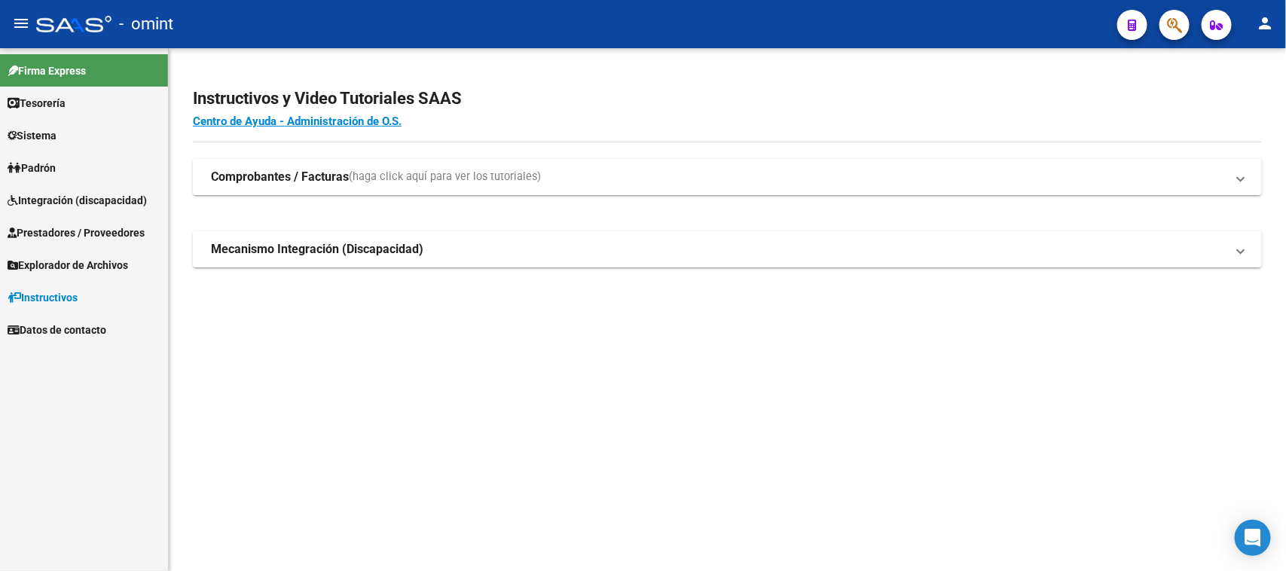
click at [76, 149] on link "Sistema" at bounding box center [84, 135] width 168 height 32
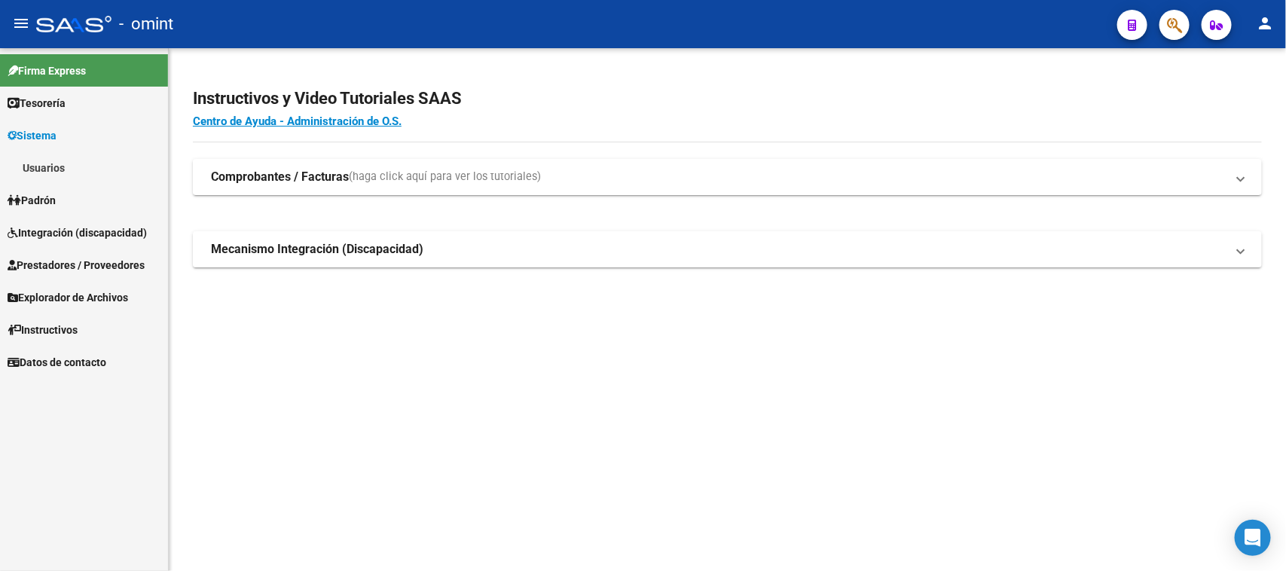
click at [72, 164] on link "Usuarios" at bounding box center [84, 167] width 168 height 32
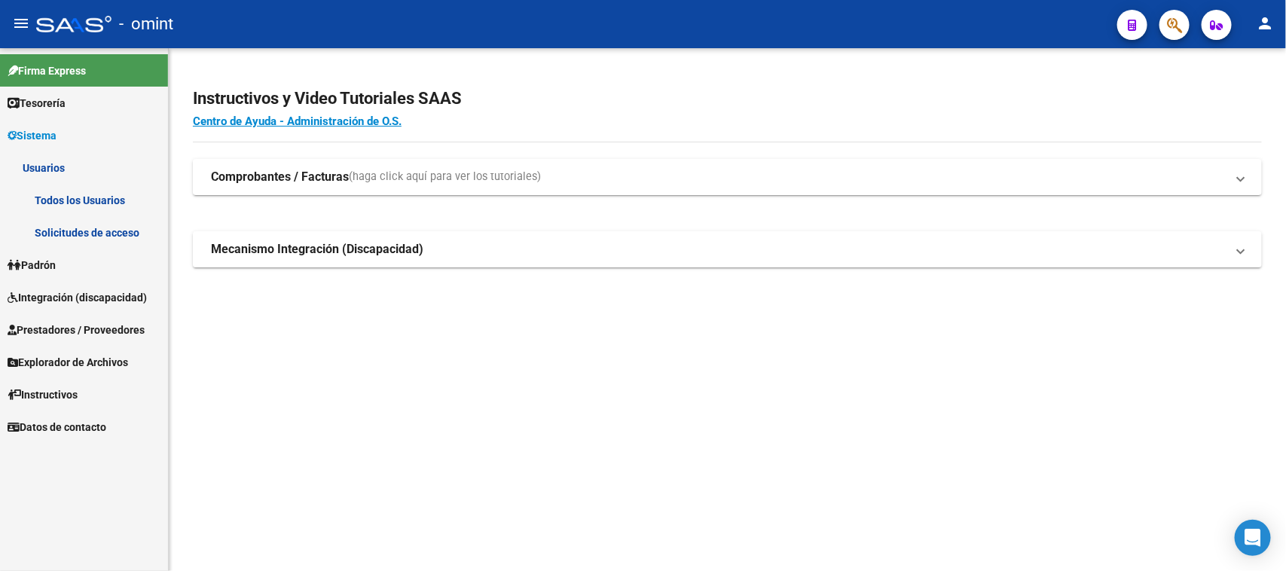
click at [70, 220] on link "Solicitudes de acceso" at bounding box center [84, 232] width 168 height 32
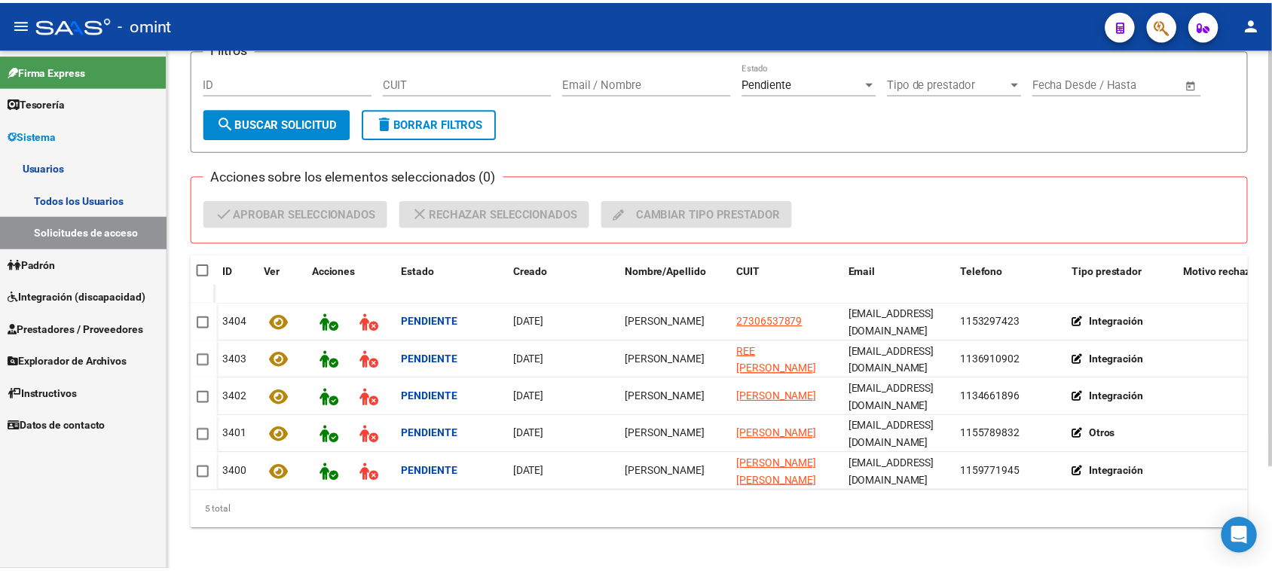
scroll to position [129, 0]
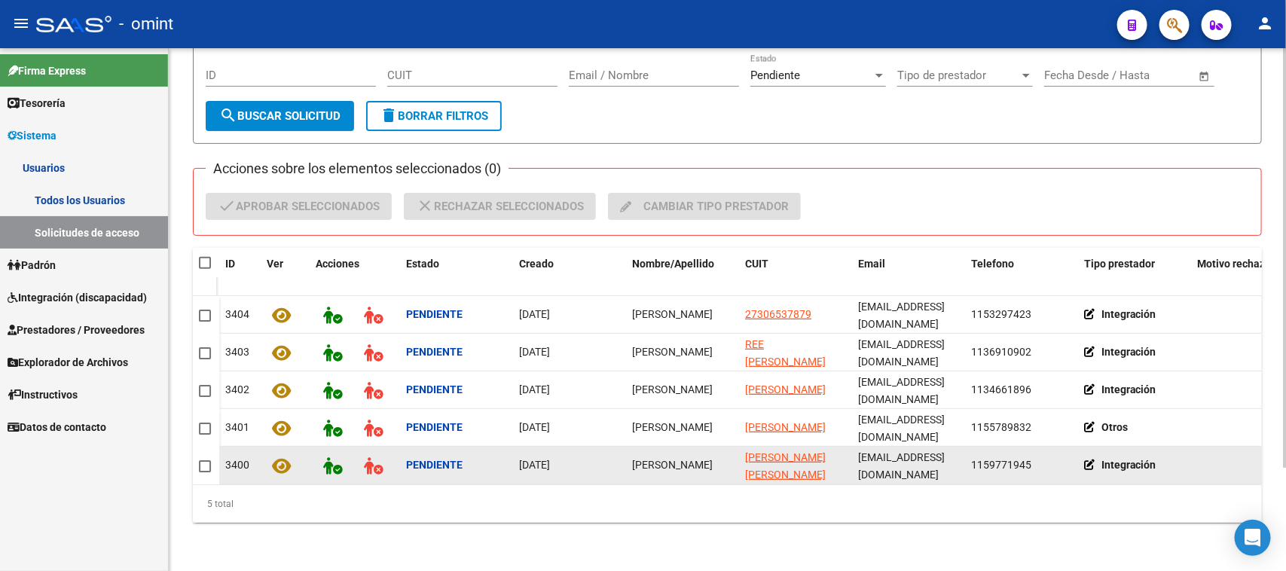
click at [665, 459] on span "ivana laura frenk" at bounding box center [672, 465] width 81 height 12
copy span "ivana laura frenk"
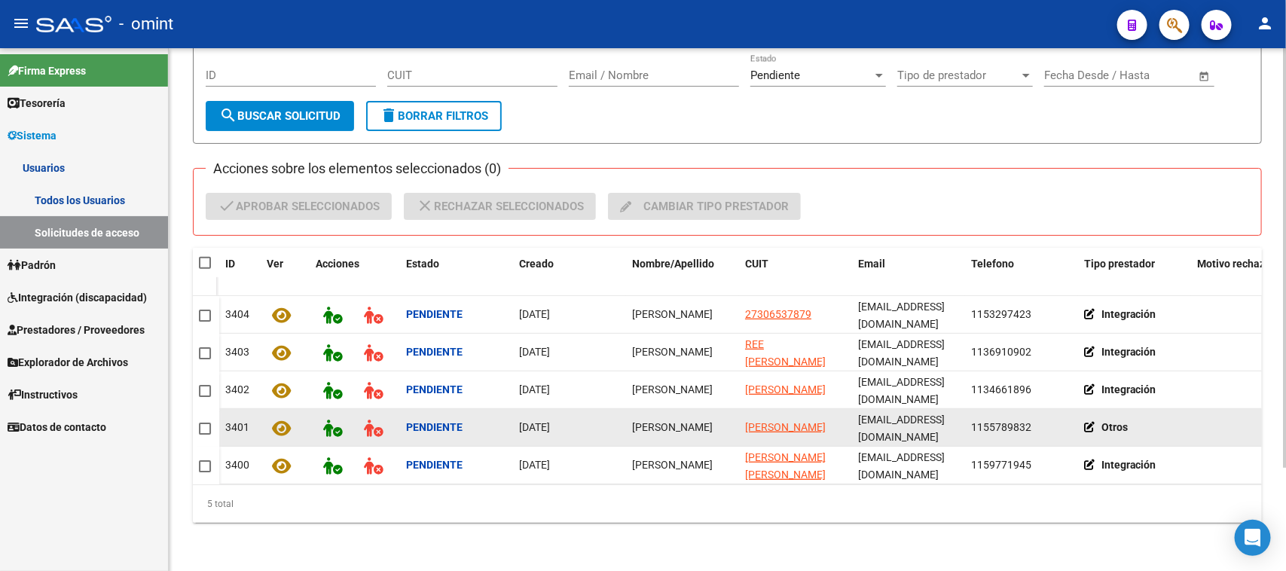
click at [633, 426] on datatable-body-cell "Flavia" at bounding box center [682, 427] width 113 height 37
copy span "Flavia"
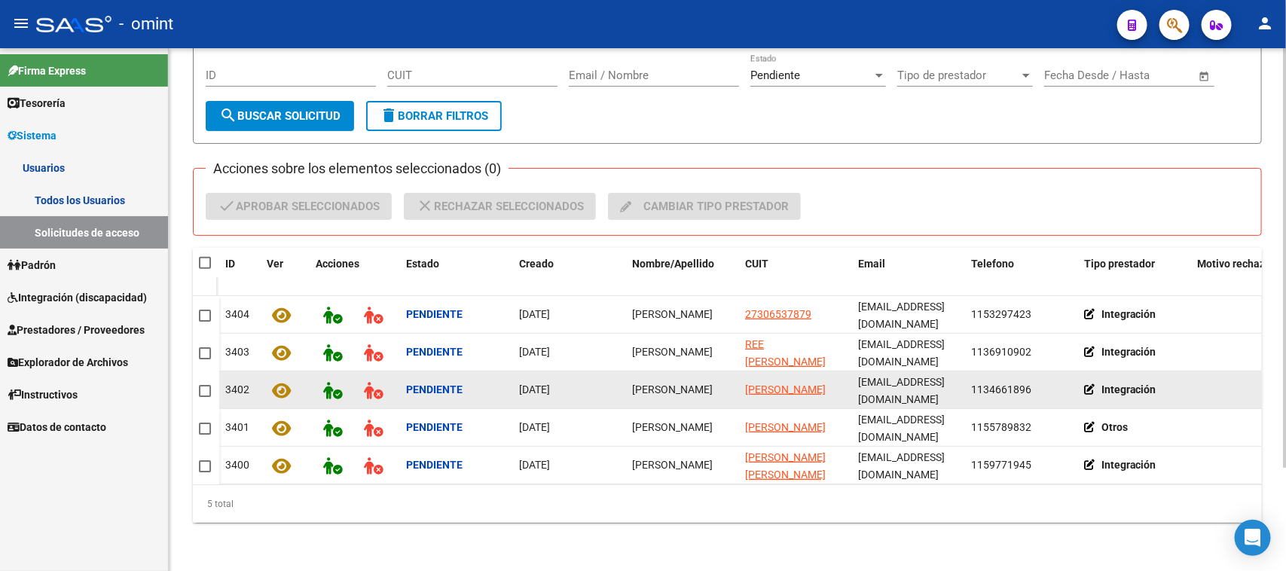
click at [659, 383] on span "Magali Sanchez" at bounding box center [672, 389] width 81 height 12
click at [646, 383] on span "Magali Sanchez" at bounding box center [672, 389] width 81 height 12
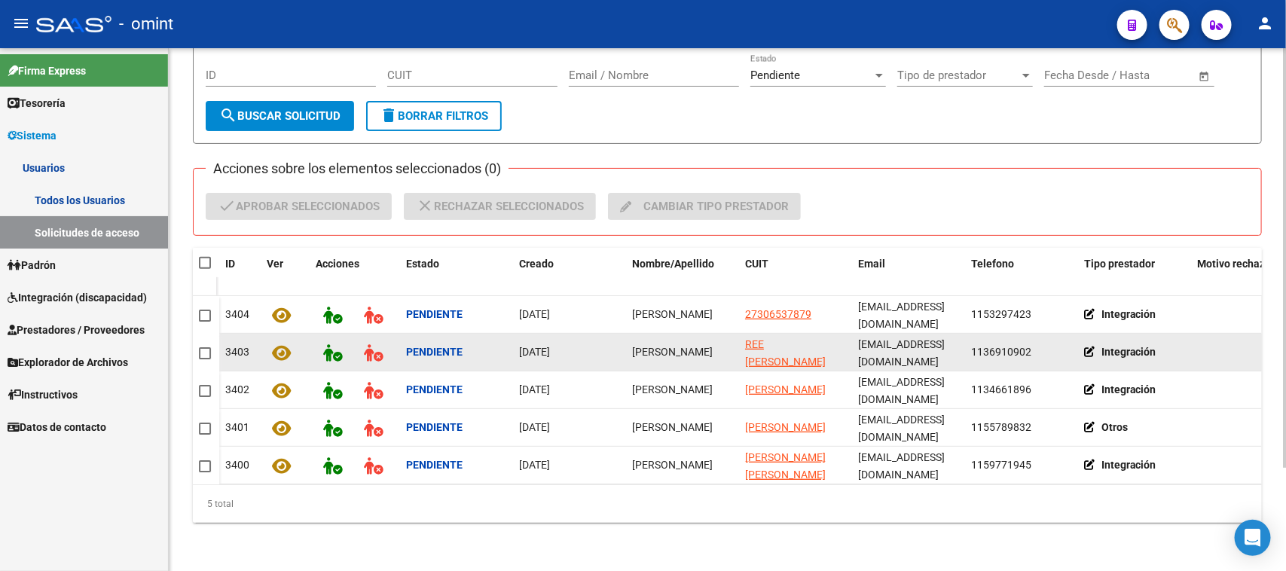
click at [664, 346] on span "Natalia Reé" at bounding box center [672, 352] width 81 height 12
copy span "Natalia Reé"
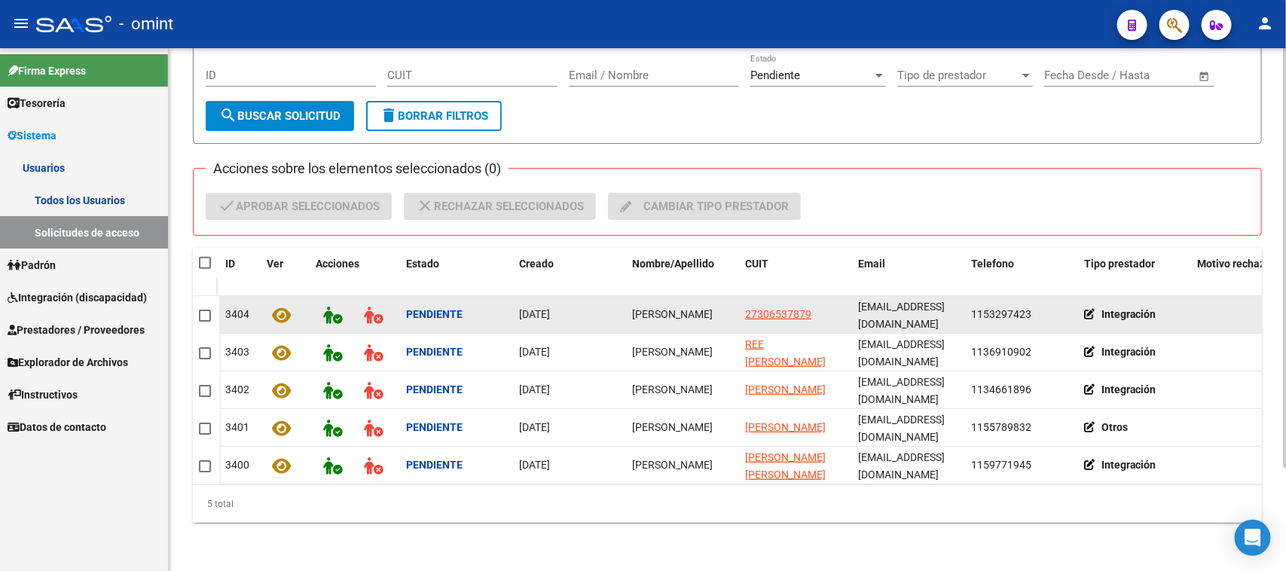
click at [682, 308] on span "MARIA NATALIA WOBER" at bounding box center [672, 314] width 81 height 12
copy span "MARIA NATALIA WOBER"
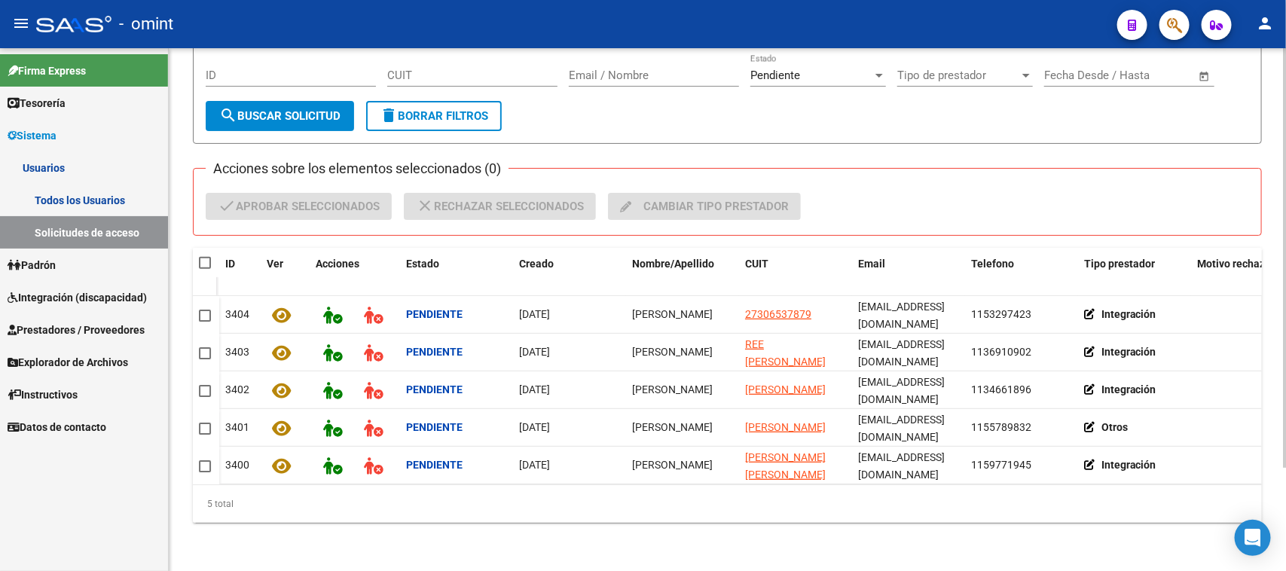
click at [213, 248] on span at bounding box center [216, 263] width 6 height 30
click at [207, 257] on span at bounding box center [205, 263] width 12 height 12
click at [205, 269] on input "checkbox" at bounding box center [204, 269] width 1 height 1
checkbox input "true"
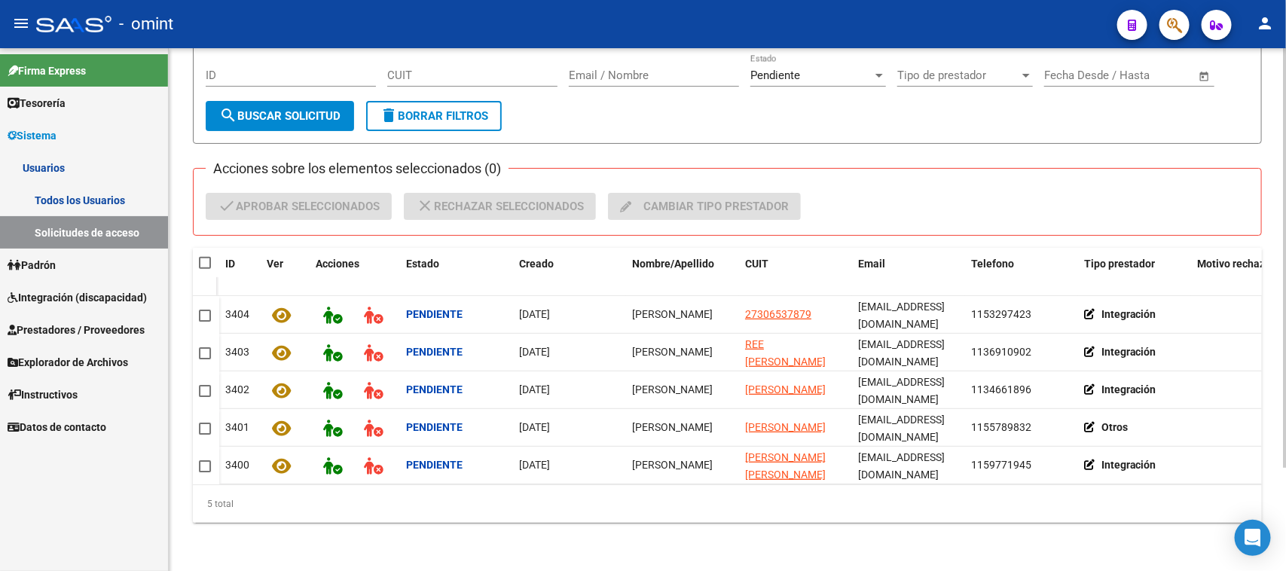
checkbox input "true"
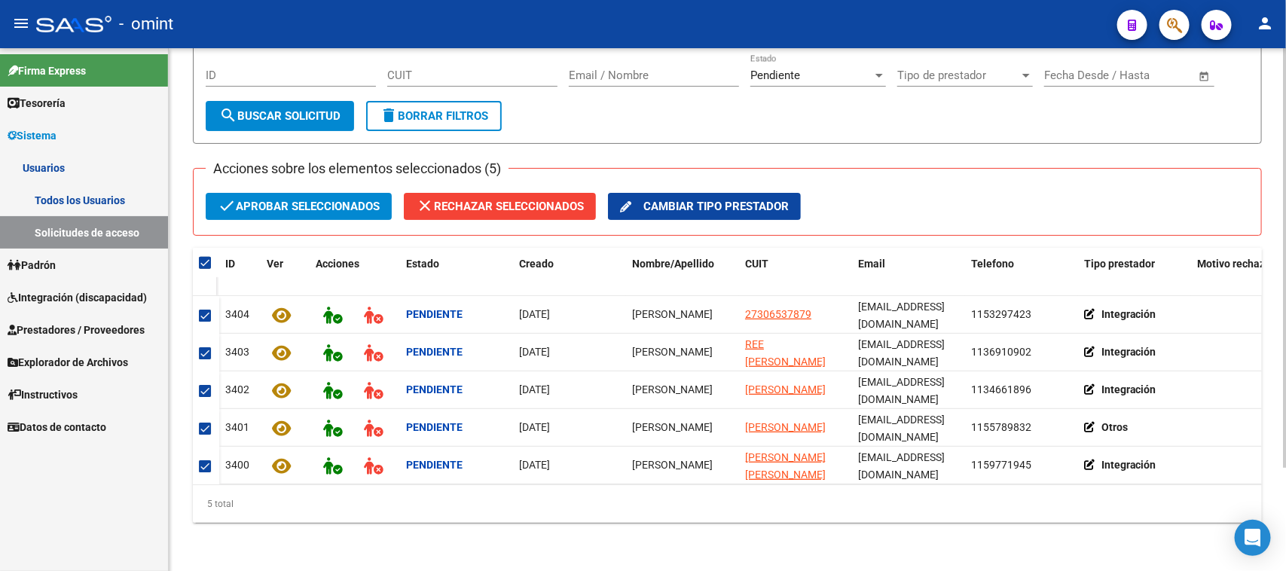
click at [242, 204] on span "check Aprobar seleccionados" at bounding box center [299, 206] width 162 height 27
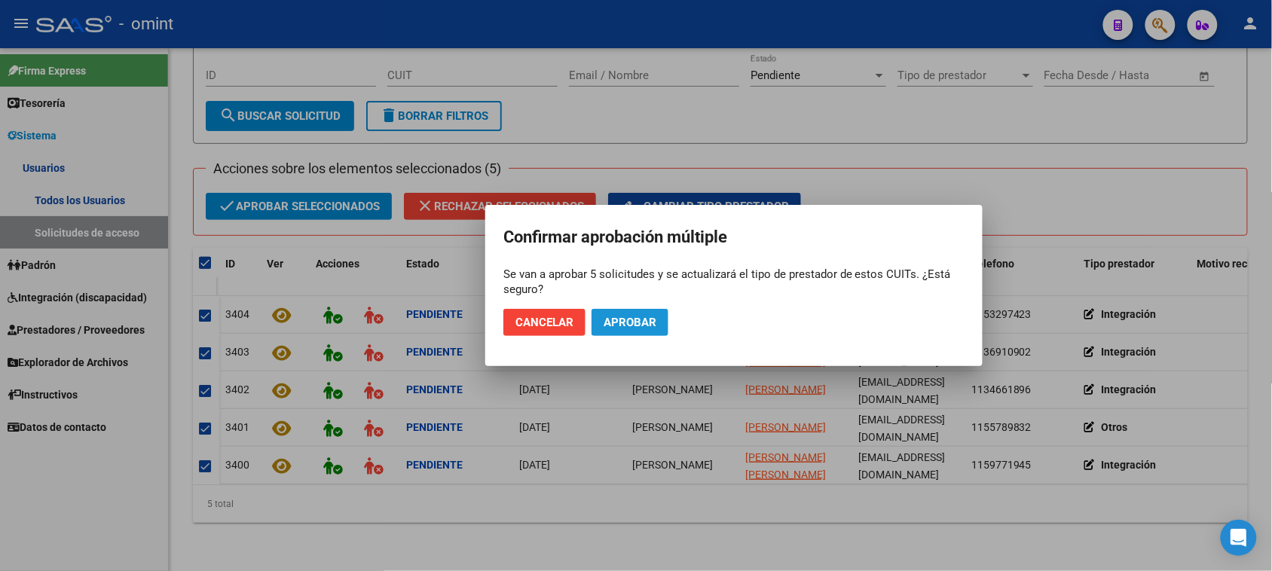
drag, startPoint x: 649, startPoint y: 330, endPoint x: 590, endPoint y: 328, distance: 59.5
click at [649, 325] on span "Aprobar" at bounding box center [629, 323] width 53 height 14
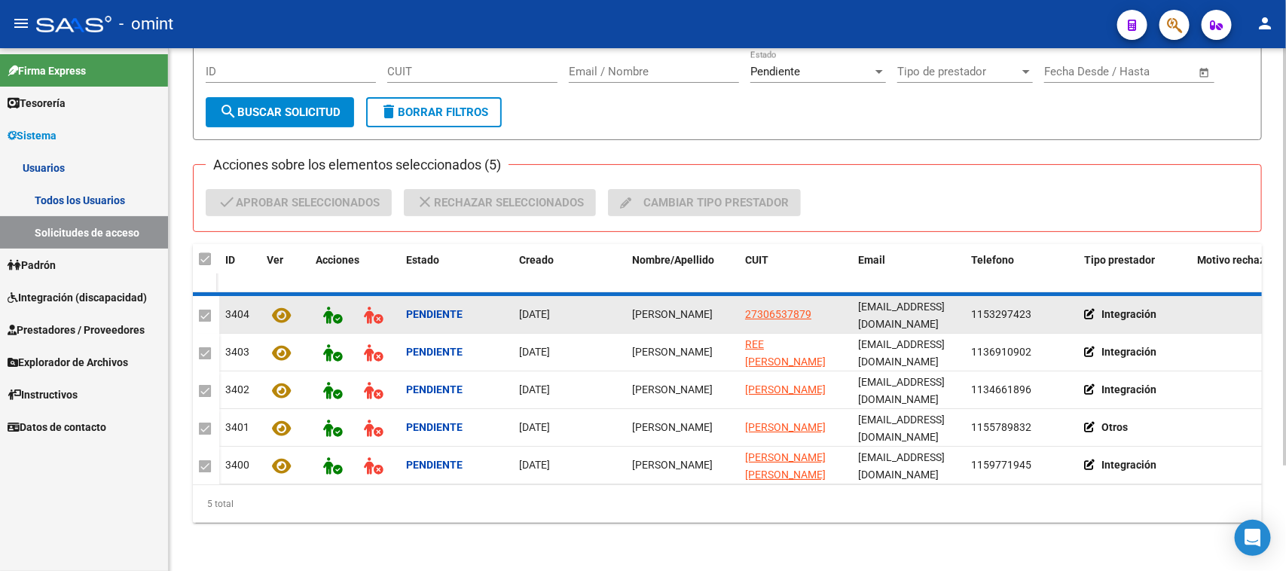
checkbox input "false"
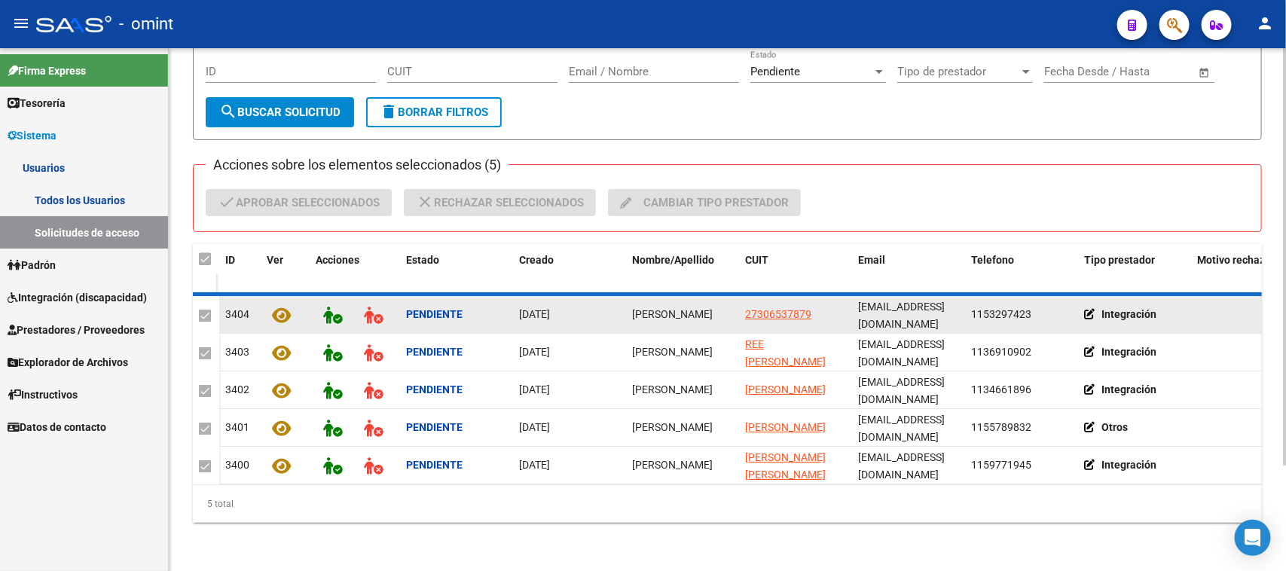
checkbox input "false"
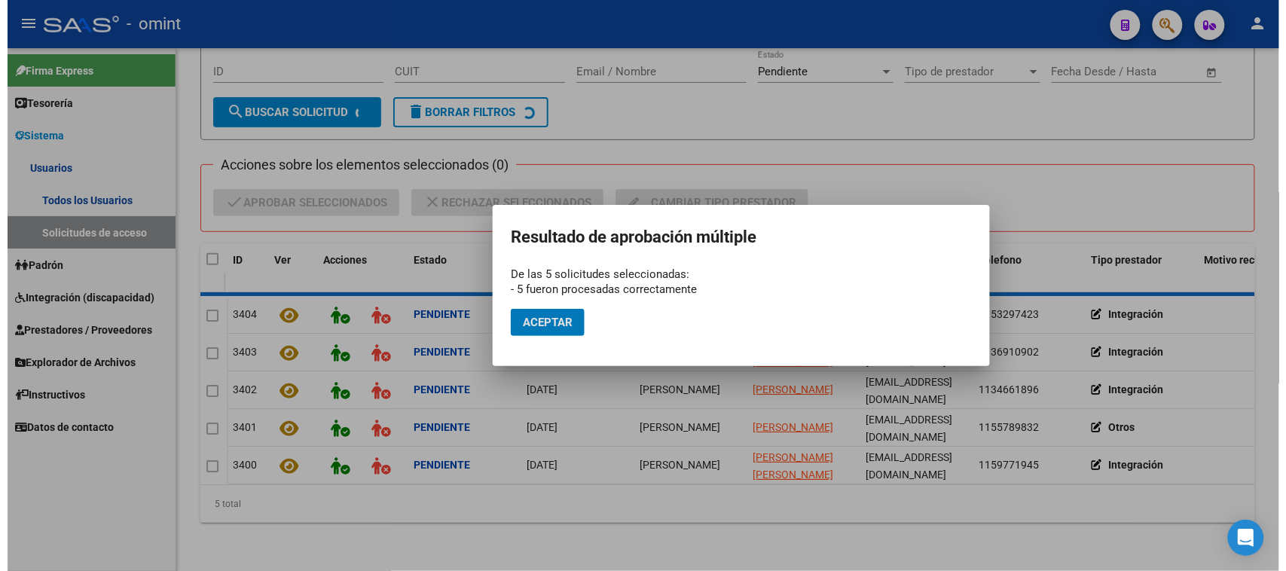
scroll to position [0, 0]
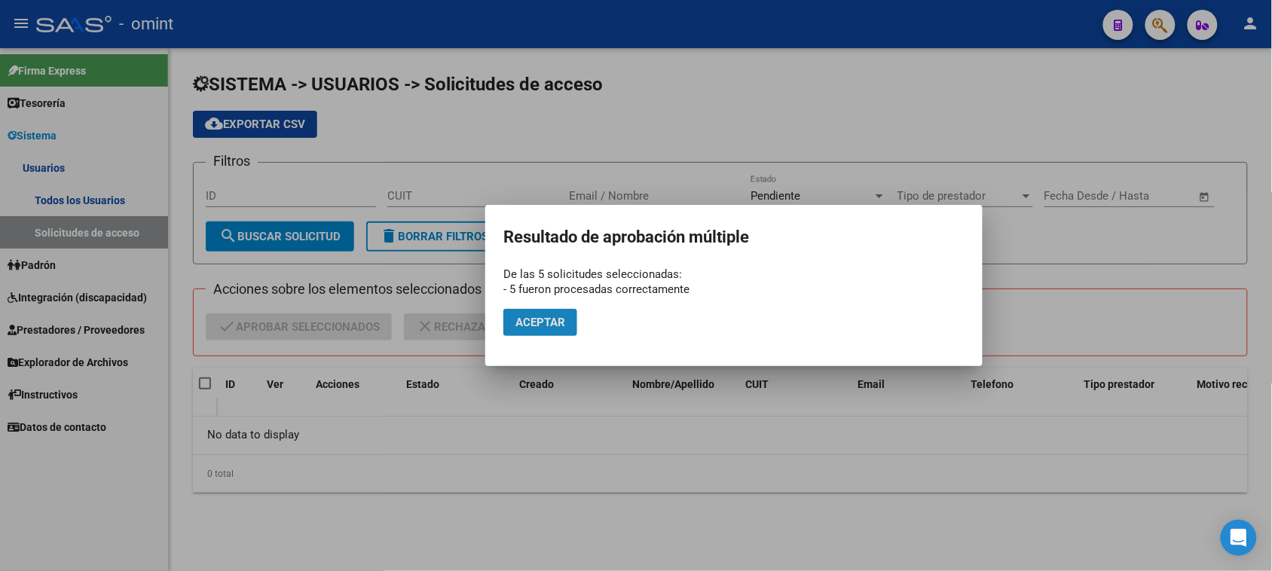
click at [551, 325] on span "Aceptar" at bounding box center [540, 323] width 50 height 14
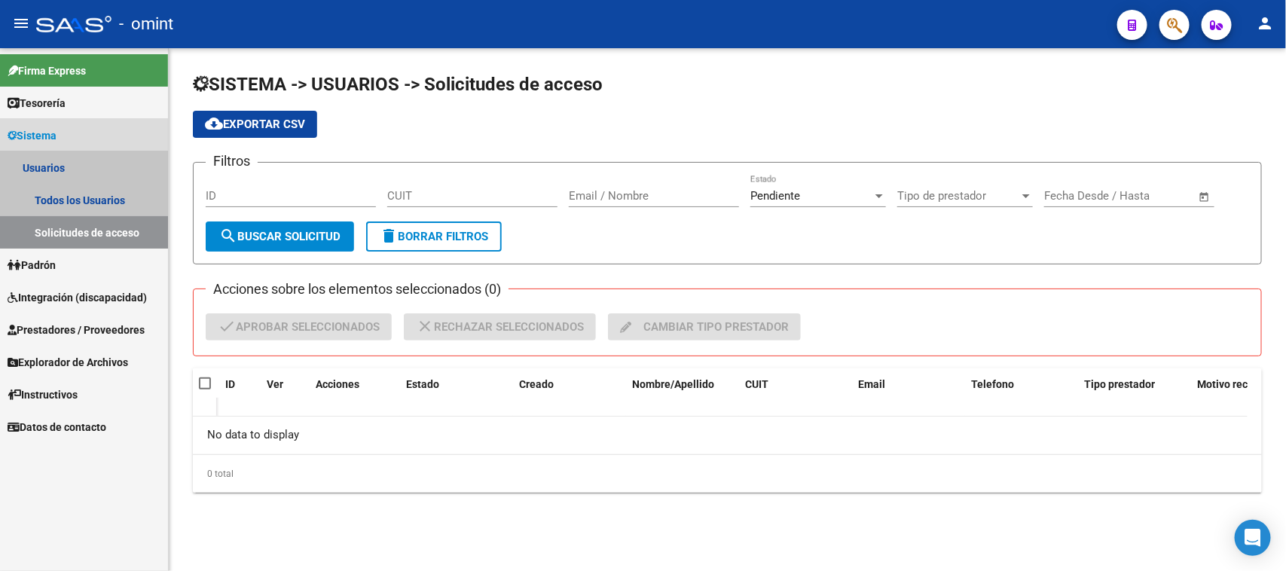
click at [84, 166] on link "Usuarios" at bounding box center [84, 167] width 168 height 32
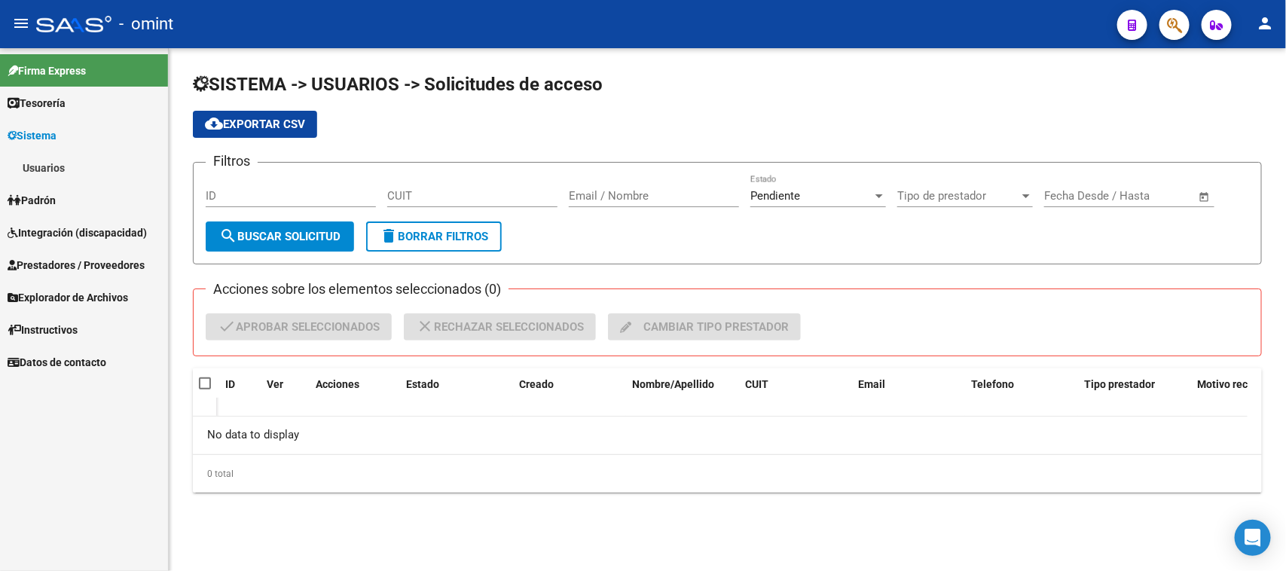
click at [84, 168] on link "Usuarios" at bounding box center [84, 167] width 168 height 32
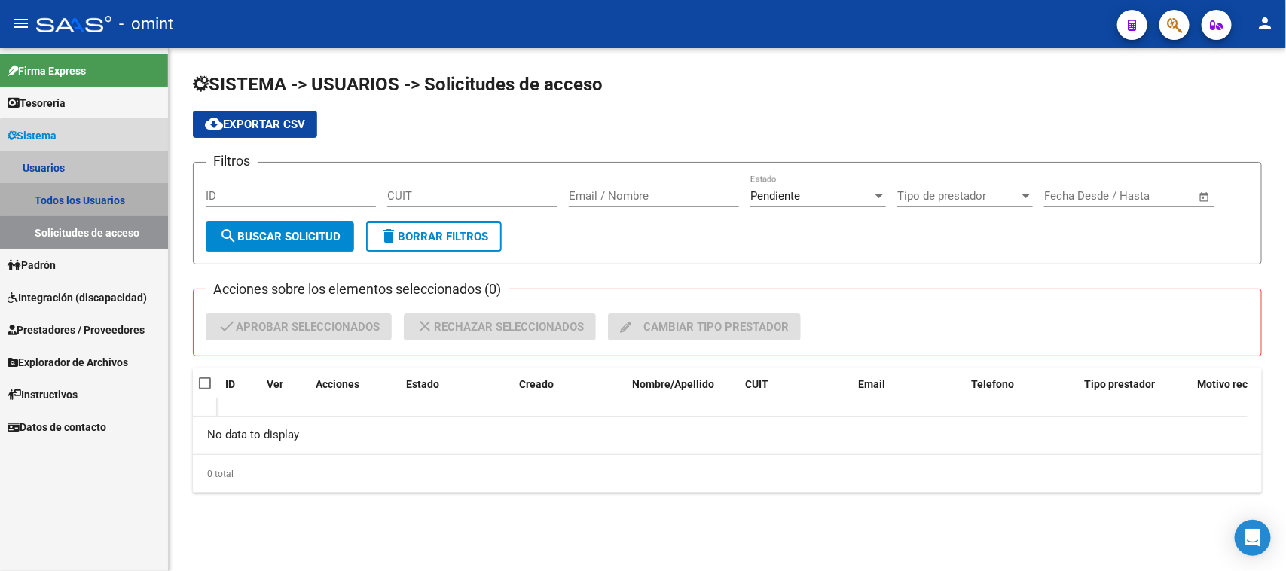
click at [84, 188] on link "Todos los Usuarios" at bounding box center [84, 200] width 168 height 32
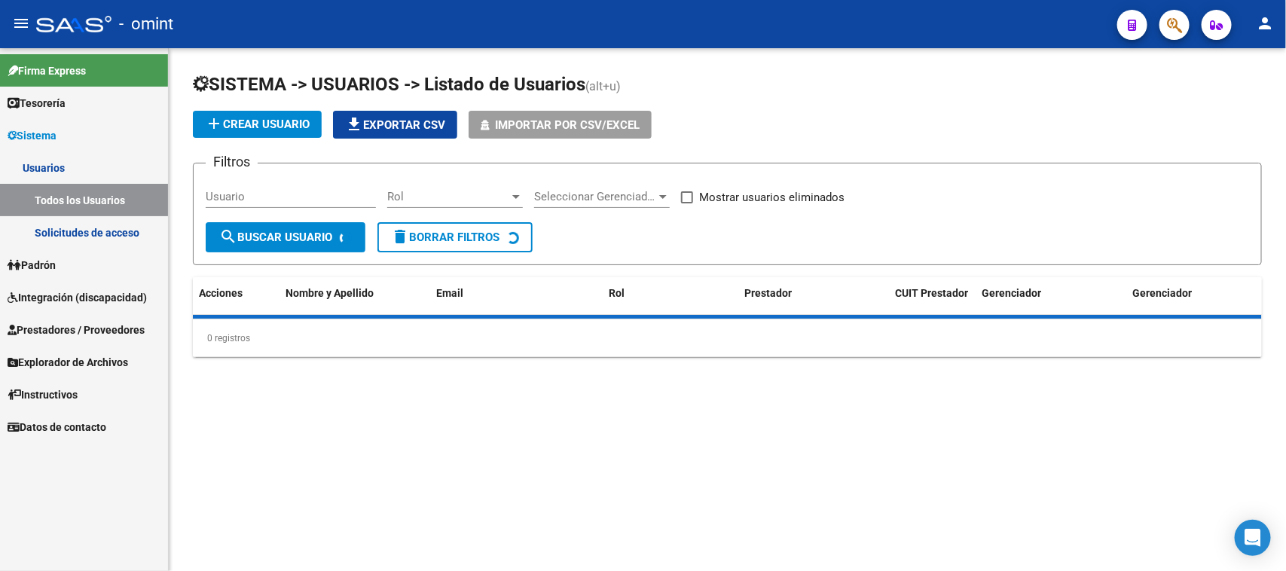
click at [243, 207] on div "Usuario" at bounding box center [291, 199] width 170 height 47
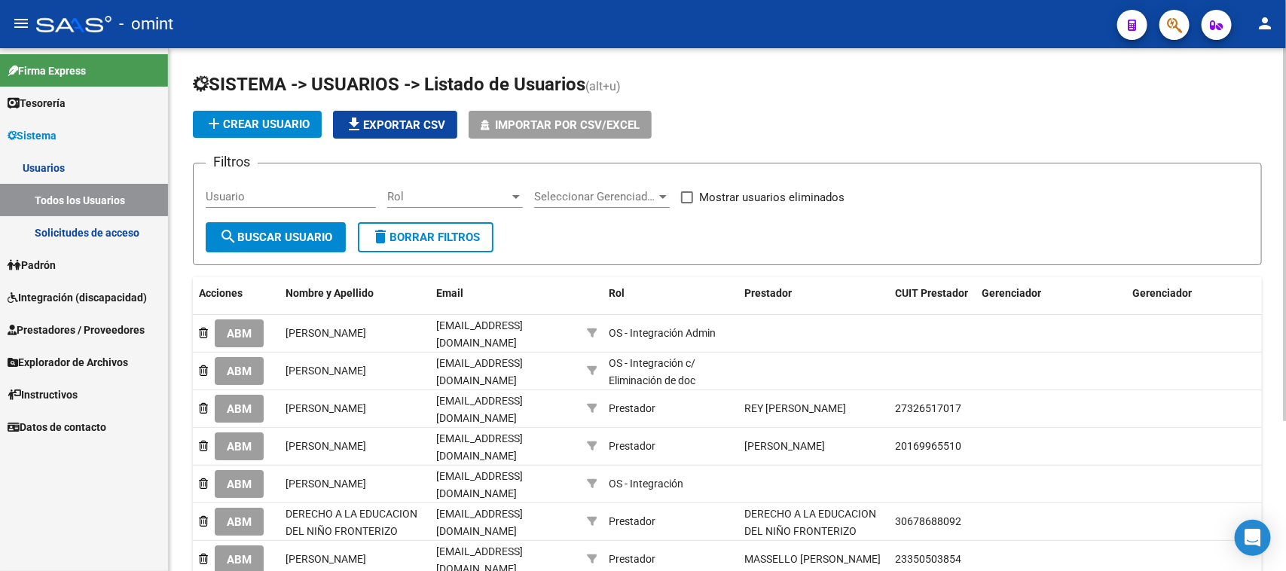
click at [255, 194] on input "Usuario" at bounding box center [291, 197] width 170 height 14
paste input "MARIA NATALIA WOBER"
type input "MARIA NATALIA WOBER"
click at [257, 231] on span "search Buscar Usuario" at bounding box center [275, 238] width 113 height 14
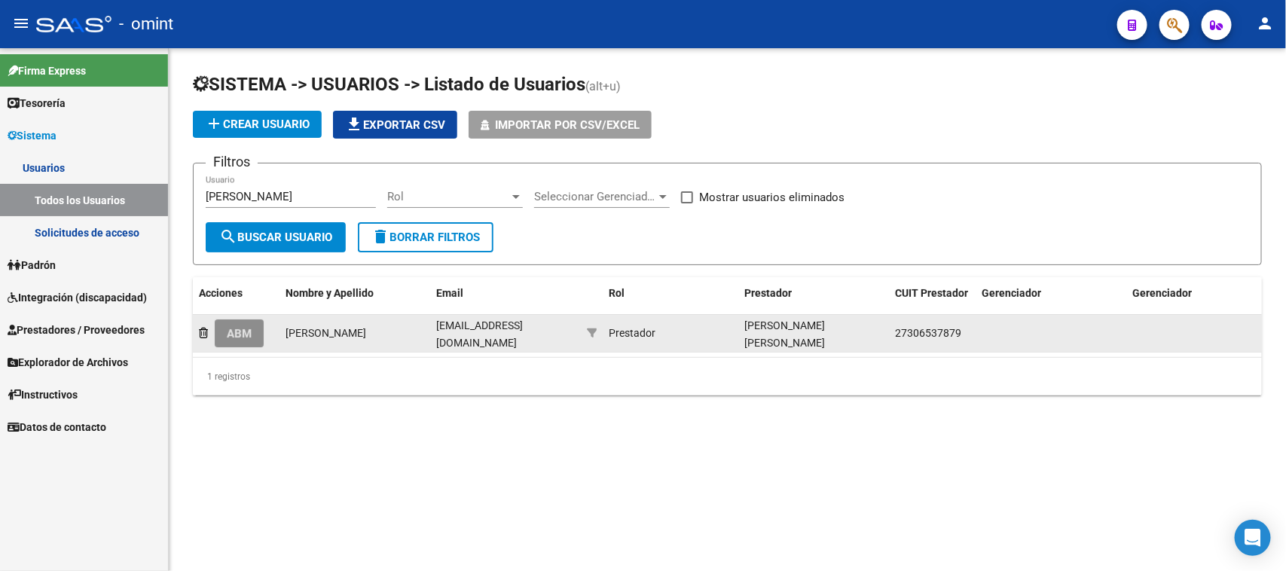
click at [254, 322] on button "ABM" at bounding box center [239, 333] width 49 height 28
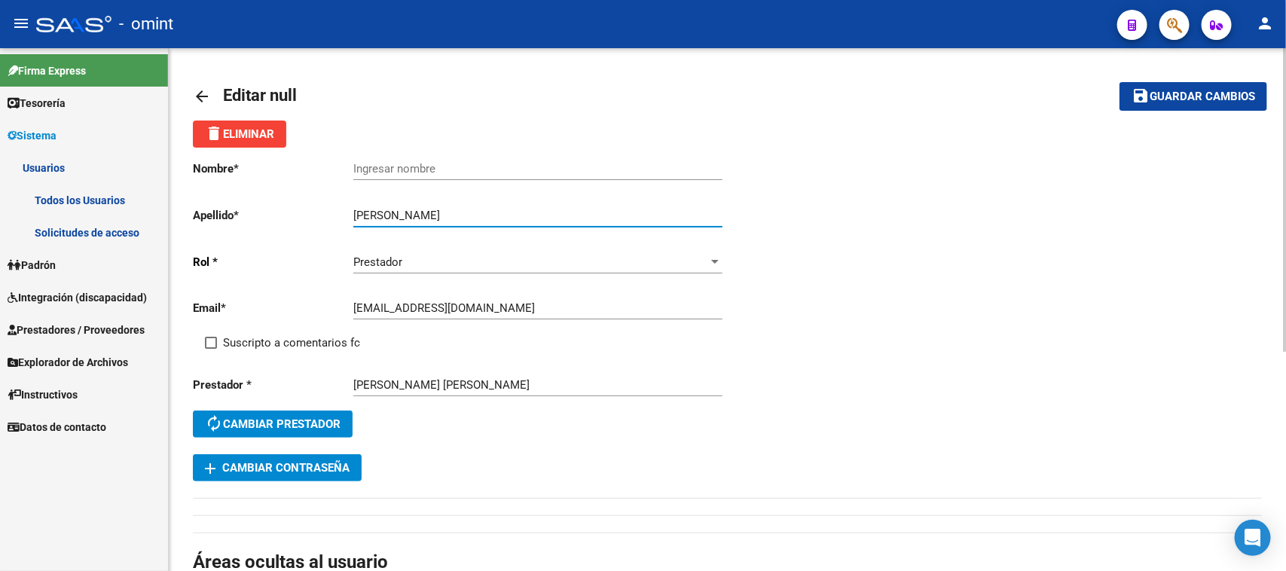
drag, startPoint x: 407, startPoint y: 215, endPoint x: 310, endPoint y: 215, distance: 97.2
click at [310, 215] on app-form-text-field "Apellido * MARIA NATALIA WOBER Ingresar apellido" at bounding box center [457, 216] width 529 height 14
type input "WOBER"
click at [409, 160] on div "Ingresar nombre" at bounding box center [537, 164] width 369 height 32
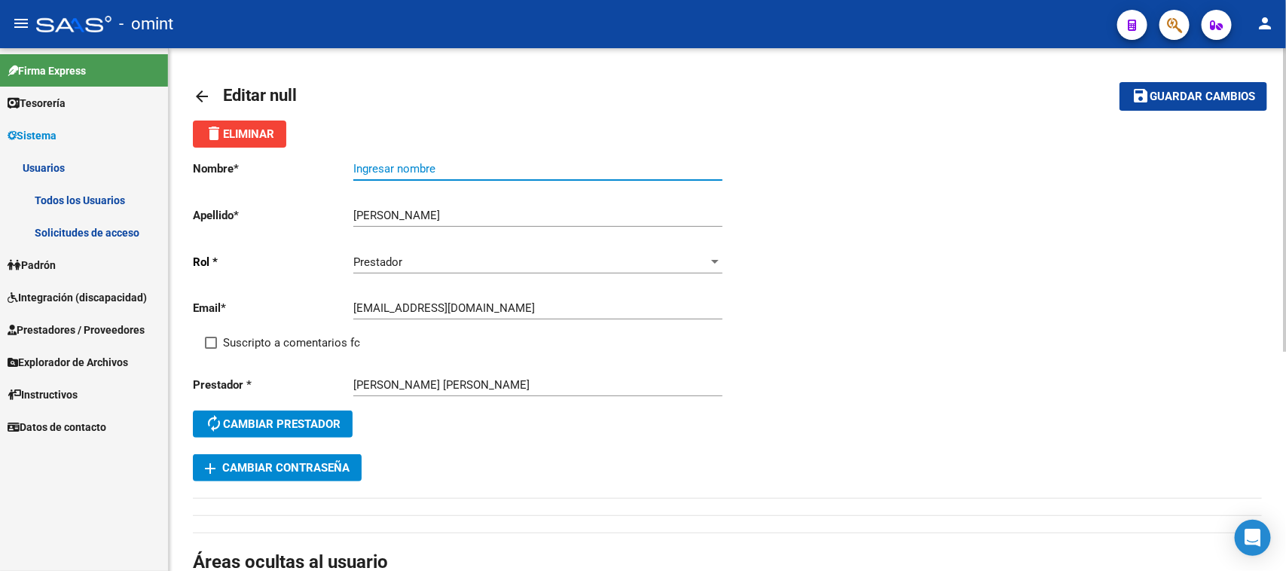
paste input "MARIA NATALIA"
type input "MARIA NATALIA"
drag, startPoint x: 311, startPoint y: 348, endPoint x: 316, endPoint y: 330, distance: 18.8
click at [313, 347] on span "Suscripto a comentarios fc" at bounding box center [291, 343] width 137 height 18
click at [211, 349] on input "Suscripto a comentarios fc" at bounding box center [210, 349] width 1 height 1
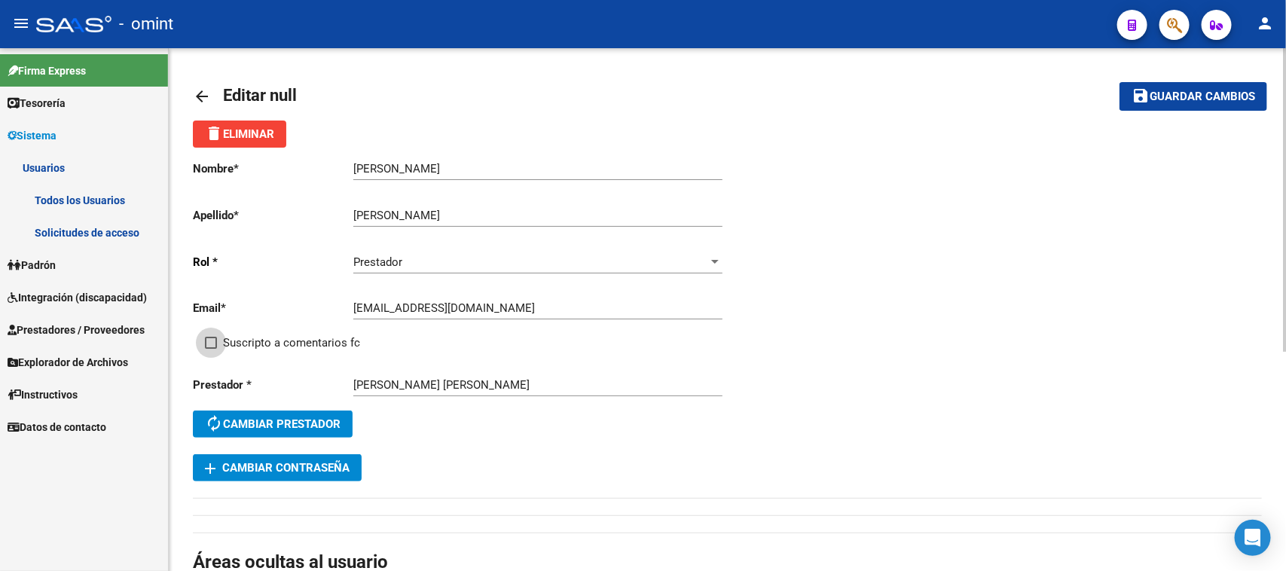
checkbox input "true"
click at [316, 330] on div "Email * wobernatalia@gmail.com Ingresar email" at bounding box center [460, 310] width 535 height 47
click at [1135, 84] on button "save Guardar cambios" at bounding box center [1193, 96] width 148 height 28
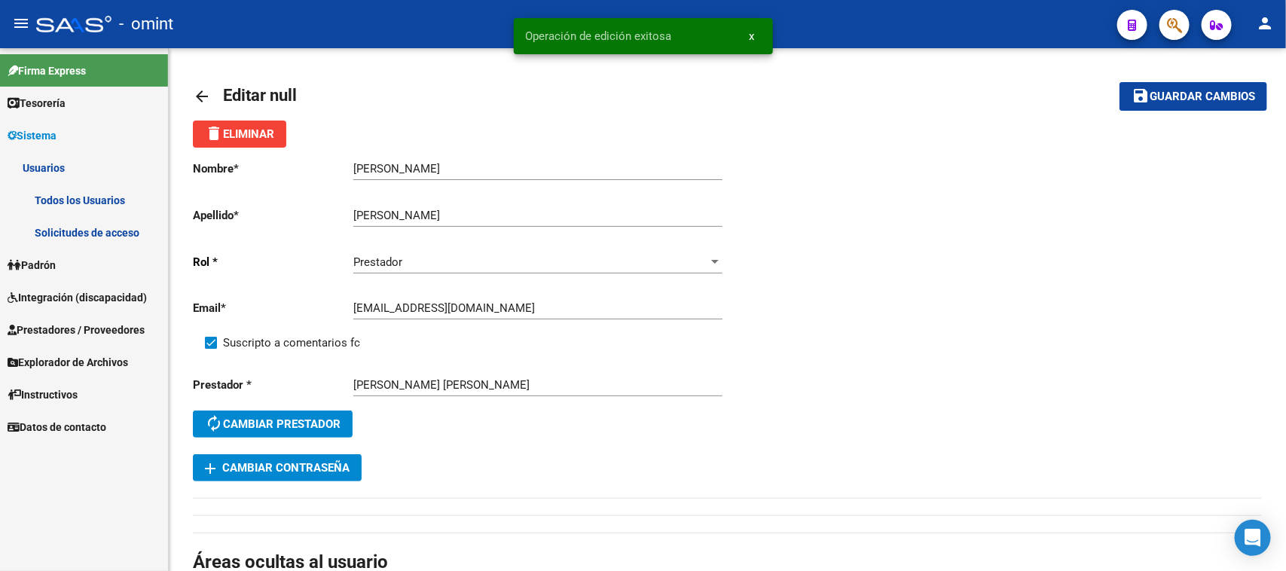
click at [66, 206] on link "Todos los Usuarios" at bounding box center [84, 200] width 168 height 32
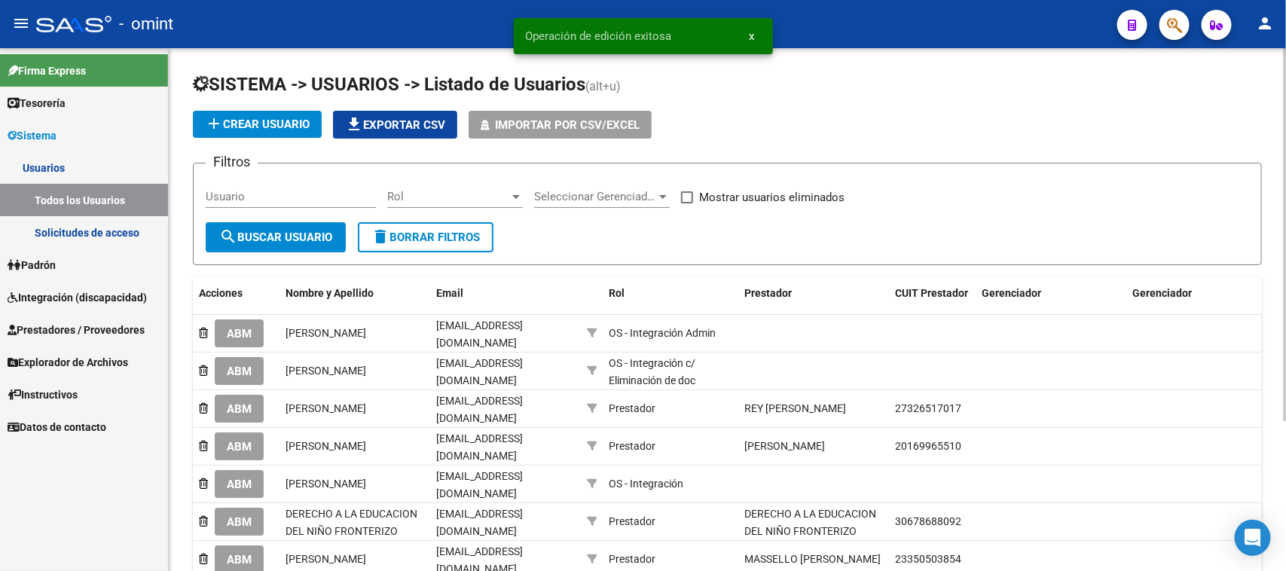
click at [298, 196] on input "Usuario" at bounding box center [291, 197] width 170 height 14
paste input "Natalia Reé"
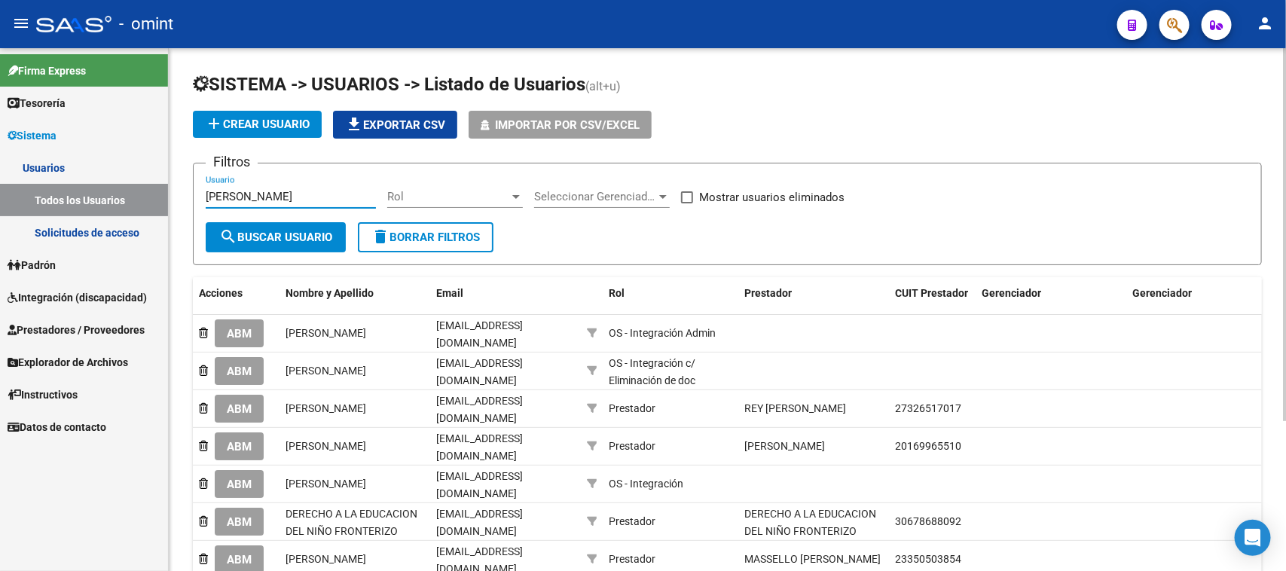
type input "Natalia Reé"
click at [298, 245] on button "search Buscar Usuario" at bounding box center [276, 237] width 140 height 30
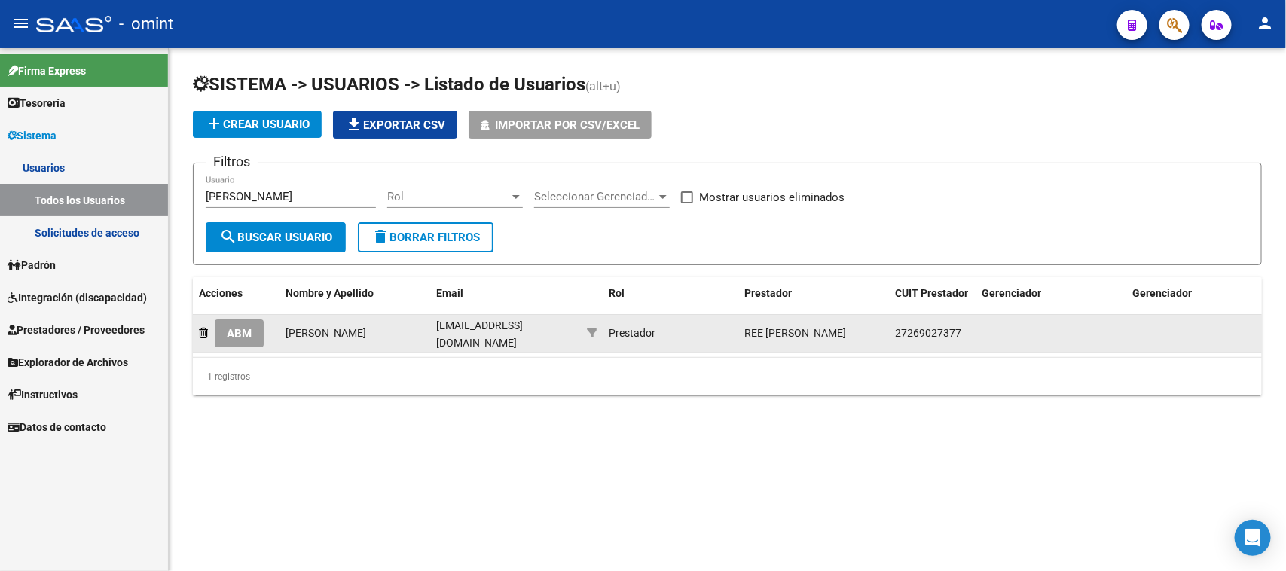
click at [243, 337] on button "ABM" at bounding box center [239, 333] width 49 height 28
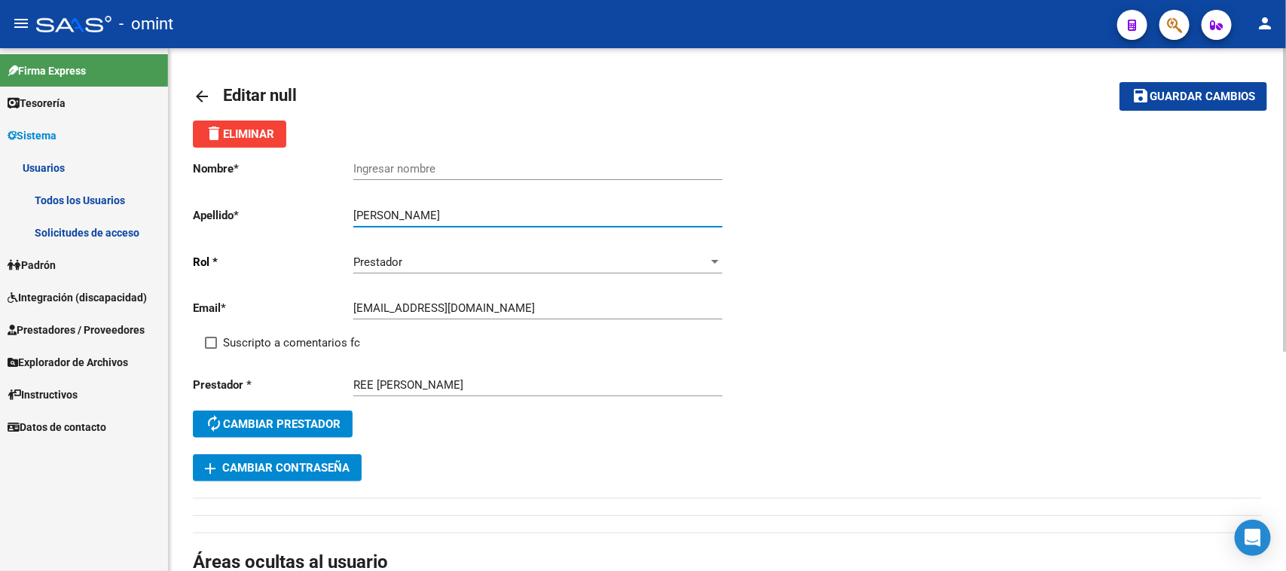
drag, startPoint x: 394, startPoint y: 215, endPoint x: 292, endPoint y: 218, distance: 101.8
click at [292, 218] on app-form-text-field "Apellido * Natalia Reé Ingresar apellido" at bounding box center [457, 216] width 529 height 14
type input "Reé"
click at [441, 162] on input "Ingresar nombre" at bounding box center [537, 169] width 369 height 14
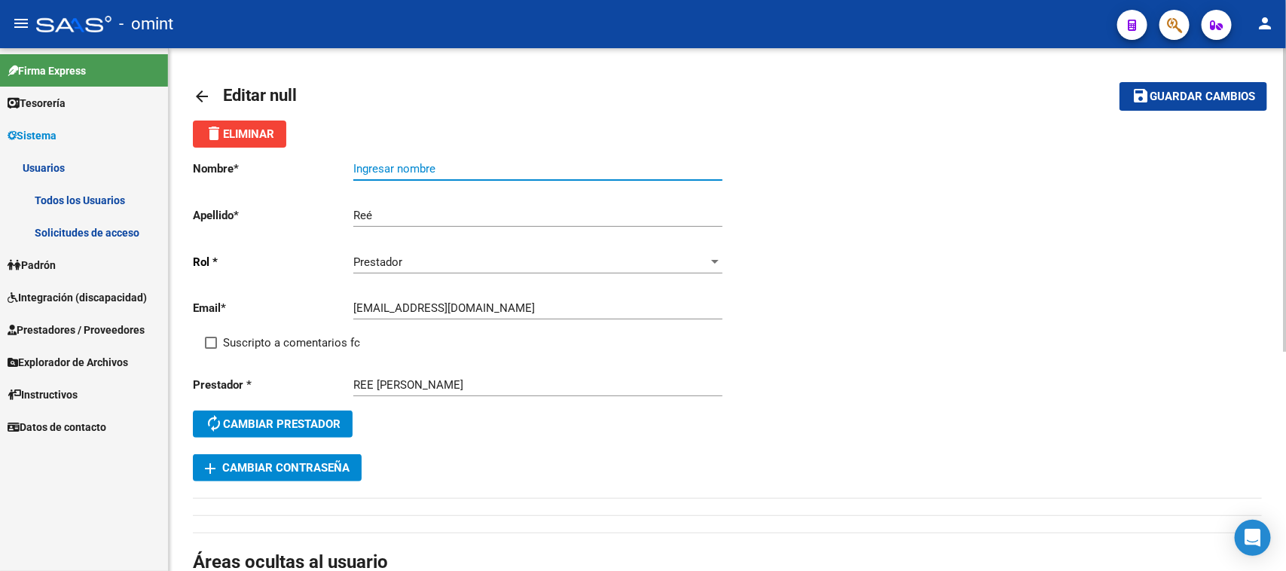
paste input "Natalia"
type input "Natalia"
click at [294, 337] on span "Suscripto a comentarios fc" at bounding box center [291, 343] width 137 height 18
click at [211, 349] on input "Suscripto a comentarios fc" at bounding box center [210, 349] width 1 height 1
checkbox input "true"
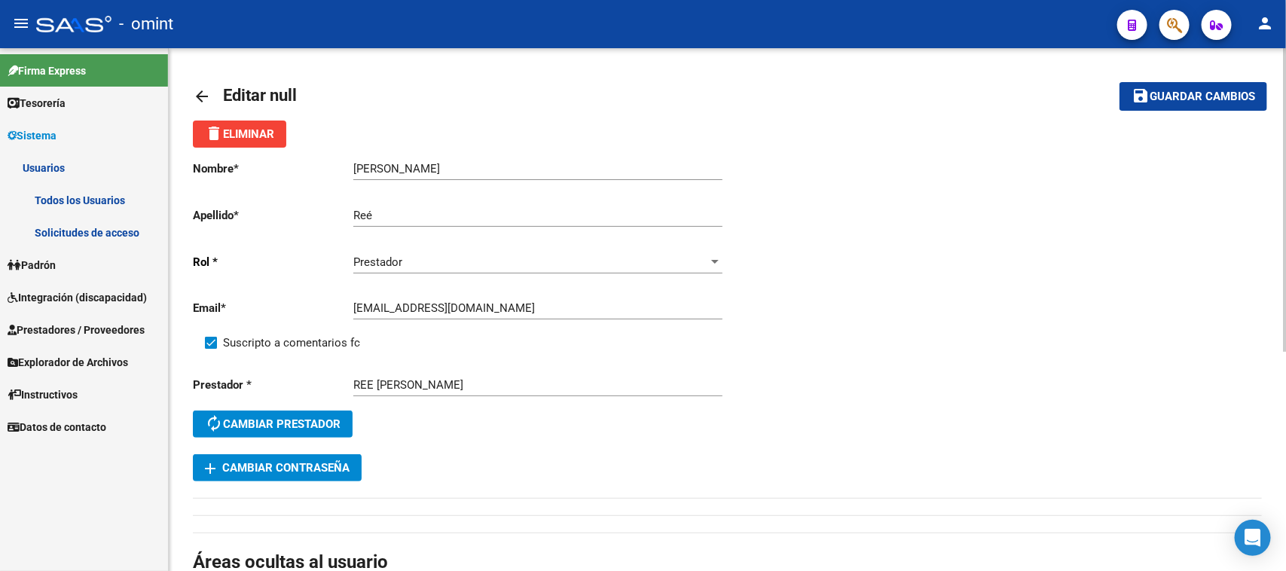
click at [1137, 92] on mat-icon "save" at bounding box center [1140, 96] width 18 height 18
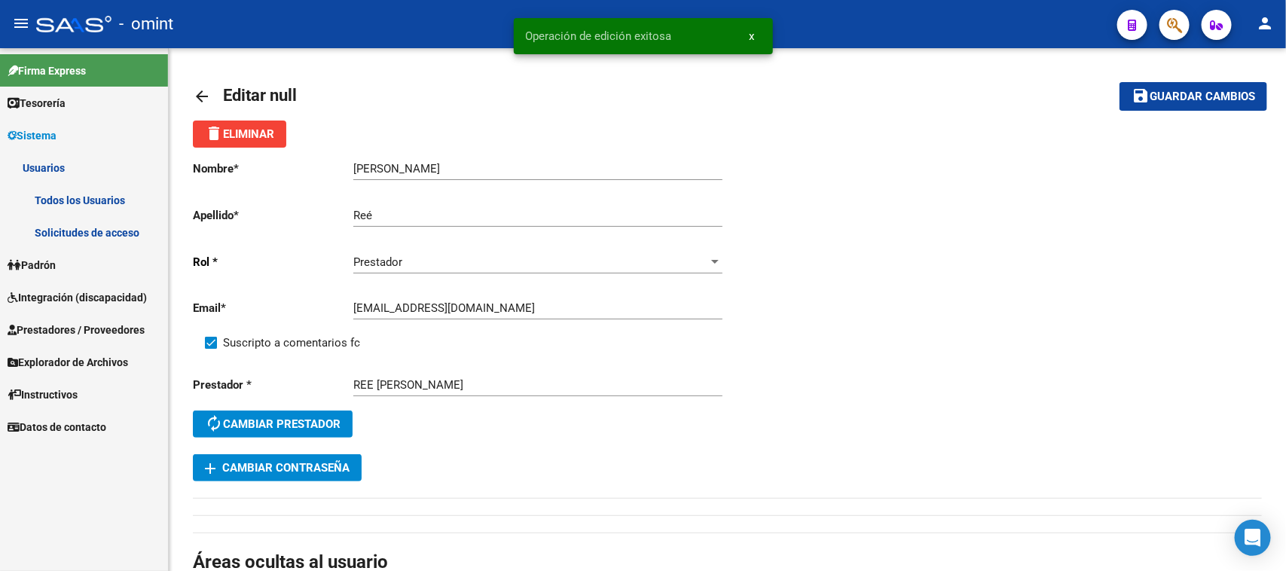
click at [103, 200] on link "Todos los Usuarios" at bounding box center [84, 200] width 168 height 32
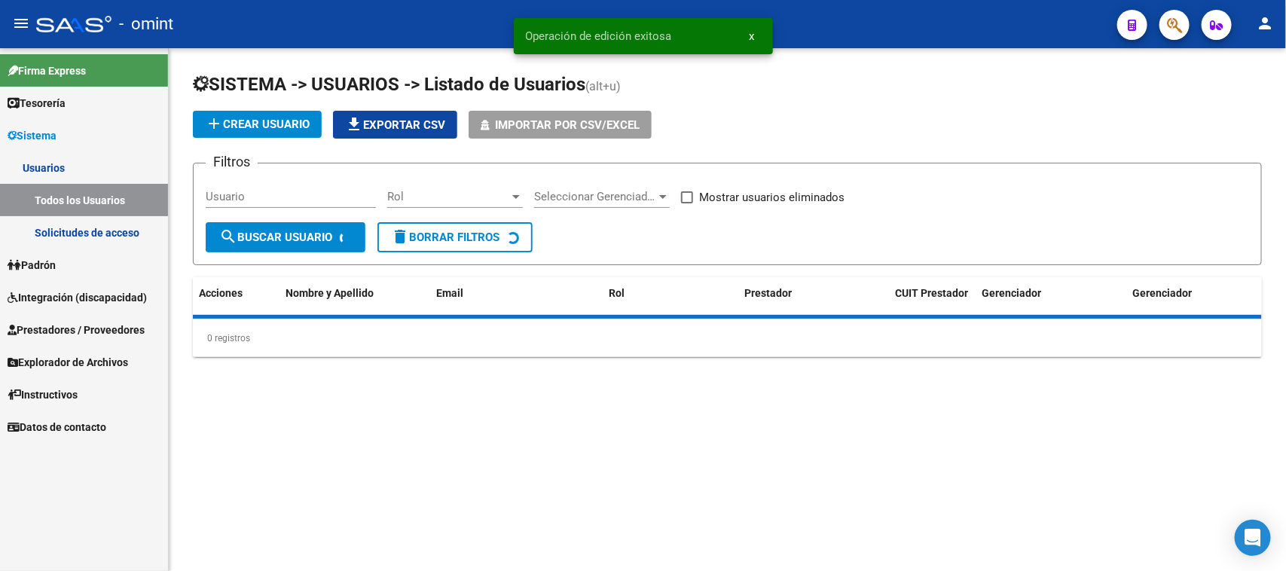
click at [313, 182] on div "Usuario" at bounding box center [291, 192] width 170 height 32
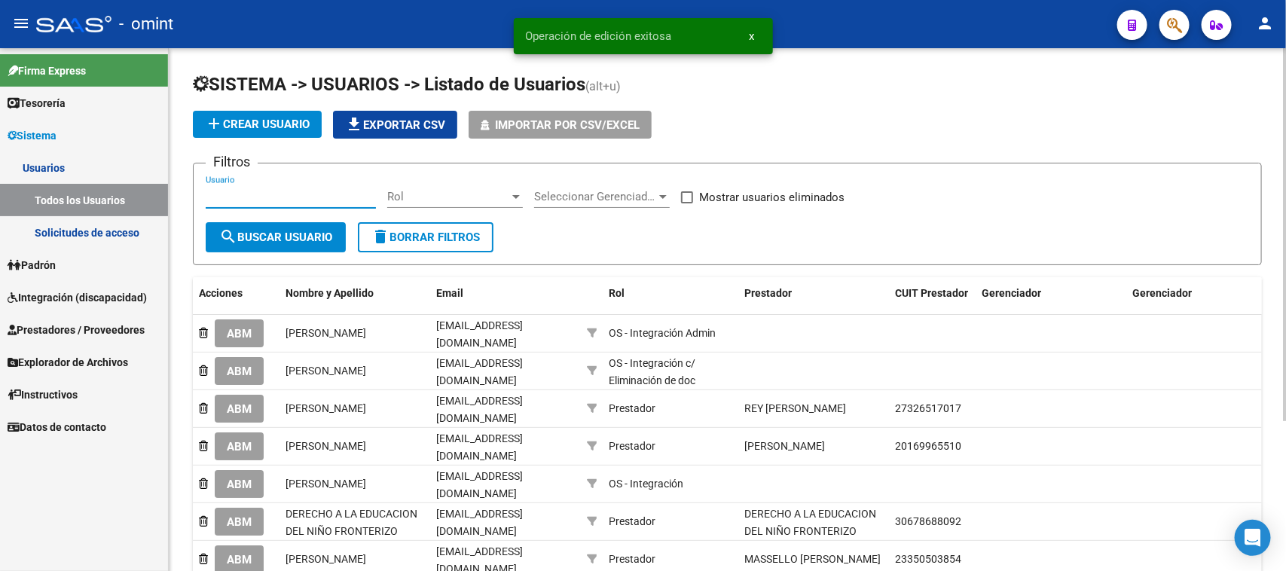
paste input "Magali Sanchez"
type input "Magali Sanchez"
click at [300, 226] on button "search Buscar Usuario" at bounding box center [276, 237] width 140 height 30
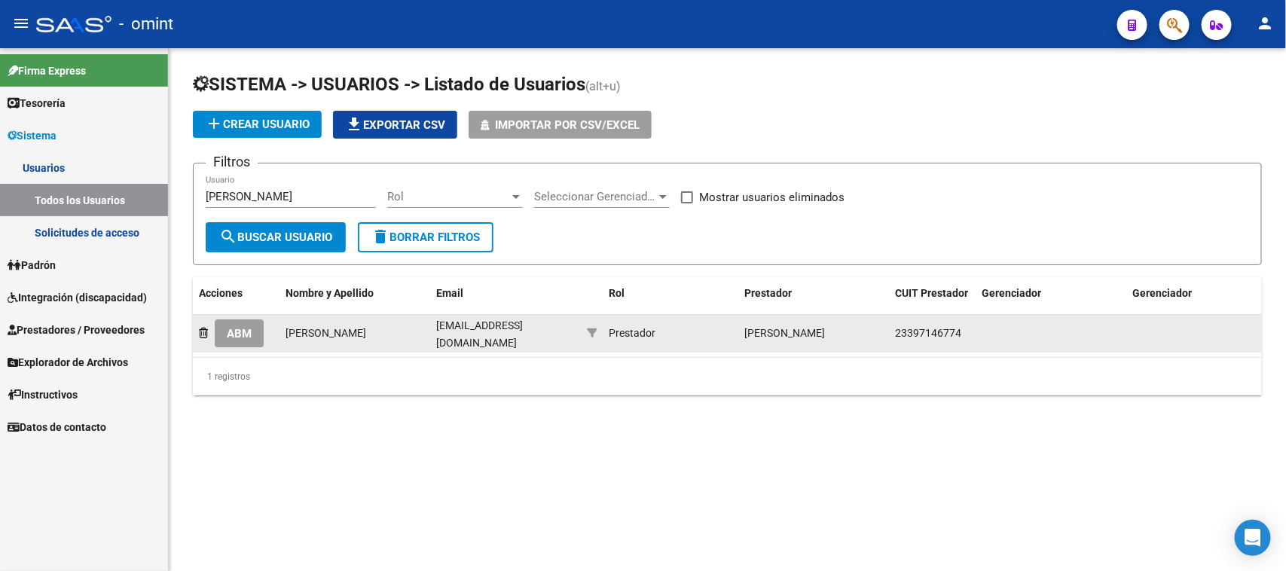
click at [247, 333] on span "ABM" at bounding box center [239, 334] width 25 height 14
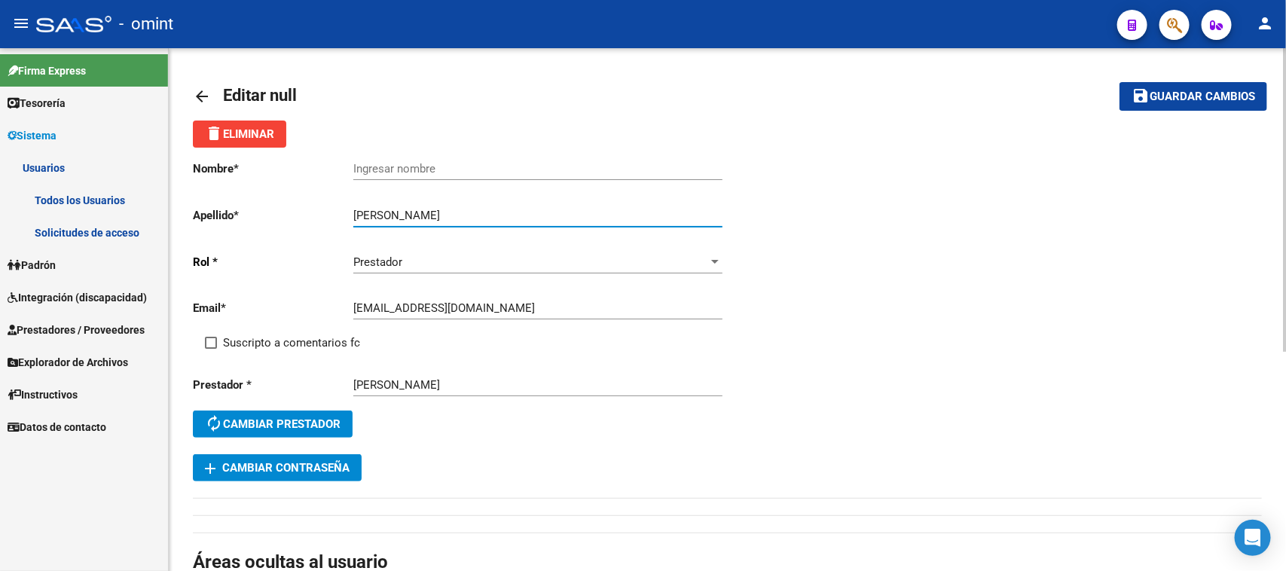
drag, startPoint x: 389, startPoint y: 215, endPoint x: 325, endPoint y: 209, distance: 64.2
click at [325, 209] on app-form-text-field "Apellido * Magali Sanchez Ingresar apellido" at bounding box center [457, 216] width 529 height 14
type input "Sanchez"
click at [400, 166] on input "Ingresar nombre" at bounding box center [537, 169] width 369 height 14
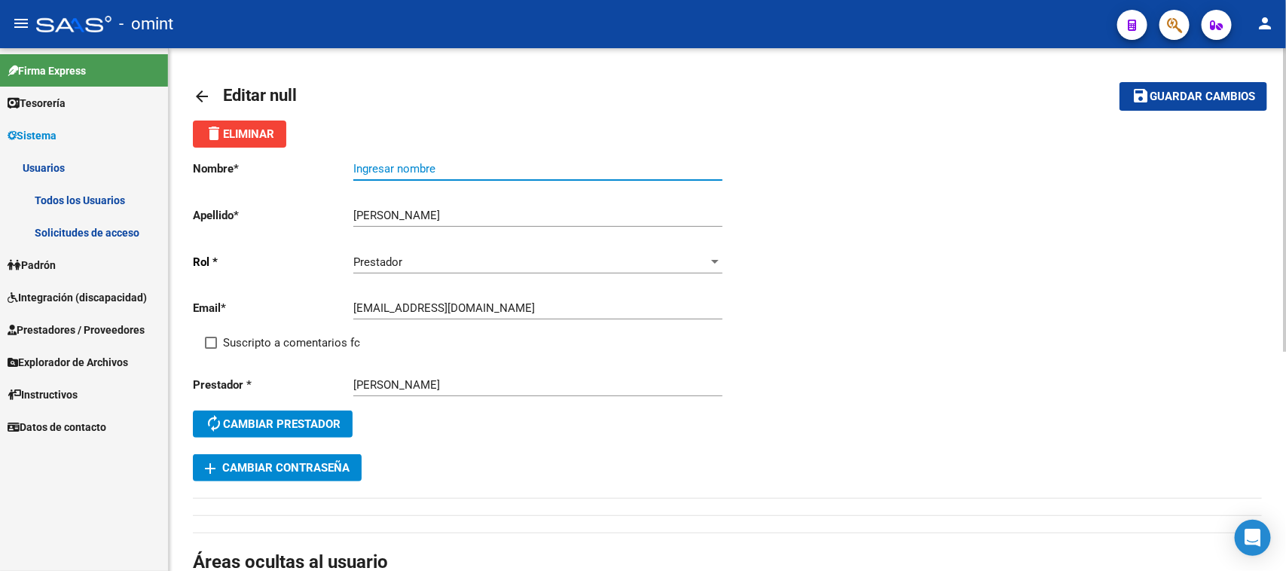
paste input "Magali"
type input "Magali"
click at [310, 340] on span "Suscripto a comentarios fc" at bounding box center [291, 343] width 137 height 18
click at [211, 349] on input "Suscripto a comentarios fc" at bounding box center [210, 349] width 1 height 1
checkbox input "true"
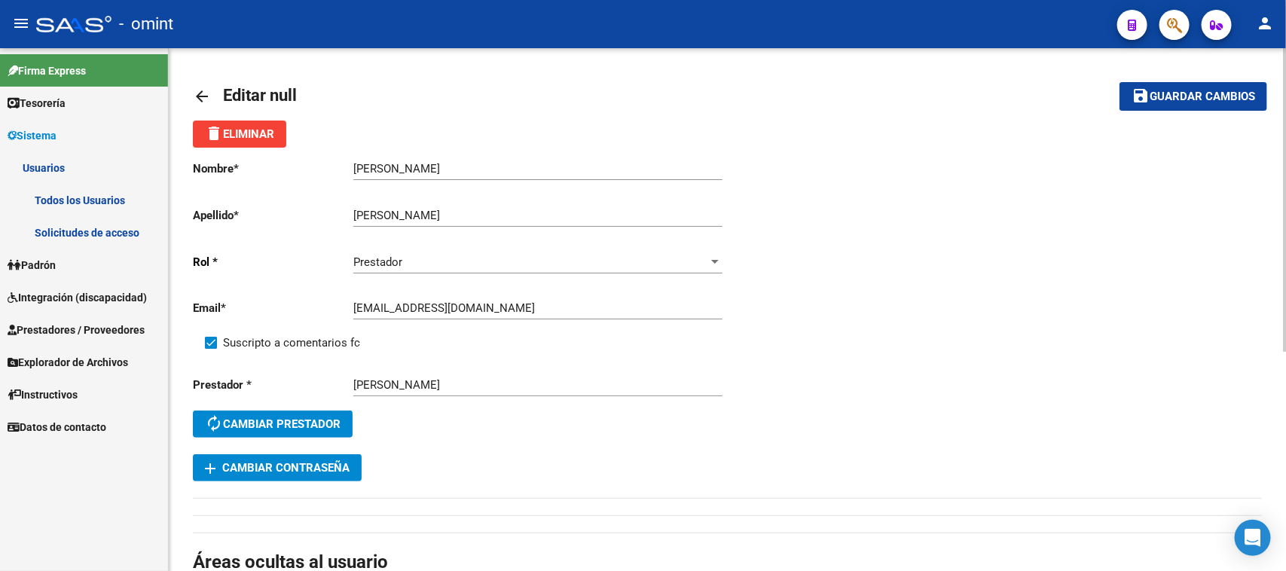
click at [1159, 96] on span "Guardar cambios" at bounding box center [1201, 97] width 105 height 14
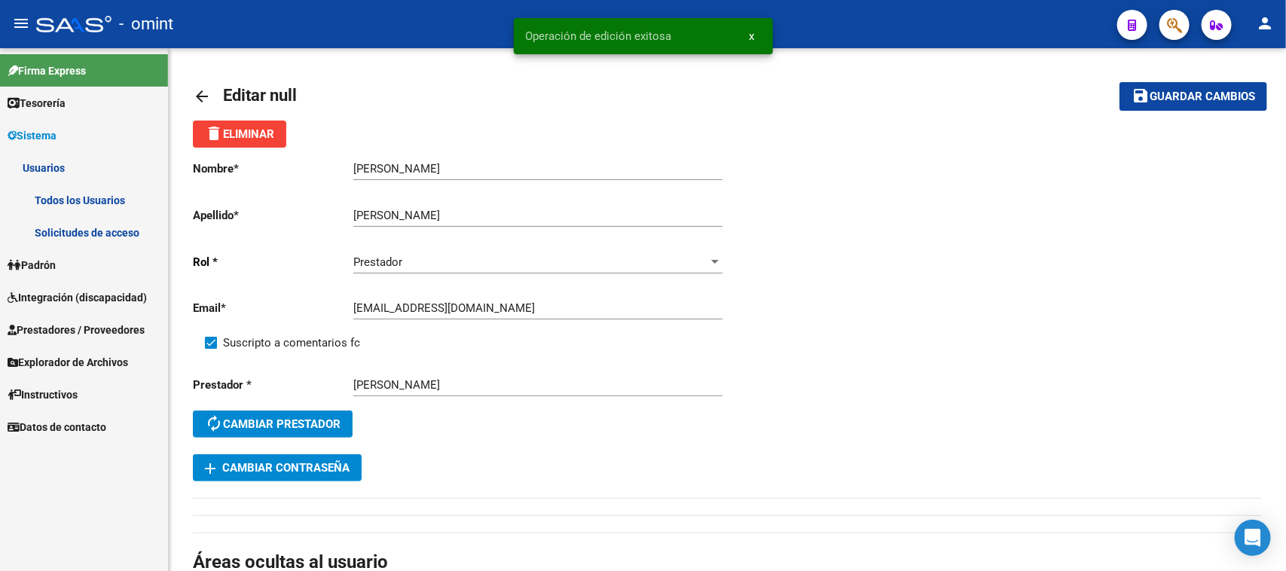
click at [142, 193] on link "Todos los Usuarios" at bounding box center [84, 200] width 168 height 32
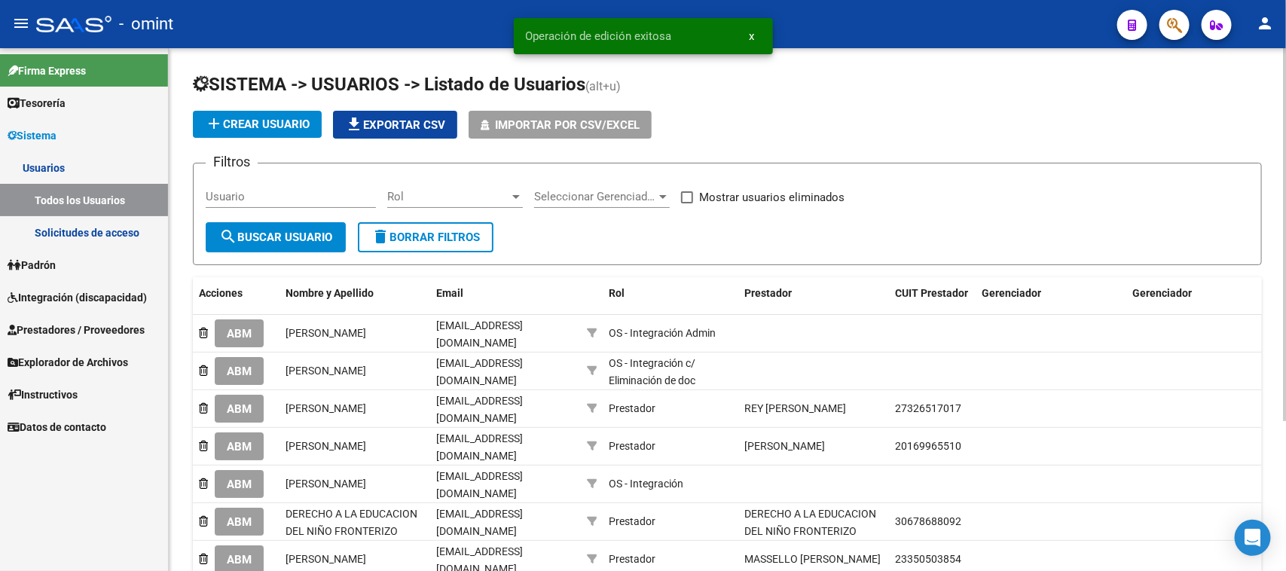
click at [283, 188] on div "Usuario" at bounding box center [291, 192] width 170 height 32
paste input "Flavia"
type input "Flavia"
click at [282, 231] on span "search Buscar Usuario" at bounding box center [275, 238] width 113 height 14
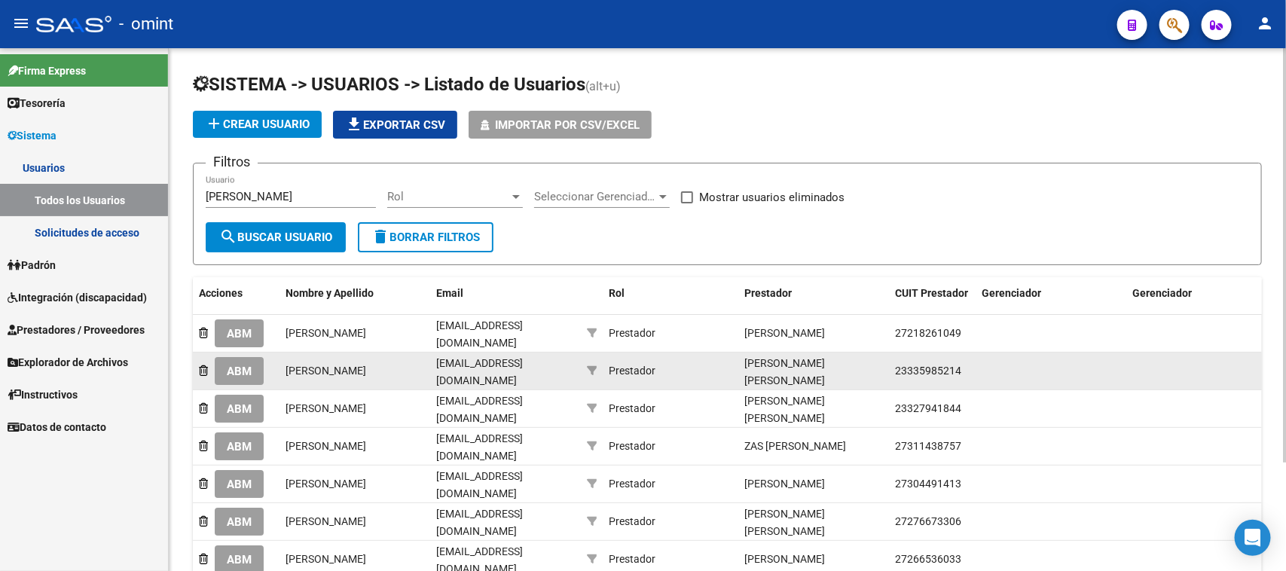
scroll to position [94, 0]
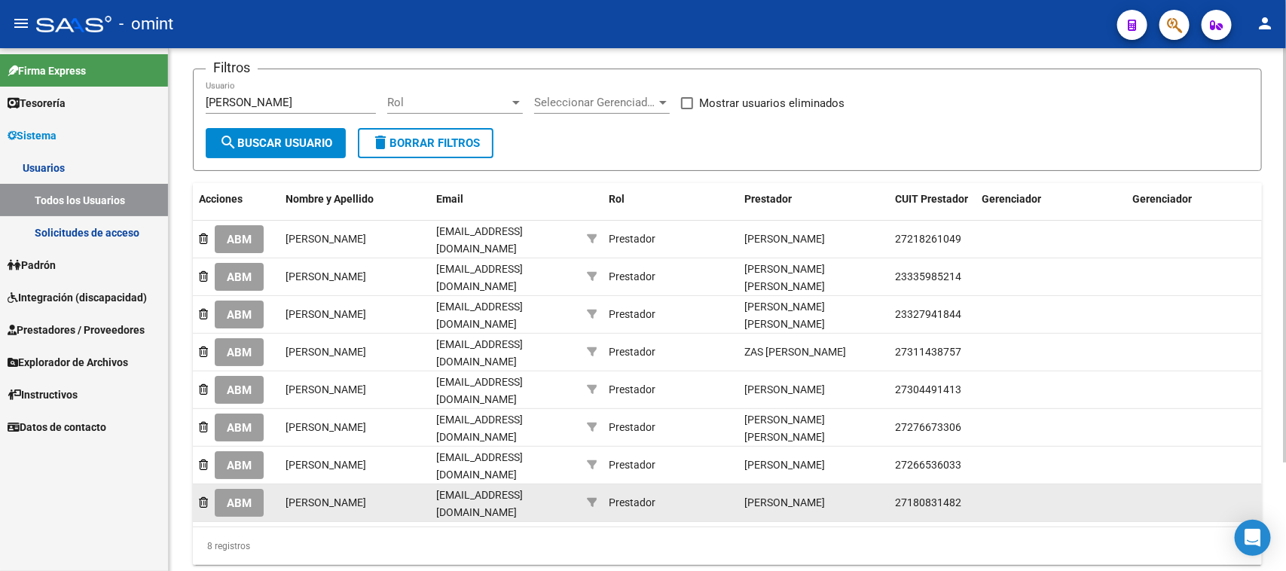
click at [247, 496] on span "ABM" at bounding box center [239, 503] width 25 height 14
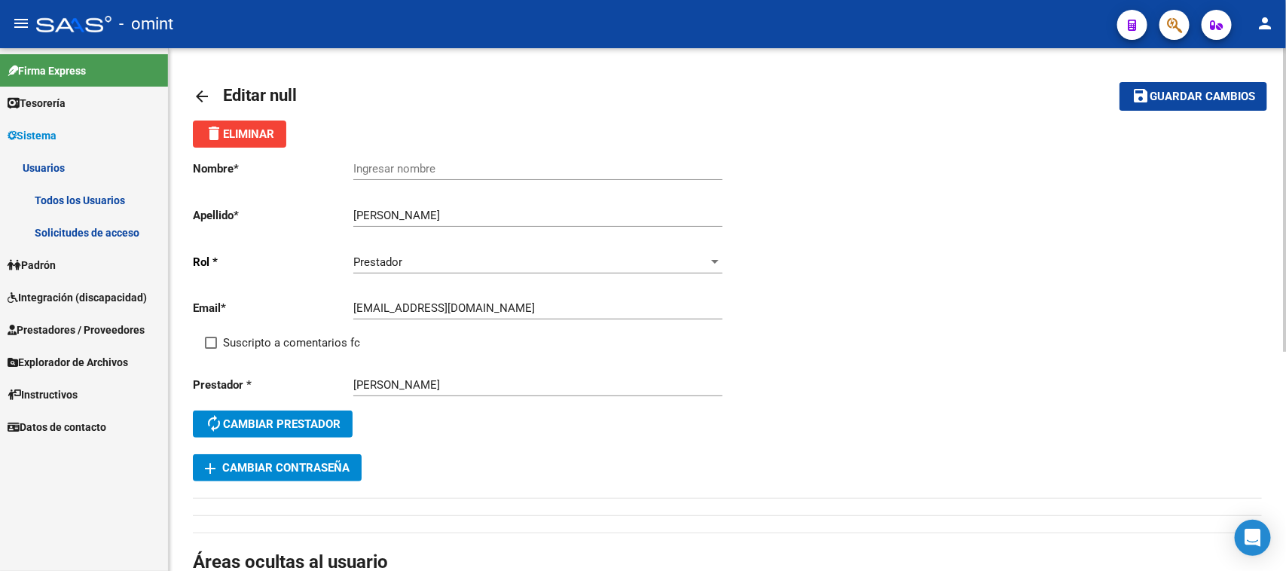
click at [403, 164] on input "Ingresar nombre" at bounding box center [537, 169] width 369 height 14
click at [364, 215] on input "Flavia" at bounding box center [537, 216] width 369 height 14
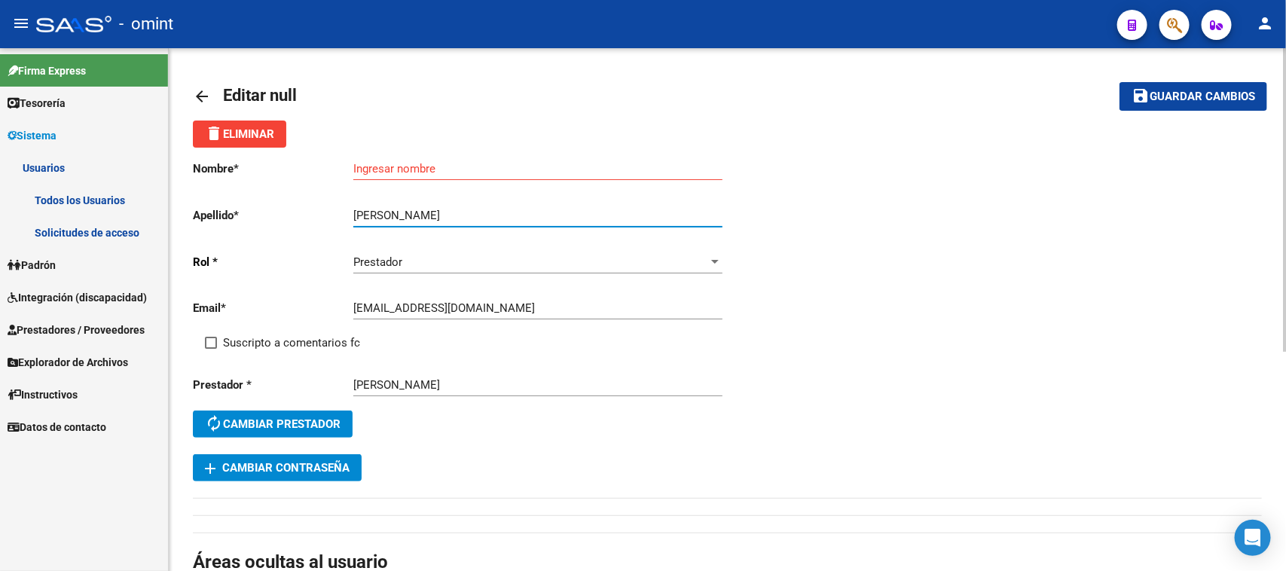
click at [364, 215] on input "Flavia" at bounding box center [537, 216] width 369 height 14
click at [415, 132] on div "delete Eliminar" at bounding box center [727, 134] width 1069 height 27
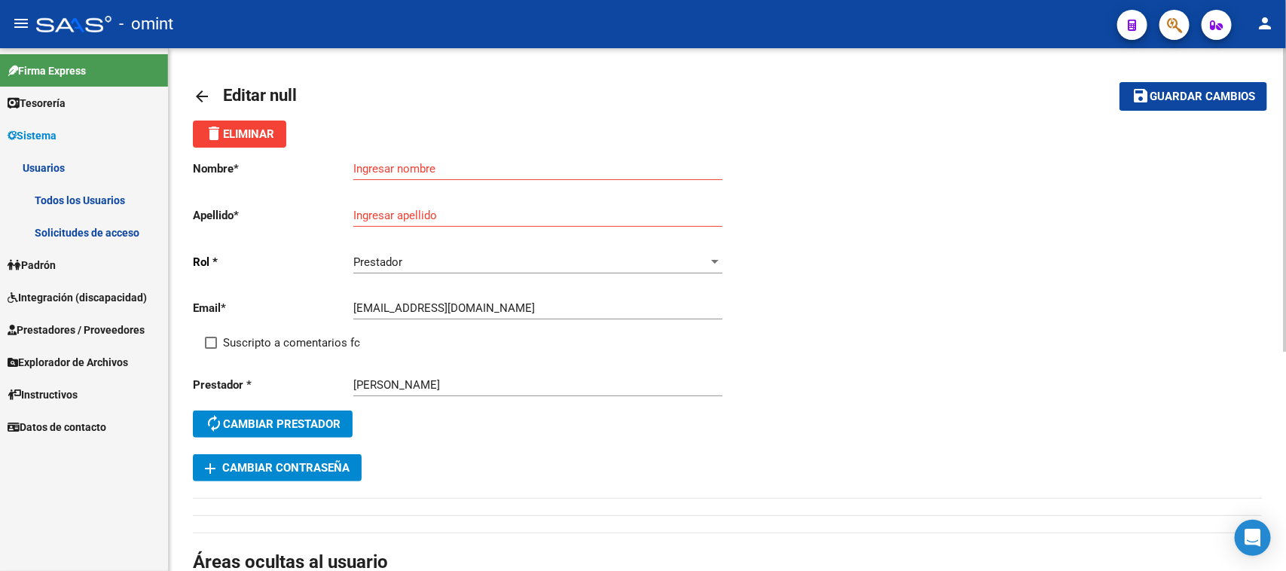
click at [415, 154] on div "Ingresar nombre" at bounding box center [537, 164] width 369 height 32
click at [411, 166] on input "Ingresar nombre" at bounding box center [537, 169] width 369 height 14
paste input "Flavia"
type input "Flavia"
click at [405, 221] on div "Ingresar apellido" at bounding box center [537, 210] width 369 height 32
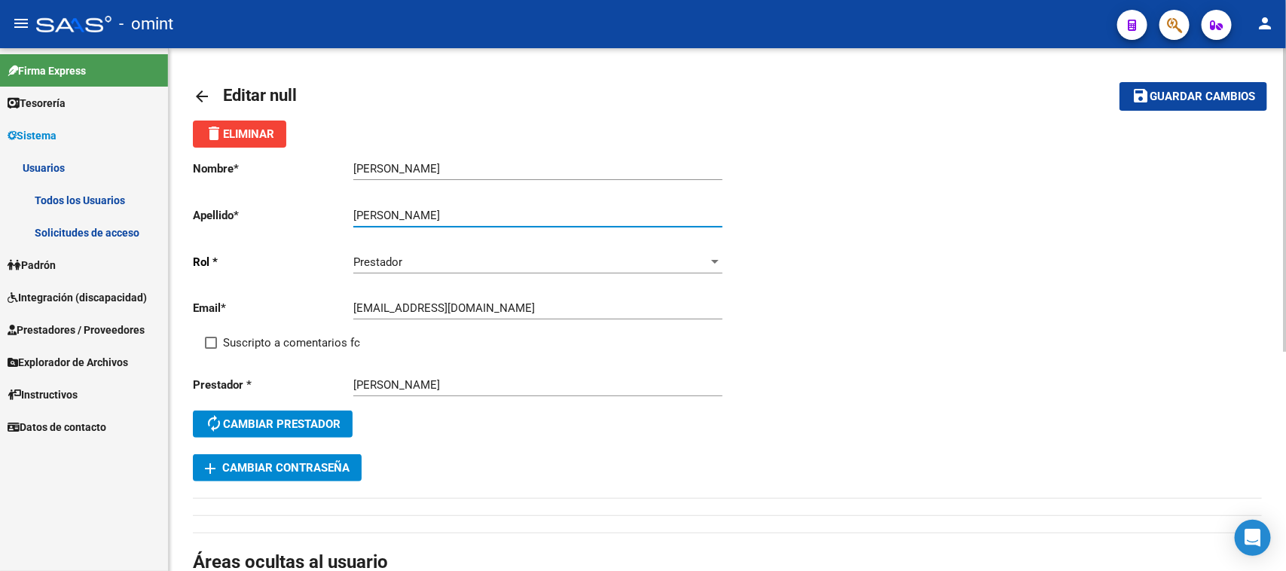
type input "Canale"
click at [279, 334] on span "Suscripto a comentarios fc" at bounding box center [291, 343] width 137 height 18
click at [211, 349] on input "Suscripto a comentarios fc" at bounding box center [210, 349] width 1 height 1
checkbox input "true"
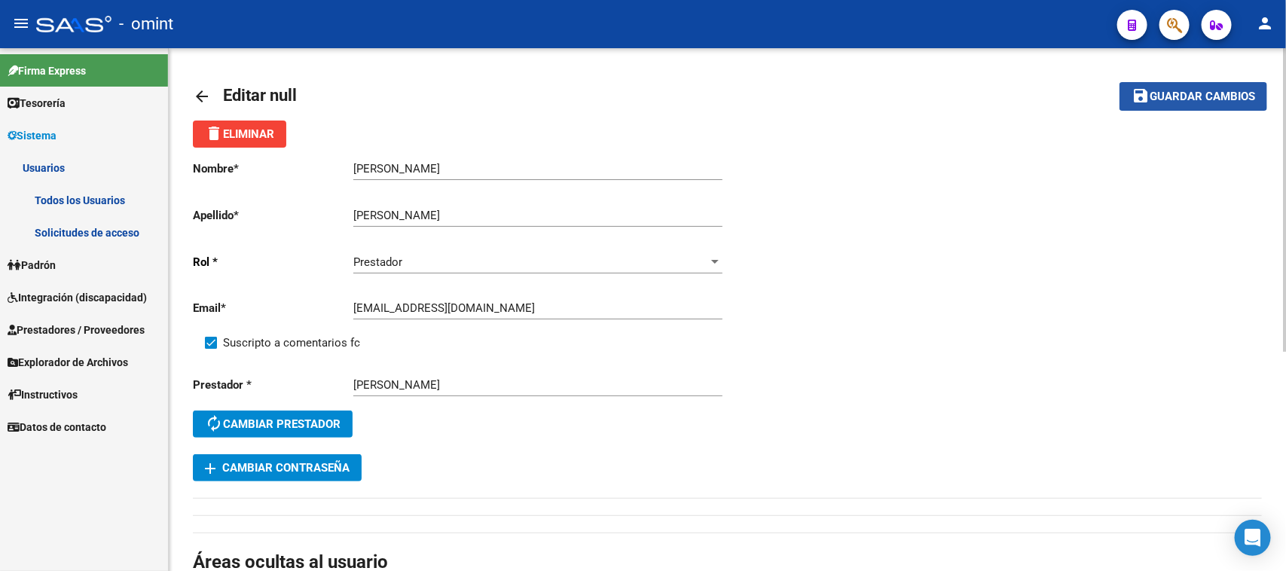
drag, startPoint x: 1139, startPoint y: 91, endPoint x: 1006, endPoint y: 114, distance: 134.6
click at [1139, 90] on mat-icon "save" at bounding box center [1140, 96] width 18 height 18
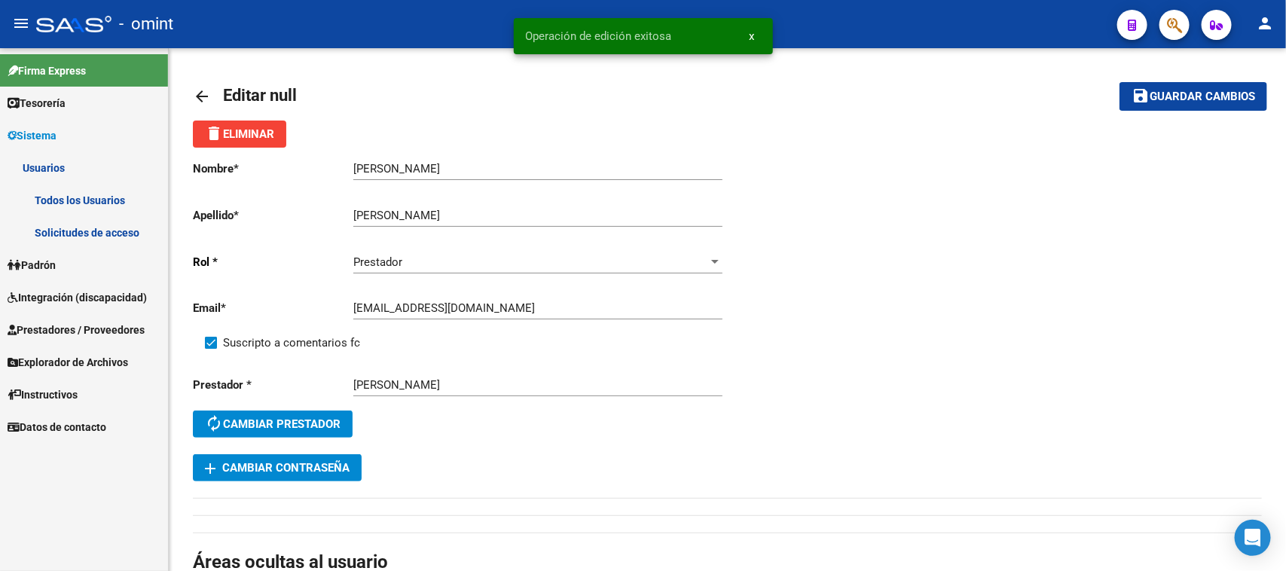
click at [105, 197] on link "Todos los Usuarios" at bounding box center [84, 200] width 168 height 32
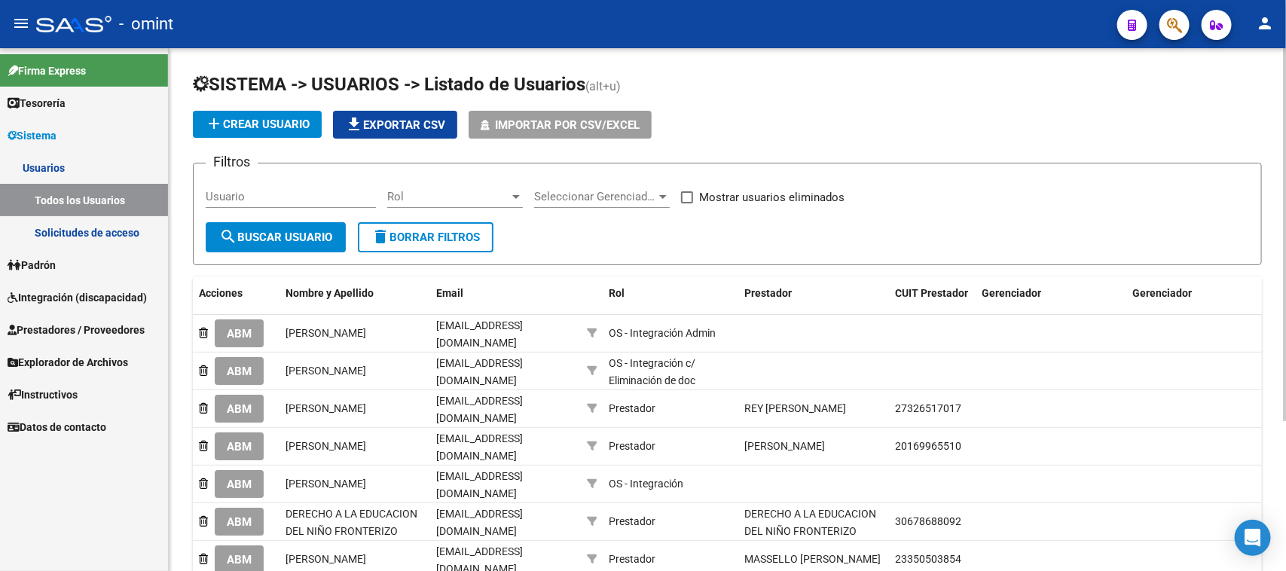
click at [216, 202] on div "Usuario" at bounding box center [291, 192] width 170 height 32
paste input "ivana laura frenk"
type input "ivana laura frenk"
click at [226, 234] on mat-icon "search" at bounding box center [228, 236] width 18 height 18
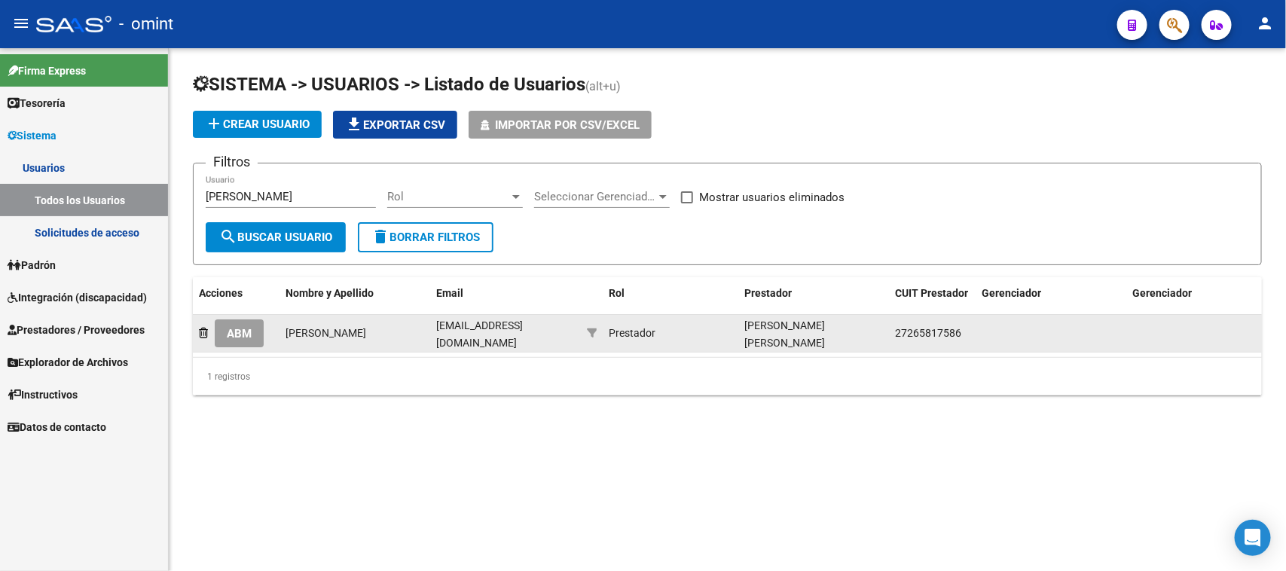
click at [228, 328] on span "ABM" at bounding box center [239, 334] width 25 height 14
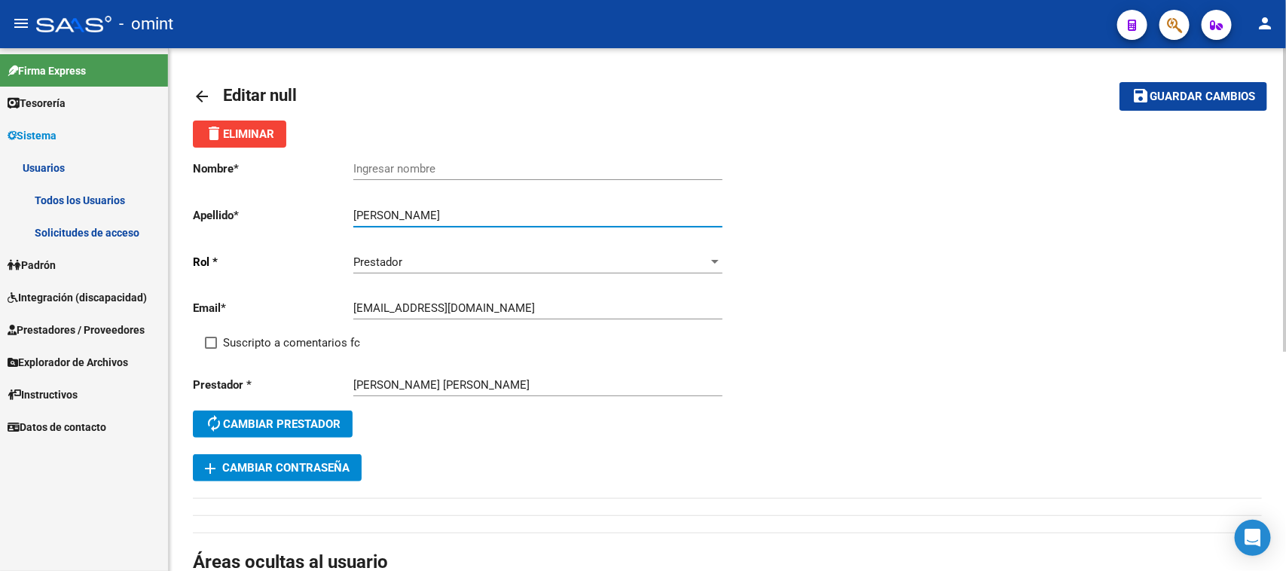
drag, startPoint x: 413, startPoint y: 209, endPoint x: 322, endPoint y: 213, distance: 91.2
click at [322, 213] on app-form-text-field "Apellido * ivana laura frenk Ingresar apellido" at bounding box center [457, 216] width 529 height 14
type input "renk"
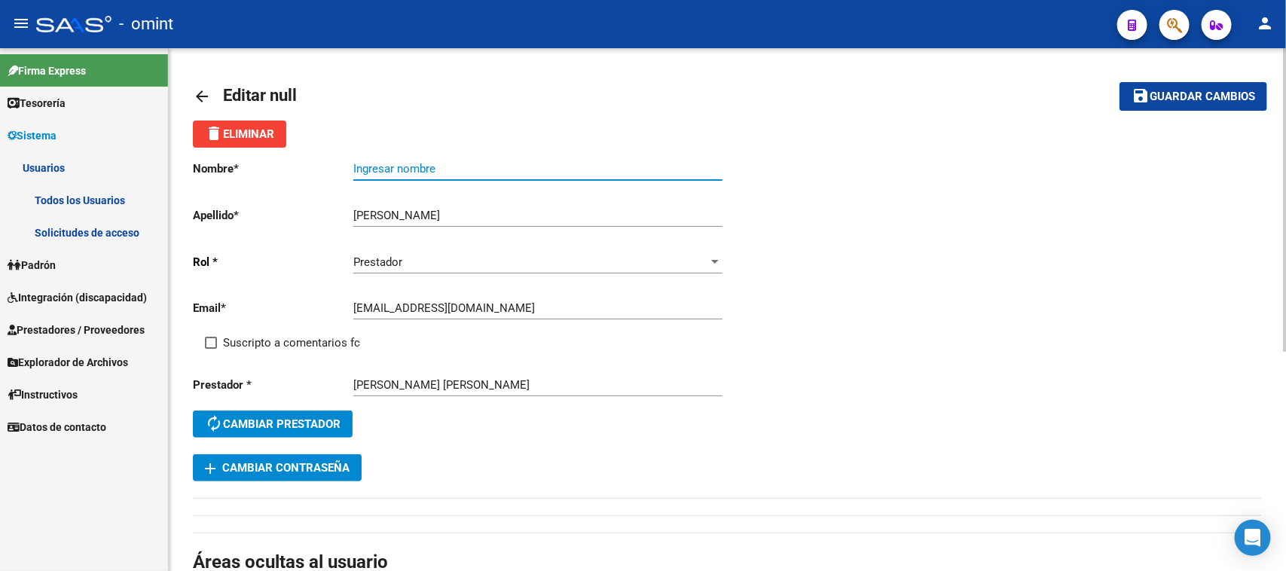
click at [382, 168] on input "Ingresar nombre" at bounding box center [537, 169] width 369 height 14
paste input "ivana laura f"
type input "ivana laura"
click at [351, 215] on p "Apellido *" at bounding box center [273, 215] width 160 height 17
click at [356, 211] on input "renk" at bounding box center [537, 216] width 369 height 14
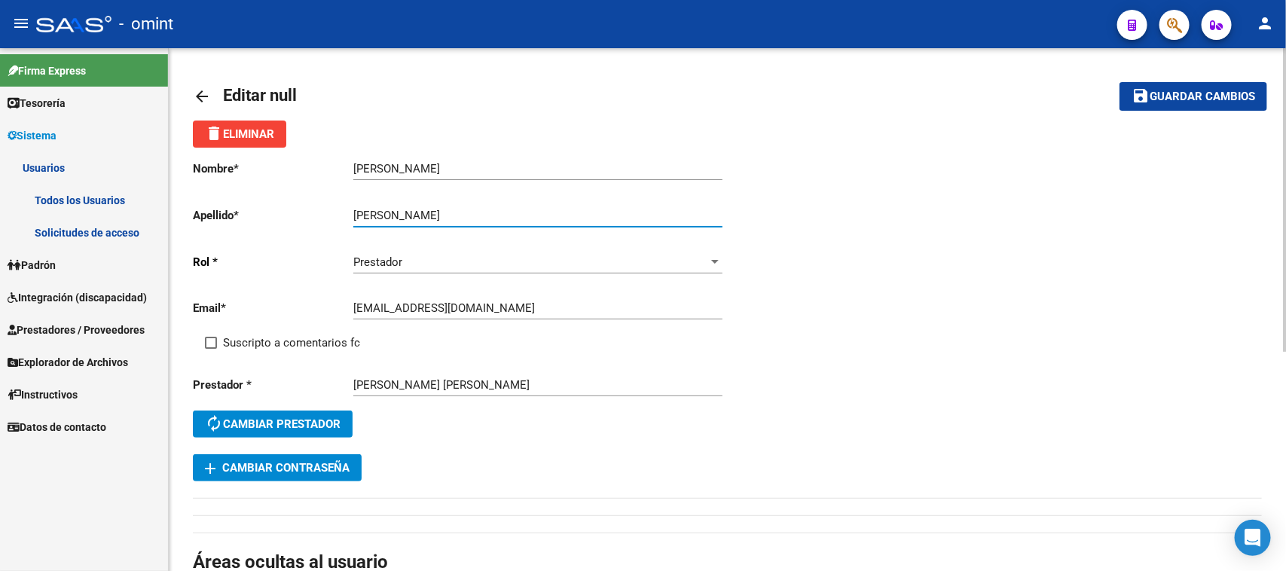
type input "Frenk"
click at [245, 335] on span "Suscripto a comentarios fc" at bounding box center [291, 343] width 137 height 18
click at [211, 349] on input "Suscripto a comentarios fc" at bounding box center [210, 349] width 1 height 1
checkbox input "true"
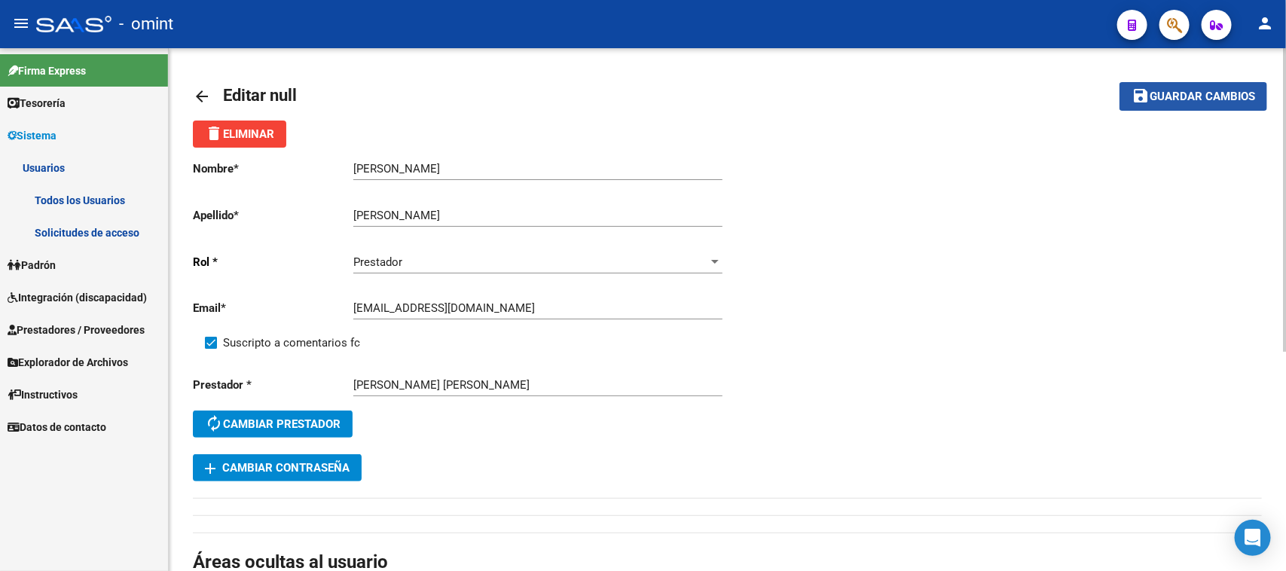
click at [1131, 92] on button "save Guardar cambios" at bounding box center [1193, 96] width 148 height 28
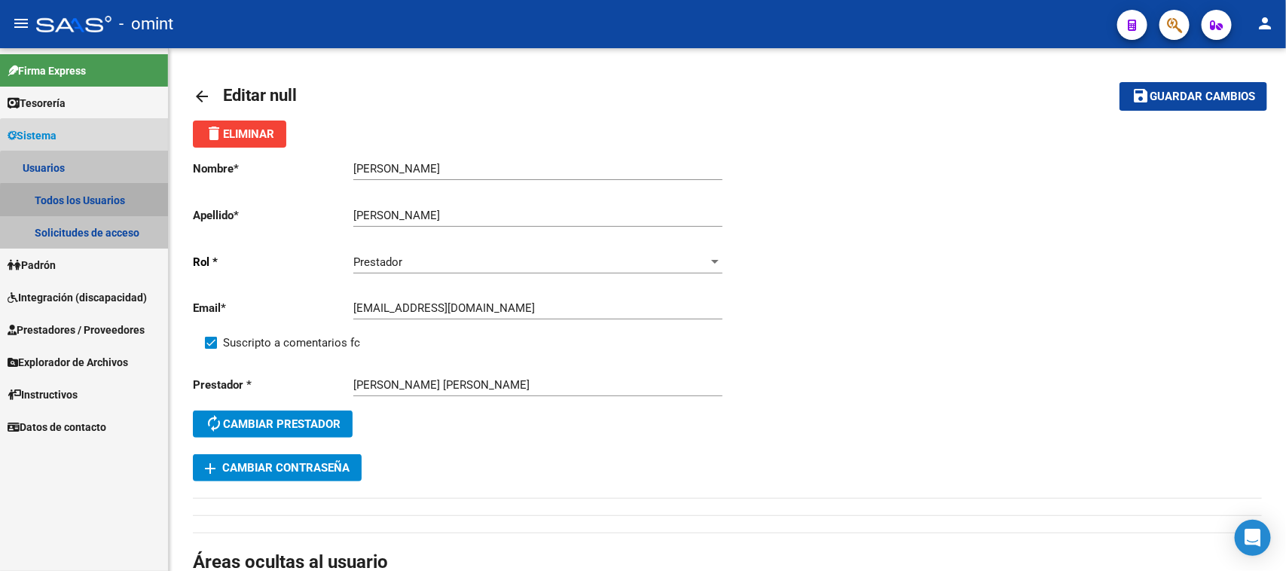
click at [91, 205] on link "Todos los Usuarios" at bounding box center [84, 200] width 168 height 32
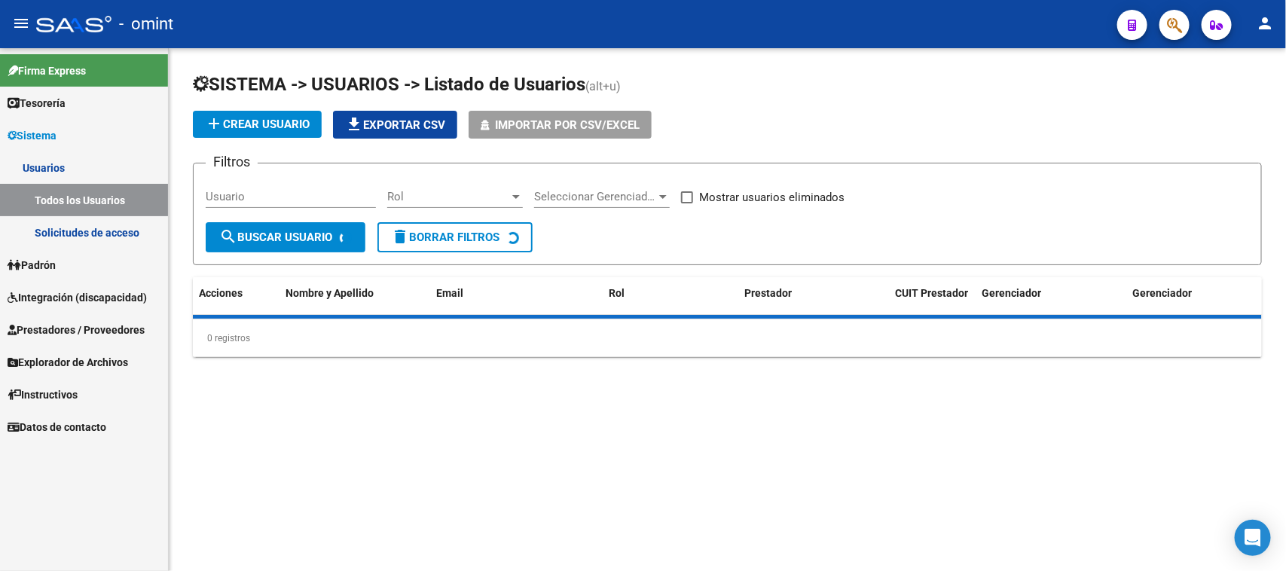
click at [91, 221] on link "Solicitudes de acceso" at bounding box center [84, 232] width 168 height 32
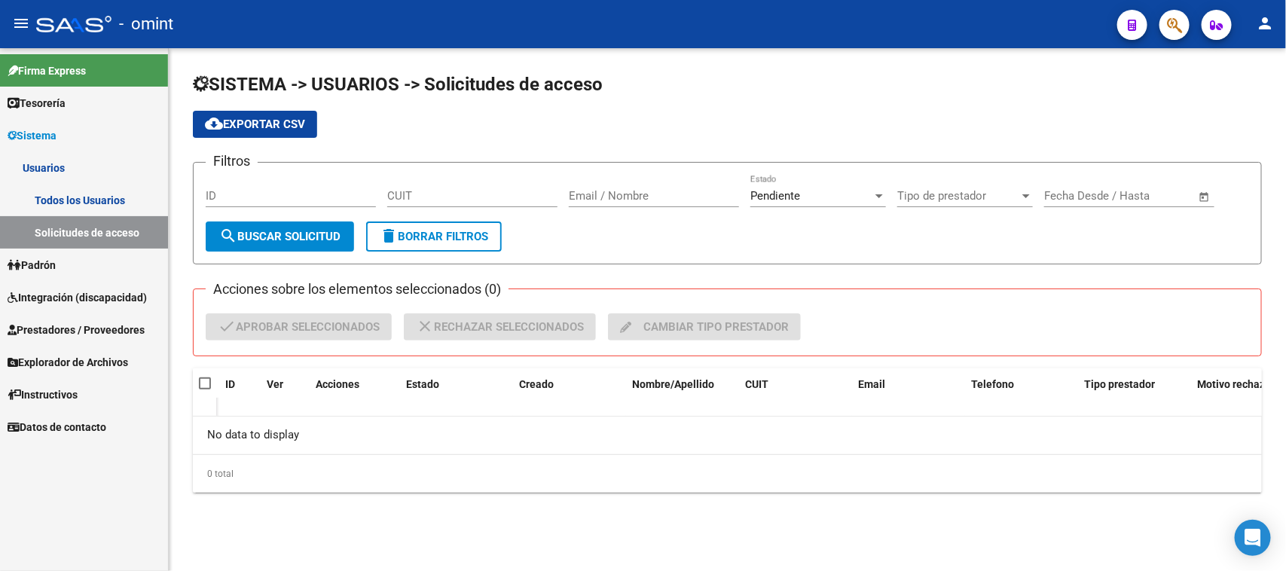
click at [258, 203] on div "ID" at bounding box center [291, 191] width 170 height 32
click at [255, 189] on input "ID" at bounding box center [291, 196] width 170 height 14
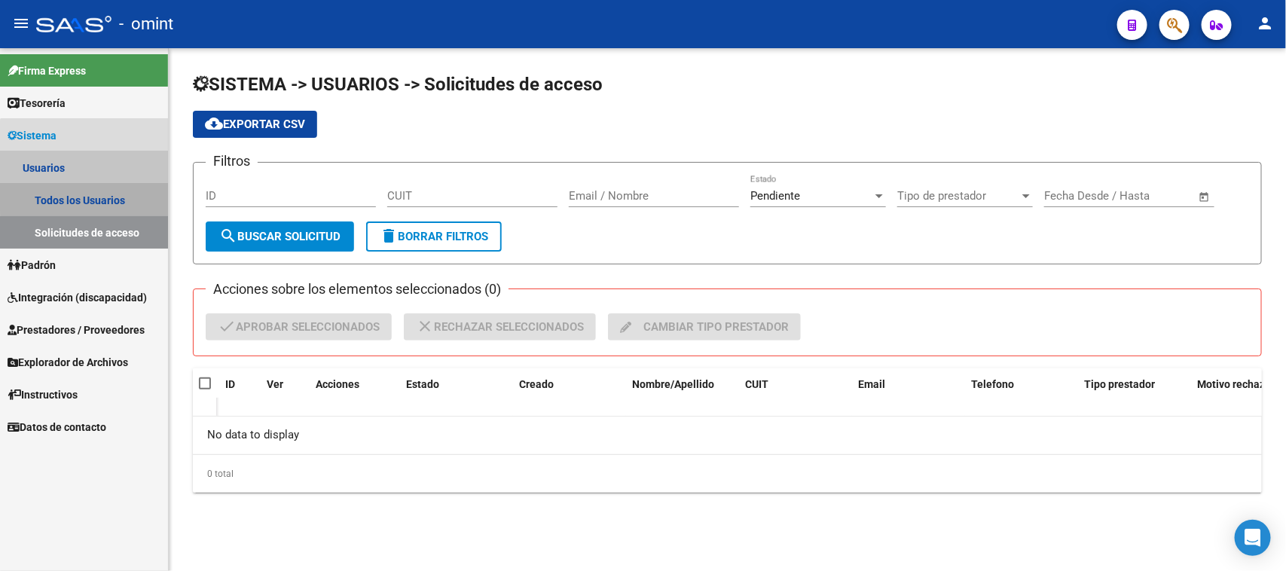
click at [148, 190] on link "Todos los Usuarios" at bounding box center [84, 200] width 168 height 32
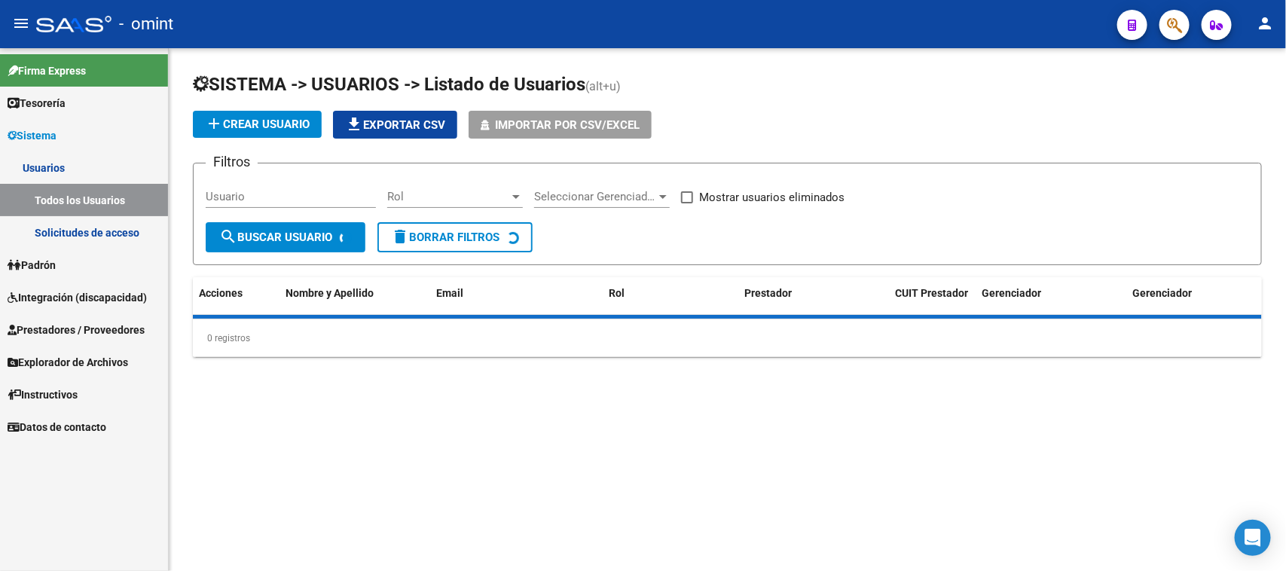
click at [252, 182] on div "Usuario" at bounding box center [291, 192] width 170 height 32
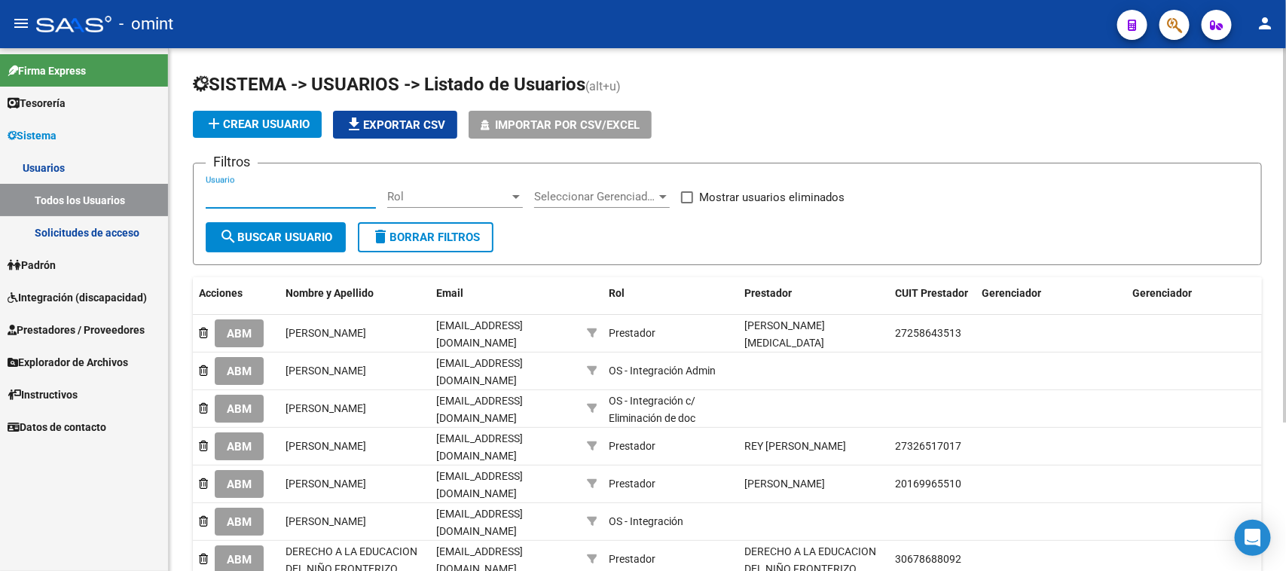
click at [246, 190] on input "Usuario" at bounding box center [291, 197] width 170 height 14
type input "mendez"
click at [315, 232] on span "search Buscar Usuario" at bounding box center [275, 238] width 113 height 14
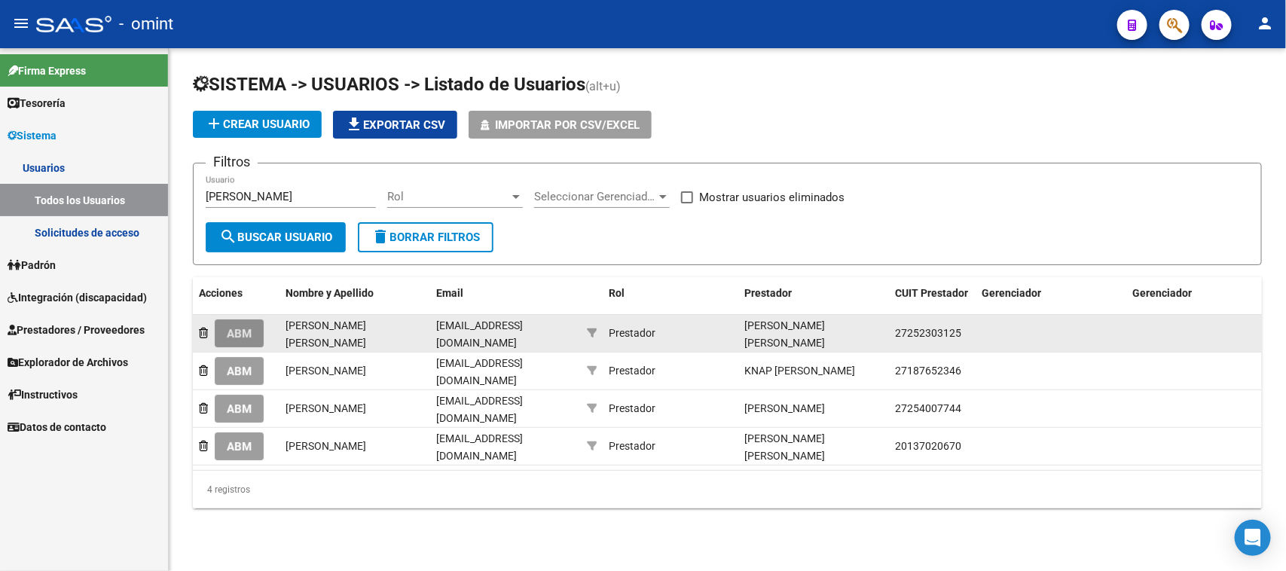
click at [250, 337] on span "ABM" at bounding box center [239, 334] width 25 height 14
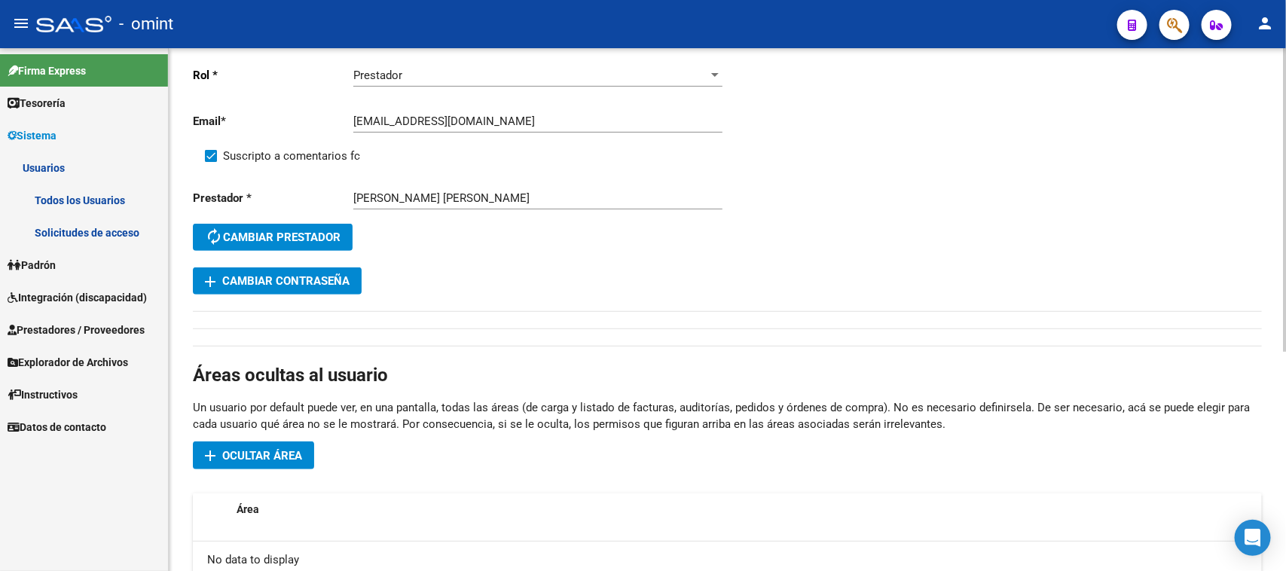
scroll to position [282, 0]
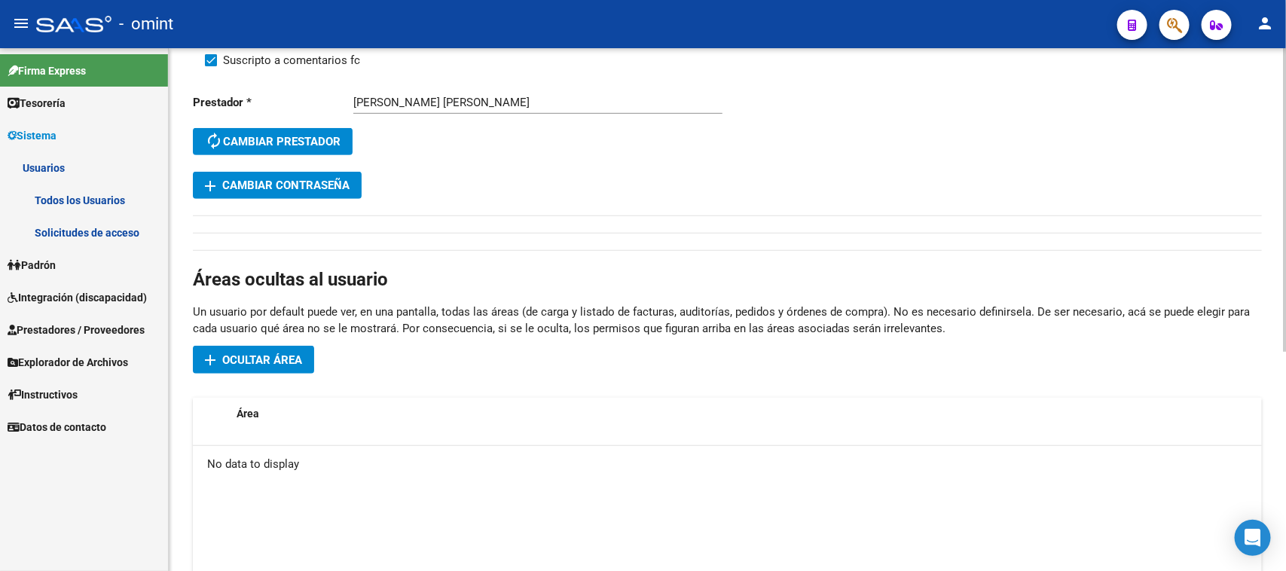
click at [300, 362] on span "Ocultar área" at bounding box center [262, 360] width 80 height 14
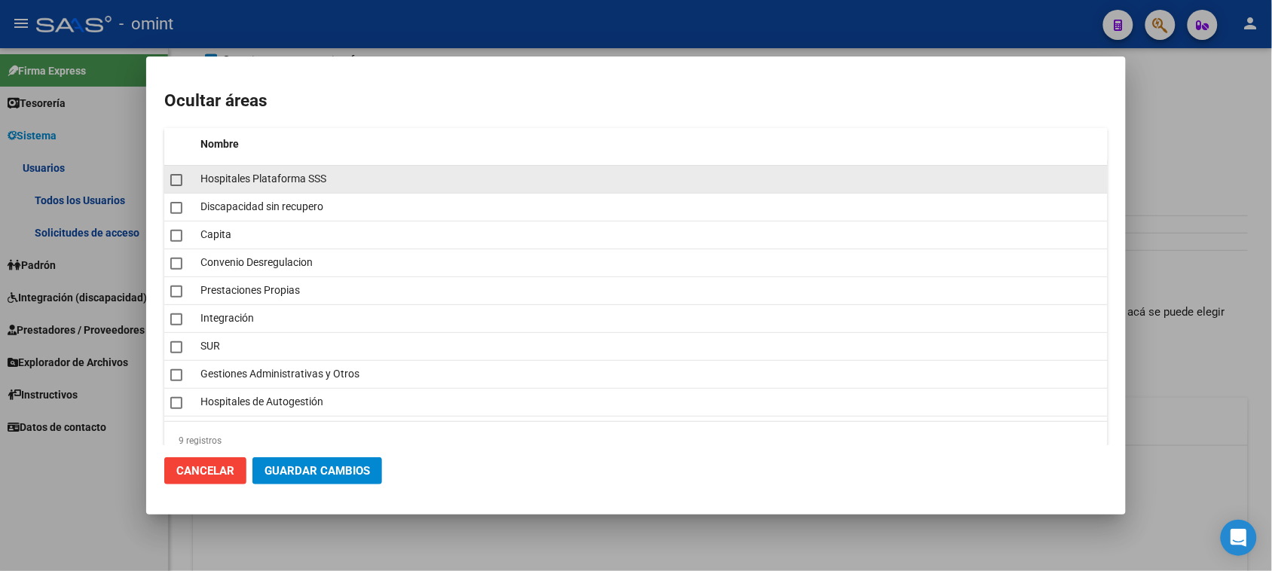
click at [177, 172] on mat-checkbox at bounding box center [176, 179] width 12 height 21
checkbox input "true"
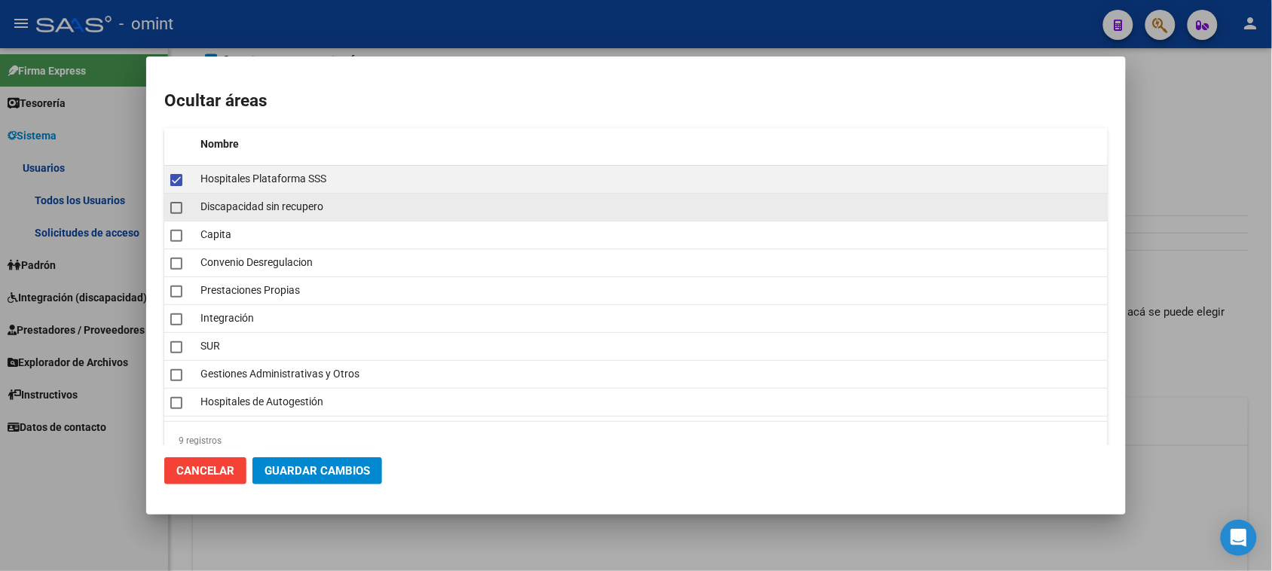
click at [172, 203] on span at bounding box center [176, 208] width 12 height 12
checkbox input "true"
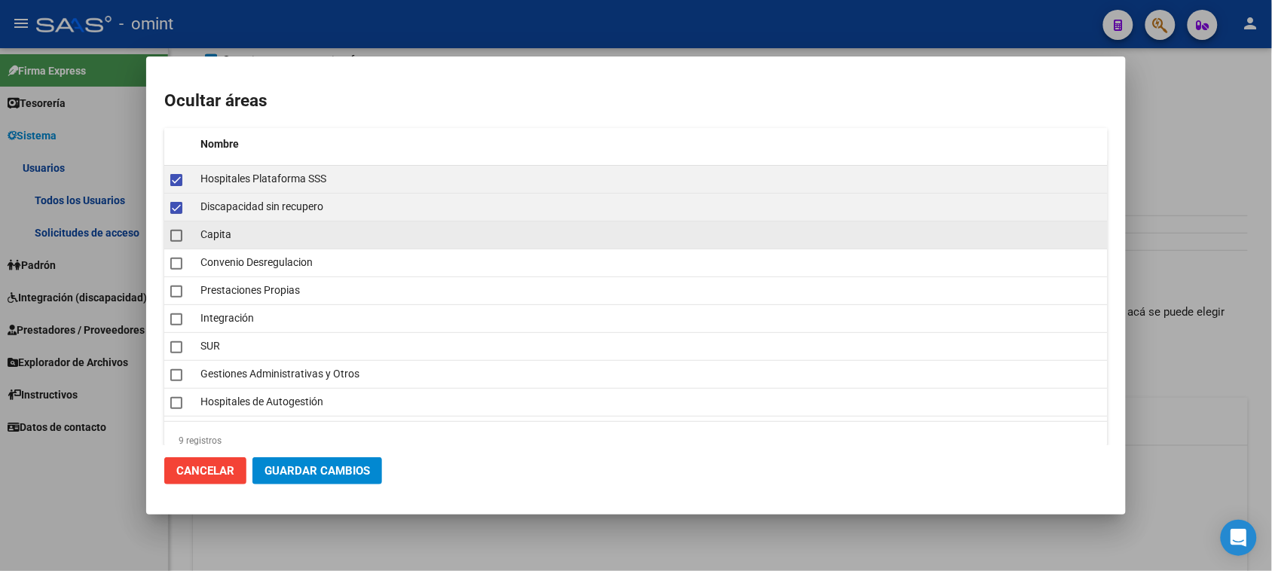
click at [174, 230] on span at bounding box center [176, 236] width 12 height 12
checkbox input "true"
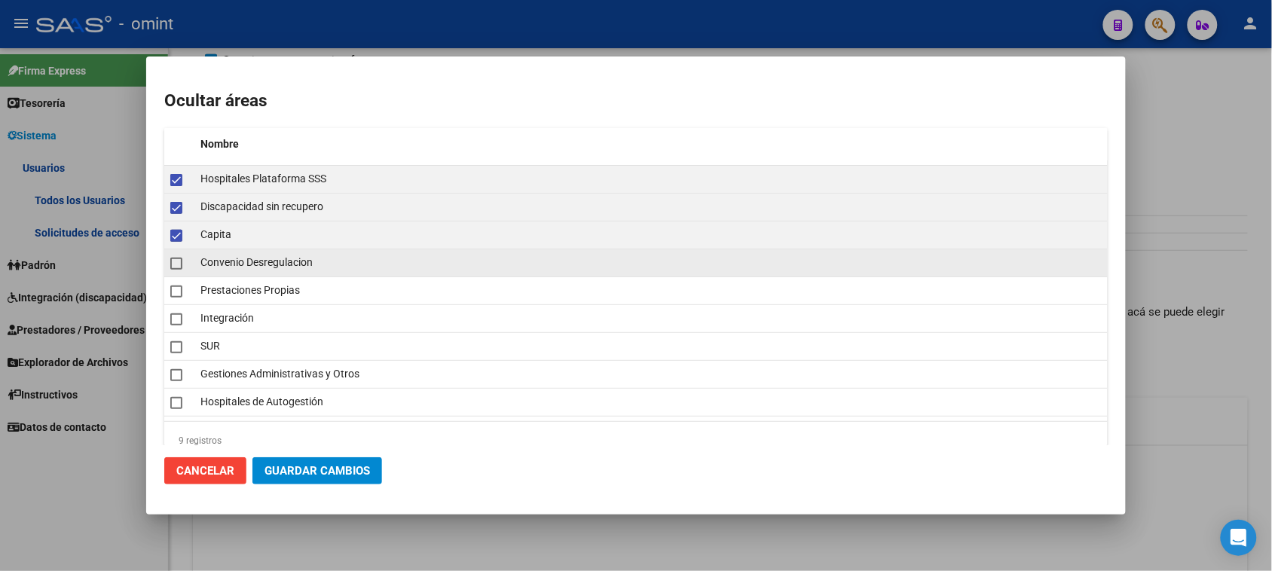
click at [178, 260] on span at bounding box center [176, 264] width 12 height 12
checkbox input "true"
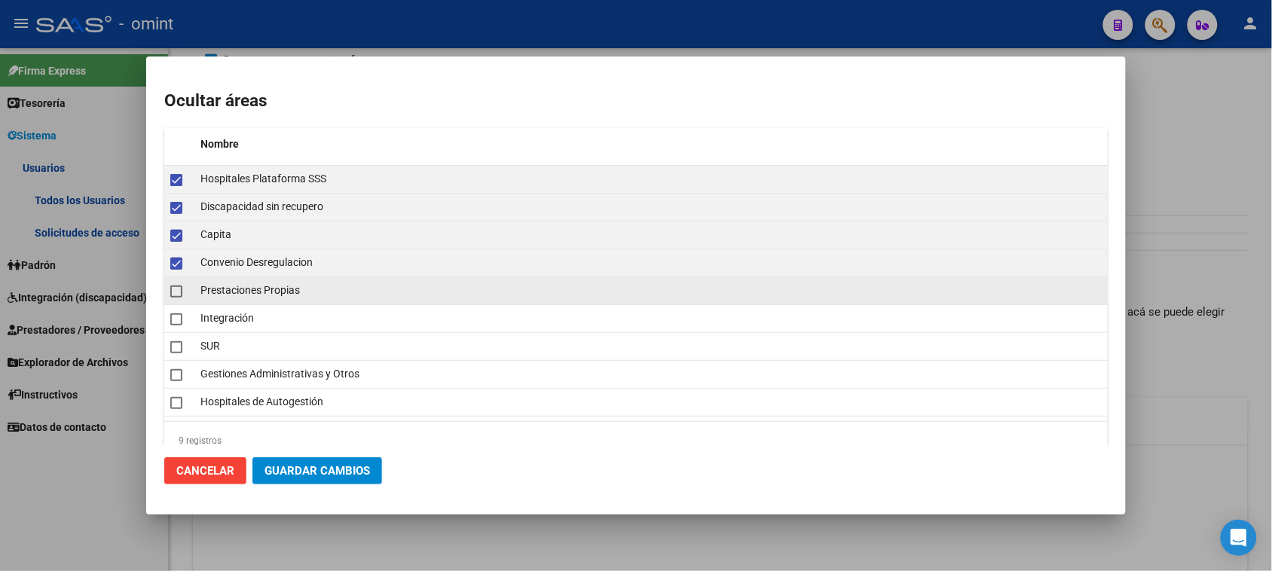
click at [168, 292] on datatable-body-cell at bounding box center [179, 290] width 30 height 27
checkbox input "true"
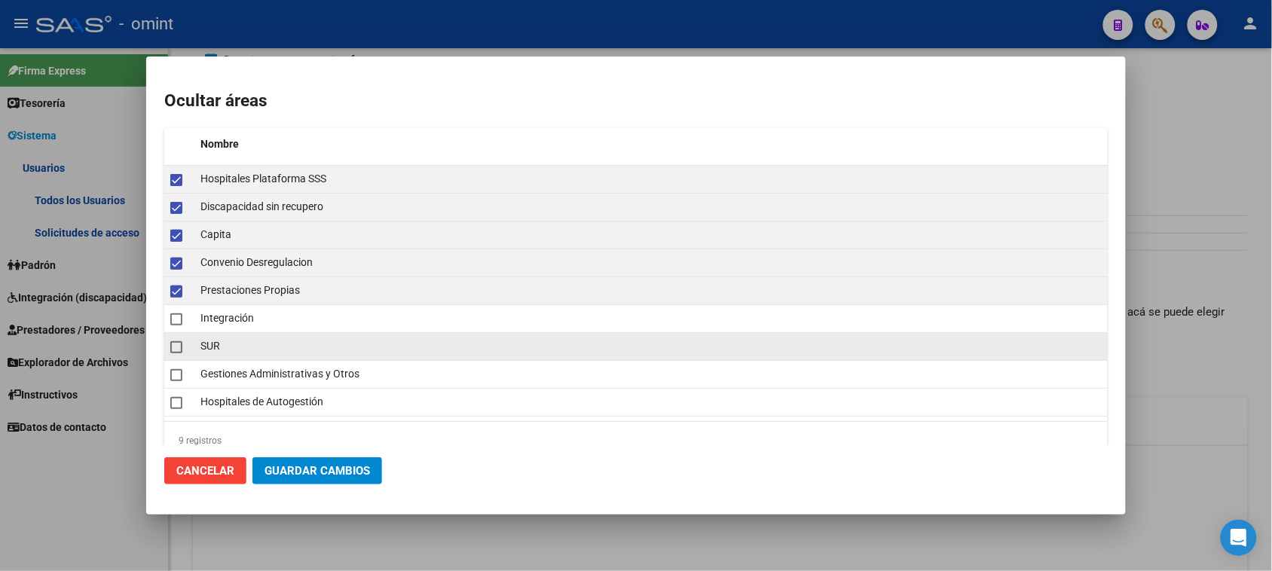
click at [181, 347] on span at bounding box center [176, 347] width 12 height 12
checkbox input "true"
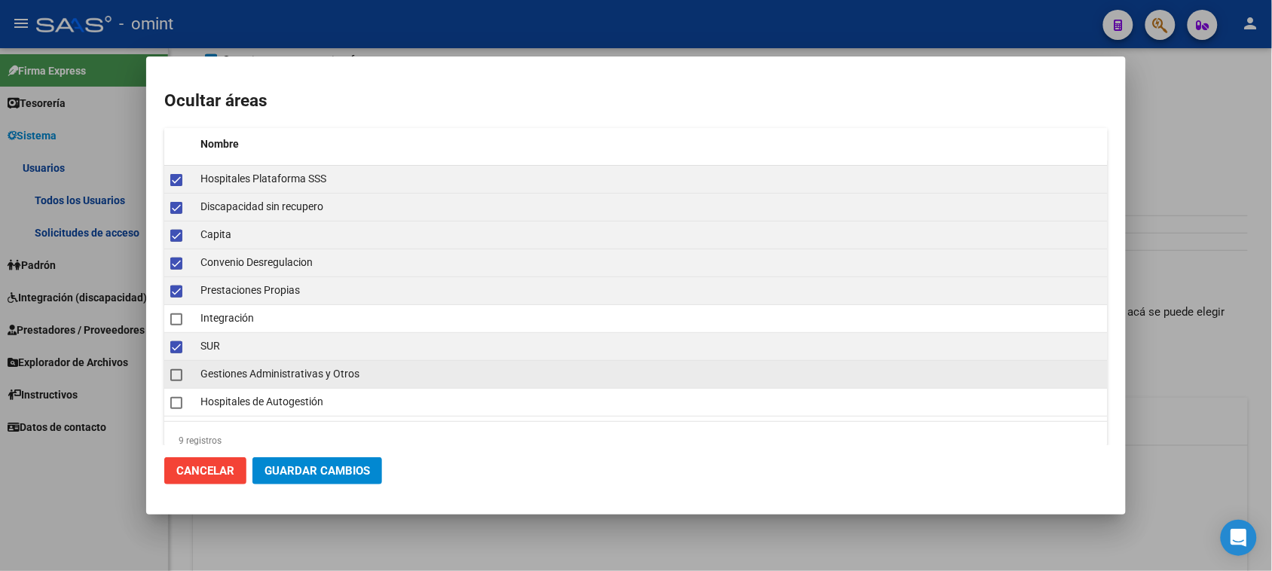
click at [177, 378] on span at bounding box center [176, 375] width 12 height 12
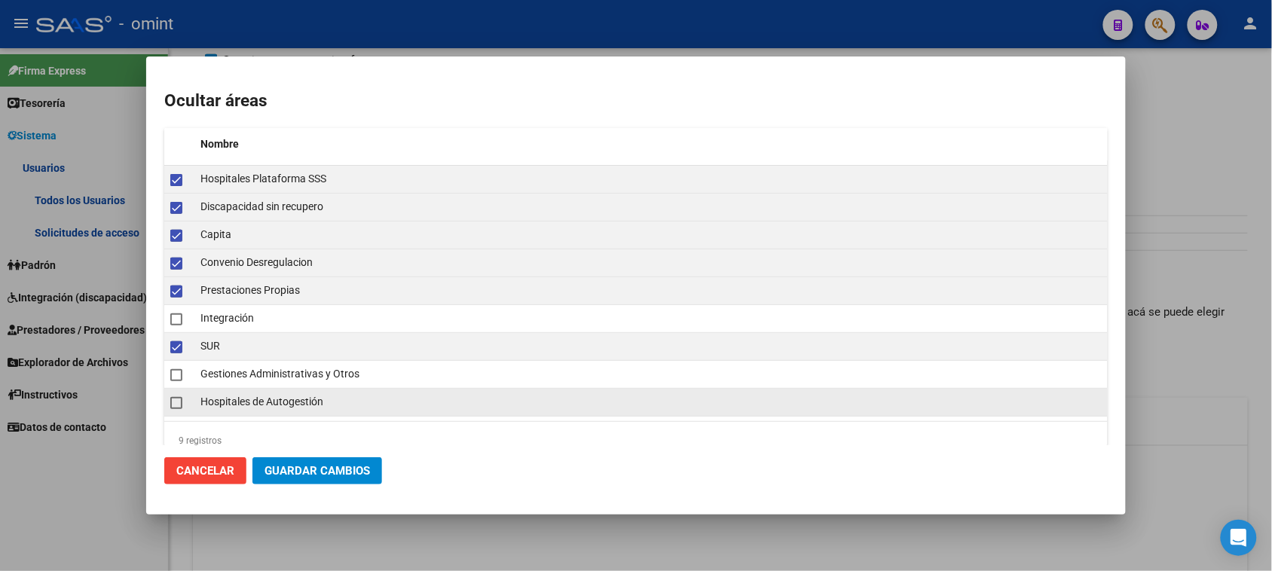
checkbox input "true"
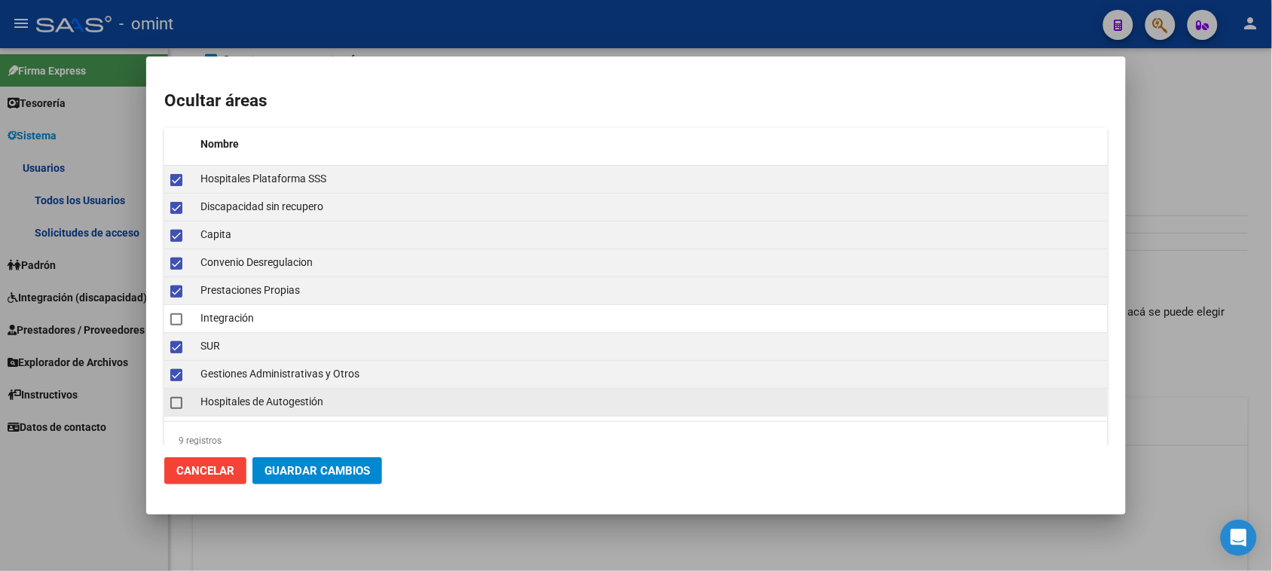
click at [176, 405] on span at bounding box center [176, 403] width 12 height 12
checkbox input "true"
click at [341, 487] on mat-dialog-actions "Cancelar Guardar Cambios" at bounding box center [635, 470] width 943 height 51
click at [341, 479] on button "Guardar Cambios" at bounding box center [317, 470] width 130 height 27
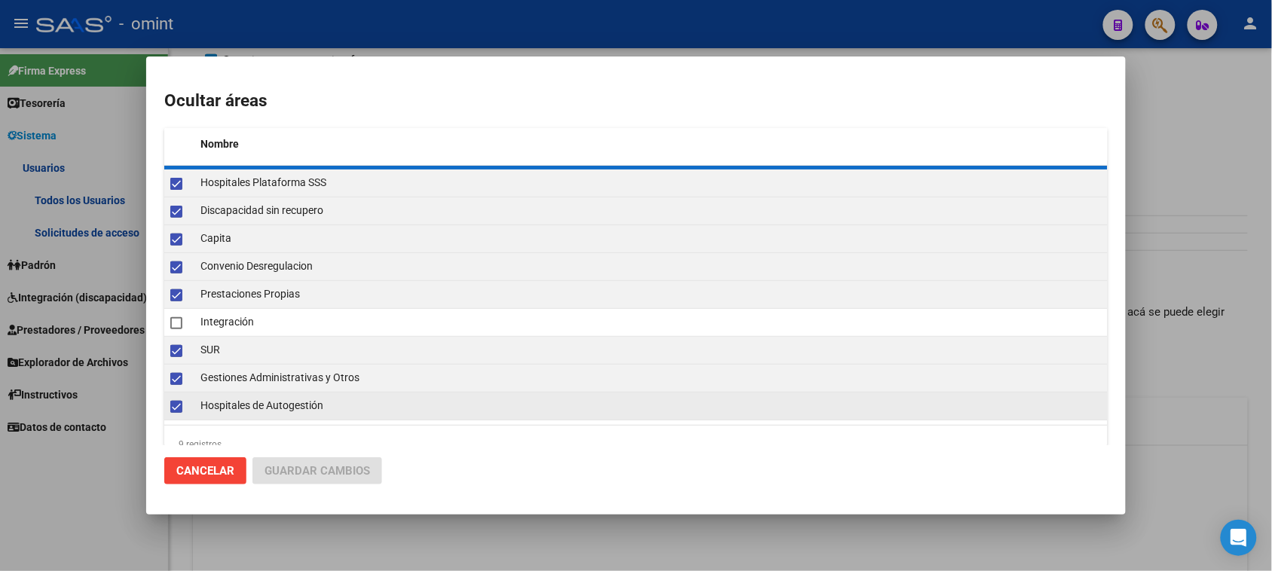
checkbox input "false"
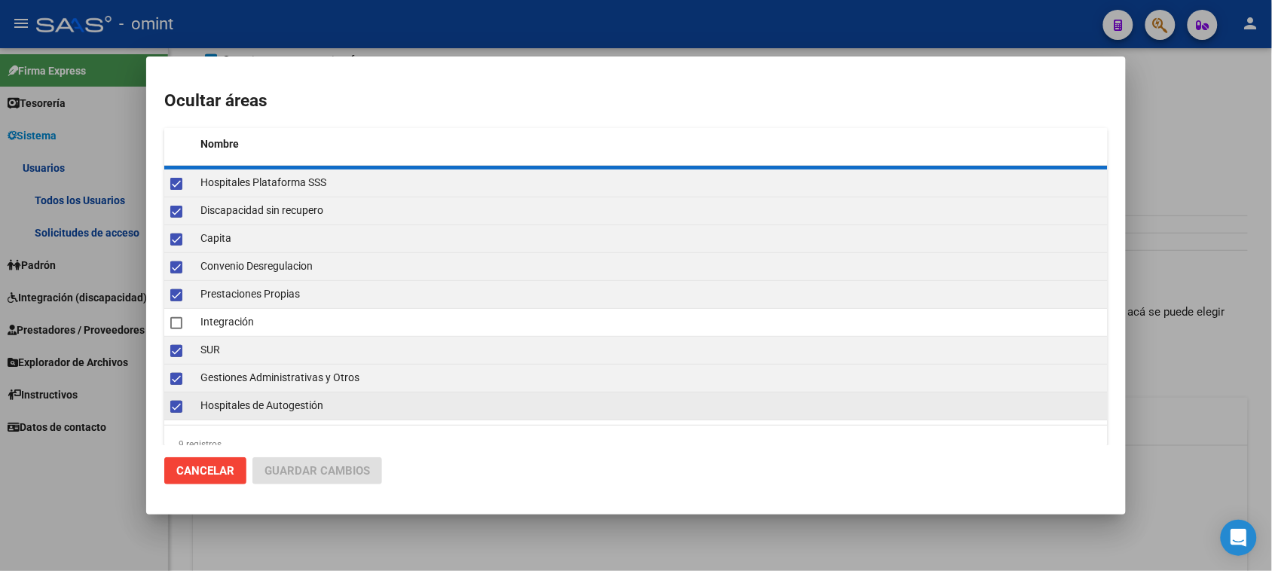
checkbox input "false"
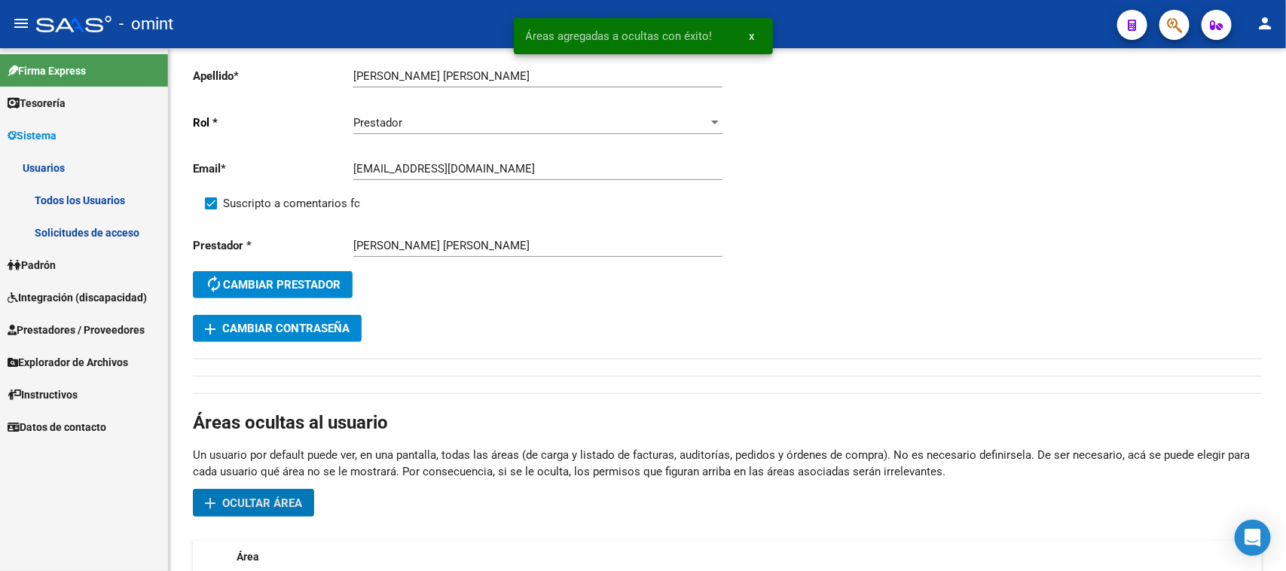
scroll to position [0, 0]
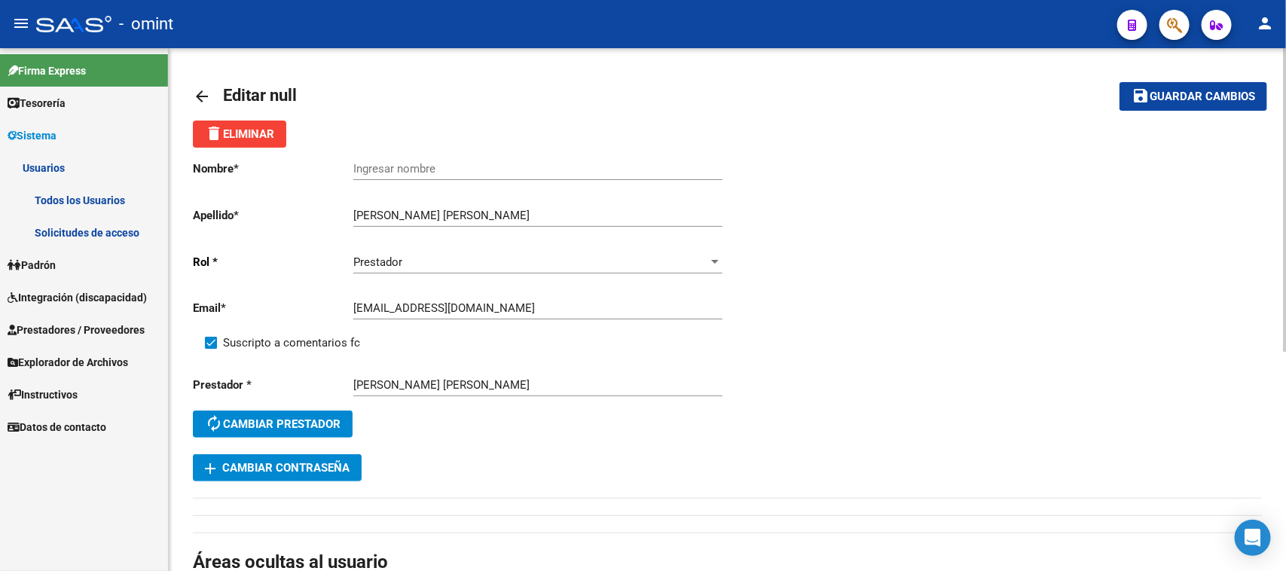
click at [328, 465] on span "add Cambiar Contraseña" at bounding box center [277, 468] width 145 height 14
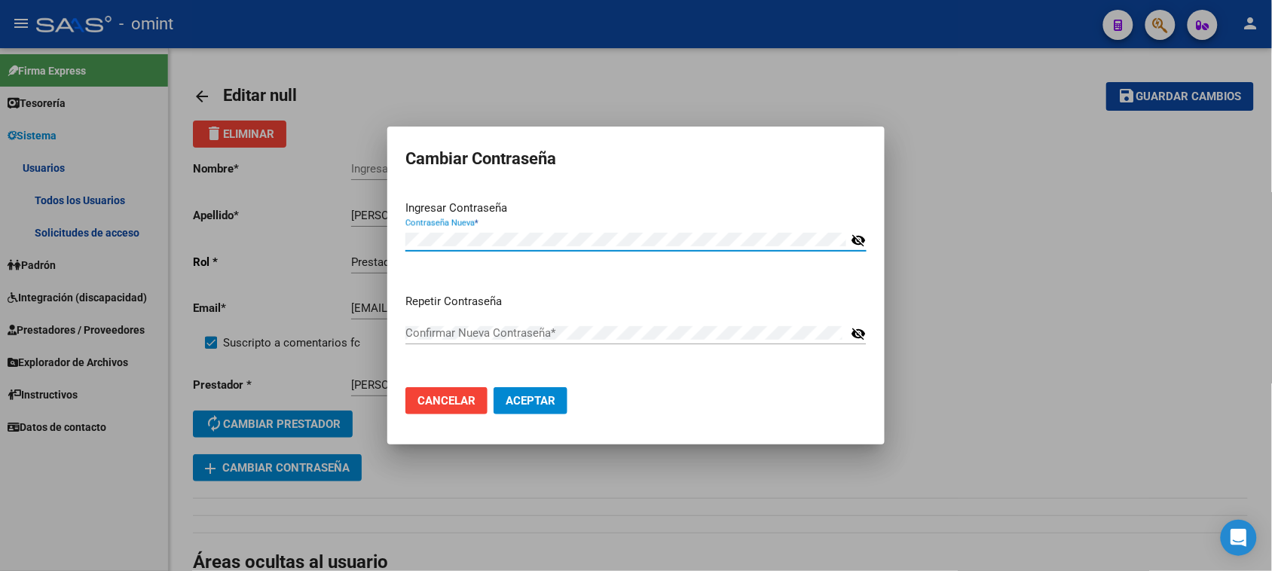
click at [856, 242] on mat-icon "visibility_off" at bounding box center [857, 240] width 15 height 18
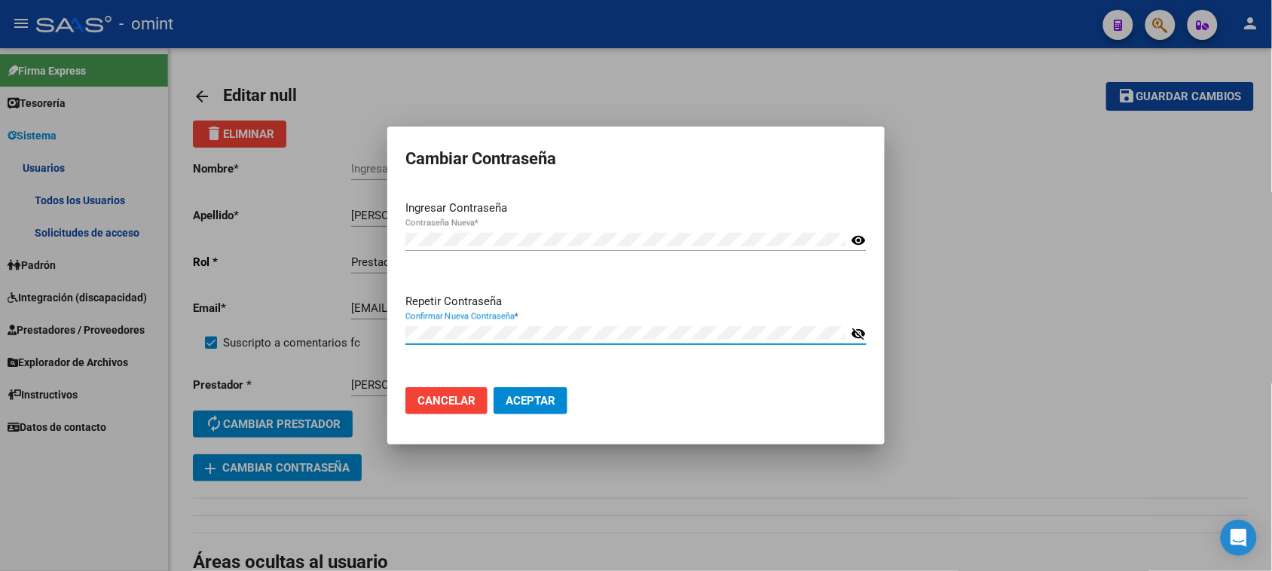
click at [559, 399] on button "Aceptar" at bounding box center [530, 400] width 74 height 27
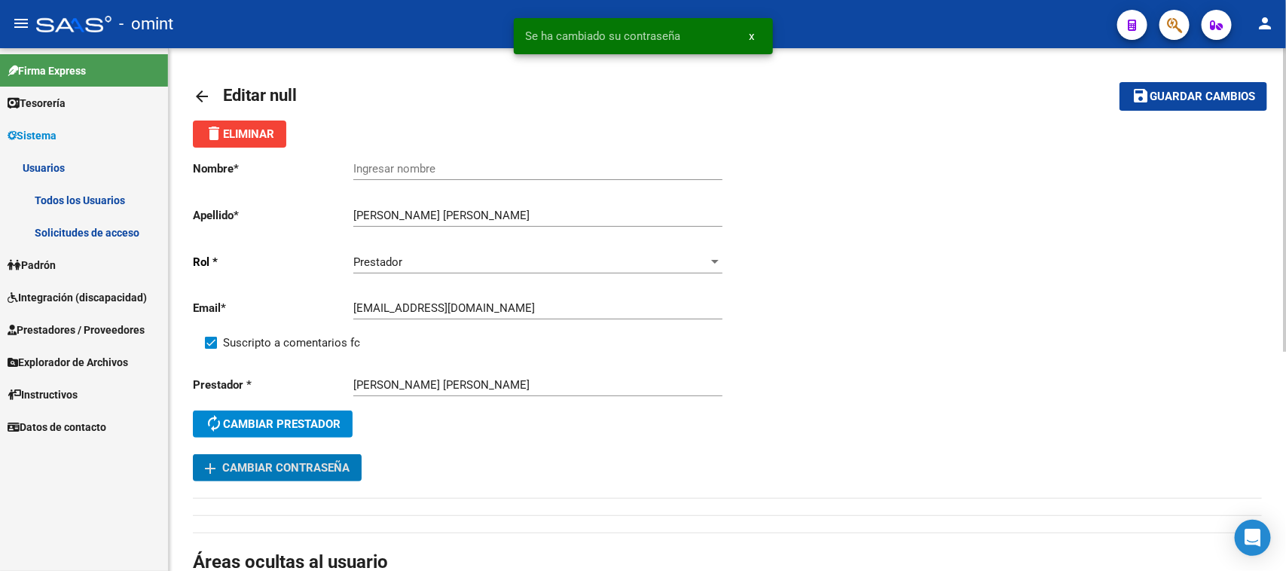
click at [1224, 100] on span "Guardar cambios" at bounding box center [1201, 97] width 105 height 14
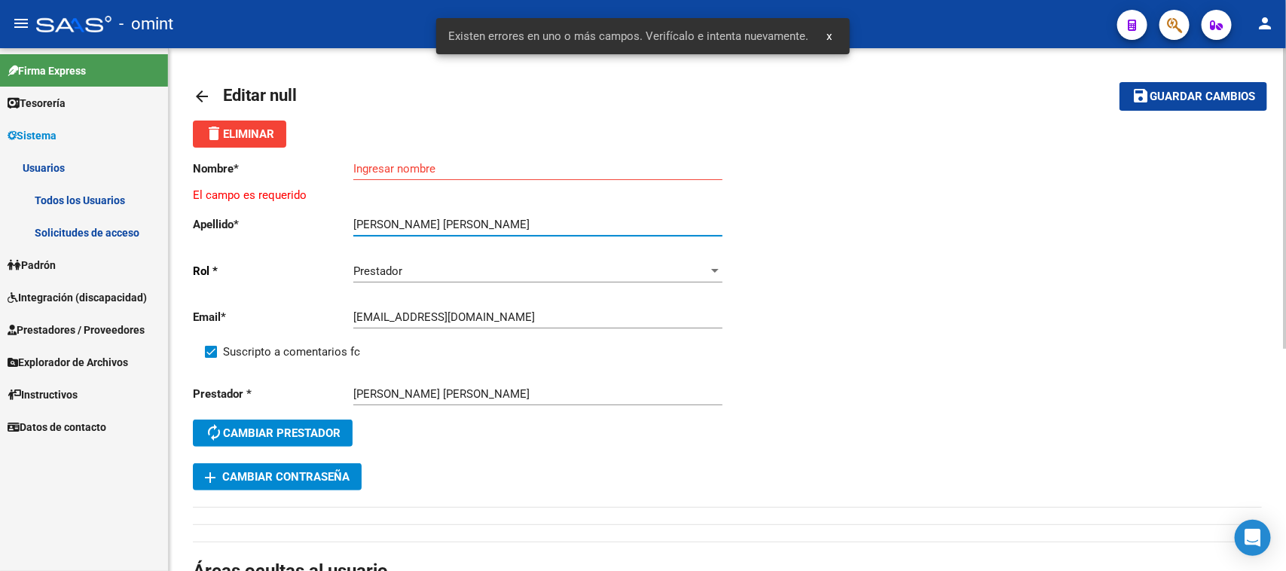
drag, startPoint x: 437, startPoint y: 224, endPoint x: 514, endPoint y: 224, distance: 77.6
click at [514, 224] on input "Méndez Mihura Maria Delfina" at bounding box center [537, 225] width 369 height 14
type input "Méndez Mihura"
click at [508, 182] on div "Ingresar nombre" at bounding box center [537, 171] width 369 height 47
click at [512, 162] on input "Ingresar nombre" at bounding box center [537, 169] width 369 height 14
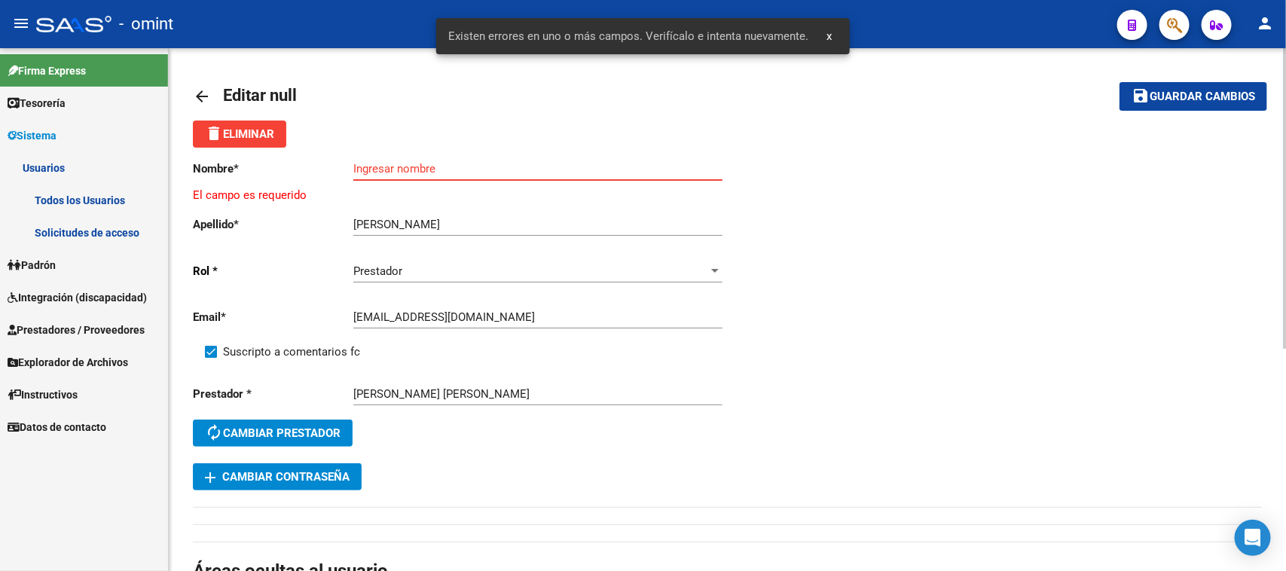
paste input "Maria Delfina"
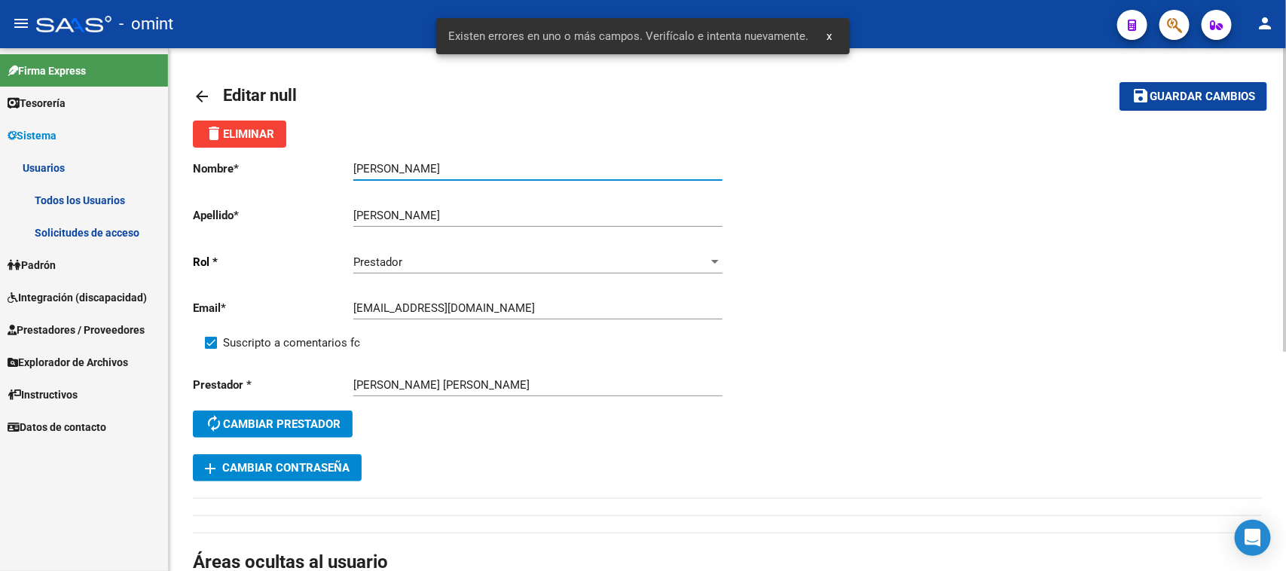
type input "Maria Delfina"
click at [1204, 90] on span "Guardar cambios" at bounding box center [1201, 97] width 105 height 14
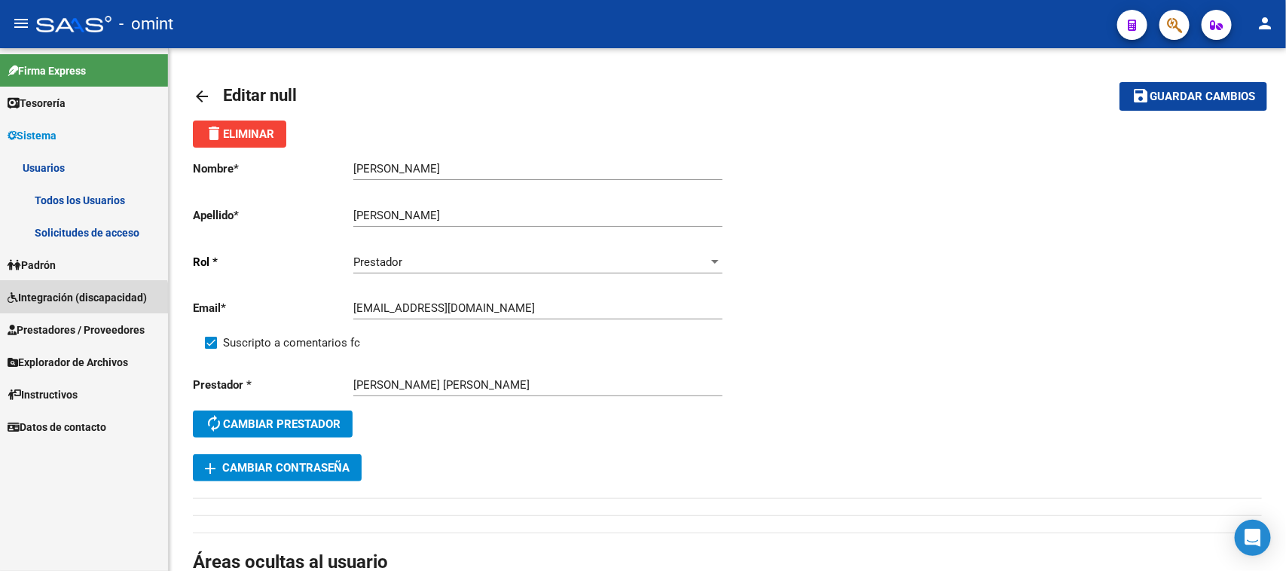
click at [72, 304] on span "Integración (discapacidad)" at bounding box center [77, 297] width 139 height 17
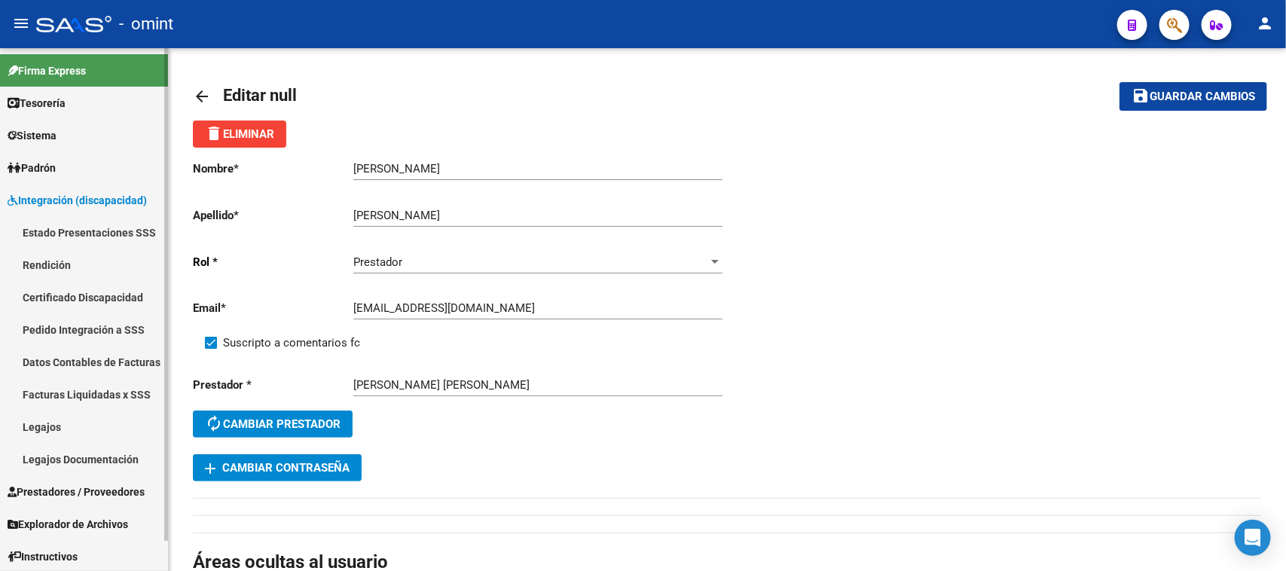
click at [56, 484] on span "Prestadores / Proveedores" at bounding box center [76, 492] width 137 height 17
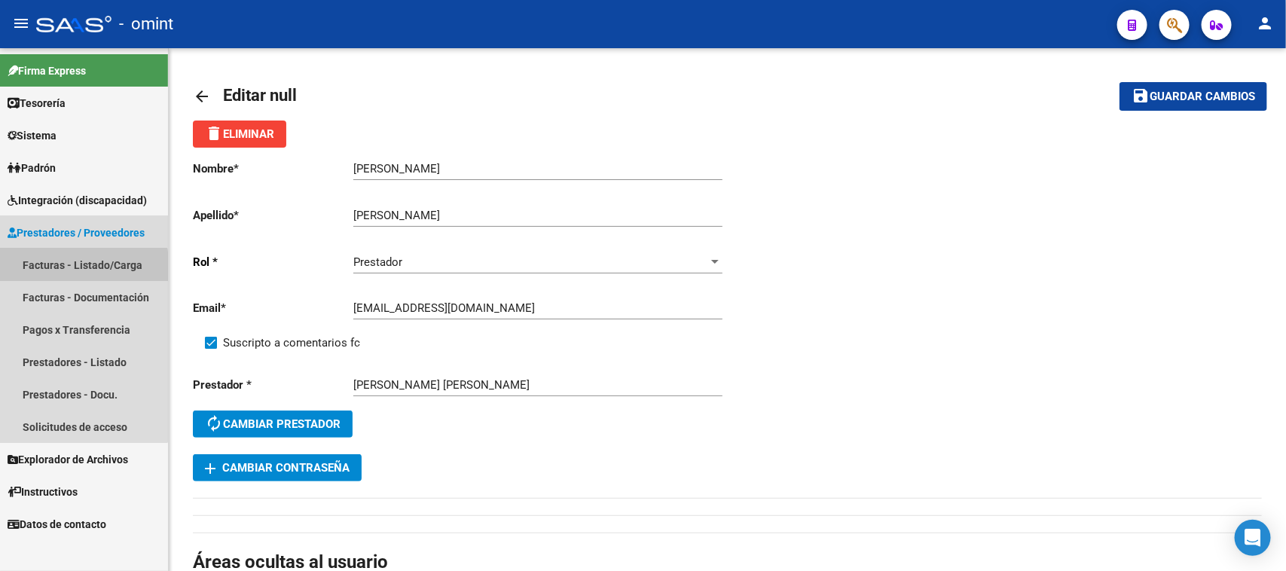
click at [81, 267] on link "Facturas - Listado/Carga" at bounding box center [84, 265] width 168 height 32
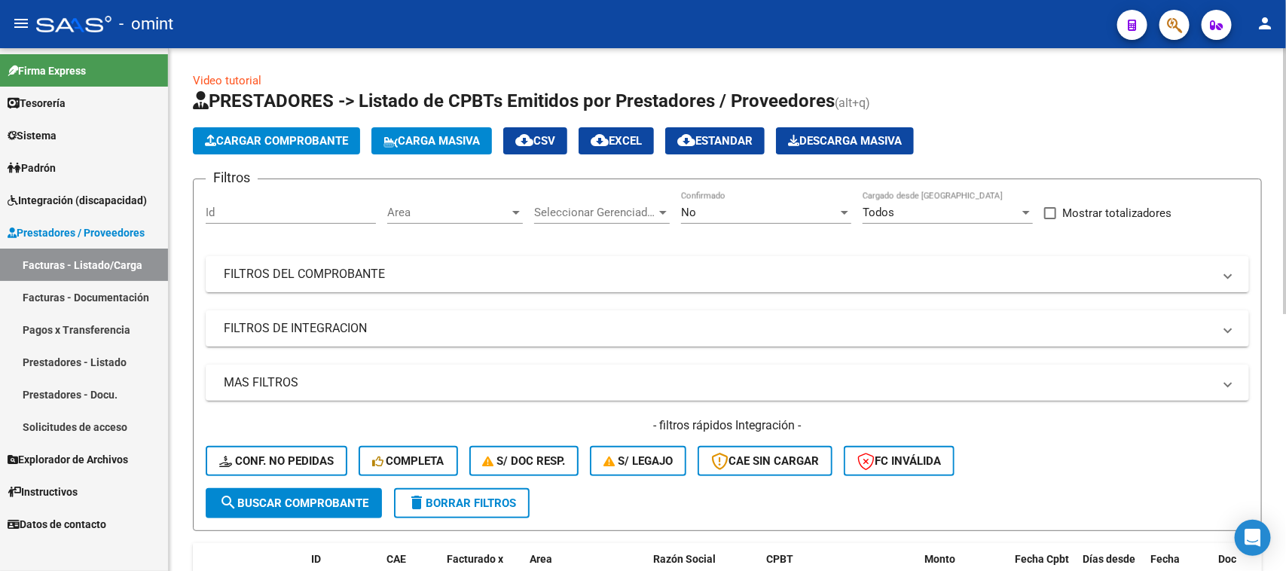
click at [289, 147] on button "Cargar Comprobante" at bounding box center [276, 140] width 167 height 27
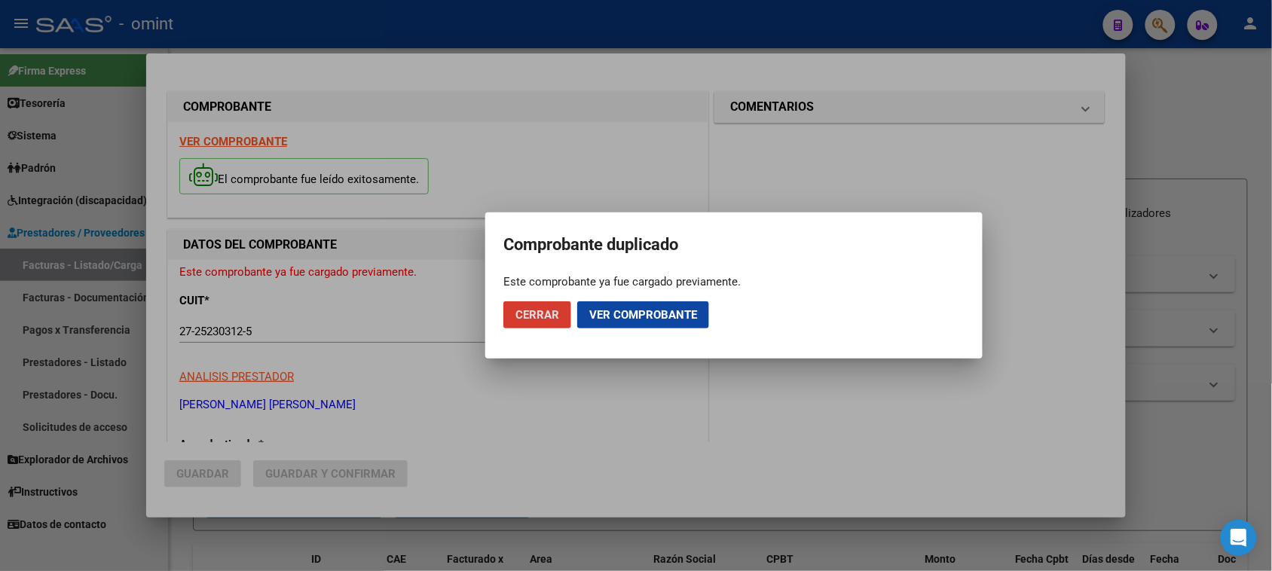
click at [536, 306] on button "Cerrar" at bounding box center [537, 314] width 68 height 27
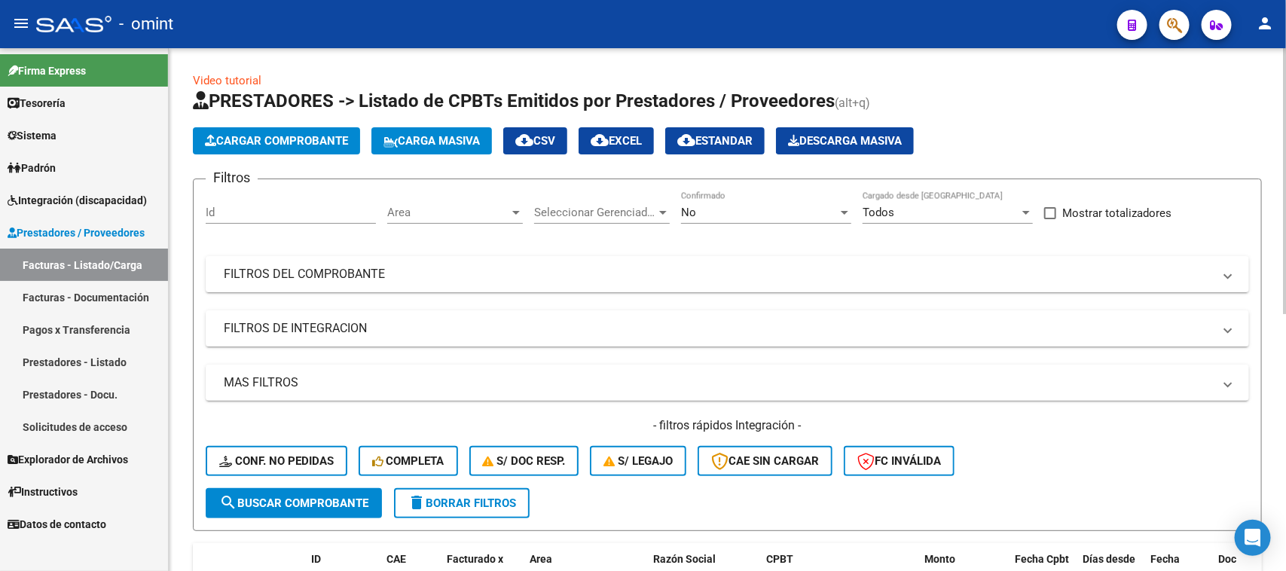
click at [317, 148] on button "Cargar Comprobante" at bounding box center [276, 140] width 167 height 27
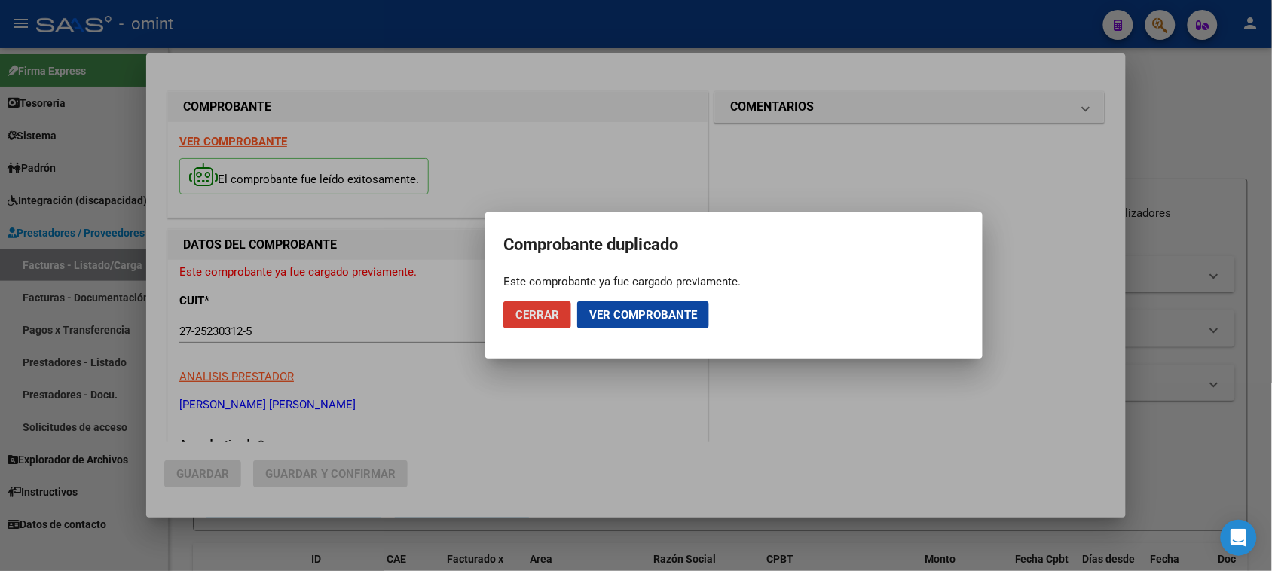
click at [522, 326] on button "Cerrar" at bounding box center [537, 314] width 68 height 27
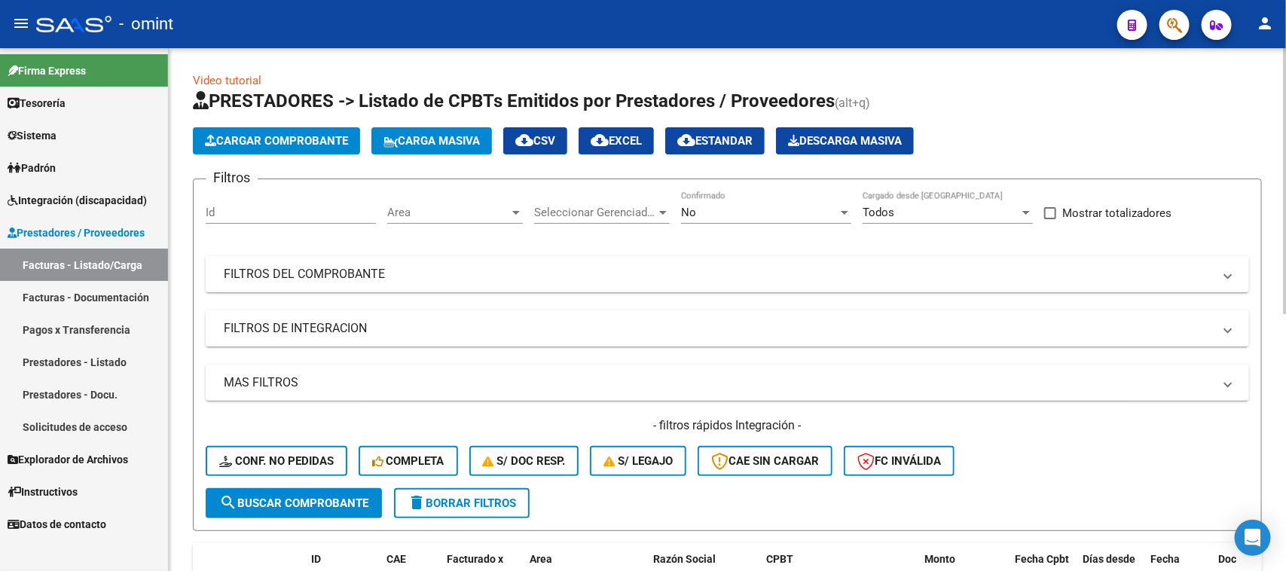
click at [296, 129] on button "Cargar Comprobante" at bounding box center [276, 140] width 167 height 27
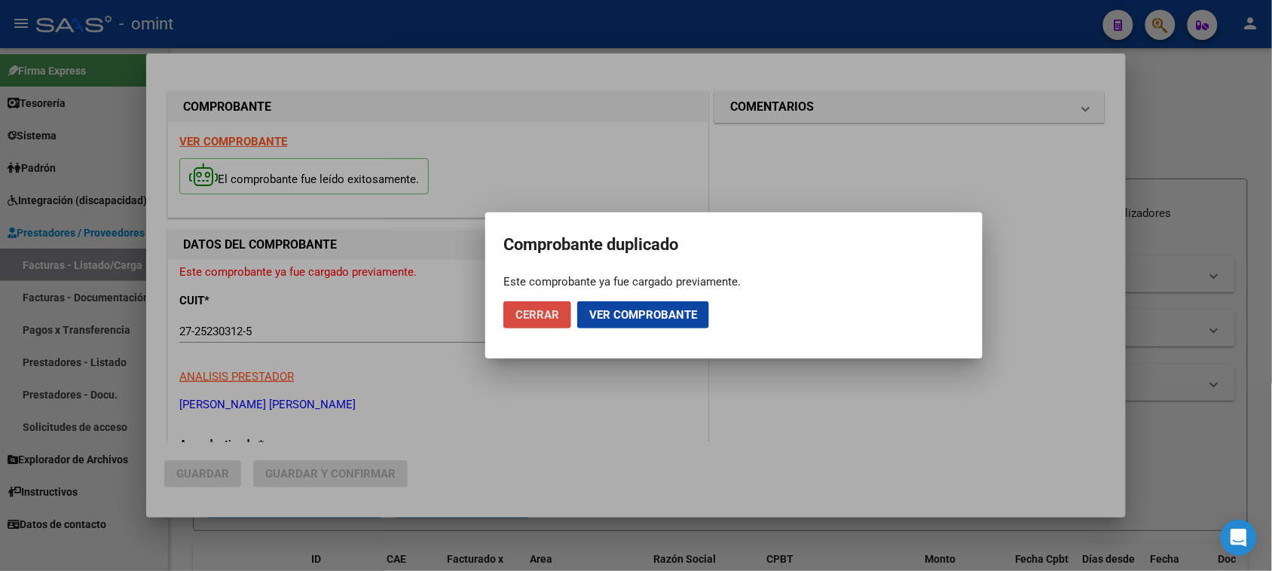
click at [521, 313] on span "Cerrar" at bounding box center [537, 315] width 44 height 14
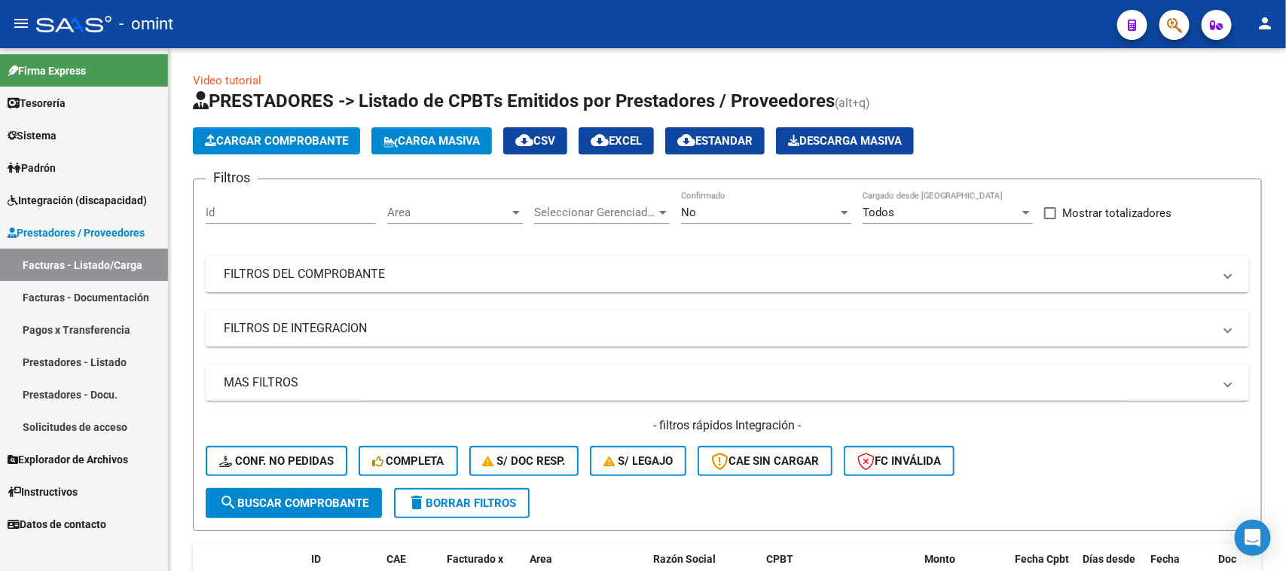
click at [74, 144] on link "Sistema" at bounding box center [84, 135] width 168 height 32
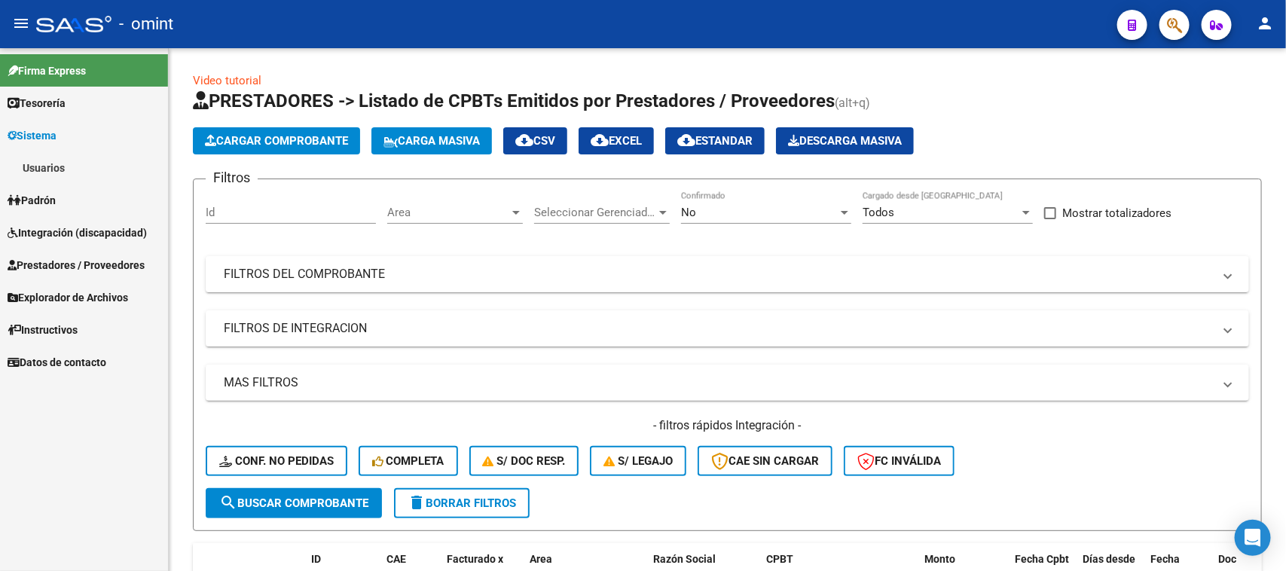
click at [62, 187] on link "Padrón" at bounding box center [84, 200] width 168 height 32
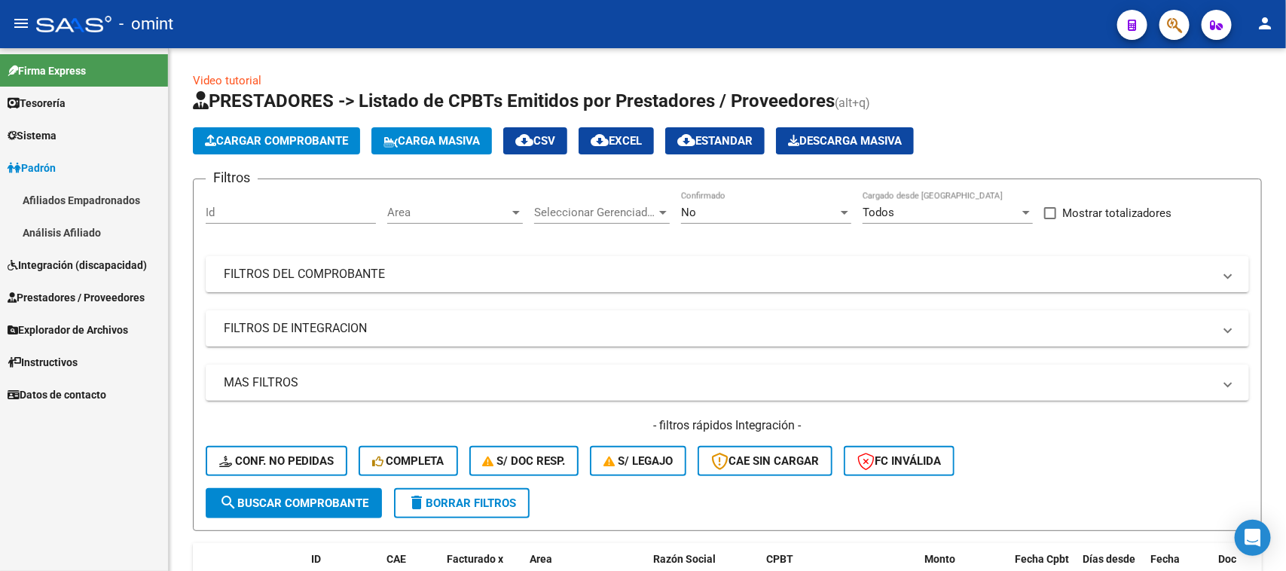
click at [72, 169] on link "Padrón" at bounding box center [84, 167] width 168 height 32
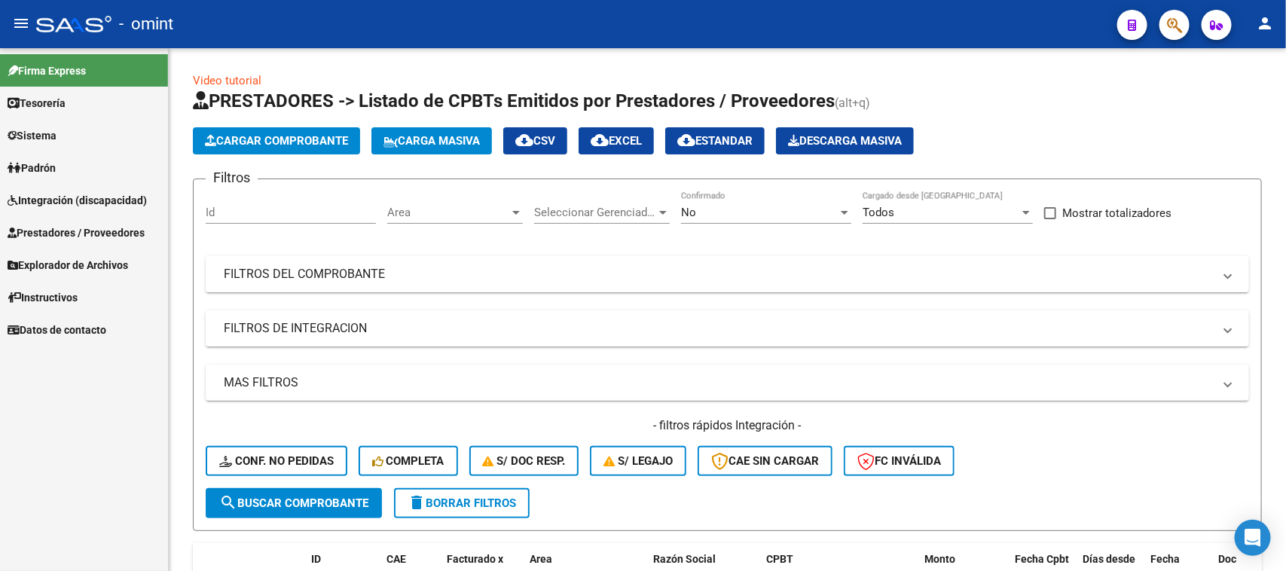
click at [74, 170] on link "Padrón" at bounding box center [84, 167] width 168 height 32
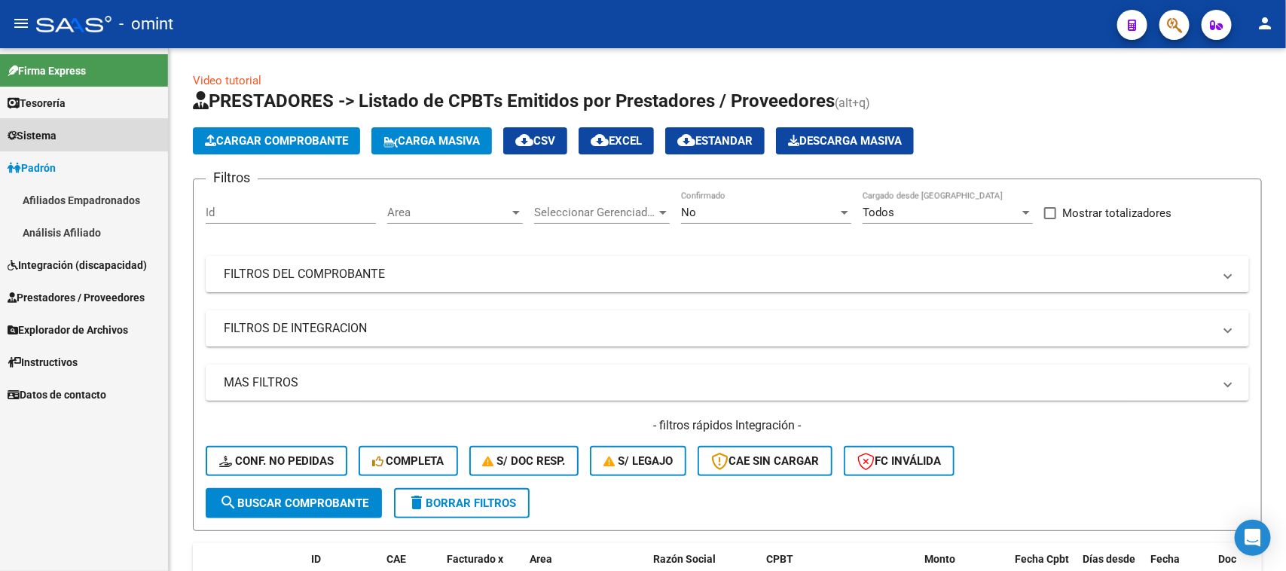
click at [79, 145] on link "Sistema" at bounding box center [84, 135] width 168 height 32
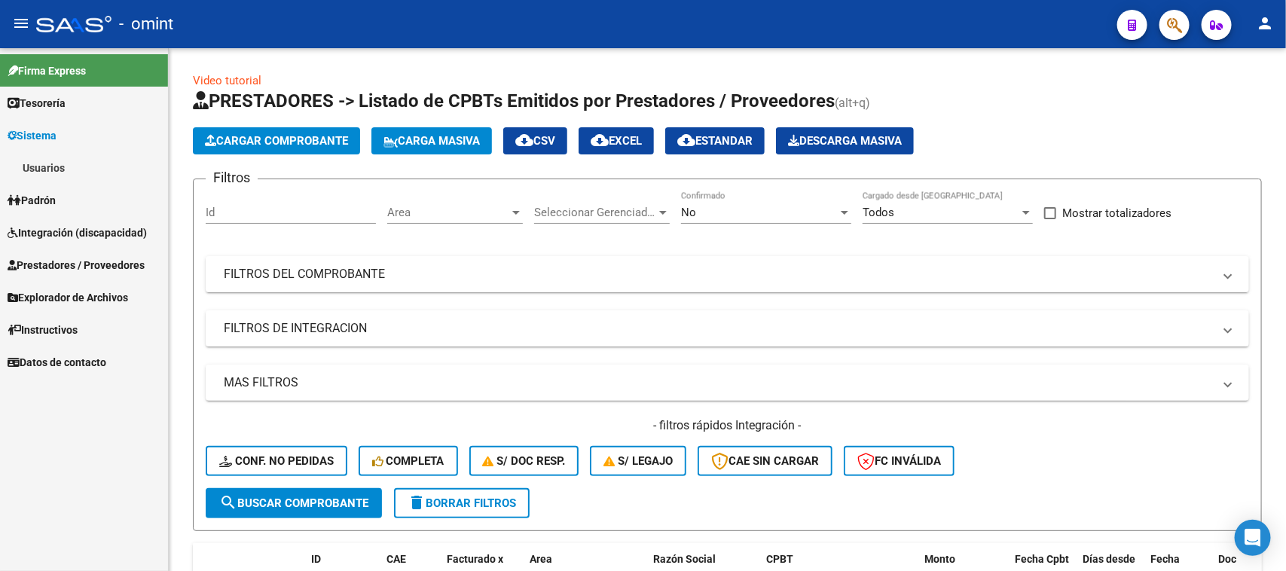
click at [93, 173] on link "Usuarios" at bounding box center [84, 167] width 168 height 32
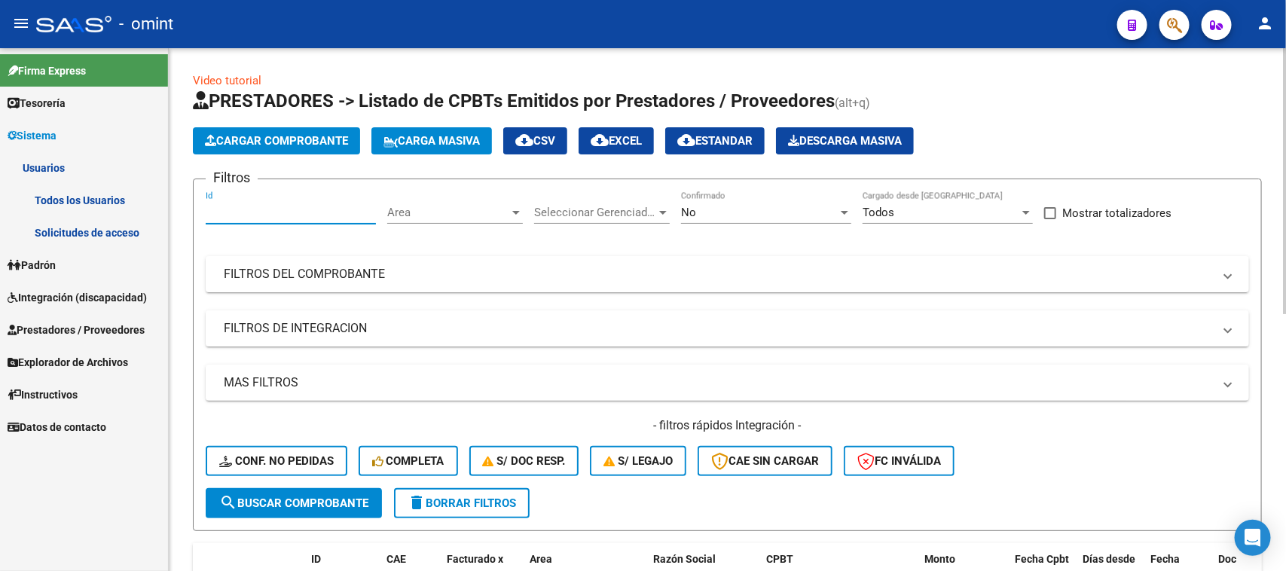
click at [288, 206] on input "Id" at bounding box center [291, 213] width 170 height 14
click at [29, 228] on link "Solicitudes de acceso" at bounding box center [84, 232] width 168 height 32
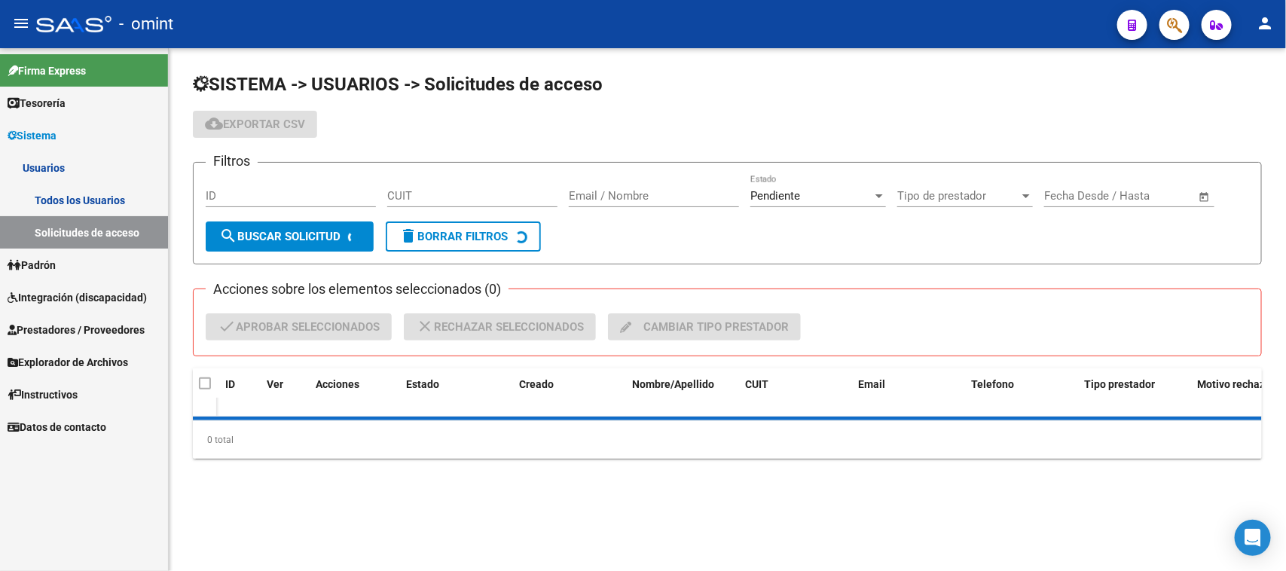
click at [61, 200] on link "Todos los Usuarios" at bounding box center [84, 200] width 168 height 32
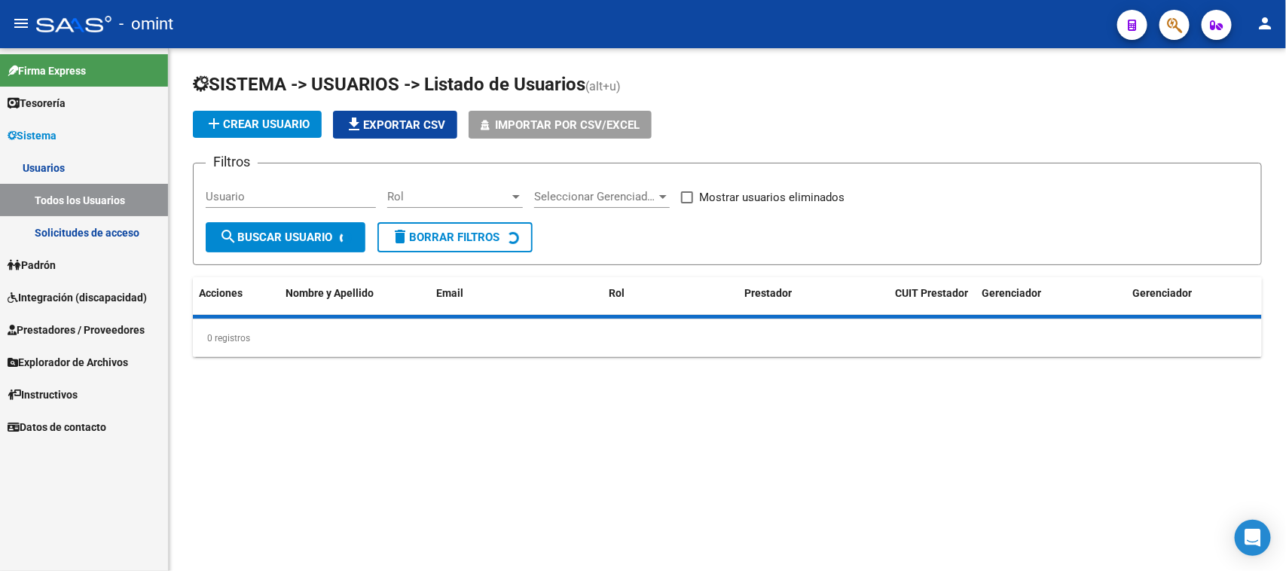
click at [245, 211] on div "Usuario" at bounding box center [291, 199] width 170 height 47
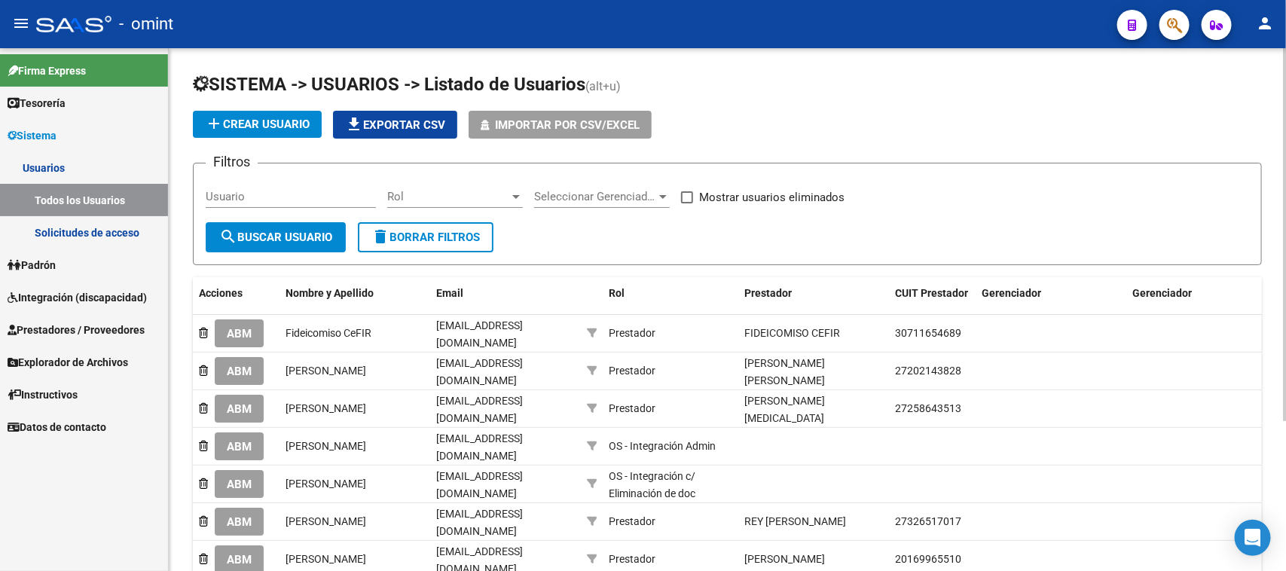
click at [255, 187] on div "Usuario" at bounding box center [291, 192] width 170 height 32
type input "mendez"
click at [251, 232] on span "search Buscar Usuario" at bounding box center [275, 238] width 113 height 14
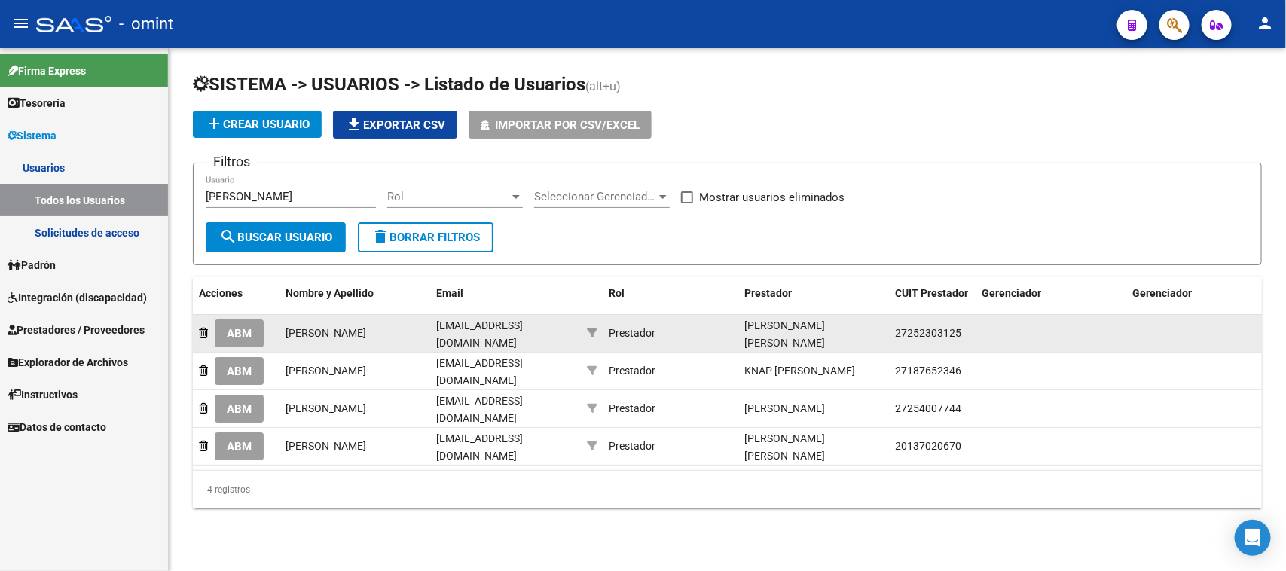
click at [257, 324] on button "ABM" at bounding box center [239, 333] width 49 height 28
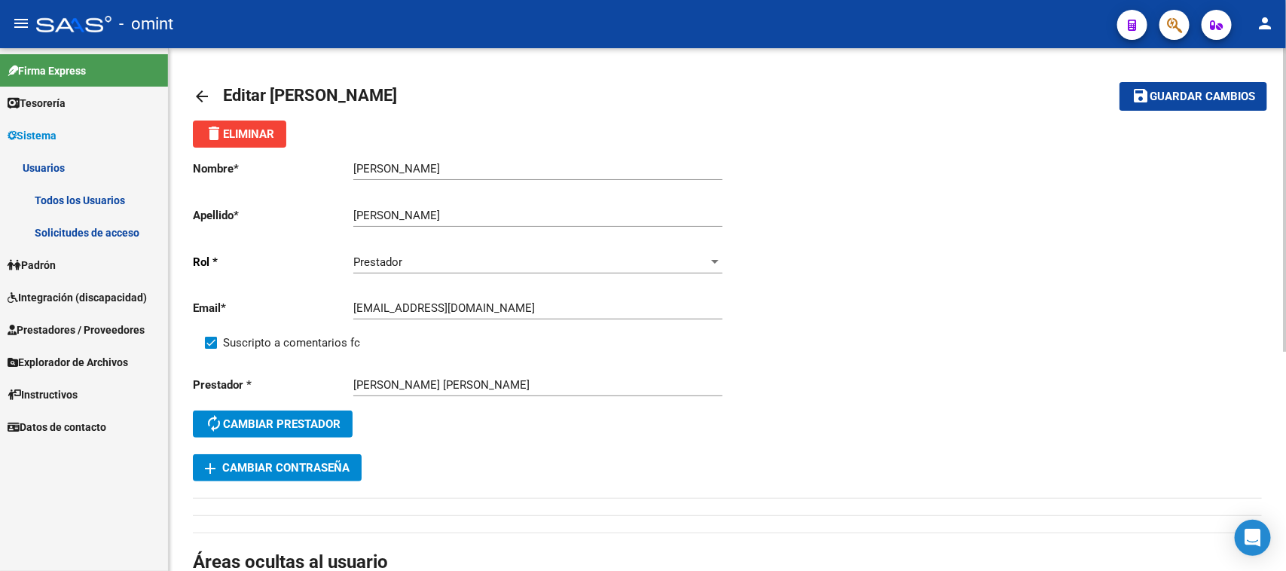
click at [57, 200] on link "Todos los Usuarios" at bounding box center [84, 200] width 168 height 32
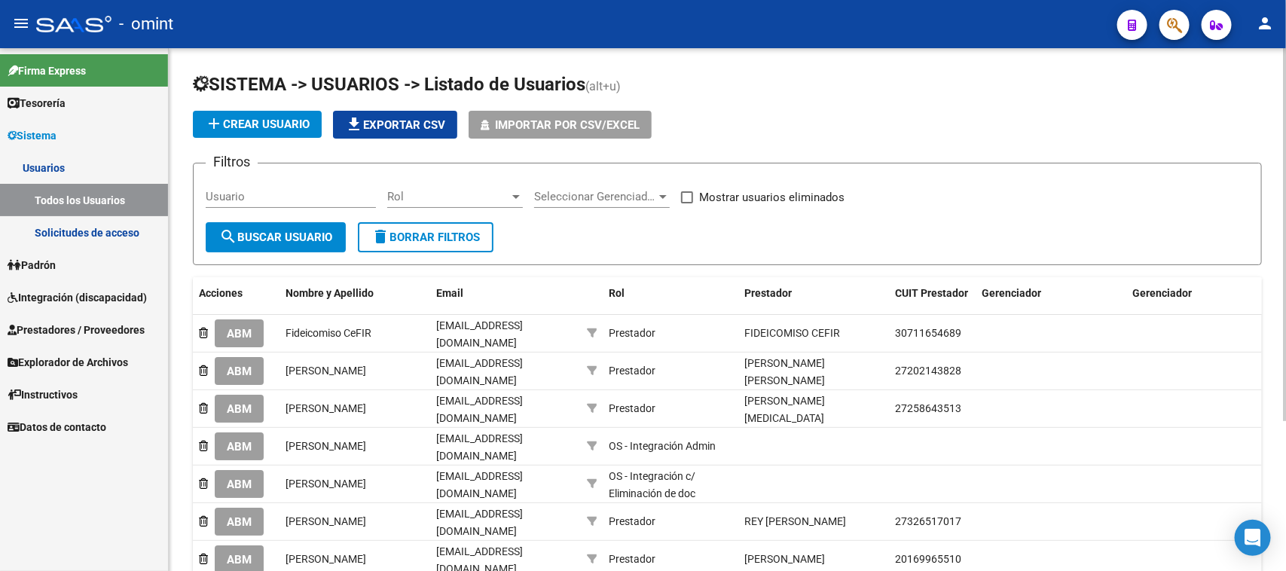
click at [280, 203] on div "Usuario" at bounding box center [291, 192] width 170 height 32
type input "mendez"
click at [282, 234] on span "search Buscar Usuario" at bounding box center [275, 238] width 113 height 14
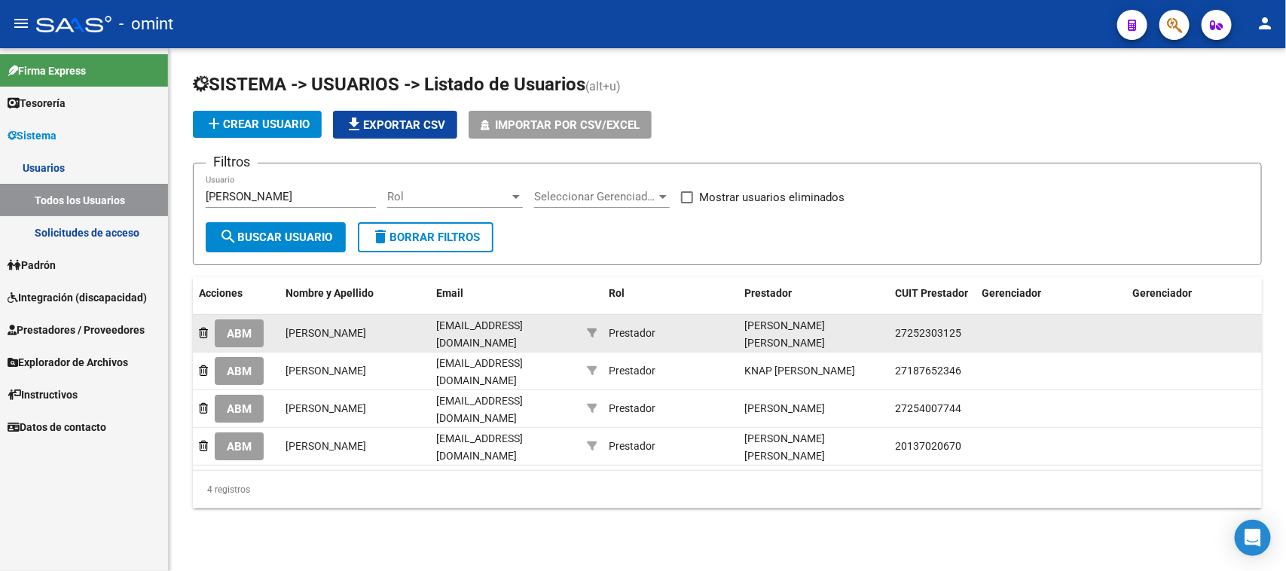
click at [931, 331] on span "27252303125" at bounding box center [928, 333] width 66 height 12
copy span "27252303125"
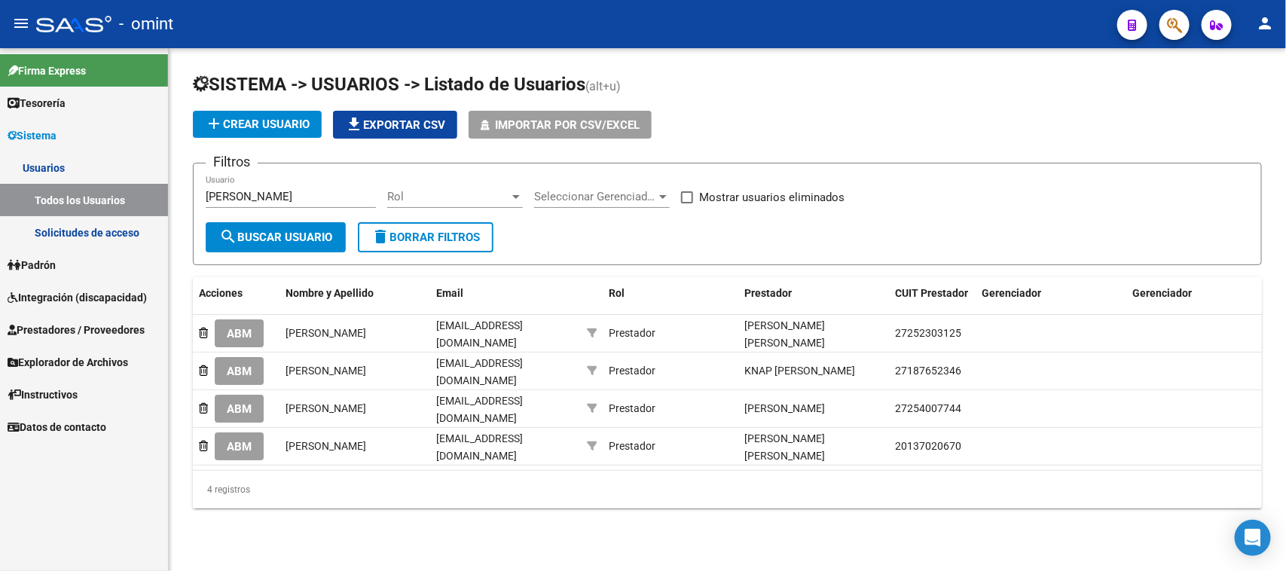
click at [128, 294] on span "Integración (discapacidad)" at bounding box center [77, 297] width 139 height 17
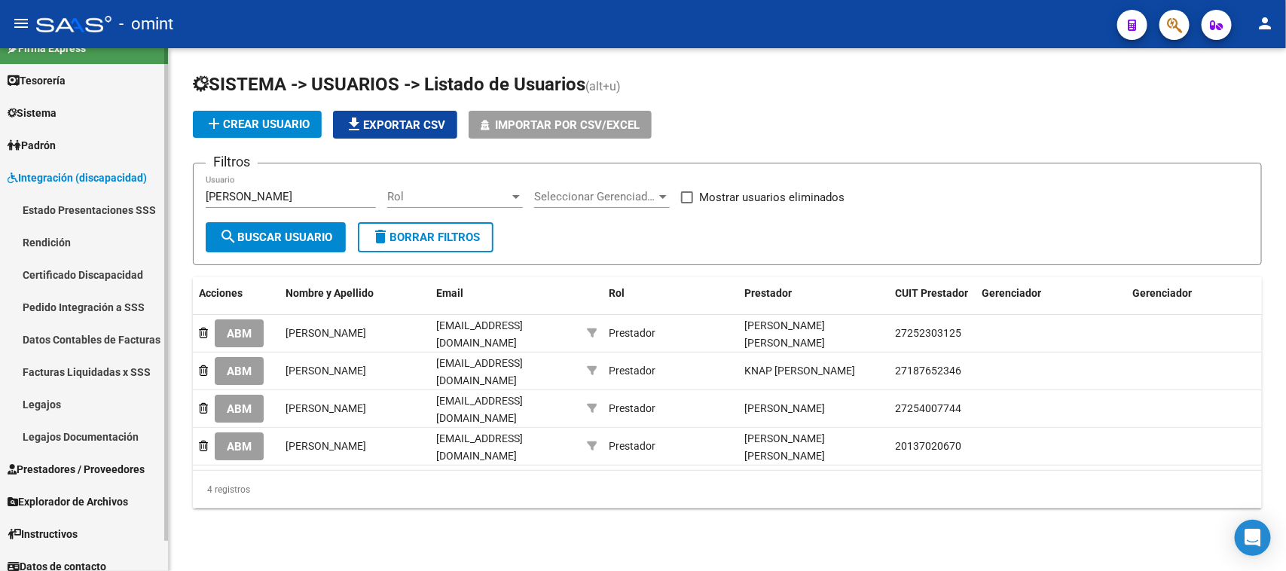
scroll to position [32, 0]
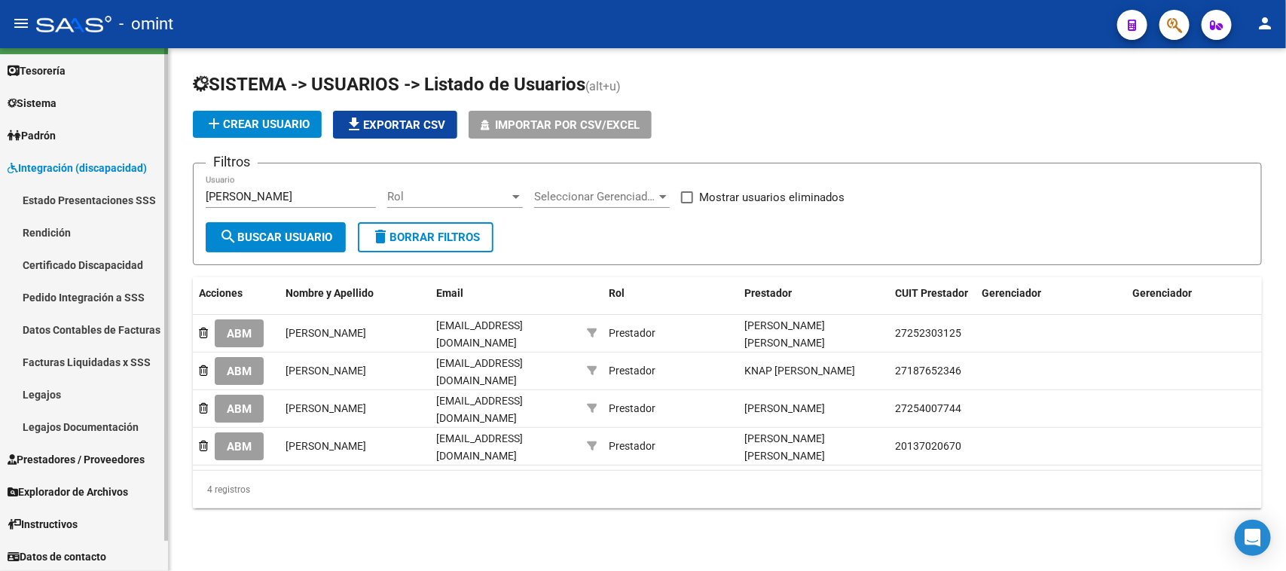
click at [81, 450] on link "Prestadores / Proveedores" at bounding box center [84, 459] width 168 height 32
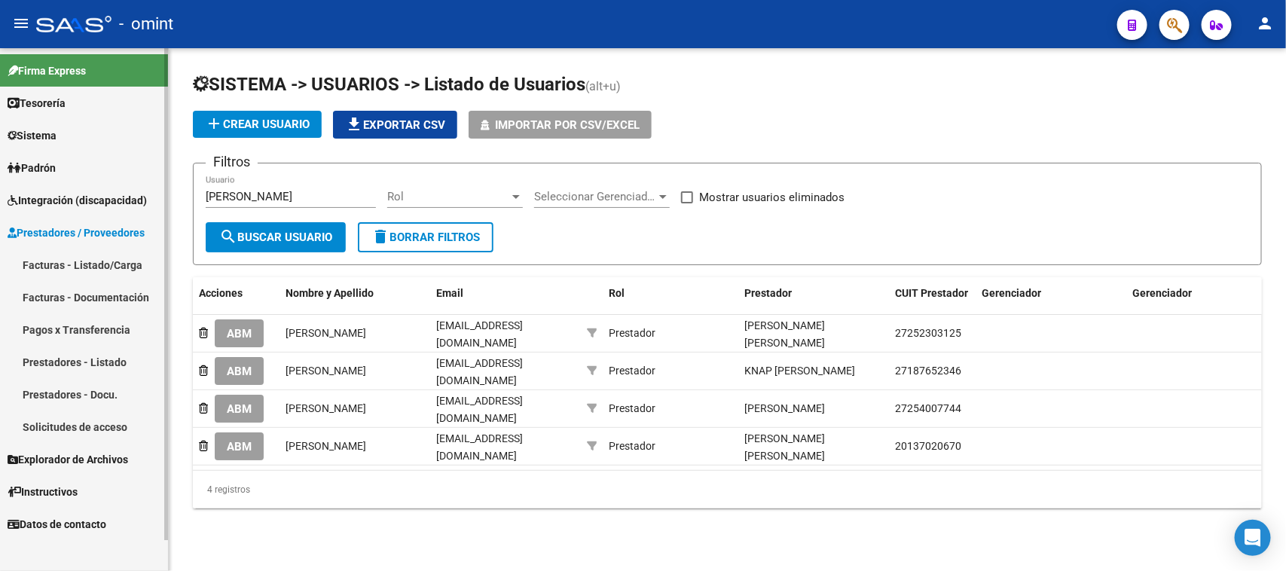
scroll to position [0, 0]
click at [102, 270] on link "Facturas - Listado/Carga" at bounding box center [84, 265] width 168 height 32
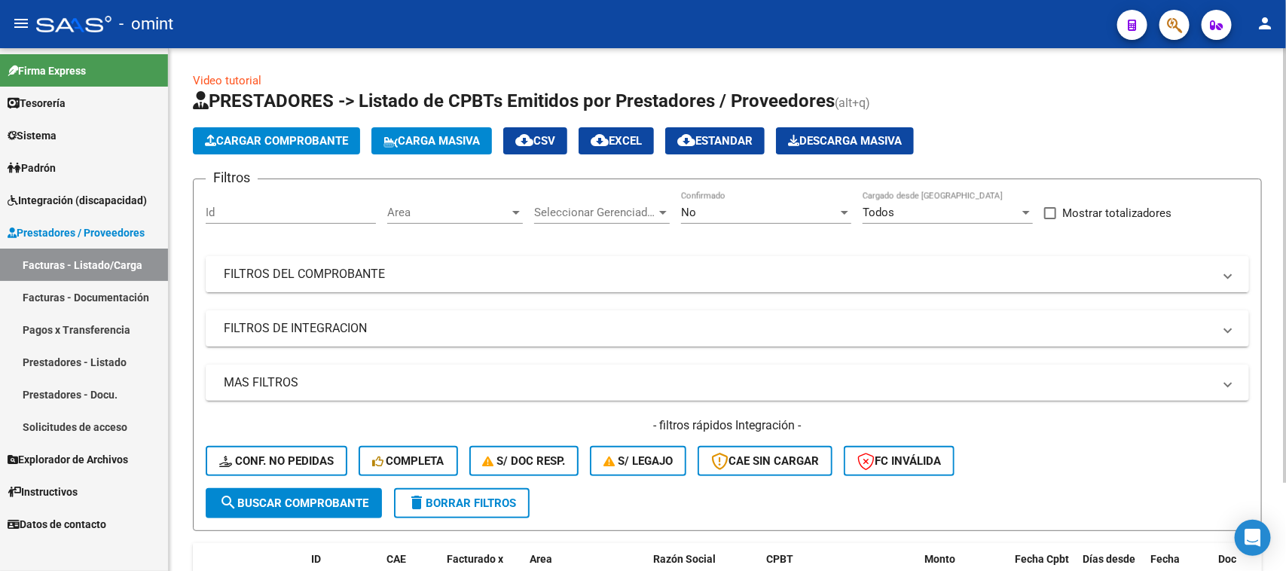
click at [537, 276] on mat-panel-title "FILTROS DEL COMPROBANTE" at bounding box center [718, 274] width 989 height 17
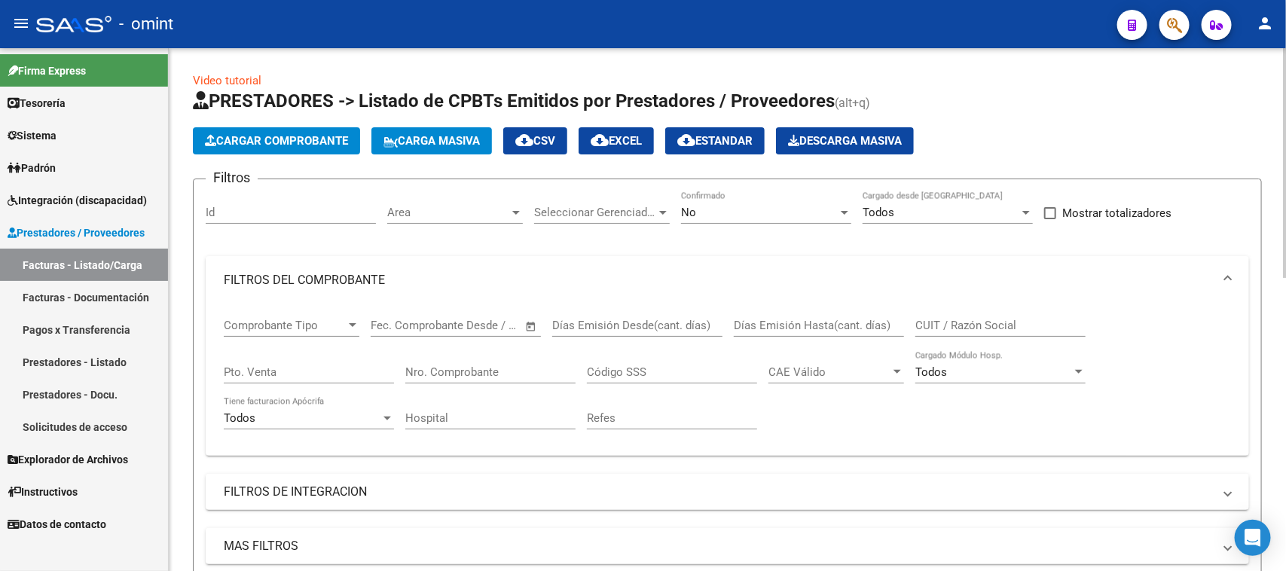
click at [1003, 328] on input "CUIT / Razón Social" at bounding box center [1000, 326] width 170 height 14
paste input "27252303125"
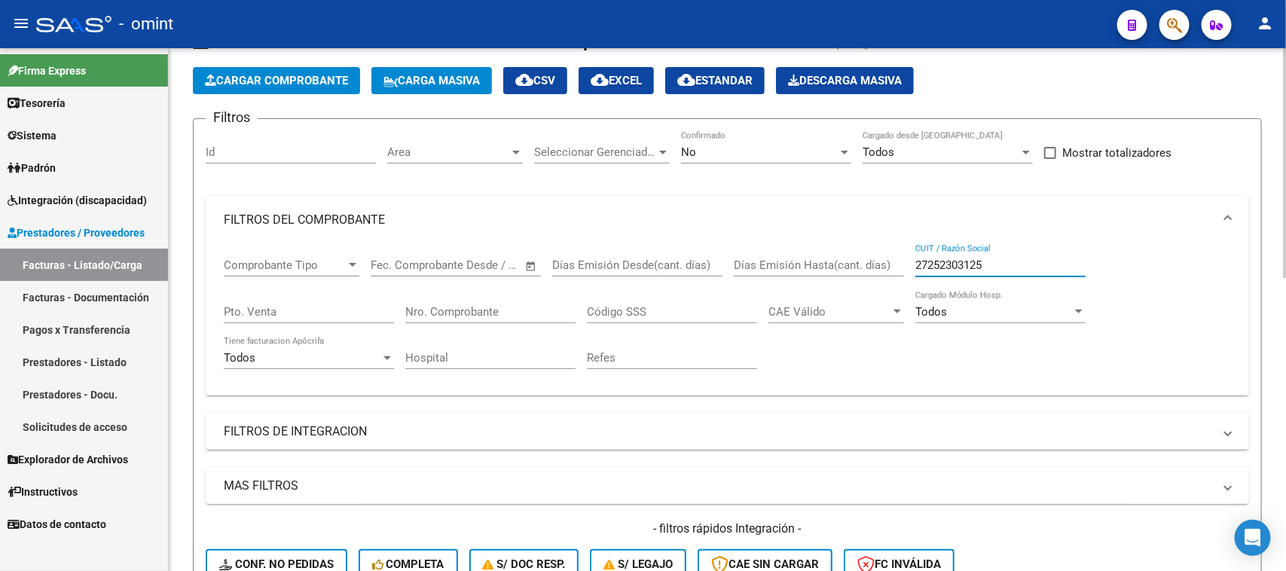
scroll to position [188, 0]
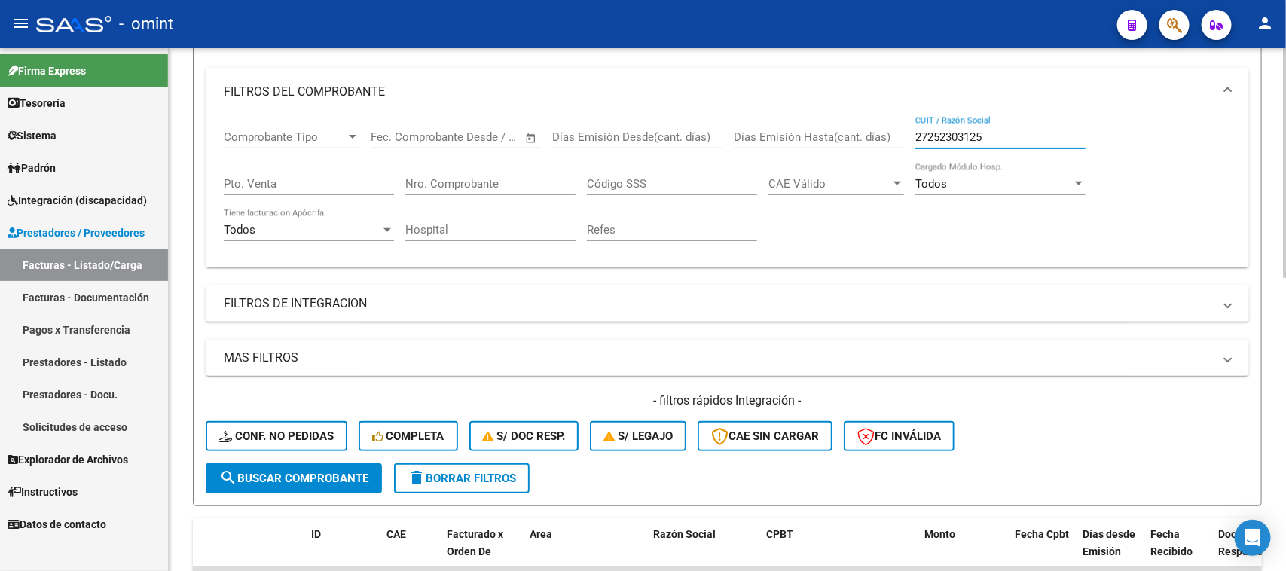
type input "27252303125"
click at [343, 484] on button "search Buscar Comprobante" at bounding box center [294, 478] width 176 height 30
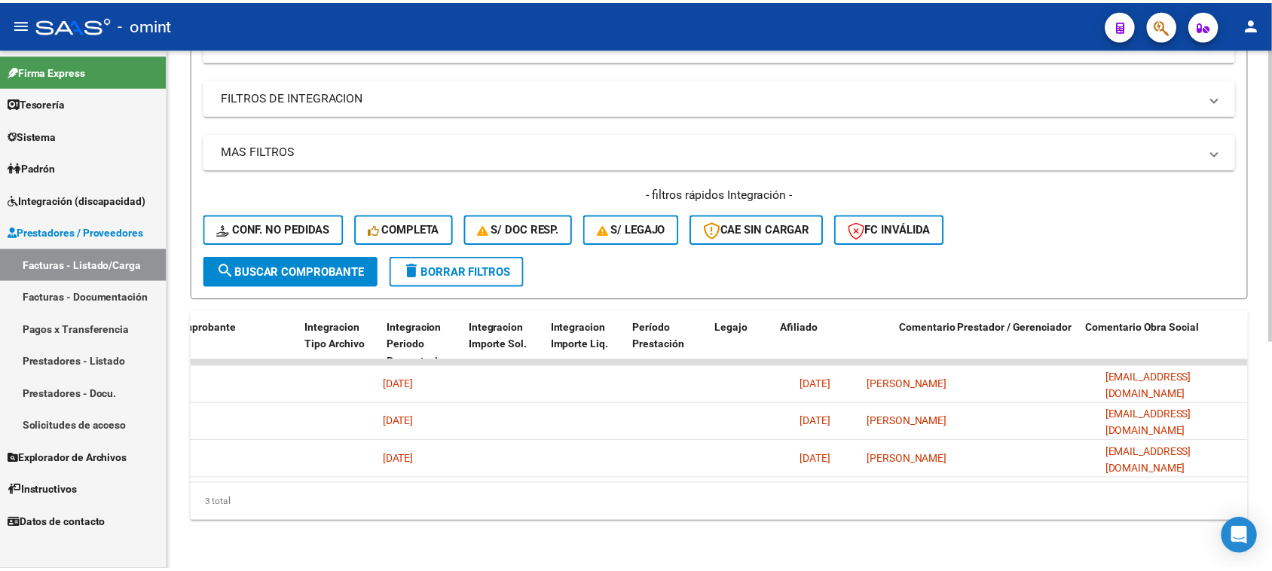
scroll to position [0, 0]
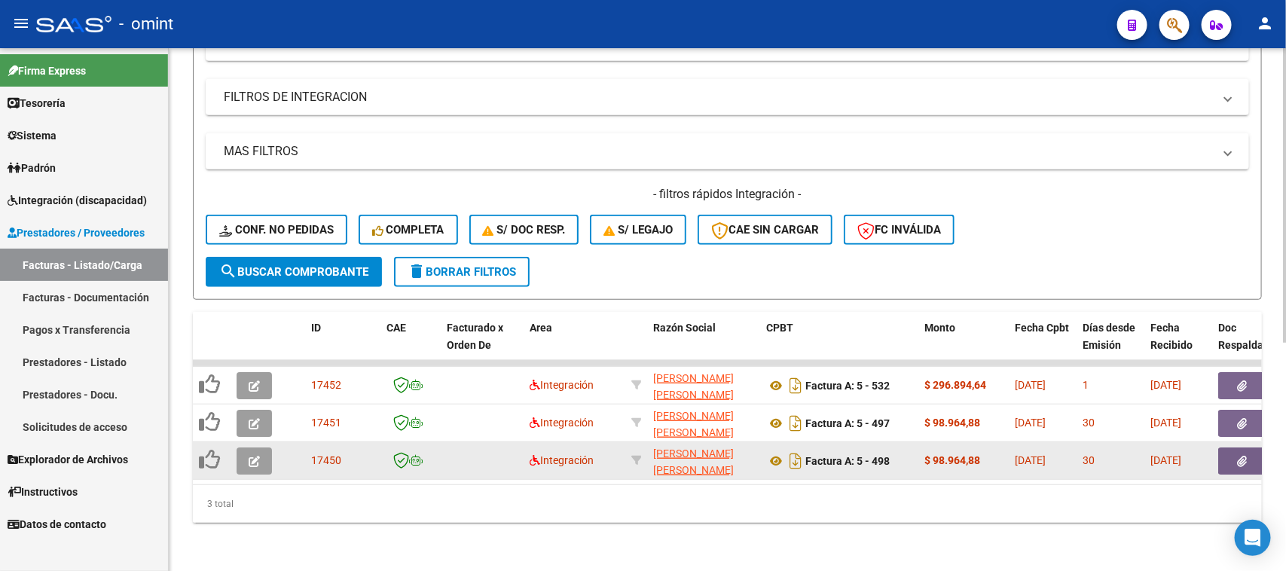
click at [256, 456] on icon "button" at bounding box center [254, 461] width 11 height 11
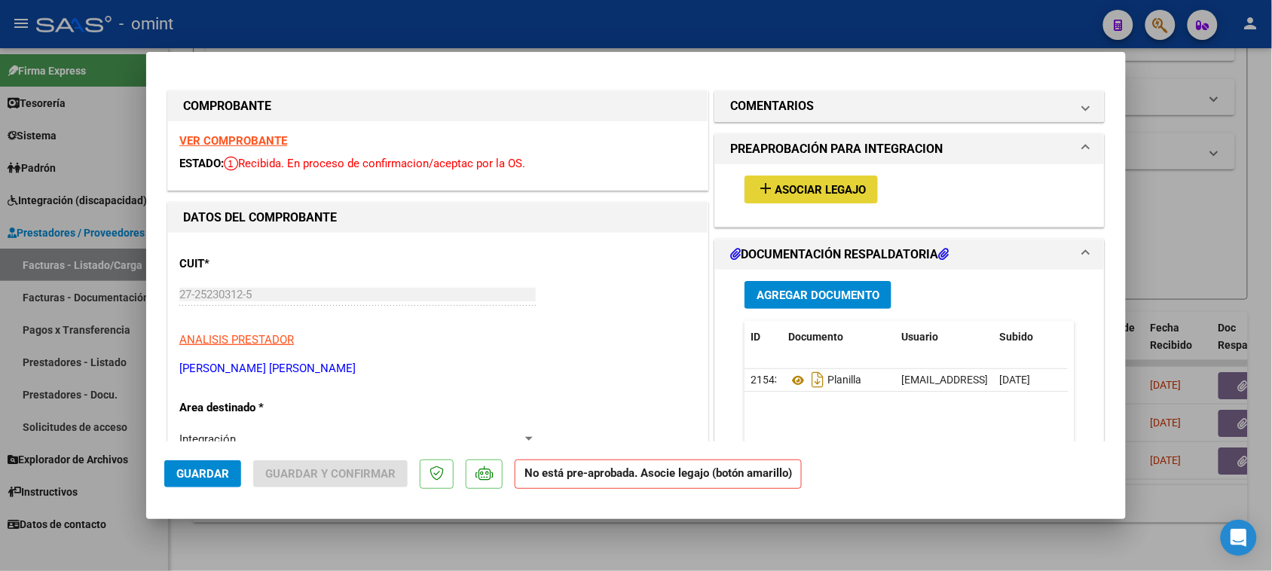
click at [810, 198] on button "add Asociar Legajo" at bounding box center [810, 190] width 133 height 28
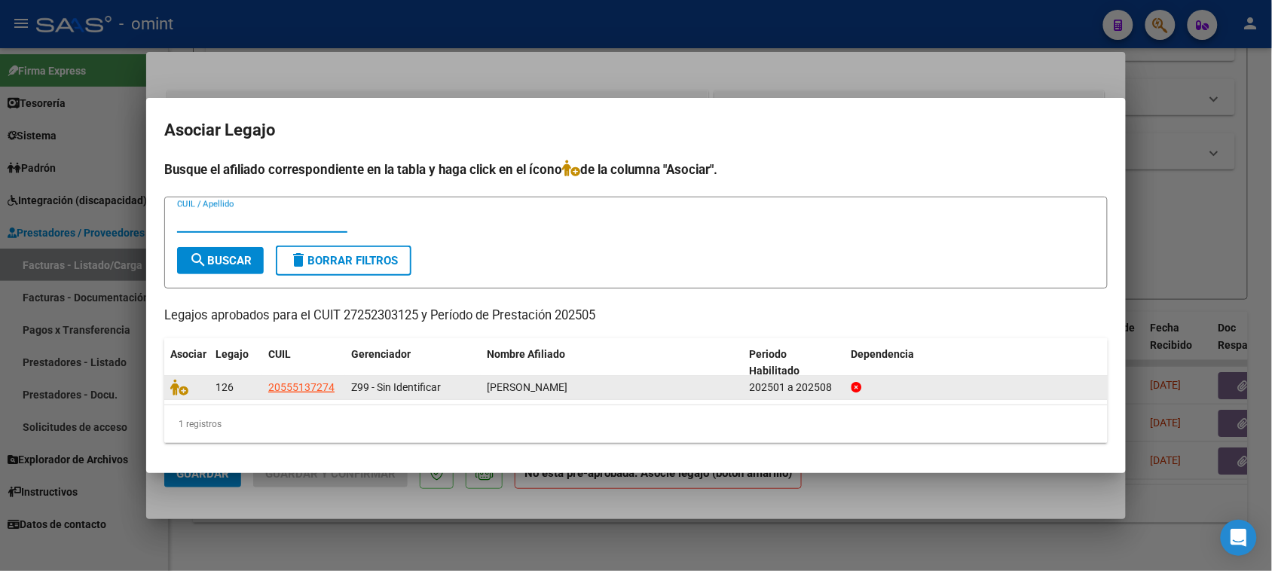
click at [182, 394] on div at bounding box center [186, 387] width 33 height 17
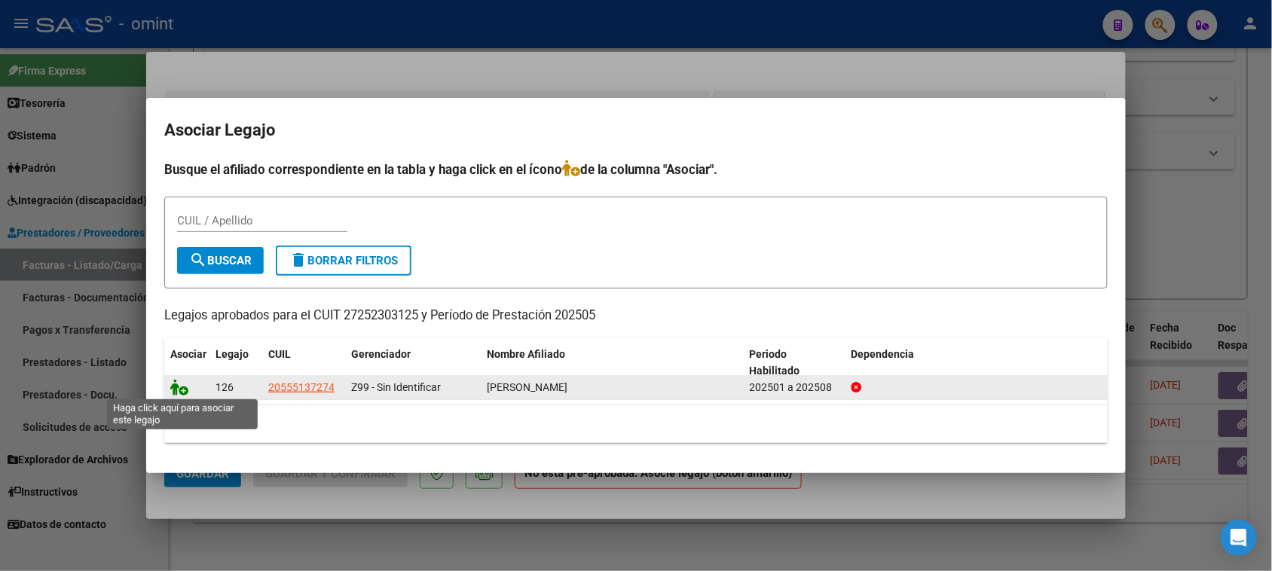
click at [182, 382] on icon at bounding box center [179, 387] width 18 height 17
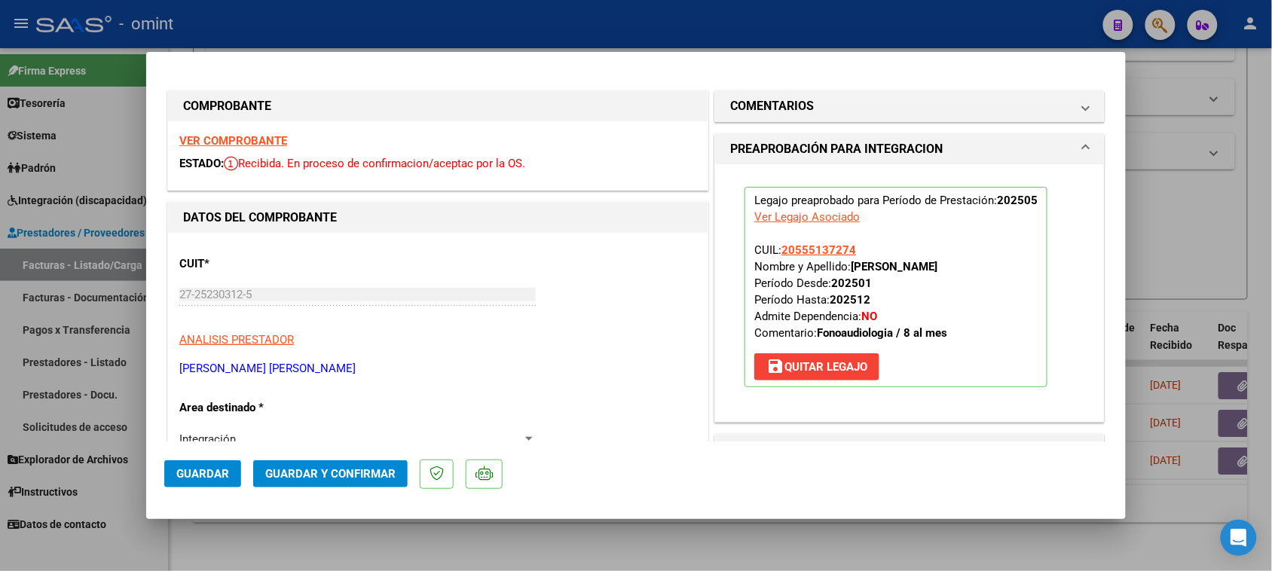
click at [271, 136] on strong "VER COMPROBANTE" at bounding box center [233, 141] width 108 height 14
type input "$ 0,00"
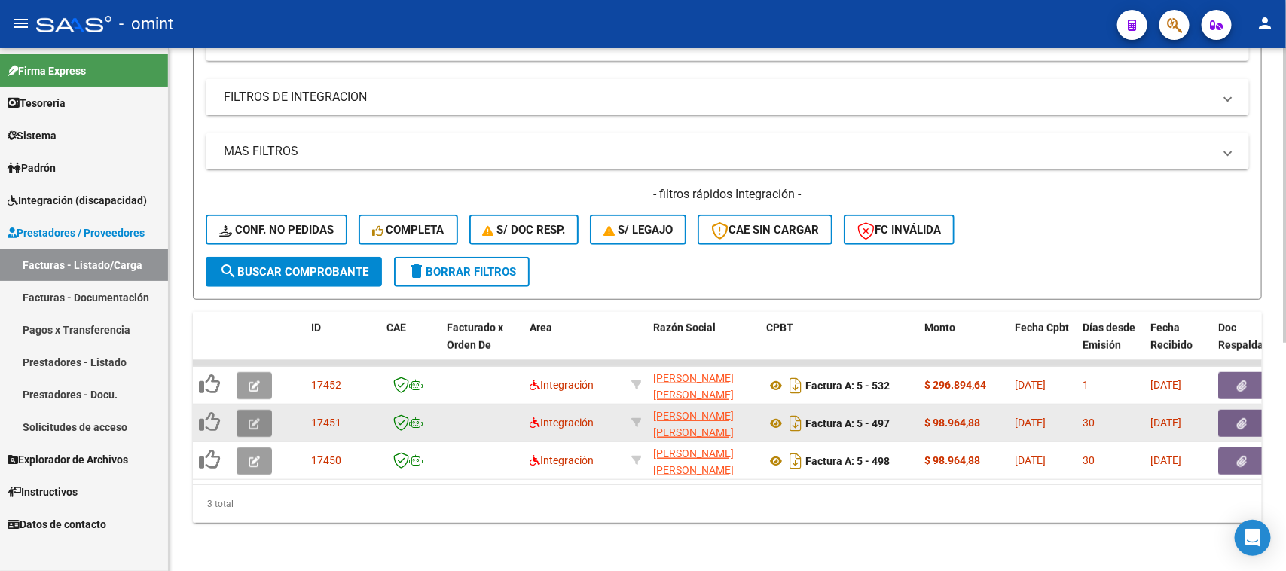
click at [243, 410] on button "button" at bounding box center [254, 423] width 35 height 27
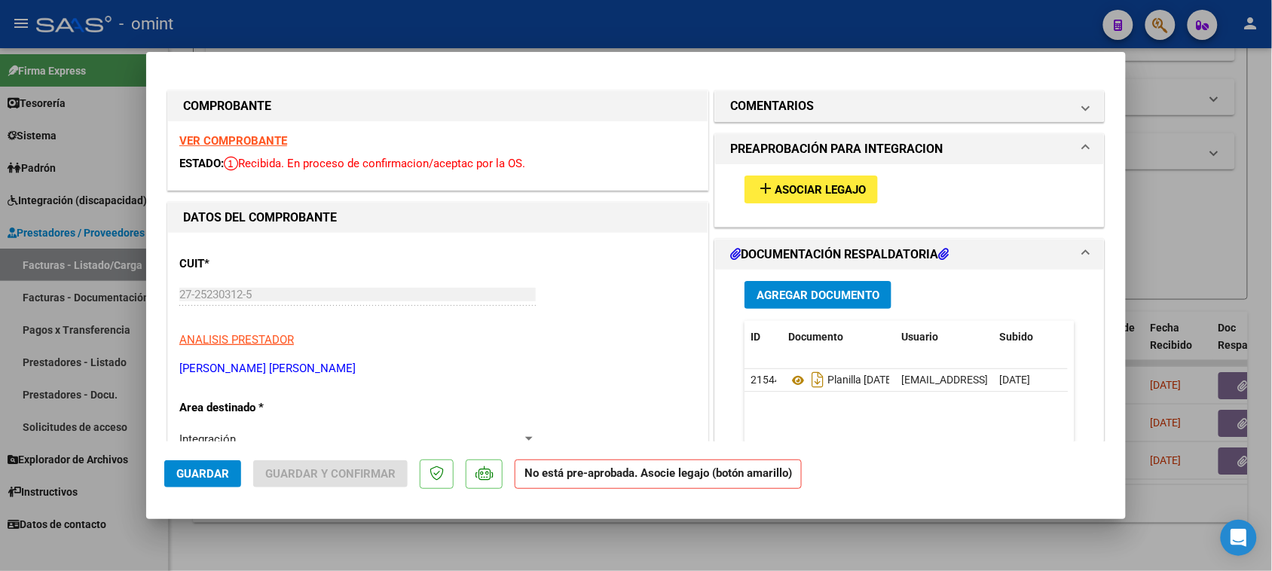
click at [772, 196] on button "add Asociar Legajo" at bounding box center [810, 190] width 133 height 28
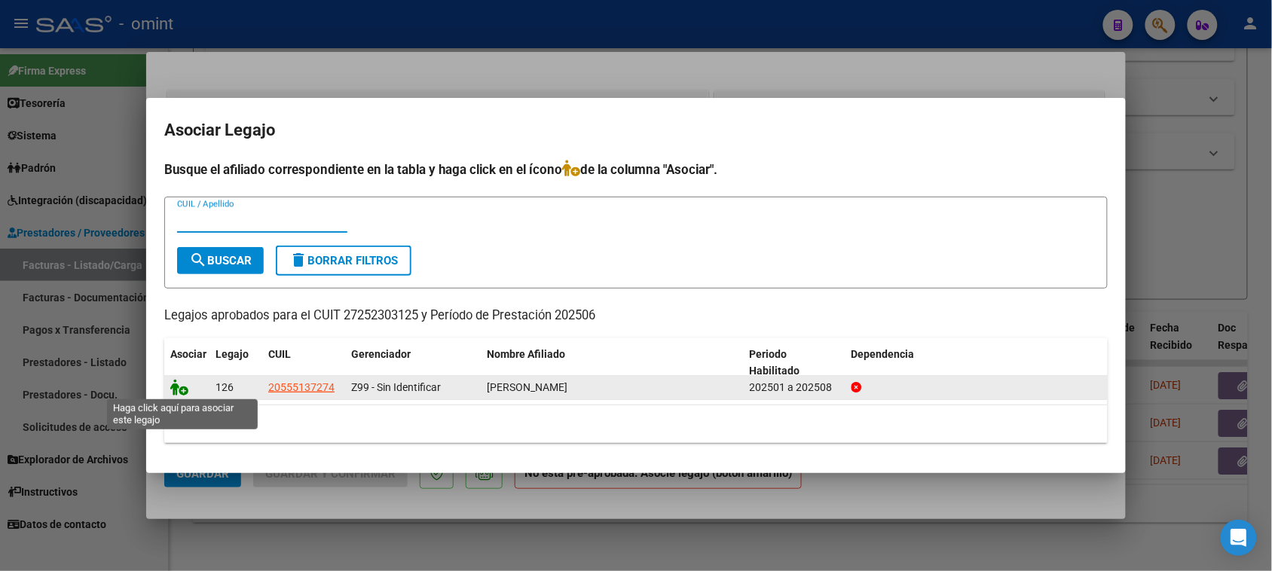
click at [173, 384] on icon at bounding box center [179, 387] width 18 height 17
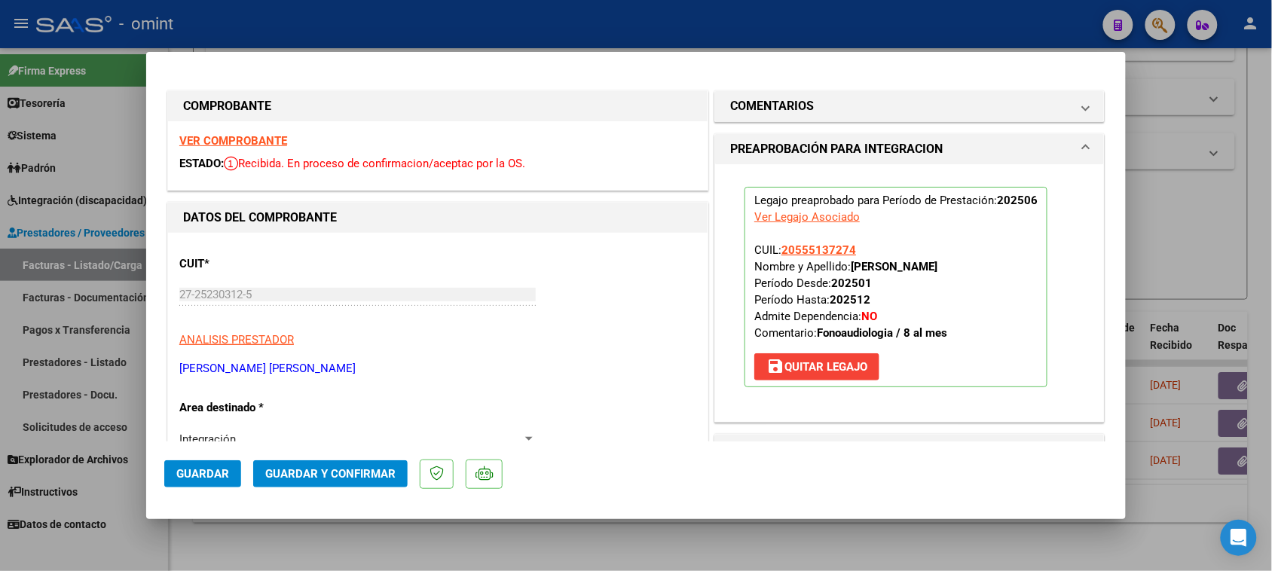
click at [275, 145] on strong "VER COMPROBANTE" at bounding box center [233, 141] width 108 height 14
click at [197, 472] on span "Guardar" at bounding box center [202, 474] width 53 height 14
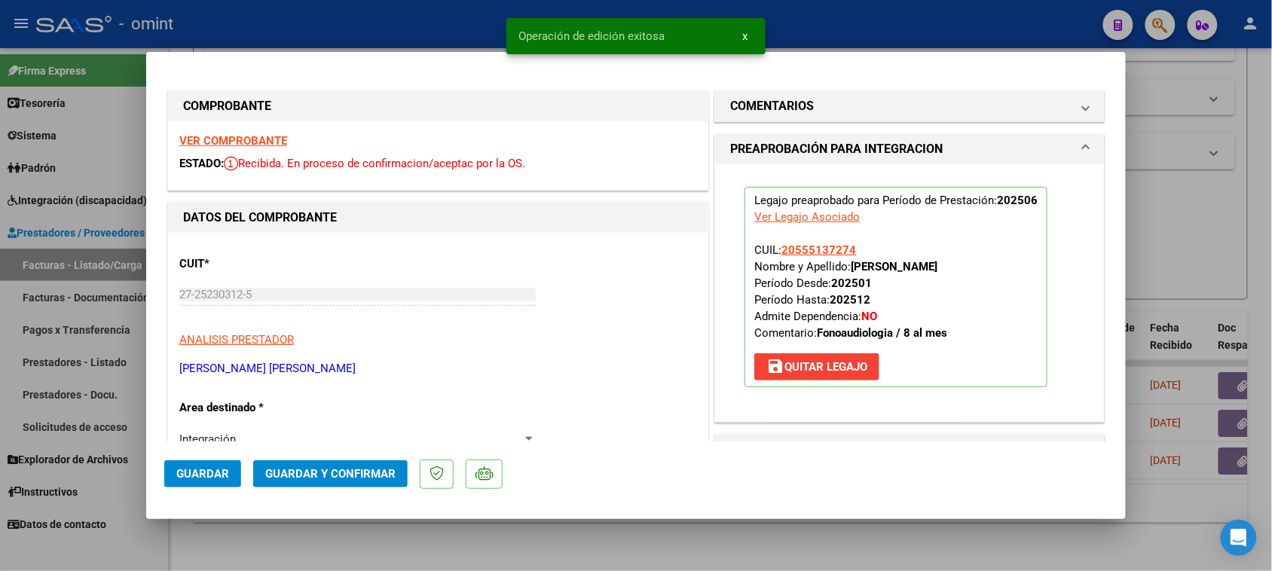
type input "$ 0,00"
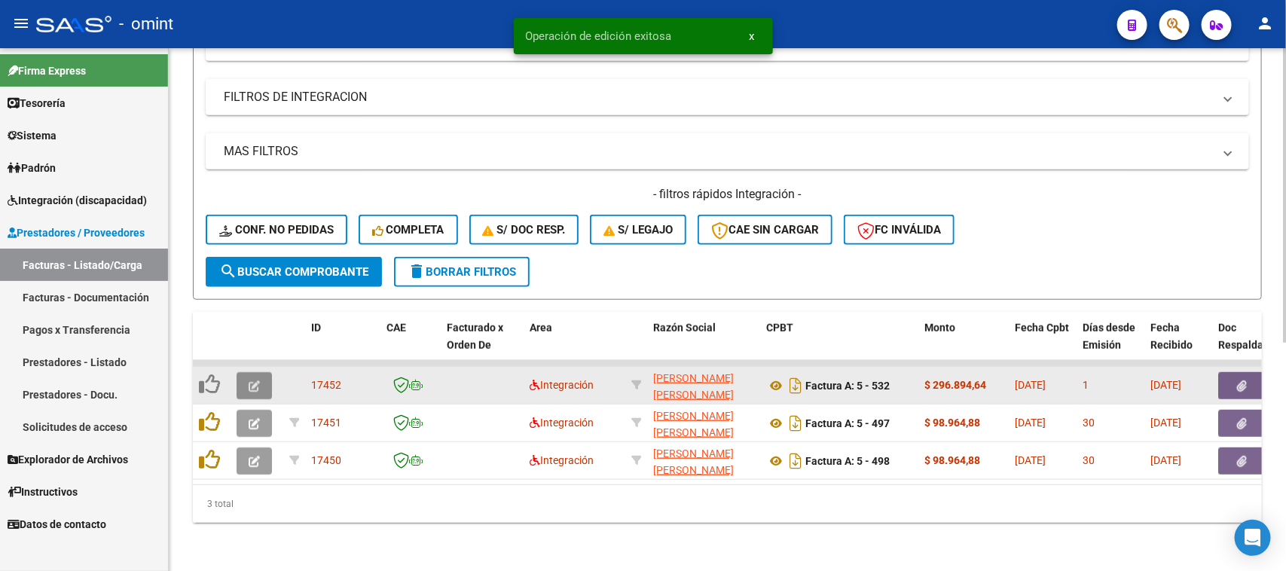
click at [261, 373] on button "button" at bounding box center [254, 385] width 35 height 27
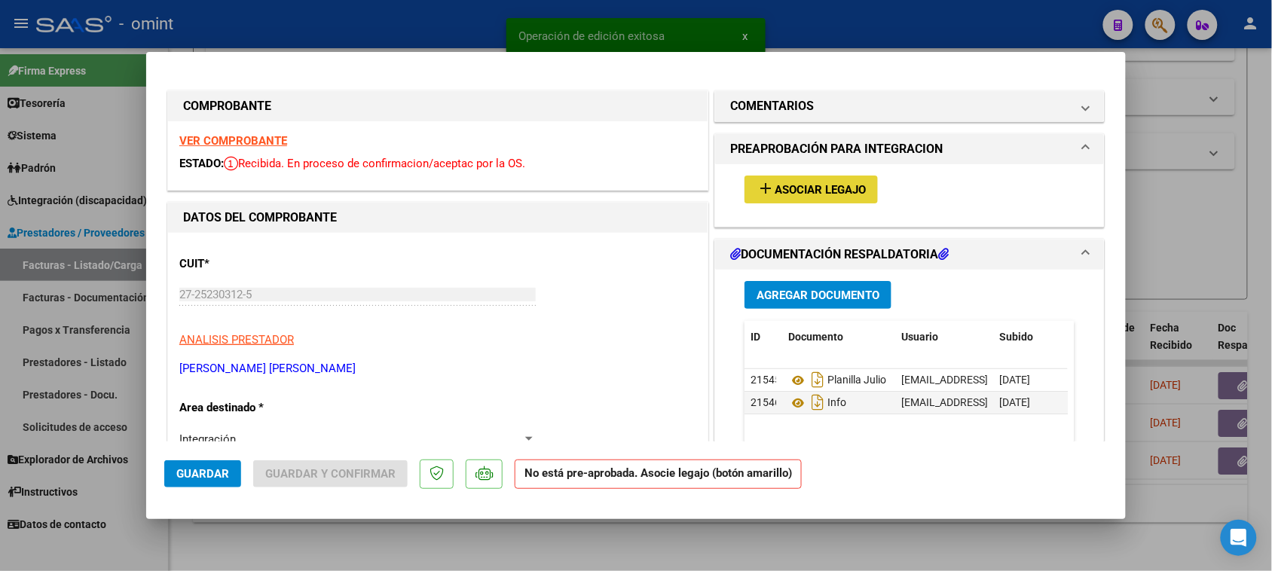
click at [810, 179] on button "add Asociar Legajo" at bounding box center [810, 190] width 133 height 28
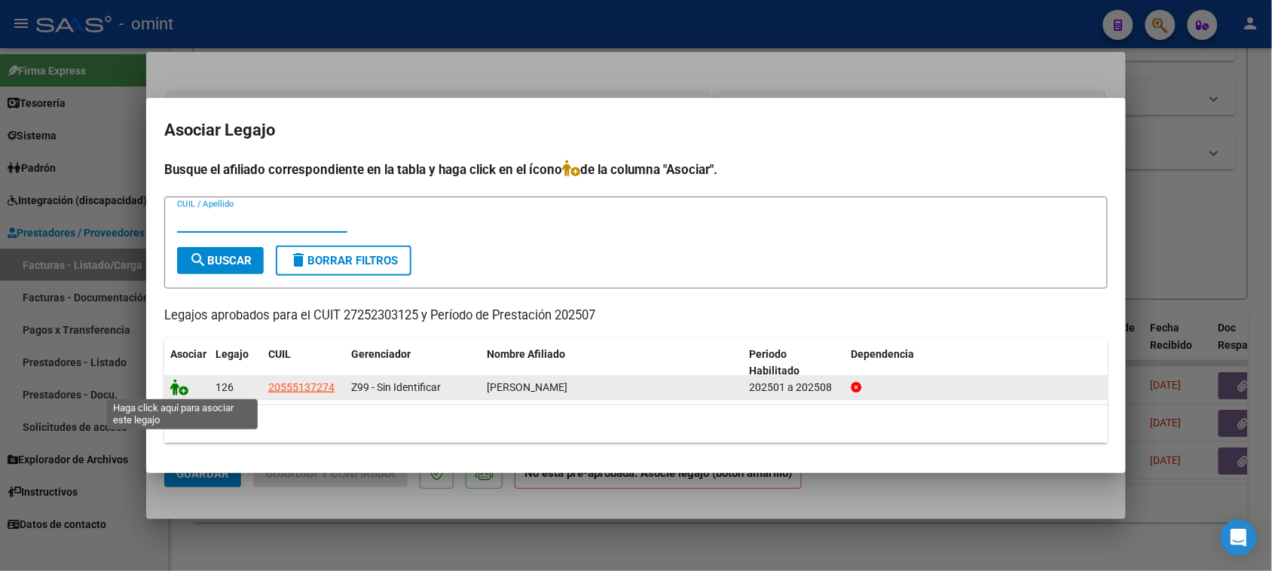
click at [174, 385] on icon at bounding box center [179, 387] width 18 height 17
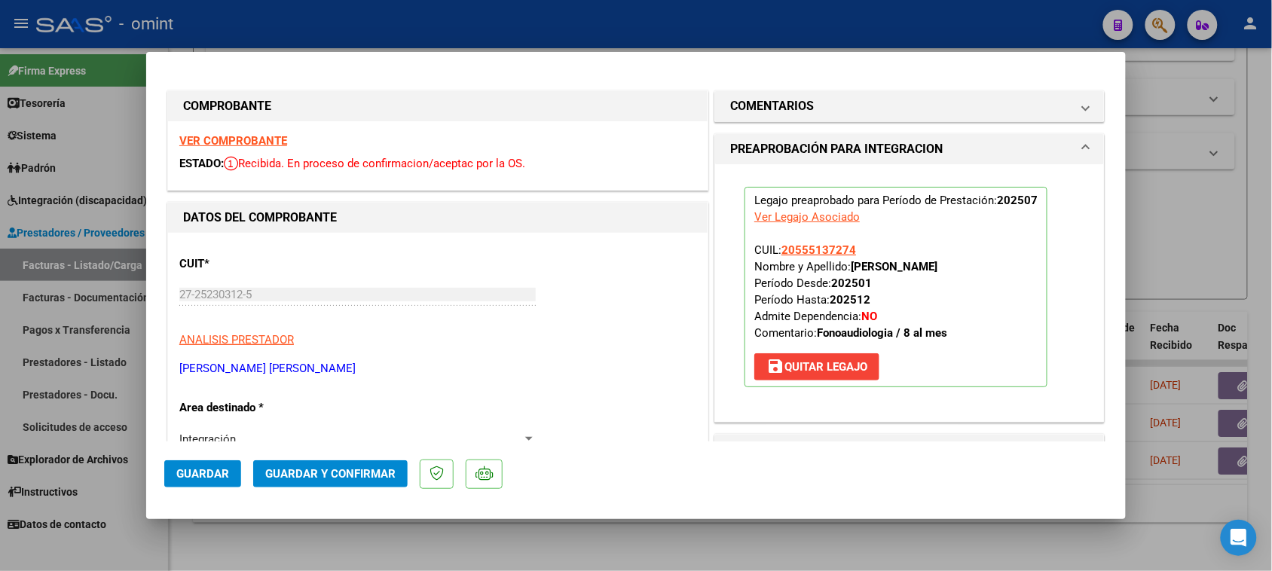
click at [273, 145] on strong "VER COMPROBANTE" at bounding box center [233, 141] width 108 height 14
click at [189, 464] on button "Guardar" at bounding box center [202, 473] width 77 height 27
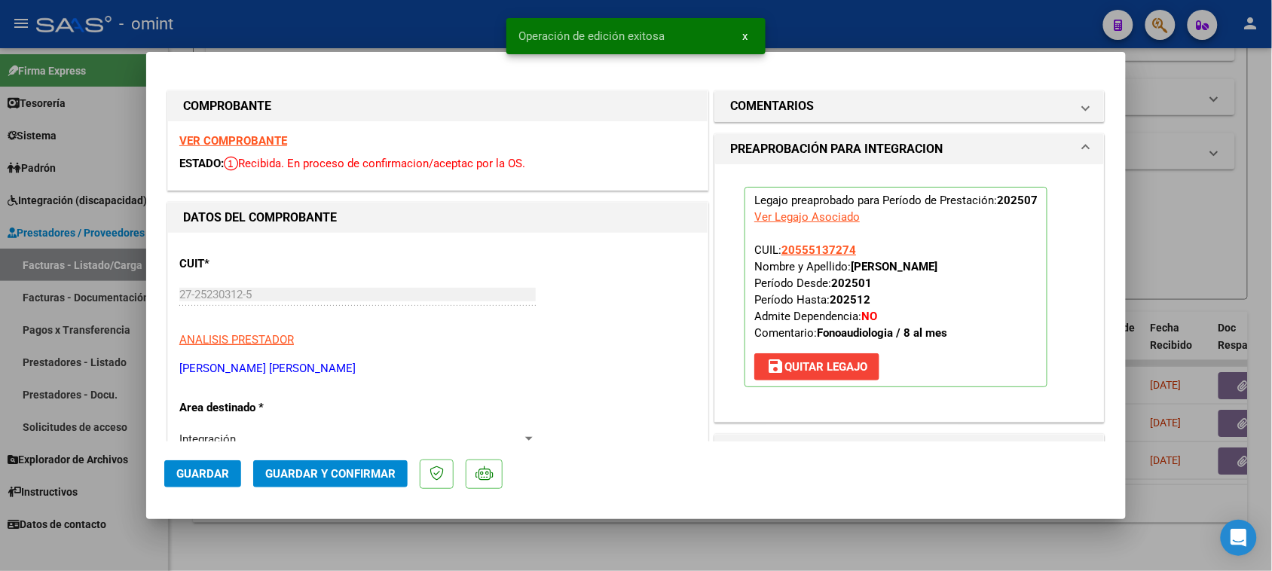
type input "$ 0,00"
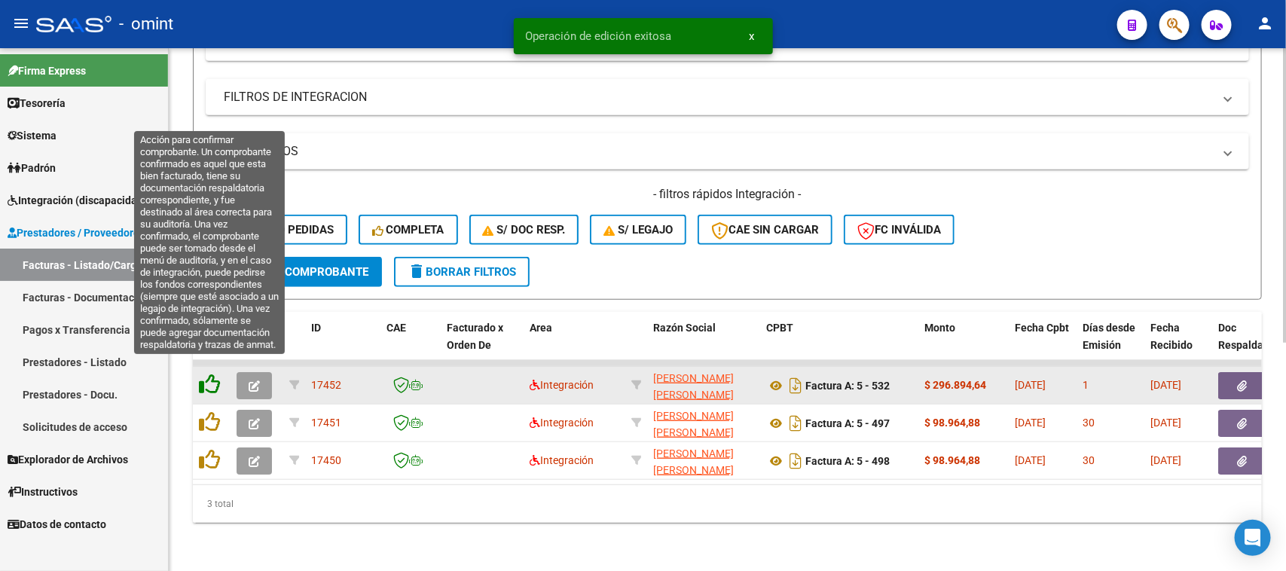
click at [212, 374] on icon at bounding box center [209, 384] width 21 height 21
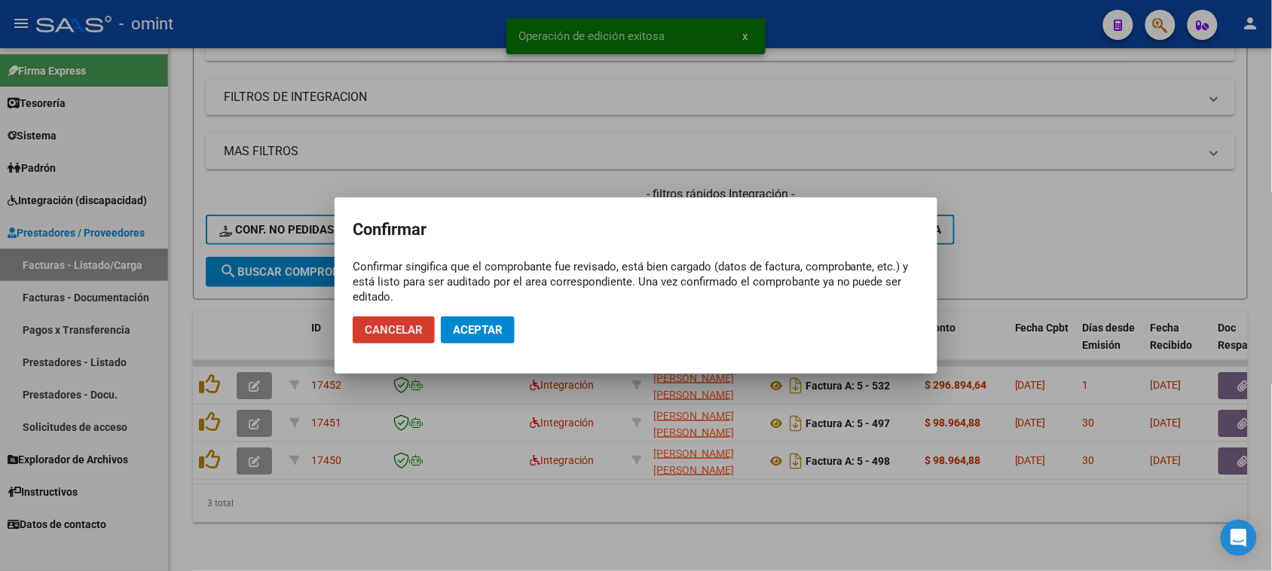
click at [478, 324] on span "Aceptar" at bounding box center [478, 330] width 50 height 14
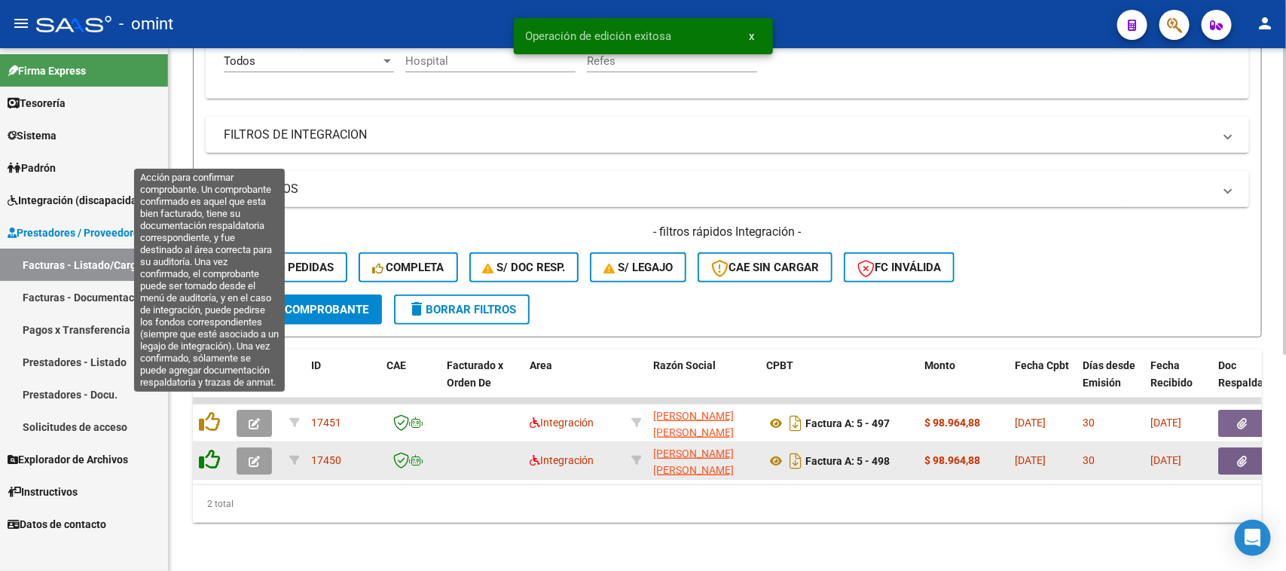
scroll to position [367, 0]
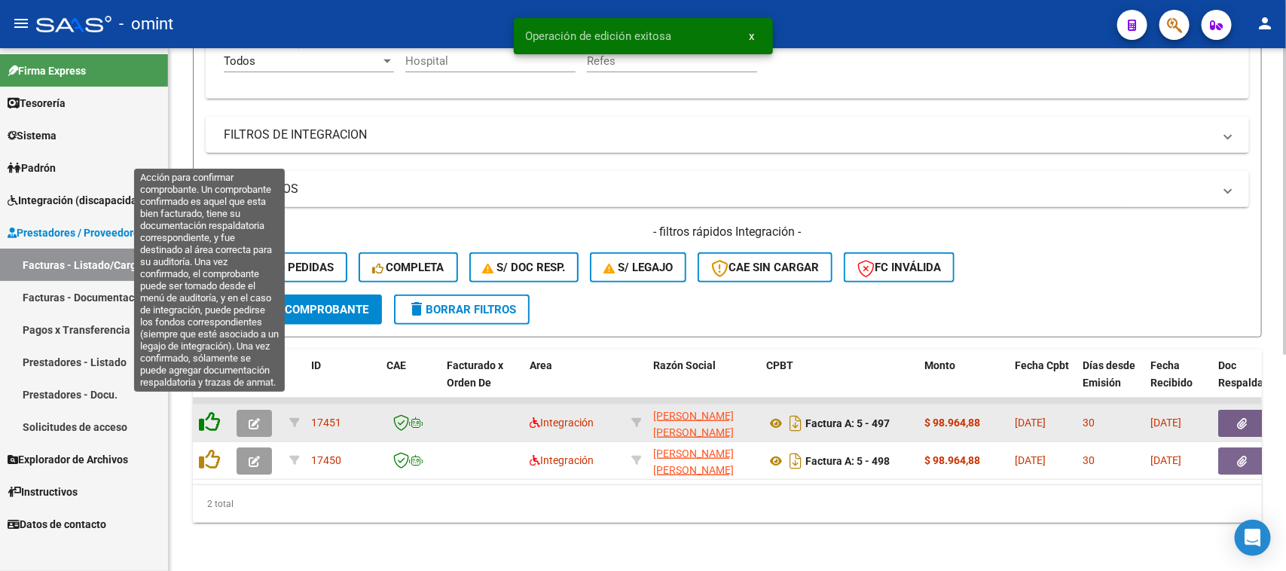
click at [204, 411] on icon at bounding box center [209, 421] width 21 height 21
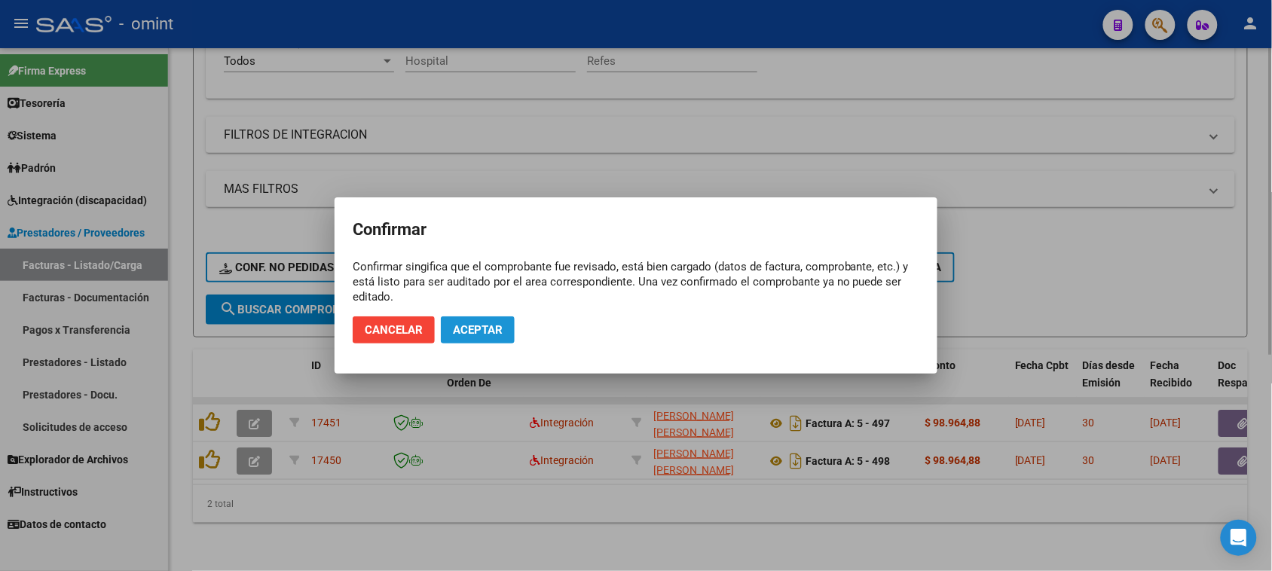
drag, startPoint x: 483, startPoint y: 334, endPoint x: 360, endPoint y: 383, distance: 132.2
click at [483, 333] on span "Aceptar" at bounding box center [478, 330] width 50 height 14
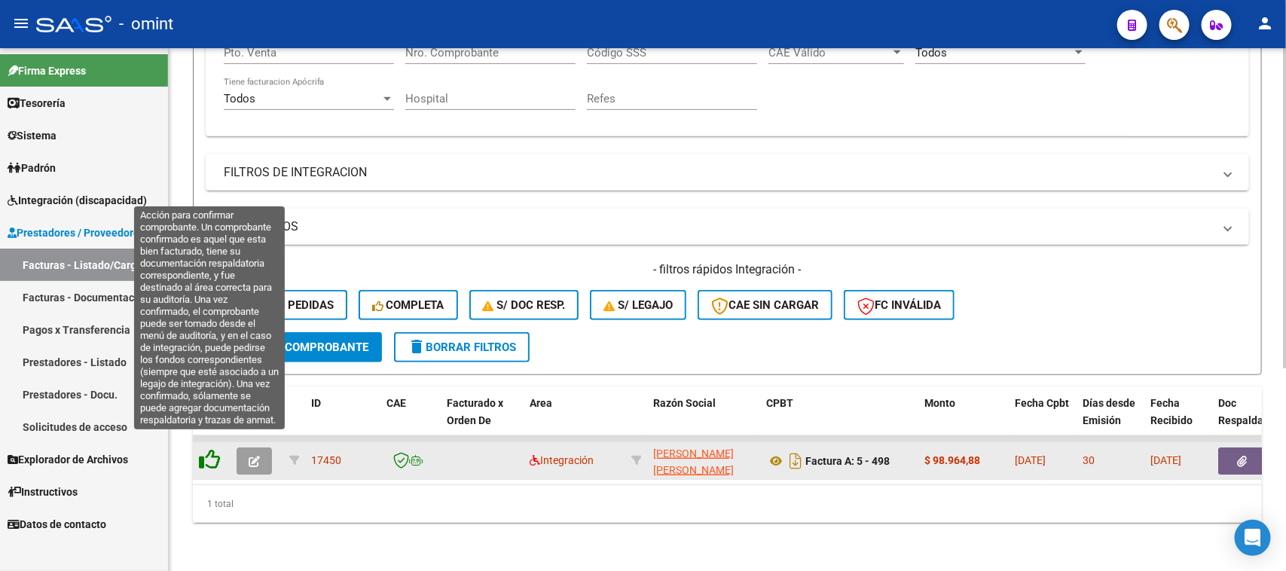
scroll to position [329, 0]
click at [213, 449] on icon at bounding box center [209, 459] width 21 height 21
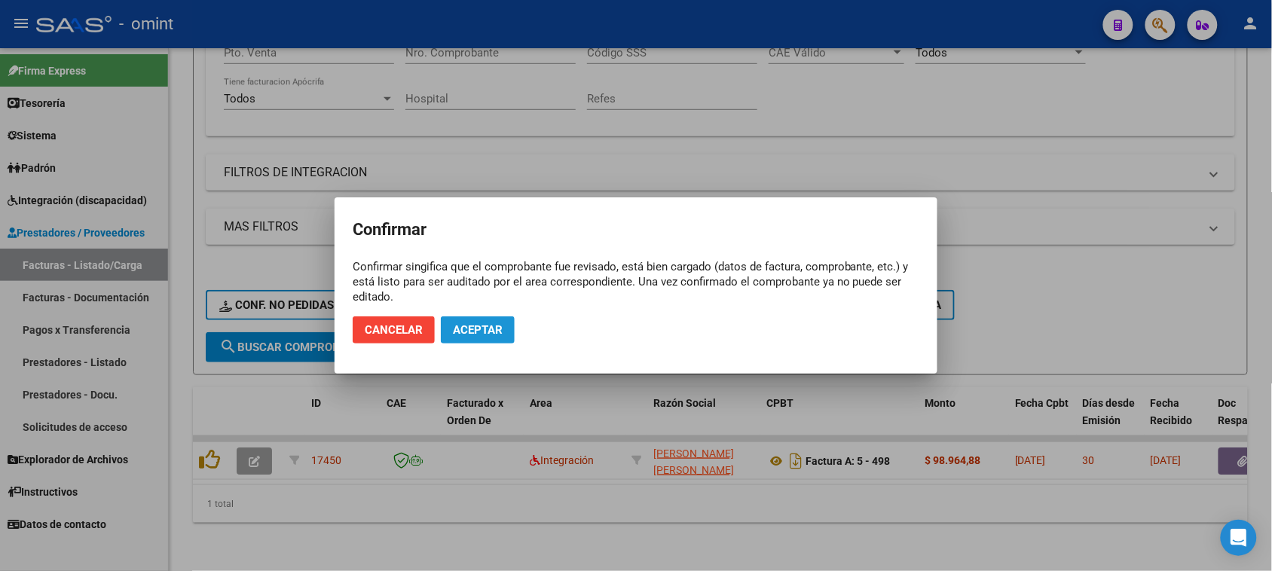
click at [484, 330] on span "Aceptar" at bounding box center [478, 330] width 50 height 14
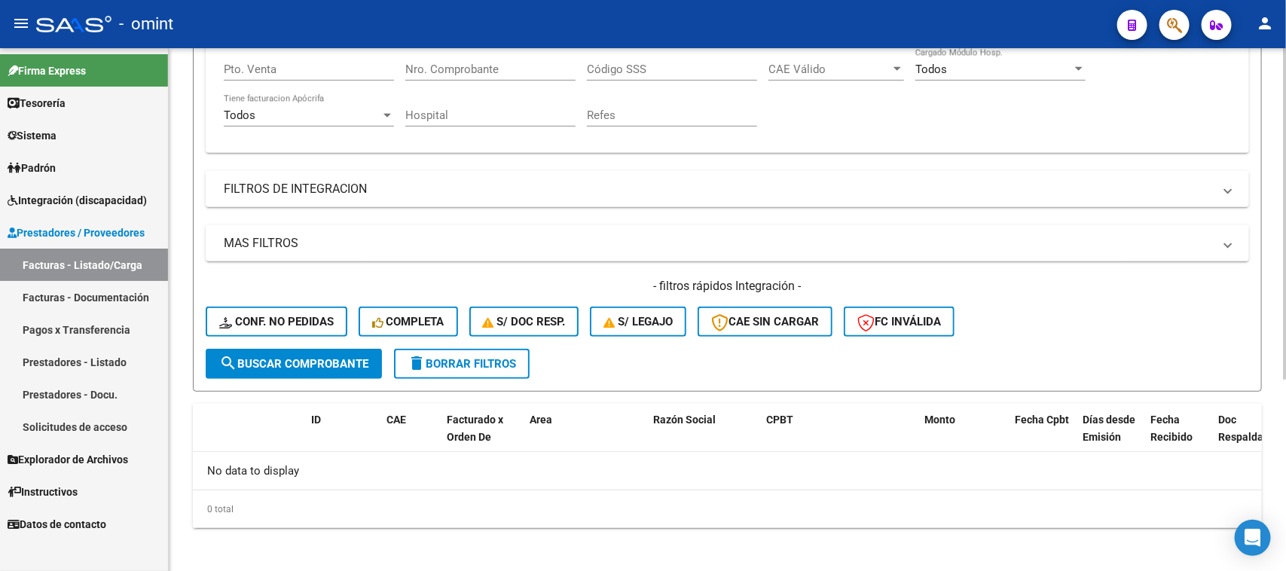
click at [456, 359] on span "delete Borrar Filtros" at bounding box center [462, 364] width 108 height 14
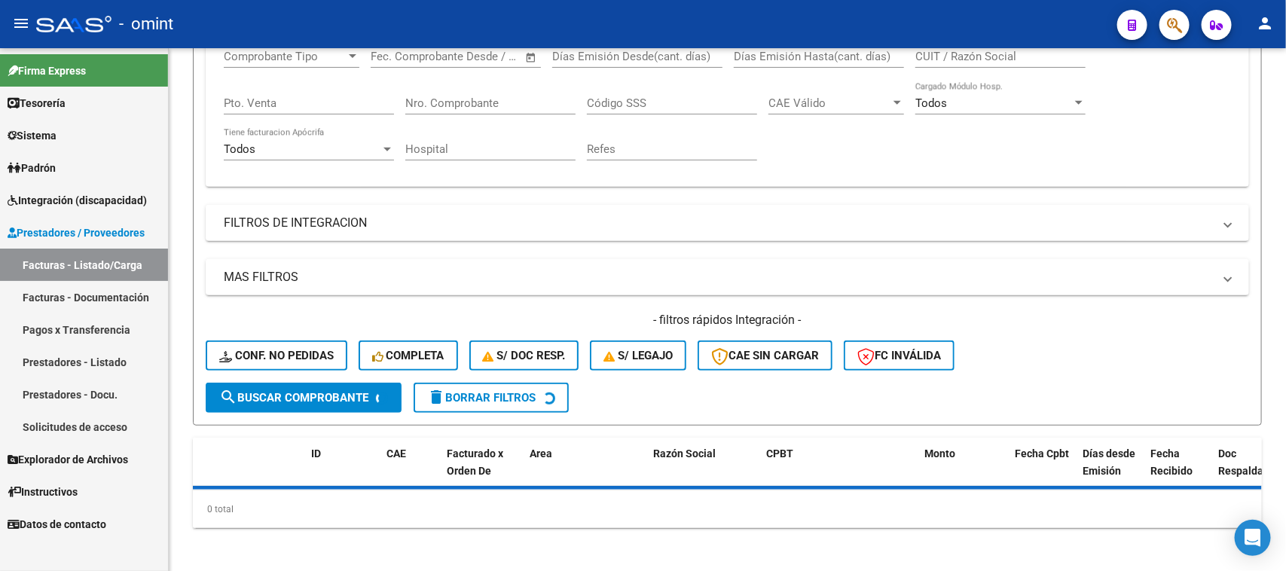
scroll to position [303, 0]
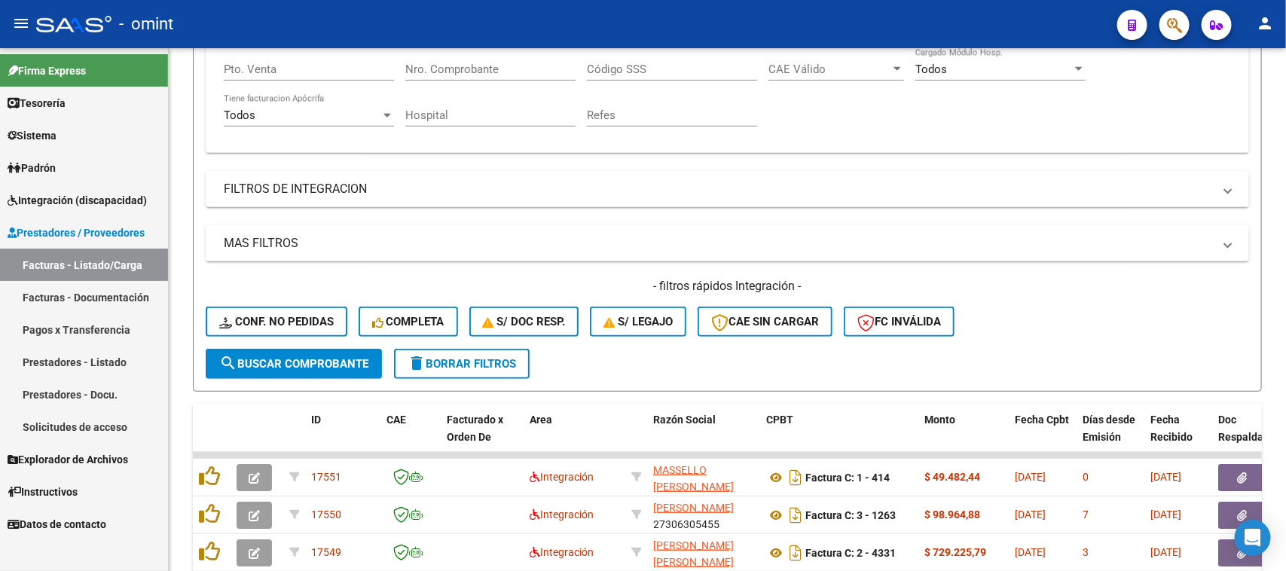
click at [106, 204] on span "Integración (discapacidad)" at bounding box center [77, 200] width 139 height 17
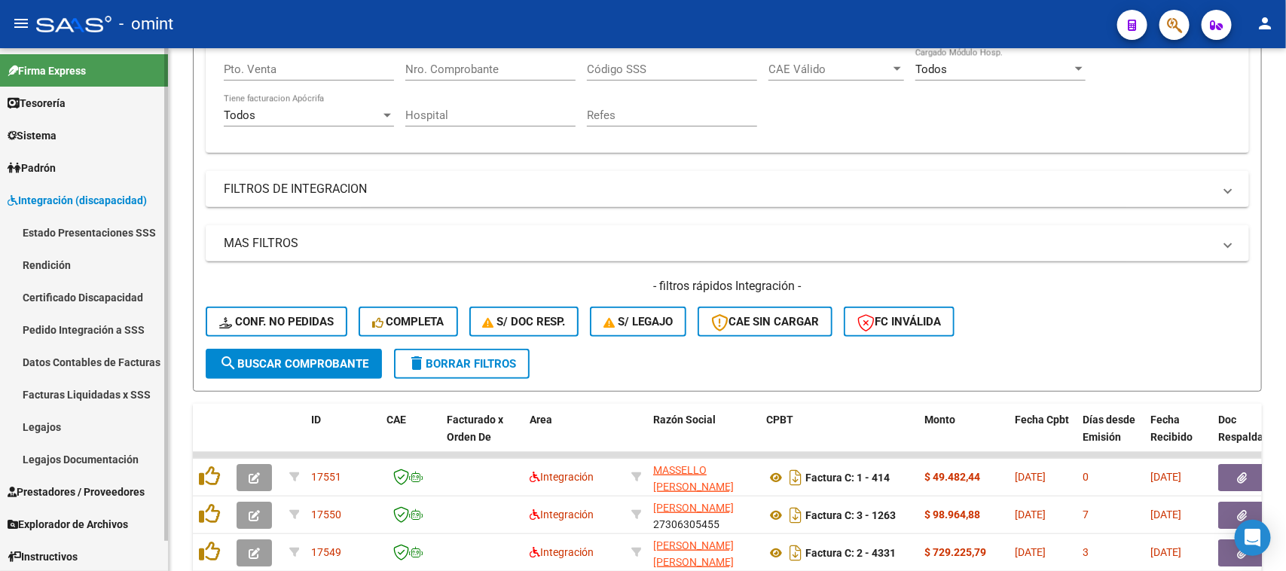
click at [73, 419] on link "Legajos" at bounding box center [84, 427] width 168 height 32
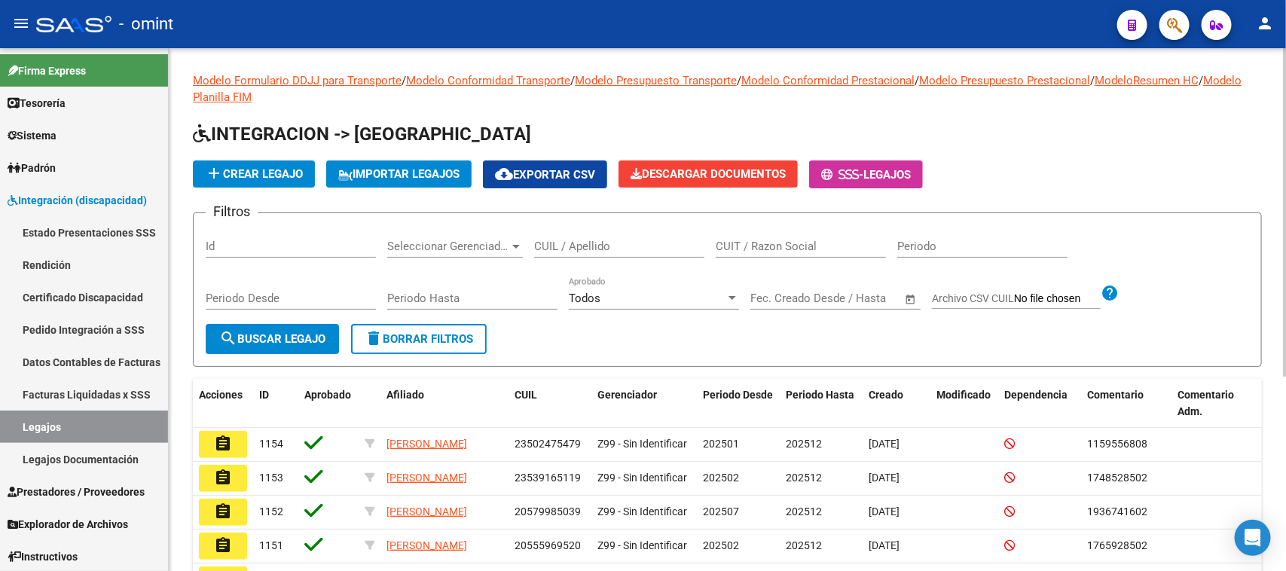
click at [611, 245] on input "CUIL / Apellido" at bounding box center [619, 247] width 170 height 14
type input "soria"
click at [325, 334] on span "search Buscar Legajo" at bounding box center [272, 339] width 106 height 14
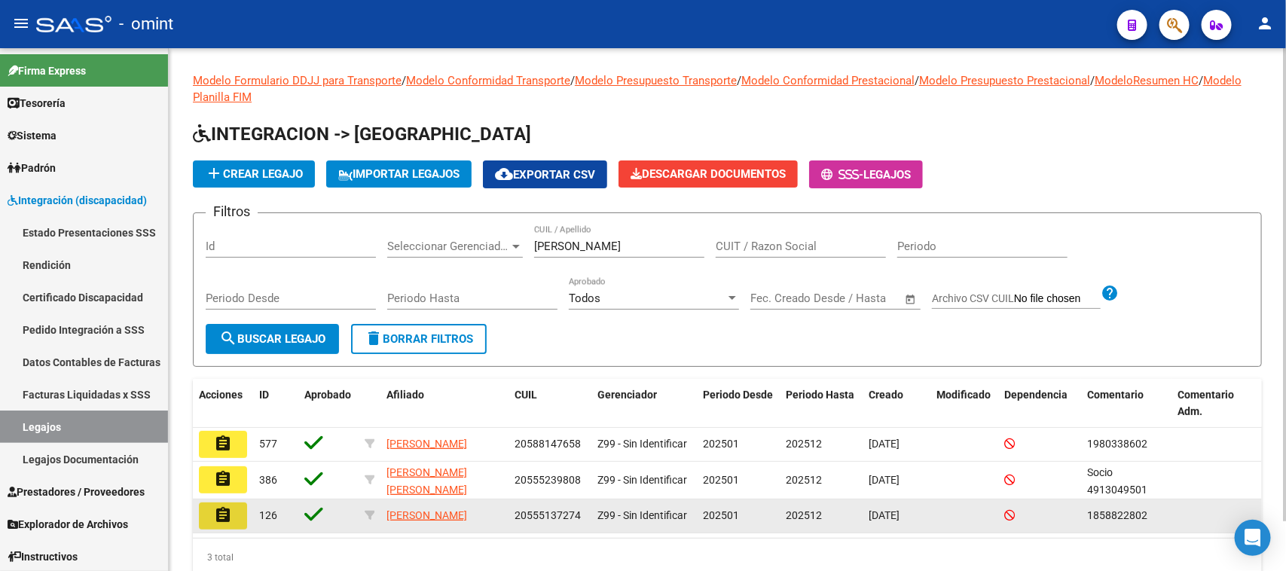
click at [217, 509] on mat-icon "assignment" at bounding box center [223, 515] width 18 height 18
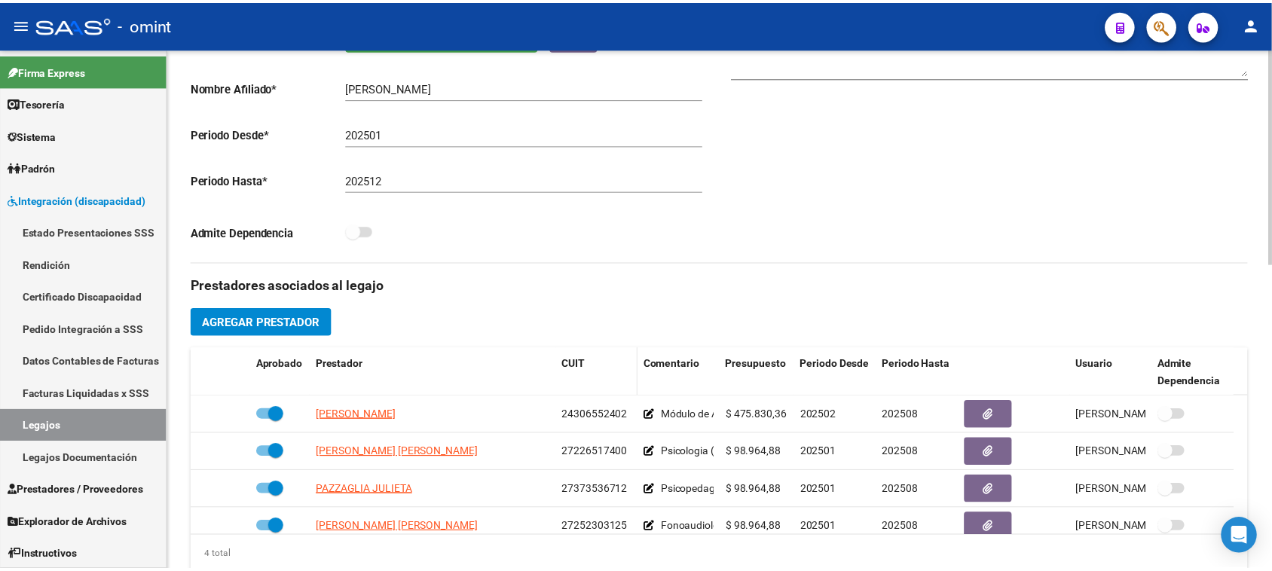
scroll to position [377, 0]
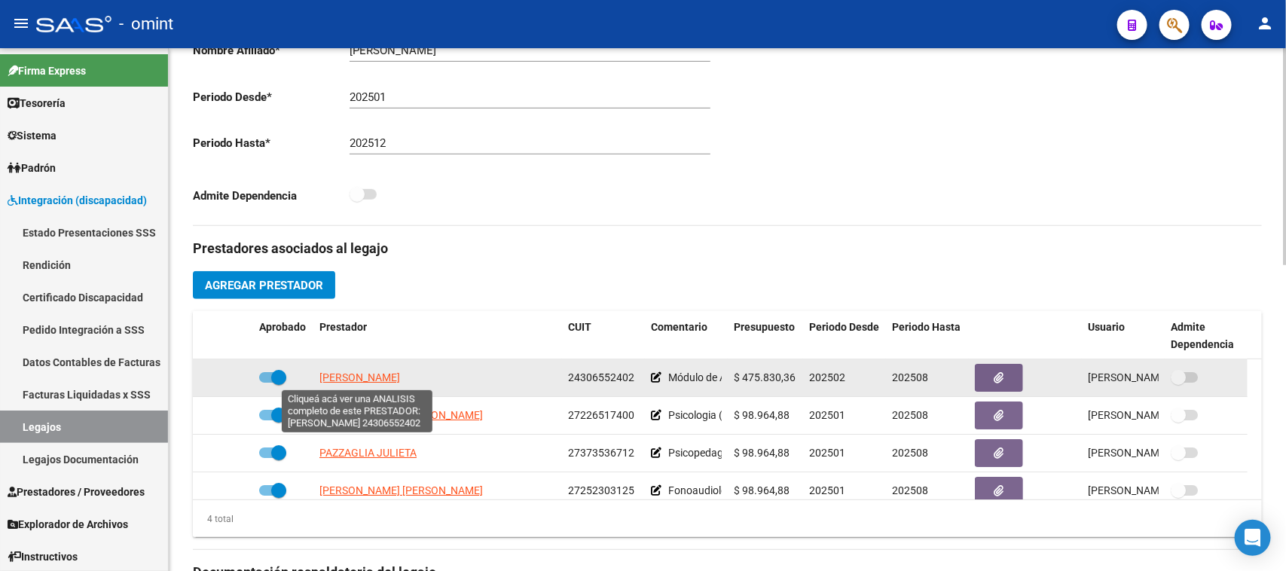
click at [384, 379] on span "SIMOND MARIA" at bounding box center [359, 377] width 81 height 12
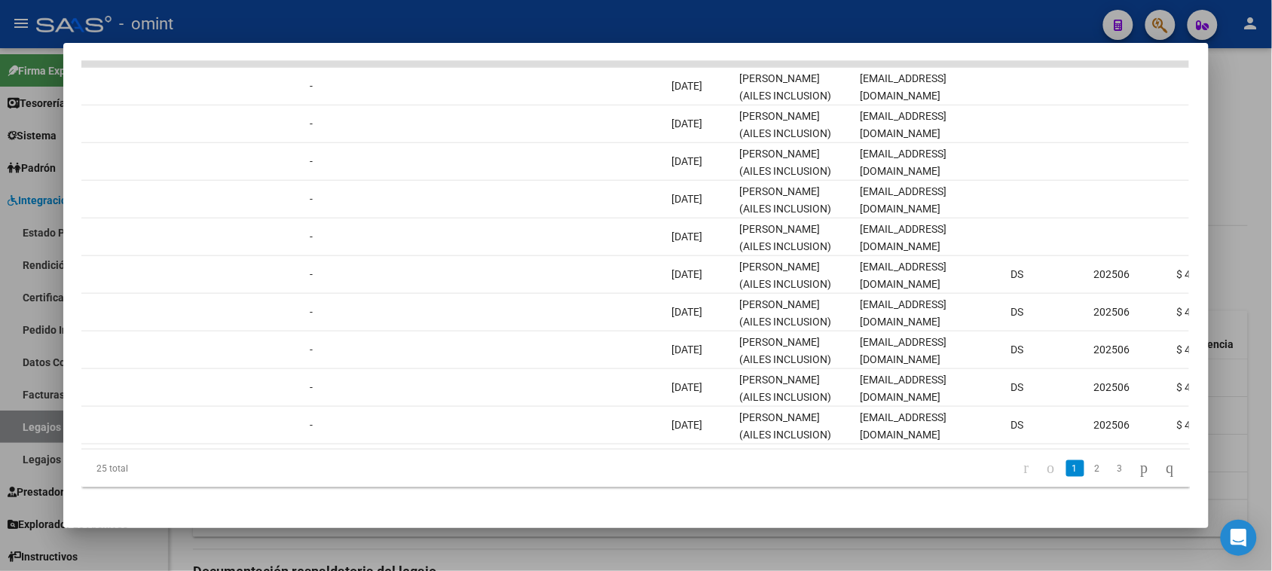
scroll to position [0, 0]
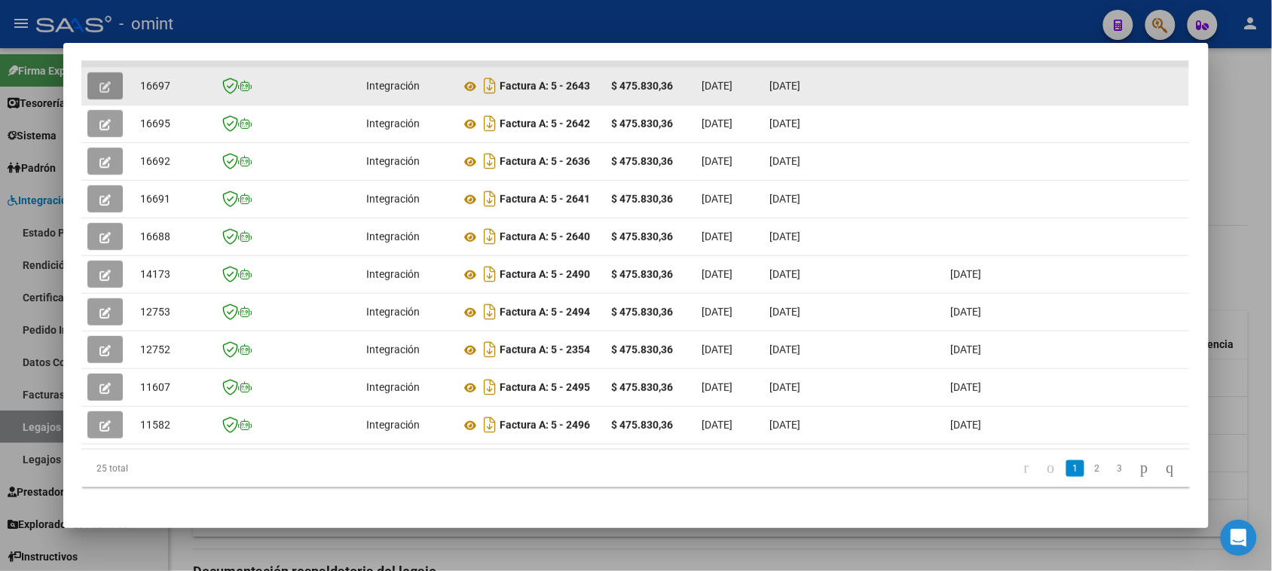
click at [99, 87] on icon "button" at bounding box center [104, 86] width 11 height 11
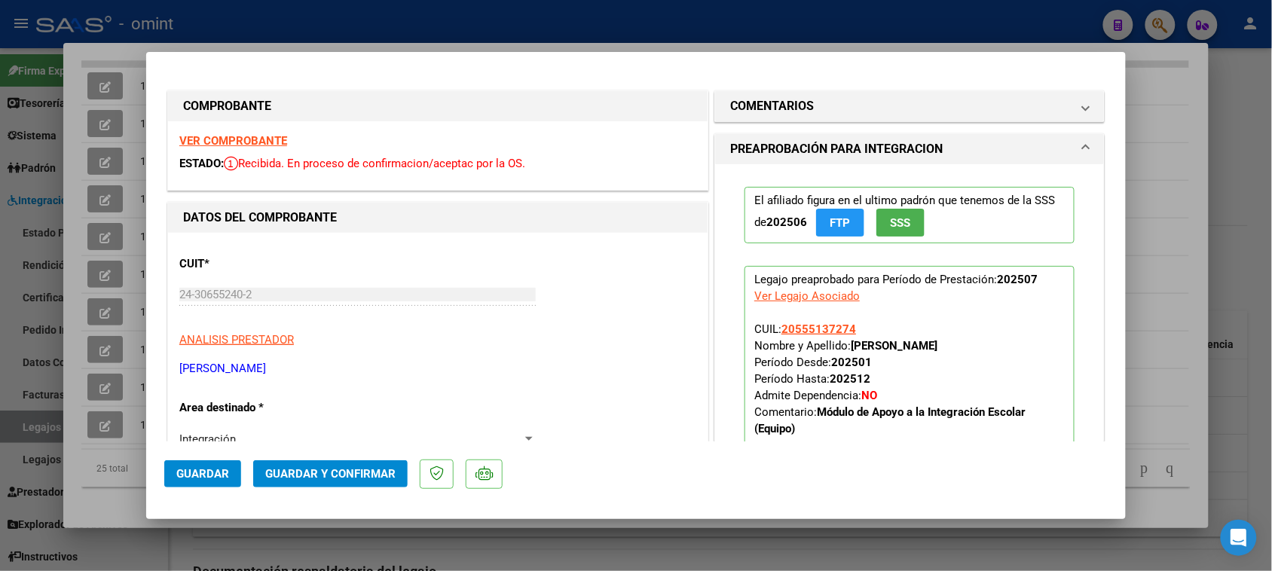
click at [279, 136] on strong "VER COMPROBANTE" at bounding box center [233, 141] width 108 height 14
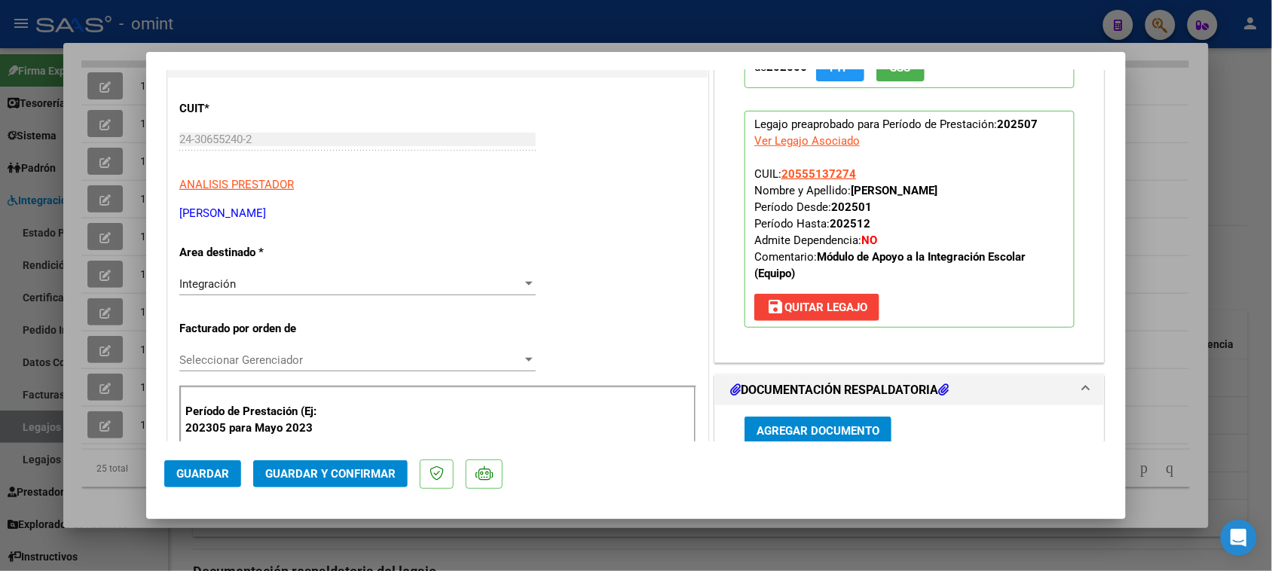
scroll to position [188, 0]
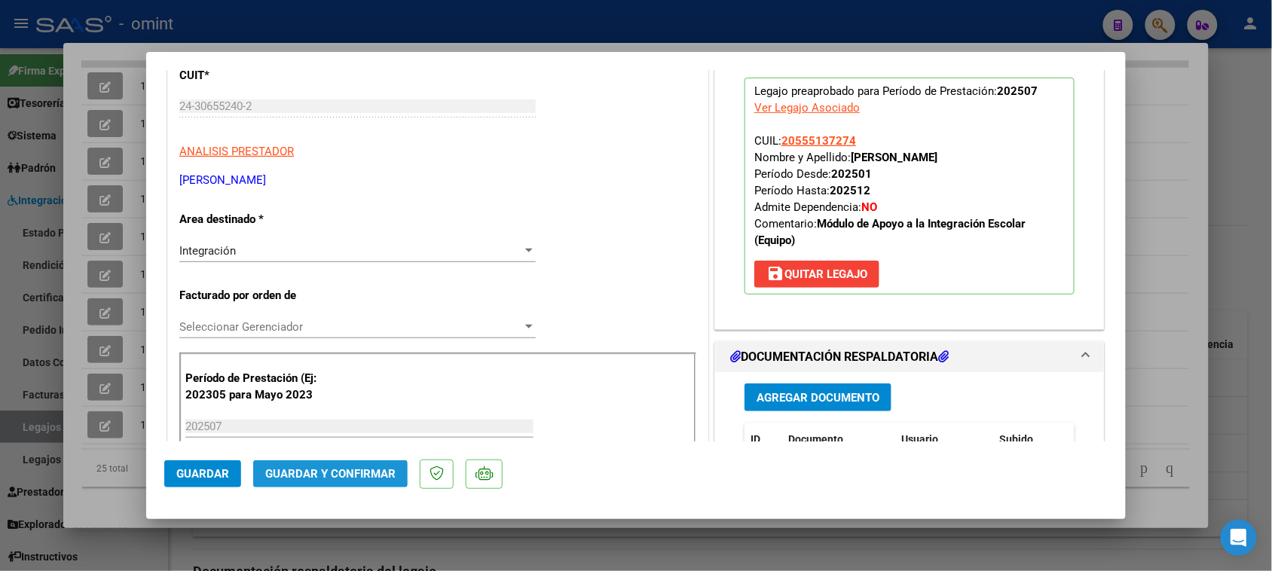
click at [309, 469] on span "Guardar y Confirmar" at bounding box center [330, 474] width 130 height 14
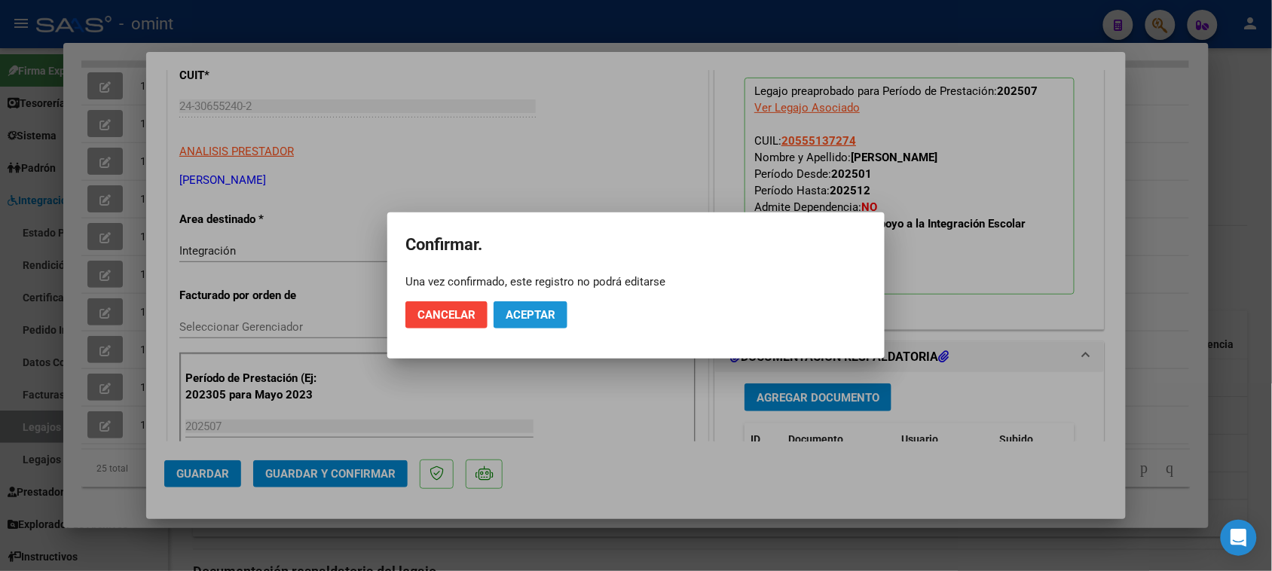
click at [552, 324] on button "Aceptar" at bounding box center [530, 314] width 74 height 27
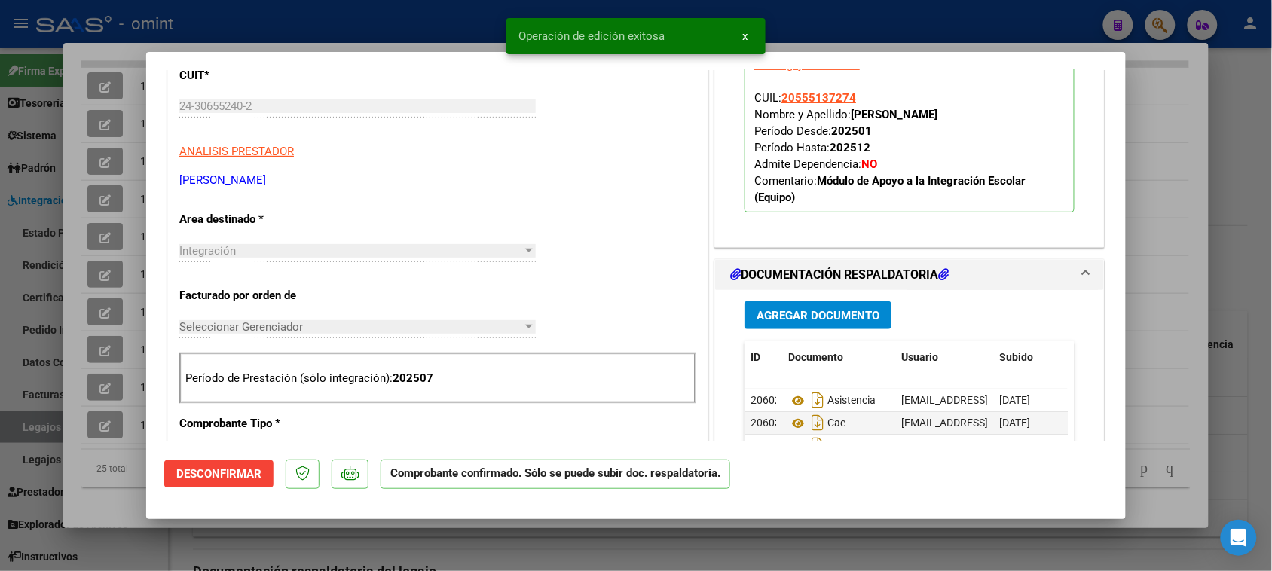
type input "$ 0,00"
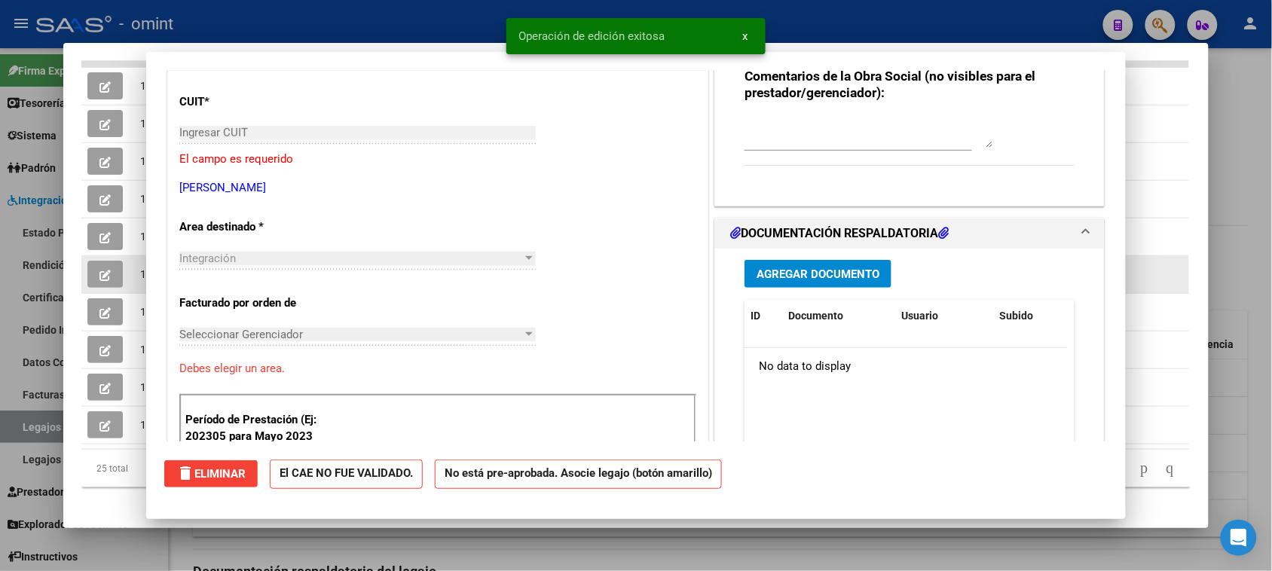
scroll to position [0, 0]
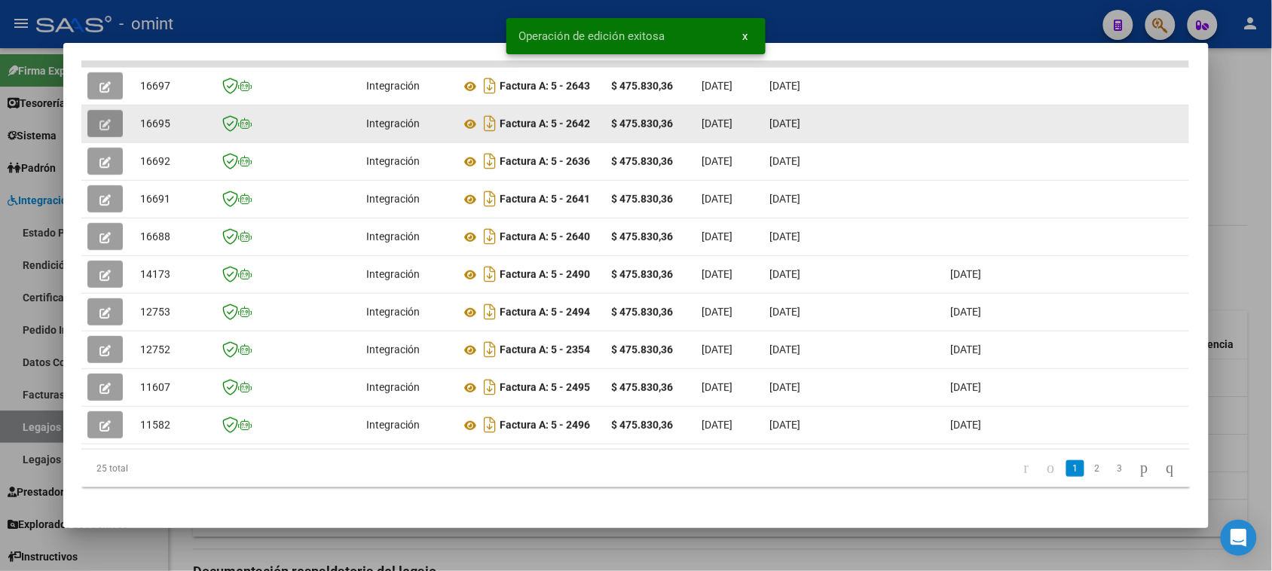
click at [110, 118] on button "button" at bounding box center [104, 123] width 35 height 27
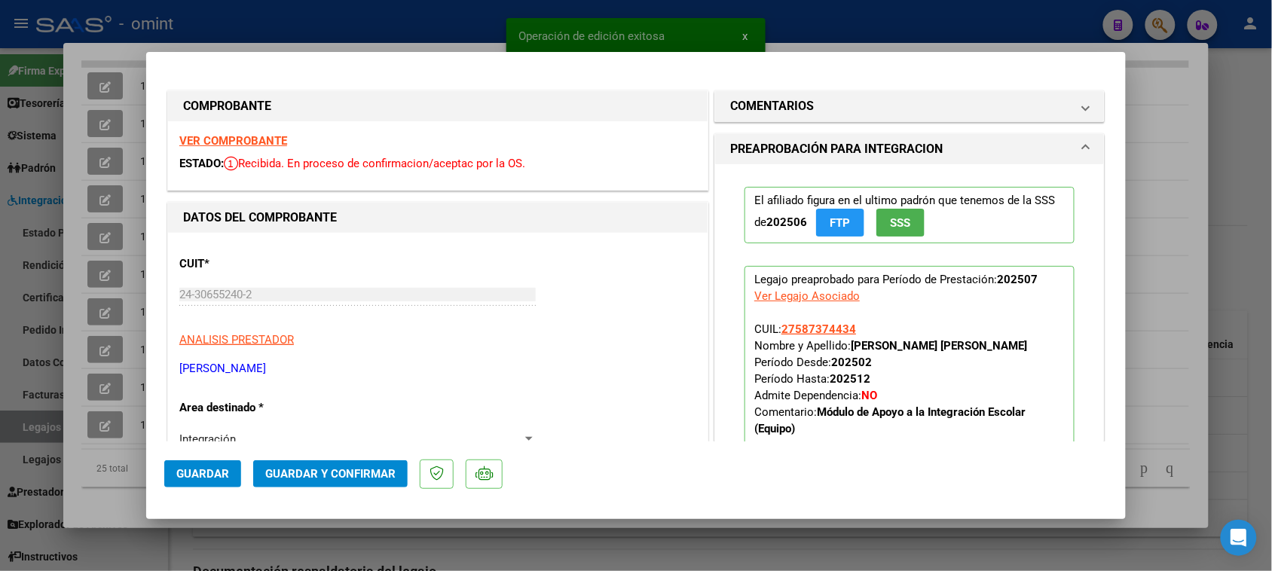
click at [262, 142] on strong "VER COMPROBANTE" at bounding box center [233, 141] width 108 height 14
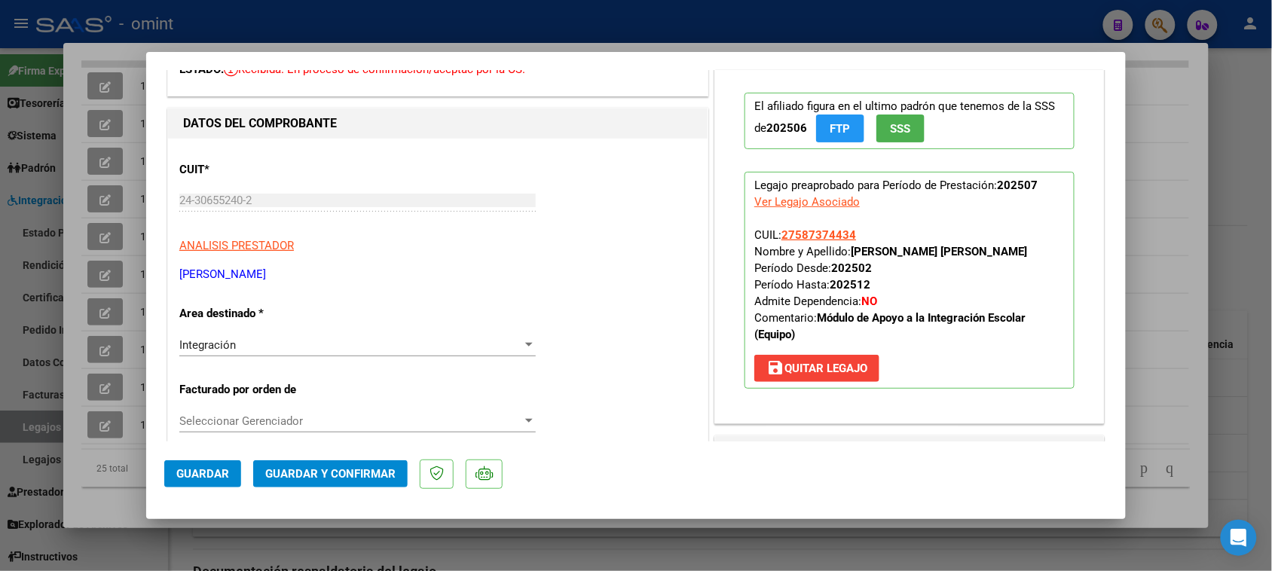
scroll to position [188, 0]
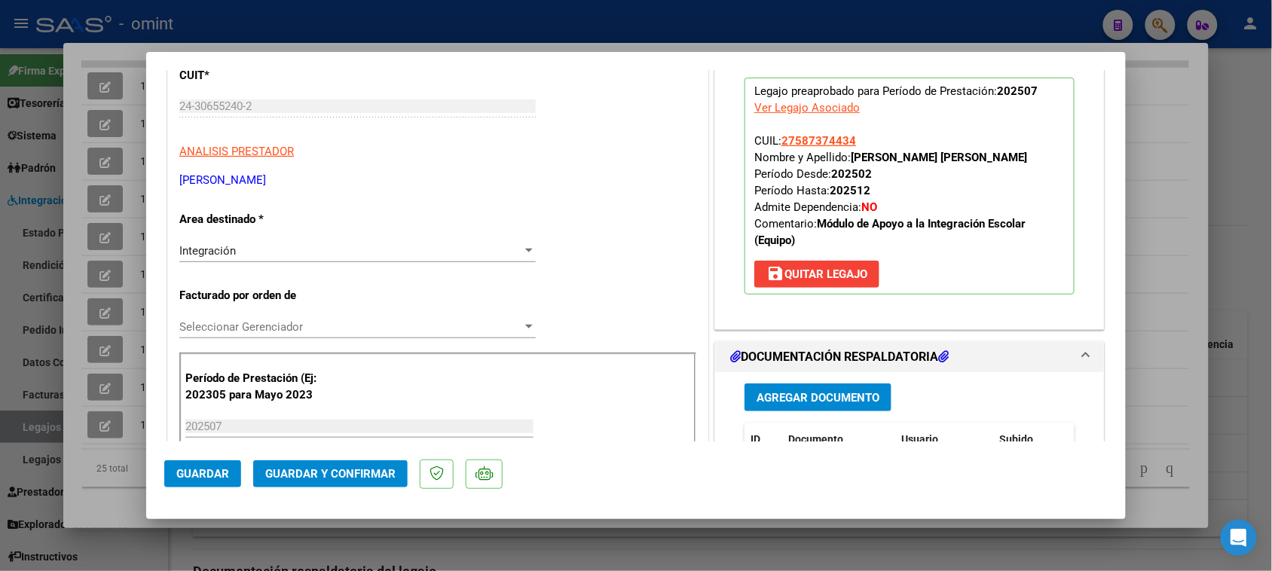
click at [362, 467] on span "Guardar y Confirmar" at bounding box center [330, 474] width 130 height 14
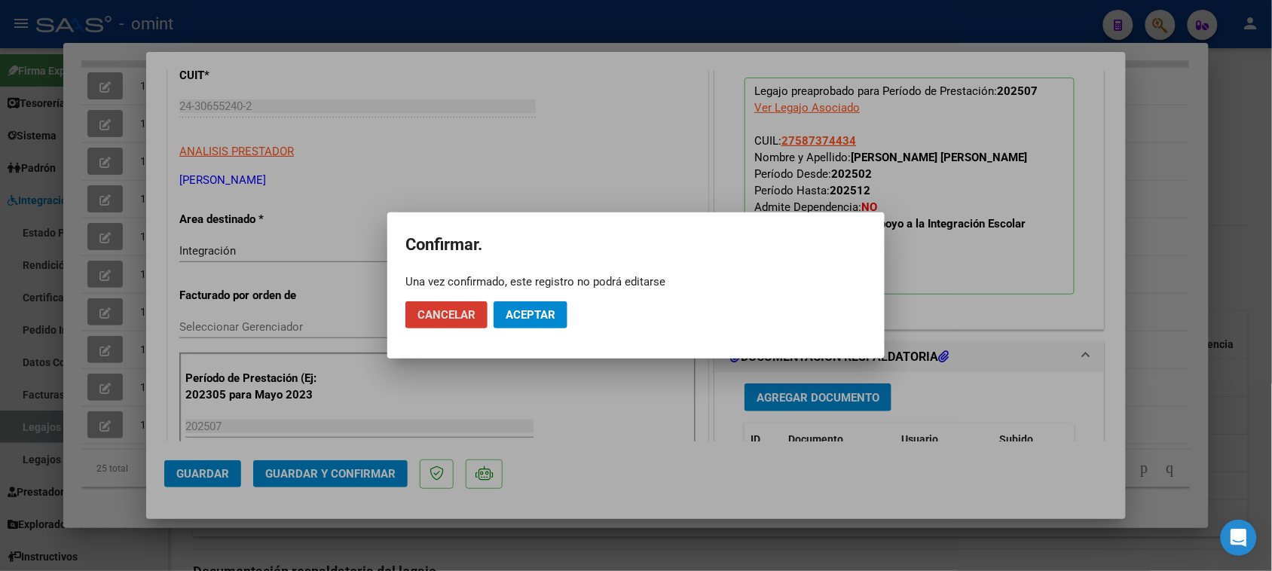
click at [547, 320] on button "Aceptar" at bounding box center [530, 314] width 74 height 27
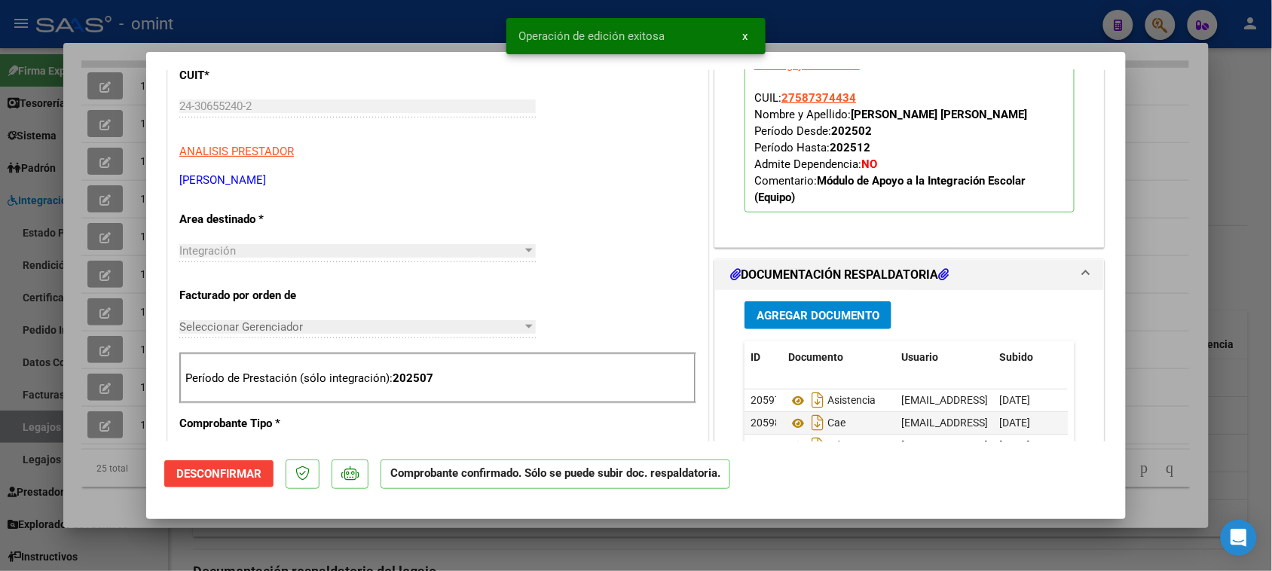
type input "$ 0,00"
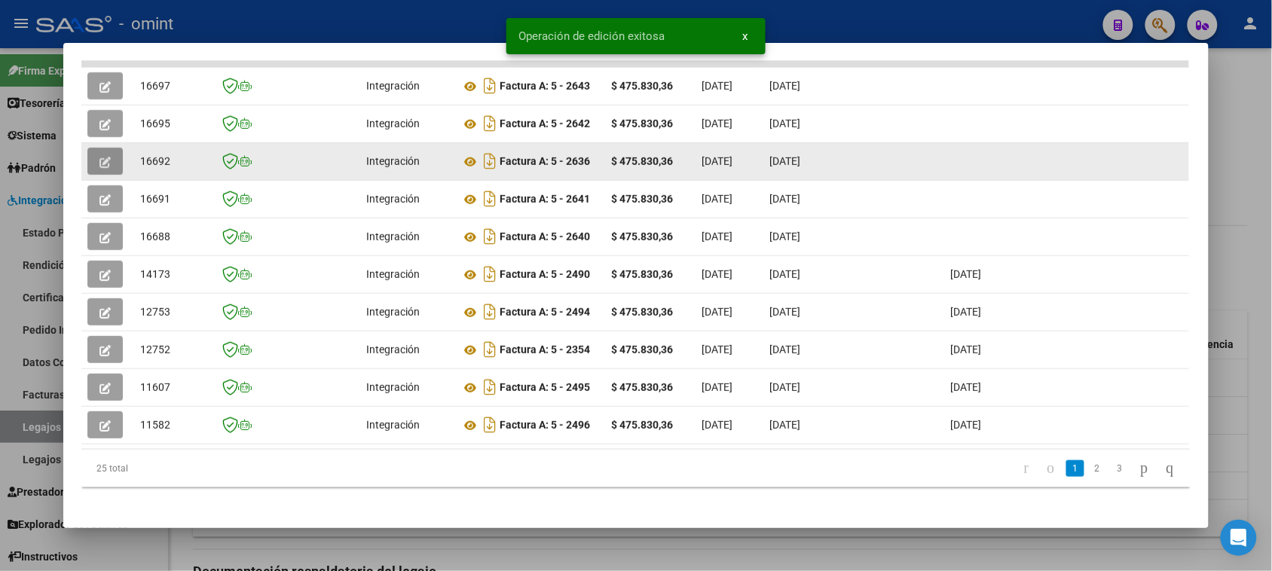
click at [99, 159] on icon "button" at bounding box center [104, 162] width 11 height 11
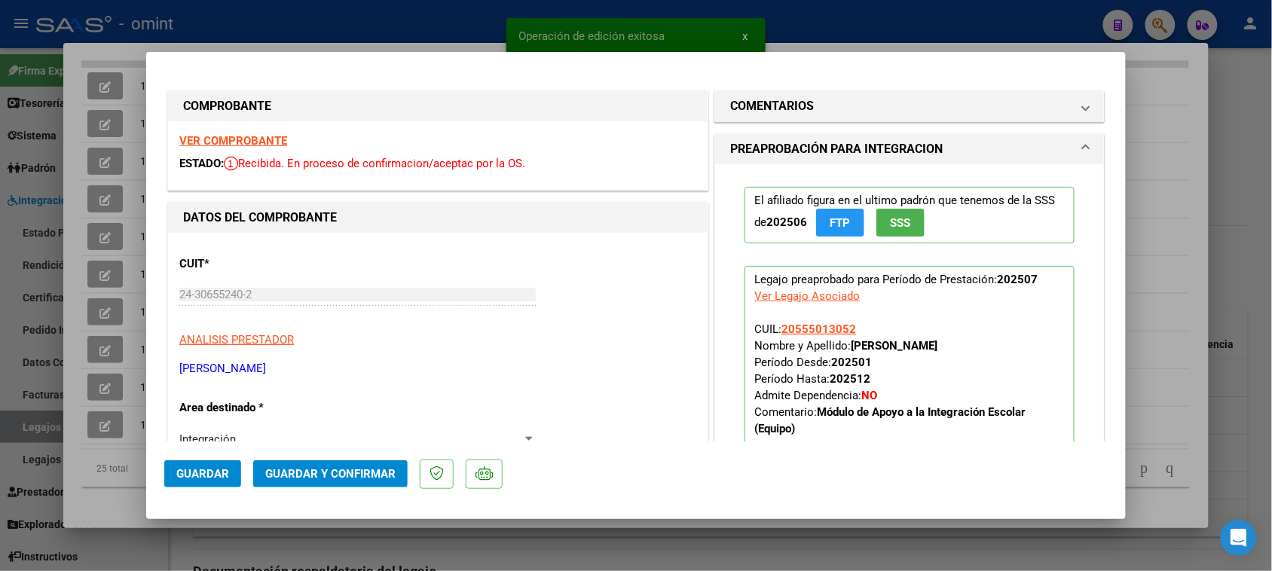
click at [235, 134] on strong "VER COMPROBANTE" at bounding box center [233, 141] width 108 height 14
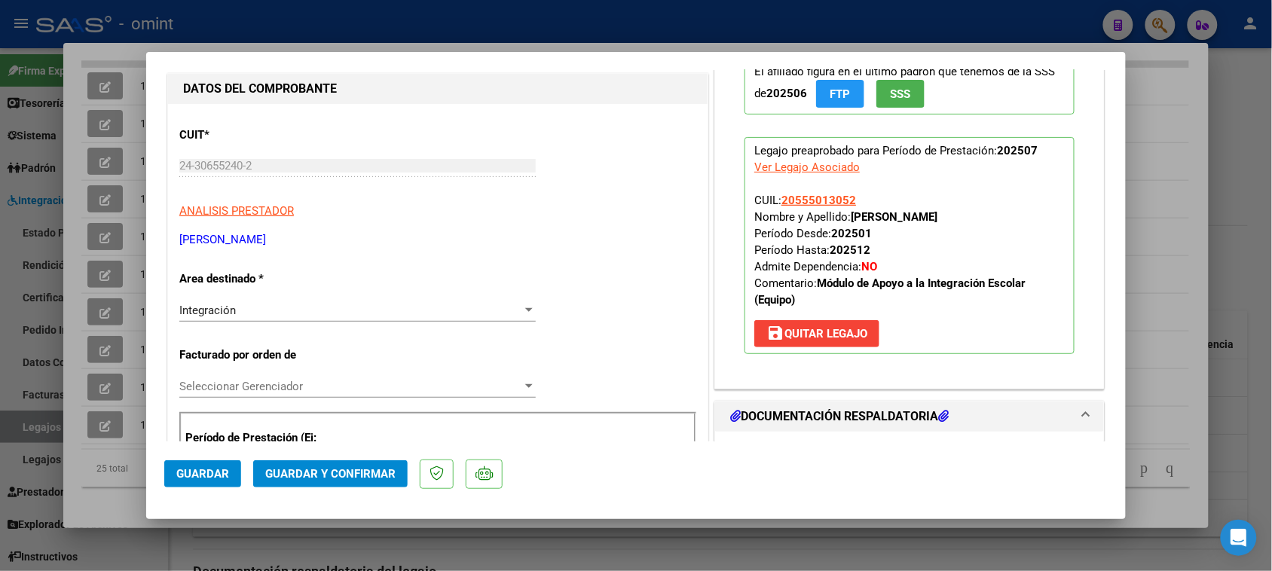
scroll to position [94, 0]
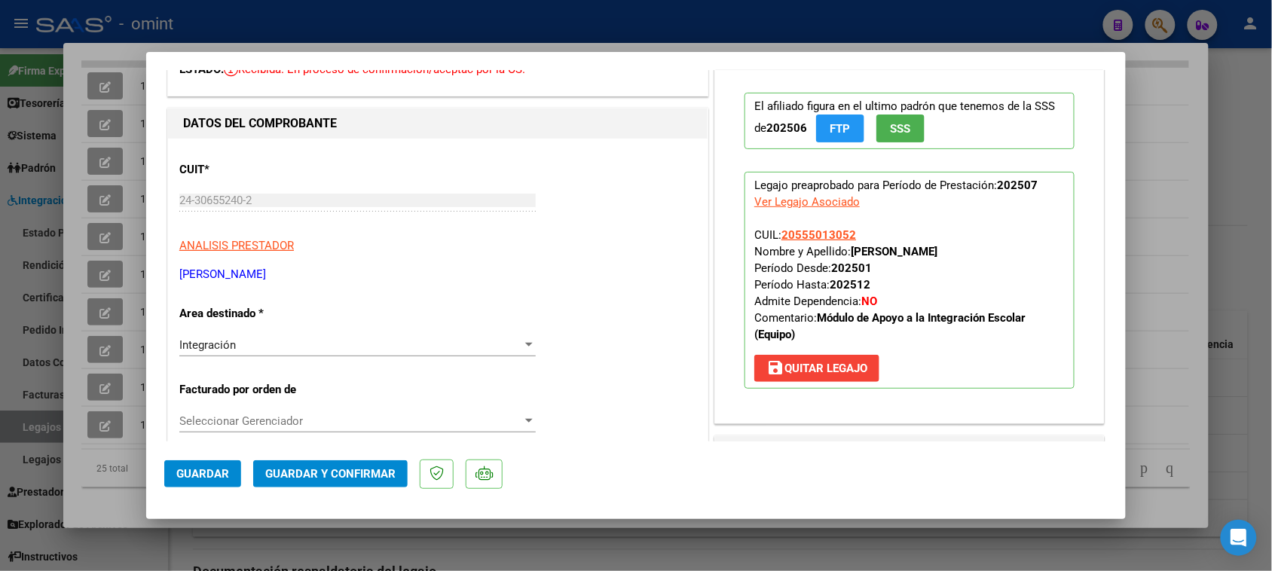
click at [358, 472] on span "Guardar y Confirmar" at bounding box center [330, 474] width 130 height 14
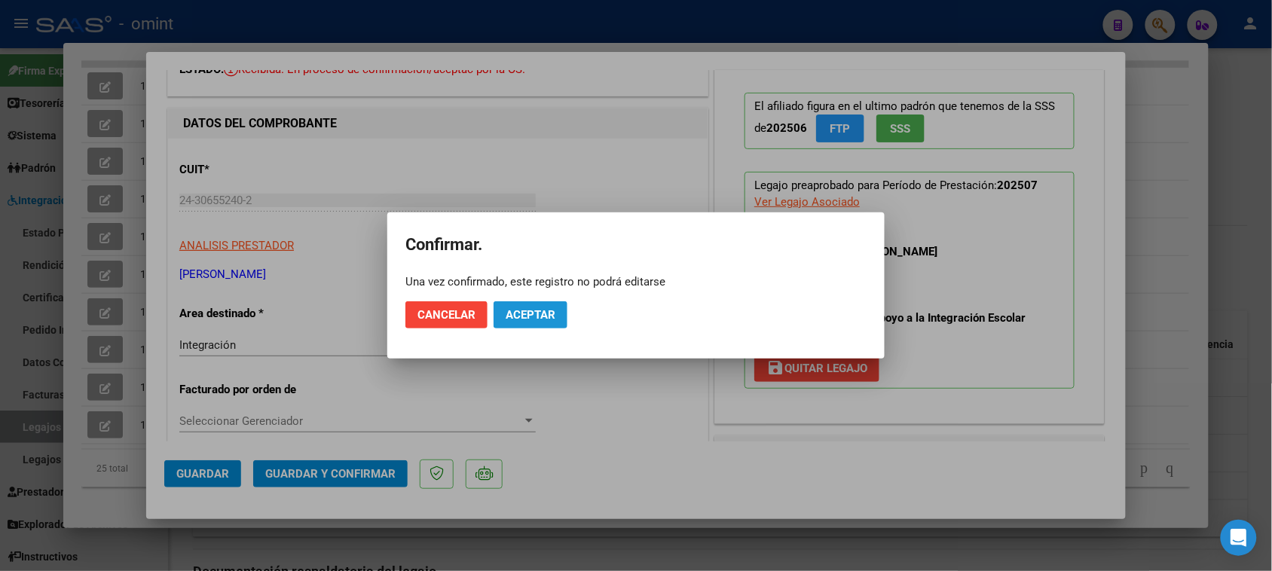
click at [547, 319] on span "Aceptar" at bounding box center [530, 315] width 50 height 14
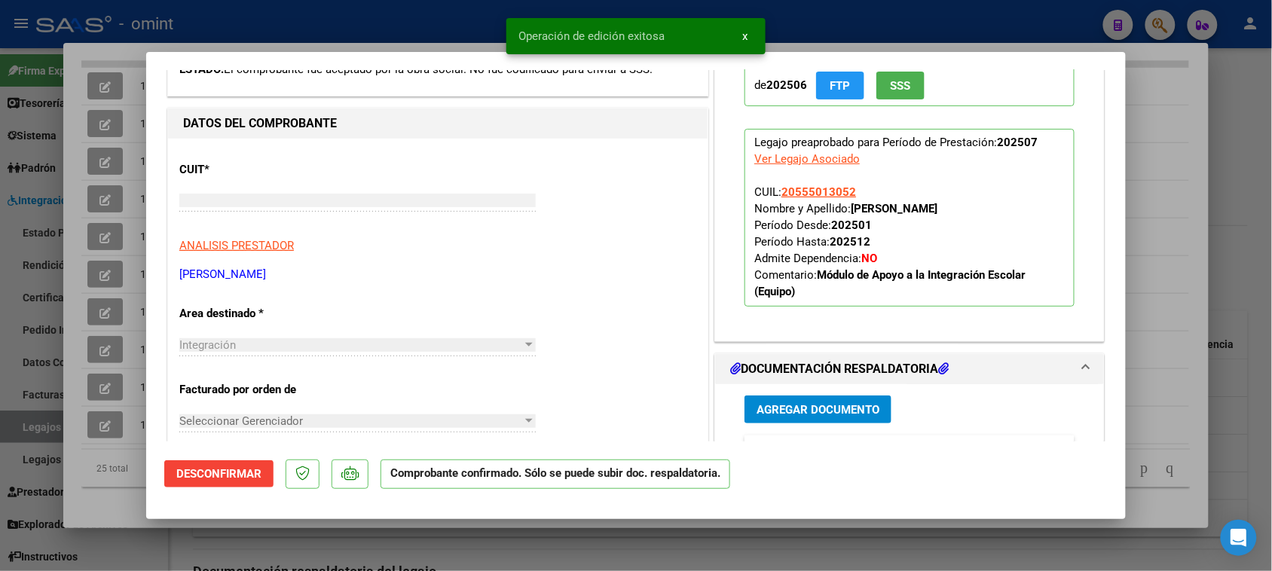
type input "$ 0,00"
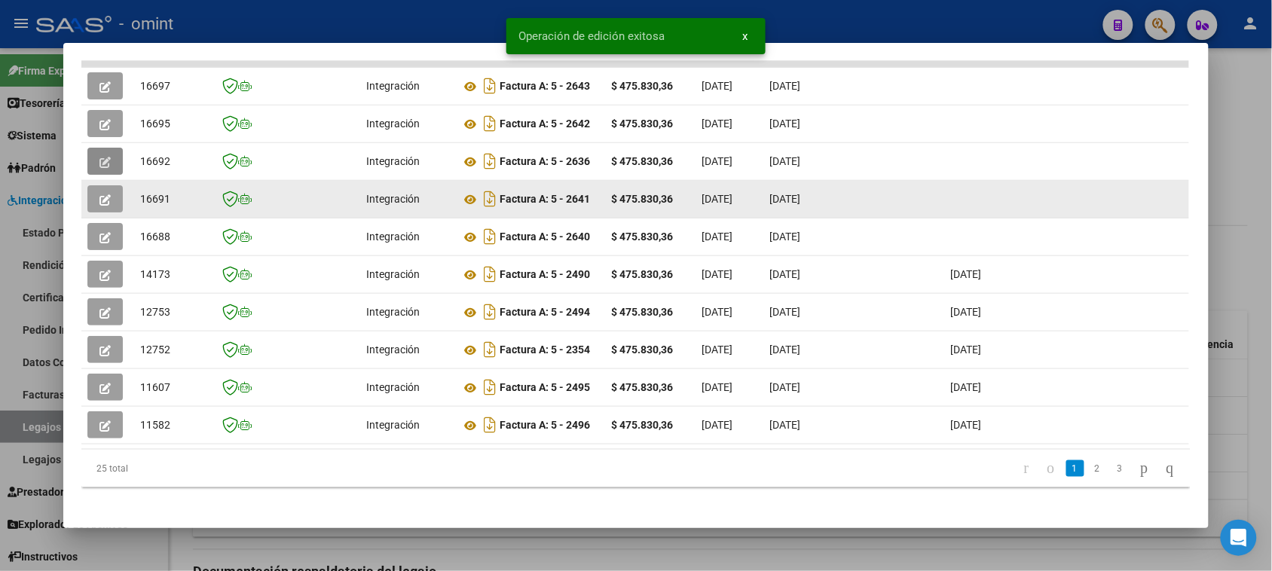
click at [100, 196] on icon "button" at bounding box center [104, 199] width 11 height 11
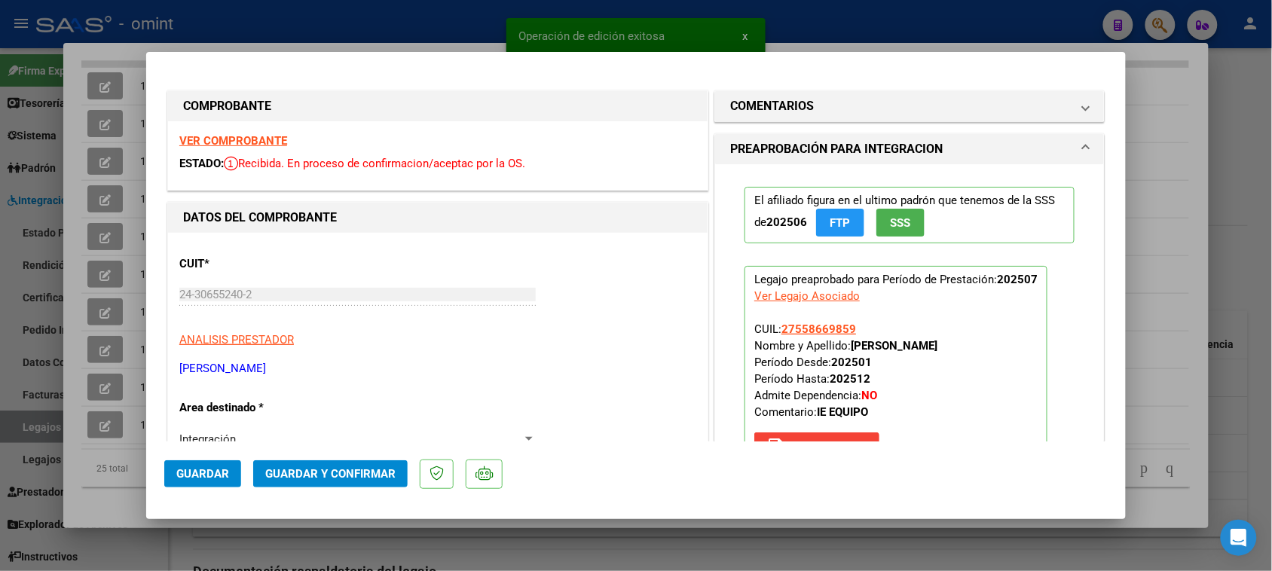
click at [234, 139] on strong "VER COMPROBANTE" at bounding box center [233, 141] width 108 height 14
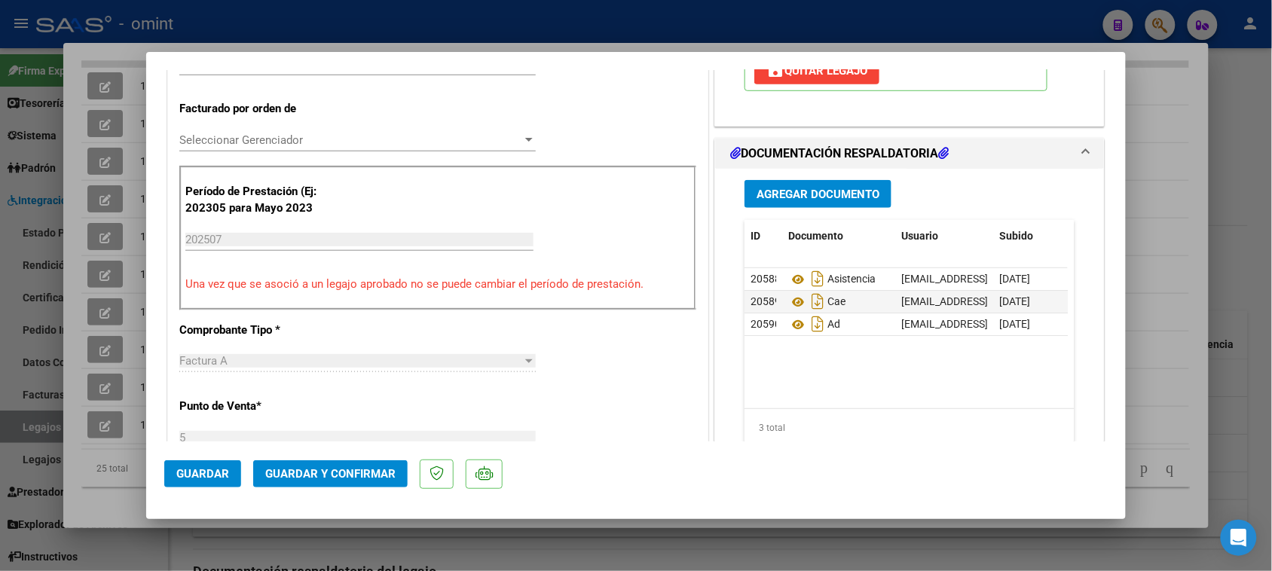
scroll to position [377, 0]
click at [362, 472] on span "Guardar y Confirmar" at bounding box center [330, 474] width 130 height 14
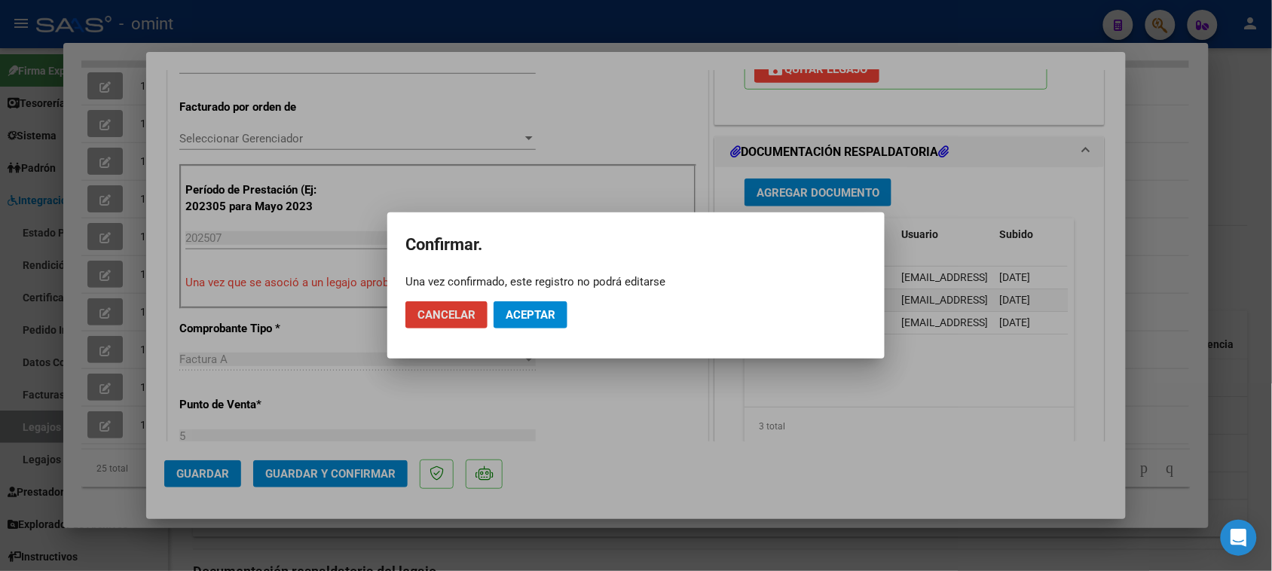
click at [517, 313] on span "Aceptar" at bounding box center [530, 315] width 50 height 14
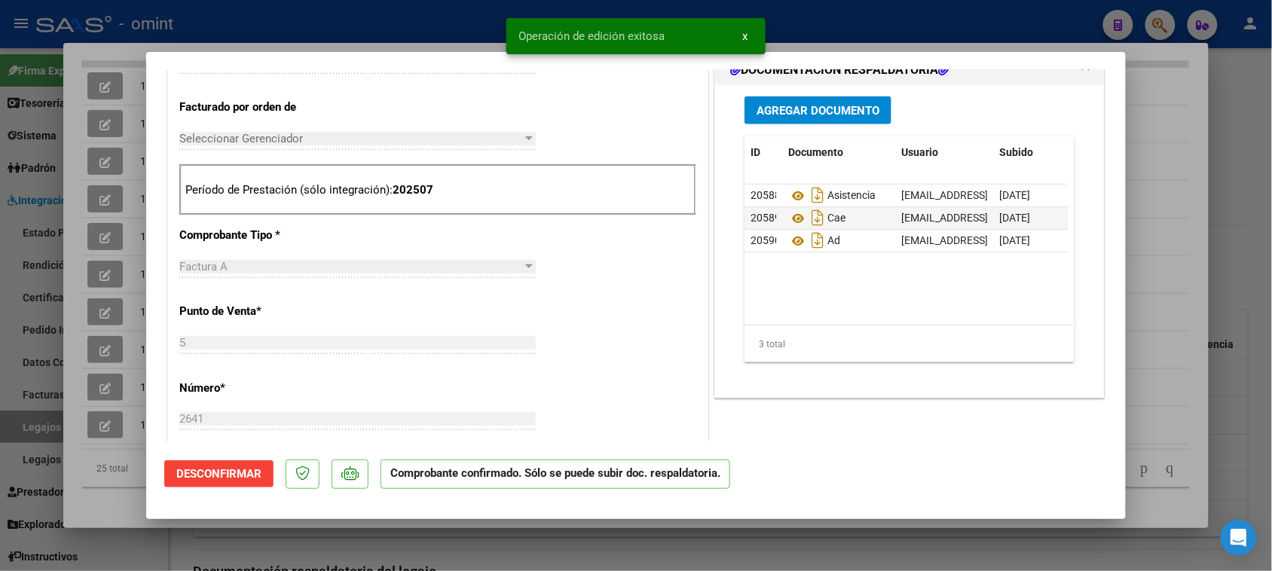
type input "$ 0,00"
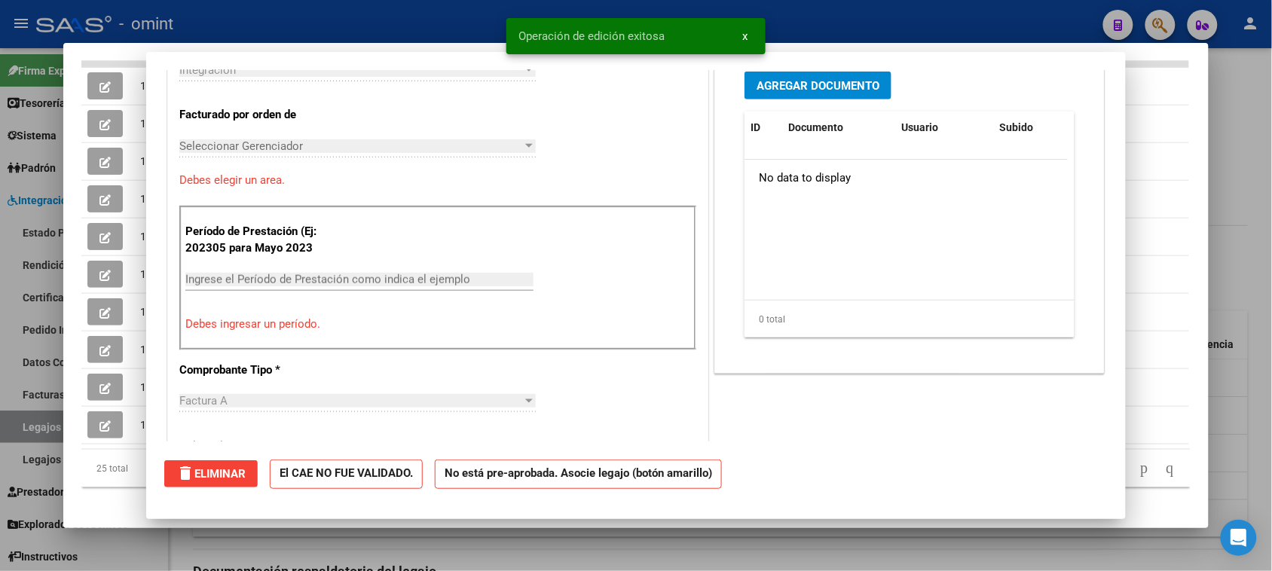
scroll to position [0, 0]
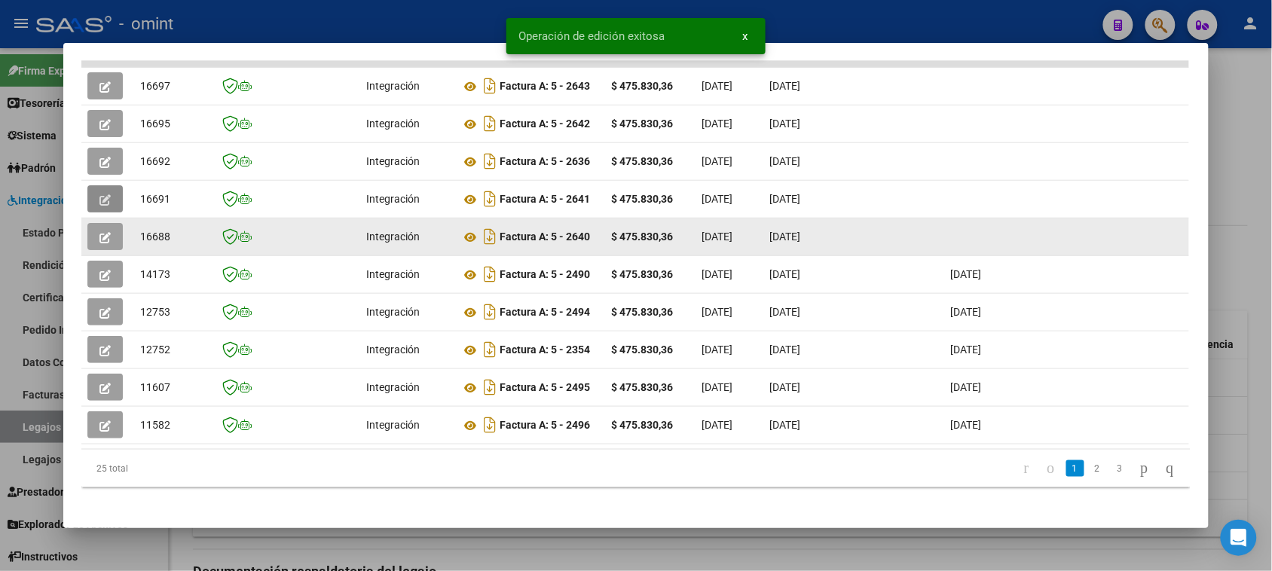
click at [99, 239] on icon "button" at bounding box center [104, 237] width 11 height 11
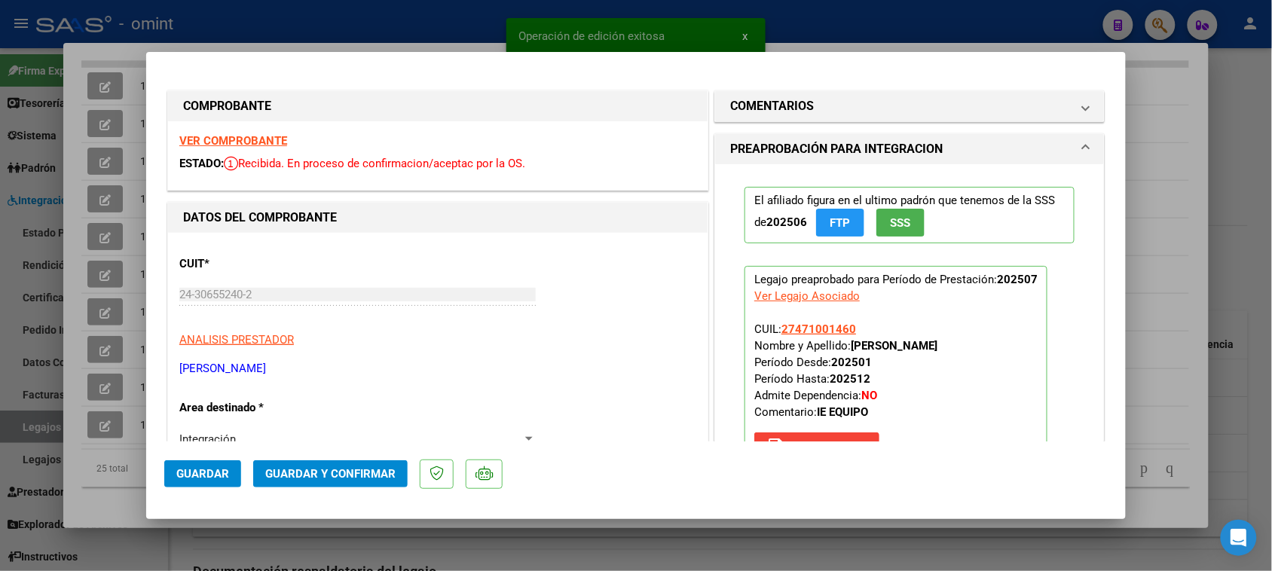
click at [247, 139] on strong "VER COMPROBANTE" at bounding box center [233, 141] width 108 height 14
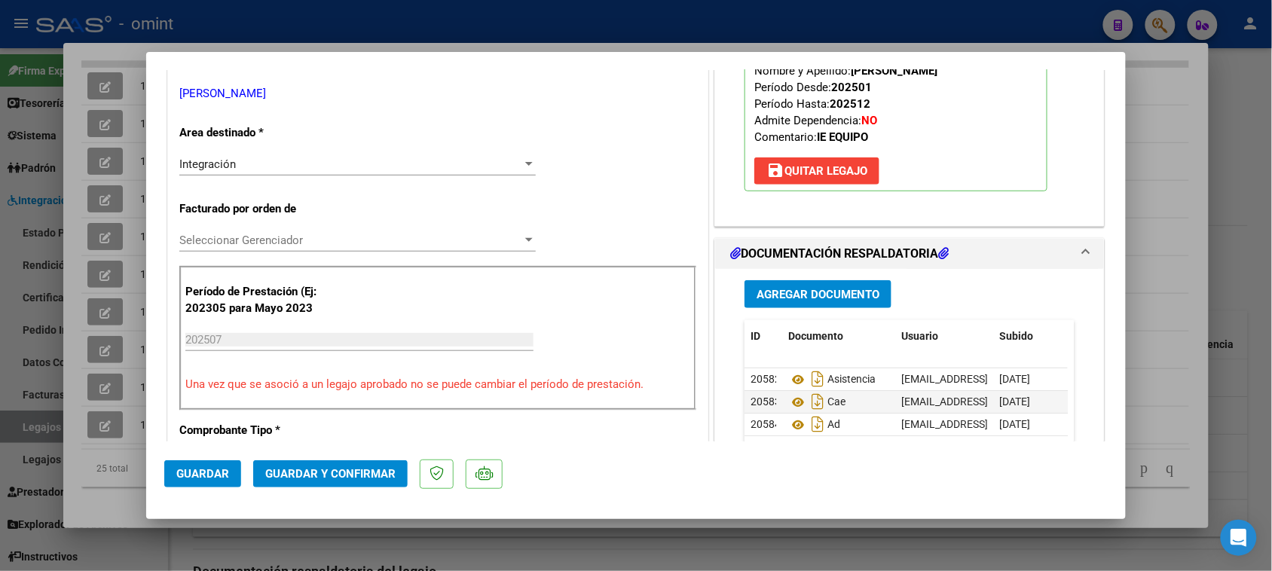
scroll to position [282, 0]
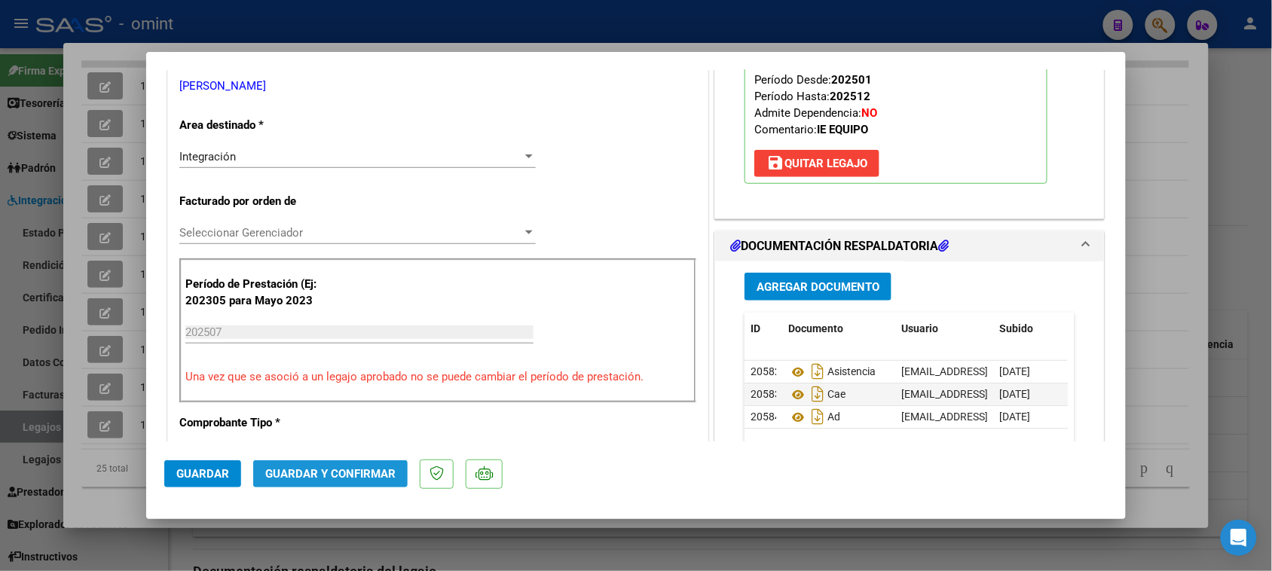
click at [345, 472] on span "Guardar y Confirmar" at bounding box center [330, 474] width 130 height 14
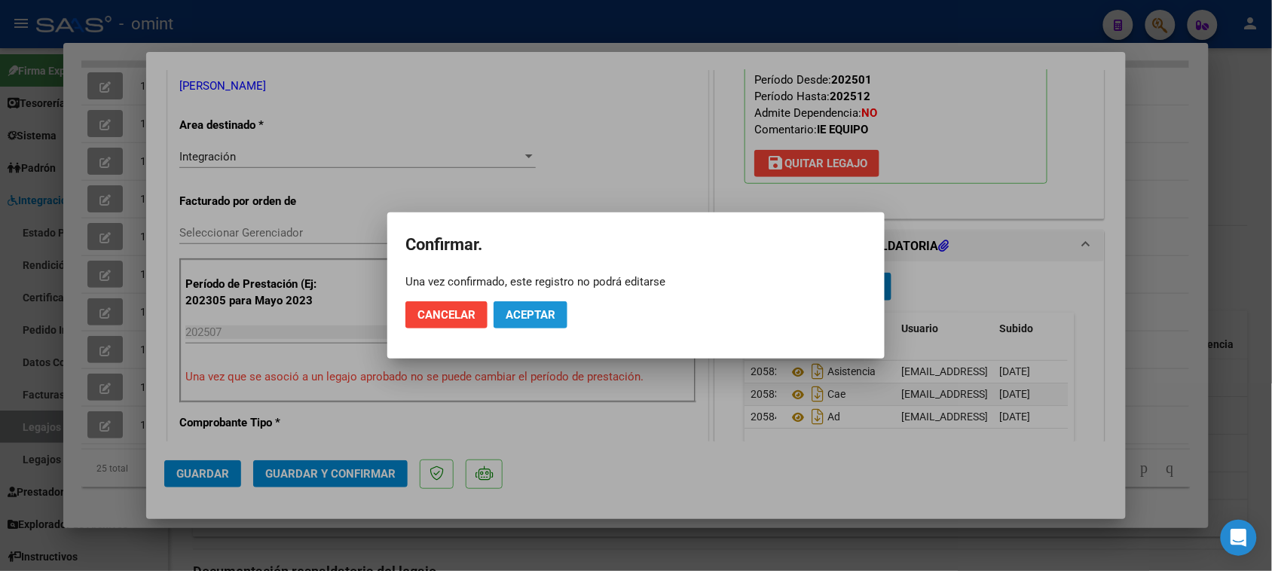
click at [526, 305] on button "Aceptar" at bounding box center [530, 314] width 74 height 27
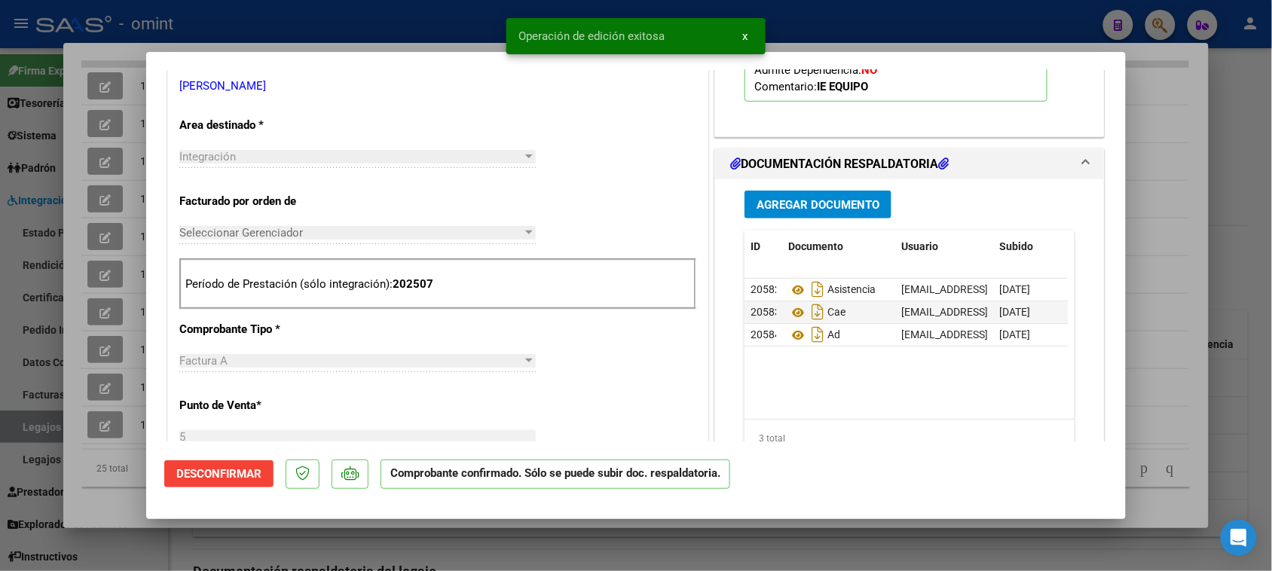
type input "$ 0,00"
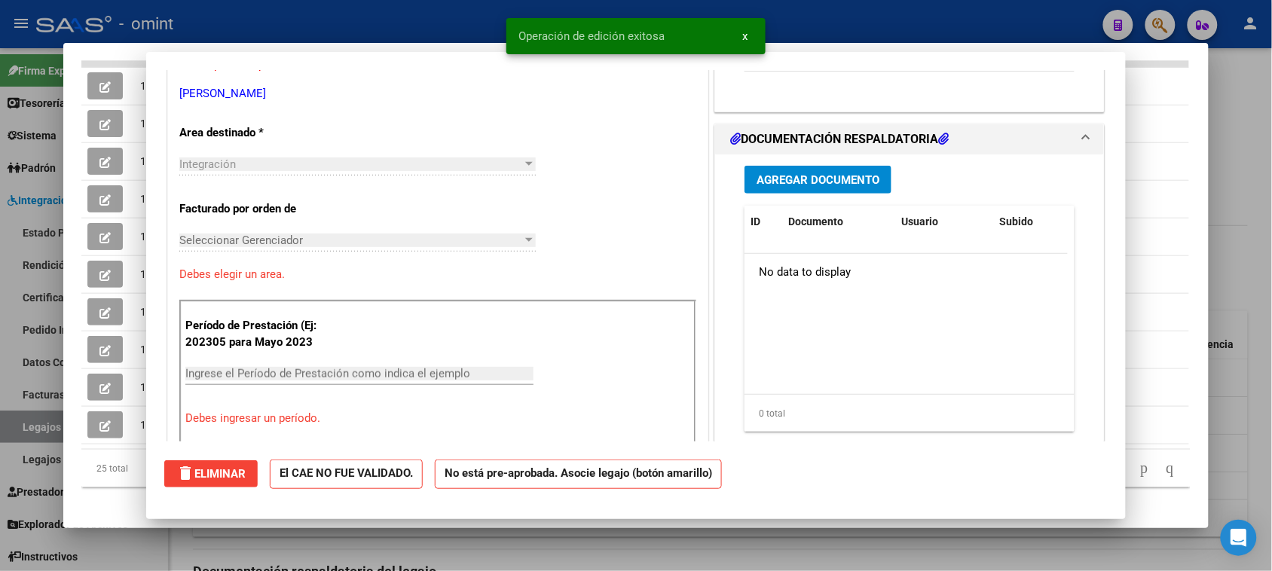
scroll to position [290, 0]
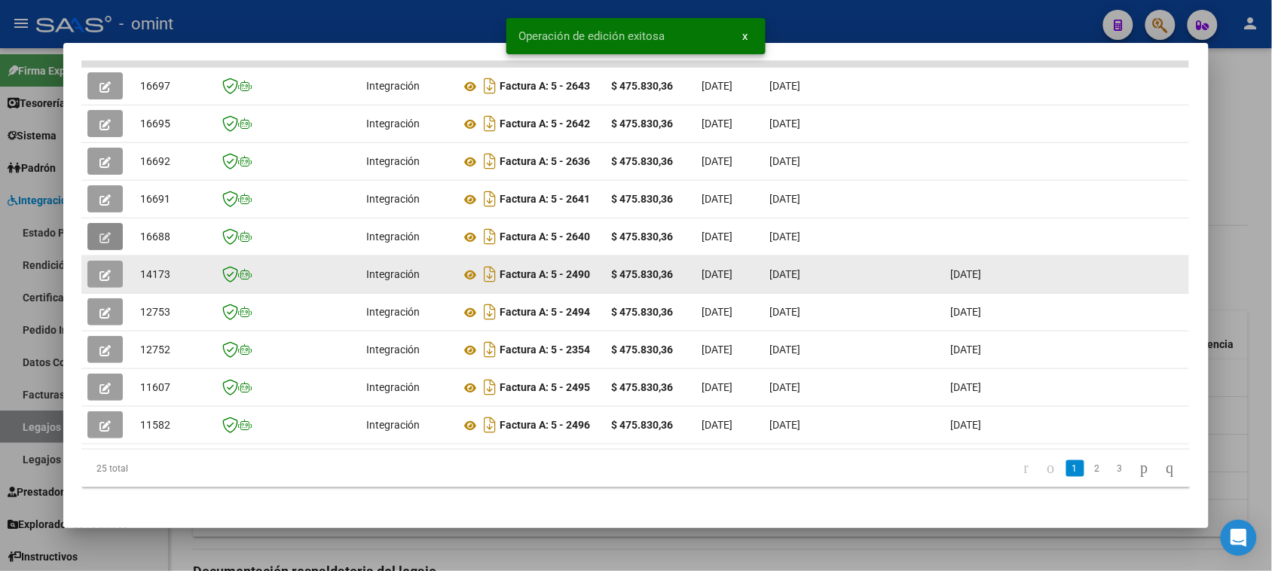
click at [102, 277] on icon "button" at bounding box center [104, 275] width 11 height 11
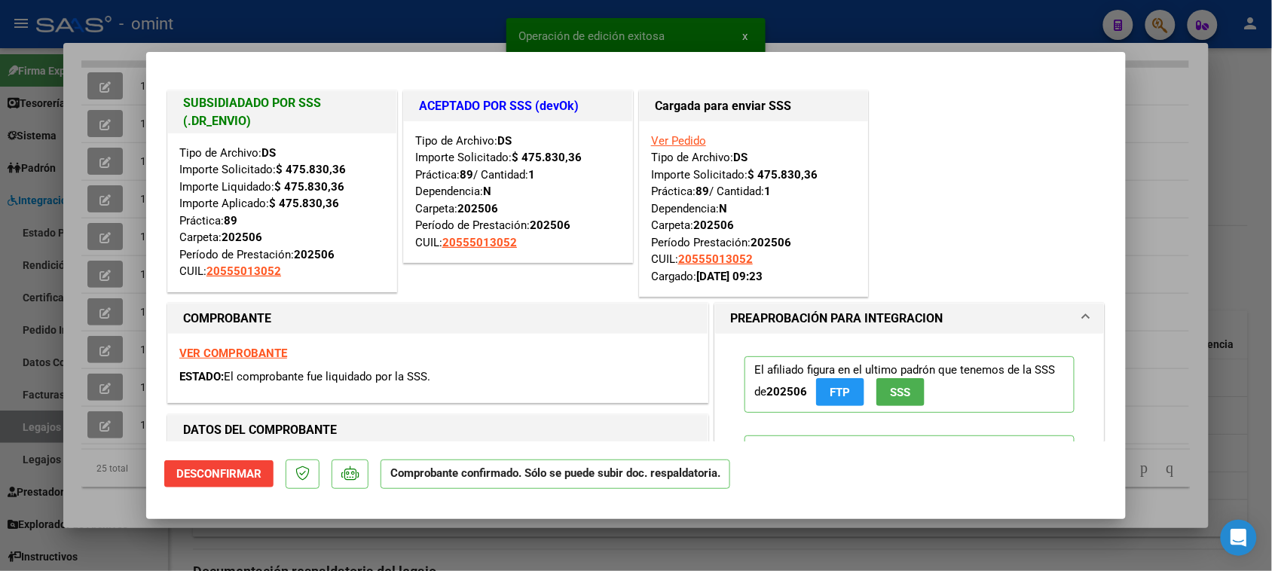
type input "$ 0,00"
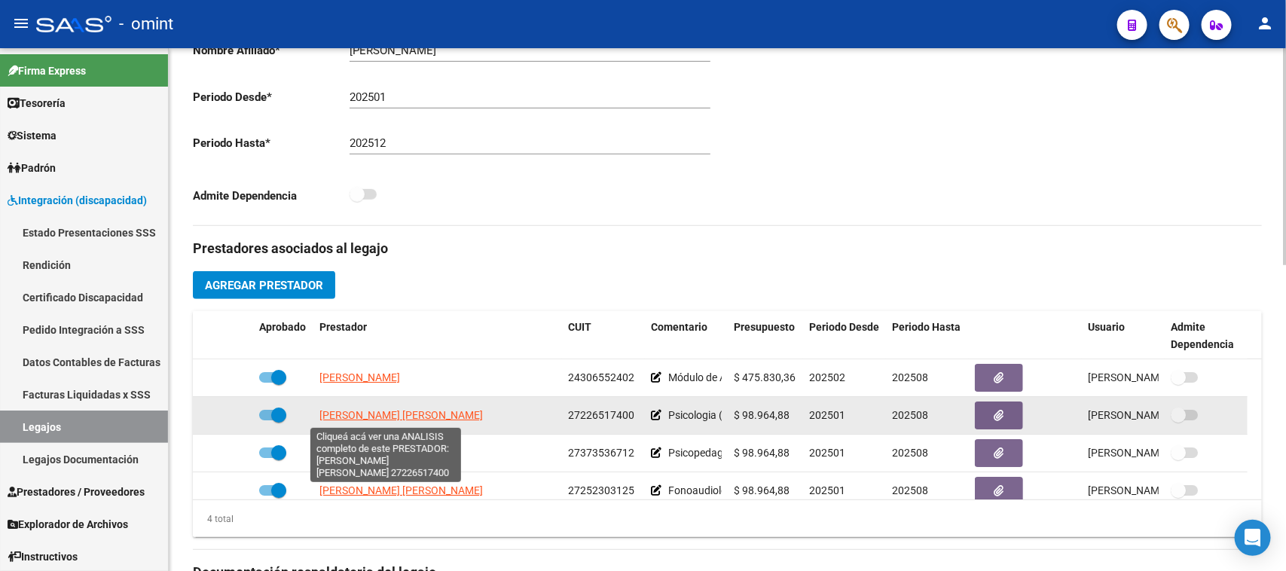
click at [377, 414] on span "SANCHEZ MARIANA LAURA" at bounding box center [400, 415] width 163 height 12
type textarea "27226517400"
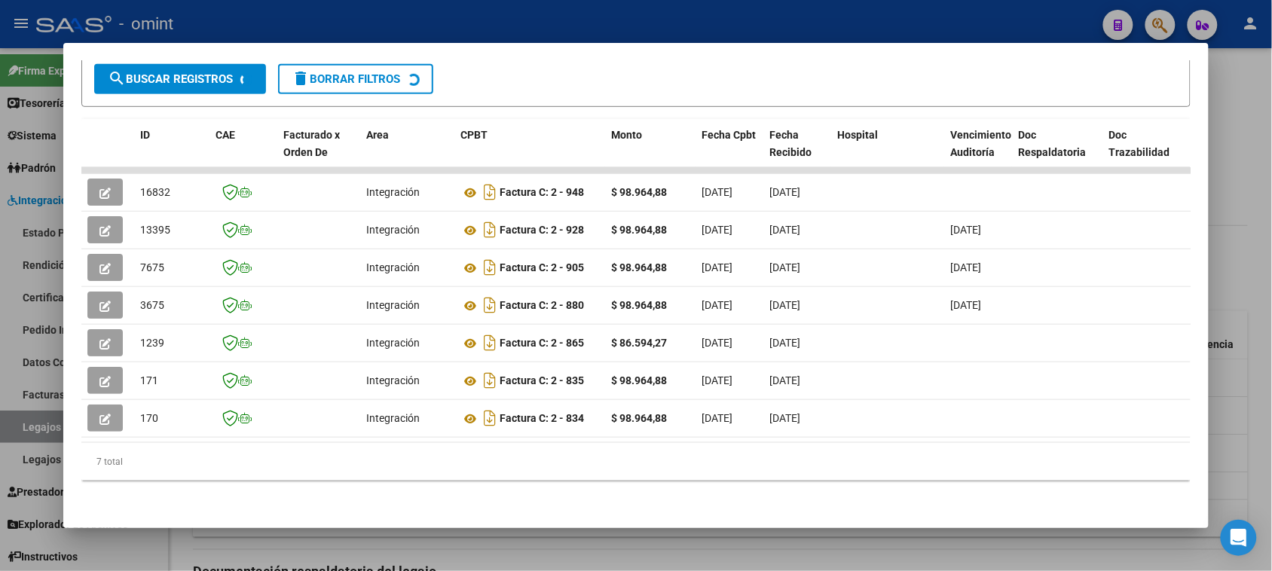
scroll to position [282, 0]
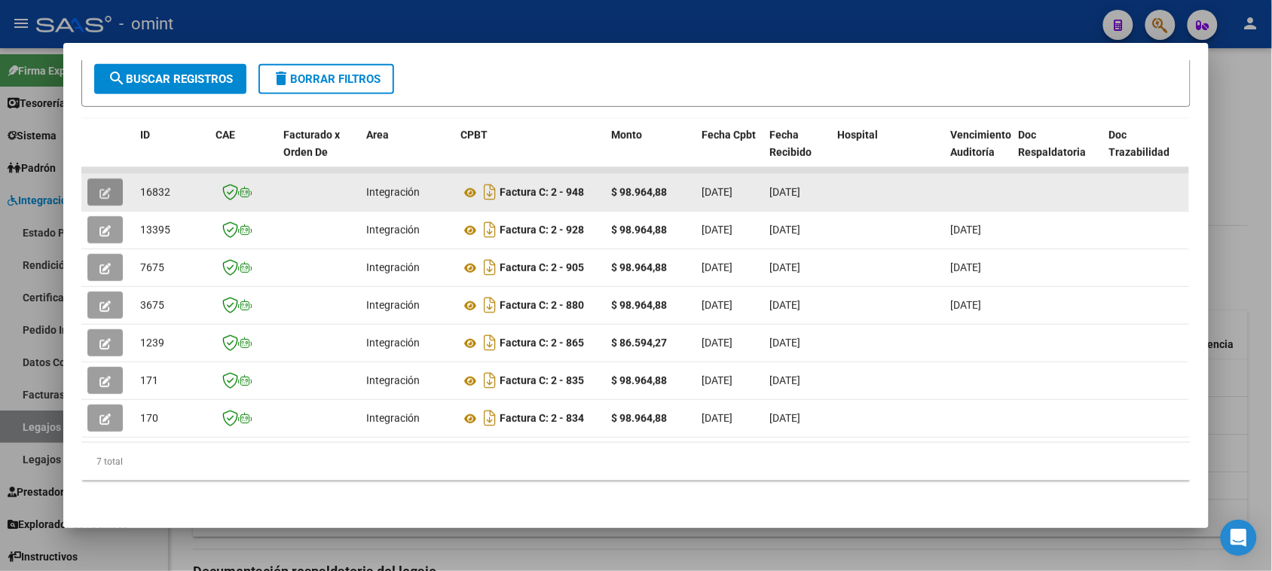
click at [110, 179] on button "button" at bounding box center [104, 192] width 35 height 27
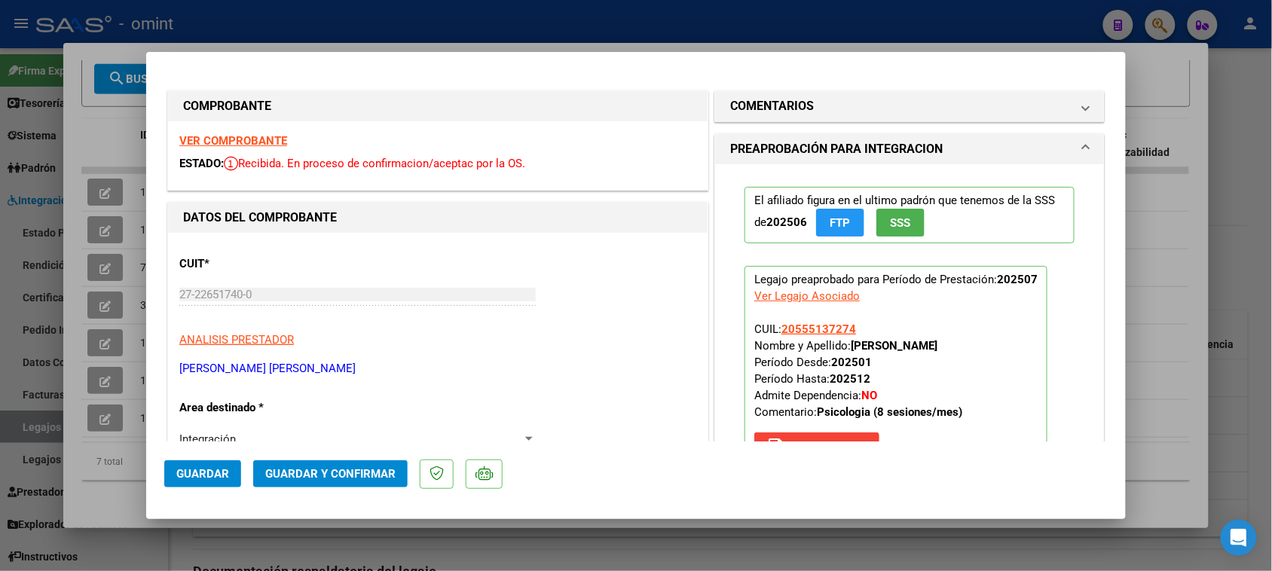
click at [236, 137] on strong "VER COMPROBANTE" at bounding box center [233, 141] width 108 height 14
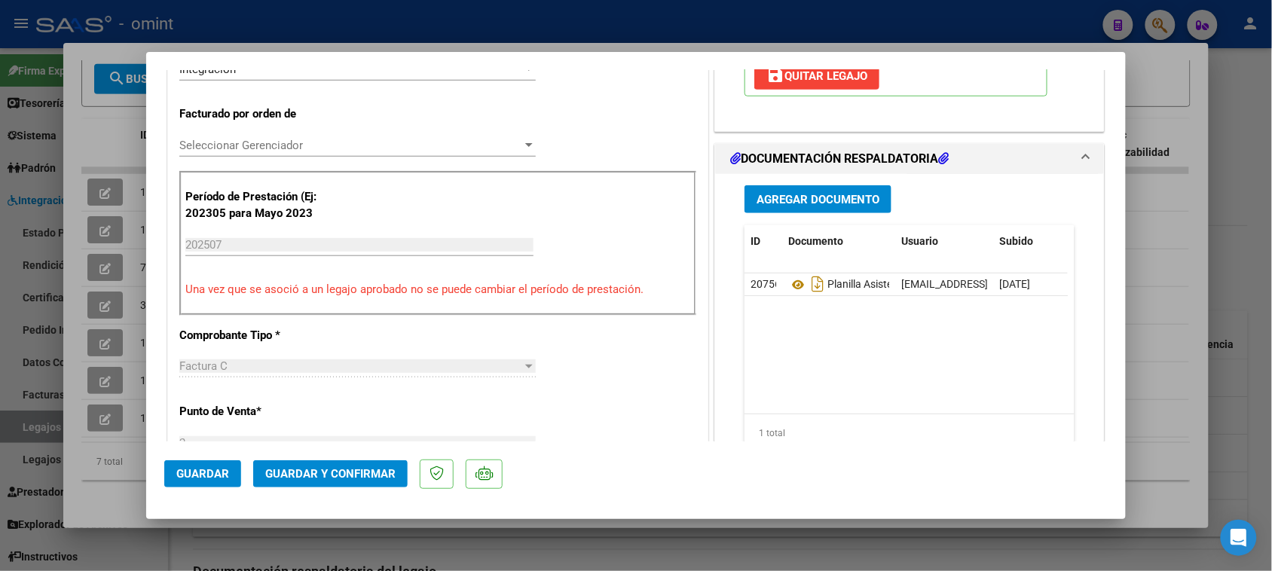
scroll to position [377, 0]
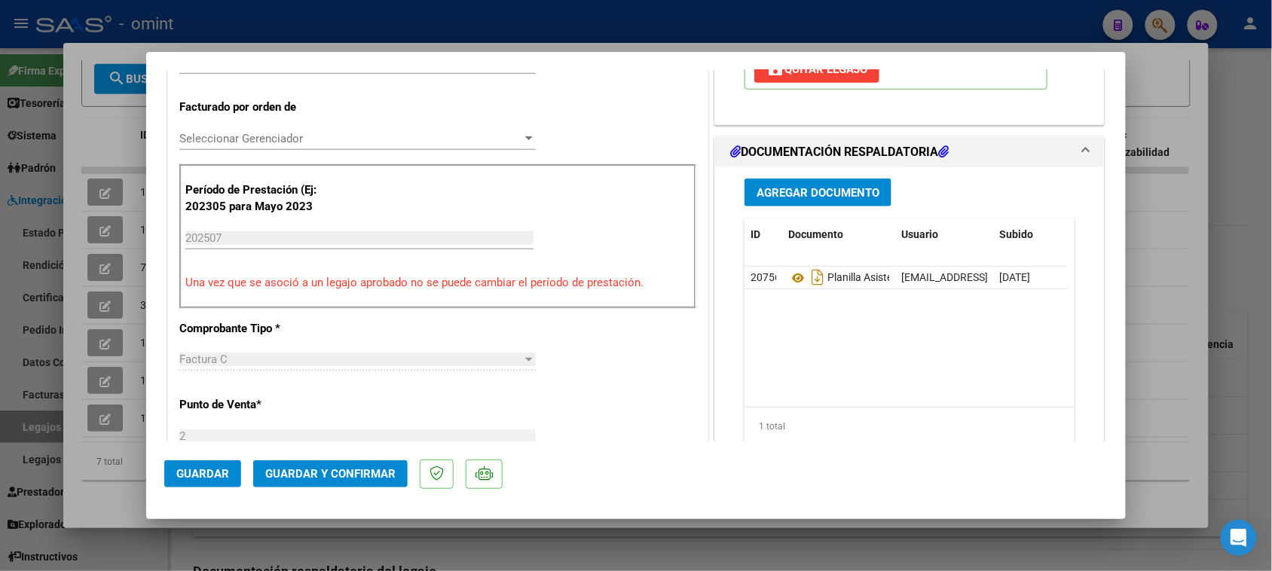
click at [352, 480] on span "Guardar y Confirmar" at bounding box center [330, 474] width 130 height 14
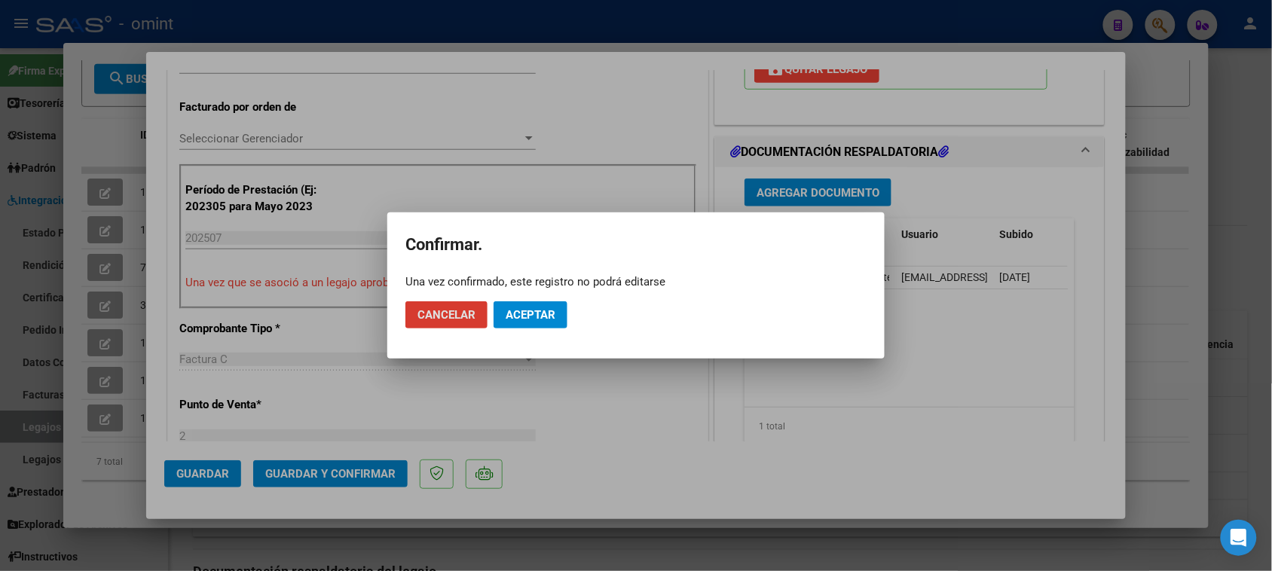
click at [522, 317] on span "Aceptar" at bounding box center [530, 315] width 50 height 14
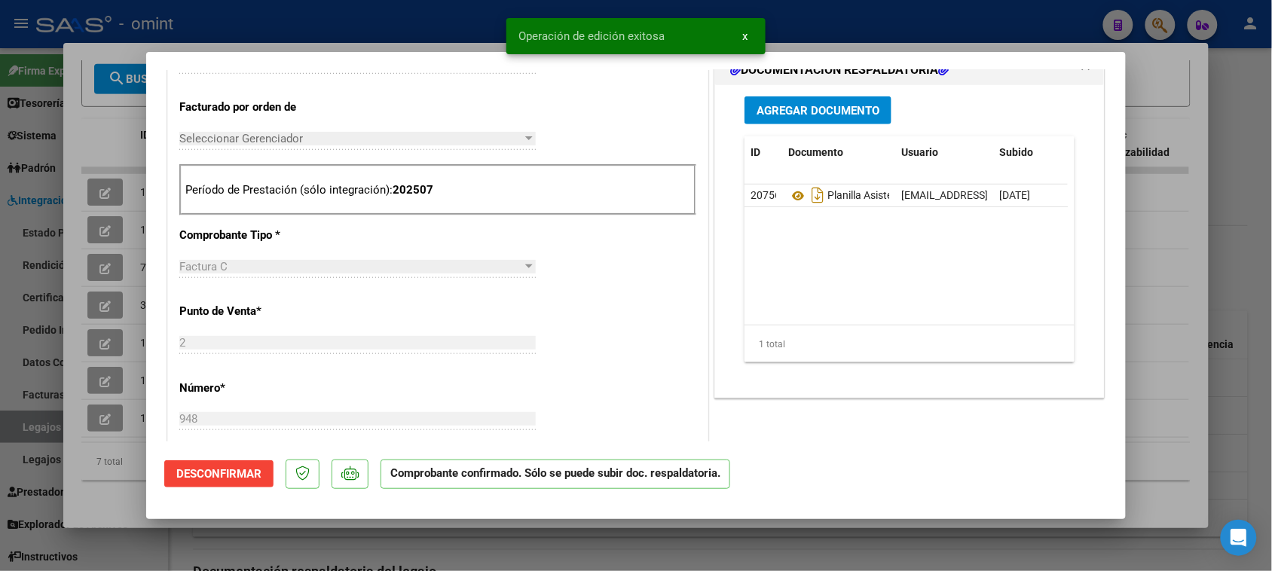
type input "$ 0,00"
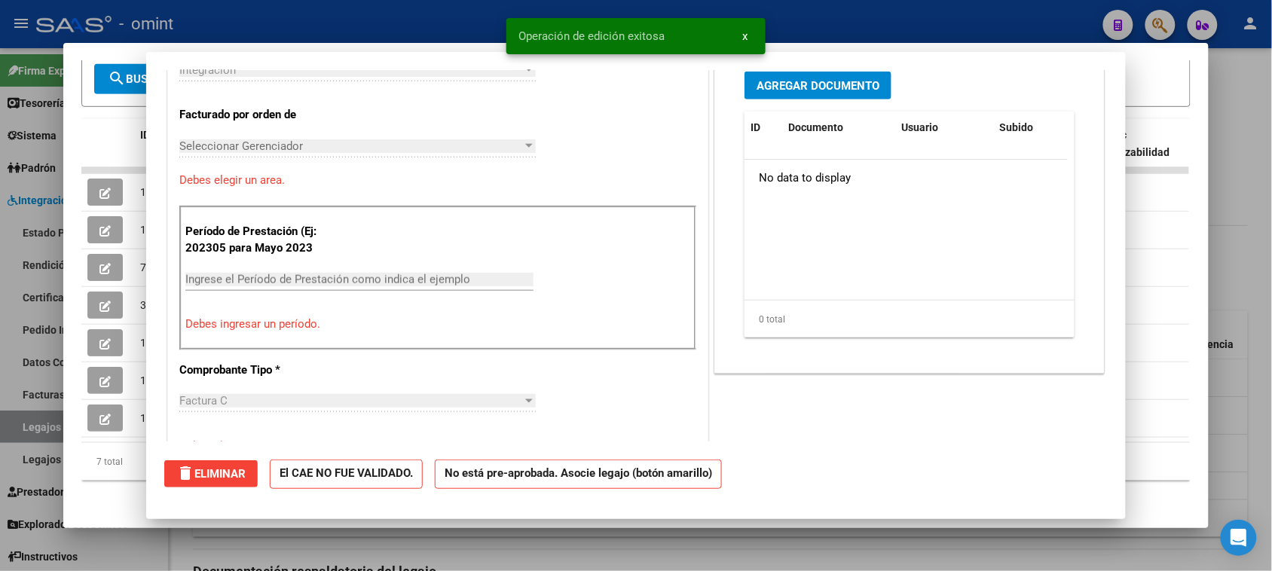
scroll to position [0, 0]
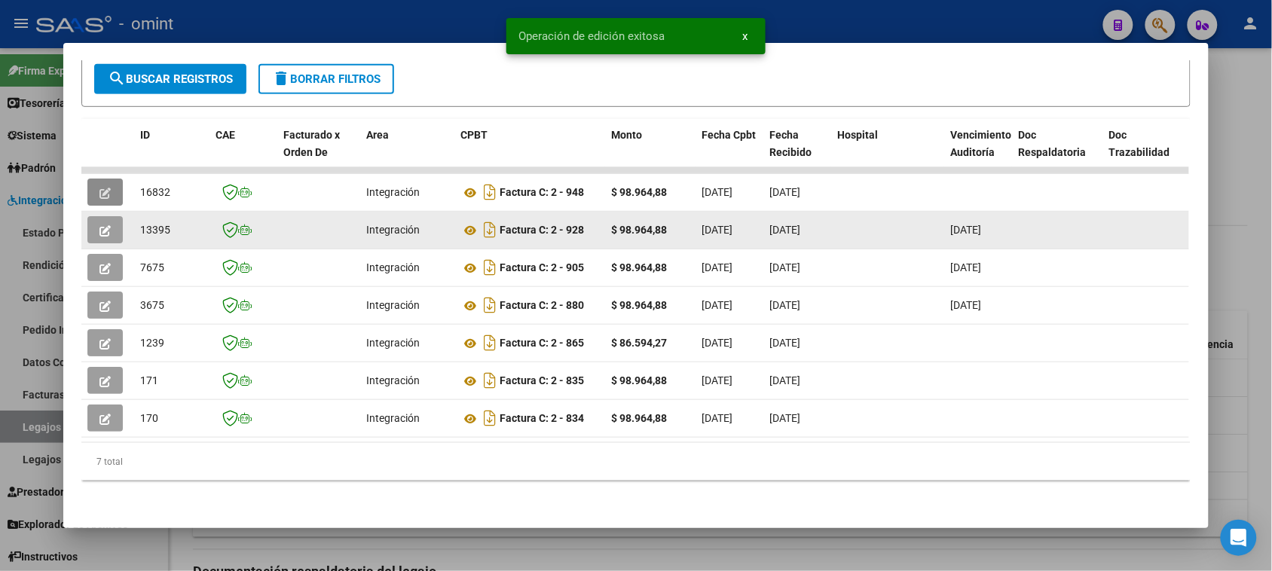
click at [114, 217] on button "button" at bounding box center [104, 229] width 35 height 27
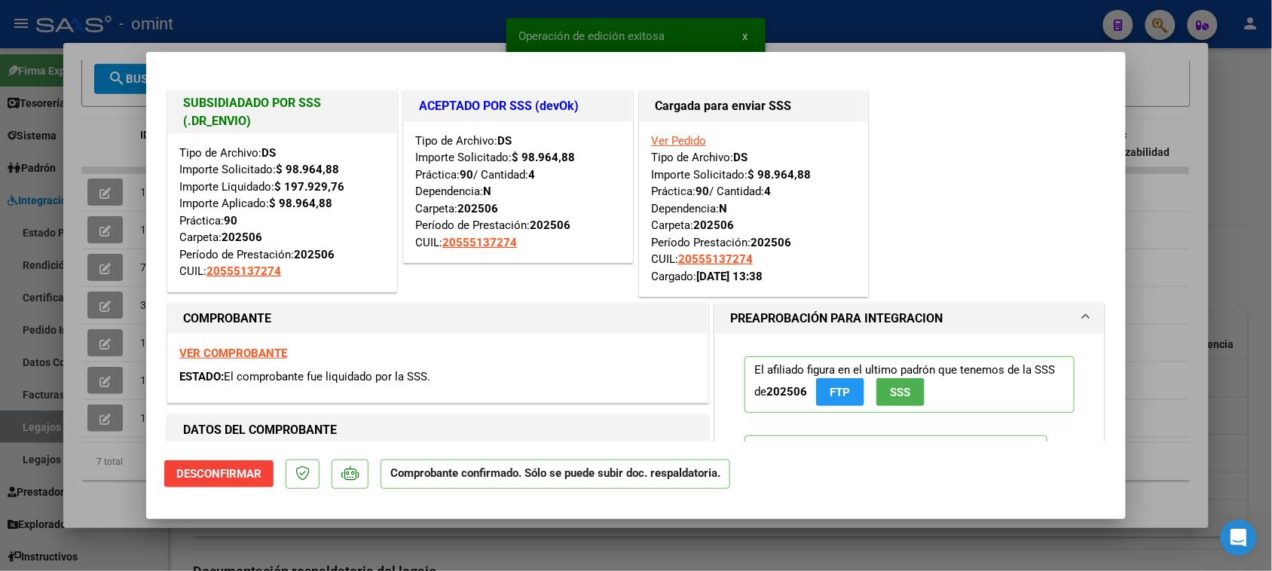
type input "$ 0,00"
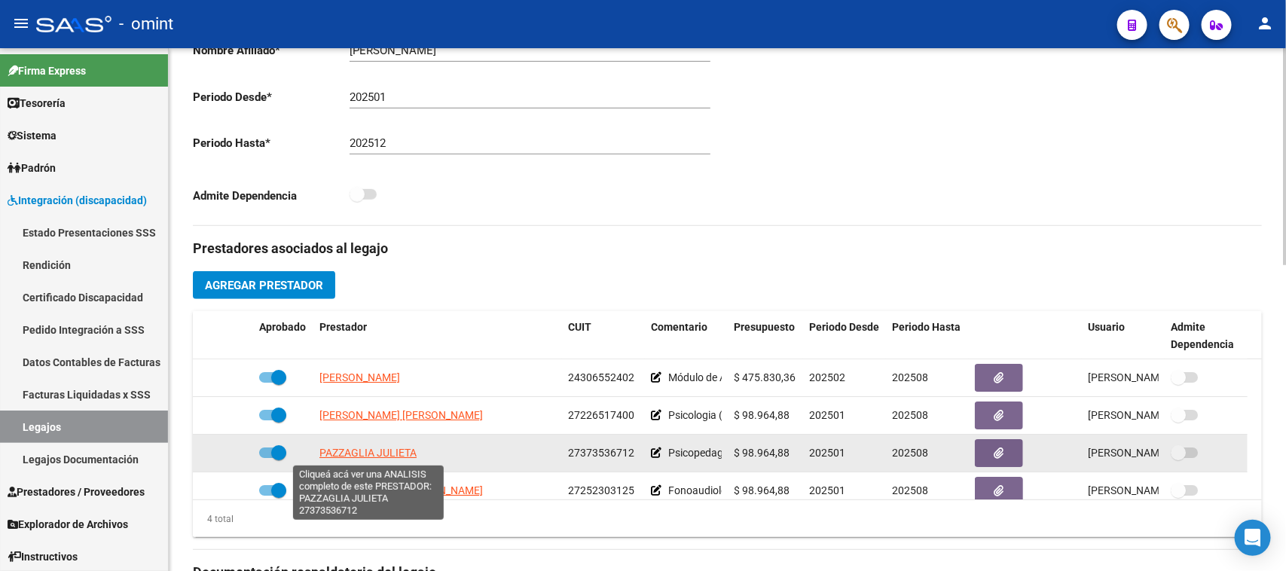
click at [397, 453] on span "PAZZAGLIA JULIETA" at bounding box center [367, 453] width 97 height 12
type textarea "27373536712"
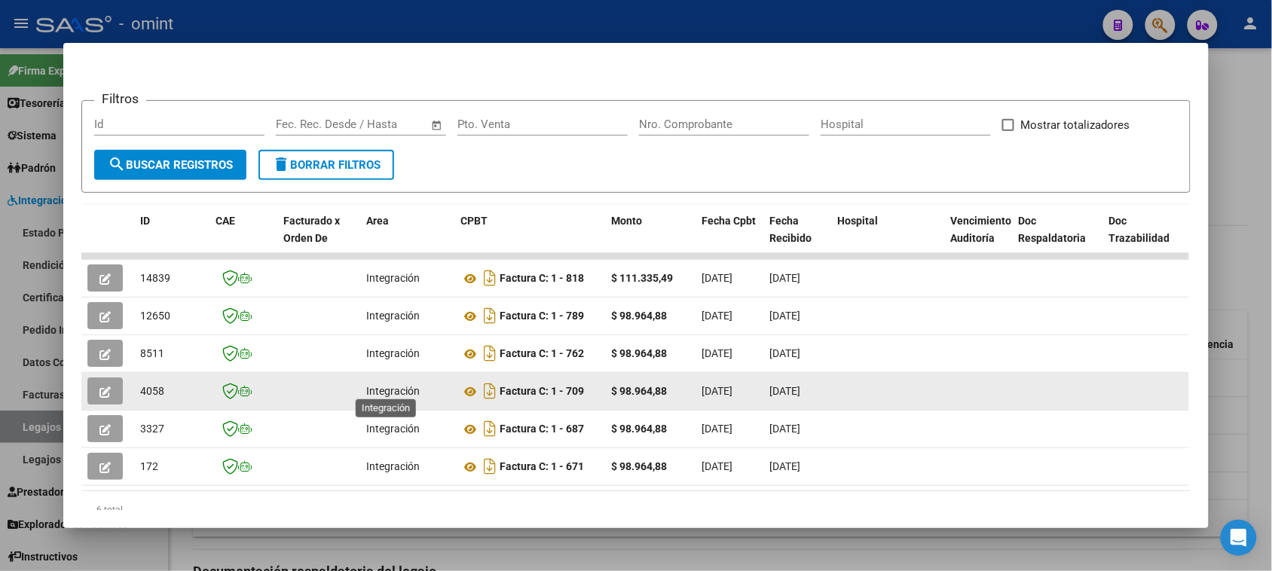
scroll to position [188, 0]
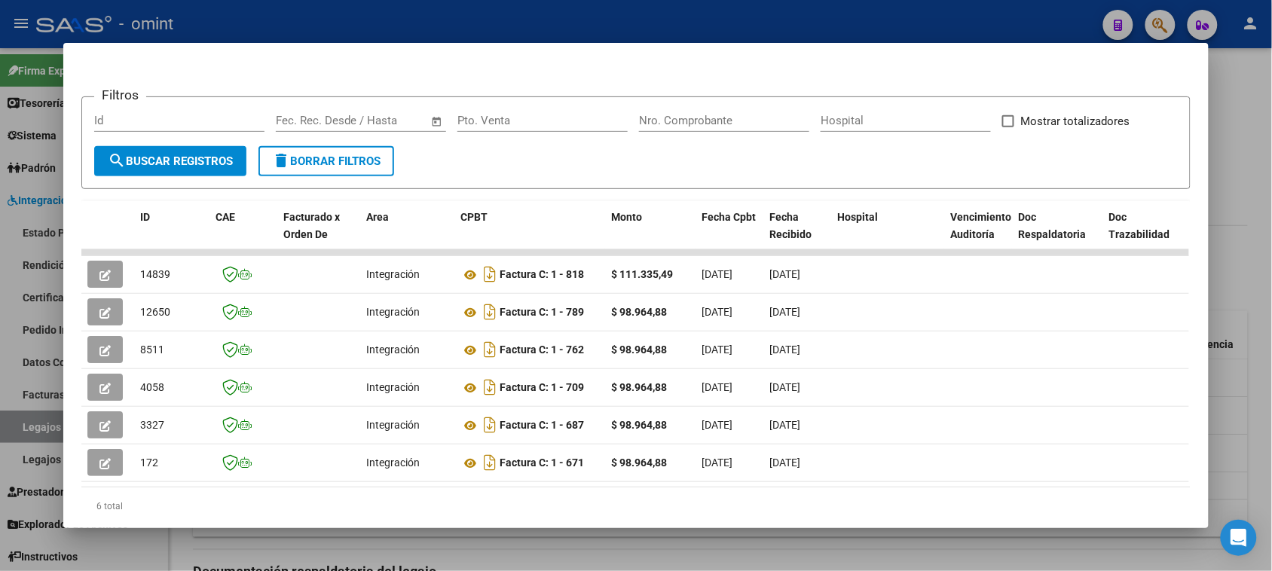
click at [63, 279] on mat-dialog-content "Análisis Prestador - CUIT: 27373536712 cloud_download Exportar CSV ABM ARCA Imp…" at bounding box center [635, 285] width 1144 height 449
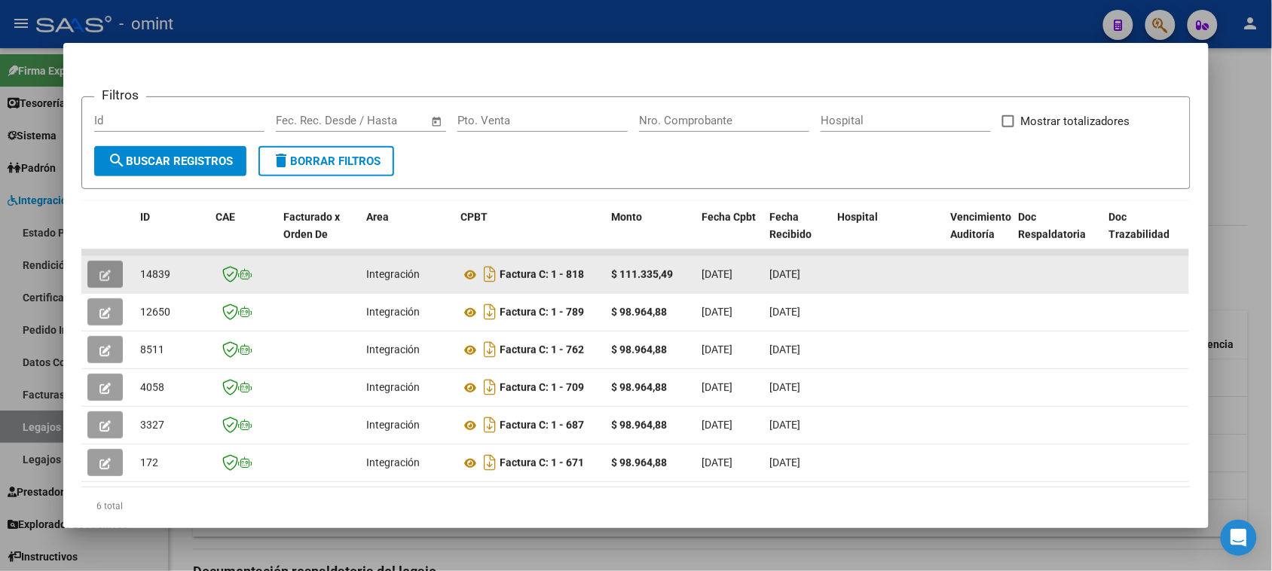
click at [103, 276] on icon "button" at bounding box center [104, 275] width 11 height 11
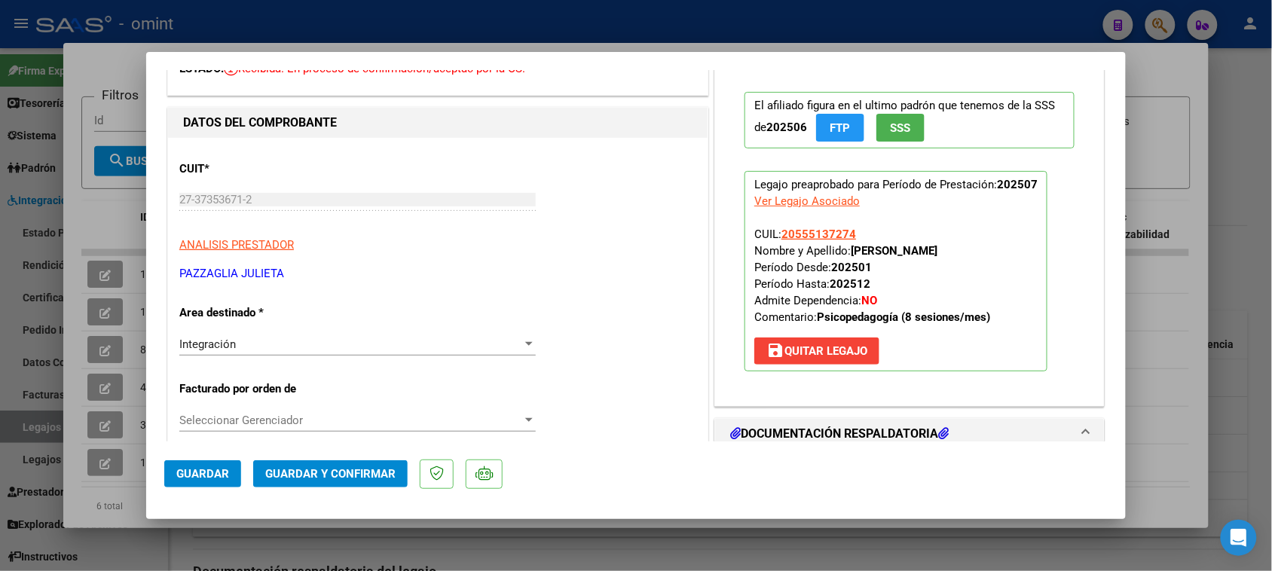
scroll to position [0, 0]
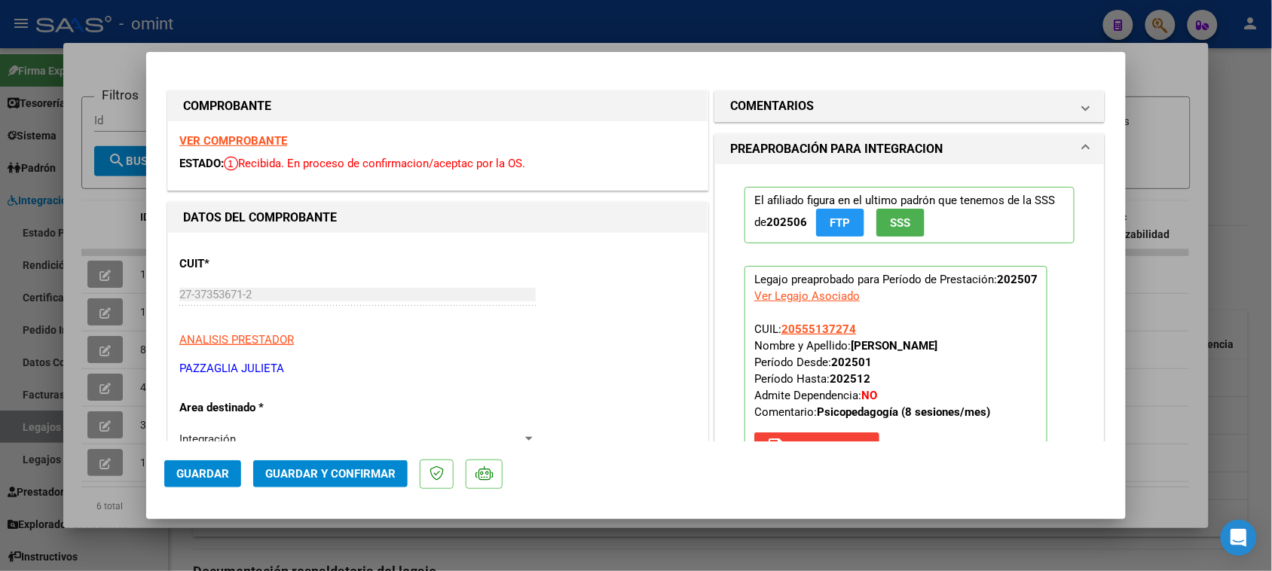
click at [266, 145] on strong "VER COMPROBANTE" at bounding box center [233, 141] width 108 height 14
click at [767, 105] on h1 "COMENTARIOS" at bounding box center [772, 106] width 84 height 18
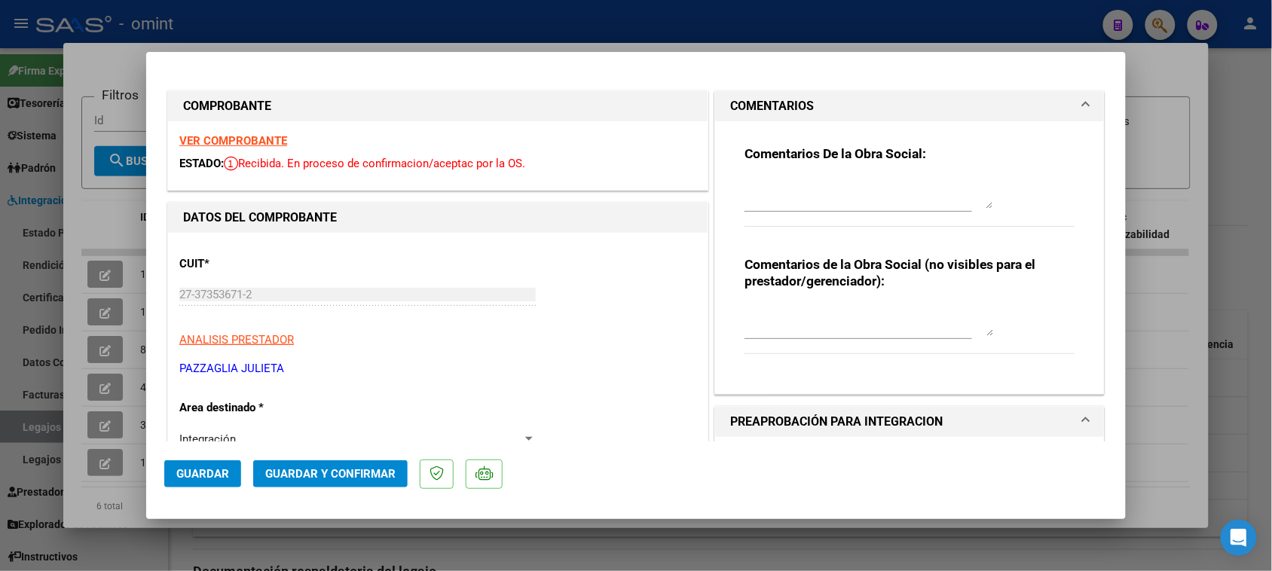
click at [761, 190] on textarea at bounding box center [868, 194] width 249 height 30
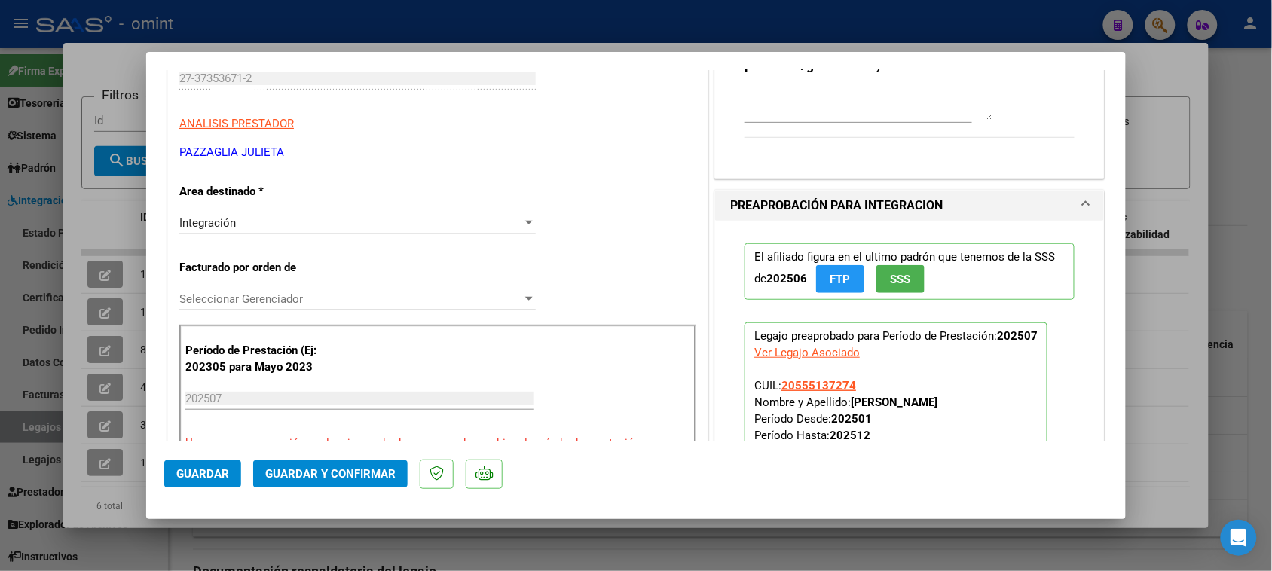
scroll to position [188, 0]
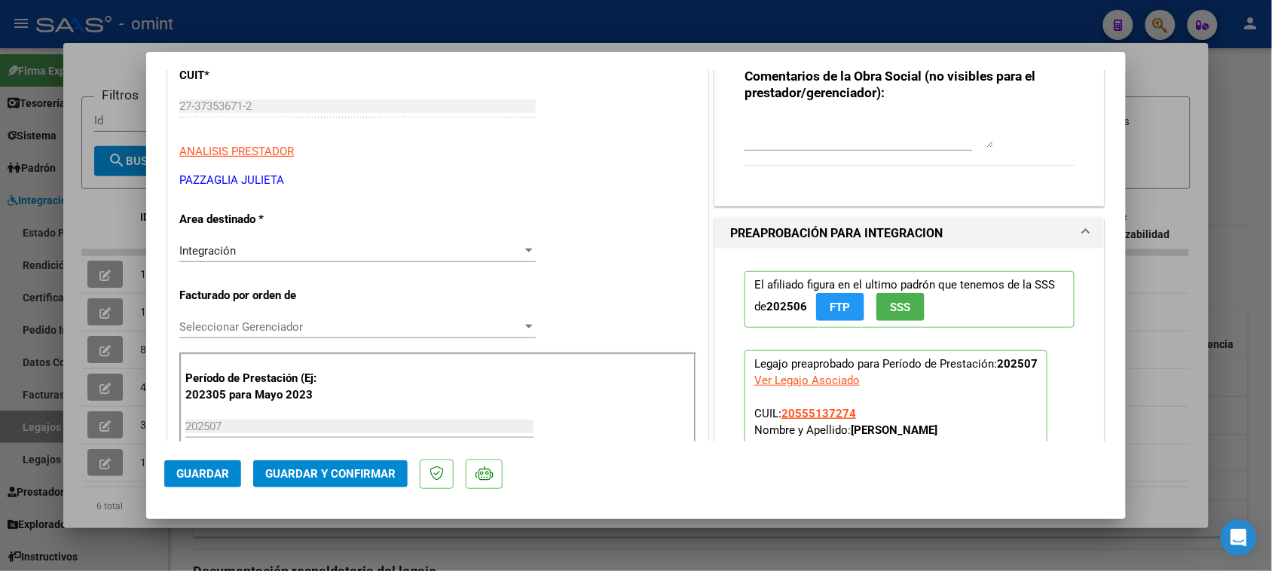
type textarea "Soria Valentino: La autorización del tratamiento es por 8 (ocho) sesiones total…"
click at [309, 261] on div "Integración Seleccionar Area" at bounding box center [357, 251] width 356 height 23
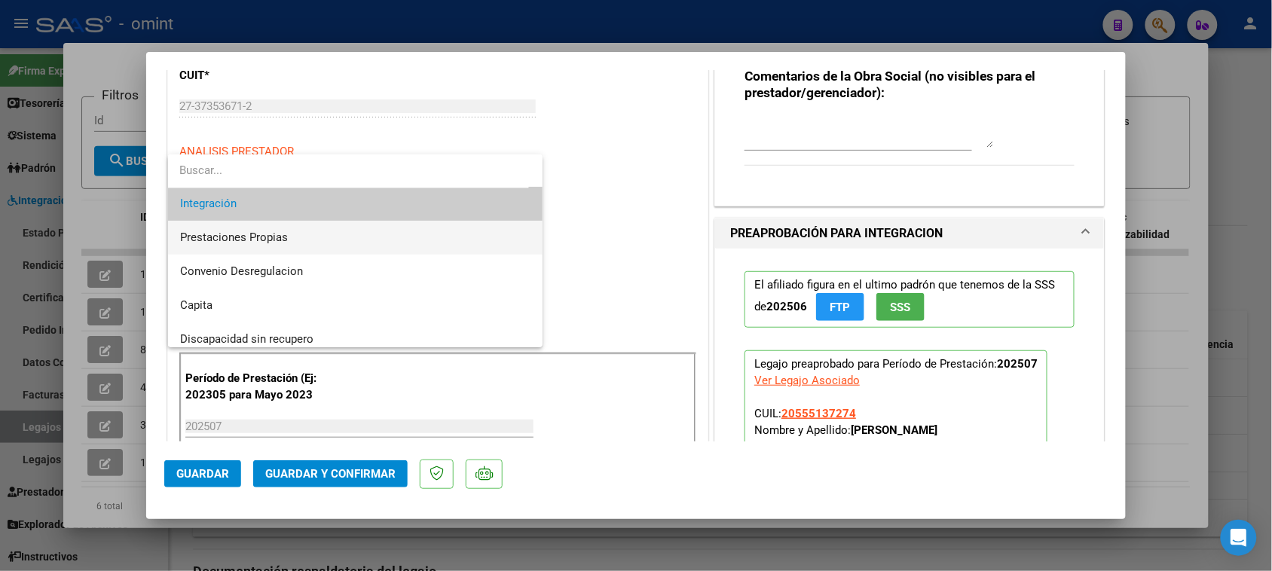
scroll to position [145, 0]
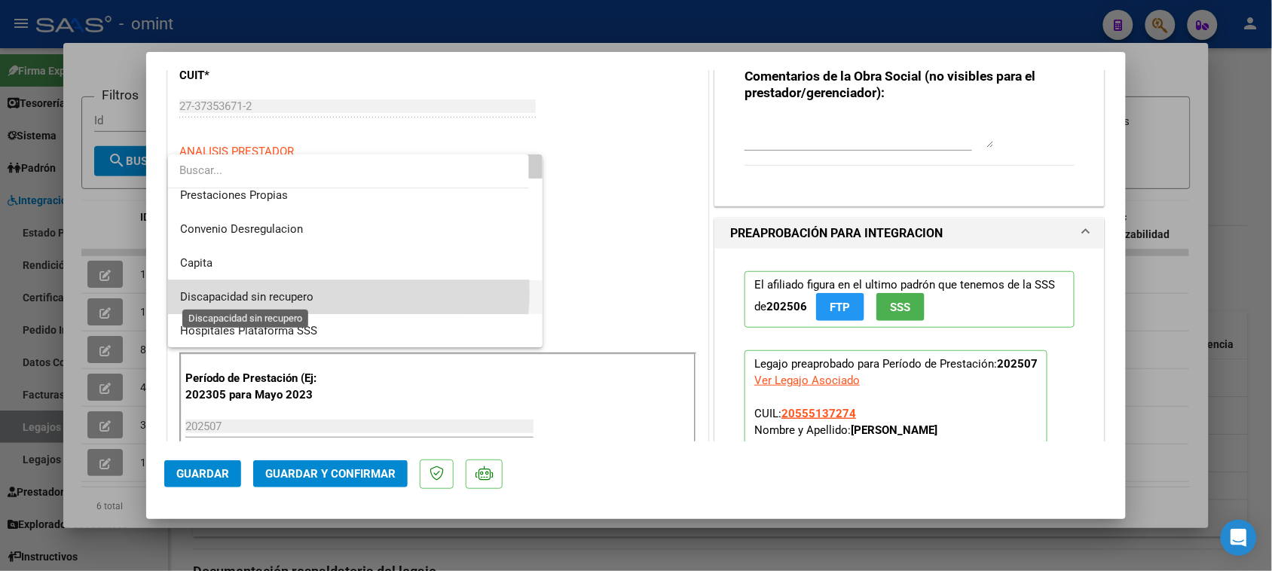
click at [304, 291] on span "Discapacidad sin recupero" at bounding box center [246, 297] width 133 height 14
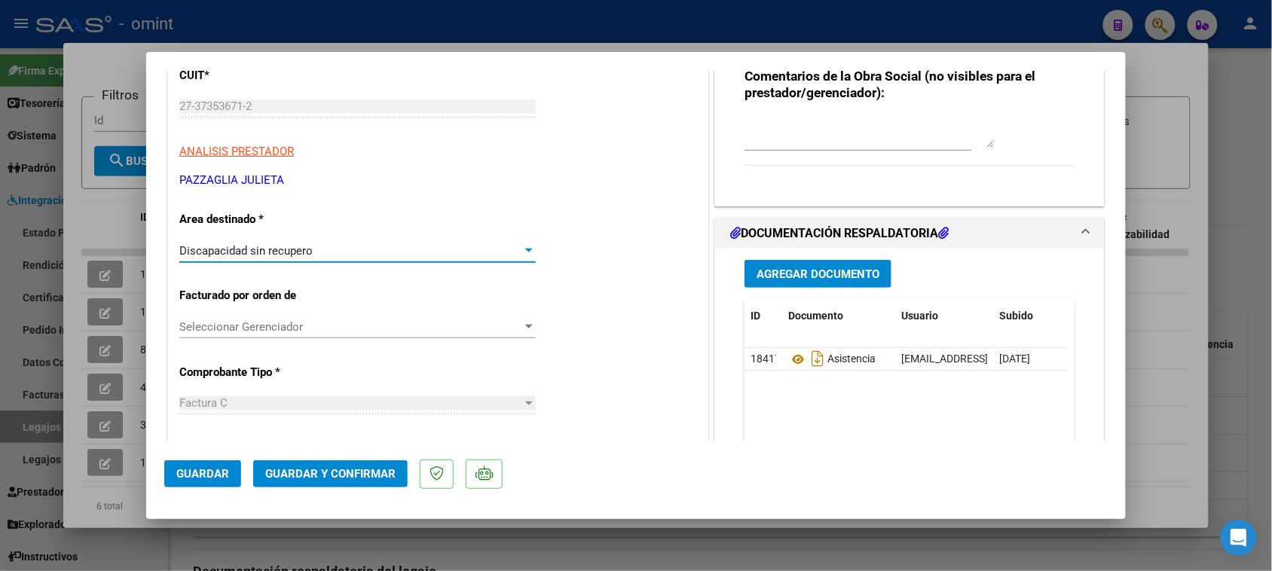
click at [328, 475] on span "Guardar y Confirmar" at bounding box center [330, 474] width 130 height 14
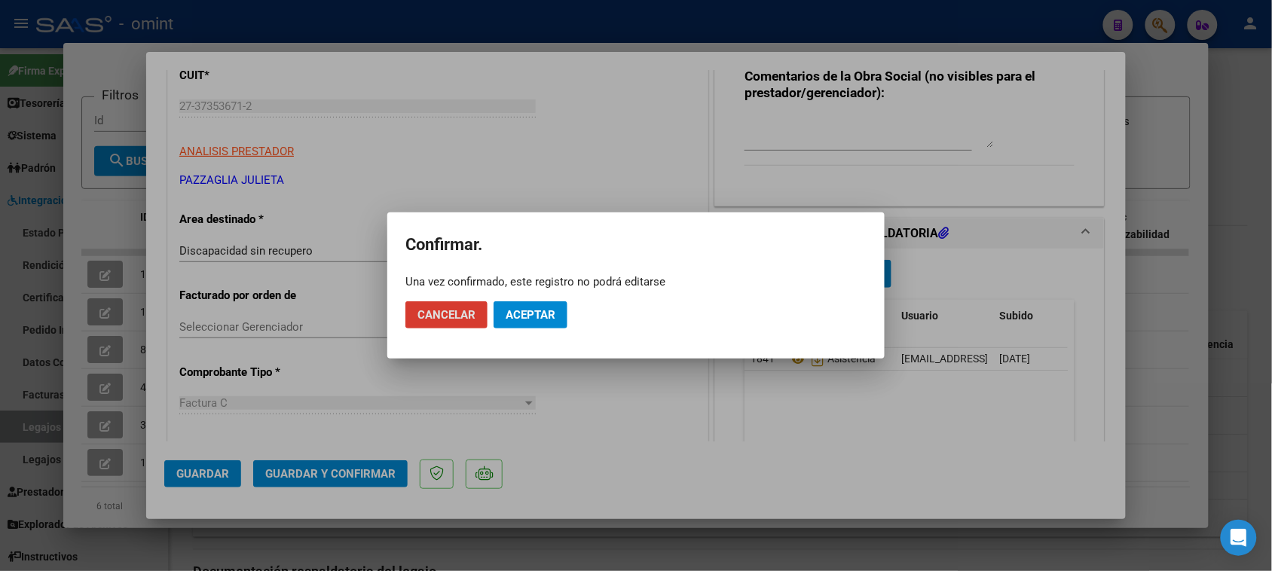
click at [548, 322] on button "Aceptar" at bounding box center [530, 314] width 74 height 27
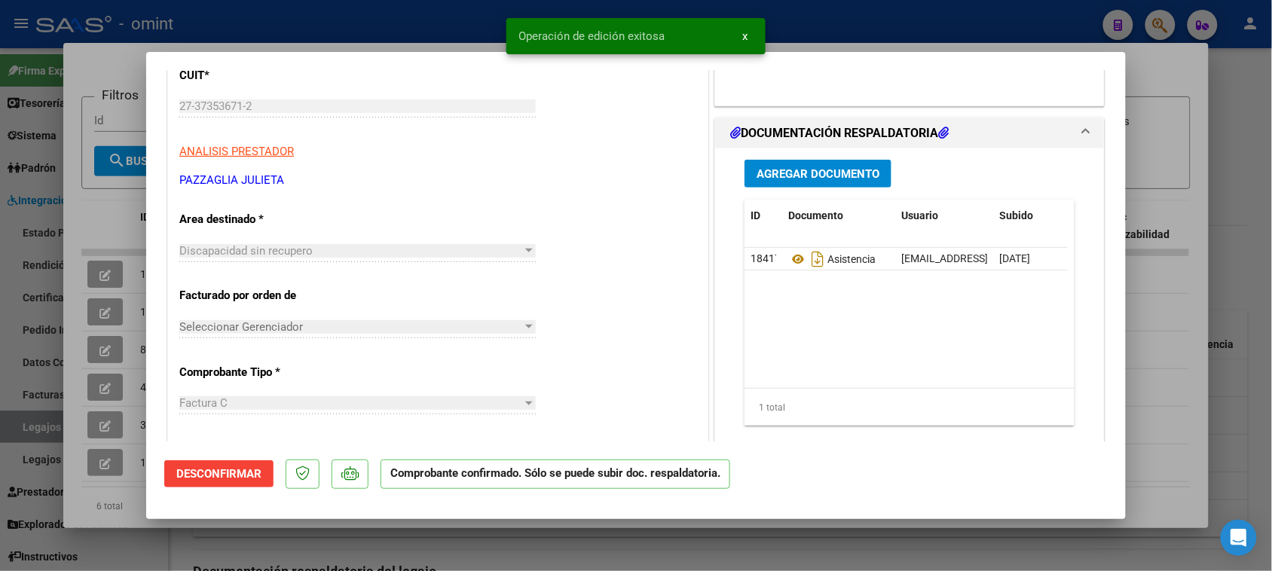
type input "$ 0,00"
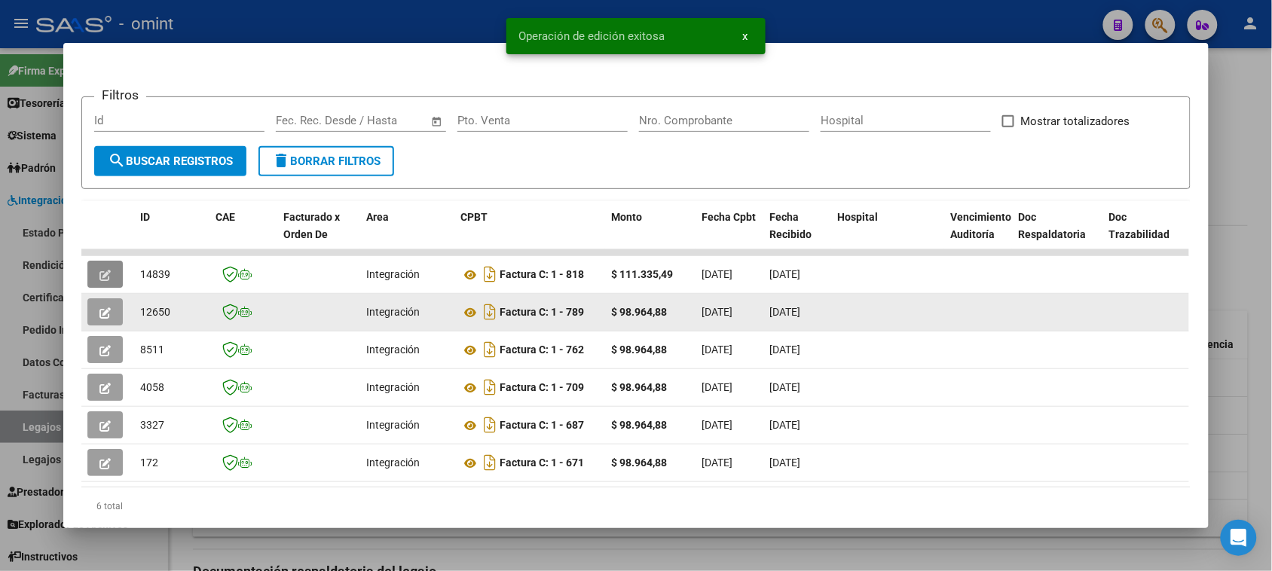
click at [99, 310] on icon "button" at bounding box center [104, 312] width 11 height 11
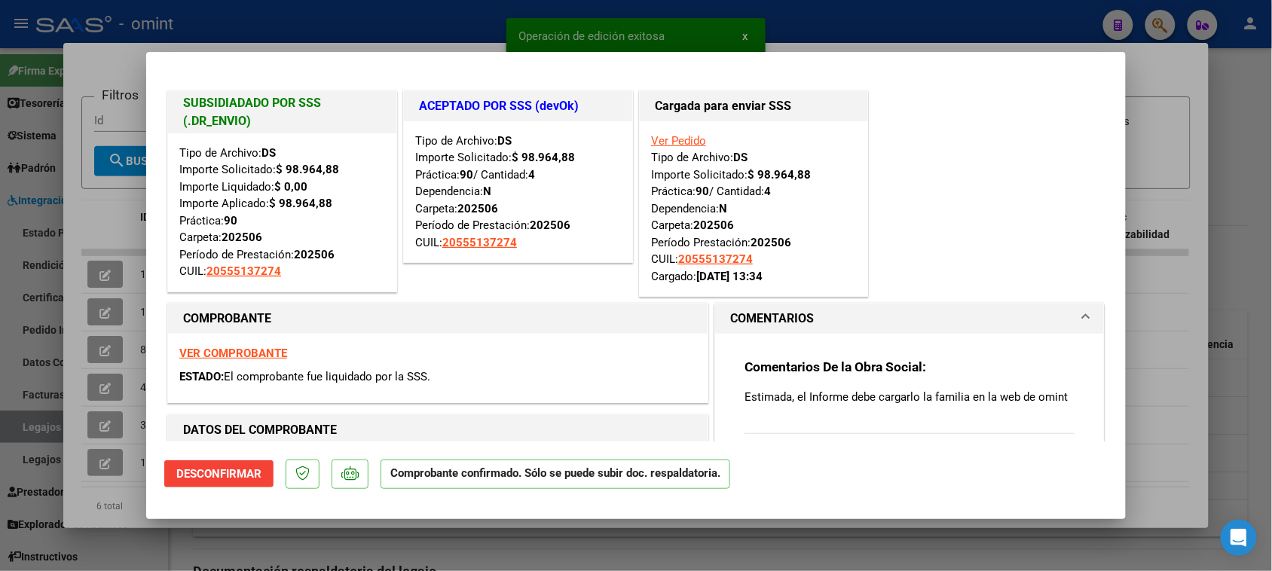
type input "$ 0,00"
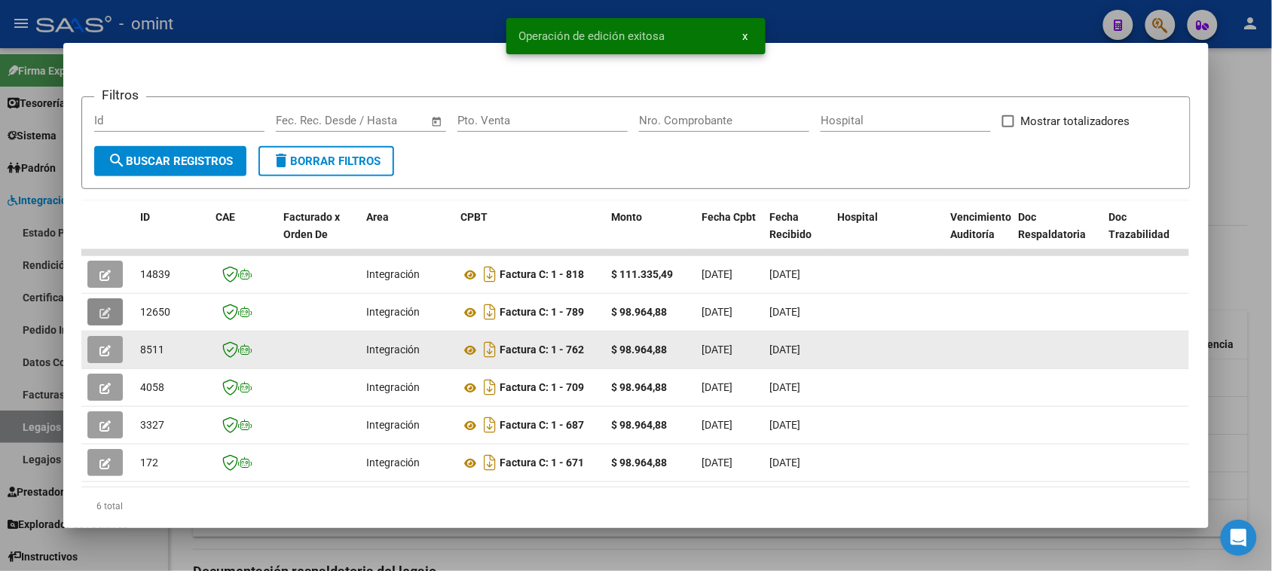
click at [88, 344] on button "button" at bounding box center [104, 349] width 35 height 27
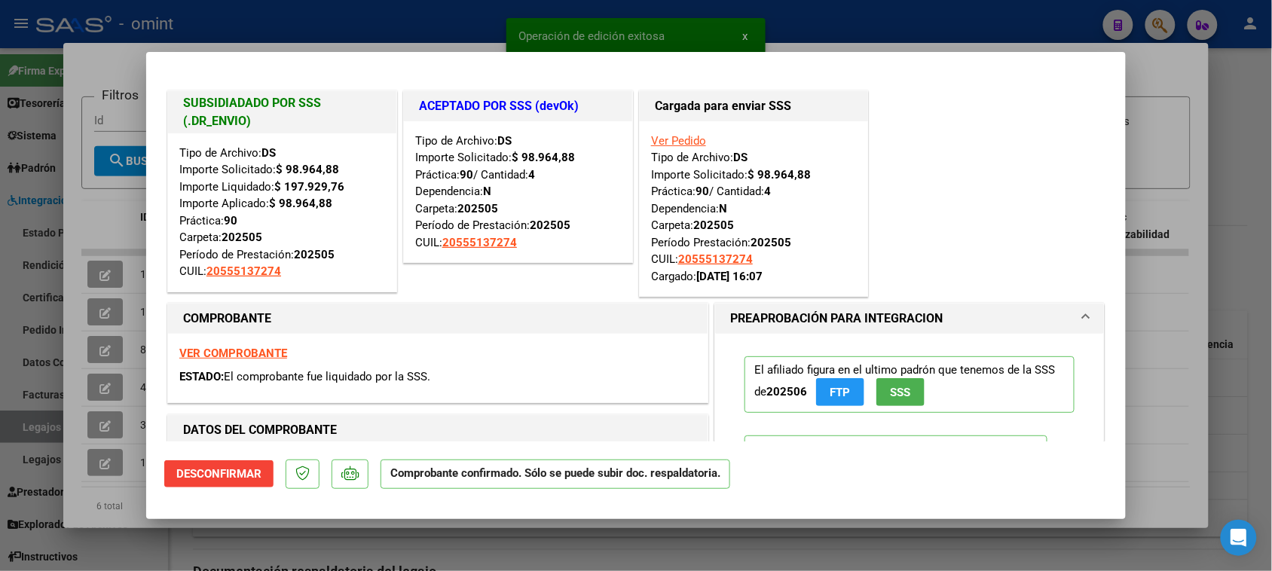
type input "$ 0,00"
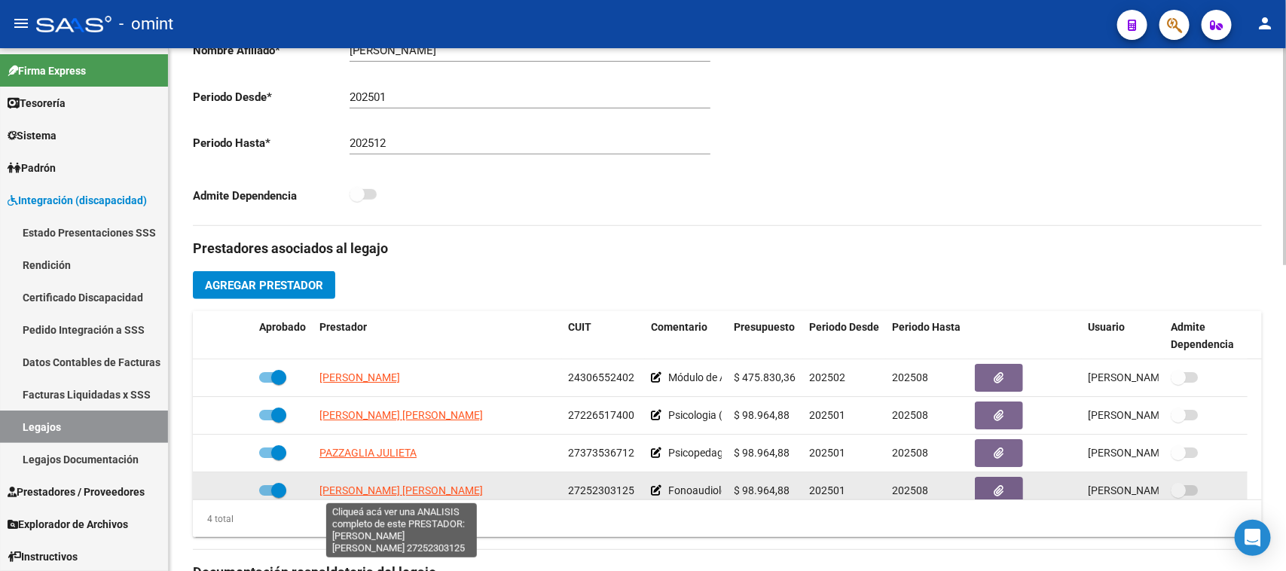
click at [433, 488] on span "MENDEZ MIHURA MARIA DELFINA" at bounding box center [400, 490] width 163 height 12
type textarea "27252303125"
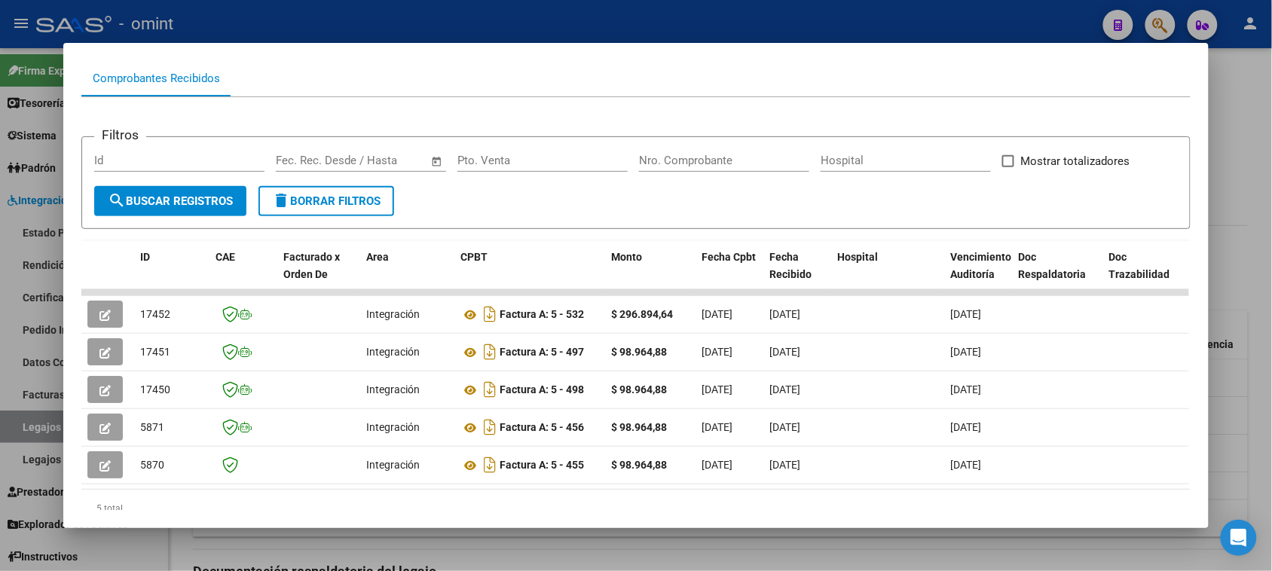
scroll to position [188, 0]
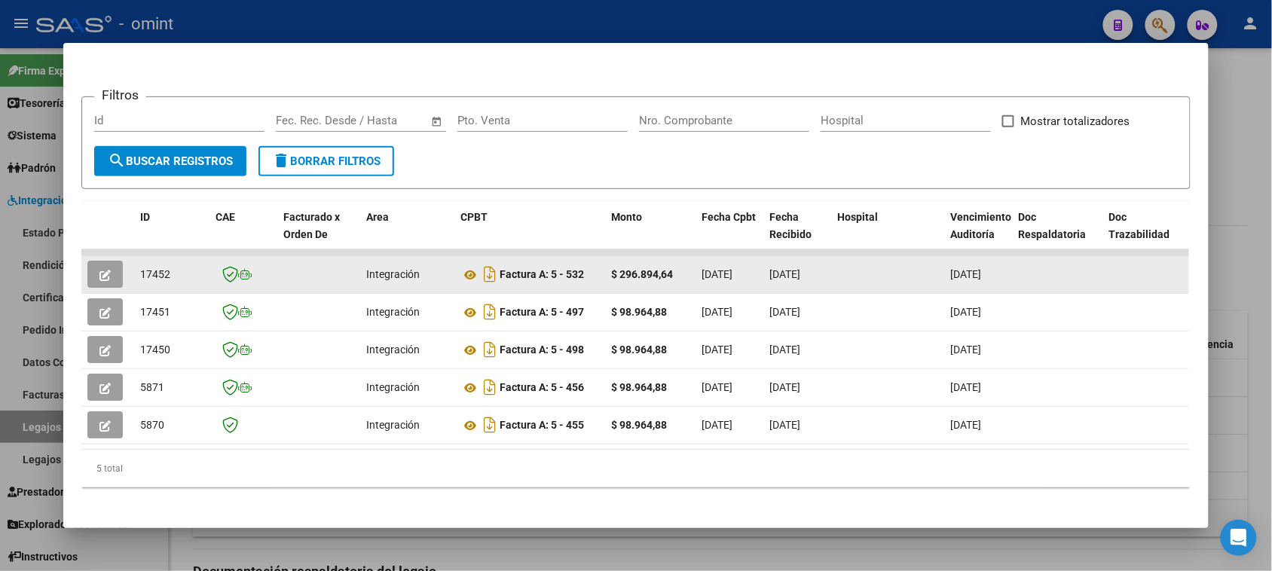
click at [107, 280] on button "button" at bounding box center [104, 274] width 35 height 27
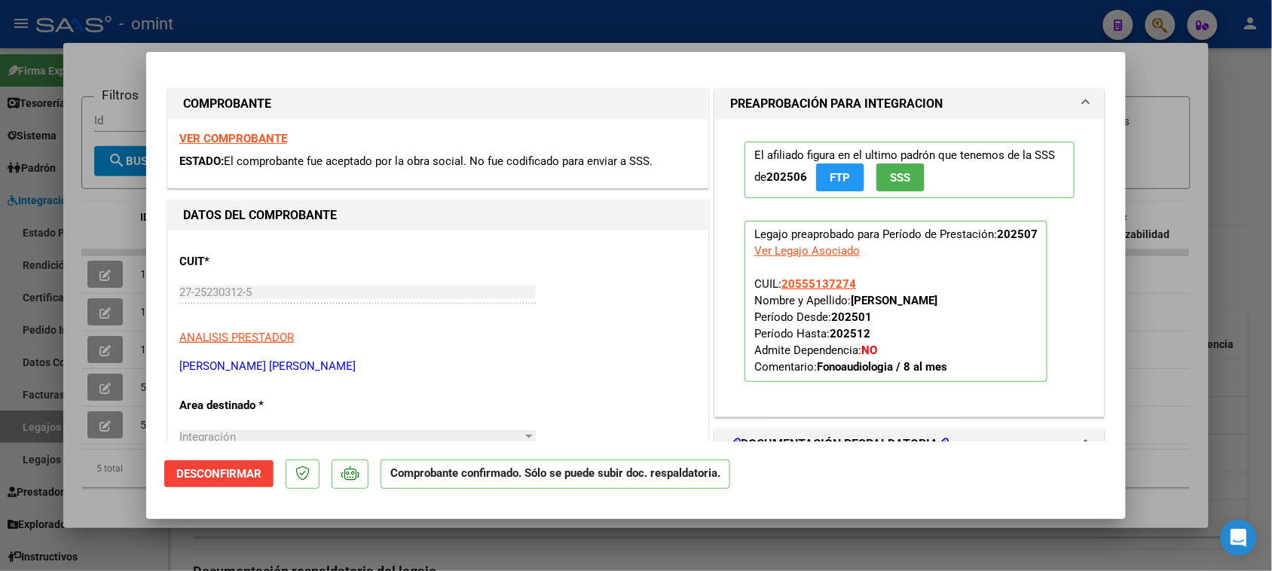
scroll to position [0, 0]
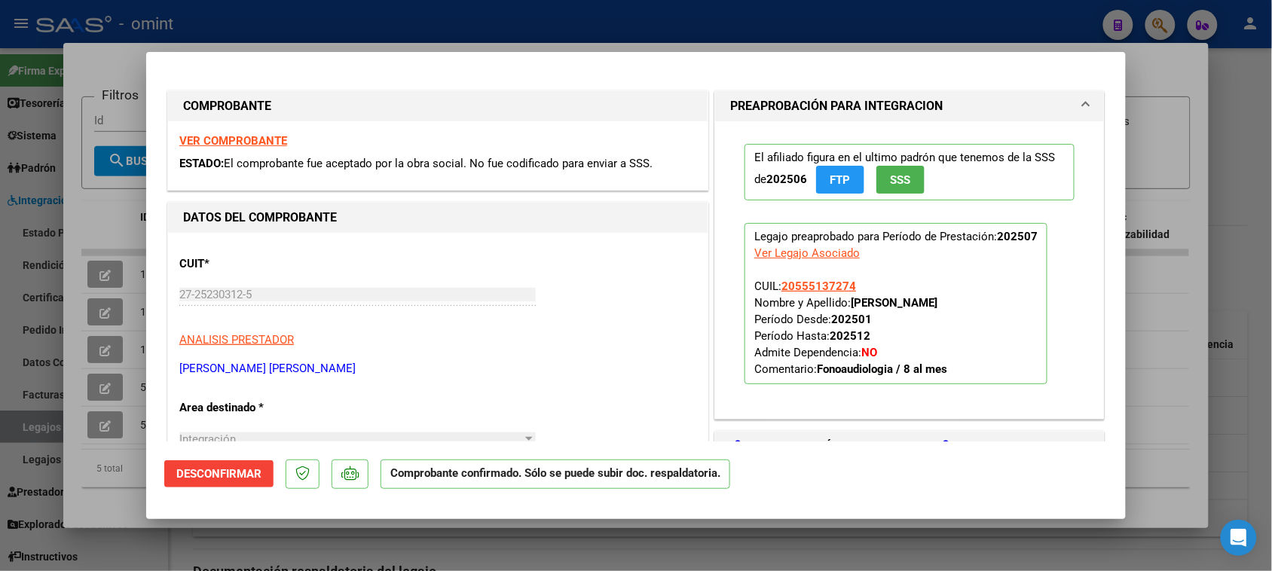
click at [235, 140] on strong "VER COMPROBANTE" at bounding box center [233, 141] width 108 height 14
click at [235, 468] on span "Desconfirmar" at bounding box center [218, 474] width 85 height 14
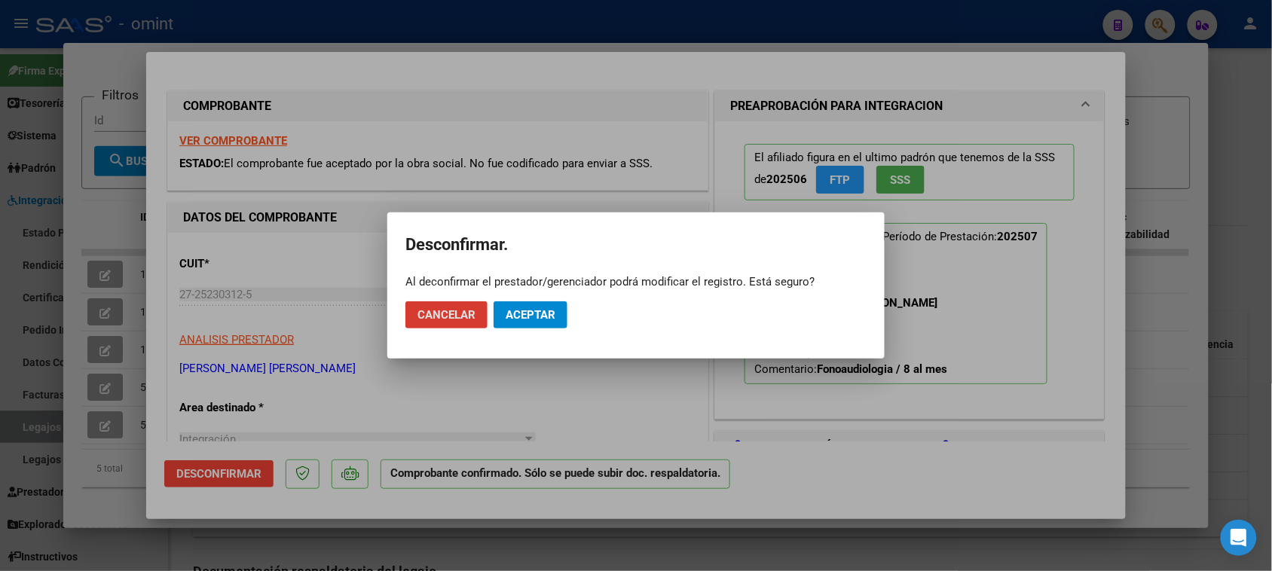
click at [540, 308] on span "Aceptar" at bounding box center [530, 315] width 50 height 14
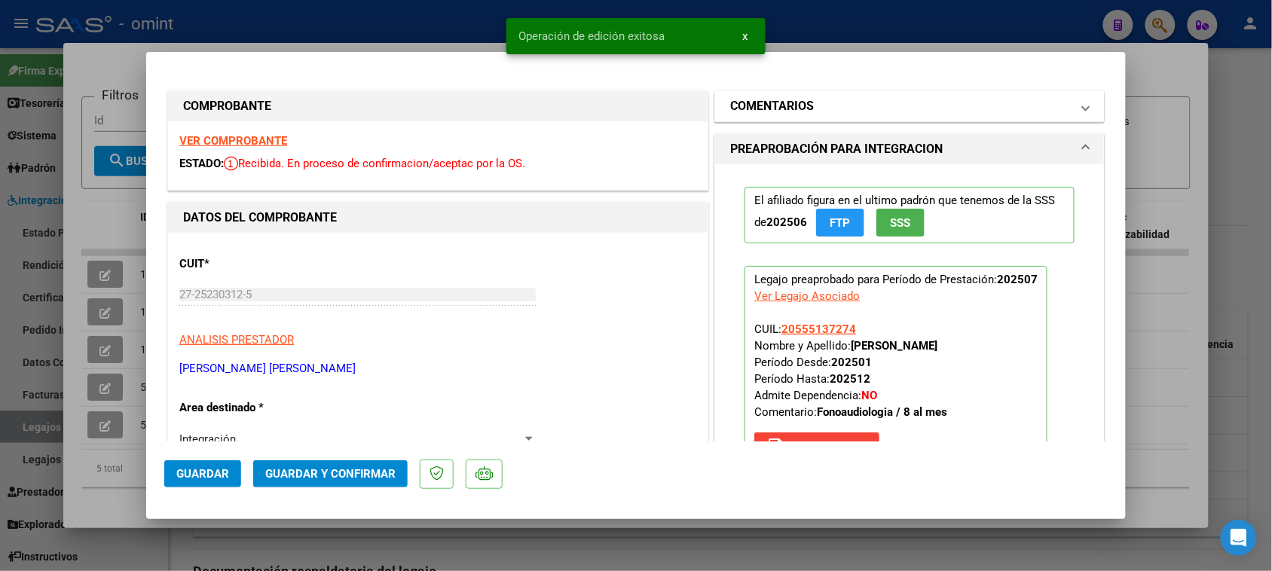
click at [872, 110] on mat-panel-title "COMENTARIOS" at bounding box center [900, 106] width 340 height 18
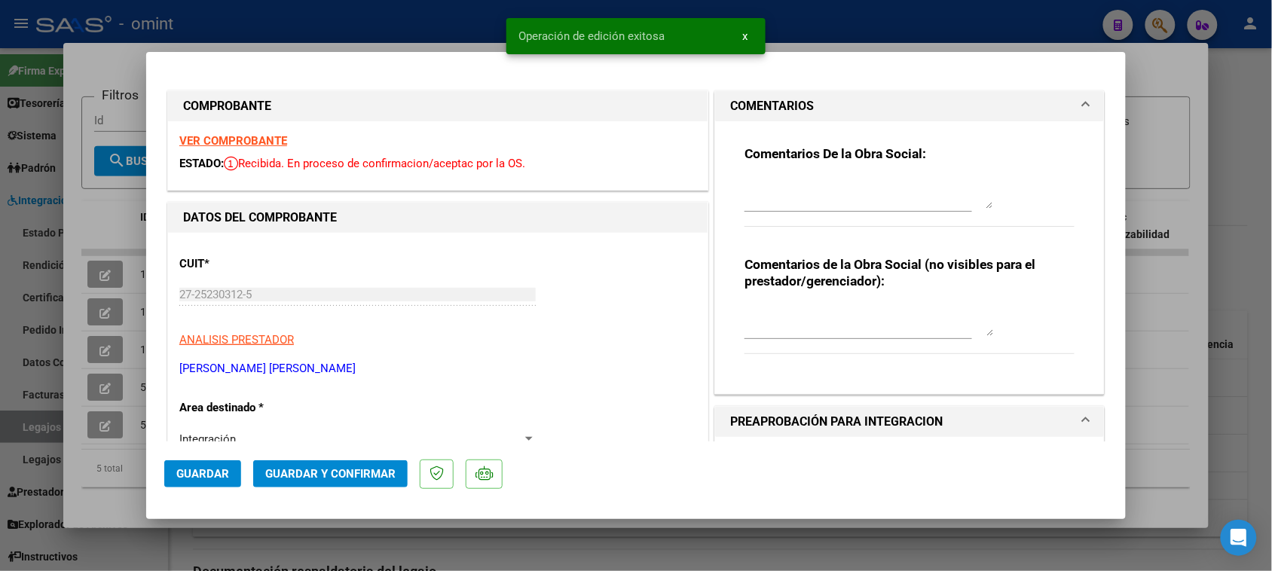
click at [852, 192] on textarea at bounding box center [868, 194] width 249 height 30
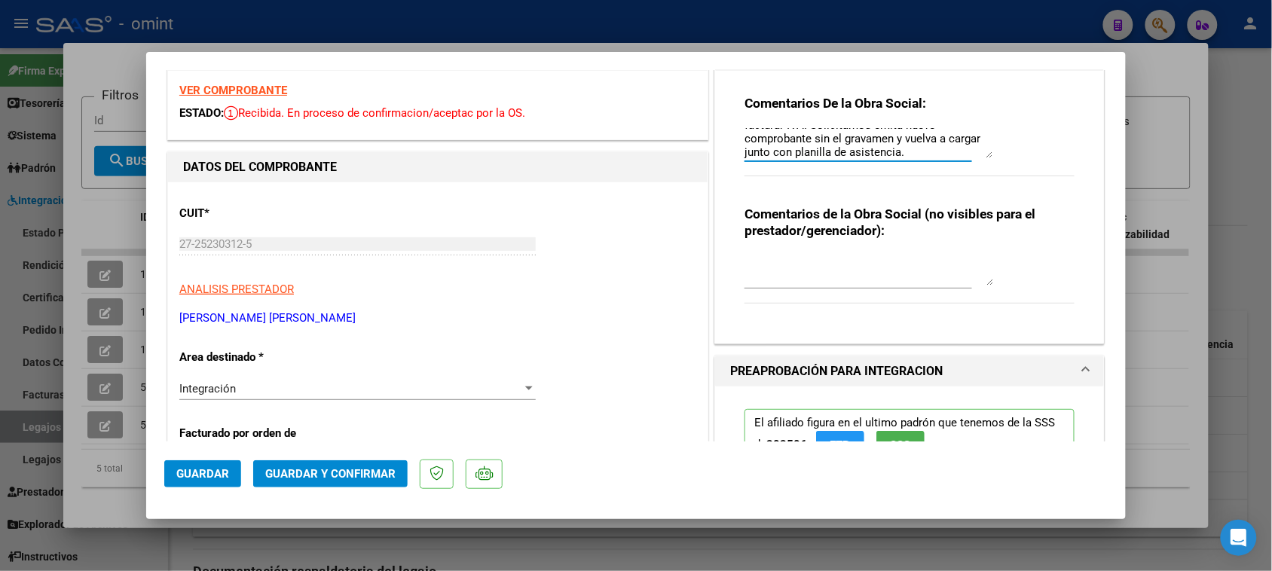
scroll to position [94, 0]
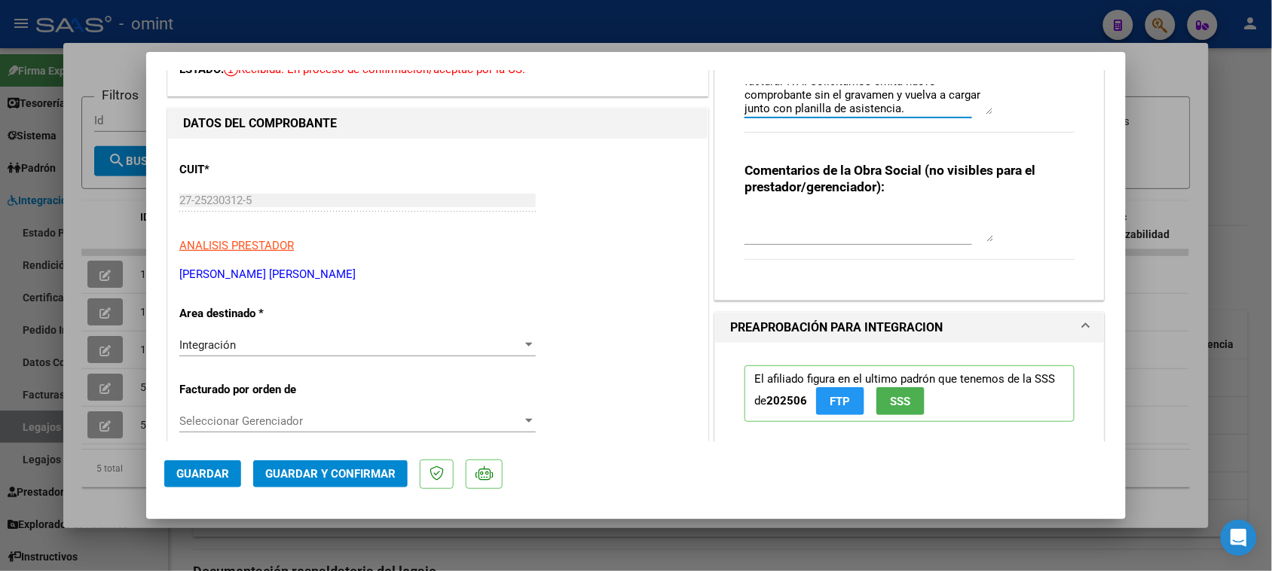
type textarea "Soria Valentino. El socio es Exento, no debe facturar IVA. Solicitamos emita nu…"
click at [409, 338] on div "Integración" at bounding box center [350, 345] width 343 height 14
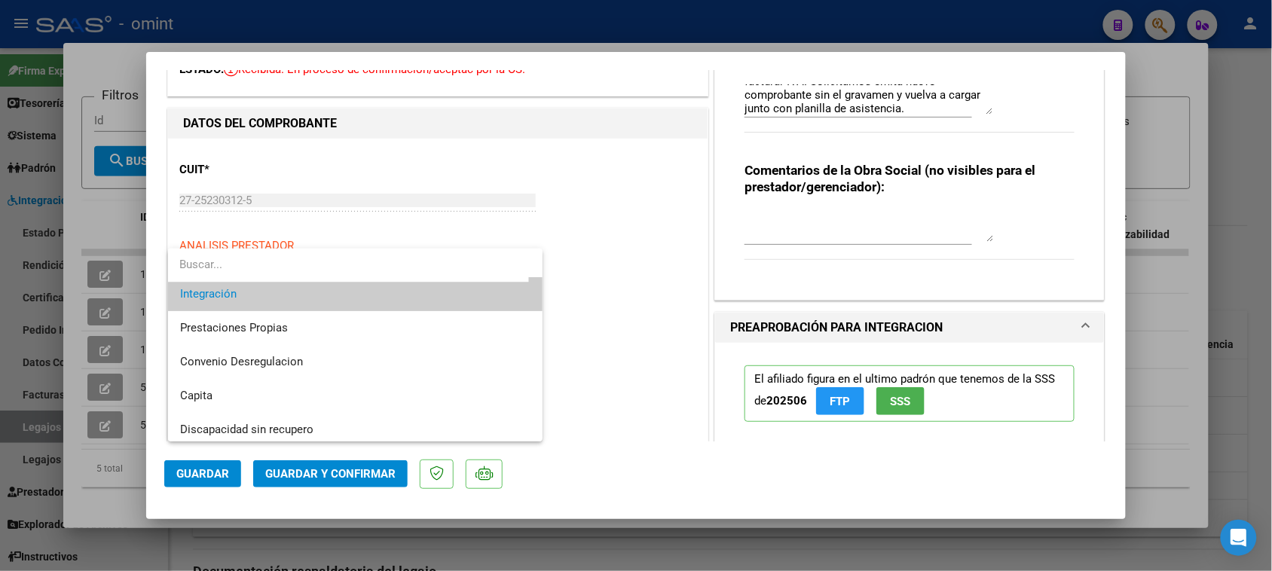
scroll to position [145, 0]
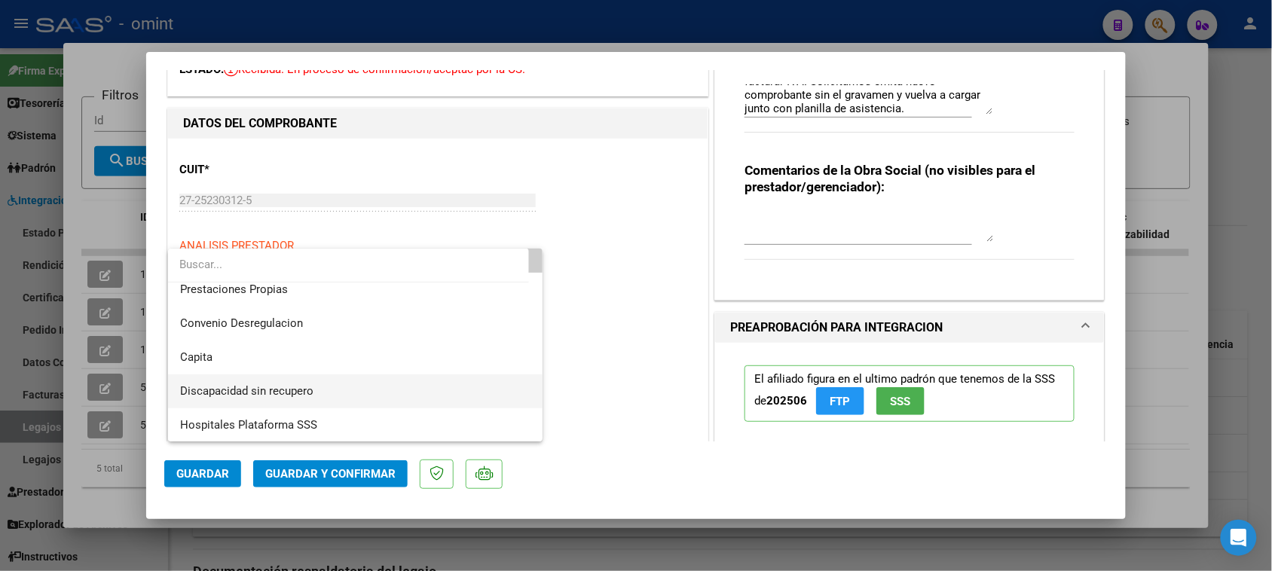
click at [407, 381] on span "Discapacidad sin recupero" at bounding box center [355, 391] width 351 height 34
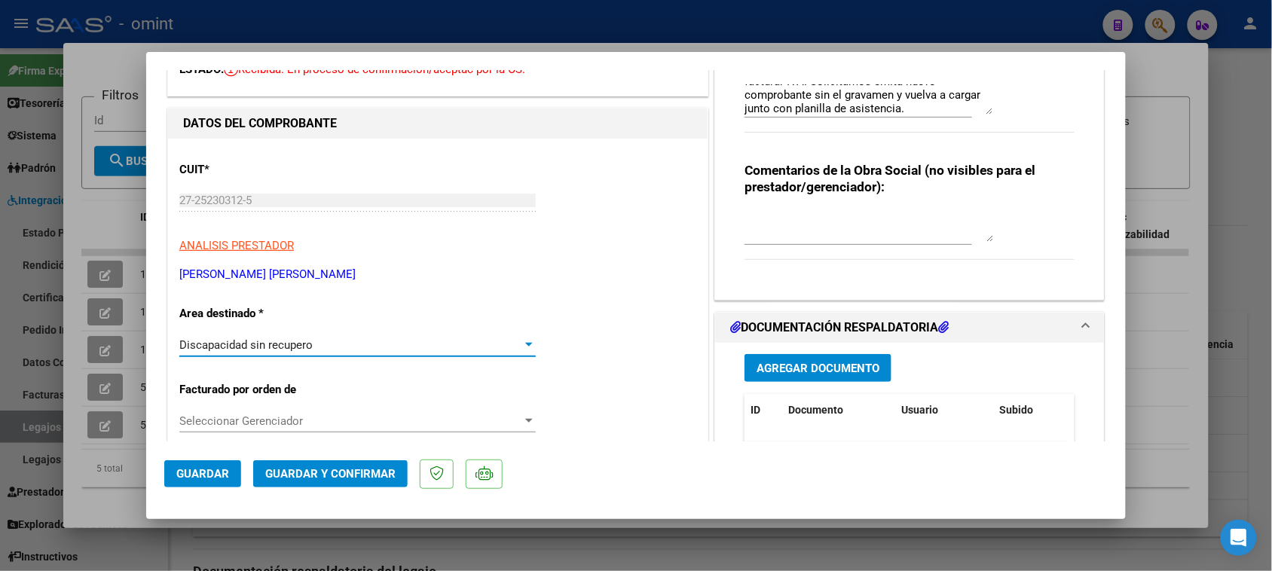
click at [366, 463] on button "Guardar y Confirmar" at bounding box center [330, 473] width 154 height 27
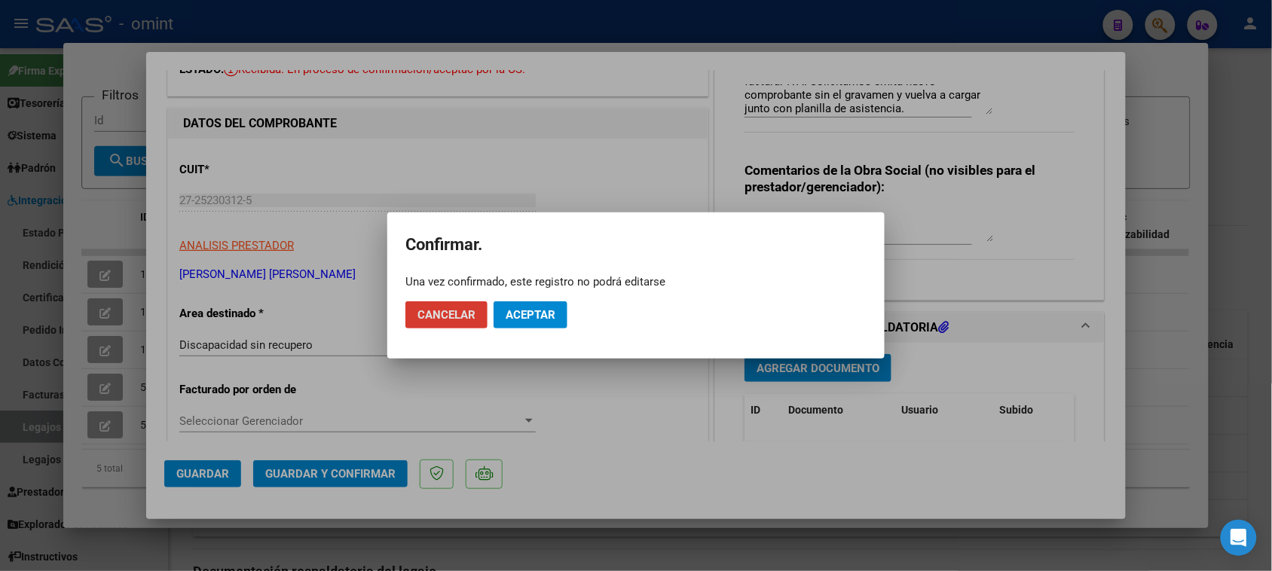
click at [557, 313] on button "Aceptar" at bounding box center [530, 314] width 74 height 27
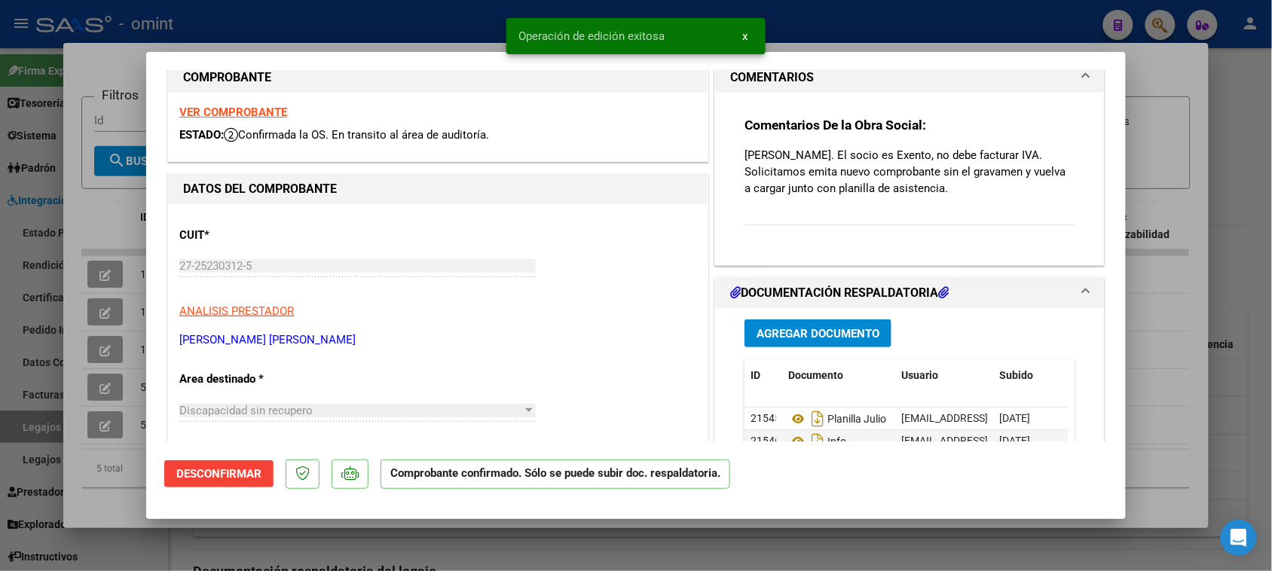
scroll to position [0, 0]
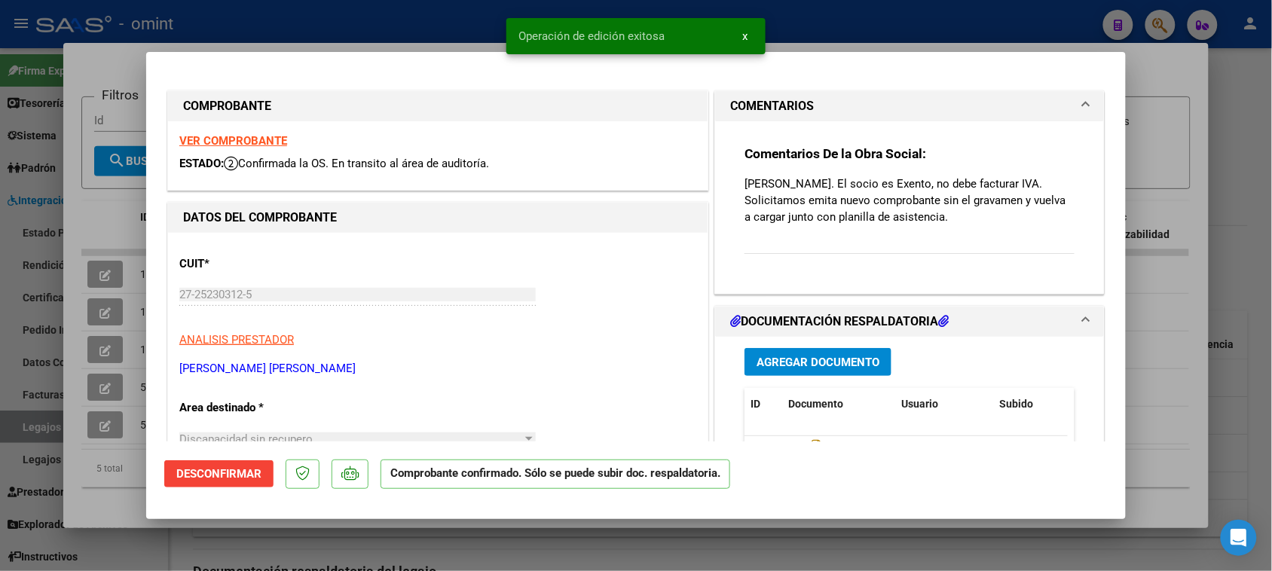
type input "$ 0,00"
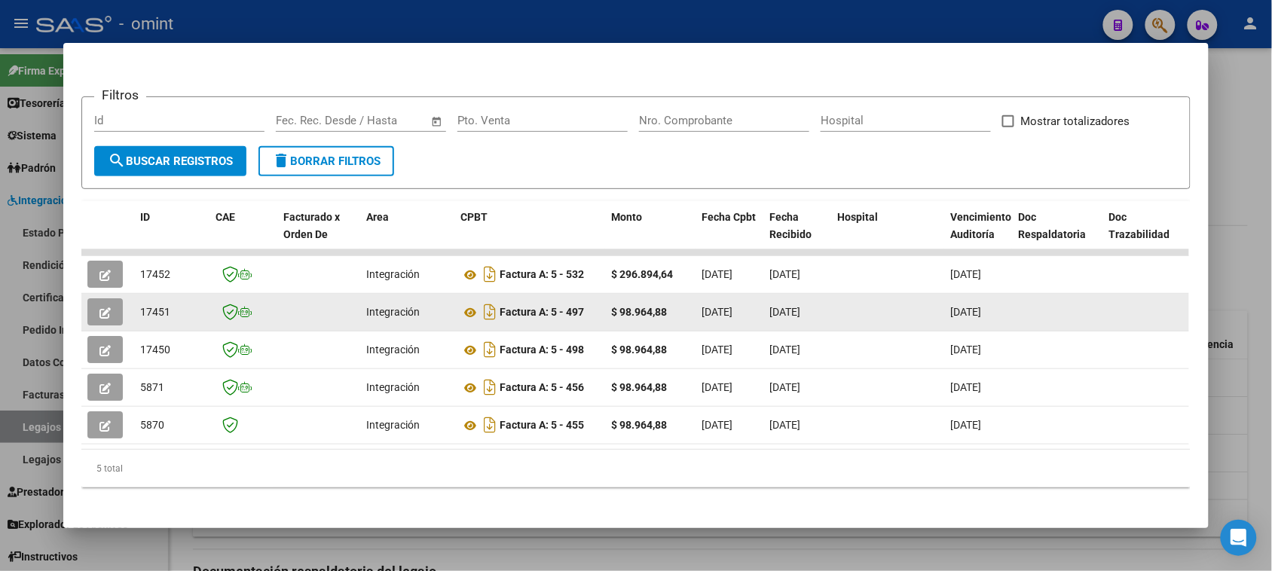
click at [118, 313] on div at bounding box center [107, 311] width 41 height 27
click at [118, 307] on div at bounding box center [107, 311] width 41 height 27
click at [114, 307] on button "button" at bounding box center [104, 311] width 35 height 27
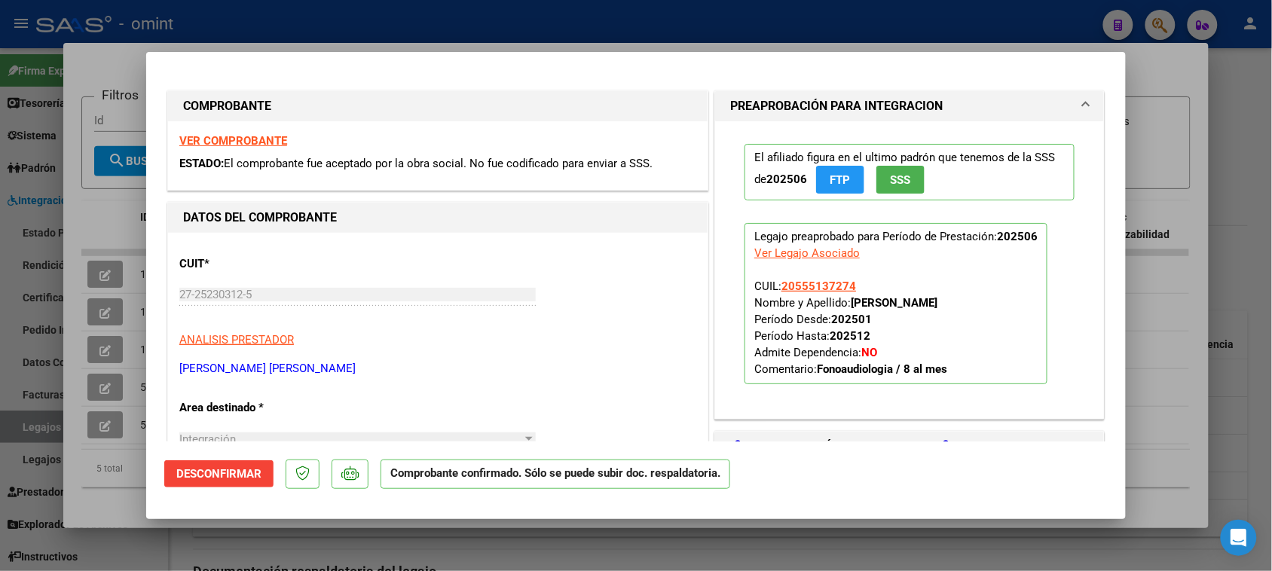
click at [271, 148] on div "VER COMPROBANTE ESTADO: El comprobante fue aceptado por la obra social. No fue …" at bounding box center [437, 155] width 539 height 69
click at [266, 143] on strong "VER COMPROBANTE" at bounding box center [233, 141] width 108 height 14
type input "$ 0,00"
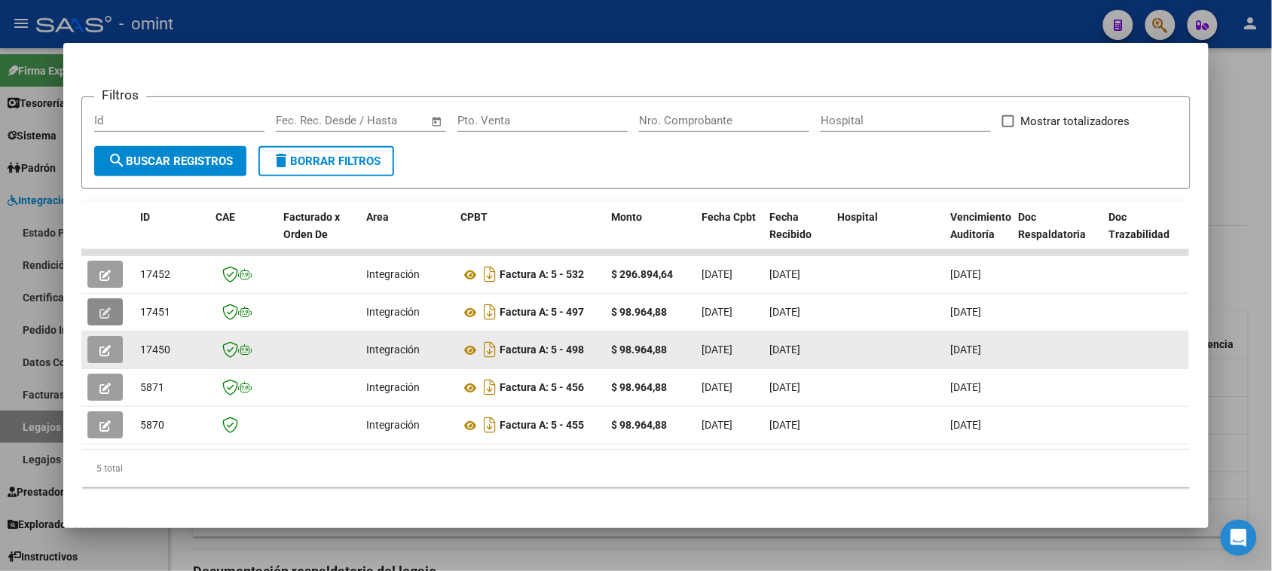
click at [99, 351] on icon "button" at bounding box center [104, 350] width 11 height 11
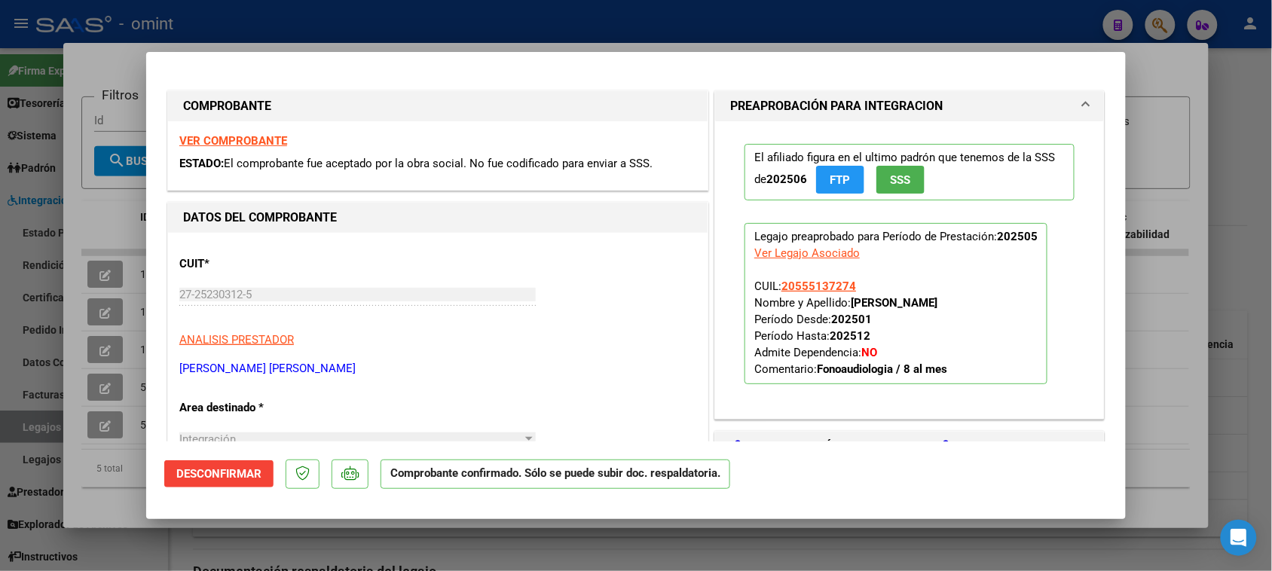
type input "$ 0,00"
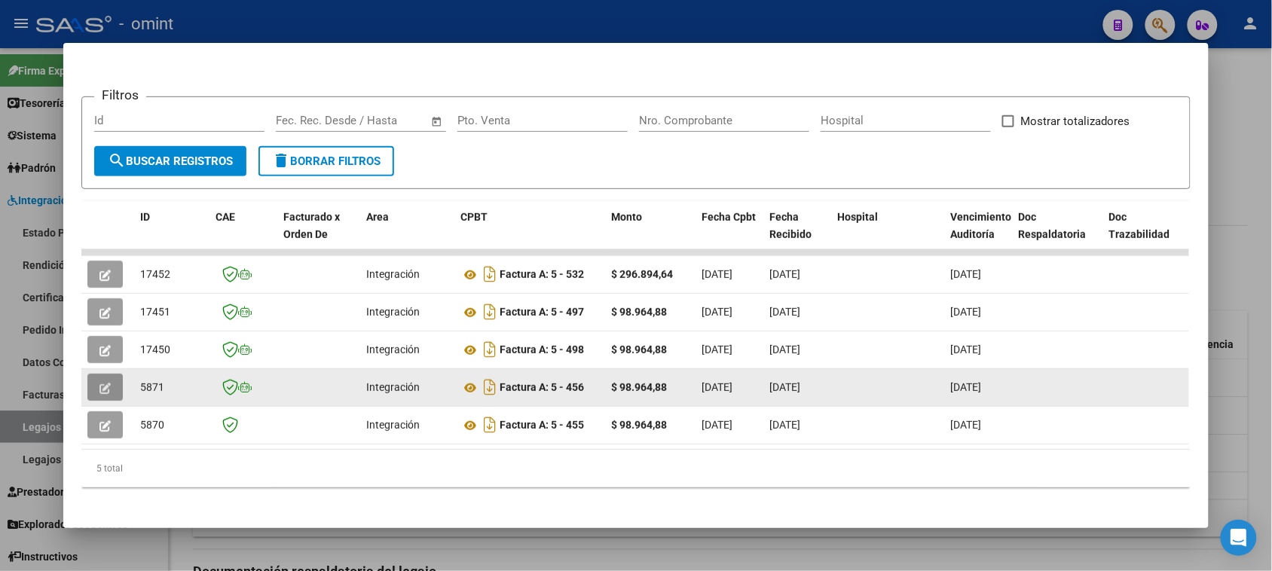
click at [100, 388] on icon "button" at bounding box center [104, 388] width 11 height 11
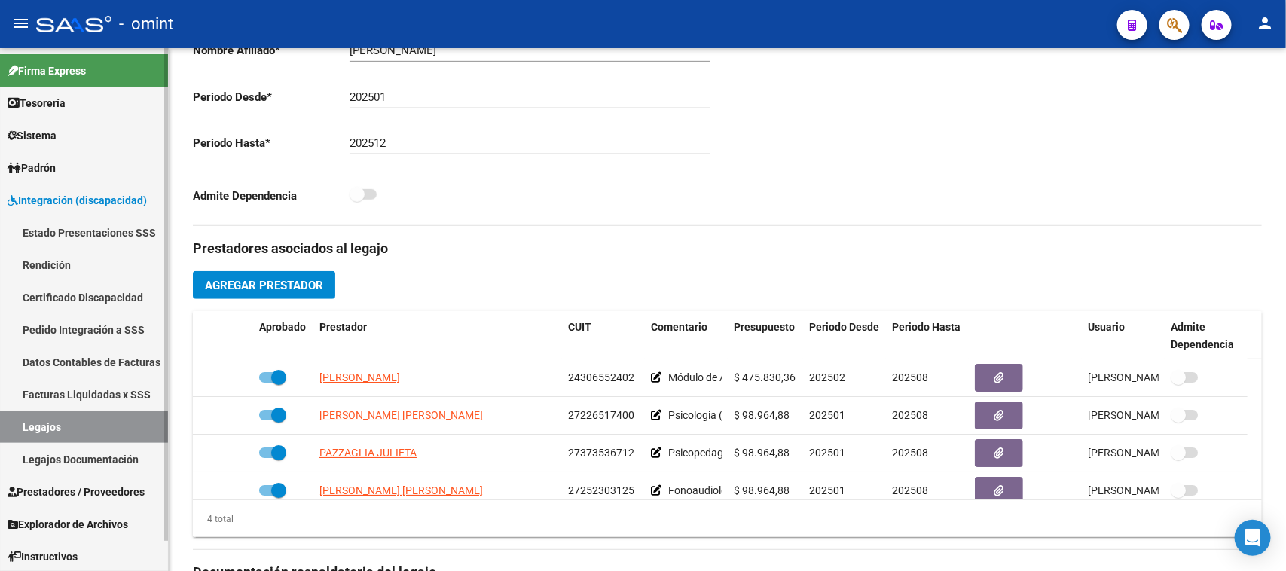
click at [138, 419] on link "Legajos" at bounding box center [84, 427] width 168 height 32
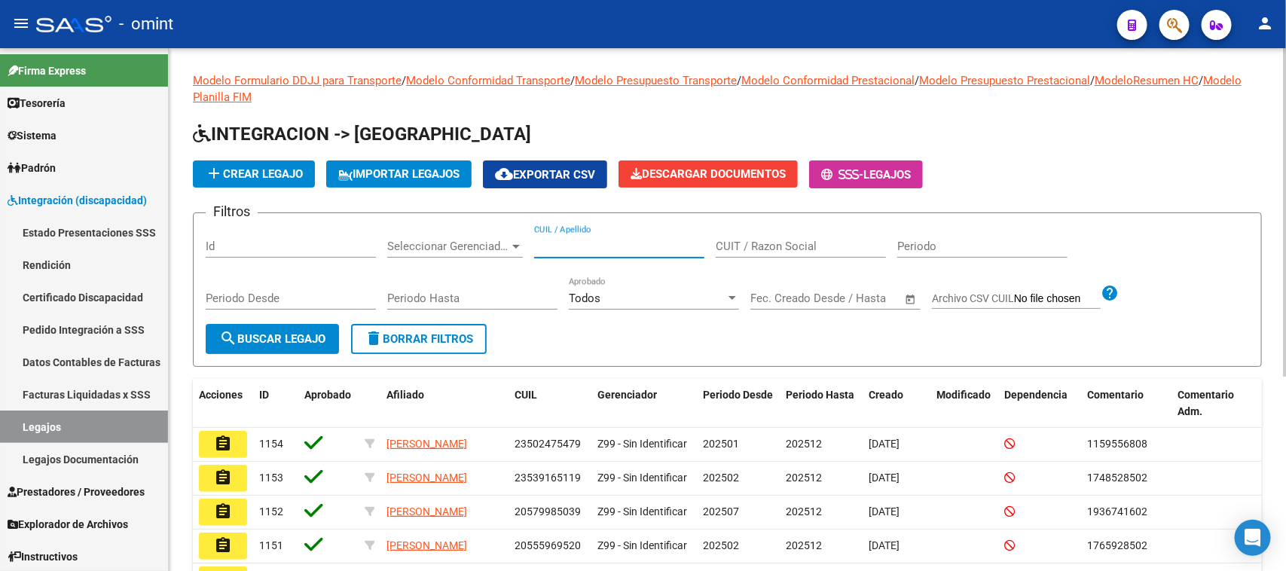
click at [625, 243] on input "CUIL / Apellido" at bounding box center [619, 247] width 170 height 14
click at [313, 340] on span "search Buscar Legajo" at bounding box center [272, 339] width 106 height 14
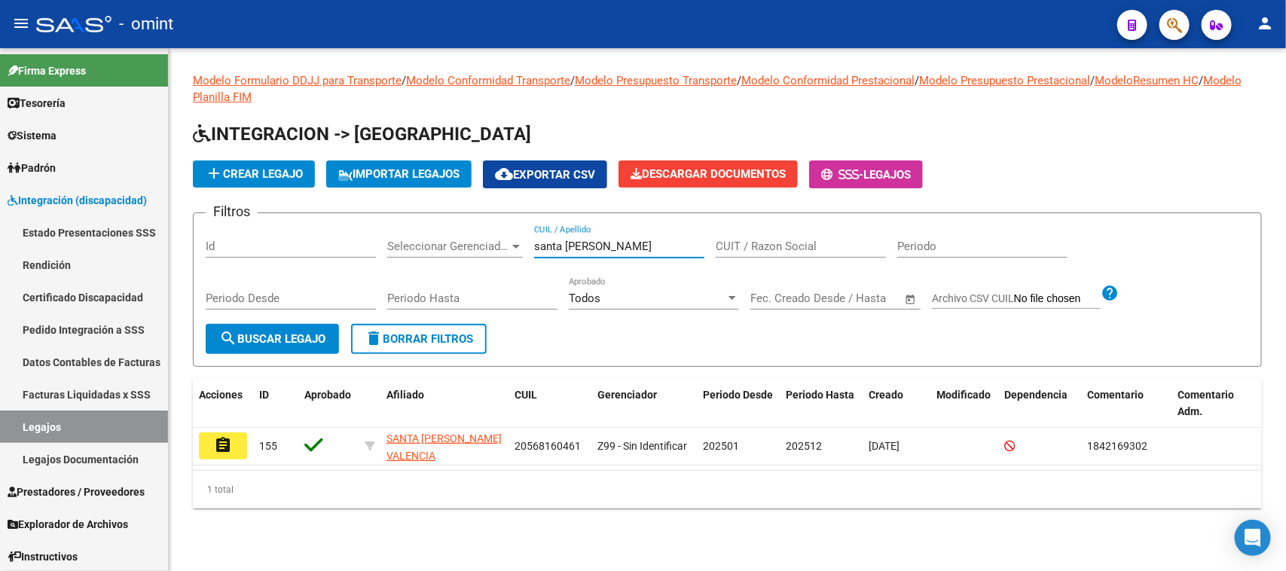
drag, startPoint x: 597, startPoint y: 243, endPoint x: 857, endPoint y: 43, distance: 328.2
click at [347, 235] on div "Filtros Id Seleccionar Gerenciador Seleccionar Gerenciador santa cruz CUIL / Ap…" at bounding box center [727, 274] width 1043 height 99
click at [243, 328] on button "search Buscar Legajo" at bounding box center [272, 339] width 133 height 30
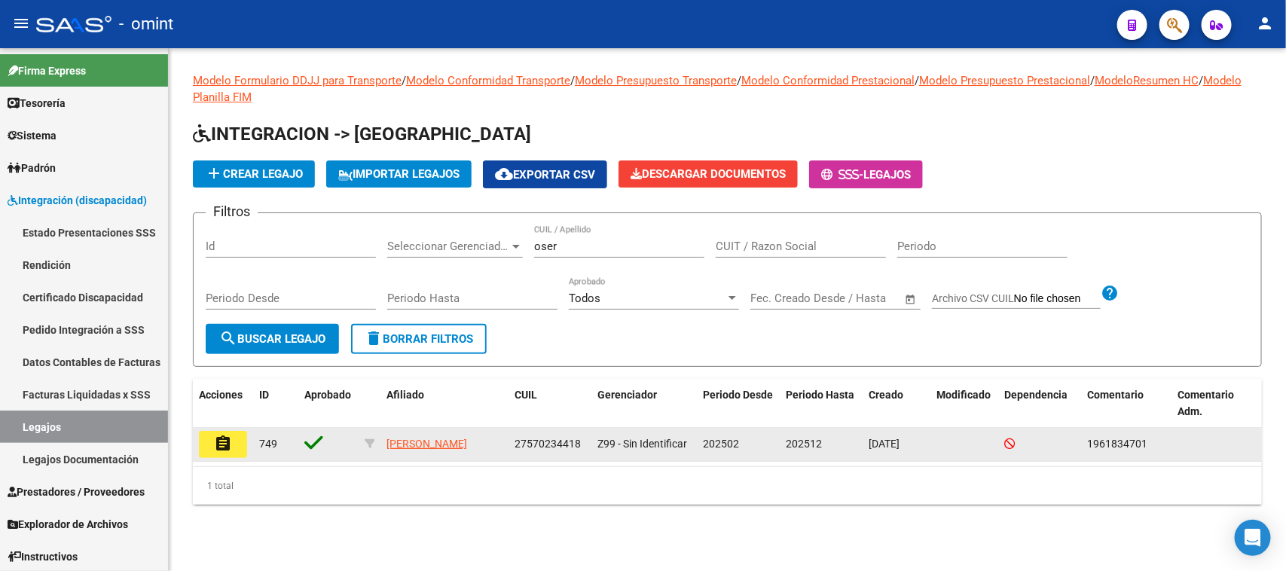
click at [227, 443] on mat-icon "assignment" at bounding box center [223, 444] width 18 height 18
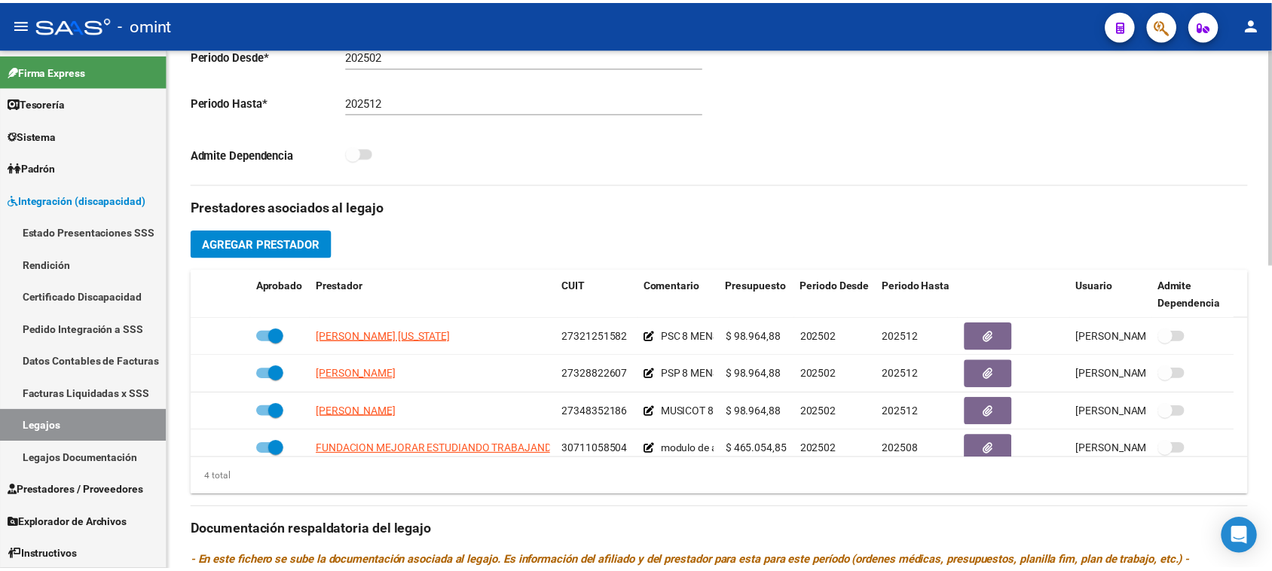
scroll to position [471, 0]
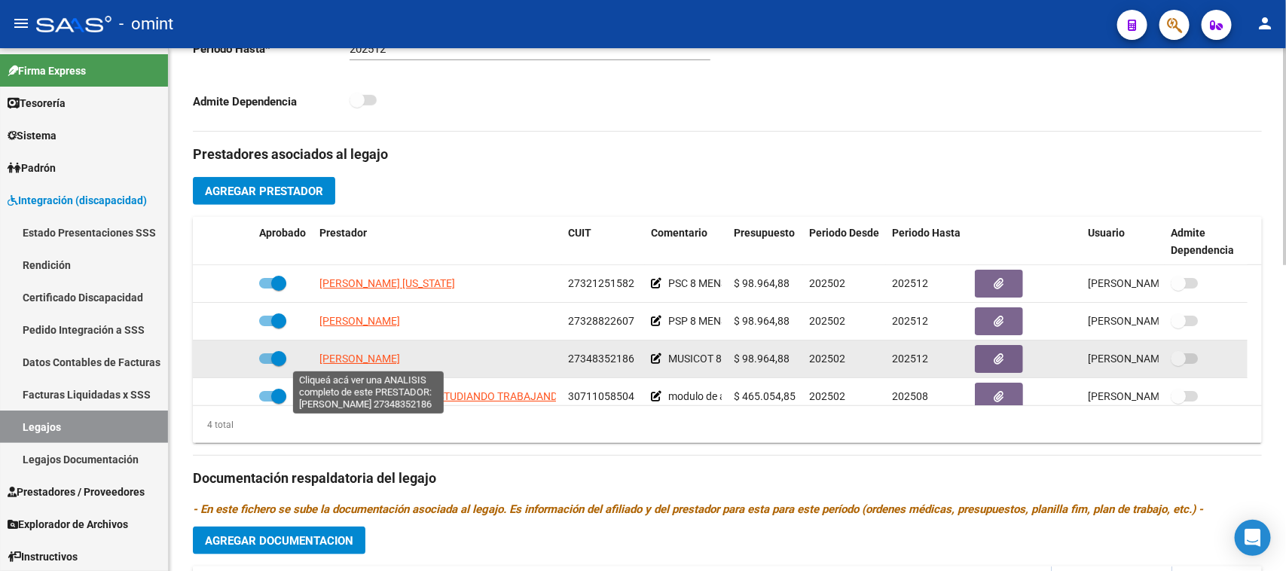
click at [384, 359] on span "GIL YANINA VANESA" at bounding box center [359, 359] width 81 height 12
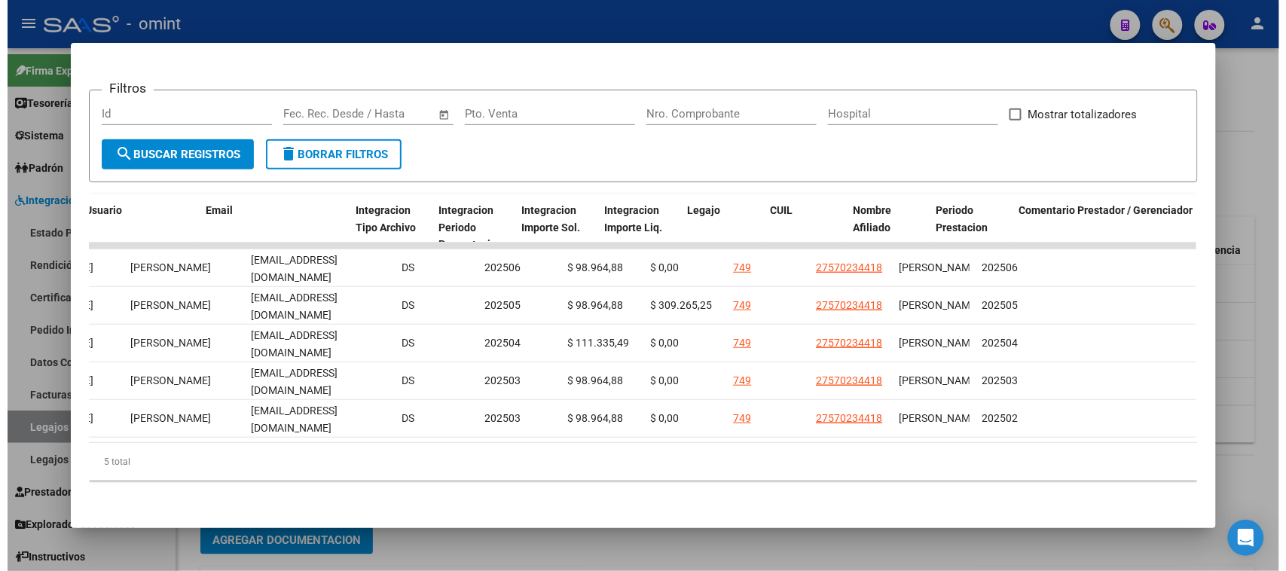
scroll to position [0, 1690]
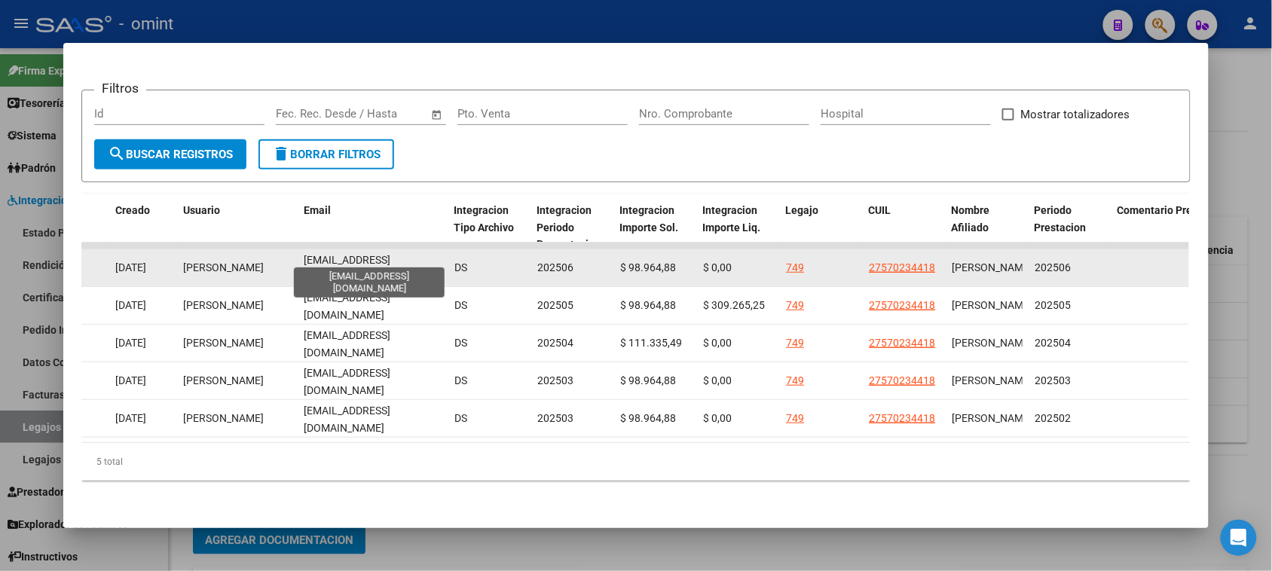
click at [339, 257] on span "ygil1@abc.gob.ar" at bounding box center [347, 268] width 87 height 29
copy span "ygil1@abc.gob.ar"
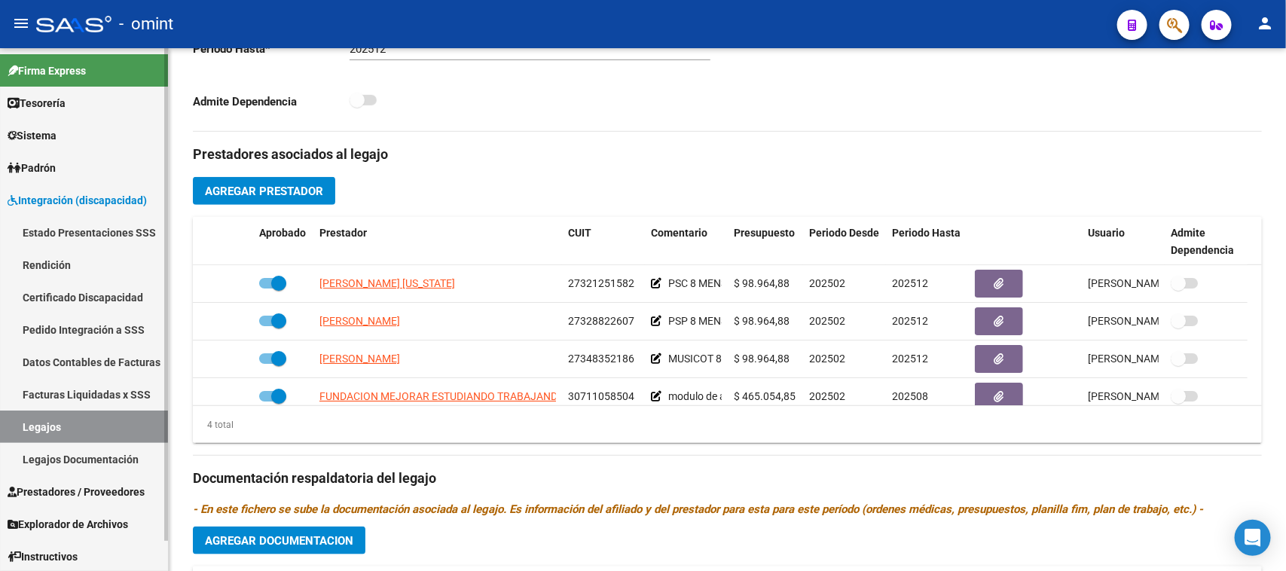
click at [66, 121] on link "Sistema" at bounding box center [84, 135] width 168 height 32
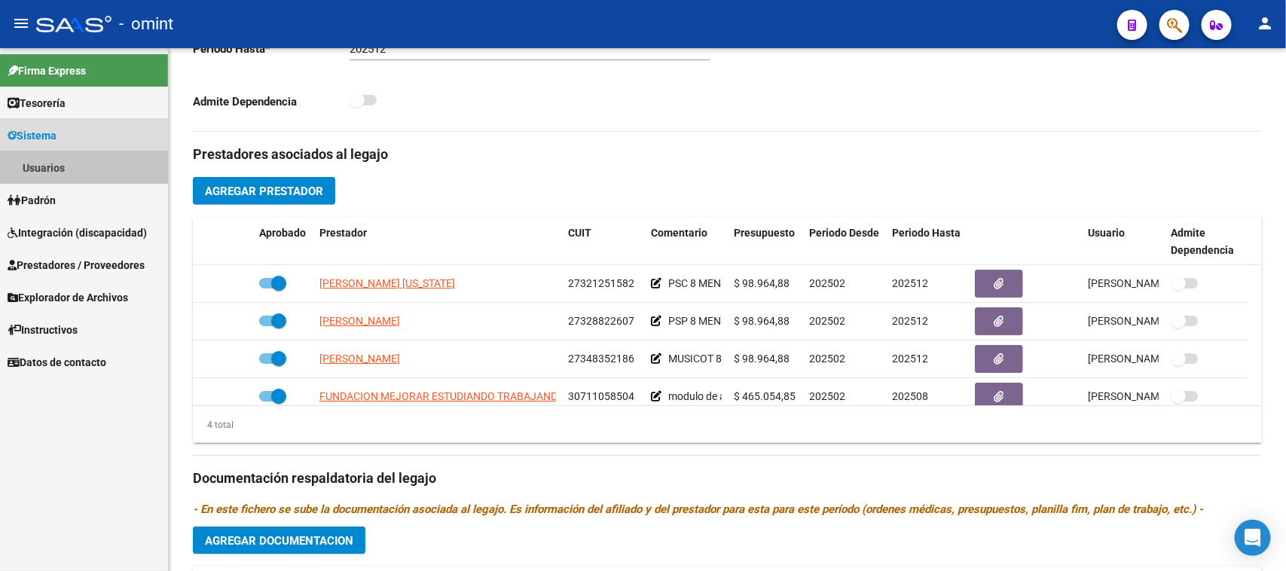
click at [63, 170] on link "Usuarios" at bounding box center [84, 167] width 168 height 32
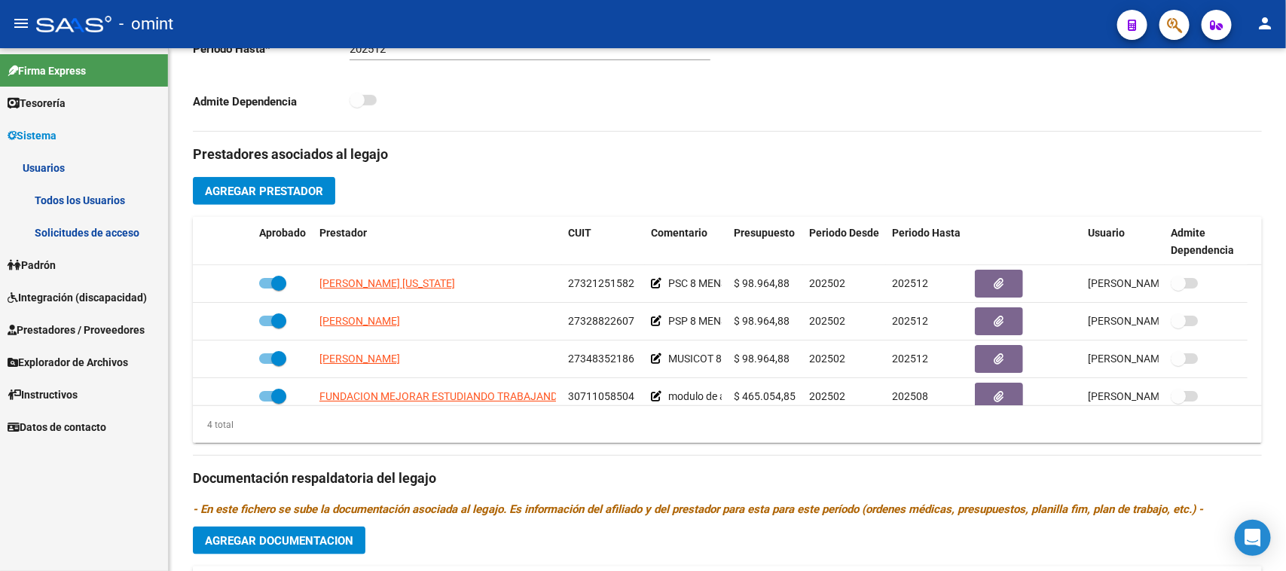
click at [55, 221] on link "Solicitudes de acceso" at bounding box center [84, 232] width 168 height 32
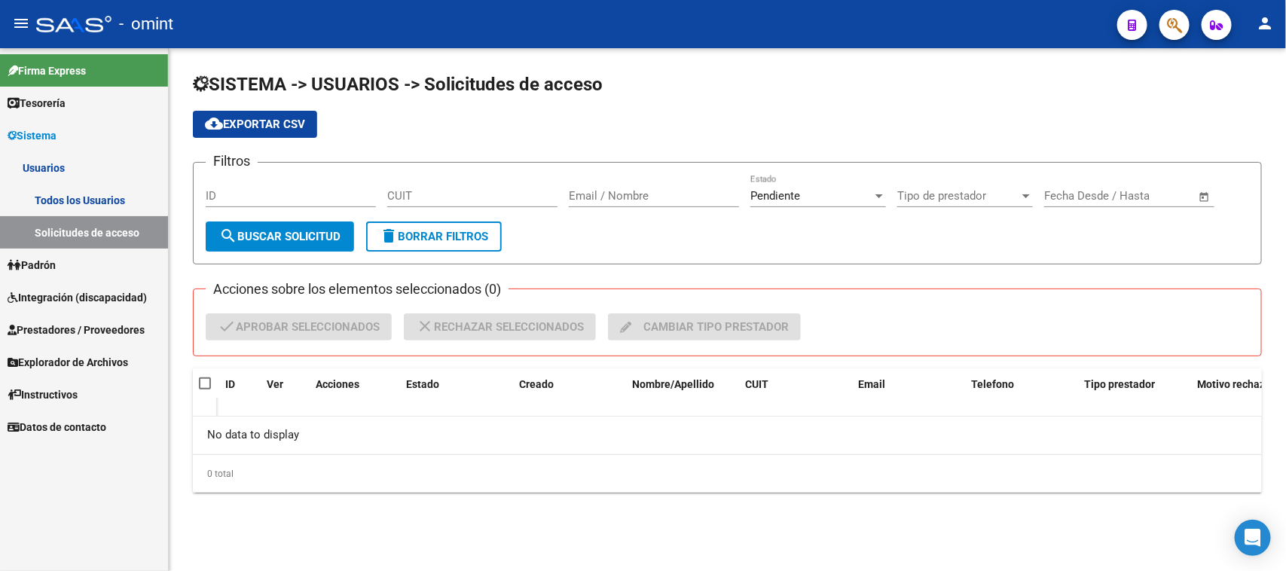
click at [94, 260] on link "Padrón" at bounding box center [84, 265] width 168 height 32
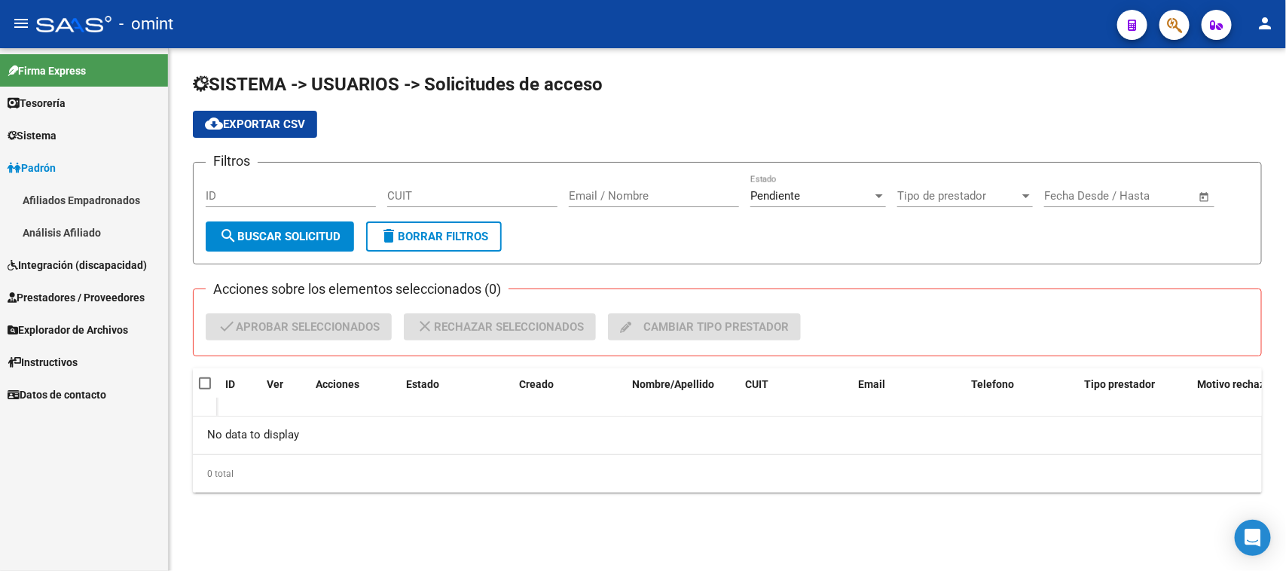
click at [94, 260] on span "Integración (discapacidad)" at bounding box center [77, 265] width 139 height 17
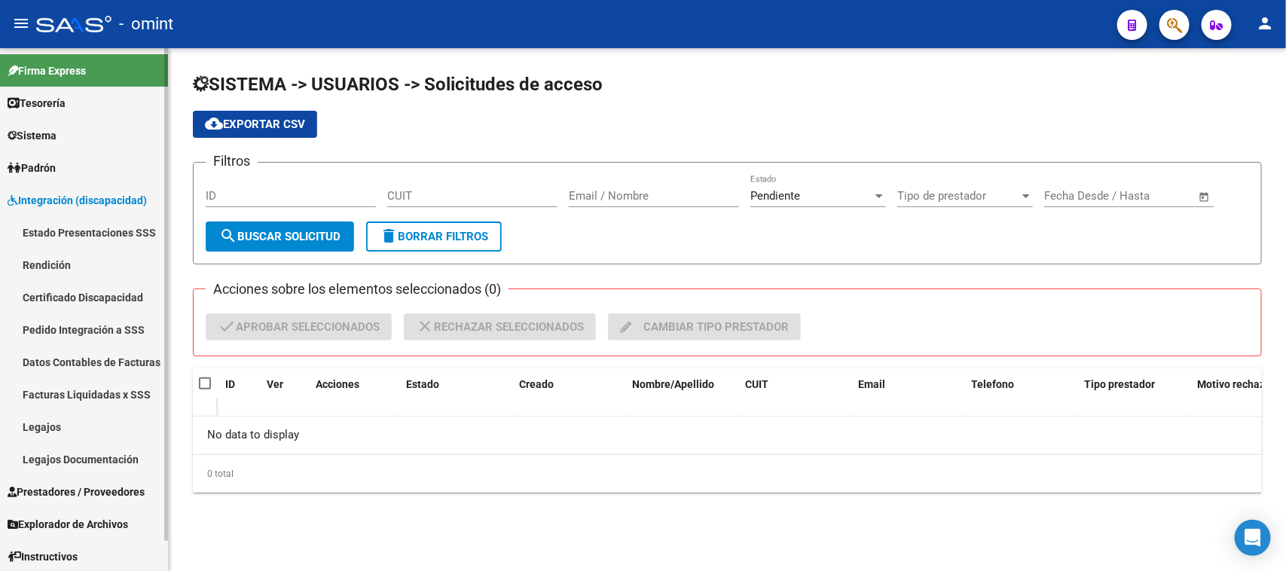
click at [83, 423] on link "Legajos" at bounding box center [84, 427] width 168 height 32
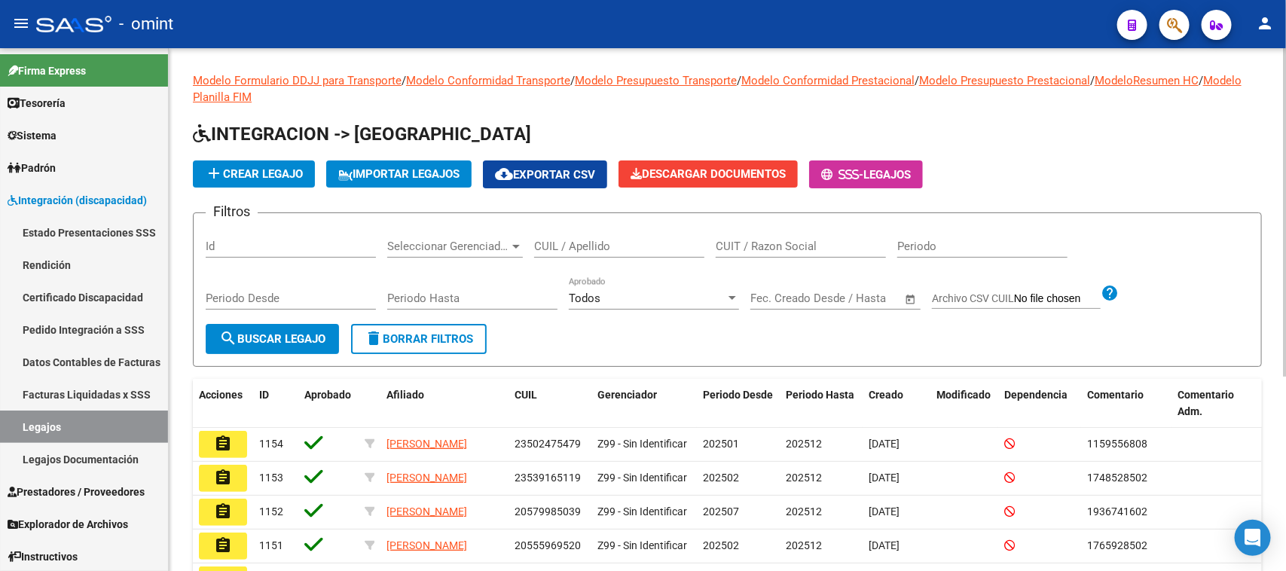
click at [600, 242] on input "CUIL / Apellido" at bounding box center [619, 247] width 170 height 14
click at [283, 343] on span "search Buscar Legajo" at bounding box center [272, 339] width 106 height 14
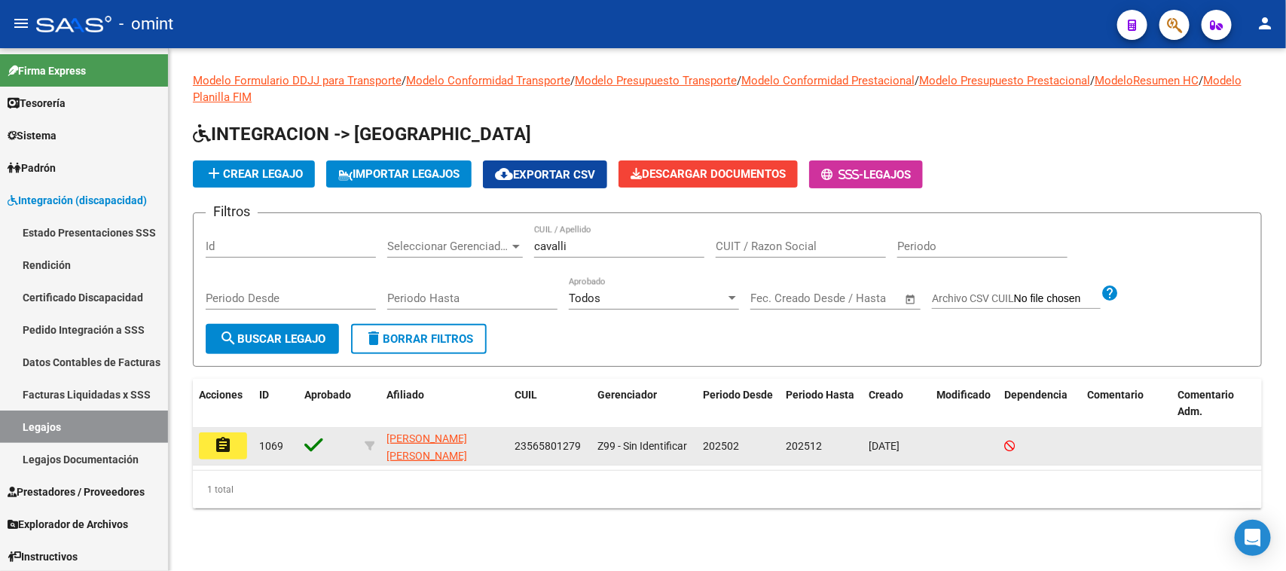
click at [218, 445] on mat-icon "assignment" at bounding box center [223, 445] width 18 height 18
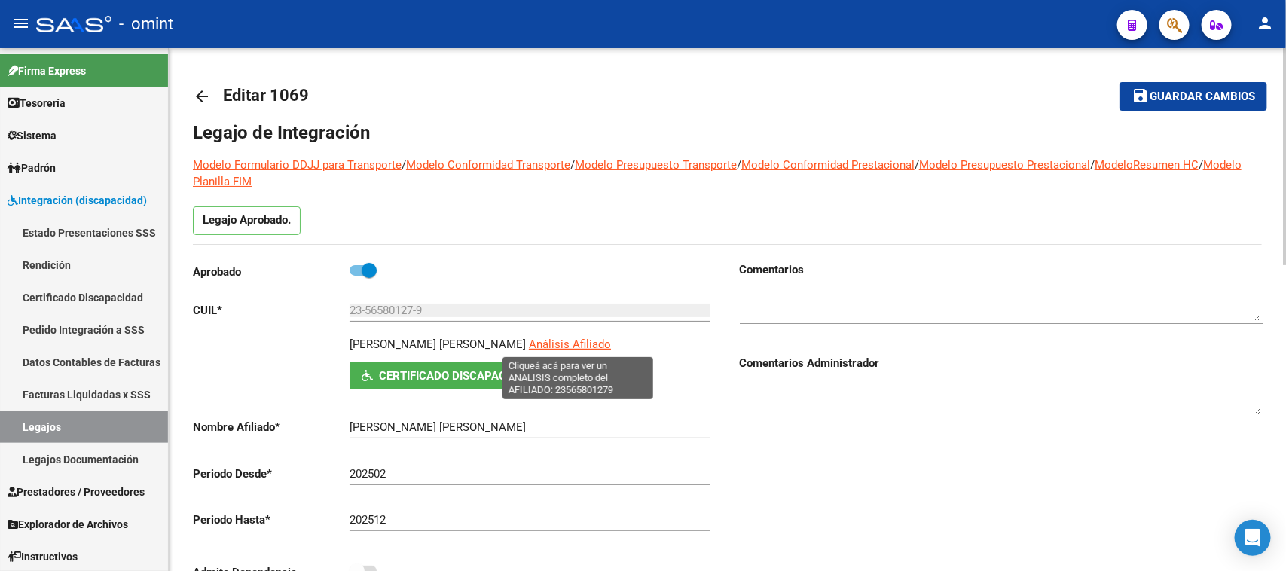
click at [563, 343] on span "Análisis Afiliado" at bounding box center [570, 344] width 82 height 14
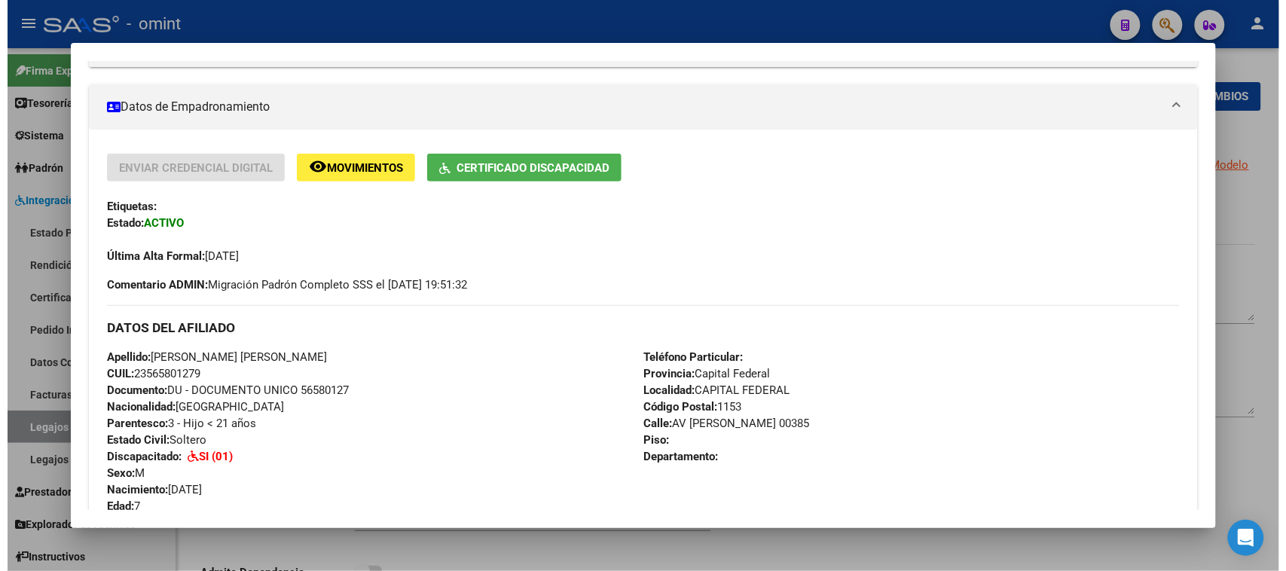
scroll to position [282, 0]
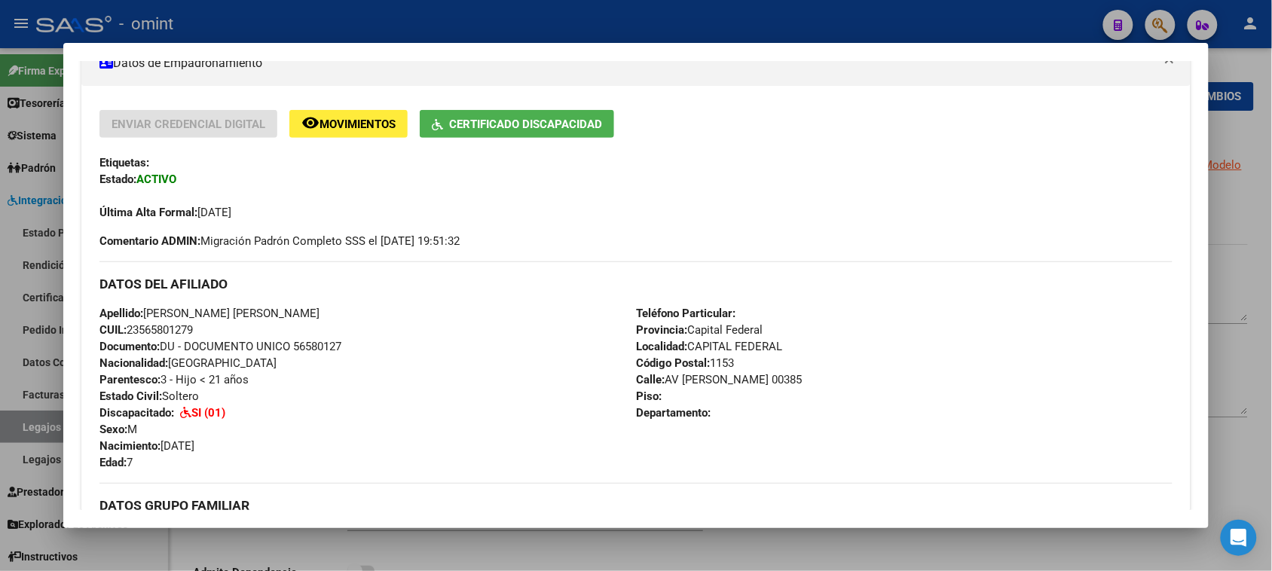
drag, startPoint x: 331, startPoint y: 310, endPoint x: 138, endPoint y: 314, distance: 193.6
click at [139, 313] on div "Apellido: CAVALLI AGUERO DANILO EZEQUIEL CUIL: 23565801279 Documento: DU - DOCU…" at bounding box center [367, 388] width 536 height 166
copy span "CAVALLI AGUERO DANILO EZEQUIEL"
click at [173, 329] on span "CUIL: 23565801279" at bounding box center [145, 330] width 93 height 14
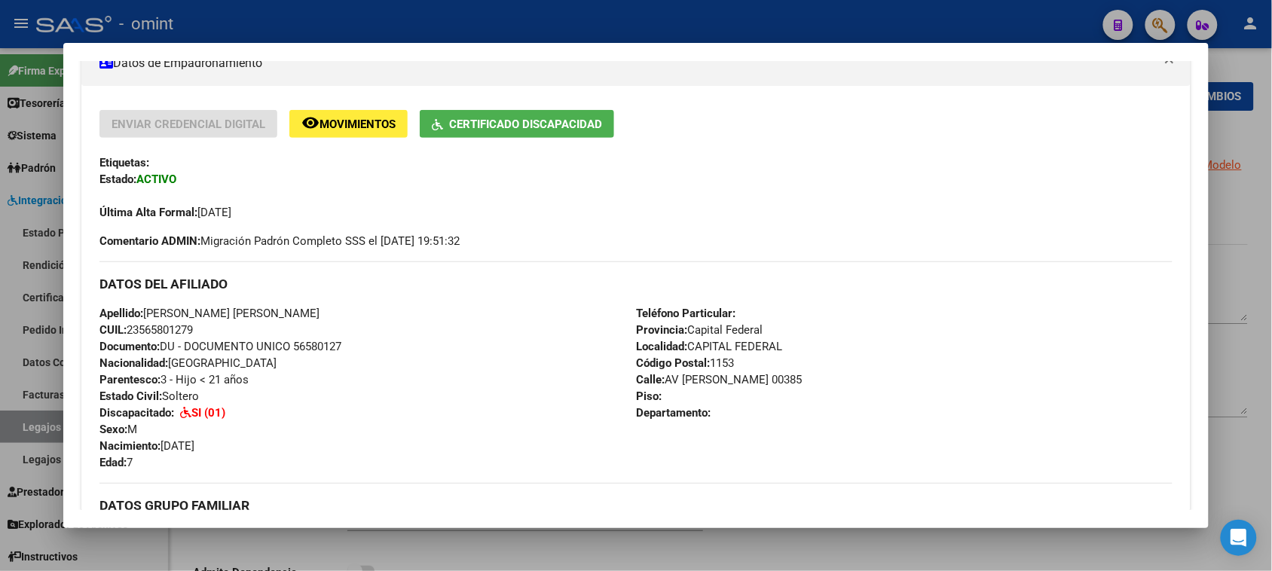
copy span "23565801279"
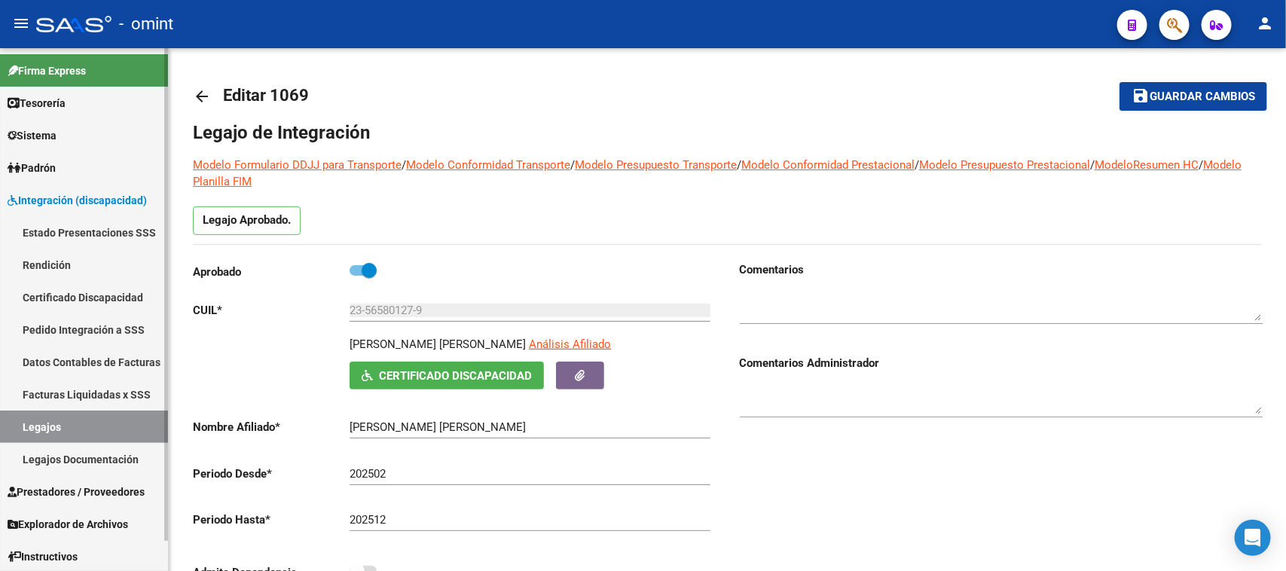
click at [63, 484] on span "Prestadores / Proveedores" at bounding box center [76, 492] width 137 height 17
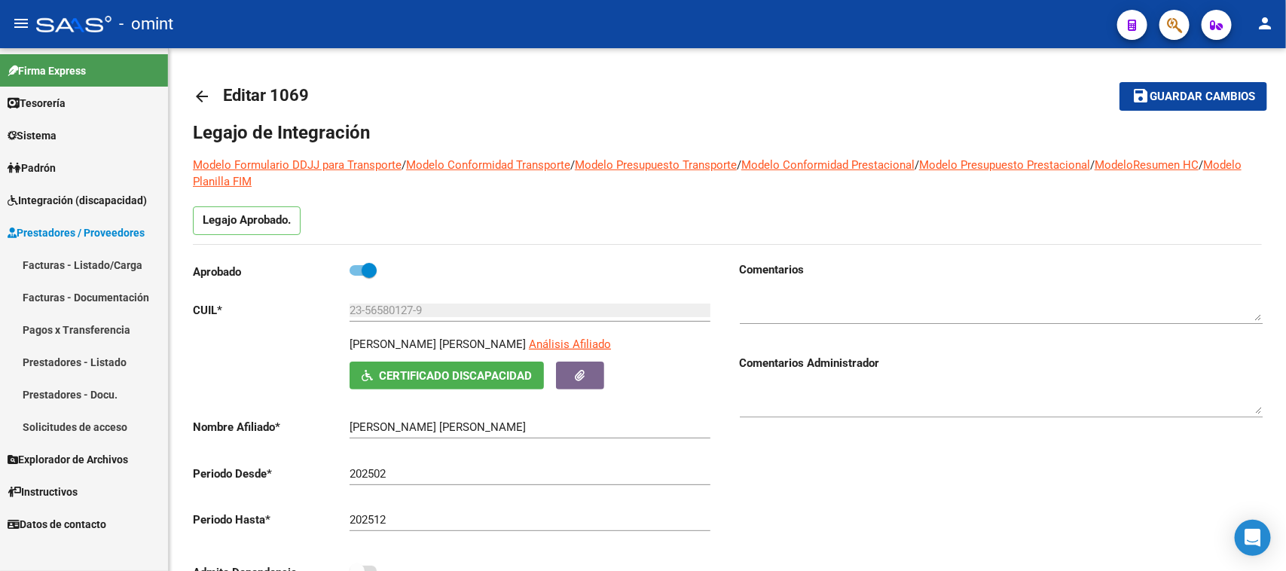
click at [87, 264] on link "Facturas - Listado/Carga" at bounding box center [84, 265] width 168 height 32
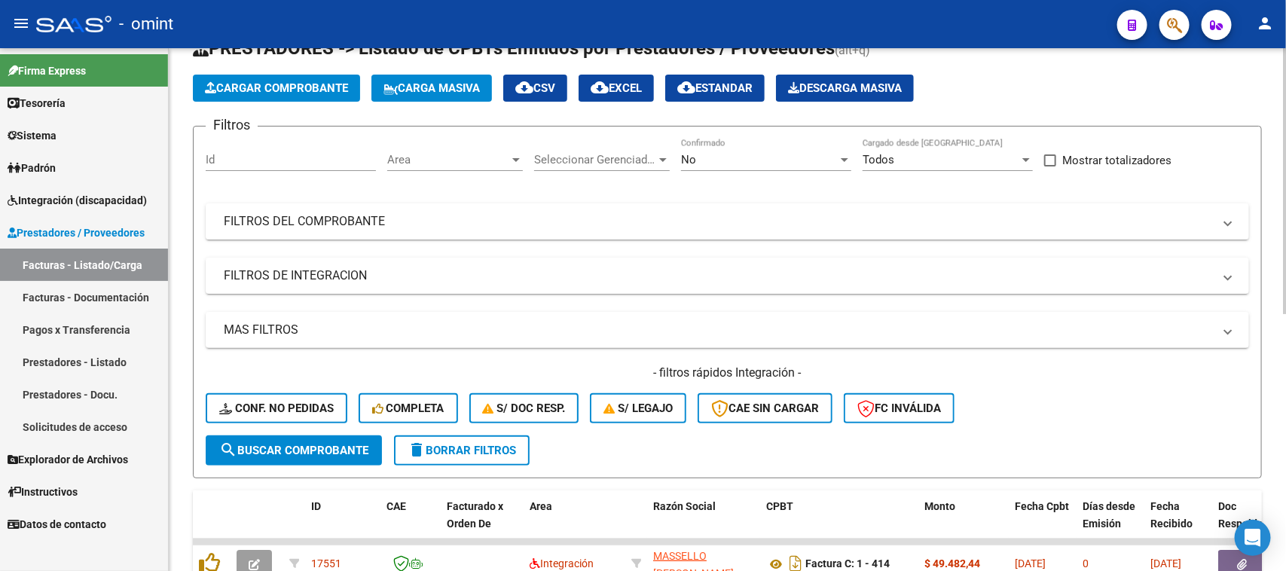
scroll to position [94, 0]
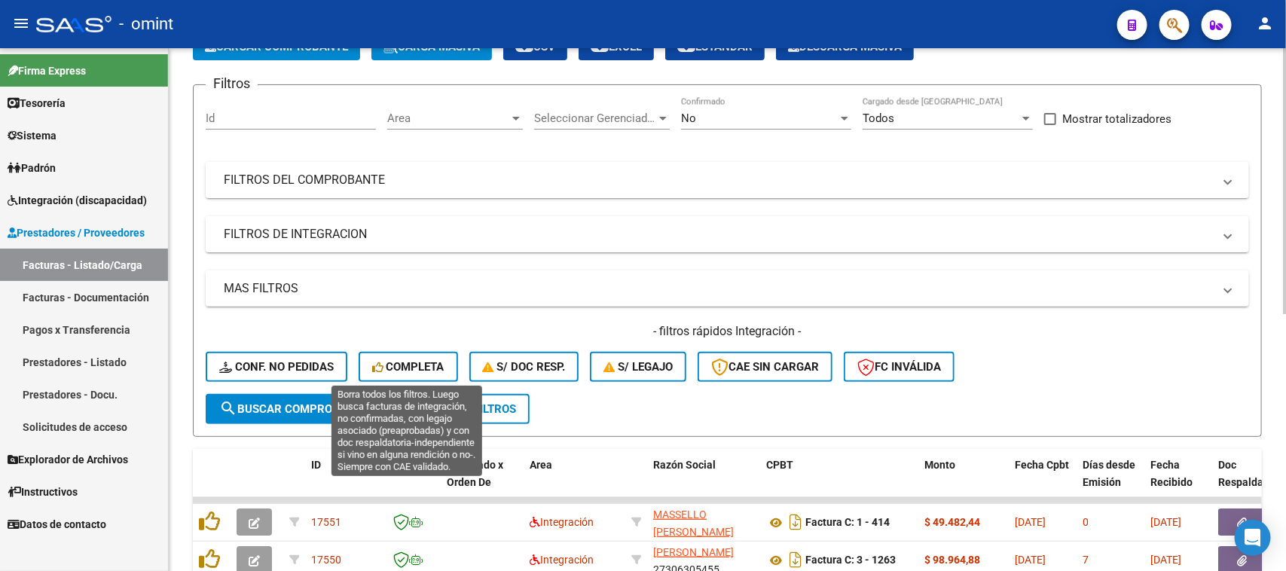
click at [388, 362] on span "Completa" at bounding box center [408, 367] width 72 height 14
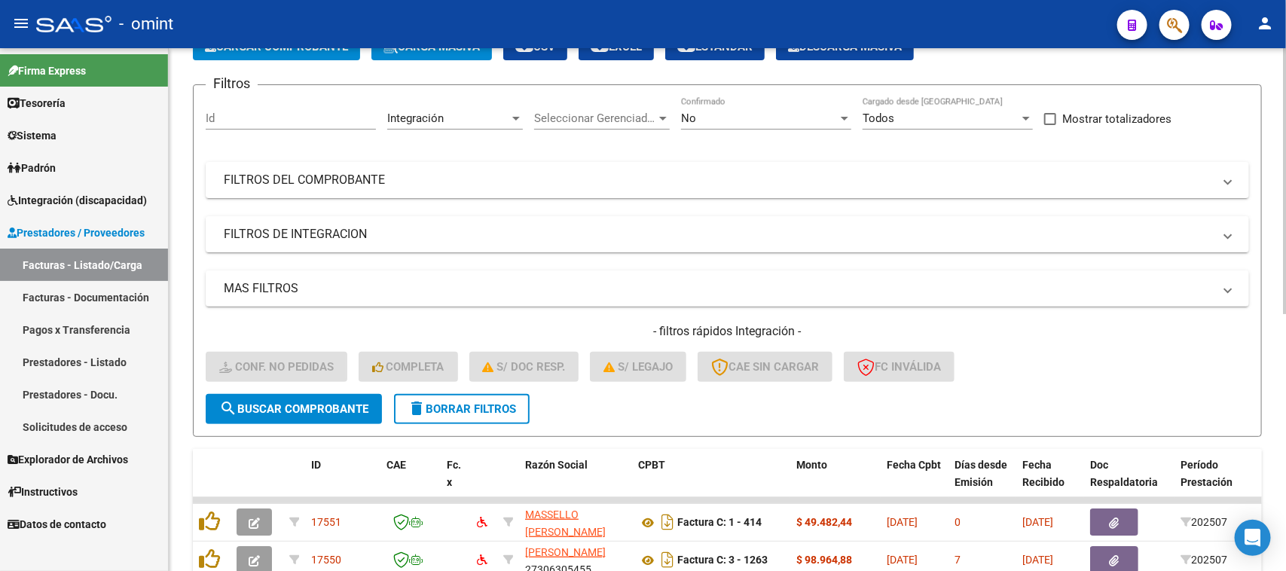
scroll to position [506, 0]
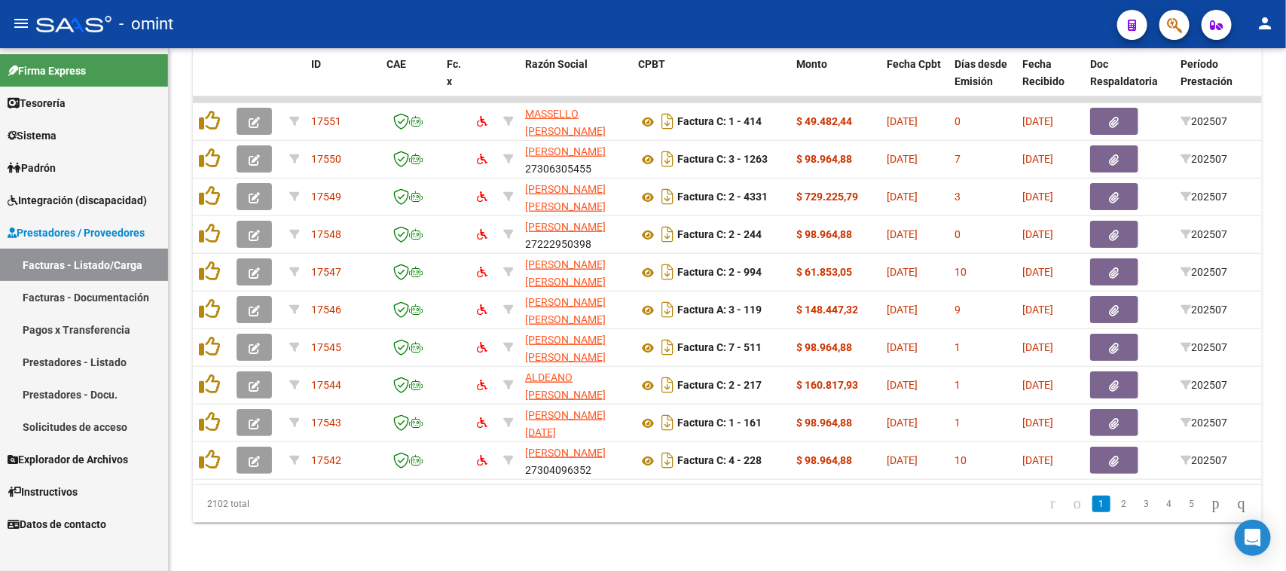
click at [109, 207] on span "Integración (discapacidad)" at bounding box center [77, 200] width 139 height 17
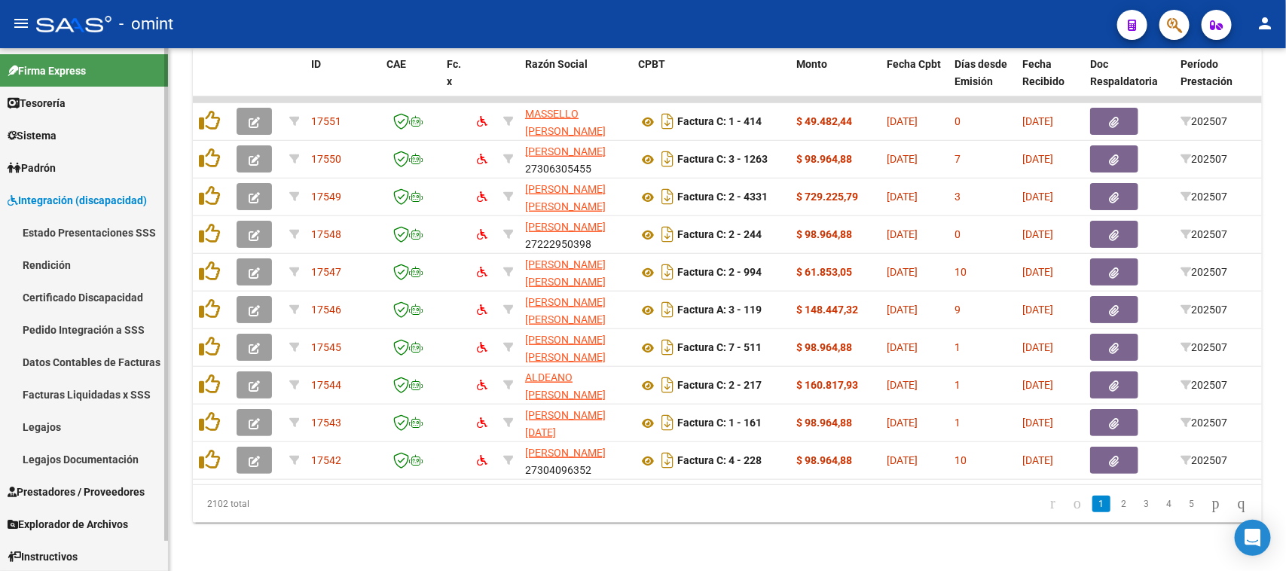
click at [55, 417] on link "Legajos" at bounding box center [84, 427] width 168 height 32
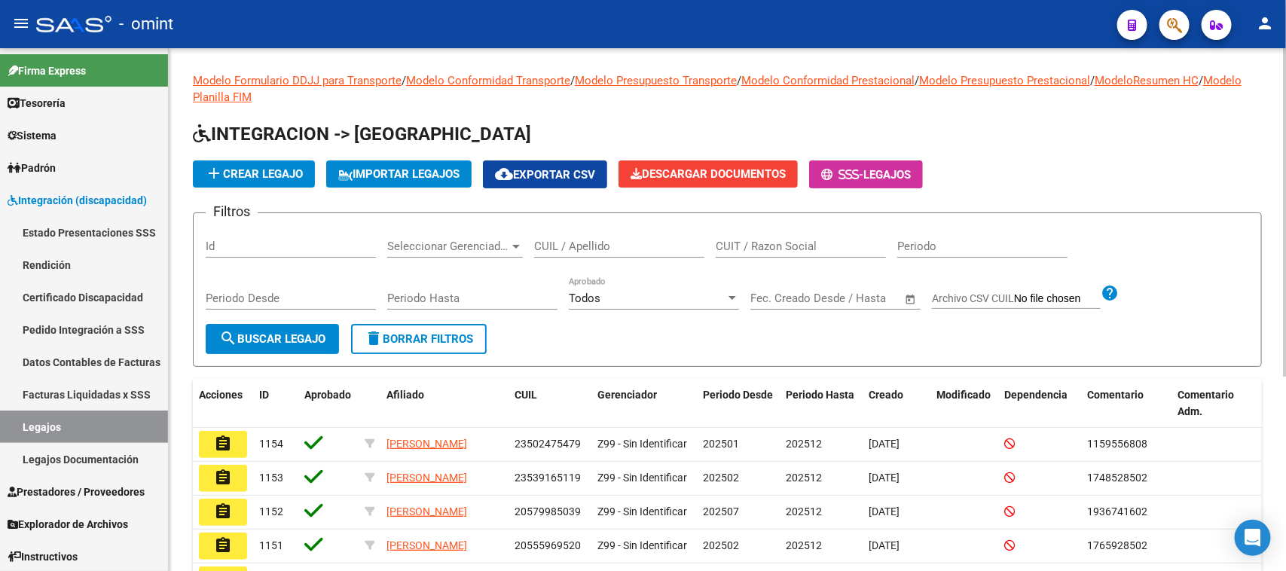
click at [566, 240] on div "CUIL / Apellido" at bounding box center [619, 241] width 170 height 32
paste input "CAVALLI"
click at [292, 354] on form "Filtros Id Seleccionar Gerenciador Seleccionar Gerenciador CAVALLI CUIL / Apell…" at bounding box center [727, 289] width 1069 height 154
click at [289, 343] on button "search Buscar Legajo" at bounding box center [272, 339] width 133 height 30
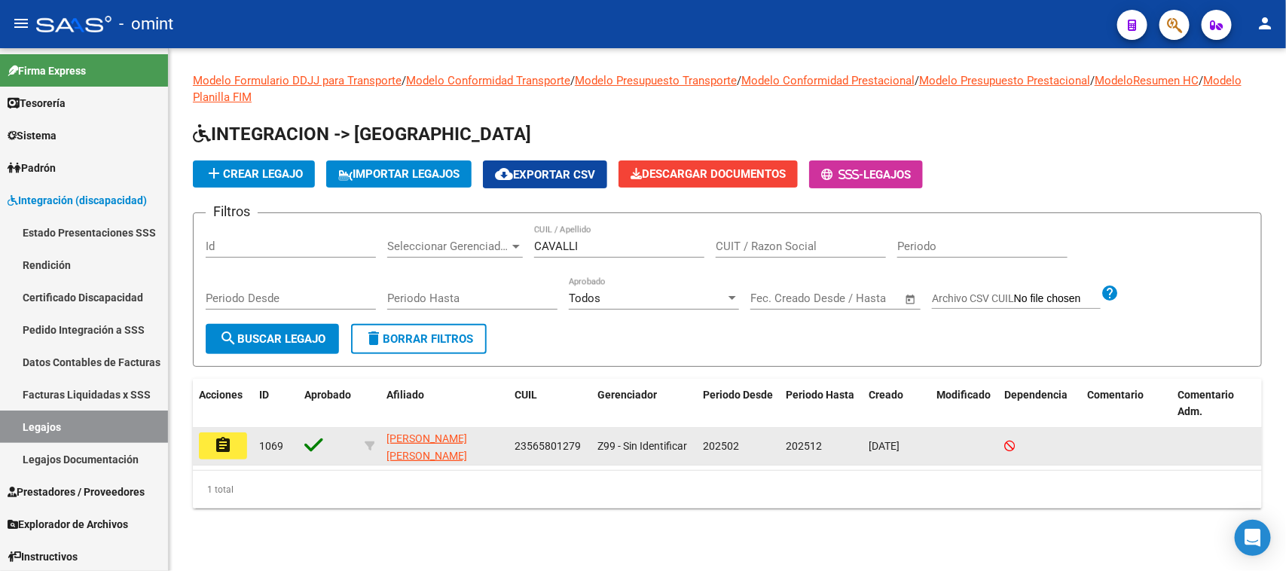
drag, startPoint x: 222, startPoint y: 457, endPoint x: 249, endPoint y: 438, distance: 32.4
click at [224, 453] on datatable-body-cell "assignment" at bounding box center [223, 446] width 60 height 37
click at [240, 437] on button "assignment" at bounding box center [223, 445] width 48 height 27
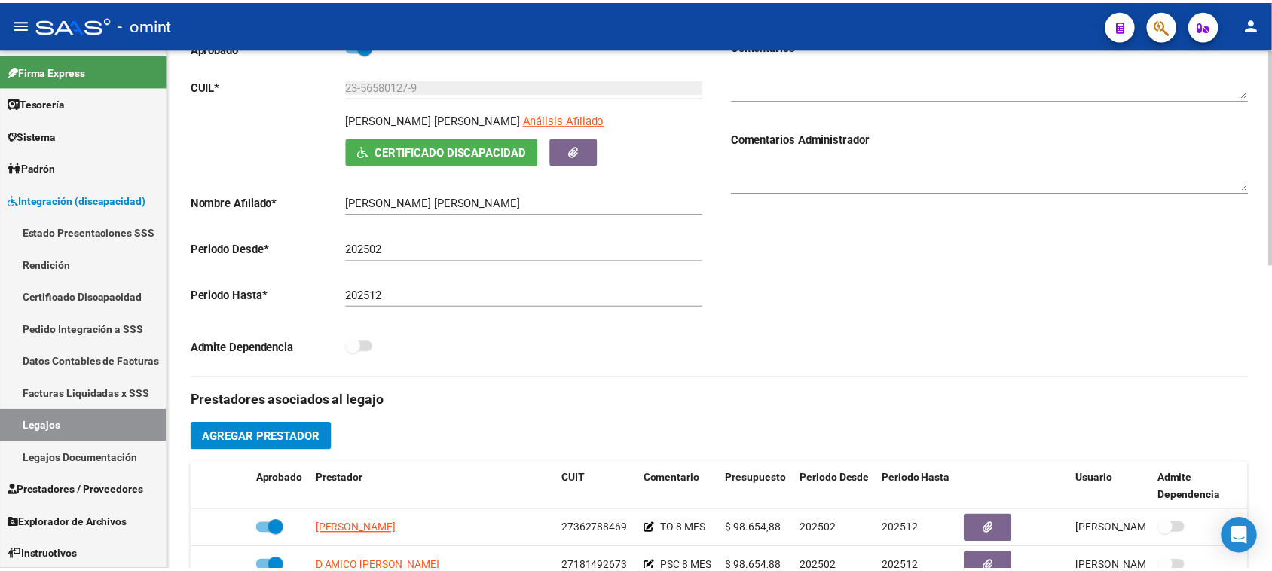
scroll to position [377, 0]
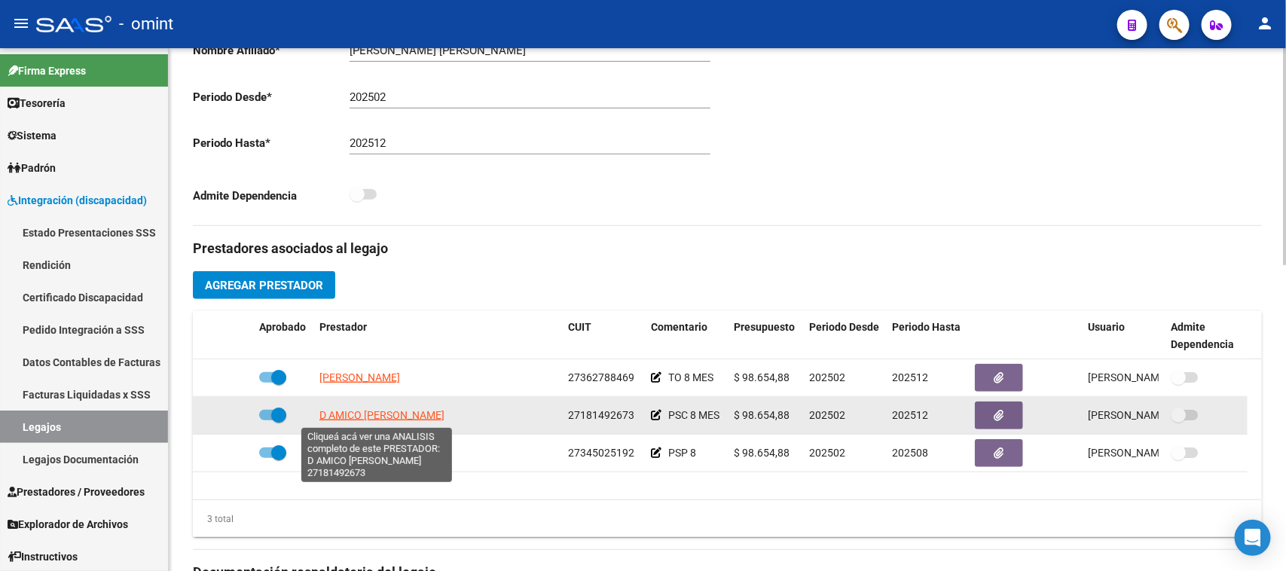
click at [377, 415] on span "D AMICO ADRIANA RITA" at bounding box center [381, 415] width 125 height 12
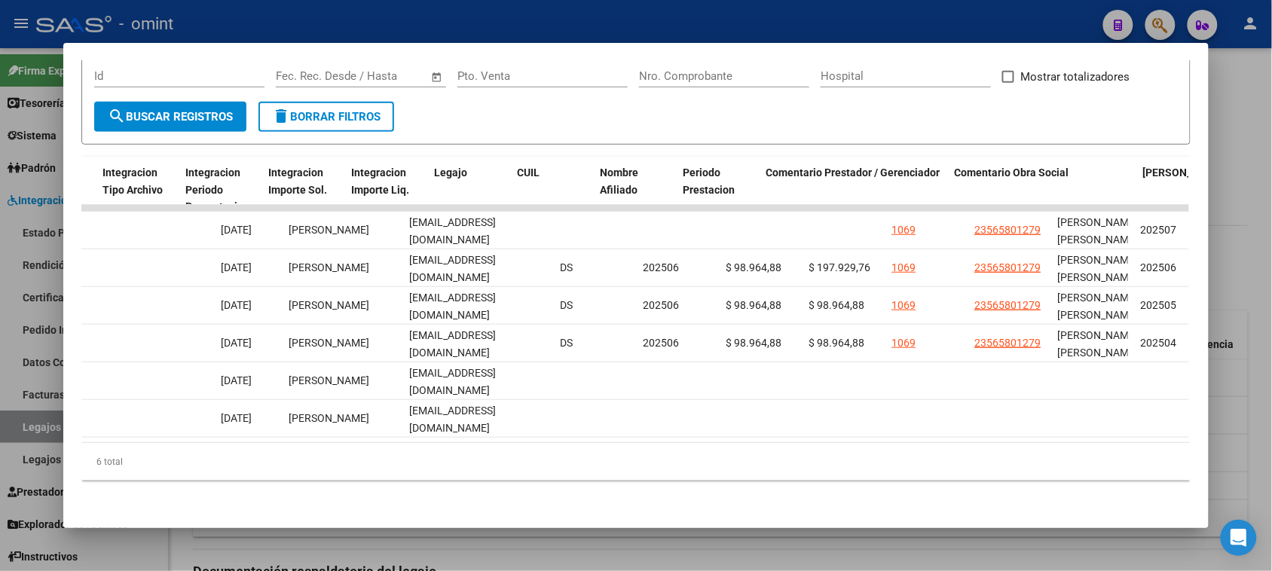
scroll to position [0, 2147]
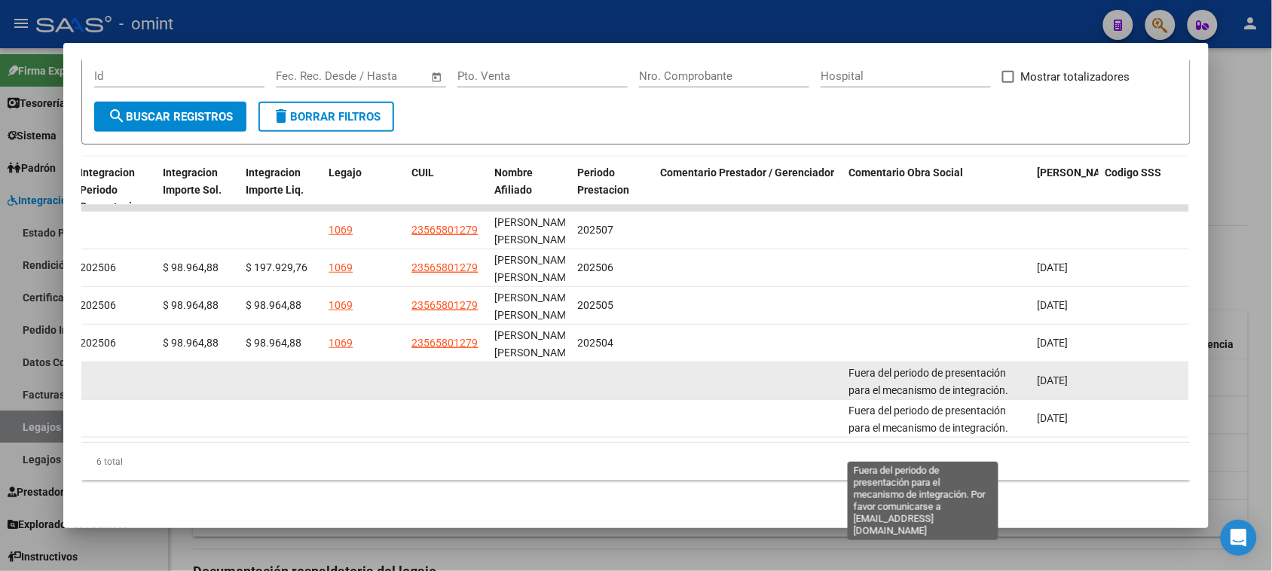
click at [944, 373] on span "Fuera del periodo de presentación para el mecanismo de integración. Por favor c…" at bounding box center [931, 398] width 167 height 63
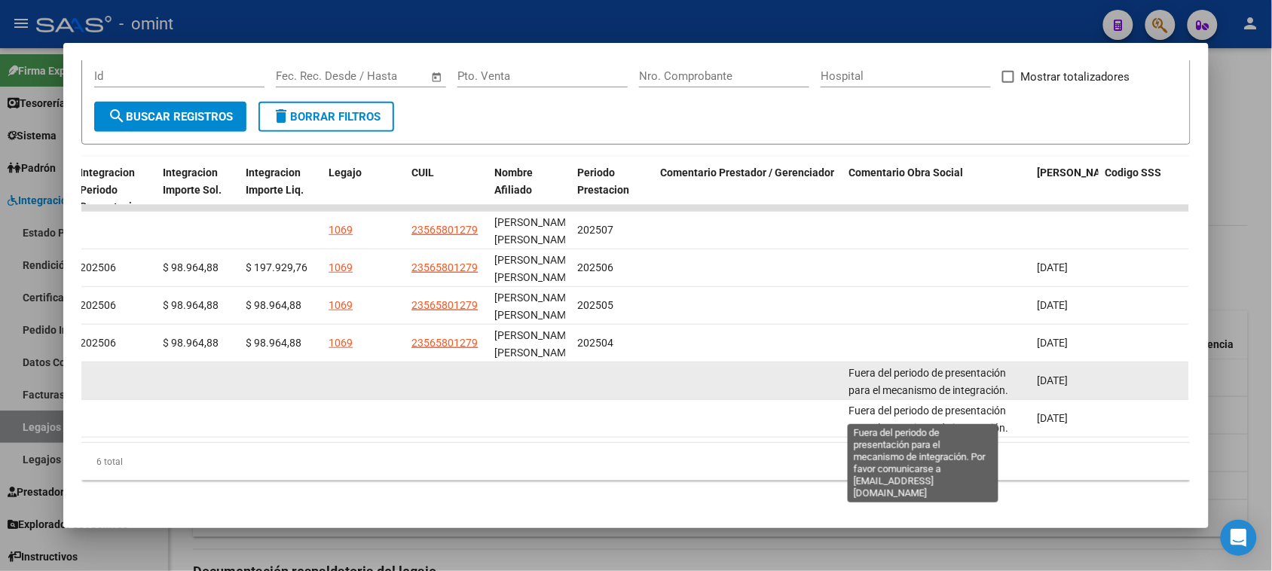
click at [944, 373] on span "Fuera del periodo de presentación para el mecanismo de integración. Por favor c…" at bounding box center [931, 398] width 167 height 63
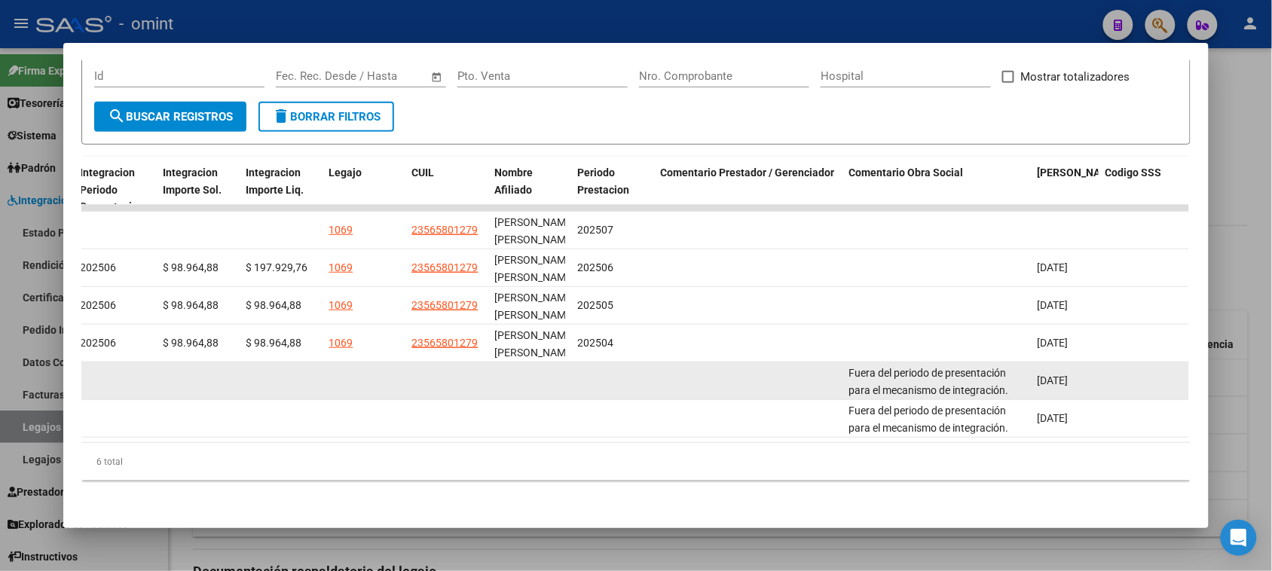
click at [944, 373] on span "Fuera del periodo de presentación para el mecanismo de integración. Por favor c…" at bounding box center [931, 398] width 167 height 63
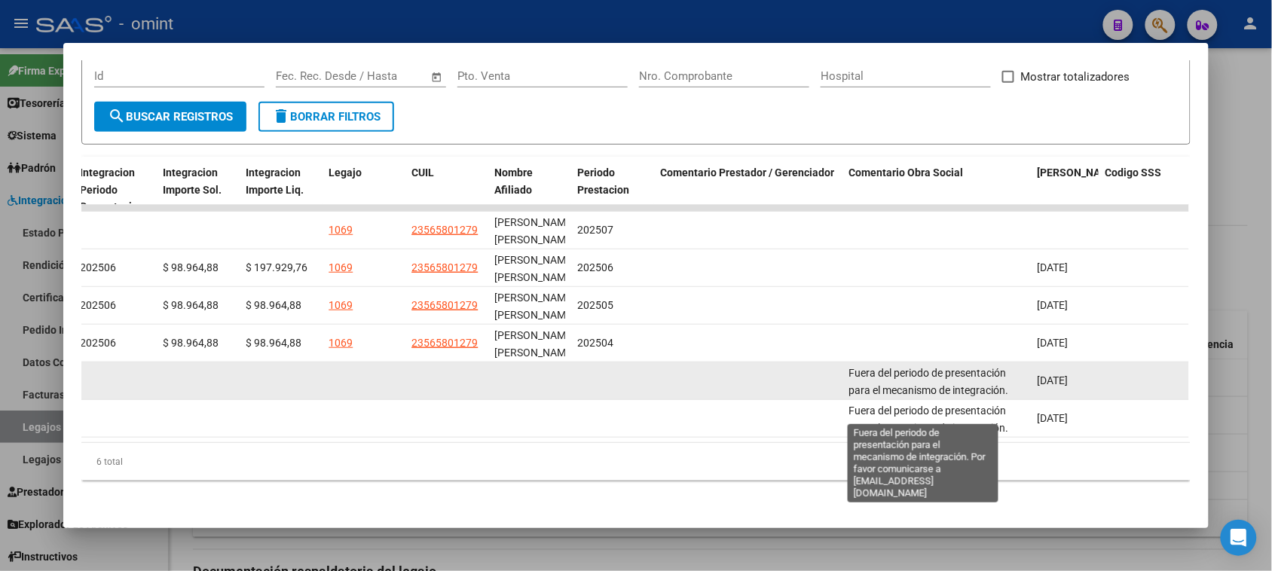
click at [949, 367] on span "Fuera del periodo de presentación para el mecanismo de integración. Por favor c…" at bounding box center [931, 398] width 167 height 63
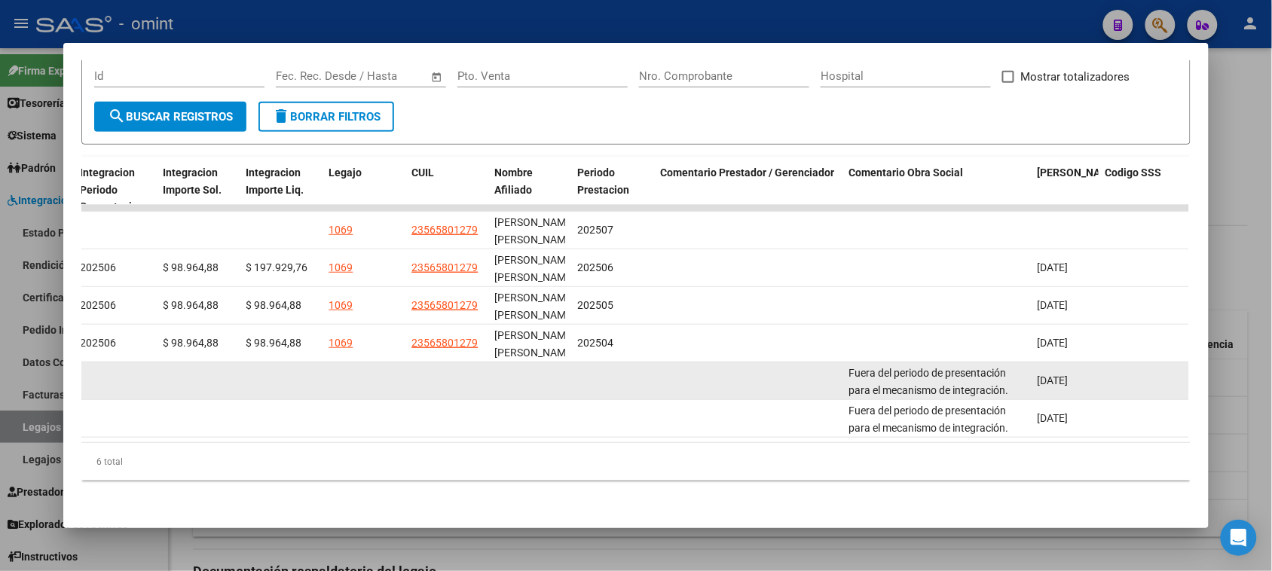
click at [842, 362] on datatable-body-cell "Fuera del periodo de presentación para el mecanismo de integración. Por favor c…" at bounding box center [936, 380] width 188 height 37
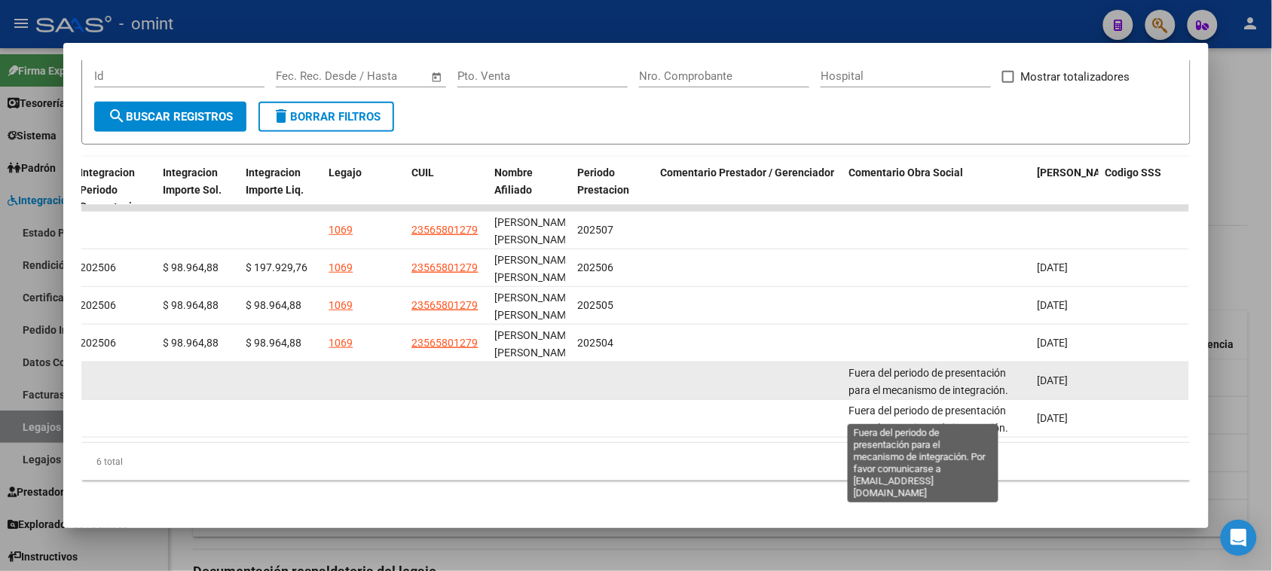
click at [848, 367] on span "Fuera del periodo de presentación para el mecanismo de integración. Por favor c…" at bounding box center [931, 398] width 167 height 63
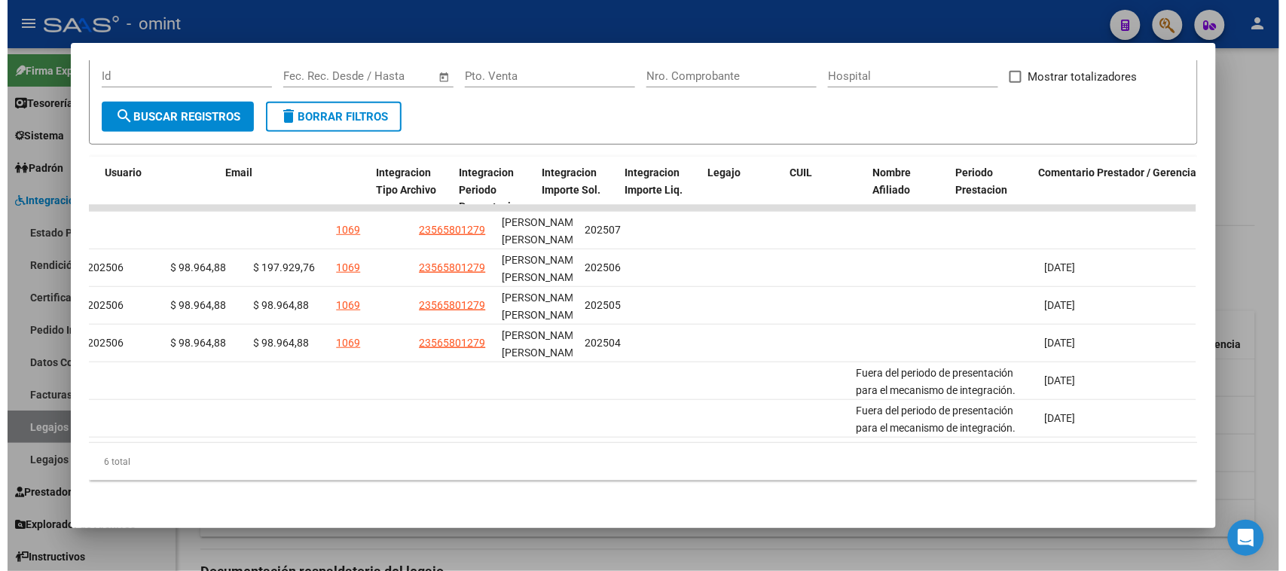
scroll to position [0, 905]
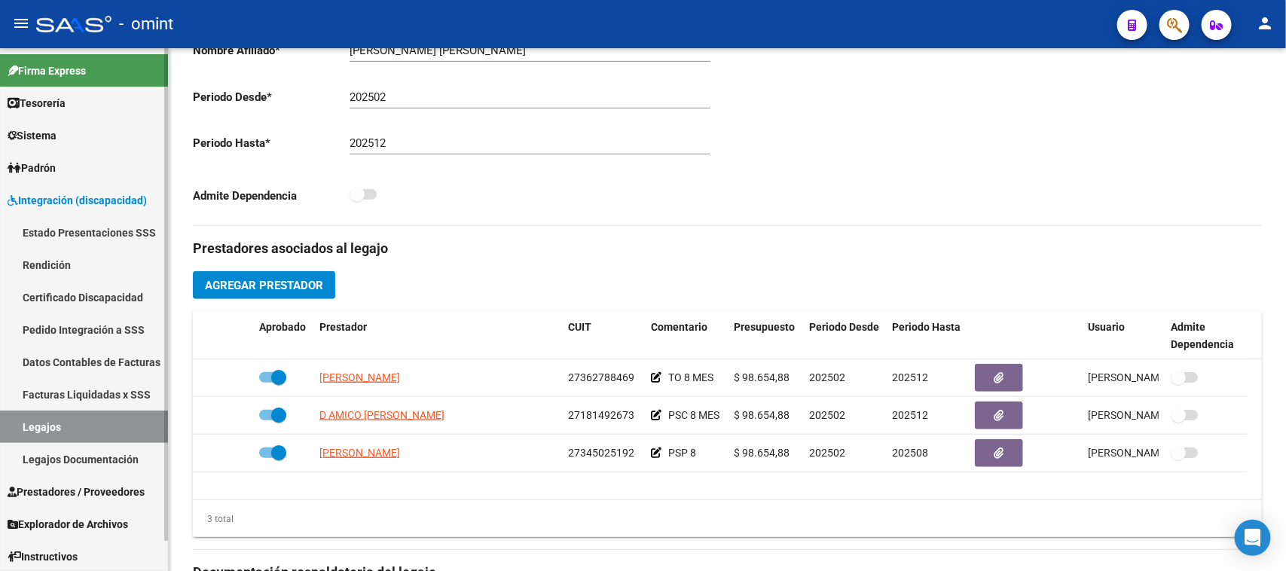
click at [130, 137] on link "Sistema" at bounding box center [84, 135] width 168 height 32
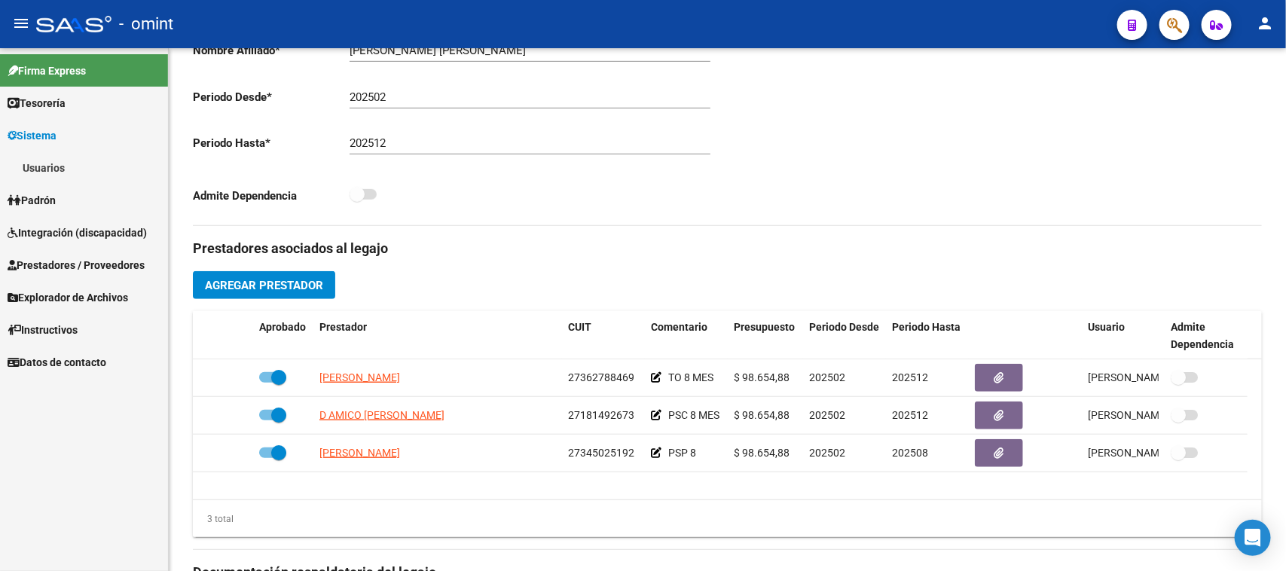
click at [122, 167] on link "Usuarios" at bounding box center [84, 167] width 168 height 32
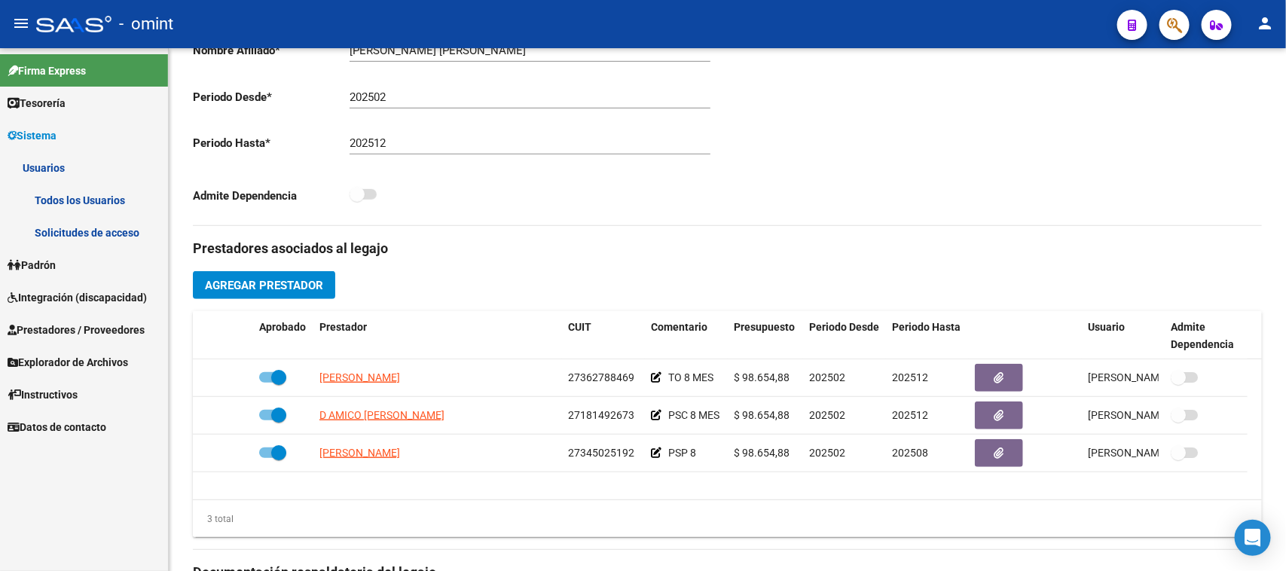
click at [103, 215] on link "Todos los Usuarios" at bounding box center [84, 200] width 168 height 32
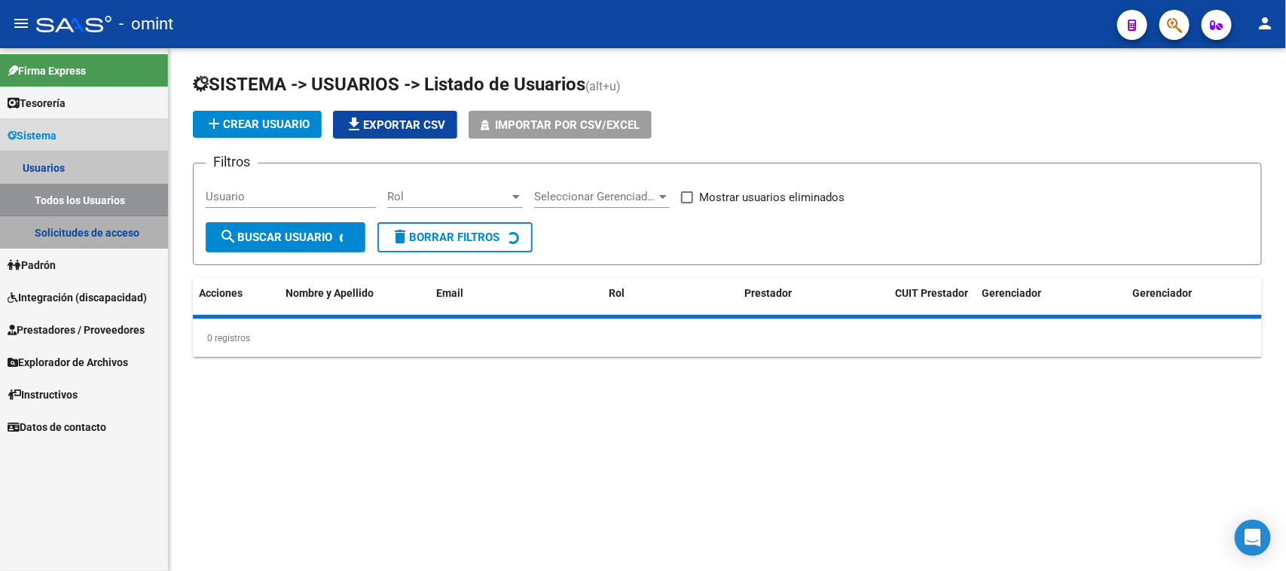
click at [99, 231] on link "Solicitudes de acceso" at bounding box center [84, 232] width 168 height 32
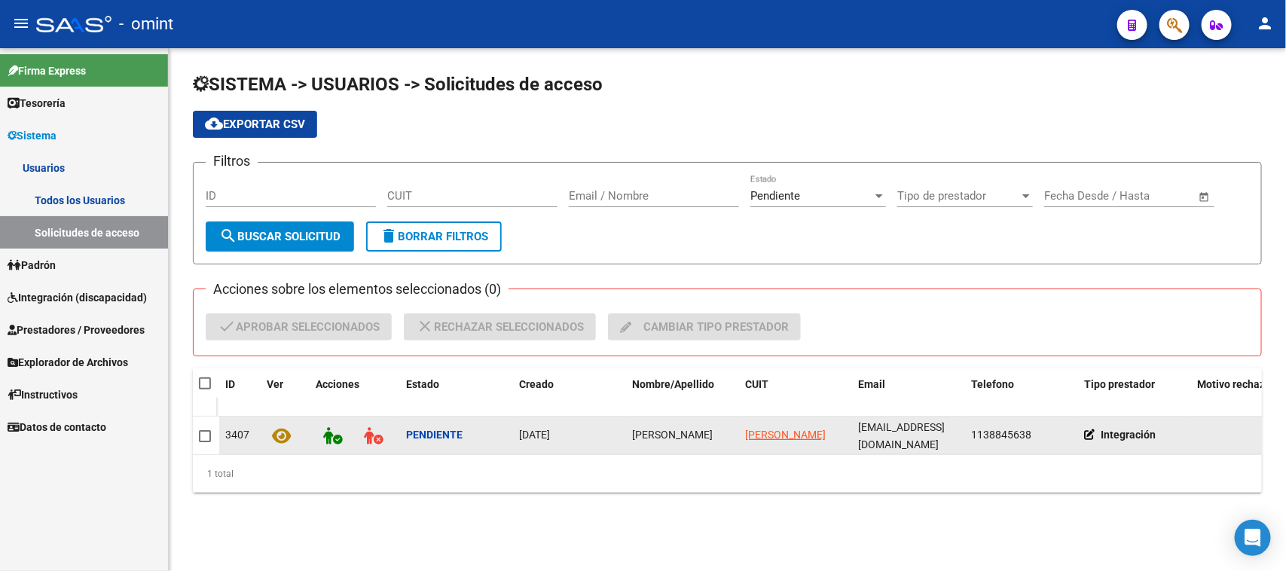
click at [634, 437] on span "MARTIN ALEJANDRO TORRES" at bounding box center [672, 435] width 81 height 12
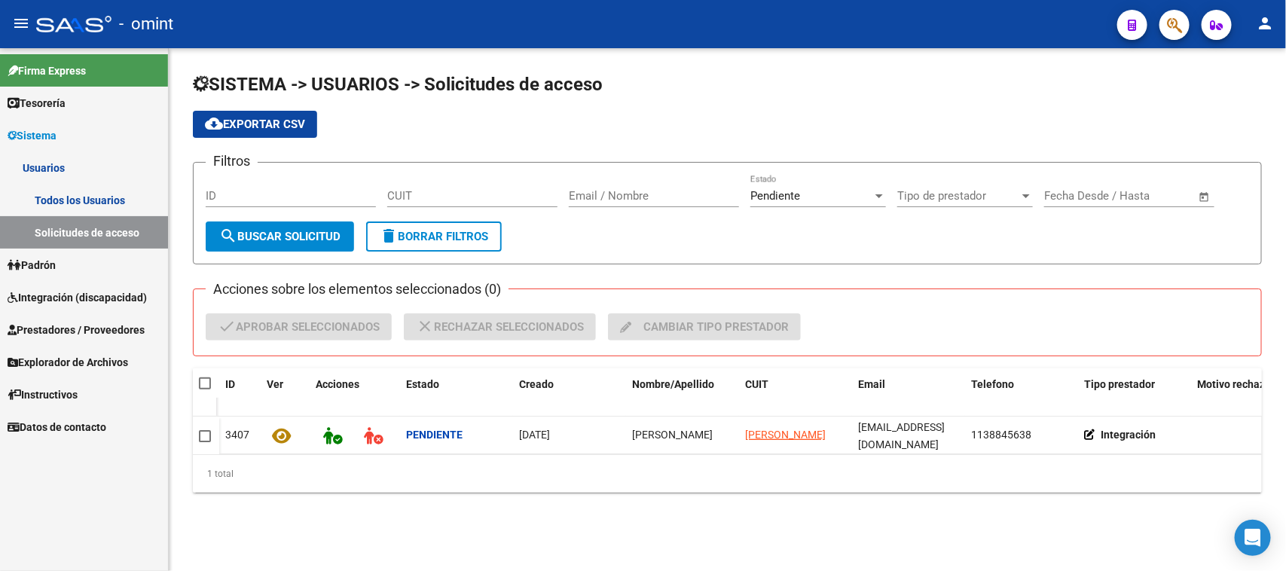
copy span "MARTIN ALEJANDRO TORRES"
drag, startPoint x: 197, startPoint y: 383, endPoint x: 206, endPoint y: 380, distance: 9.3
click at [200, 382] on datatable-header-cell at bounding box center [206, 383] width 26 height 30
click at [206, 380] on span at bounding box center [205, 383] width 12 height 12
click at [205, 389] on input "checkbox" at bounding box center [204, 389] width 1 height 1
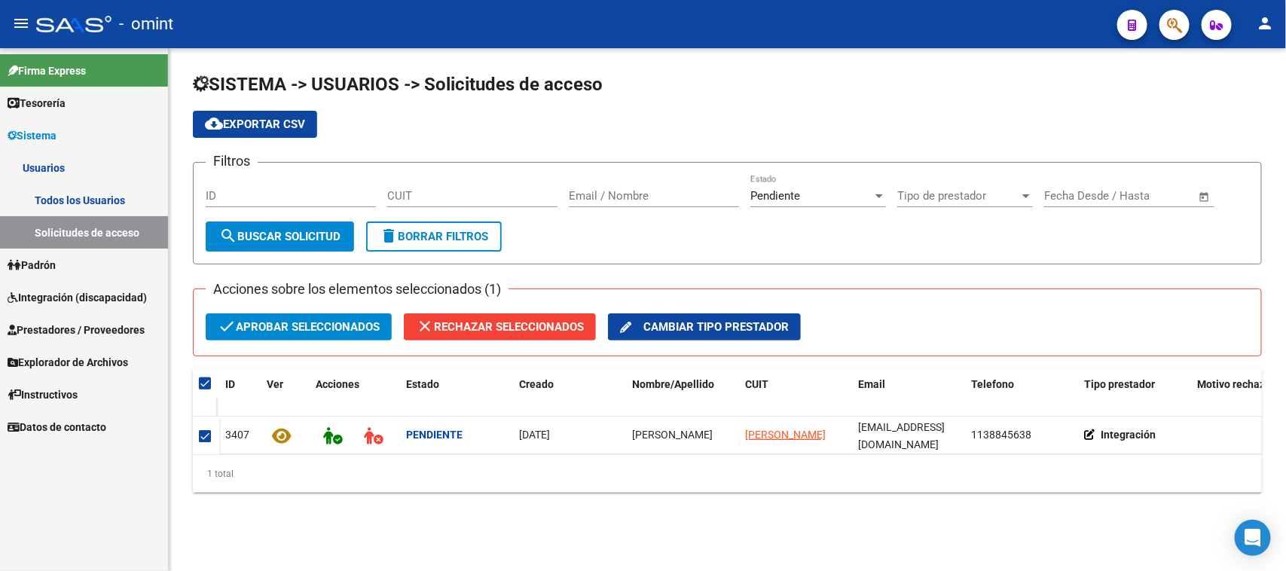
click at [270, 322] on span "check Aprobar seleccionados" at bounding box center [299, 326] width 162 height 27
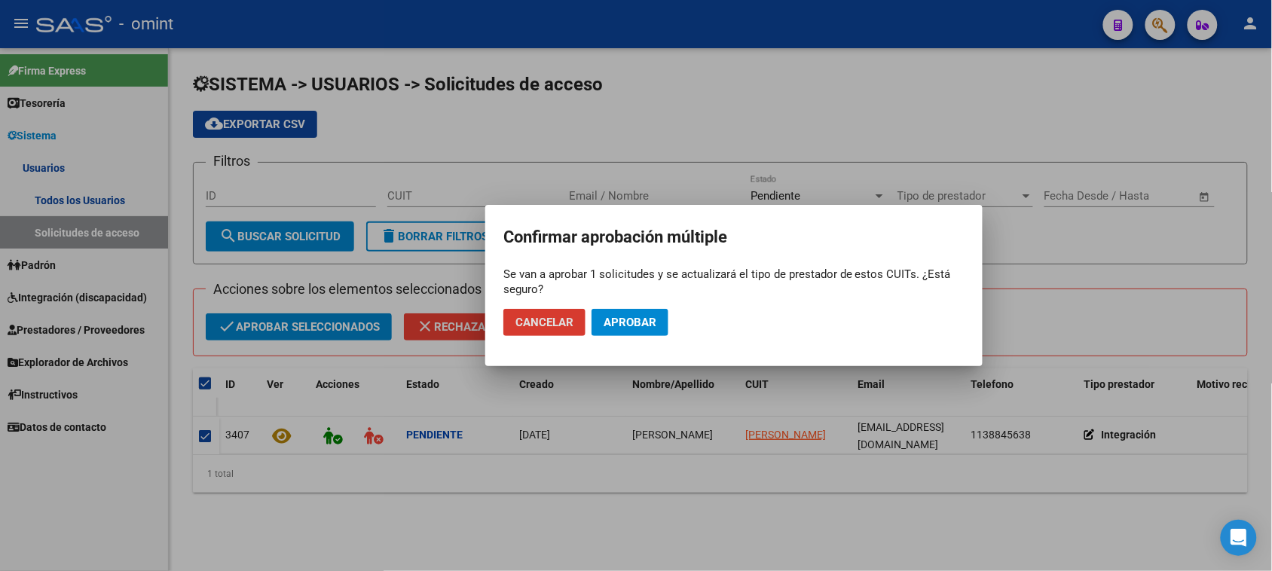
click at [609, 332] on button "Aprobar" at bounding box center [629, 322] width 77 height 27
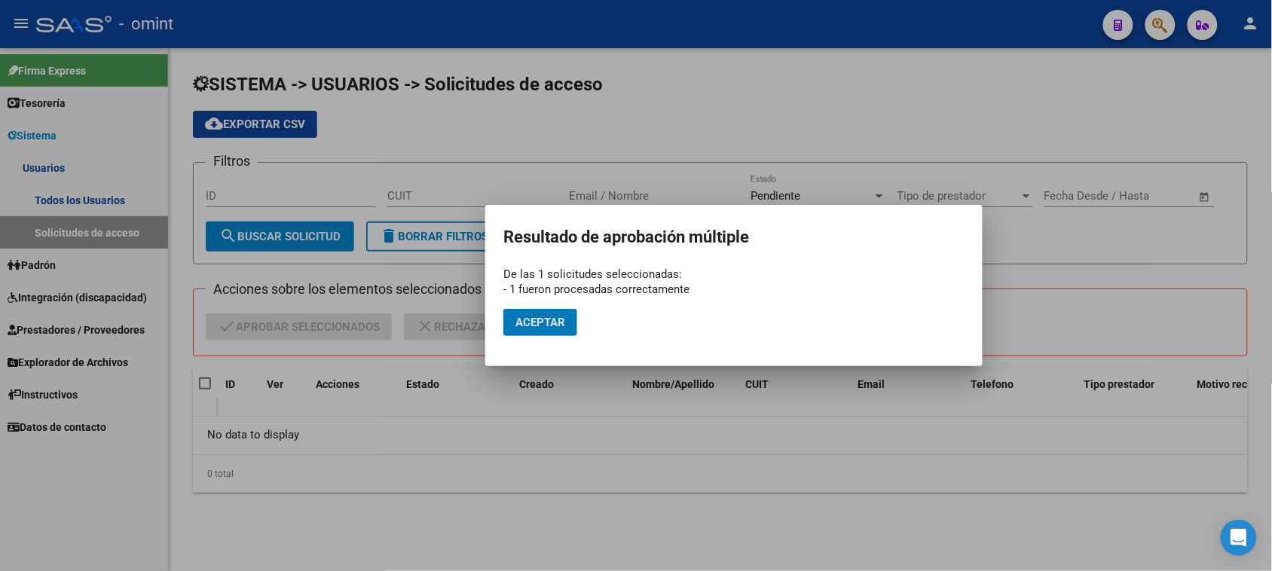
click at [562, 313] on button "Aceptar" at bounding box center [540, 322] width 74 height 27
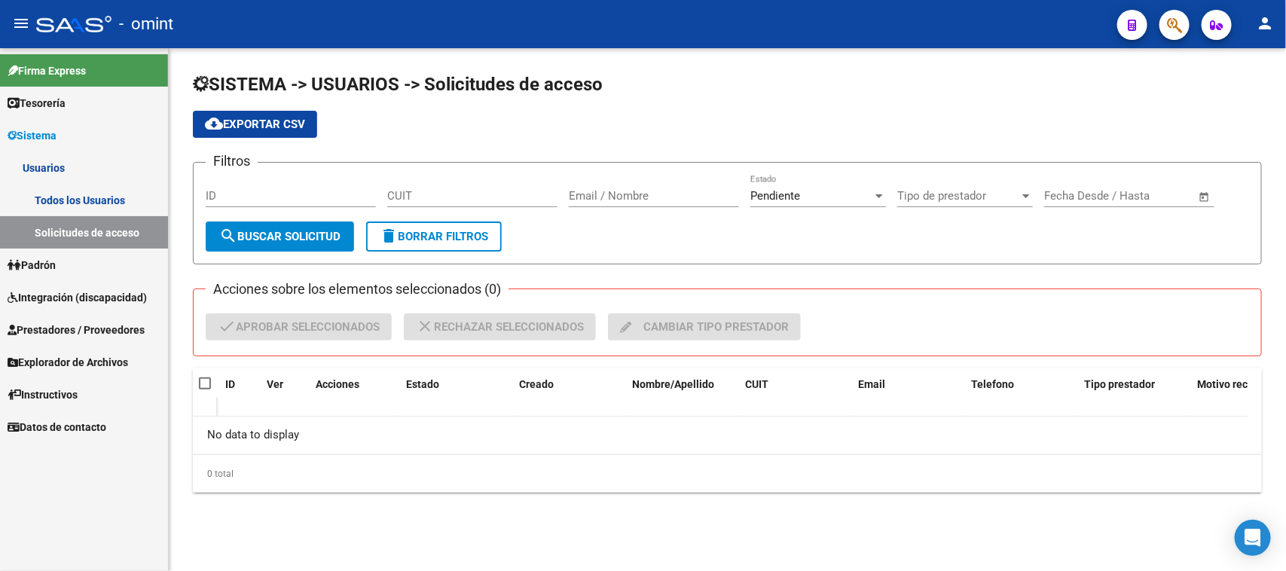
click at [102, 190] on link "Todos los Usuarios" at bounding box center [84, 200] width 168 height 32
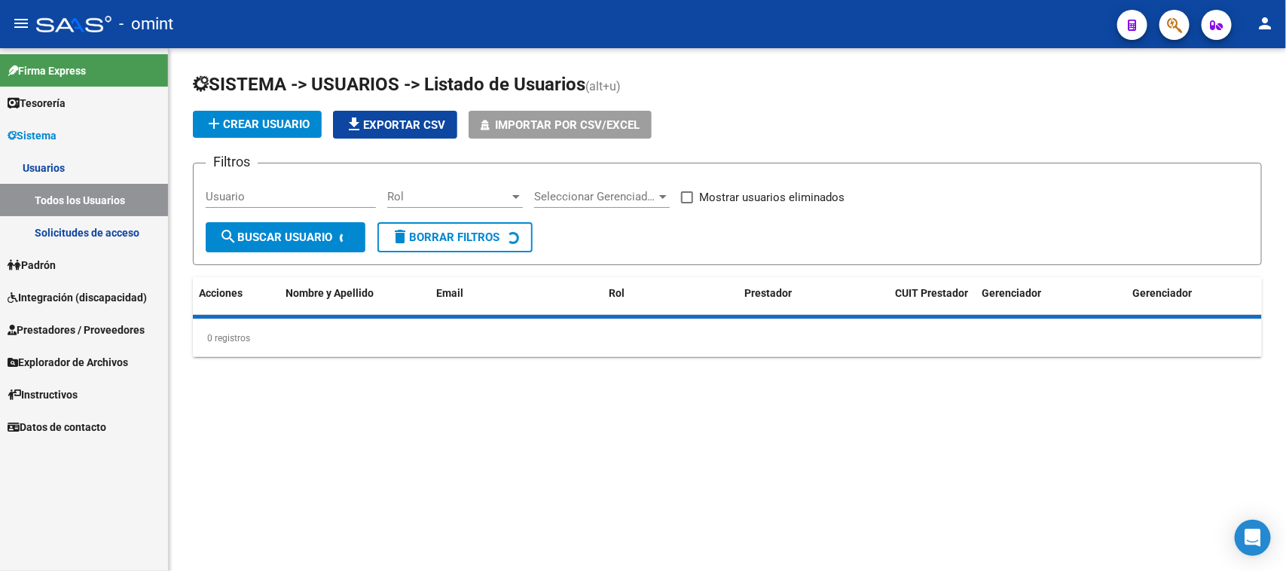
click at [246, 198] on input "Usuario" at bounding box center [291, 197] width 170 height 14
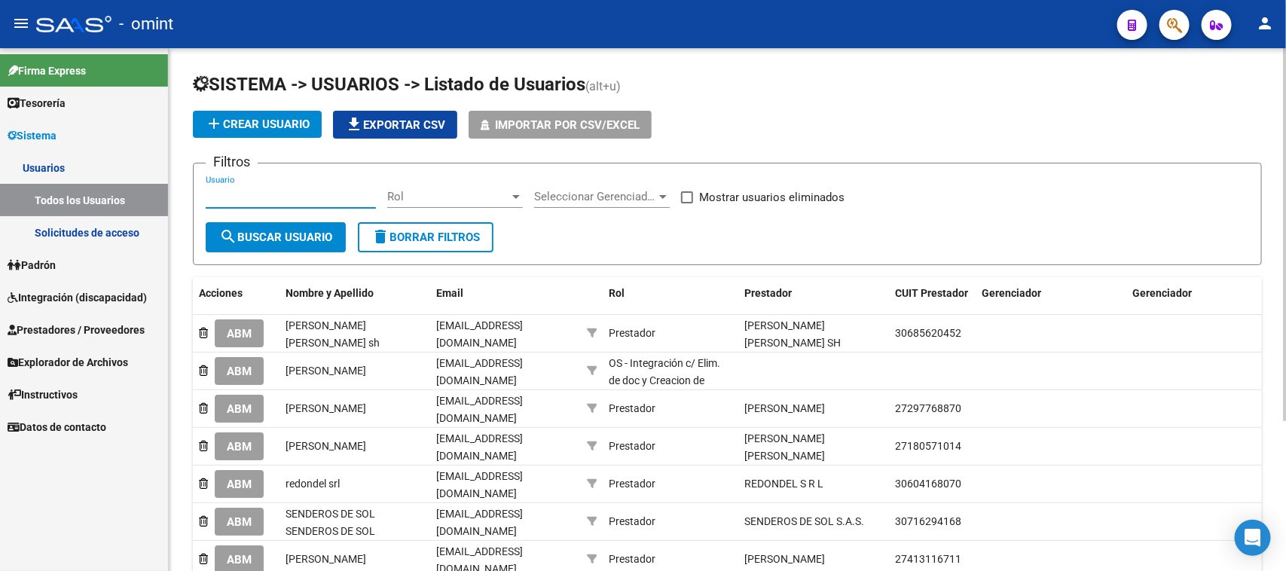
paste input "MARTIN ALEJANDRO TORRES"
click at [235, 227] on mat-icon "search" at bounding box center [228, 236] width 18 height 18
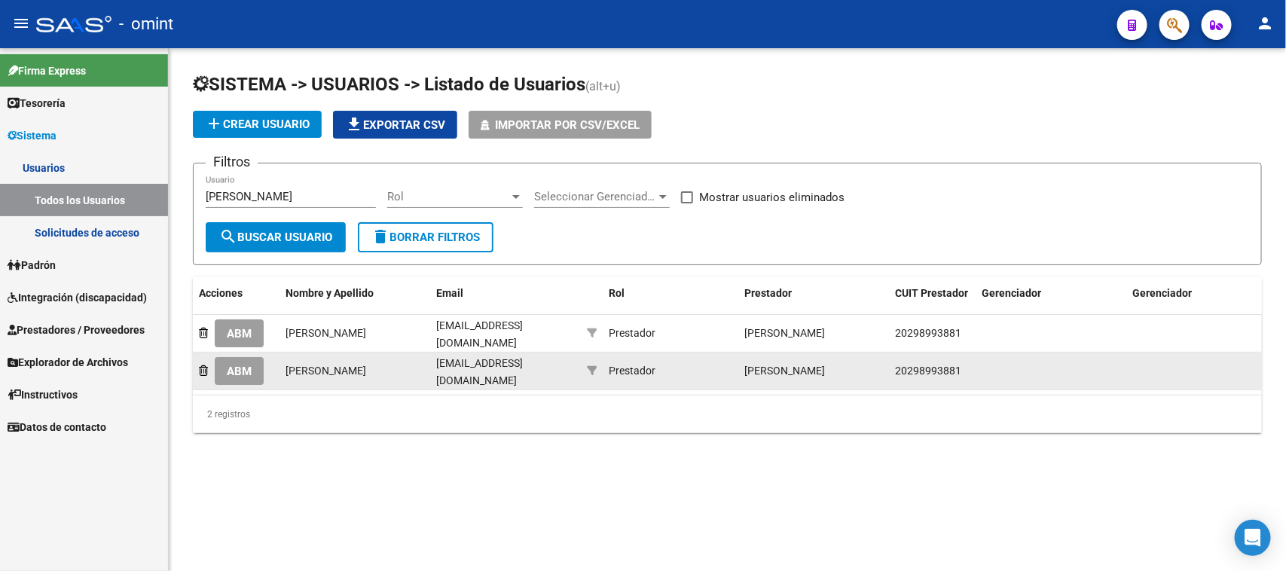
click at [246, 369] on span "ABM" at bounding box center [239, 372] width 25 height 14
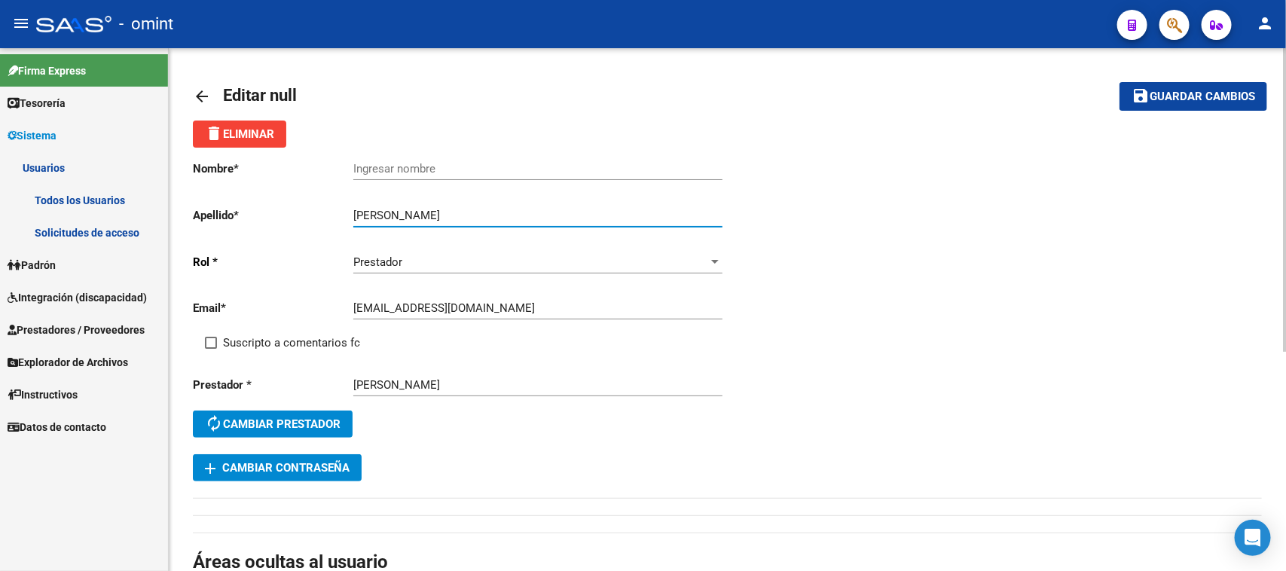
drag, startPoint x: 465, startPoint y: 209, endPoint x: 179, endPoint y: 197, distance: 286.5
click at [179, 197] on div "arrow_back Editar null save Guardar cambios delete Eliminar Nombre * Ingresar n…" at bounding box center [727, 501] width 1117 height 906
click at [412, 169] on input "Ingresar nombre" at bounding box center [537, 169] width 369 height 14
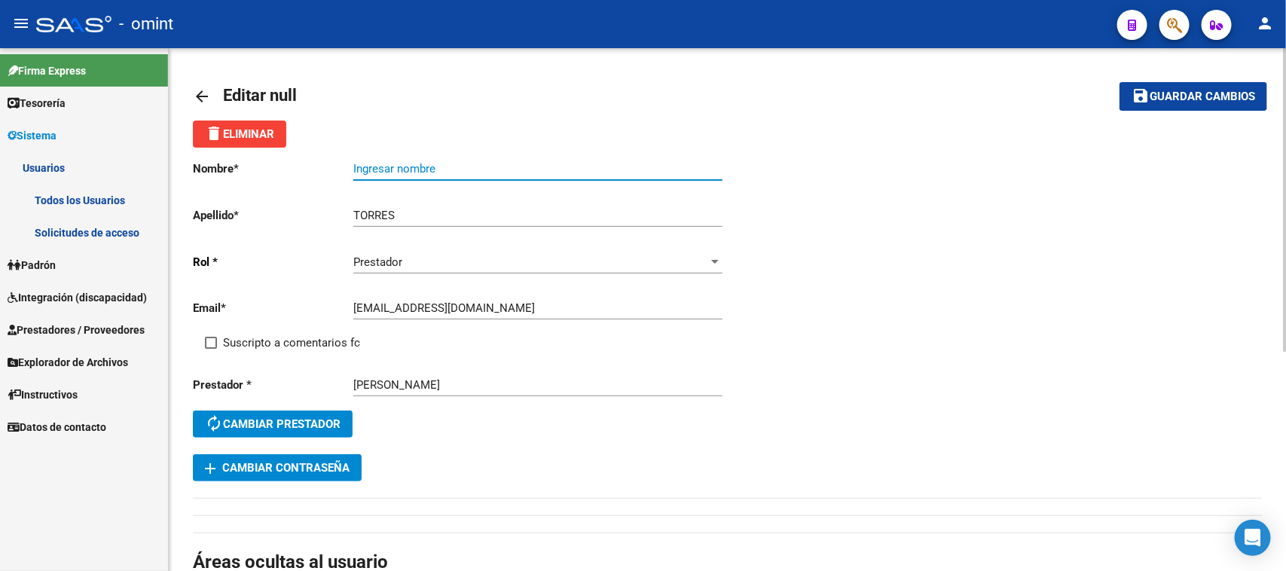
paste input "MARTIN ALEJANDRO"
click at [283, 336] on span "Suscripto a comentarios fc" at bounding box center [291, 343] width 137 height 18
click at [211, 349] on input "Suscripto a comentarios fc" at bounding box center [210, 349] width 1 height 1
click at [1183, 77] on mat-toolbar-row "save Guardar cambios" at bounding box center [1155, 96] width 224 height 48
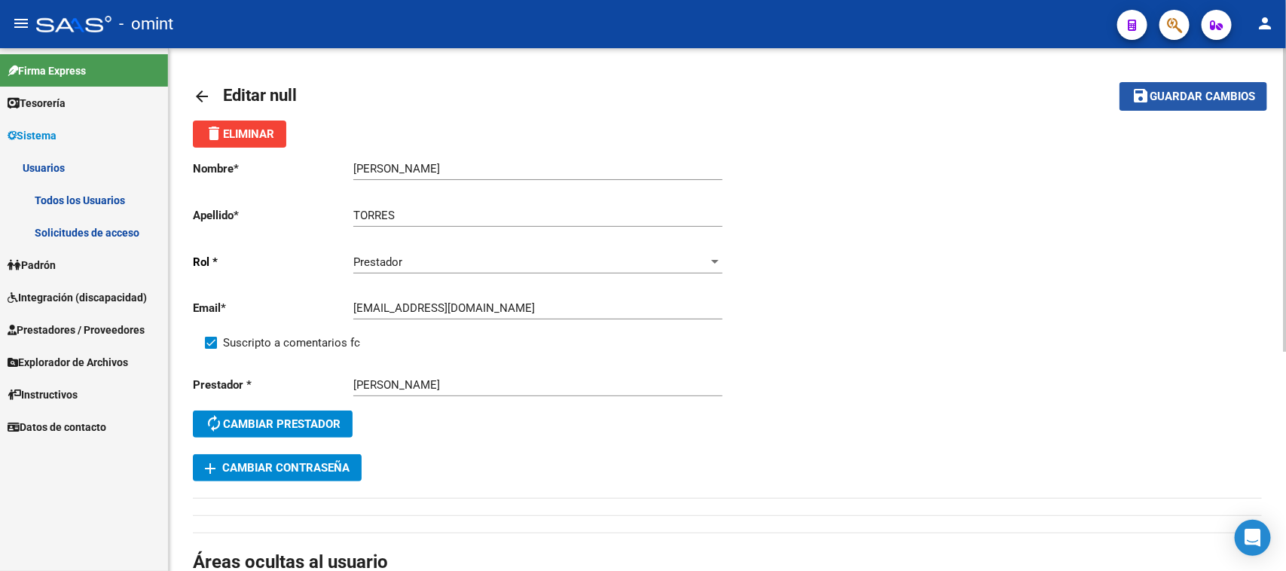
click at [1176, 94] on span "Guardar cambios" at bounding box center [1201, 97] width 105 height 14
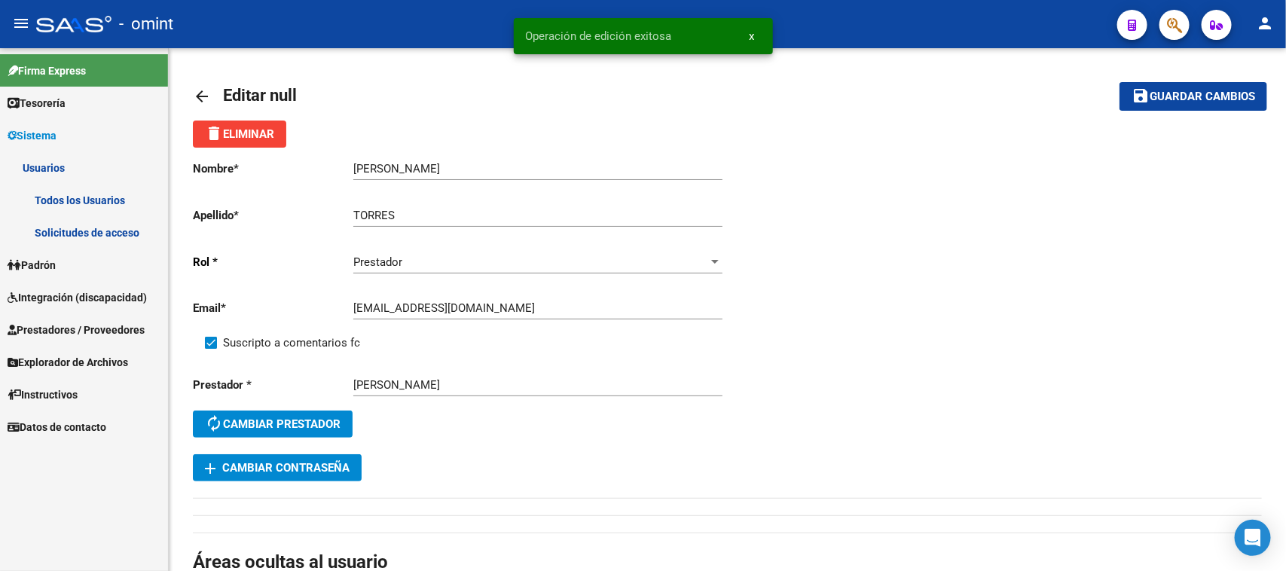
click at [118, 196] on link "Todos los Usuarios" at bounding box center [84, 200] width 168 height 32
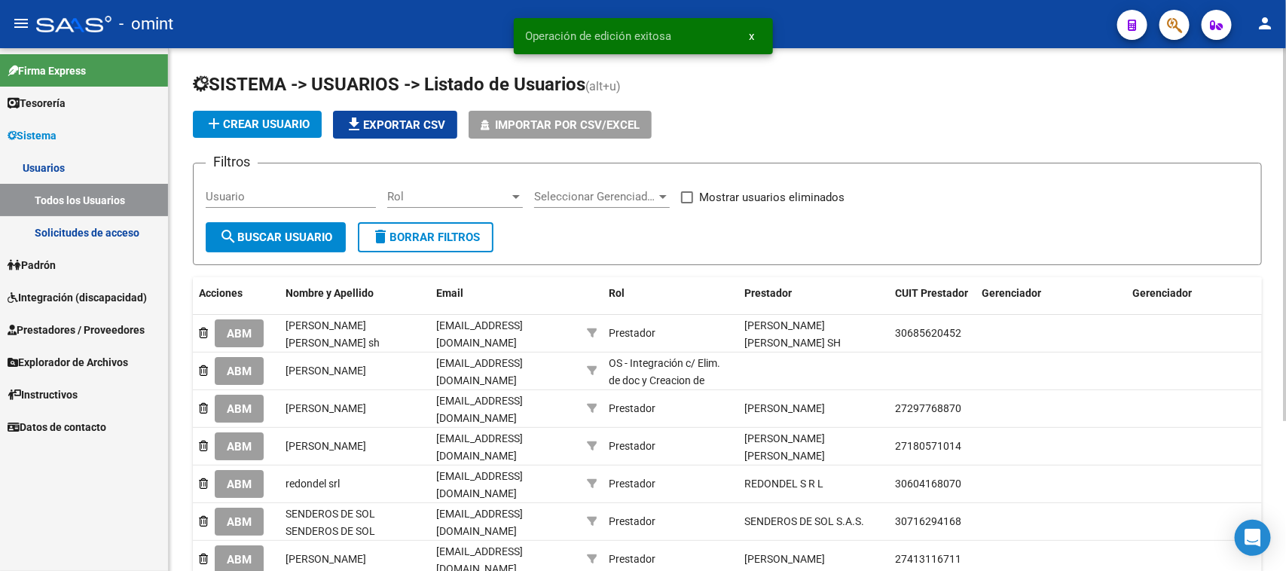
click at [292, 197] on input "Usuario" at bounding box center [291, 197] width 170 height 14
paste input "MARTIN ALEJANDRO"
click at [287, 231] on span "search Buscar Usuario" at bounding box center [275, 238] width 113 height 14
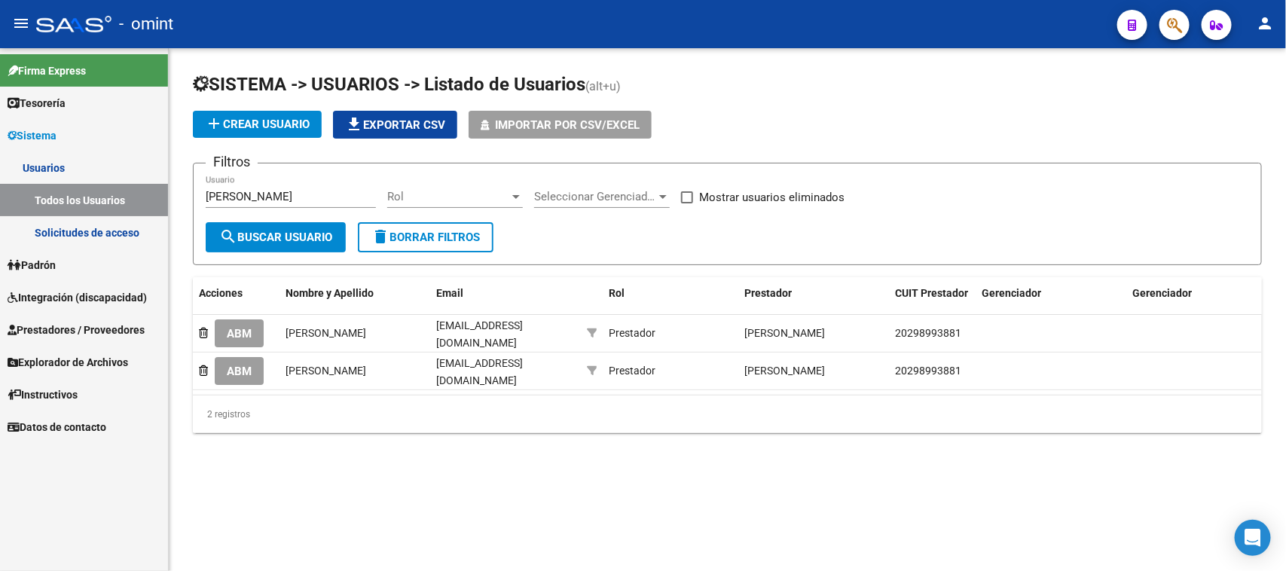
click at [238, 365] on span "ABM" at bounding box center [239, 372] width 25 height 14
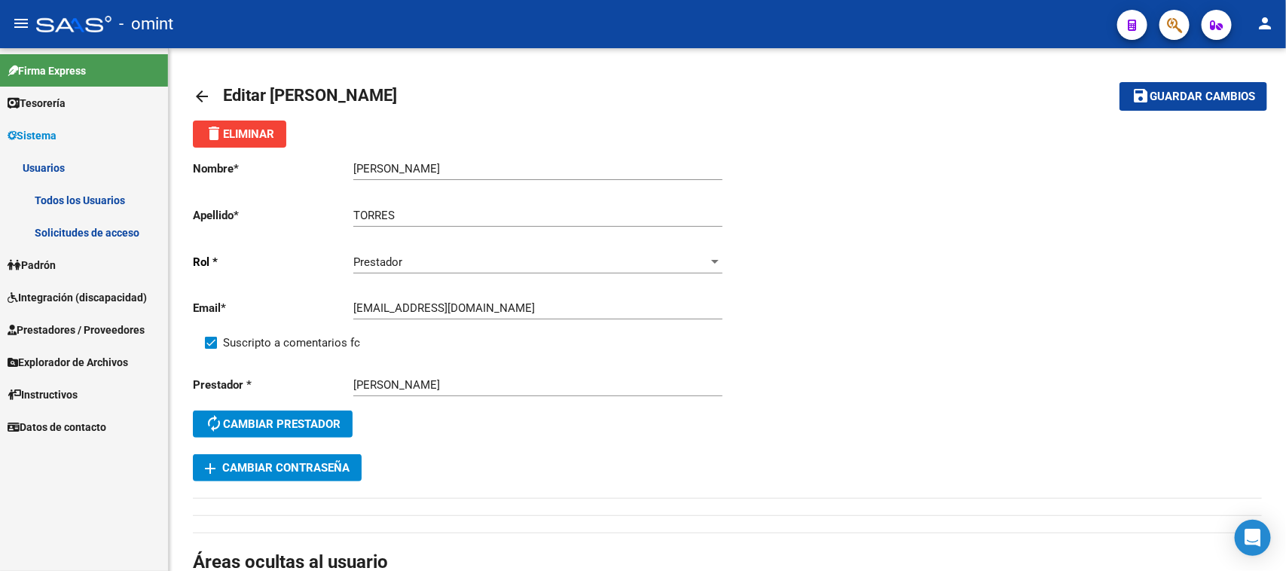
click at [99, 204] on link "Todos los Usuarios" at bounding box center [84, 200] width 168 height 32
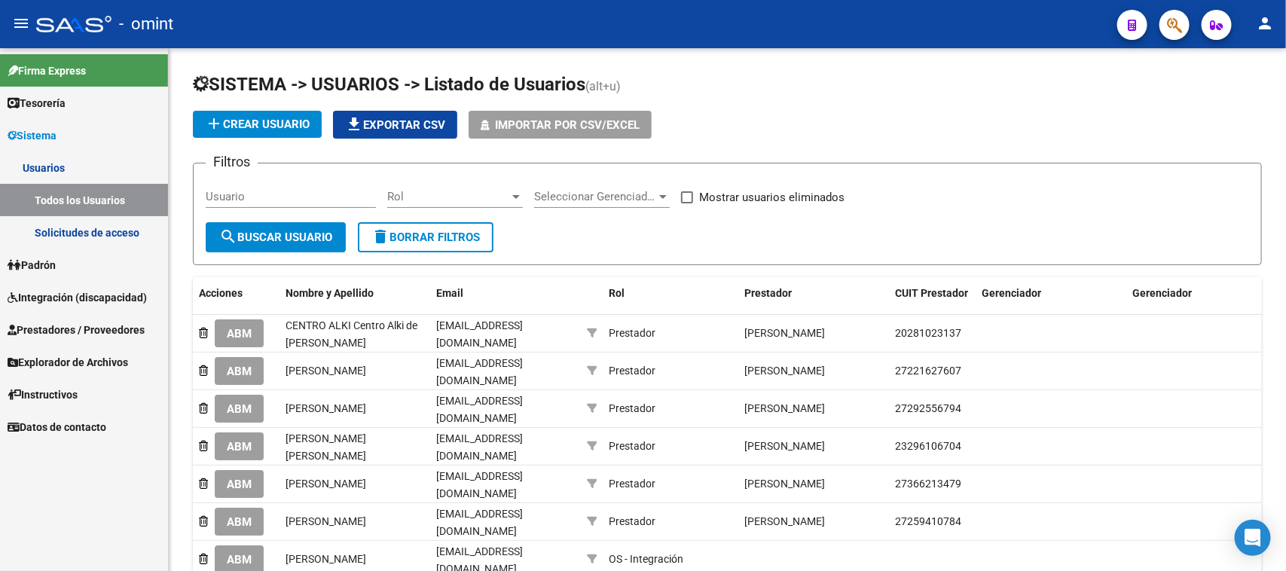
click at [77, 292] on span "Integración (discapacidad)" at bounding box center [77, 297] width 139 height 17
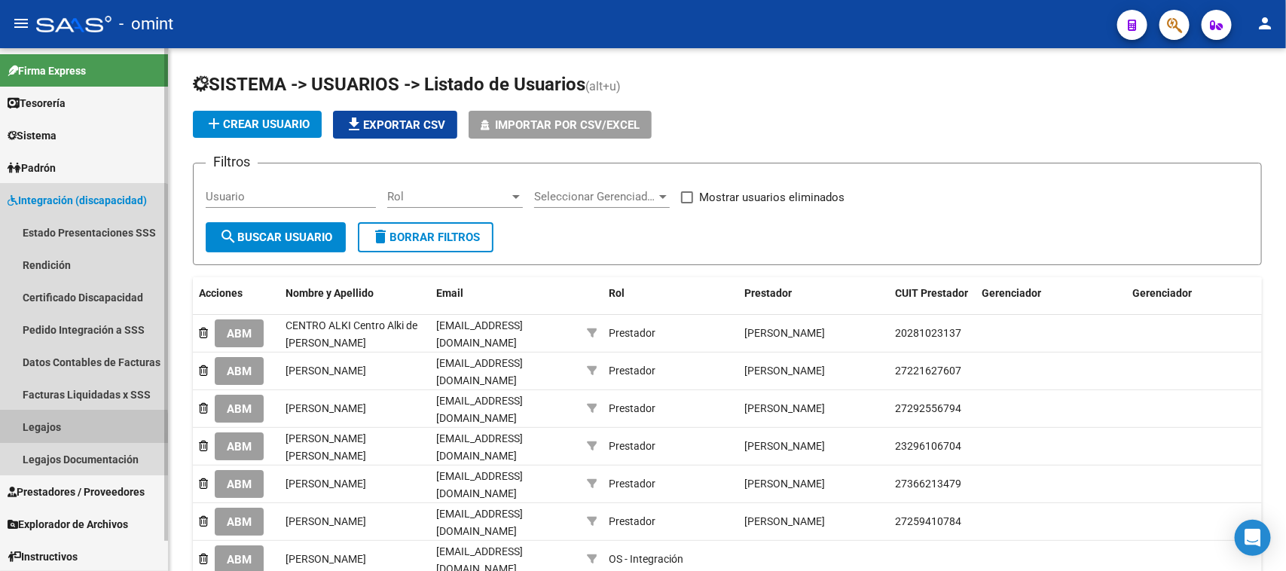
click at [59, 431] on link "Legajos" at bounding box center [84, 427] width 168 height 32
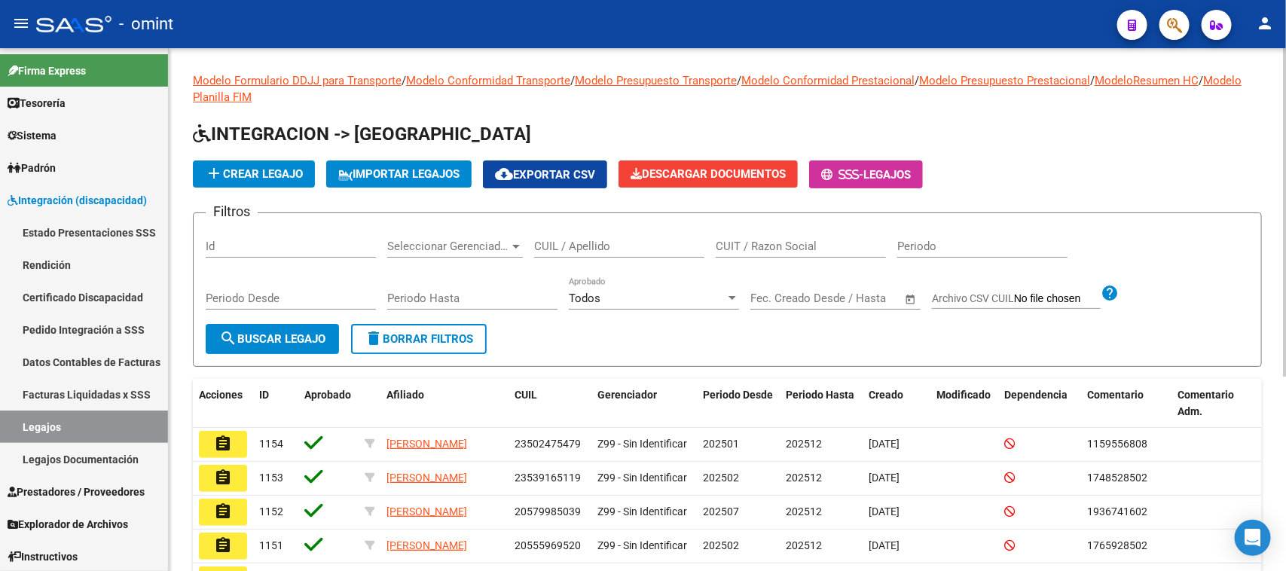
click at [829, 250] on input "CUIT / Razon Social" at bounding box center [801, 247] width 170 height 14
paste input "27222128477"
click at [310, 333] on span "search Buscar Legajo" at bounding box center [272, 339] width 106 height 14
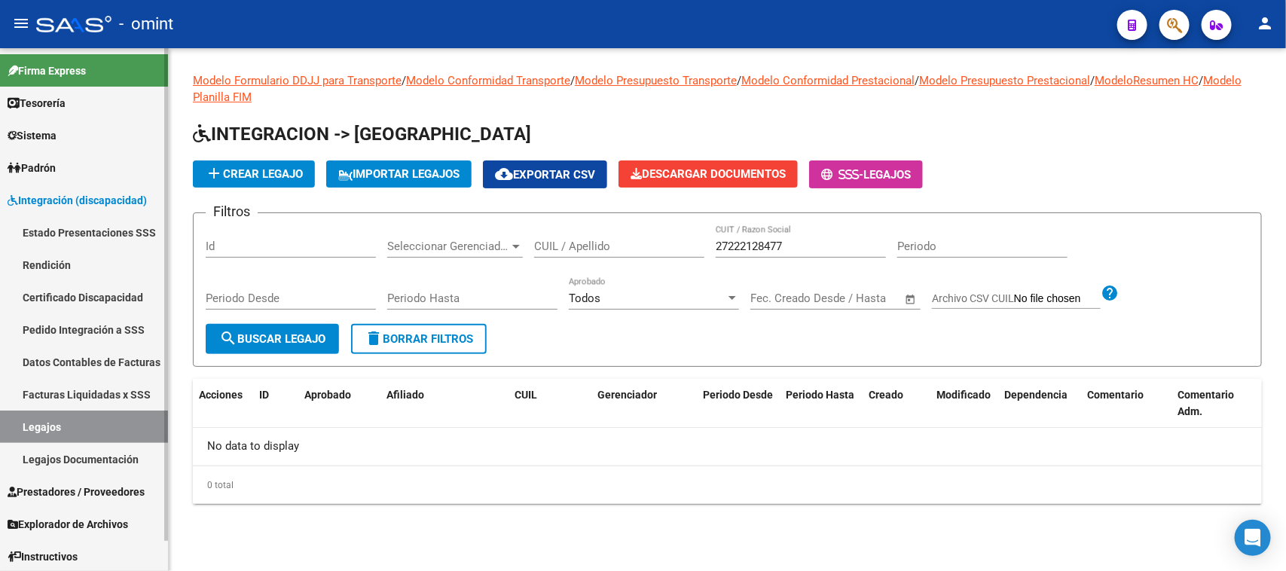
click at [134, 388] on link "Facturas Liquidadas x SSS" at bounding box center [84, 394] width 168 height 32
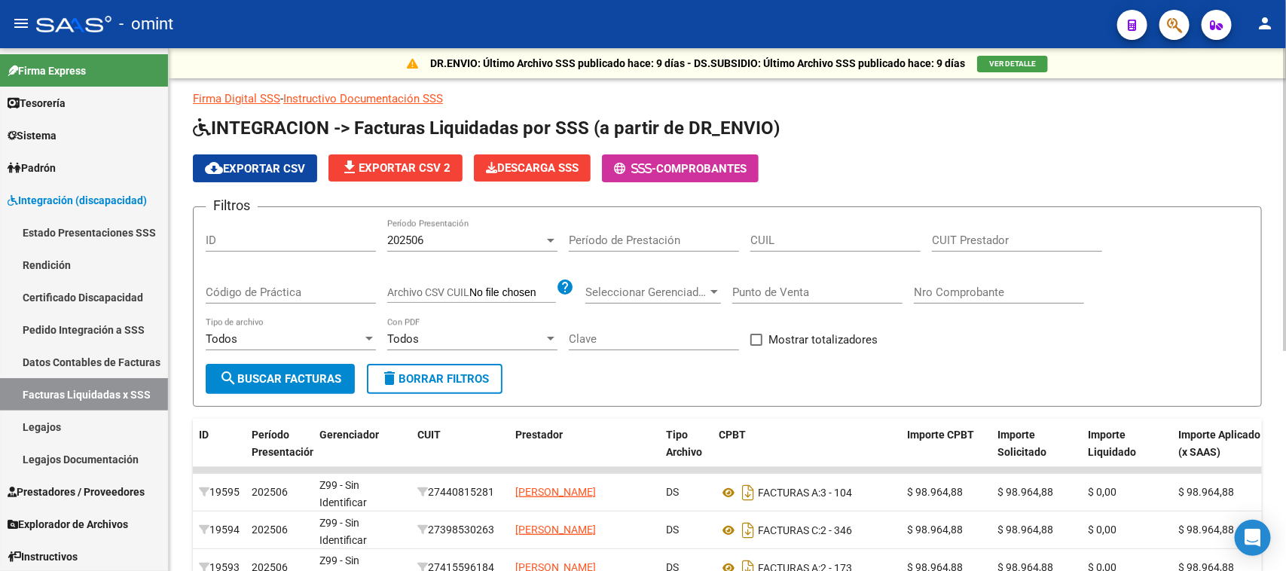
click at [389, 243] on span "202506" at bounding box center [405, 241] width 36 height 14
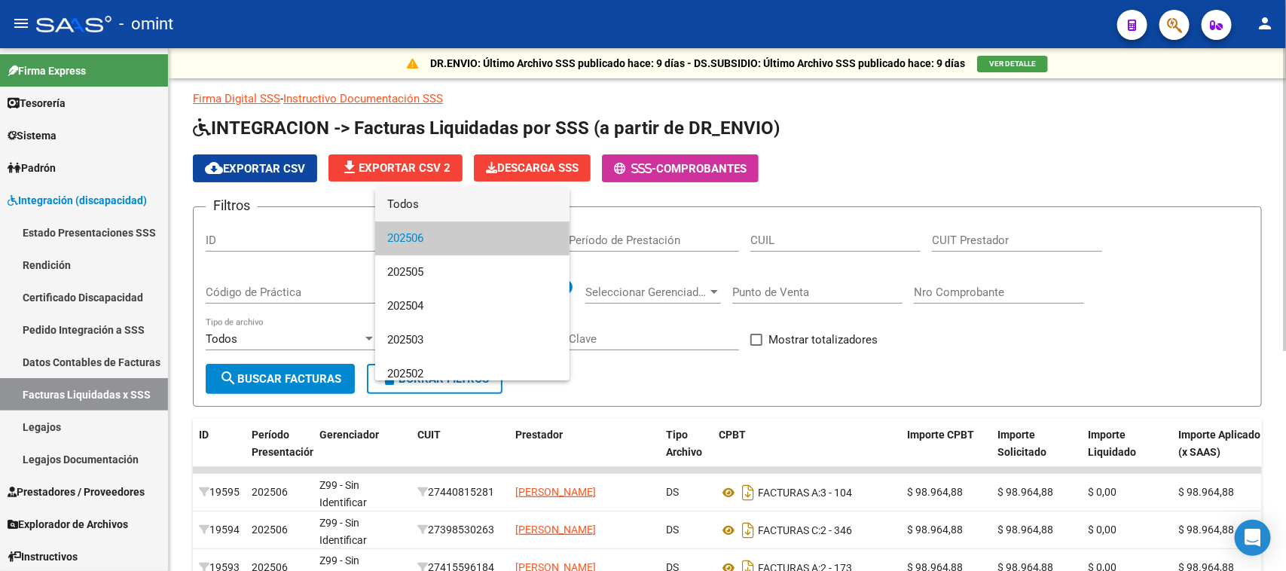
click at [422, 194] on span "Todos" at bounding box center [472, 205] width 170 height 34
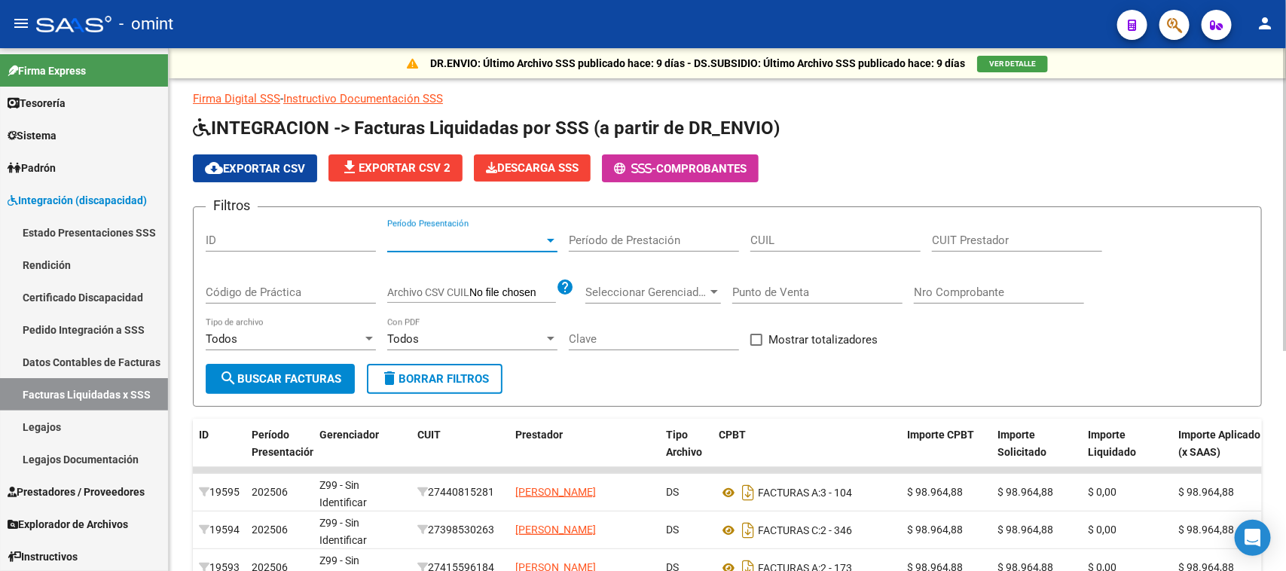
click at [1003, 231] on div "CUIT Prestador" at bounding box center [1017, 235] width 170 height 32
paste input "27-22212847-7"
click at [298, 373] on span "search Buscar Facturas" at bounding box center [280, 379] width 122 height 14
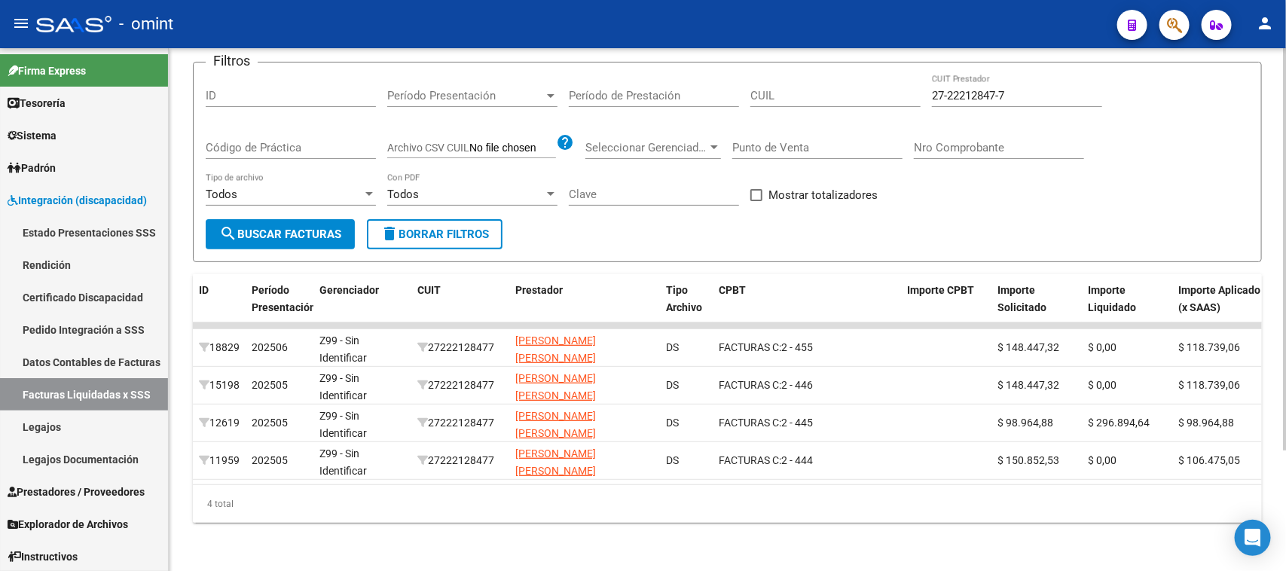
scroll to position [0, 626]
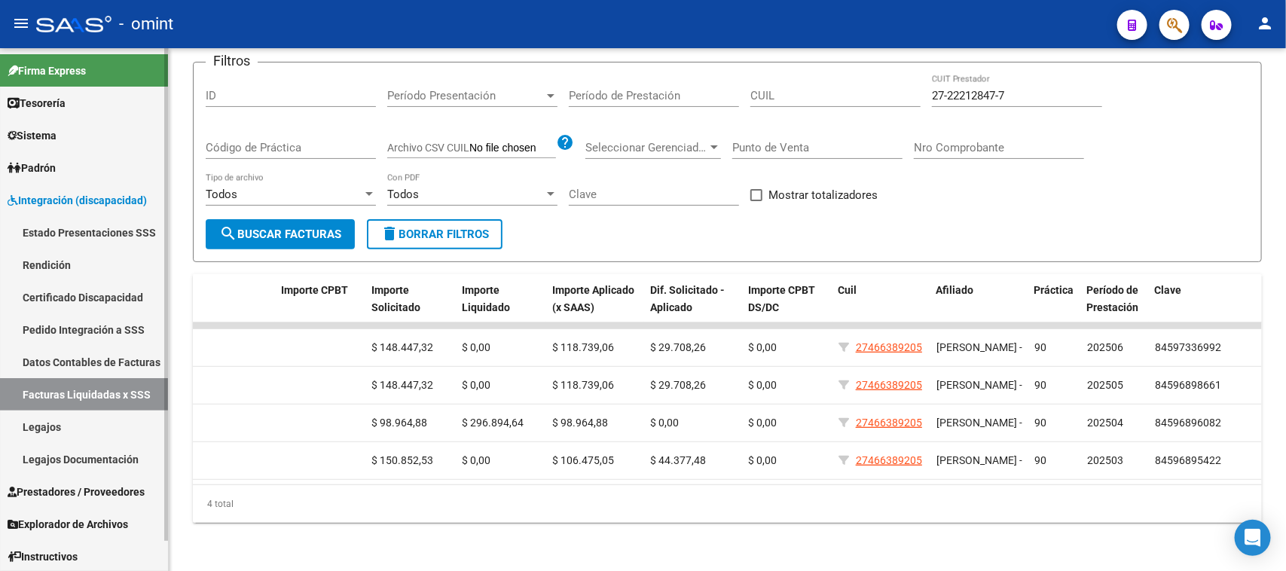
click at [87, 423] on link "Legajos" at bounding box center [84, 427] width 168 height 32
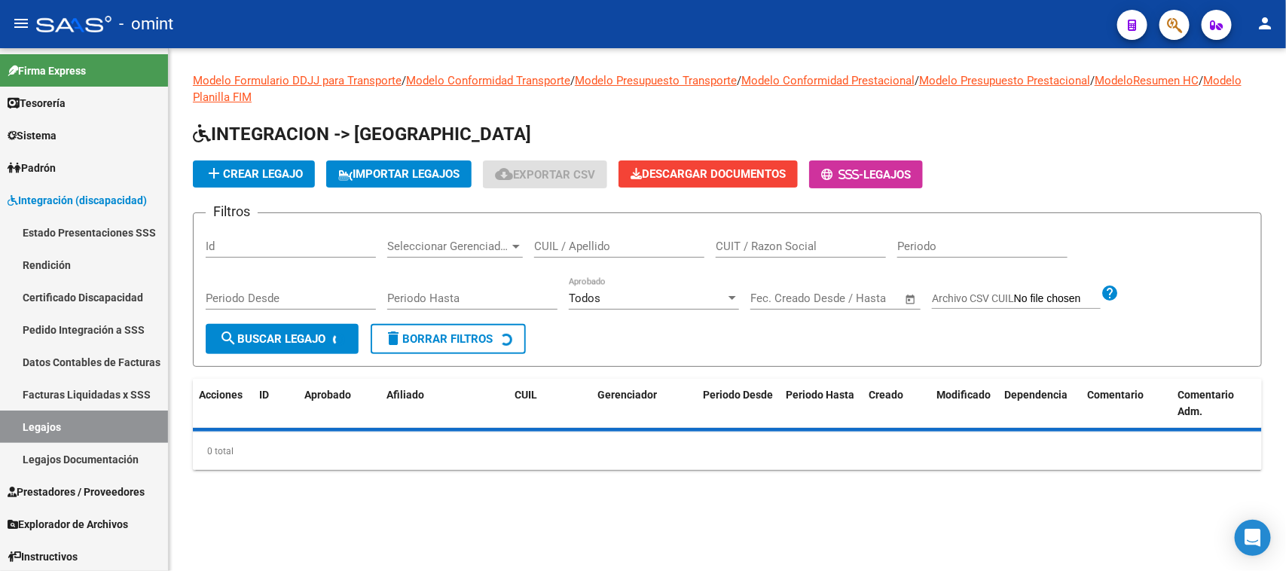
click at [670, 241] on input "CUIL / Apellido" at bounding box center [619, 247] width 170 height 14
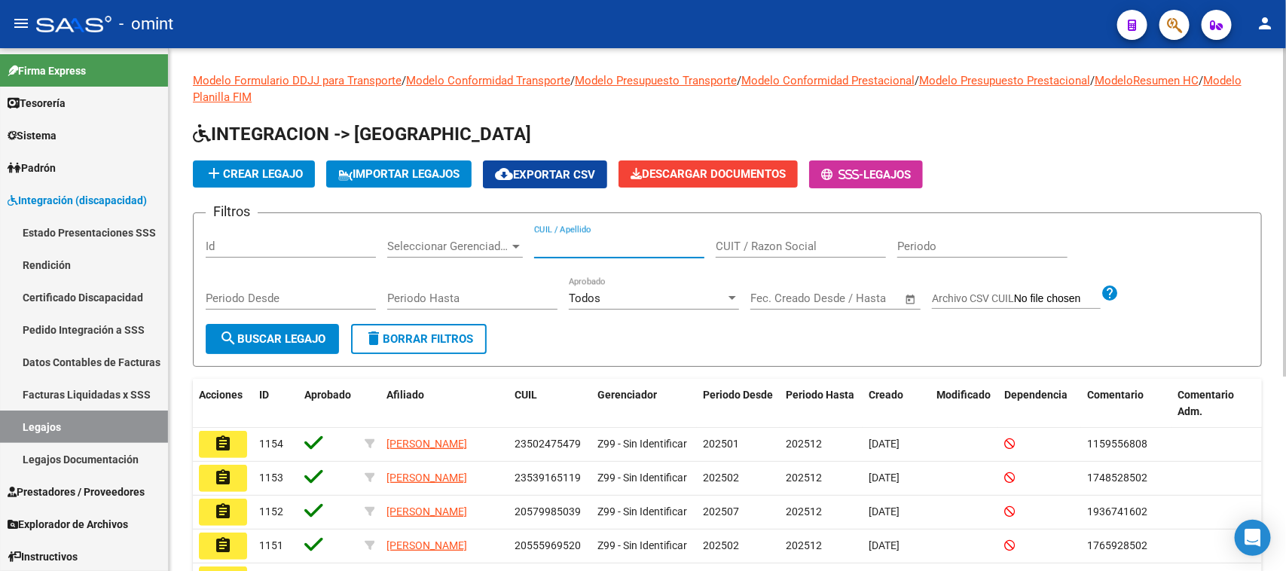
paste input "41.710.460"
click at [551, 246] on input "41.710.460" at bounding box center [619, 247] width 170 height 14
drag, startPoint x: 571, startPoint y: 243, endPoint x: 560, endPoint y: 246, distance: 11.7
click at [572, 243] on input "41710.460" at bounding box center [619, 247] width 170 height 14
drag, startPoint x: 644, startPoint y: 246, endPoint x: 303, endPoint y: 252, distance: 341.3
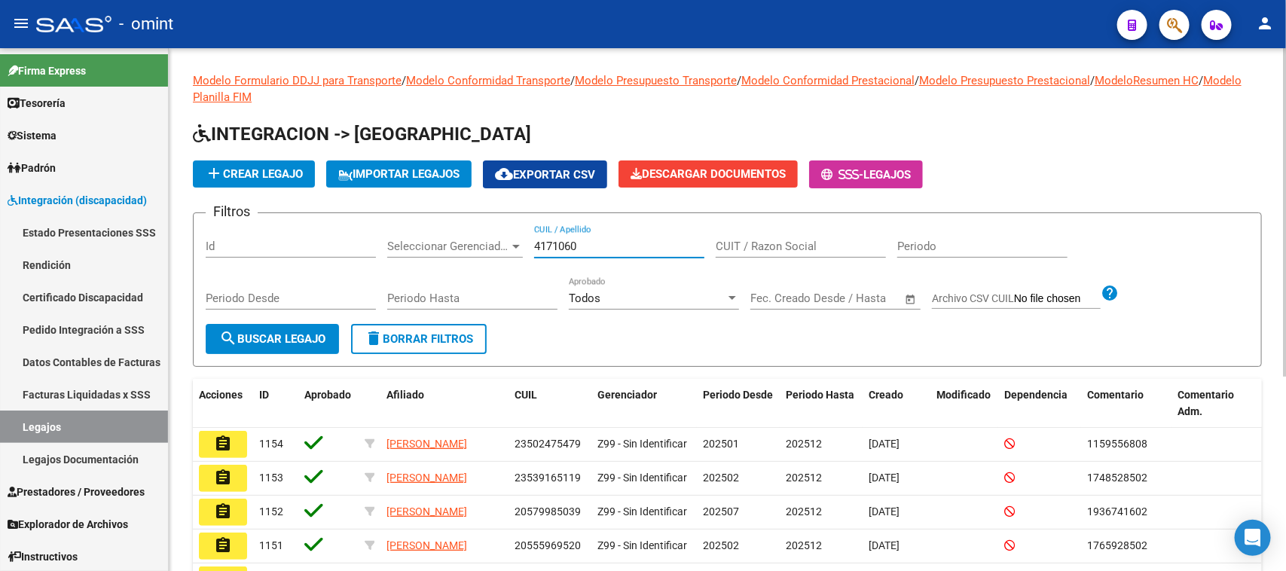
click at [303, 252] on div "Filtros Id Seleccionar Gerenciador Seleccionar Gerenciador 4171060 CUIL / Apell…" at bounding box center [727, 274] width 1043 height 99
paste input ".710.4"
click at [548, 246] on input "41.710.460" at bounding box center [619, 247] width 170 height 14
click at [571, 246] on input "41710.460" at bounding box center [619, 247] width 170 height 14
click at [295, 326] on button "search Buscar Legajo" at bounding box center [272, 339] width 133 height 30
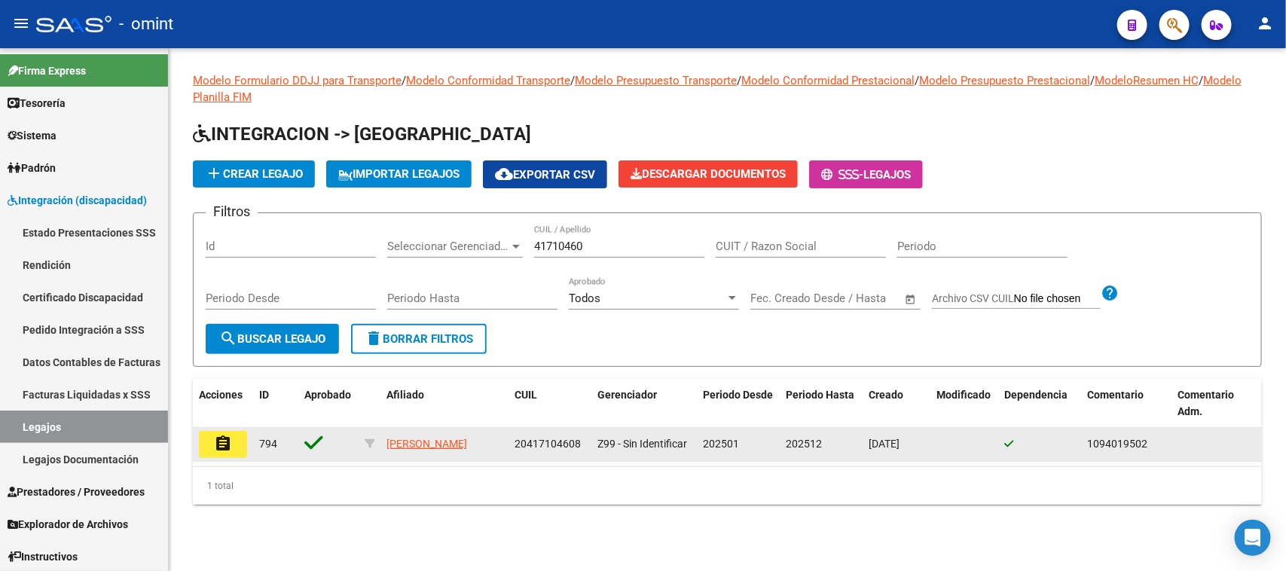
click at [232, 438] on button "assignment" at bounding box center [223, 444] width 48 height 27
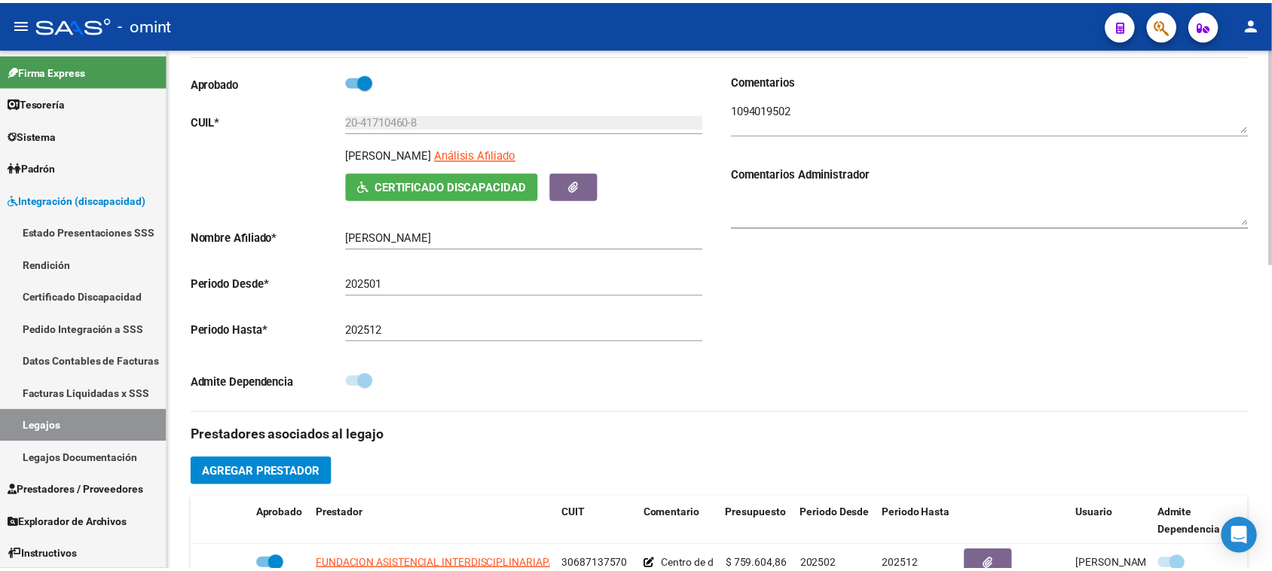
scroll to position [188, 0]
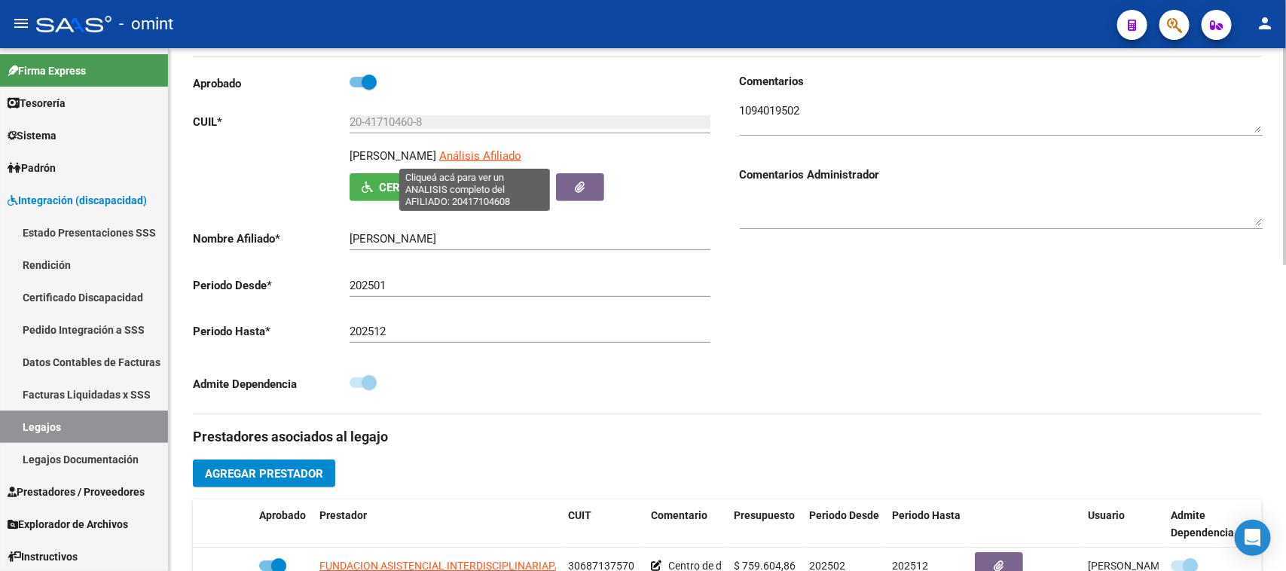
click at [493, 149] on span "Análisis Afiliado" at bounding box center [480, 156] width 82 height 14
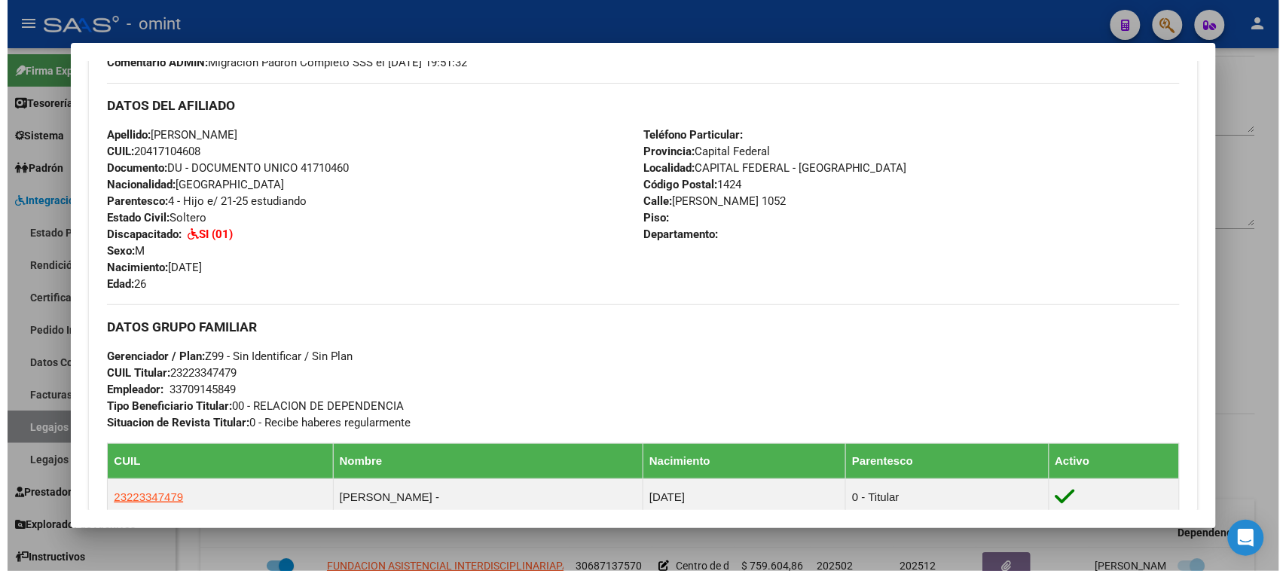
scroll to position [471, 0]
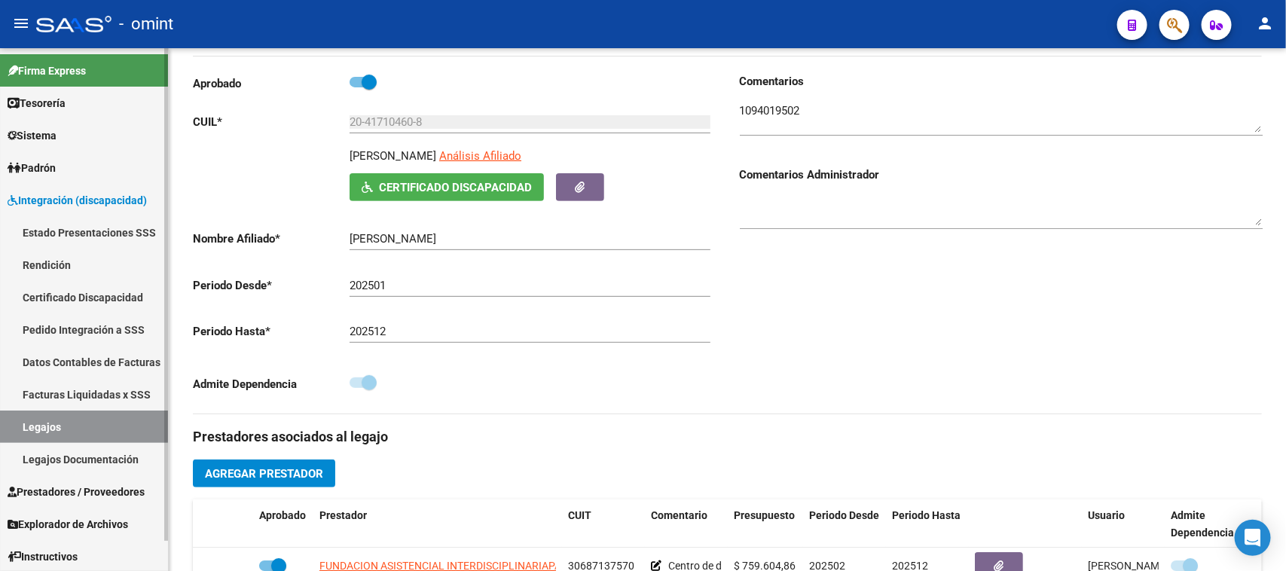
click at [96, 427] on link "Legajos" at bounding box center [84, 427] width 168 height 32
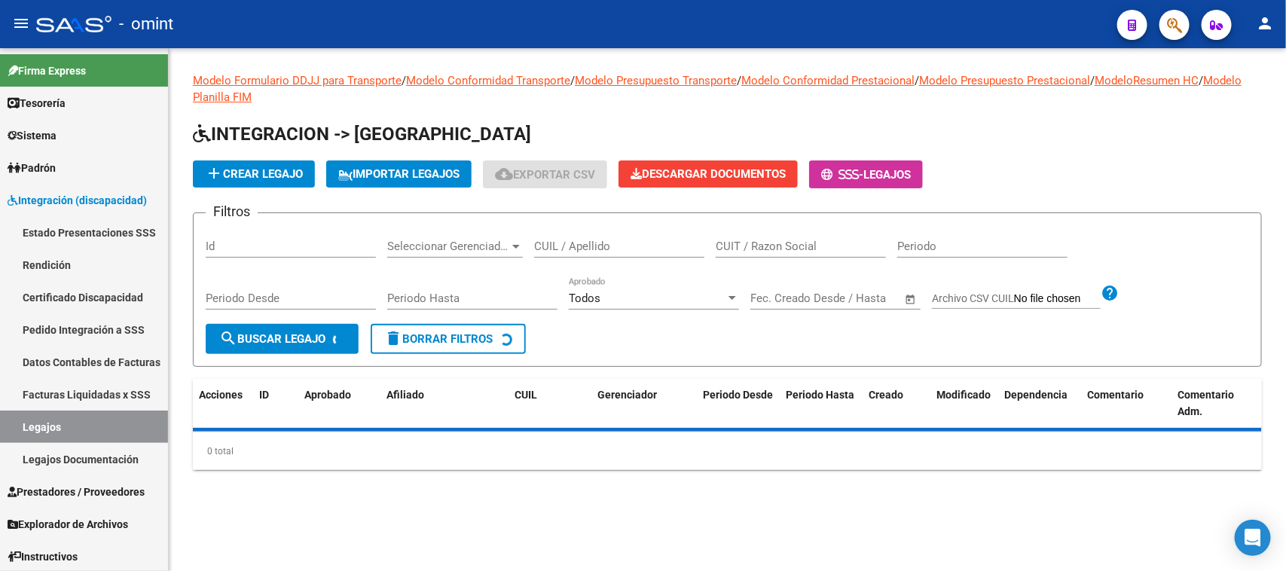
click at [567, 249] on input "CUIL / Apellido" at bounding box center [619, 247] width 170 height 14
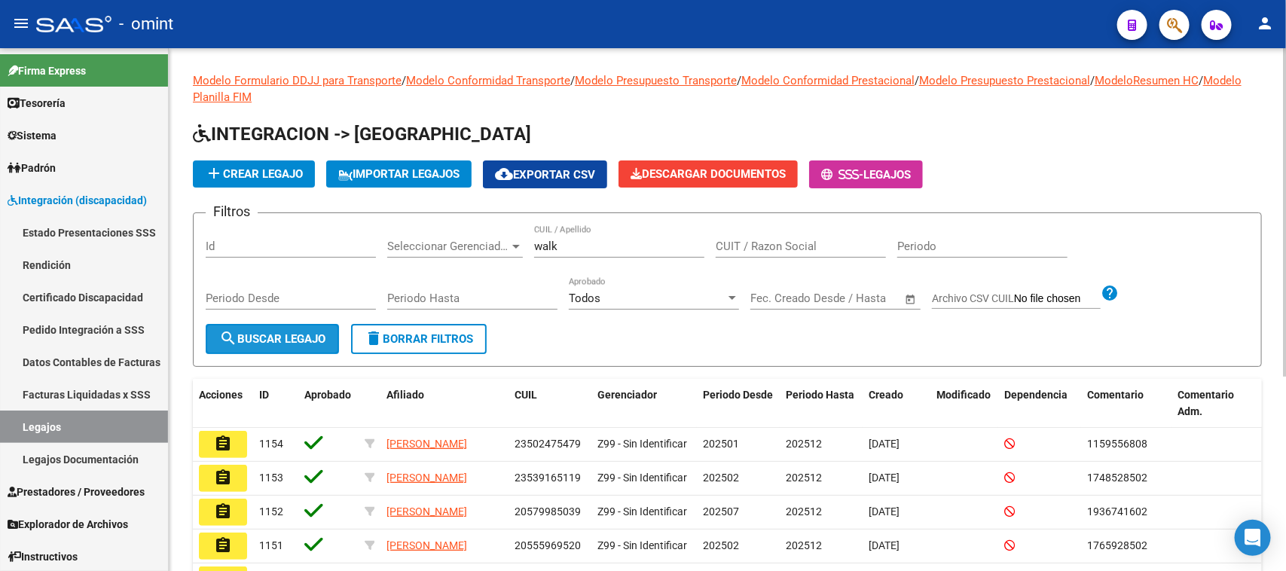
click at [276, 334] on span "search Buscar Legajo" at bounding box center [272, 339] width 106 height 14
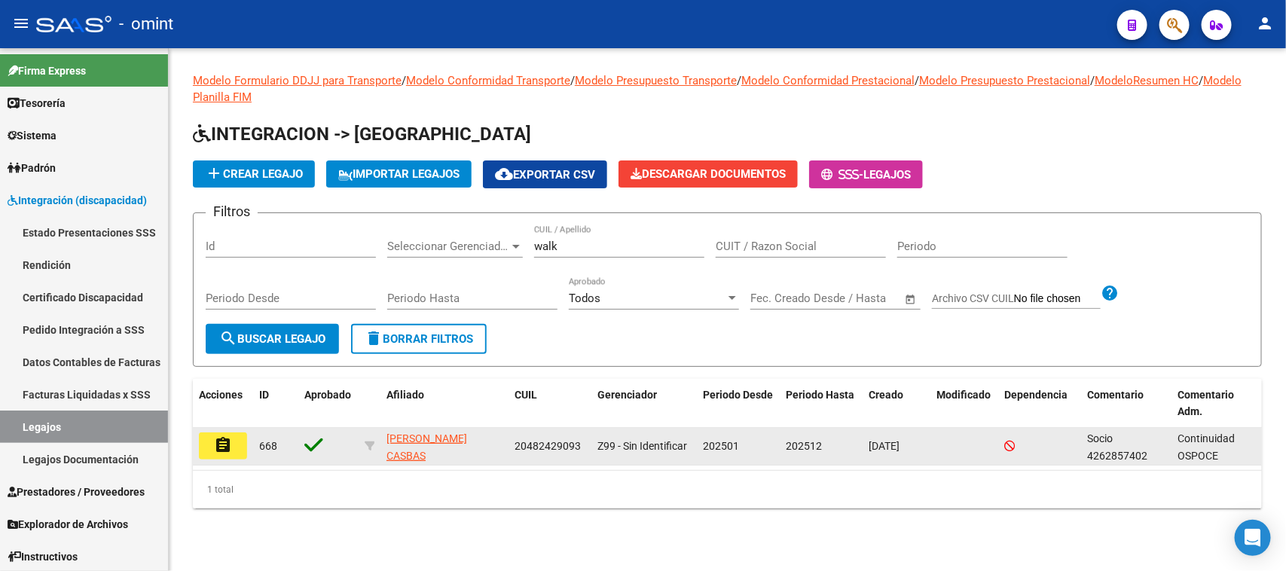
click at [236, 444] on button "assignment" at bounding box center [223, 445] width 48 height 27
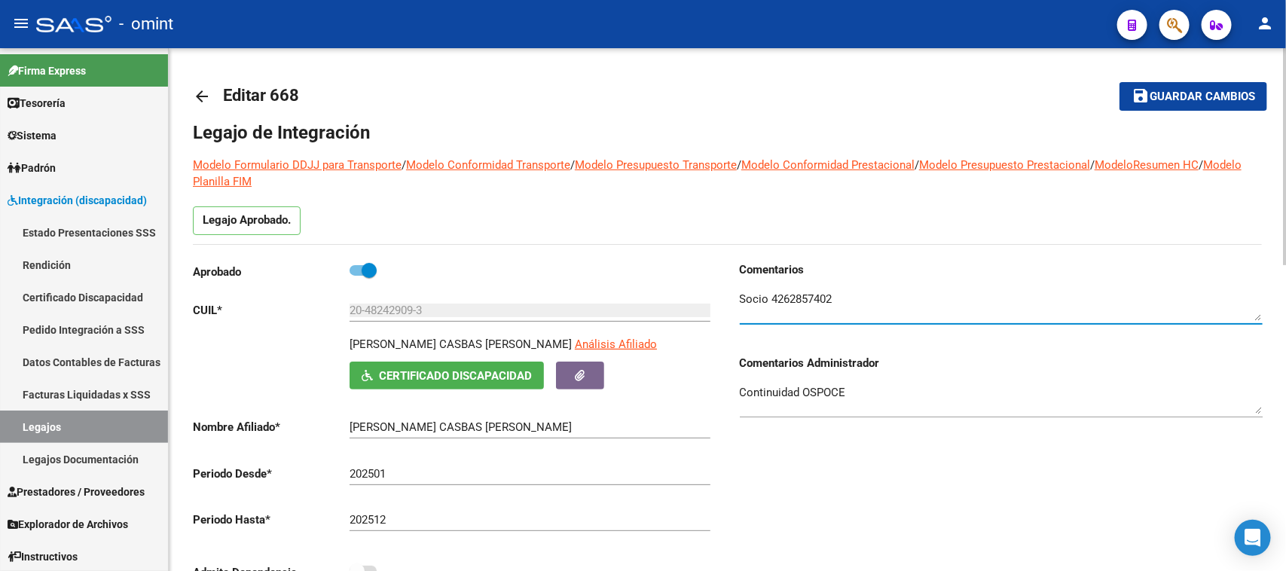
click at [776, 292] on textarea at bounding box center [1001, 306] width 523 height 30
click at [777, 291] on textarea at bounding box center [1001, 306] width 523 height 30
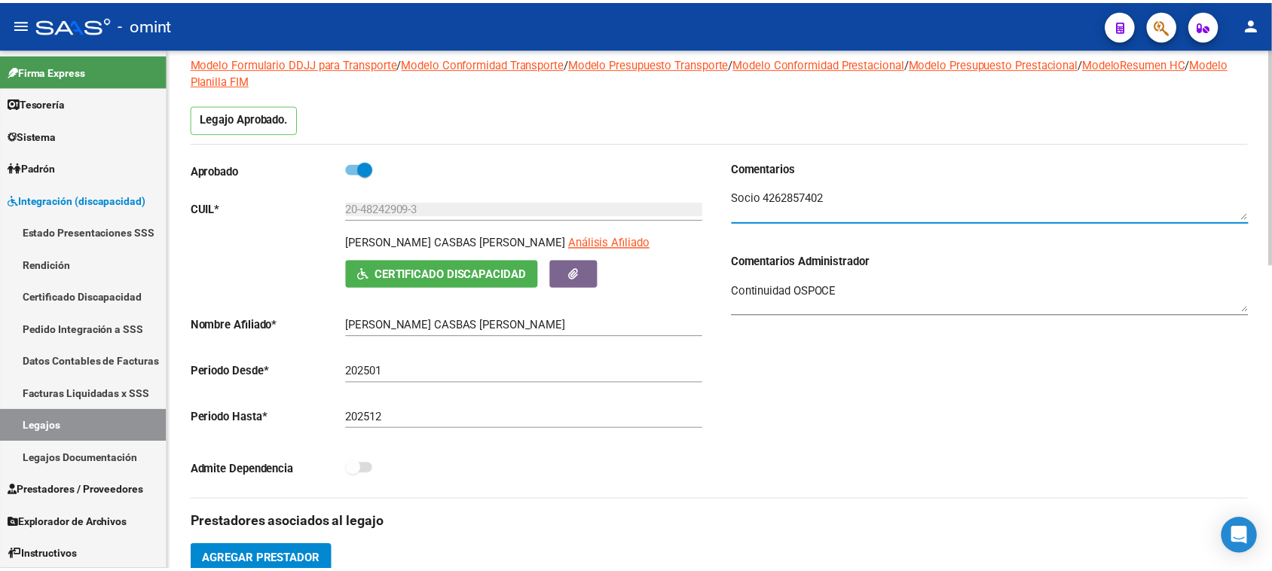
scroll to position [94, 0]
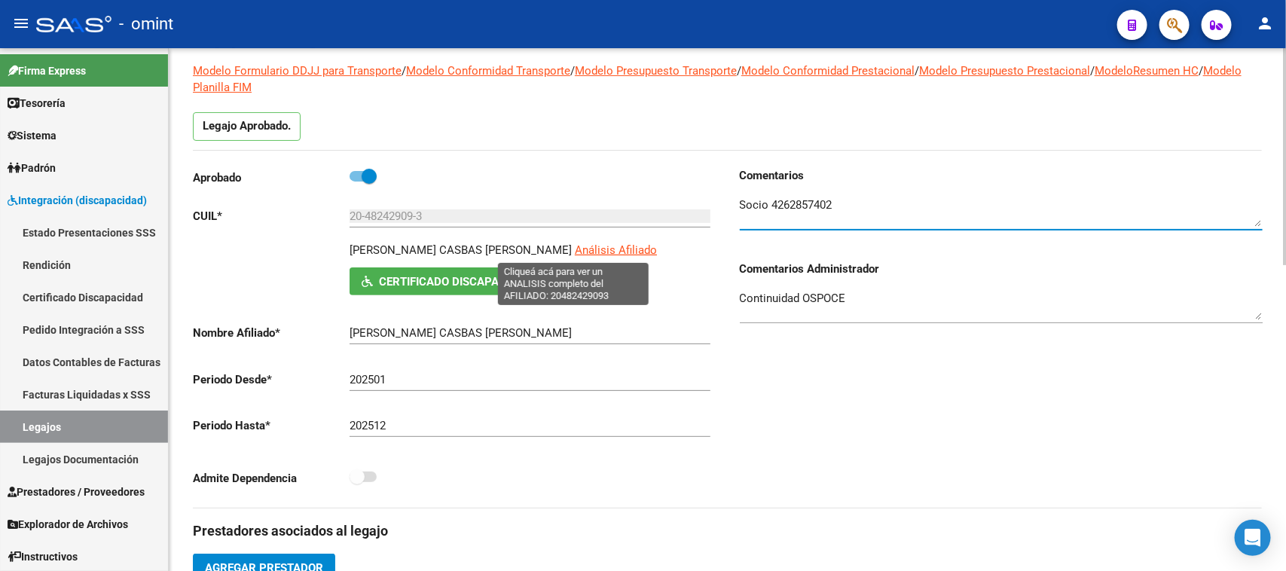
click at [575, 245] on span "Análisis Afiliado" at bounding box center [616, 250] width 82 height 14
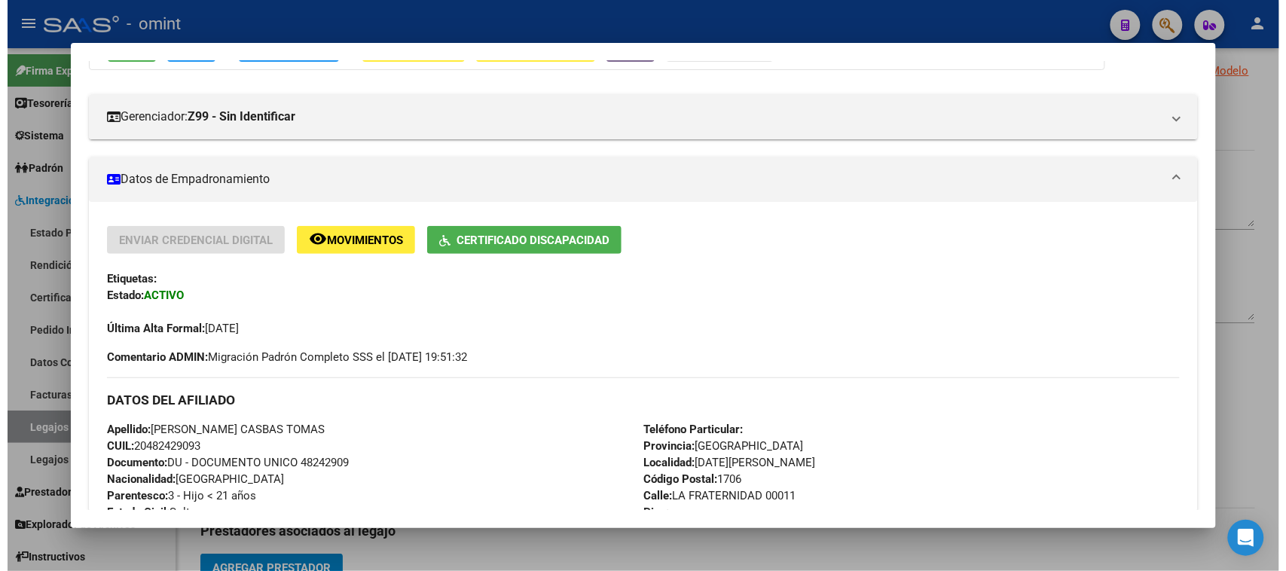
scroll to position [261, 0]
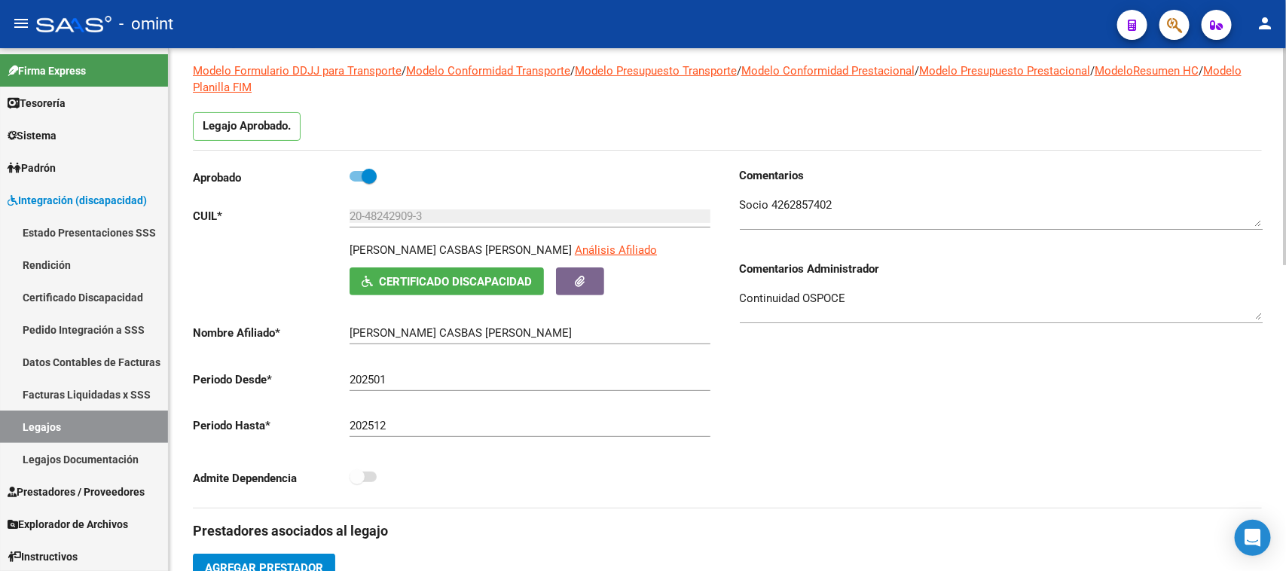
click at [412, 215] on input "20-48242909-3" at bounding box center [530, 216] width 361 height 14
click at [453, 322] on div "WALKER CASBAS TOMAS PATRICIO Ingresar el nombre" at bounding box center [530, 328] width 361 height 32
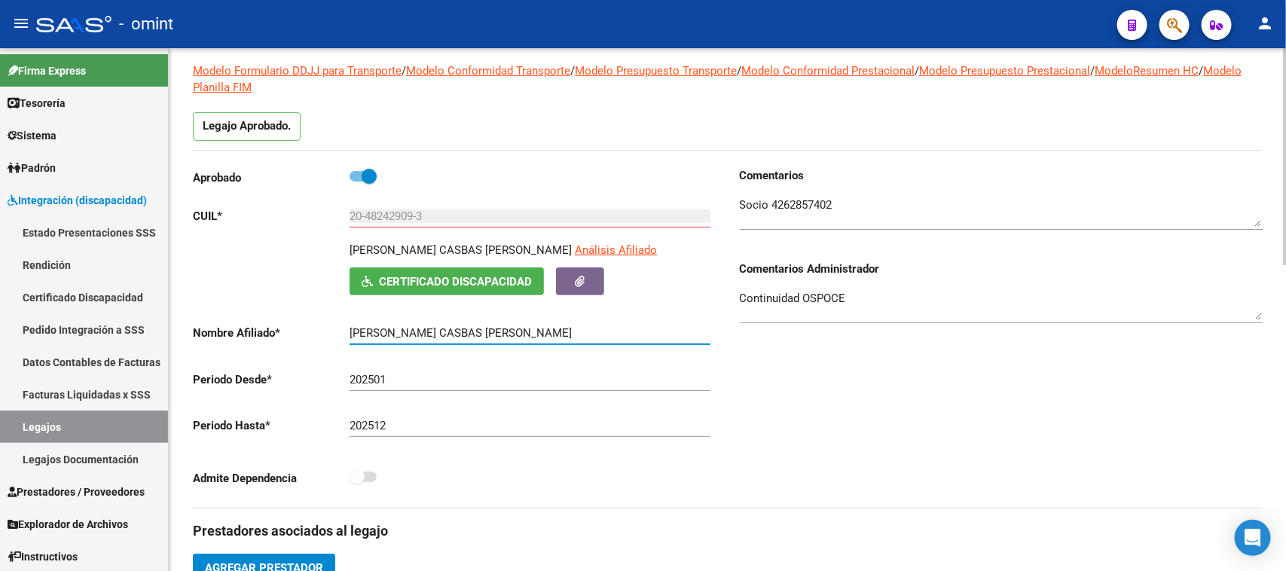
click at [453, 322] on div "WALKER CASBAS TOMAS PATRICIO Ingresar el nombre" at bounding box center [530, 328] width 361 height 32
click at [453, 326] on input "WALKER CASBAS TOMAS PATRICIO" at bounding box center [530, 333] width 361 height 14
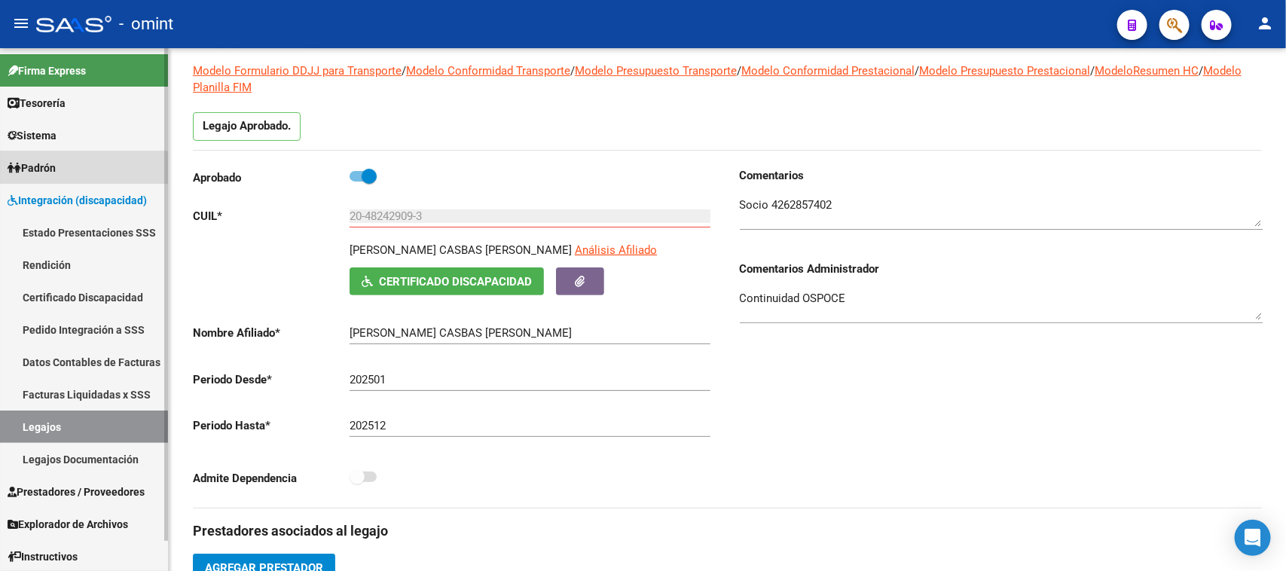
click at [76, 169] on link "Padrón" at bounding box center [84, 167] width 168 height 32
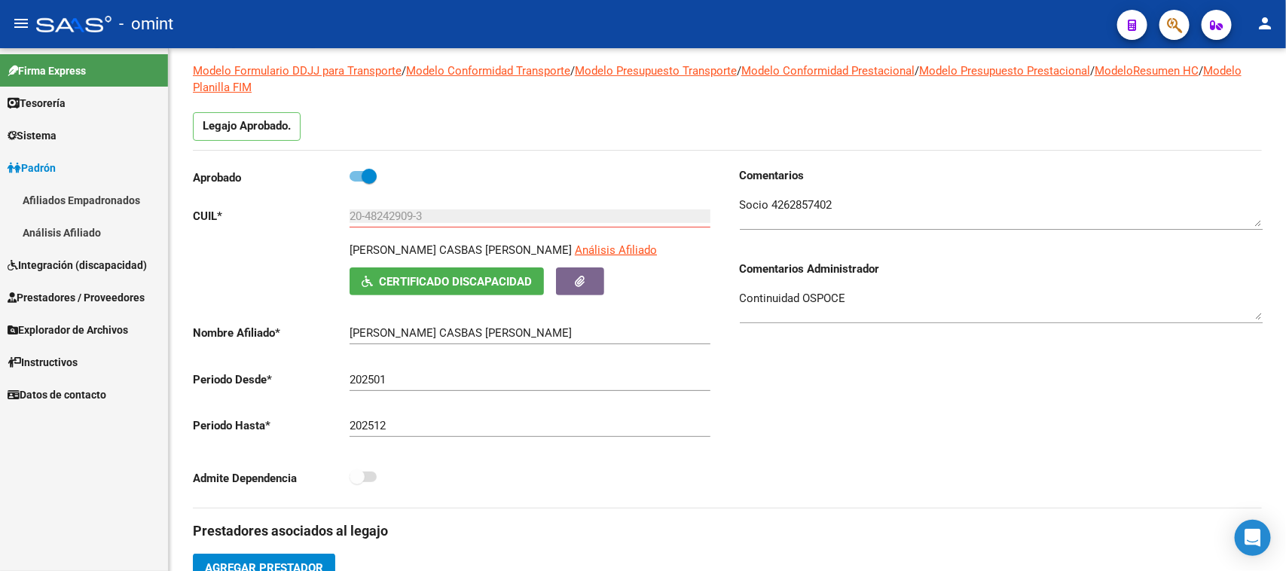
click at [81, 144] on link "Sistema" at bounding box center [84, 135] width 168 height 32
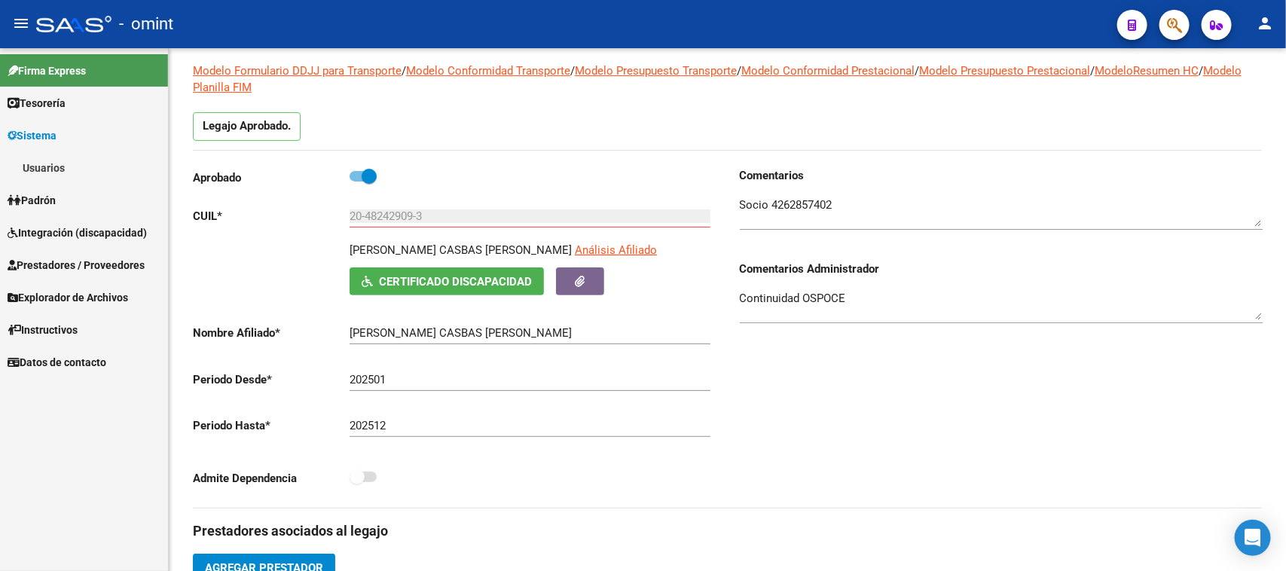
click at [75, 173] on link "Usuarios" at bounding box center [84, 167] width 168 height 32
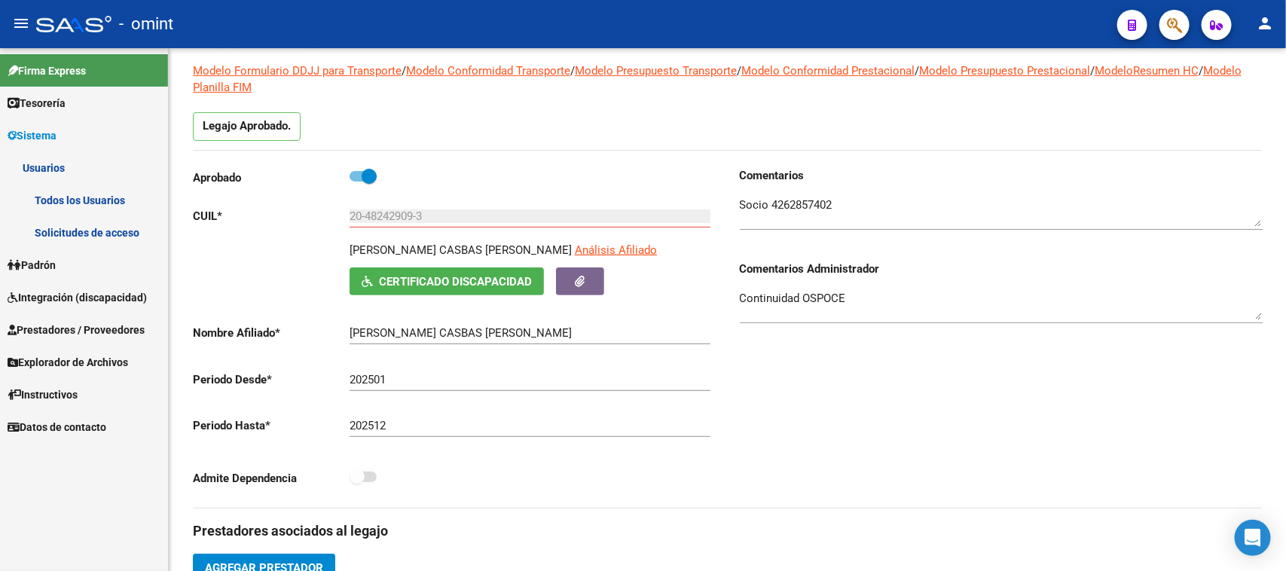
click at [66, 223] on link "Solicitudes de acceso" at bounding box center [84, 232] width 168 height 32
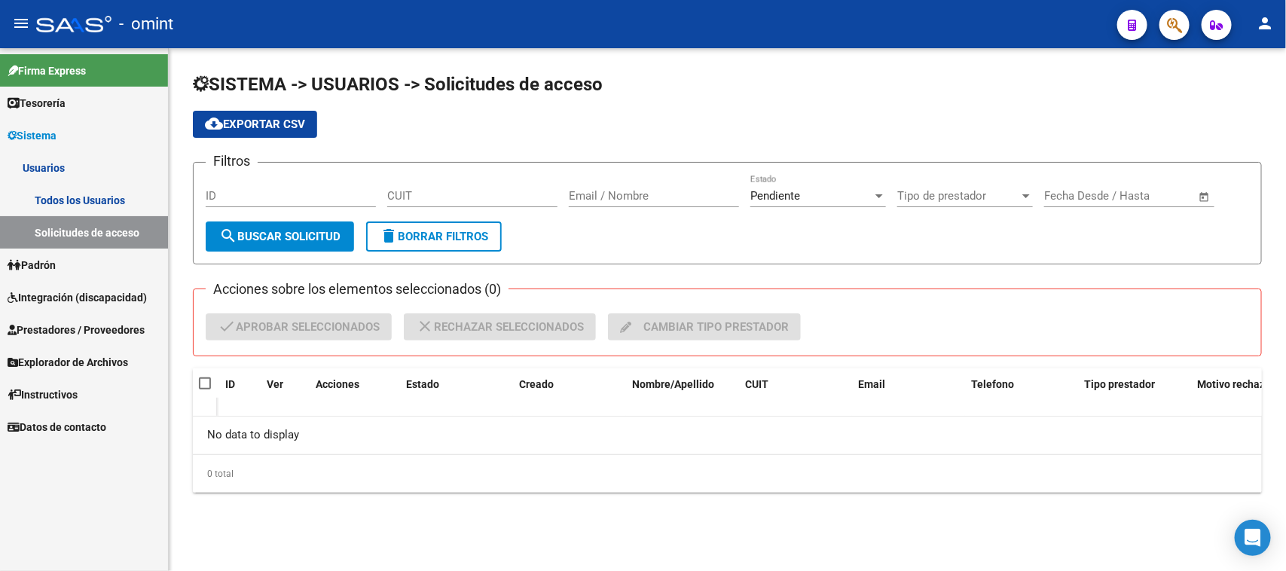
click at [66, 284] on link "Integración (discapacidad)" at bounding box center [84, 297] width 168 height 32
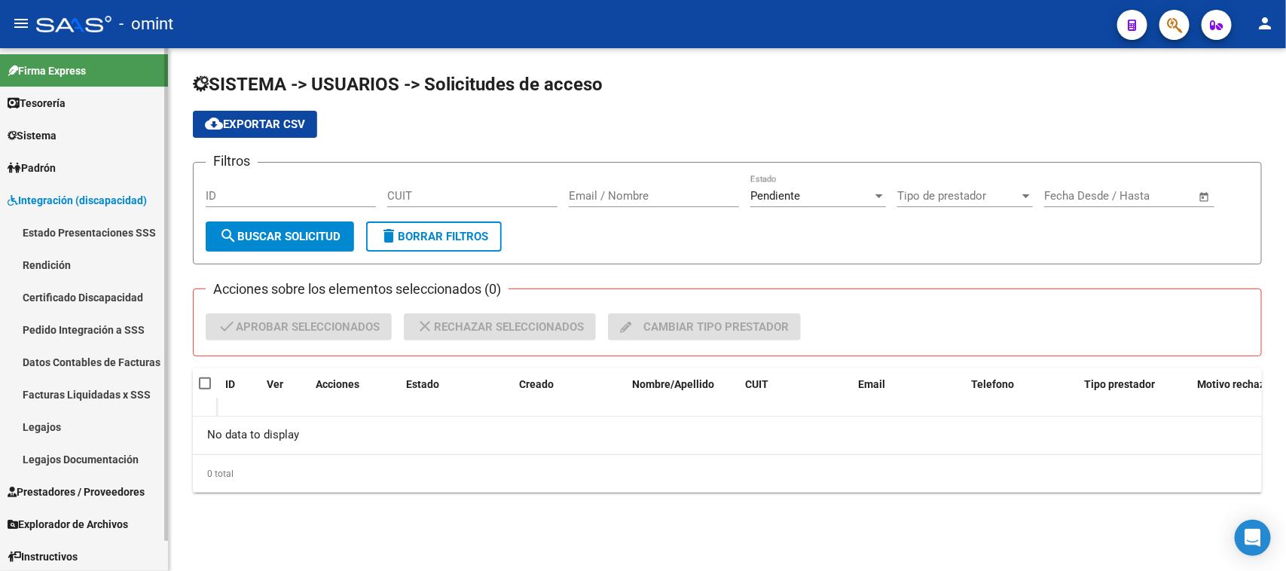
drag, startPoint x: 87, startPoint y: 439, endPoint x: 94, endPoint y: 423, distance: 17.9
click at [87, 438] on link "Legajos" at bounding box center [84, 427] width 168 height 32
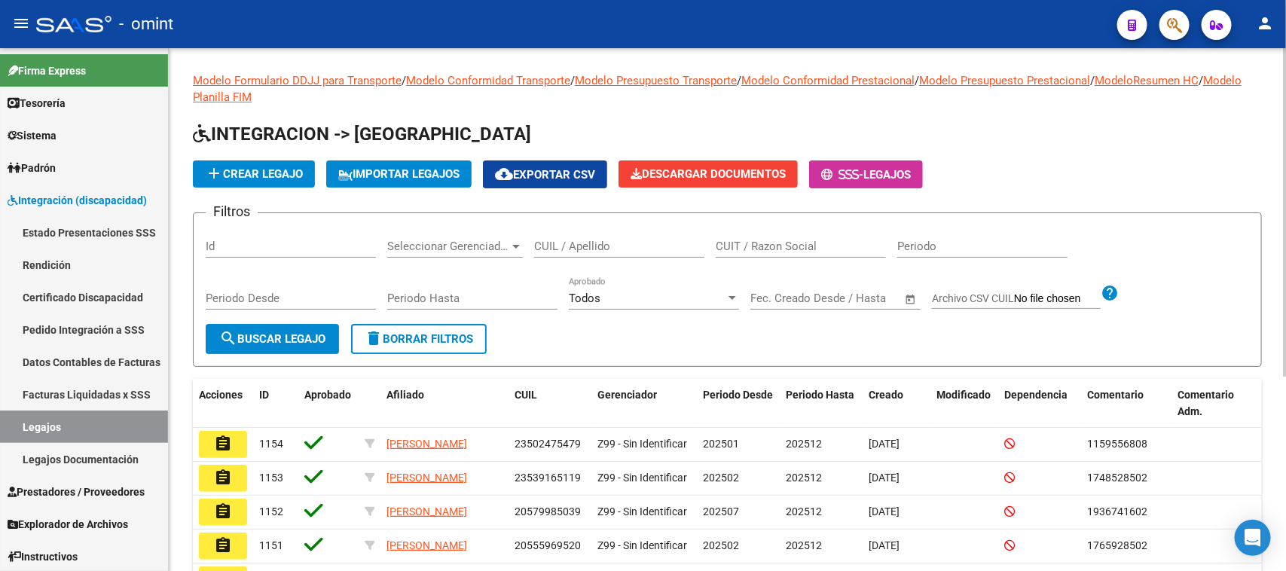
click at [634, 227] on div "CUIL / Apellido" at bounding box center [619, 241] width 170 height 32
paste input "20469623468"
click at [284, 324] on button "search Buscar Legajo" at bounding box center [272, 339] width 133 height 30
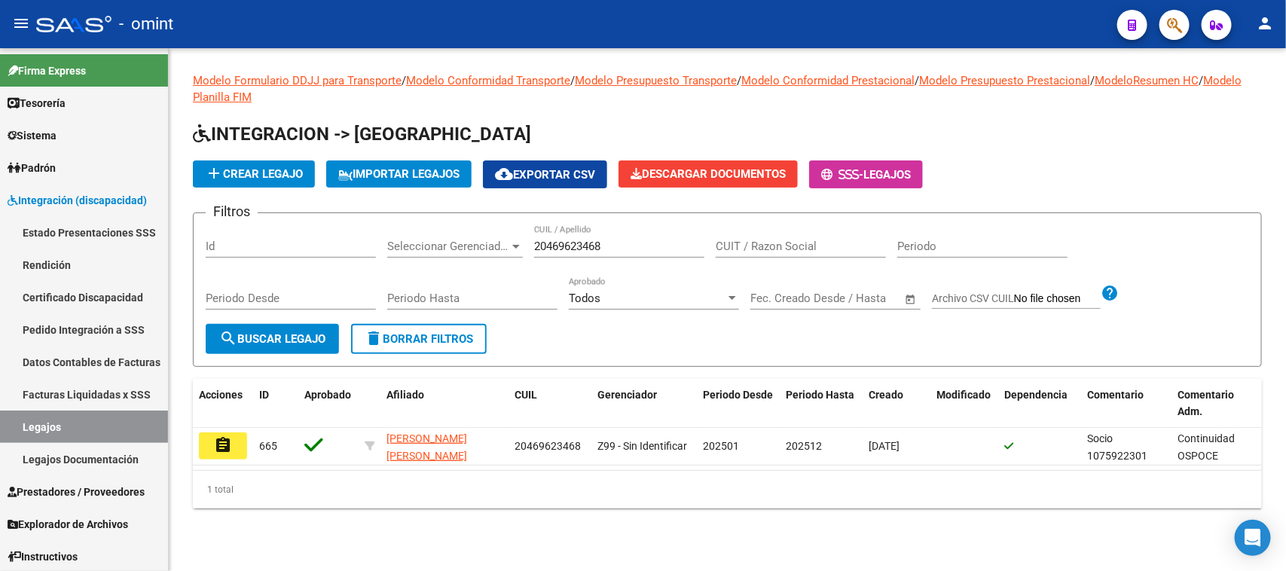
click at [240, 442] on button "assignment" at bounding box center [223, 445] width 48 height 27
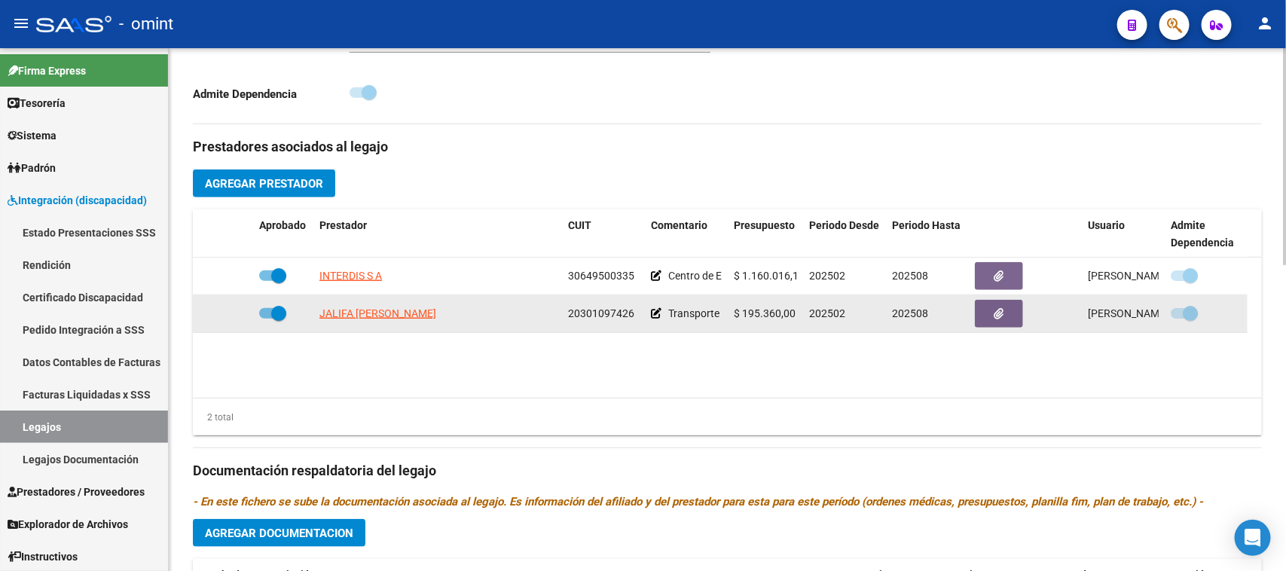
scroll to position [471, 0]
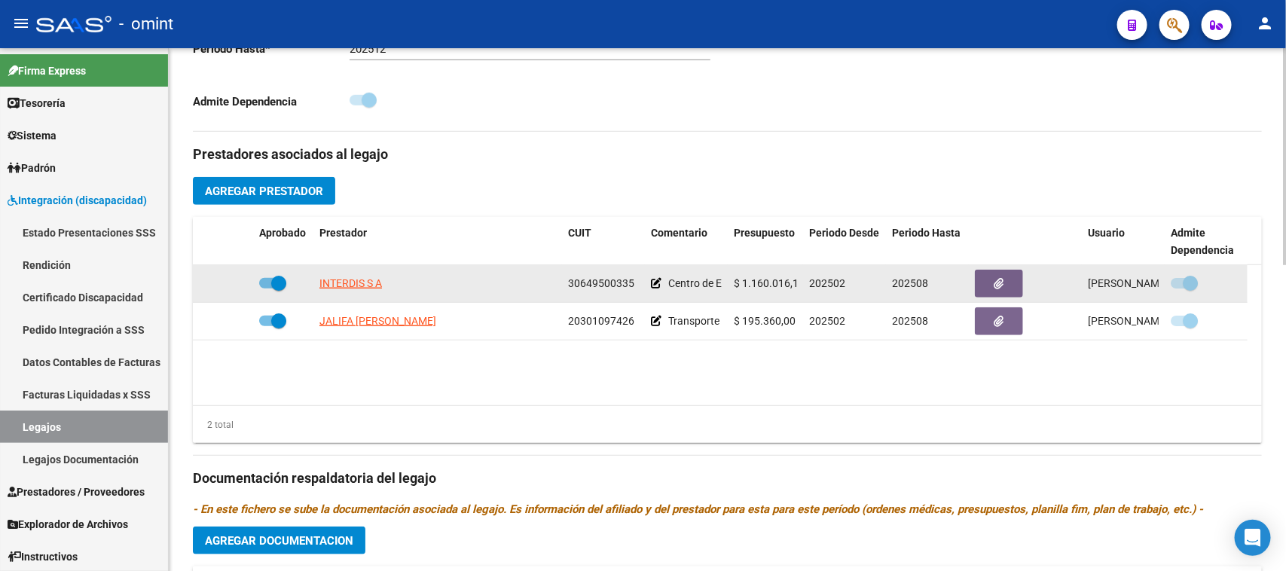
click at [612, 281] on span "30649500335" at bounding box center [601, 283] width 66 height 12
copy span "30649500335"
click at [612, 281] on span "30649500335" at bounding box center [601, 283] width 66 height 12
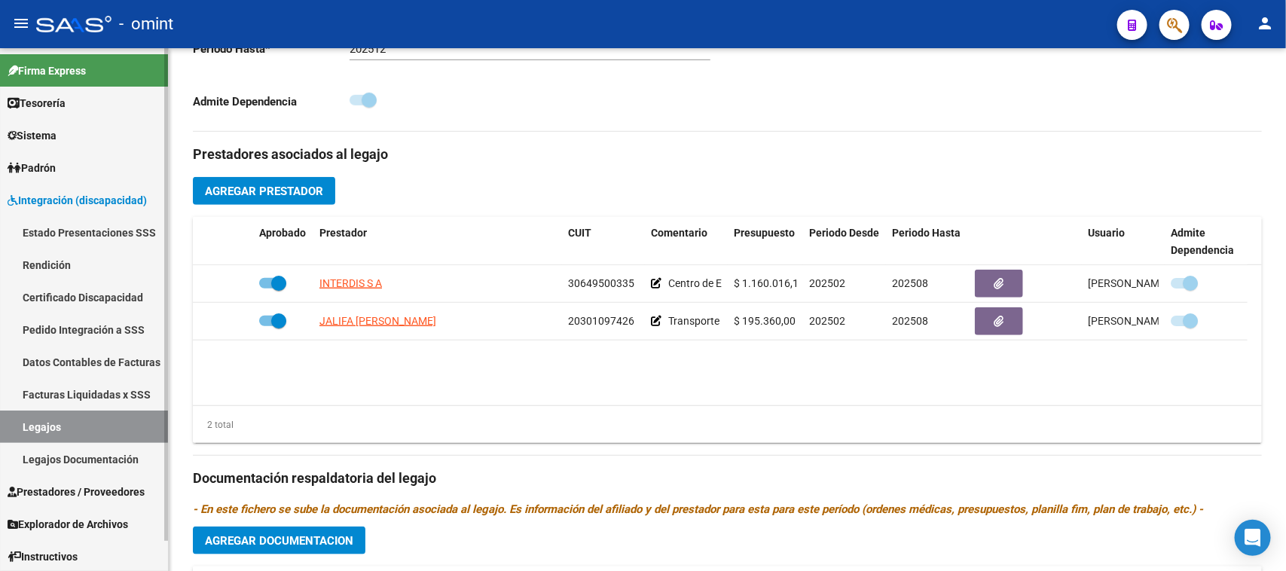
click at [107, 382] on link "Facturas Liquidadas x SSS" at bounding box center [84, 394] width 168 height 32
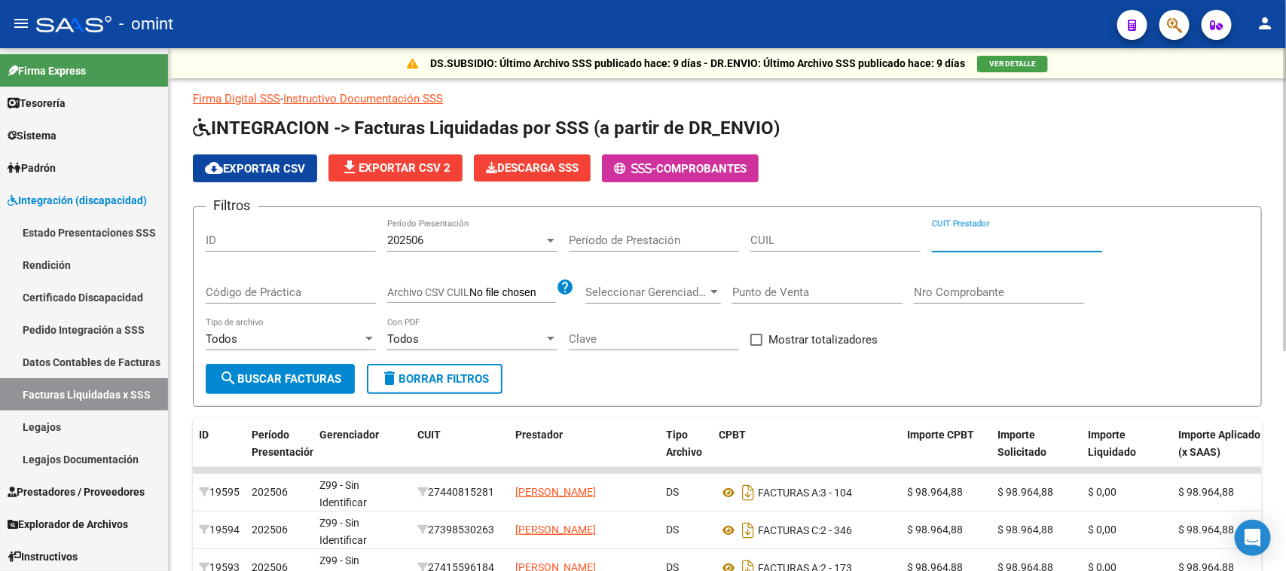
click at [969, 240] on input "CUIT Prestador" at bounding box center [1017, 241] width 170 height 14
paste input "30-64950033-5"
click at [408, 242] on span "202506" at bounding box center [405, 241] width 36 height 14
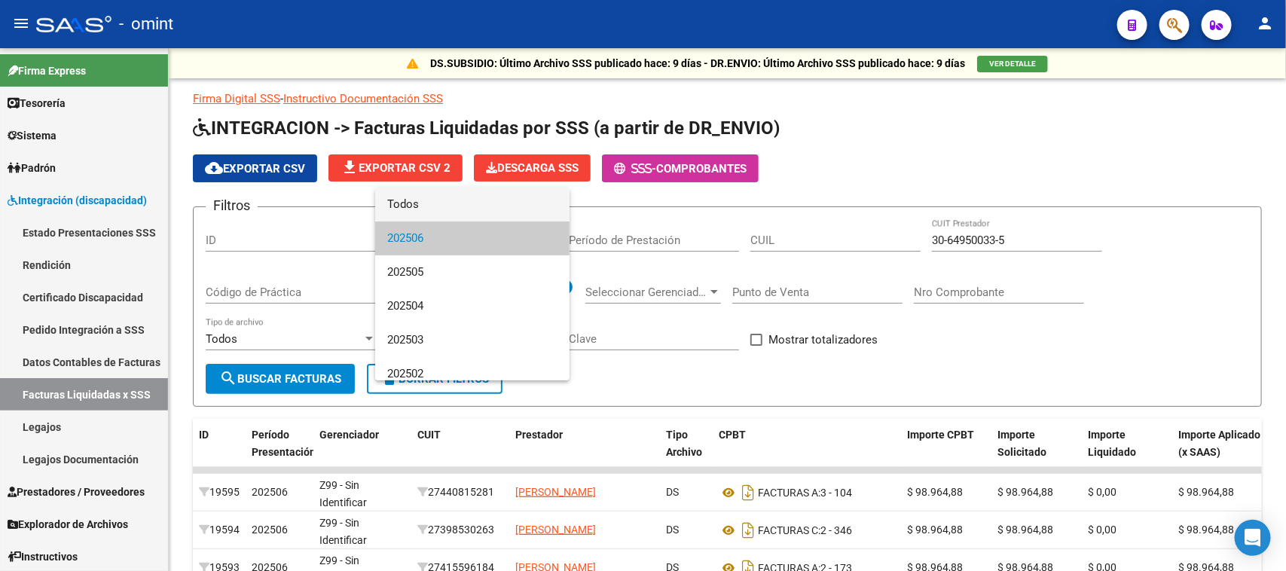
click at [423, 206] on span "Todos" at bounding box center [472, 205] width 170 height 34
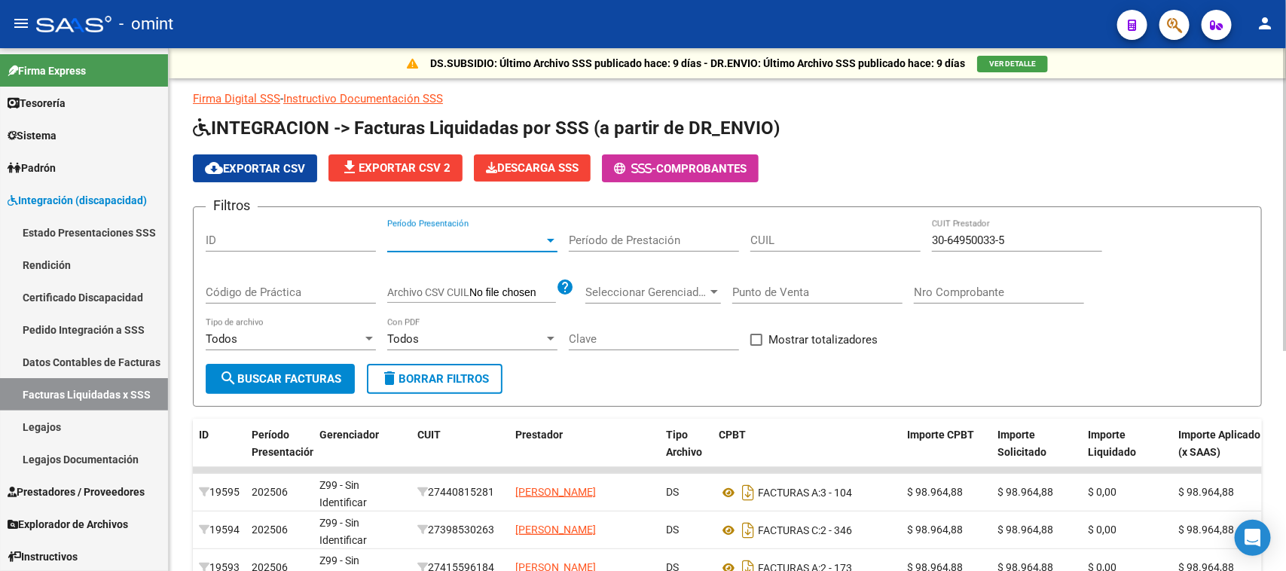
click at [669, 249] on div "Período de Prestación" at bounding box center [654, 235] width 170 height 32
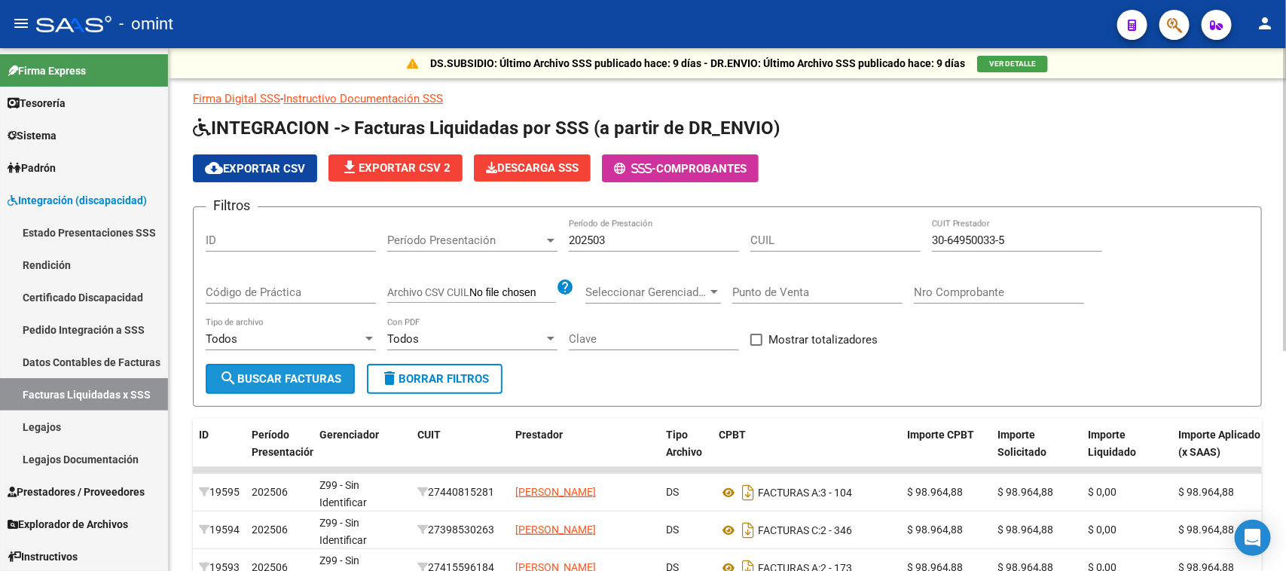
click at [247, 375] on span "search Buscar Facturas" at bounding box center [280, 379] width 122 height 14
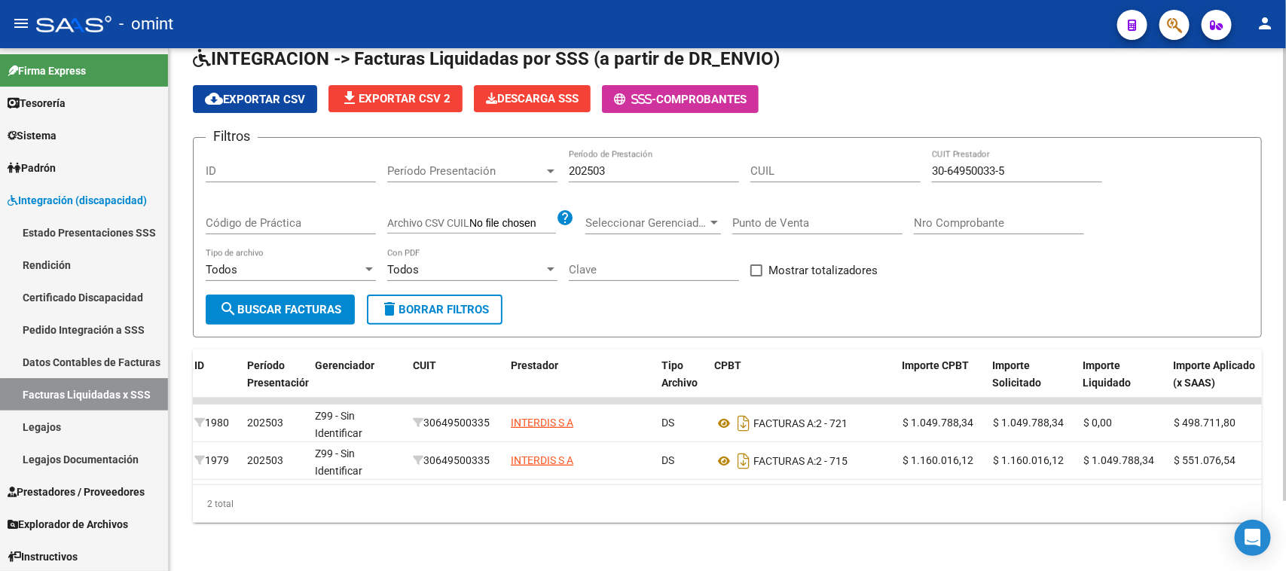
scroll to position [0, 626]
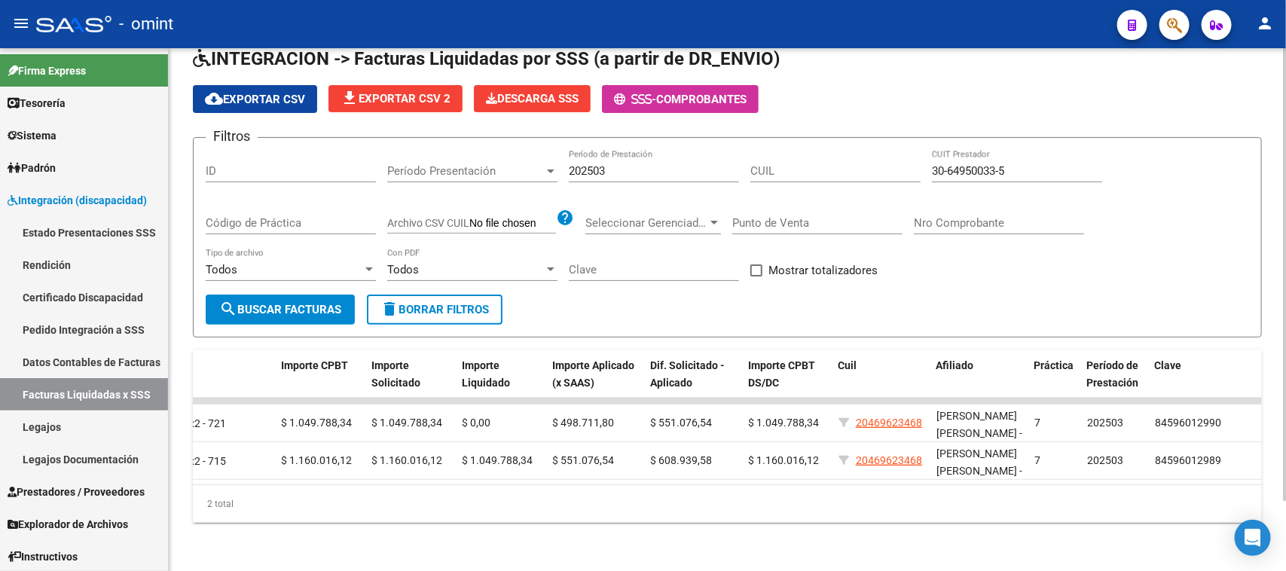
drag, startPoint x: 864, startPoint y: 468, endPoint x: 499, endPoint y: 472, distance: 365.4
click at [499, 472] on datatable-body "1980 202503 Z99 - Sin Identificar 30649500335 INTERDIS S A DS FACTURAS A: 2 - 7…" at bounding box center [727, 441] width 1069 height 87
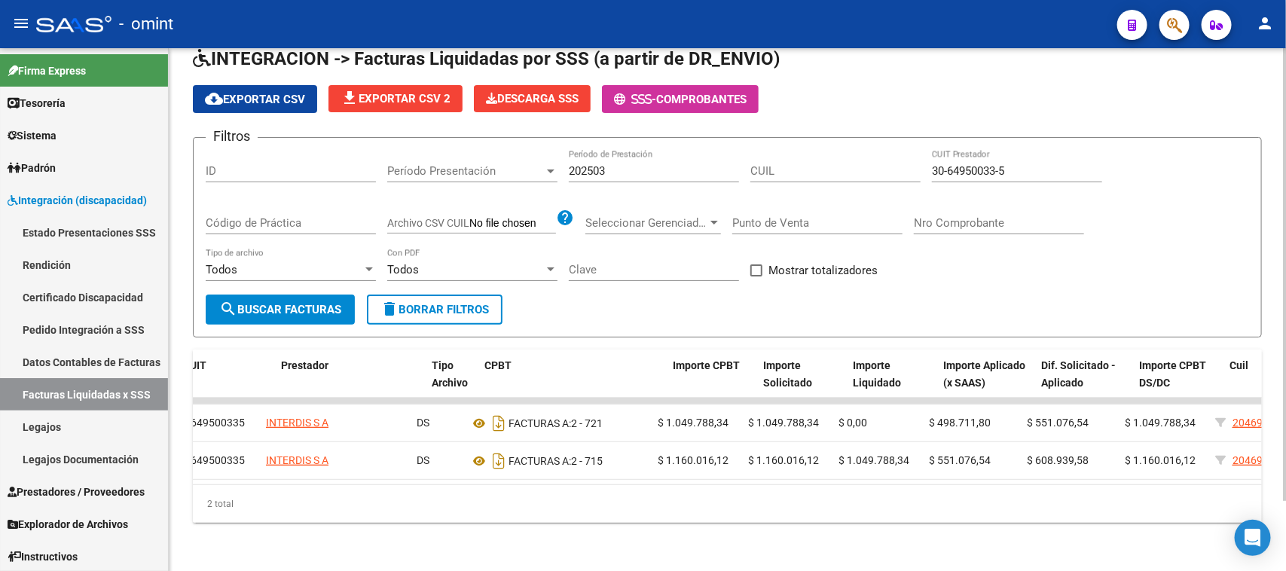
scroll to position [0, 230]
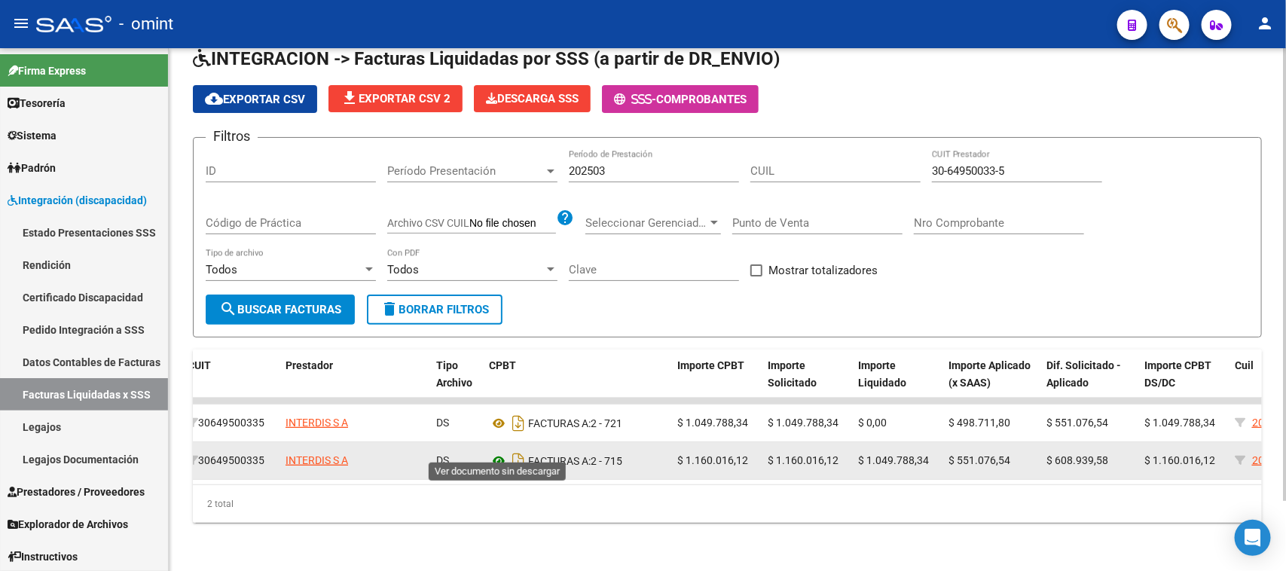
click at [490, 452] on icon at bounding box center [499, 461] width 20 height 18
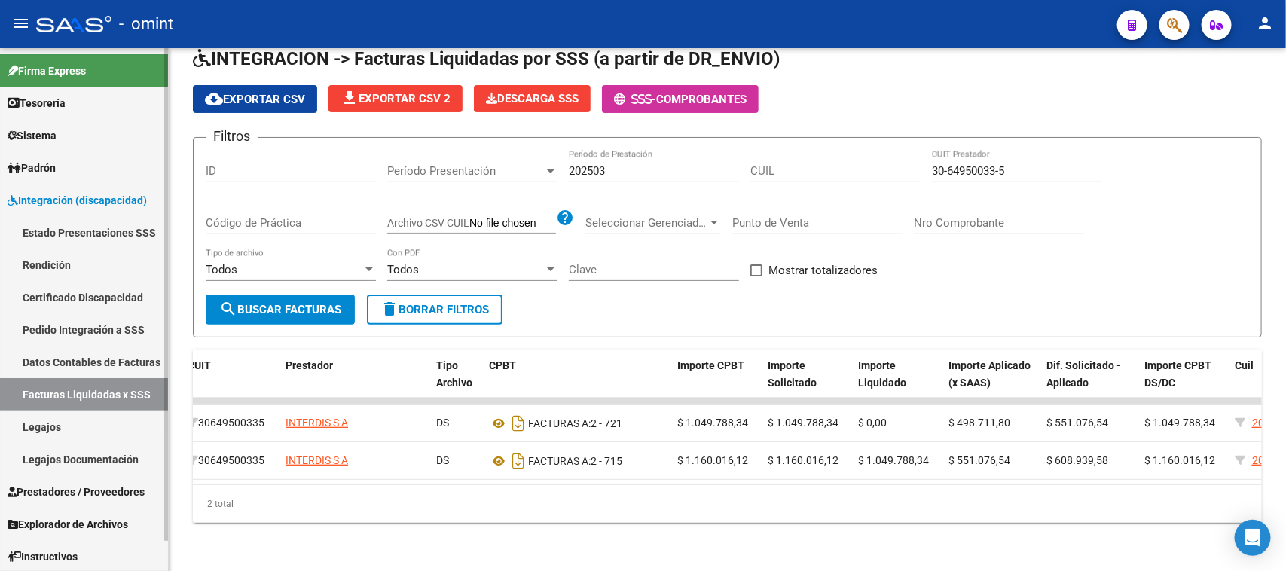
click at [92, 414] on link "Legajos" at bounding box center [84, 427] width 168 height 32
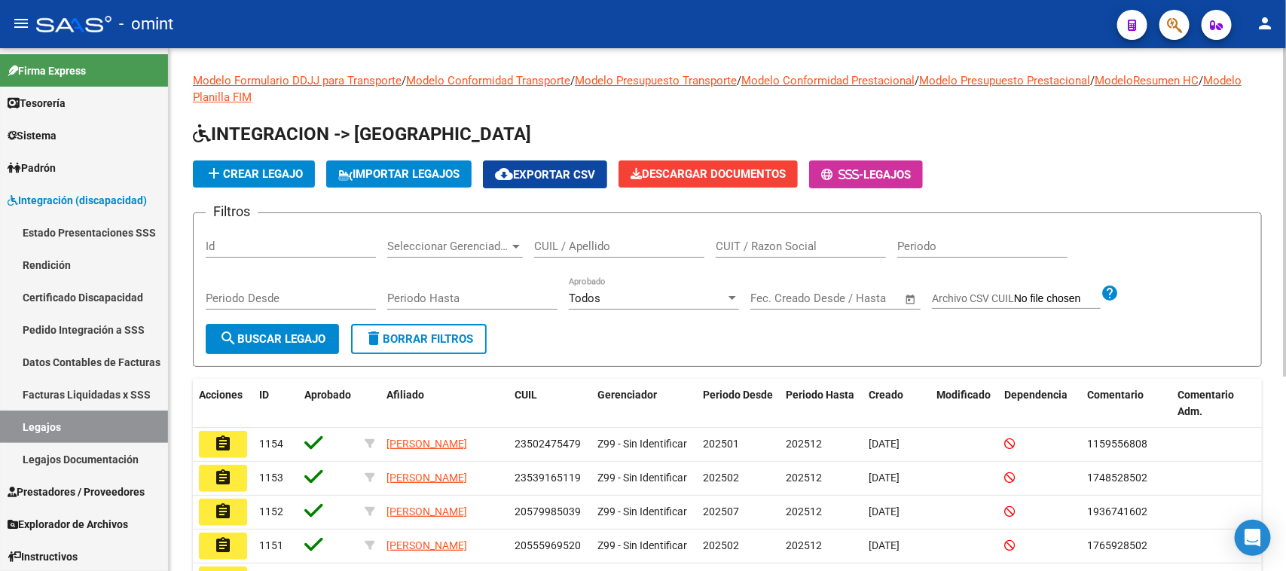
click at [625, 256] on div "CUIL / Apellido" at bounding box center [619, 241] width 170 height 32
click at [626, 252] on div "CUIL / Apellido" at bounding box center [619, 241] width 170 height 32
click at [304, 340] on span "search Buscar Legajo" at bounding box center [272, 339] width 106 height 14
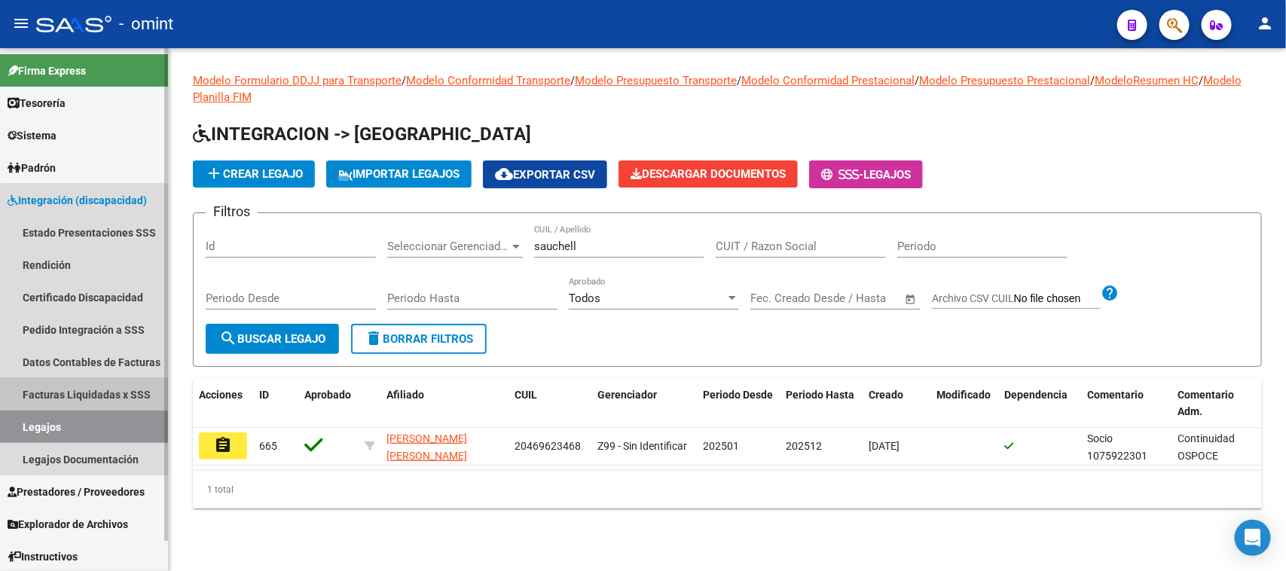
click at [83, 401] on link "Facturas Liquidadas x SSS" at bounding box center [84, 394] width 168 height 32
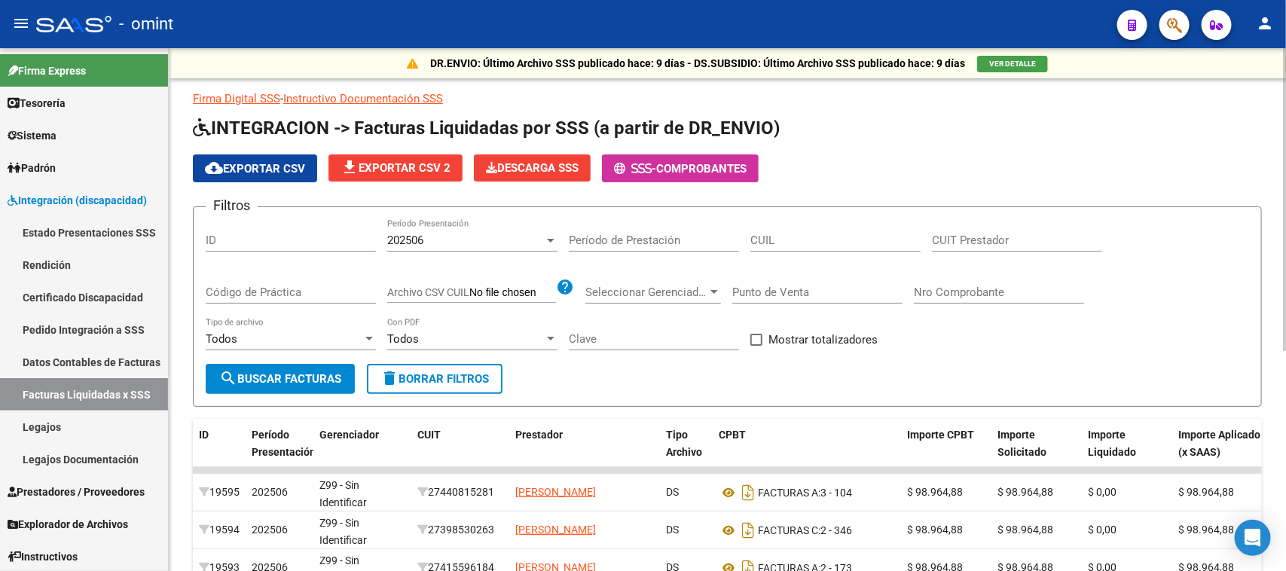
click at [974, 240] on input "CUIT Prestador" at bounding box center [1017, 241] width 170 height 14
paste input "27-23050250-7"
click at [479, 234] on div "202506" at bounding box center [465, 241] width 157 height 14
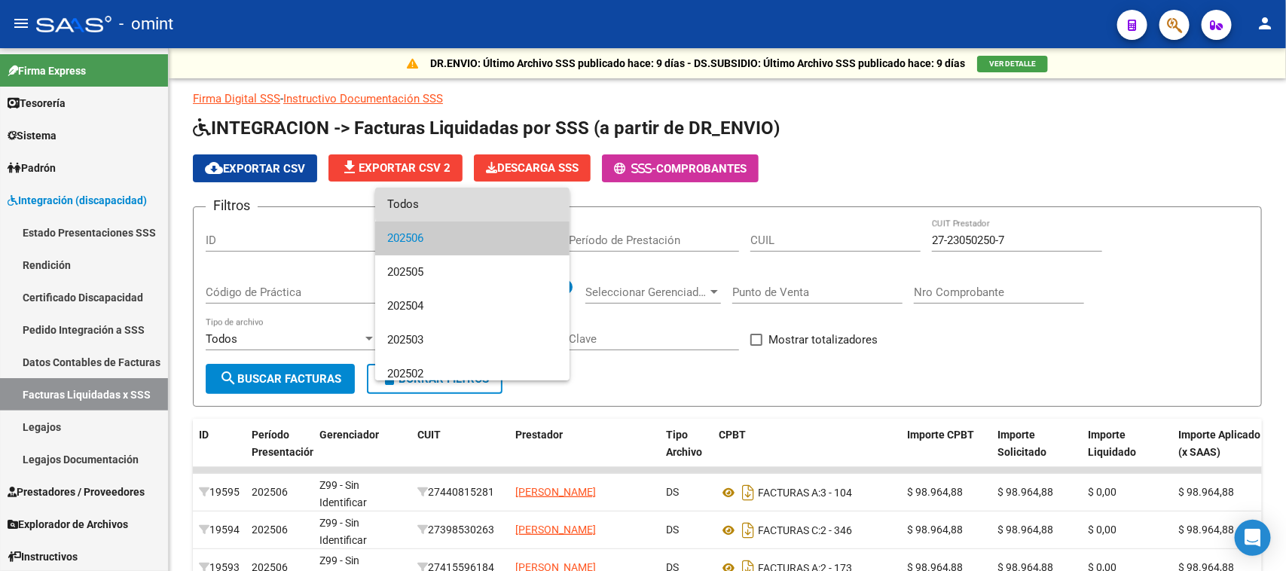
click at [481, 201] on span "Todos" at bounding box center [472, 205] width 170 height 34
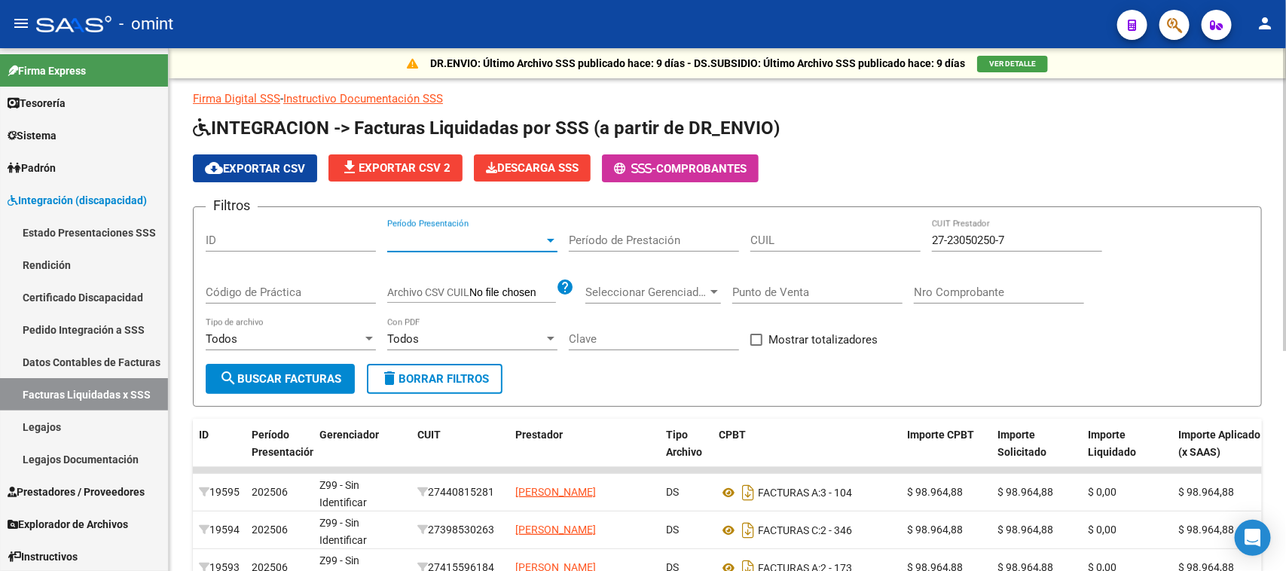
click at [304, 364] on button "search Buscar Facturas" at bounding box center [280, 379] width 149 height 30
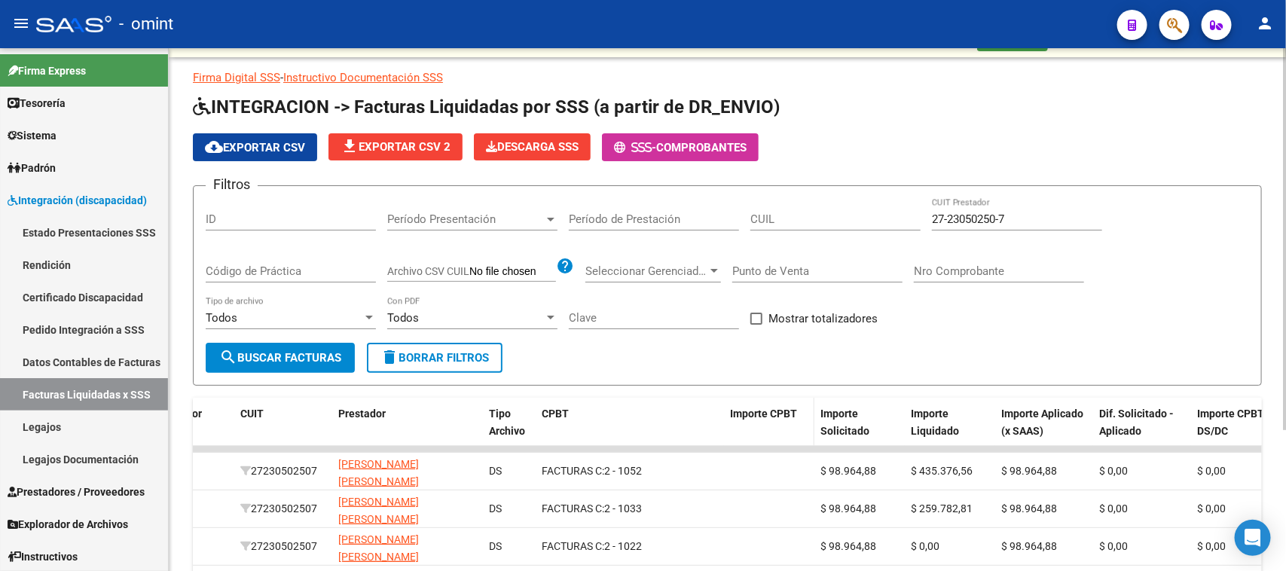
scroll to position [5, 0]
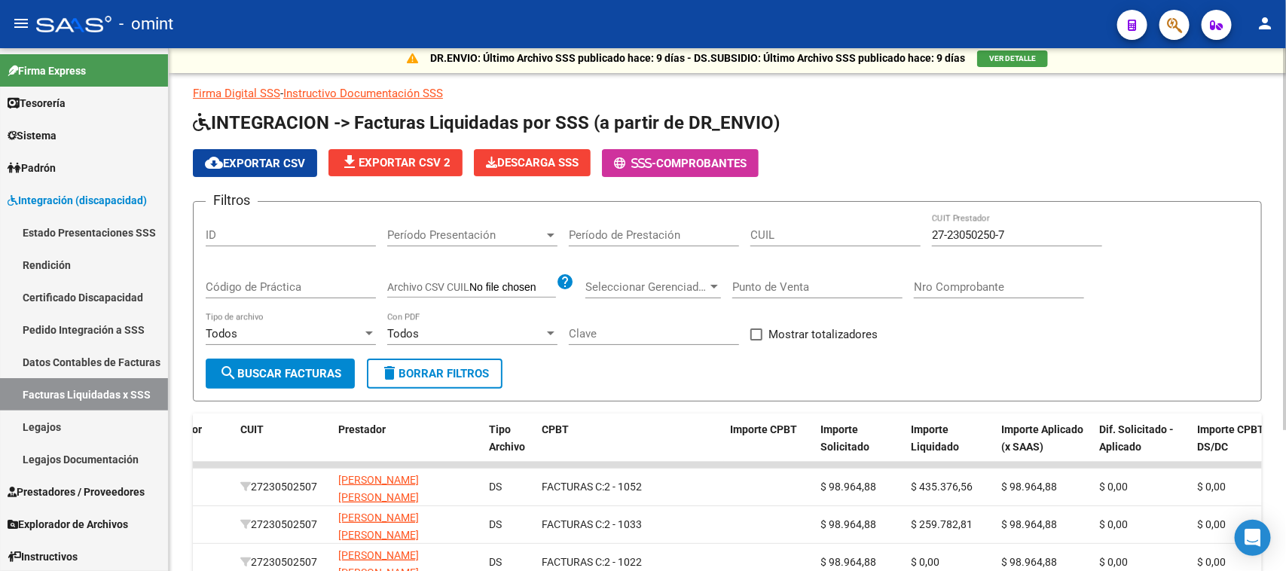
click at [974, 234] on input "27-23050250-7" at bounding box center [1017, 235] width 170 height 14
click at [1009, 224] on div "27-23050250-7 CUIT Prestador" at bounding box center [1017, 230] width 170 height 32
click at [1010, 224] on div "27-23050250-7 CUIT Prestador" at bounding box center [1017, 230] width 170 height 32
drag, startPoint x: 1012, startPoint y: 231, endPoint x: 831, endPoint y: 234, distance: 180.8
click at [831, 234] on div "Filtros ID Período Presentación Período Presentación Período de Prestación CUIL…" at bounding box center [727, 286] width 1043 height 145
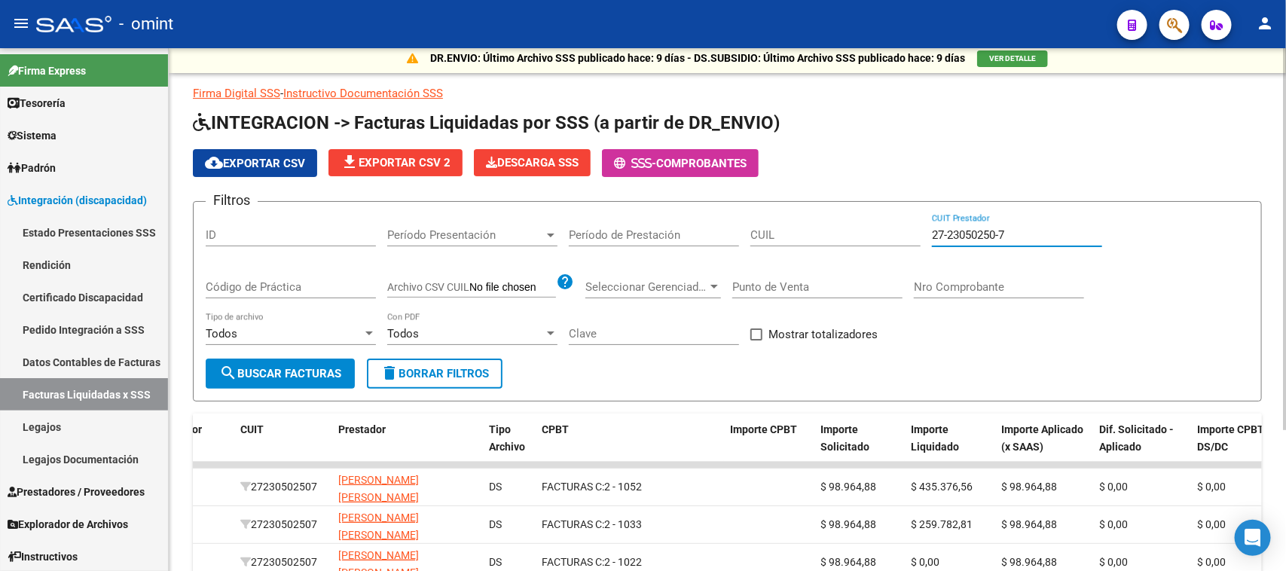
paste input "31205596"
click at [307, 371] on span "search Buscar Facturas" at bounding box center [280, 374] width 122 height 14
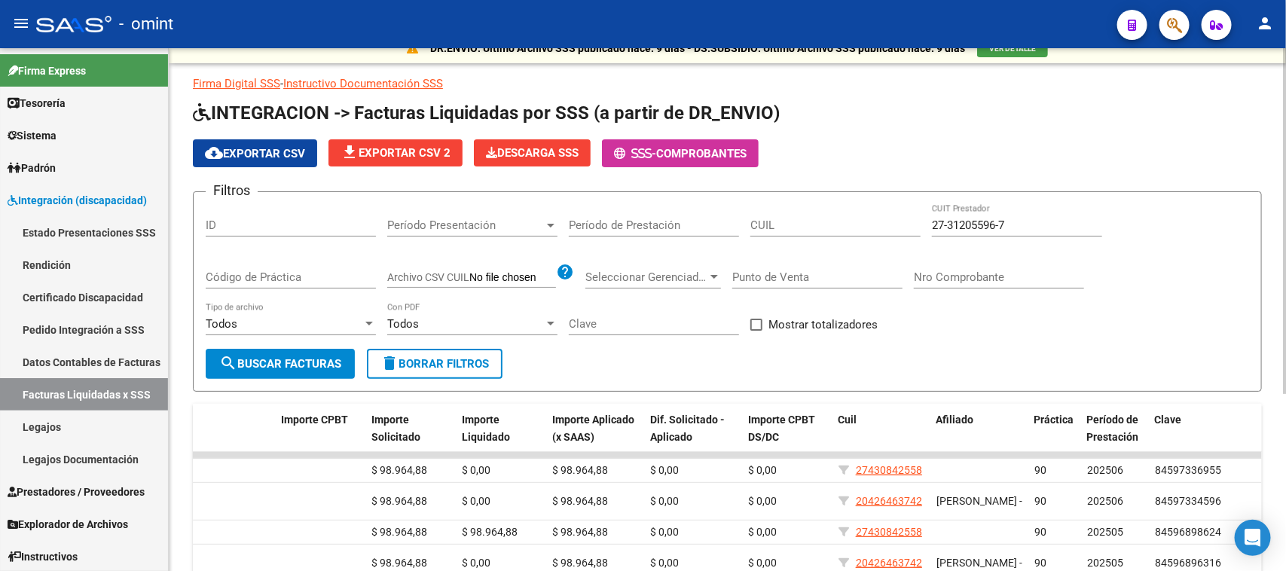
scroll to position [0, 0]
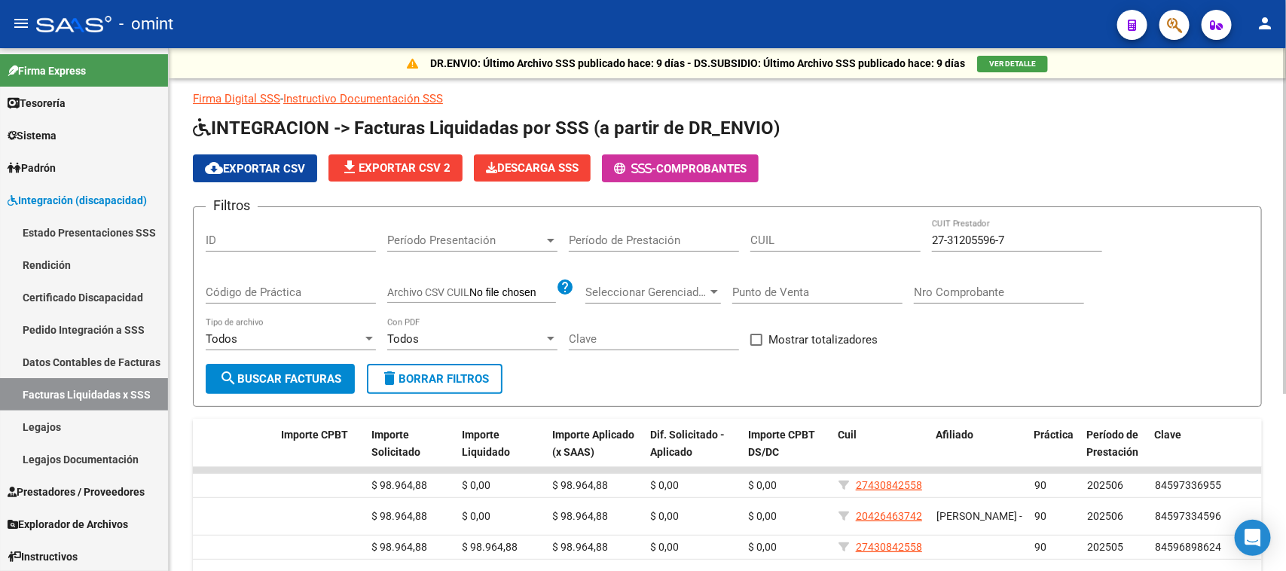
click at [1021, 241] on input "27-31205596-7" at bounding box center [1017, 241] width 170 height 14
drag, startPoint x: 1046, startPoint y: 234, endPoint x: 637, endPoint y: 242, distance: 409.1
click at [637, 242] on div "Filtros ID Período Presentación Período Presentación Período de Prestación CUIL…" at bounding box center [727, 291] width 1043 height 145
paste input "40135737-3"
click at [249, 364] on button "search Buscar Facturas" at bounding box center [280, 379] width 149 height 30
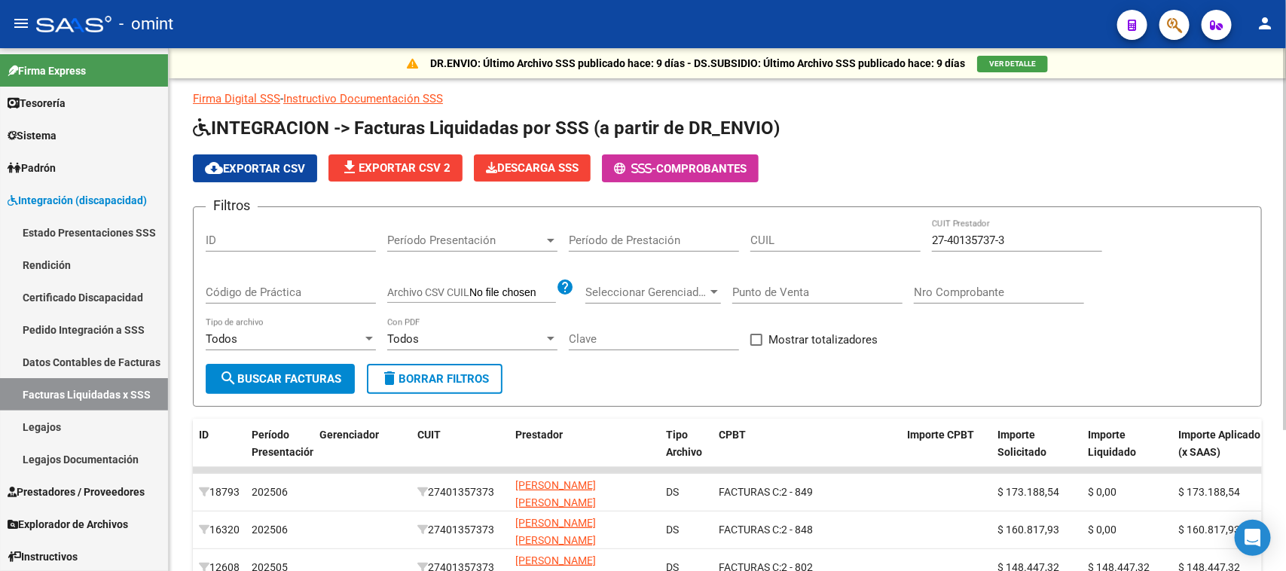
click at [1019, 243] on input "27-40135737-3" at bounding box center [1017, 241] width 170 height 14
drag, startPoint x: 1033, startPoint y: 237, endPoint x: 548, endPoint y: 230, distance: 485.2
click at [548, 230] on div "Filtros ID Período Presentación Período Presentación Período de Prestación CUIL…" at bounding box center [727, 291] width 1043 height 145
paste input "26631817-6"
click at [307, 380] on span "search Buscar Facturas" at bounding box center [280, 379] width 122 height 14
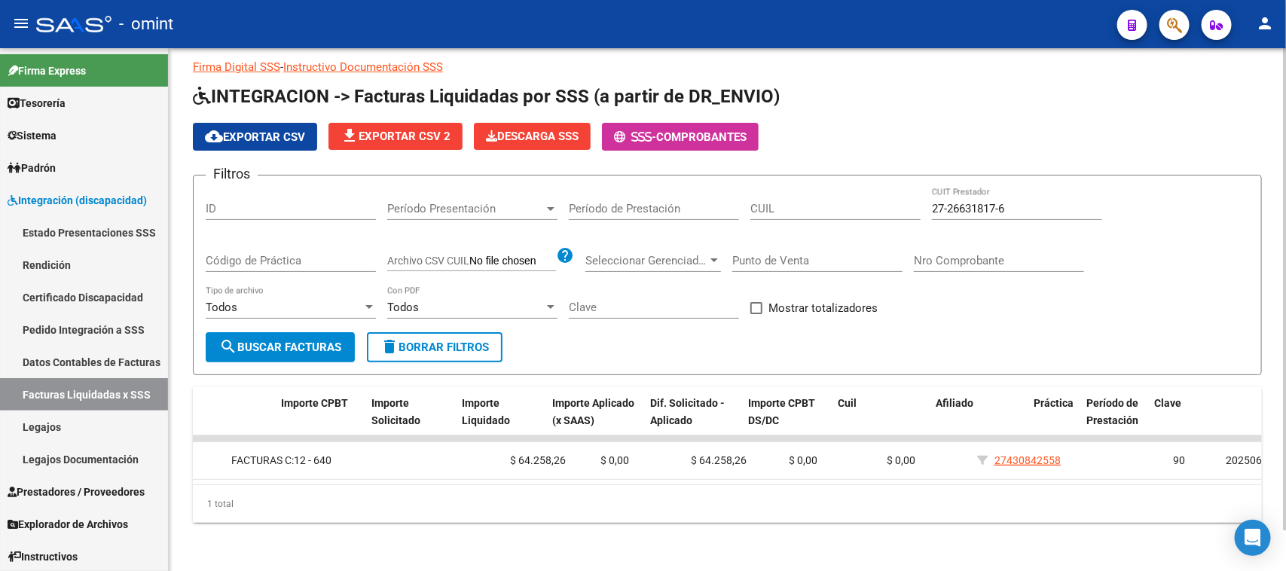
scroll to position [0, 626]
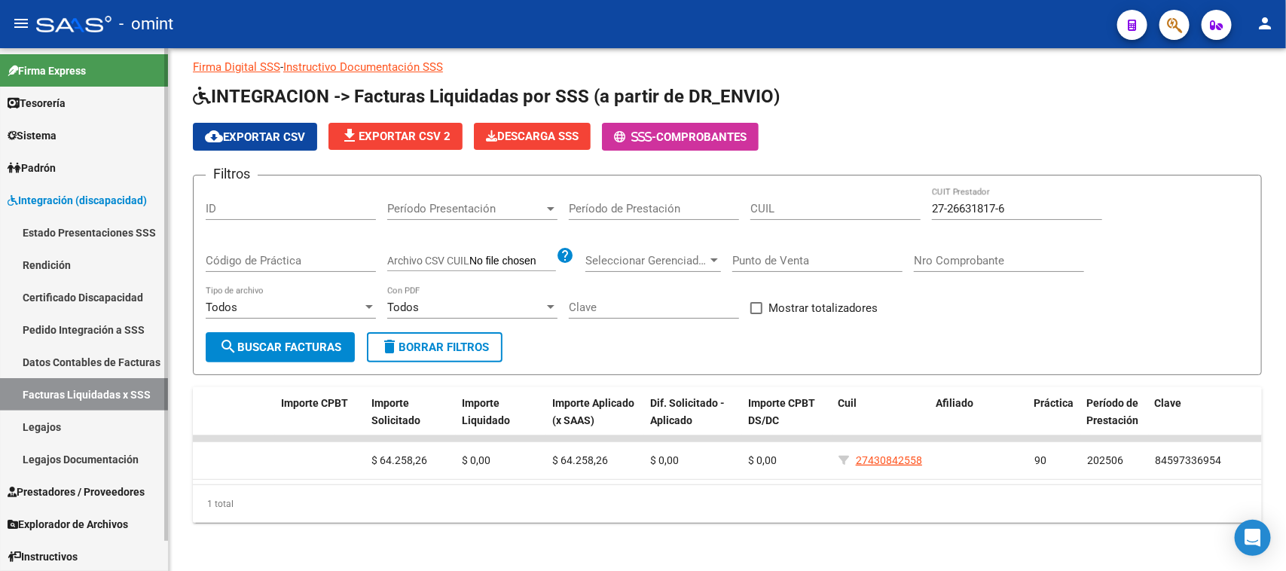
click at [95, 392] on link "Facturas Liquidadas x SSS" at bounding box center [84, 394] width 168 height 32
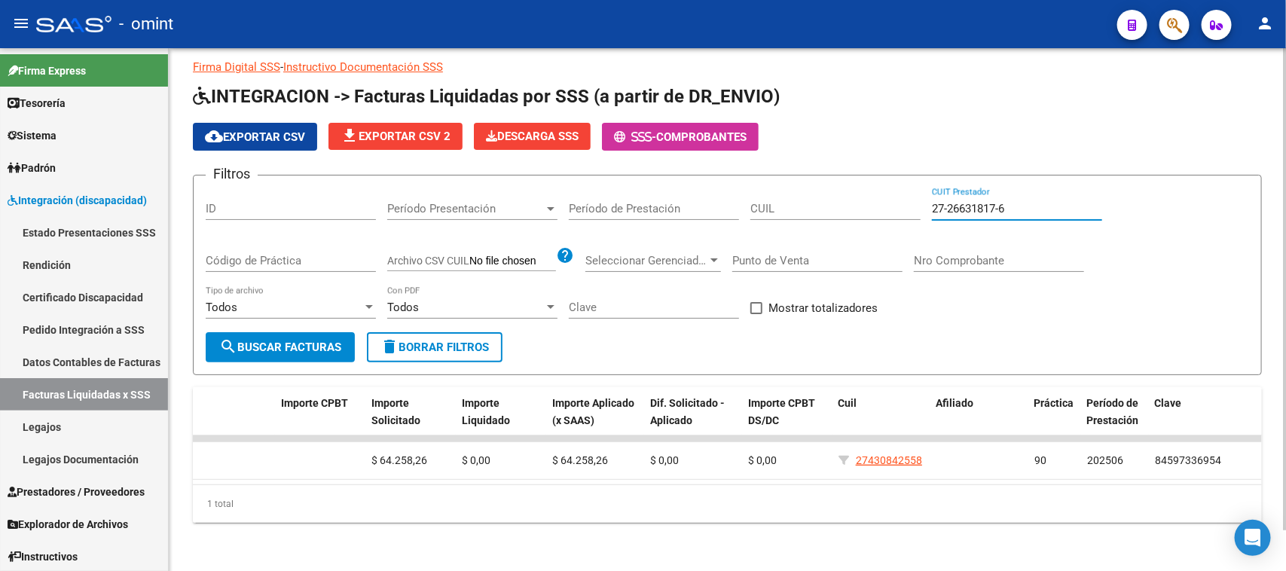
drag, startPoint x: 1011, startPoint y: 190, endPoint x: 695, endPoint y: 194, distance: 316.4
click at [698, 194] on div "Filtros ID Período Presentación Período Presentación Período de Prestación CUIL…" at bounding box center [727, 260] width 1043 height 145
click at [808, 202] on input "CUIL" at bounding box center [835, 209] width 170 height 14
paste input "20-56132833-2"
click at [320, 340] on span "search Buscar Facturas" at bounding box center [280, 347] width 122 height 14
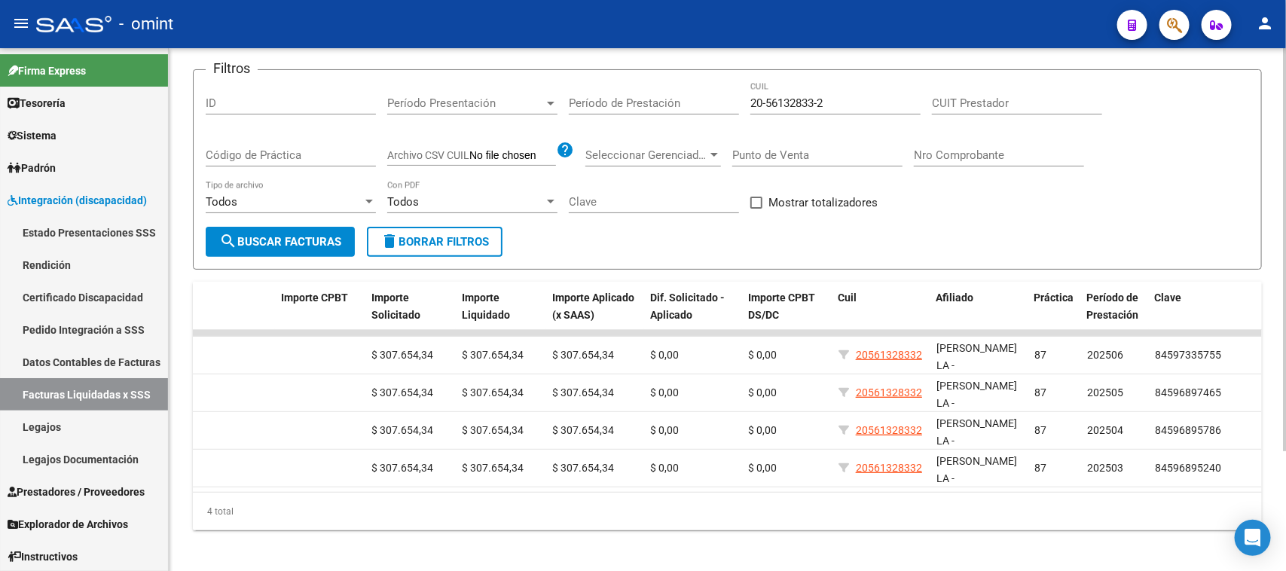
scroll to position [0, 0]
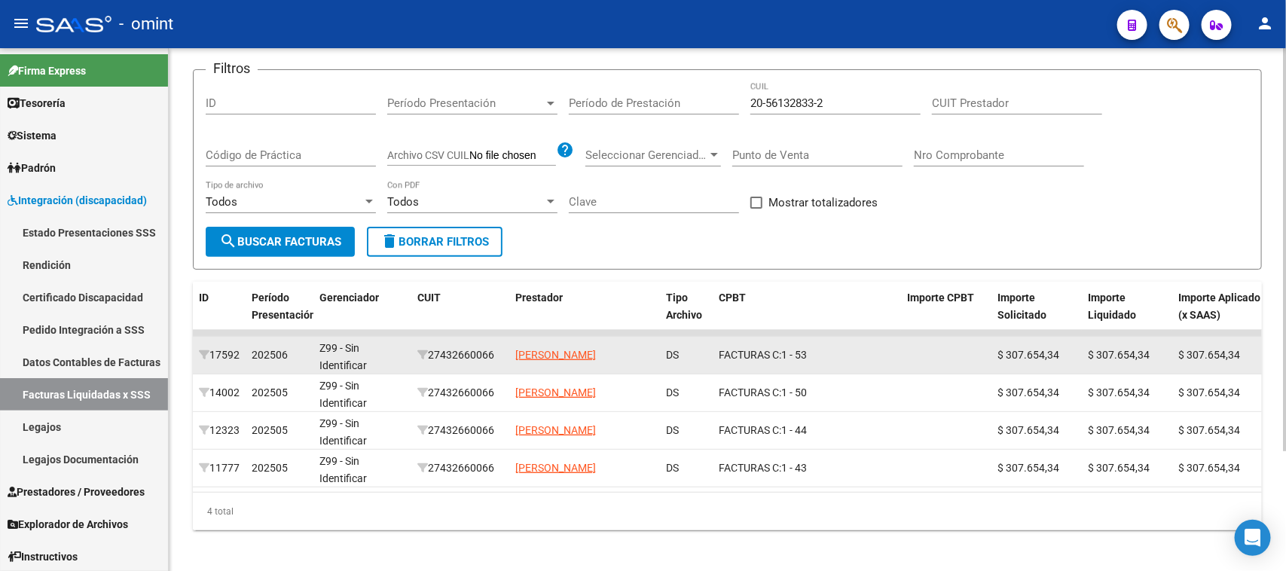
click at [456, 352] on div "27432660066" at bounding box center [460, 355] width 86 height 17
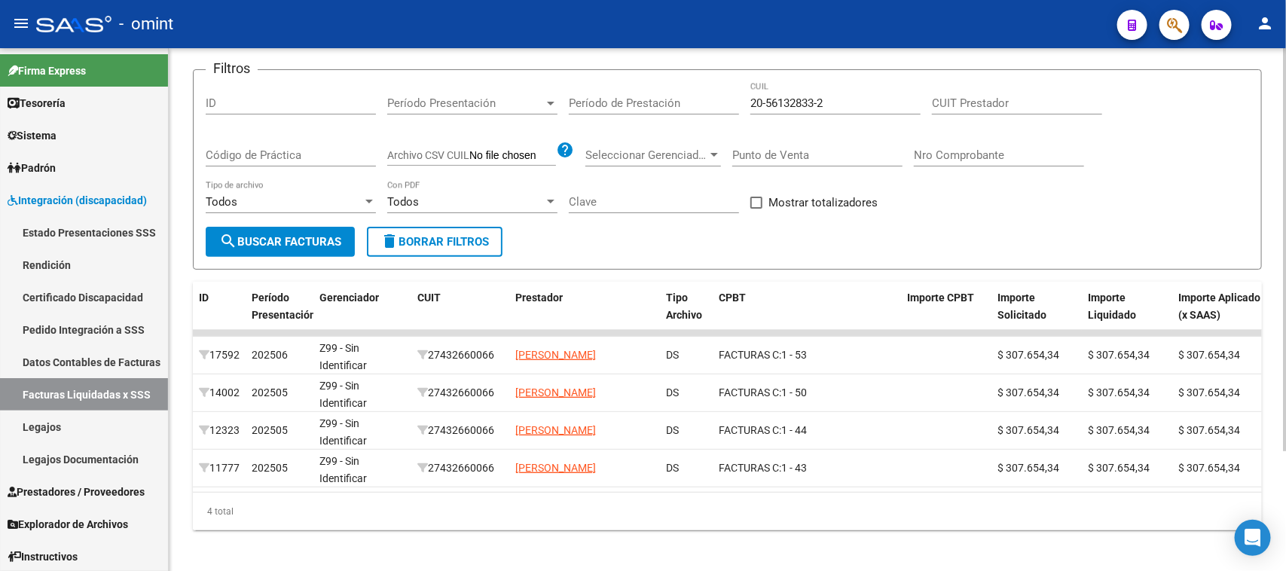
drag, startPoint x: 717, startPoint y: 487, endPoint x: 909, endPoint y: 494, distance: 192.2
click at [909, 492] on datatable-body "17592 202506 Z99 - Sin Identificar 27432660066 GONZALEZ MELISA SOLANGE DS FACTU…" at bounding box center [727, 411] width 1069 height 162
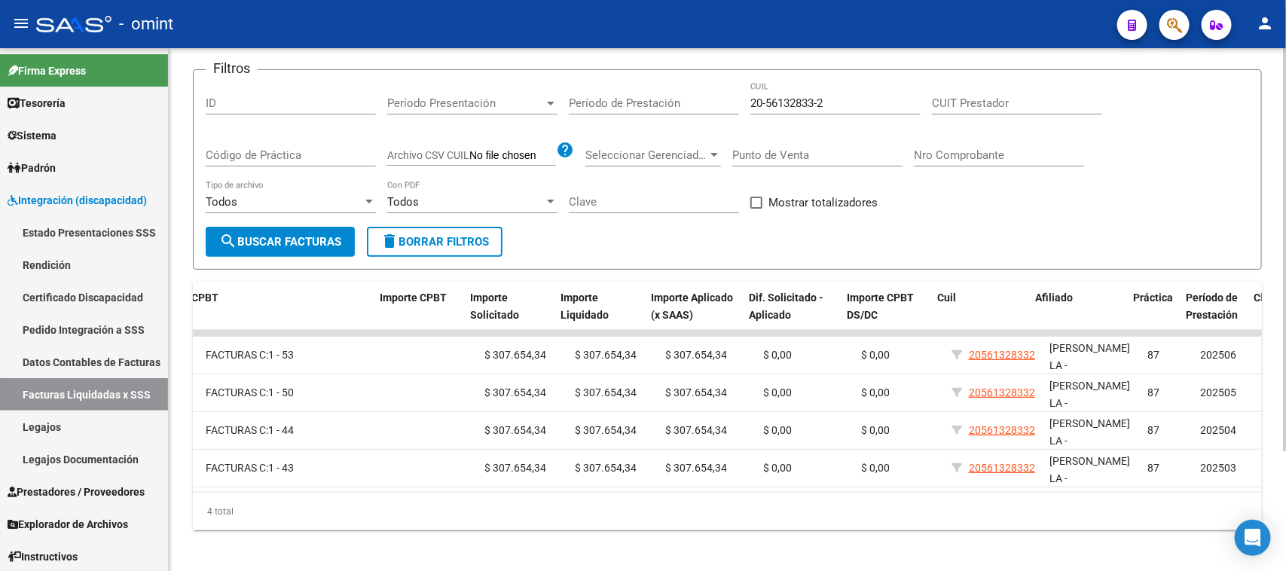
scroll to position [0, 556]
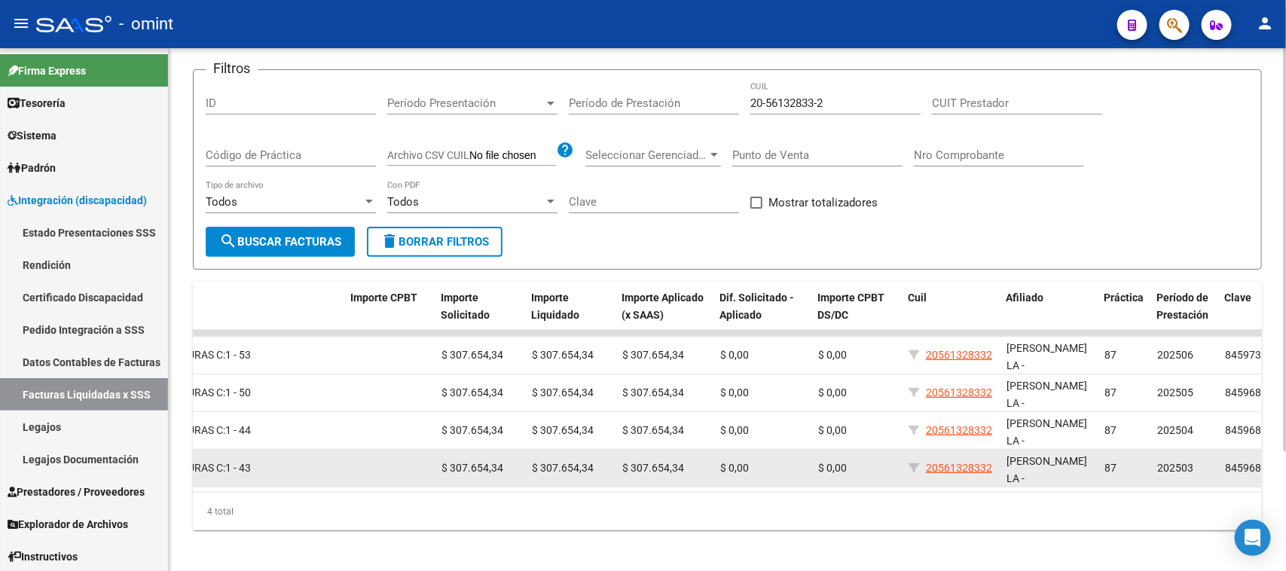
drag, startPoint x: 1004, startPoint y: 472, endPoint x: 921, endPoint y: 477, distance: 83.0
click at [921, 477] on div "11777 202505 Z99 - Sin Identificar 27432660066 GONZALEZ MELISA SOLANGE DS FACTU…" at bounding box center [484, 469] width 1695 height 38
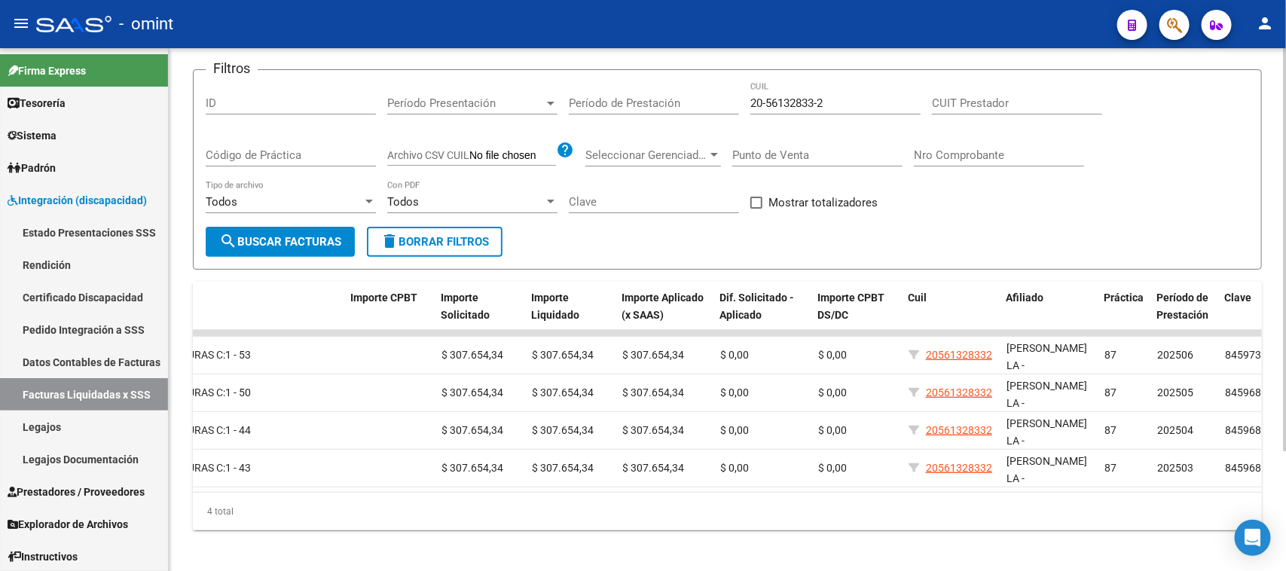
click at [914, 488] on datatable-body "17592 202506 Z99 - Sin Identificar 27432660066 GONZALEZ MELISA SOLANGE DS FACTU…" at bounding box center [727, 411] width 1069 height 162
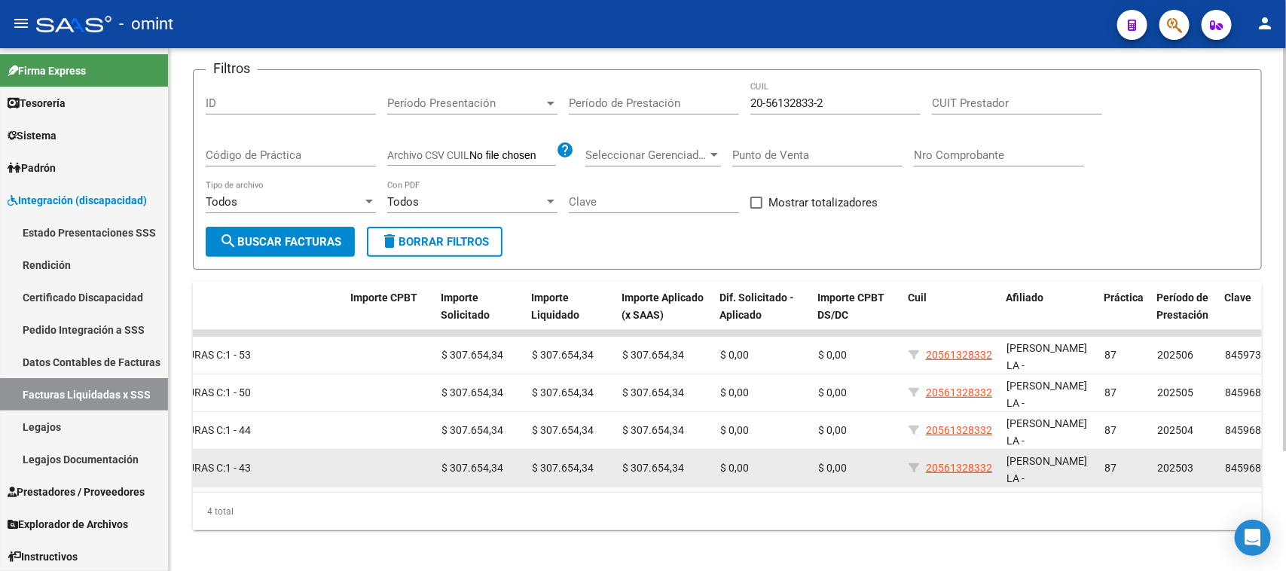
drag, startPoint x: 933, startPoint y: 475, endPoint x: 994, endPoint y: 477, distance: 61.8
click at [994, 477] on datatable-body-cell "20561328332" at bounding box center [951, 468] width 98 height 37
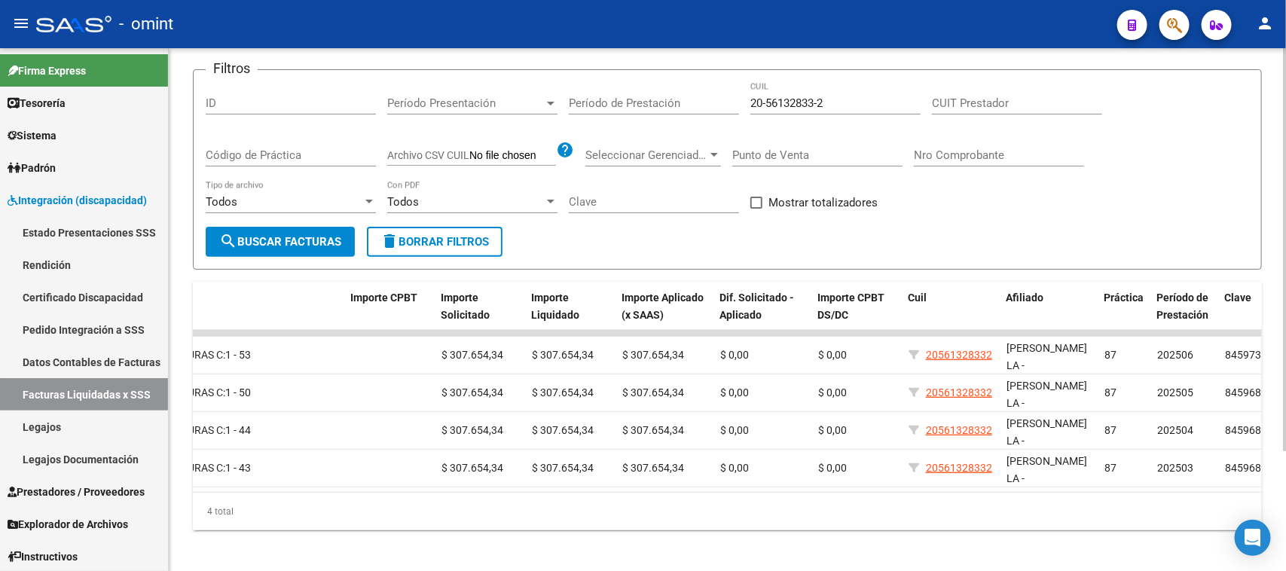
drag, startPoint x: 722, startPoint y: 503, endPoint x: 461, endPoint y: 531, distance: 262.1
click at [461, 530] on div "ID Período Presentación Gerenciador CUIT Prestador Tipo Archivo CPBT Importe CP…" at bounding box center [727, 406] width 1069 height 249
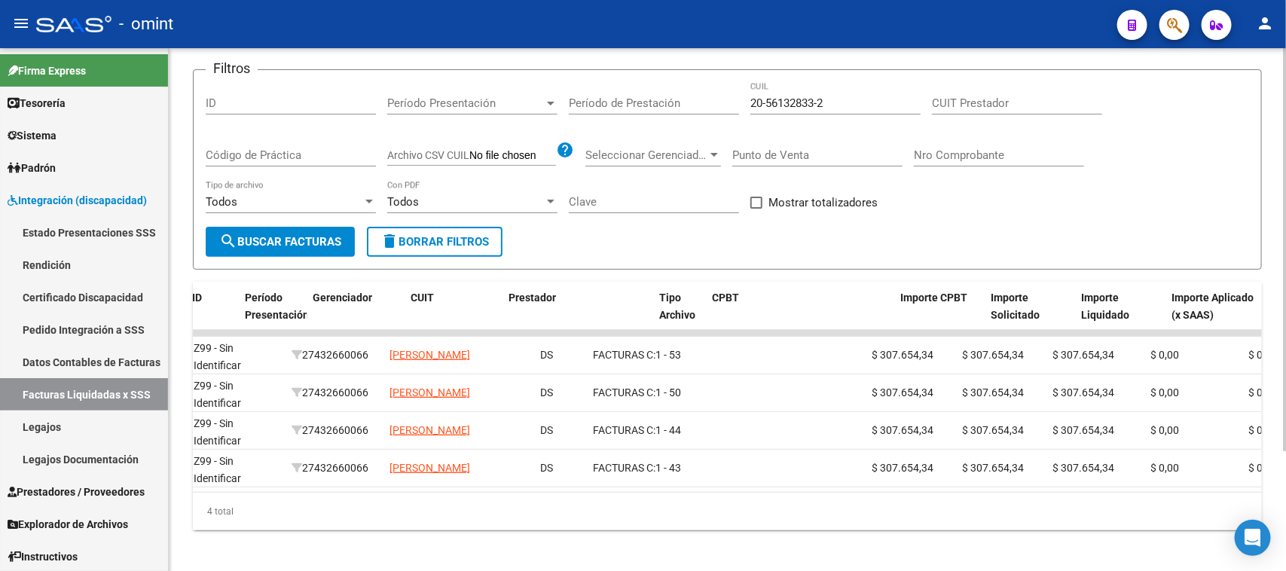
scroll to position [0, 0]
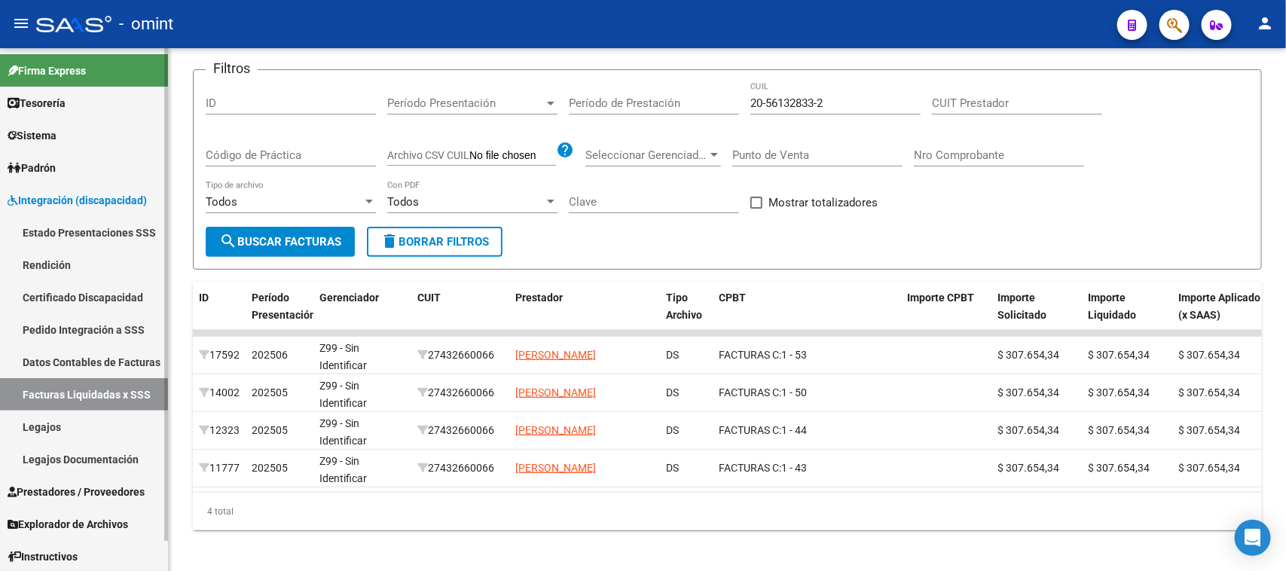
click at [105, 133] on link "Sistema" at bounding box center [84, 135] width 168 height 32
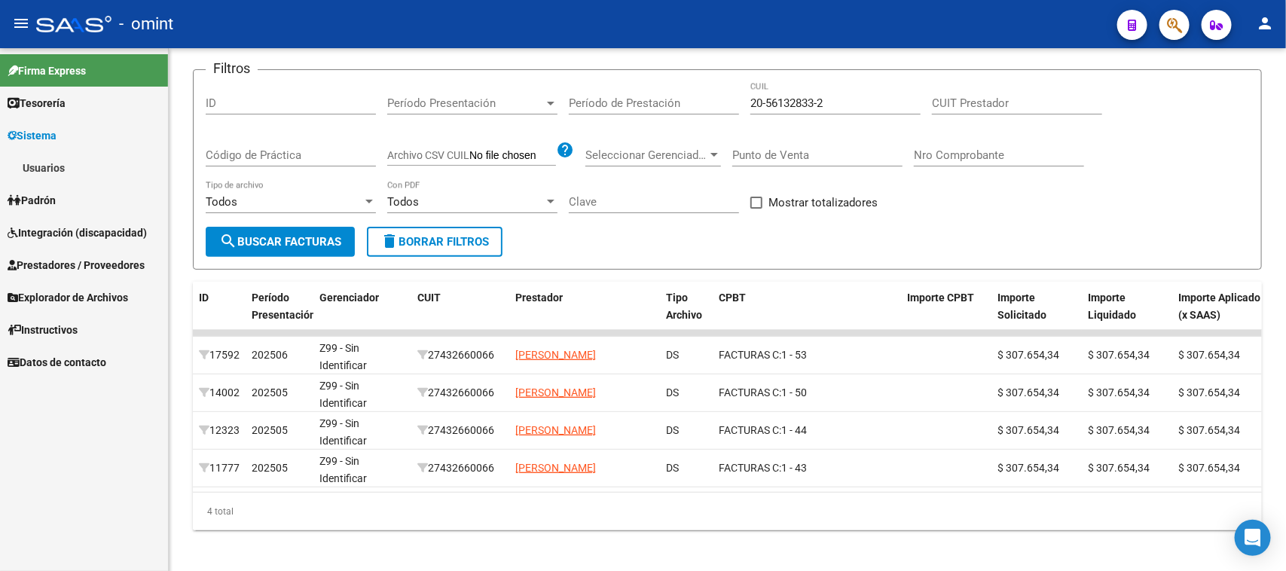
click at [94, 172] on link "Usuarios" at bounding box center [84, 167] width 168 height 32
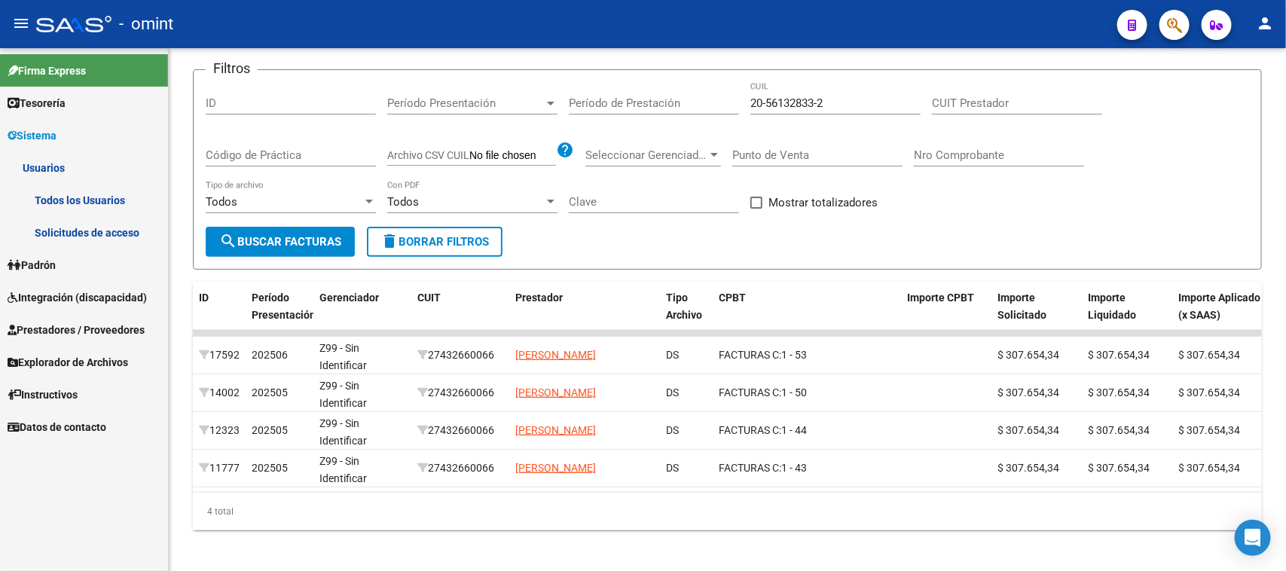
click at [79, 227] on link "Solicitudes de acceso" at bounding box center [84, 232] width 168 height 32
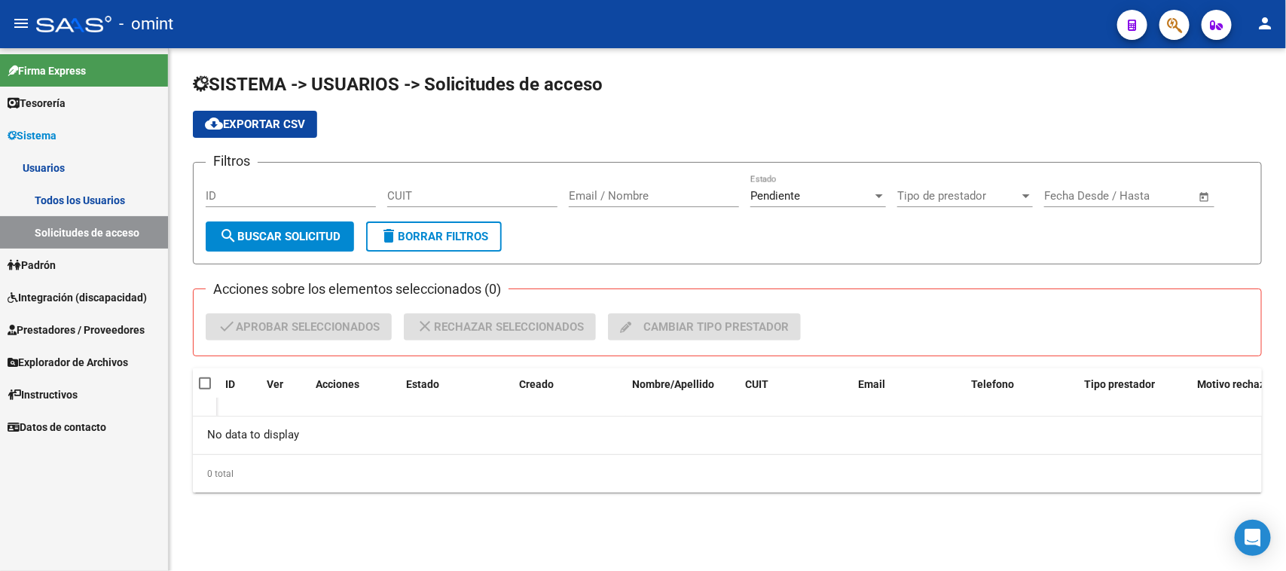
click at [66, 189] on link "Todos los Usuarios" at bounding box center [84, 200] width 168 height 32
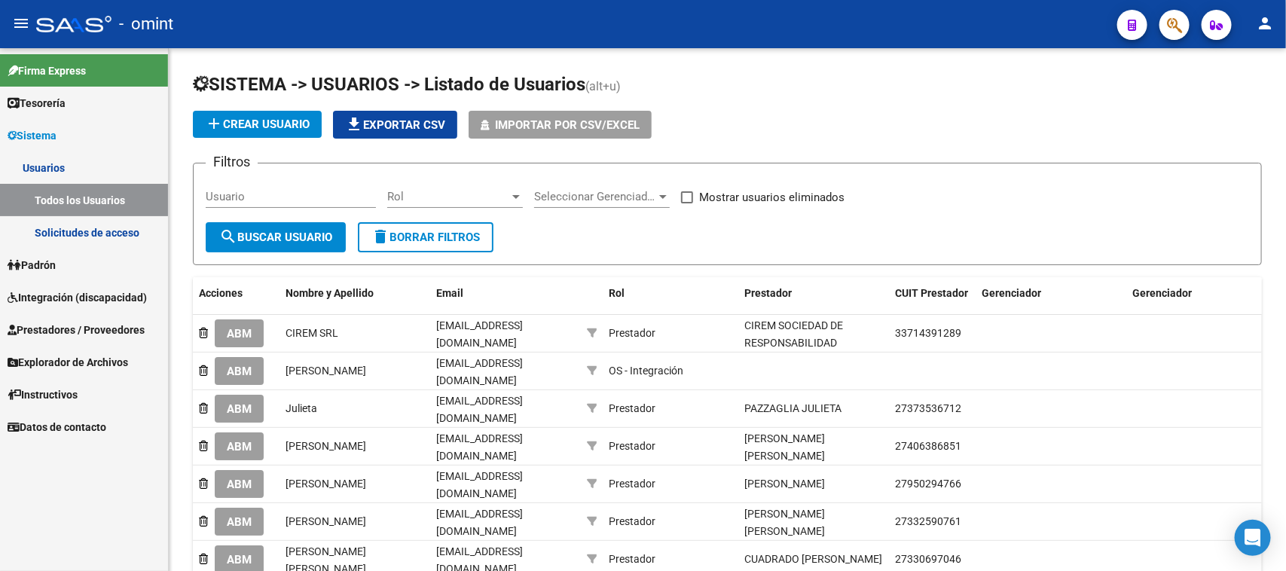
click at [69, 296] on span "Integración (discapacidad)" at bounding box center [77, 297] width 139 height 17
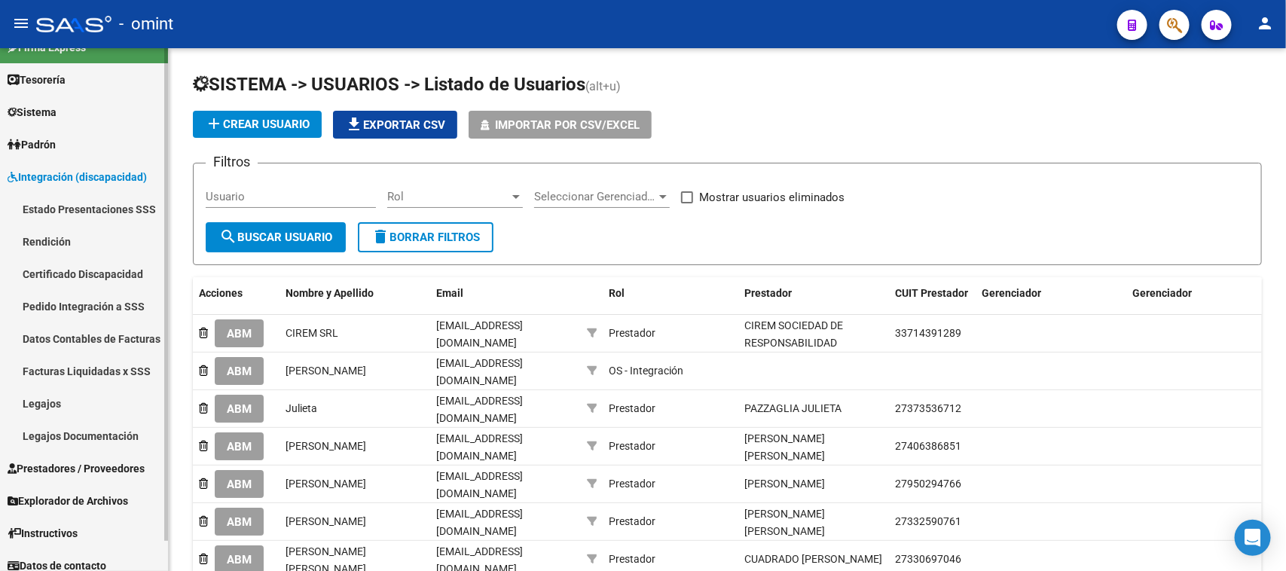
scroll to position [32, 0]
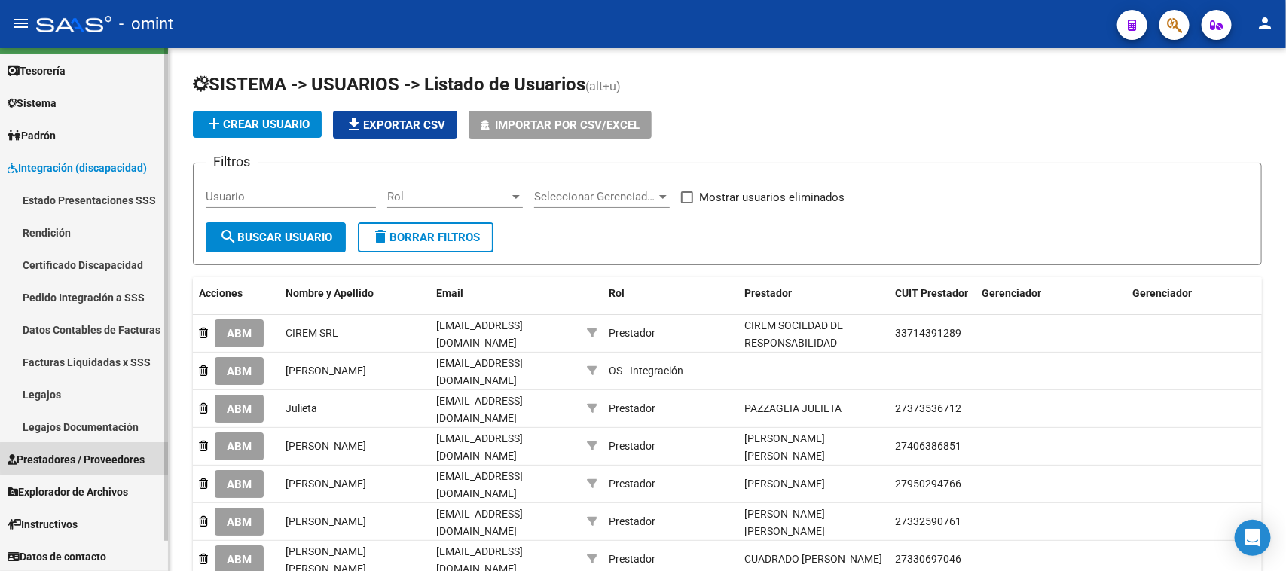
click at [115, 456] on span "Prestadores / Proveedores" at bounding box center [76, 459] width 137 height 17
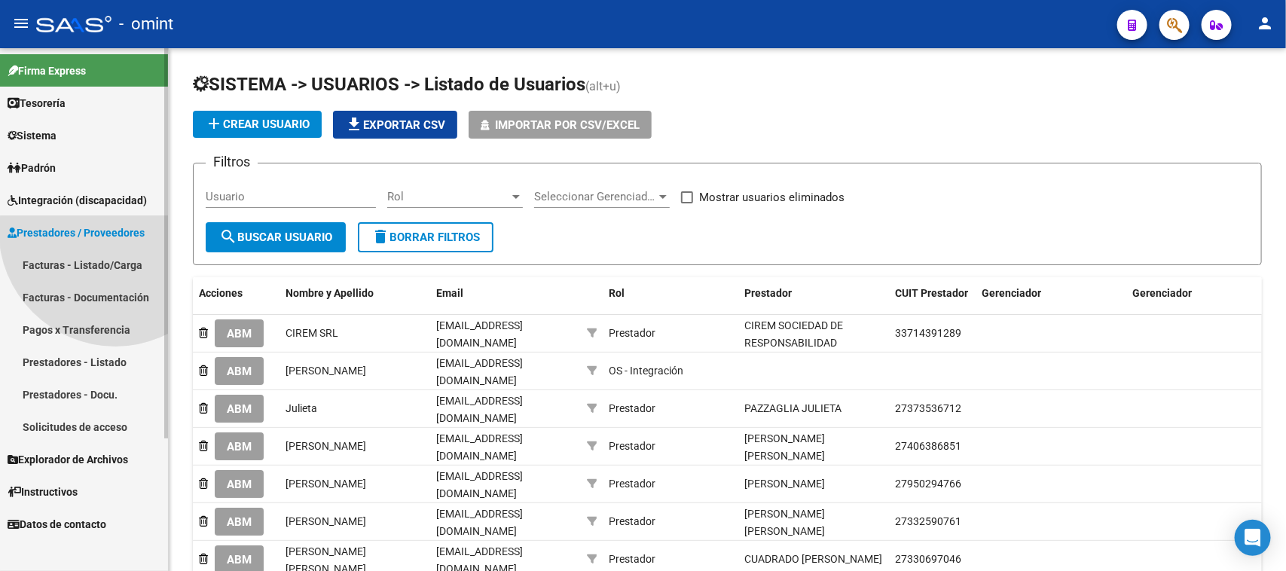
scroll to position [0, 0]
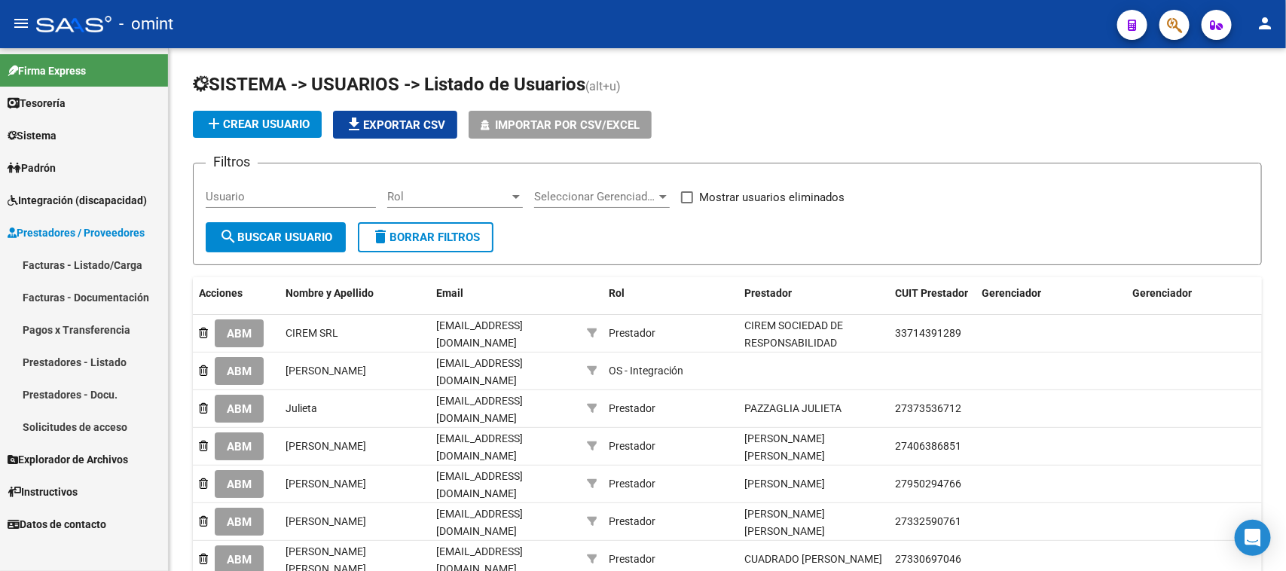
click at [115, 262] on link "Facturas - Listado/Carga" at bounding box center [84, 265] width 168 height 32
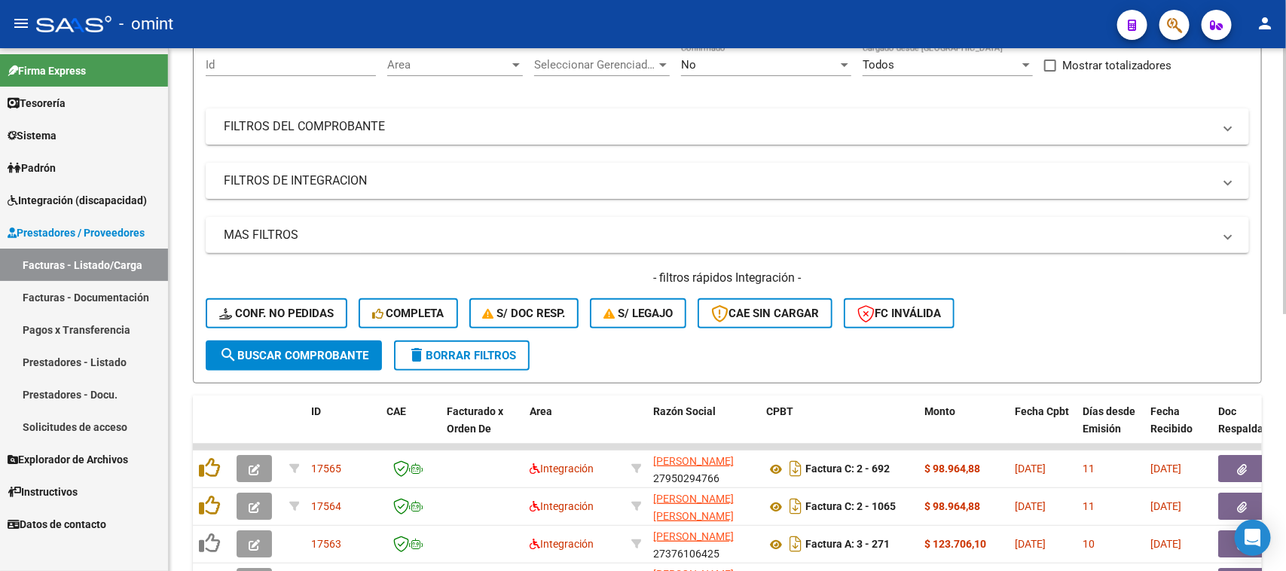
scroll to position [188, 0]
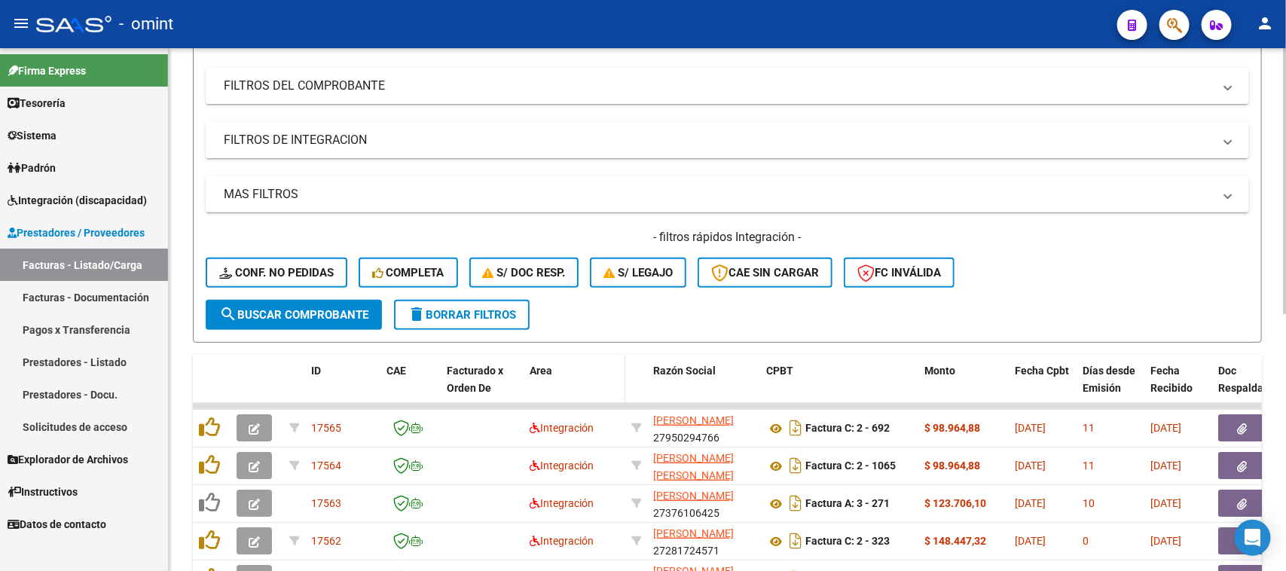
click at [570, 386] on datatable-header-cell "Area" at bounding box center [575, 388] width 102 height 66
click at [569, 385] on datatable-header-cell "Area" at bounding box center [575, 388] width 102 height 66
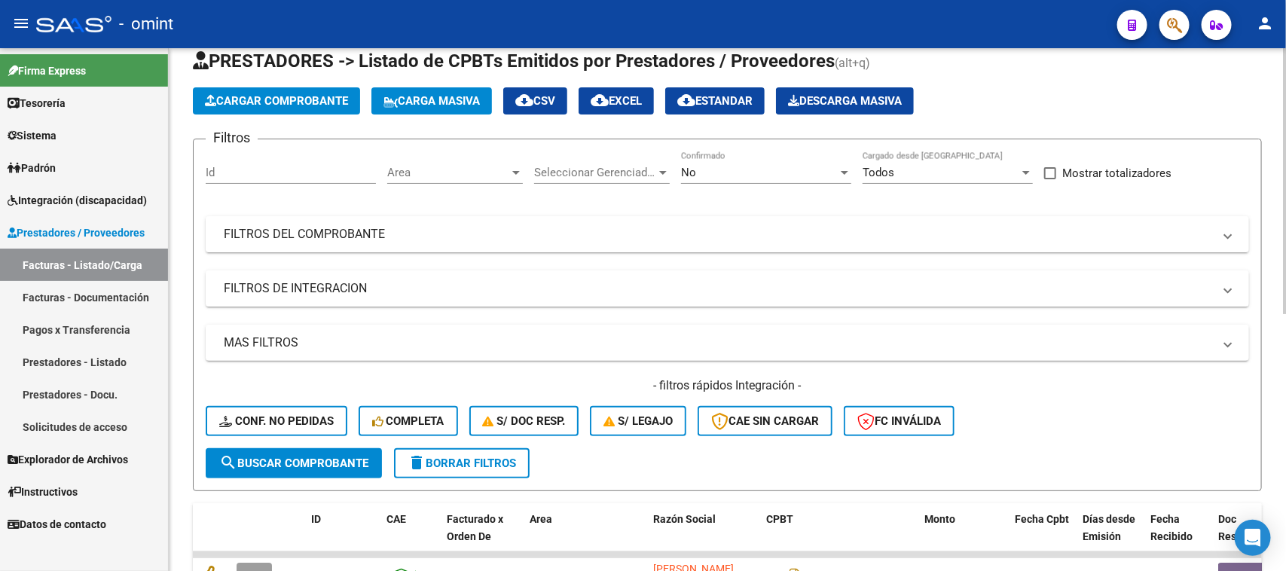
scroll to position [0, 0]
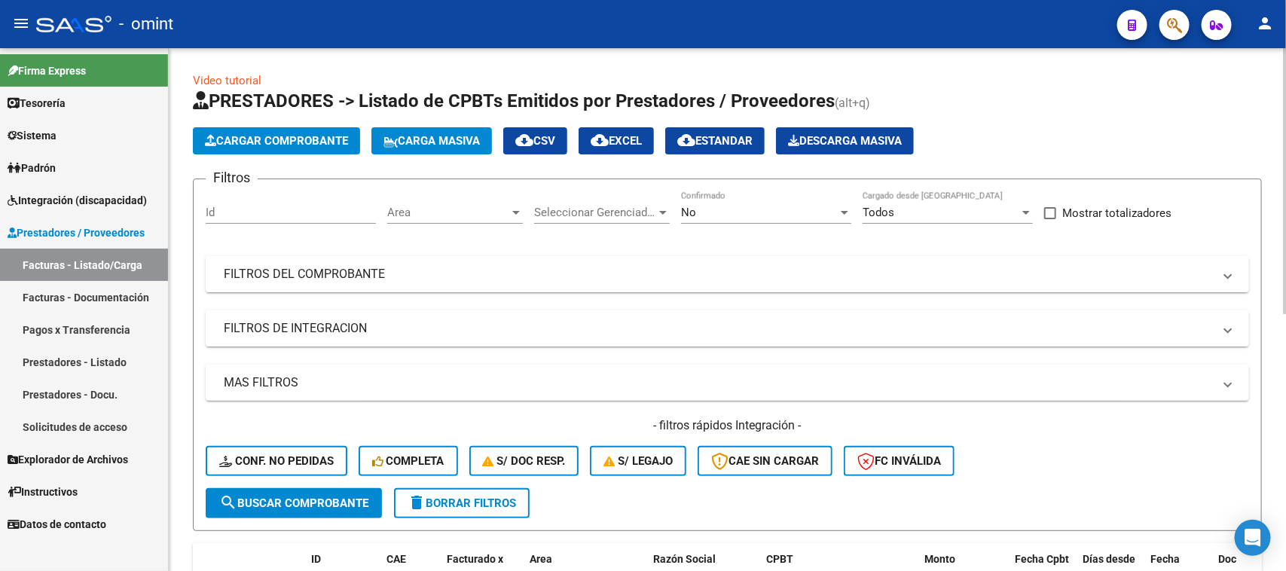
click at [446, 203] on div "Area Area" at bounding box center [455, 207] width 136 height 32
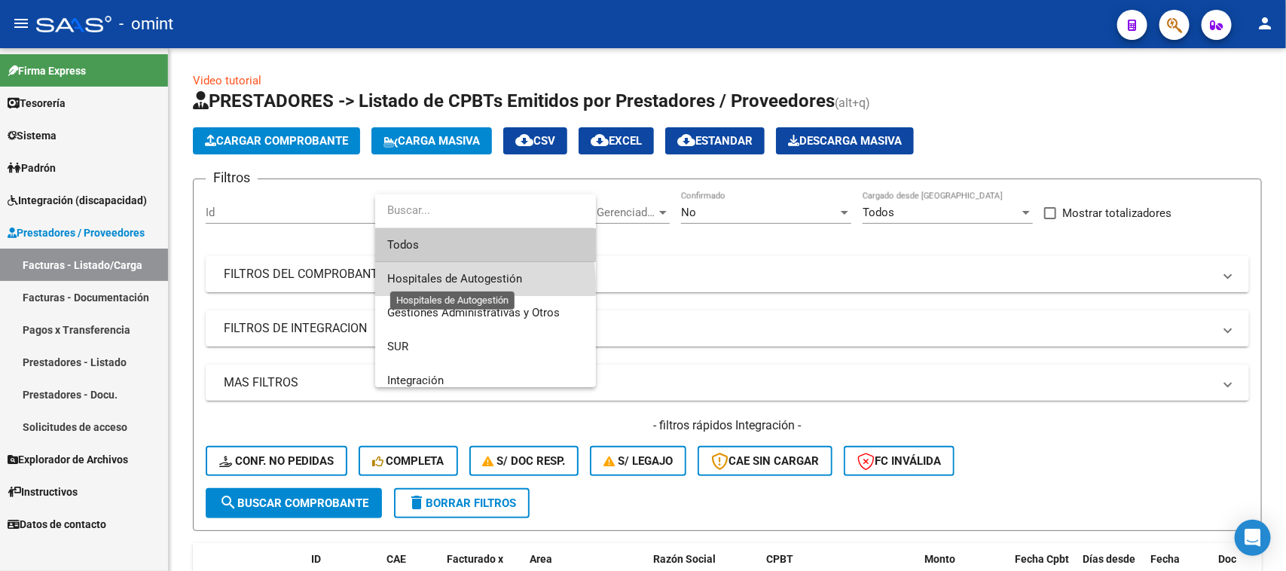
click at [453, 285] on span "Hospitales de Autogestión" at bounding box center [454, 279] width 135 height 14
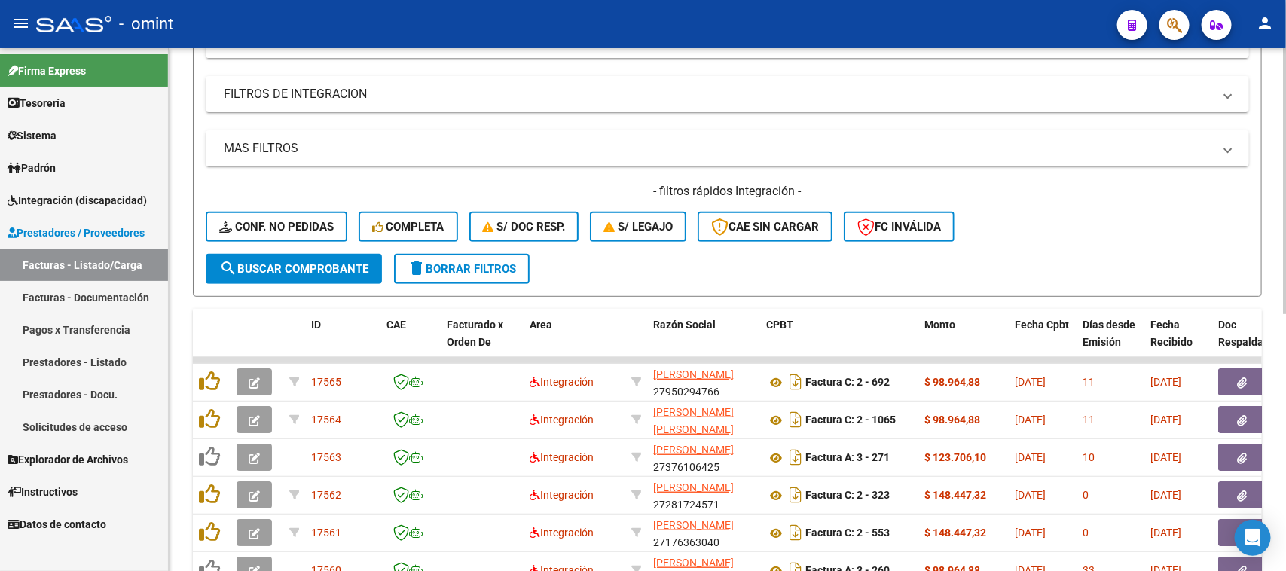
scroll to position [282, 0]
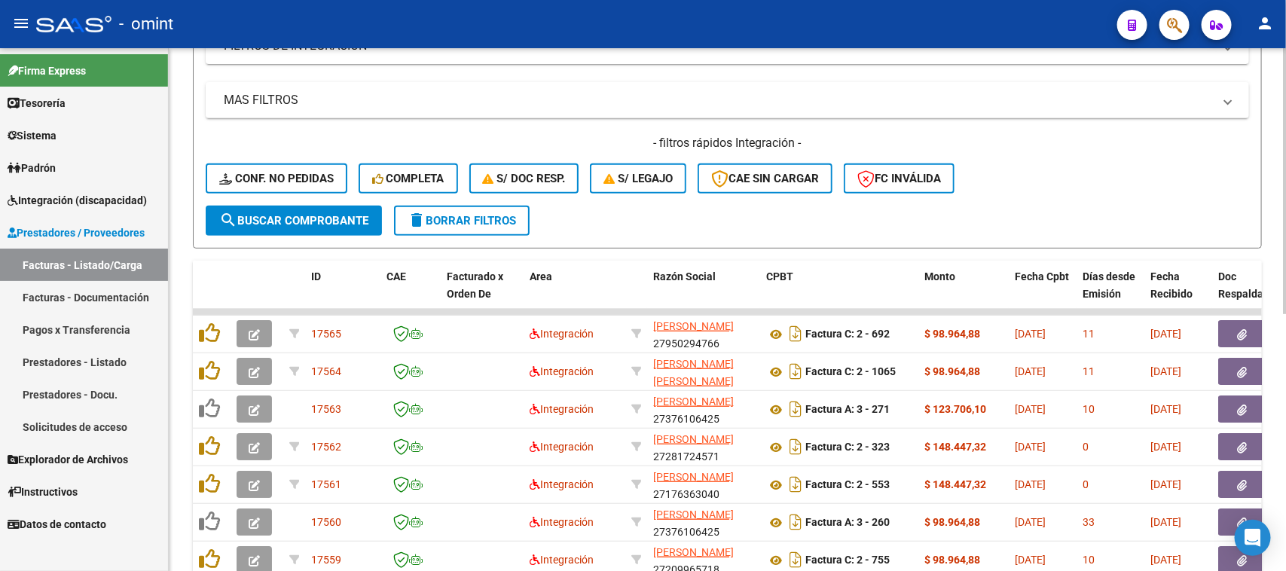
click at [336, 209] on button "search Buscar Comprobante" at bounding box center [294, 221] width 176 height 30
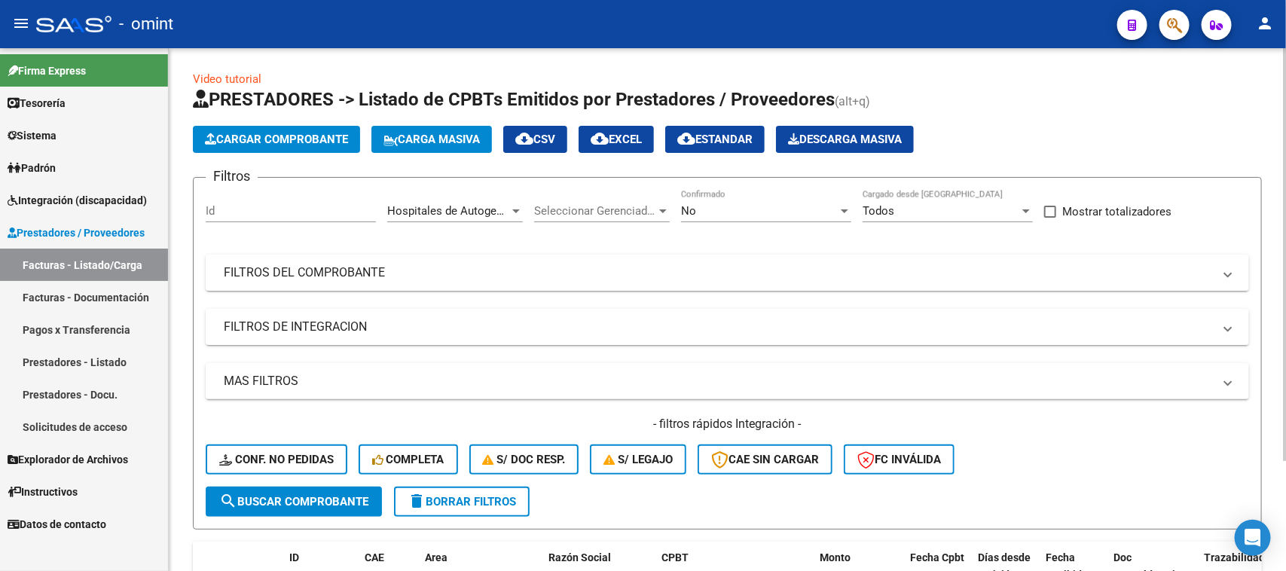
scroll to position [0, 0]
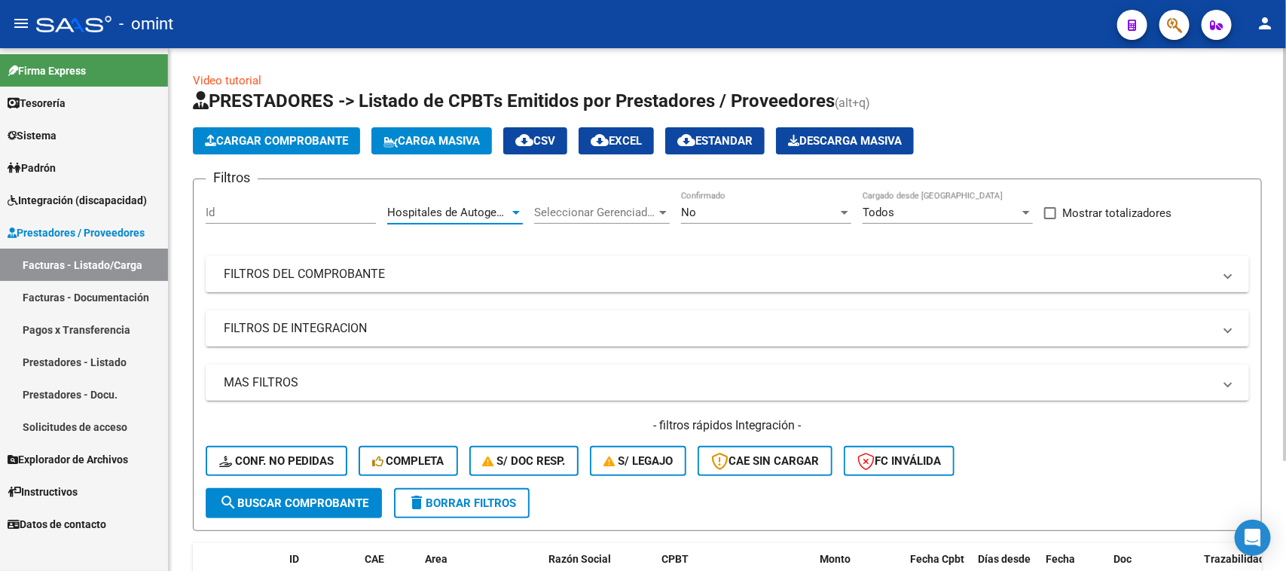
click at [448, 206] on span "Hospitales de Autogestión" at bounding box center [454, 213] width 135 height 14
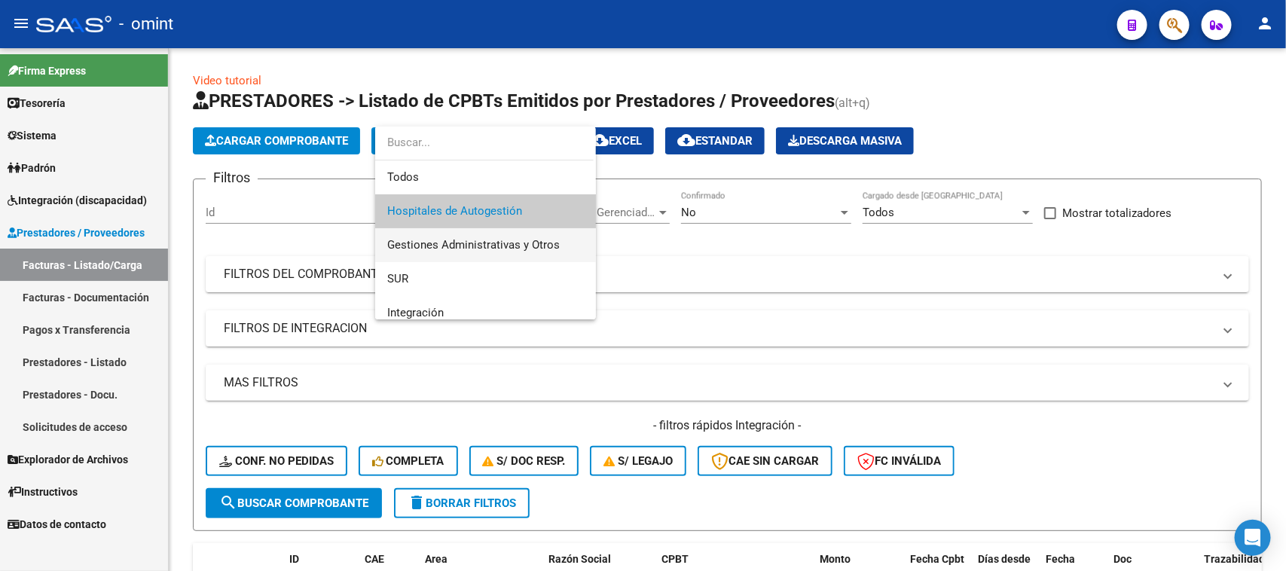
click at [444, 235] on span "Gestiones Administrativas y Otros" at bounding box center [485, 245] width 197 height 34
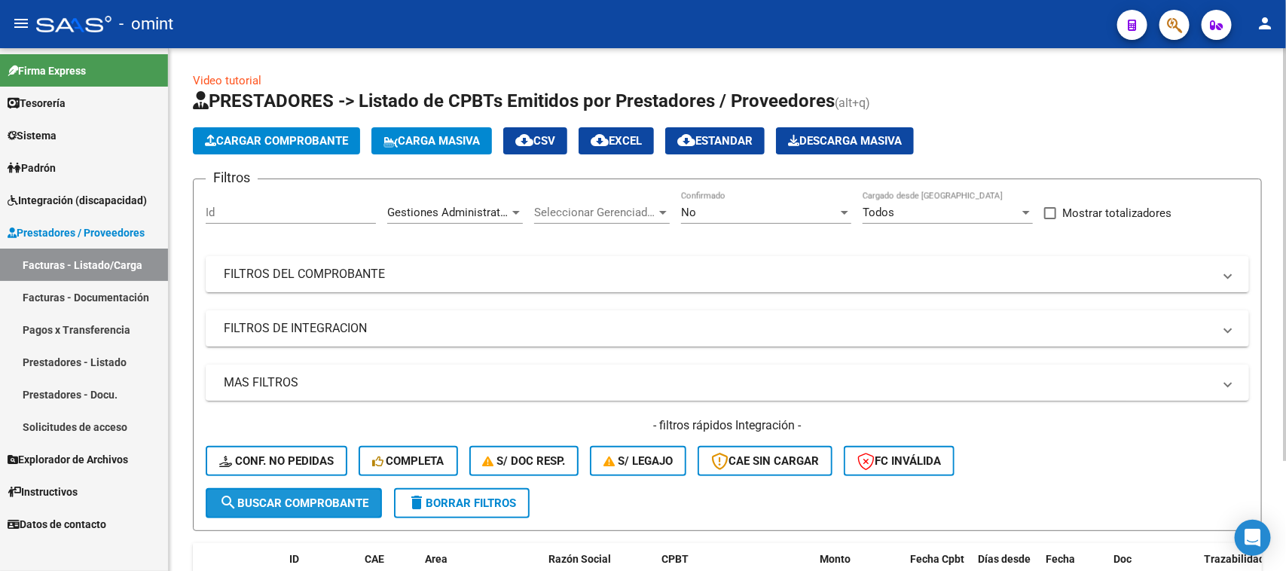
drag, startPoint x: 328, startPoint y: 499, endPoint x: 591, endPoint y: 383, distance: 288.0
click at [328, 498] on span "search Buscar Comprobante" at bounding box center [293, 503] width 149 height 14
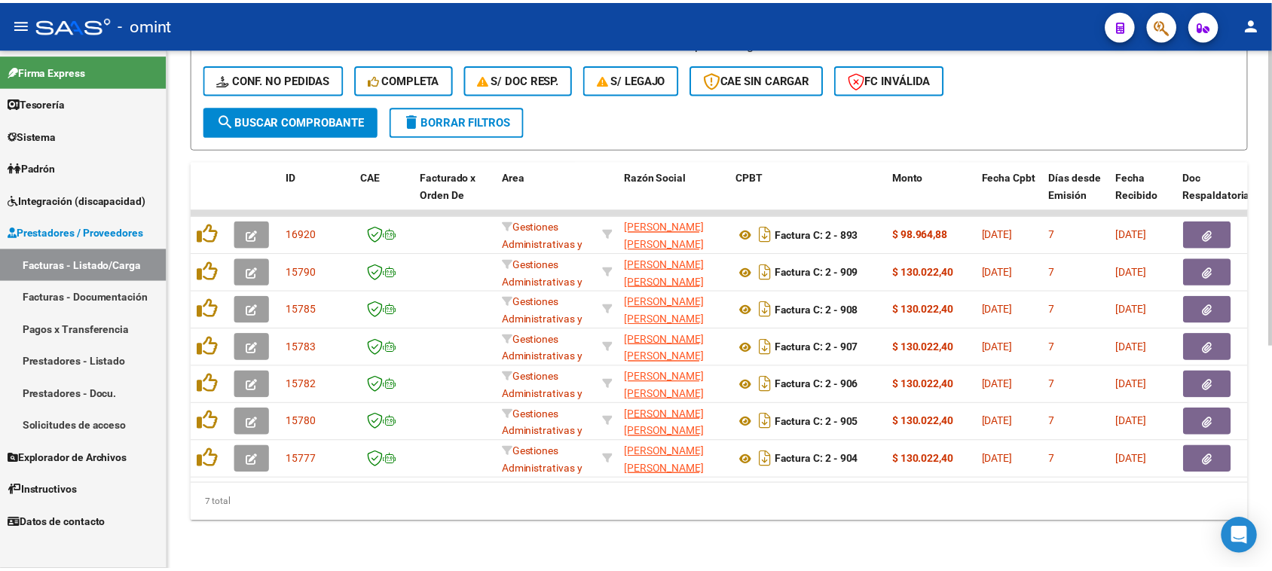
scroll to position [393, 0]
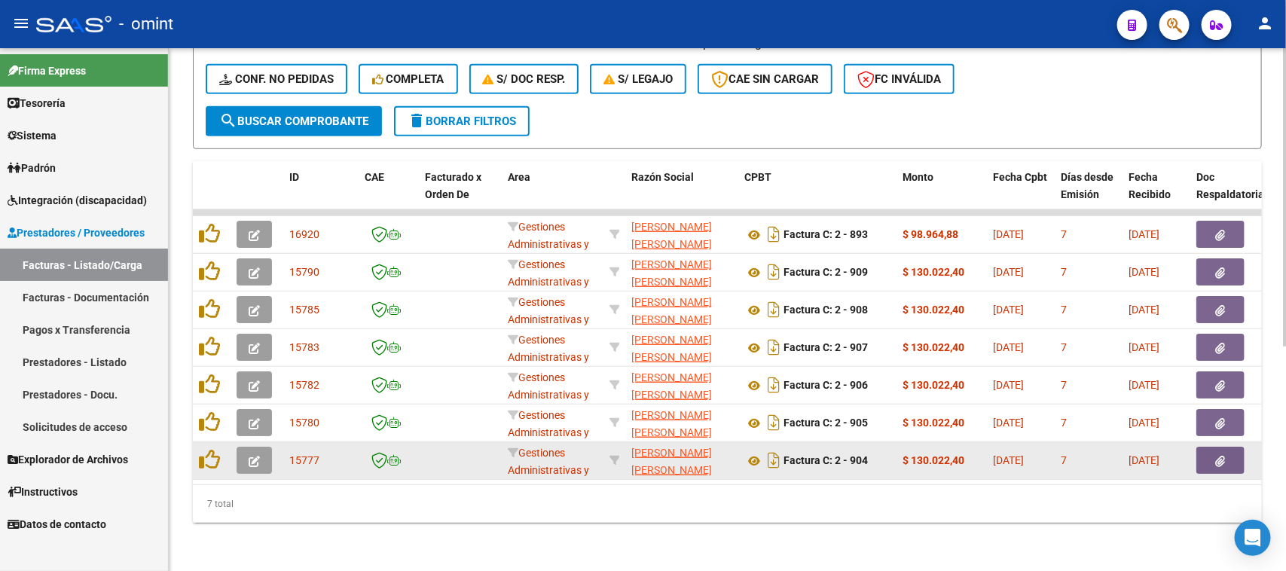
click at [261, 447] on button "button" at bounding box center [254, 460] width 35 height 27
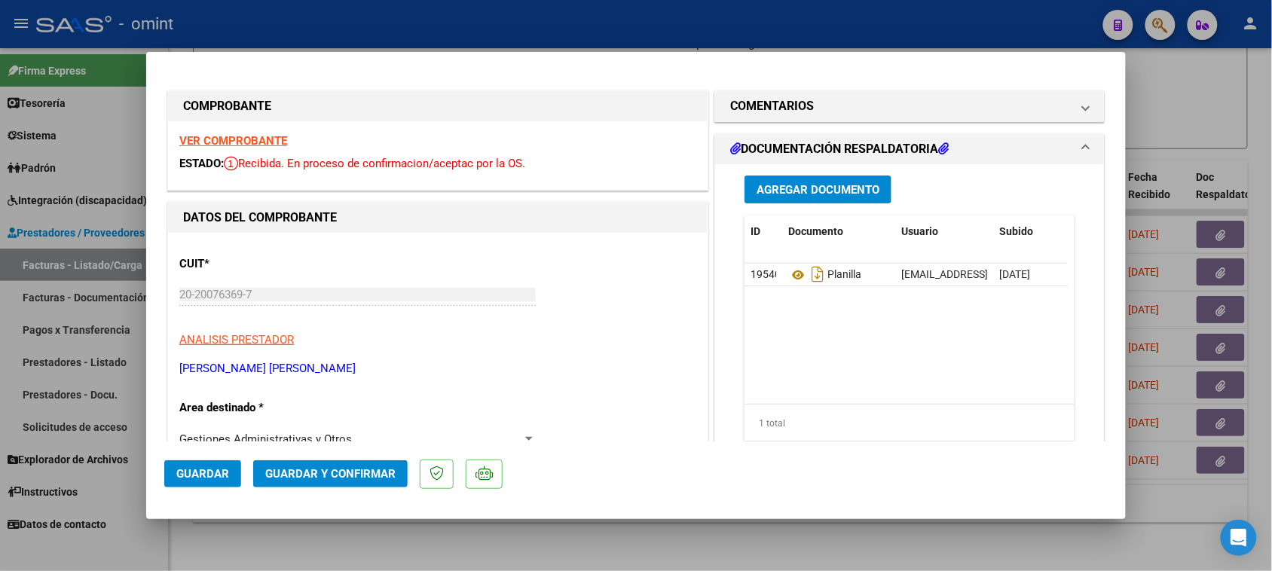
click at [264, 136] on strong "VER COMPROBANTE" at bounding box center [233, 141] width 108 height 14
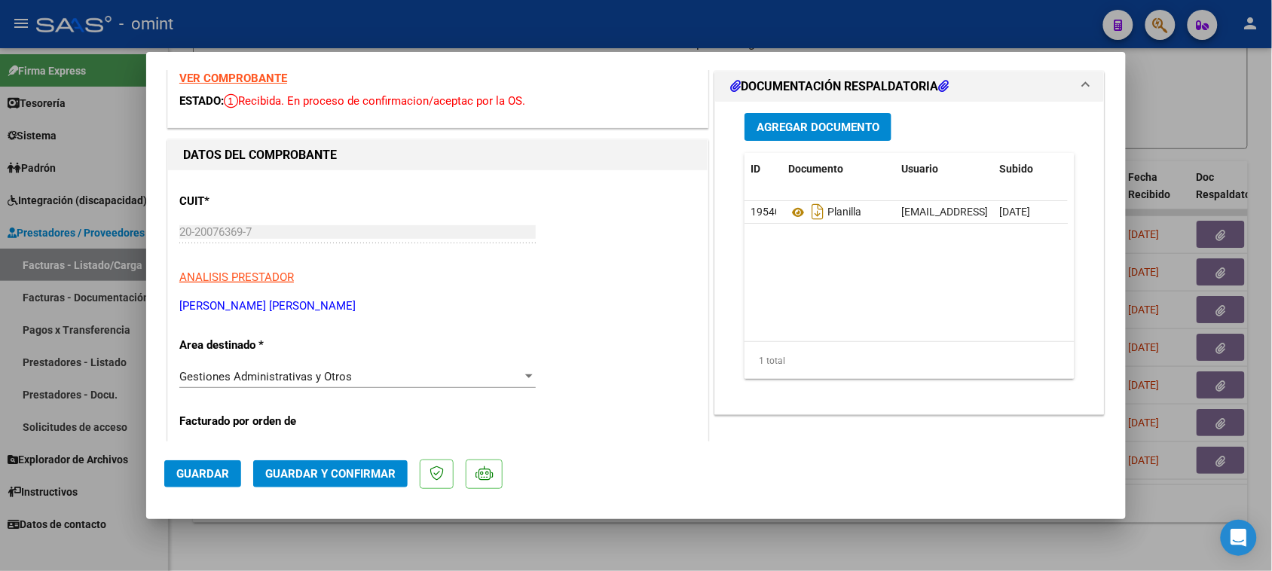
scroll to position [94, 0]
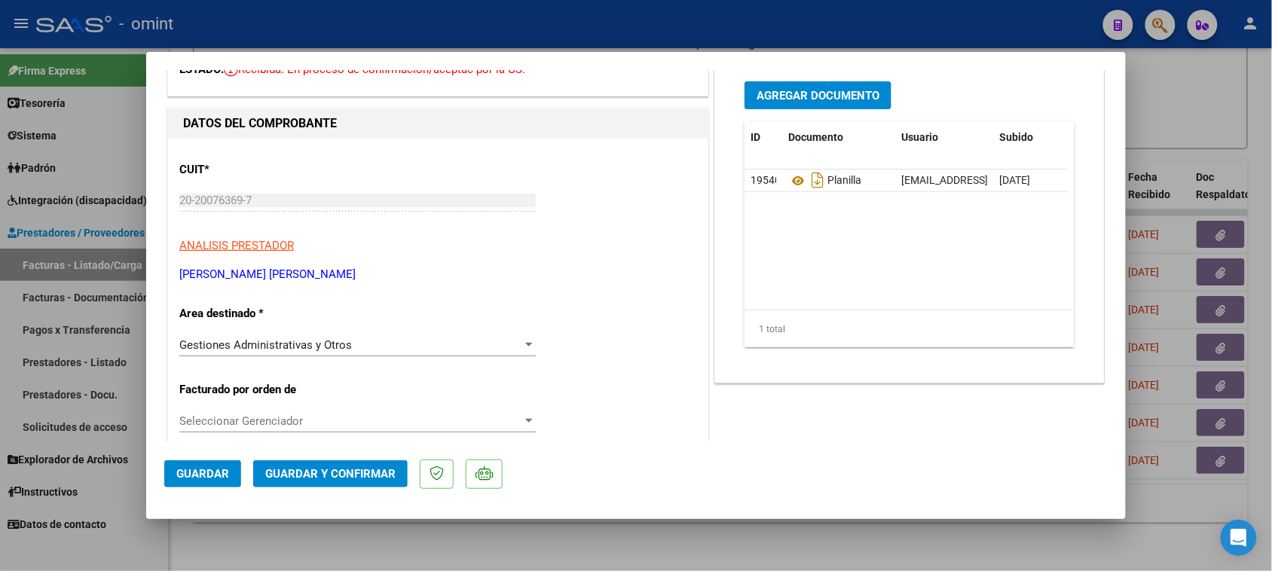
click at [317, 343] on span "Gestiones Administrativas y Otros" at bounding box center [265, 345] width 172 height 14
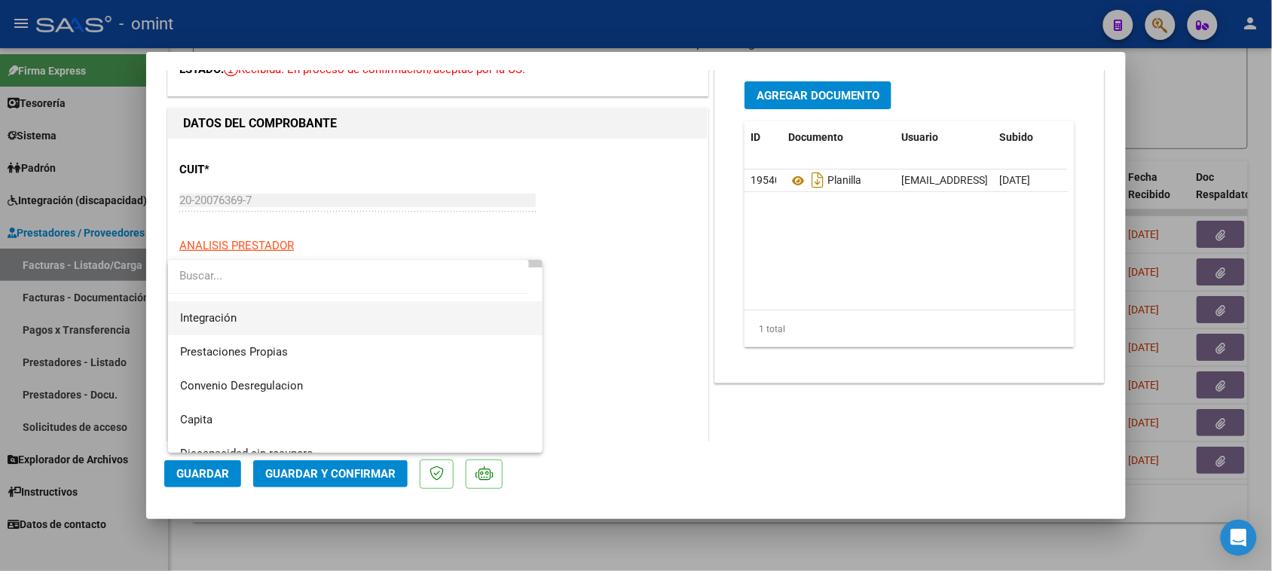
click at [324, 328] on span "Integración" at bounding box center [355, 318] width 351 height 34
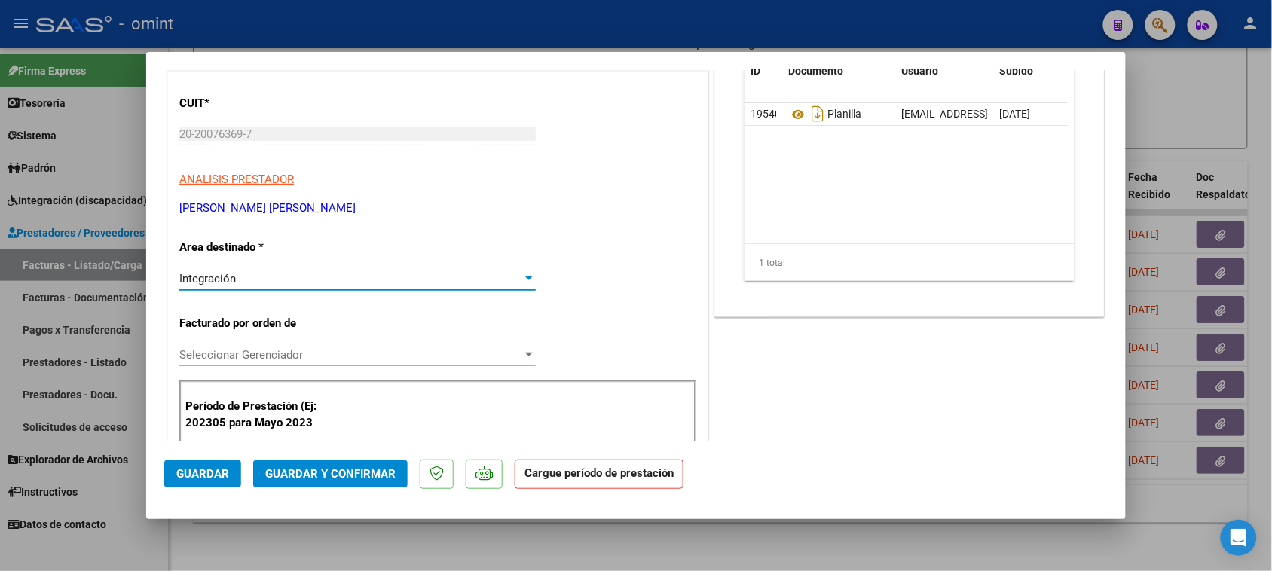
scroll to position [188, 0]
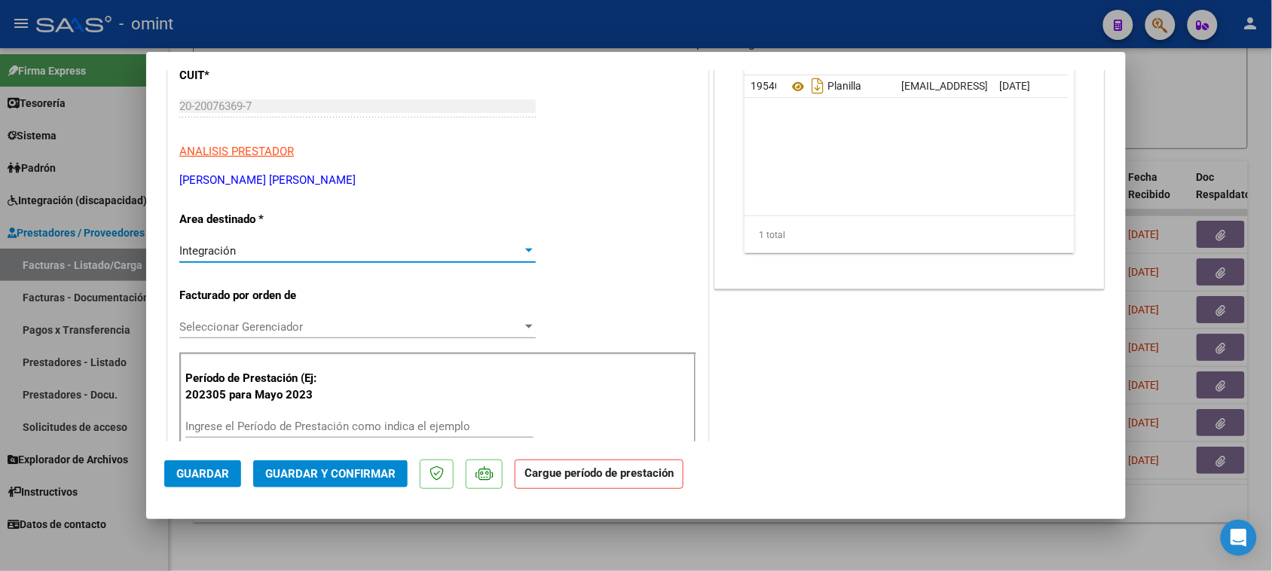
click at [322, 420] on div "Ingrese el Período de Prestación como indica el ejemplo" at bounding box center [359, 426] width 348 height 23
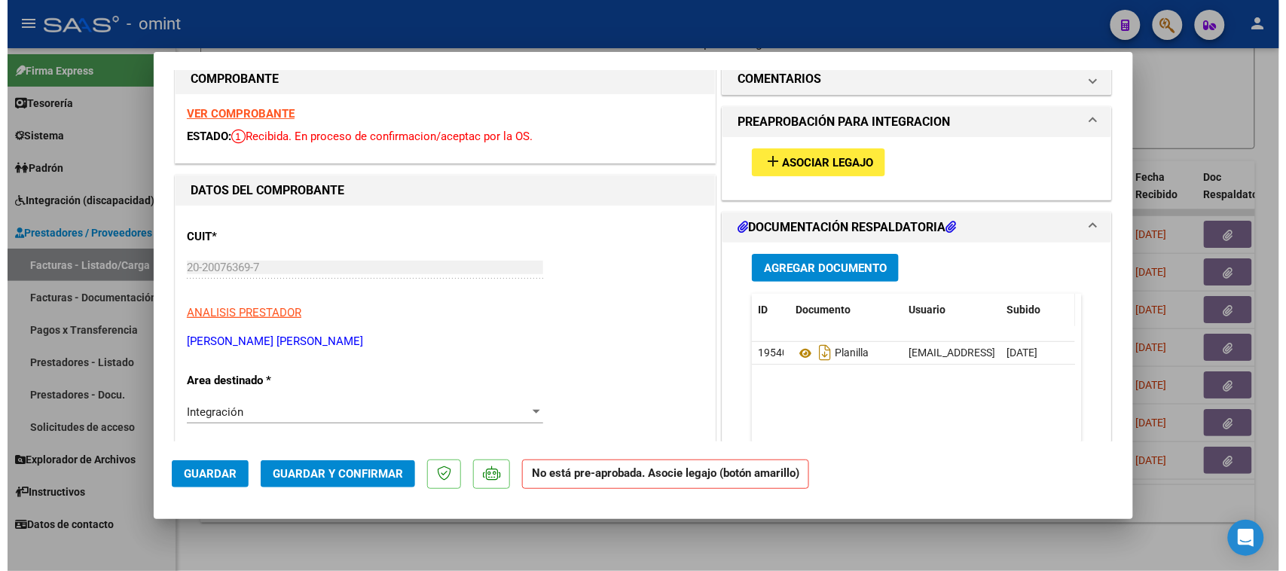
scroll to position [0, 0]
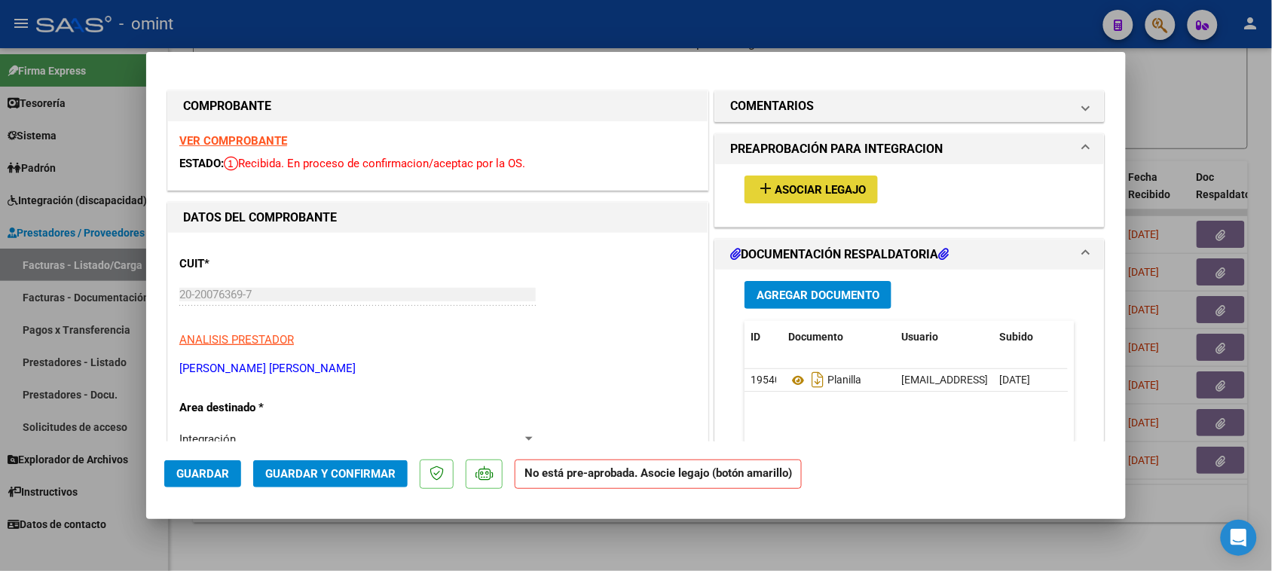
click at [746, 194] on button "add Asociar Legajo" at bounding box center [810, 190] width 133 height 28
click at [192, 484] on button "Guardar" at bounding box center [202, 473] width 77 height 27
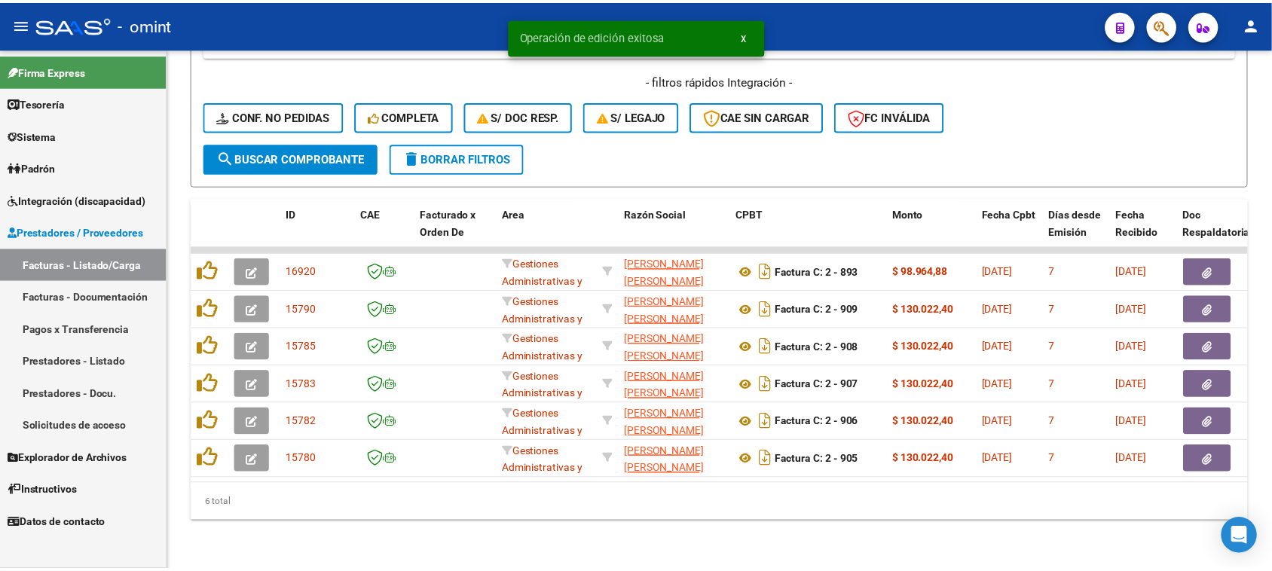
scroll to position [356, 0]
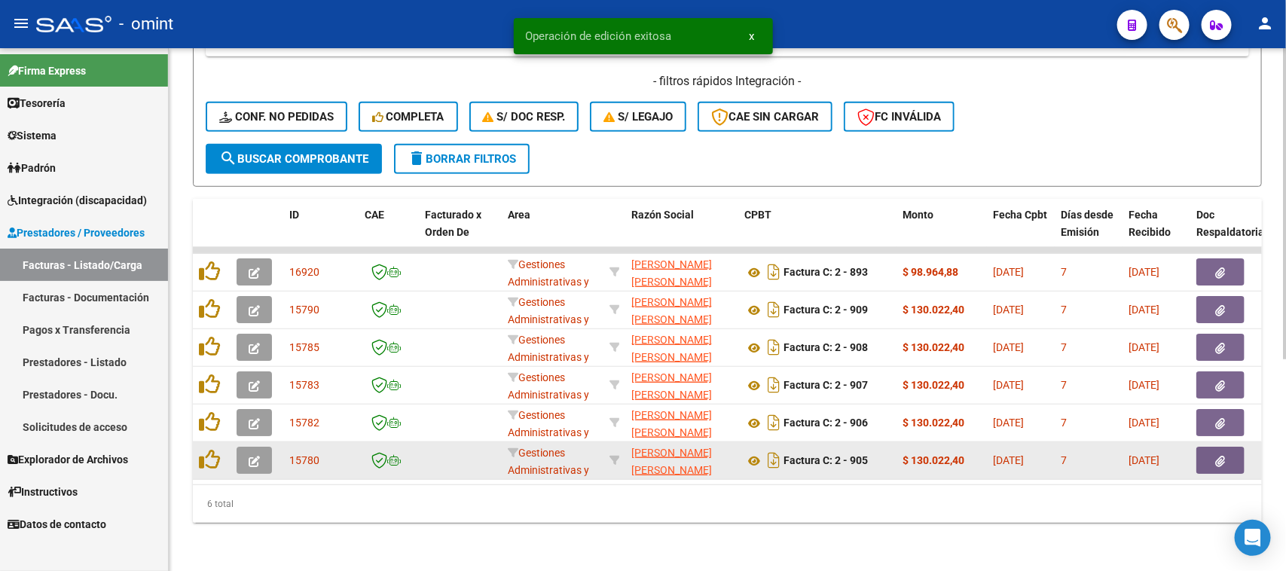
click at [265, 449] on button "button" at bounding box center [254, 460] width 35 height 27
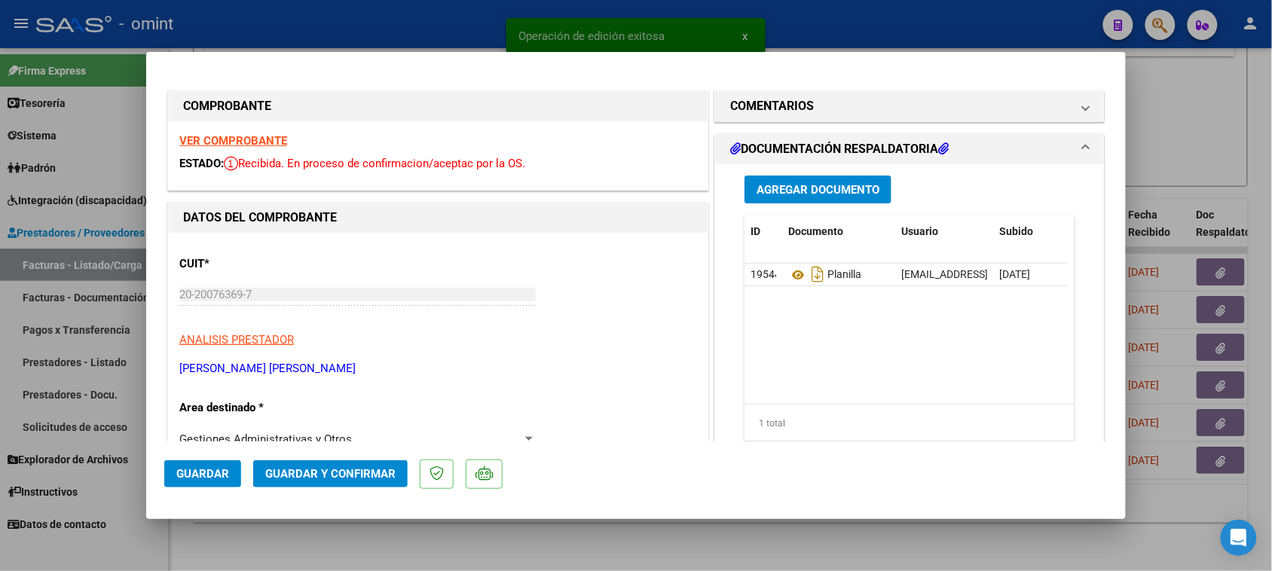
click at [258, 145] on strong "VER COMPROBANTE" at bounding box center [233, 141] width 108 height 14
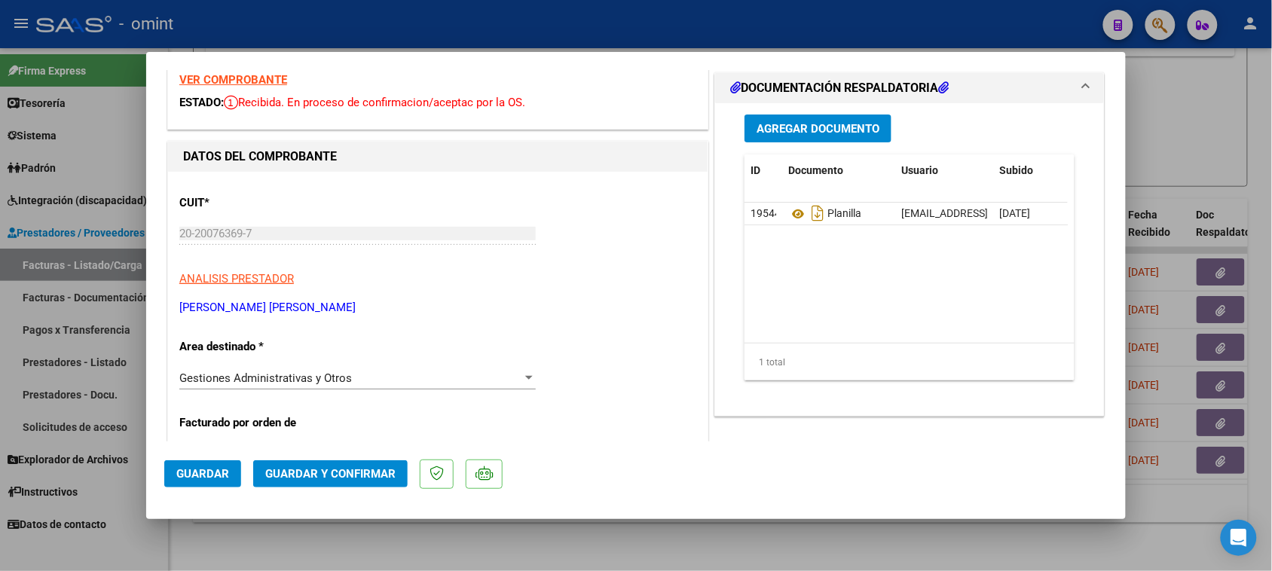
scroll to position [94, 0]
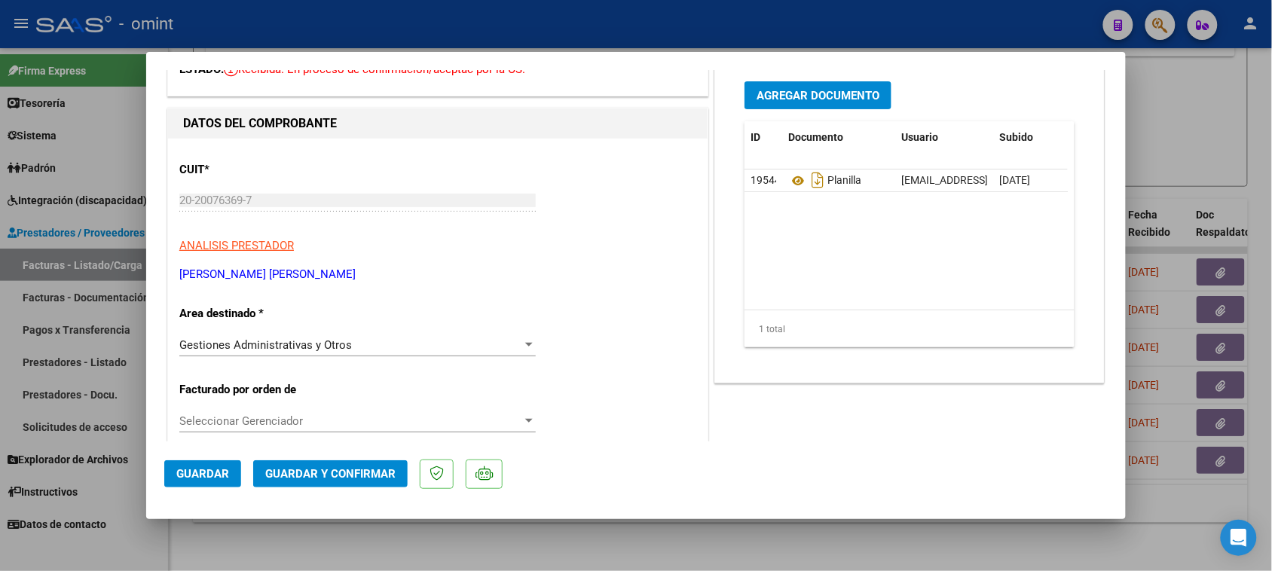
click at [401, 343] on div "Gestiones Administrativas y Otros" at bounding box center [350, 345] width 343 height 14
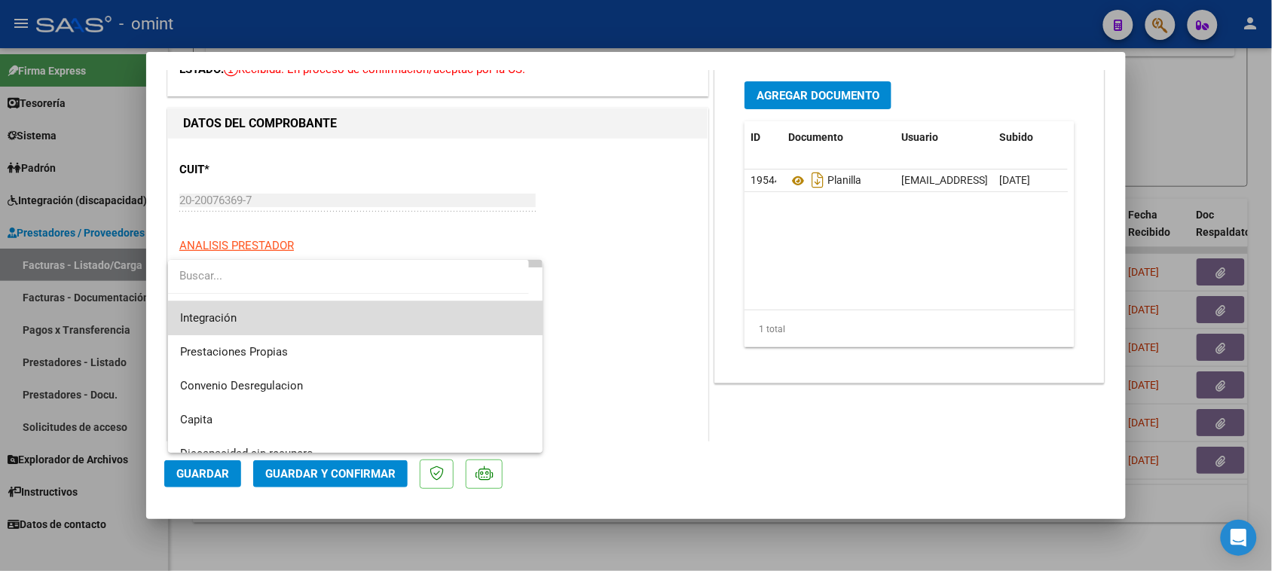
click at [404, 325] on span "Integración" at bounding box center [355, 318] width 351 height 34
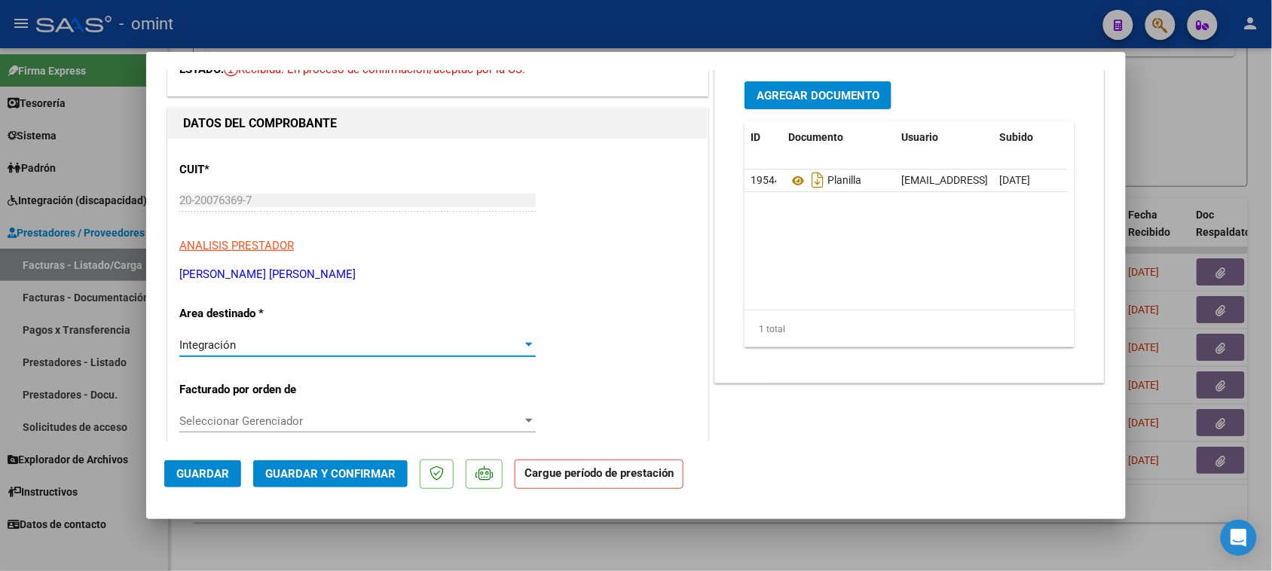
click at [381, 419] on span "Seleccionar Gerenciador" at bounding box center [350, 421] width 343 height 14
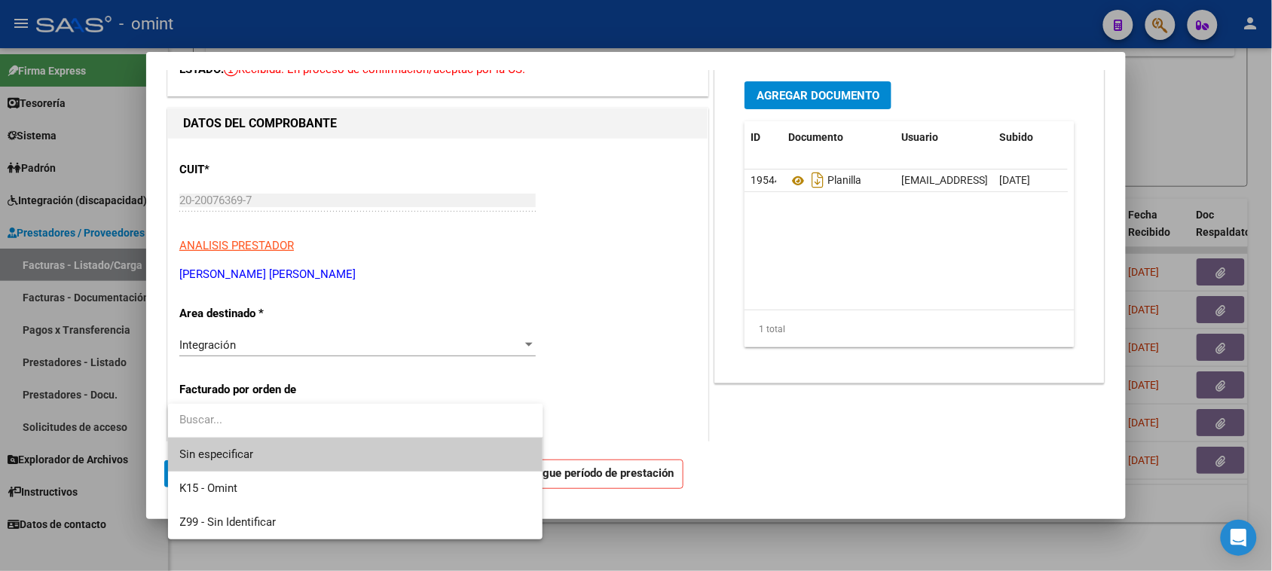
click at [757, 390] on div at bounding box center [636, 285] width 1272 height 571
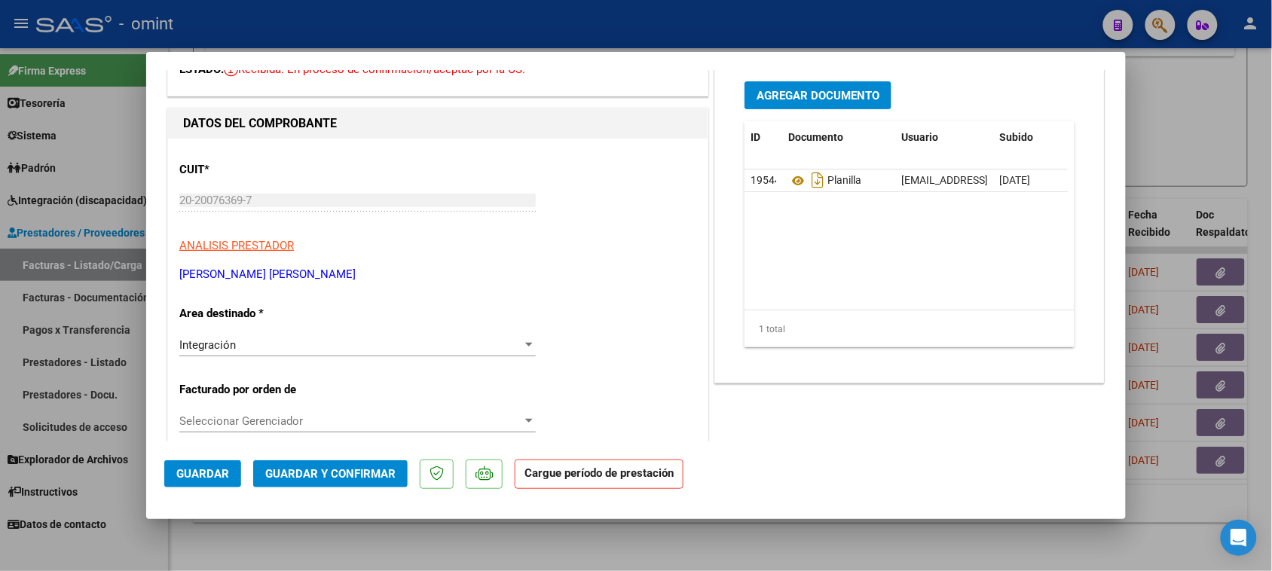
scroll to position [377, 0]
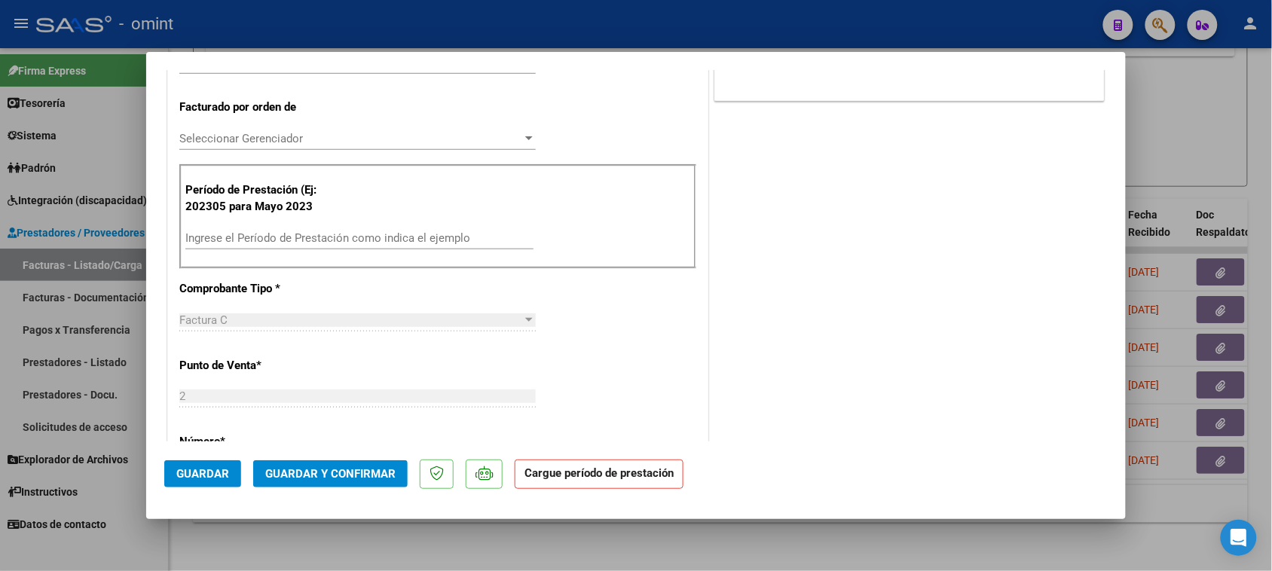
click at [491, 232] on input "Ingrese el Período de Prestación como indica el ejemplo" at bounding box center [359, 238] width 348 height 14
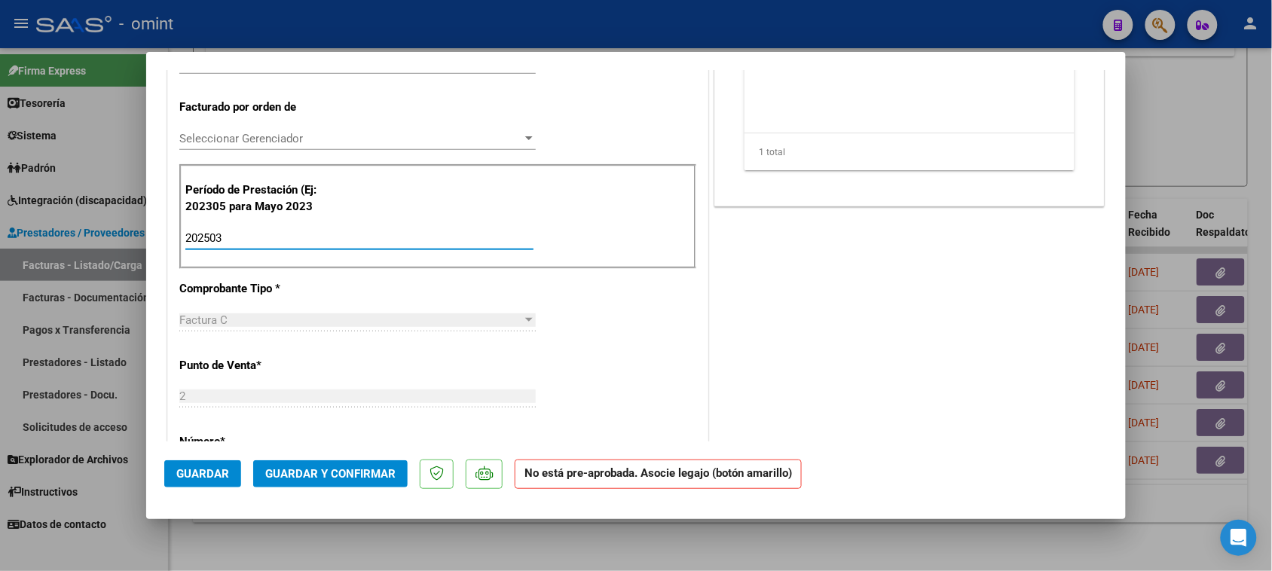
click at [200, 472] on span "Guardar" at bounding box center [202, 474] width 53 height 14
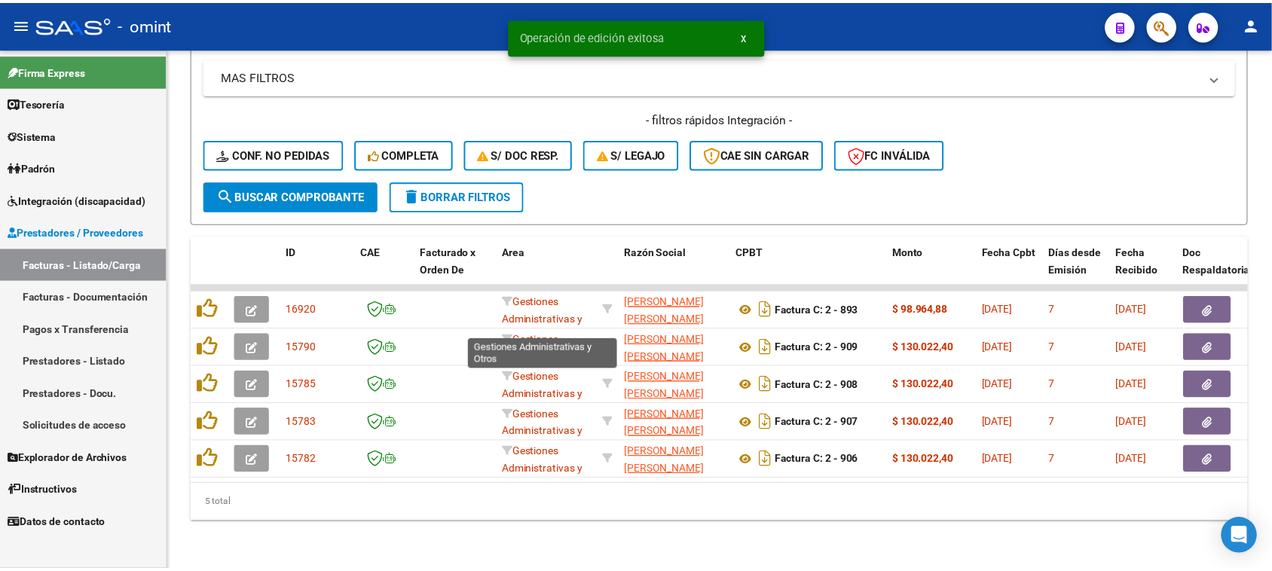
scroll to position [318, 0]
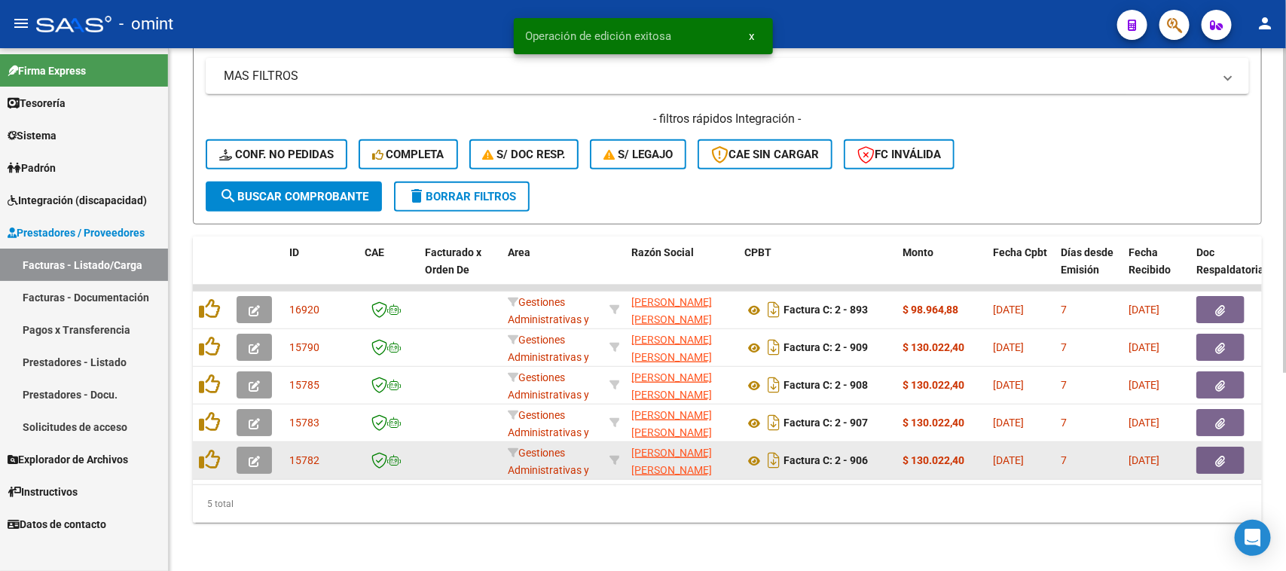
click at [249, 456] on icon "button" at bounding box center [254, 461] width 11 height 11
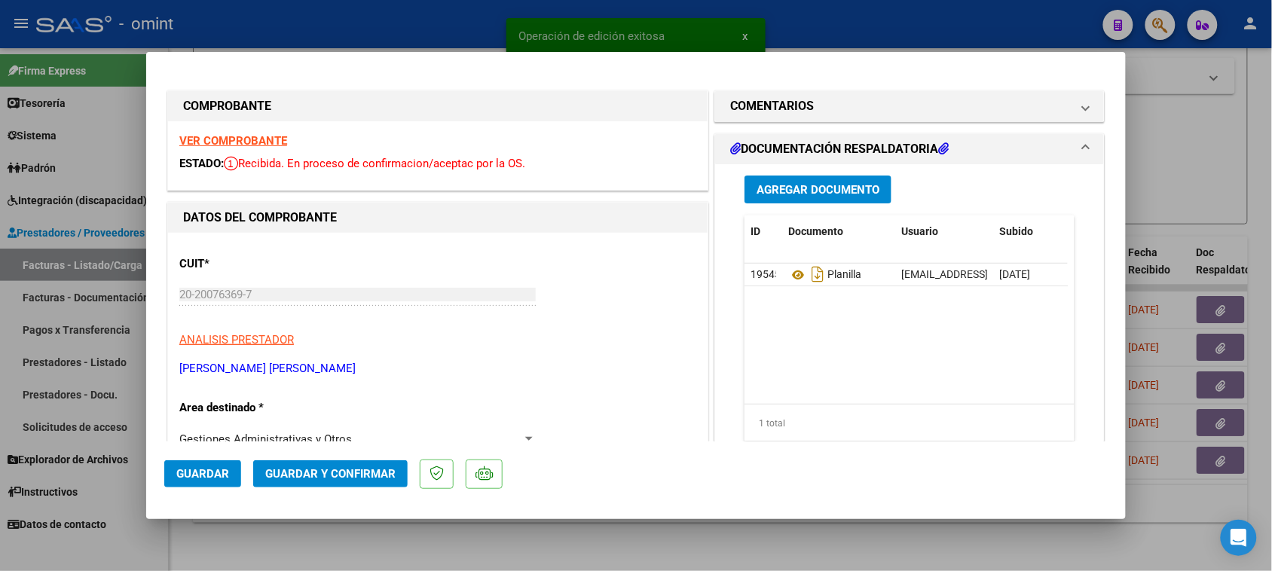
click at [262, 136] on strong "VER COMPROBANTE" at bounding box center [233, 141] width 108 height 14
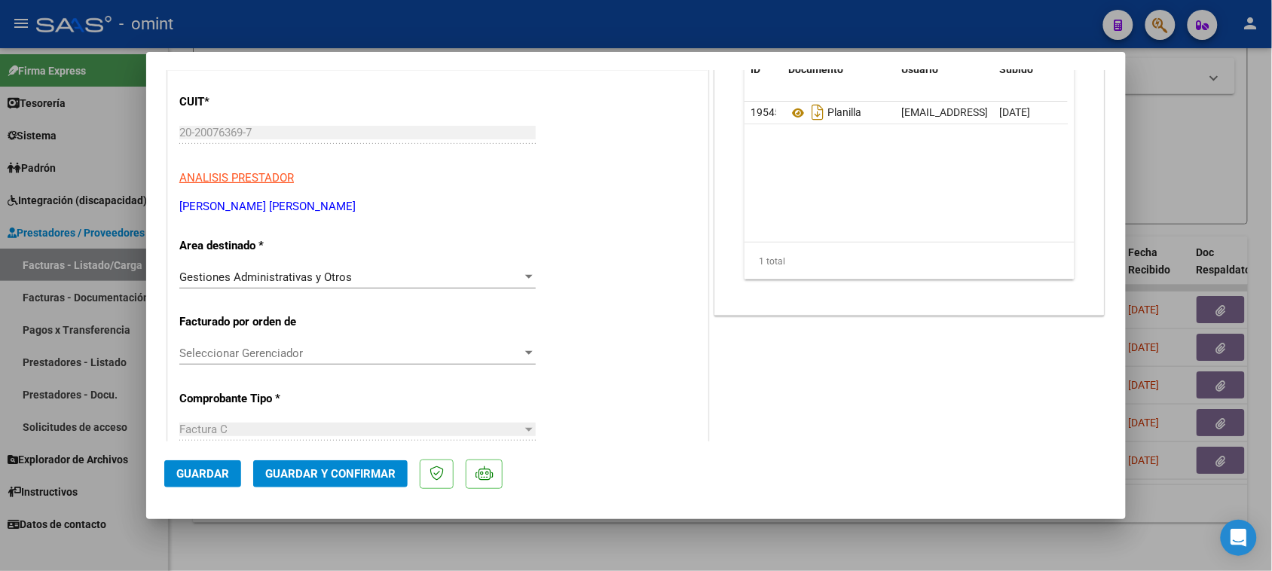
scroll to position [188, 0]
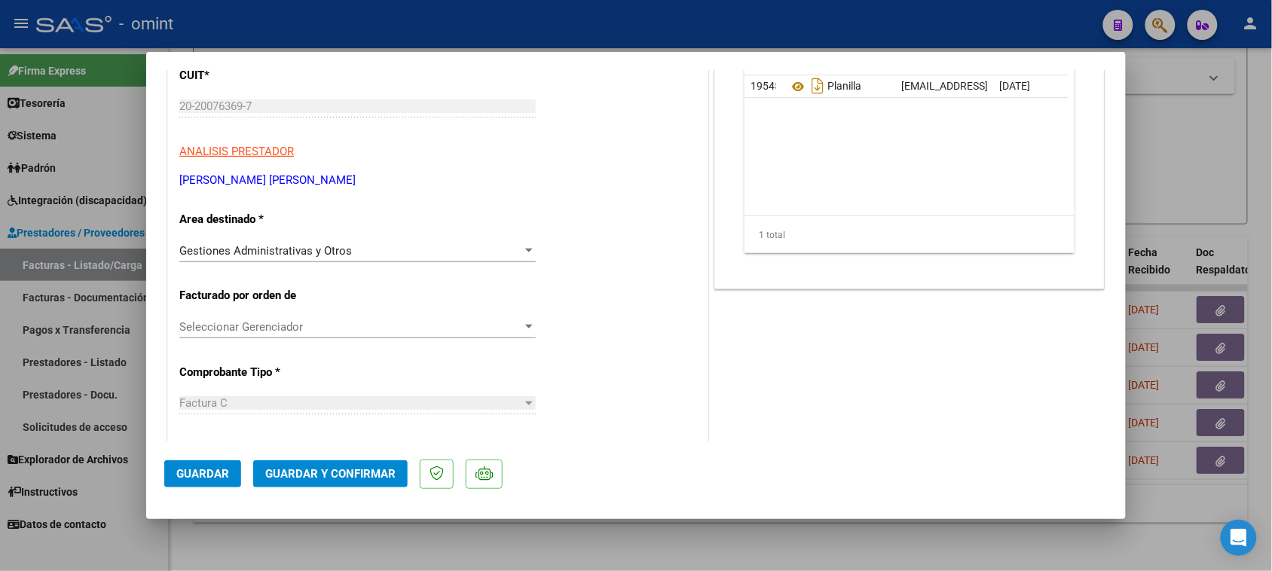
click at [295, 246] on span "Gestiones Administrativas y Otros" at bounding box center [265, 251] width 172 height 14
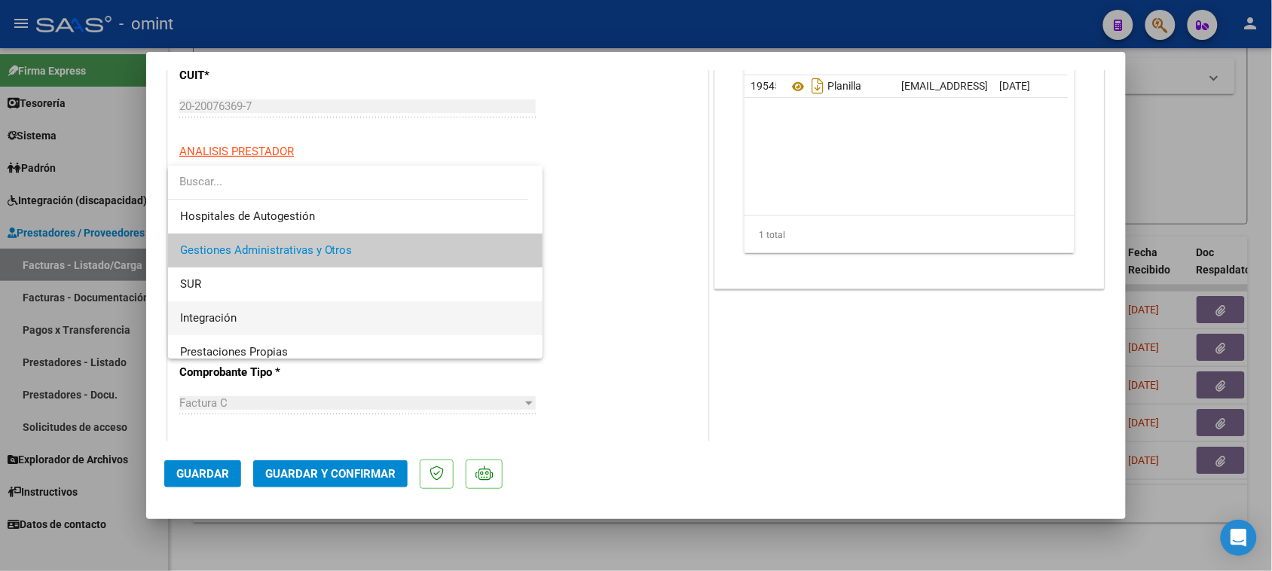
click at [292, 307] on span "Integración" at bounding box center [355, 318] width 351 height 34
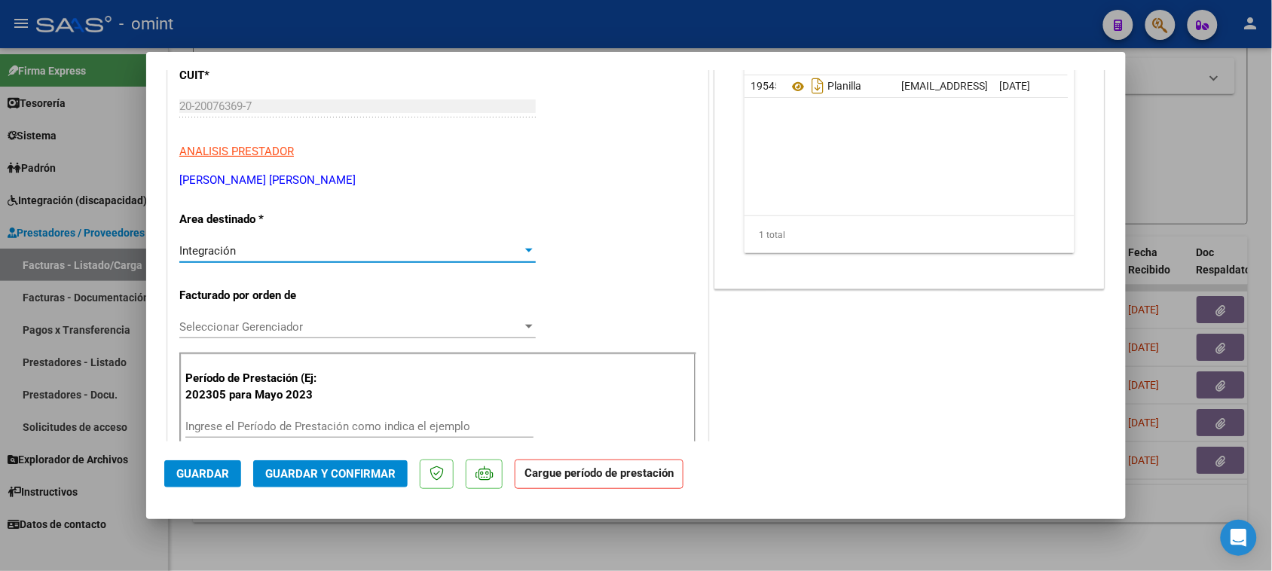
click at [302, 442] on mat-dialog-actions "Guardar Guardar y Confirmar Cargue período de prestación" at bounding box center [635, 471] width 943 height 60
click at [310, 427] on input "Ingrese el Período de Prestación como indica el ejemplo" at bounding box center [359, 427] width 348 height 14
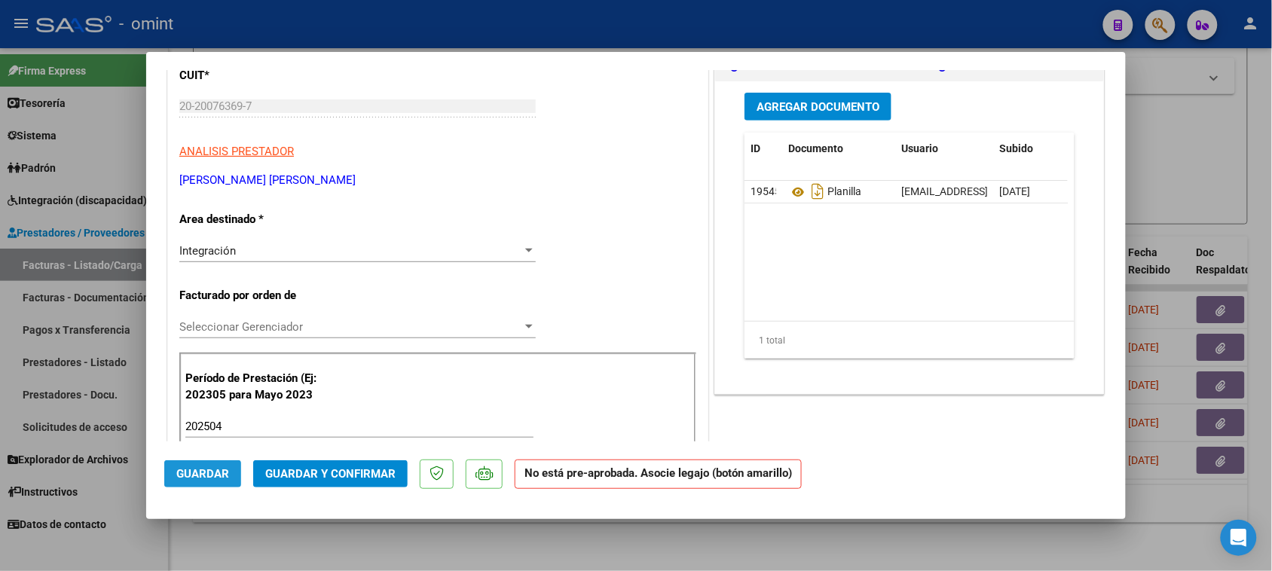
click at [213, 472] on span "Guardar" at bounding box center [202, 474] width 53 height 14
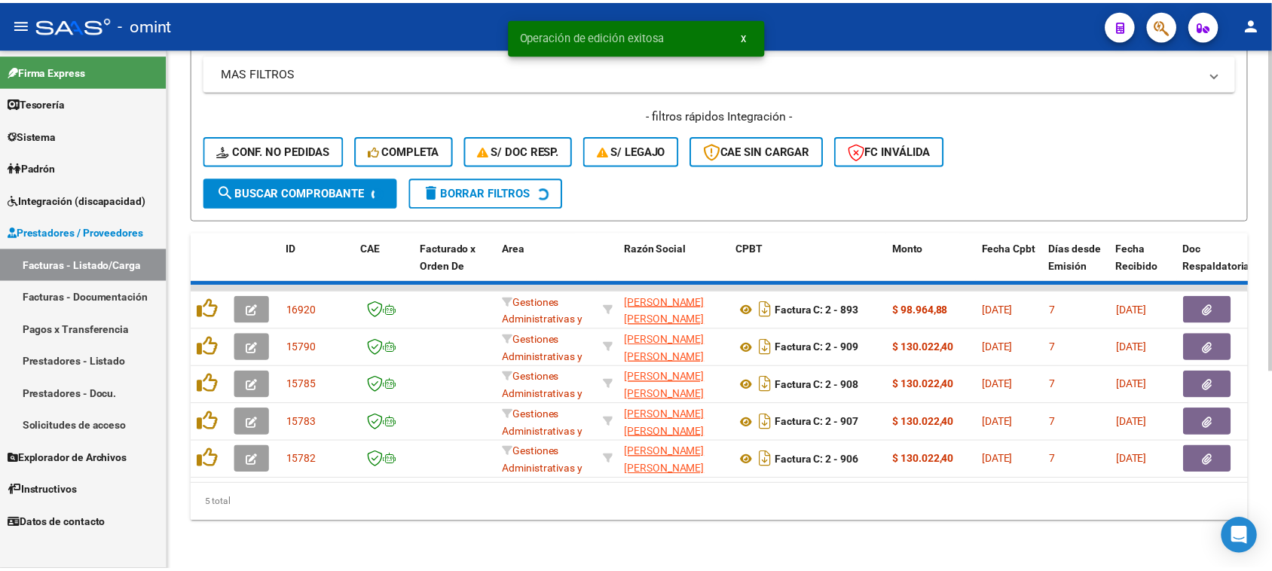
scroll to position [280, 0]
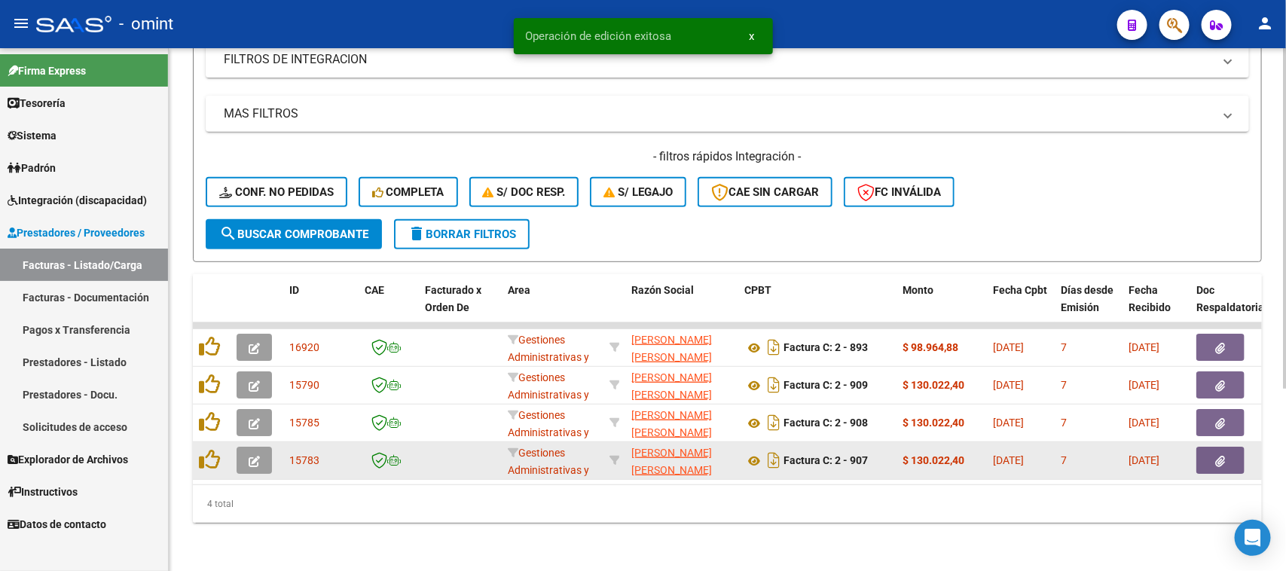
click at [260, 447] on button "button" at bounding box center [254, 460] width 35 height 27
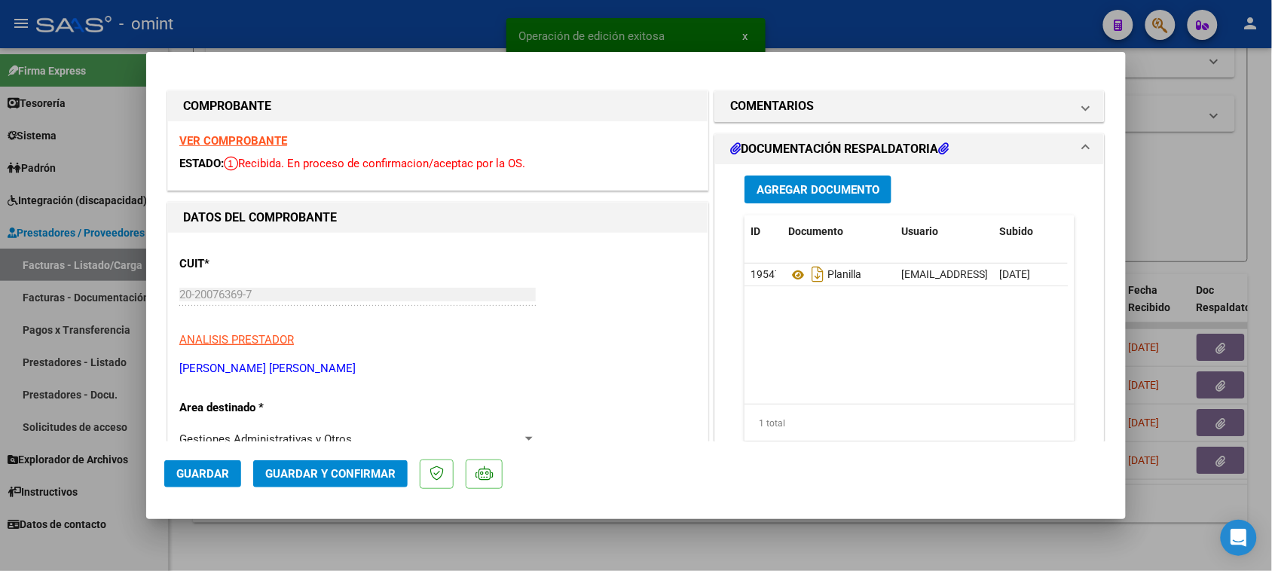
click at [243, 151] on div "VER COMPROBANTE ESTADO: Recibida. En proceso de confirmacion/aceptac por la OS." at bounding box center [437, 155] width 539 height 69
click at [243, 138] on strong "VER COMPROBANTE" at bounding box center [233, 141] width 108 height 14
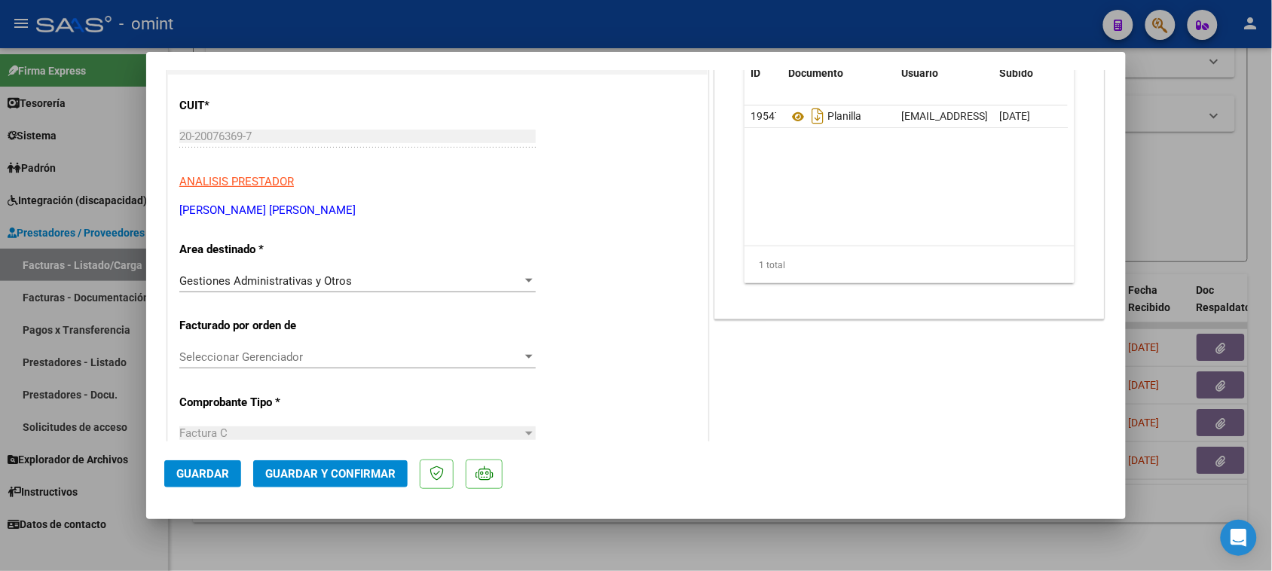
scroll to position [188, 0]
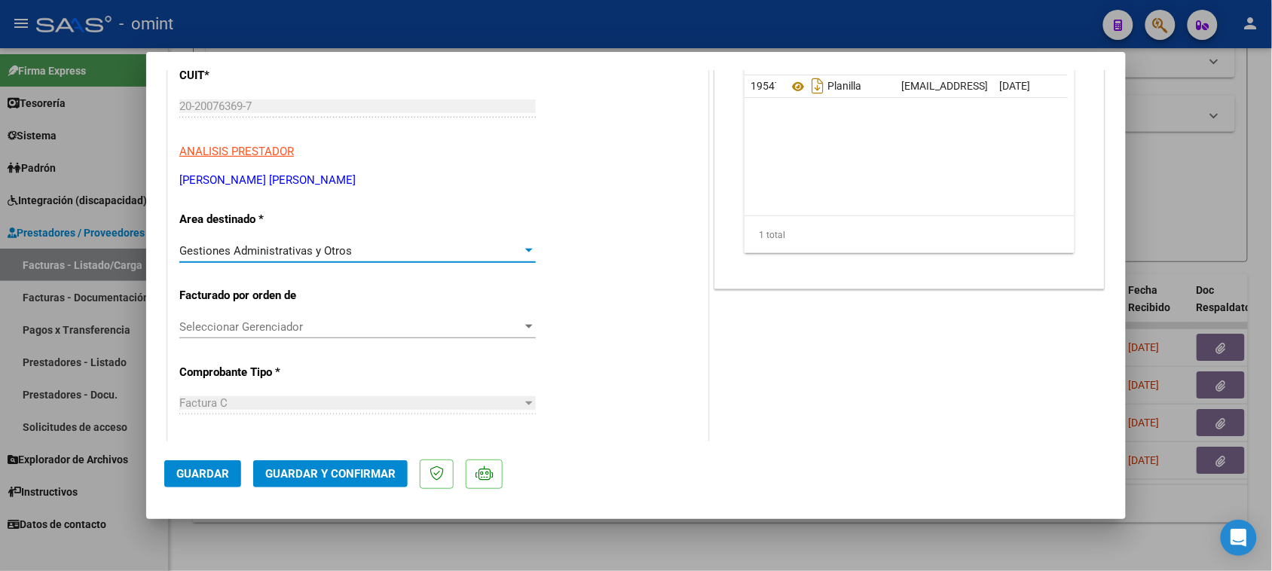
click at [437, 246] on div "Gestiones Administrativas y Otros" at bounding box center [350, 251] width 343 height 14
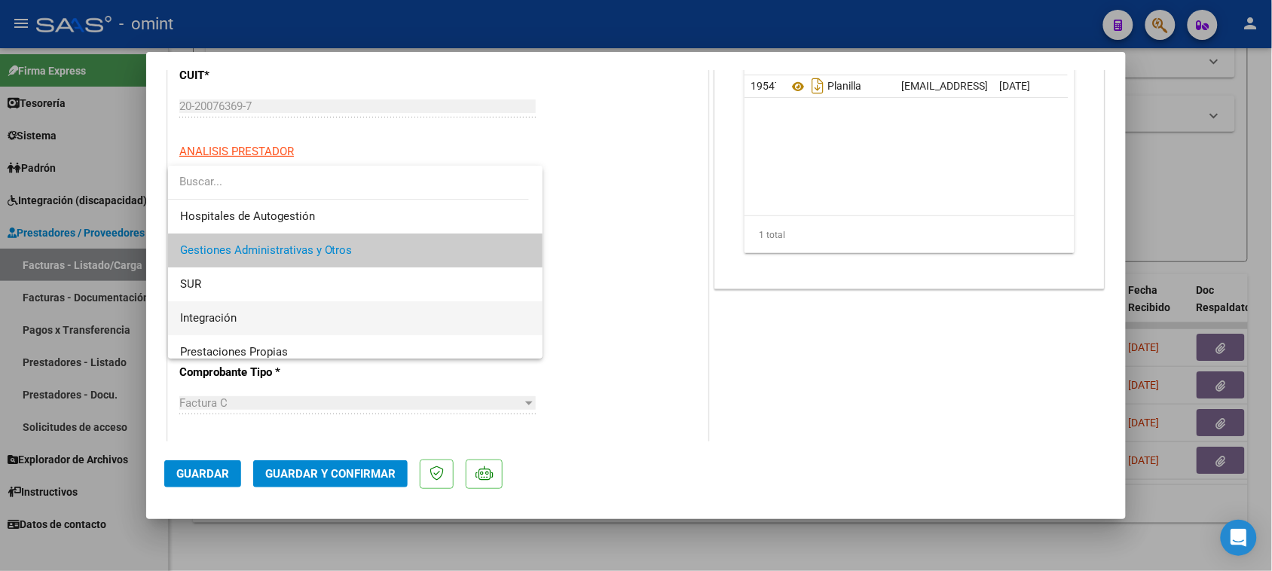
click at [399, 304] on span "Integración" at bounding box center [355, 318] width 351 height 34
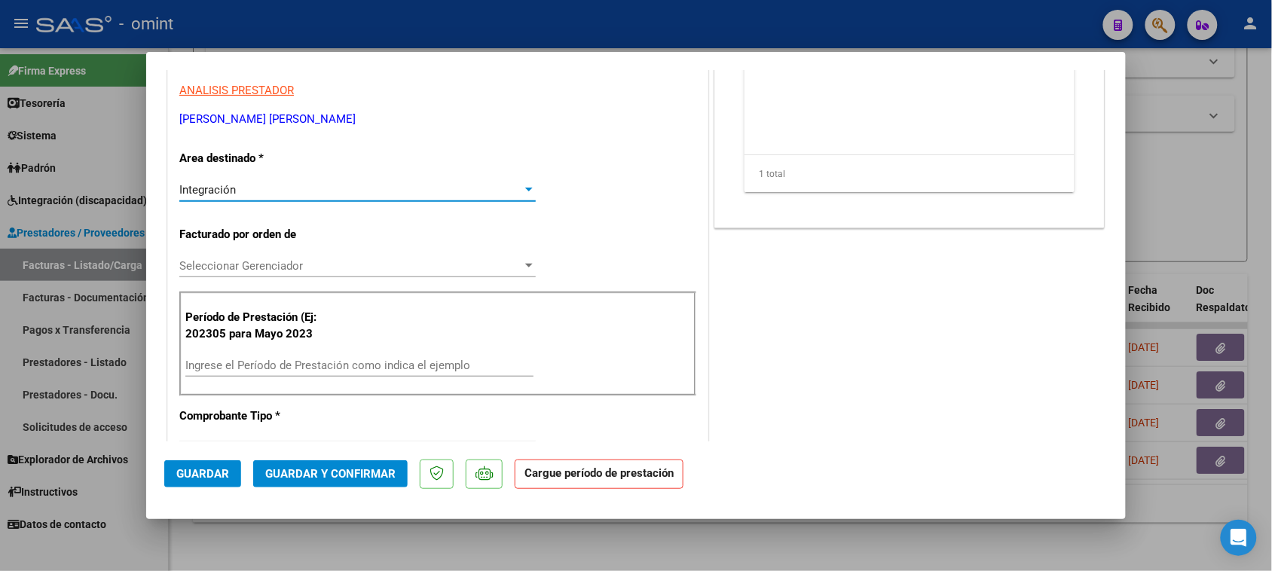
scroll to position [282, 0]
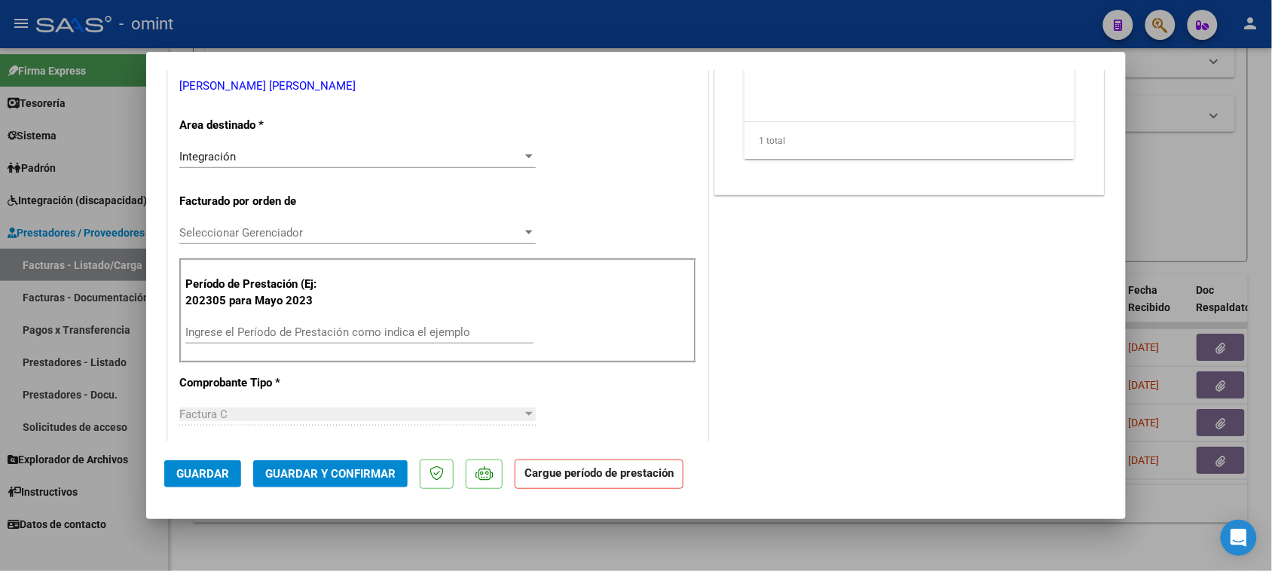
click at [389, 340] on div "Ingrese el Período de Prestación como indica el ejemplo" at bounding box center [359, 332] width 348 height 23
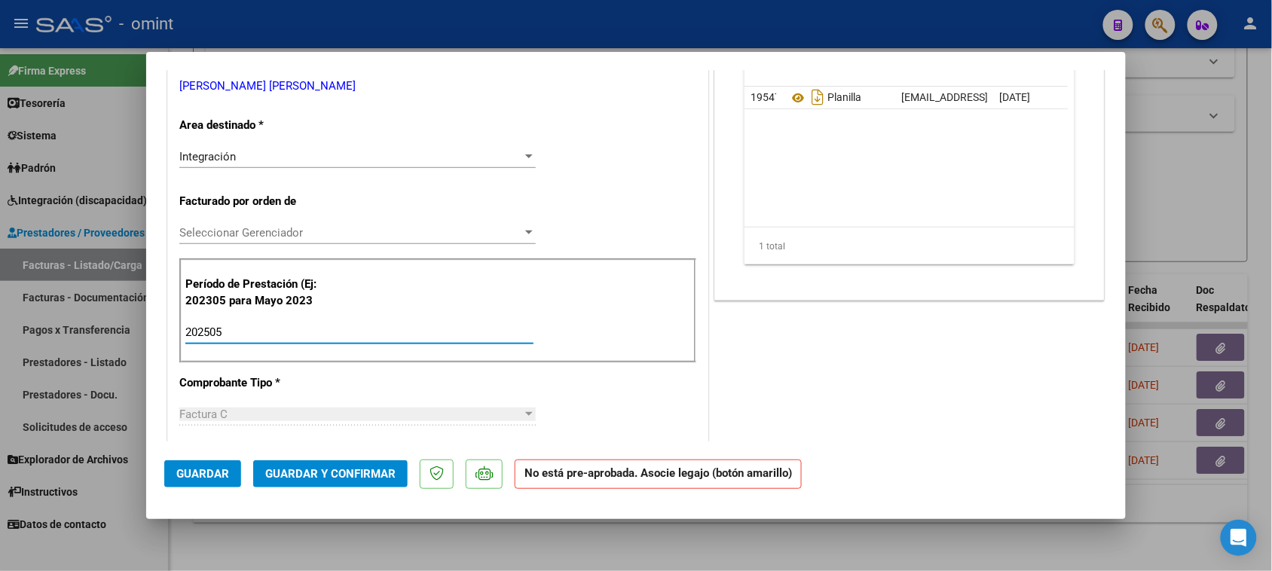
click at [215, 469] on span "Guardar" at bounding box center [202, 474] width 53 height 14
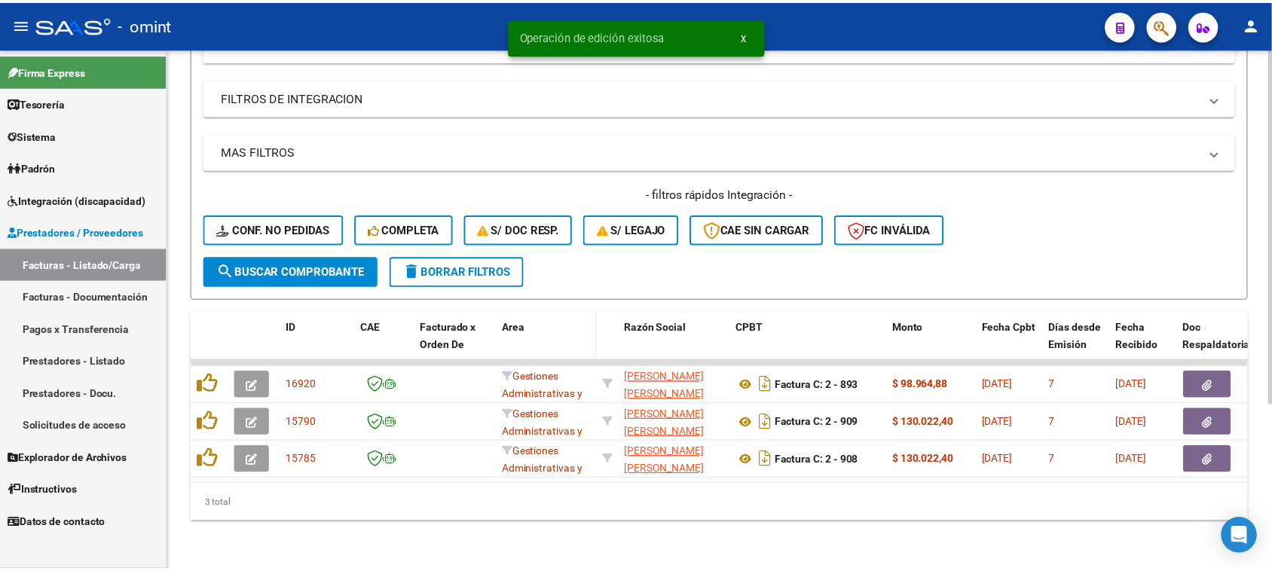
scroll to position [243, 0]
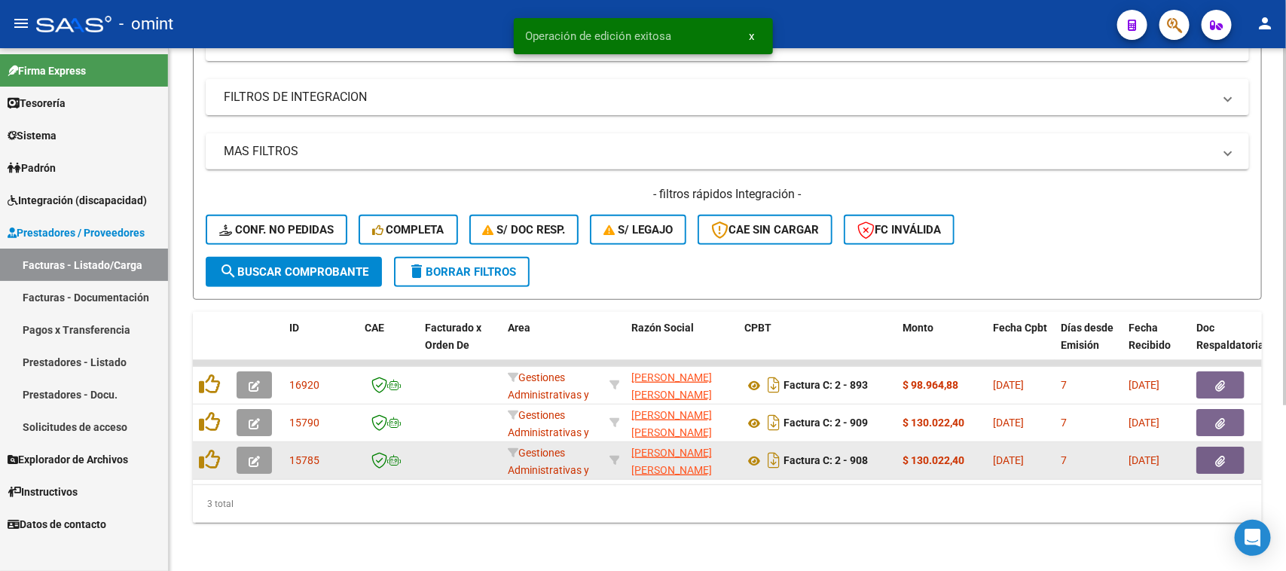
click at [264, 453] on button "button" at bounding box center [254, 460] width 35 height 27
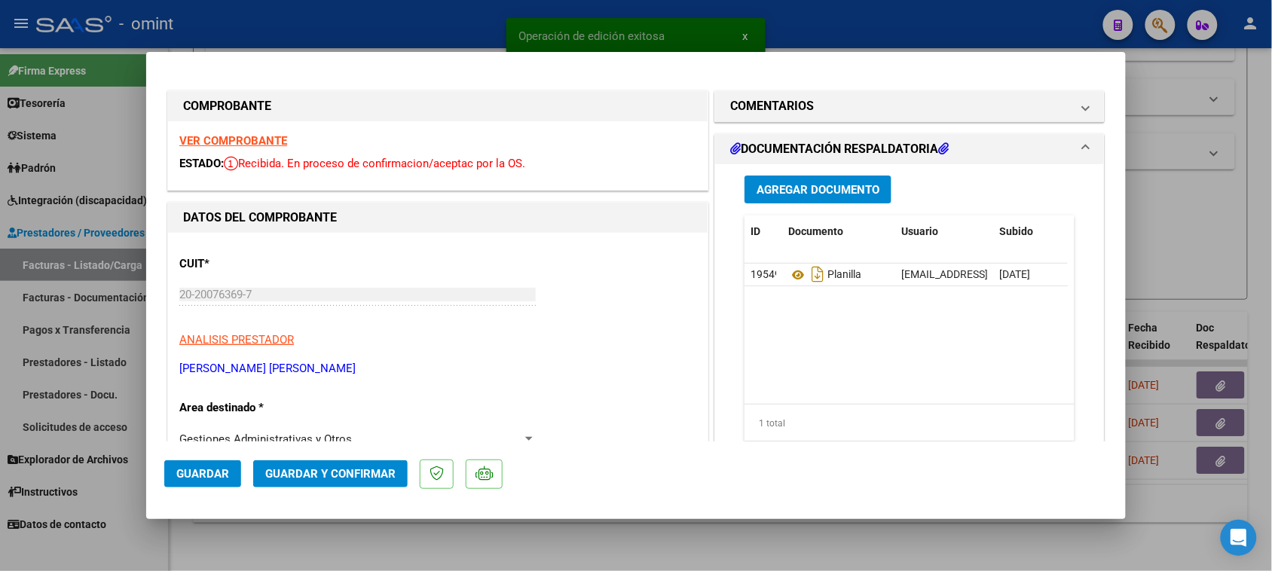
click at [243, 139] on strong "VER COMPROBANTE" at bounding box center [233, 141] width 108 height 14
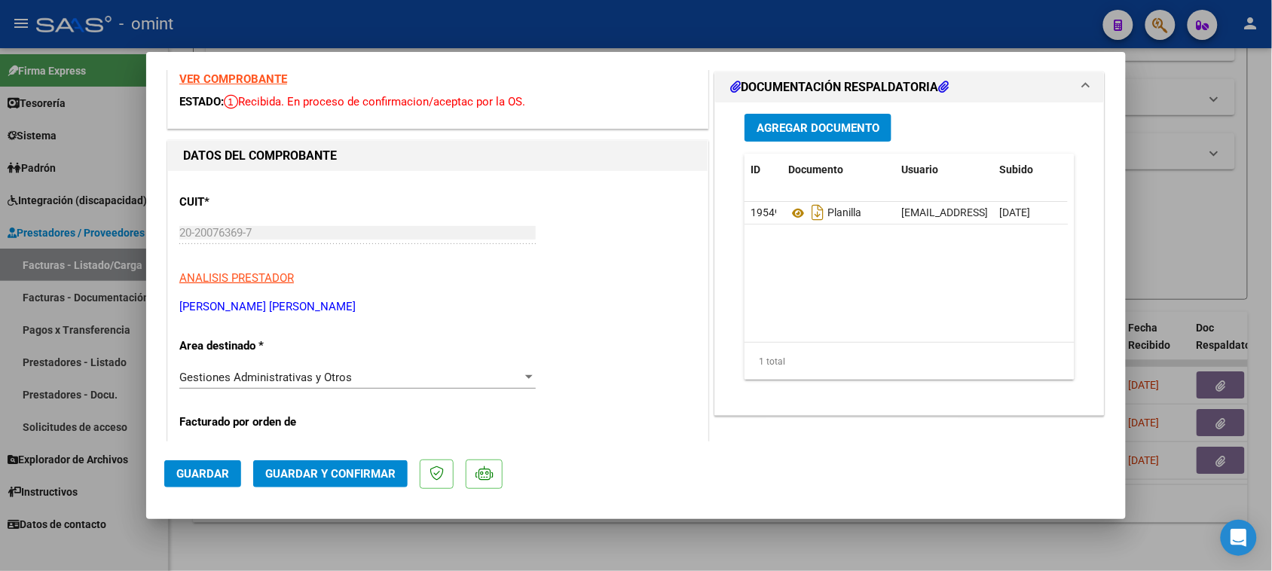
scroll to position [94, 0]
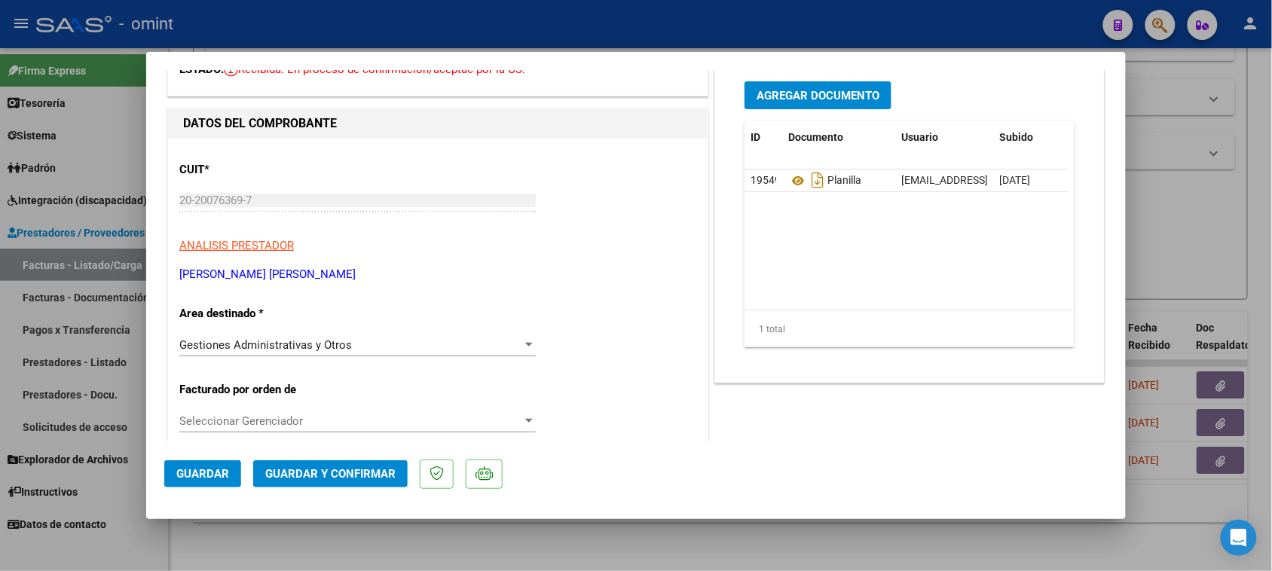
click at [343, 350] on span "Gestiones Administrativas y Otros" at bounding box center [265, 345] width 172 height 14
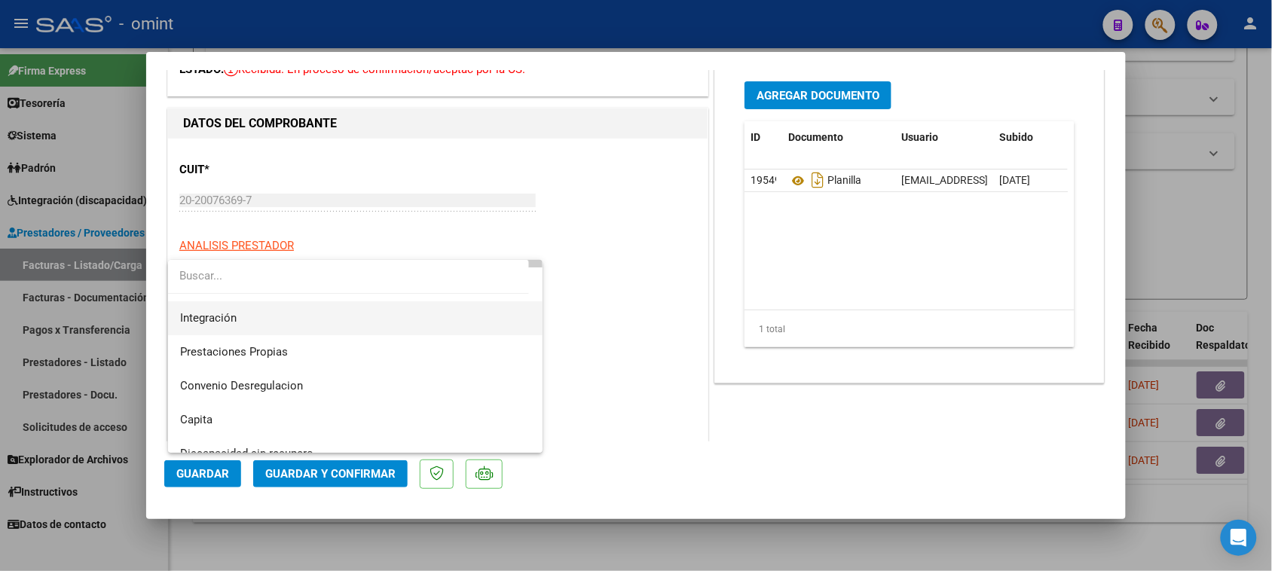
click at [343, 329] on span "Integración" at bounding box center [355, 318] width 351 height 34
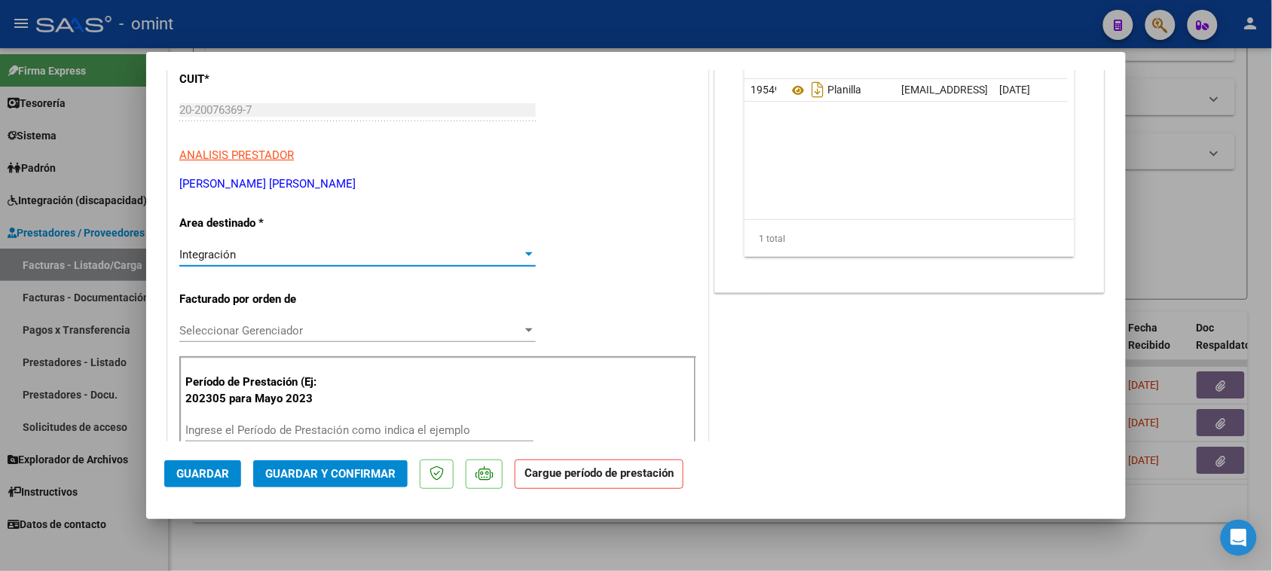
scroll to position [188, 0]
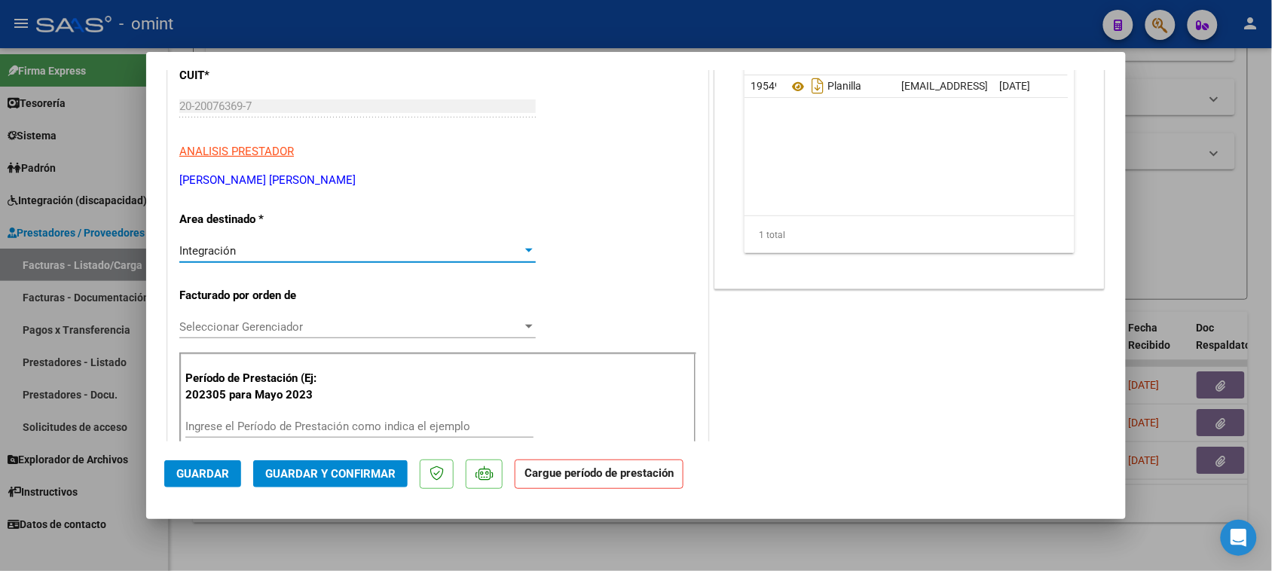
click at [332, 426] on div "Ingrese el Período de Prestación como indica el ejemplo" at bounding box center [359, 426] width 348 height 23
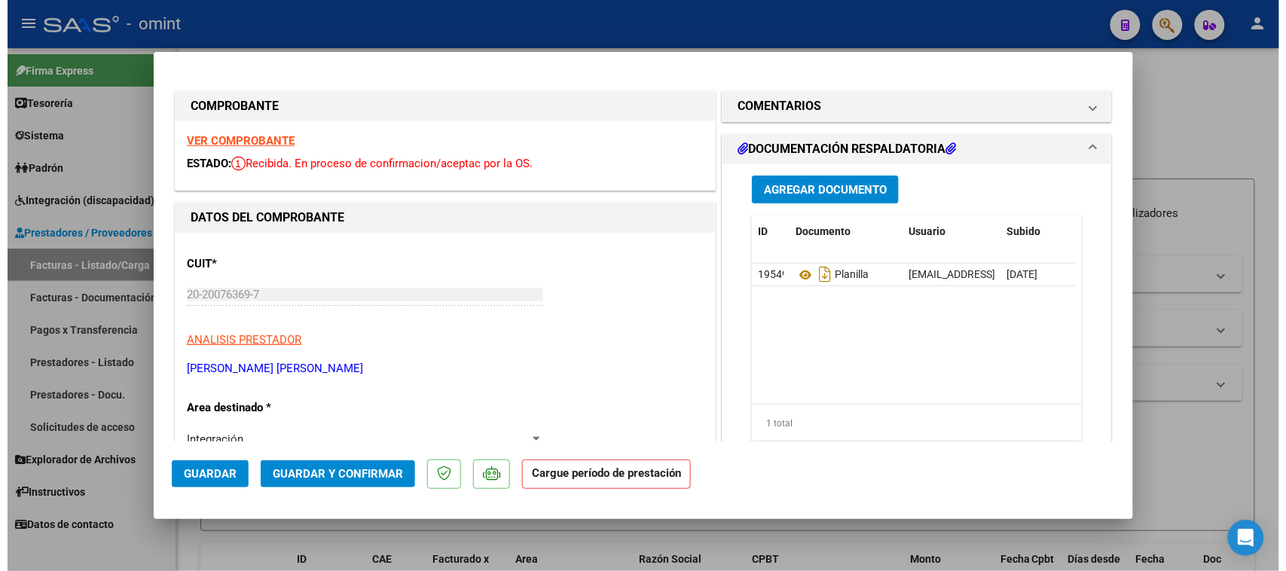
scroll to position [188, 0]
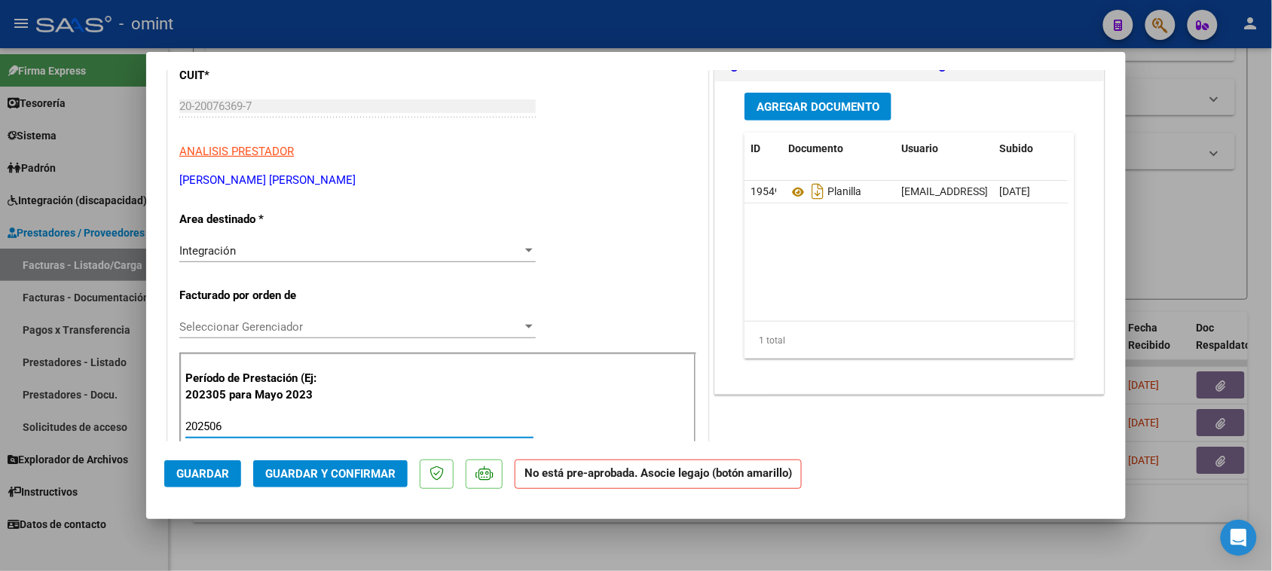
type input "202506"
click at [211, 473] on span "Guardar" at bounding box center [202, 474] width 53 height 14
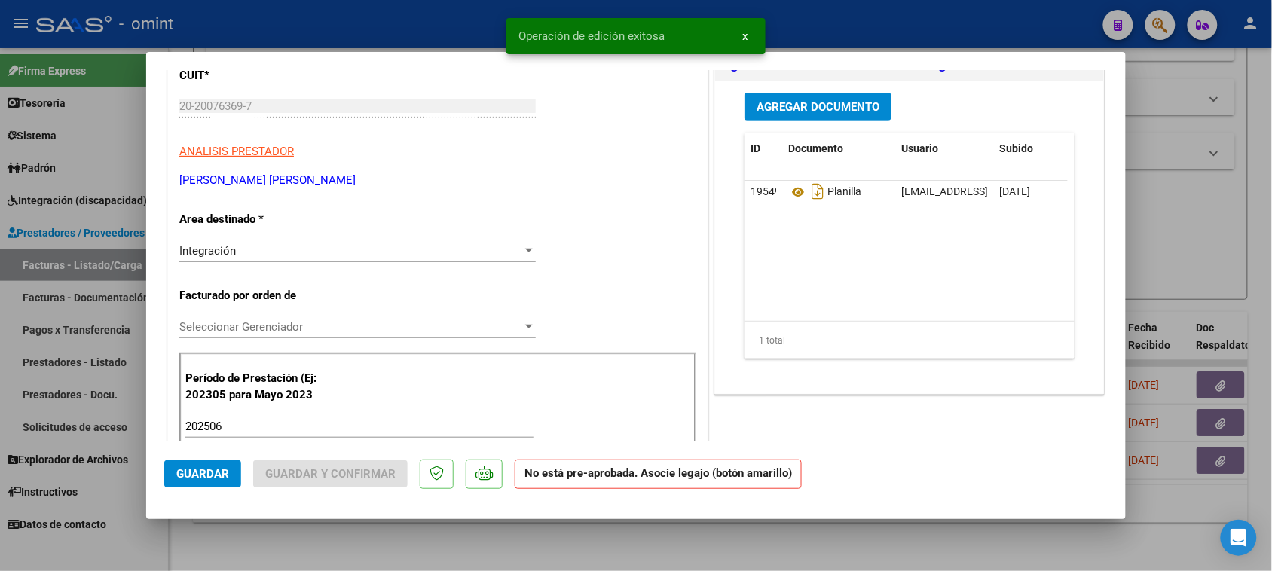
type input "$ 0,00"
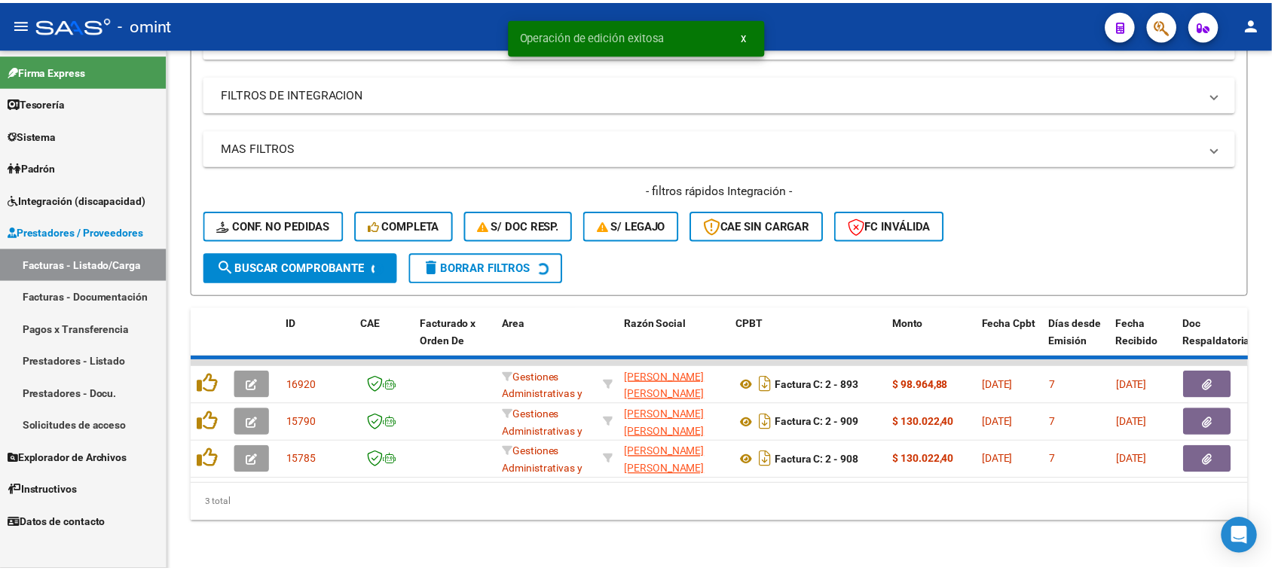
scroll to position [205, 0]
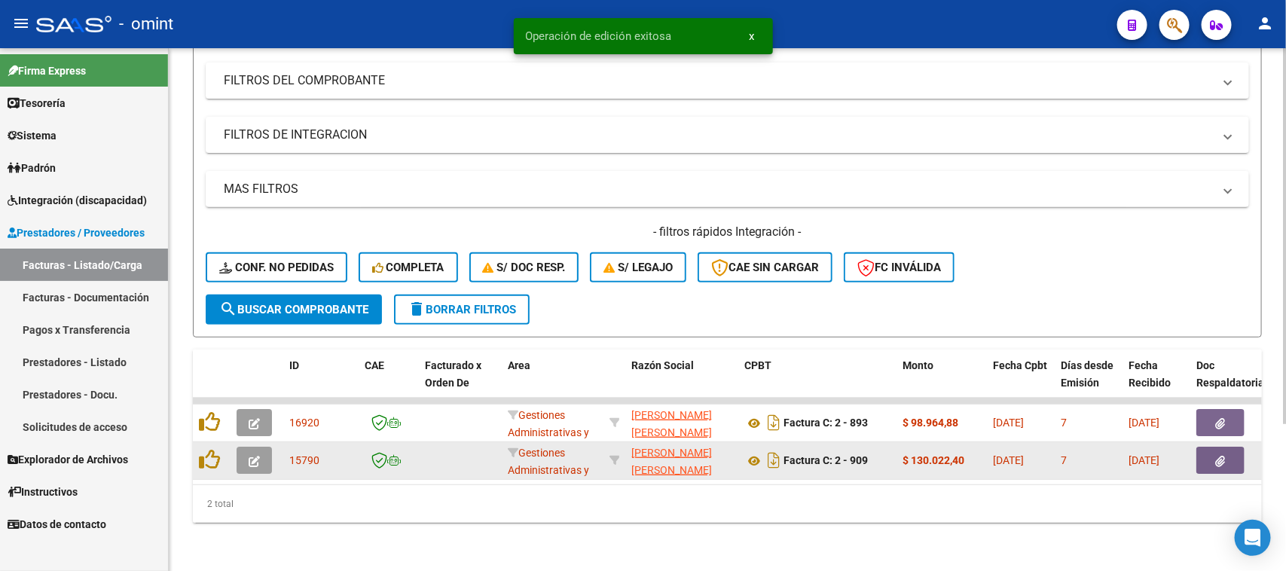
click at [245, 449] on button "button" at bounding box center [254, 460] width 35 height 27
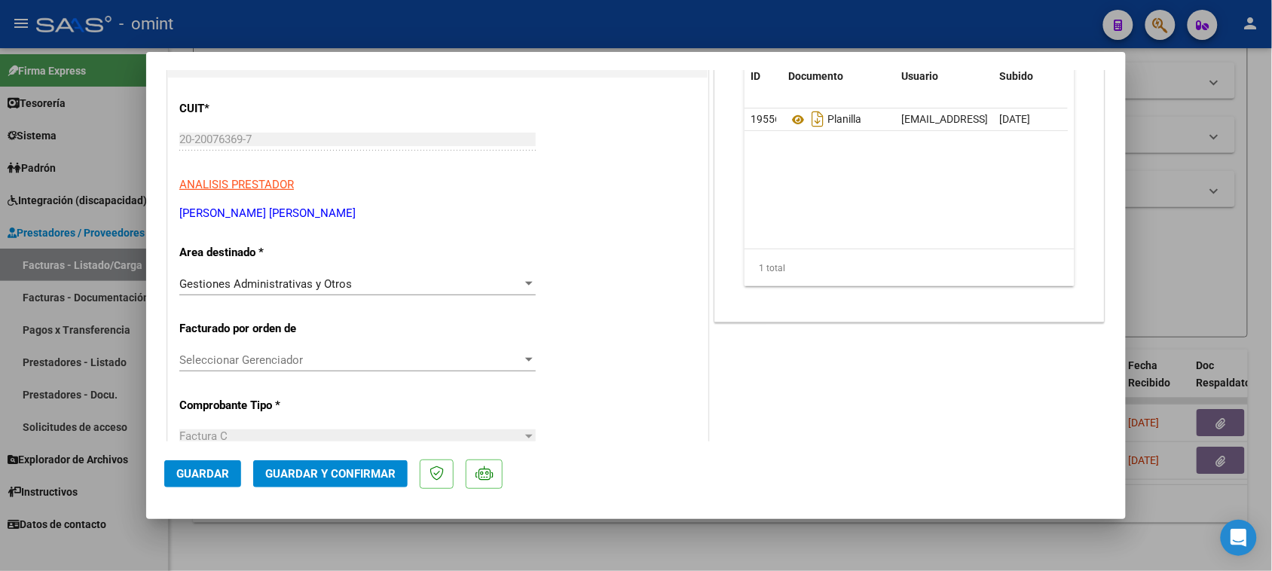
scroll to position [188, 0]
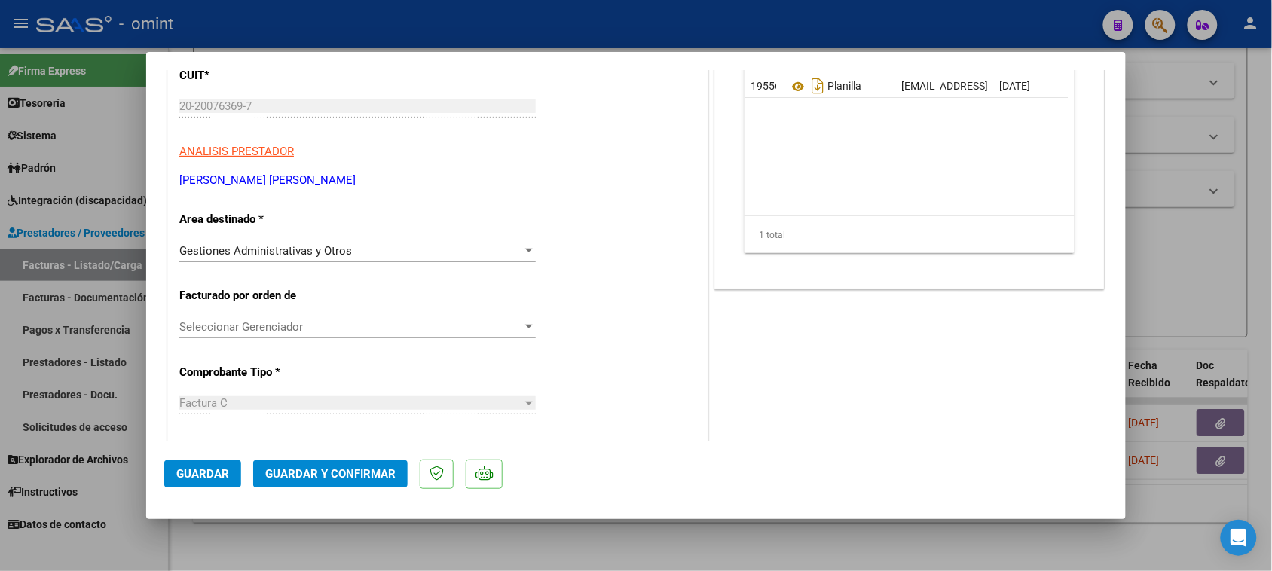
click at [331, 249] on span "Gestiones Administrativas y Otros" at bounding box center [265, 251] width 172 height 14
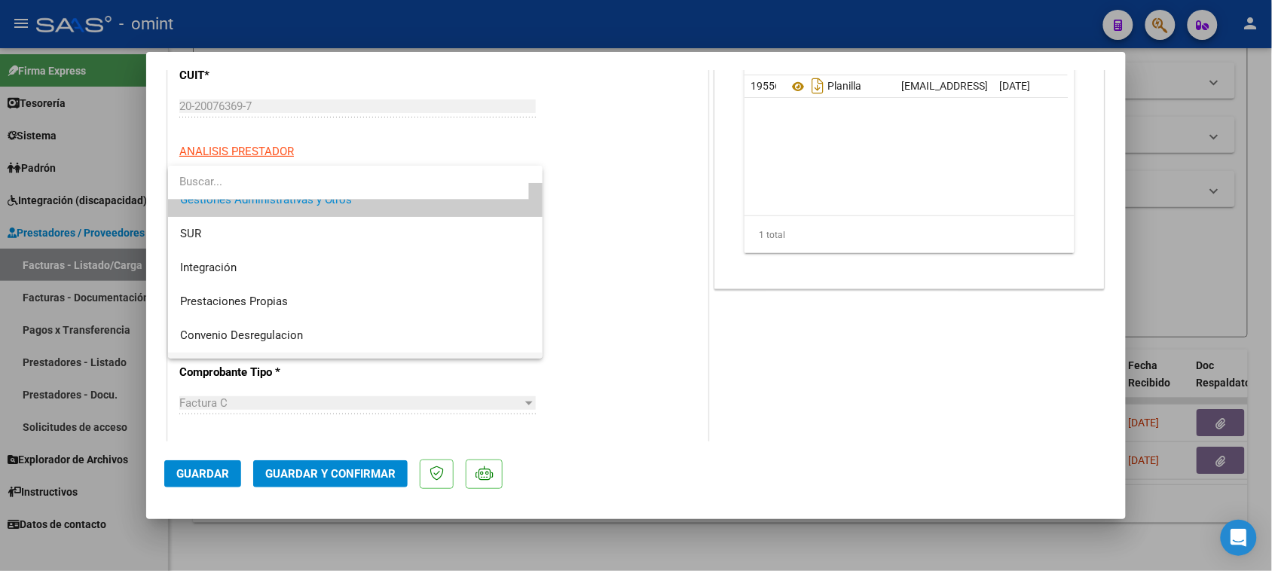
scroll to position [94, 0]
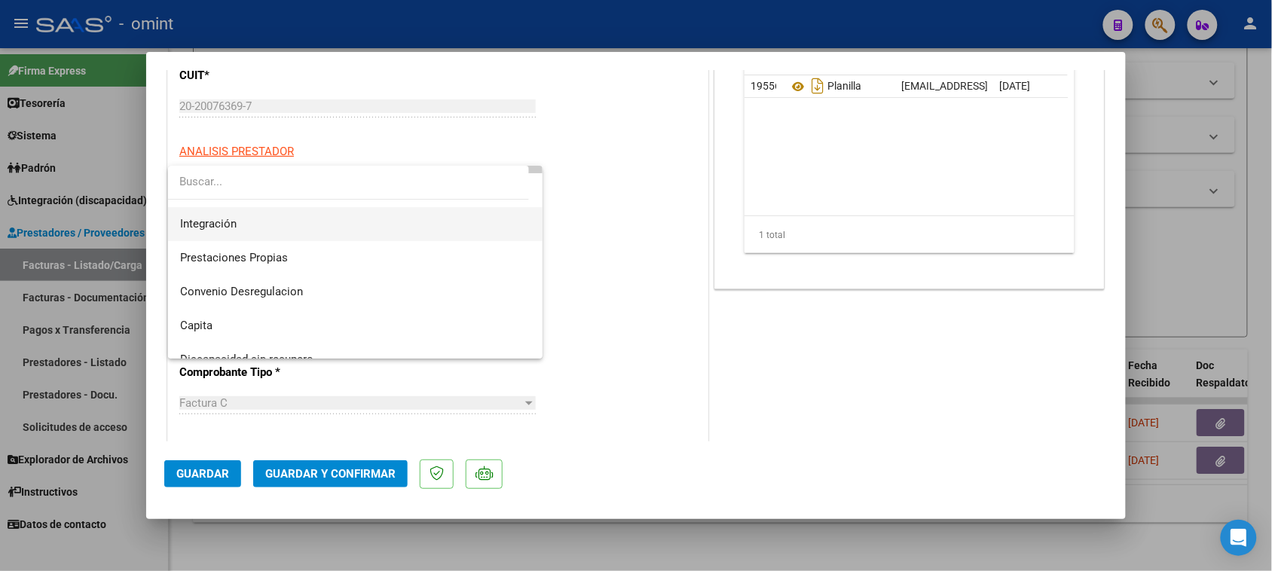
drag, startPoint x: 339, startPoint y: 218, endPoint x: 339, endPoint y: 228, distance: 9.8
click at [339, 219] on span "Integración" at bounding box center [355, 224] width 351 height 34
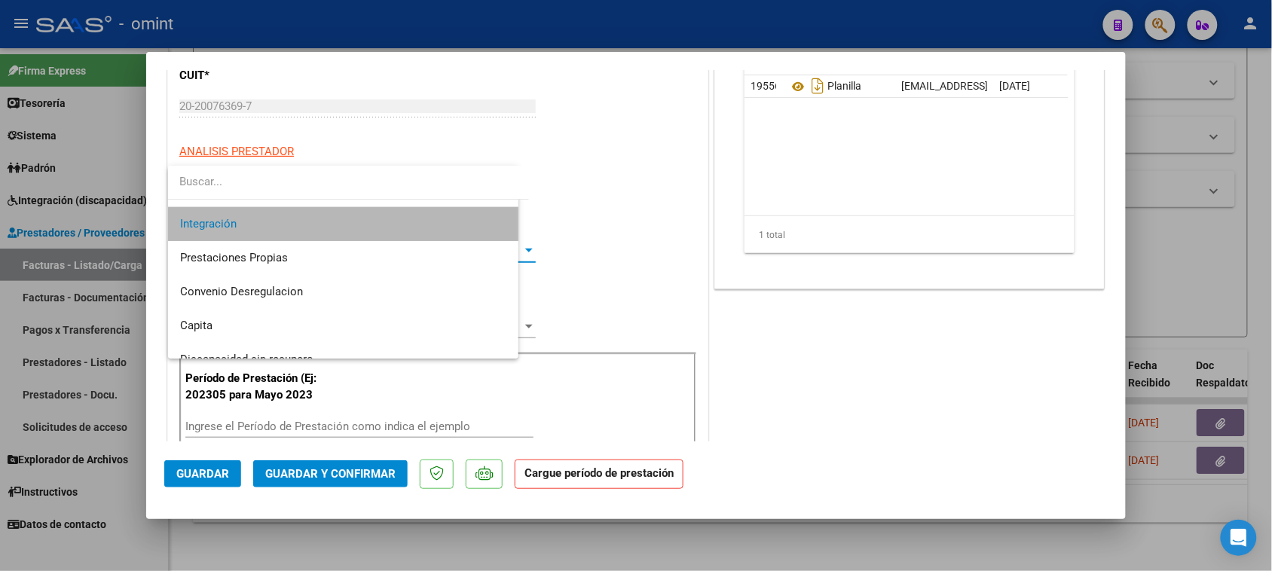
scroll to position [102, 0]
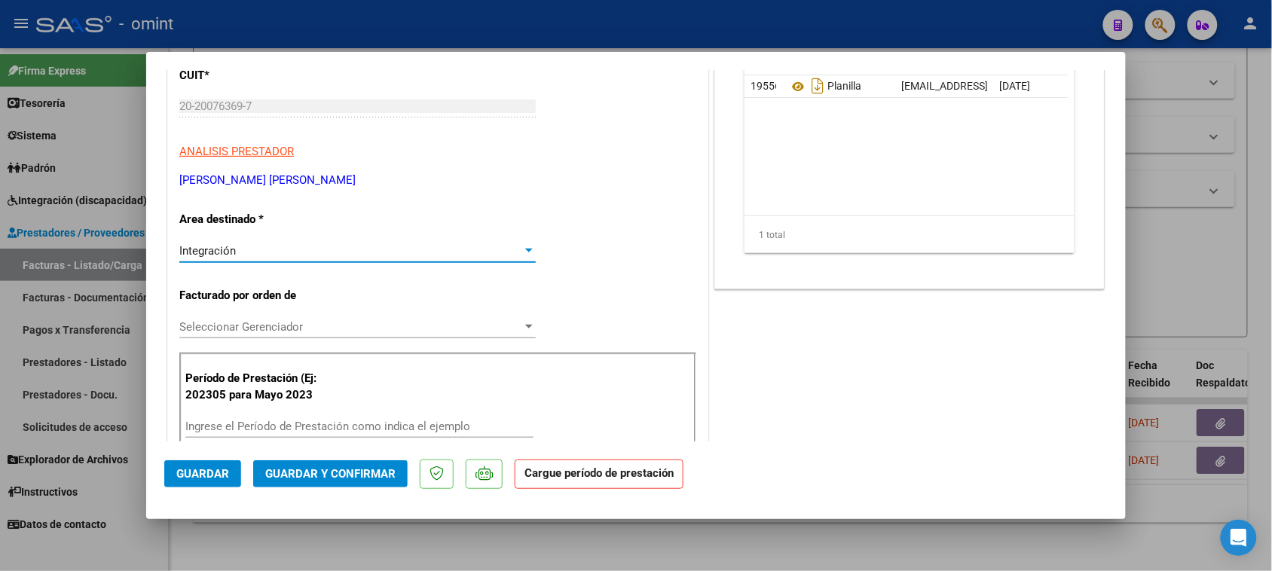
click at [351, 430] on input "Ingrese el Período de Prestación como indica el ejemplo" at bounding box center [359, 427] width 348 height 14
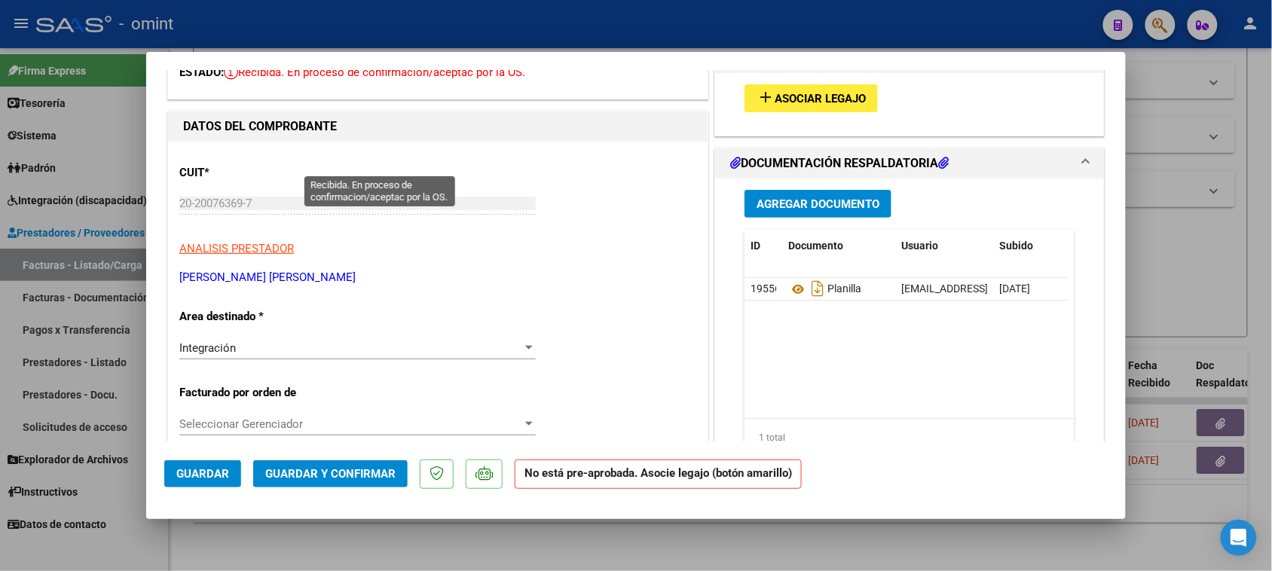
scroll to position [0, 0]
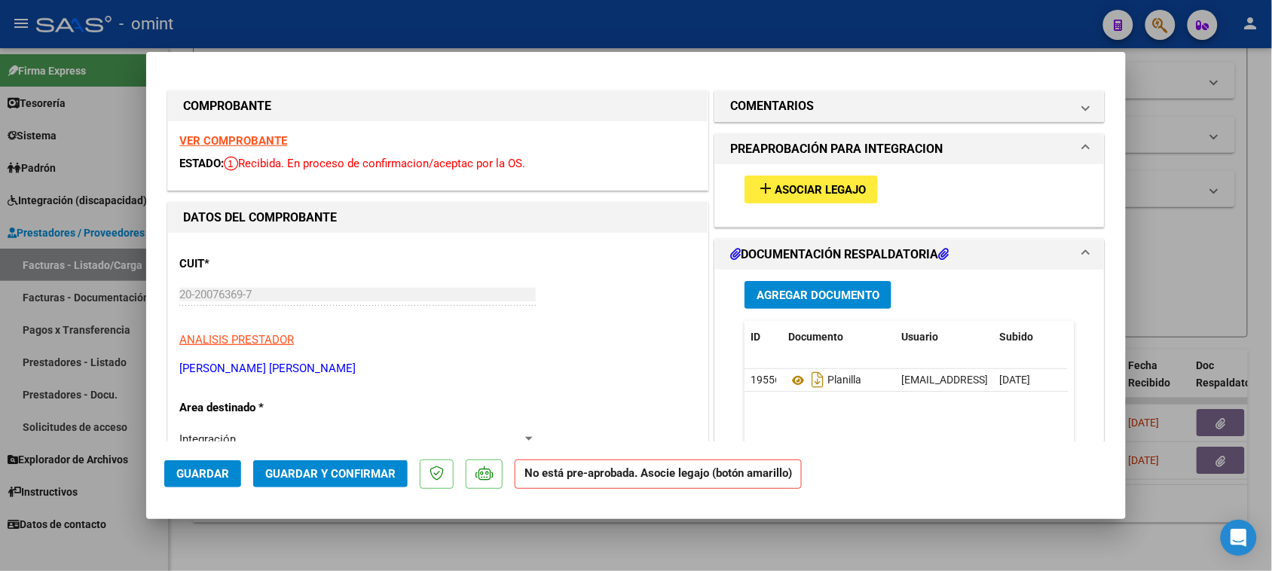
type input "202507"
click at [258, 144] on strong "VER COMPROBANTE" at bounding box center [233, 141] width 108 height 14
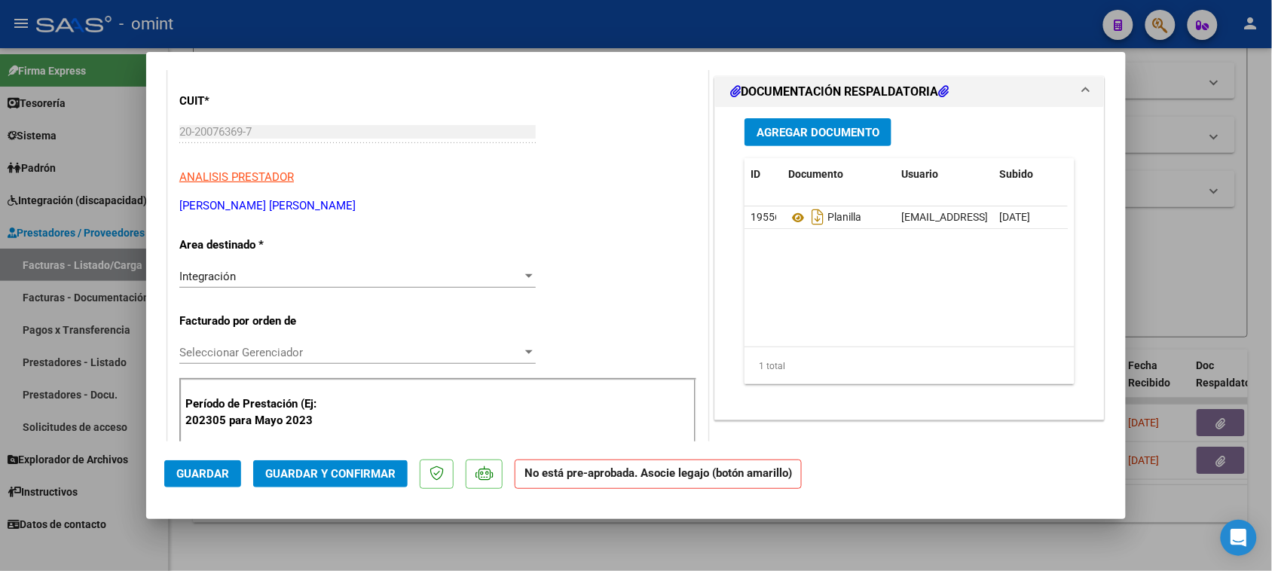
scroll to position [188, 0]
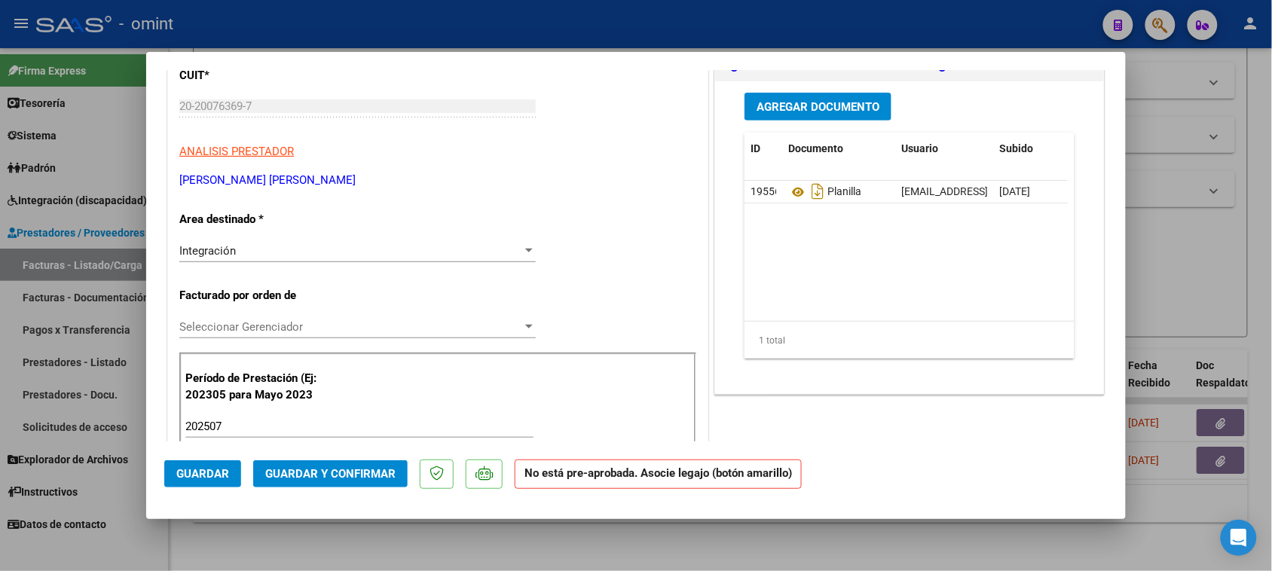
click at [213, 475] on span "Guardar" at bounding box center [202, 474] width 53 height 14
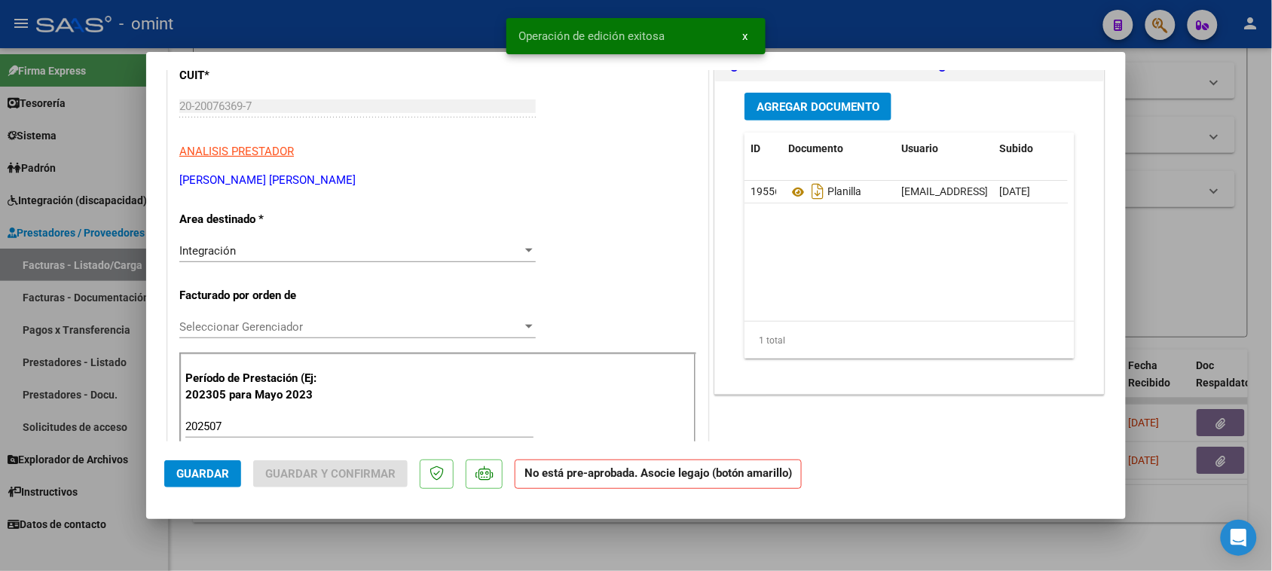
type input "$ 0,00"
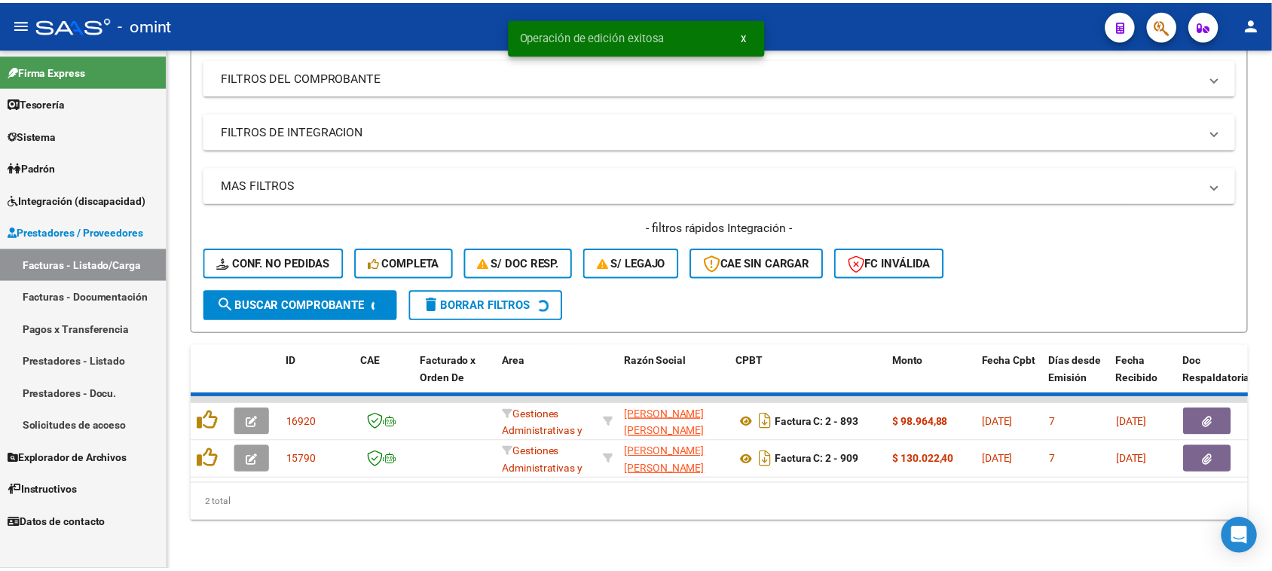
scroll to position [167, 0]
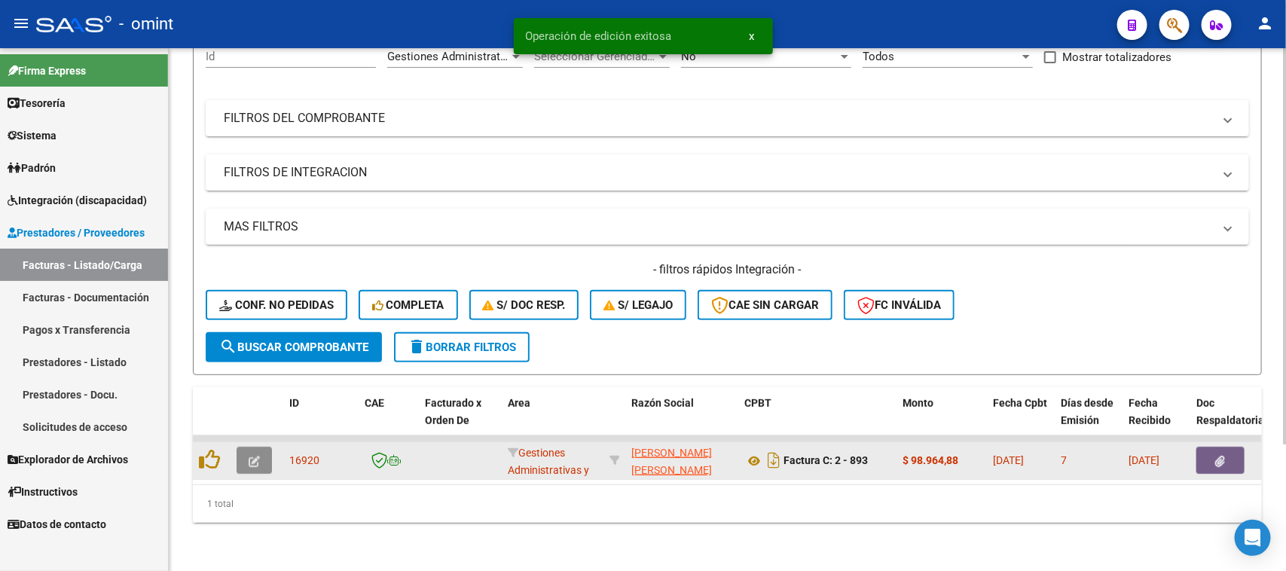
click at [268, 447] on button "button" at bounding box center [254, 460] width 35 height 27
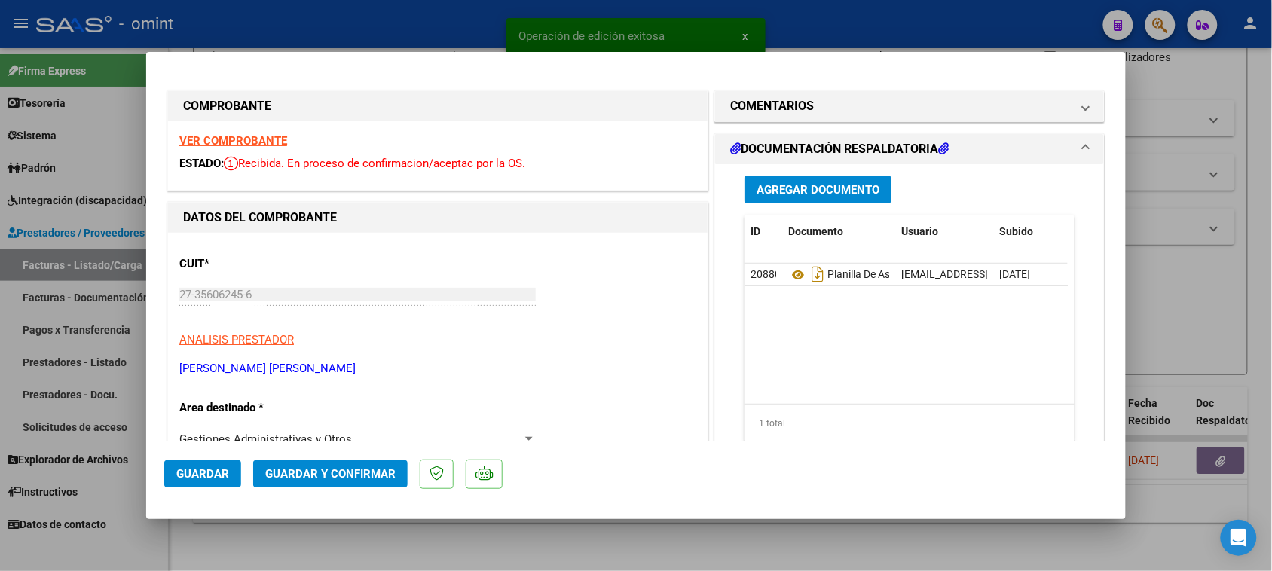
click at [234, 144] on strong "VER COMPROBANTE" at bounding box center [233, 141] width 108 height 14
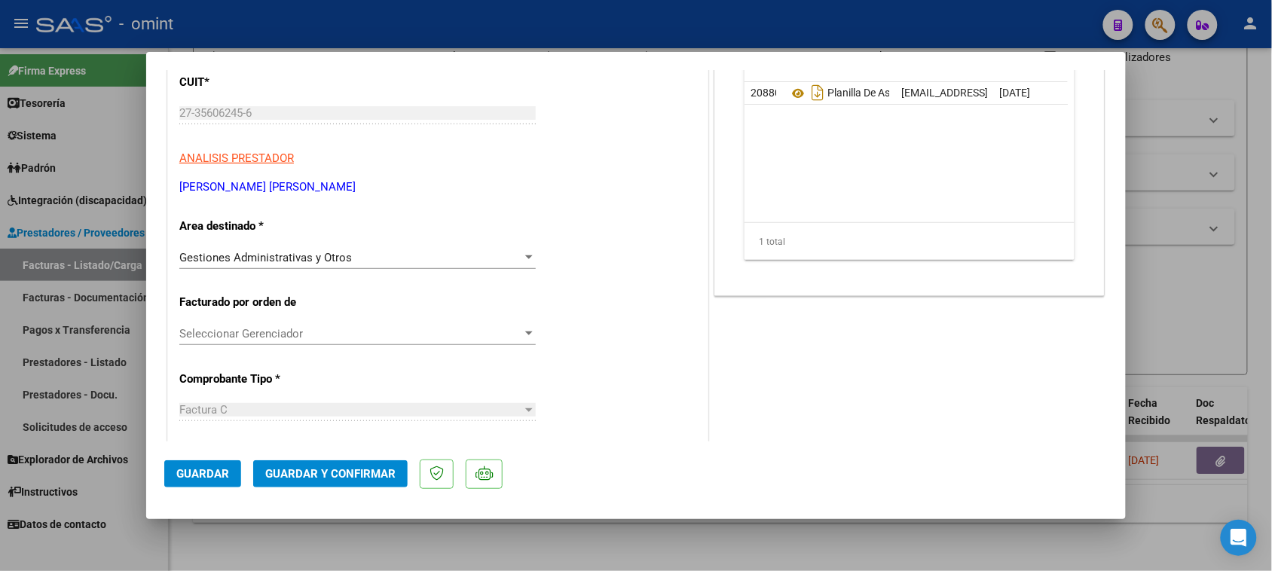
scroll to position [188, 0]
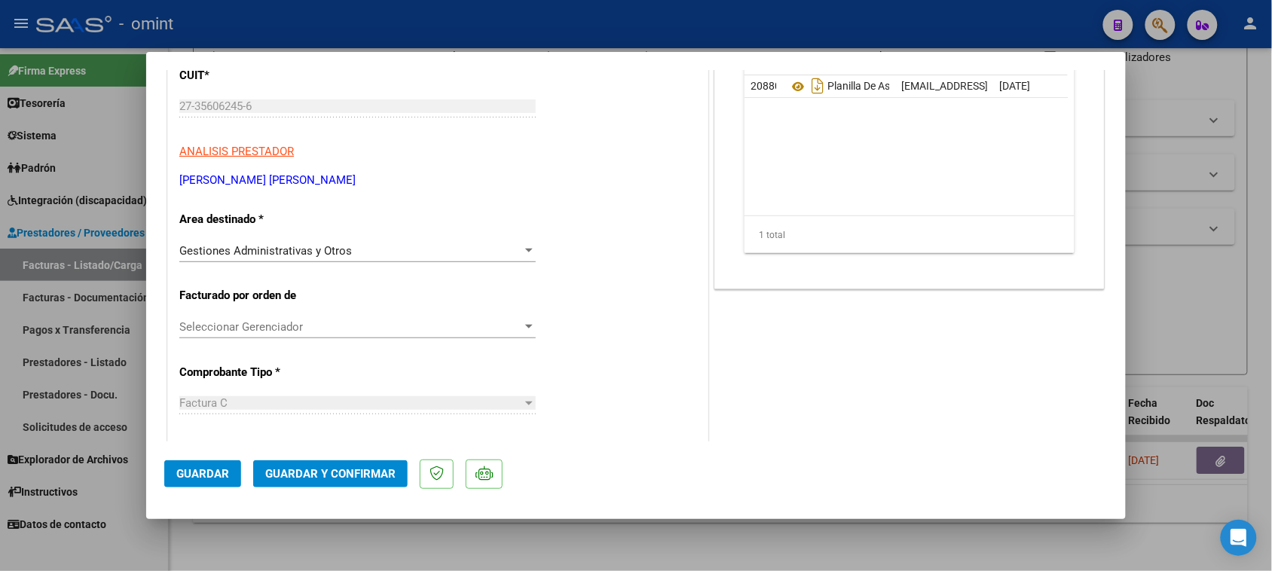
click at [325, 242] on div "Gestiones Administrativas y Otros Seleccionar Area" at bounding box center [357, 251] width 356 height 23
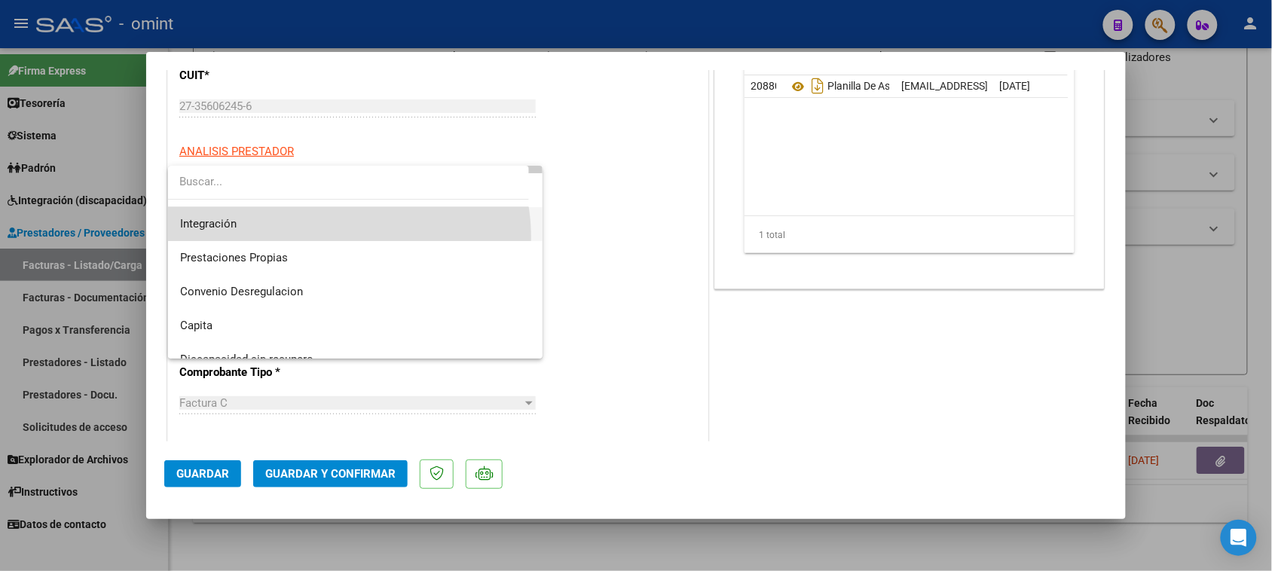
click at [326, 238] on span "Integración" at bounding box center [355, 224] width 351 height 34
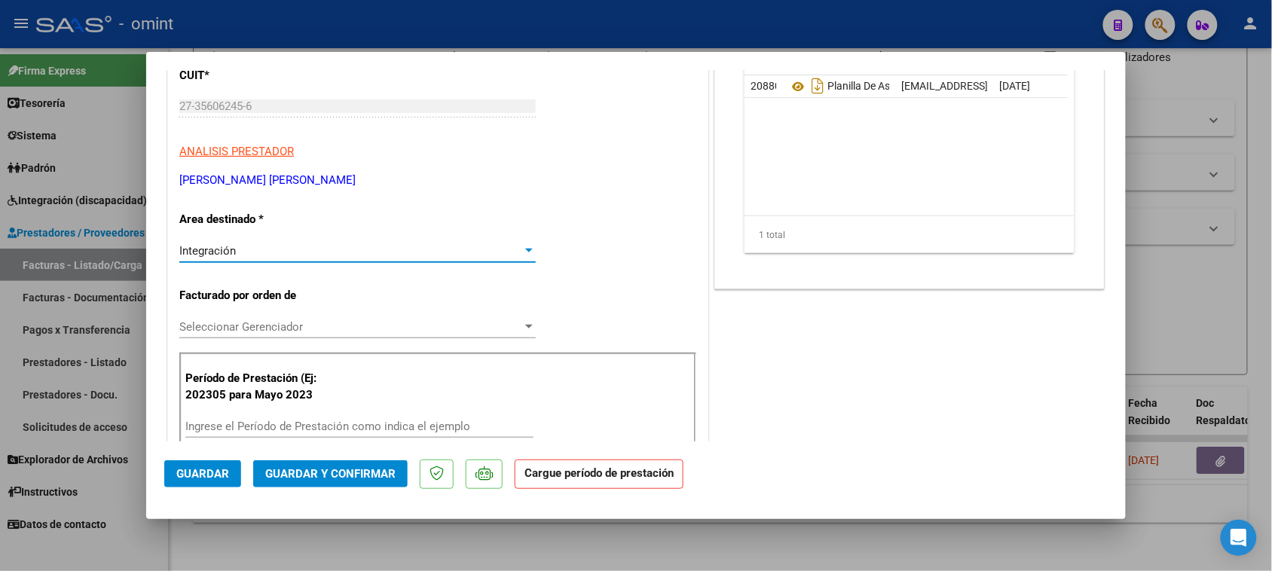
click at [322, 420] on input "Ingrese el Período de Prestación como indica el ejemplo" at bounding box center [359, 427] width 348 height 14
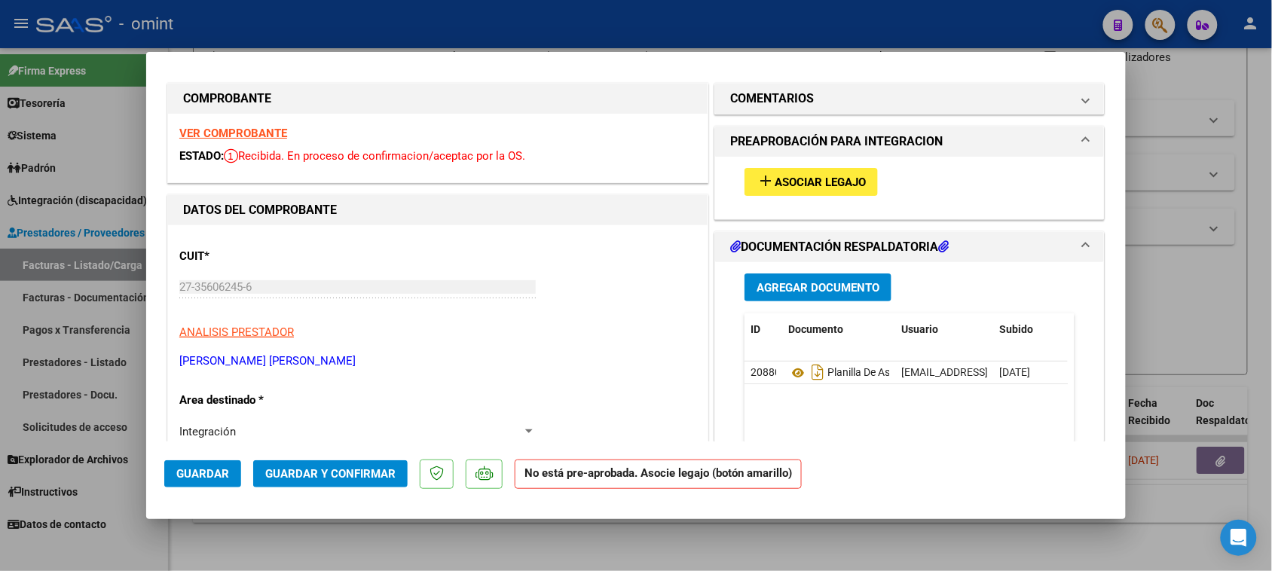
scroll to position [0, 0]
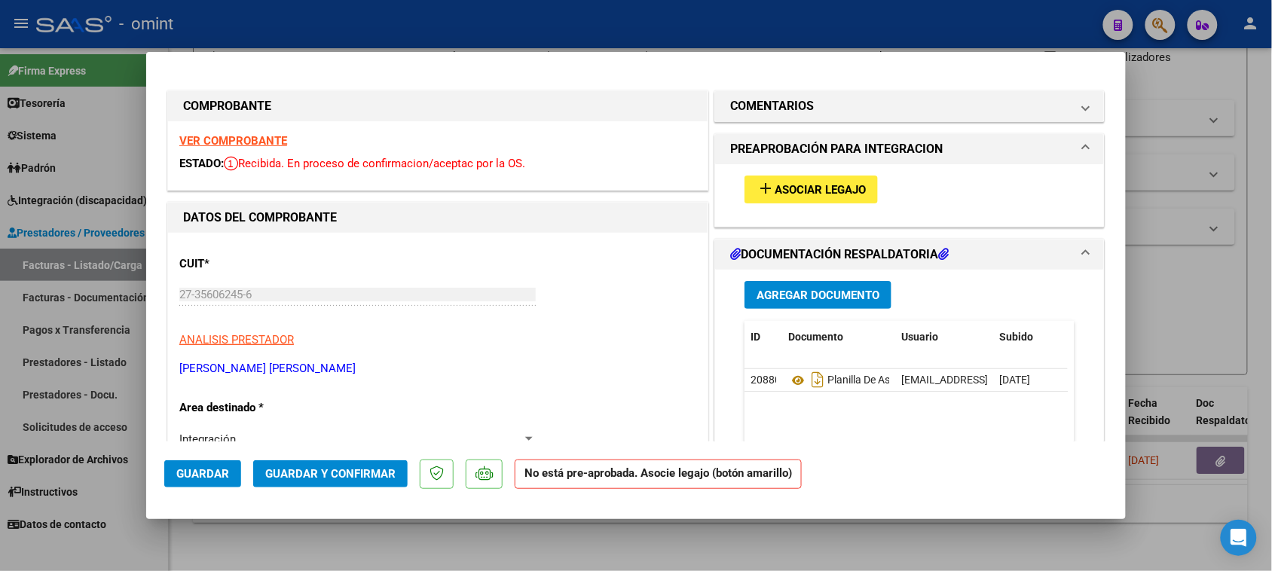
type input "202507"
click at [787, 207] on div "add Asociar Legajo" at bounding box center [909, 189] width 353 height 50
click at [792, 186] on span "Asociar Legajo" at bounding box center [819, 190] width 91 height 14
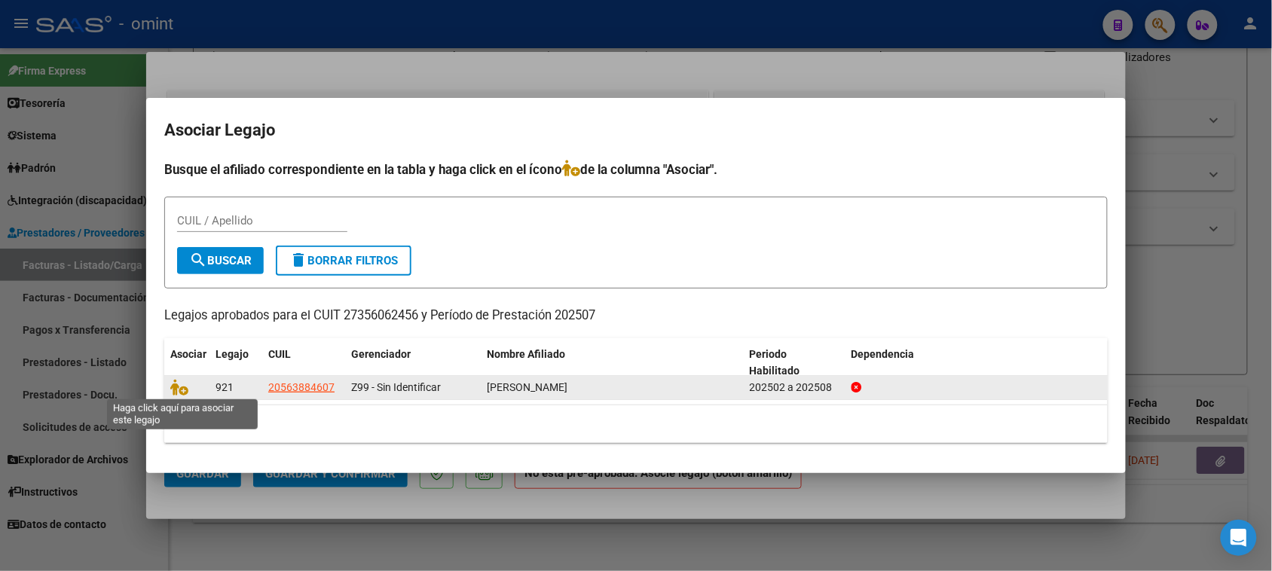
click at [188, 388] on span at bounding box center [181, 387] width 23 height 12
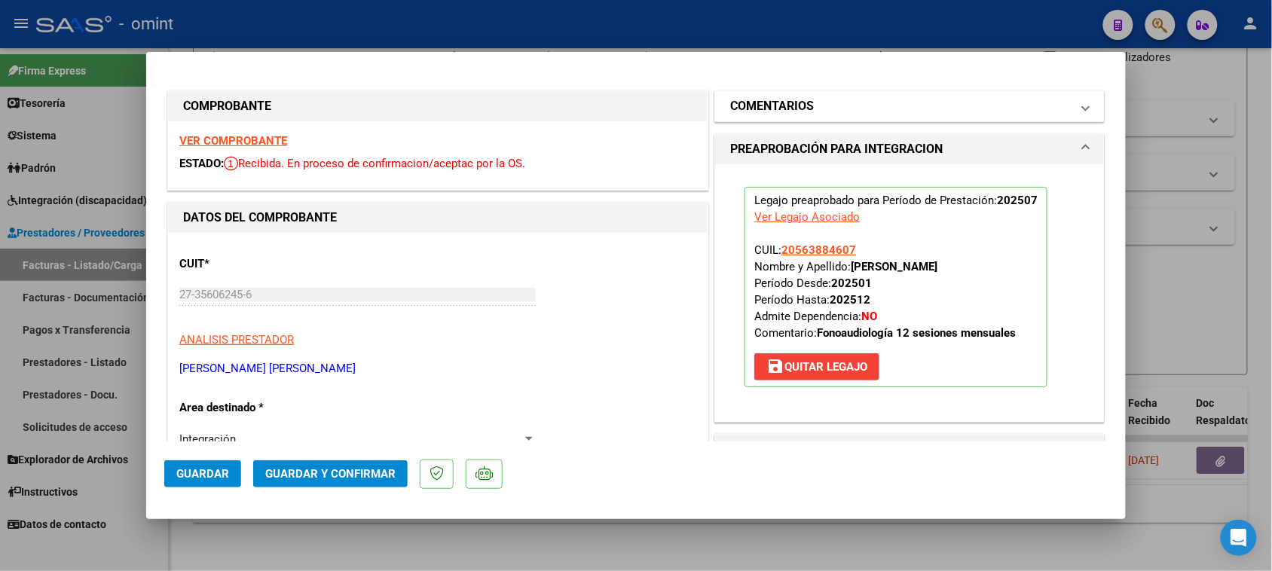
click at [855, 106] on mat-panel-title "COMENTARIOS" at bounding box center [900, 106] width 340 height 18
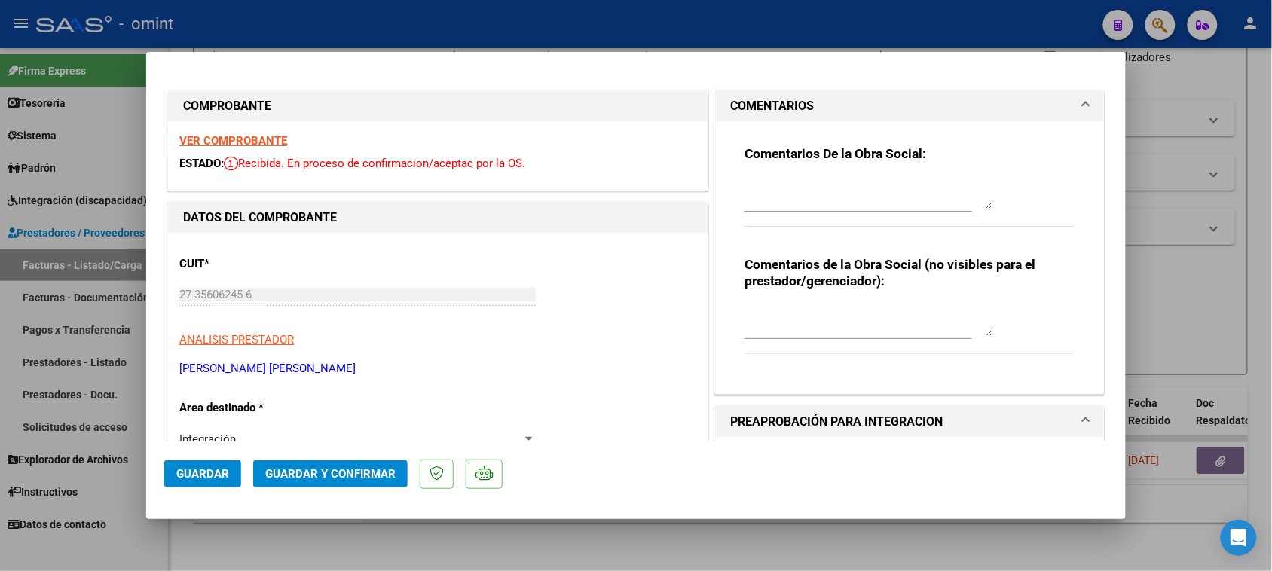
click at [838, 185] on textarea at bounding box center [868, 194] width 249 height 30
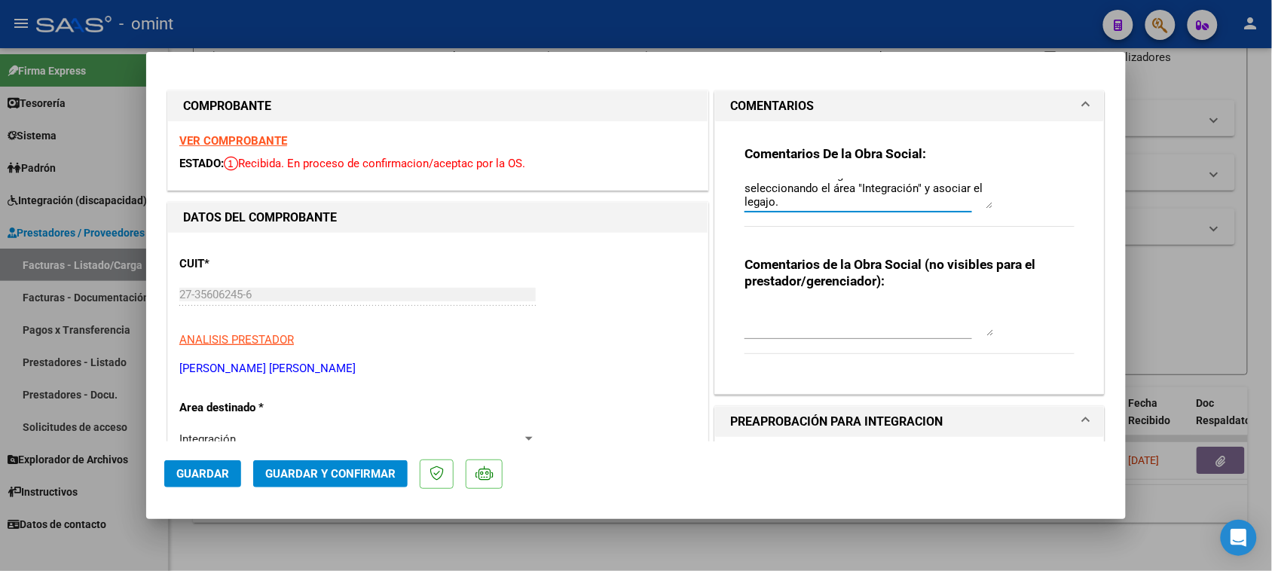
type textarea "Recuerde debe cargar sus facturaciones seleccionando el área "Integración" y as…"
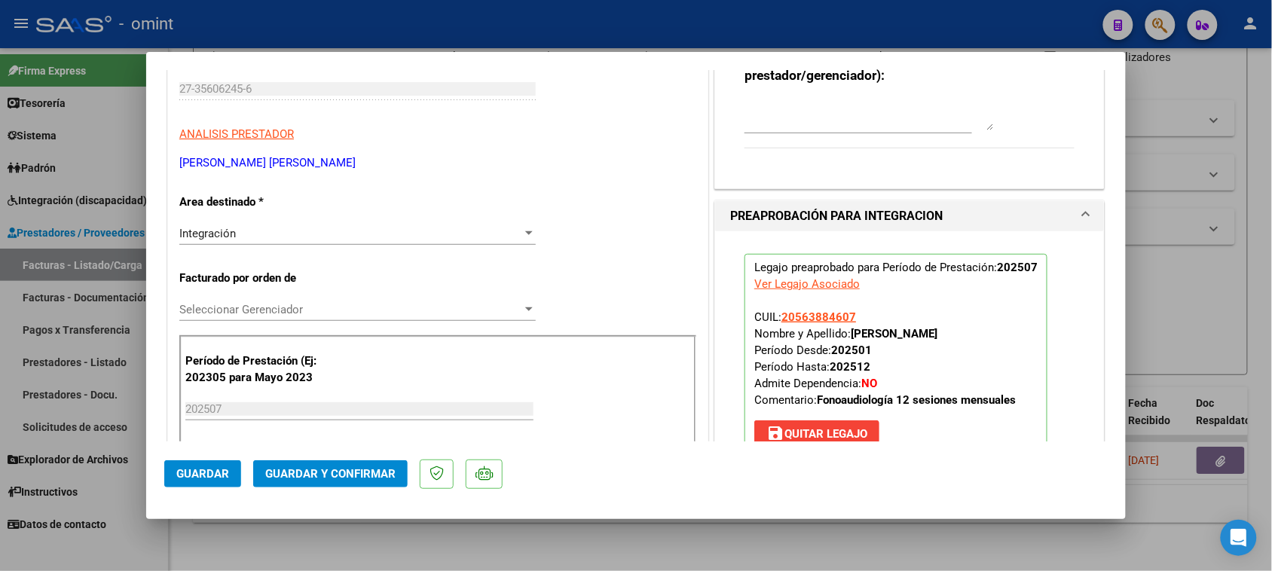
scroll to position [282, 0]
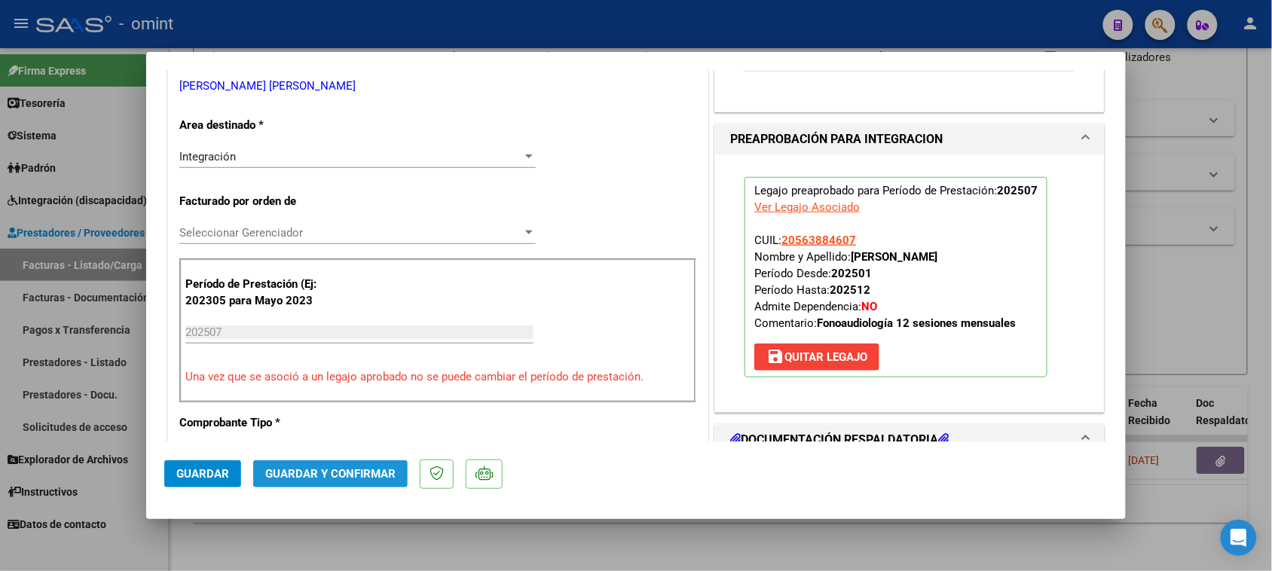
click at [329, 469] on span "Guardar y Confirmar" at bounding box center [330, 474] width 130 height 14
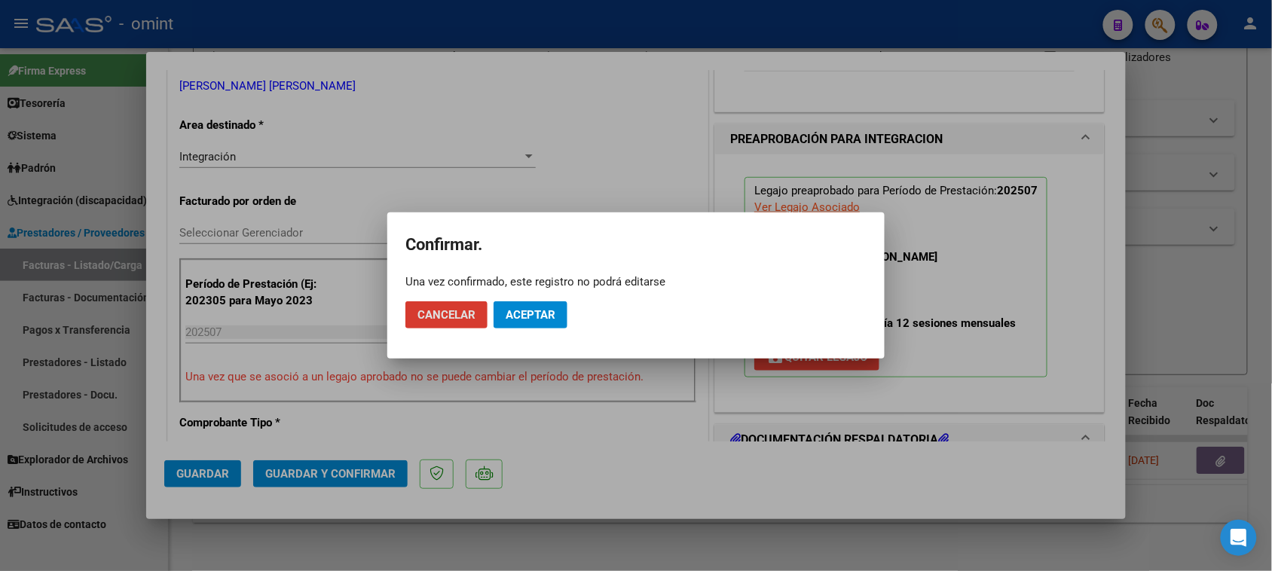
click at [544, 322] on button "Aceptar" at bounding box center [530, 314] width 74 height 27
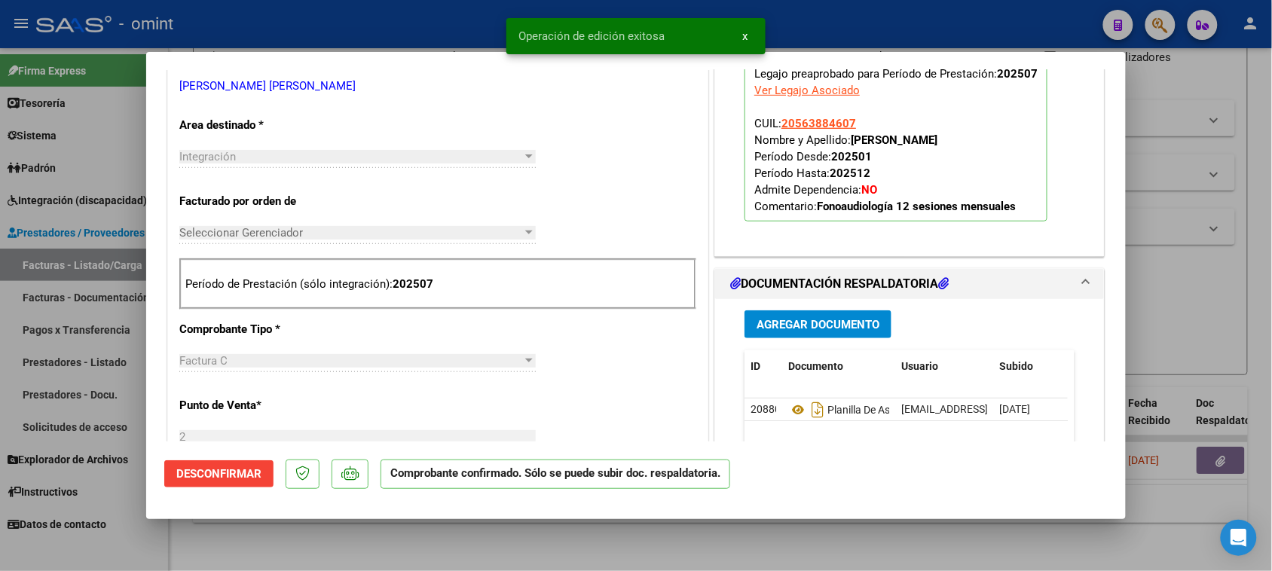
type input "$ 0,00"
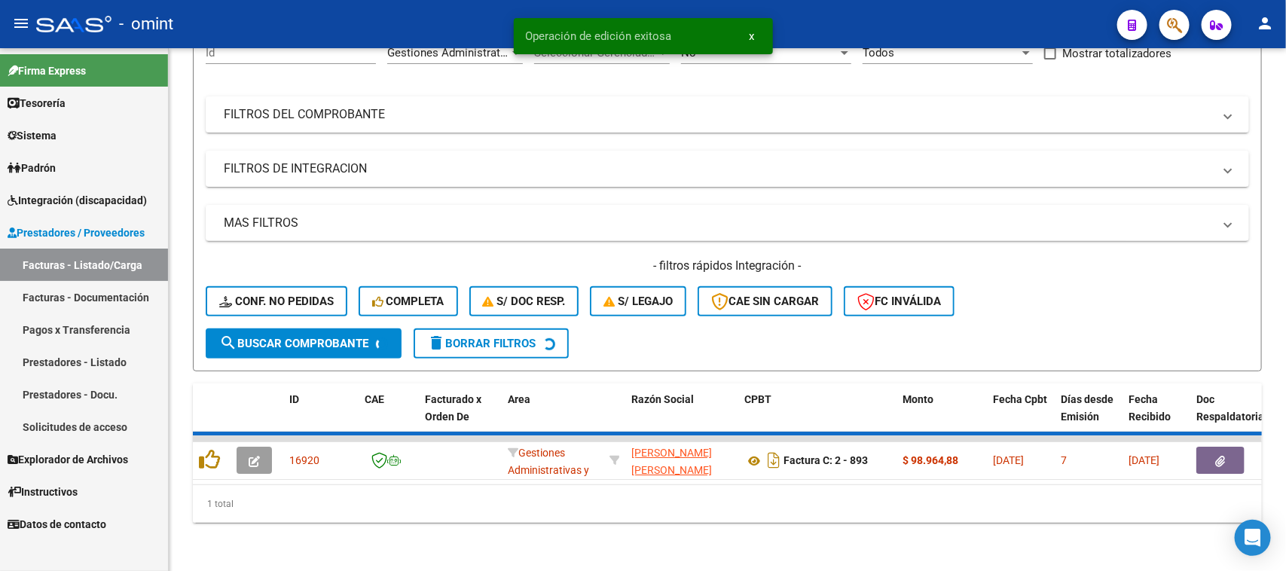
scroll to position [141, 0]
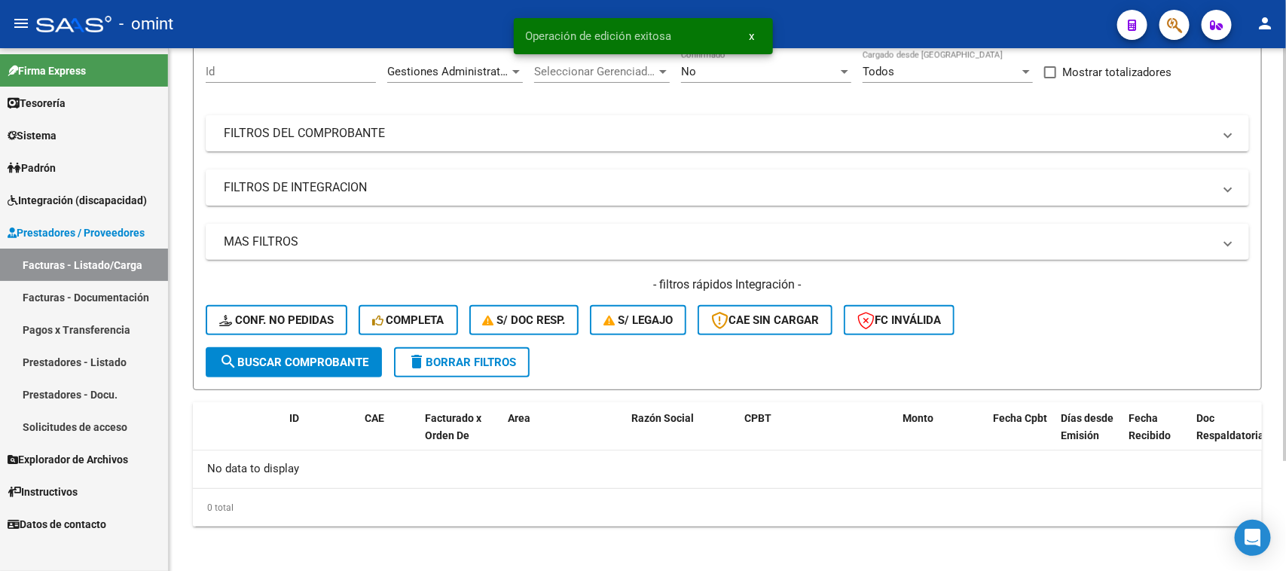
click at [476, 356] on span "delete Borrar Filtros" at bounding box center [462, 363] width 108 height 14
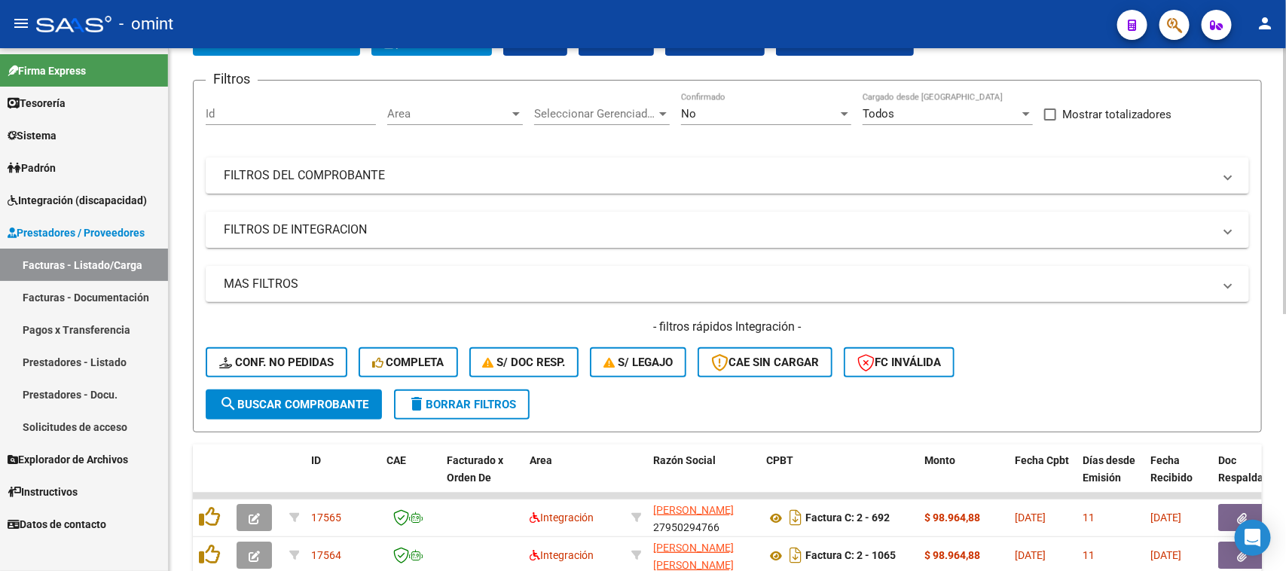
scroll to position [0, 0]
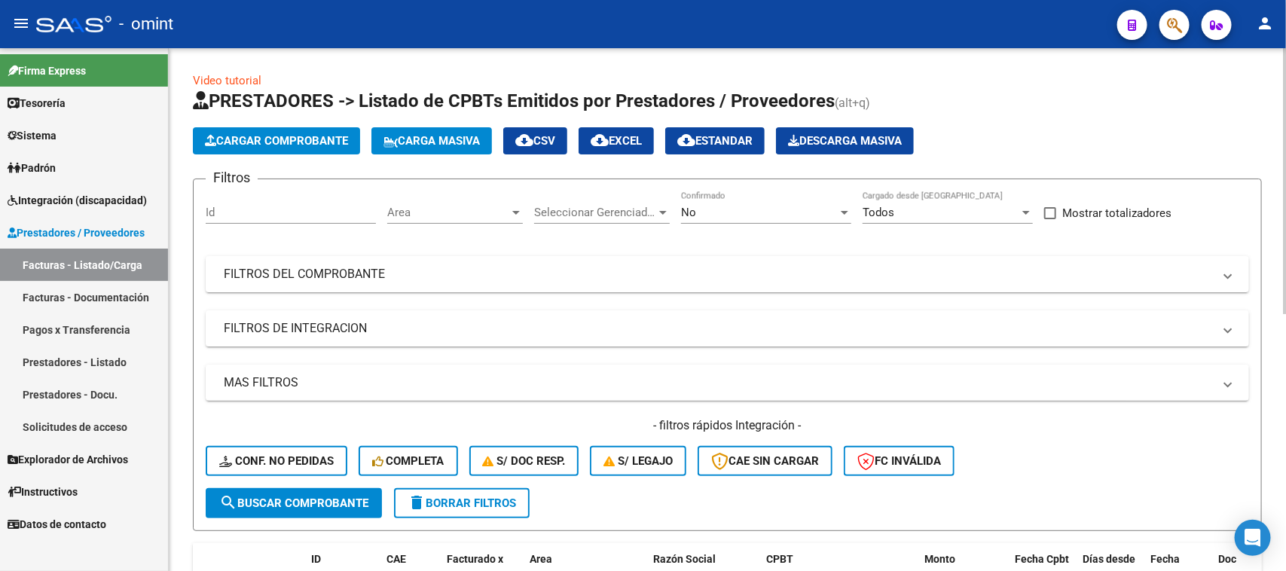
click at [418, 224] on div "Area Area" at bounding box center [455, 214] width 136 height 47
click at [420, 211] on span "Area" at bounding box center [448, 213] width 122 height 14
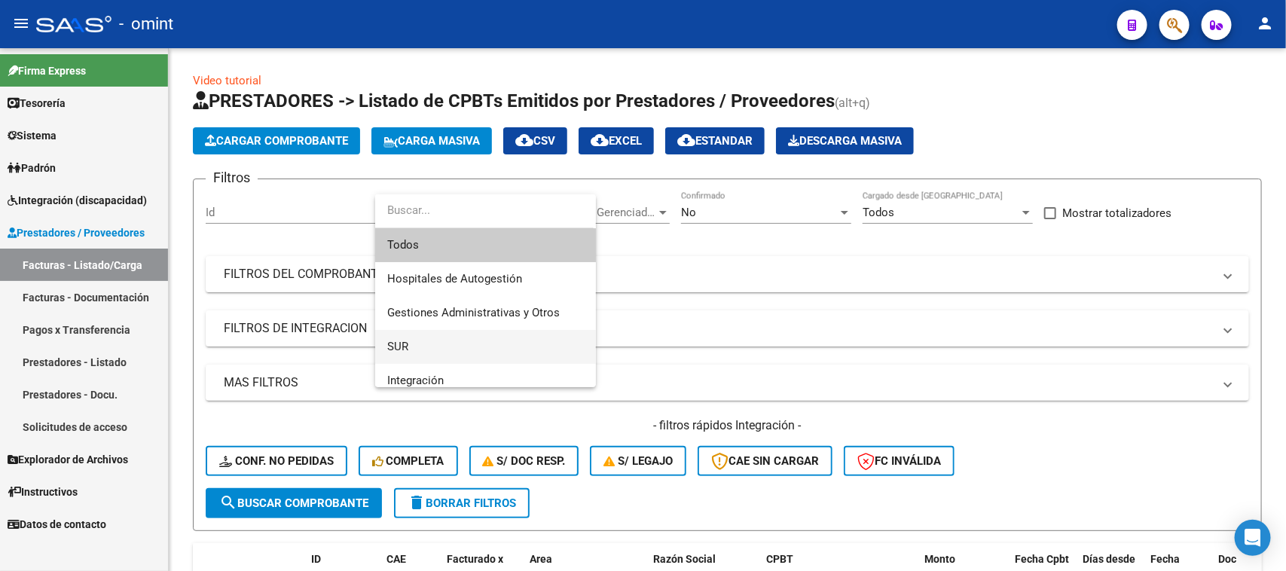
click at [426, 340] on span "SUR" at bounding box center [485, 347] width 197 height 34
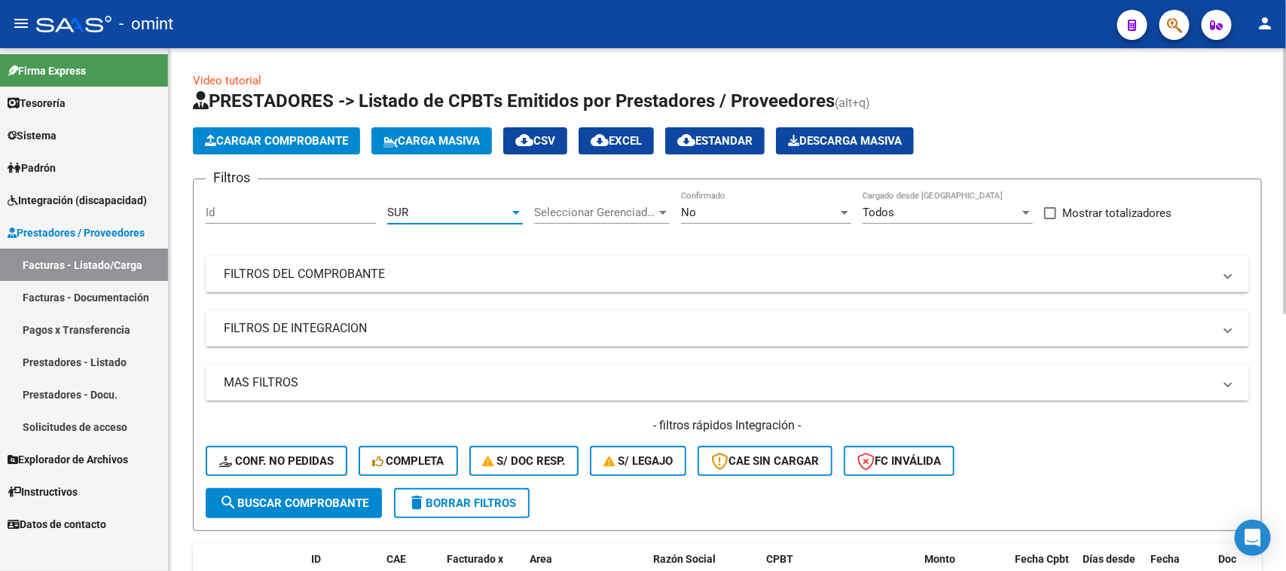
click at [298, 505] on span "search Buscar Comprobante" at bounding box center [293, 503] width 149 height 14
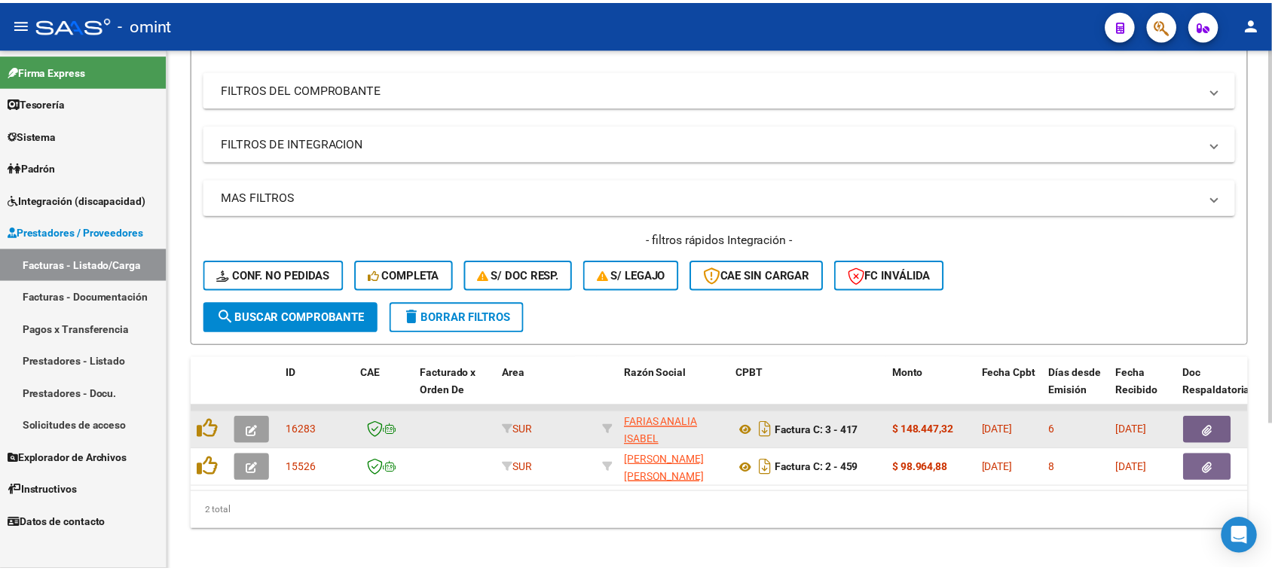
scroll to position [205, 0]
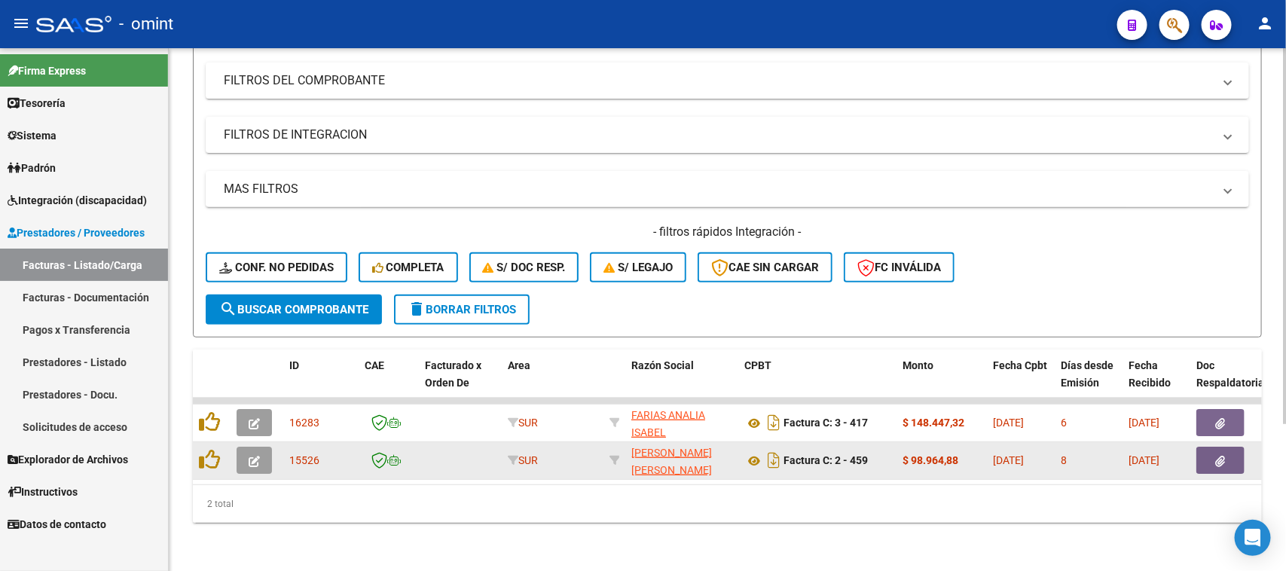
click at [253, 453] on button "button" at bounding box center [254, 460] width 35 height 27
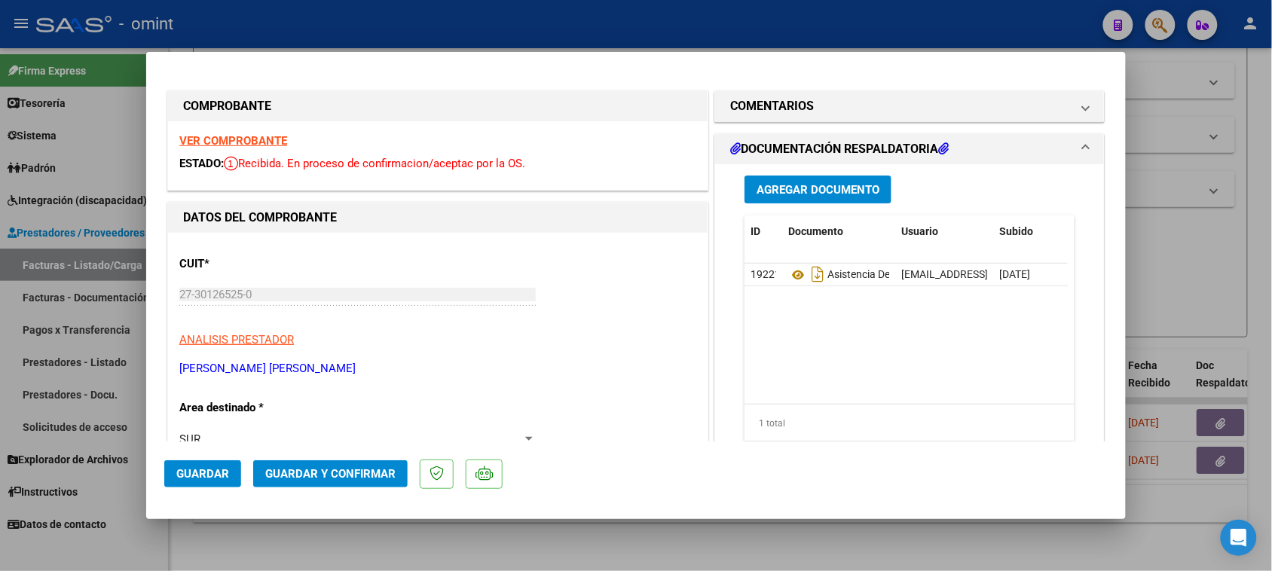
click at [250, 143] on strong "VER COMPROBANTE" at bounding box center [233, 141] width 108 height 14
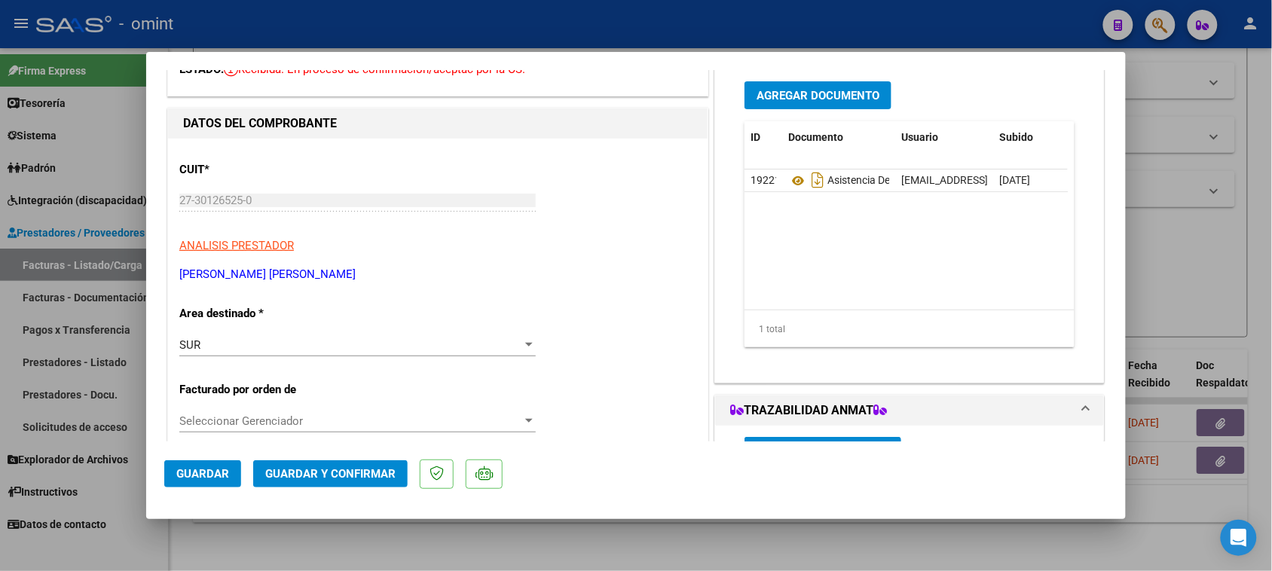
scroll to position [188, 0]
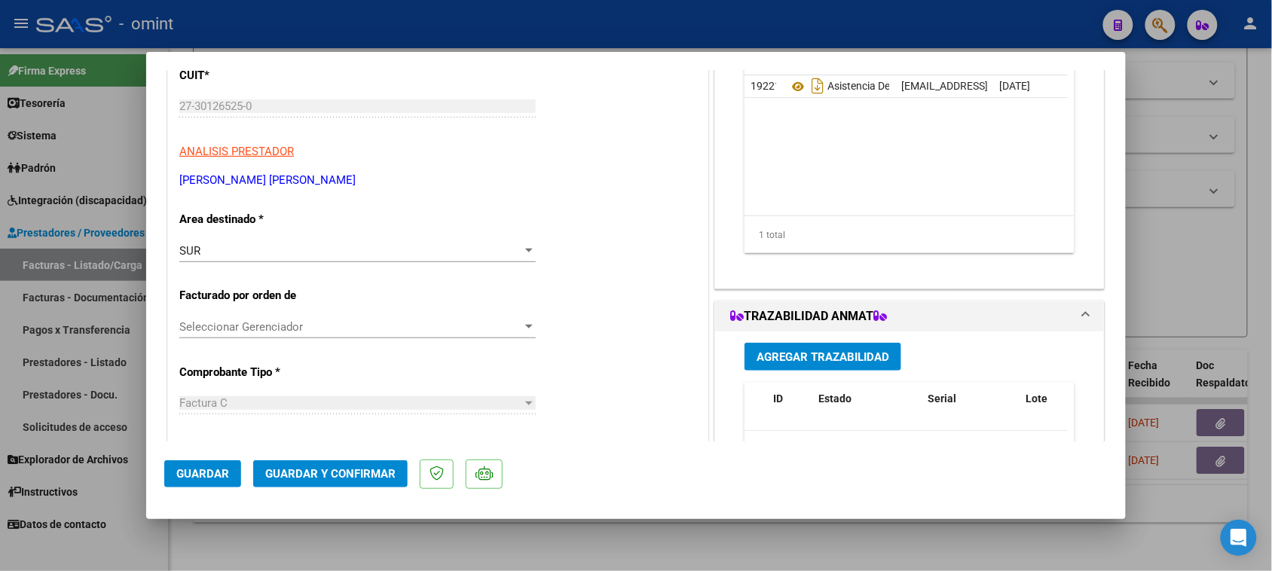
click at [407, 246] on div "SUR" at bounding box center [350, 251] width 343 height 14
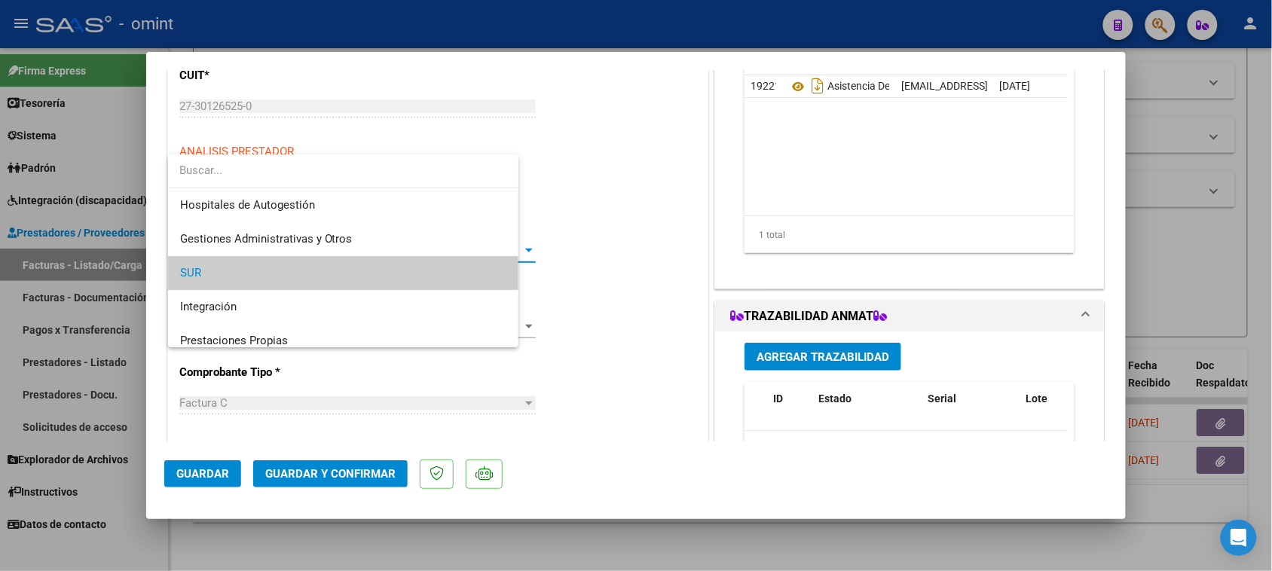
scroll to position [23, 0]
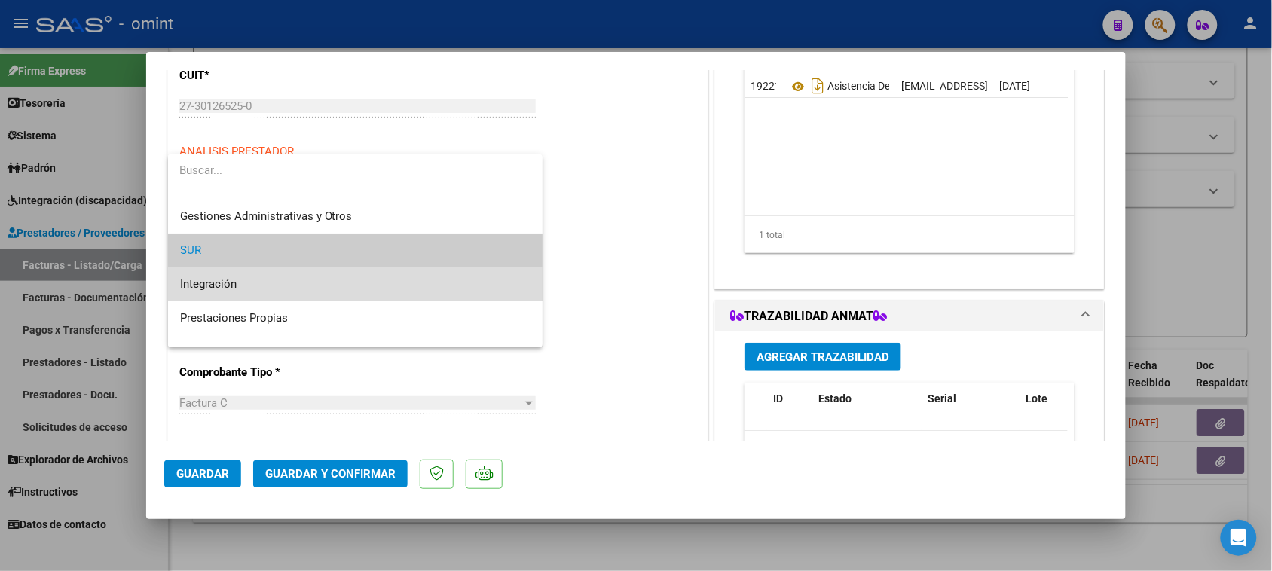
click at [396, 288] on span "Integración" at bounding box center [355, 284] width 351 height 34
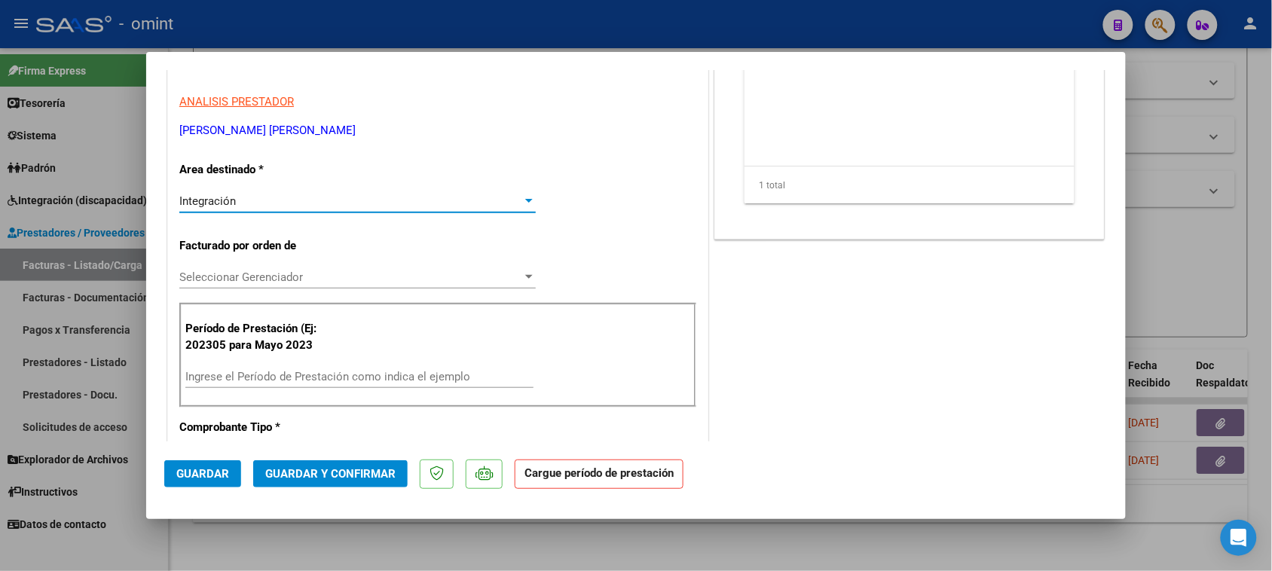
scroll to position [282, 0]
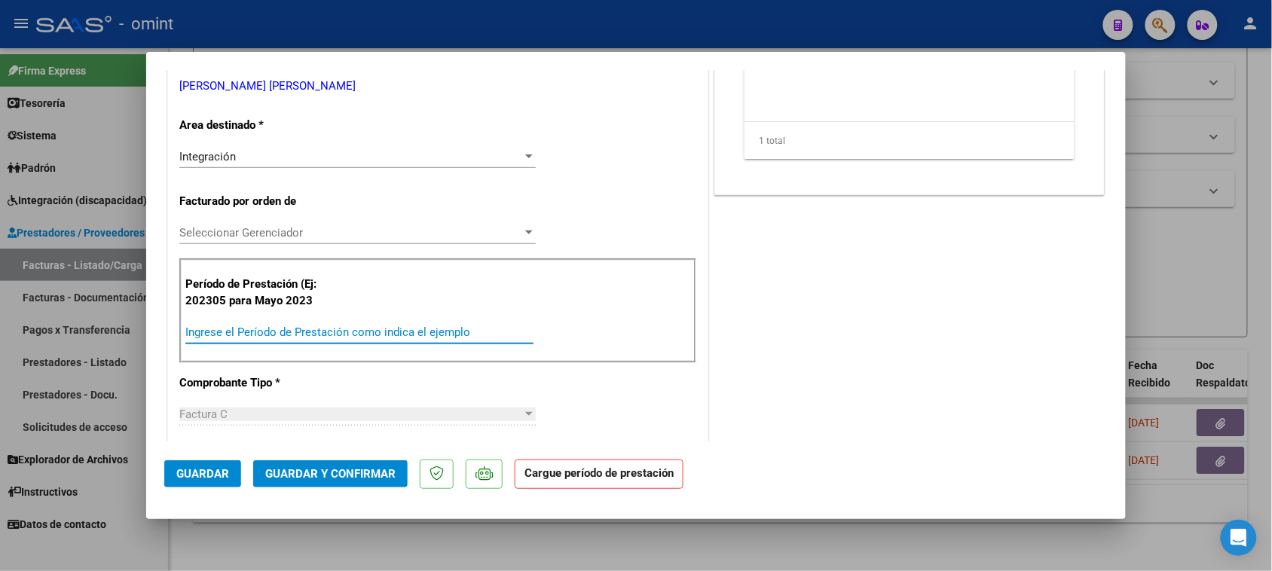
click at [375, 337] on input "Ingrese el Período de Prestación como indica el ejemplo" at bounding box center [359, 332] width 348 height 14
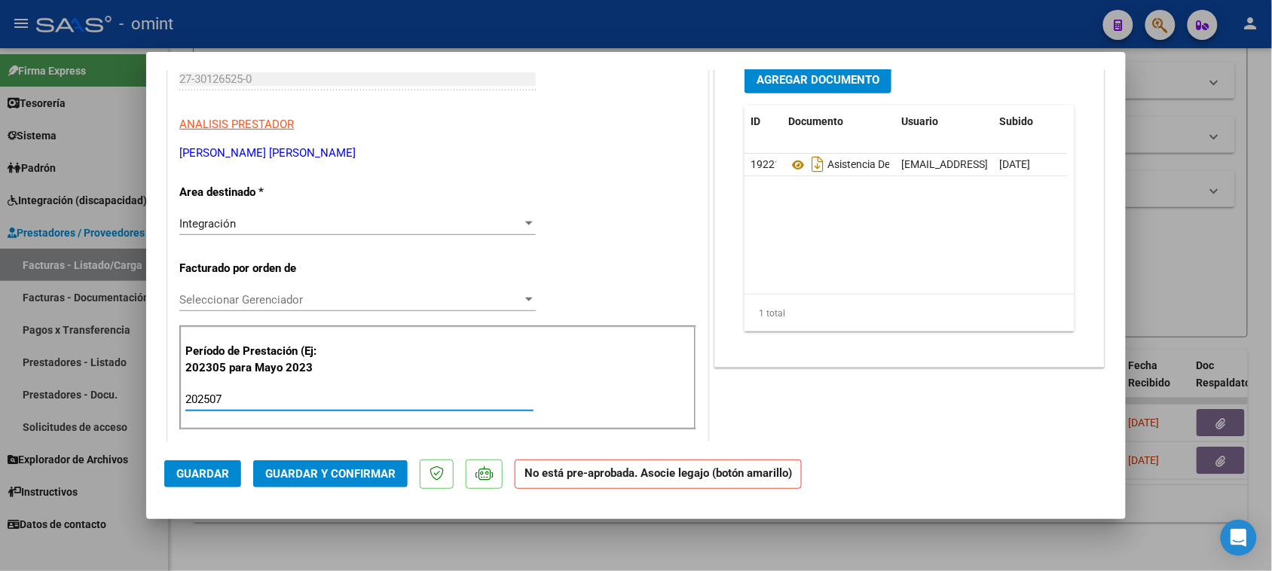
scroll to position [0, 0]
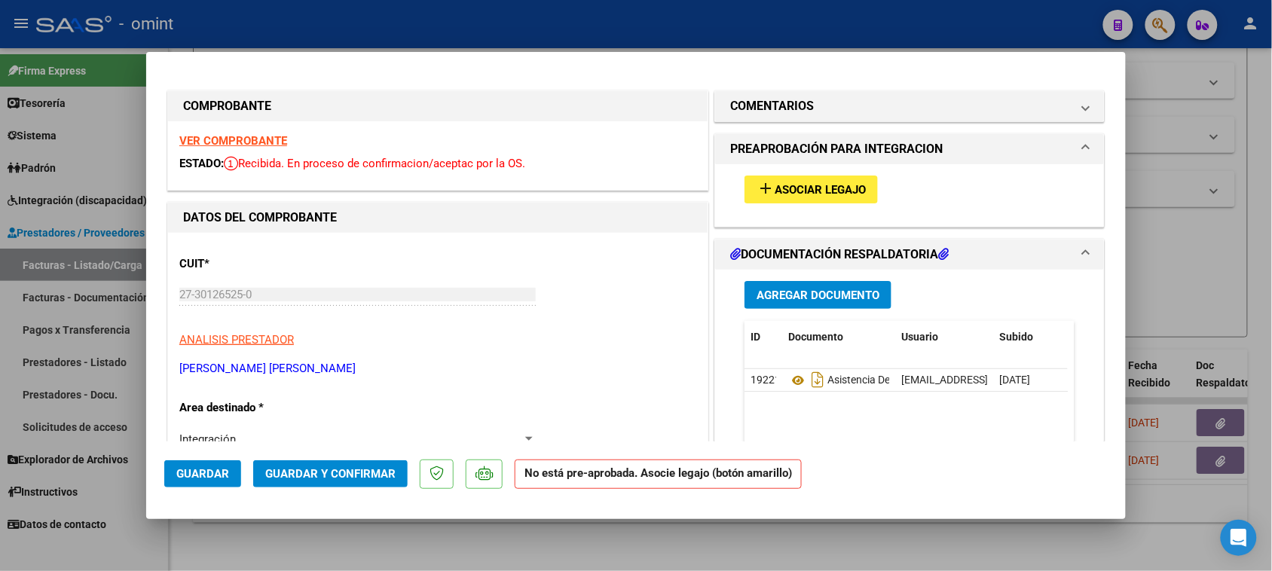
type input "202507"
click at [810, 183] on span "Asociar Legajo" at bounding box center [819, 190] width 91 height 14
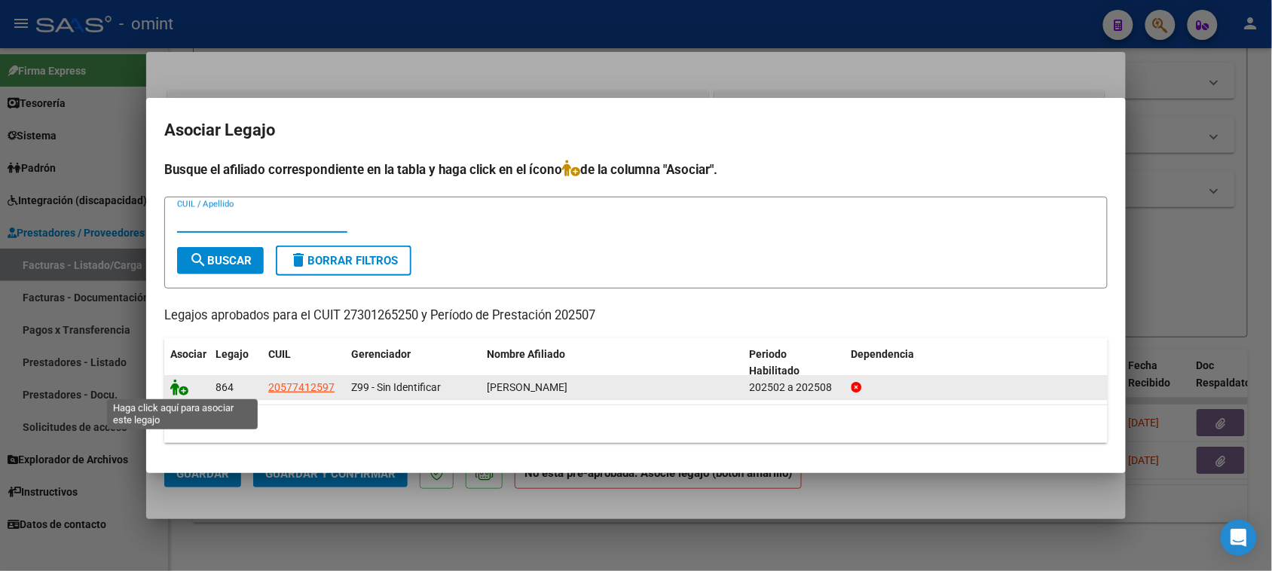
click at [175, 390] on icon at bounding box center [179, 387] width 18 height 17
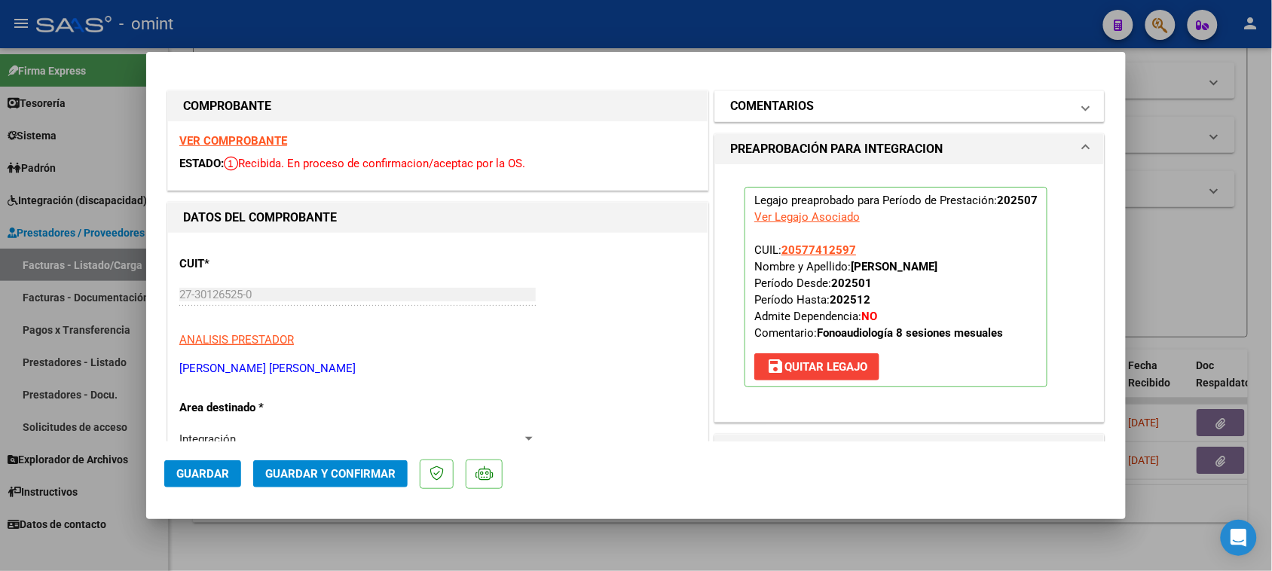
click at [750, 118] on mat-expansion-panel-header "COMENTARIOS" at bounding box center [909, 106] width 389 height 30
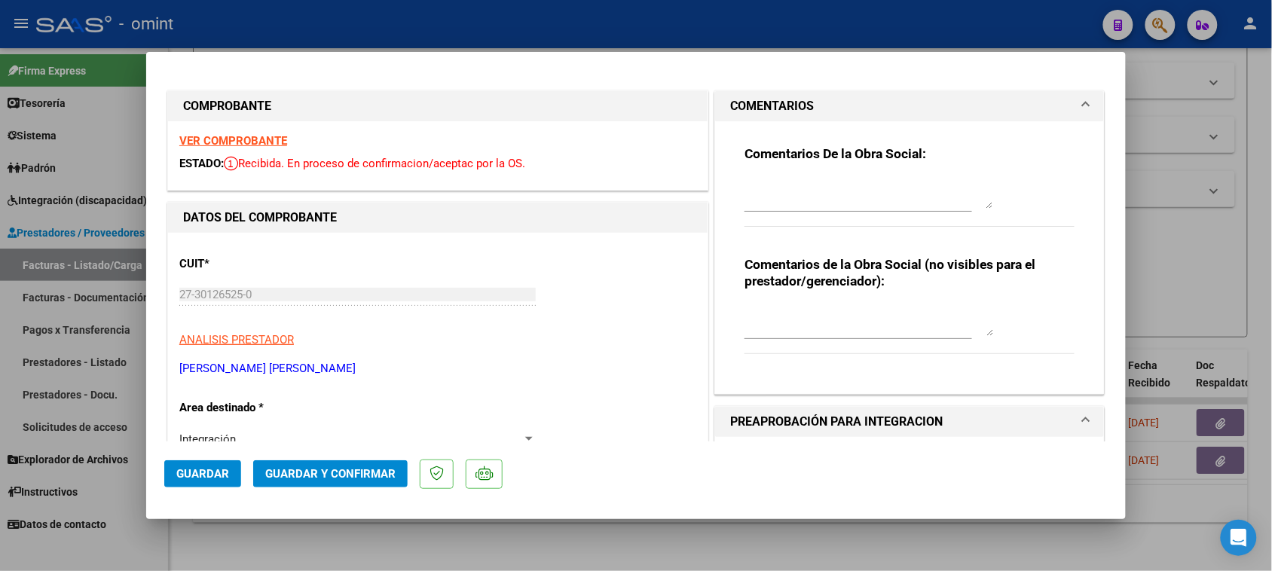
click at [752, 189] on textarea at bounding box center [868, 194] width 249 height 30
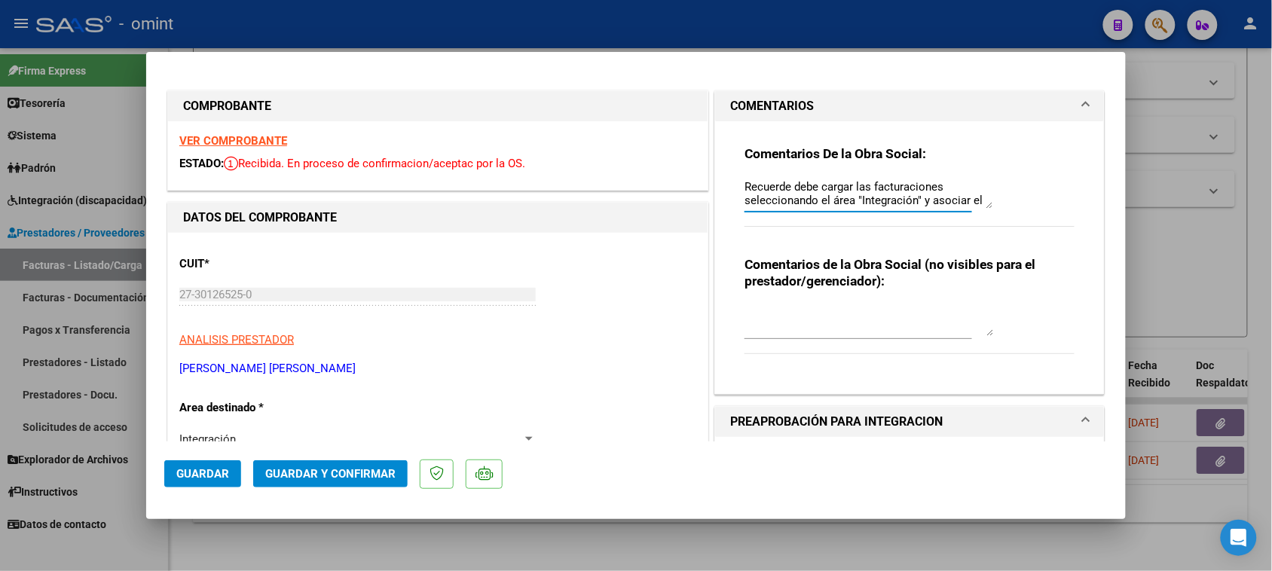
type textarea "Recuerde debe cargar las facturaciones seleccionando el área "Integración" y as…"
click at [287, 458] on mat-dialog-actions "Guardar Guardar y Confirmar" at bounding box center [635, 471] width 943 height 60
click at [288, 469] on span "Guardar y Confirmar" at bounding box center [330, 474] width 130 height 14
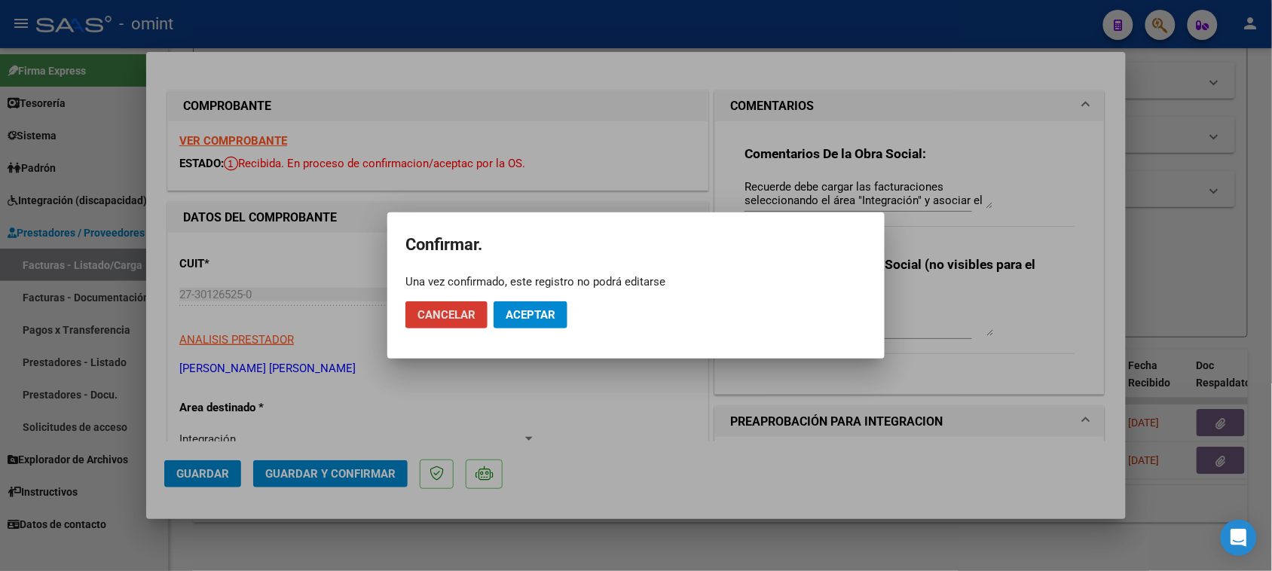
click at [531, 302] on button "Aceptar" at bounding box center [530, 314] width 74 height 27
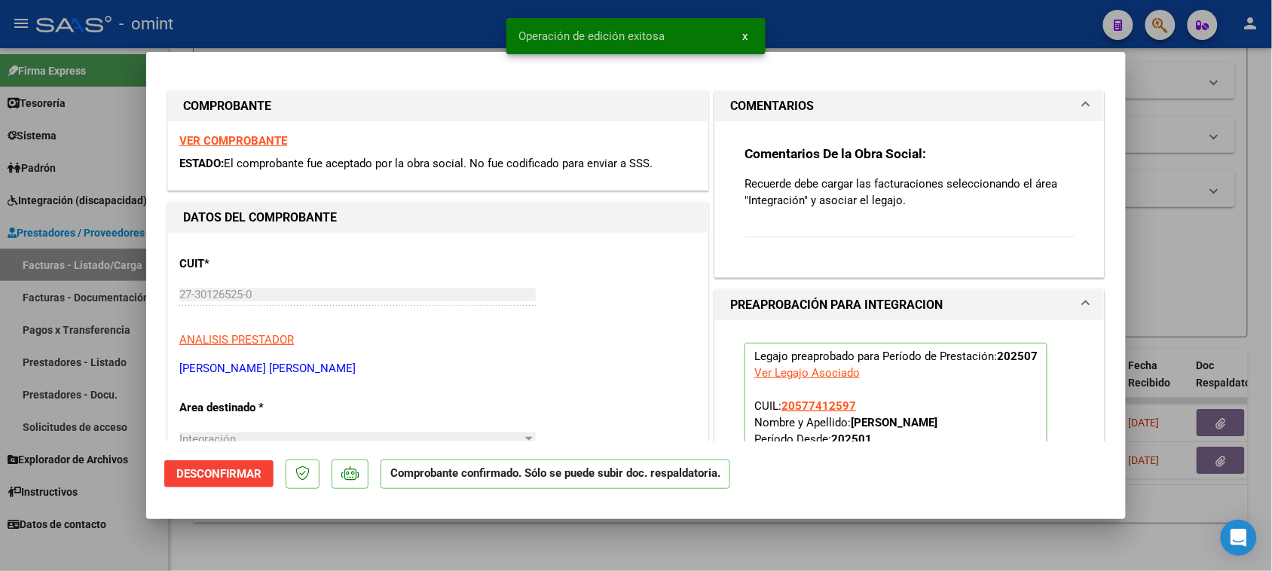
type input "$ 0,00"
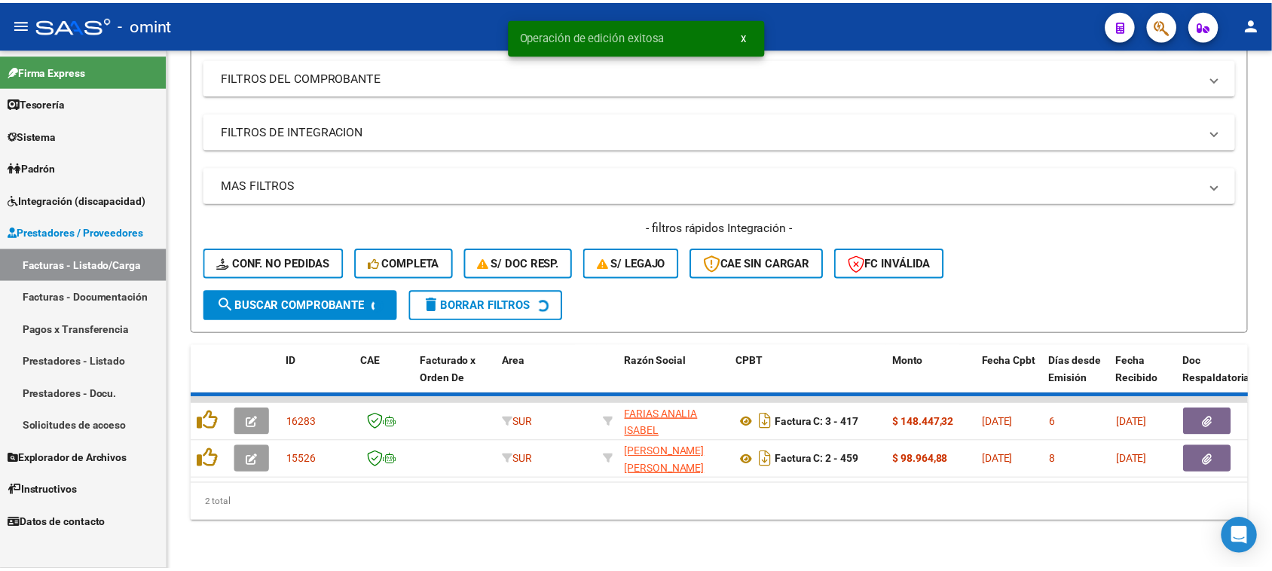
scroll to position [167, 0]
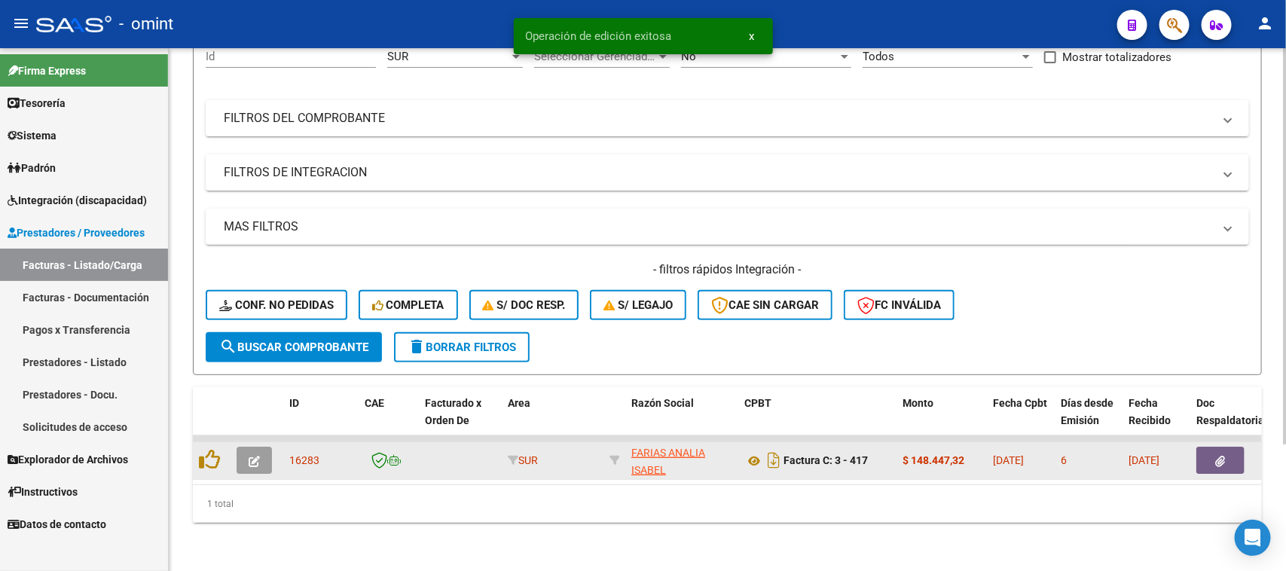
click at [246, 447] on button "button" at bounding box center [254, 460] width 35 height 27
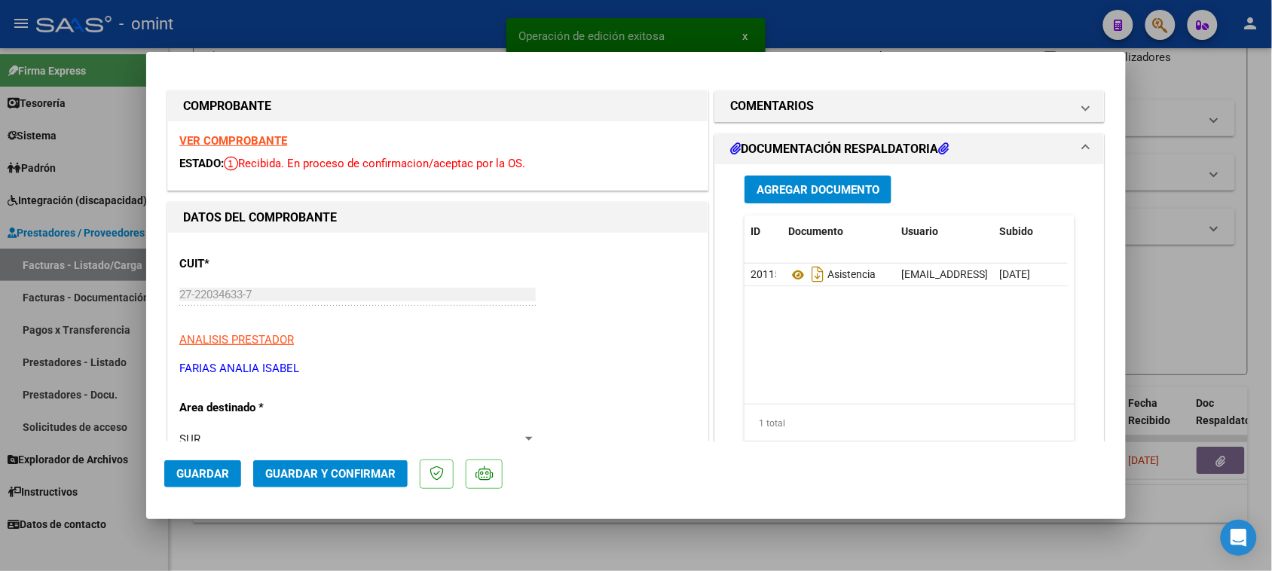
click at [250, 144] on strong "VER COMPROBANTE" at bounding box center [233, 141] width 108 height 14
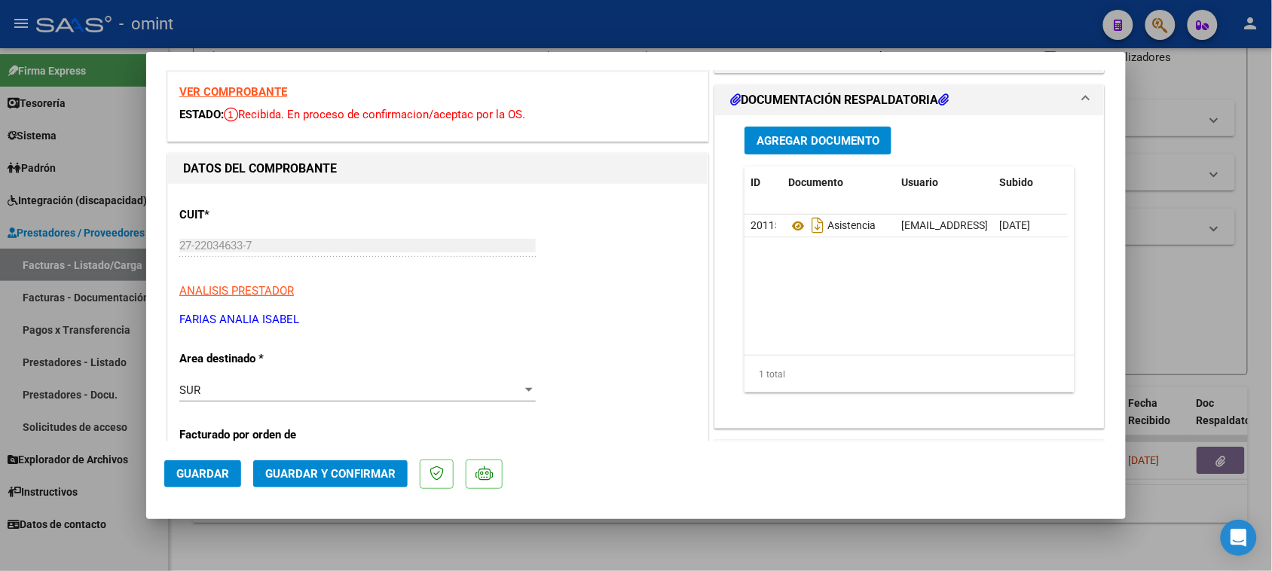
scroll to position [94, 0]
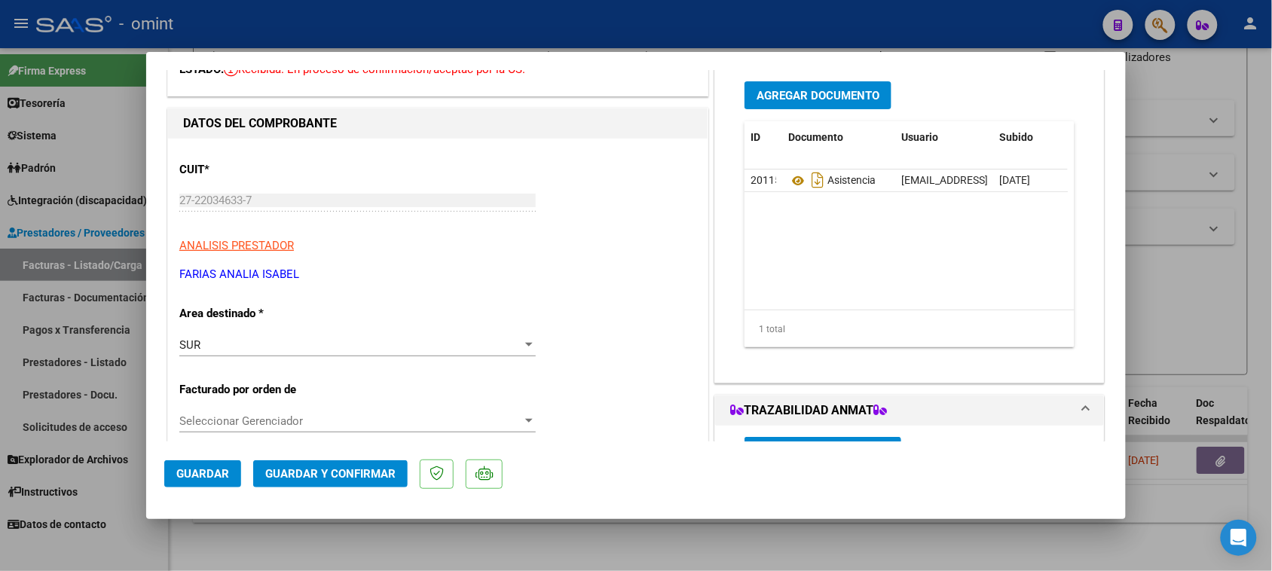
click at [386, 351] on div "SUR" at bounding box center [350, 345] width 343 height 14
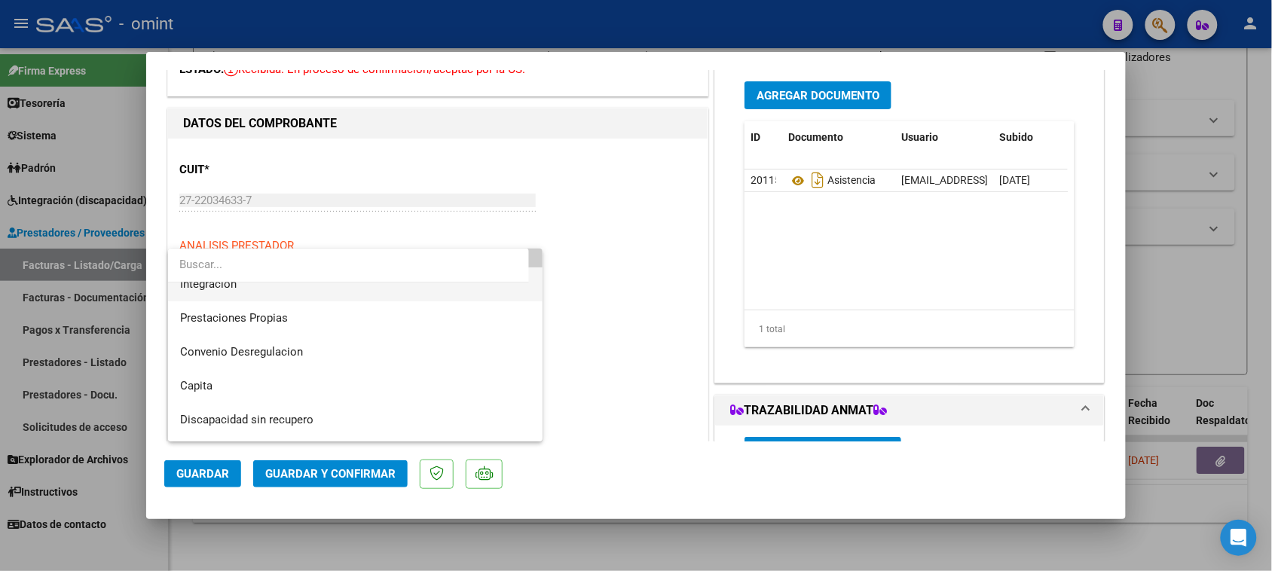
click at [399, 294] on span "Integración" at bounding box center [355, 284] width 351 height 34
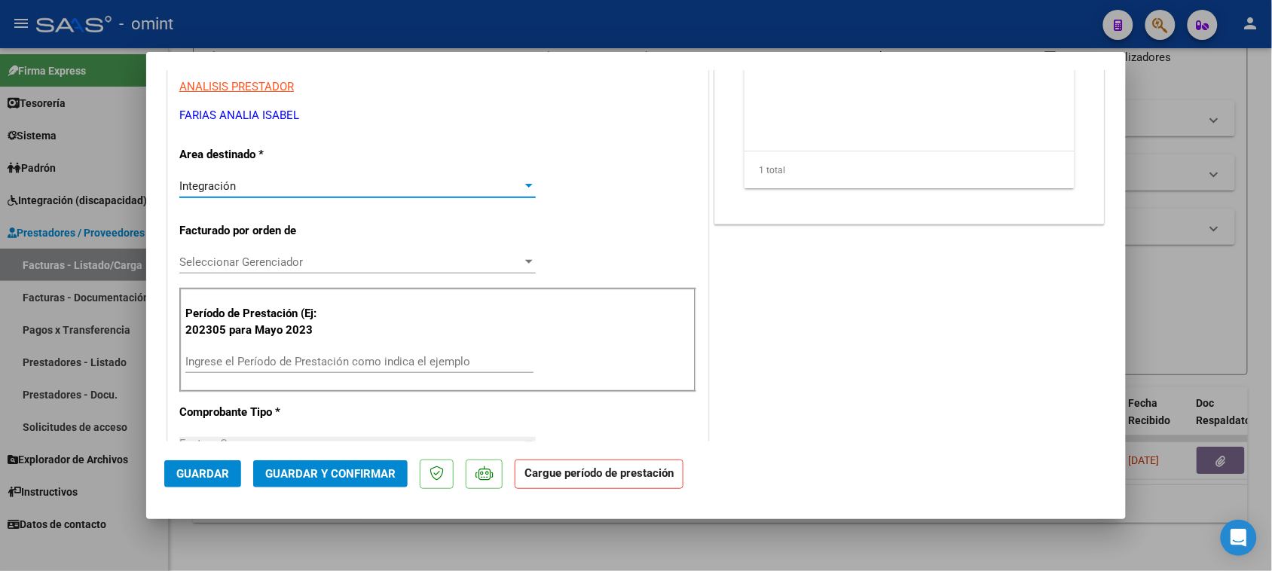
scroll to position [282, 0]
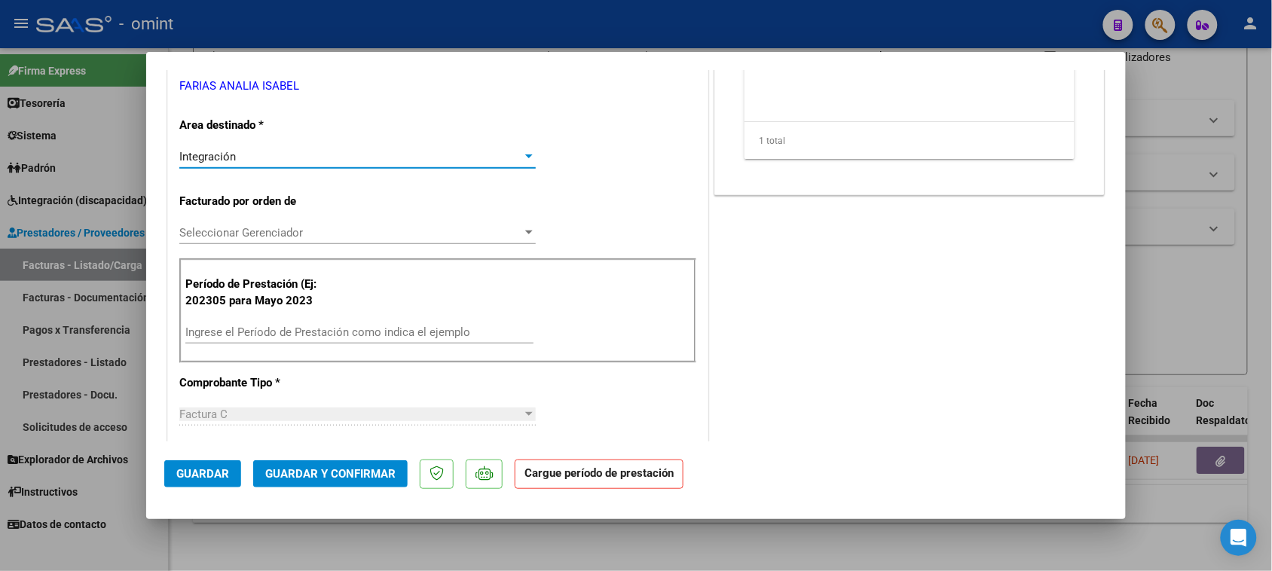
click at [366, 339] on input "Ingrese el Período de Prestación como indica el ejemplo" at bounding box center [359, 332] width 348 height 14
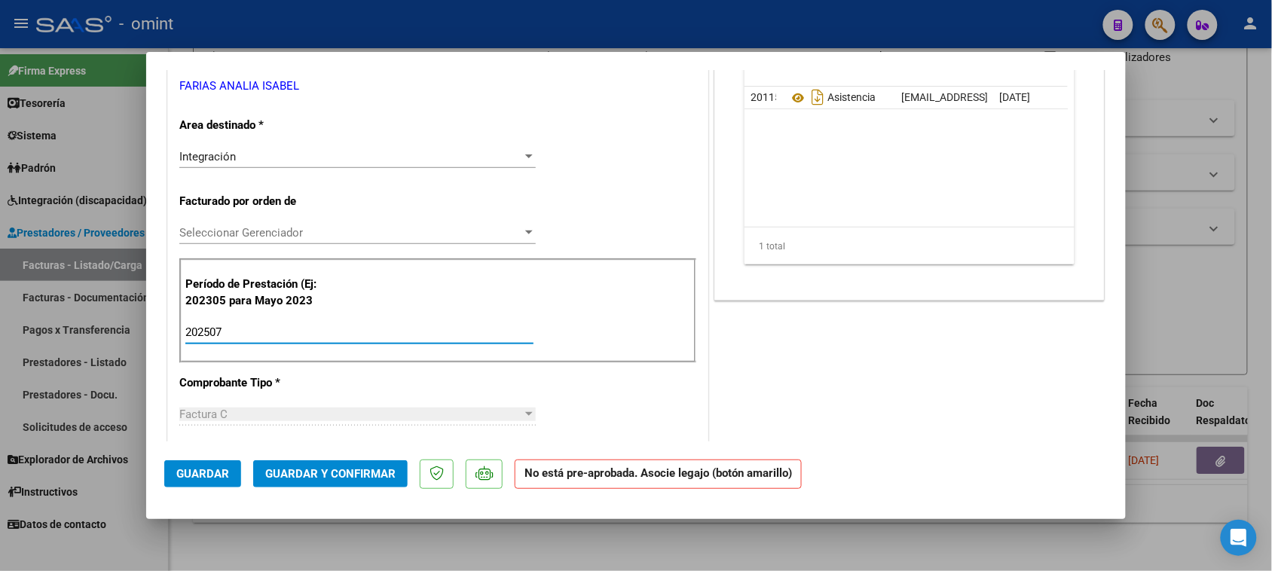
scroll to position [0, 0]
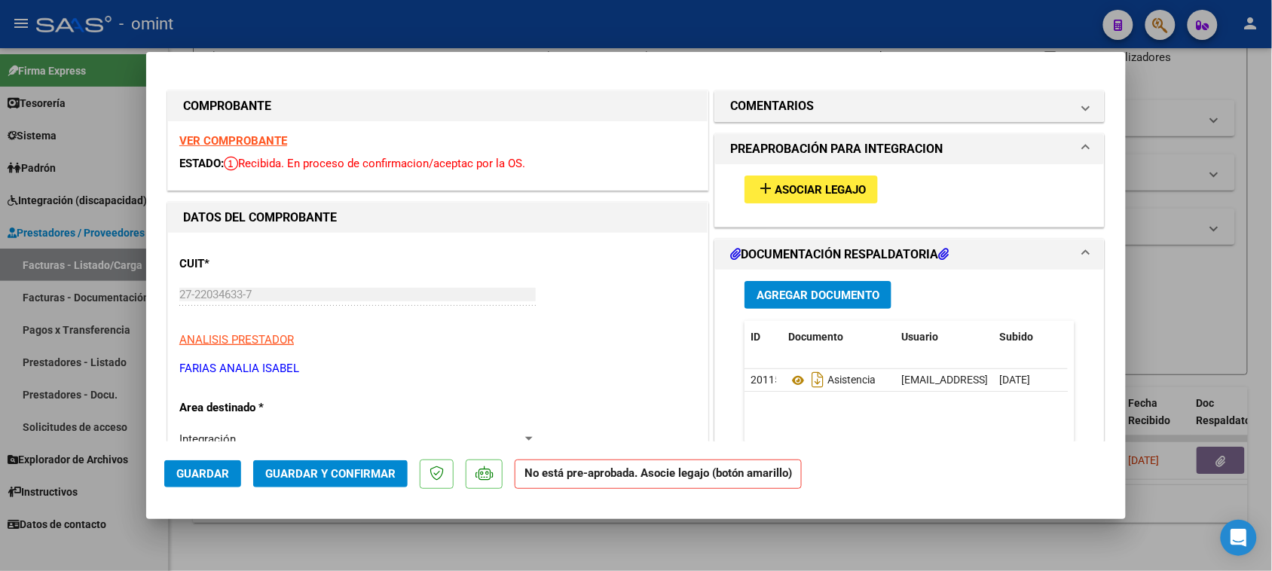
type input "202507"
click at [811, 185] on span "Asociar Legajo" at bounding box center [819, 190] width 91 height 14
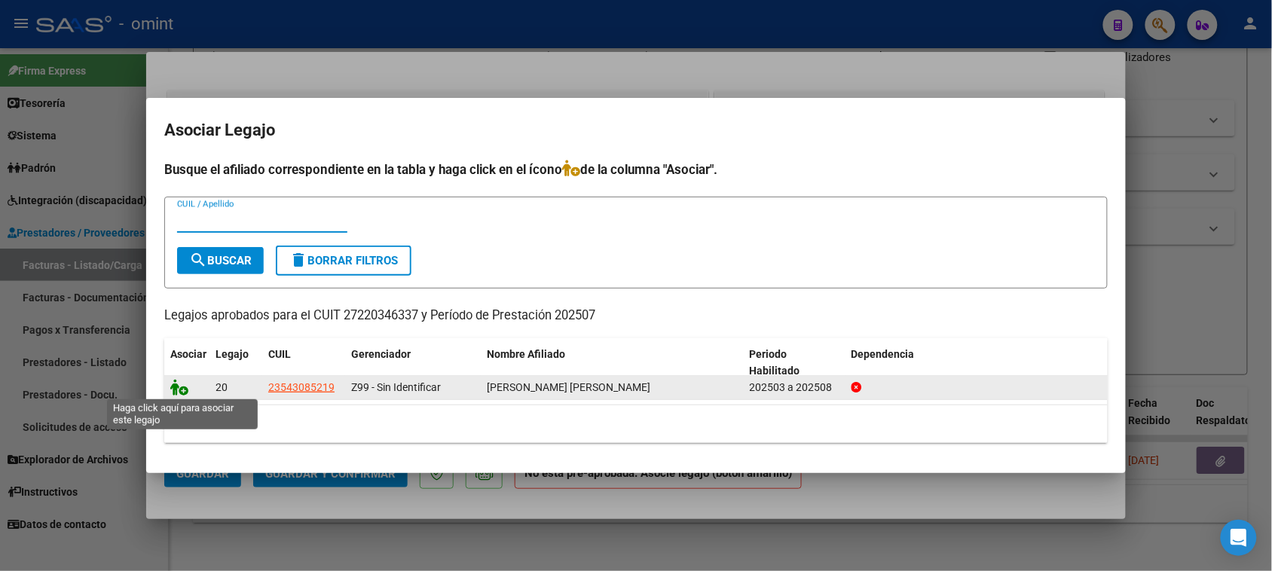
click at [182, 386] on icon at bounding box center [179, 387] width 18 height 17
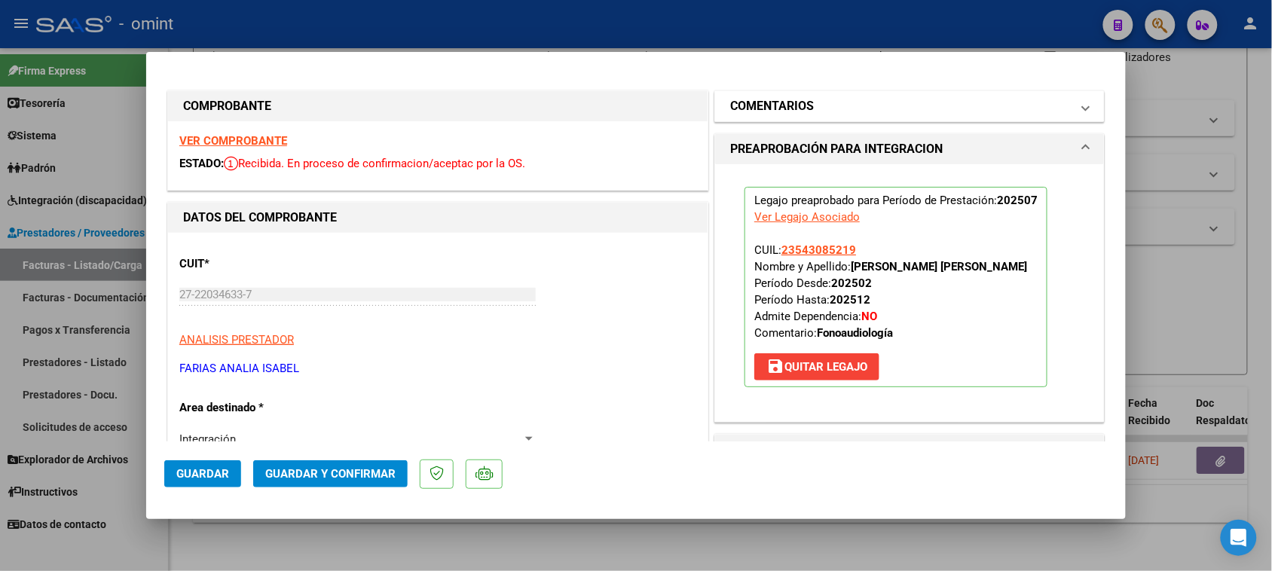
click at [816, 107] on mat-panel-title "COMENTARIOS" at bounding box center [900, 106] width 340 height 18
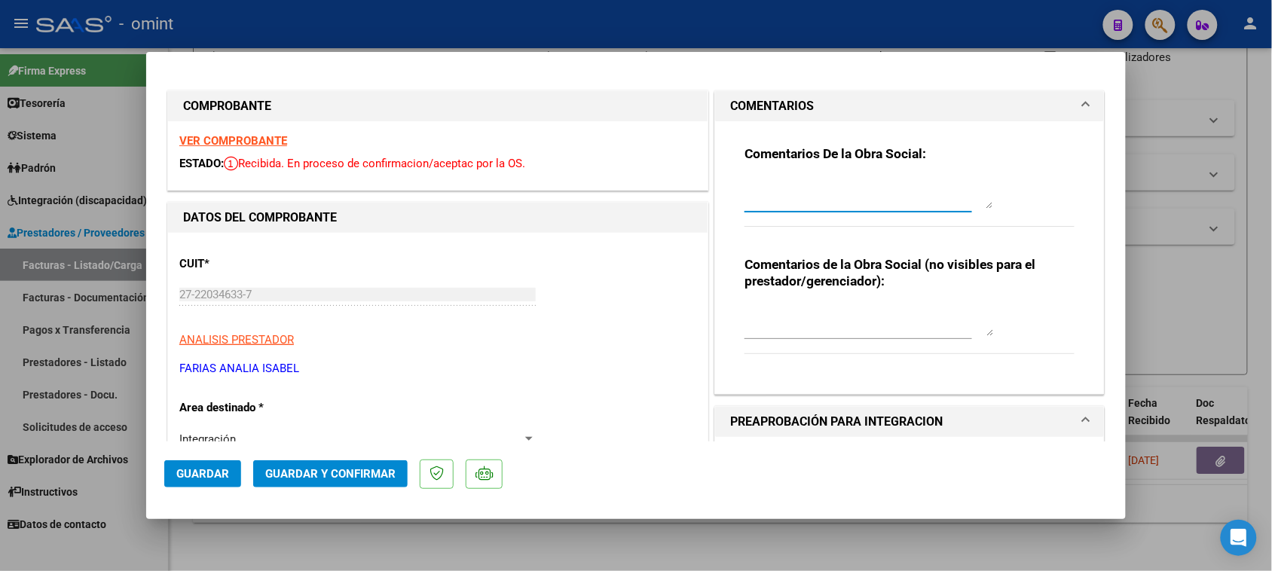
click at [804, 181] on textarea at bounding box center [868, 194] width 249 height 30
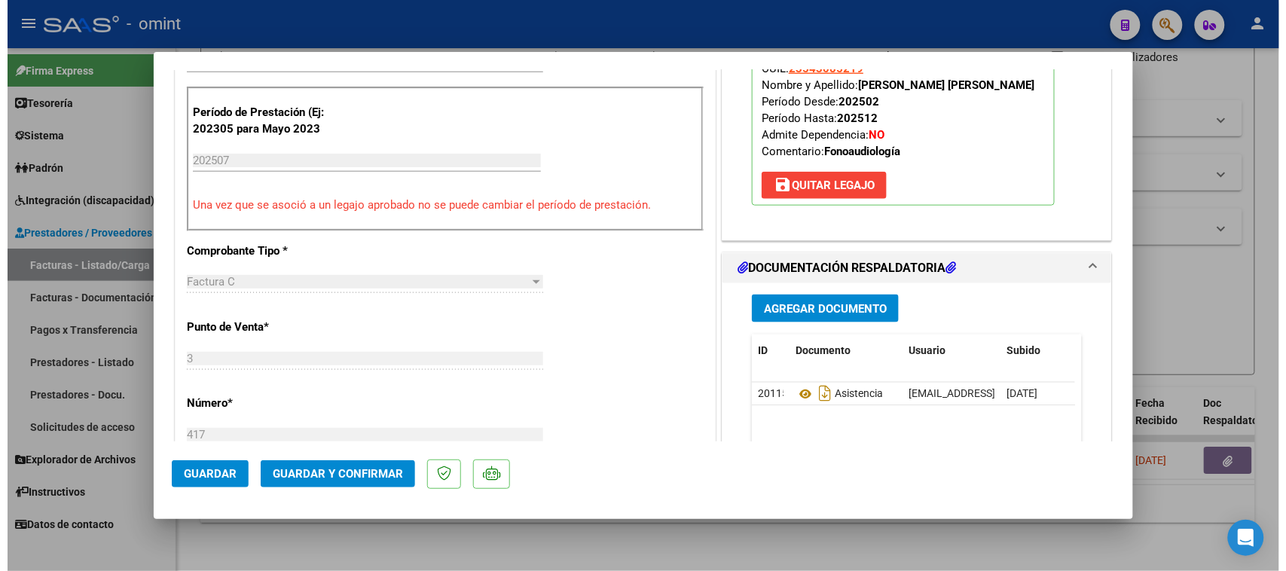
scroll to position [471, 0]
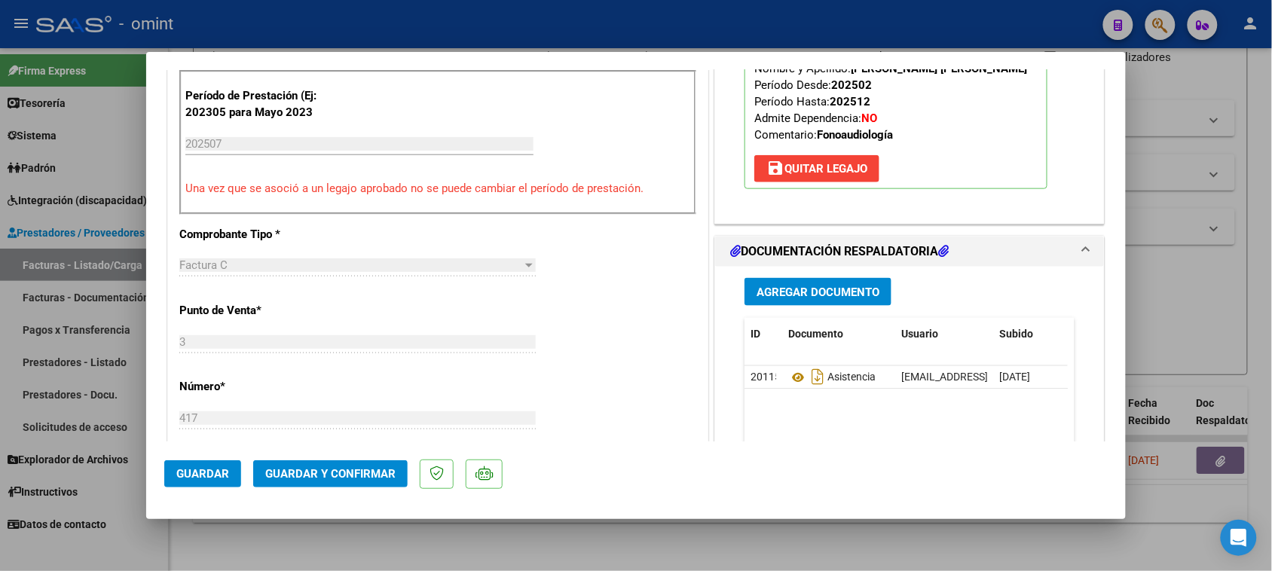
type textarea "Recuerde debe cargar sus facturas seleccionando el área "Integración" y asociar…"
click at [358, 467] on button "Guardar y Confirmar" at bounding box center [330, 473] width 154 height 27
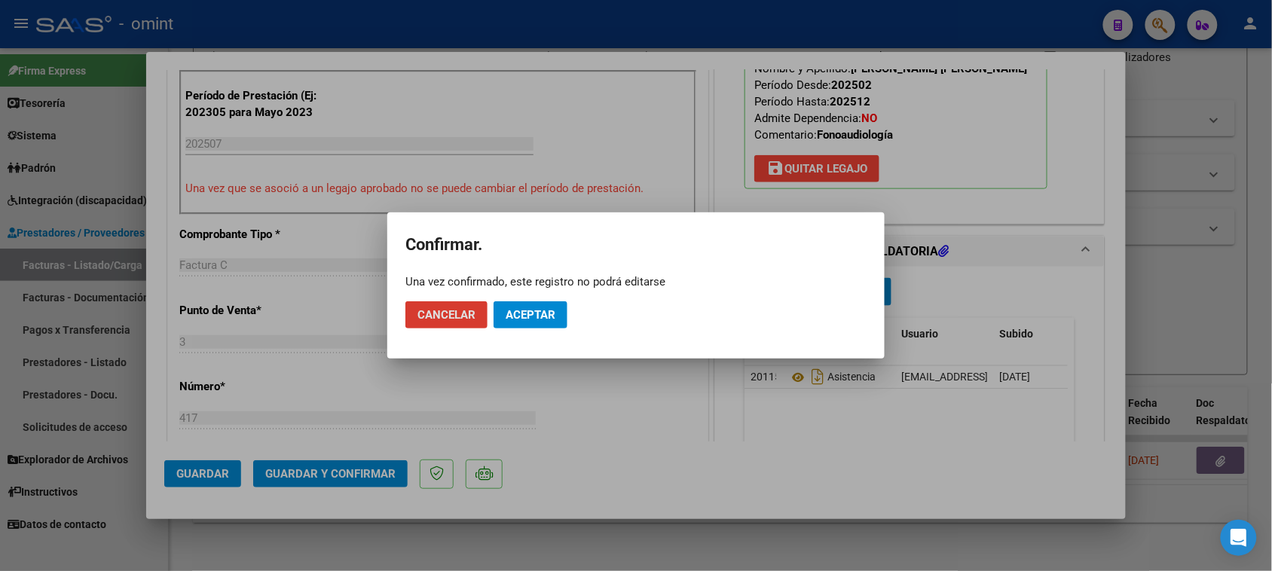
click at [539, 347] on mat-dialog-container "Confirmar. Una vez confirmado, este registro no podrá editarse Cancelar Aceptar" at bounding box center [635, 285] width 497 height 146
click at [547, 334] on mat-dialog-actions "Cancelar Aceptar" at bounding box center [635, 314] width 461 height 51
click at [546, 321] on span "Aceptar" at bounding box center [530, 315] width 50 height 14
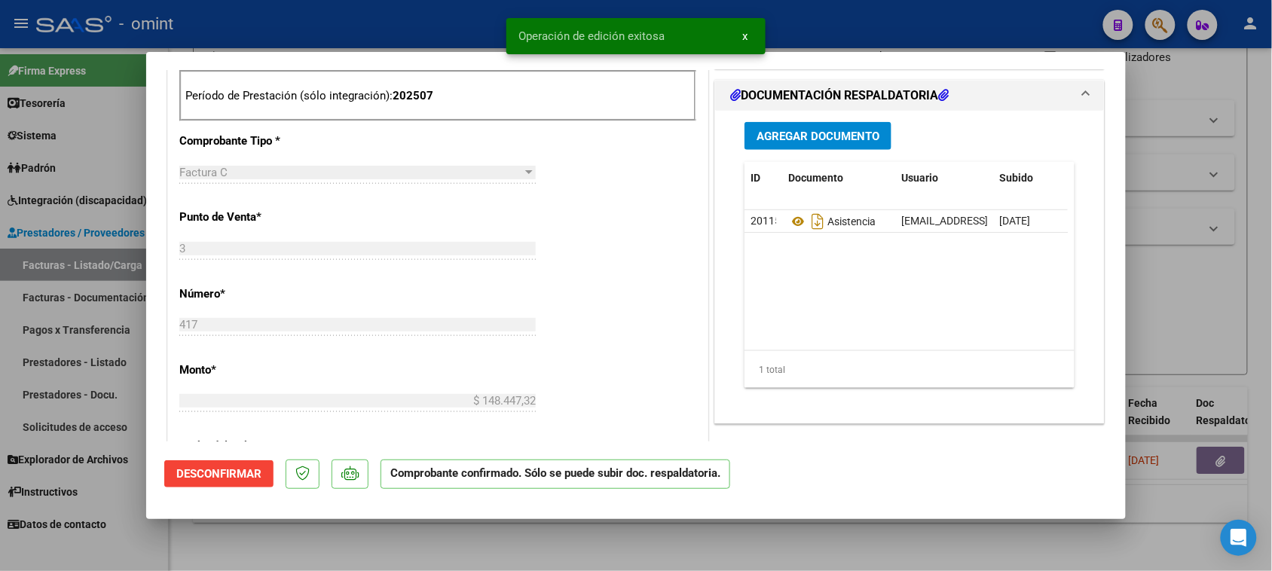
type input "$ 0,00"
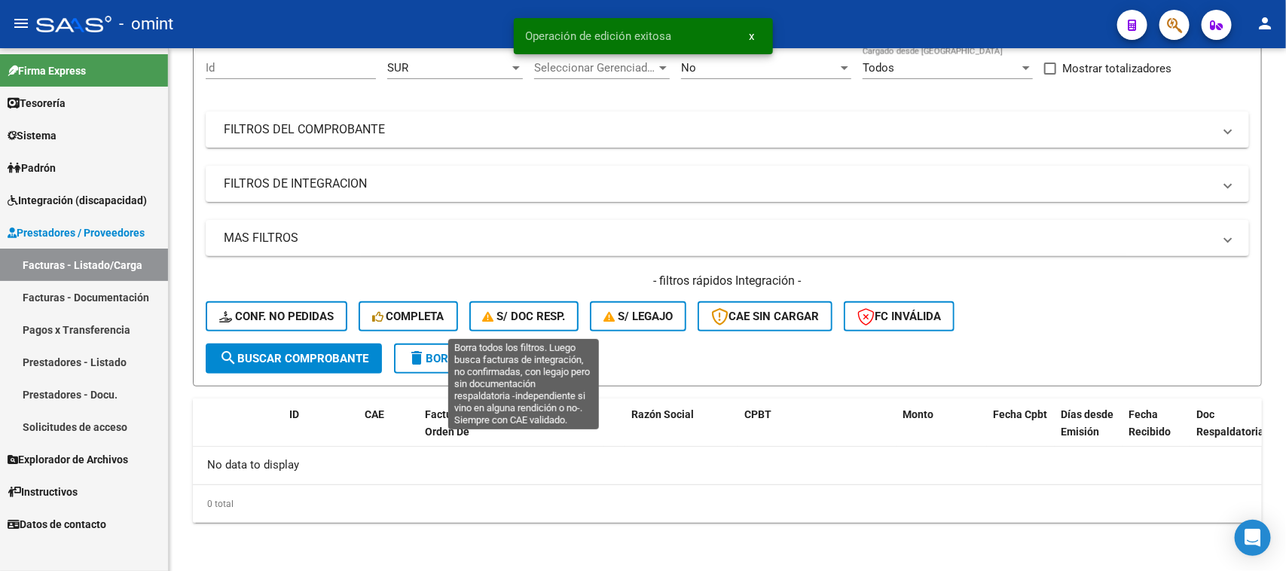
scroll to position [141, 0]
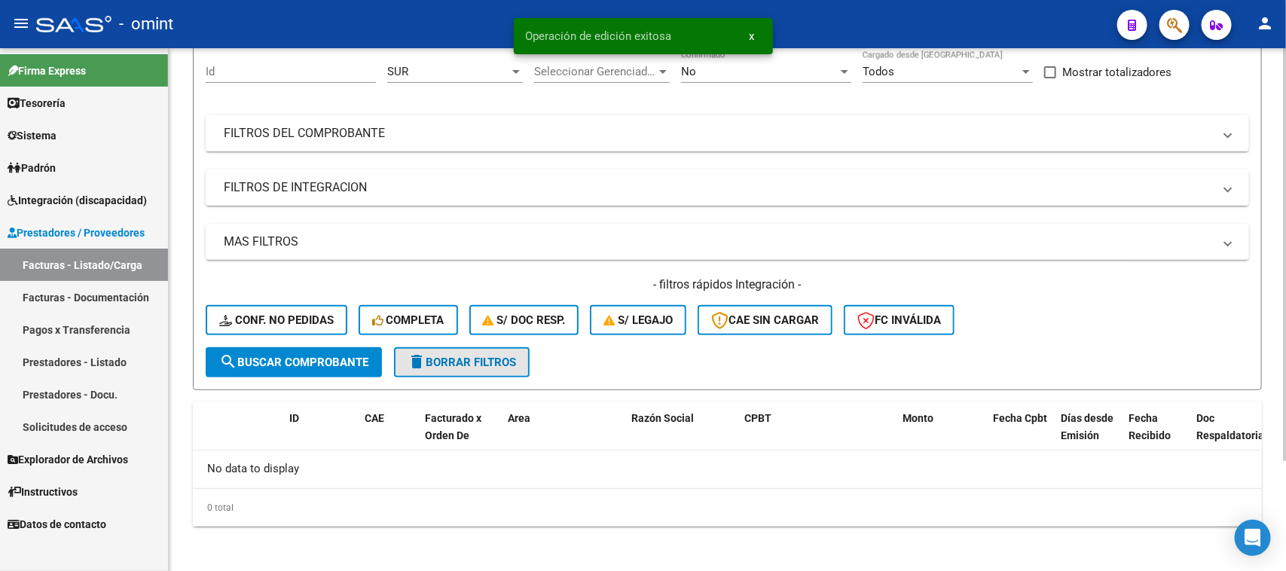
click at [472, 362] on span "delete Borrar Filtros" at bounding box center [462, 363] width 108 height 14
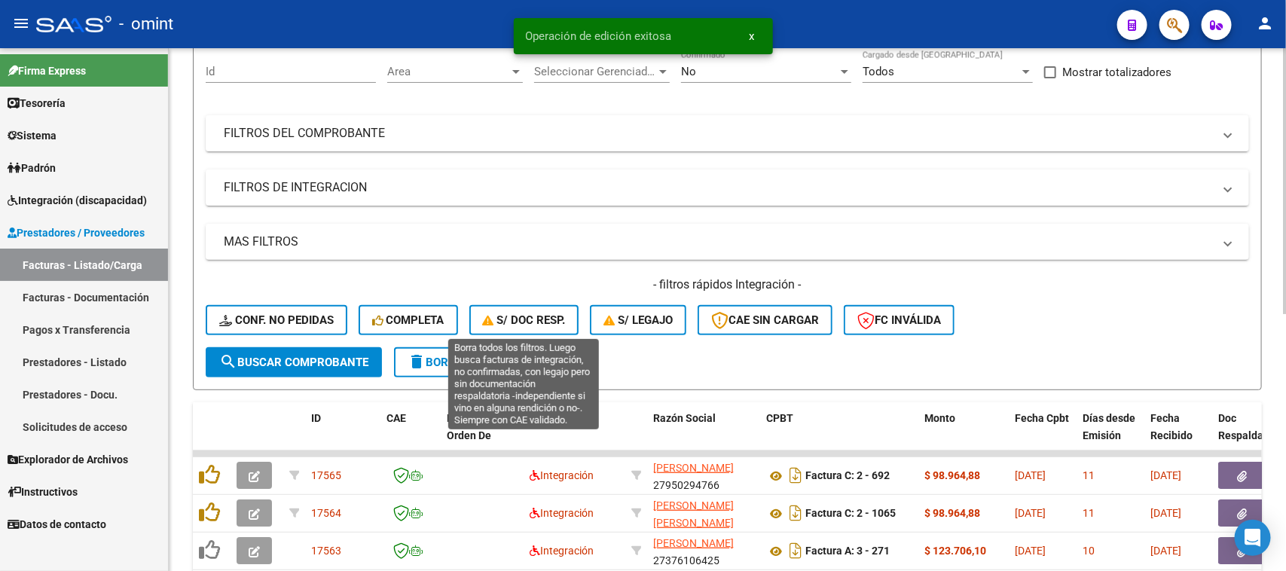
scroll to position [0, 0]
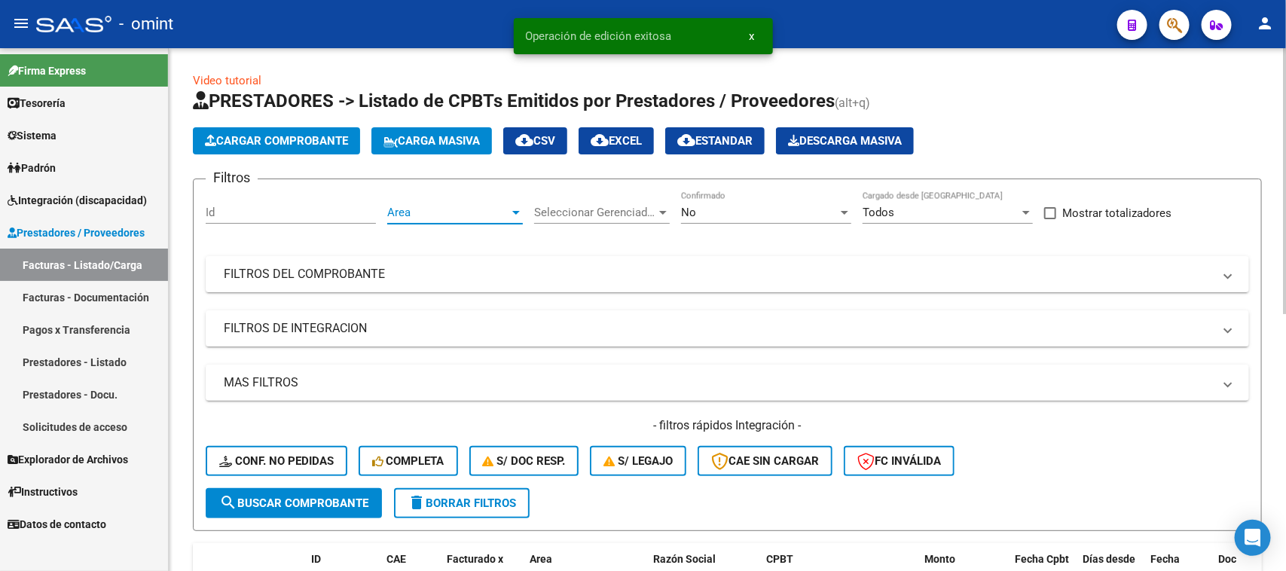
click at [450, 206] on span "Area" at bounding box center [448, 213] width 122 height 14
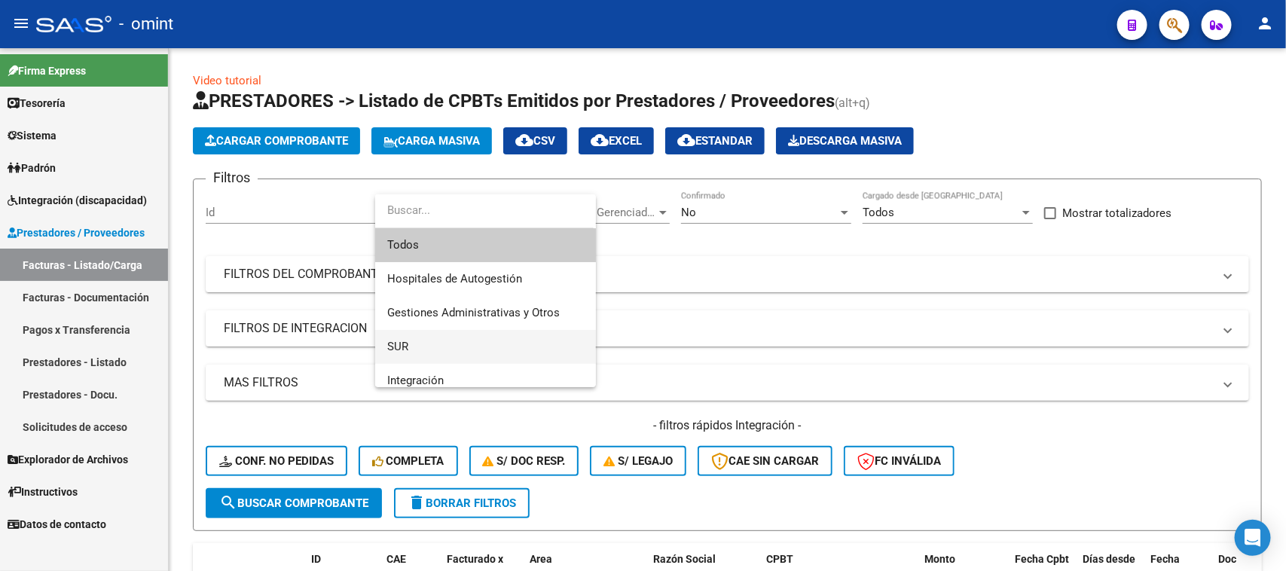
scroll to position [94, 0]
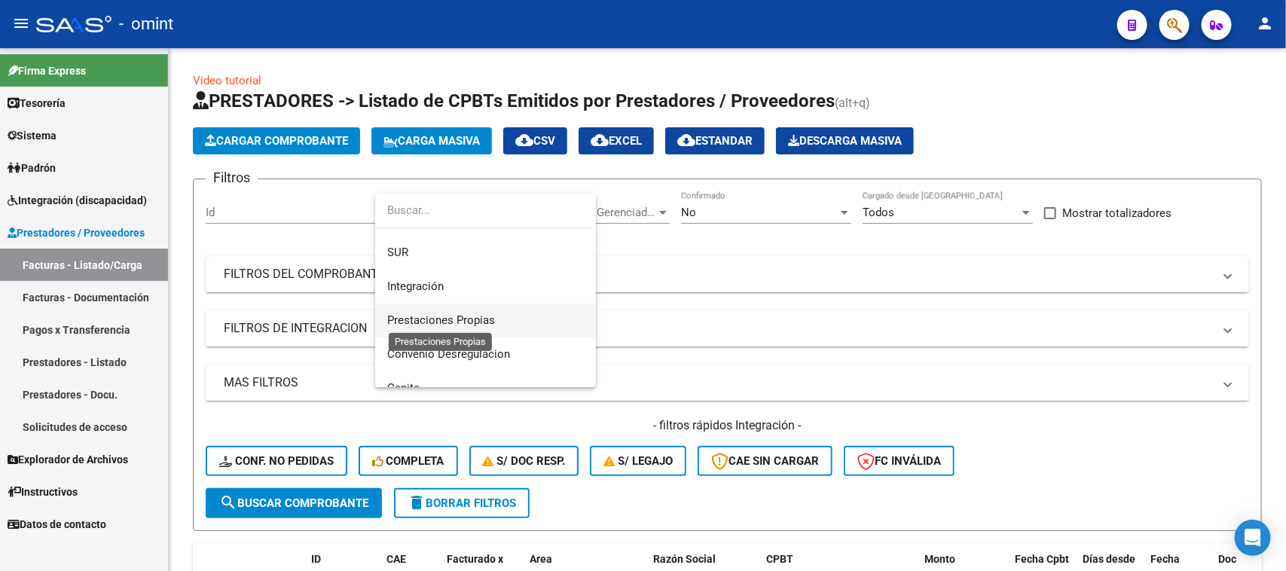
click at [466, 317] on span "Prestaciones Propias" at bounding box center [441, 320] width 108 height 14
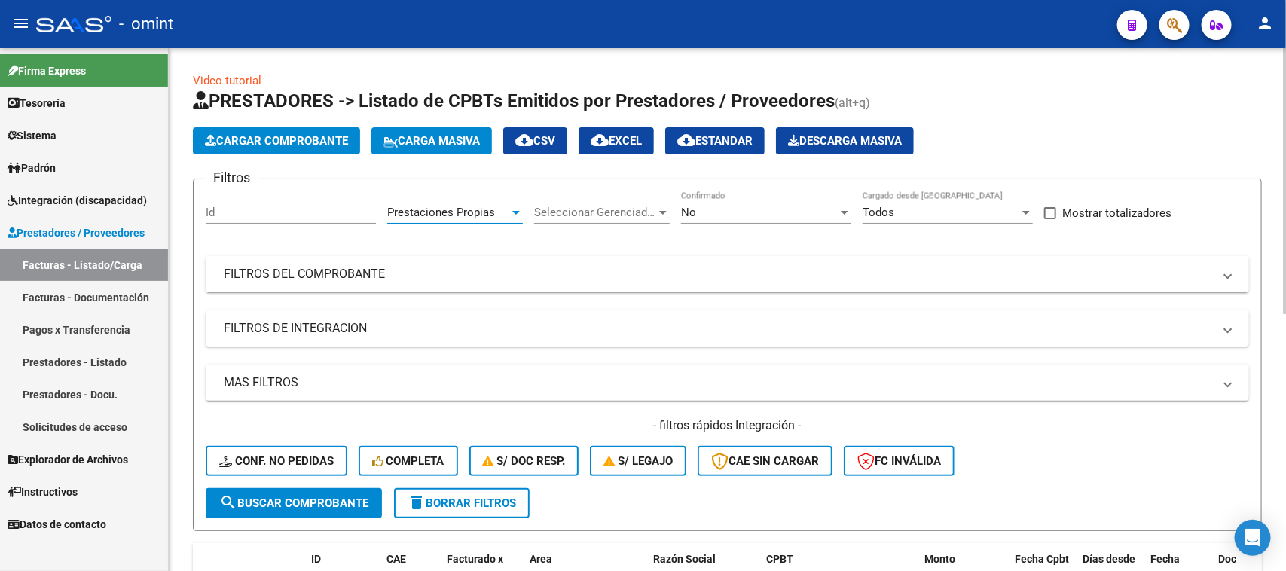
drag, startPoint x: 311, startPoint y: 521, endPoint x: 320, endPoint y: 502, distance: 20.2
click at [311, 518] on form "Filtros Id Prestaciones Propias Area Seleccionar Gerenciador Seleccionar Gerenc…" at bounding box center [727, 355] width 1069 height 353
click at [320, 502] on span "search Buscar Comprobante" at bounding box center [293, 503] width 149 height 14
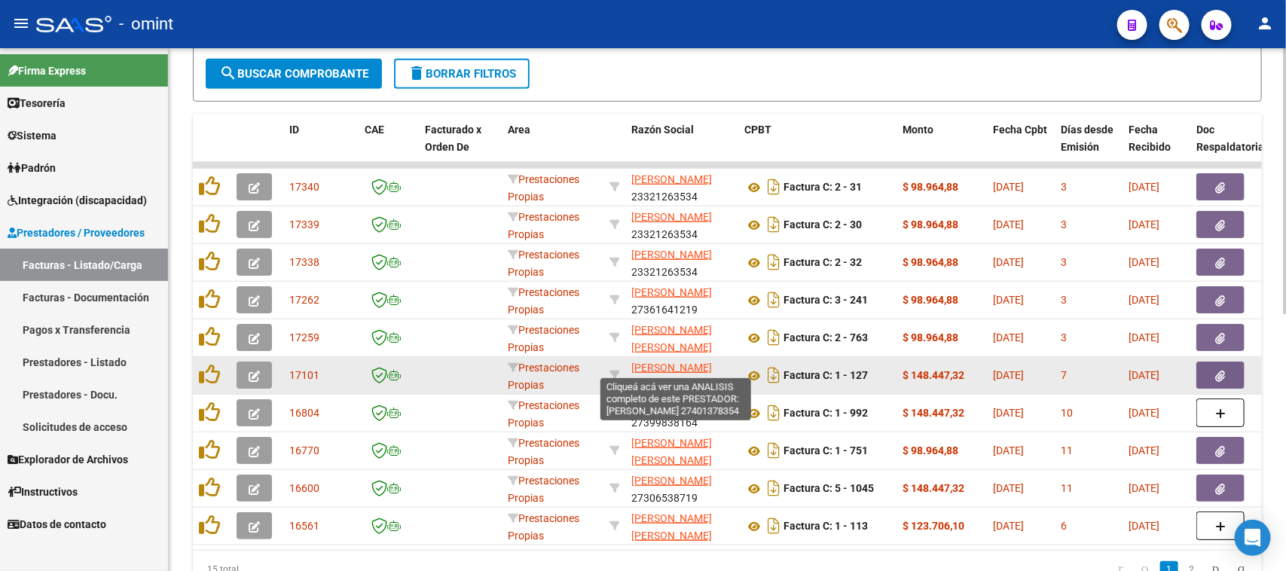
scroll to position [506, 0]
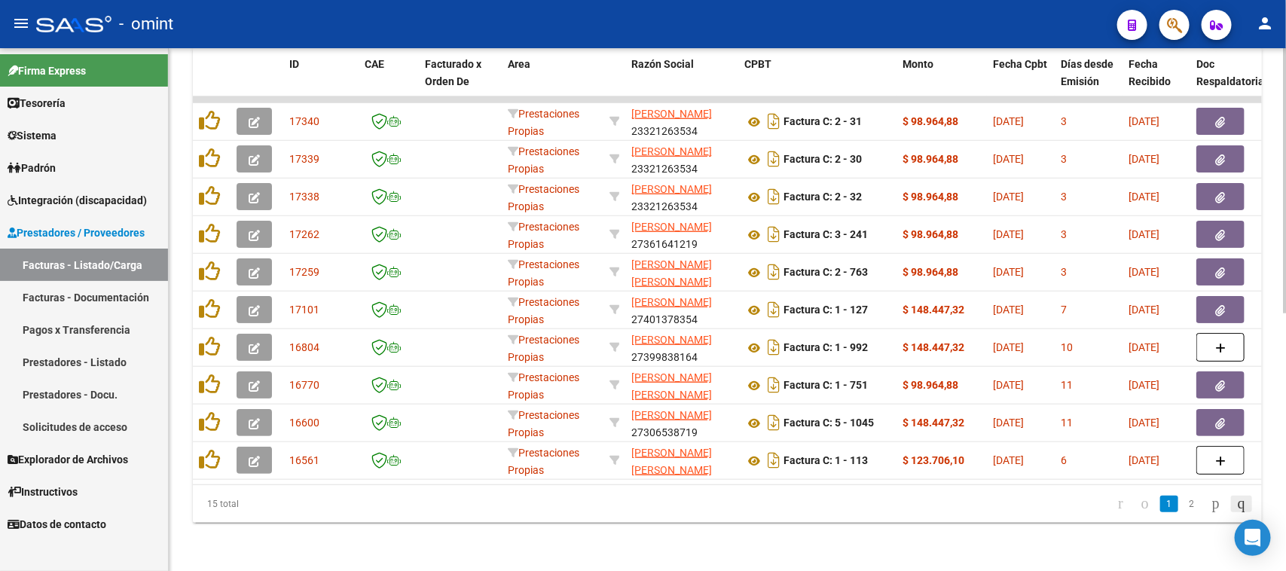
click at [1237, 503] on icon "go to last page" at bounding box center [1241, 503] width 12 height 18
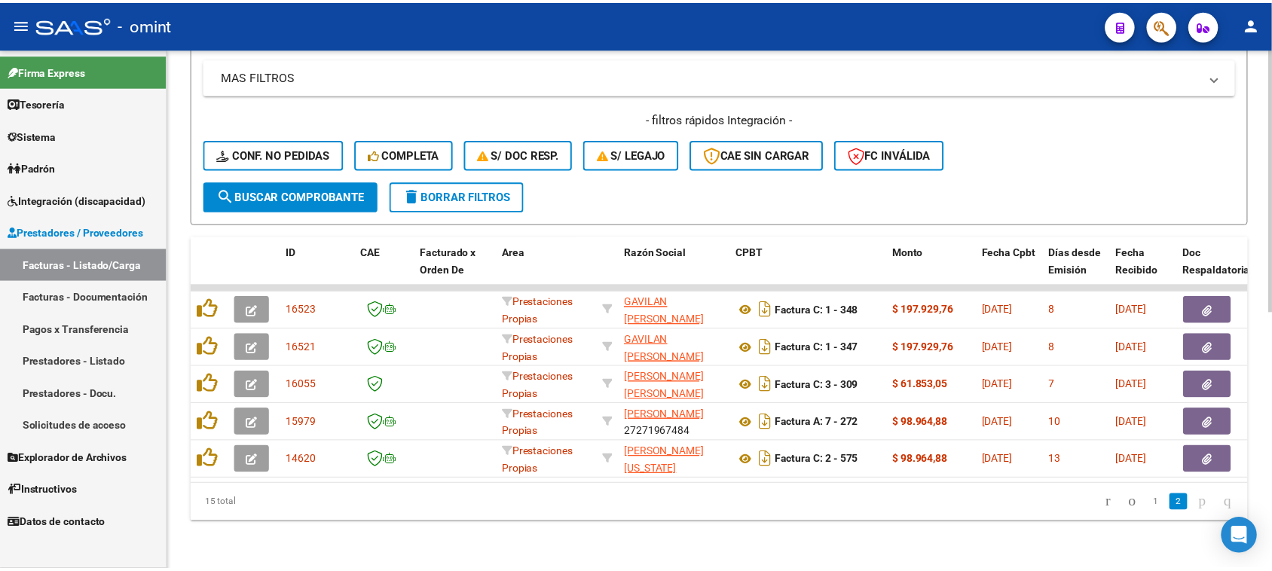
scroll to position [318, 0]
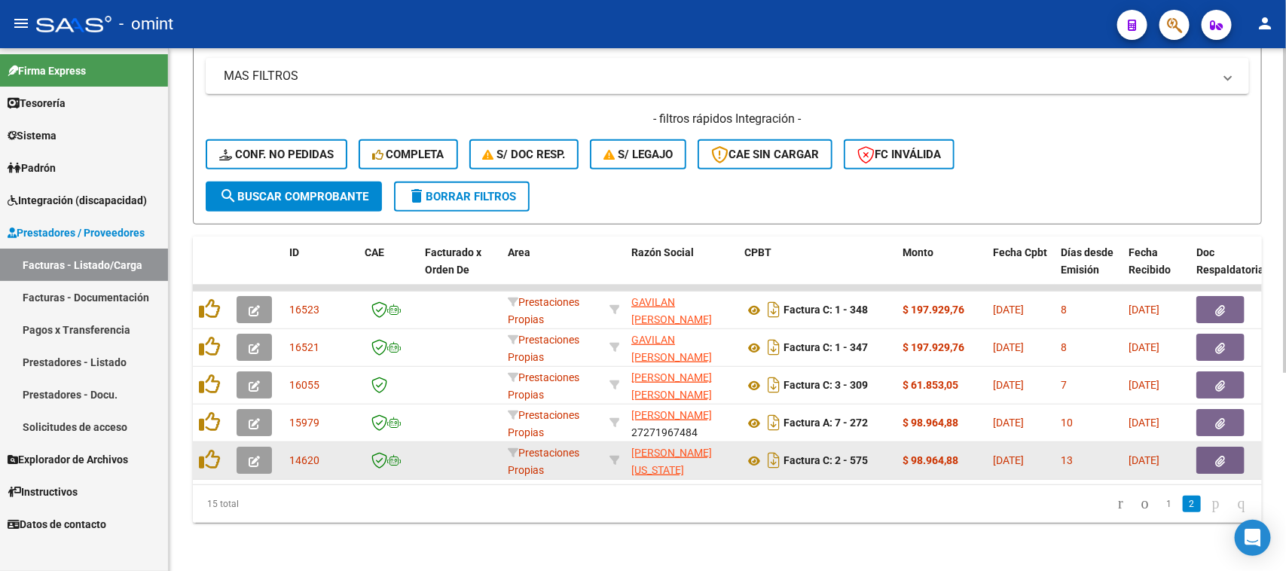
click at [262, 453] on button "button" at bounding box center [254, 460] width 35 height 27
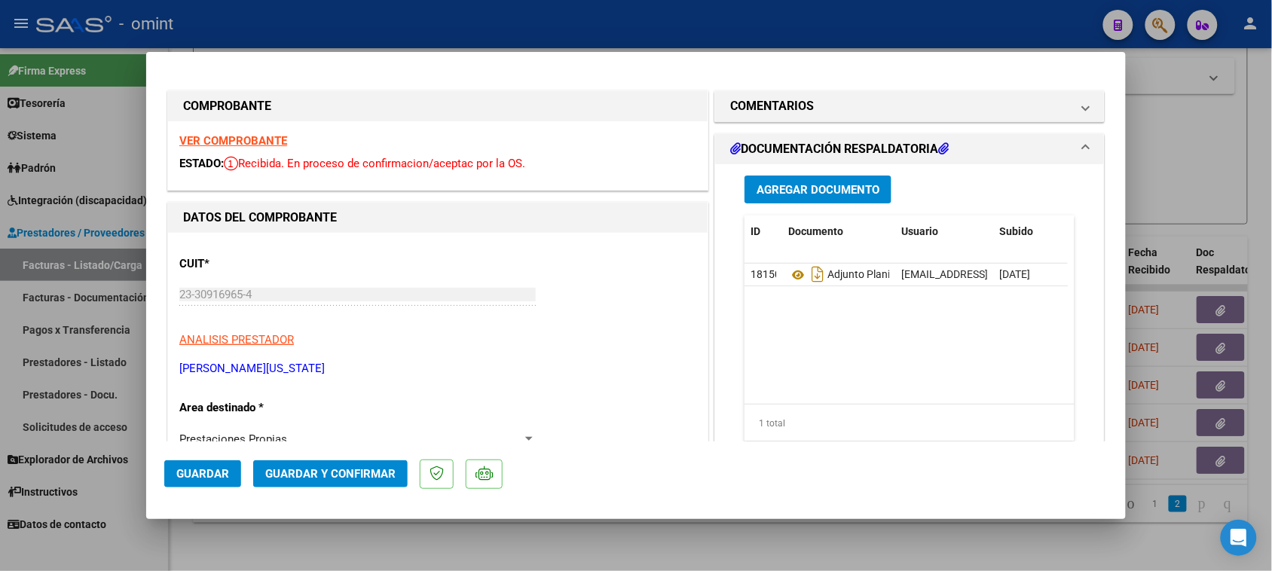
click at [272, 140] on strong "VER COMPROBANTE" at bounding box center [233, 141] width 108 height 14
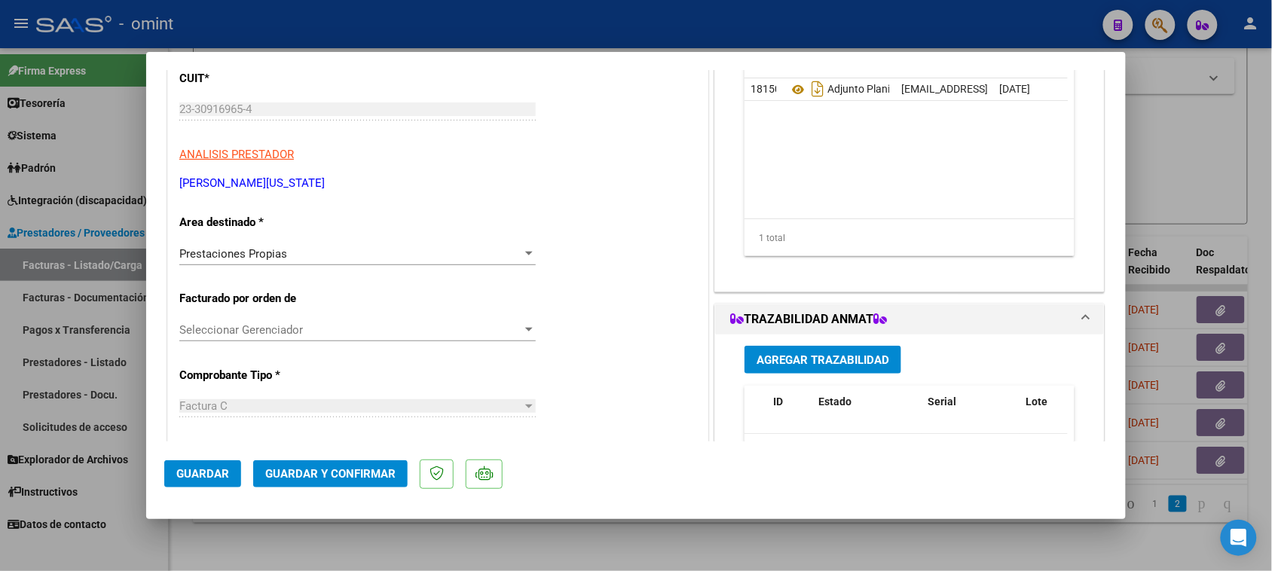
scroll to position [188, 0]
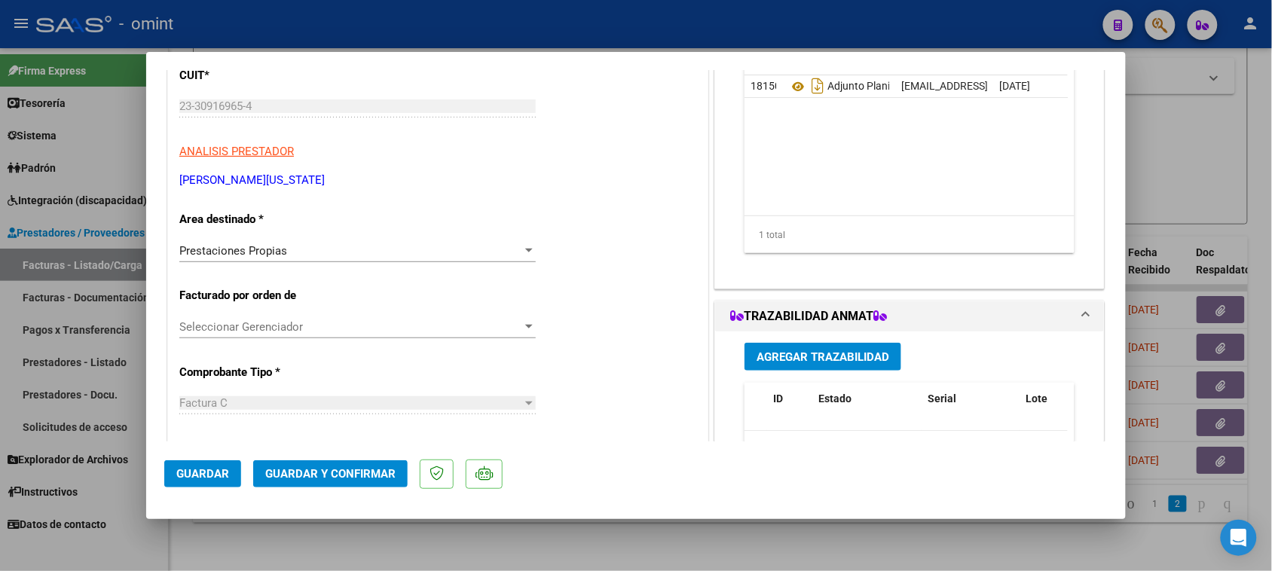
click at [408, 247] on div "Prestaciones Propias" at bounding box center [350, 251] width 343 height 14
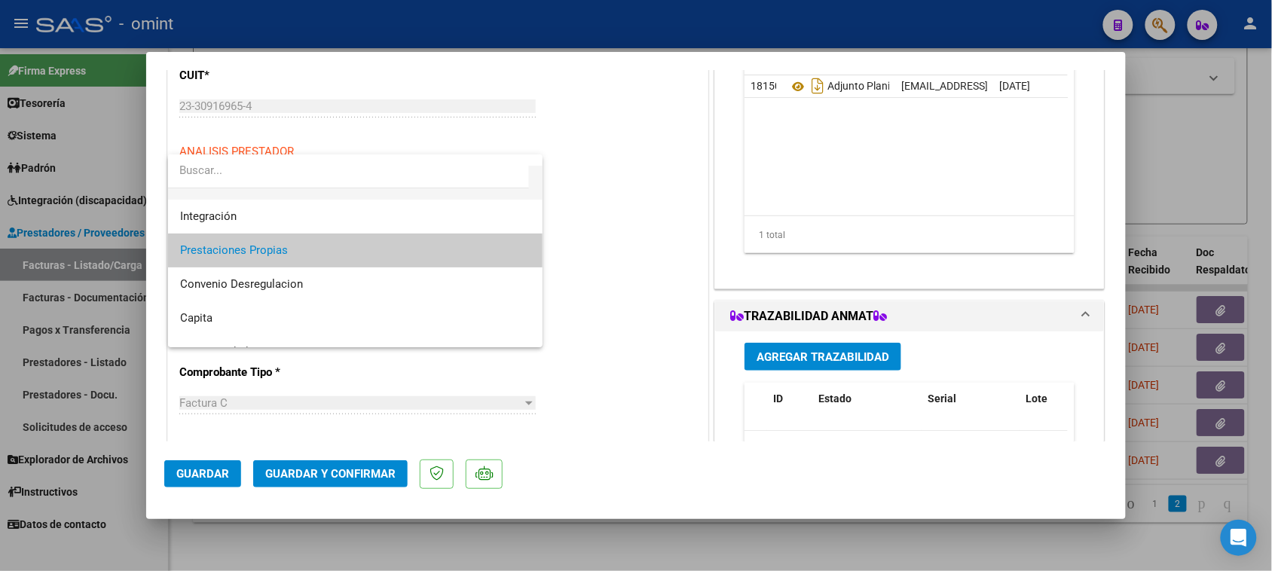
scroll to position [0, 0]
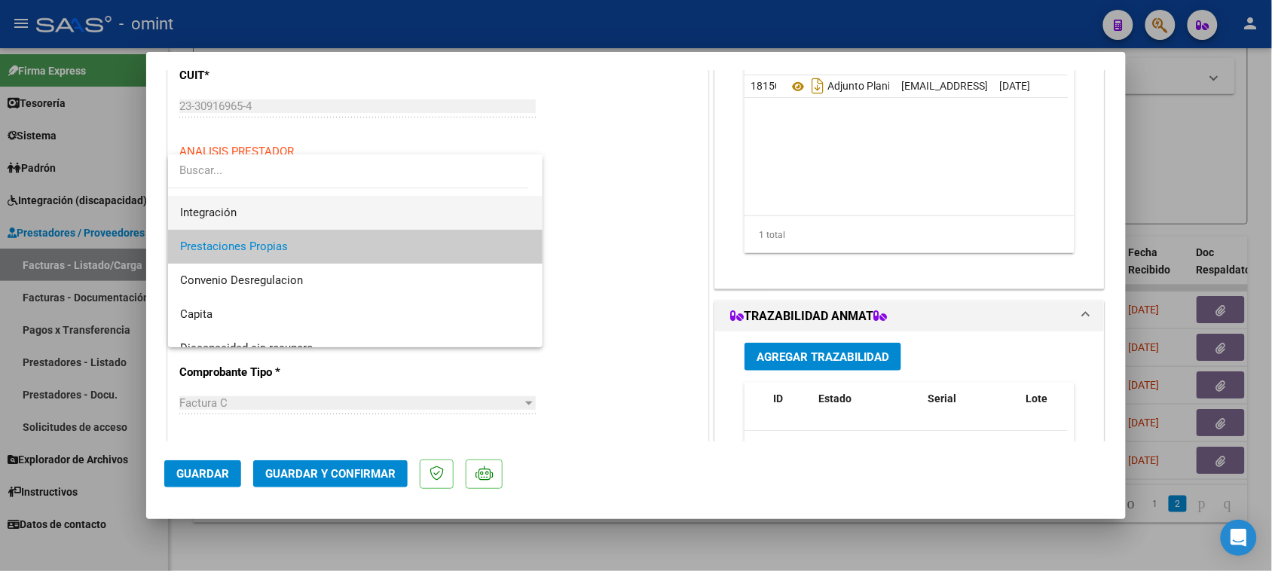
click at [400, 227] on span "Integración" at bounding box center [355, 213] width 351 height 34
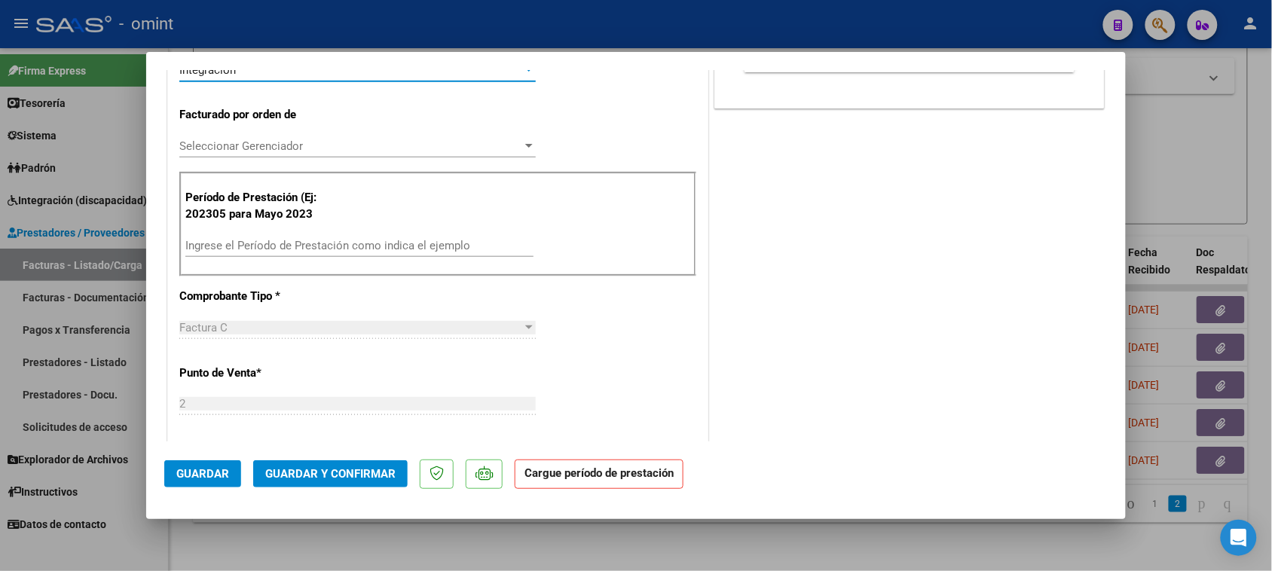
scroll to position [377, 0]
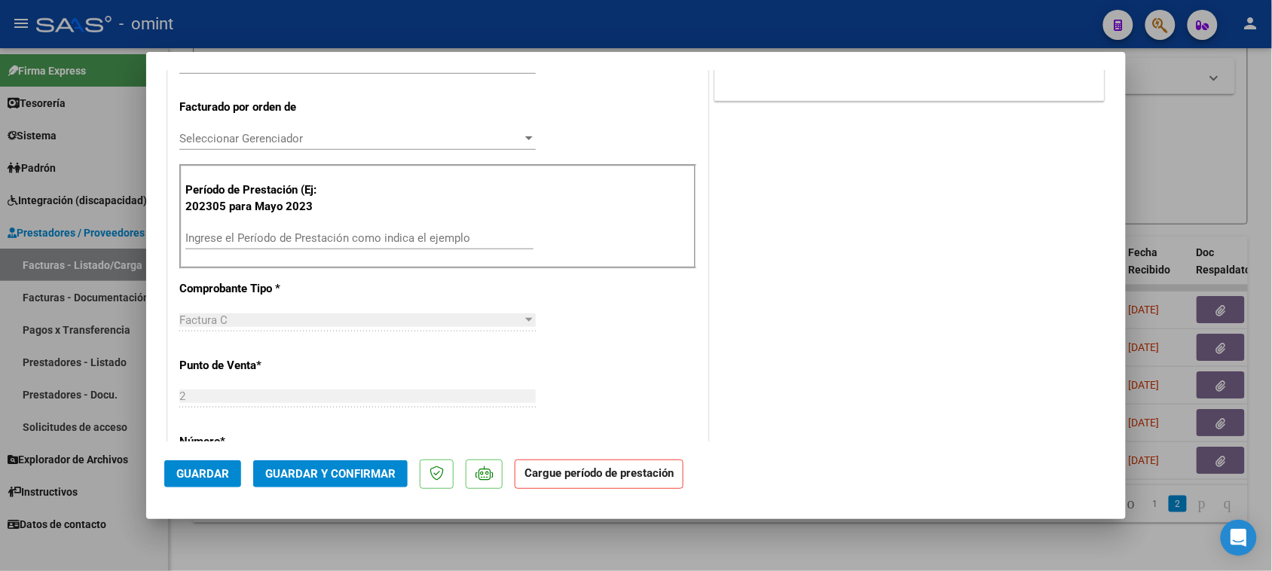
click at [401, 231] on div "Ingrese el Período de Prestación como indica el ejemplo" at bounding box center [359, 238] width 348 height 23
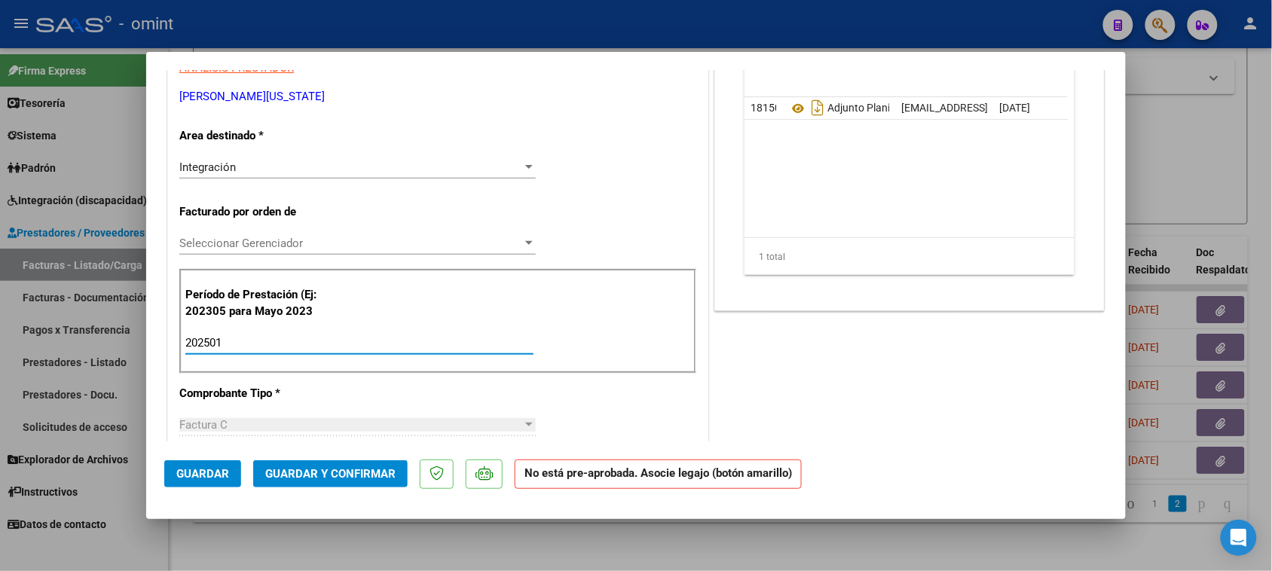
scroll to position [0, 0]
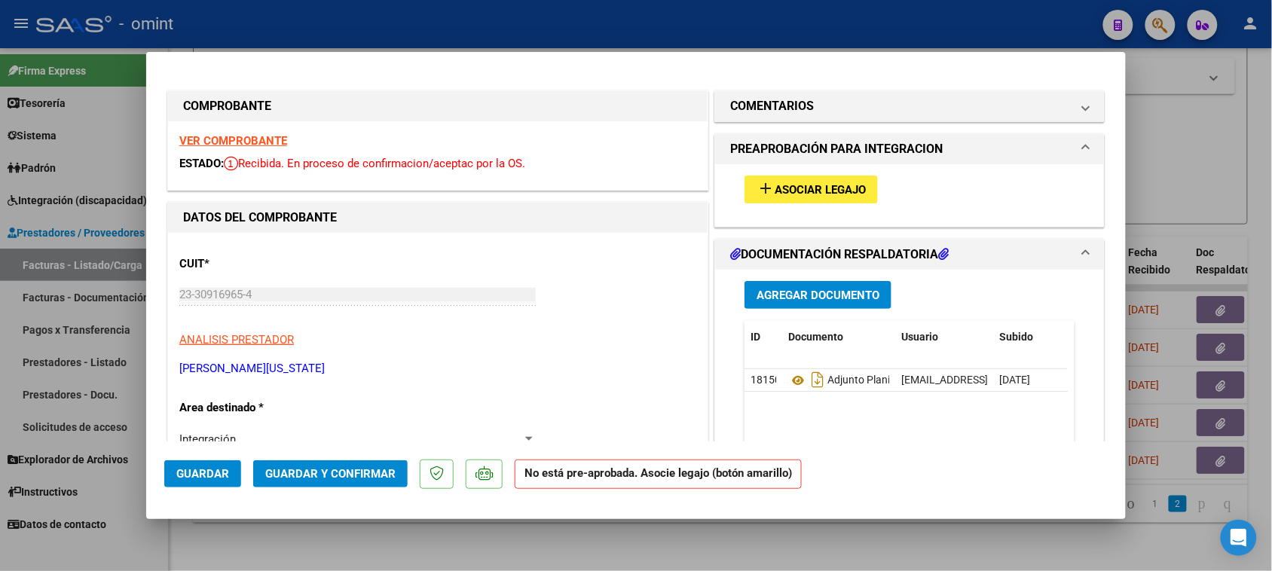
type input "202501"
click at [782, 171] on div "add Asociar Legajo" at bounding box center [909, 189] width 353 height 50
click at [780, 189] on span "Asociar Legajo" at bounding box center [819, 190] width 91 height 14
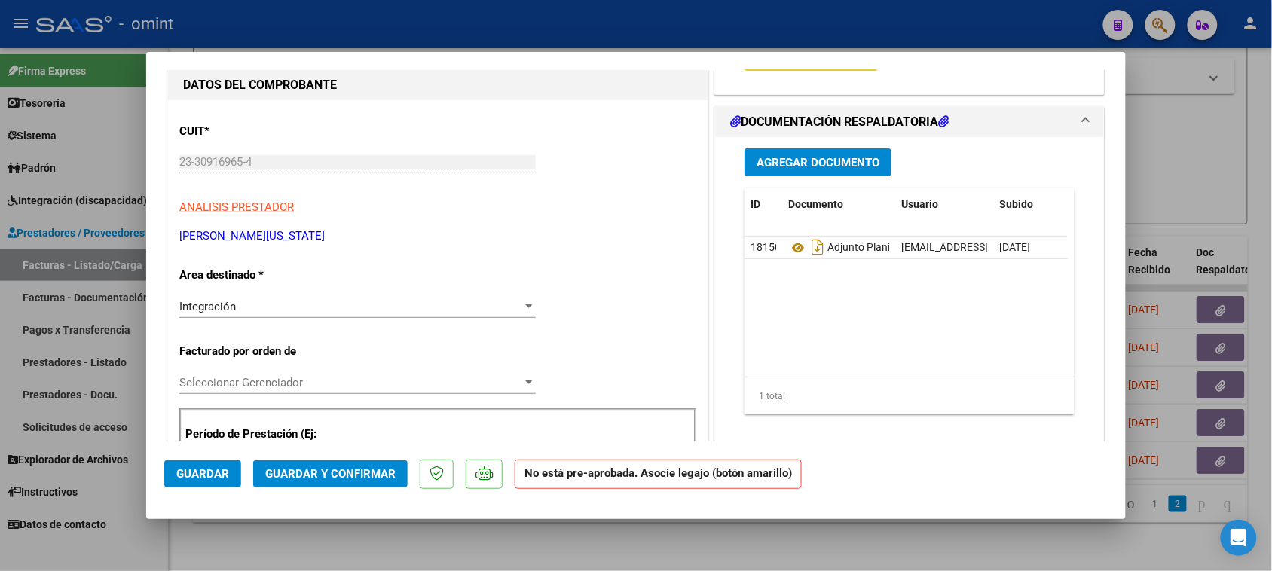
scroll to position [188, 0]
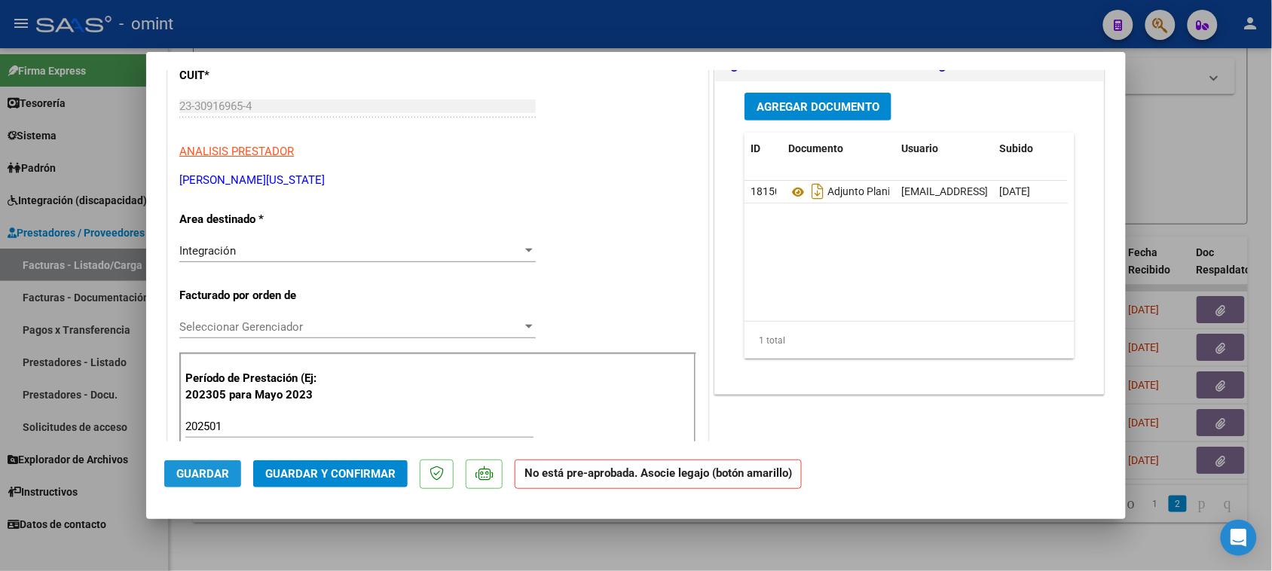
click at [174, 464] on button "Guardar" at bounding box center [202, 473] width 77 height 27
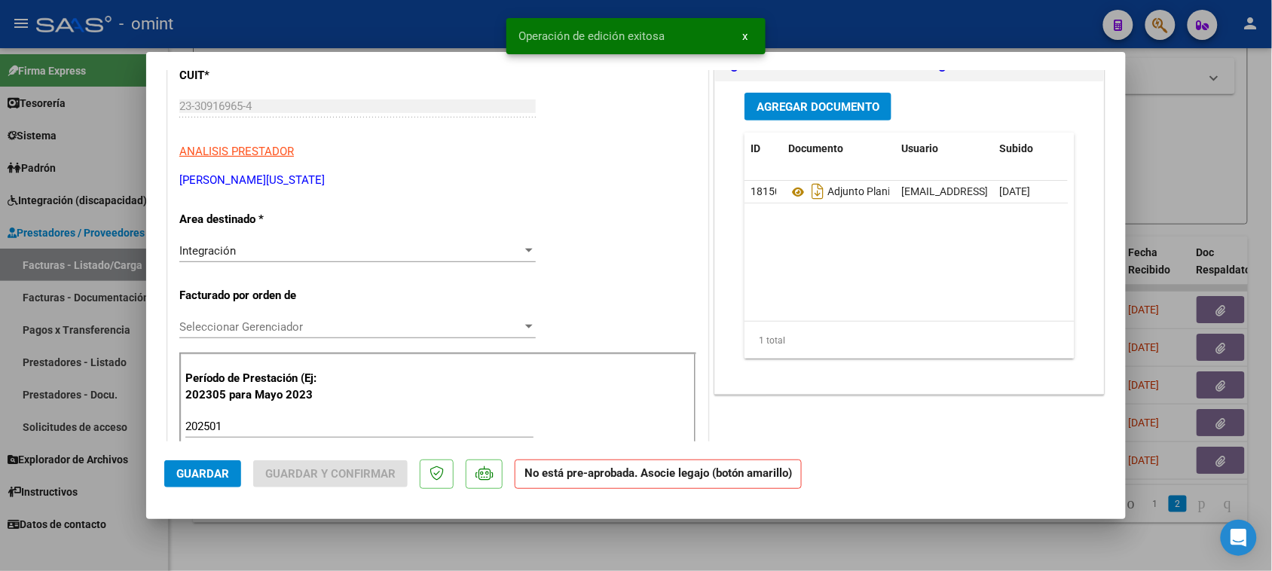
type input "$ 0,00"
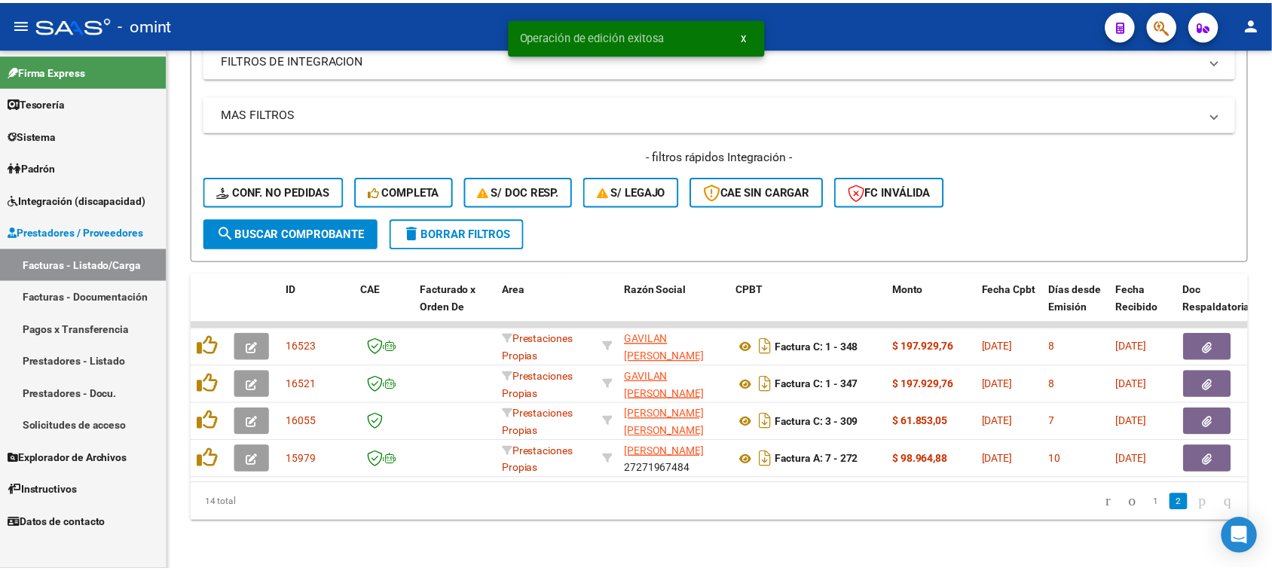
scroll to position [280, 0]
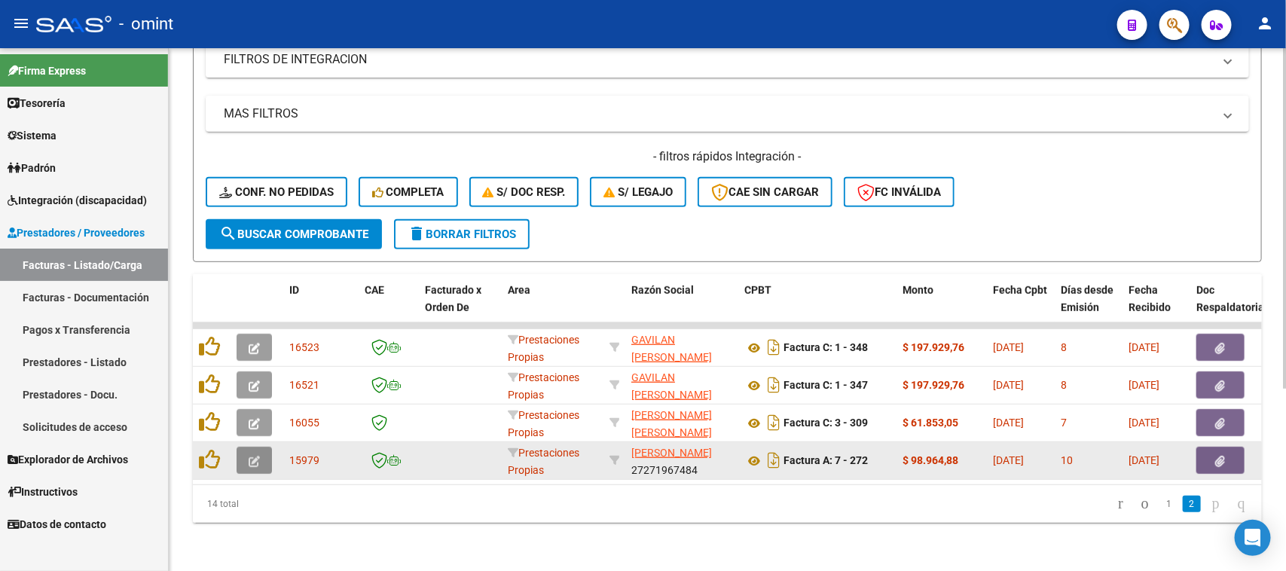
click at [261, 453] on button "button" at bounding box center [254, 460] width 35 height 27
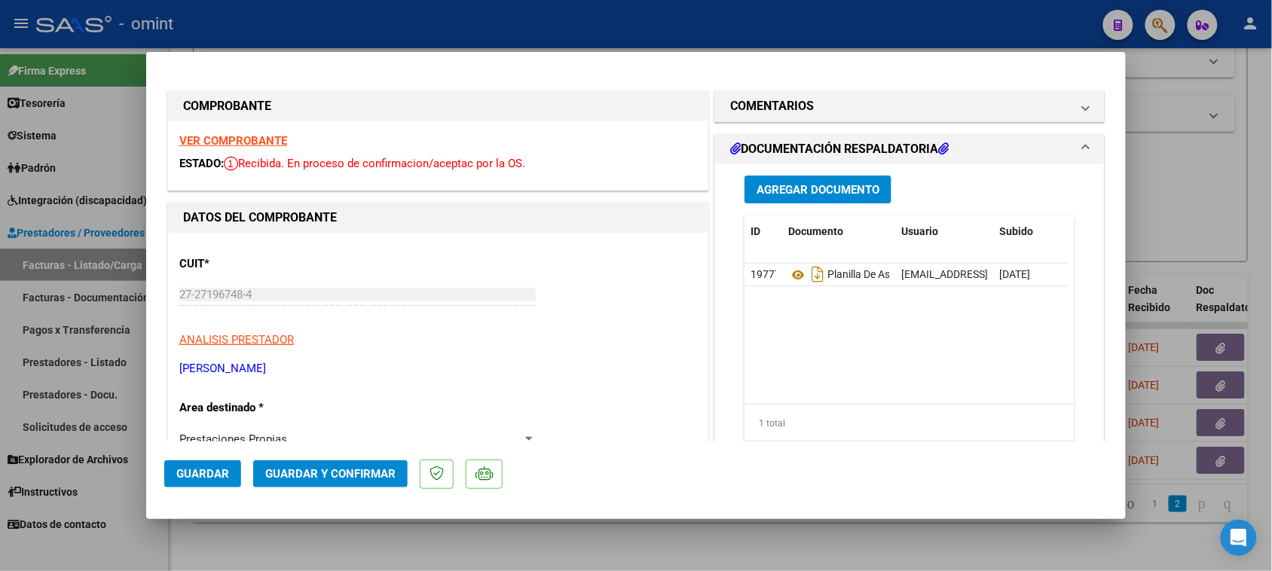
click at [270, 140] on strong "VER COMPROBANTE" at bounding box center [233, 141] width 108 height 14
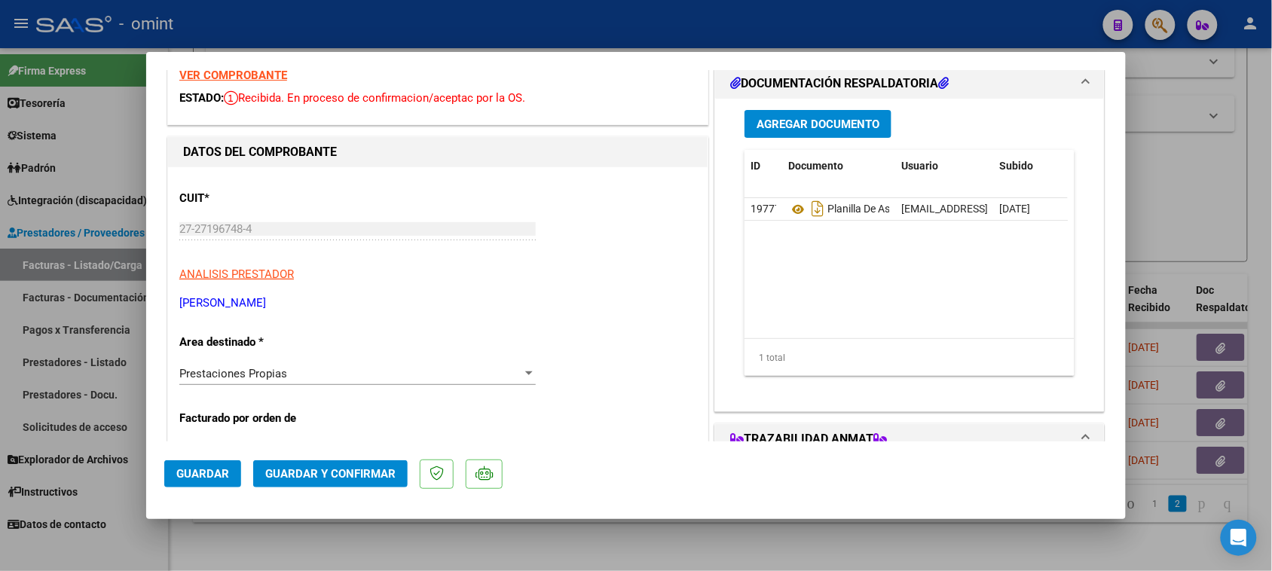
scroll to position [94, 0]
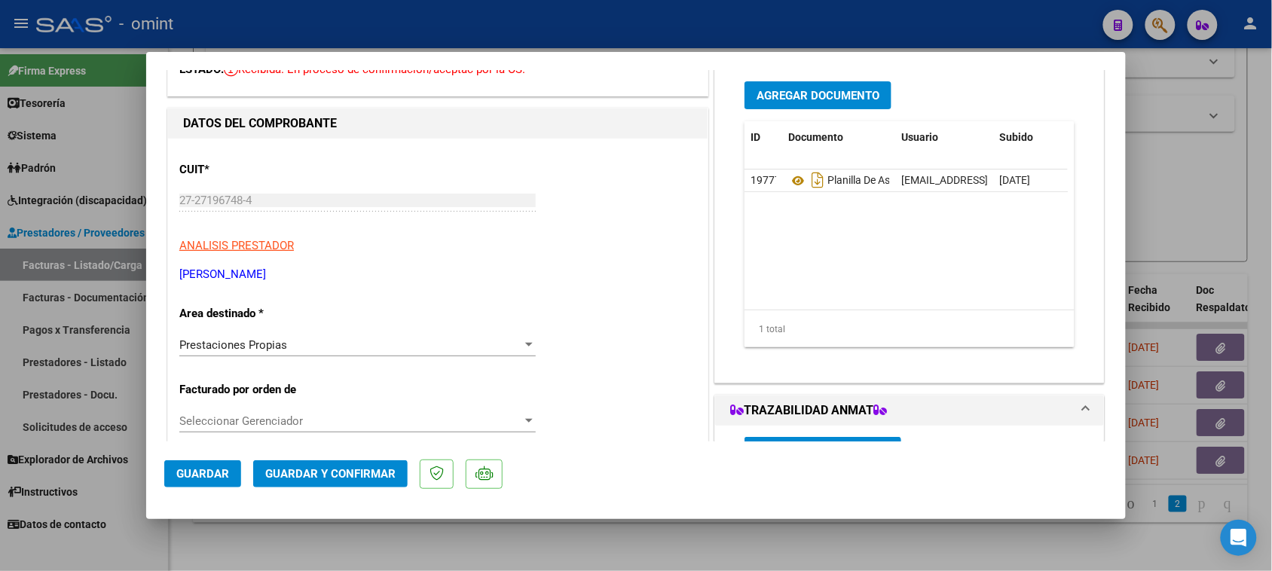
click at [314, 349] on div "Prestaciones Propias" at bounding box center [350, 345] width 343 height 14
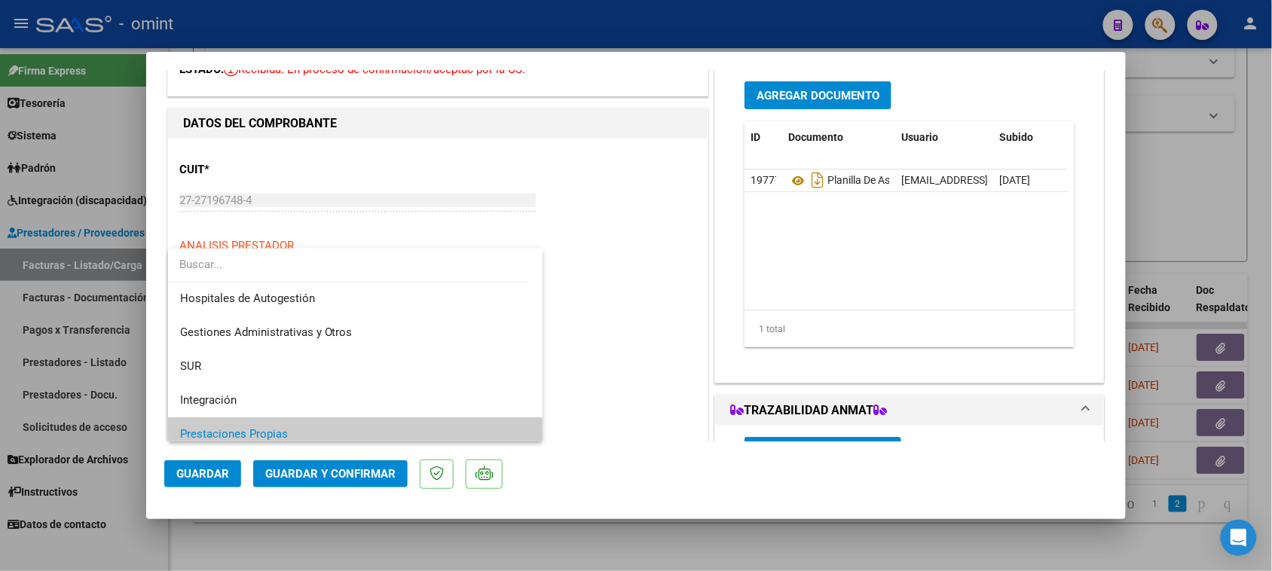
scroll to position [0, 0]
click at [311, 389] on span "Integración" at bounding box center [355, 401] width 351 height 34
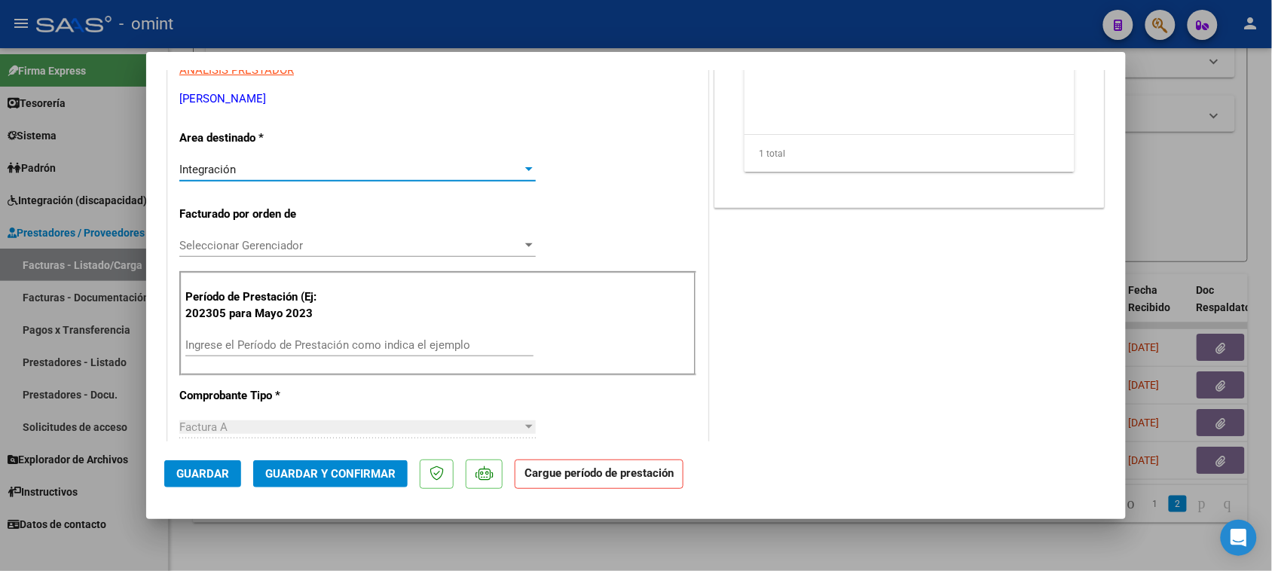
scroll to position [282, 0]
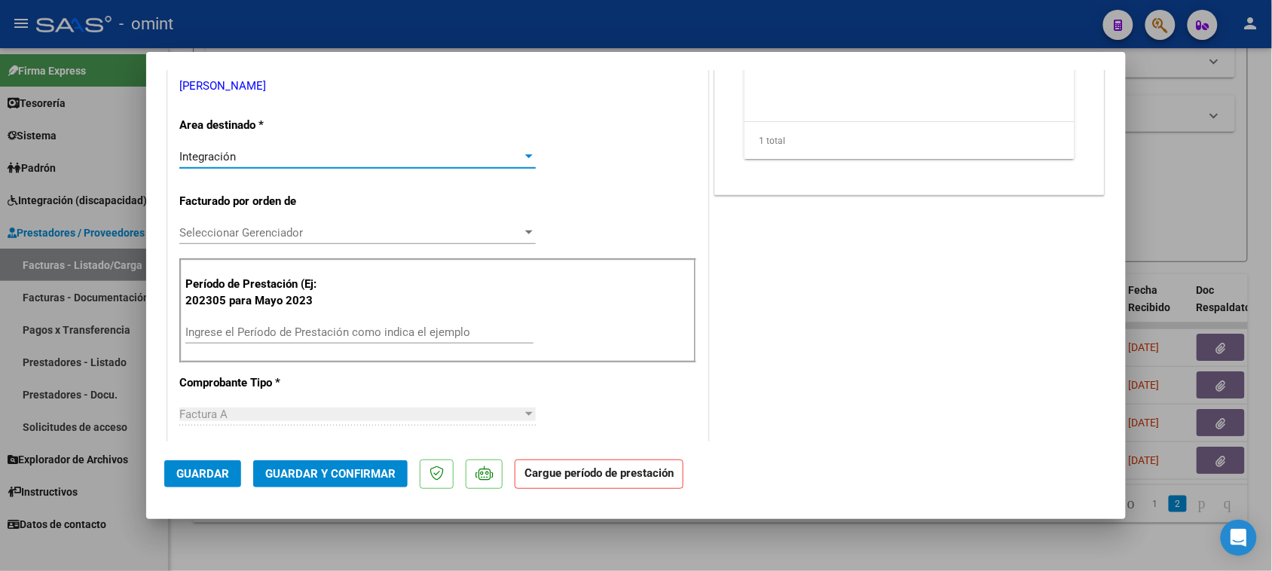
click at [325, 329] on input "Ingrese el Período de Prestación como indica el ejemplo" at bounding box center [359, 332] width 348 height 14
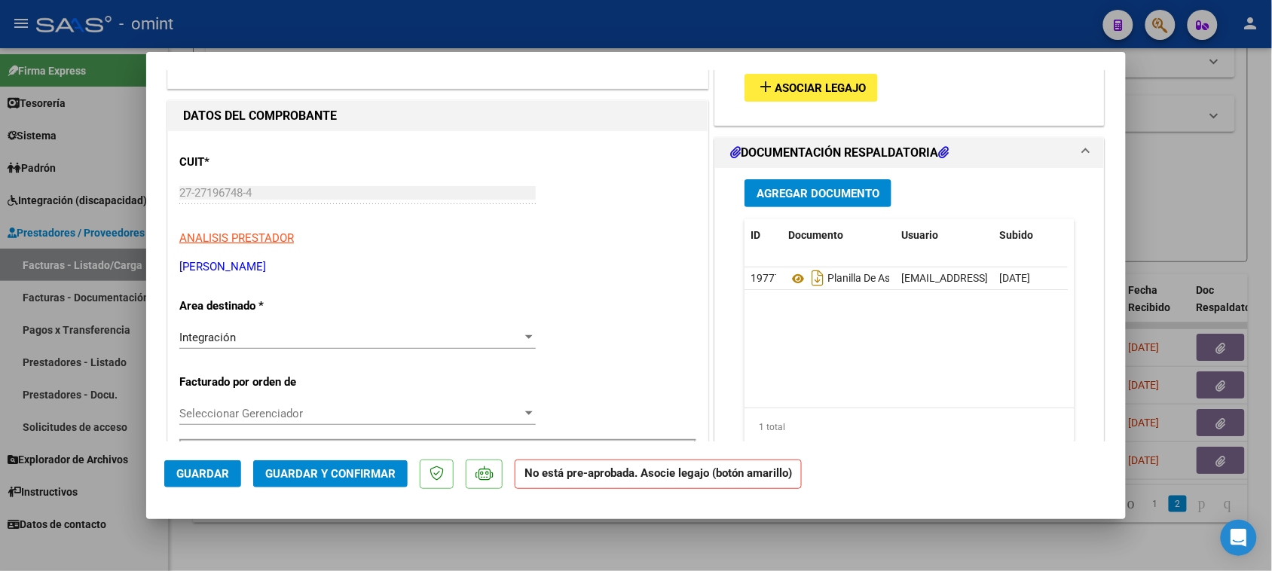
scroll to position [0, 0]
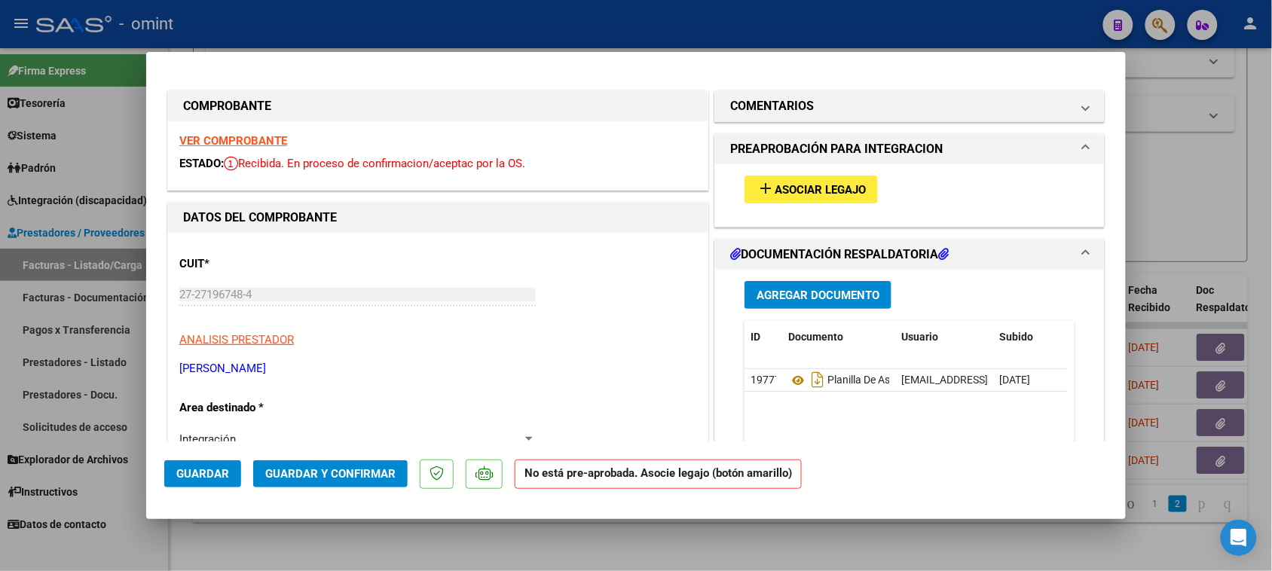
type input "202507"
click at [744, 188] on button "add Asociar Legajo" at bounding box center [810, 190] width 133 height 28
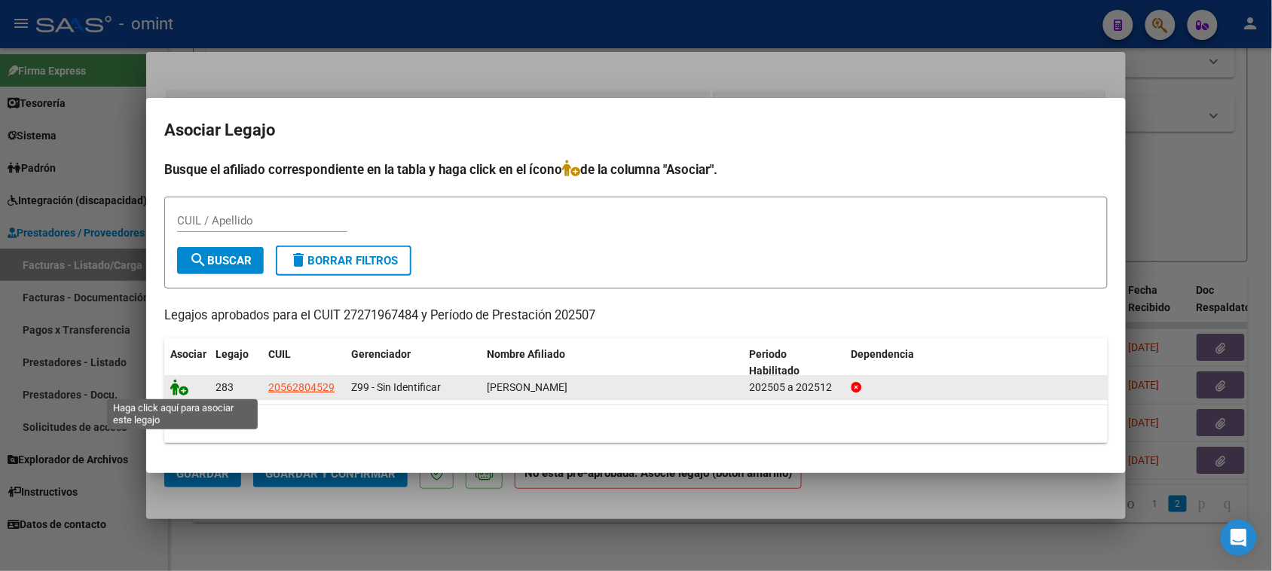
drag, startPoint x: 182, startPoint y: 393, endPoint x: 200, endPoint y: 298, distance: 97.2
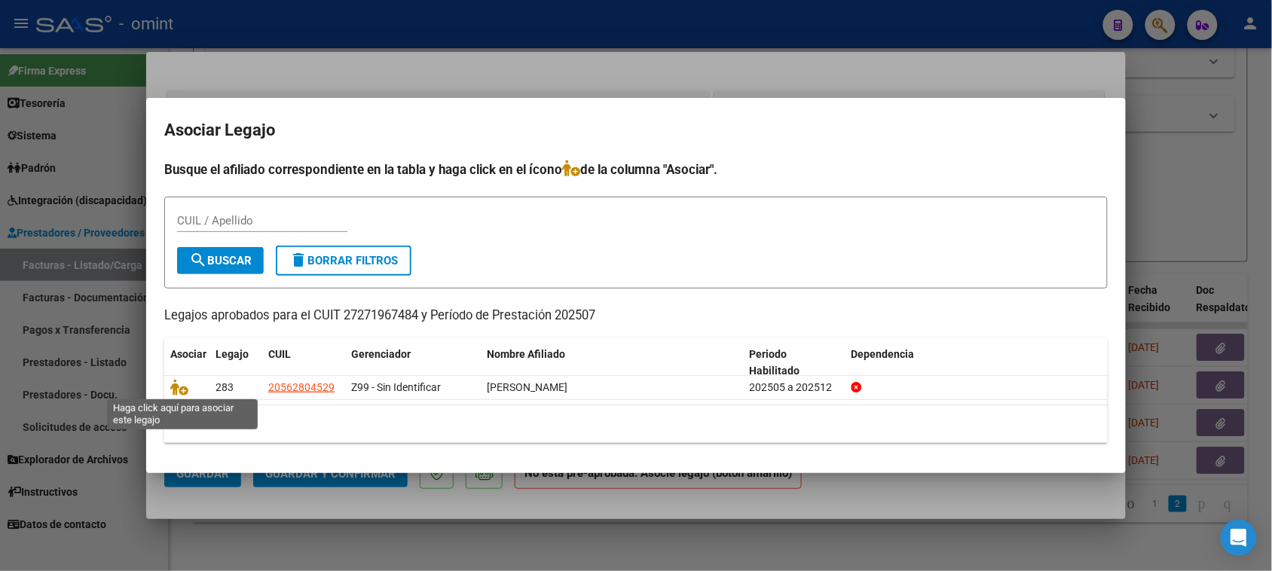
click at [181, 393] on icon at bounding box center [179, 387] width 18 height 17
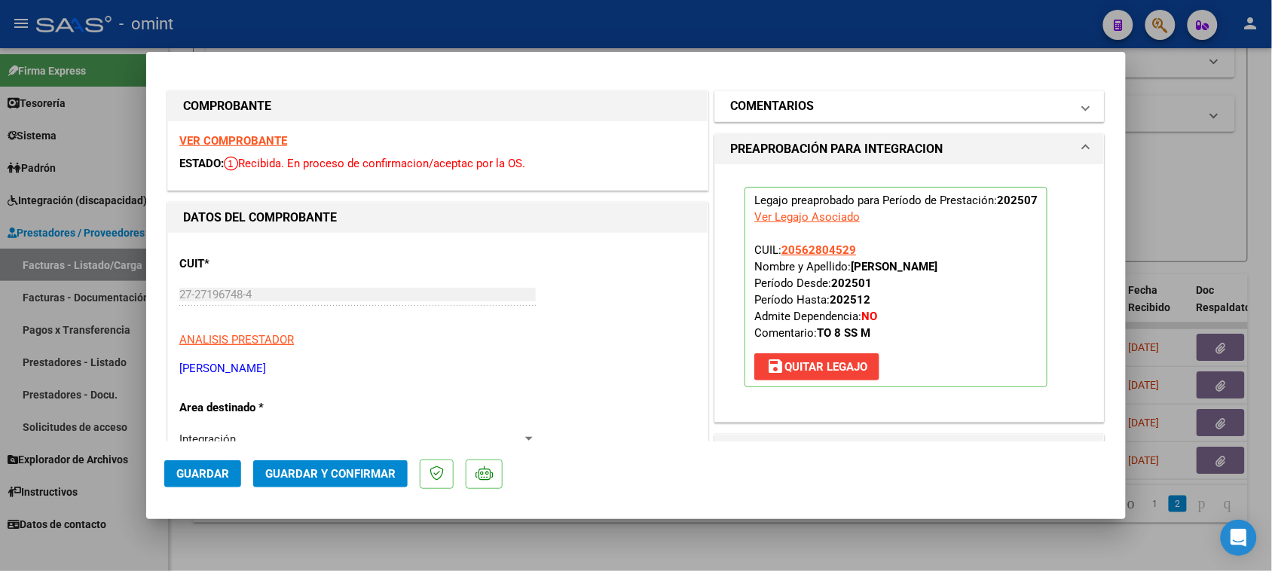
click at [823, 102] on mat-panel-title "COMENTARIOS" at bounding box center [900, 106] width 340 height 18
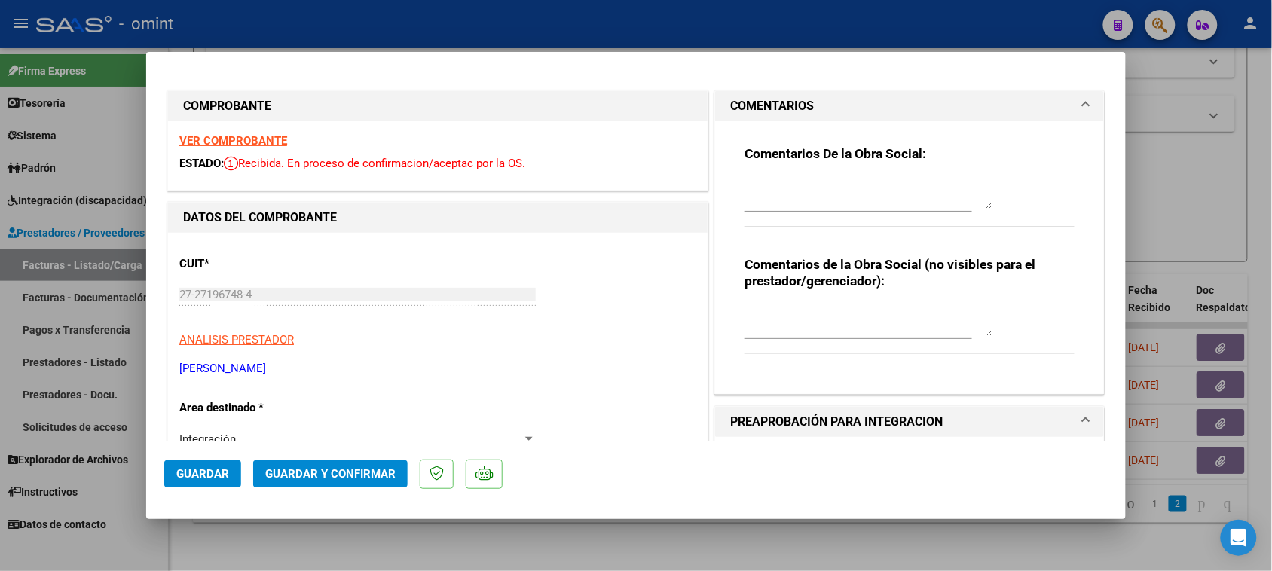
drag, startPoint x: 762, startPoint y: 202, endPoint x: 765, endPoint y: 193, distance: 9.8
click at [762, 201] on textarea at bounding box center [868, 194] width 249 height 30
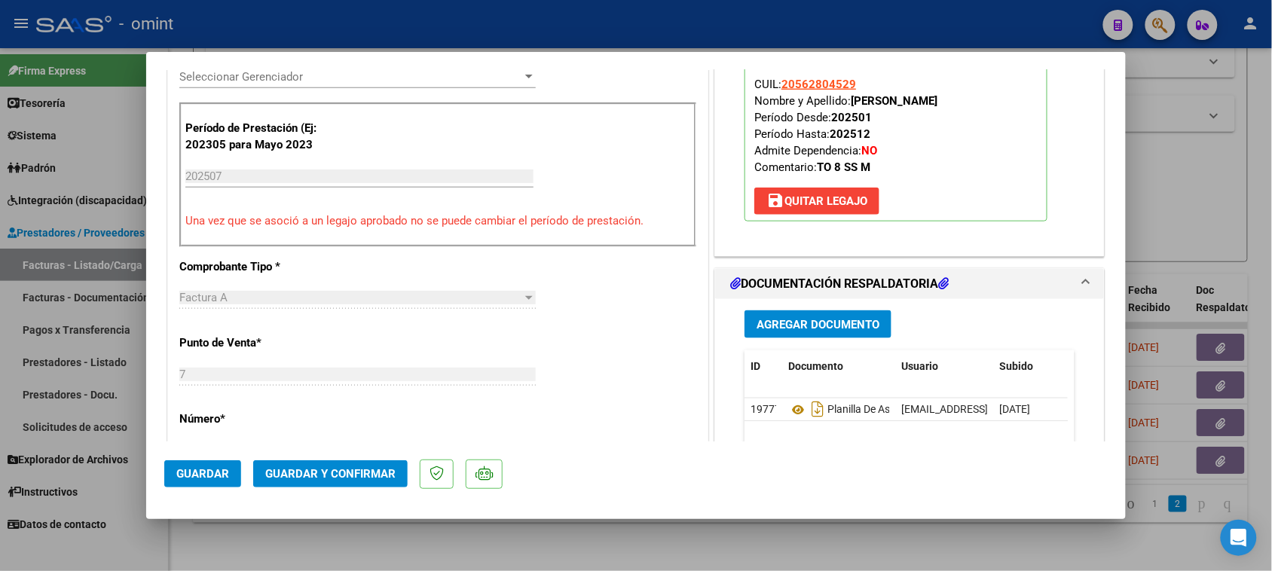
scroll to position [471, 0]
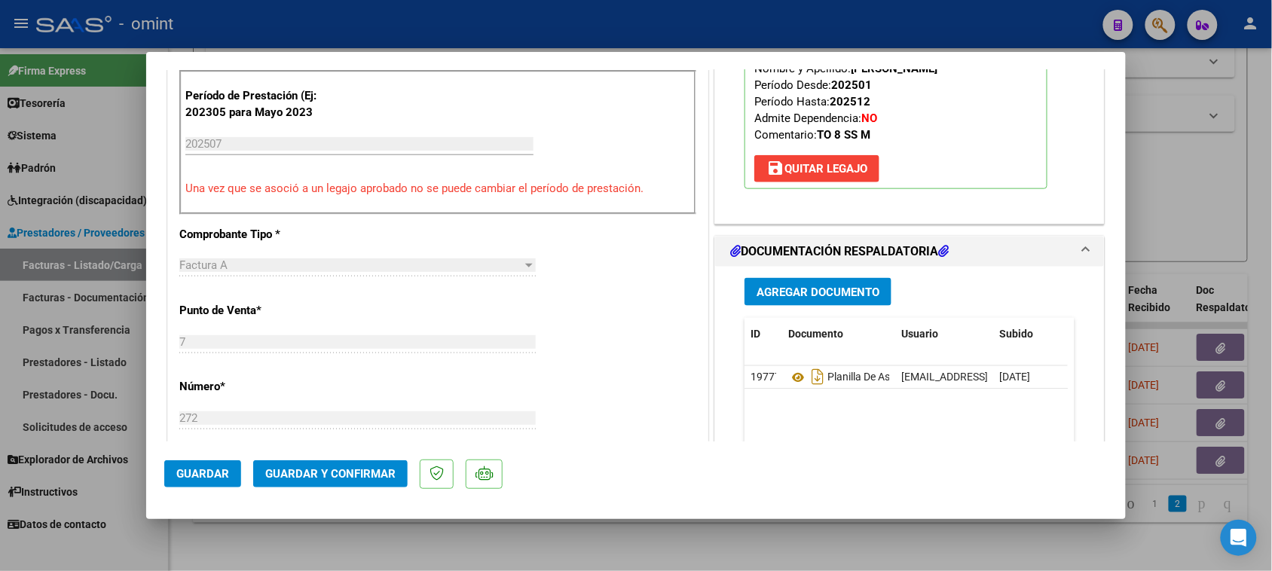
type textarea "Recuerde debe cargar sus facturas seleccionando el área "Integración" y asociar…"
click at [331, 469] on span "Guardar y Confirmar" at bounding box center [330, 474] width 130 height 14
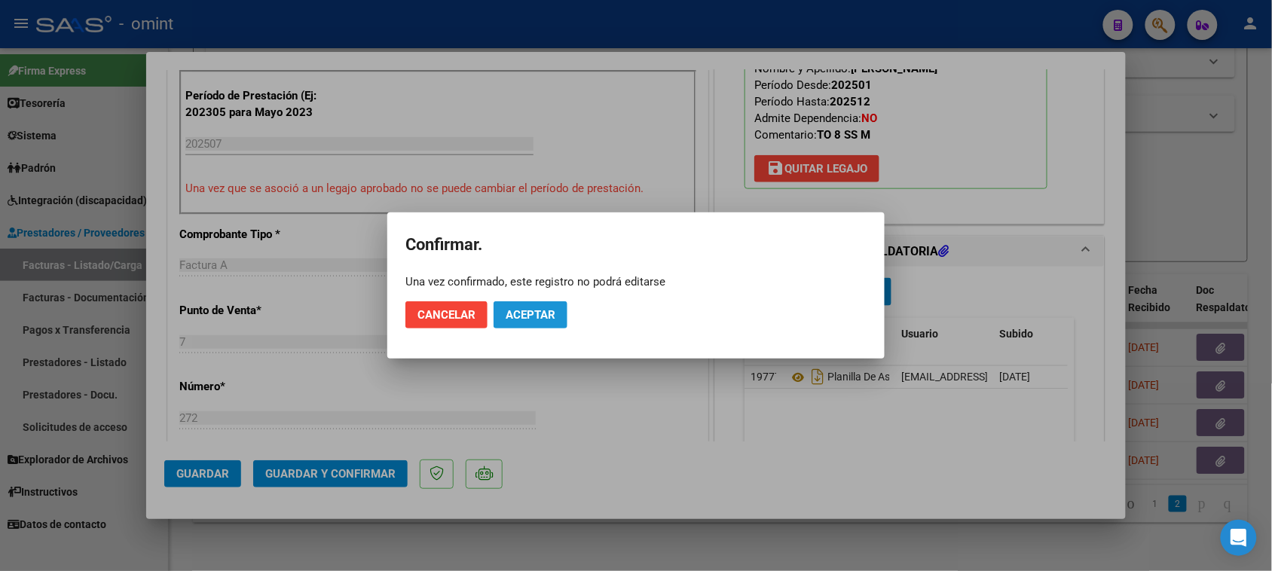
click at [544, 316] on span "Aceptar" at bounding box center [530, 315] width 50 height 14
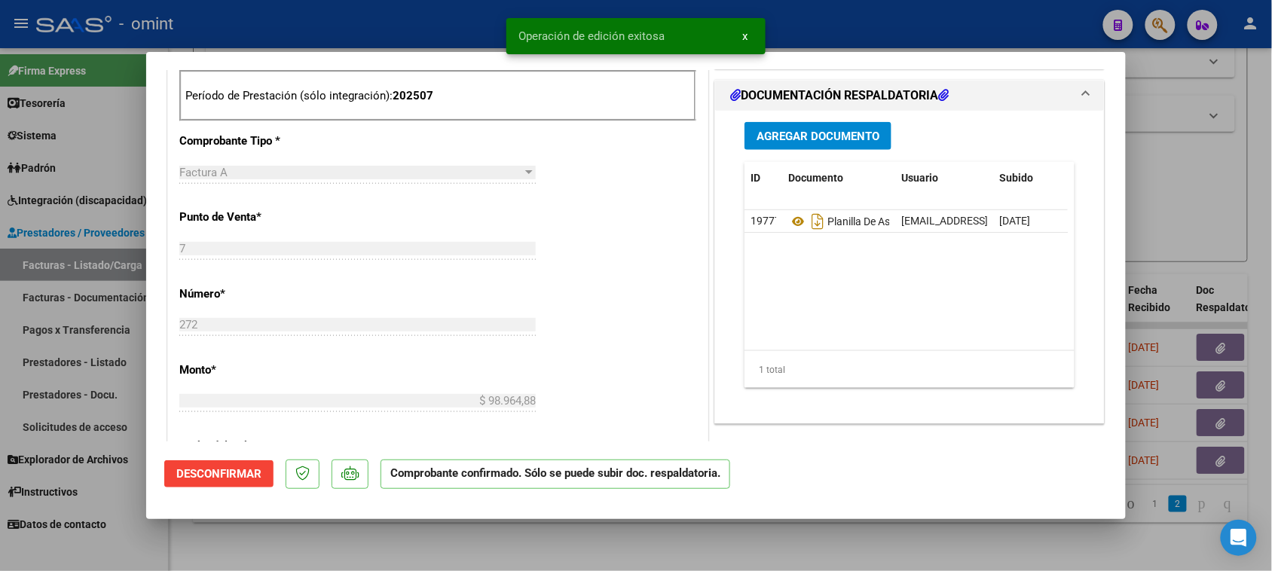
type input "$ 0,00"
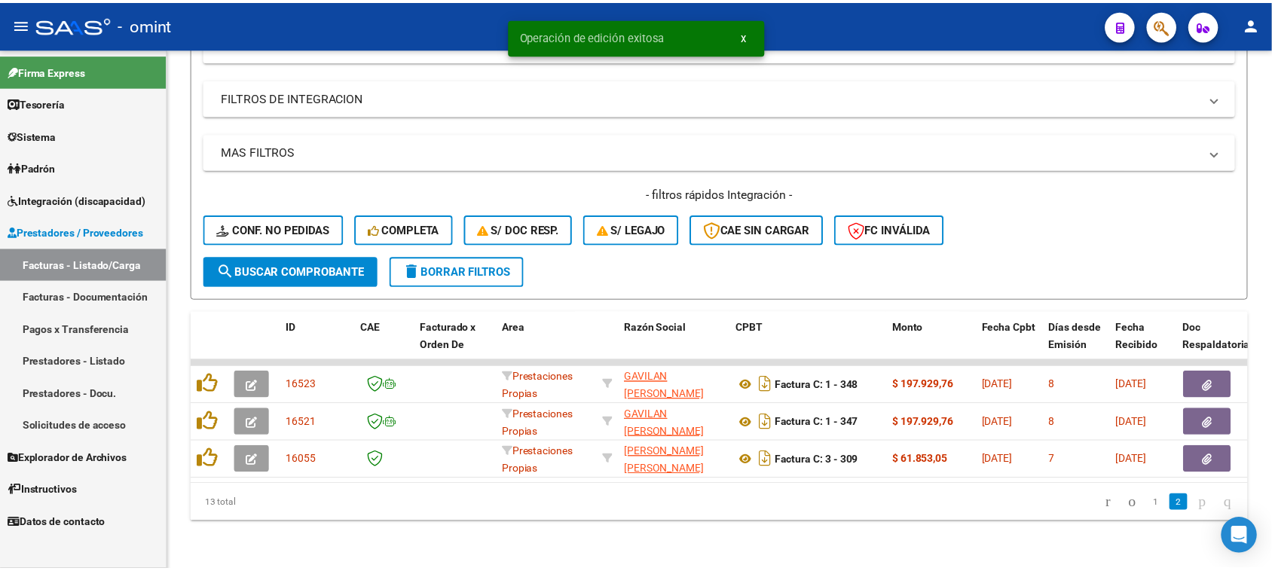
scroll to position [243, 0]
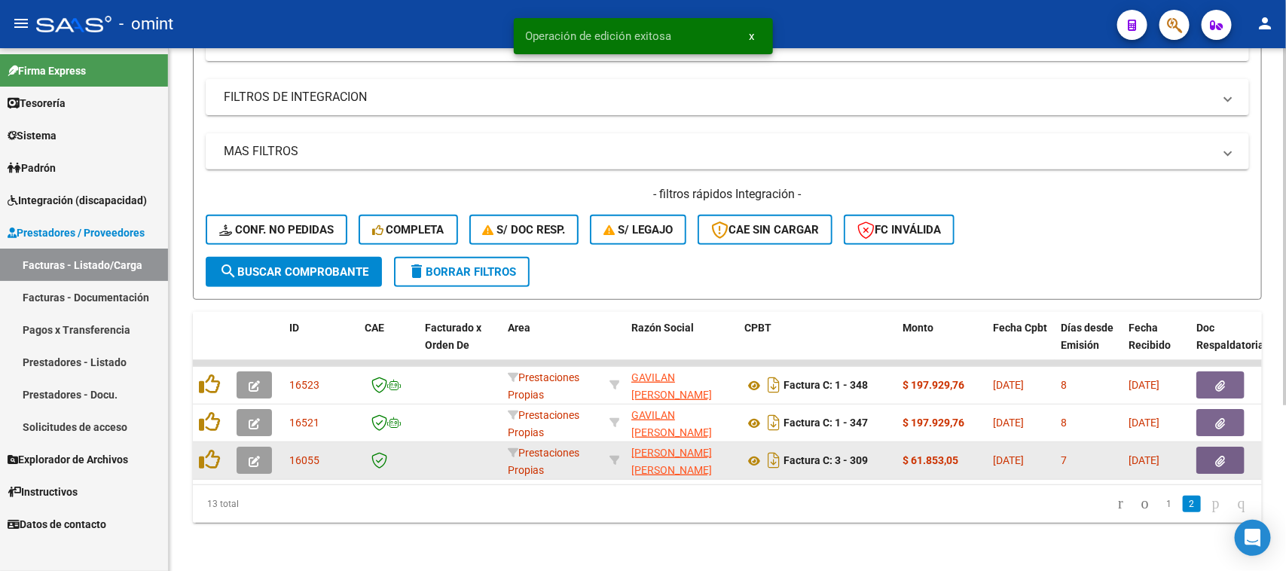
click at [262, 450] on button "button" at bounding box center [254, 460] width 35 height 27
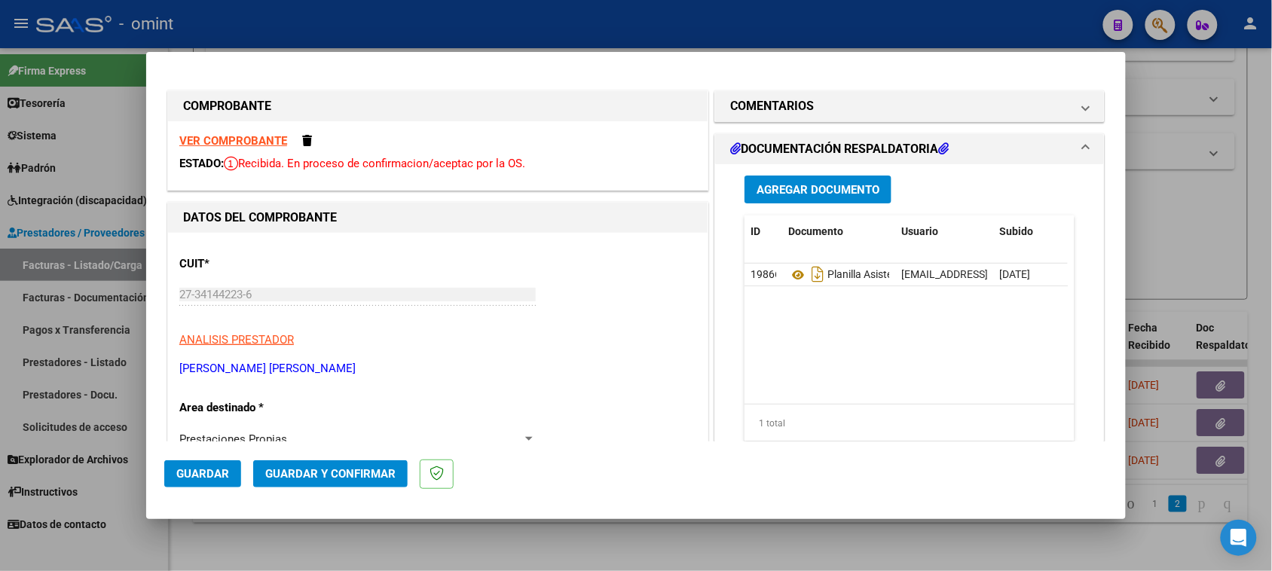
click at [235, 138] on strong "VER COMPROBANTE" at bounding box center [233, 141] width 108 height 14
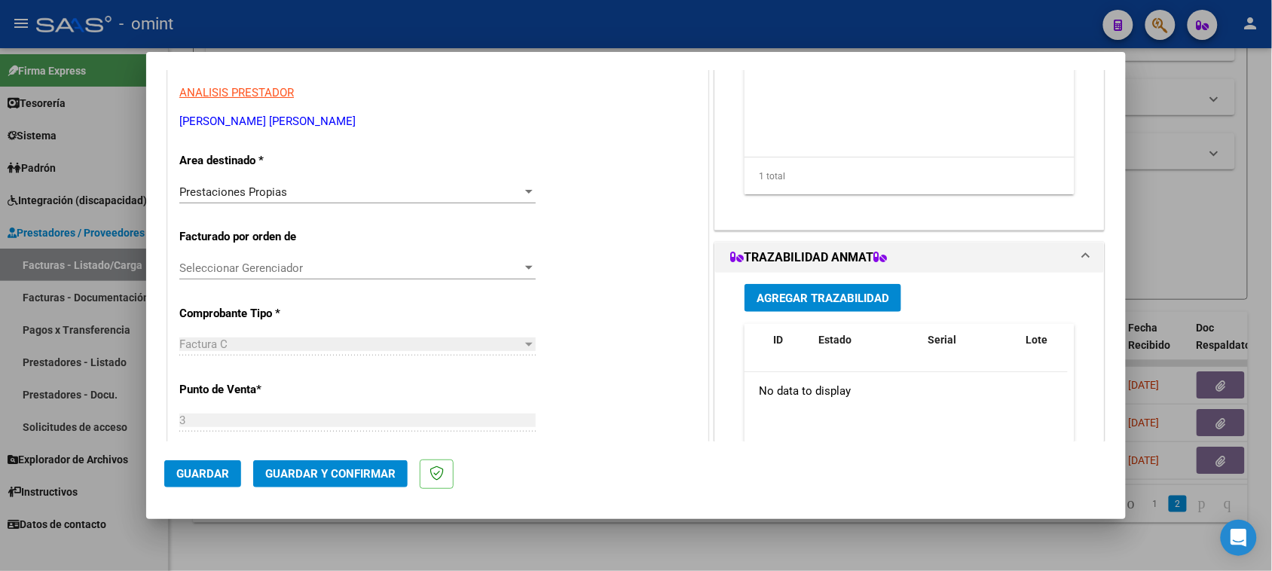
scroll to position [282, 0]
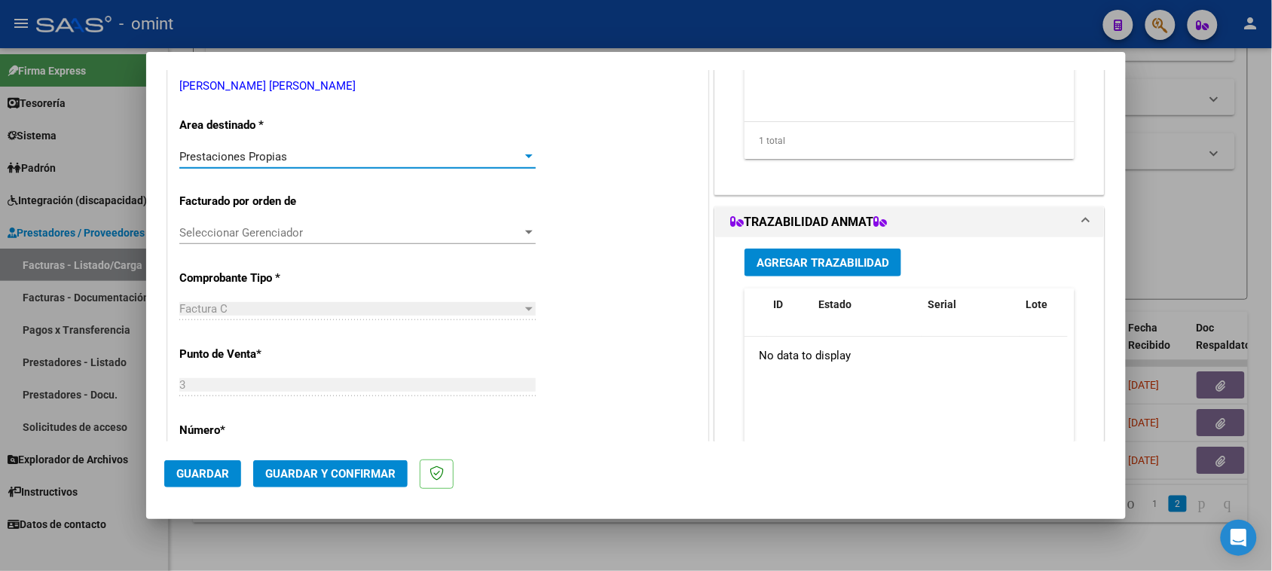
click at [386, 152] on div "Prestaciones Propias" at bounding box center [350, 157] width 343 height 14
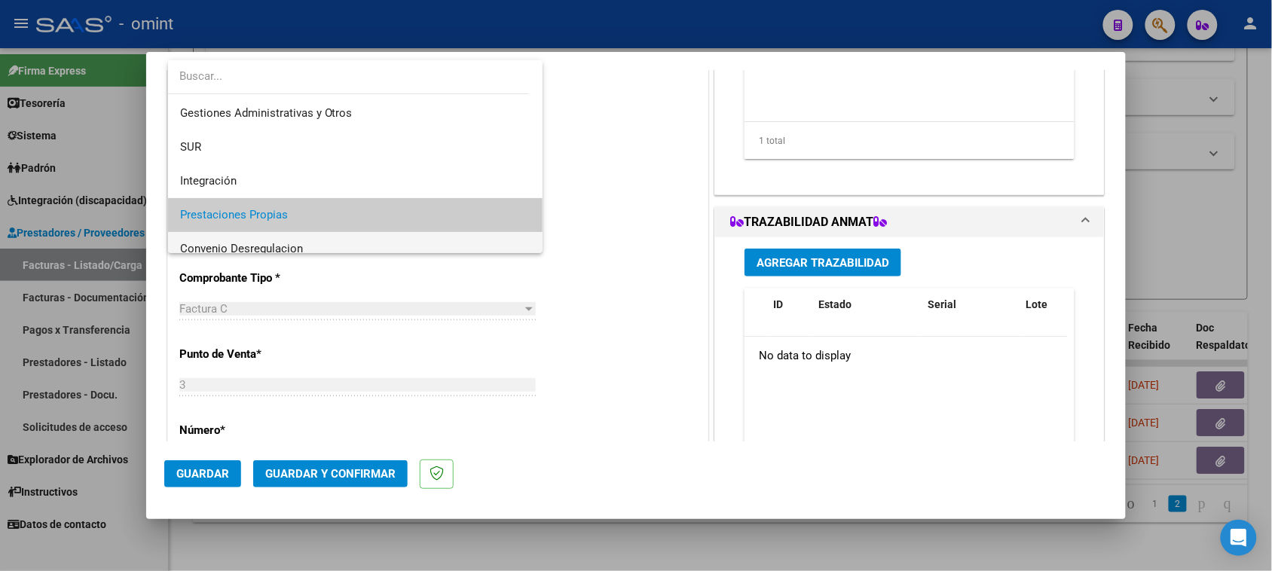
scroll to position [0, 0]
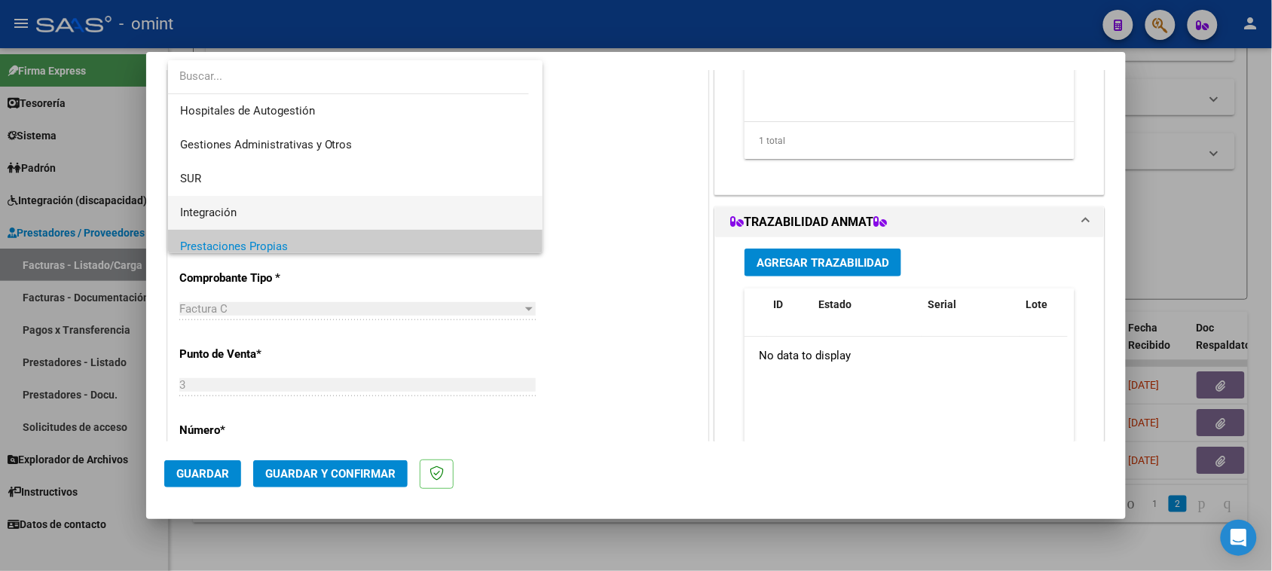
click at [375, 207] on span "Integración" at bounding box center [355, 213] width 351 height 34
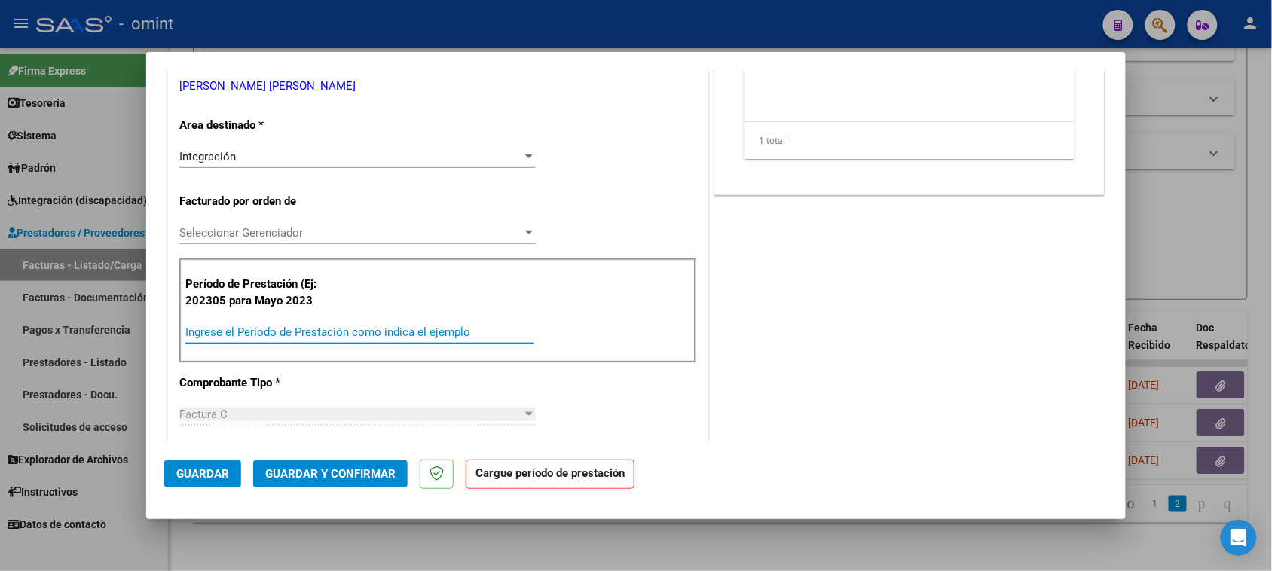
drag, startPoint x: 379, startPoint y: 337, endPoint x: 393, endPoint y: 326, distance: 17.8
click at [380, 337] on input "Ingrese el Período de Prestación como indica el ejemplo" at bounding box center [359, 332] width 348 height 14
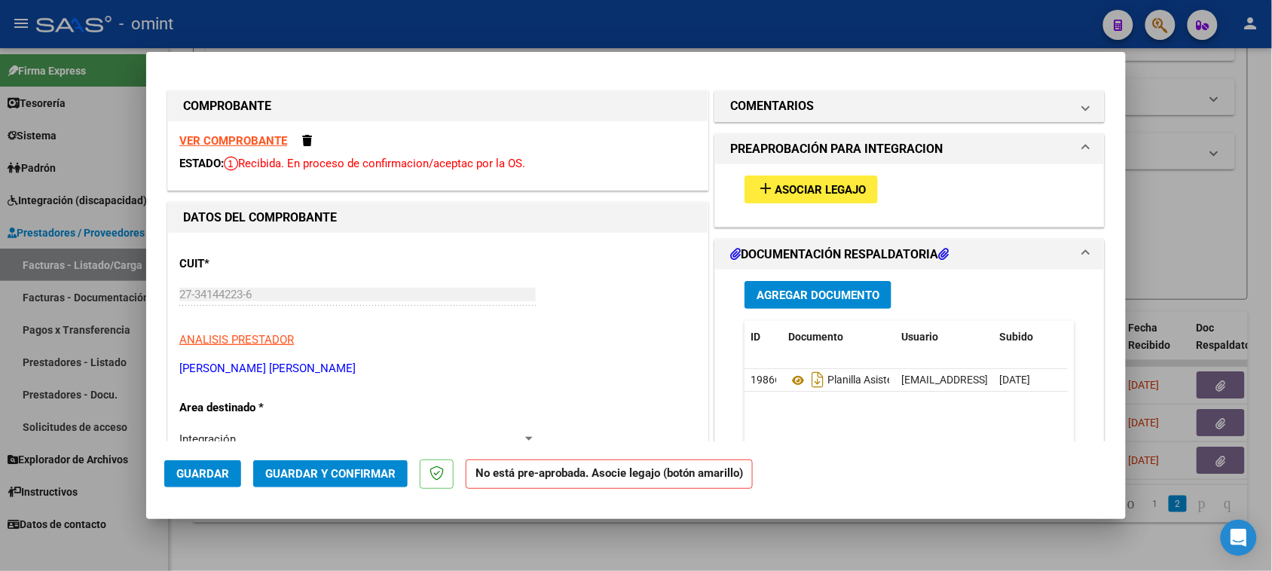
type input "202507"
click at [806, 186] on span "Asociar Legajo" at bounding box center [819, 190] width 91 height 14
type input "$ 0,00"
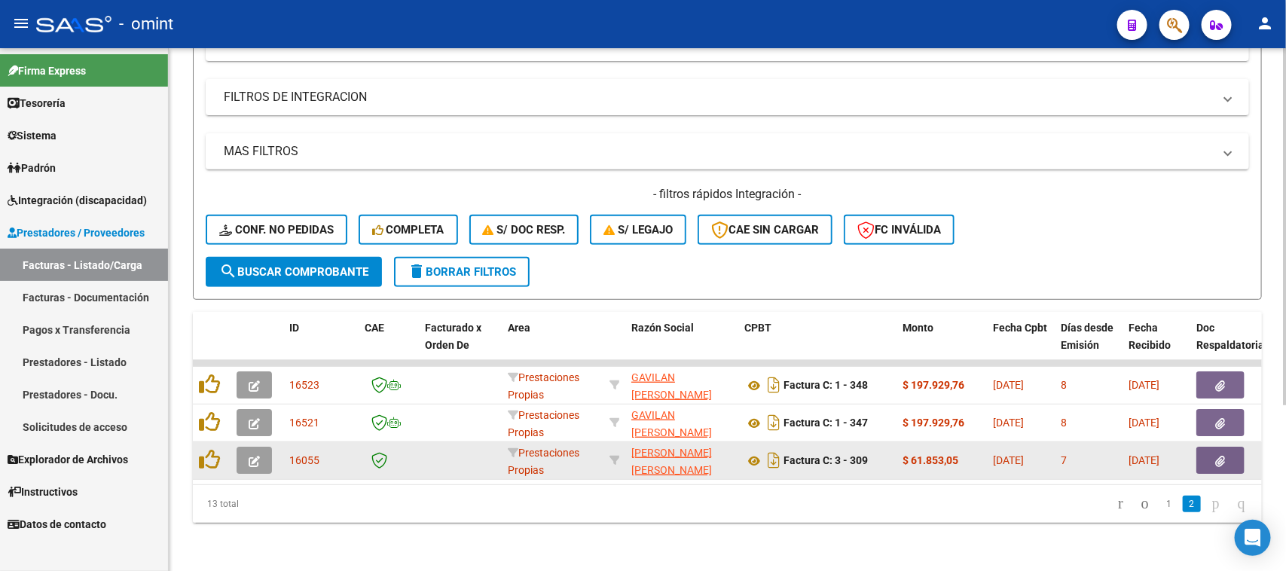
click at [260, 453] on button "button" at bounding box center [254, 460] width 35 height 27
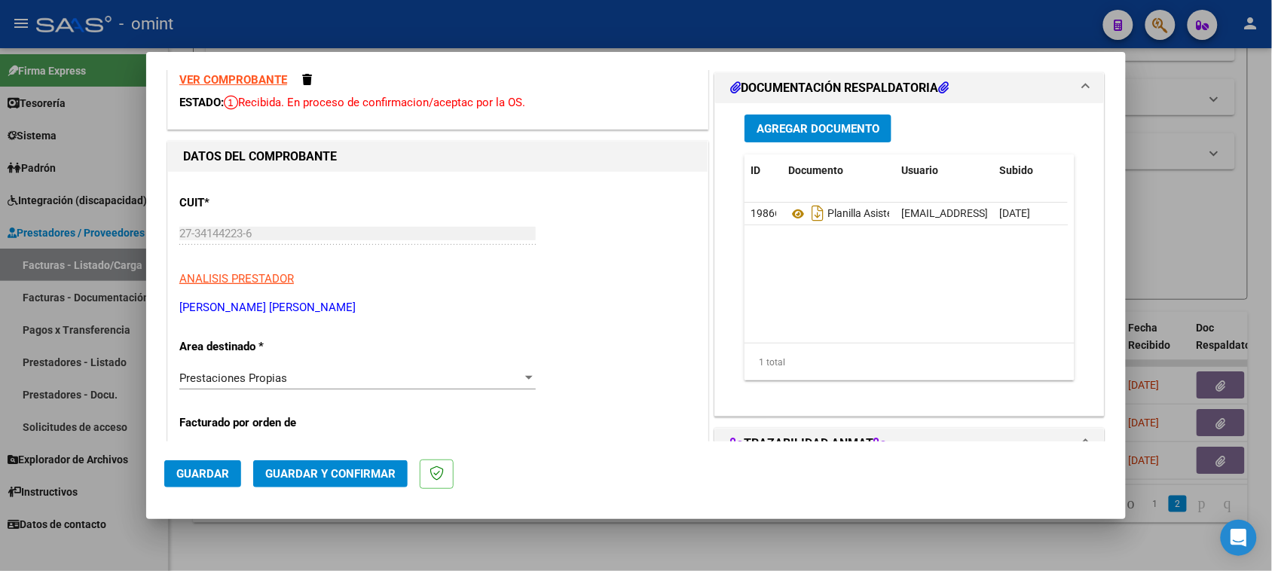
scroll to position [94, 0]
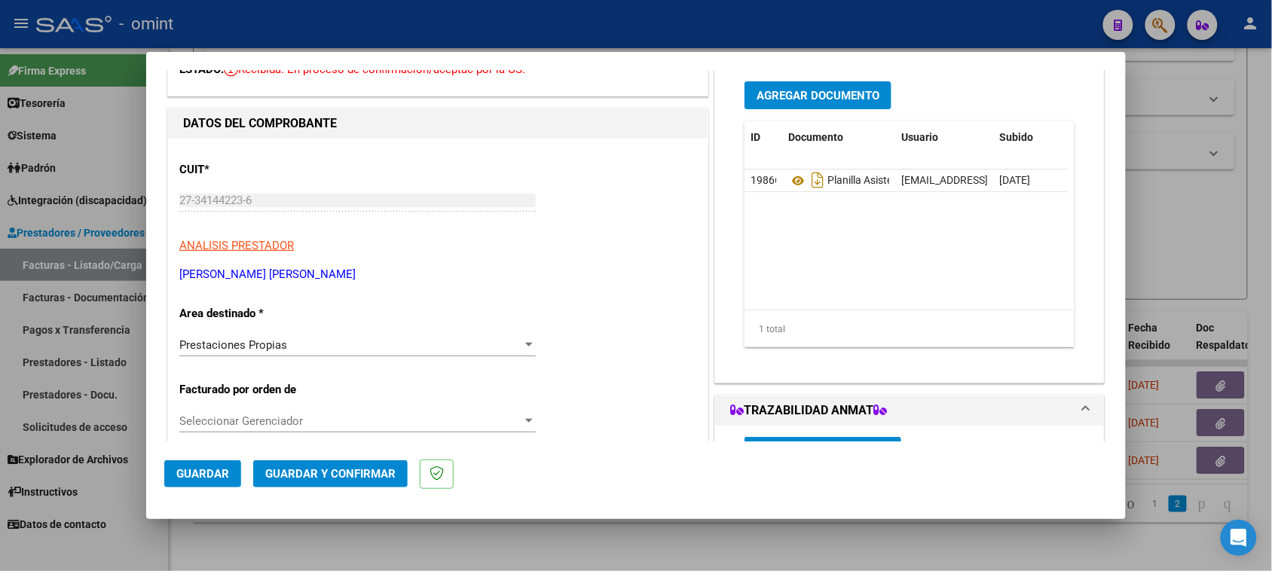
click at [347, 334] on div "Prestaciones Propias Seleccionar Area" at bounding box center [357, 345] width 356 height 23
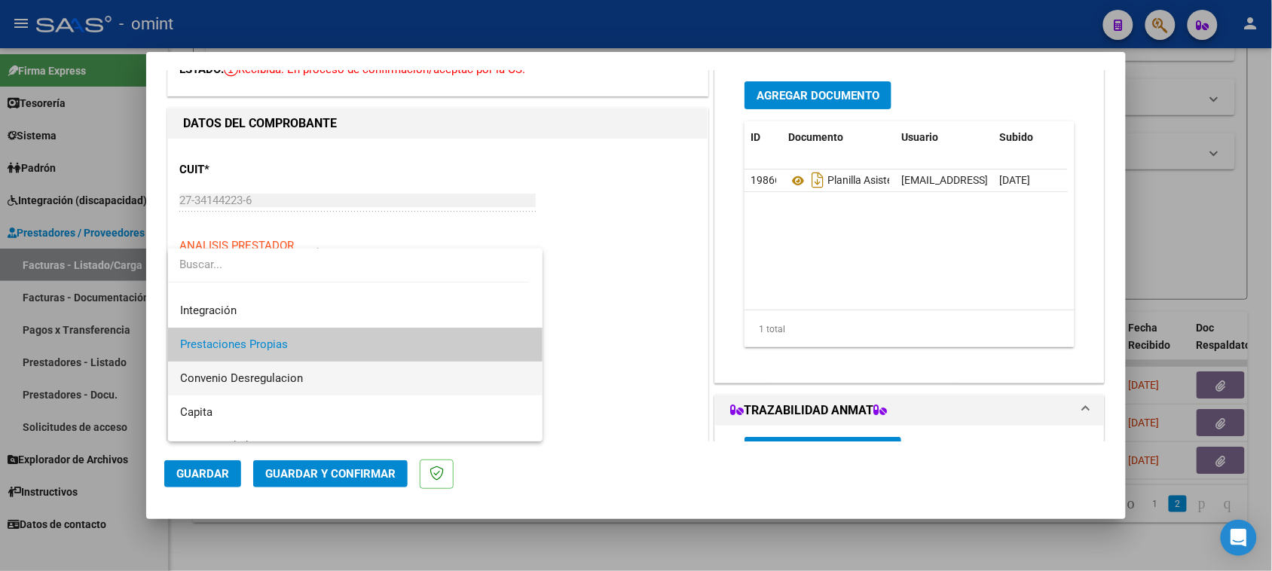
scroll to position [145, 0]
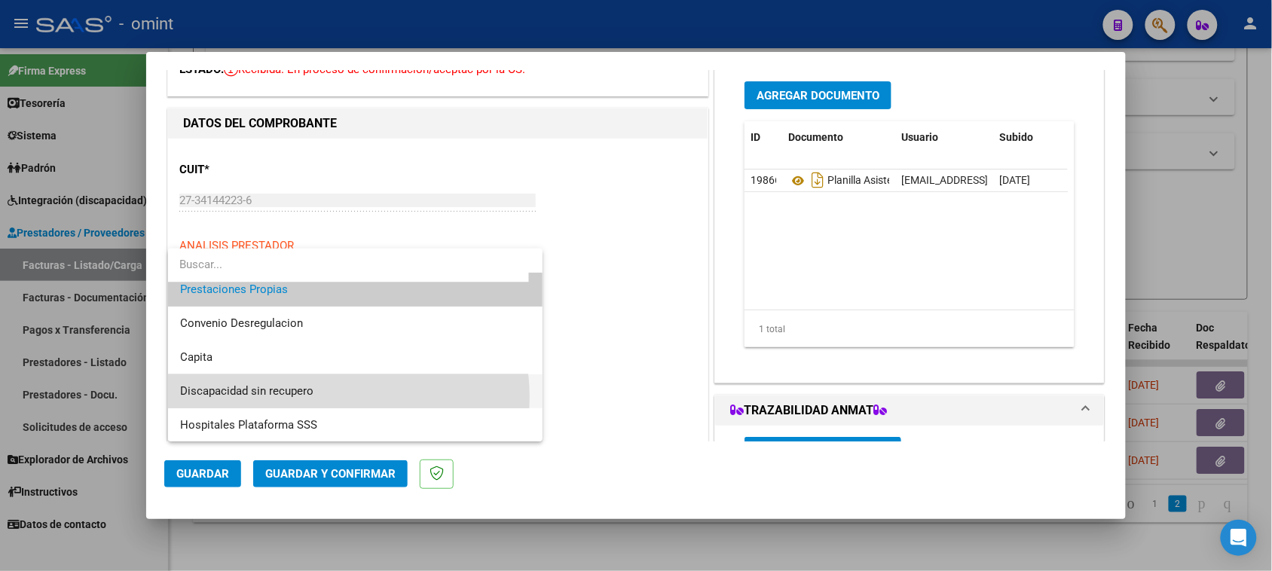
drag, startPoint x: 335, startPoint y: 396, endPoint x: 374, endPoint y: 392, distance: 39.4
click at [335, 397] on span "Discapacidad sin recupero" at bounding box center [355, 391] width 351 height 34
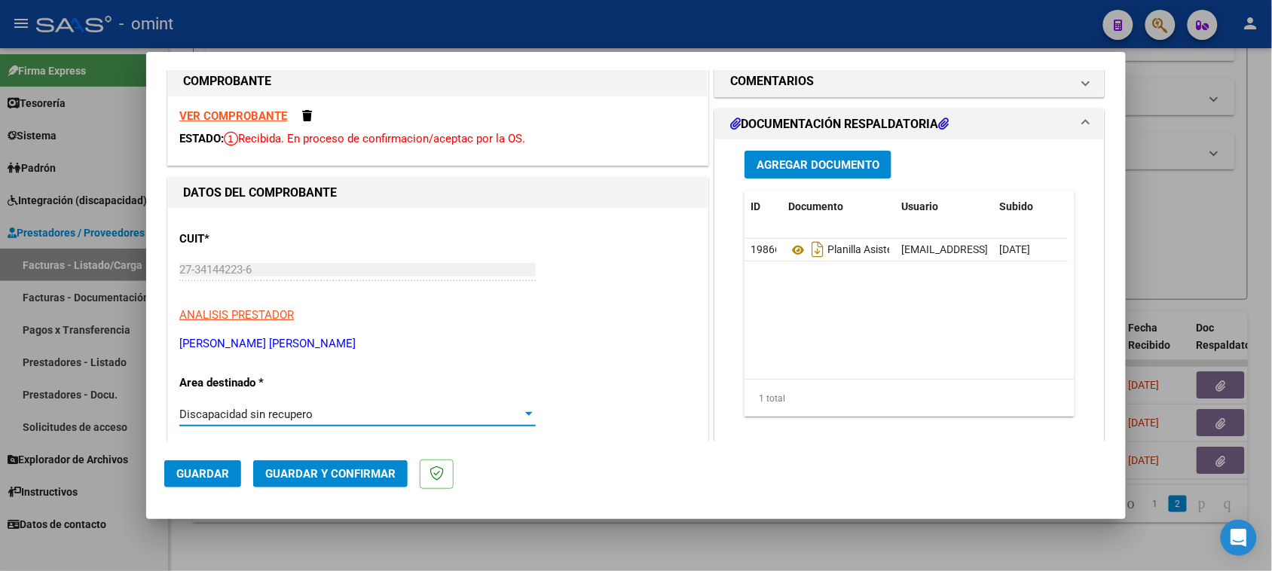
scroll to position [0, 0]
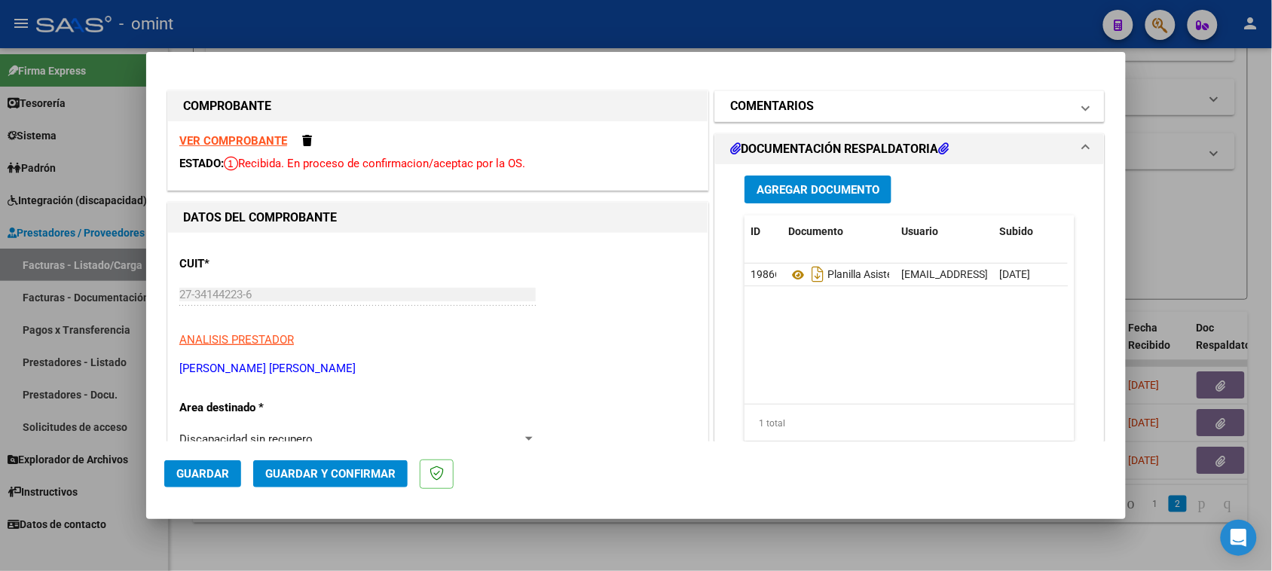
click at [819, 102] on mat-panel-title "COMENTARIOS" at bounding box center [900, 106] width 340 height 18
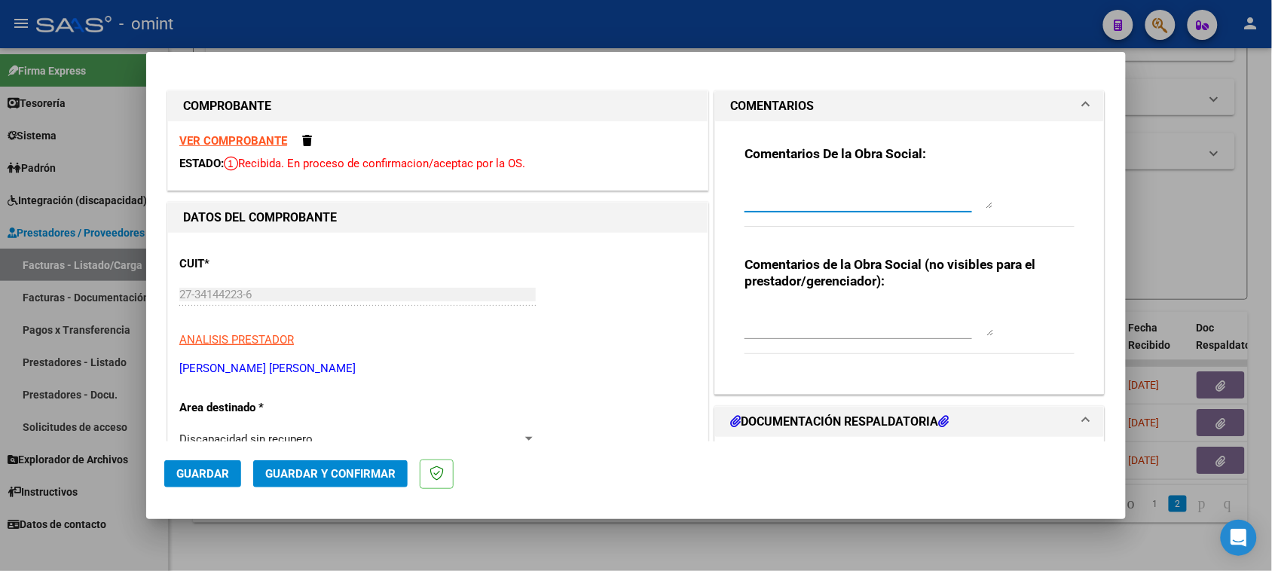
click at [796, 196] on textarea at bounding box center [868, 194] width 249 height 30
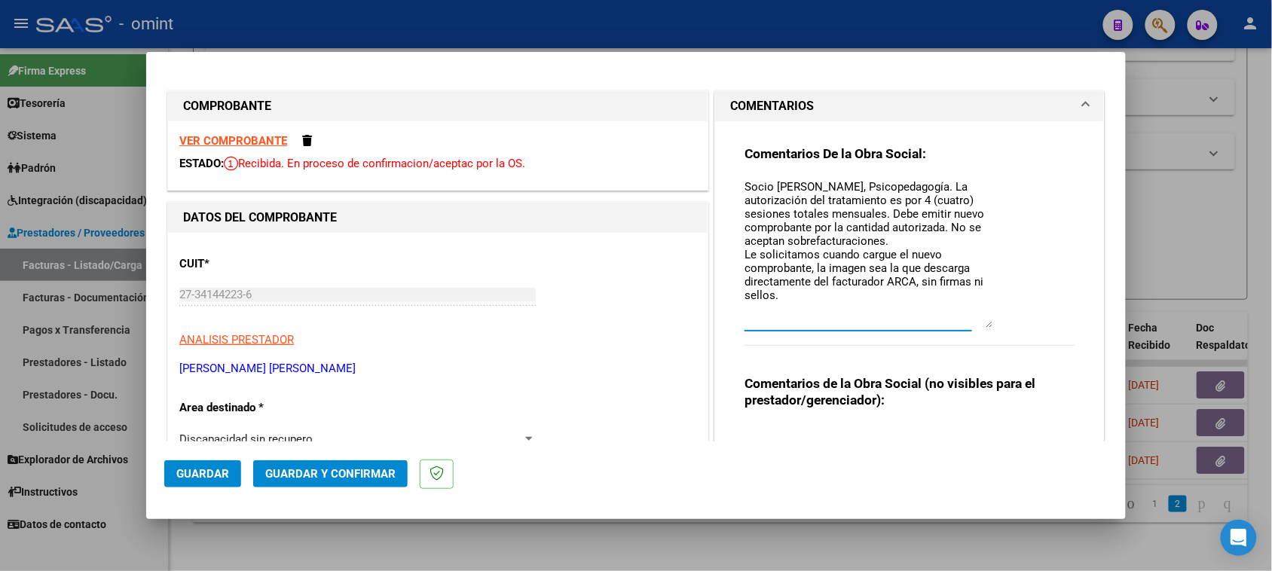
drag, startPoint x: 984, startPoint y: 207, endPoint x: 975, endPoint y: 326, distance: 119.3
click at [975, 326] on textarea "Socio Yacono Manuel, Psicopedagogía. La autorización del tratamiento es por 4 (…" at bounding box center [868, 253] width 249 height 149
click at [879, 266] on textarea "Socio Yacono Manuel, Psicopedagogía. La autorización del tratamiento es por 4 (…" at bounding box center [868, 253] width 249 height 149
click at [774, 301] on textarea "Socio Yacono Manuel, Psicopedagogía. La autorización del tratamiento es por 4 (…" at bounding box center [868, 253] width 249 height 149
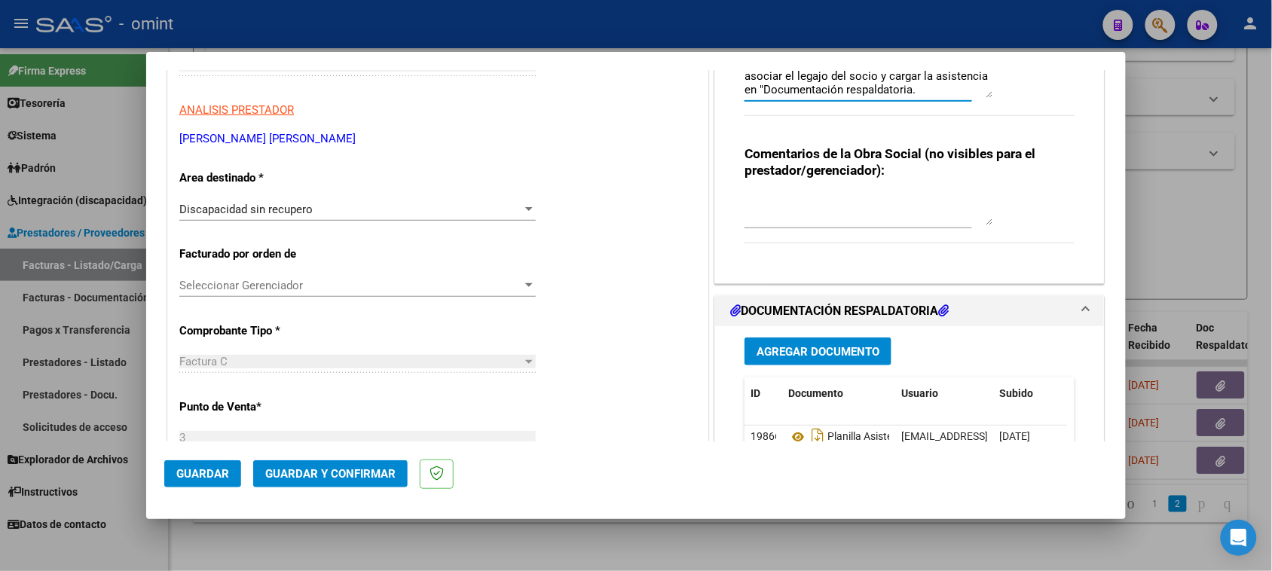
scroll to position [282, 0]
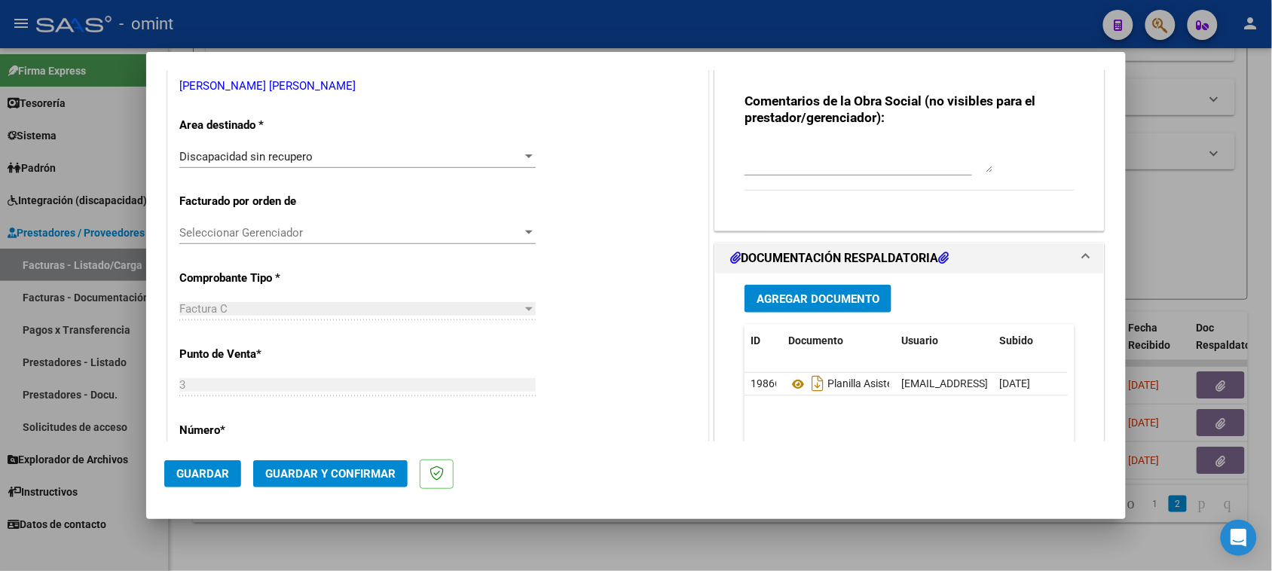
type textarea "Socio Yacono Manuel, Psicopedagogía. La autorización del tratamiento es por 4 (…"
click at [355, 477] on span "Guardar y Confirmar" at bounding box center [330, 474] width 130 height 14
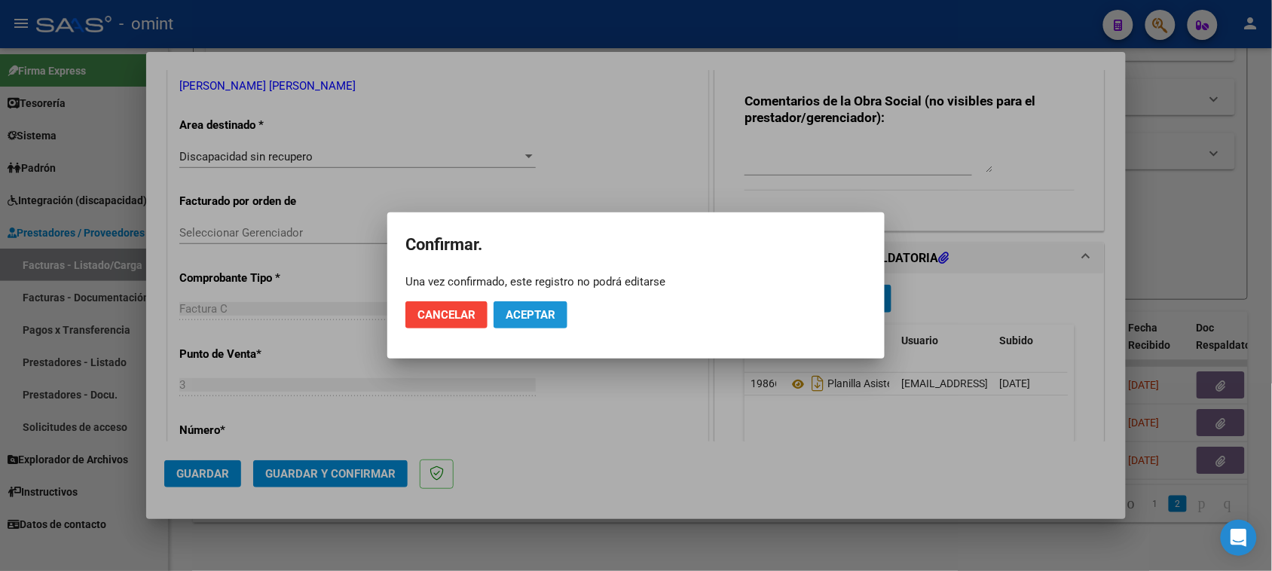
click at [526, 314] on span "Aceptar" at bounding box center [530, 315] width 50 height 14
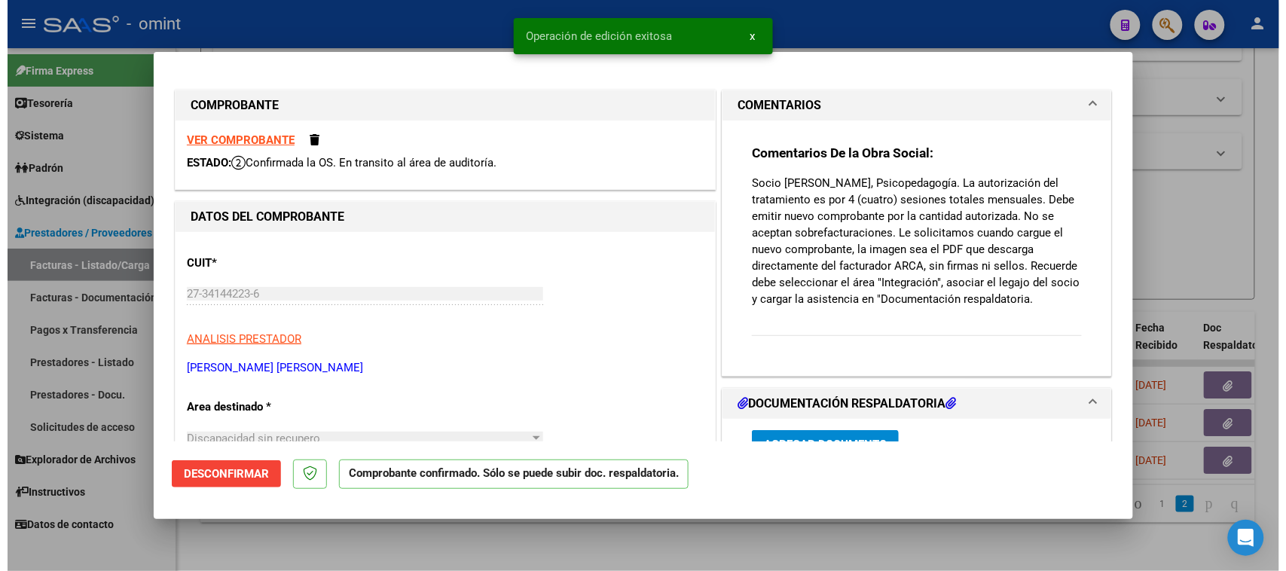
scroll to position [0, 0]
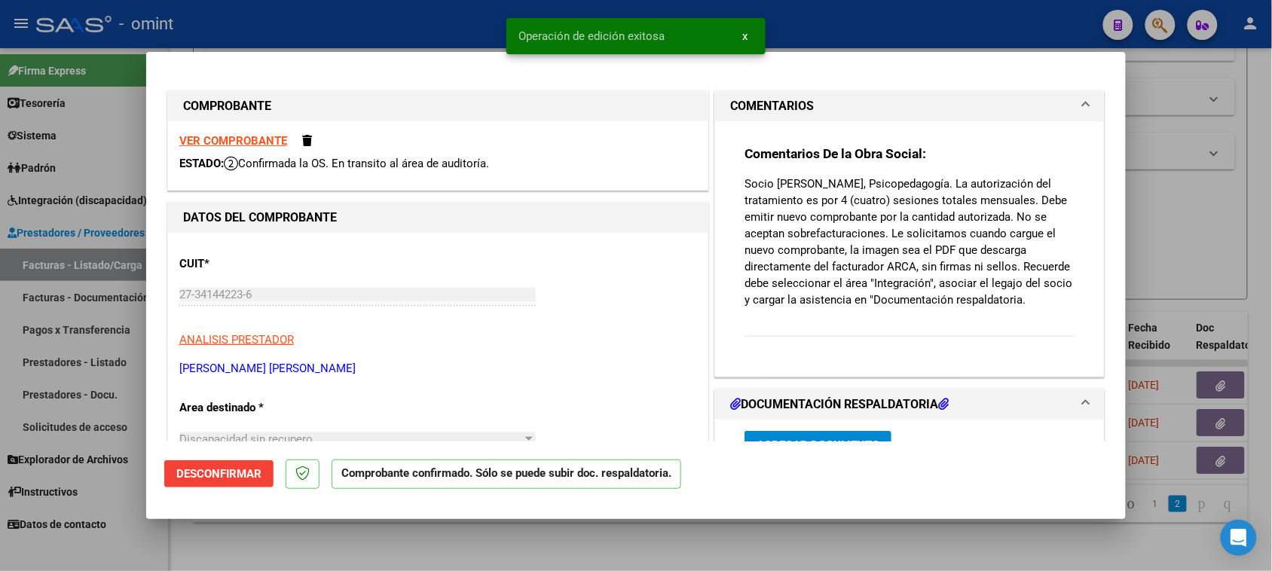
type input "$ 0,00"
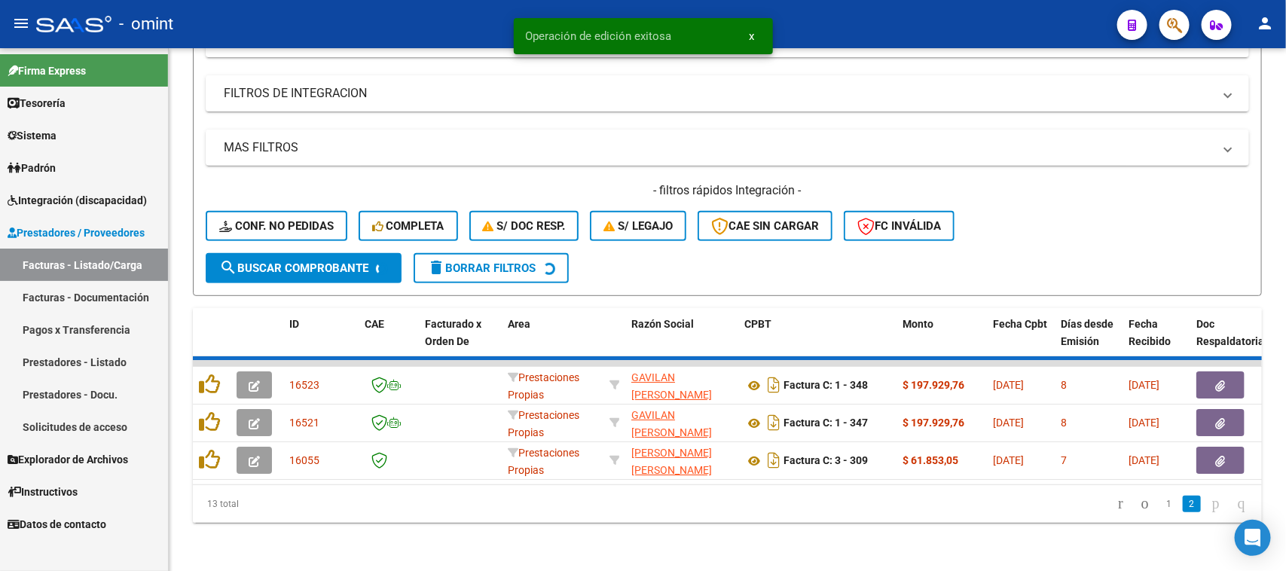
scroll to position [205, 0]
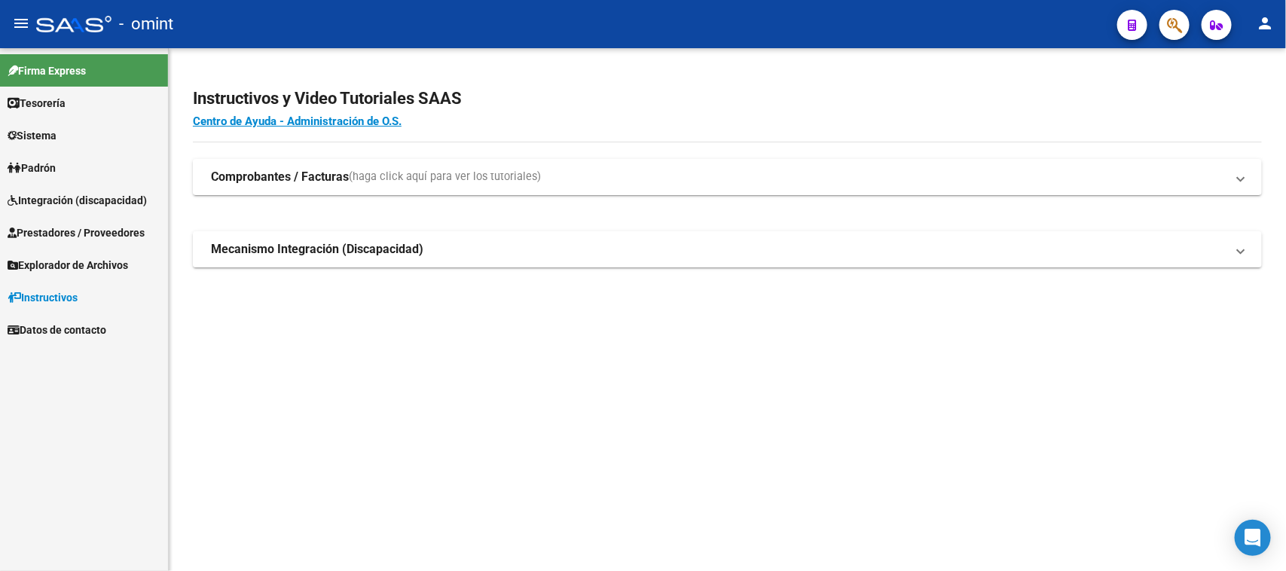
click at [68, 200] on span "Integración (discapacidad)" at bounding box center [77, 200] width 139 height 17
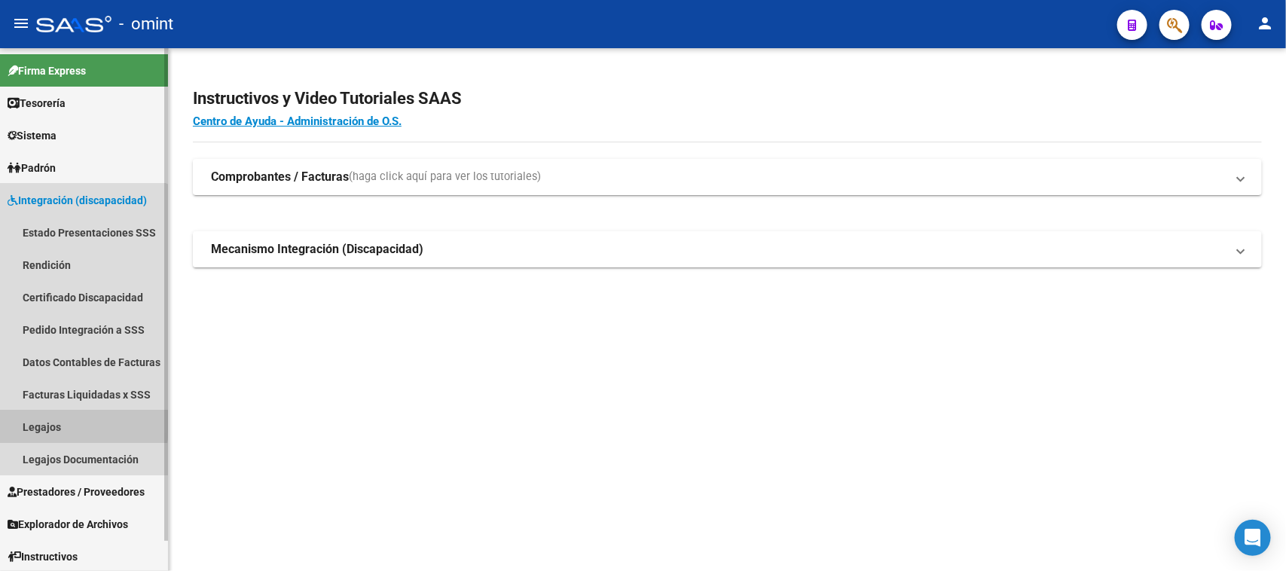
click at [46, 420] on link "Legajos" at bounding box center [84, 427] width 168 height 32
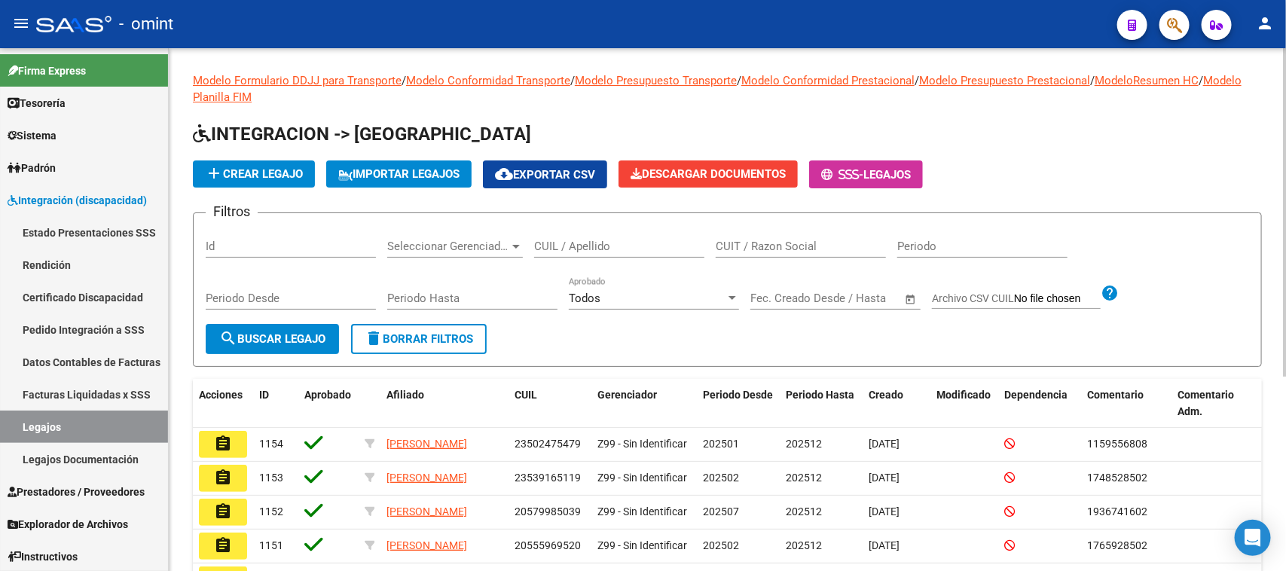
click at [619, 234] on div "CUIL / Apellido" at bounding box center [619, 241] width 170 height 32
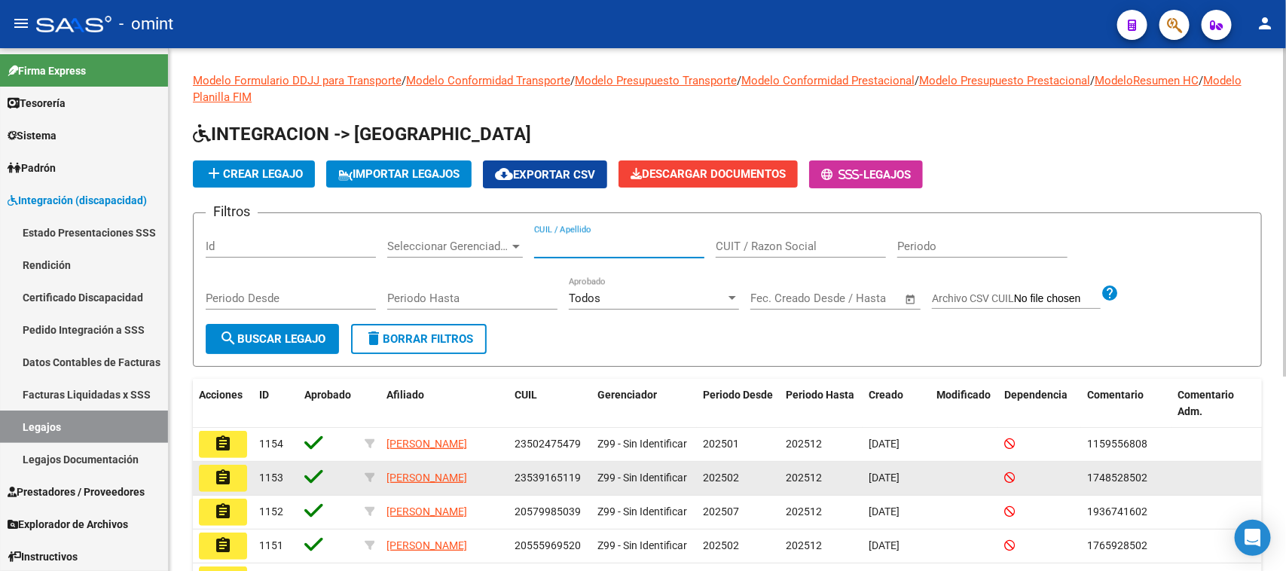
type input "a"
type input "t"
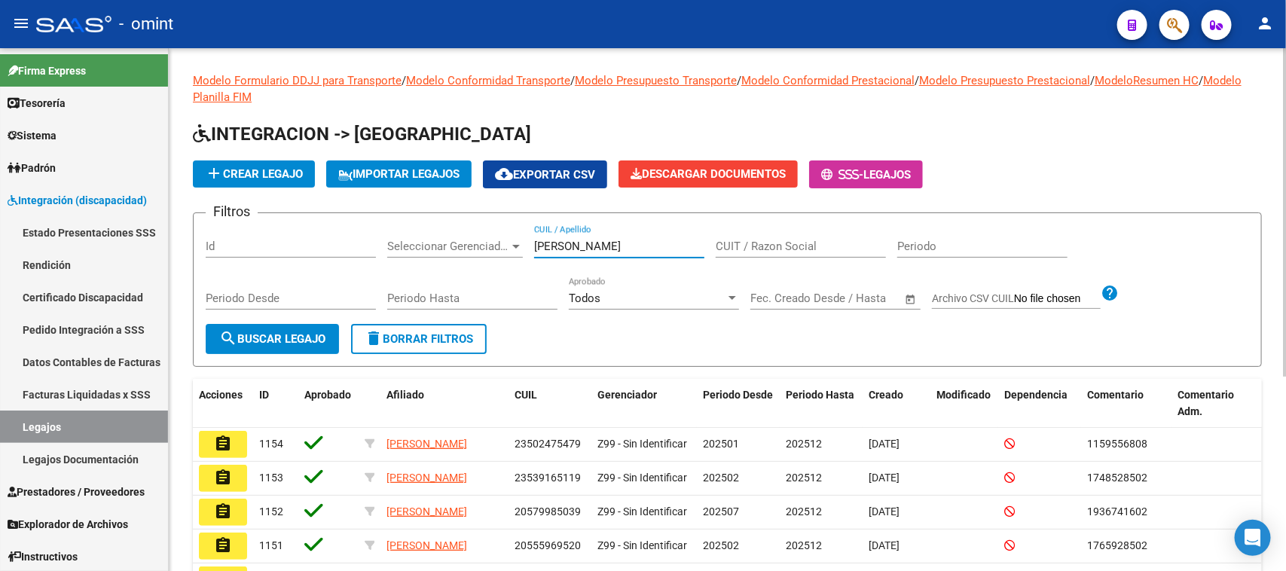
type input "yacono"
click at [313, 307] on div "Periodo Desde" at bounding box center [291, 300] width 170 height 47
click at [314, 332] on span "search Buscar Legajo" at bounding box center [272, 339] width 106 height 14
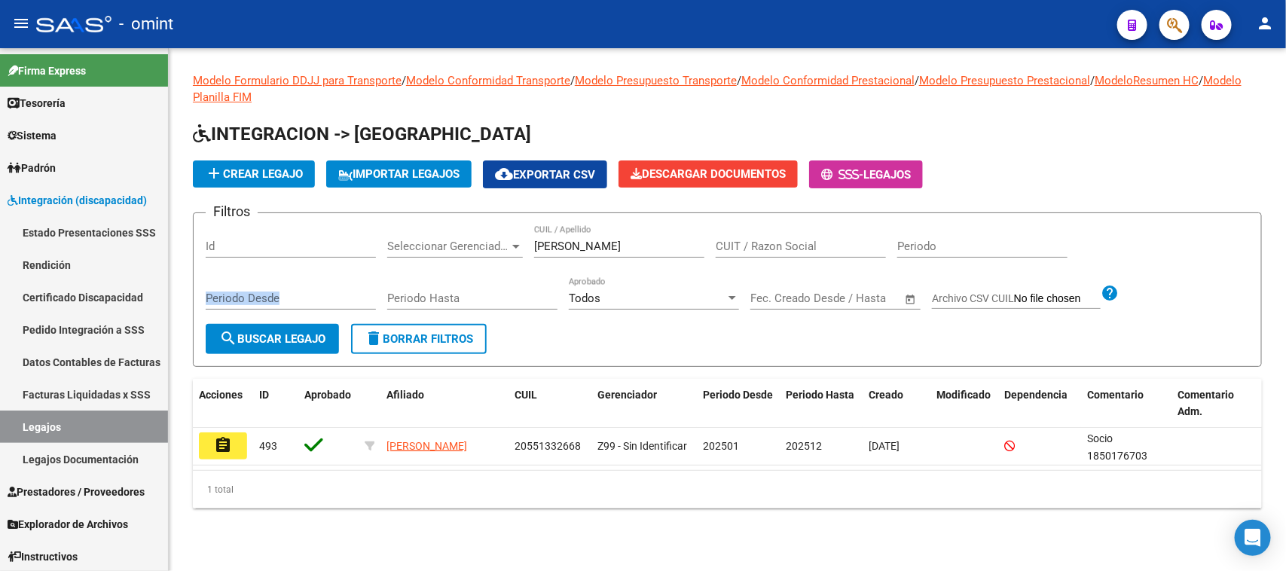
click at [209, 443] on button "assignment" at bounding box center [223, 445] width 48 height 27
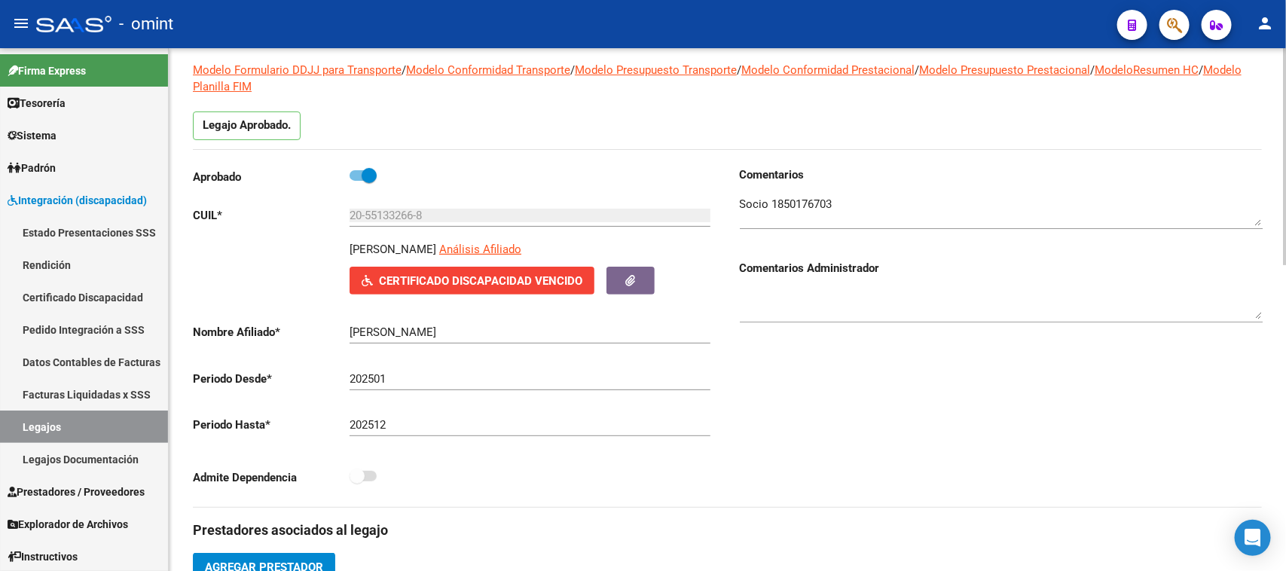
scroll to position [94, 0]
click at [799, 207] on textarea at bounding box center [1001, 212] width 523 height 30
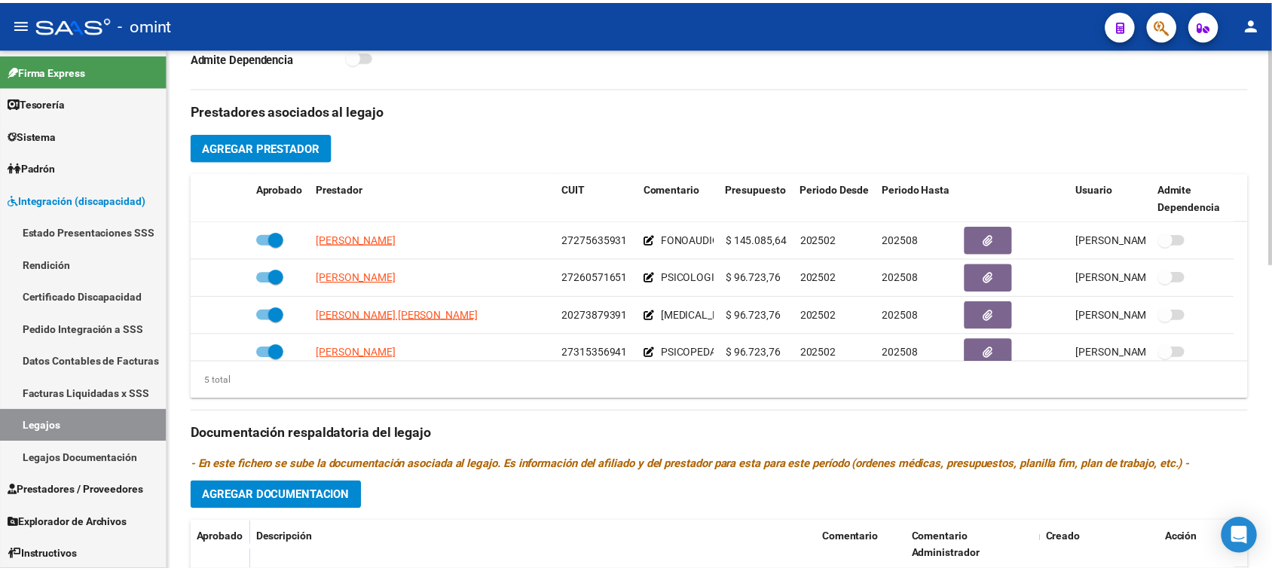
scroll to position [565, 0]
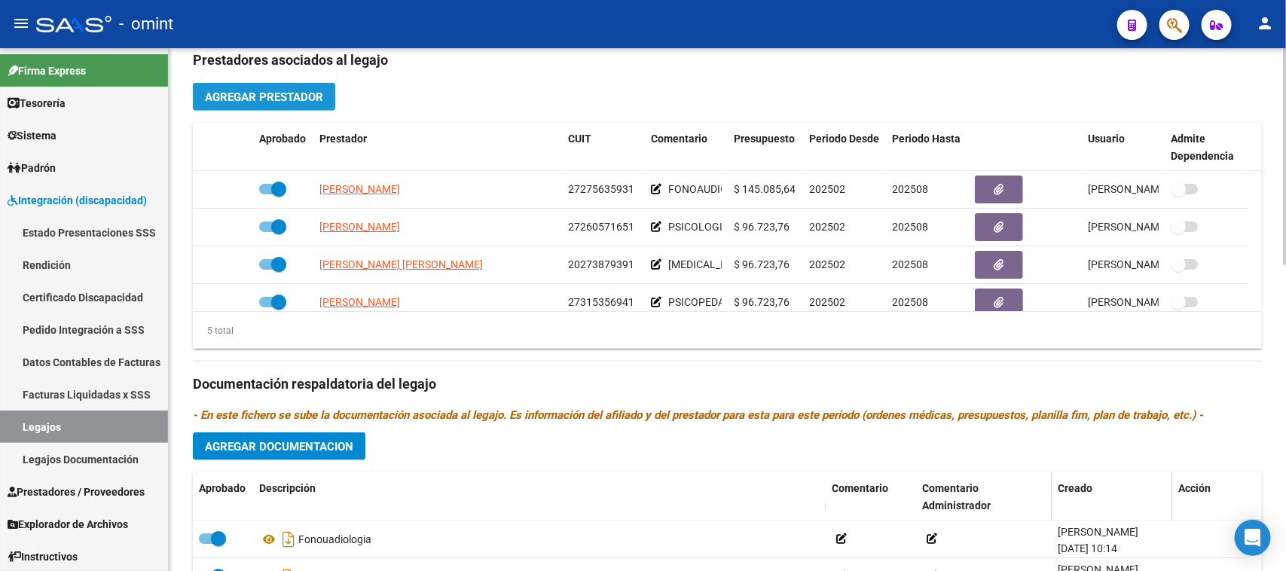
click at [294, 100] on span "Agregar Prestador" at bounding box center [264, 97] width 118 height 14
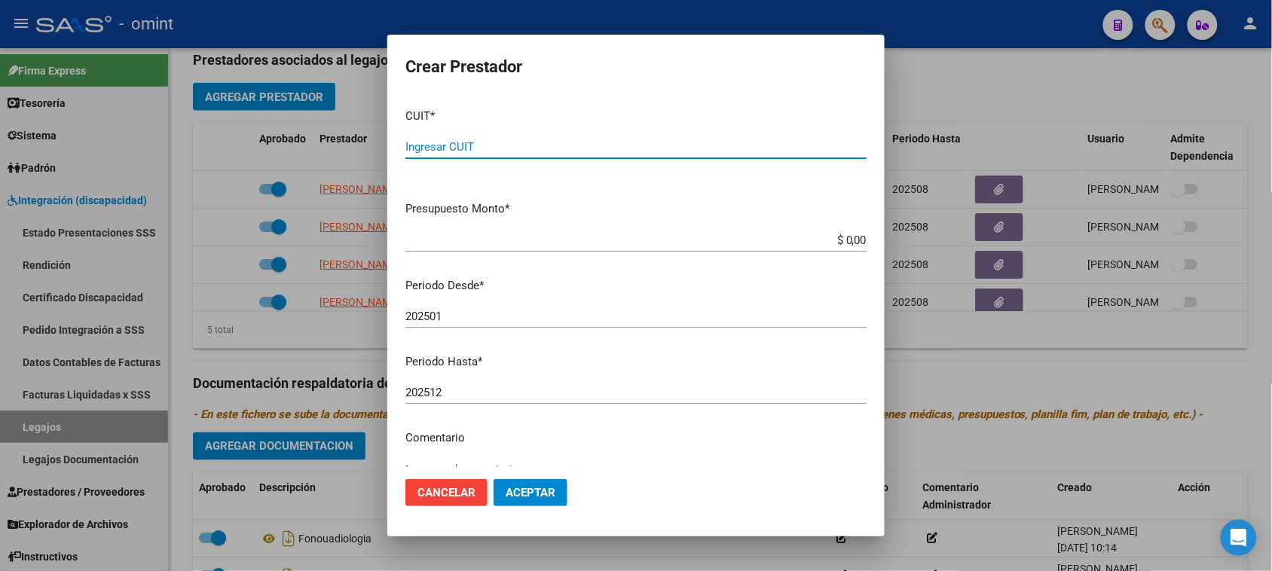
paste input "27-34144223-6"
type input "27-34144223-6"
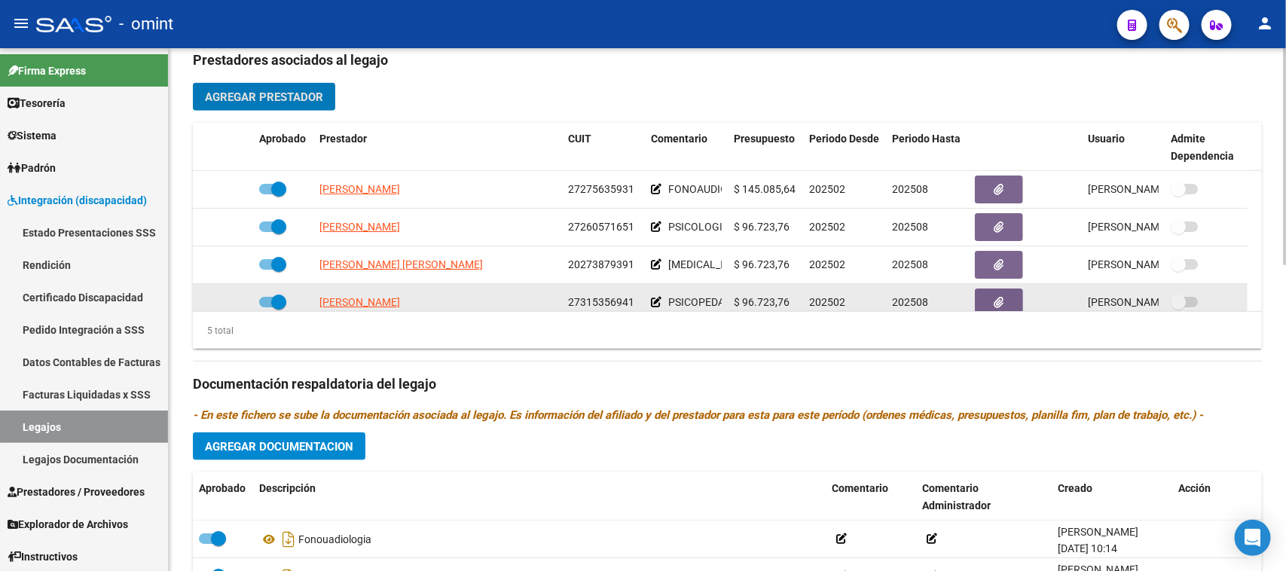
click at [279, 302] on span at bounding box center [278, 302] width 15 height 15
click at [267, 307] on input "checkbox" at bounding box center [266, 307] width 1 height 1
checkbox input "false"
click at [230, 301] on icon at bounding box center [231, 302] width 11 height 11
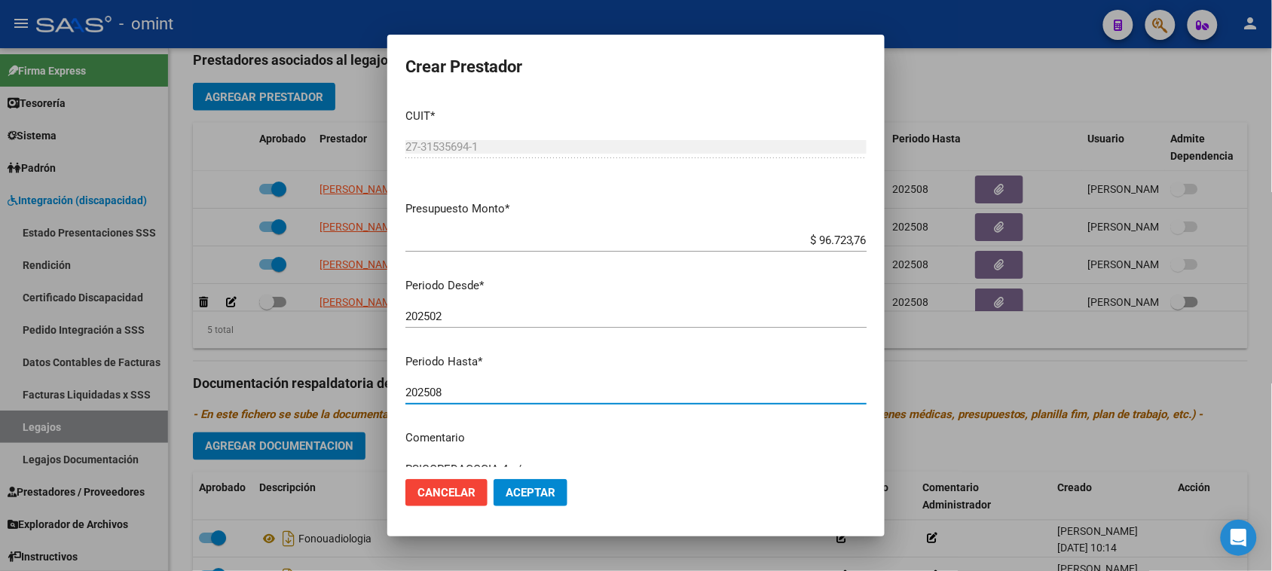
click at [539, 393] on input "202508" at bounding box center [635, 393] width 461 height 14
type input "202506"
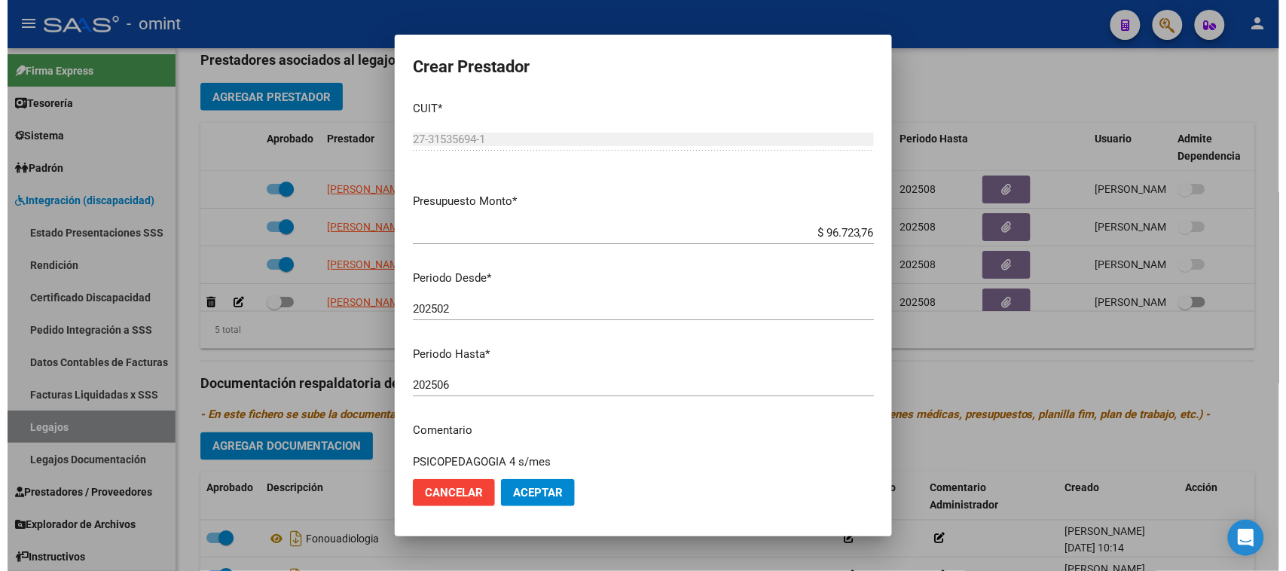
scroll to position [144, 0]
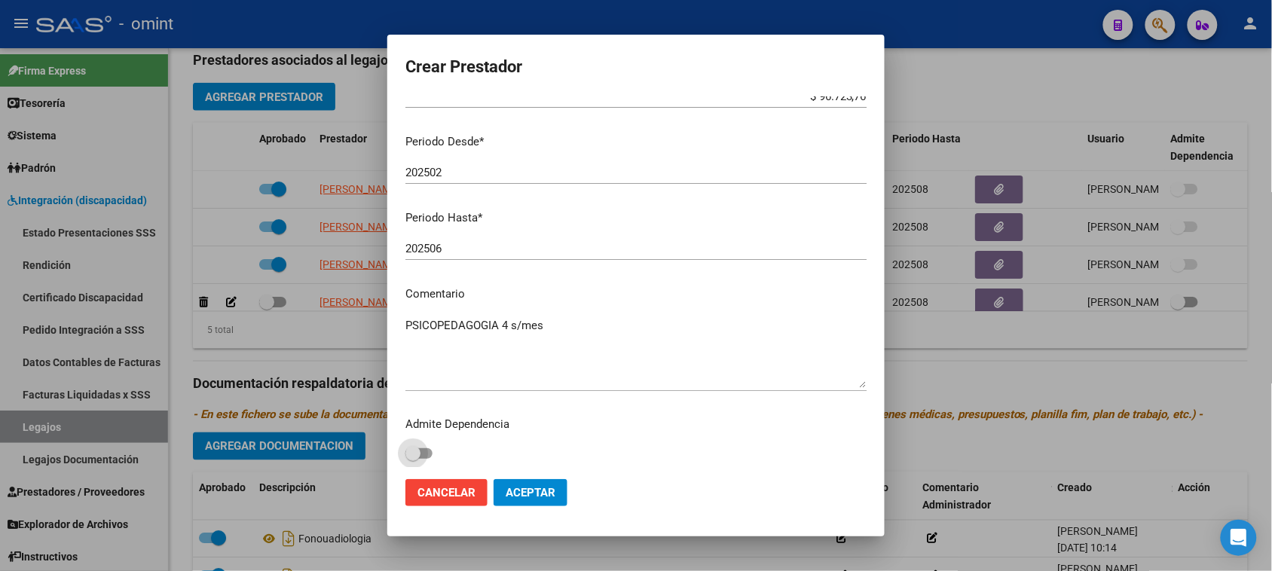
click at [435, 336] on textarea "PSICOPEDAGOGIA 4 s/mes" at bounding box center [635, 352] width 461 height 71
click at [578, 335] on textarea "PSICOPEDAGOGIA 4 s/mes" at bounding box center [635, 352] width 461 height 71
type textarea "PSICOPEDAGOGIA 4 s/mes Cambio de prestador a partir de Julio"
click at [577, 490] on mat-dialog-actions "Cancelar Aceptar" at bounding box center [635, 492] width 461 height 51
click at [566, 496] on button "Aceptar" at bounding box center [530, 492] width 74 height 27
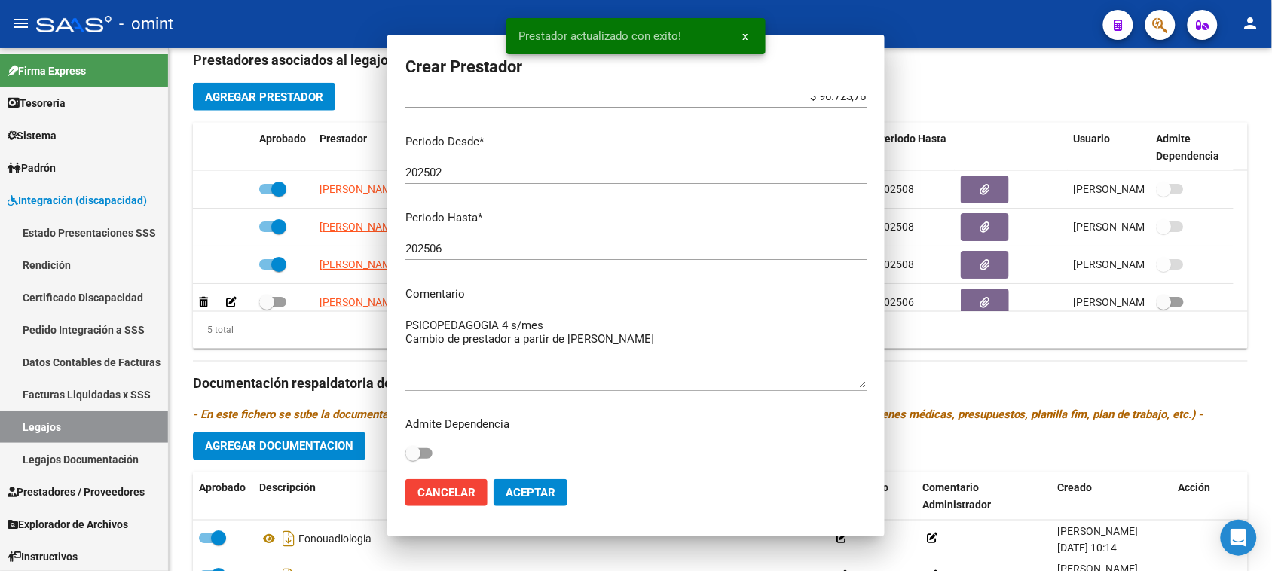
scroll to position [9, 0]
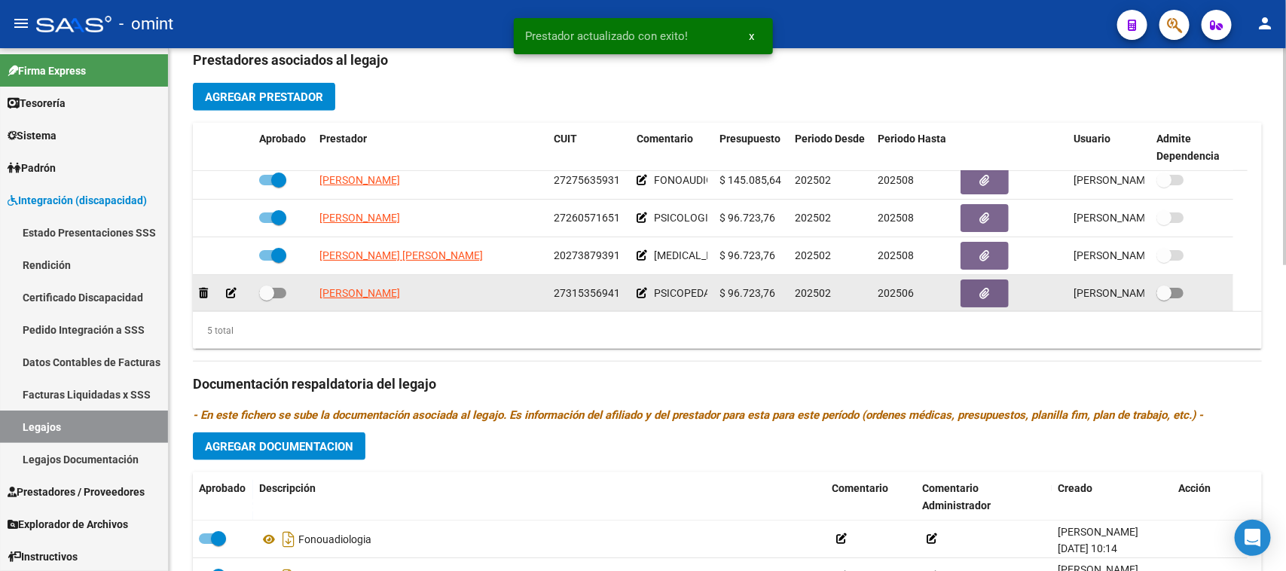
click at [279, 292] on span at bounding box center [272, 293] width 27 height 11
click at [267, 298] on input "checkbox" at bounding box center [266, 298] width 1 height 1
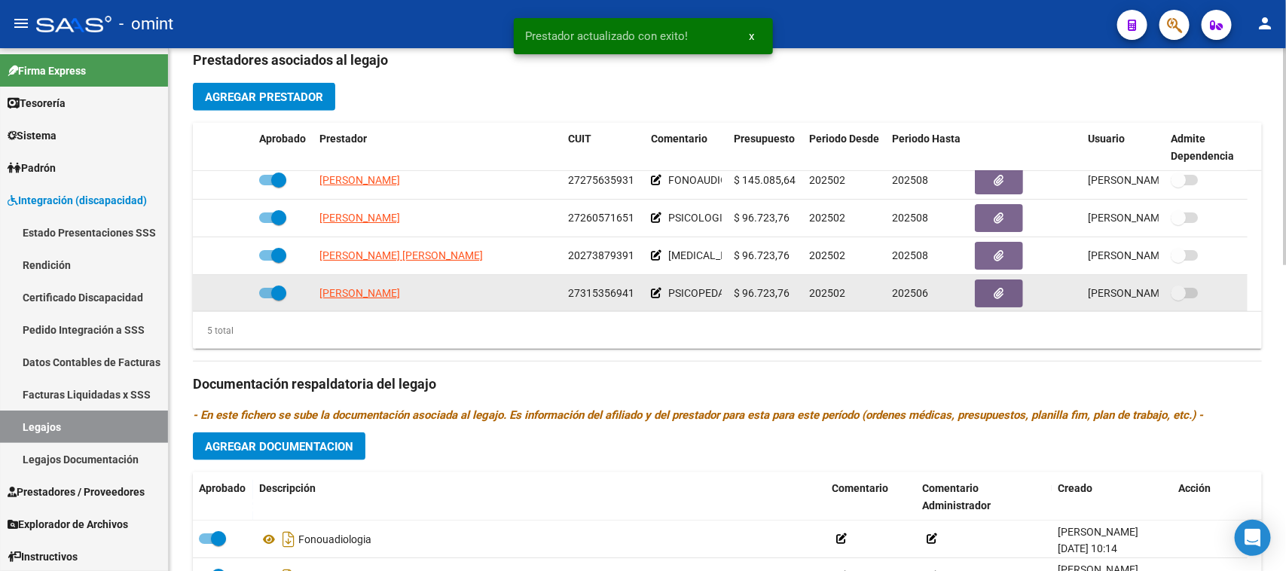
click at [379, 298] on span "COLOMBO FEBE MARIA" at bounding box center [359, 293] width 81 height 12
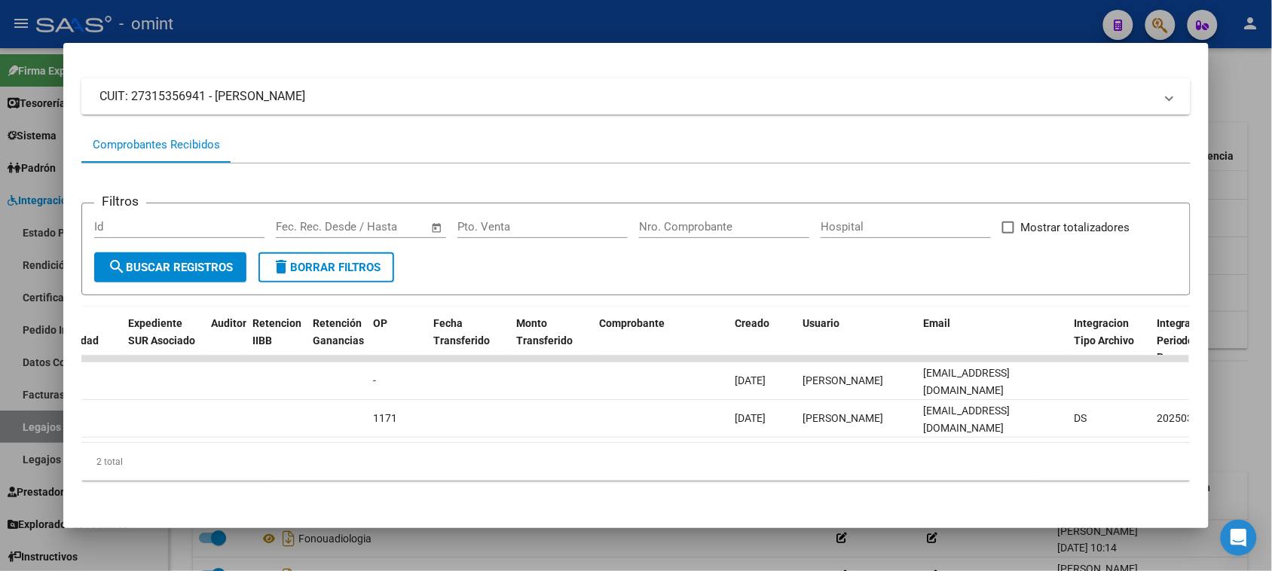
scroll to position [0, 0]
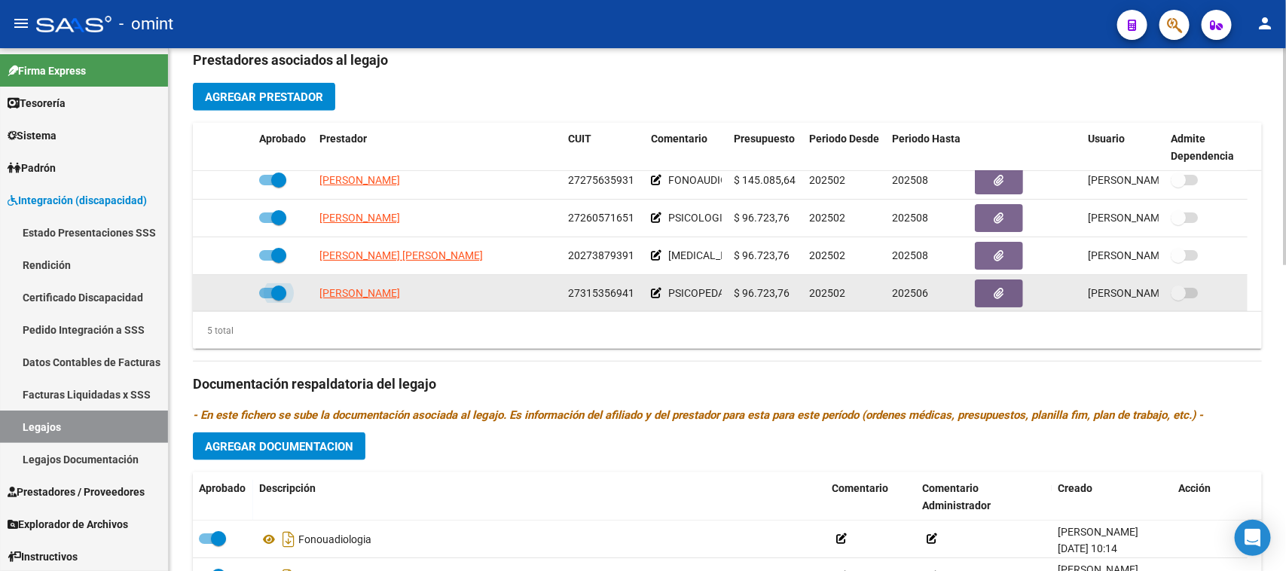
click at [261, 295] on span at bounding box center [272, 293] width 27 height 11
click at [266, 298] on input "checkbox" at bounding box center [266, 298] width 1 height 1
checkbox input "false"
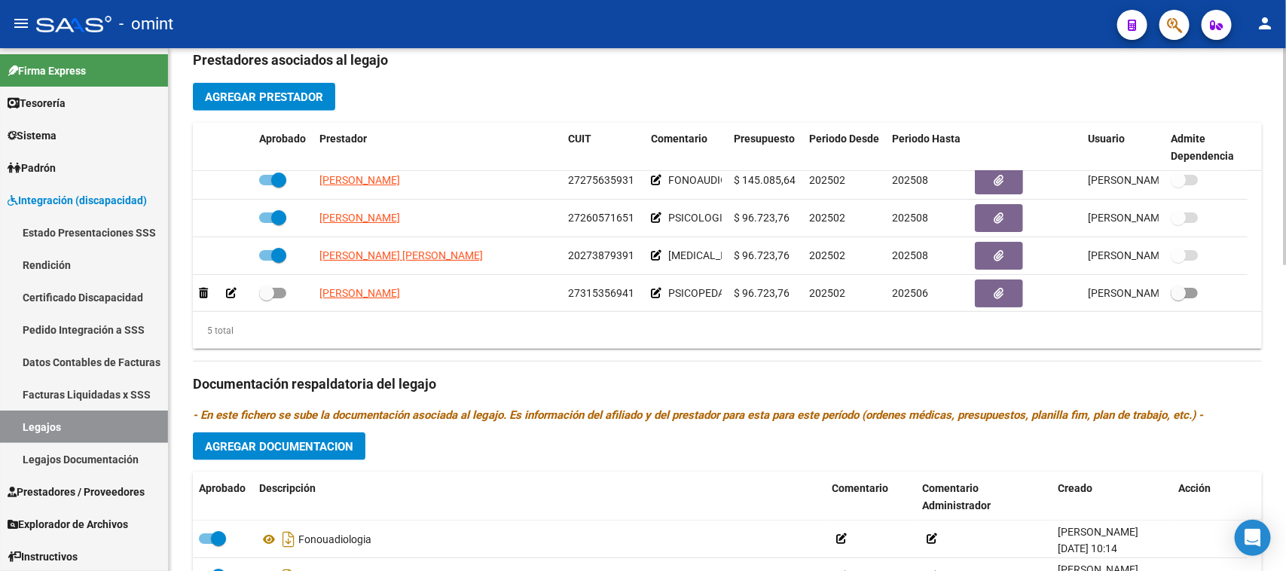
click at [322, 96] on span "Agregar Prestador" at bounding box center [264, 97] width 118 height 14
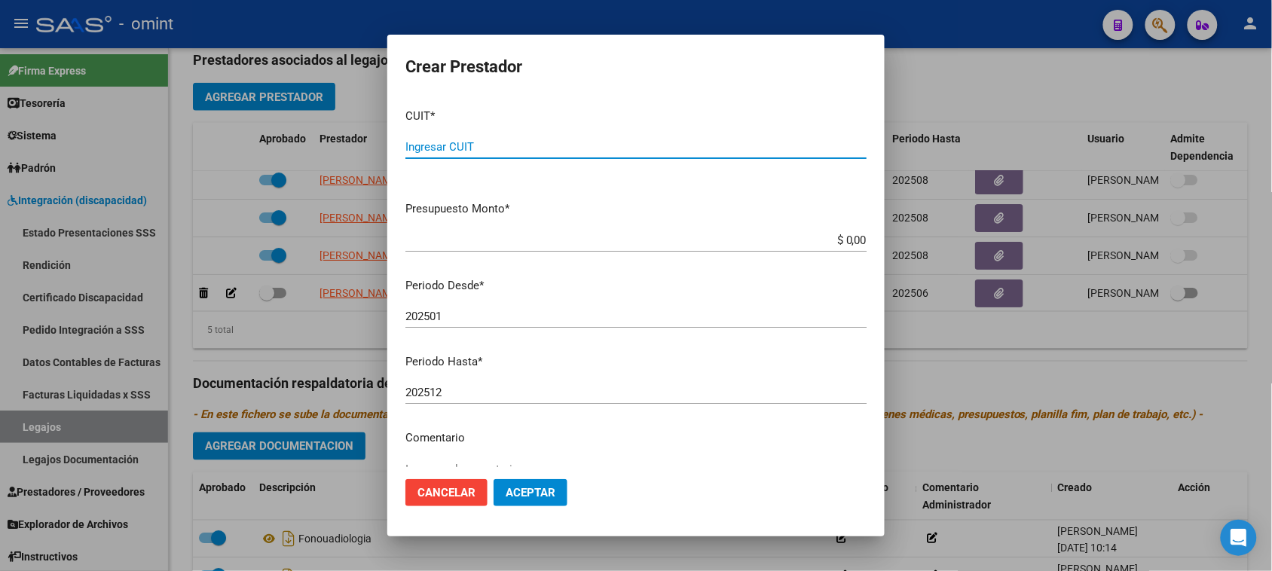
paste input "27-31535694-1"
type input "27-31535694-1"
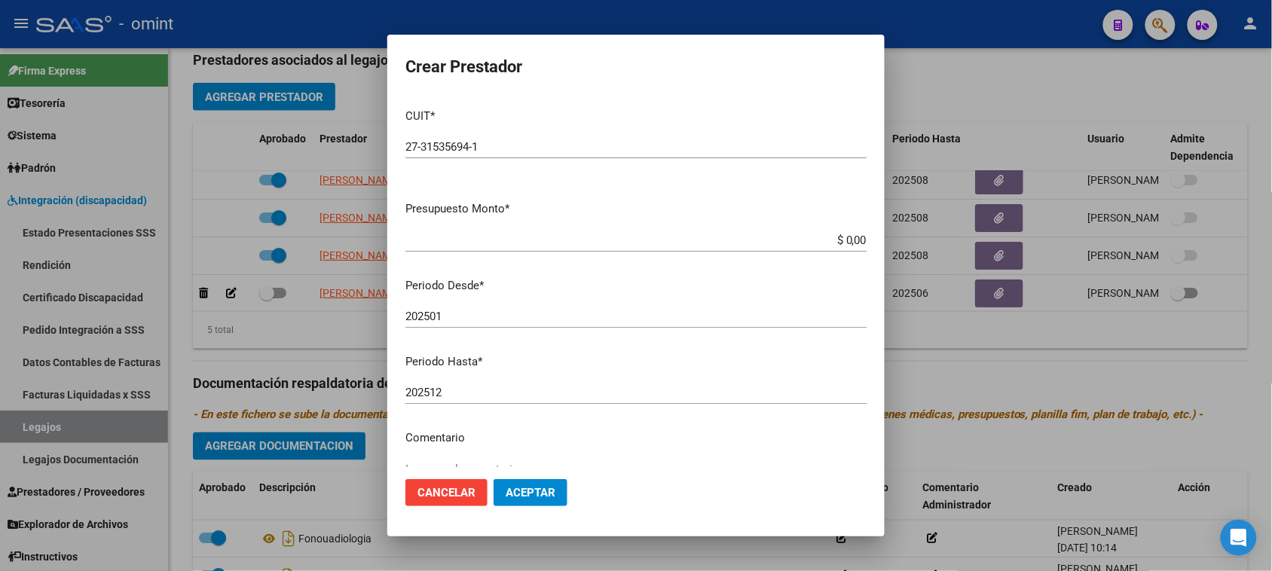
drag, startPoint x: 533, startPoint y: 57, endPoint x: 401, endPoint y: 12, distance: 140.1
click at [401, 12] on div "Crear Prestador CUIT * 27-31535694-1 Ingresar CUIT ARCA Padrón Presupuesto Mont…" at bounding box center [636, 285] width 1272 height 571
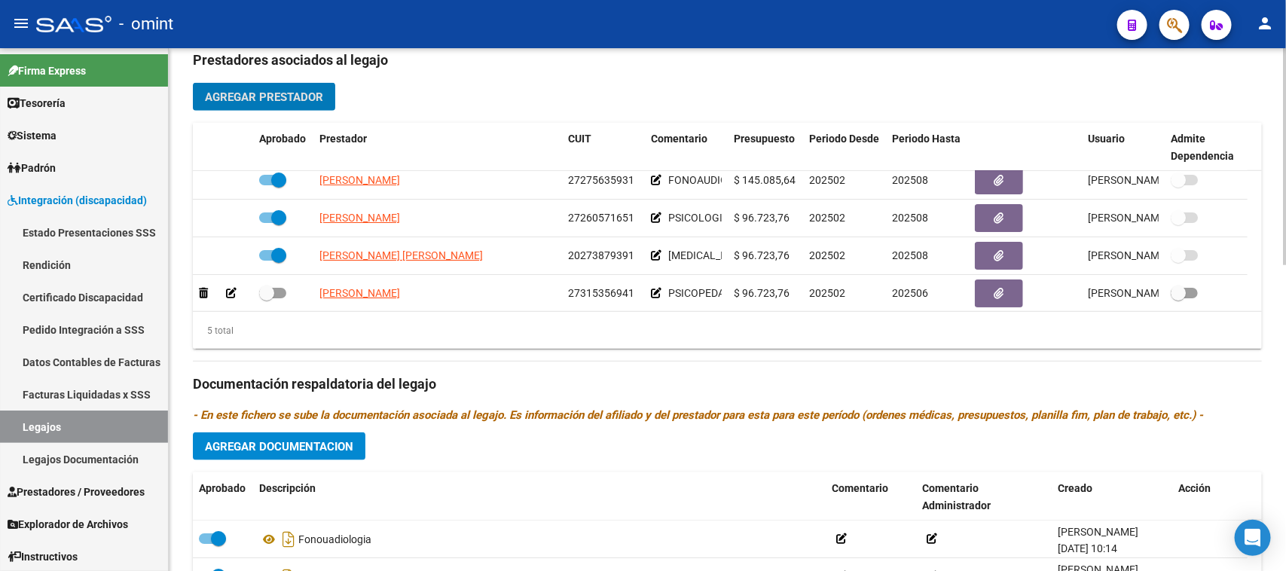
click at [298, 96] on span "Agregar Prestador" at bounding box center [264, 97] width 118 height 14
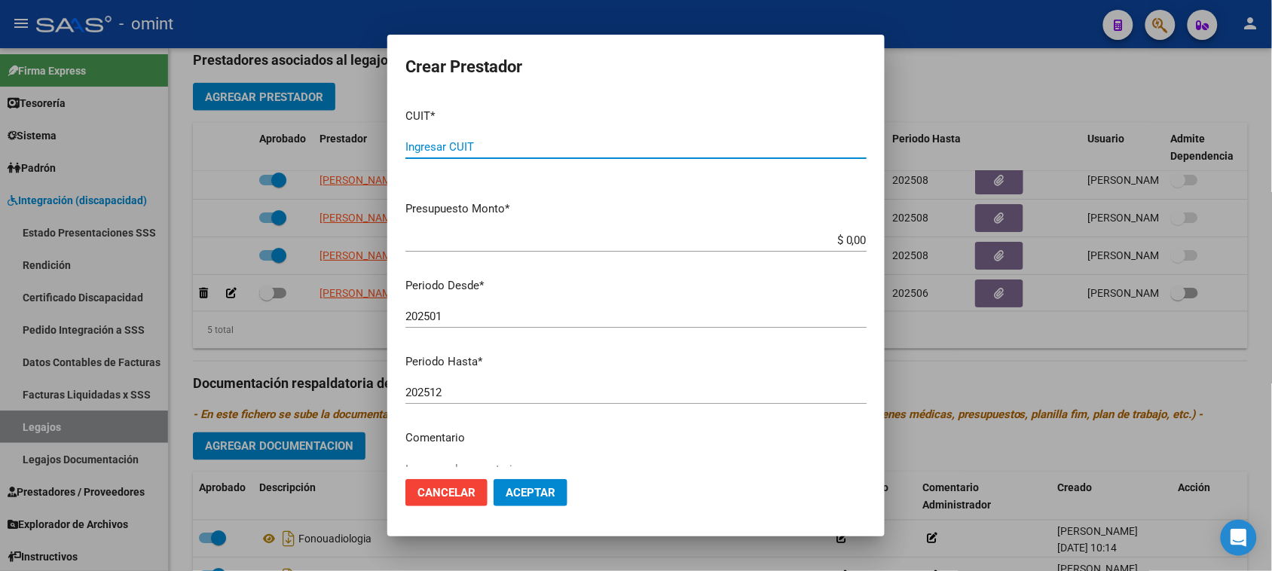
paste input "27-34144223-6"
type input "27-34144223-6"
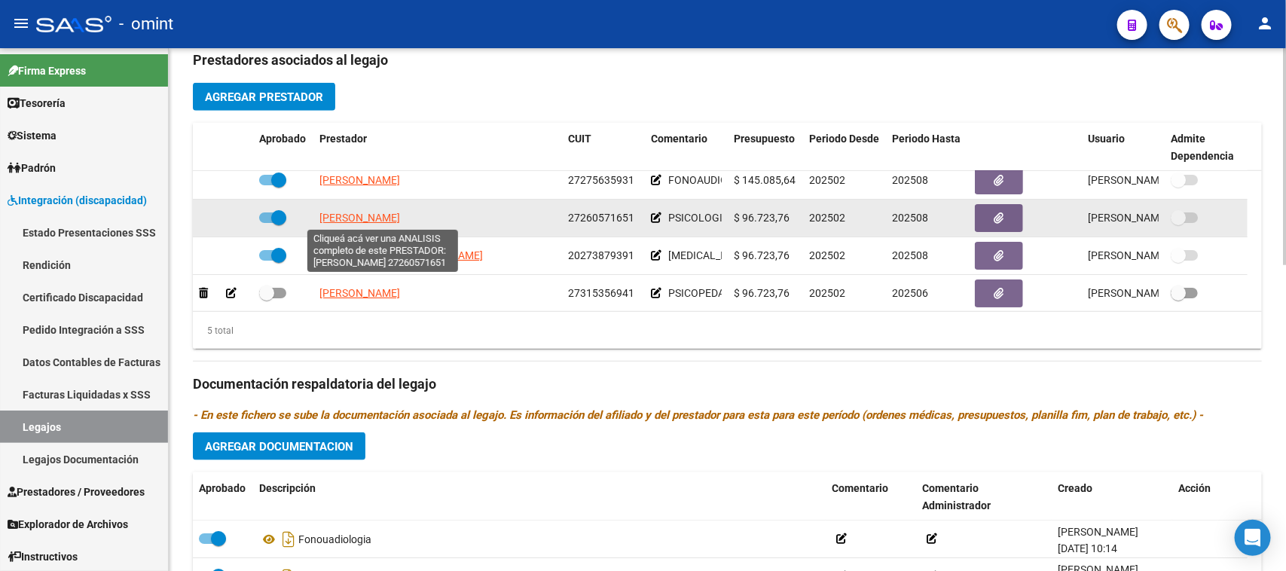
click at [400, 218] on span "GALLEGO VANINA MARIEL" at bounding box center [359, 218] width 81 height 12
type textarea "27260571651"
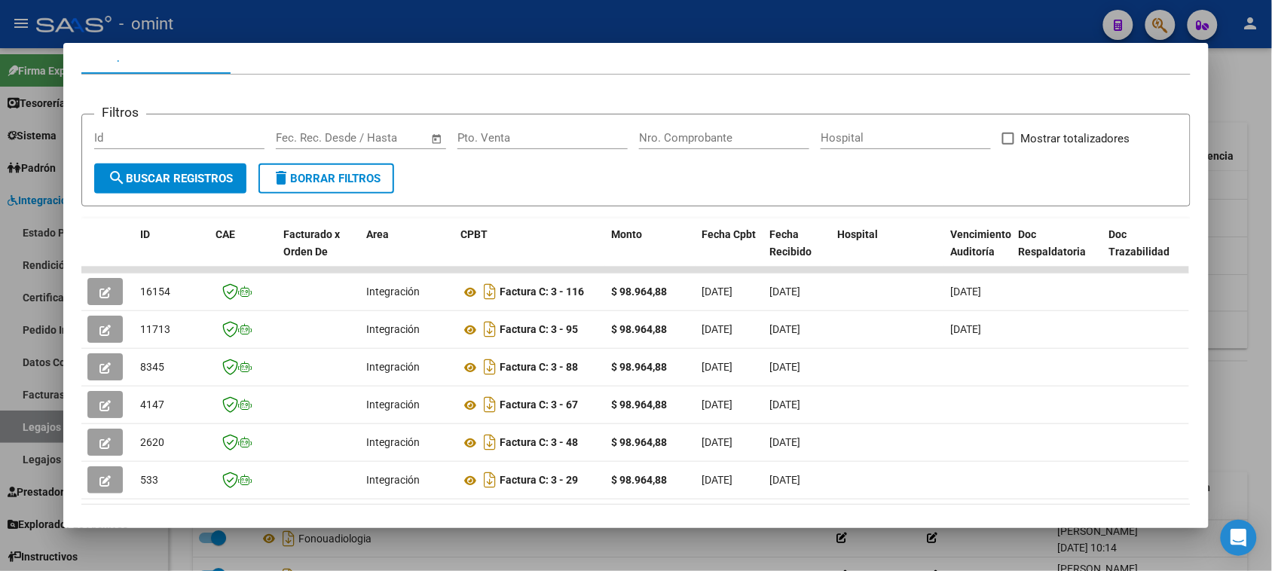
scroll to position [188, 0]
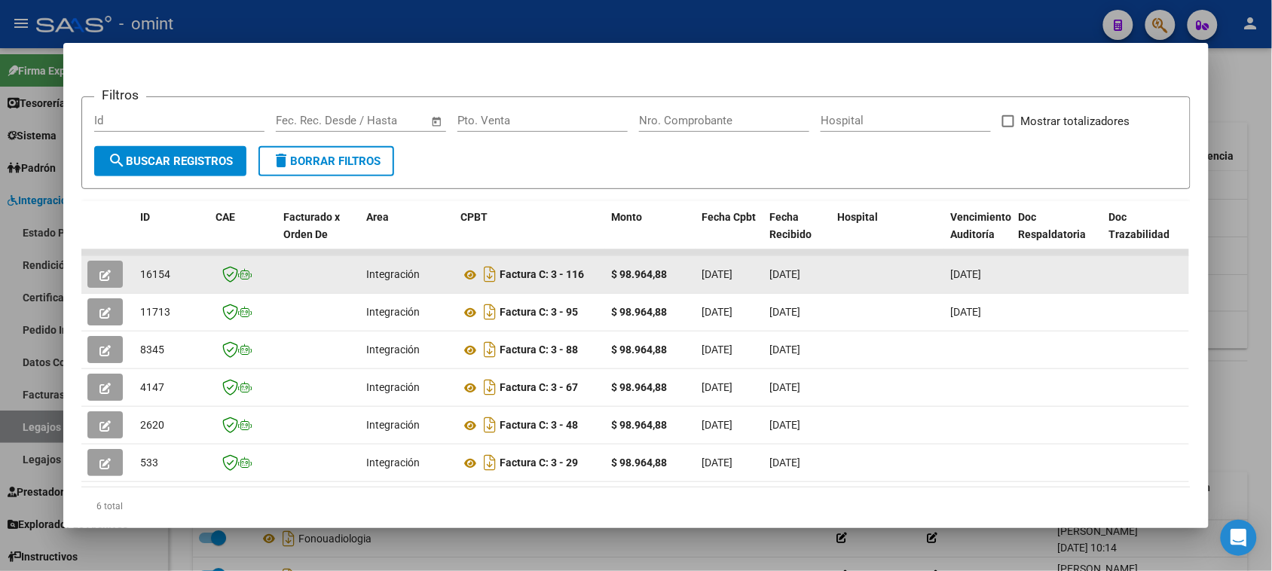
click at [107, 272] on button "button" at bounding box center [104, 274] width 35 height 27
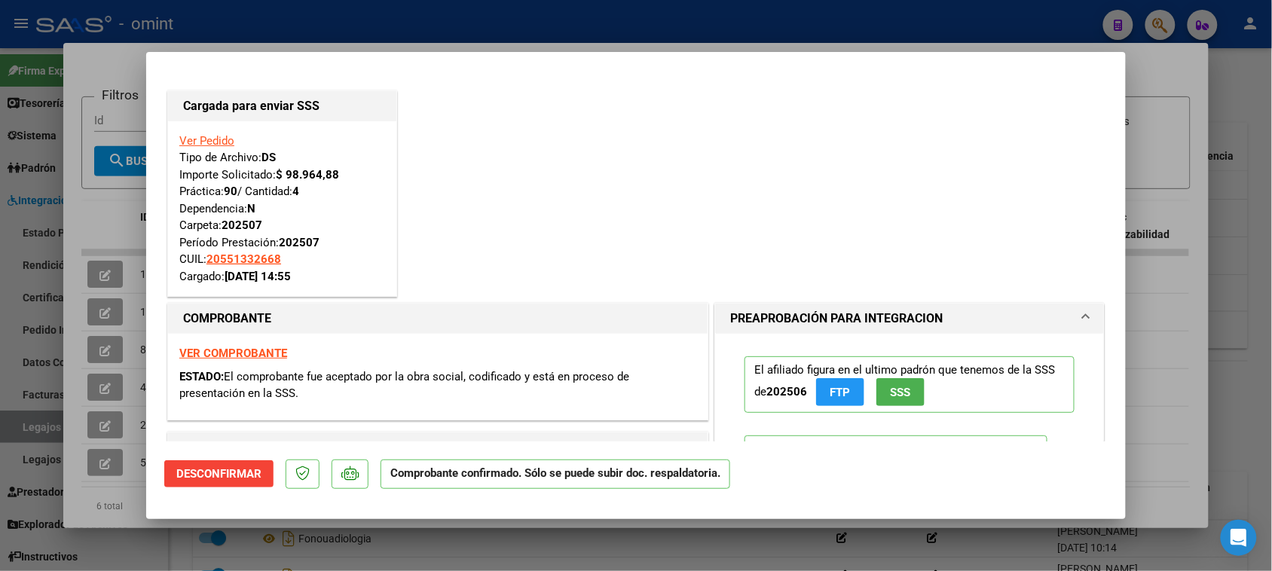
click at [239, 358] on strong "VER COMPROBANTE" at bounding box center [233, 354] width 108 height 14
type input "$ 0,00"
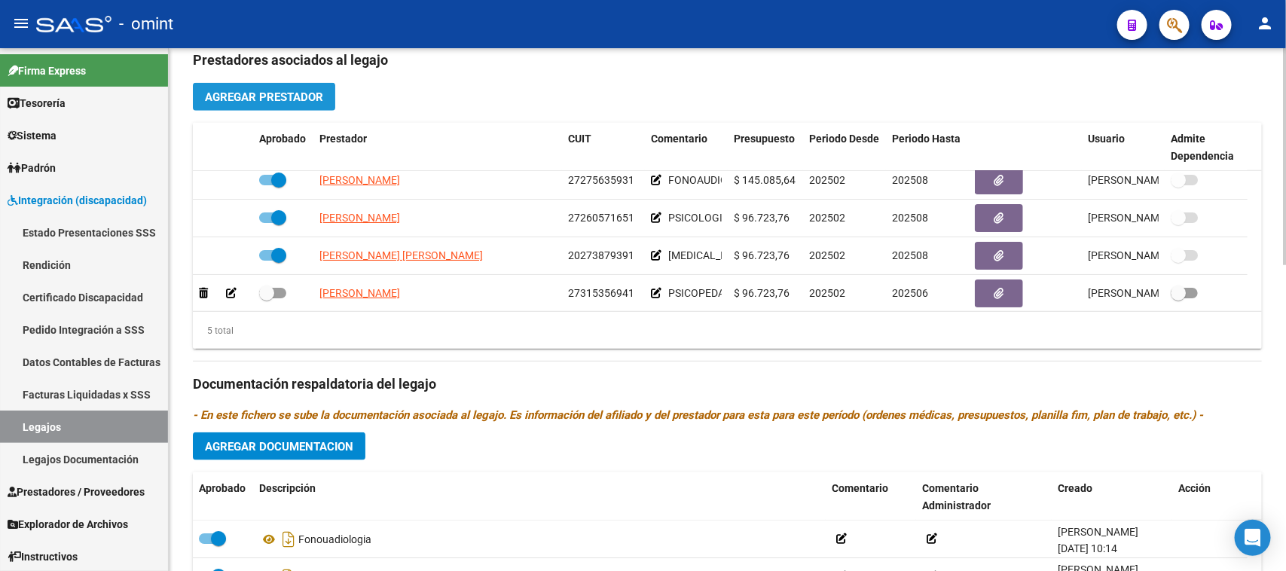
click at [294, 103] on button "Agregar Prestador" at bounding box center [264, 97] width 142 height 28
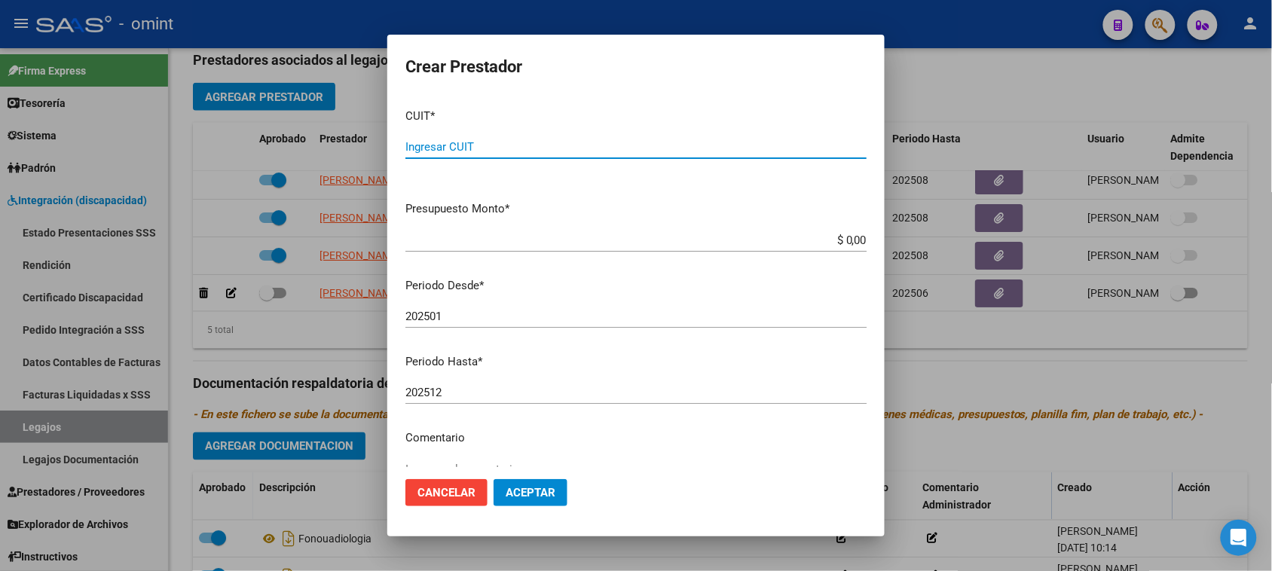
paste input "27-26057165-1"
drag, startPoint x: 569, startPoint y: 151, endPoint x: 277, endPoint y: 144, distance: 292.4
click at [277, 144] on div "Crear Prestador CUIT * 27-26057165-1 Ingresar CUIT ARCA Padrón Presupuesto Mont…" at bounding box center [636, 285] width 1272 height 571
paste input "34144223-6"
type input "27-34144223-6"
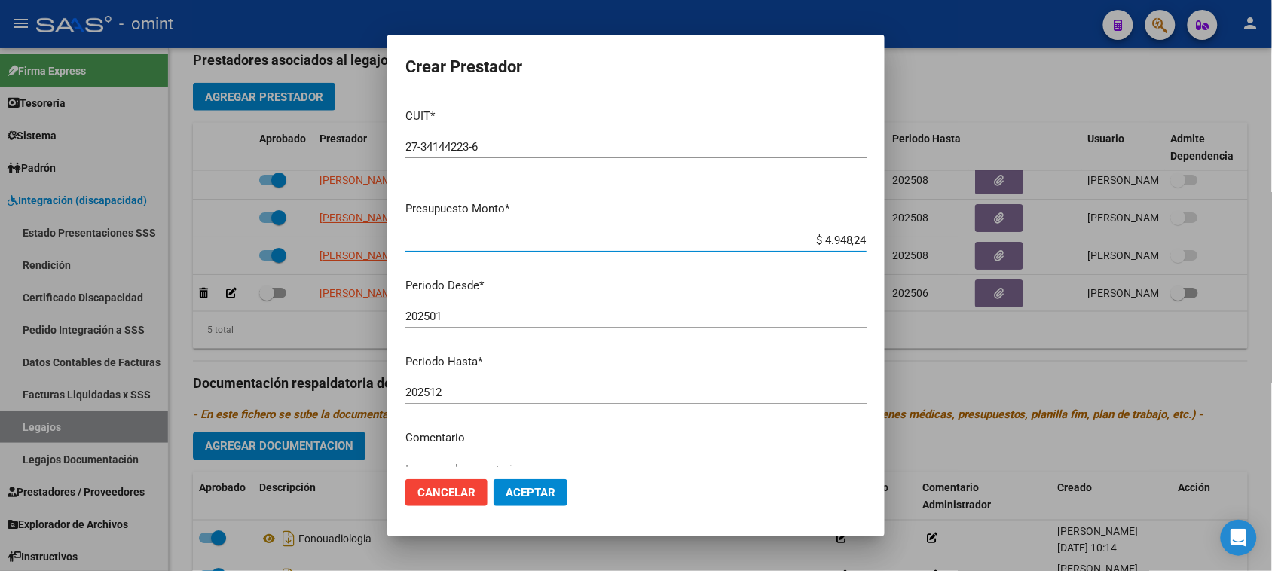
type input "$ 49.482,44"
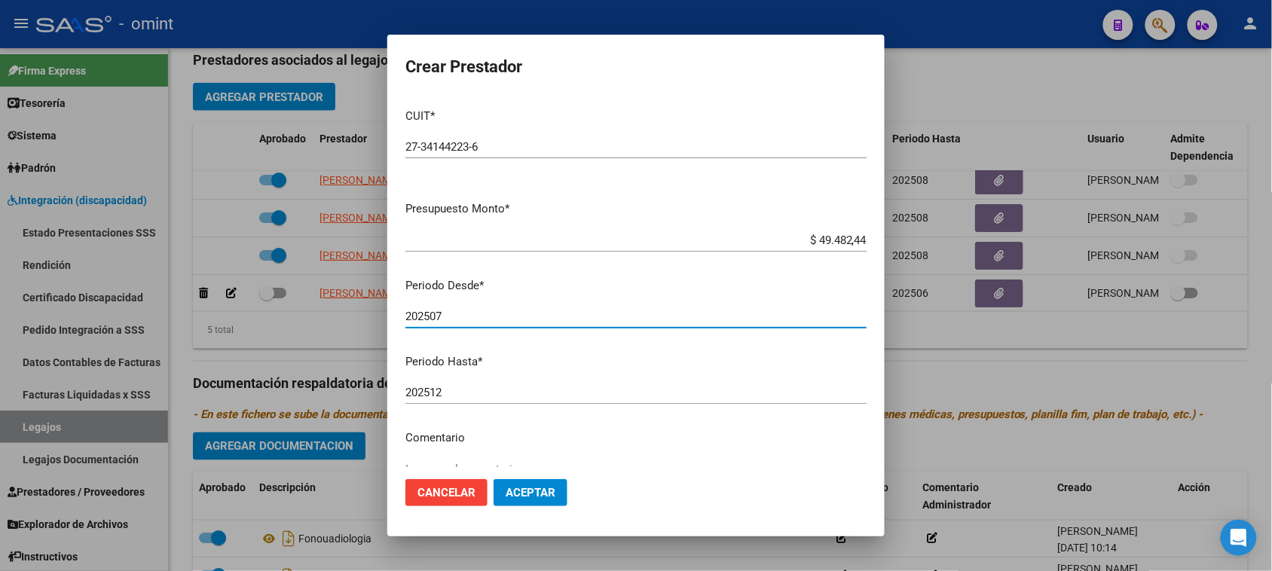
type input "202507"
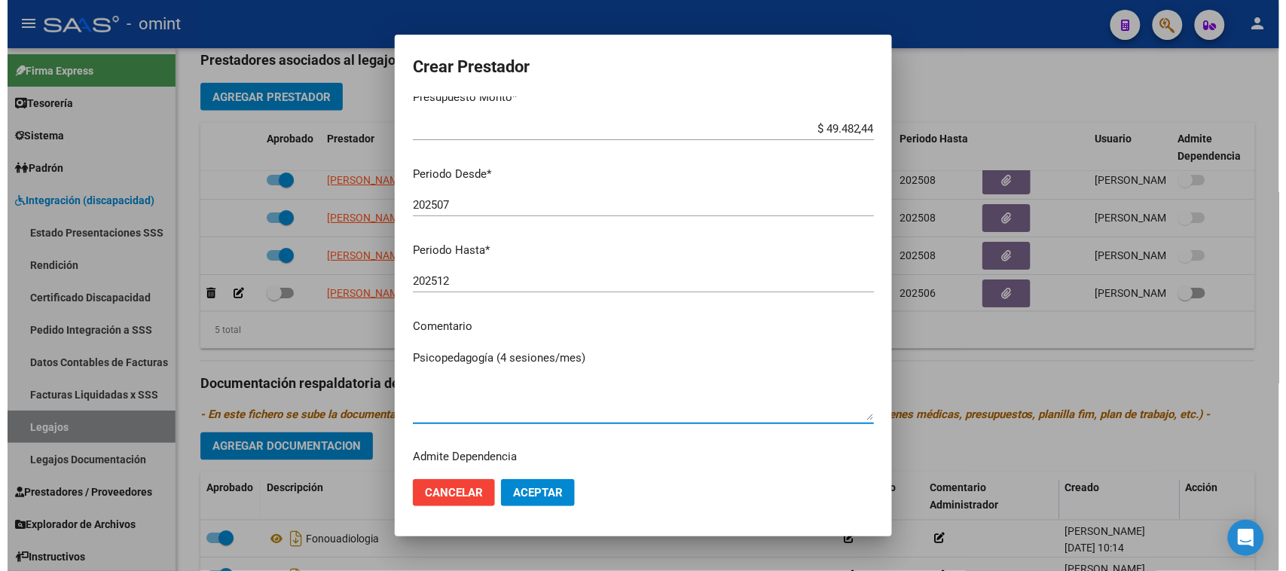
scroll to position [144, 0]
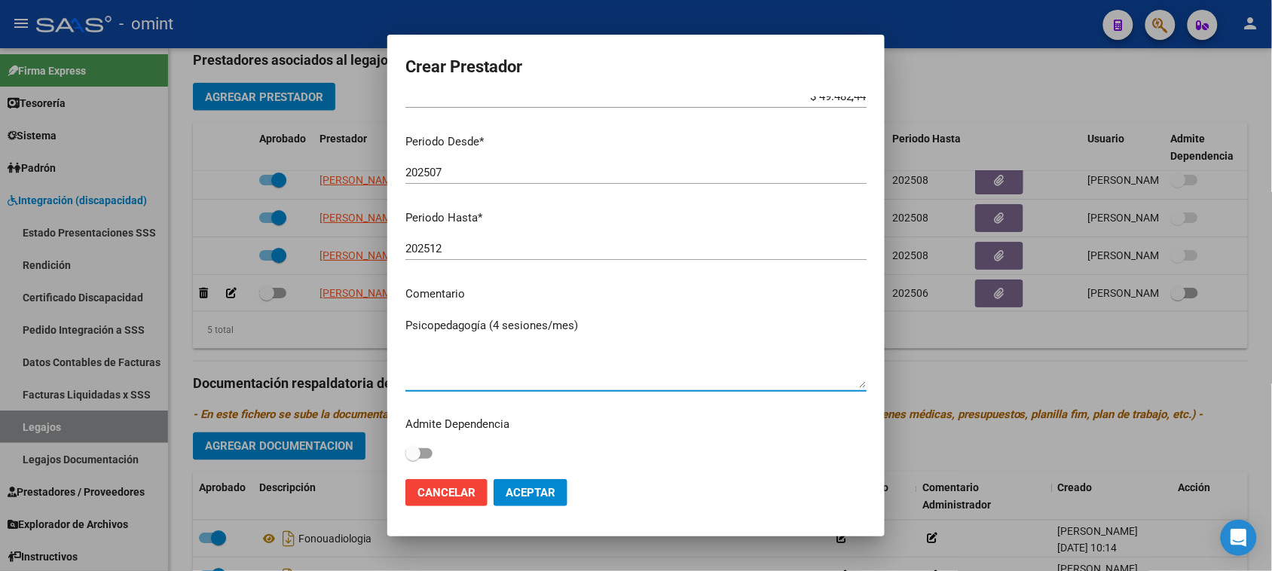
type textarea "Psicopedagogía (4 sesiones/mes)"
click at [551, 496] on span "Aceptar" at bounding box center [530, 493] width 50 height 14
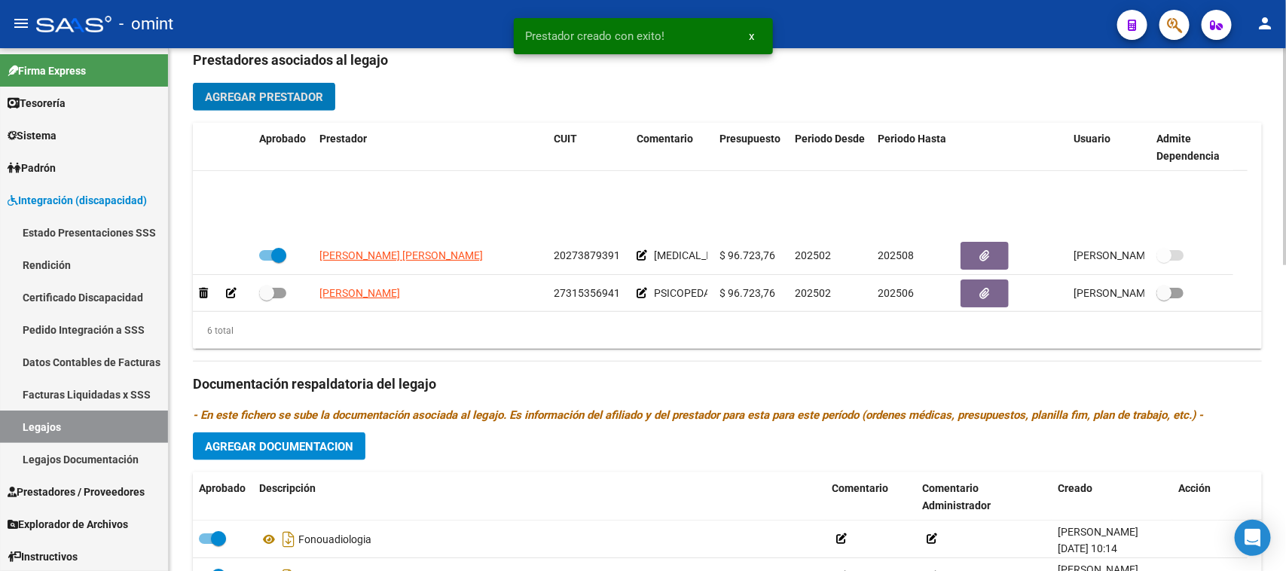
scroll to position [91, 0]
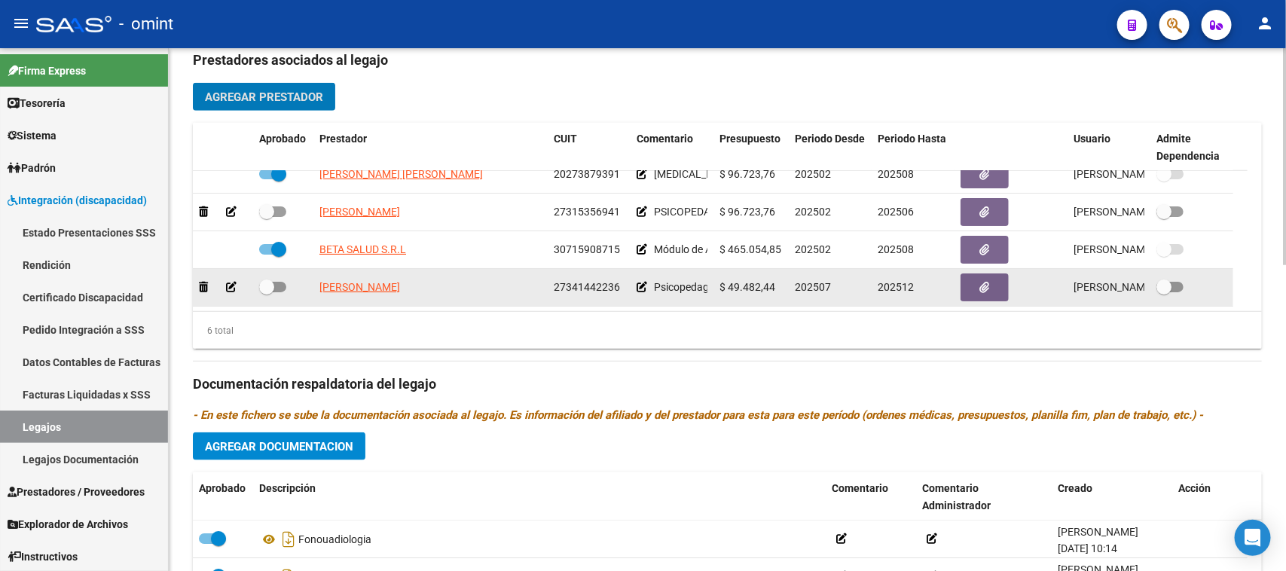
click at [234, 288] on icon at bounding box center [231, 287] width 11 height 11
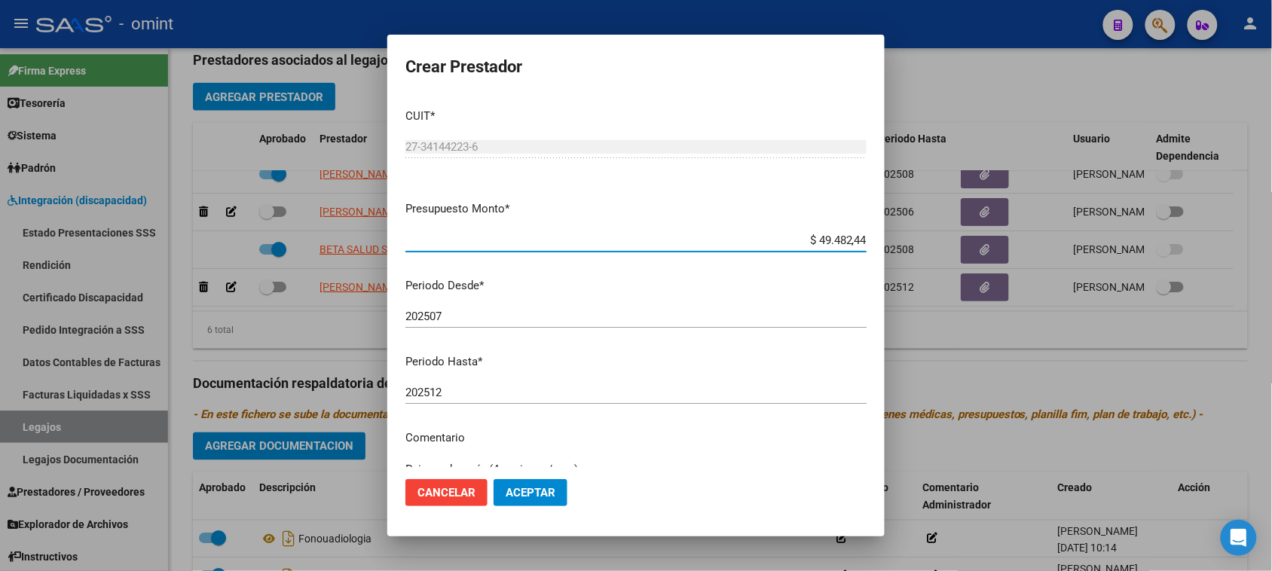
click at [453, 491] on span "Cancelar" at bounding box center [446, 493] width 58 height 14
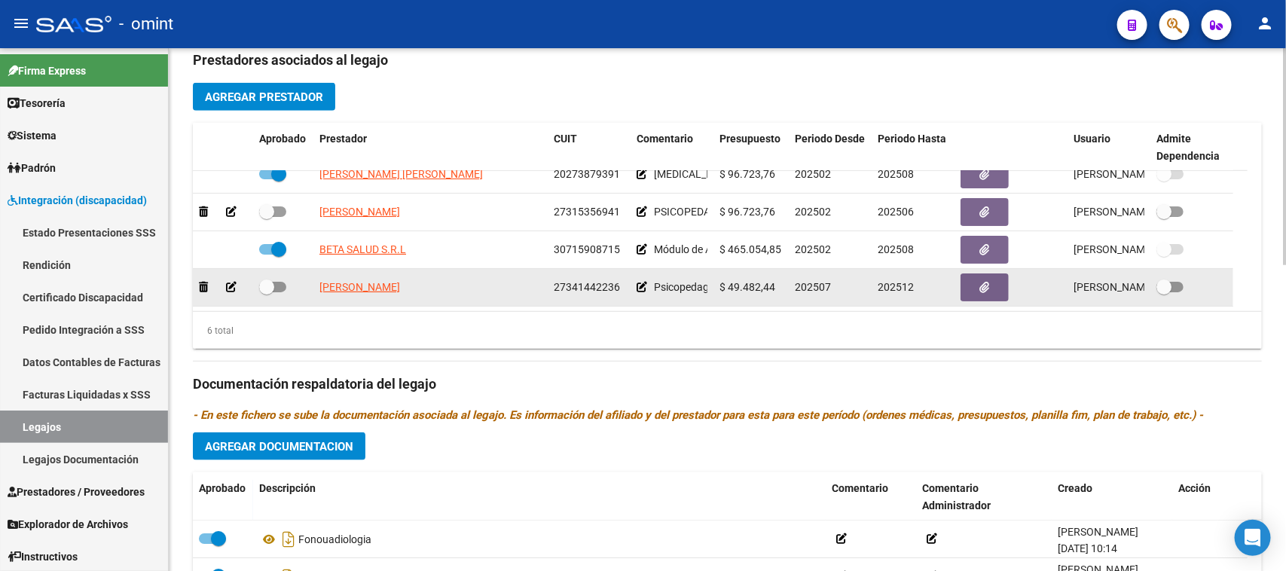
click at [207, 292] on div at bounding box center [223, 287] width 48 height 17
click at [204, 282] on icon at bounding box center [203, 287] width 9 height 11
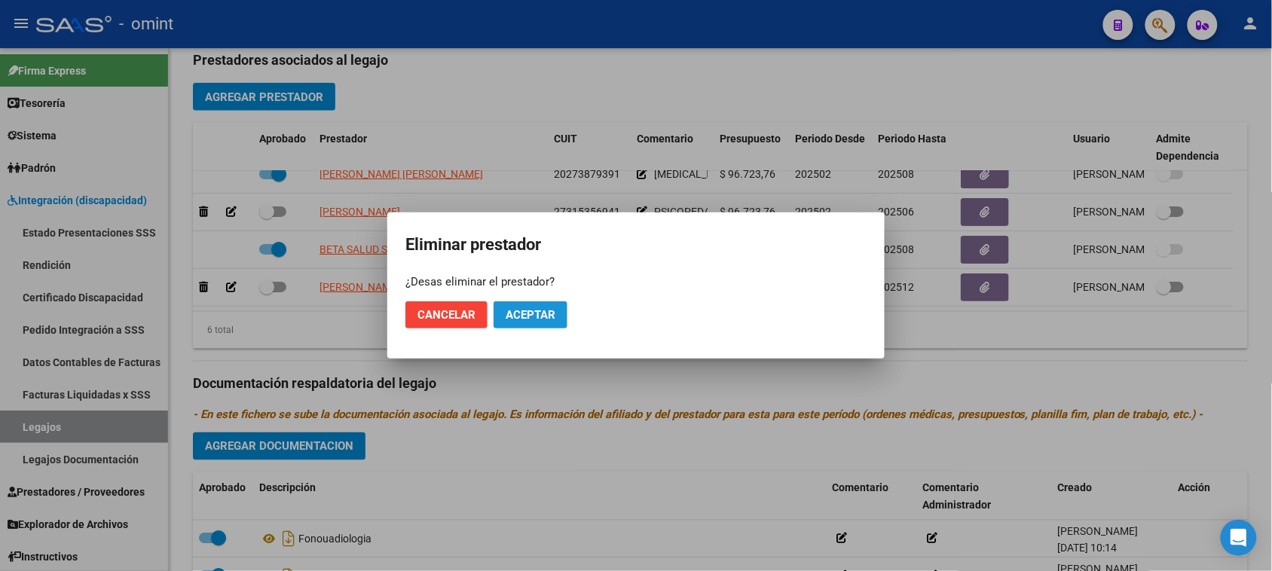
drag, startPoint x: 540, startPoint y: 310, endPoint x: 481, endPoint y: 305, distance: 59.7
click at [542, 311] on span "Aceptar" at bounding box center [530, 315] width 50 height 14
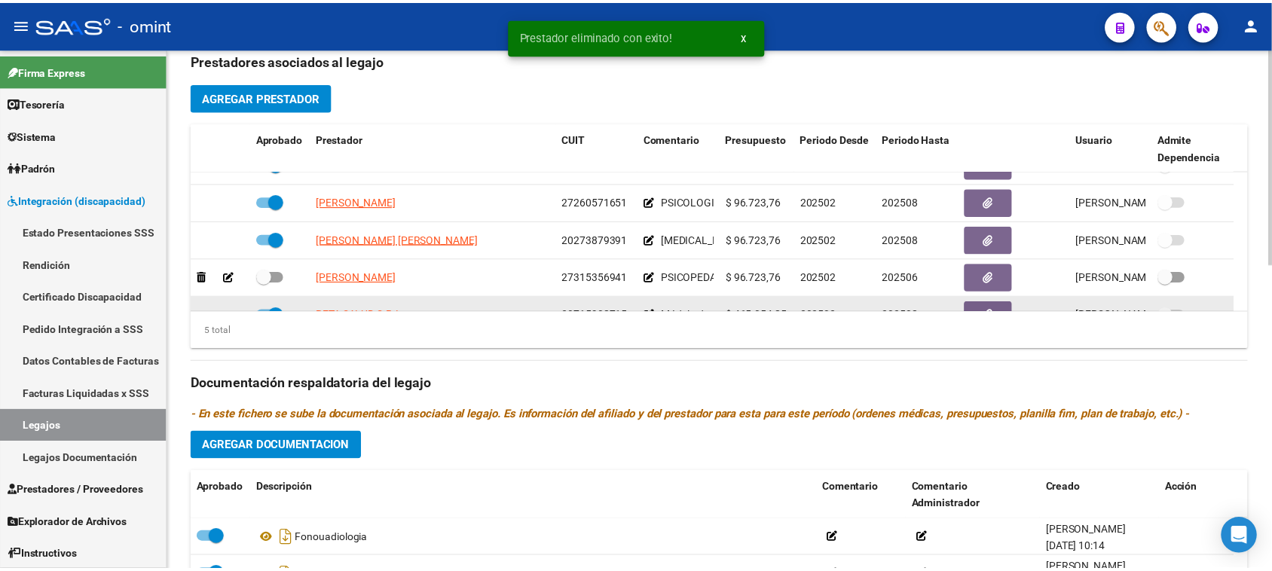
scroll to position [0, 0]
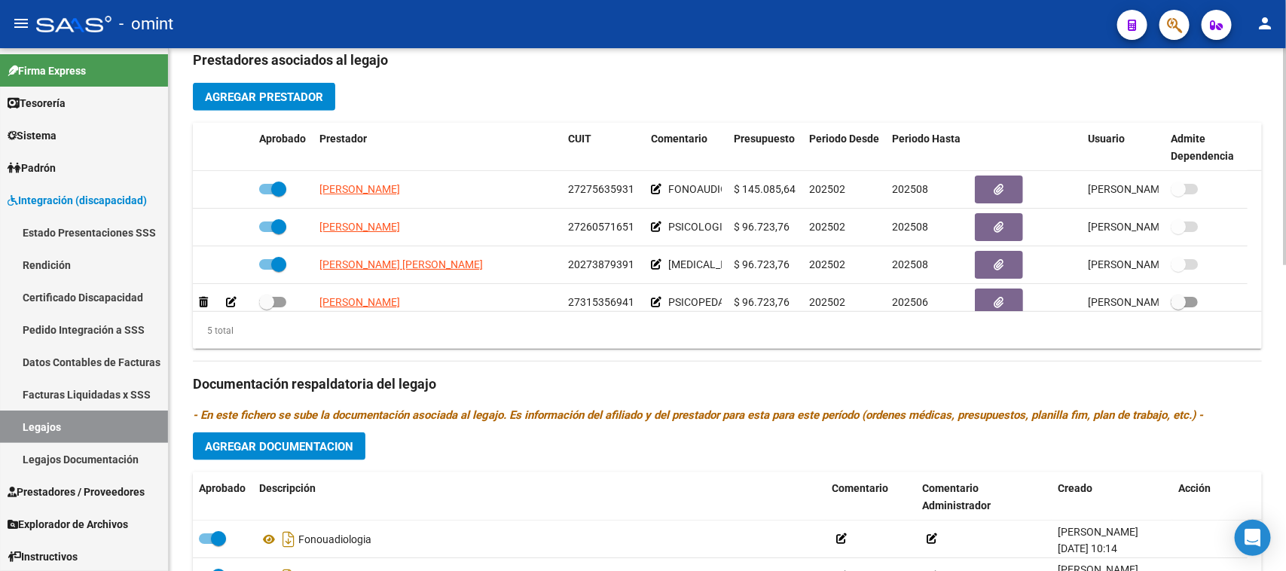
click at [325, 90] on button "Agregar Prestador" at bounding box center [264, 97] width 142 height 28
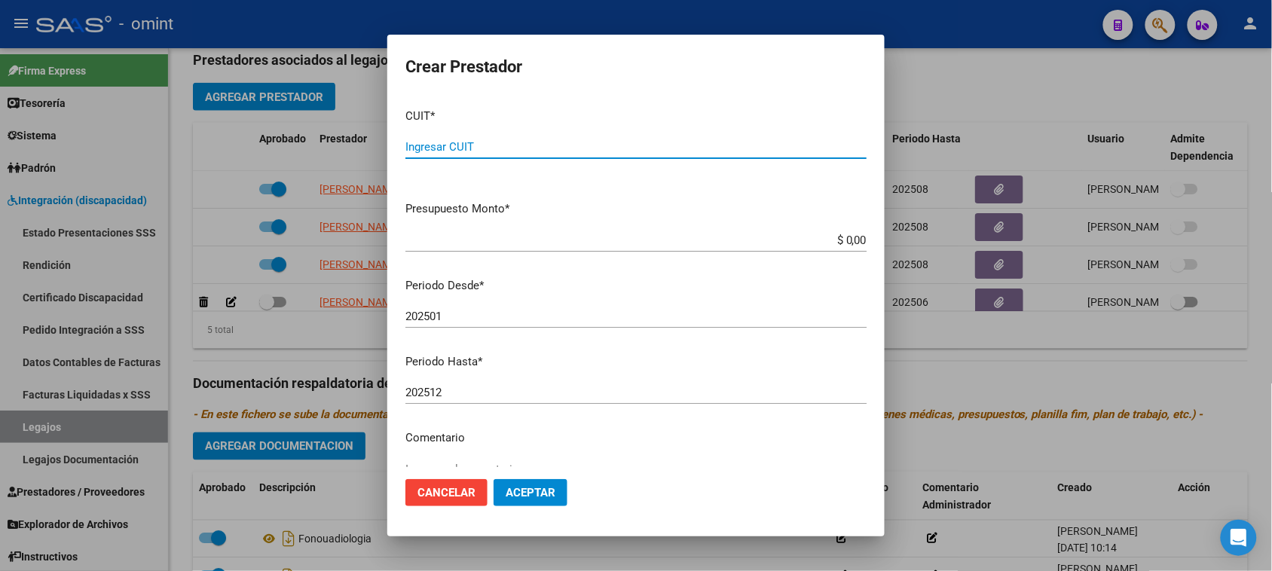
paste input "27-34144223-6"
type input "27-34144223-6"
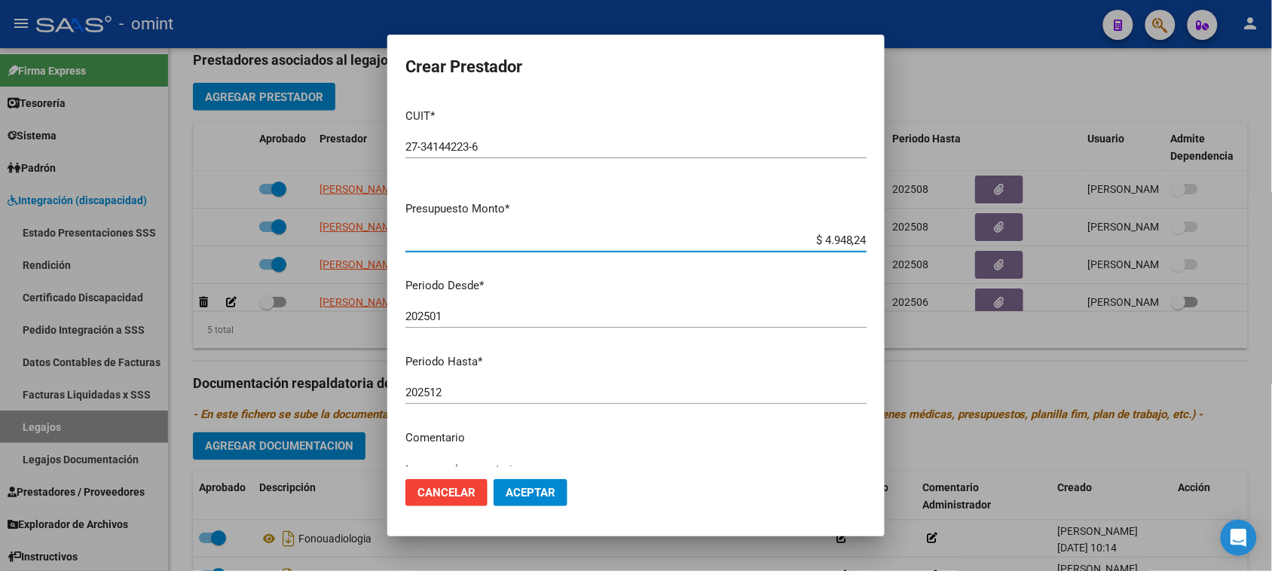
type input "$ 49.482,44"
click at [535, 333] on div "20250 Ingresar el periodo" at bounding box center [635, 323] width 461 height 37
click at [536, 313] on input "20250" at bounding box center [635, 317] width 461 height 14
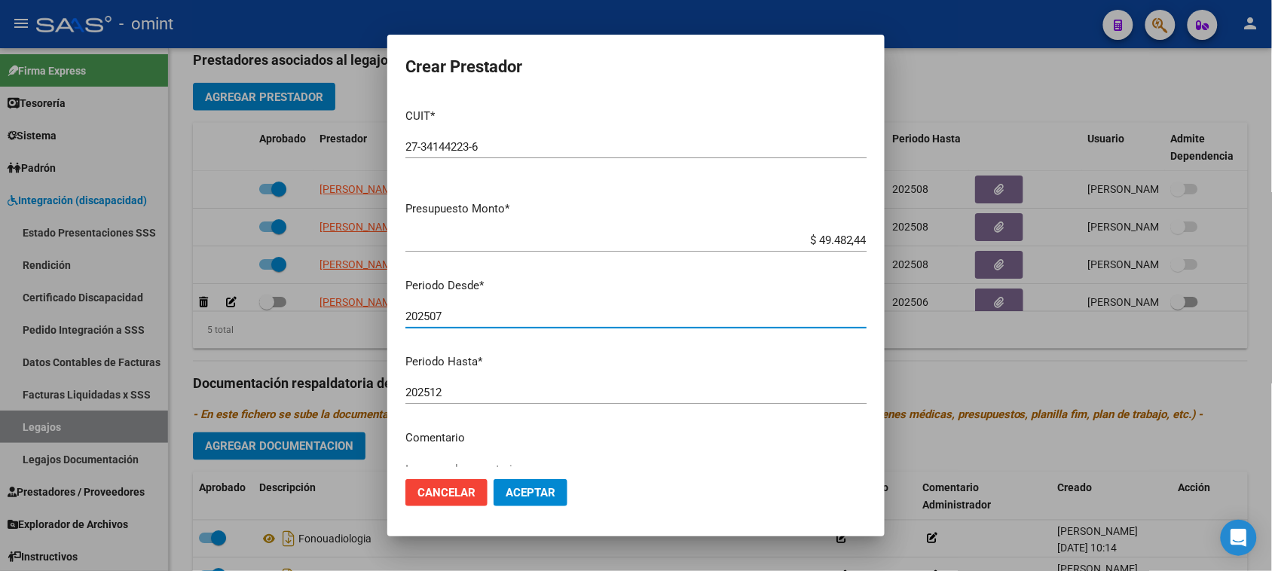
type input "202507"
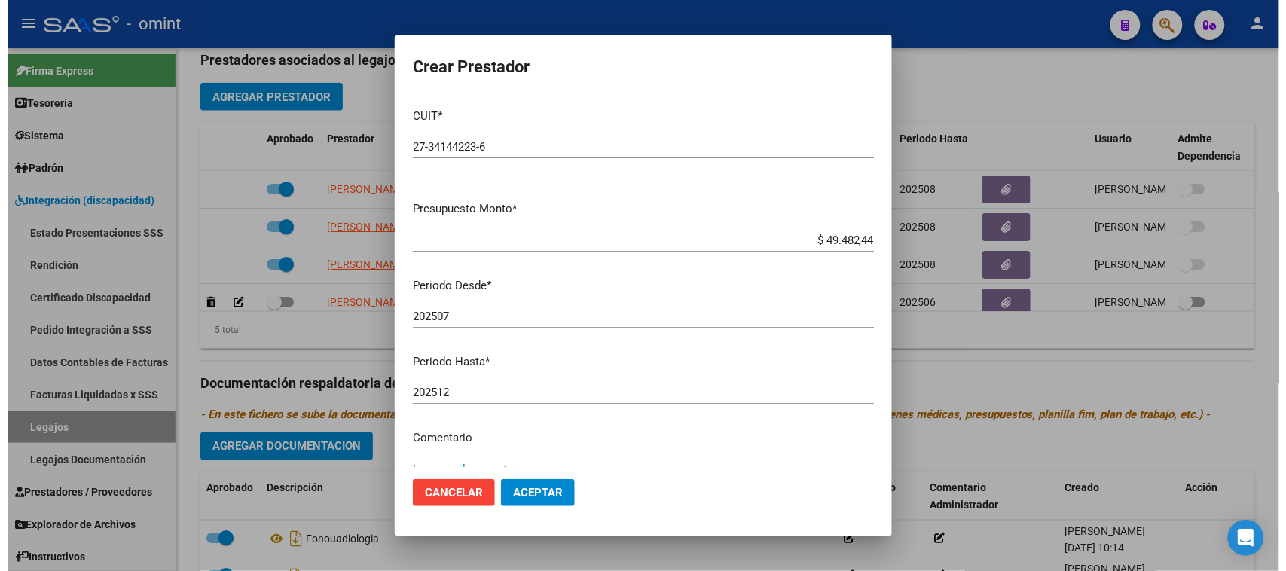
scroll to position [8, 0]
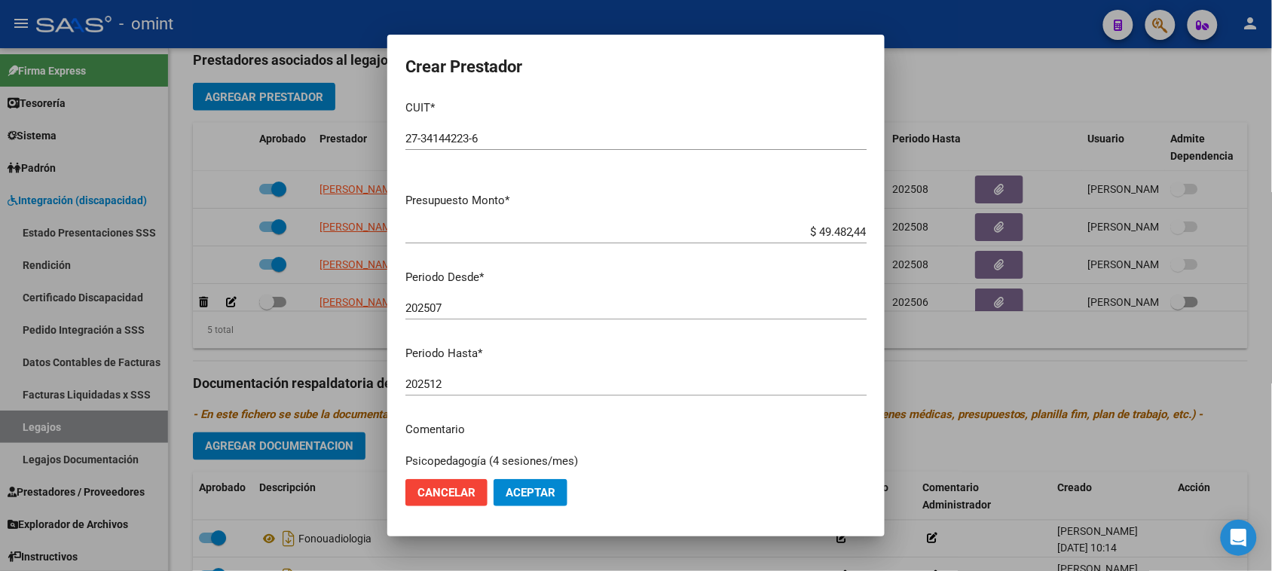
type textarea "Psicopedagogía (4 sesiones/mes)"
click at [544, 495] on span "Aceptar" at bounding box center [530, 493] width 50 height 14
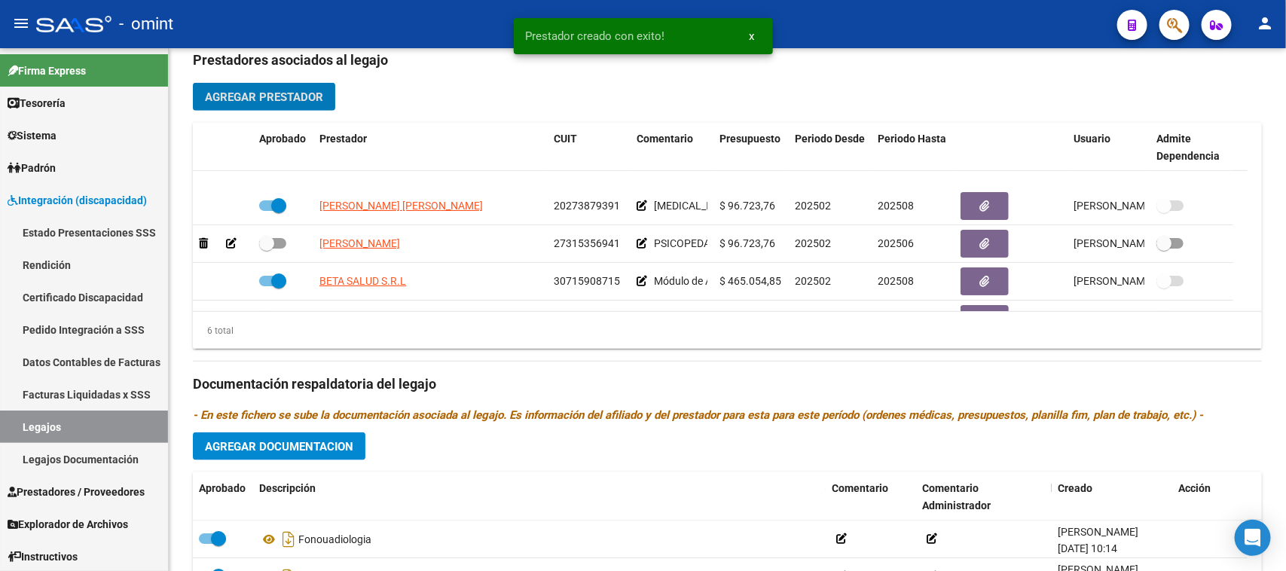
scroll to position [91, 0]
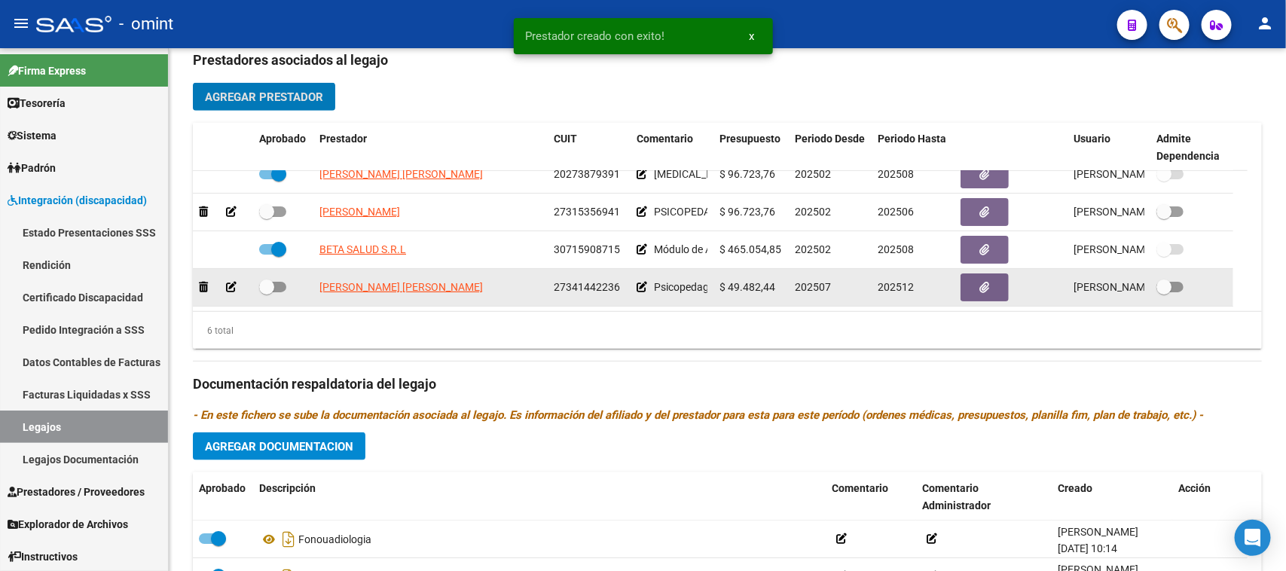
click at [279, 288] on span at bounding box center [272, 287] width 27 height 11
click at [267, 292] on input "checkbox" at bounding box center [266, 292] width 1 height 1
checkbox input "true"
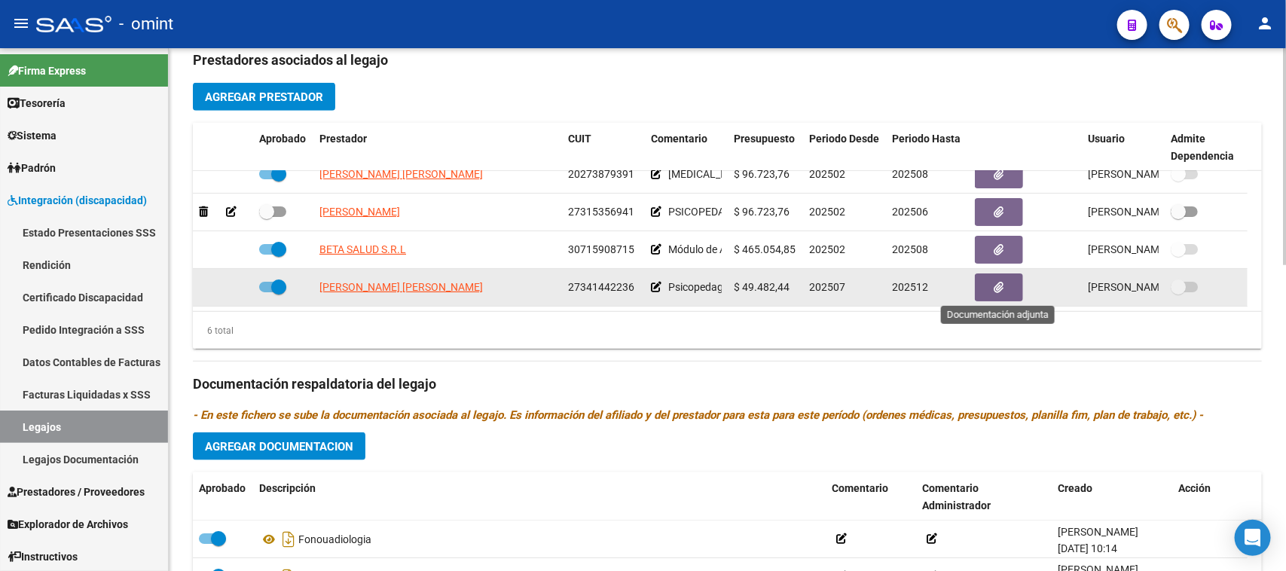
click at [999, 282] on icon "button" at bounding box center [999, 287] width 10 height 11
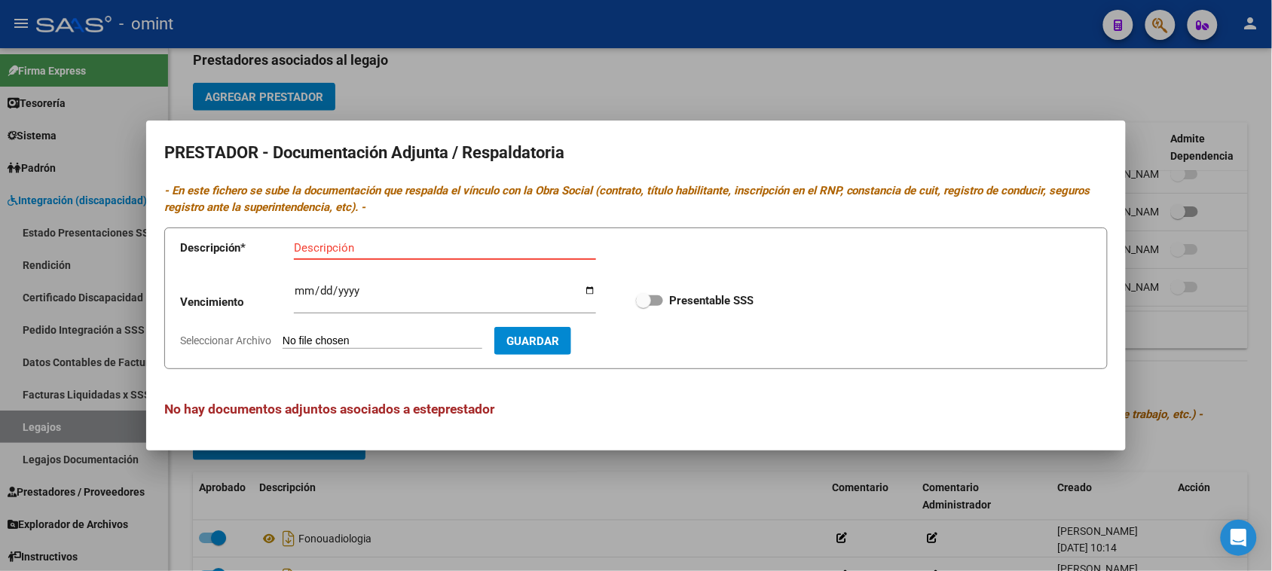
paste input "Título/RNP/CBU/ARCA"
type input "Título/RNP/CBU/ARCA"
type input "2027-05-04"
click at [643, 306] on input "Presentable SSS" at bounding box center [643, 306] width 1 height 1
checkbox input "true"
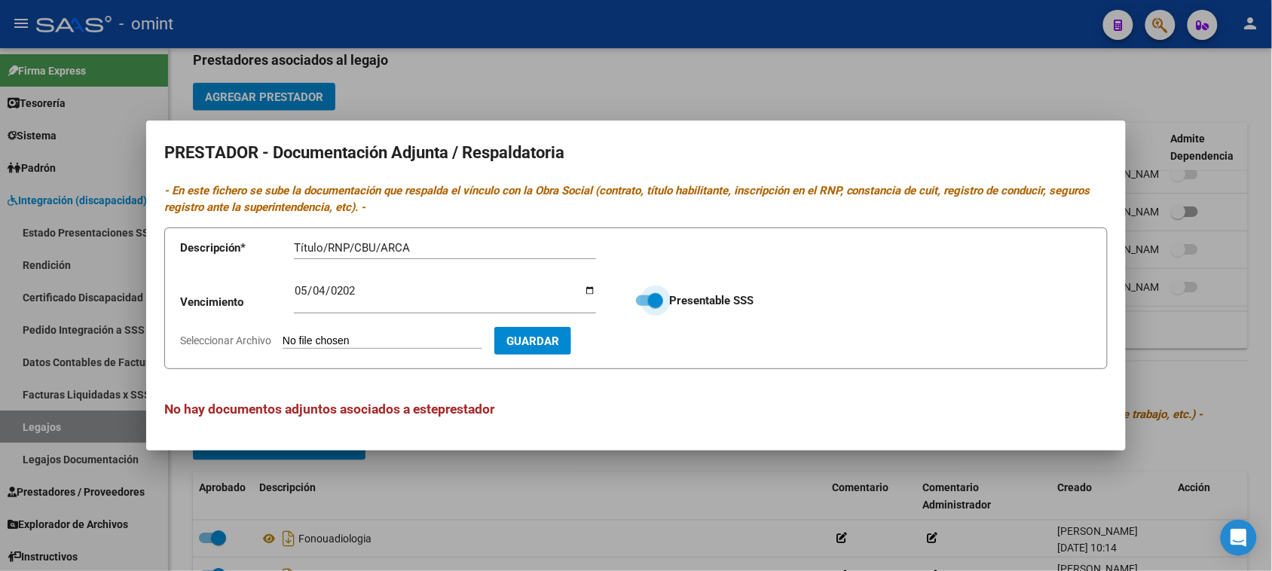
type input "C:\fakepath\PSP - Cambio prestador - Prestador.pdf"
click at [654, 351] on button "Guardar" at bounding box center [620, 341] width 77 height 28
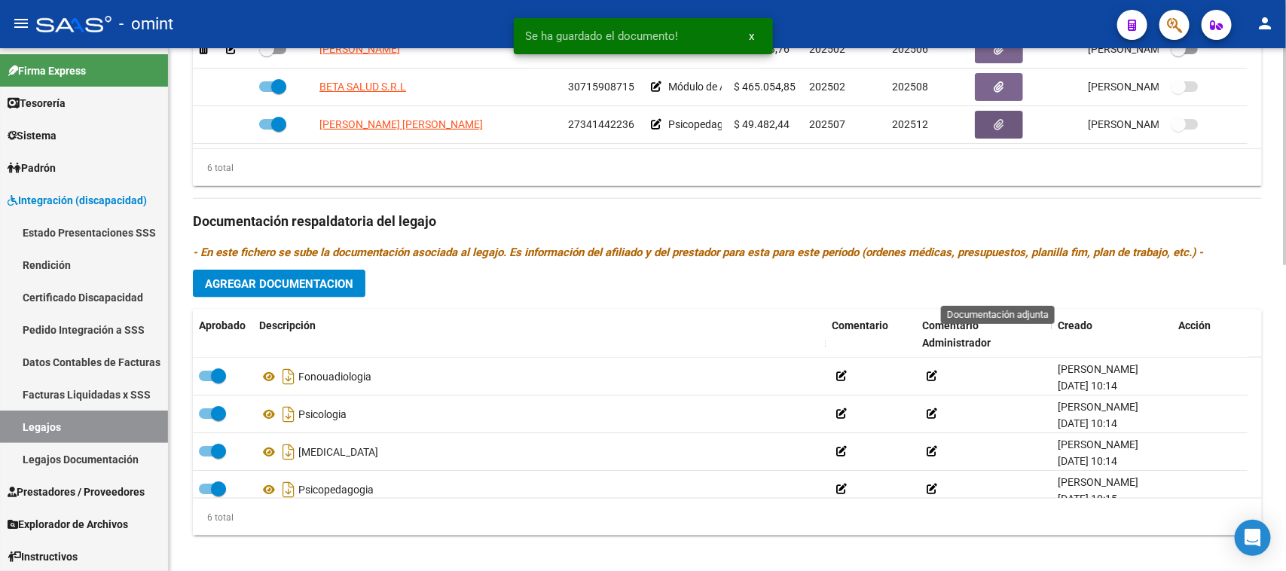
scroll to position [739, 0]
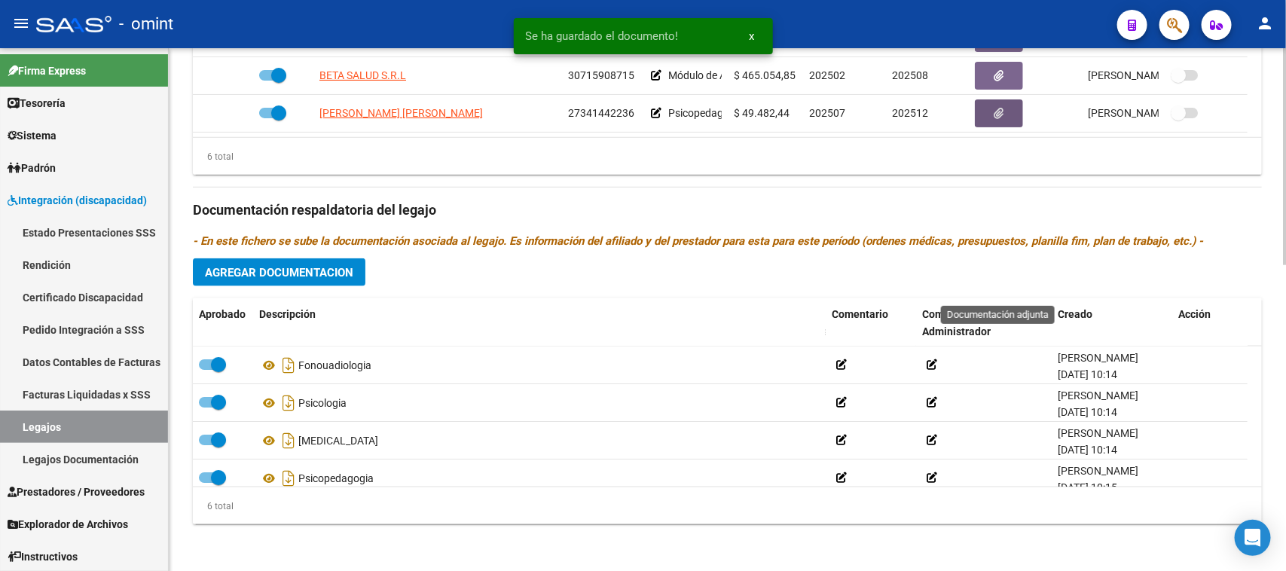
click at [282, 277] on span "Agregar Documentacion" at bounding box center [279, 273] width 148 height 14
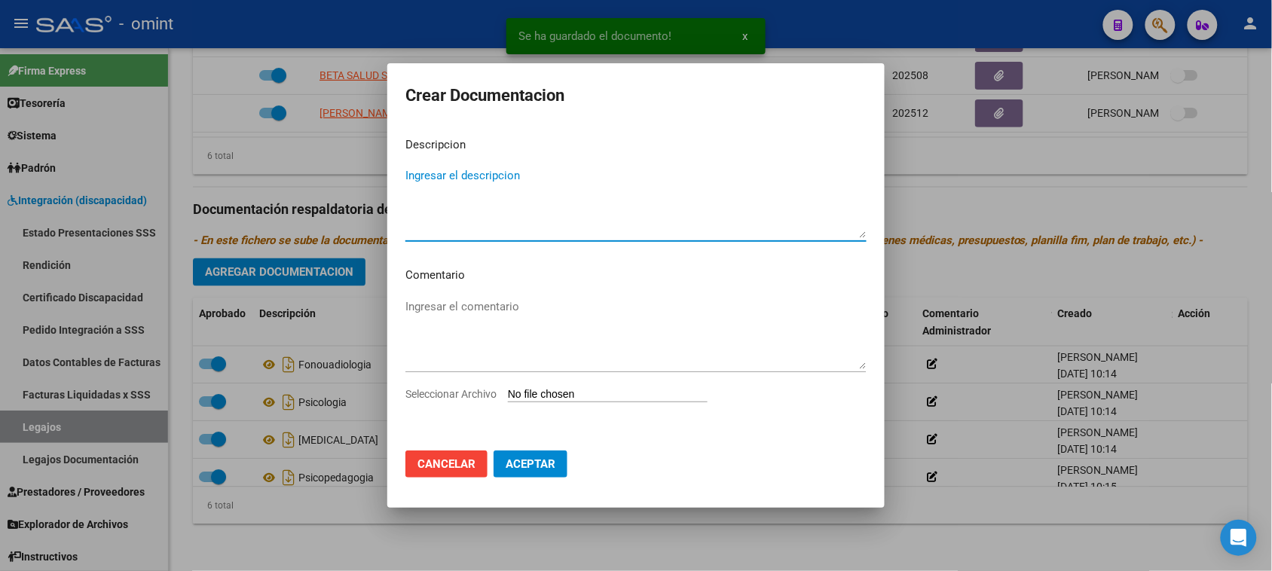
click at [444, 471] on span "Cancelar" at bounding box center [446, 464] width 58 height 14
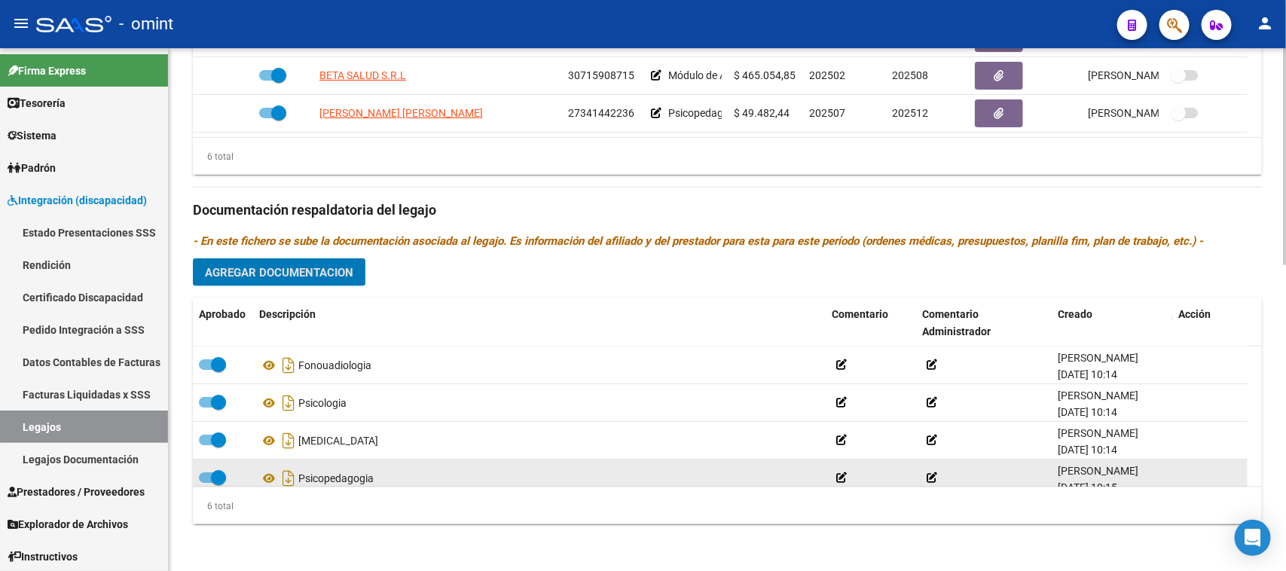
click at [215, 480] on span at bounding box center [218, 477] width 15 height 15
click at [206, 483] on input "checkbox" at bounding box center [206, 483] width 1 height 1
checkbox input "false"
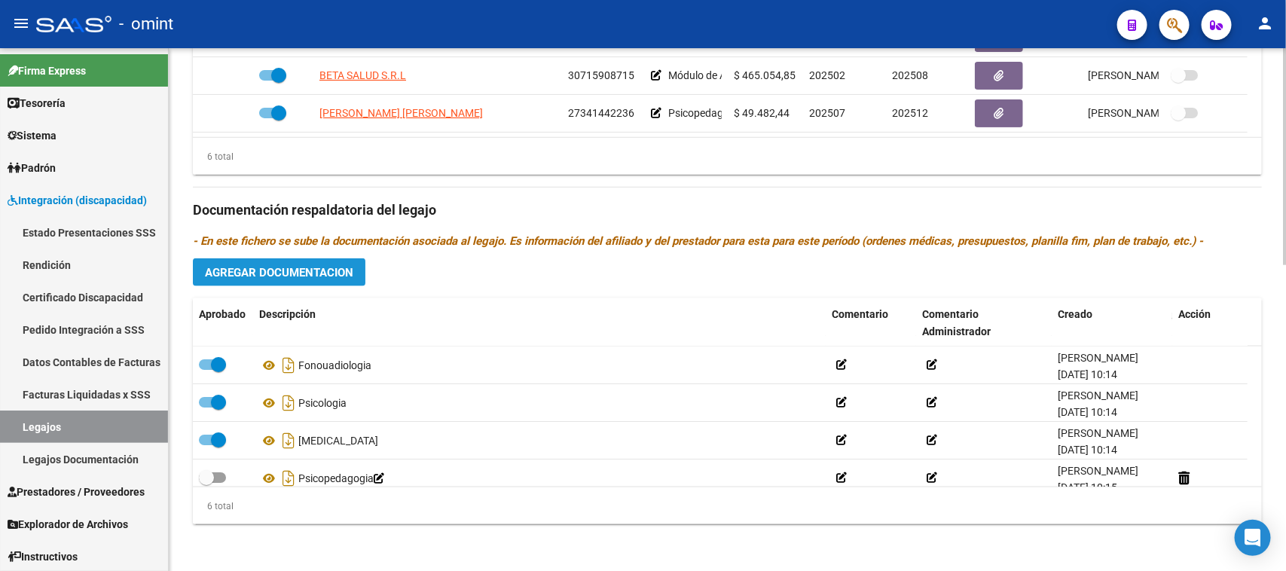
click at [296, 285] on button "Agregar Documentacion" at bounding box center [279, 272] width 172 height 28
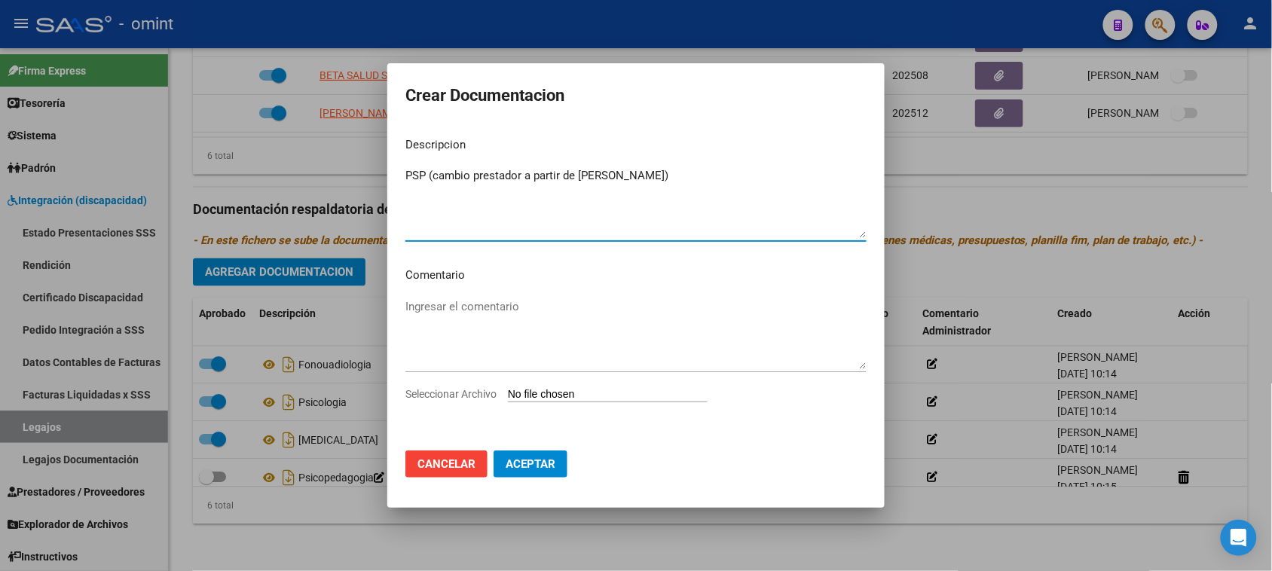
type textarea "PSP (cambio prestador a partir de Julio)"
type input "C:\fakepath\PSP - Cambio prestador - Prestación.pdf"
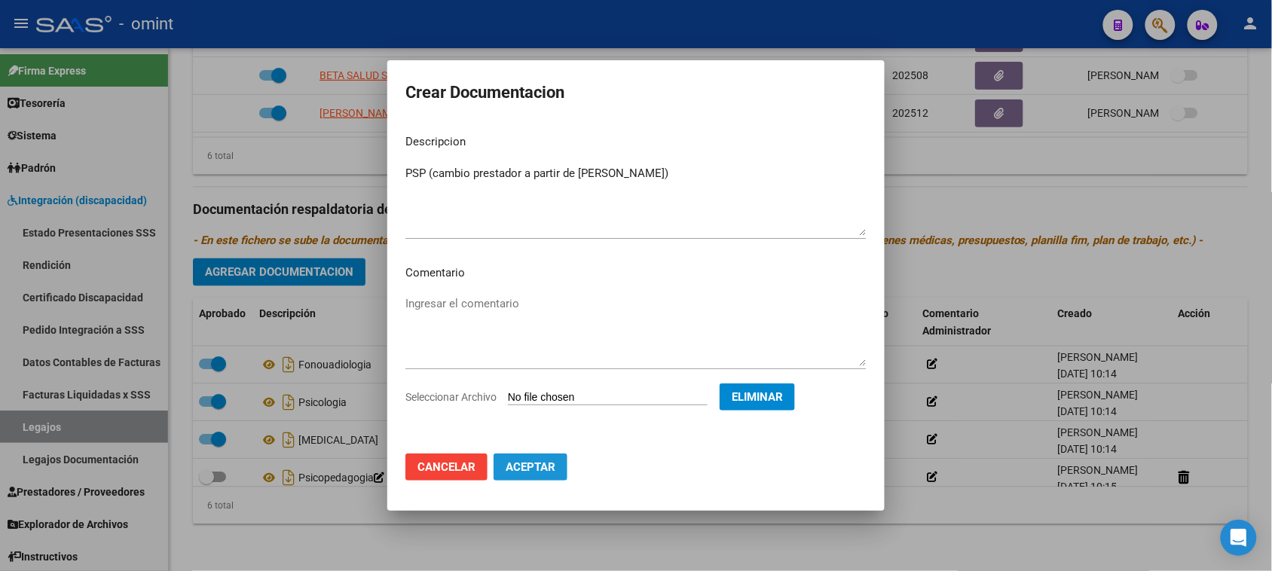
click at [551, 469] on span "Aceptar" at bounding box center [530, 467] width 50 height 14
checkbox input "false"
checkbox input "true"
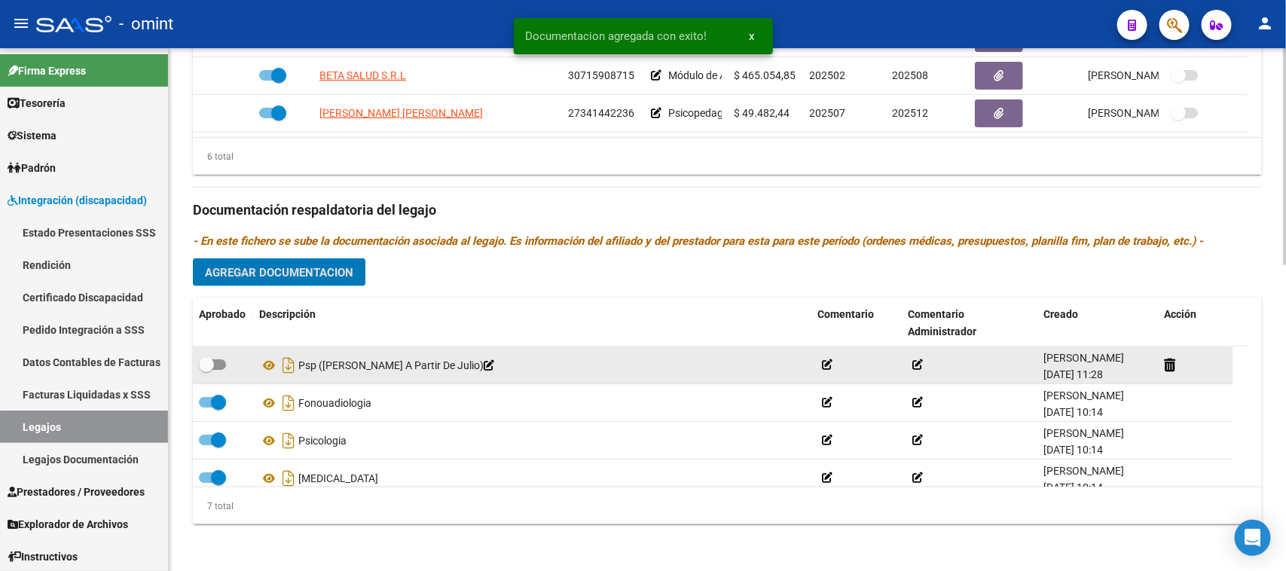
click at [219, 363] on span at bounding box center [212, 364] width 27 height 11
click at [206, 370] on input "checkbox" at bounding box center [206, 370] width 1 height 1
checkbox input "true"
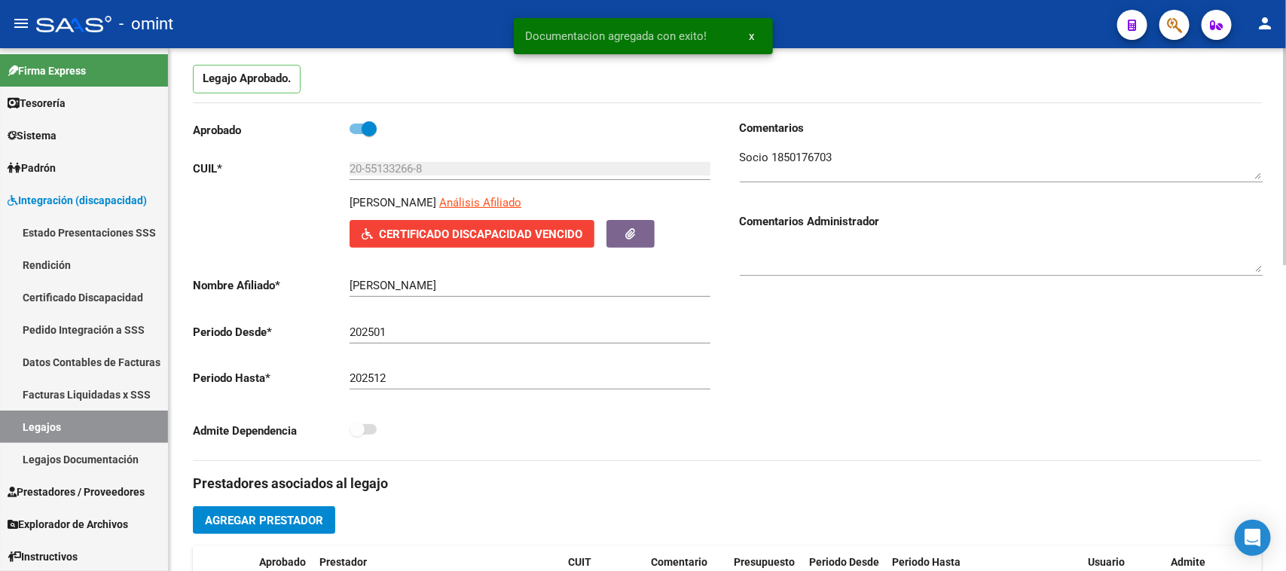
scroll to position [0, 0]
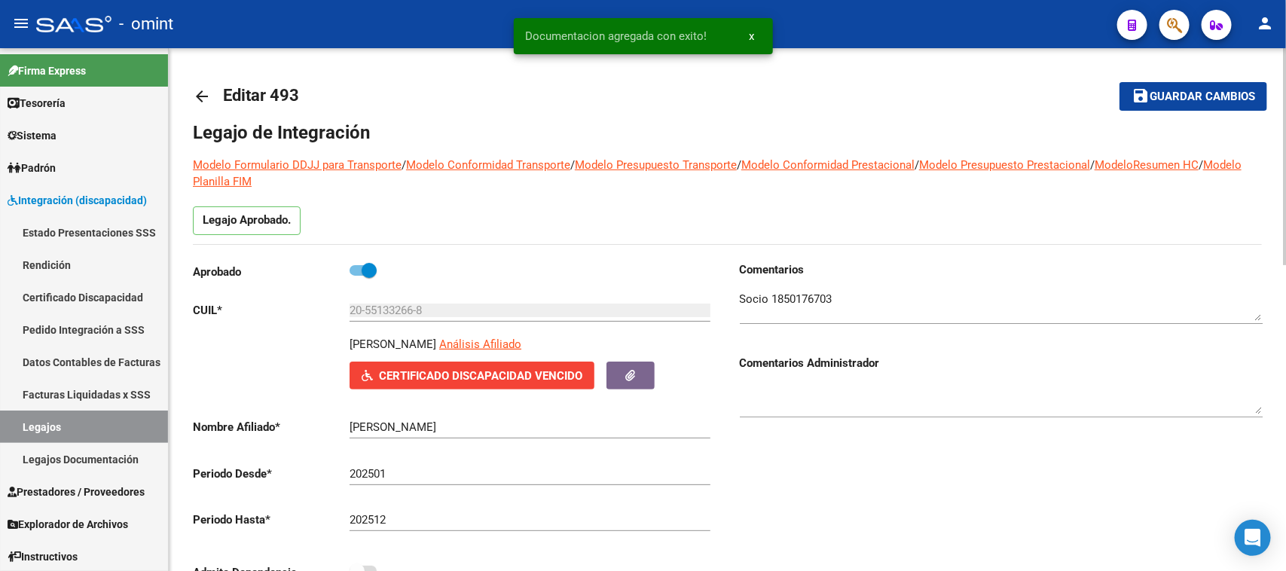
click at [1146, 102] on mat-icon "save" at bounding box center [1140, 96] width 18 height 18
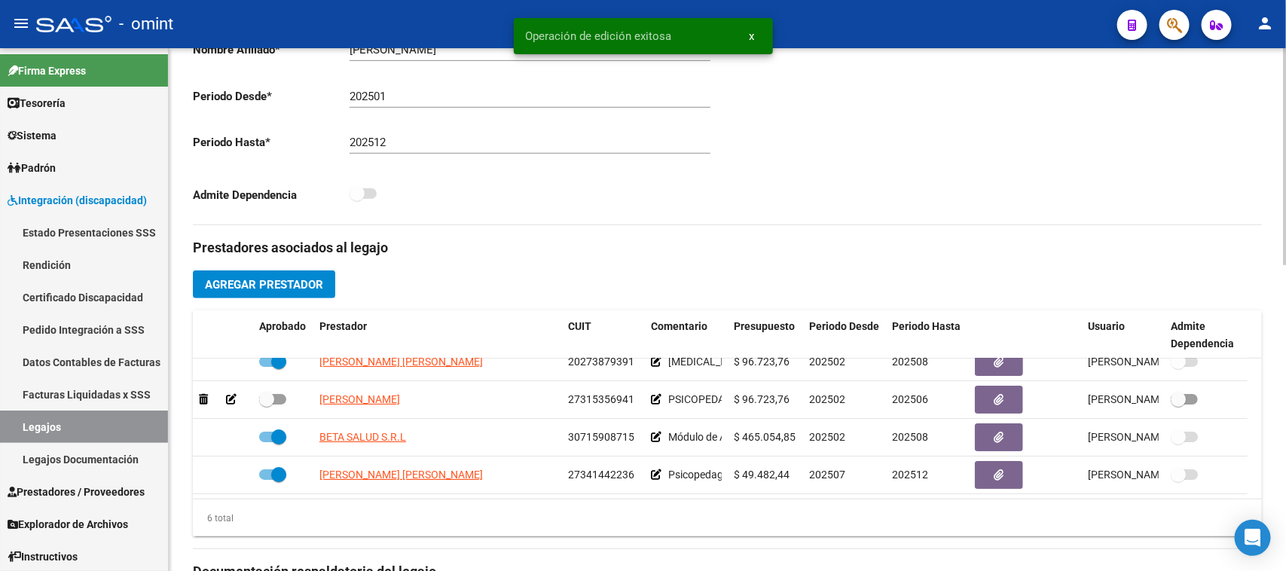
scroll to position [471, 0]
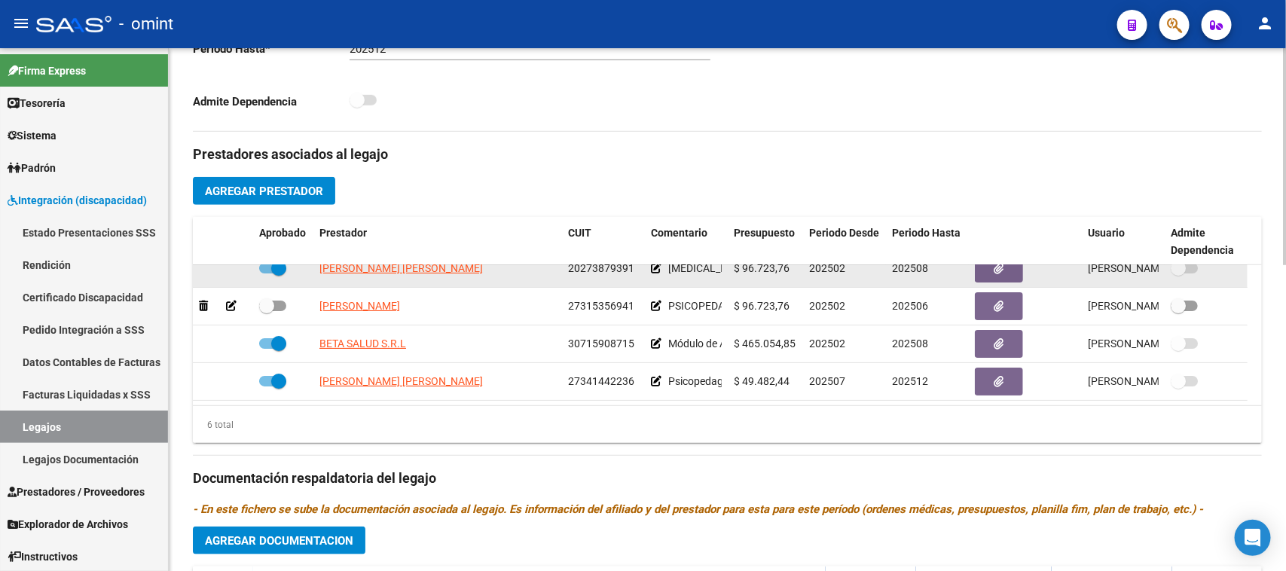
click at [271, 271] on span at bounding box center [278, 268] width 15 height 15
click at [267, 273] on input "checkbox" at bounding box center [266, 273] width 1 height 1
checkbox input "false"
click at [234, 266] on icon at bounding box center [231, 268] width 11 height 11
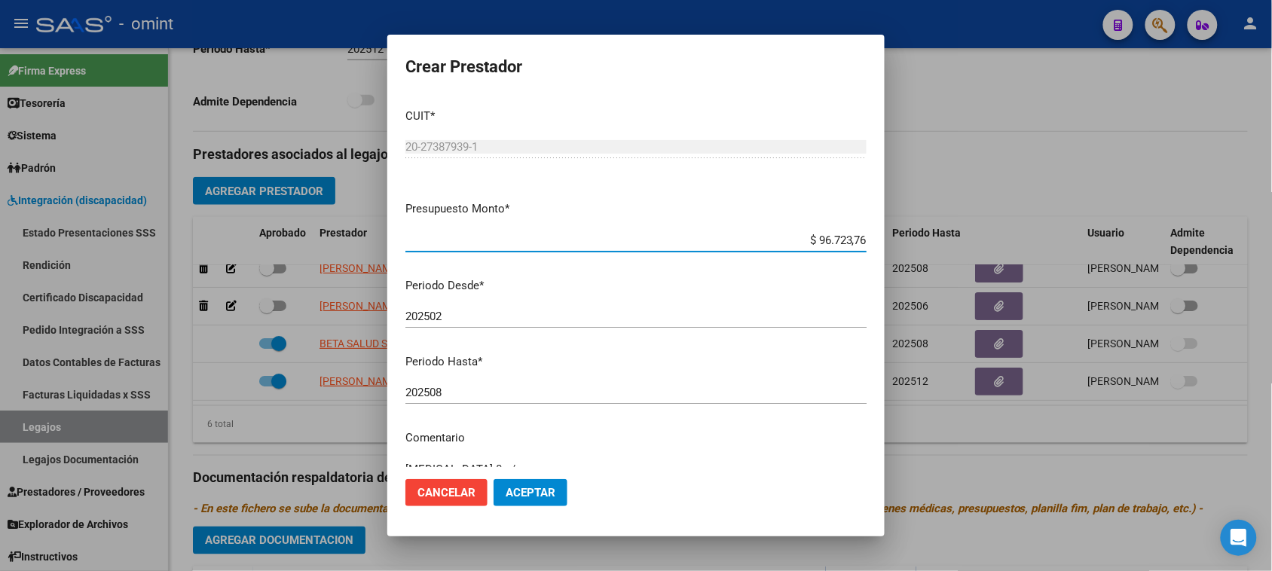
click at [621, 386] on input "202508" at bounding box center [635, 393] width 461 height 14
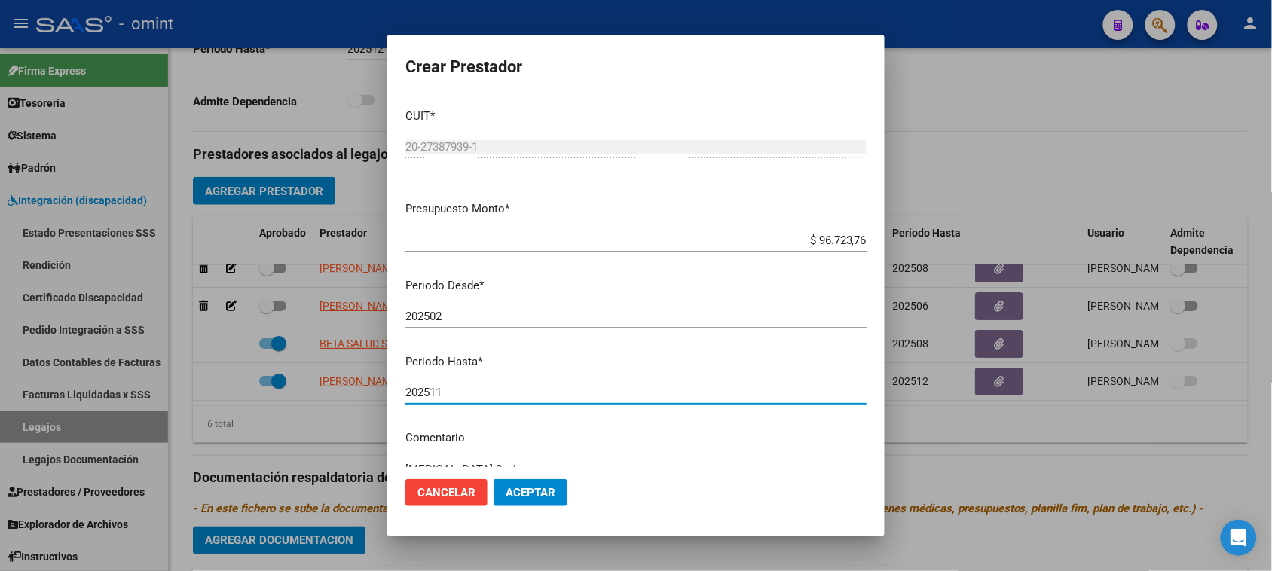
type input "202511"
drag, startPoint x: 543, startPoint y: 484, endPoint x: 539, endPoint y: 496, distance: 12.6
click at [542, 488] on button "Aceptar" at bounding box center [530, 492] width 74 height 27
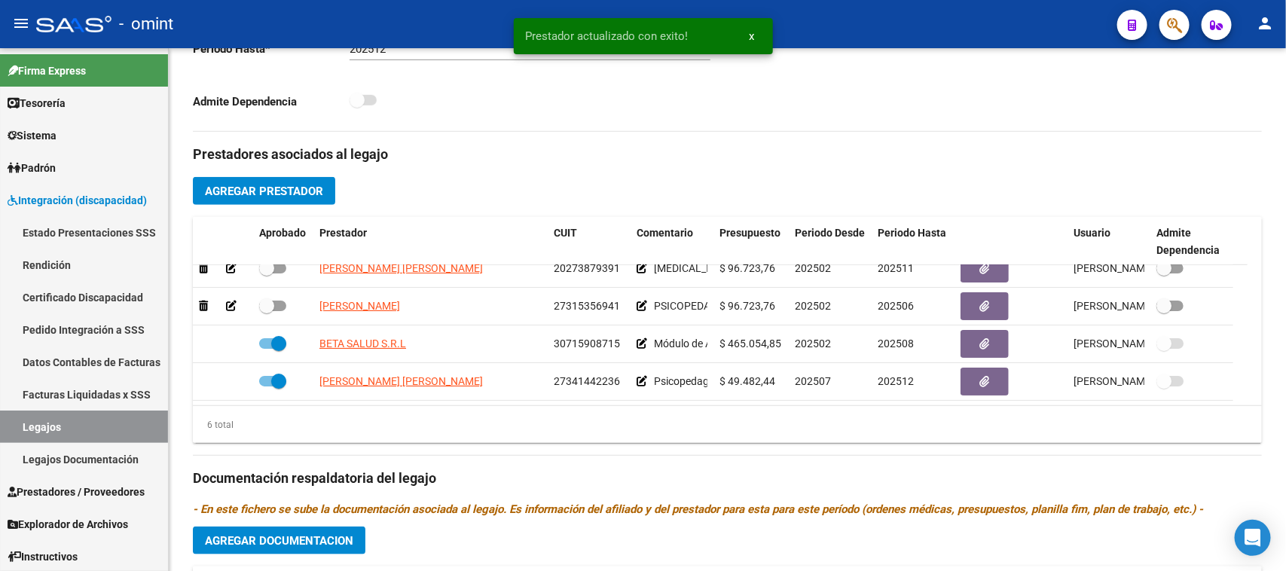
scroll to position [75, 0]
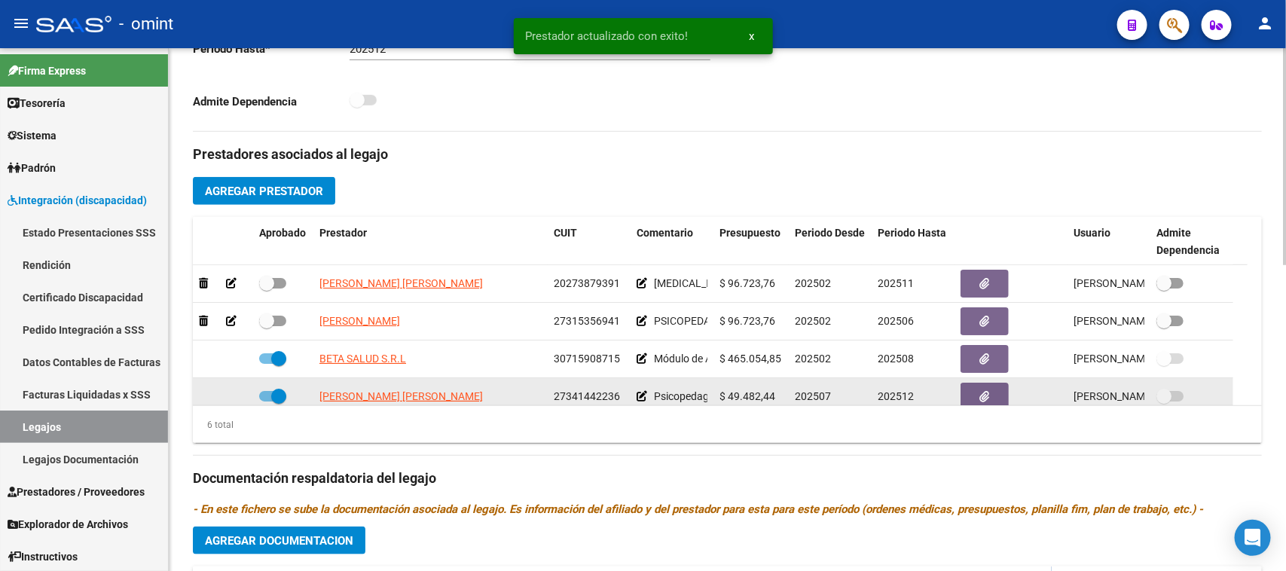
click at [273, 398] on span at bounding box center [278, 396] width 15 height 15
click at [267, 401] on input "checkbox" at bounding box center [266, 401] width 1 height 1
checkbox input "false"
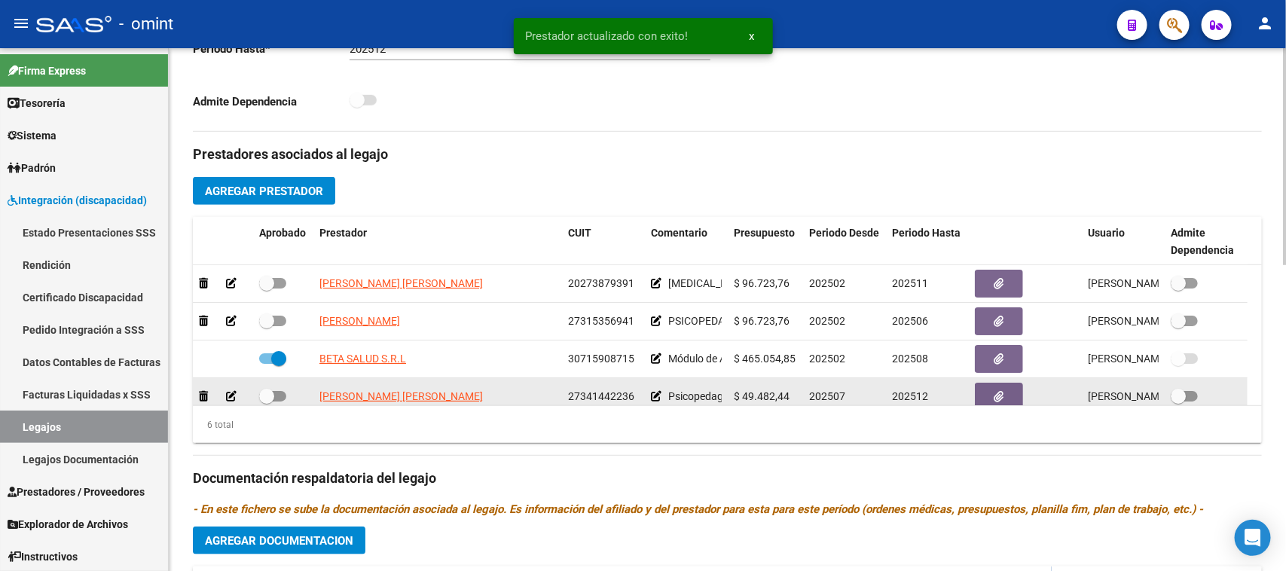
click at [231, 397] on icon at bounding box center [231, 396] width 11 height 11
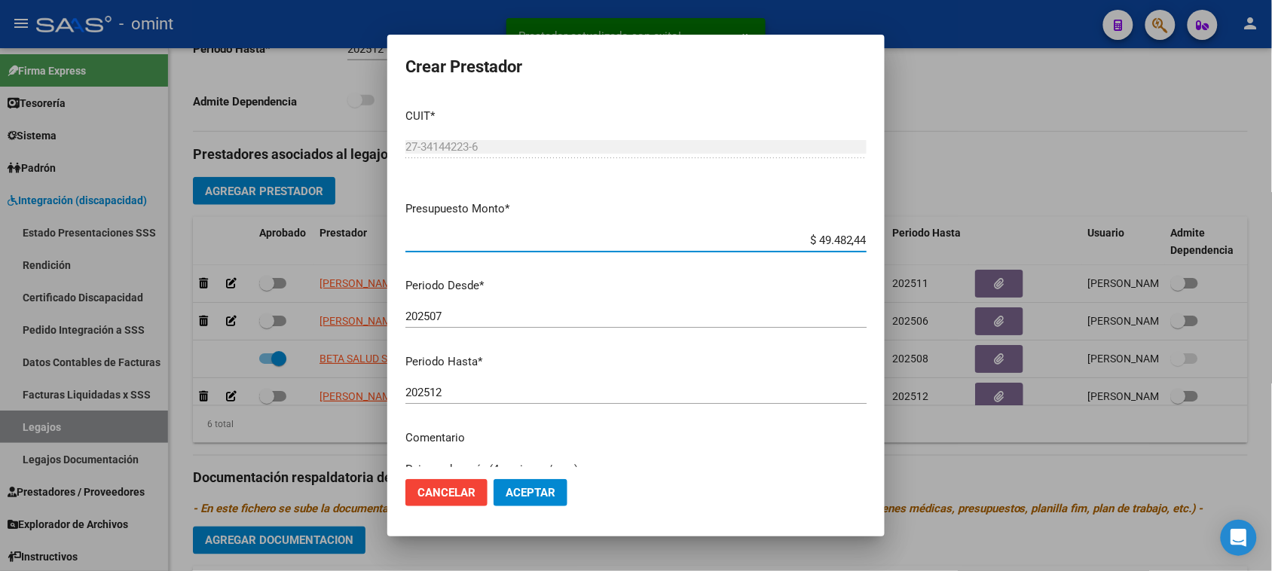
click at [532, 392] on input "202512" at bounding box center [635, 393] width 461 height 14
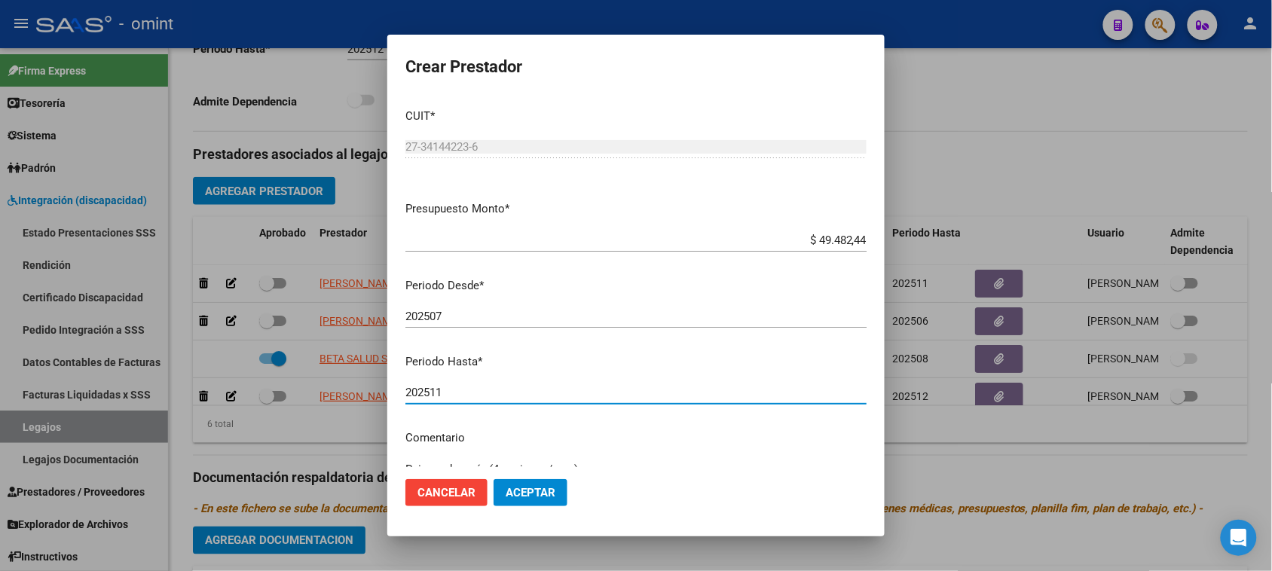
type input "202511"
click at [528, 488] on span "Aceptar" at bounding box center [530, 493] width 50 height 14
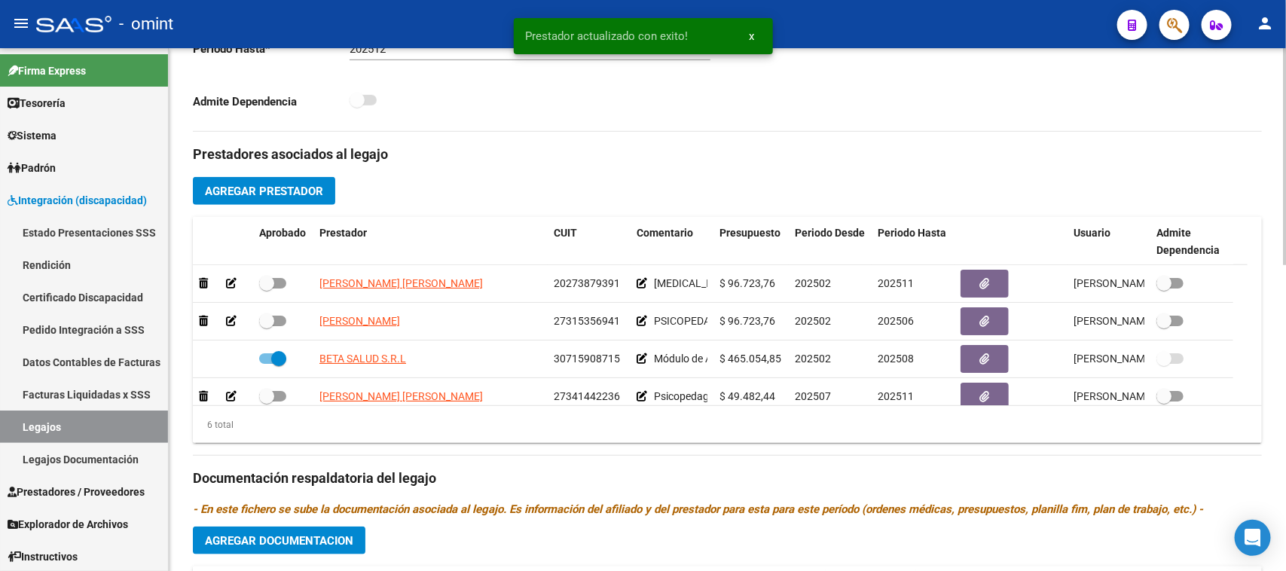
scroll to position [84, 0]
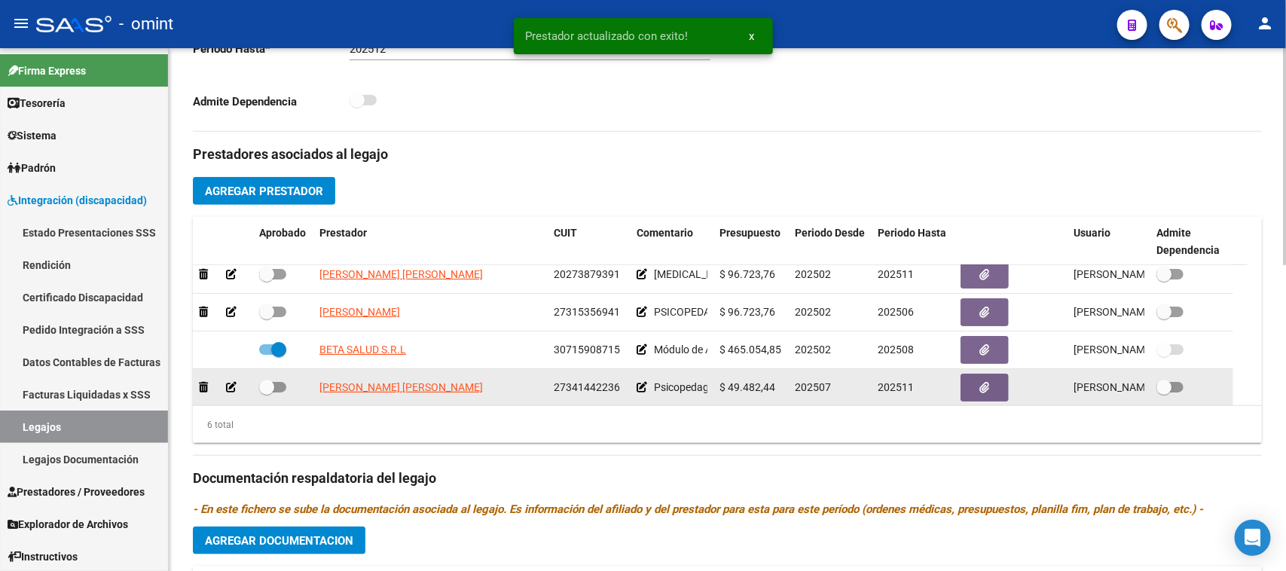
click at [272, 396] on datatable-body-cell at bounding box center [283, 387] width 60 height 37
click at [273, 392] on span at bounding box center [266, 387] width 15 height 15
click at [267, 392] on input "checkbox" at bounding box center [266, 392] width 1 height 1
checkbox input "true"
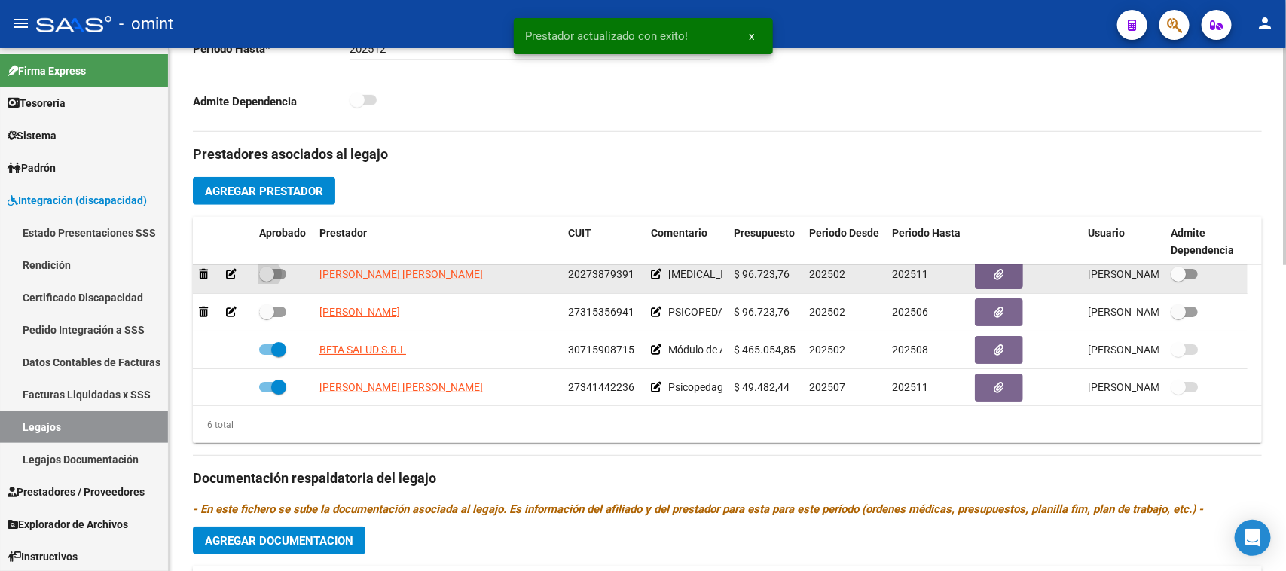
click at [275, 273] on span at bounding box center [272, 274] width 27 height 11
click at [267, 279] on input "checkbox" at bounding box center [266, 279] width 1 height 1
checkbox input "true"
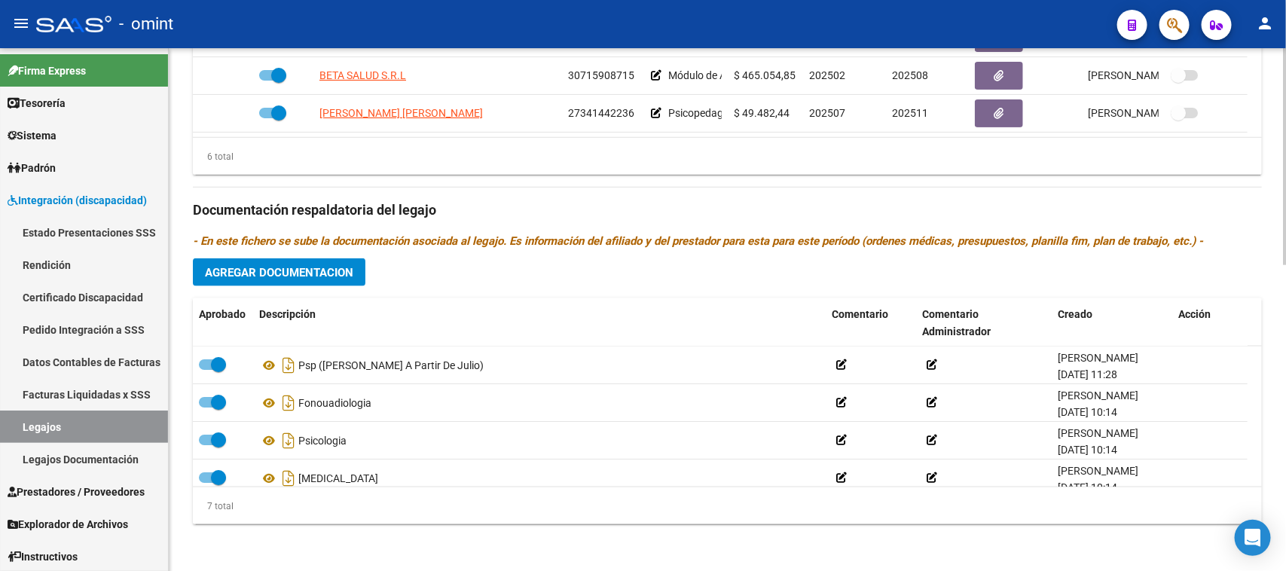
scroll to position [129, 0]
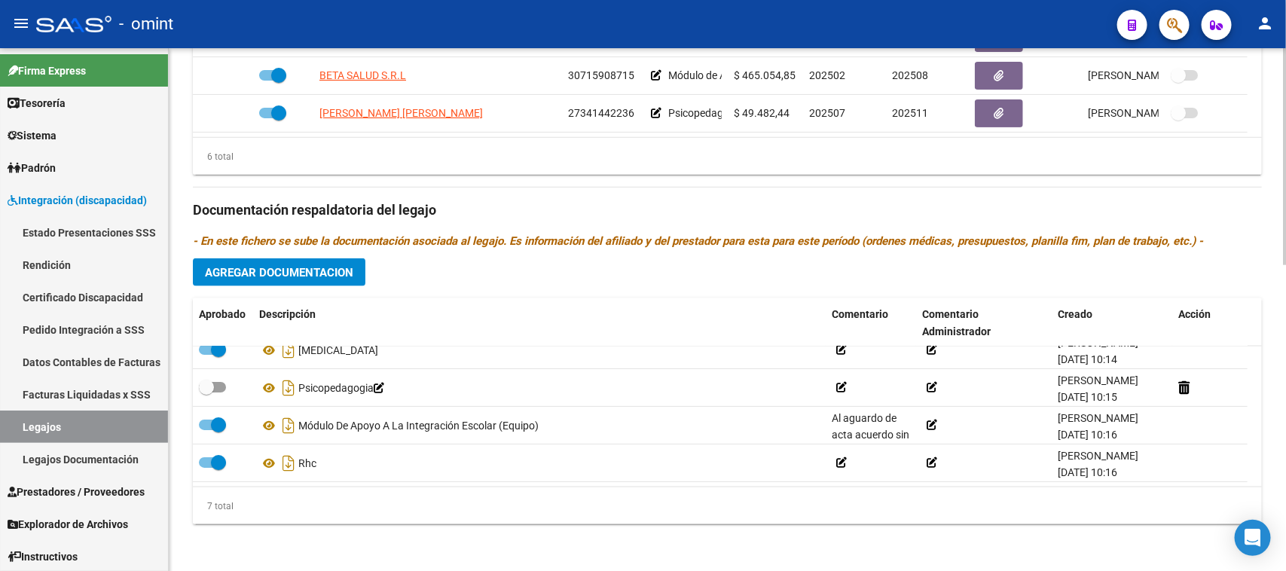
click at [313, 273] on span "Agregar Documentacion" at bounding box center [279, 273] width 148 height 14
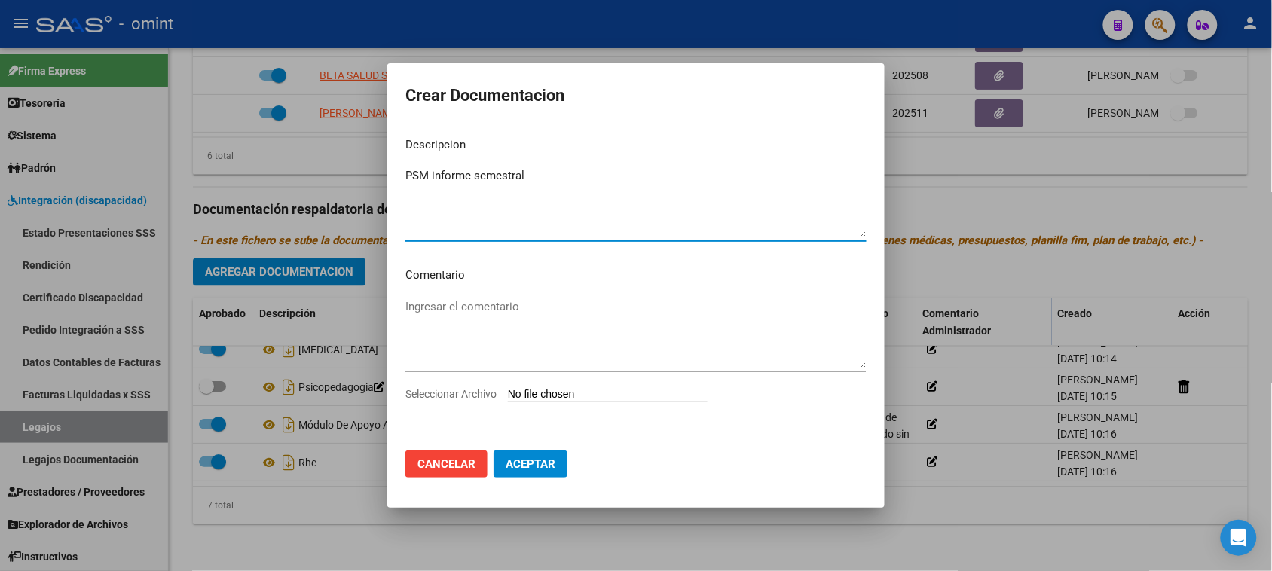
type textarea "PSM informe semestral"
type input "C:\fakepath\informe psm.pdf"
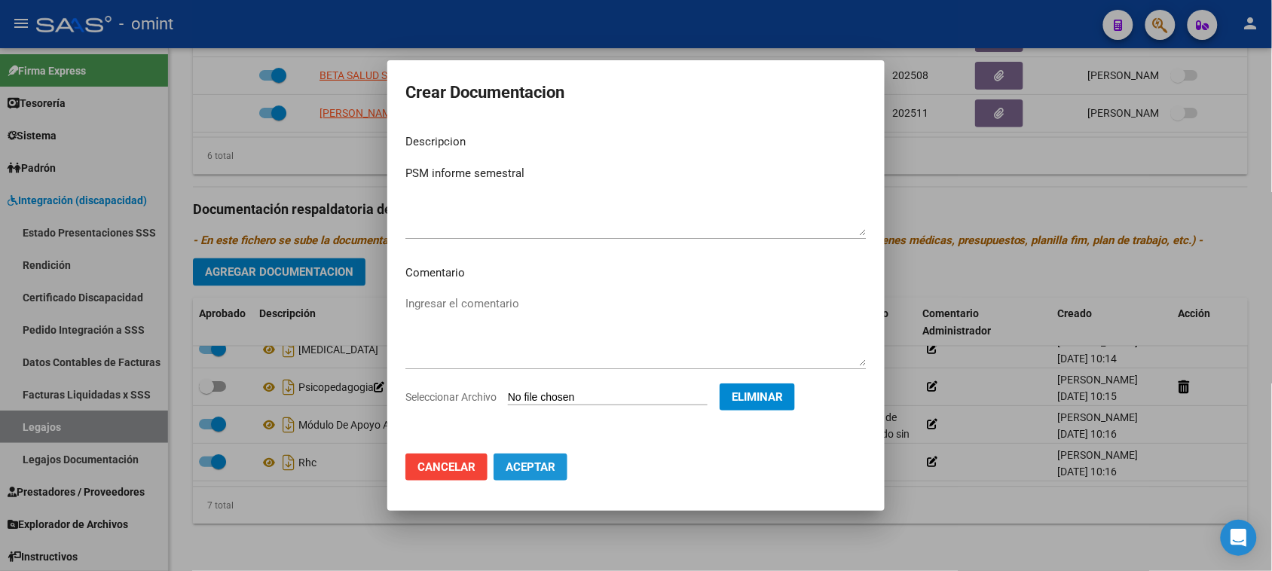
drag, startPoint x: 542, startPoint y: 467, endPoint x: 517, endPoint y: 473, distance: 26.3
click at [541, 467] on span "Aceptar" at bounding box center [530, 467] width 50 height 14
checkbox input "true"
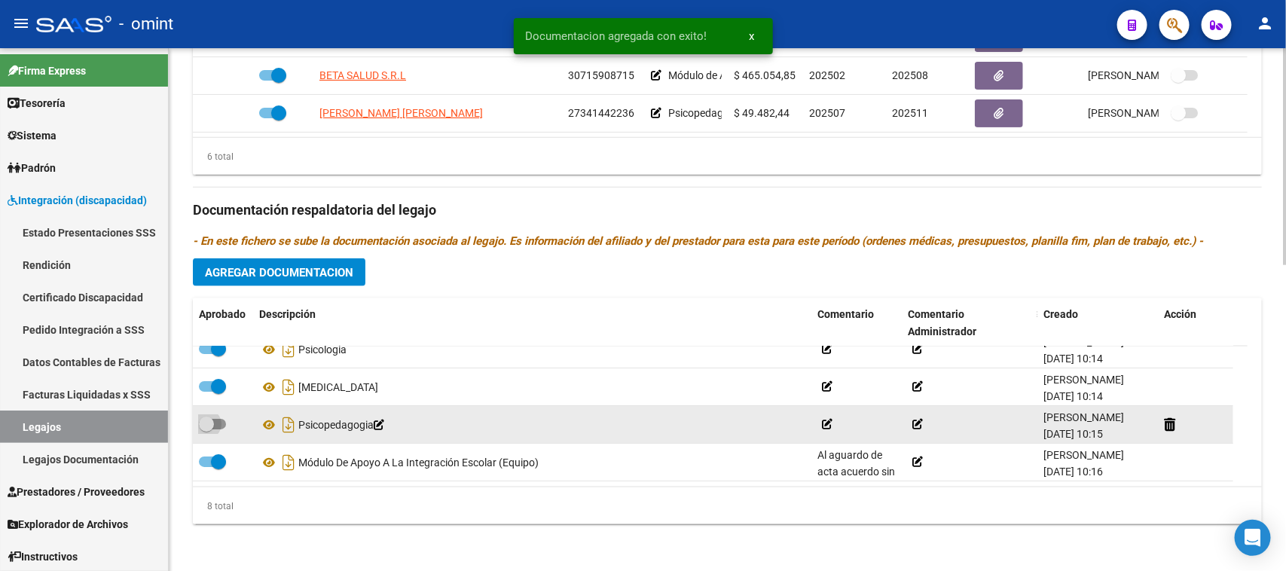
click at [205, 429] on span at bounding box center [206, 424] width 15 height 15
click at [206, 429] on input "checkbox" at bounding box center [206, 429] width 1 height 1
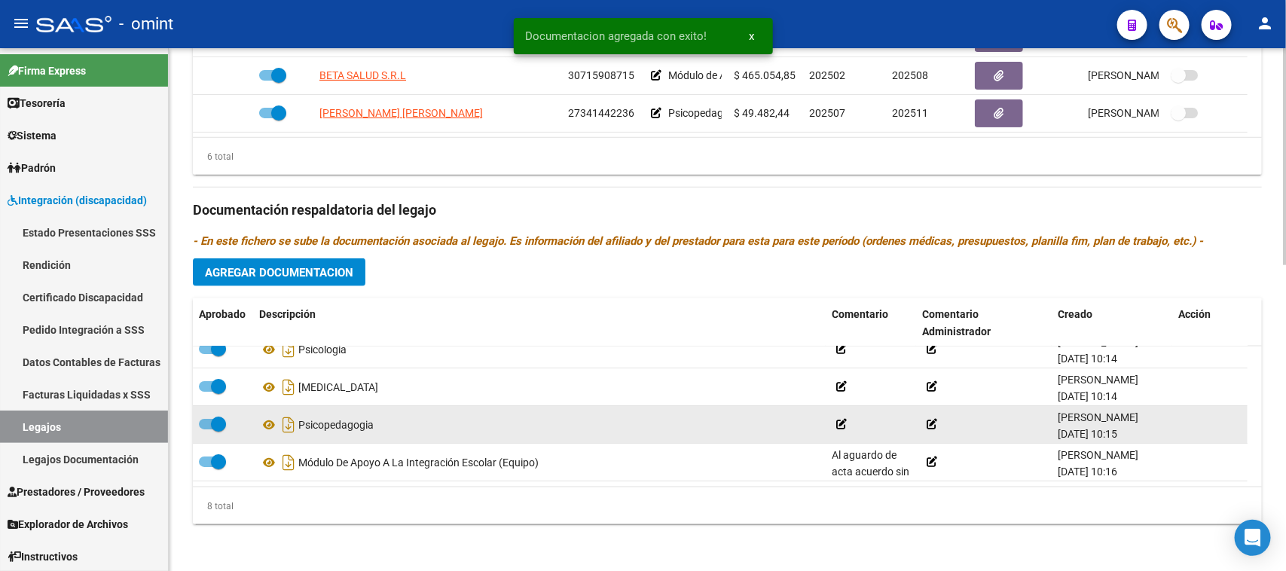
click at [212, 424] on span at bounding box center [218, 424] width 15 height 15
click at [206, 429] on input "checkbox" at bounding box center [206, 429] width 1 height 1
checkbox input "false"
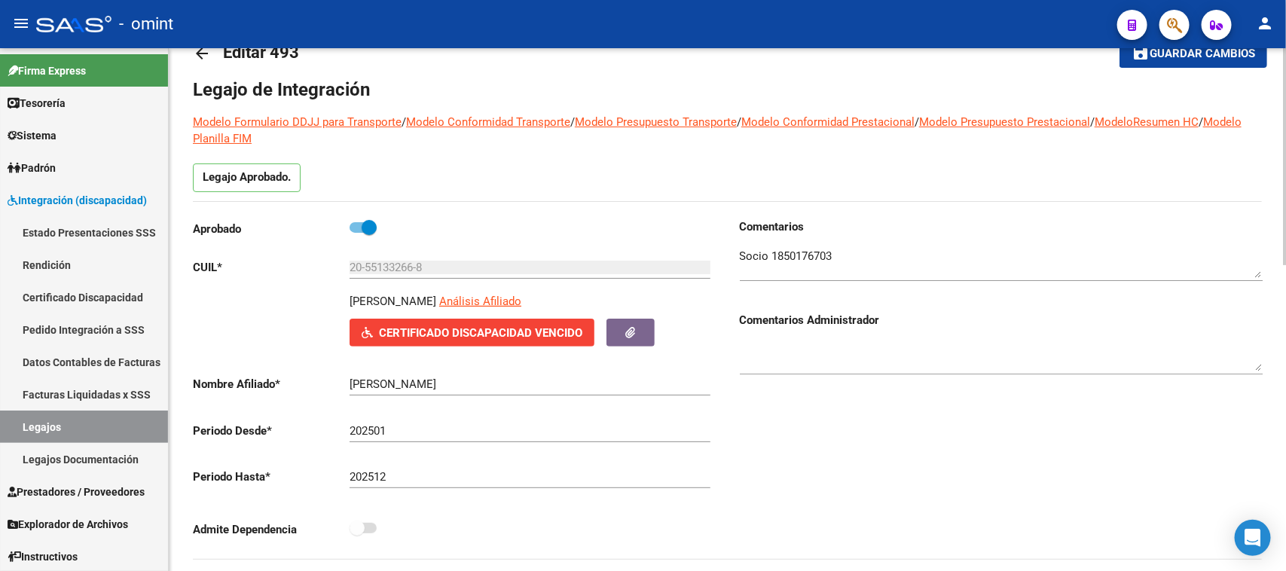
scroll to position [0, 0]
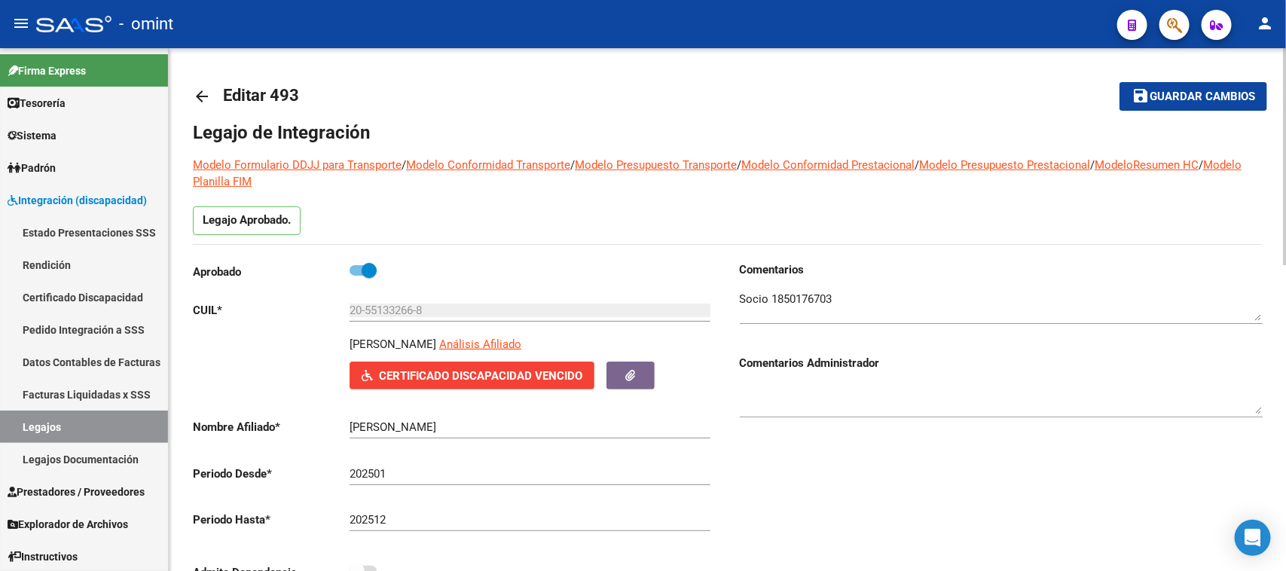
click at [1207, 82] on button "save Guardar cambios" at bounding box center [1193, 96] width 148 height 28
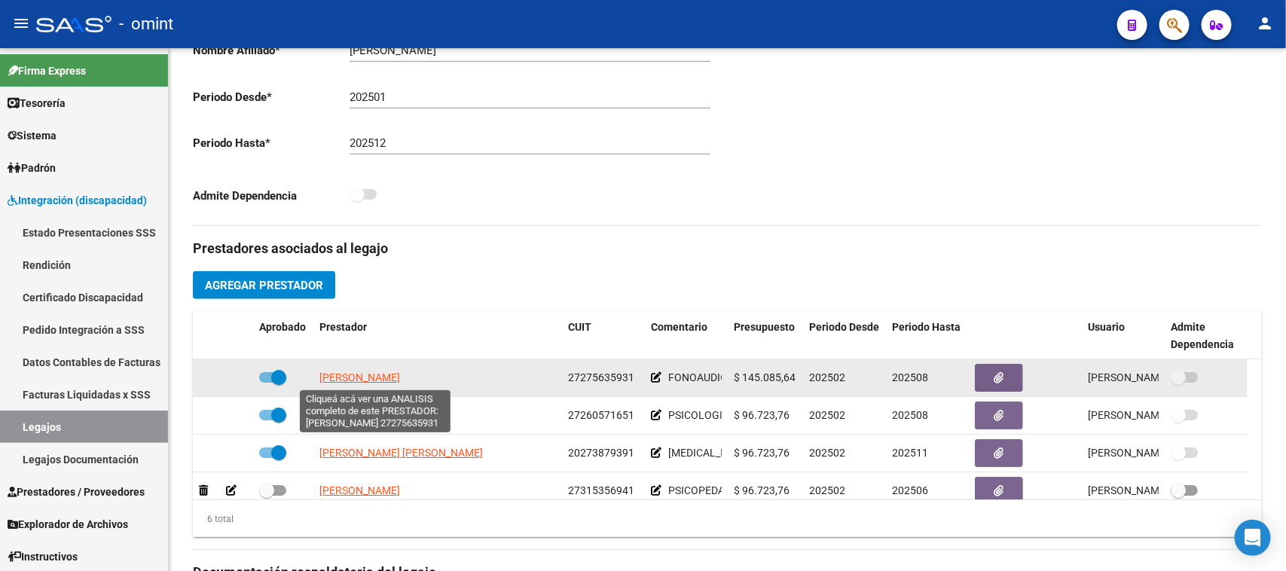
click at [388, 374] on span "TAYALDI NELSI ANALIA" at bounding box center [359, 377] width 81 height 12
type textarea "27275635931"
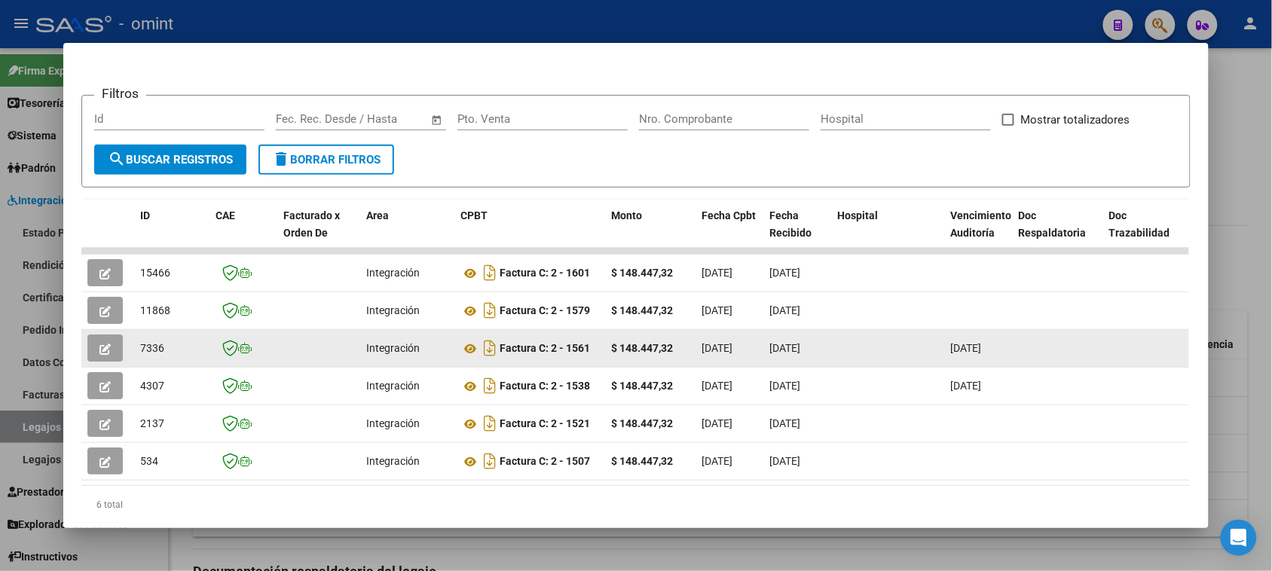
scroll to position [151, 0]
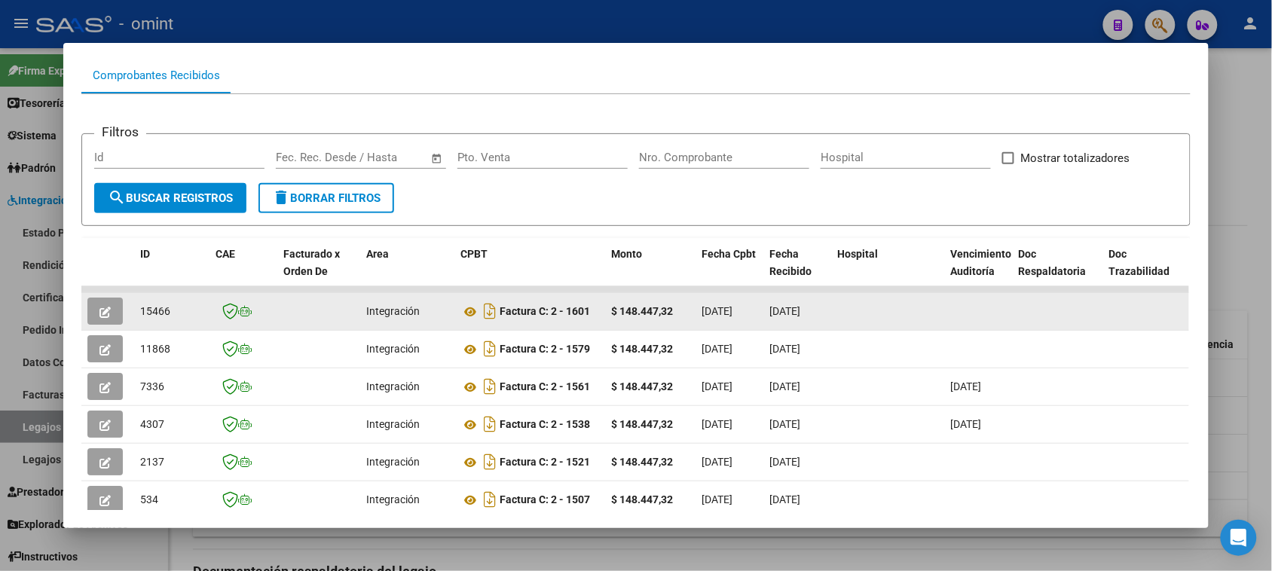
click at [102, 313] on icon "button" at bounding box center [104, 312] width 11 height 11
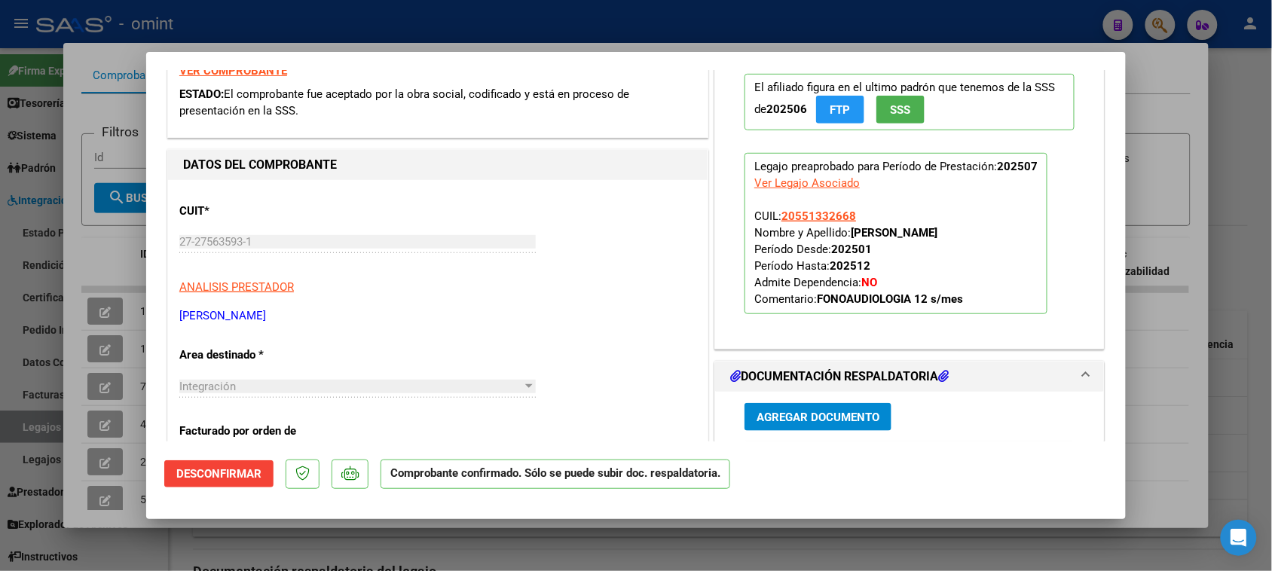
type input "$ 0,00"
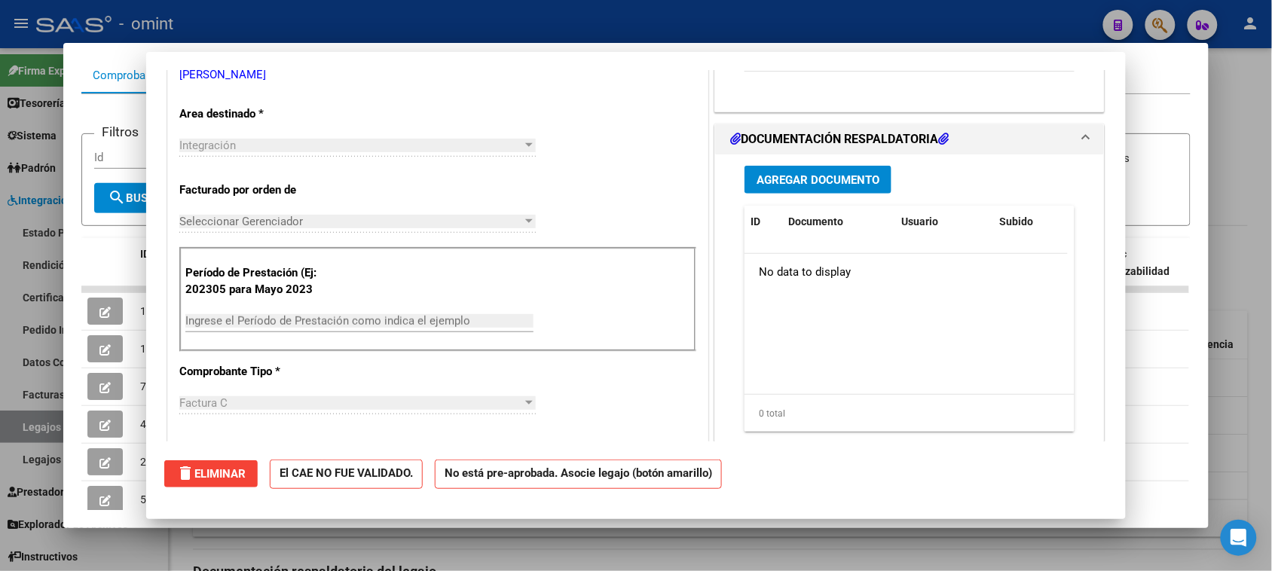
scroll to position [69, 0]
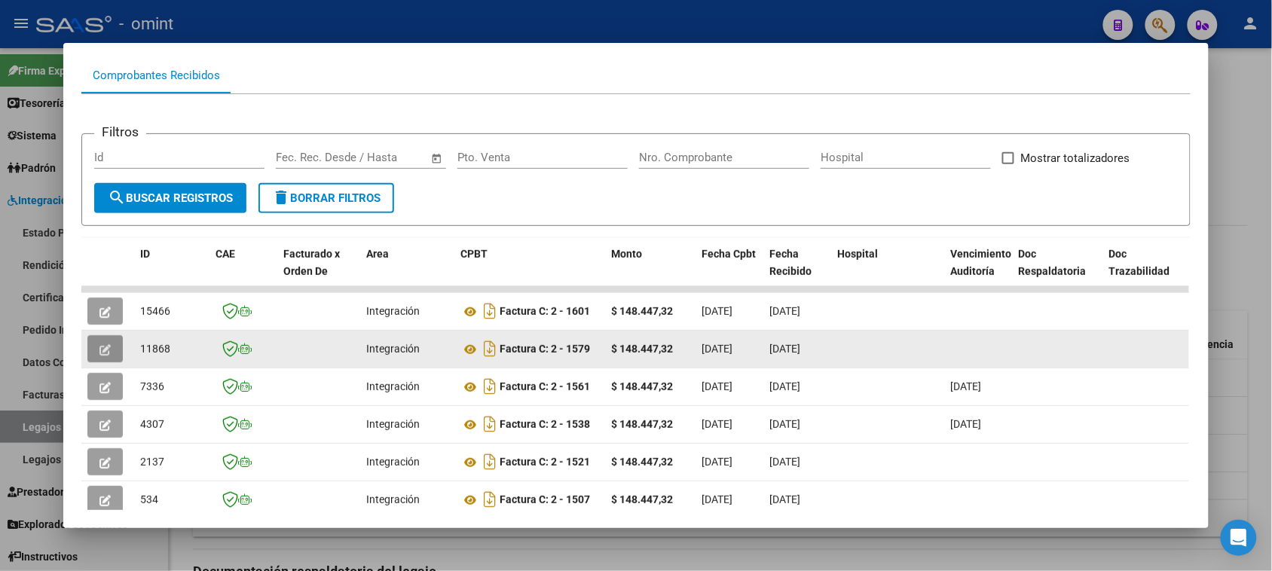
click at [87, 353] on button "button" at bounding box center [104, 348] width 35 height 27
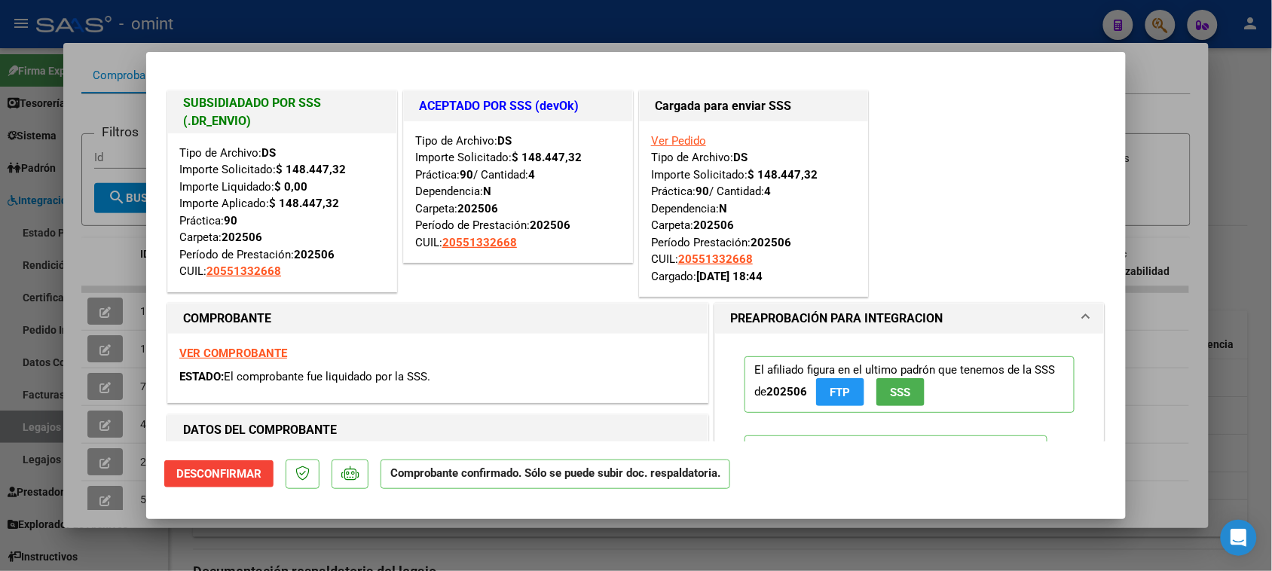
type input "$ 0,00"
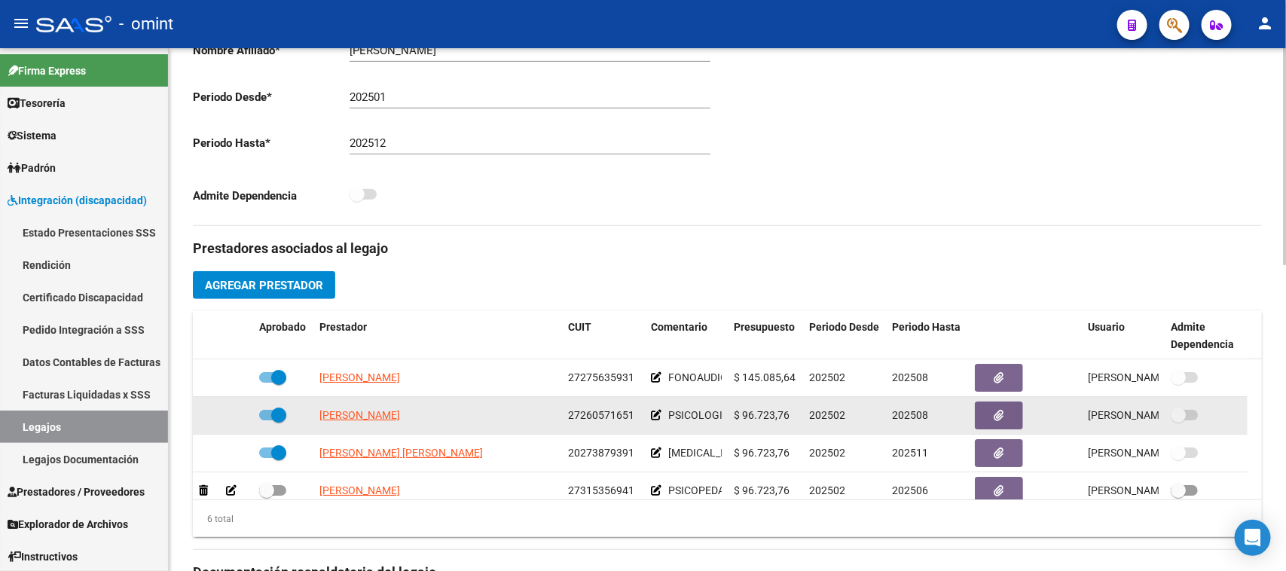
click at [381, 422] on app-link-go-to "GALLEGO VANINA MARIEL" at bounding box center [359, 415] width 81 height 17
click at [380, 416] on span "GALLEGO VANINA MARIEL" at bounding box center [359, 415] width 81 height 12
type textarea "27260571651"
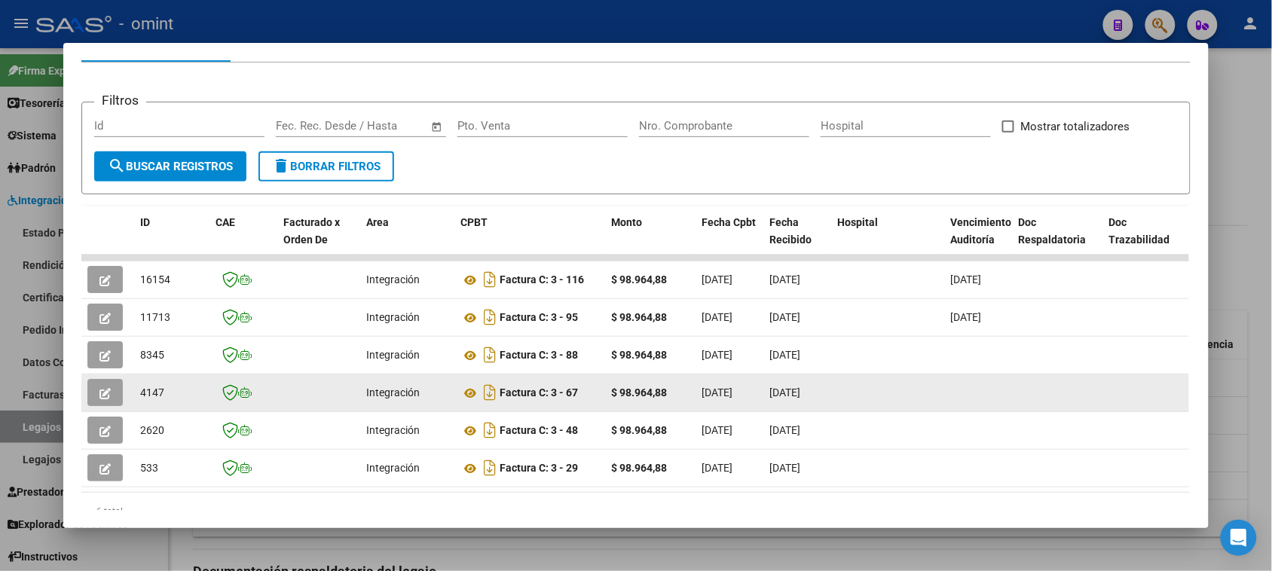
scroll to position [188, 0]
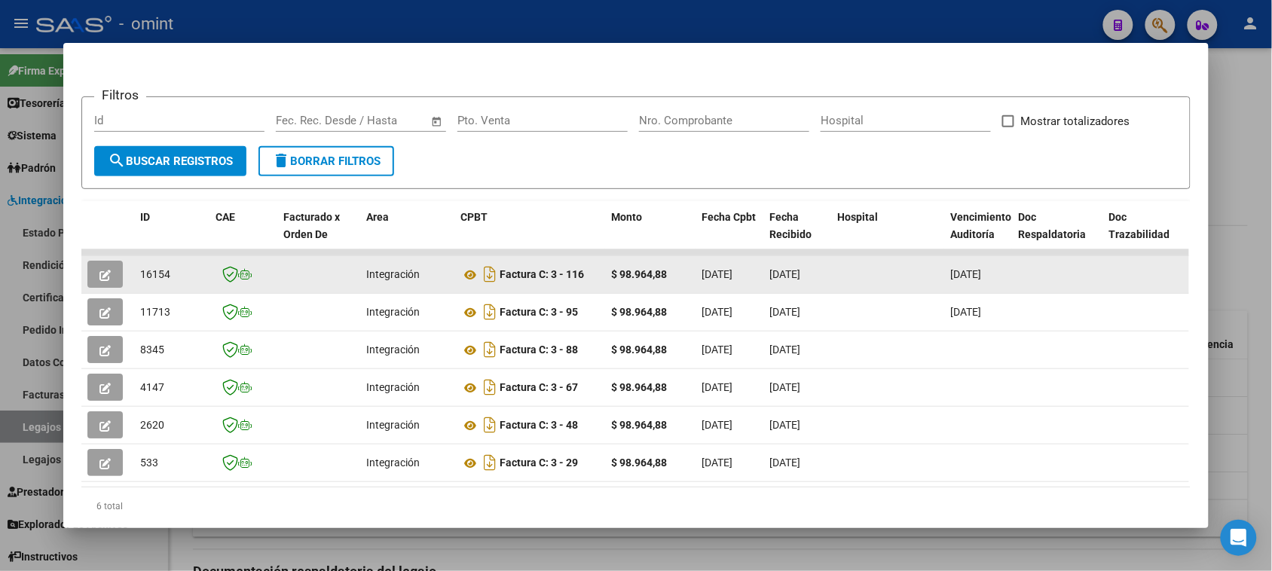
click at [99, 275] on icon "button" at bounding box center [104, 275] width 11 height 11
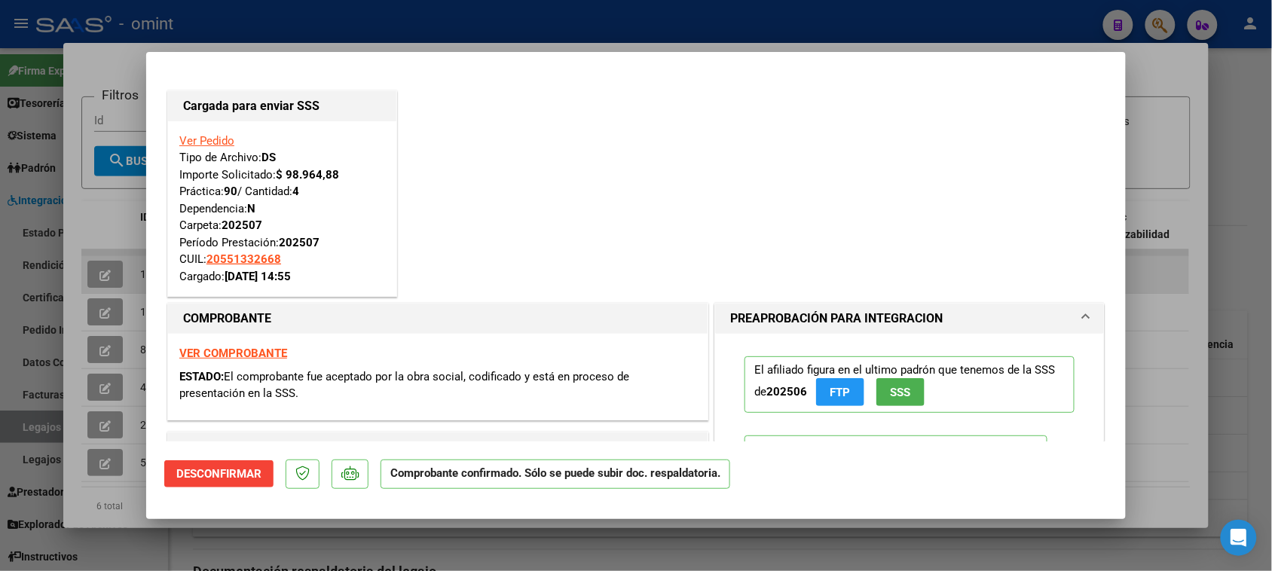
type input "$ 0,00"
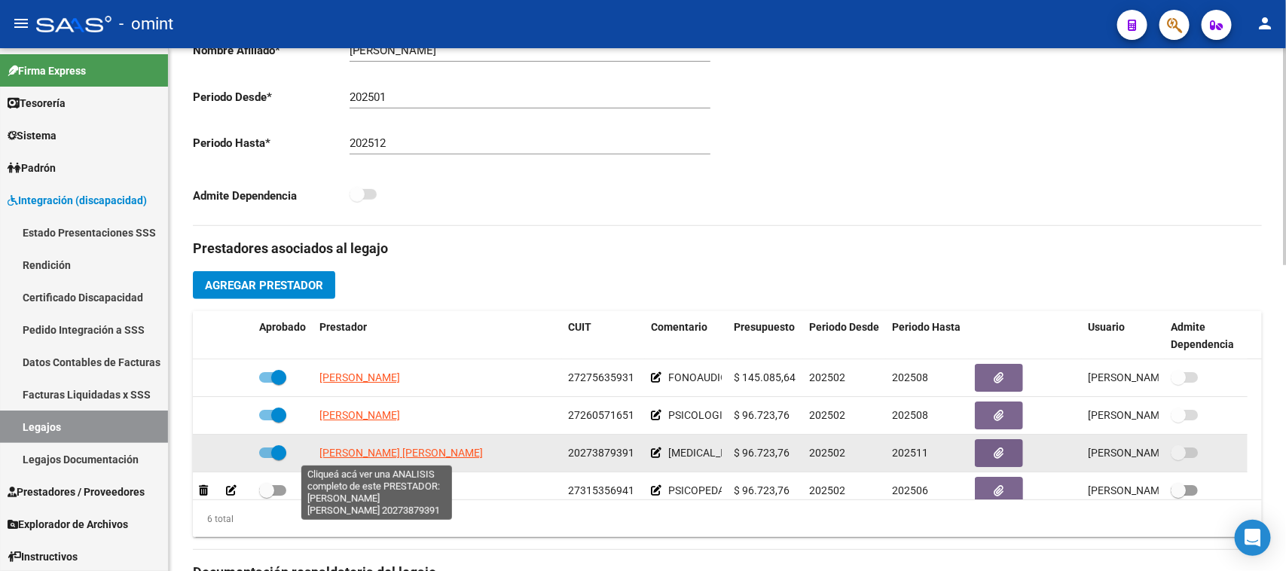
click at [348, 449] on span "SCHUNK BRIAN MATIAS" at bounding box center [400, 453] width 163 height 12
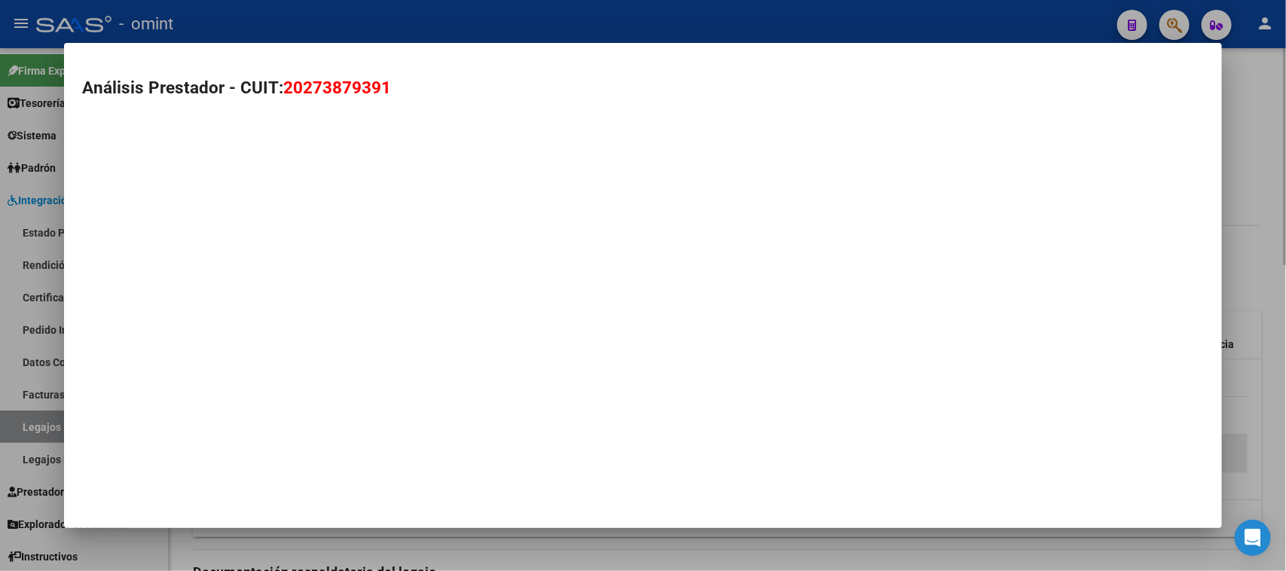
type textarea "20273879391"
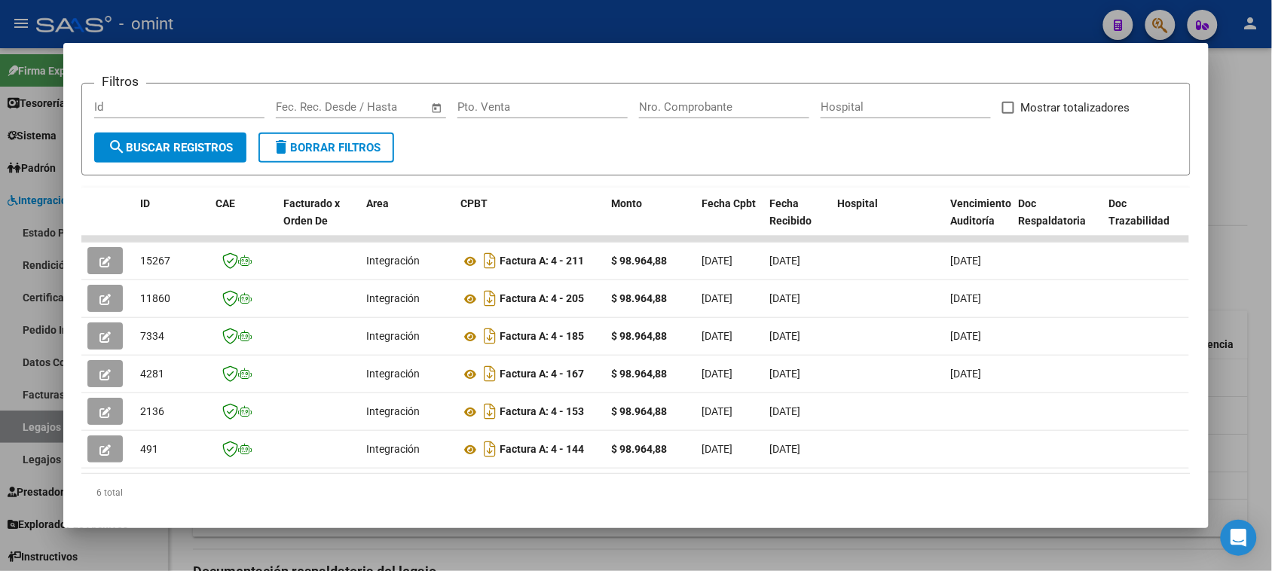
scroll to position [241, 0]
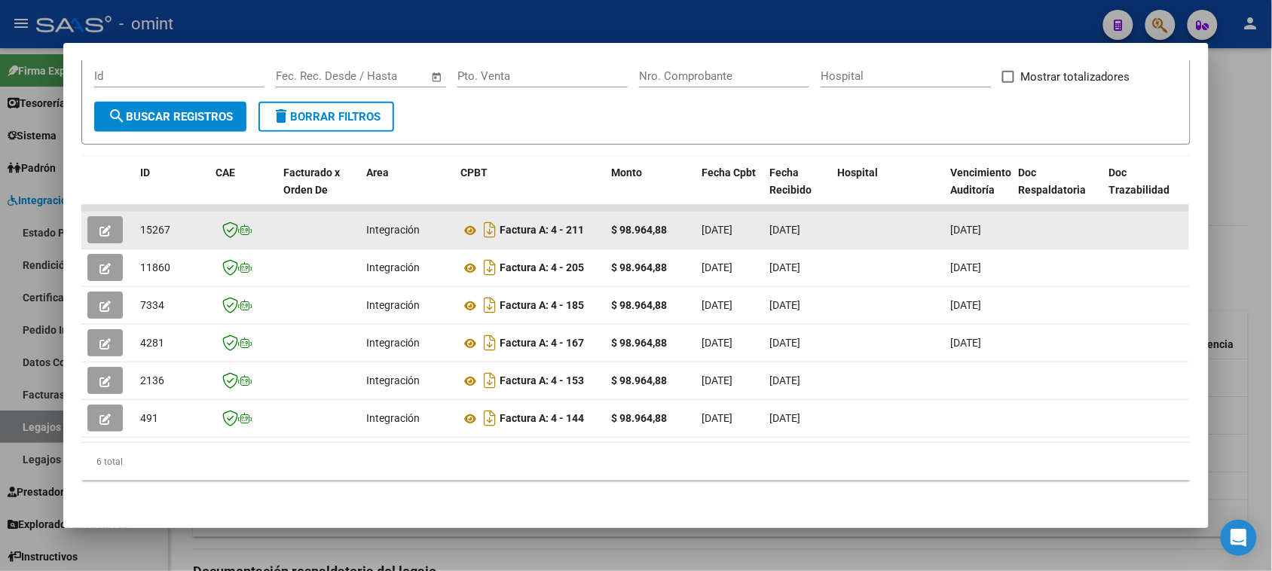
click at [81, 212] on datatable-body-cell at bounding box center [107, 230] width 53 height 37
click at [103, 225] on icon "button" at bounding box center [104, 230] width 11 height 11
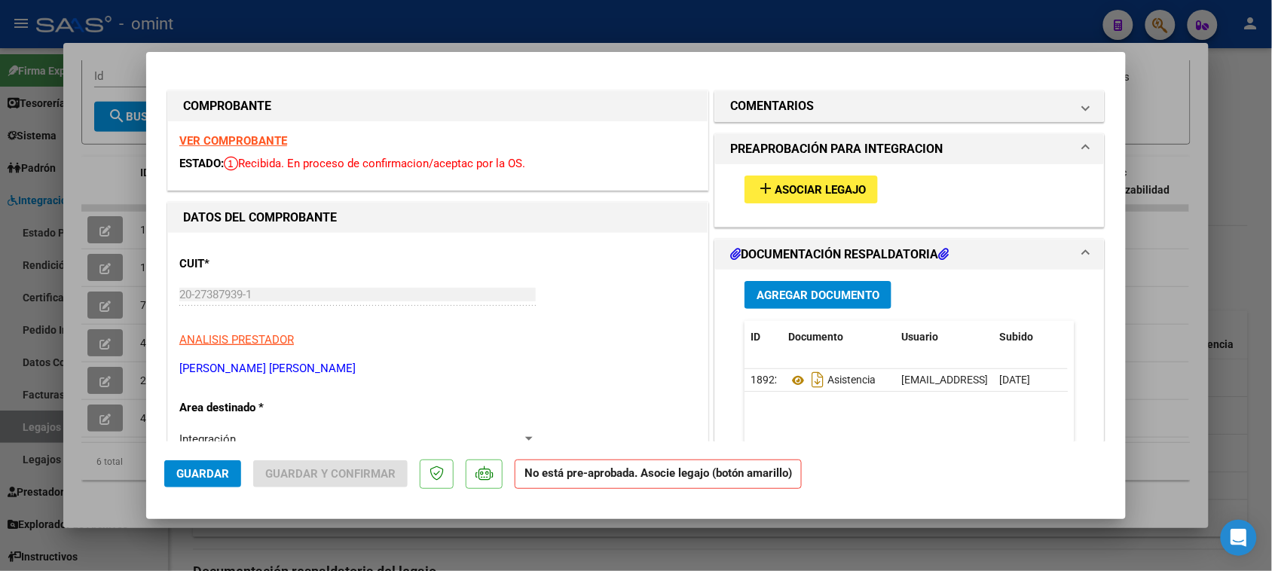
click at [261, 149] on div "VER COMPROBANTE ESTADO: Recibida. En proceso de confirmacion/aceptac por la OS." at bounding box center [437, 155] width 539 height 69
click at [264, 145] on strong "VER COMPROBANTE" at bounding box center [233, 141] width 108 height 14
click at [814, 188] on span "Asociar Legajo" at bounding box center [819, 190] width 91 height 14
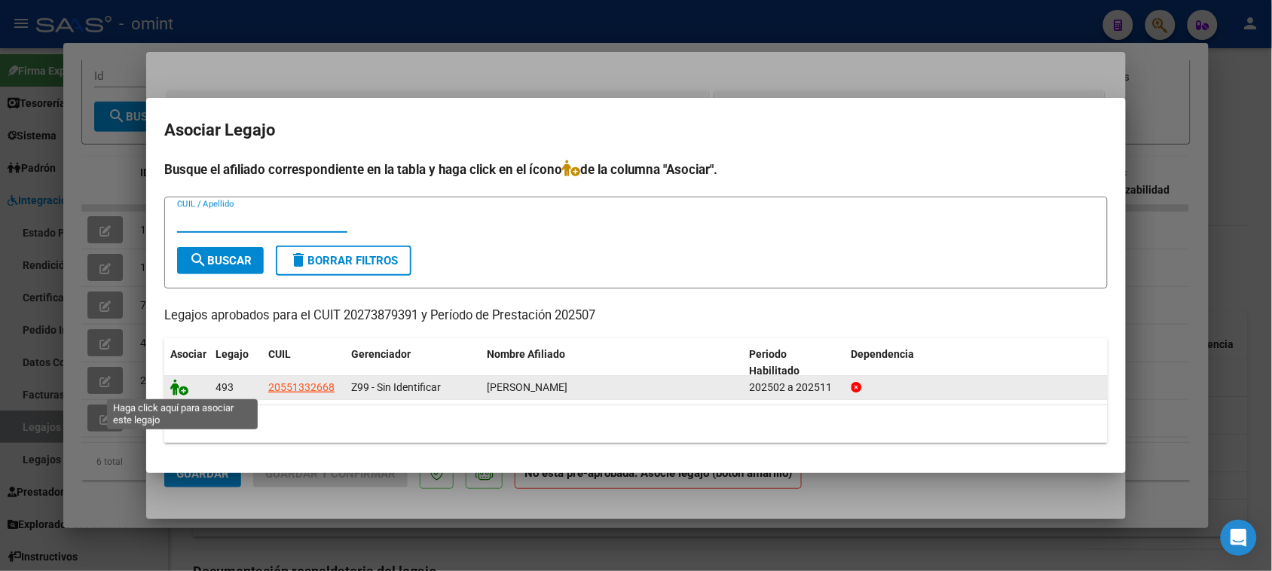
click at [178, 386] on icon at bounding box center [179, 387] width 18 height 17
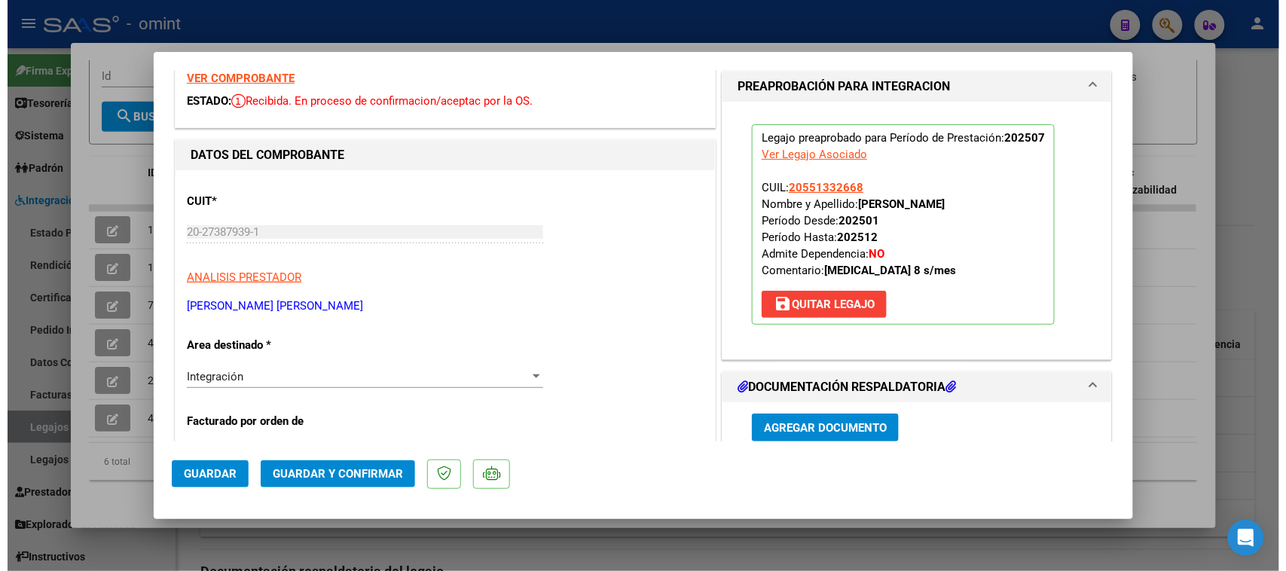
scroll to position [0, 0]
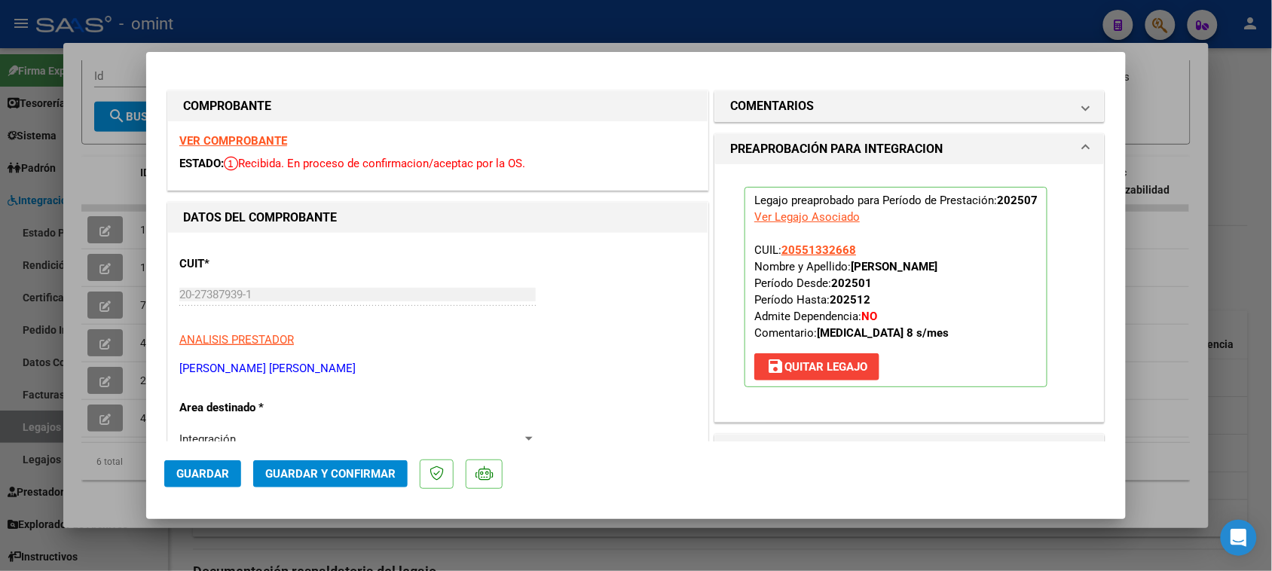
click at [302, 478] on span "Guardar y Confirmar" at bounding box center [330, 474] width 130 height 14
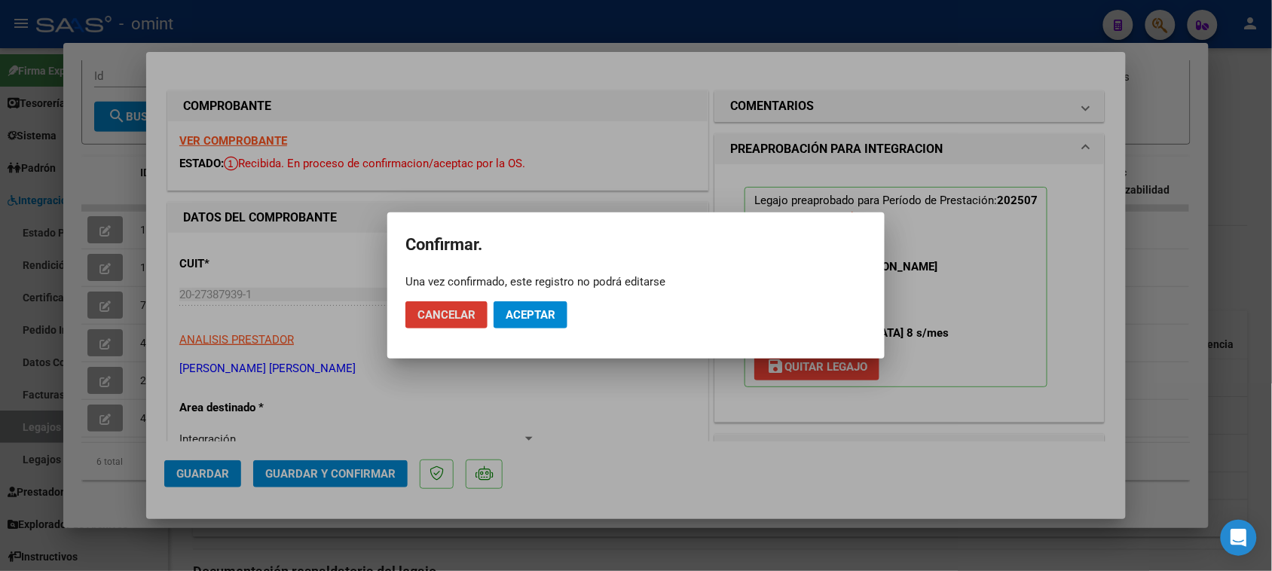
click at [541, 322] on button "Aceptar" at bounding box center [530, 314] width 74 height 27
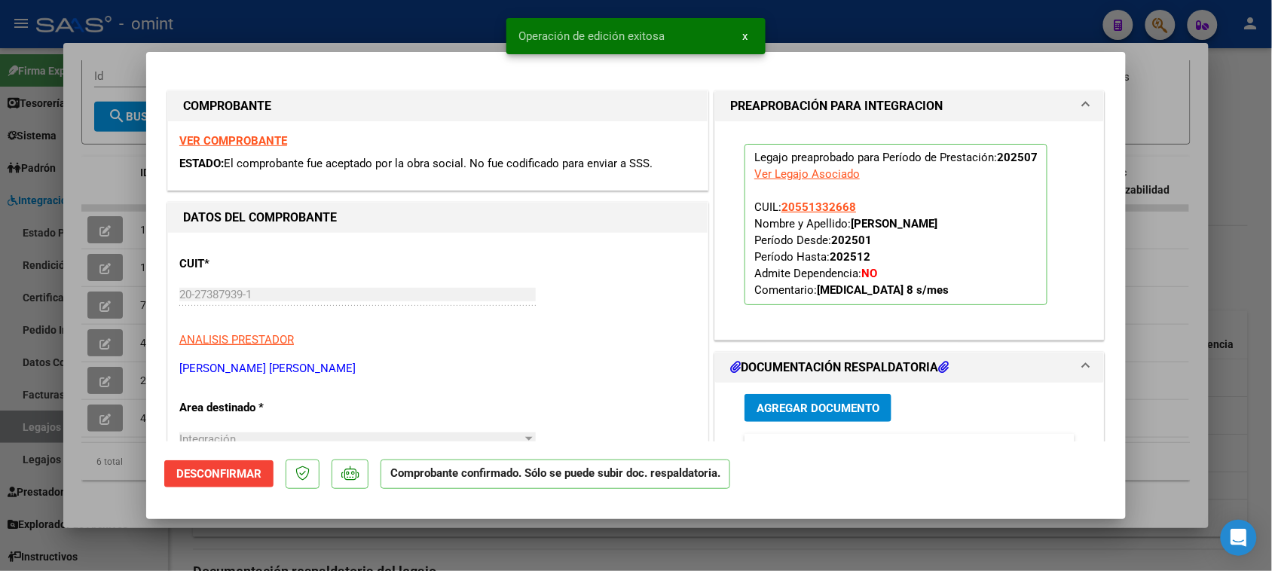
type input "$ 0,00"
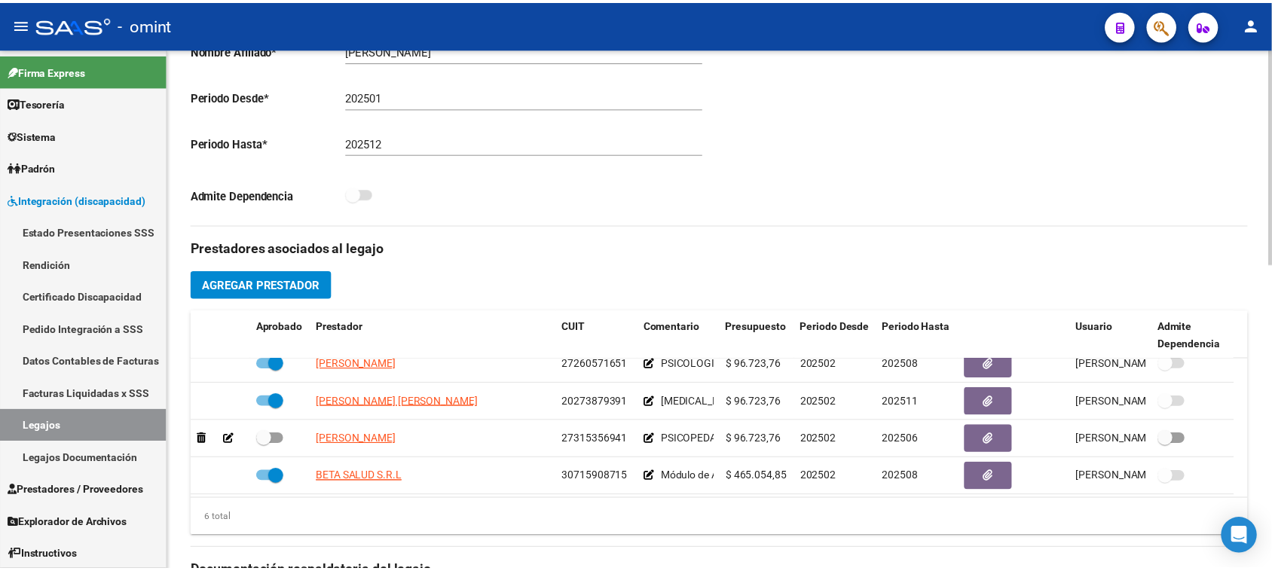
scroll to position [91, 0]
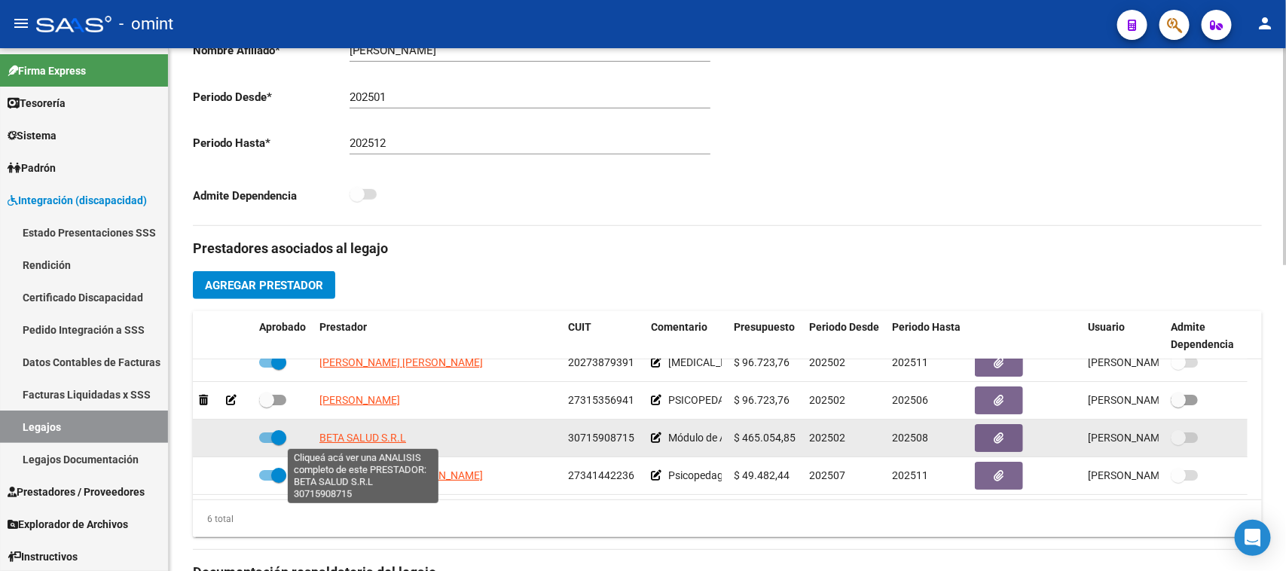
click at [389, 441] on span "BETA SALUD S.R.L" at bounding box center [362, 438] width 87 height 12
type textarea "30715908715"
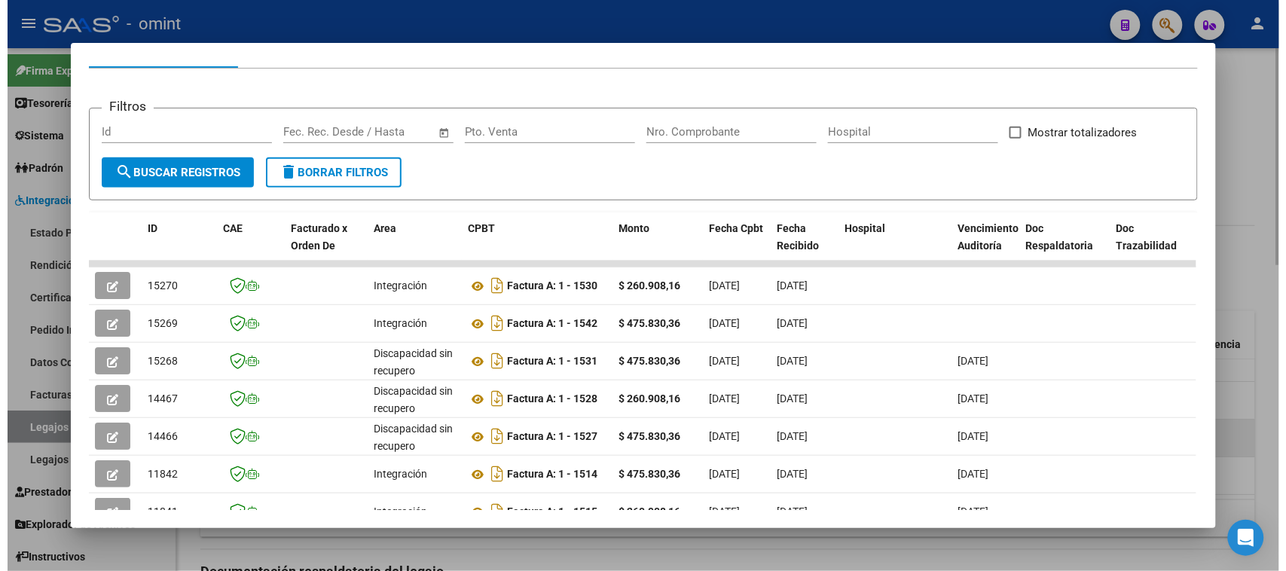
scroll to position [282, 0]
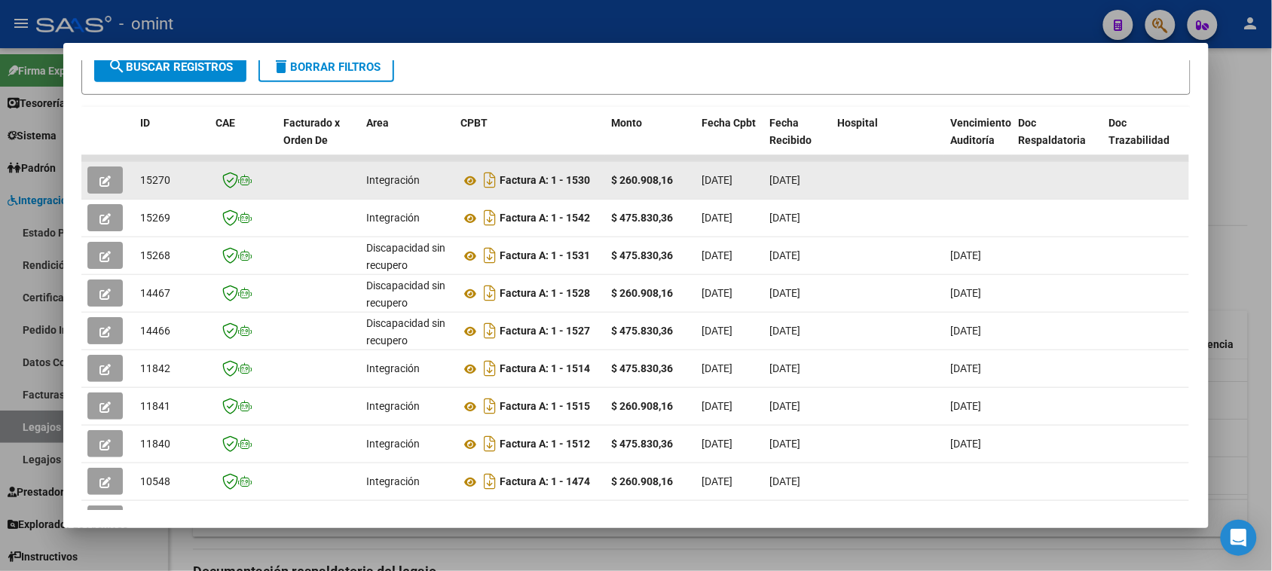
click at [99, 176] on icon "button" at bounding box center [104, 181] width 11 height 11
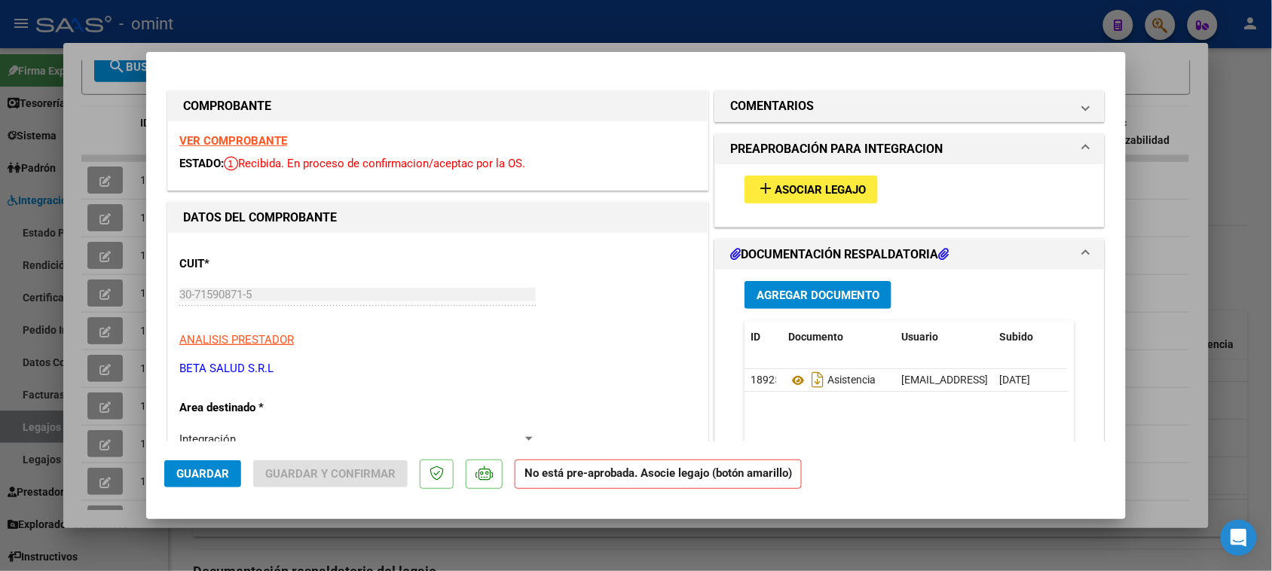
click at [261, 143] on strong "VER COMPROBANTE" at bounding box center [233, 141] width 108 height 14
click at [803, 197] on button "add Asociar Legajo" at bounding box center [810, 190] width 133 height 28
type input "$ 0,00"
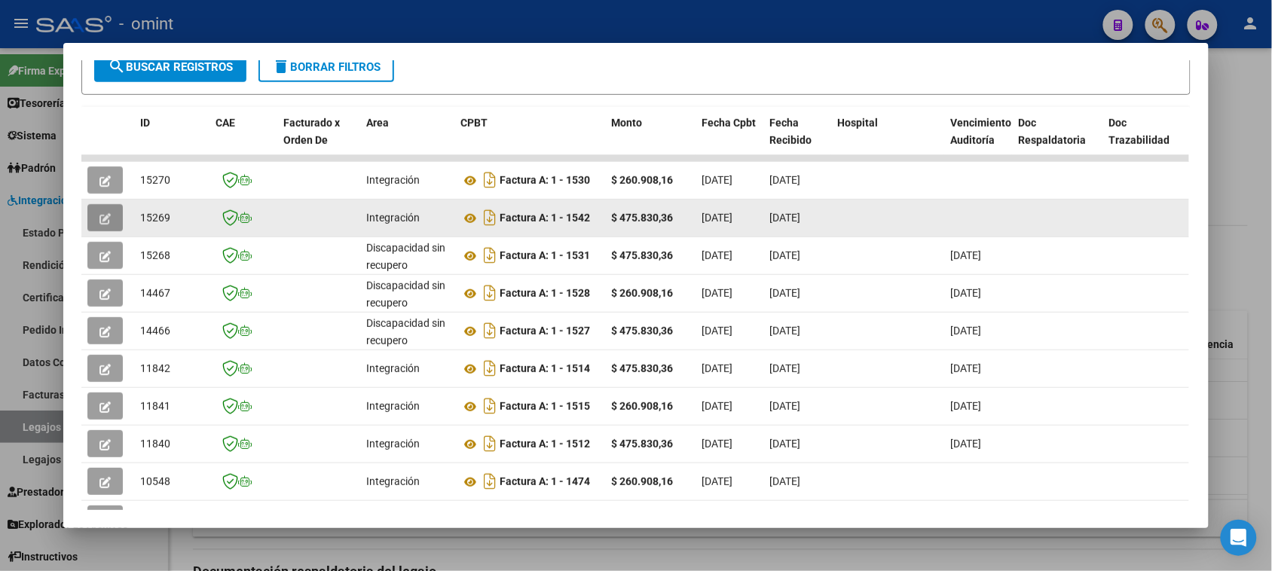
click at [102, 213] on icon "button" at bounding box center [104, 218] width 11 height 11
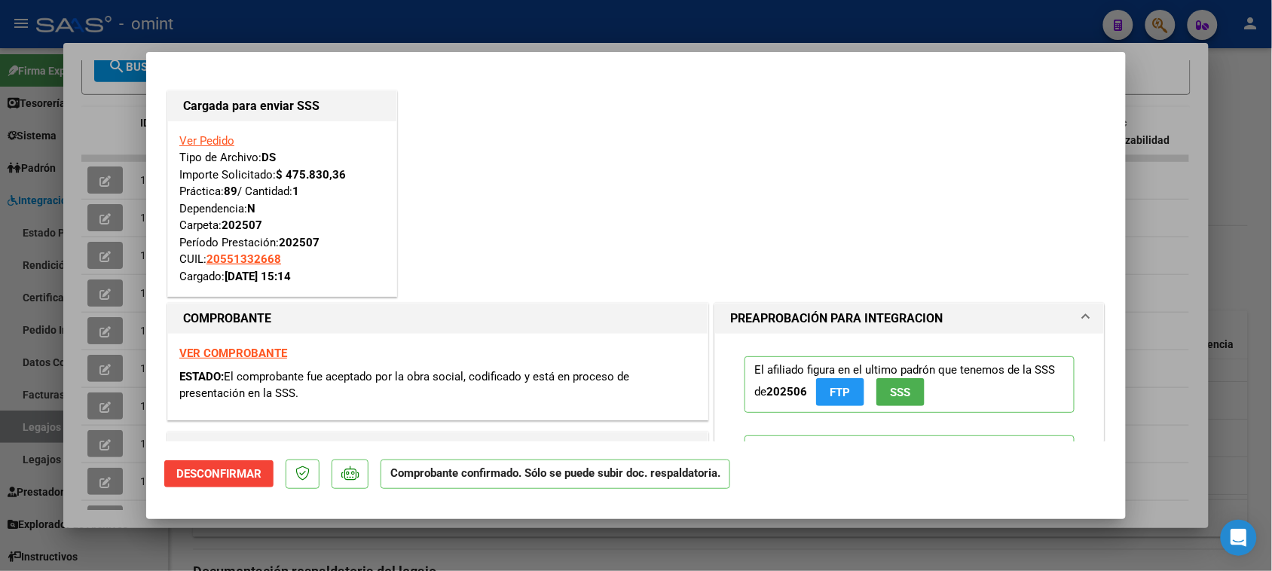
type input "$ 0,00"
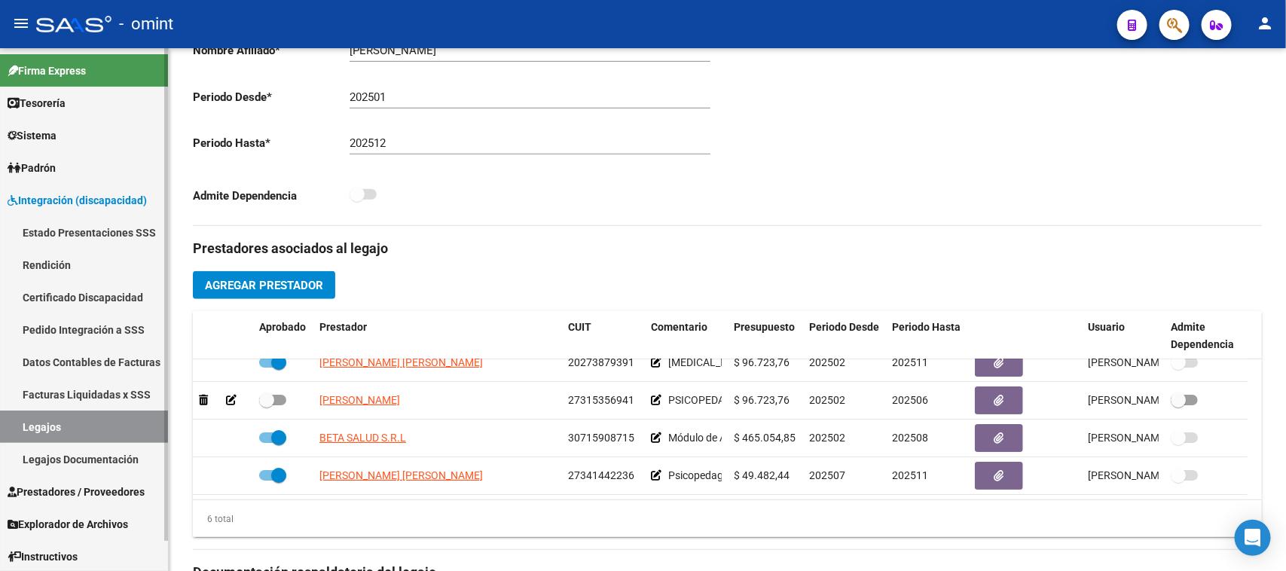
click at [115, 441] on link "Legajos" at bounding box center [84, 427] width 168 height 32
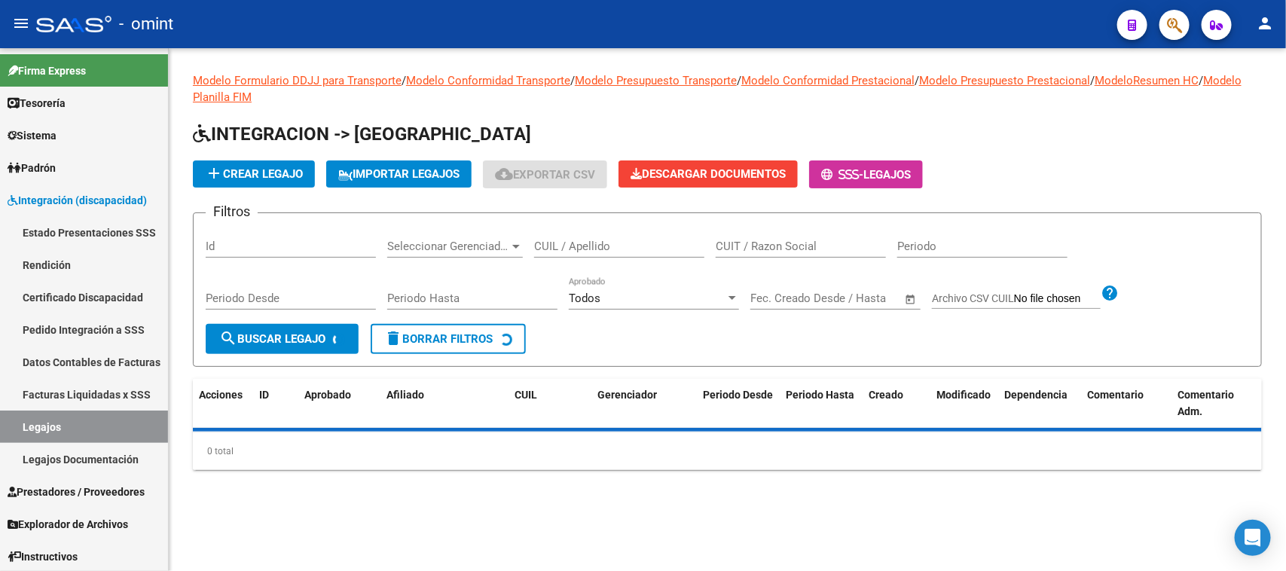
click at [661, 245] on input "CUIL / Apellido" at bounding box center [619, 247] width 170 height 14
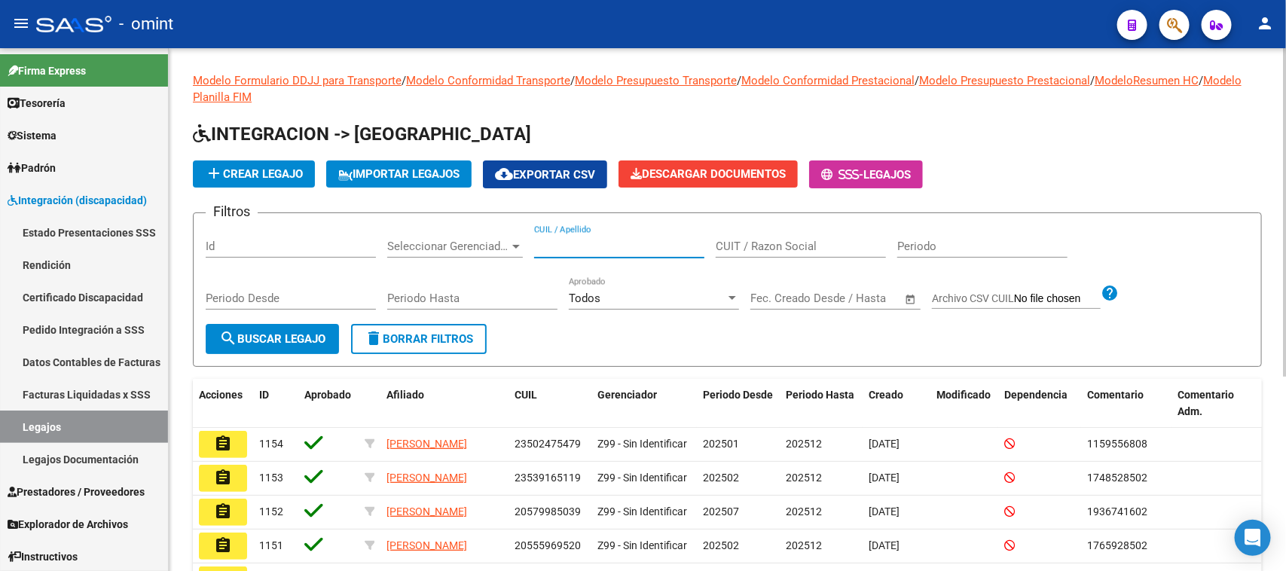
paste input "58775834"
type input "58775834"
click at [296, 339] on span "search Buscar Legajo" at bounding box center [272, 339] width 106 height 14
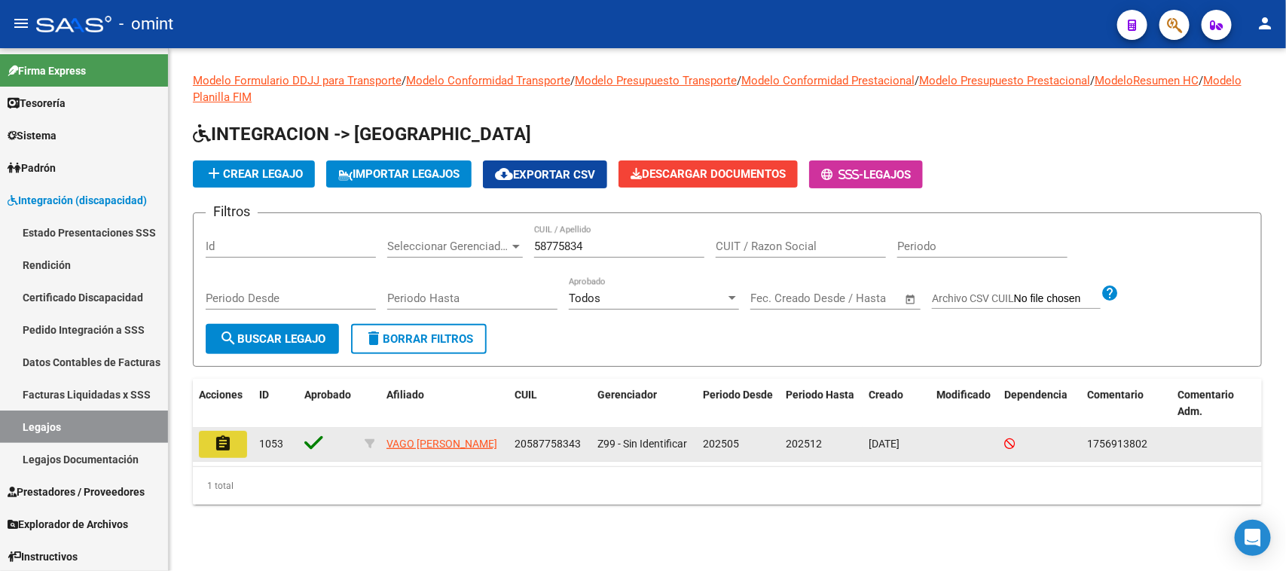
click at [217, 435] on mat-icon "assignment" at bounding box center [223, 444] width 18 height 18
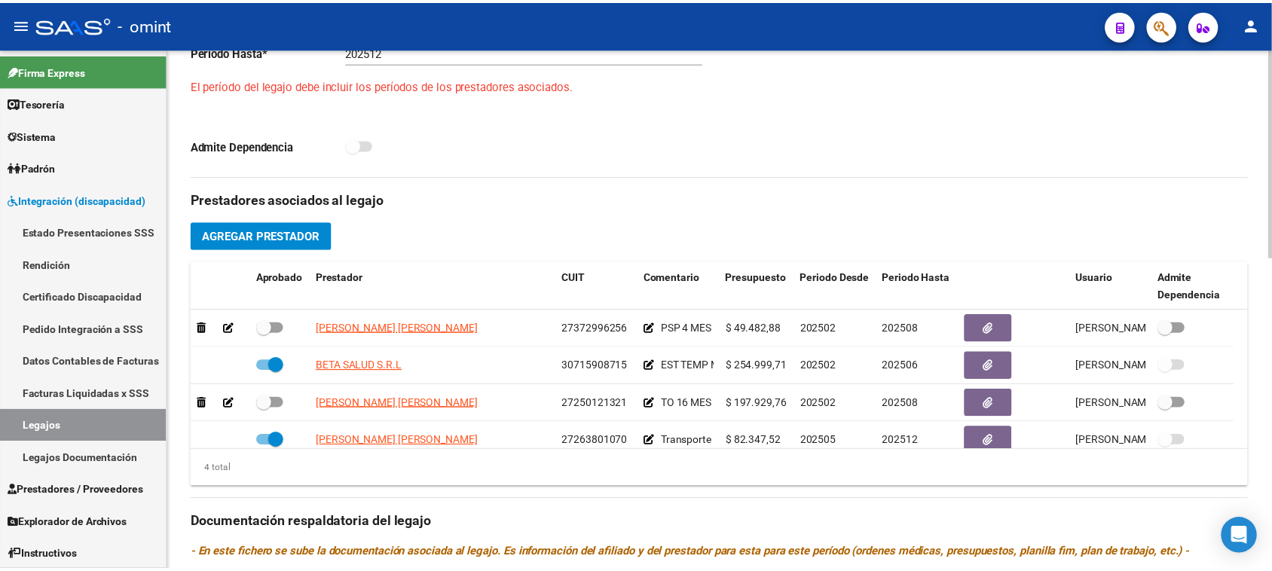
scroll to position [565, 0]
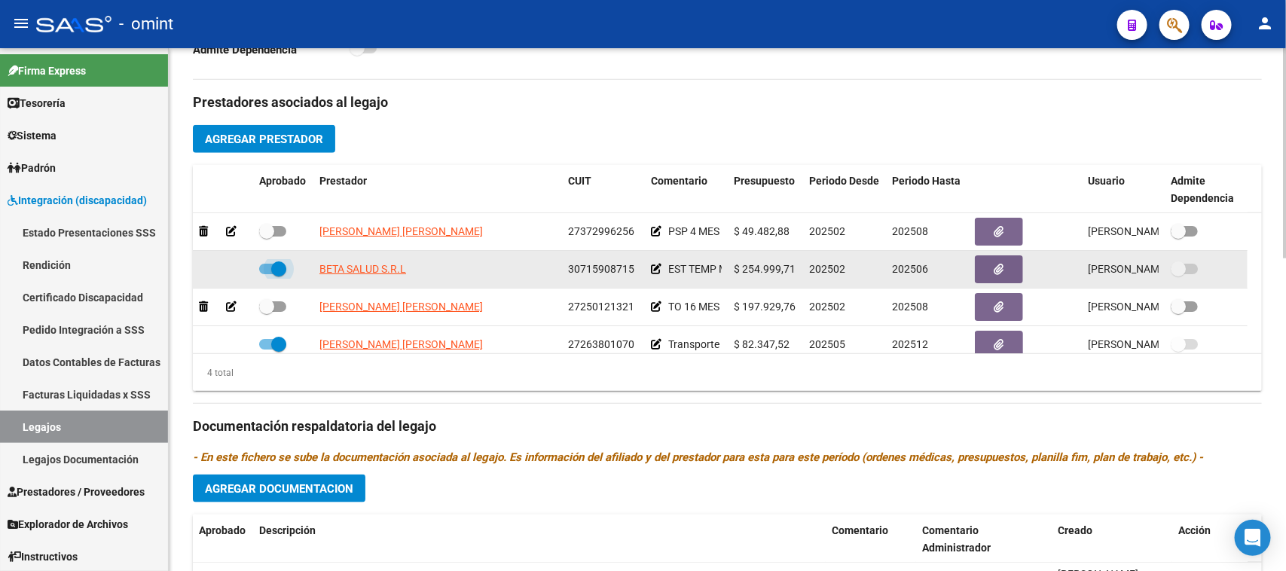
click at [271, 264] on span at bounding box center [278, 268] width 15 height 15
click at [267, 274] on input "checkbox" at bounding box center [266, 274] width 1 height 1
checkbox input "false"
click at [234, 269] on icon at bounding box center [231, 269] width 11 height 11
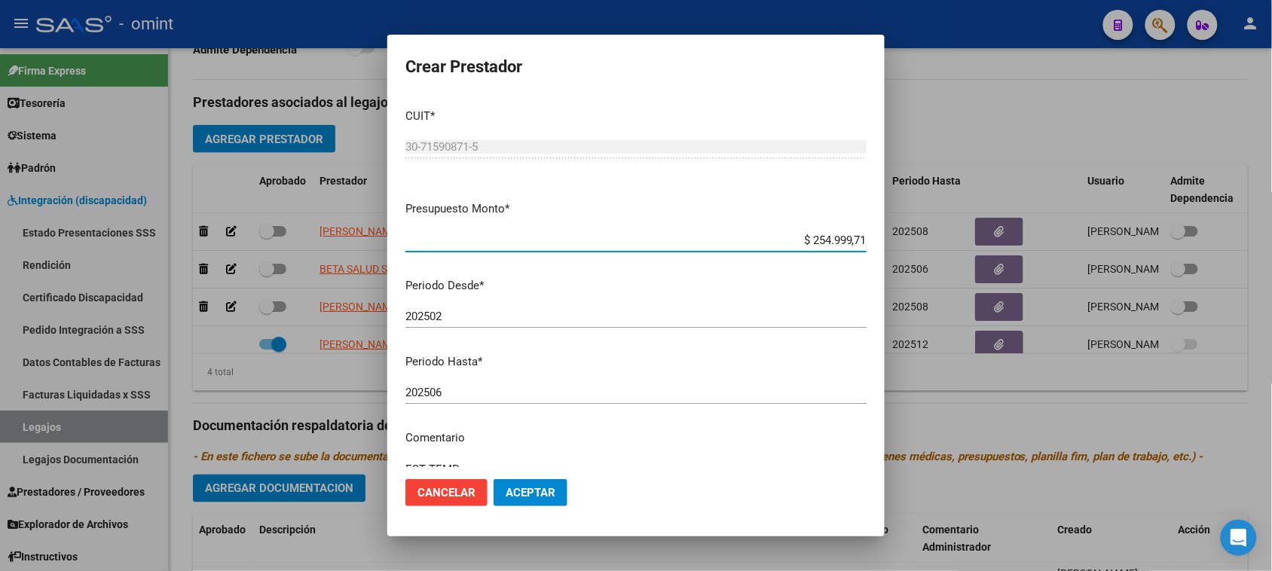
click at [552, 377] on mat-dialog-content "CUIT * 30-71590871-5 Ingresar CUIT ARCA Padrón Presupuesto Monto * $ 254.999,71…" at bounding box center [635, 281] width 497 height 371
click at [548, 390] on input "202506" at bounding box center [635, 393] width 461 height 14
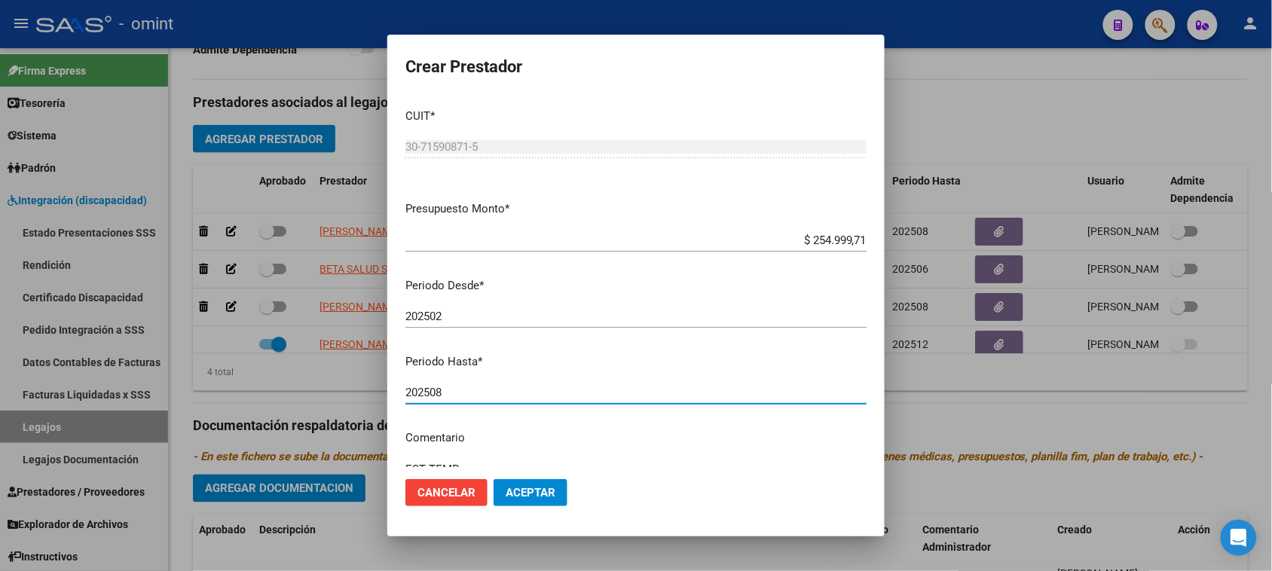
type input "202508"
click at [527, 487] on span "Aceptar" at bounding box center [530, 493] width 50 height 14
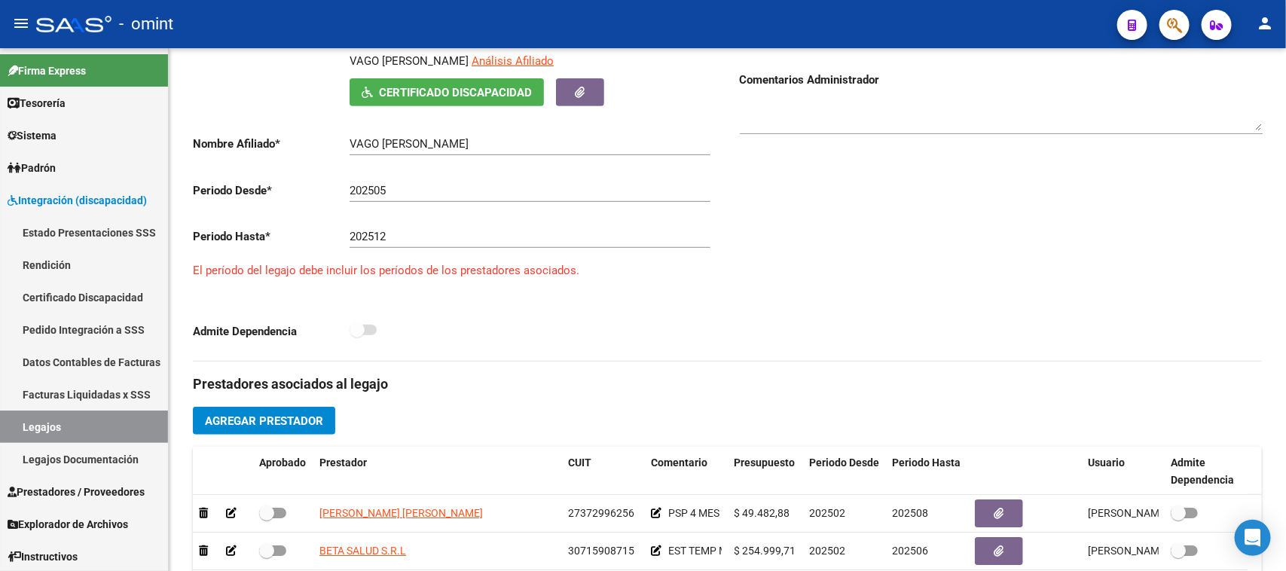
scroll to position [282, 0]
click at [521, 190] on input "202505" at bounding box center [530, 192] width 361 height 14
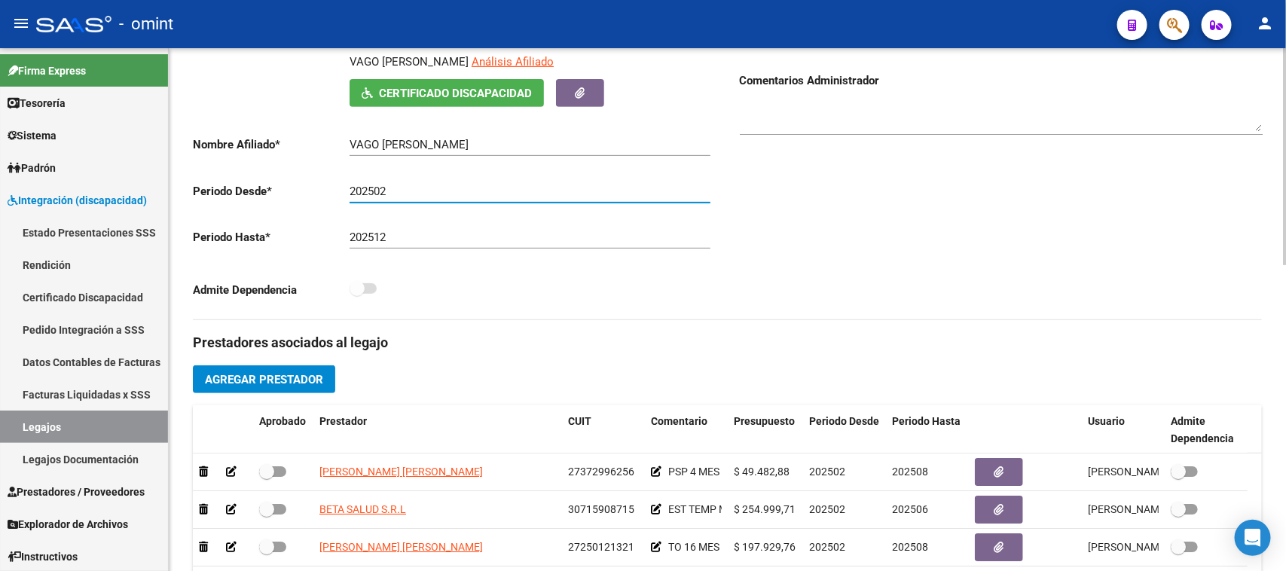
type input "202502"
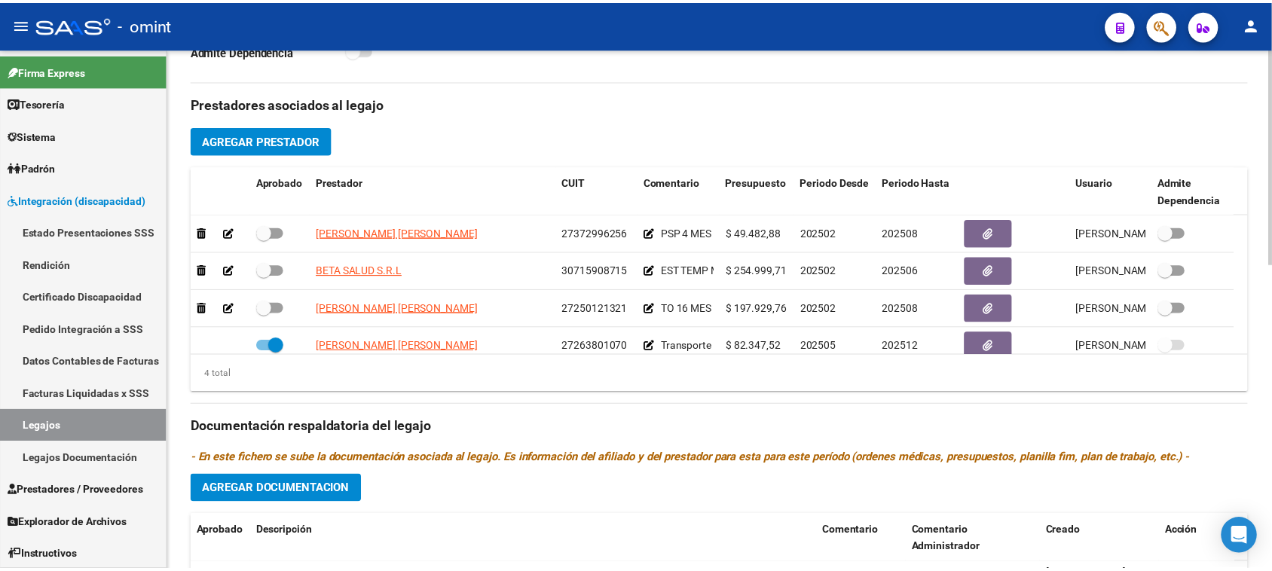
scroll to position [565, 0]
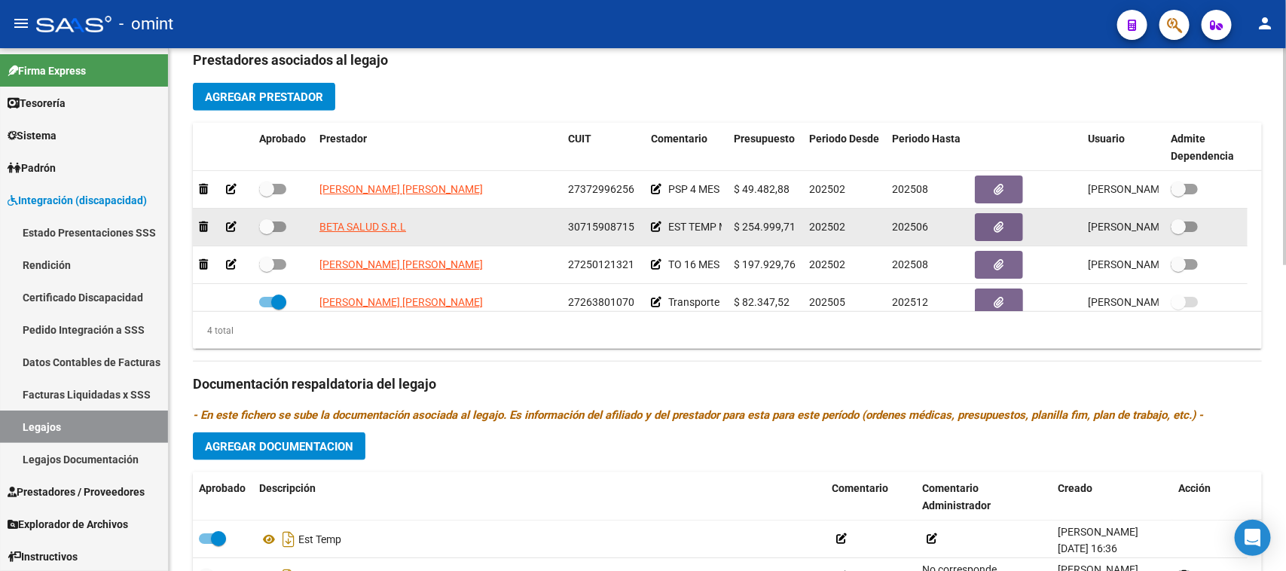
click at [226, 224] on icon at bounding box center [231, 226] width 11 height 11
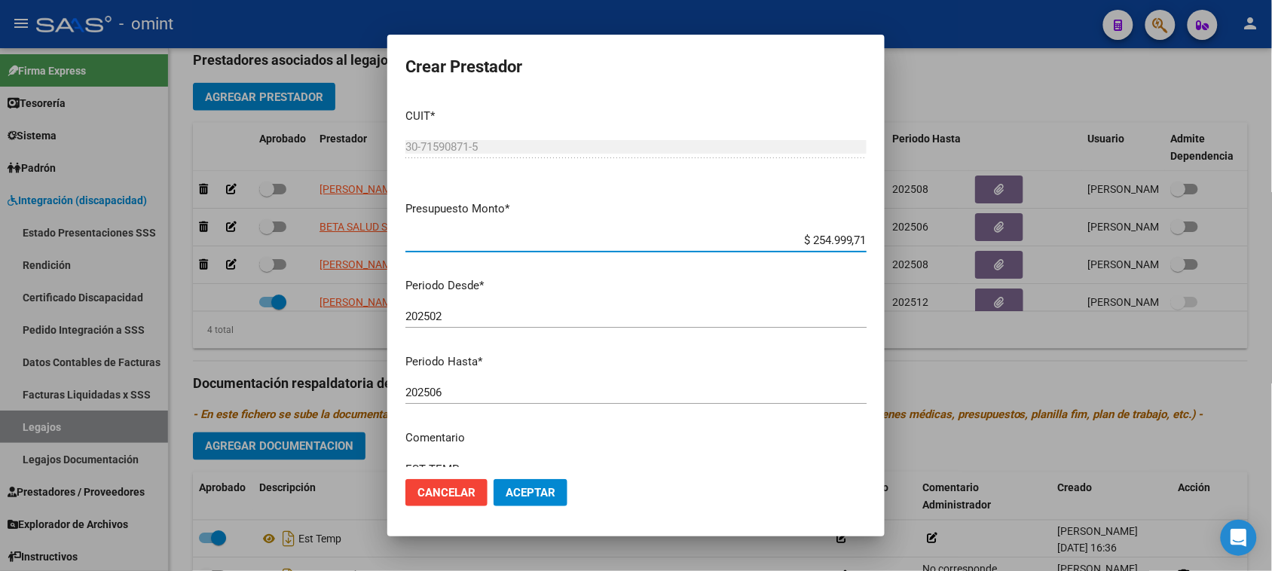
click at [563, 398] on input "202506" at bounding box center [635, 393] width 461 height 14
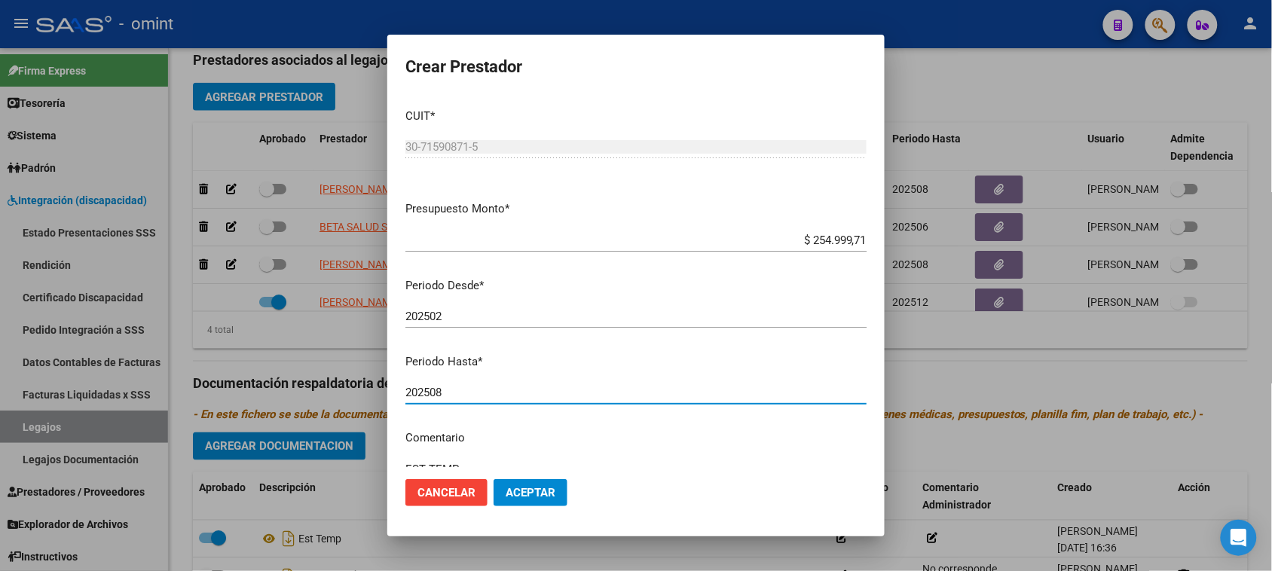
type input "202508"
click at [541, 503] on button "Aceptar" at bounding box center [530, 492] width 74 height 27
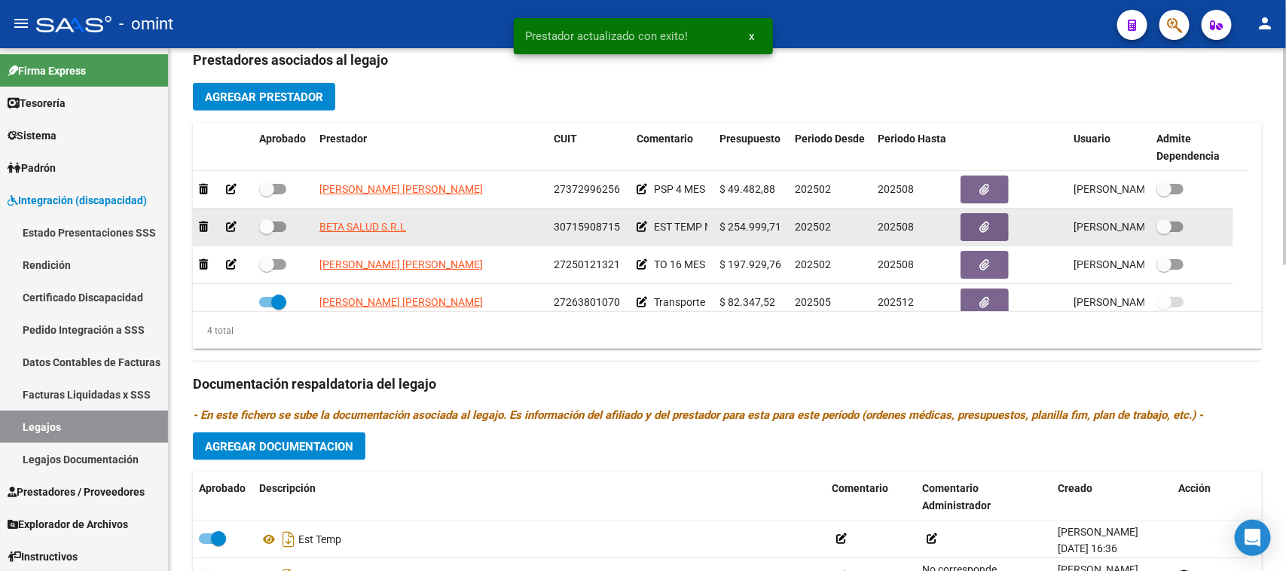
click at [285, 224] on span at bounding box center [272, 226] width 27 height 11
click at [267, 232] on input "checkbox" at bounding box center [266, 232] width 1 height 1
checkbox input "true"
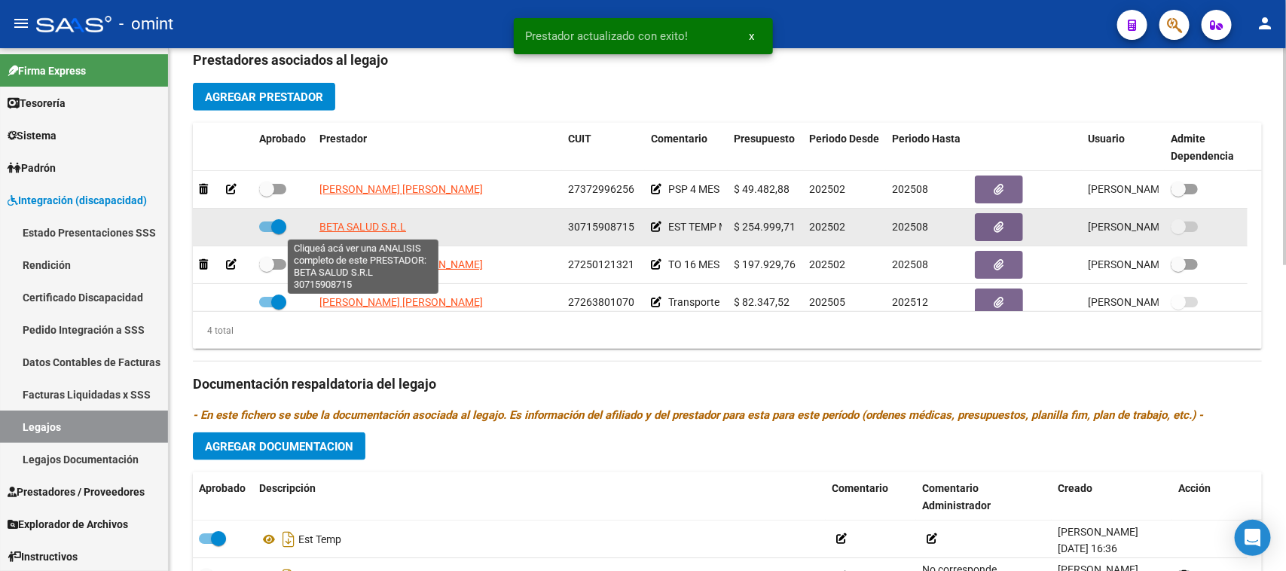
click at [359, 227] on span "BETA SALUD S.R.L" at bounding box center [362, 227] width 87 height 12
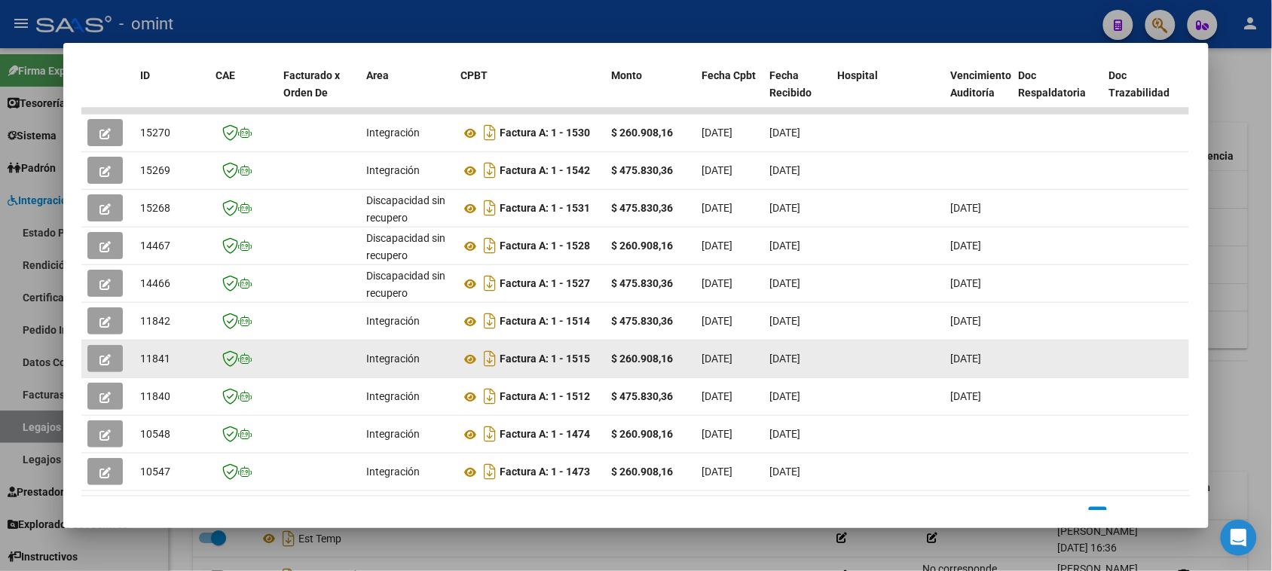
scroll to position [298, 0]
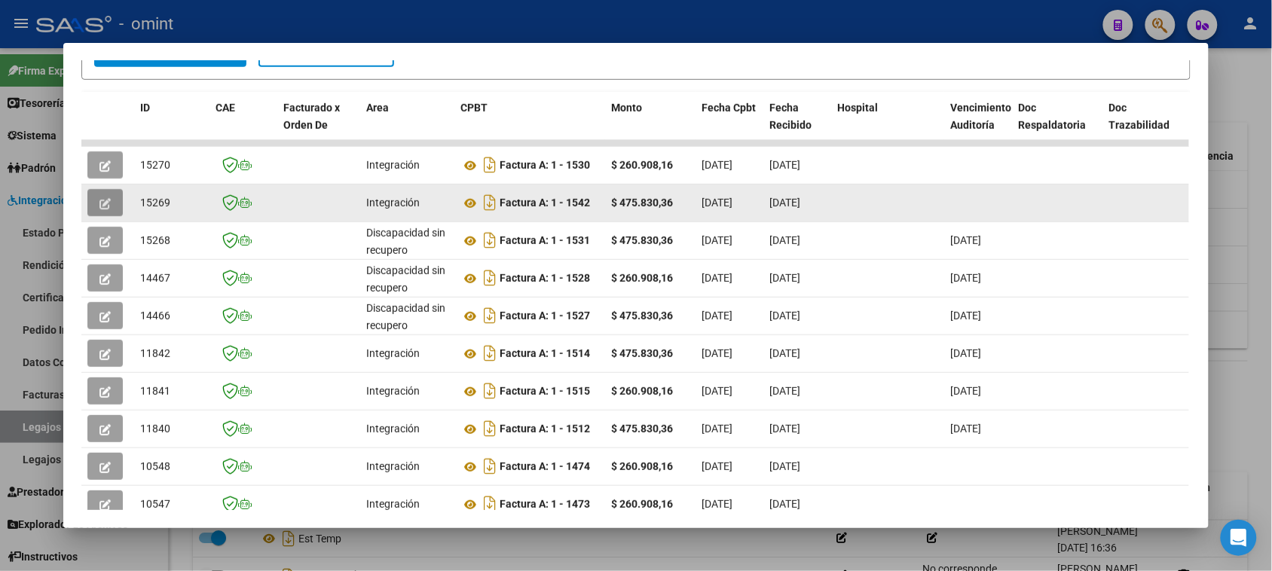
click at [91, 189] on button "button" at bounding box center [104, 202] width 35 height 27
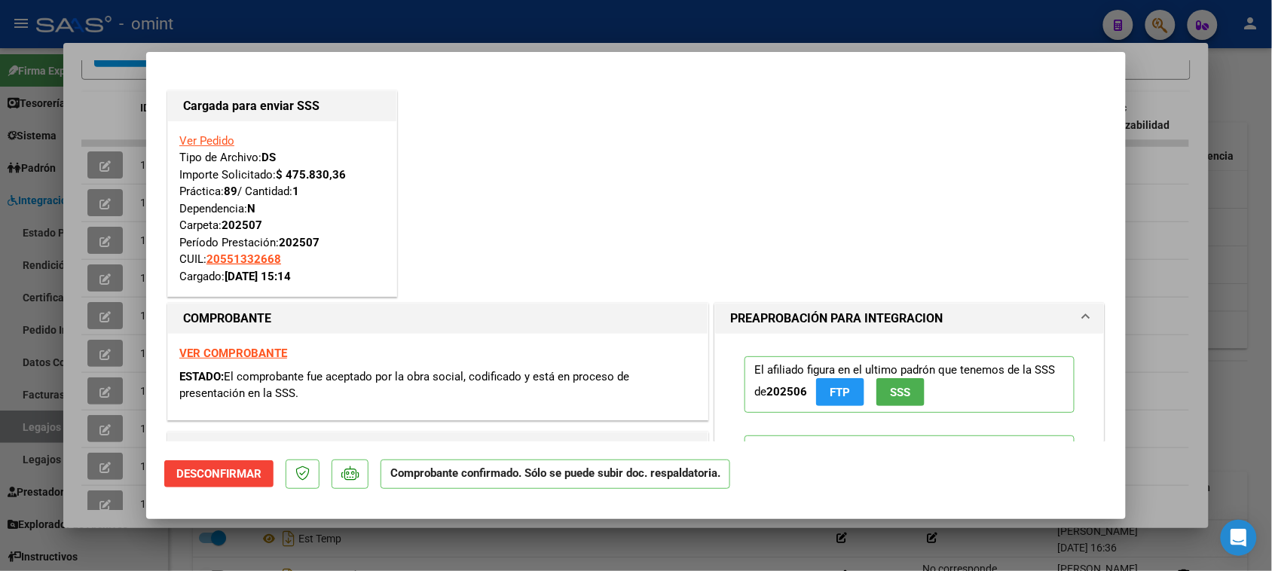
type input "$ 0,00"
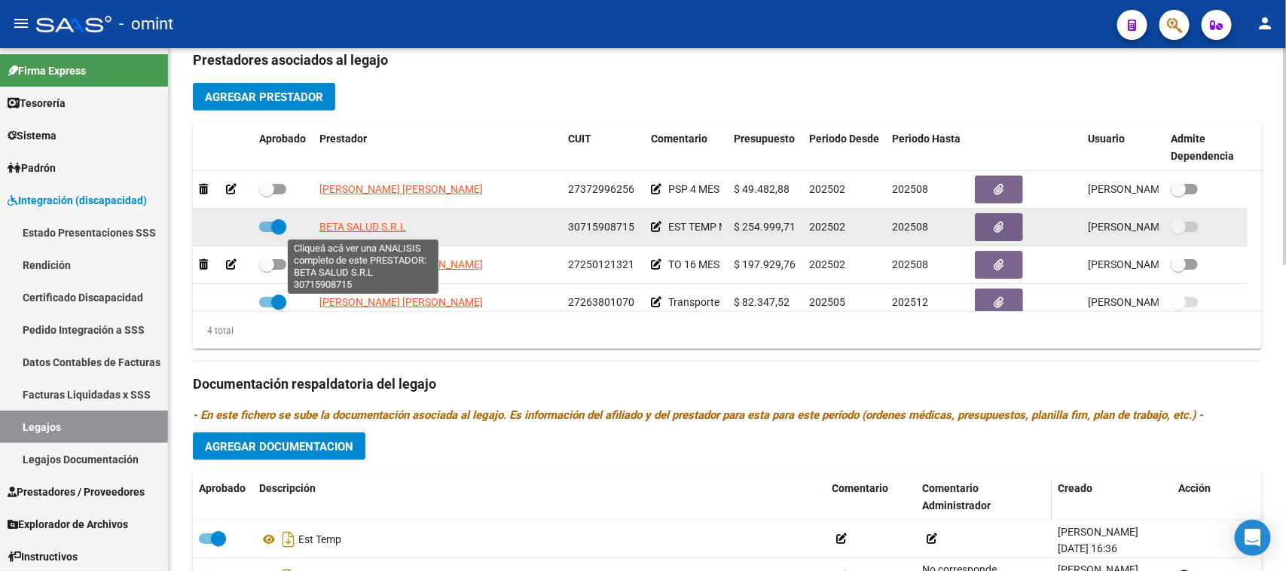
click at [363, 224] on span "BETA SALUD S.R.L" at bounding box center [362, 227] width 87 height 12
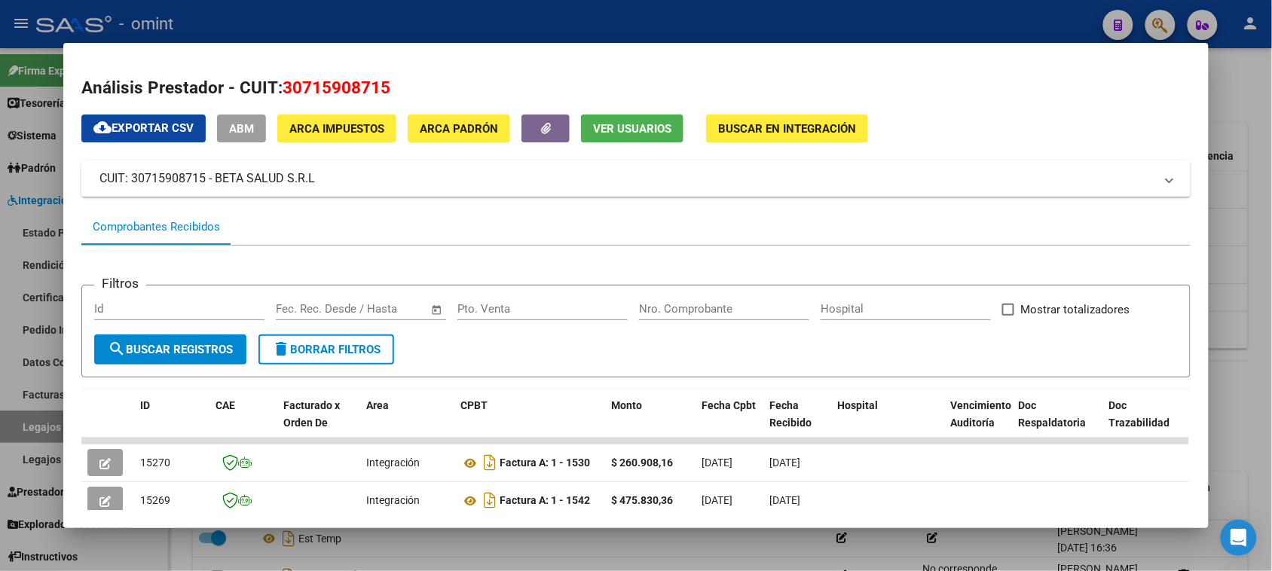
scroll to position [94, 0]
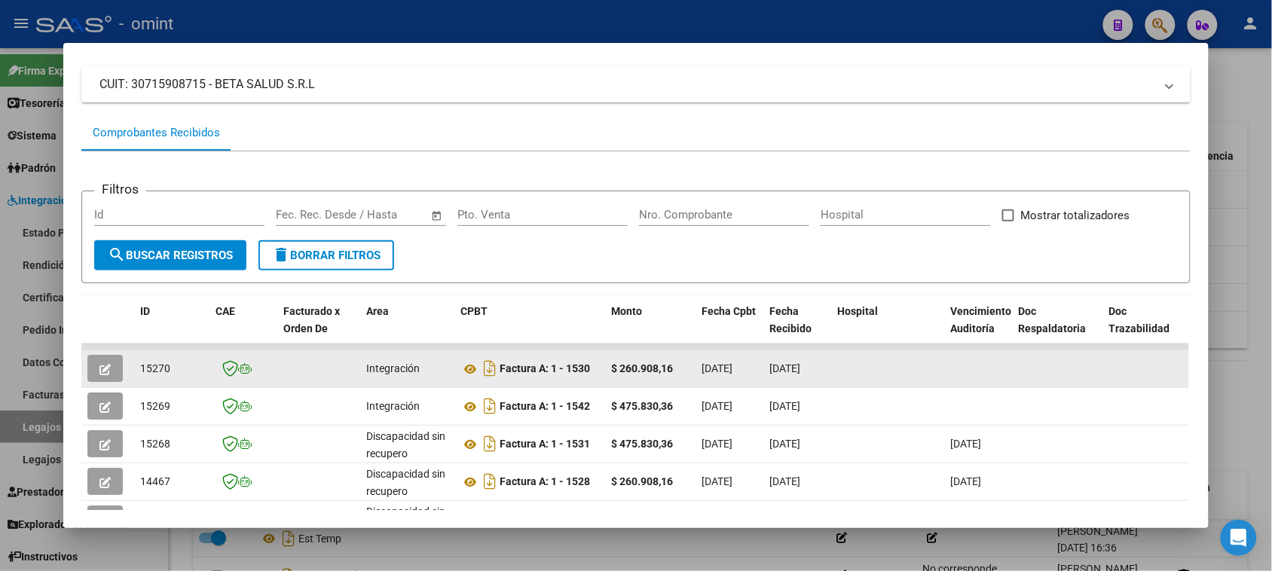
click at [107, 377] on button "button" at bounding box center [104, 368] width 35 height 27
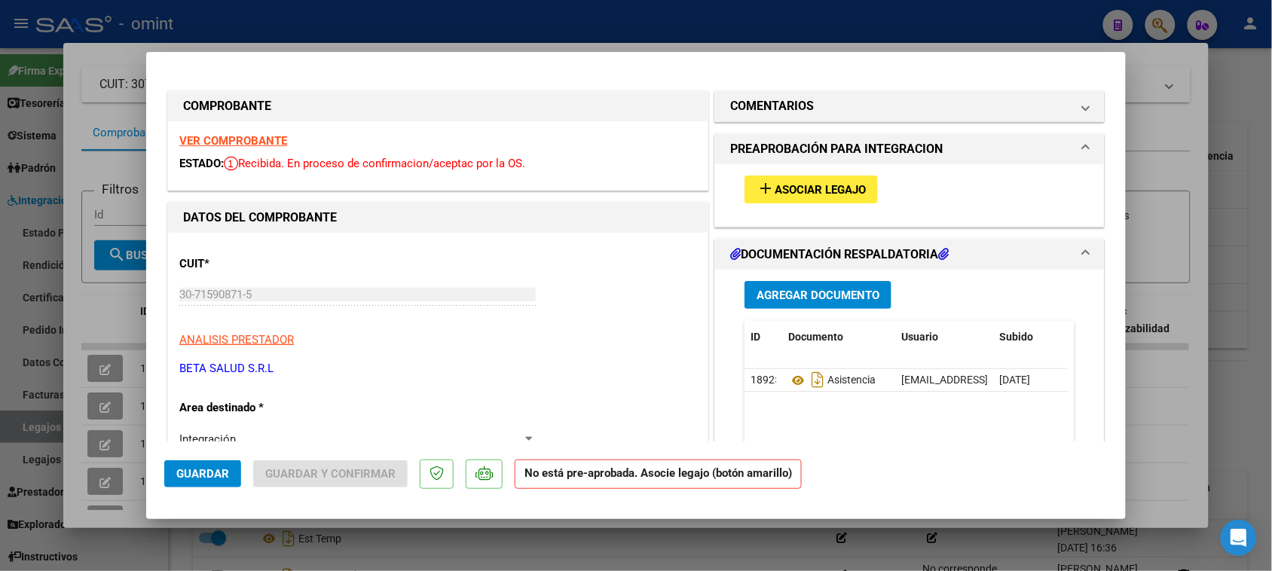
click at [226, 141] on strong "VER COMPROBANTE" at bounding box center [233, 141] width 108 height 14
click at [788, 183] on span "Asociar Legajo" at bounding box center [819, 190] width 91 height 14
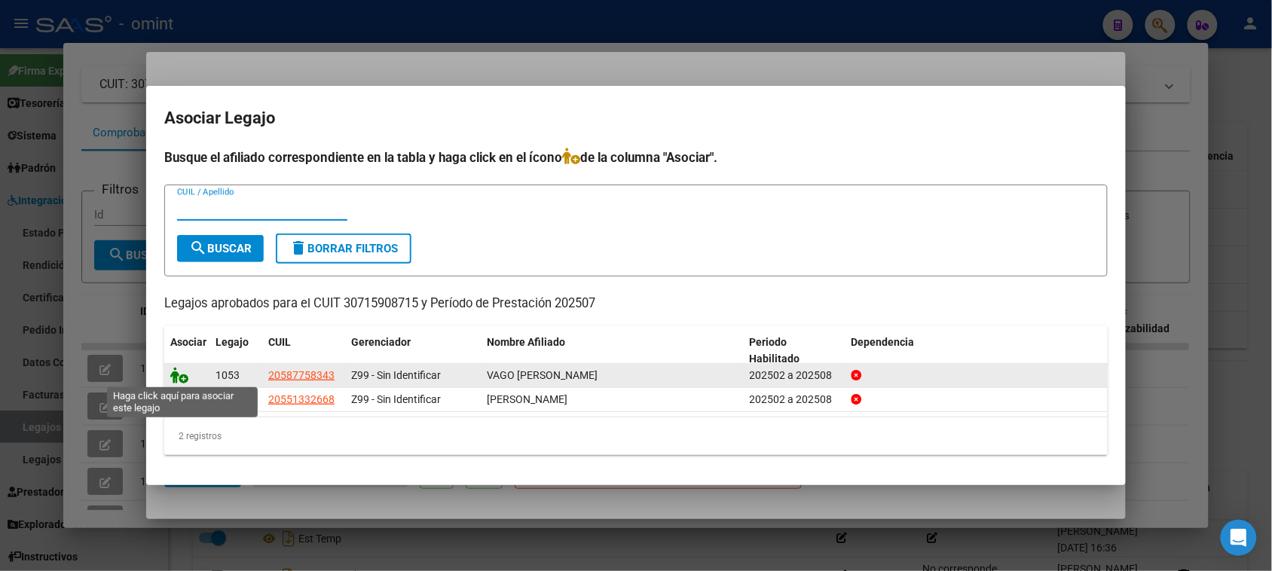
click at [178, 371] on icon at bounding box center [179, 375] width 18 height 17
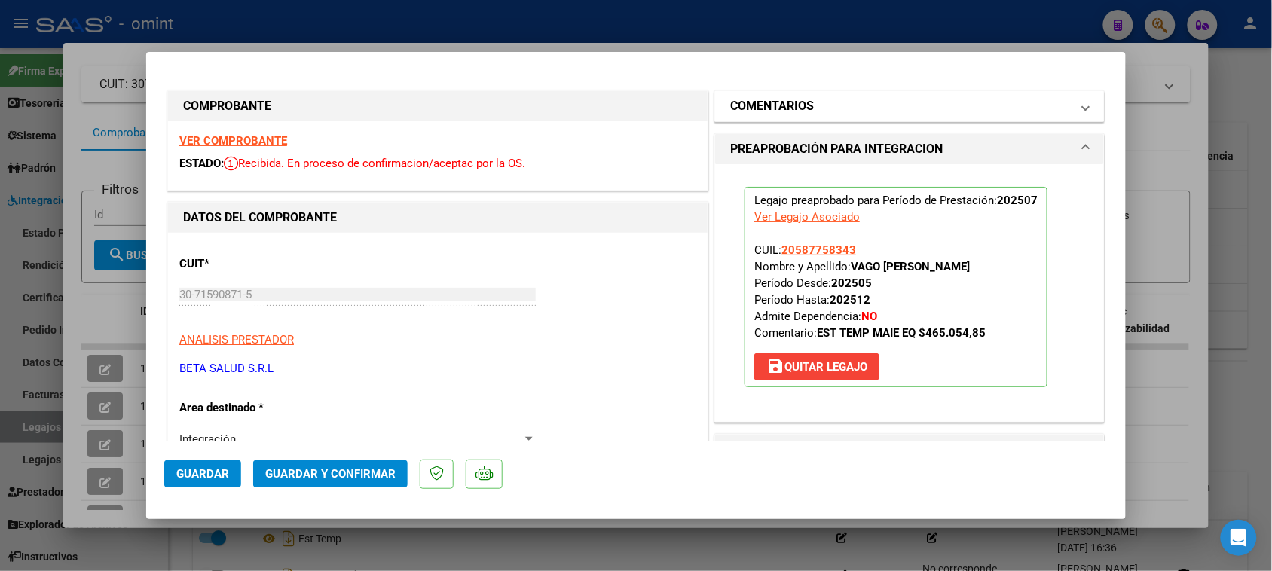
click at [863, 114] on mat-expansion-panel-header "COMENTARIOS" at bounding box center [909, 106] width 389 height 30
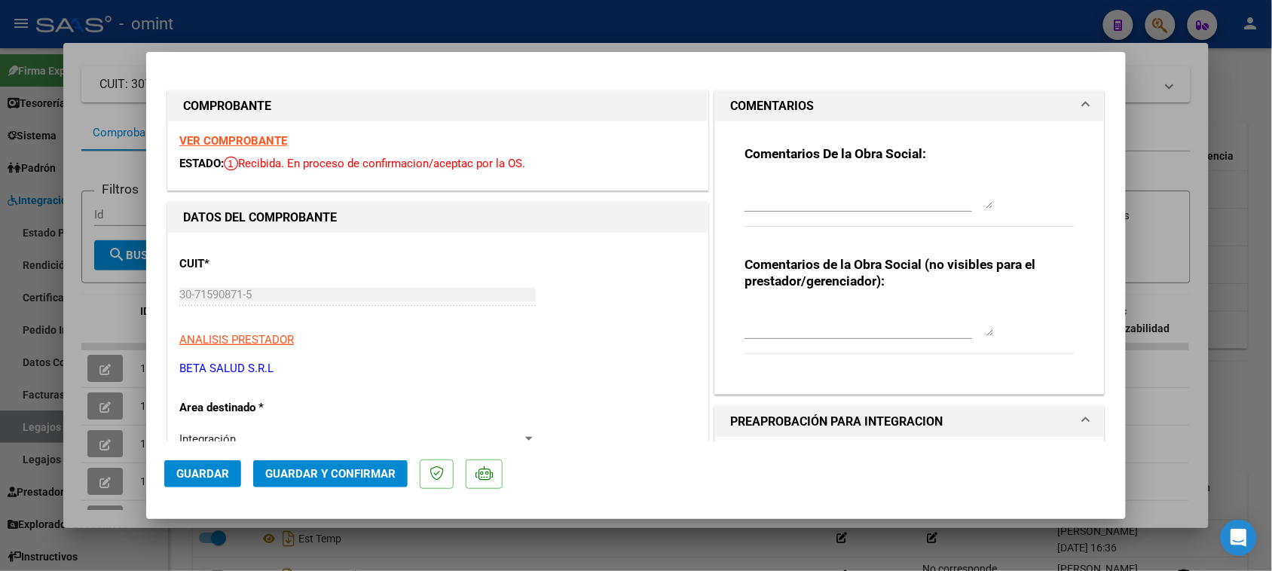
type input "$ 0,00"
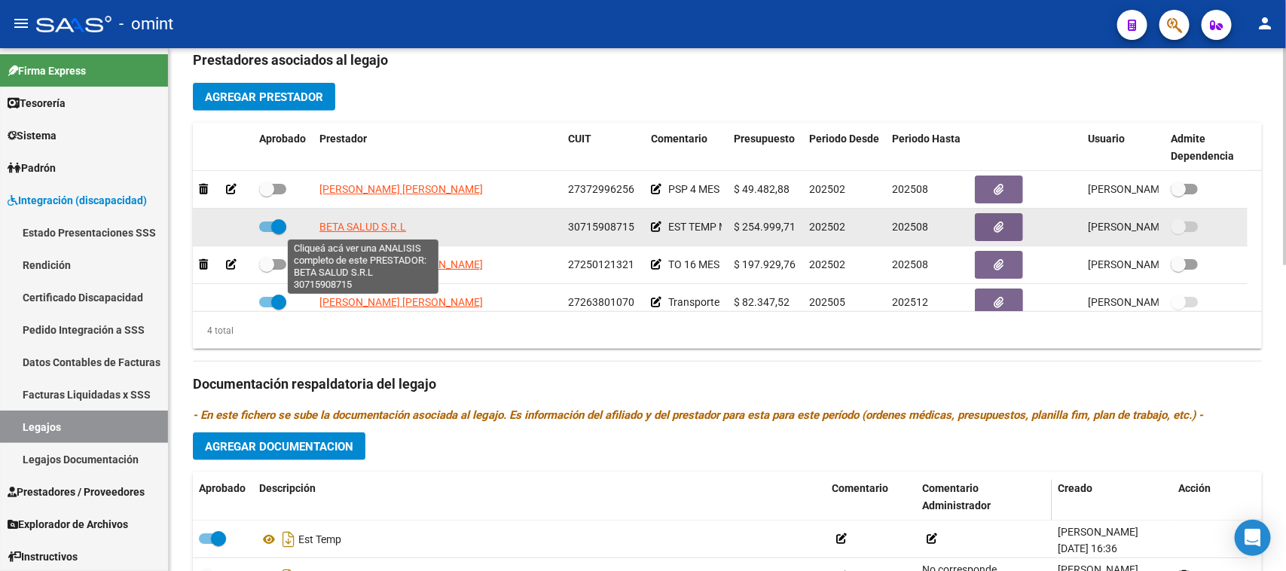
click at [339, 224] on span "BETA SALUD S.R.L" at bounding box center [362, 227] width 87 height 12
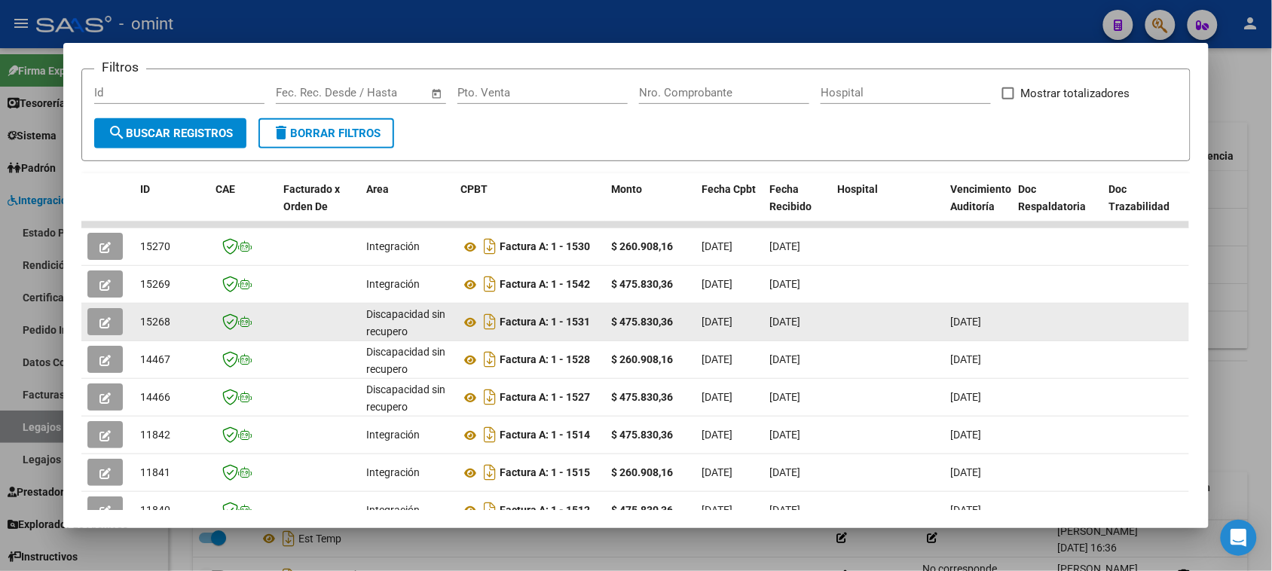
scroll to position [219, 0]
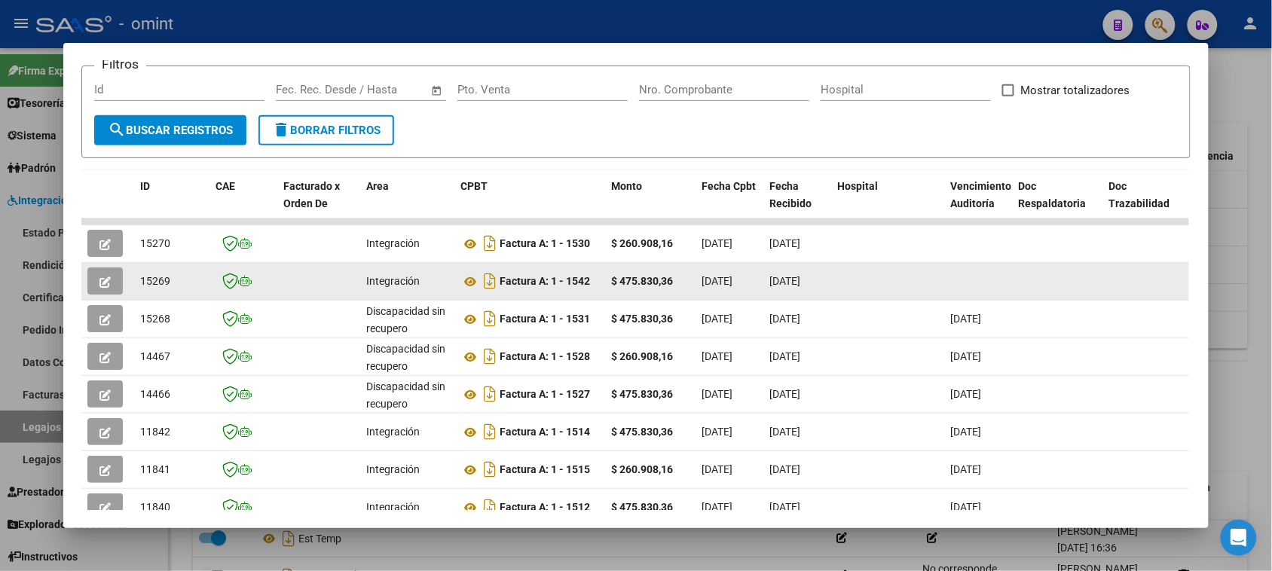
click at [111, 276] on button "button" at bounding box center [104, 280] width 35 height 27
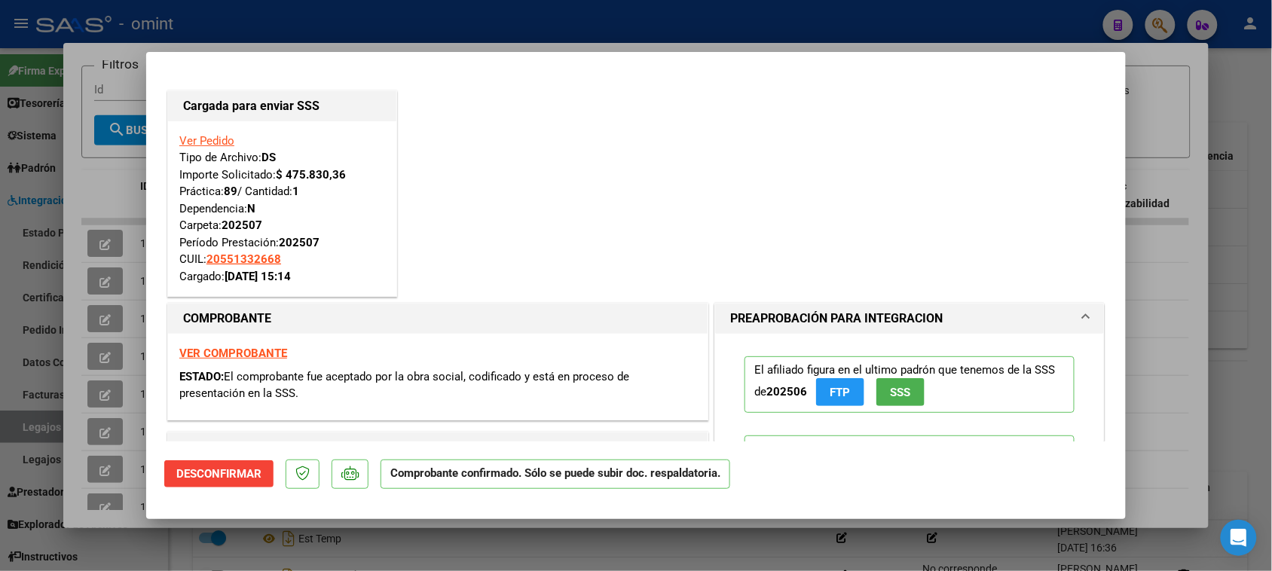
type input "$ 0,00"
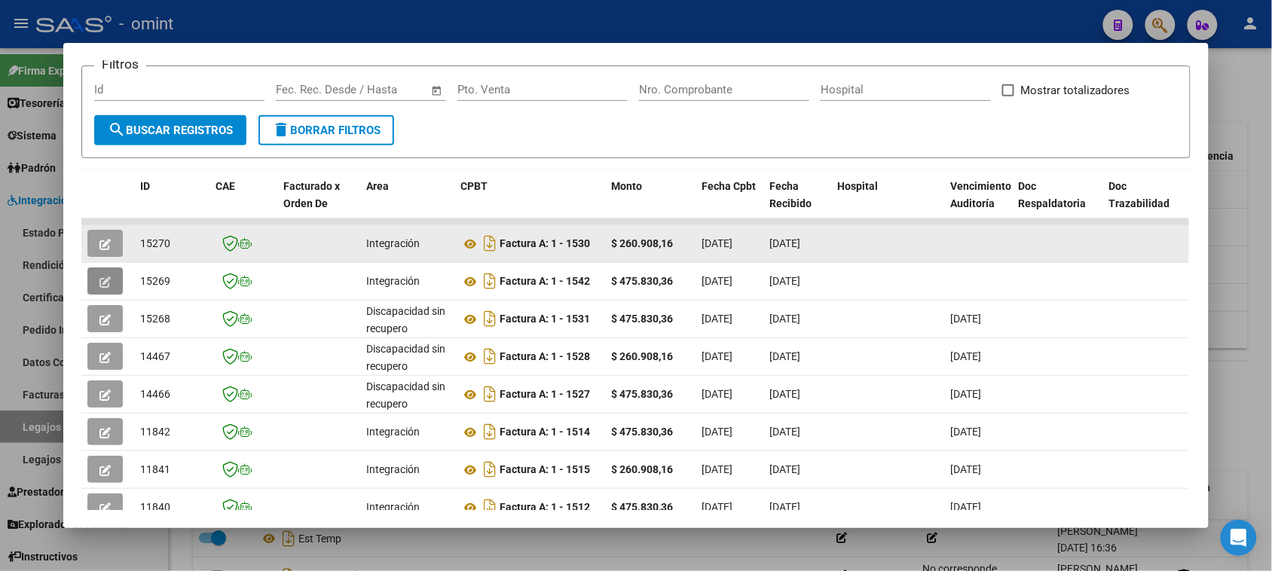
click at [103, 254] on button "button" at bounding box center [104, 243] width 35 height 27
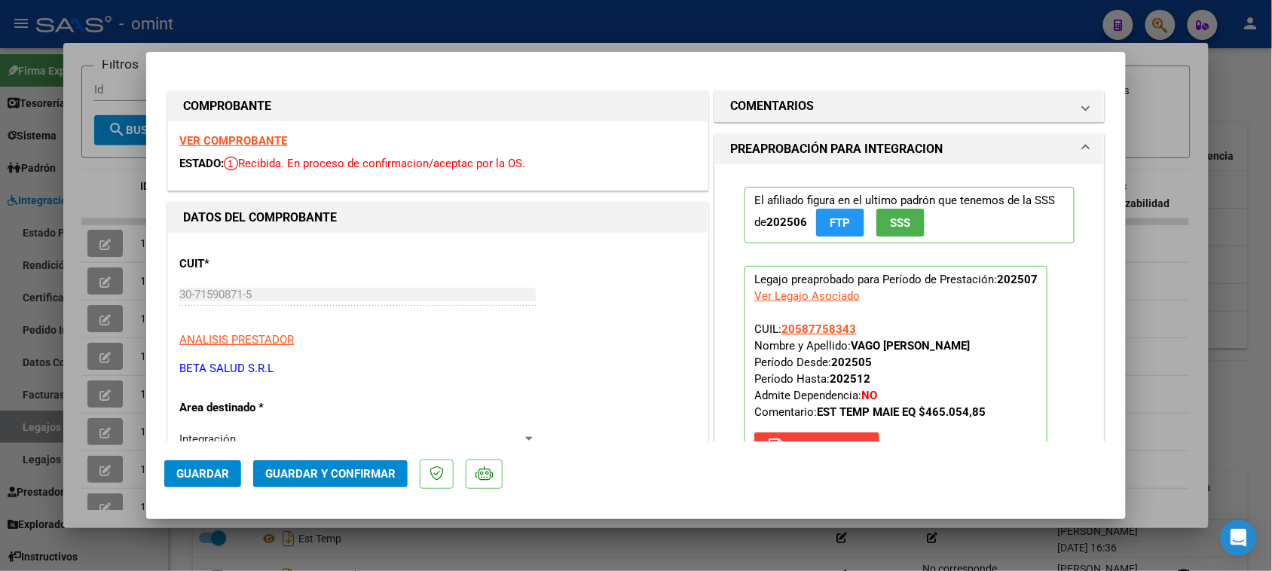
click at [374, 475] on span "Guardar y Confirmar" at bounding box center [330, 474] width 130 height 14
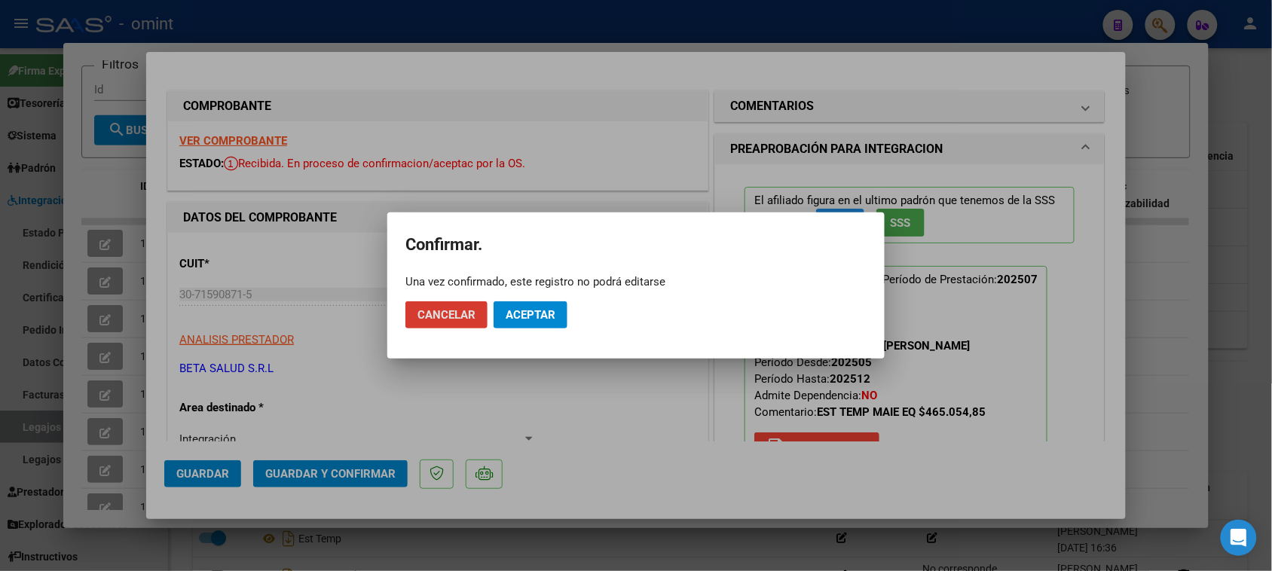
click at [520, 311] on span "Aceptar" at bounding box center [530, 315] width 50 height 14
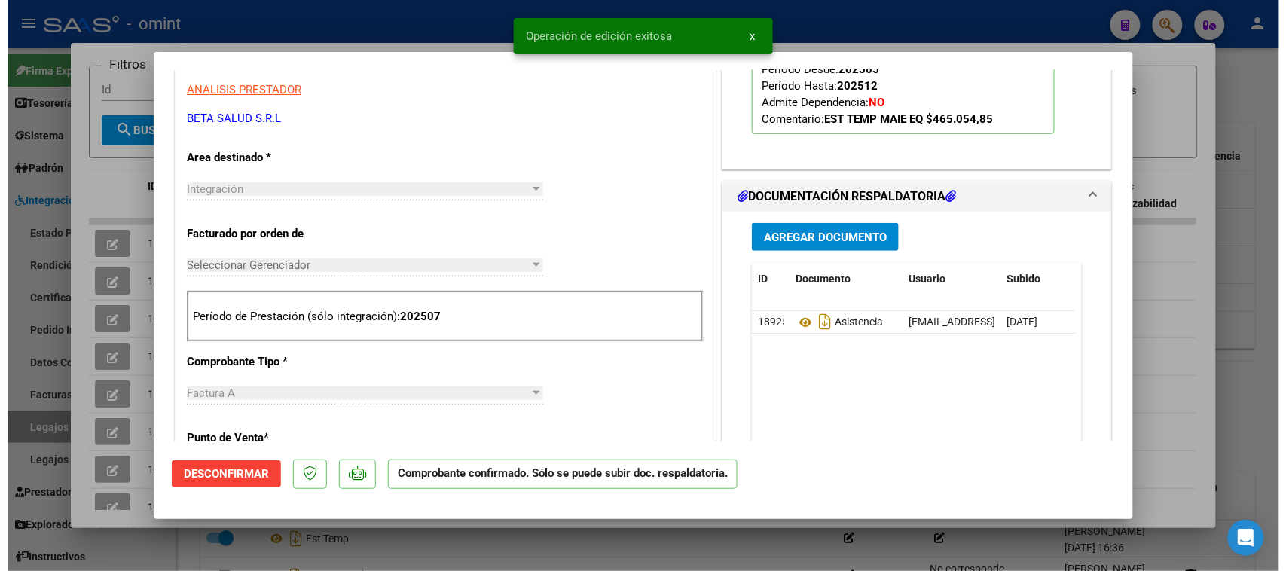
scroll to position [377, 0]
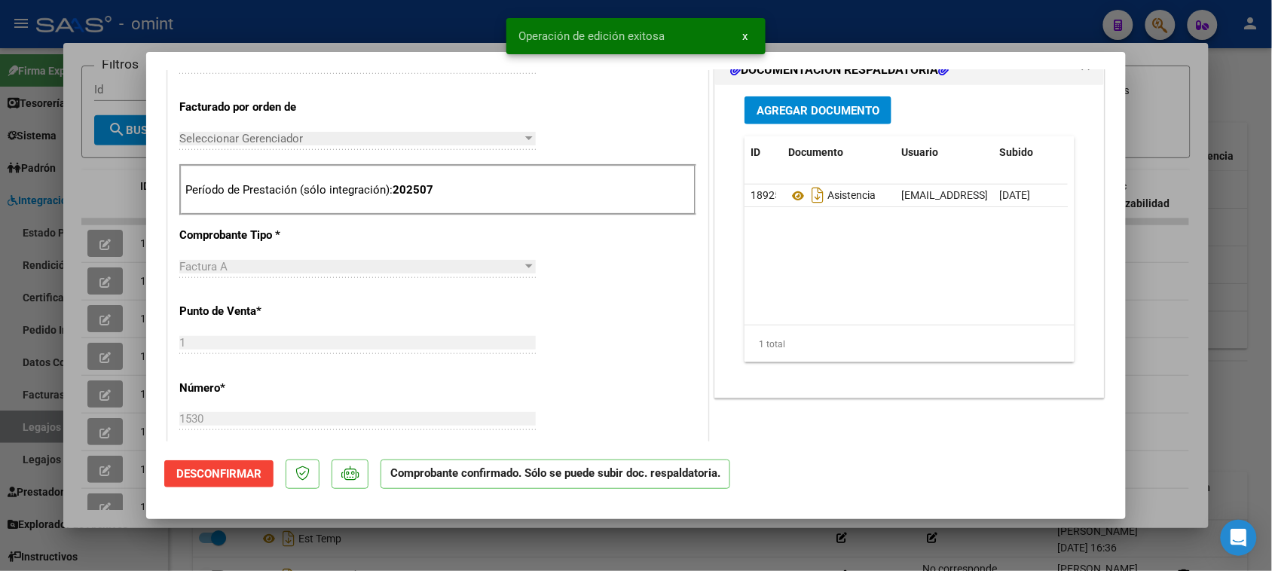
type input "$ 0,00"
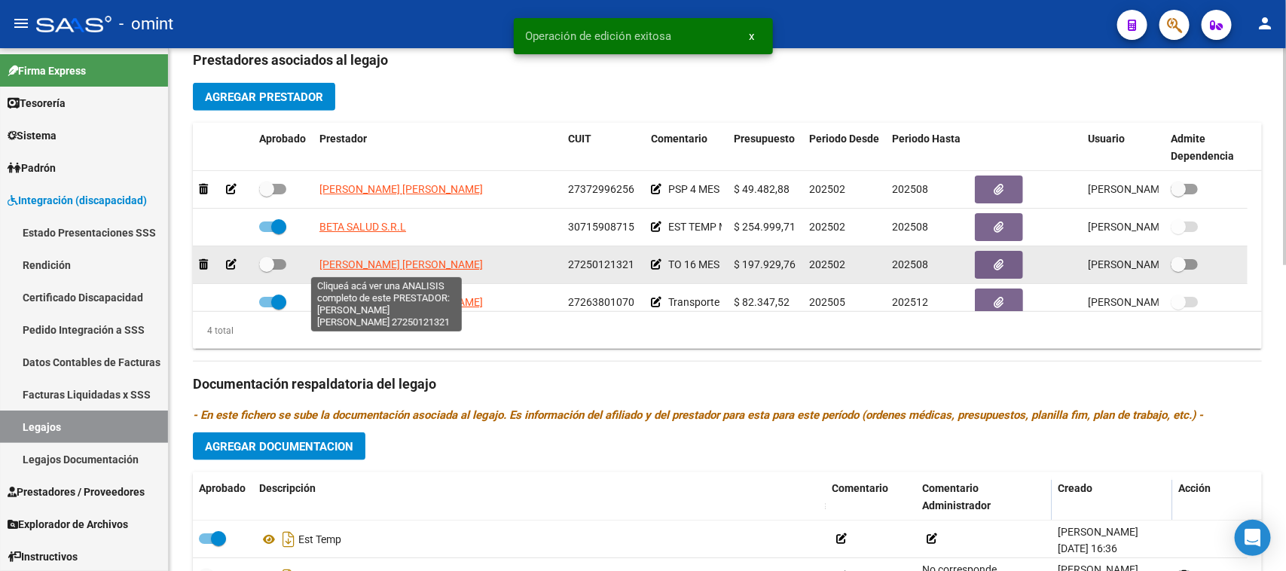
click at [418, 265] on span "CORDONE ANDREA VANESA" at bounding box center [400, 264] width 163 height 12
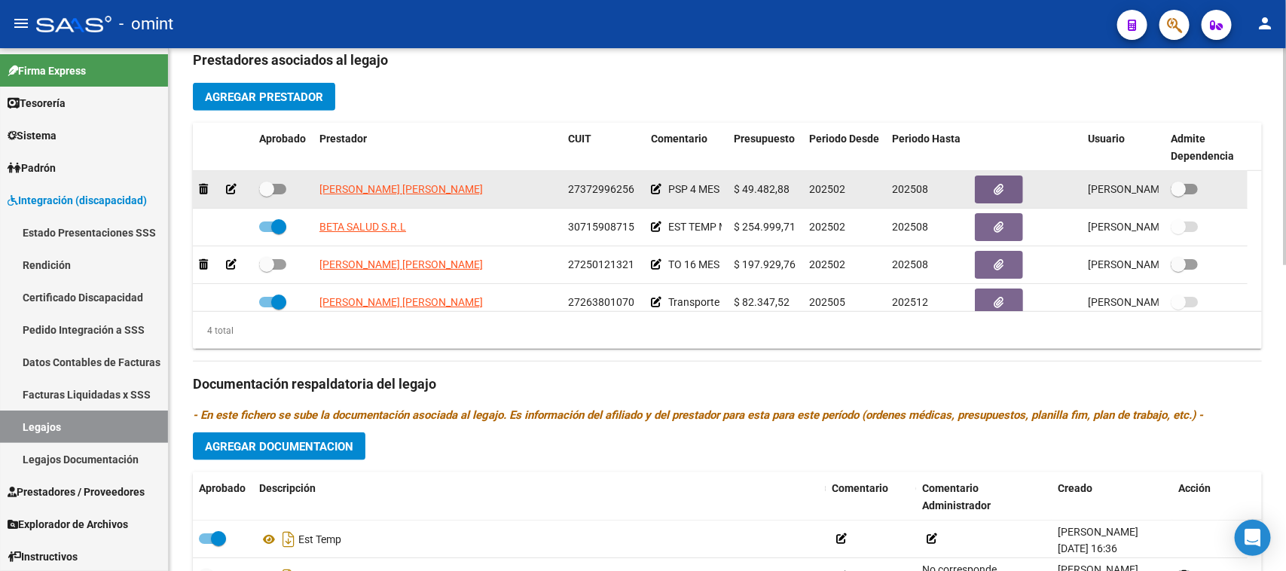
click at [422, 185] on span "TENAGLIA CLARISA ANAHI" at bounding box center [400, 189] width 163 height 12
type textarea "27372996256"
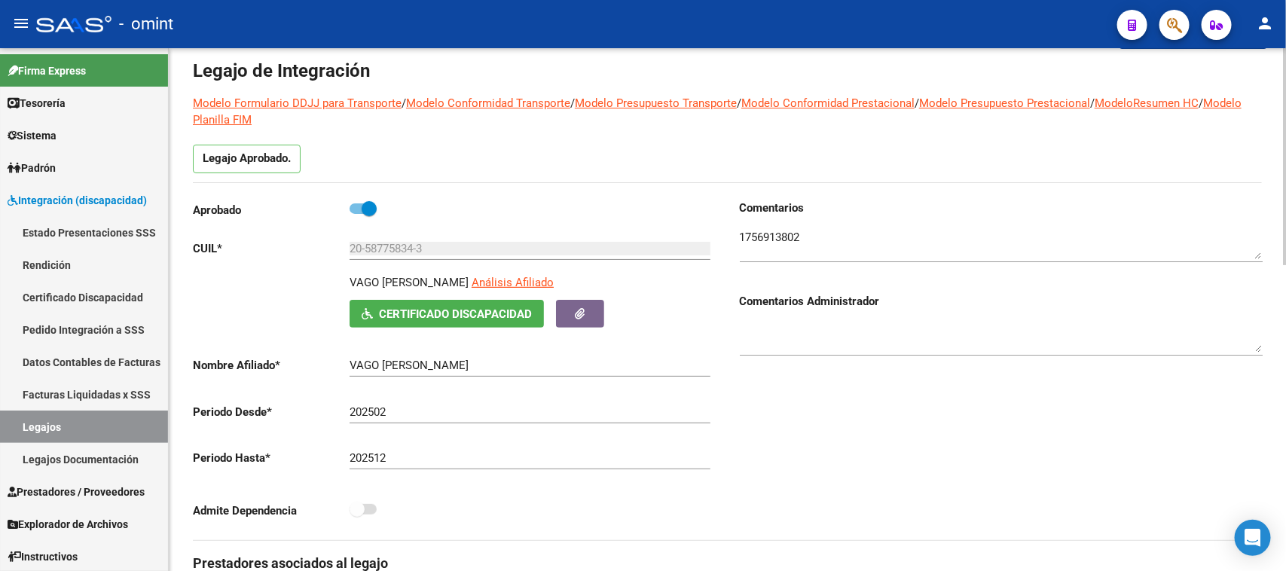
scroll to position [0, 0]
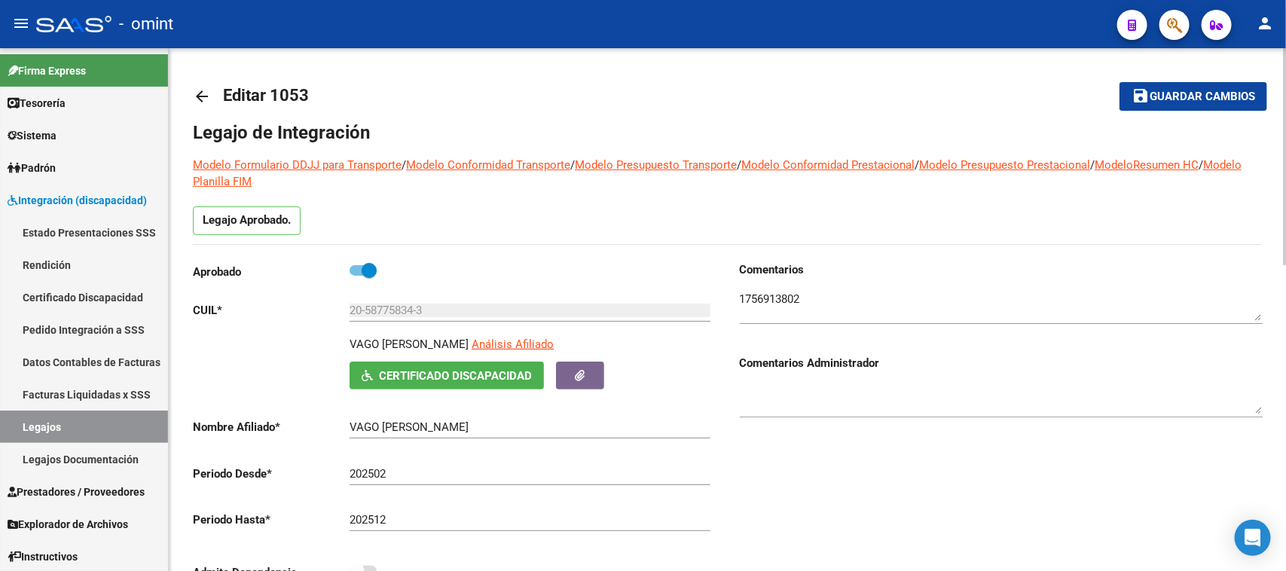
click at [780, 306] on textarea at bounding box center [1001, 306] width 523 height 30
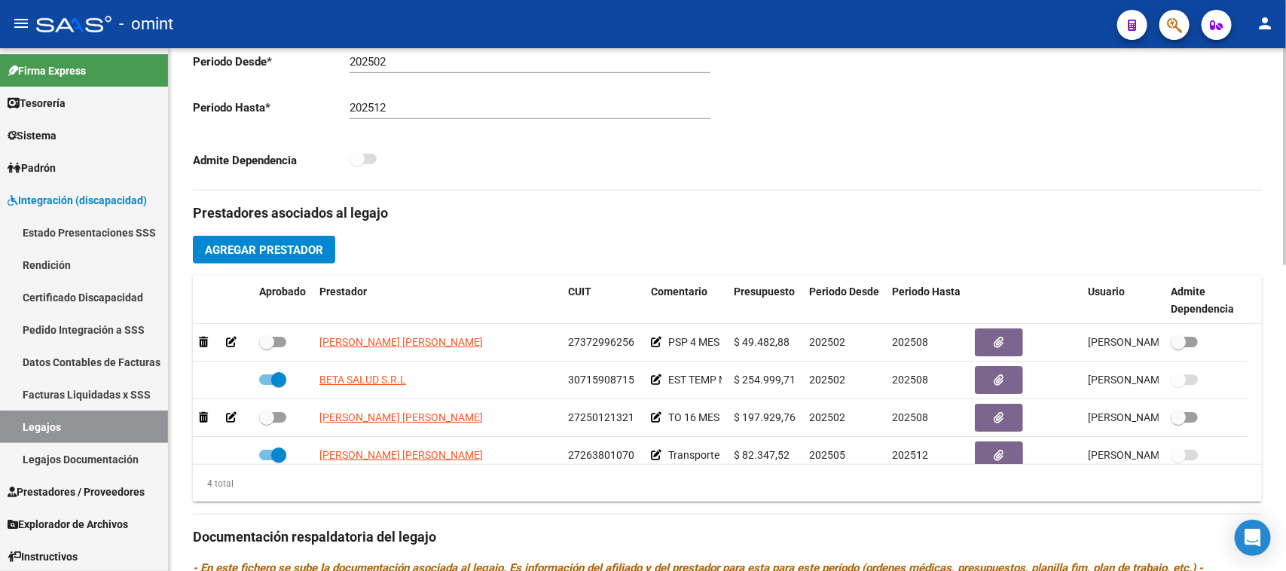
scroll to position [471, 0]
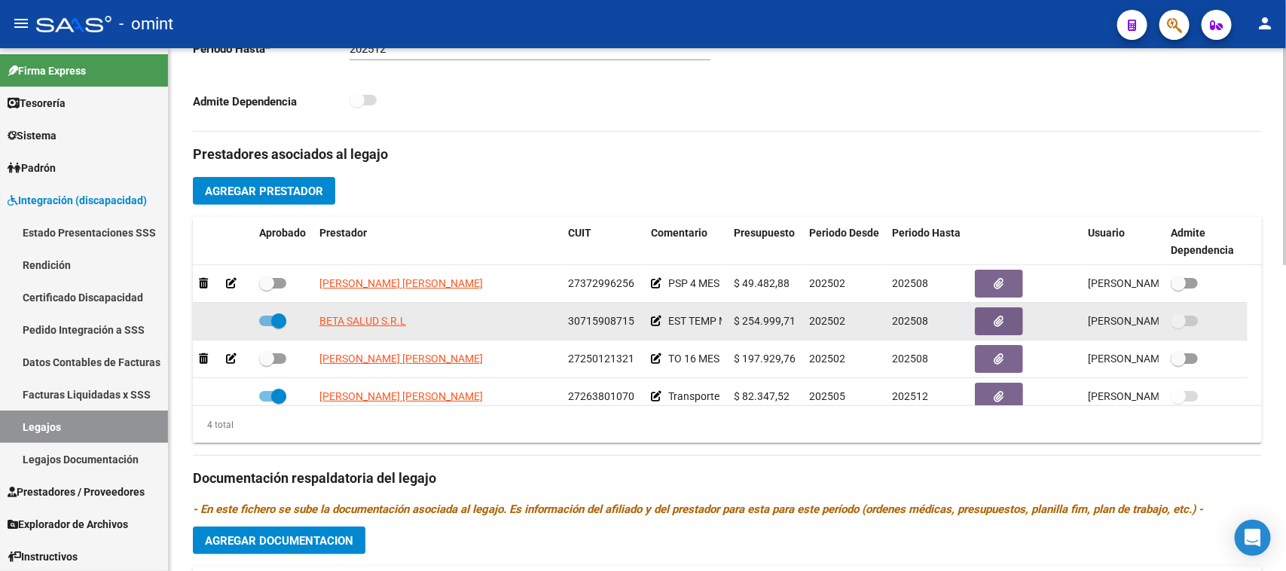
click at [267, 313] on label at bounding box center [272, 321] width 27 height 18
click at [267, 326] on input "checkbox" at bounding box center [266, 326] width 1 height 1
checkbox input "false"
click at [234, 324] on icon at bounding box center [231, 321] width 11 height 11
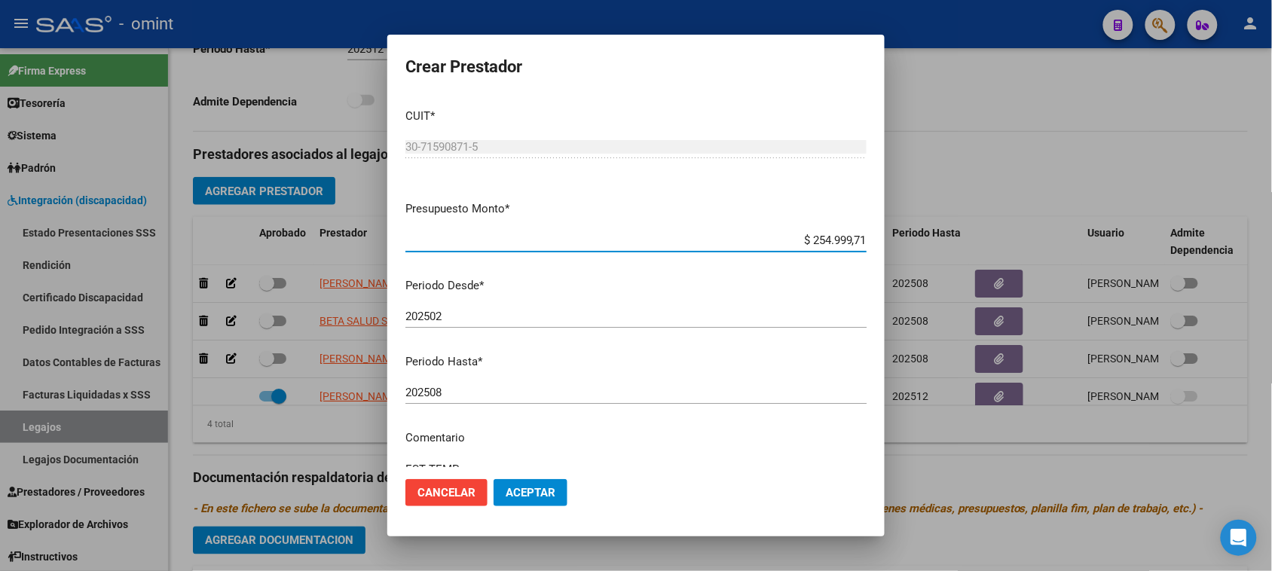
click at [525, 405] on div "202508 Ingresar el periodo" at bounding box center [635, 399] width 461 height 37
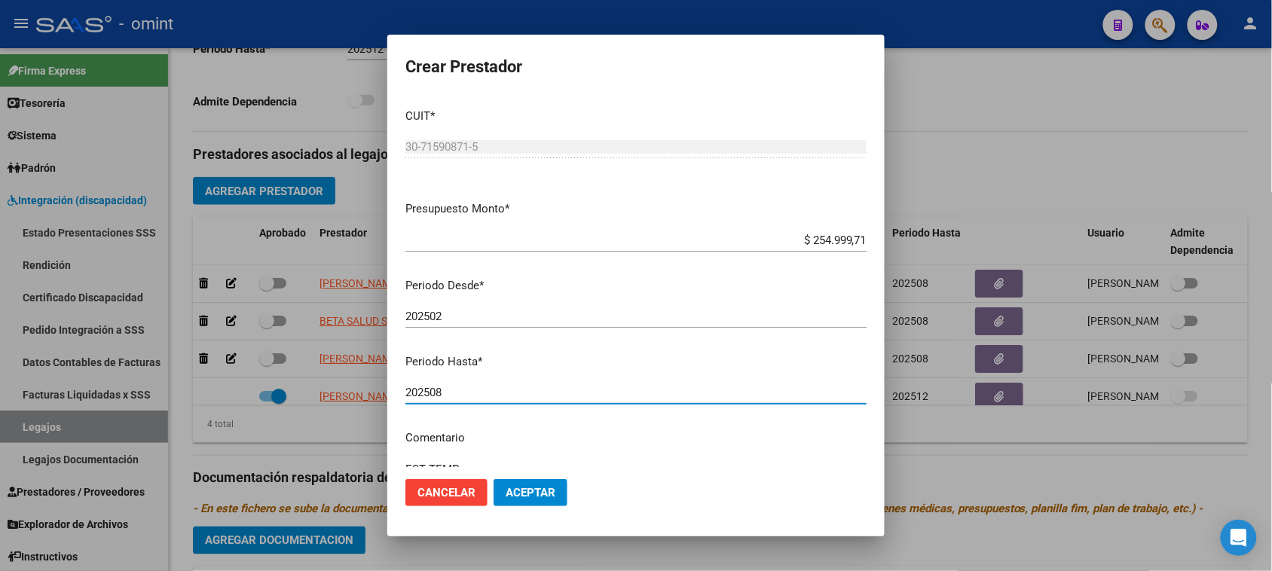
click at [528, 398] on input "202508" at bounding box center [635, 393] width 461 height 14
type input "202512"
click at [520, 496] on span "Aceptar" at bounding box center [530, 493] width 50 height 14
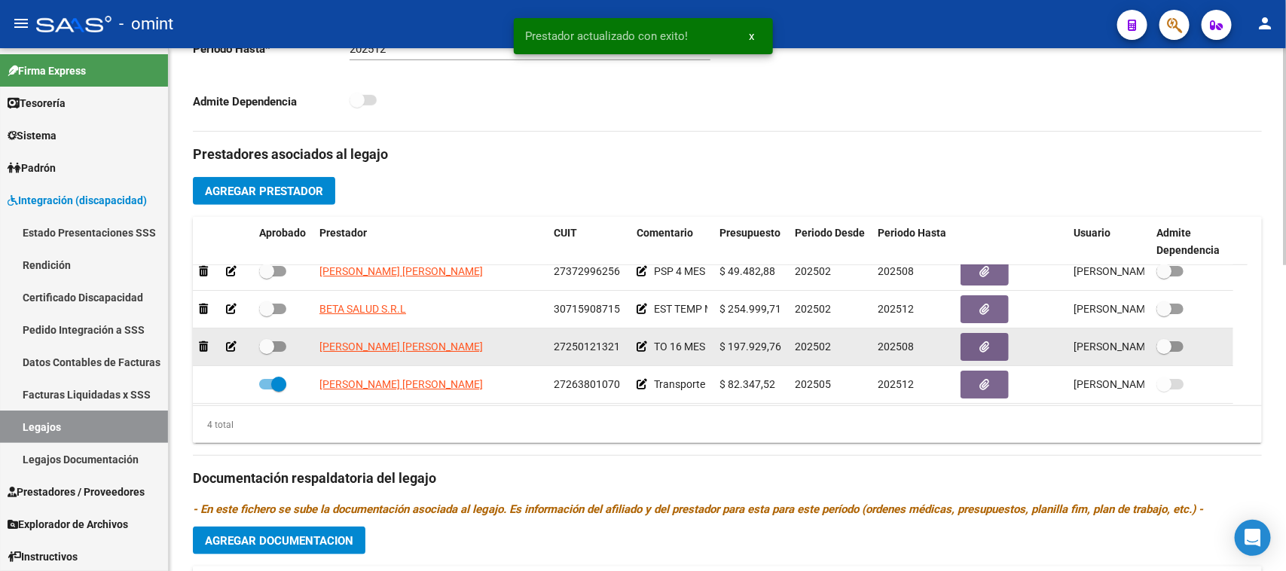
scroll to position [16, 0]
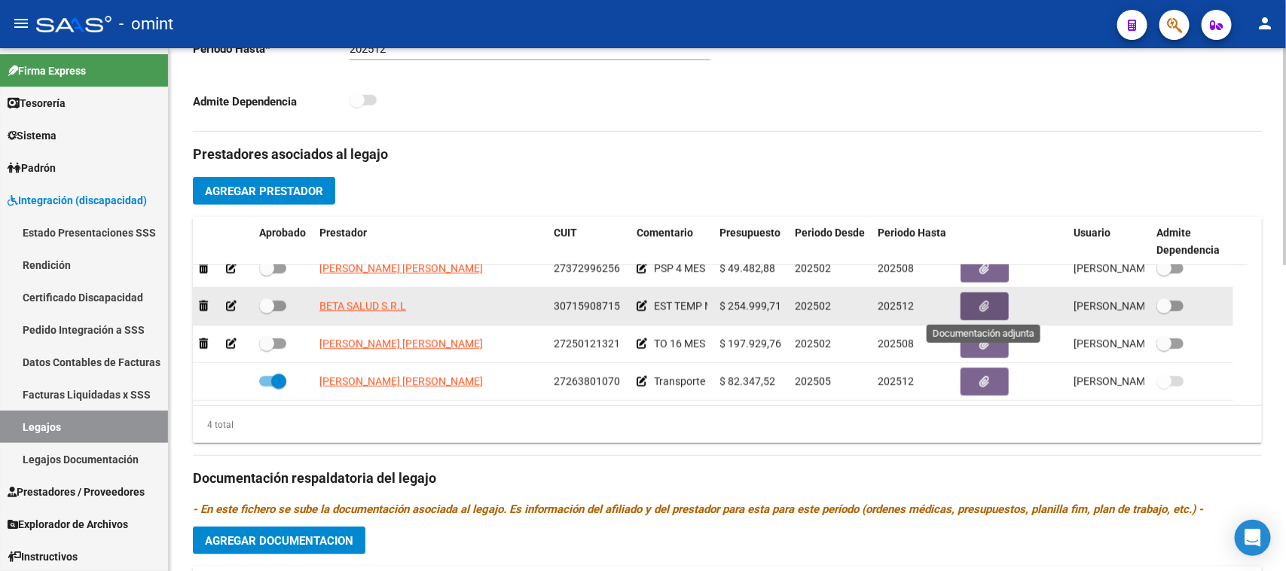
click at [988, 303] on icon "button" at bounding box center [985, 306] width 10 height 11
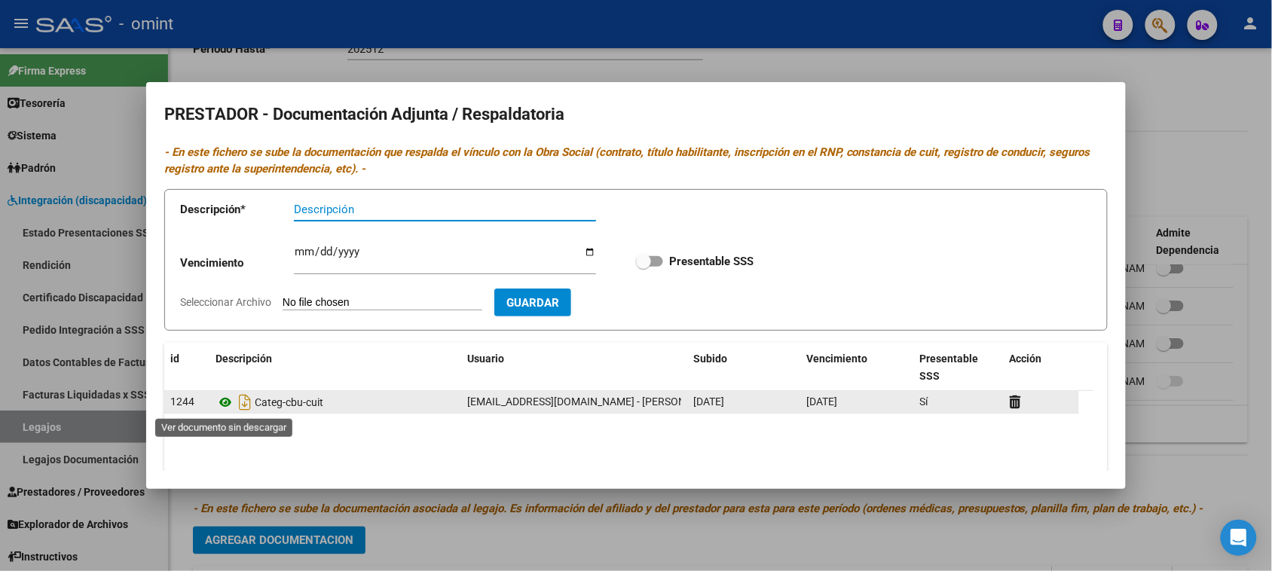
click at [224, 411] on icon at bounding box center [225, 402] width 20 height 18
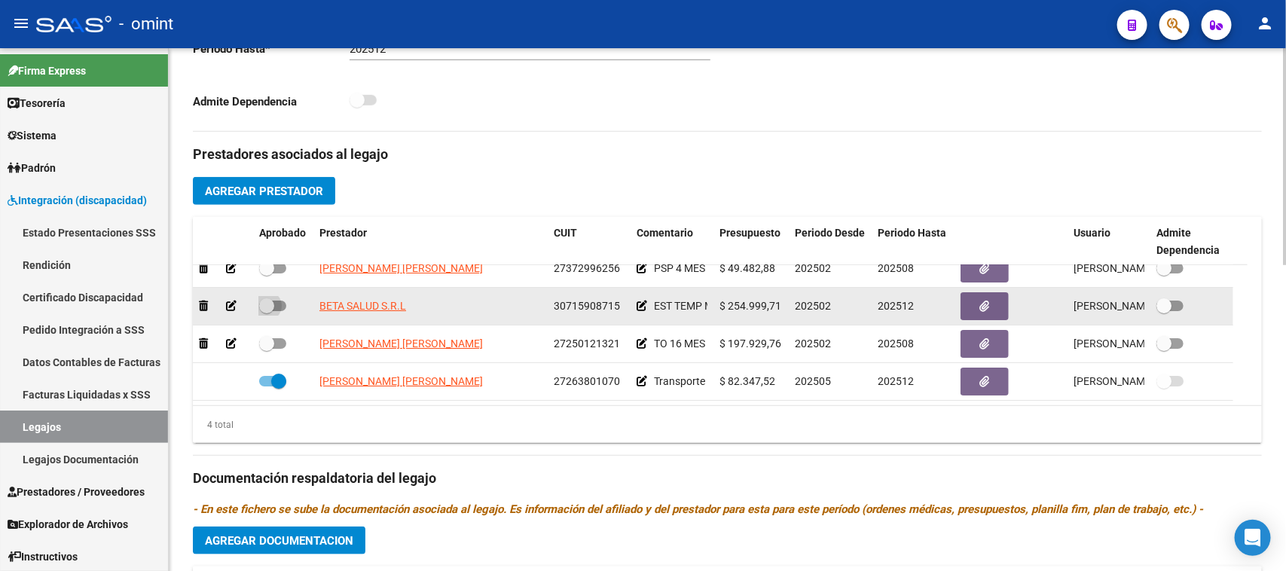
click at [268, 303] on span at bounding box center [266, 305] width 15 height 15
click at [267, 311] on input "checkbox" at bounding box center [266, 311] width 1 height 1
checkbox input "true"
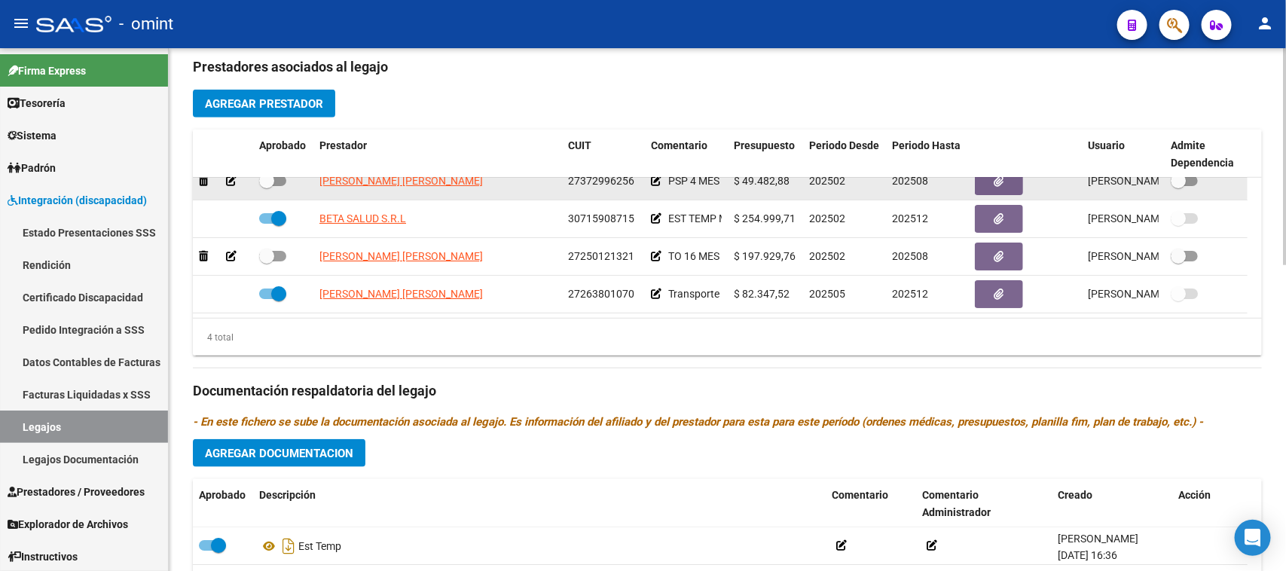
scroll to position [739, 0]
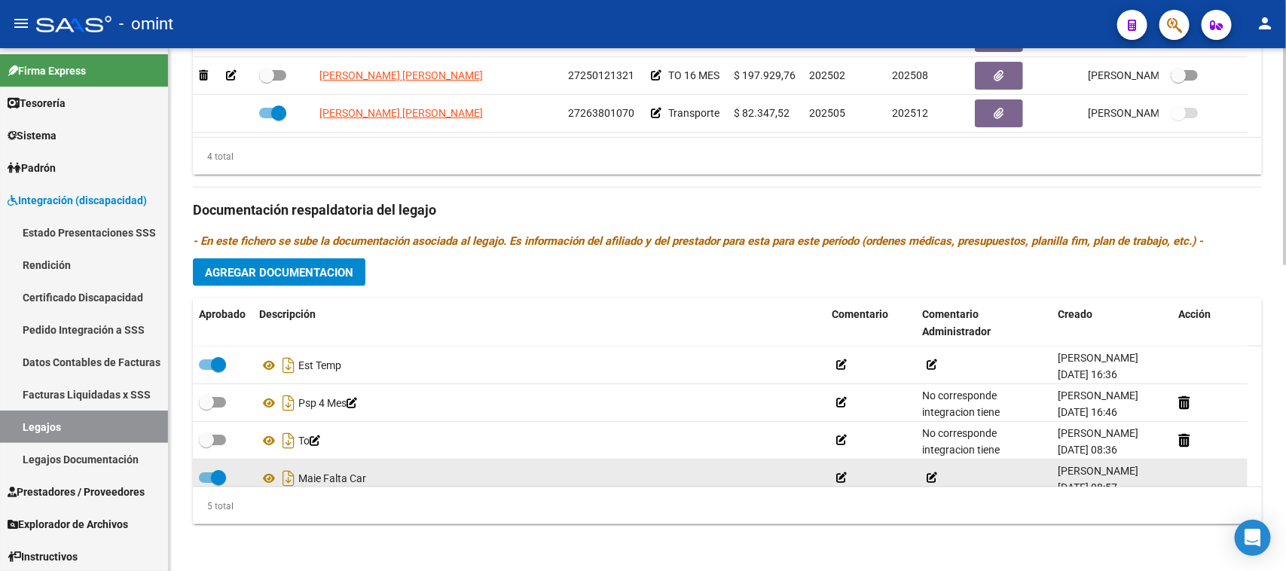
click at [199, 483] on label at bounding box center [212, 478] width 27 height 18
click at [206, 483] on input "checkbox" at bounding box center [206, 483] width 1 height 1
checkbox input "false"
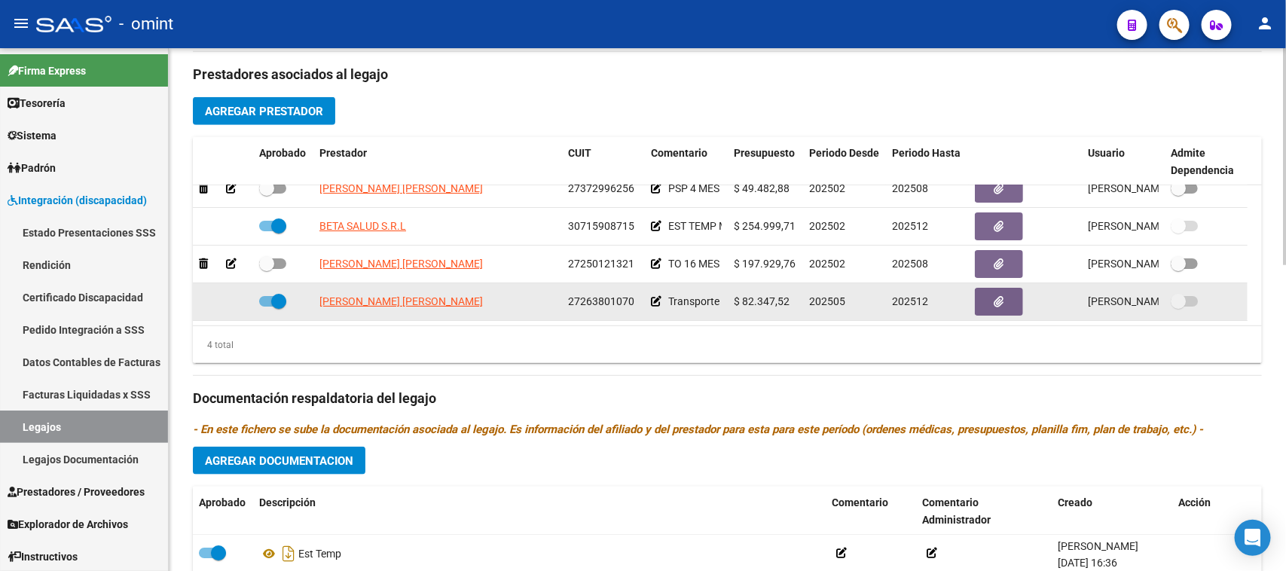
scroll to position [0, 0]
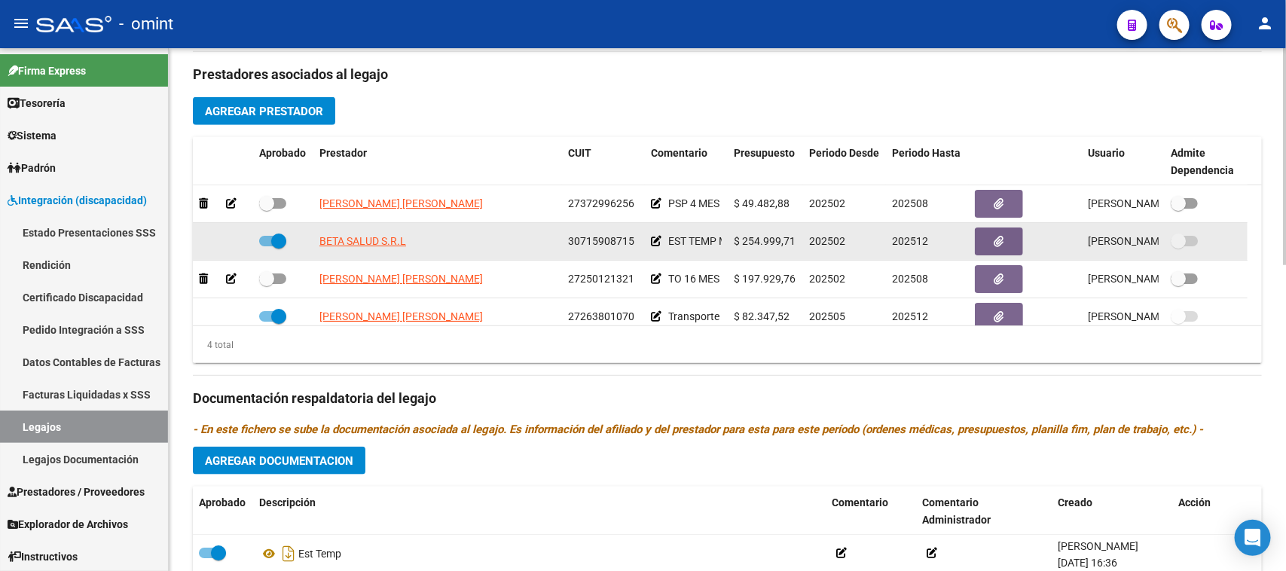
click at [651, 245] on icon at bounding box center [656, 241] width 11 height 11
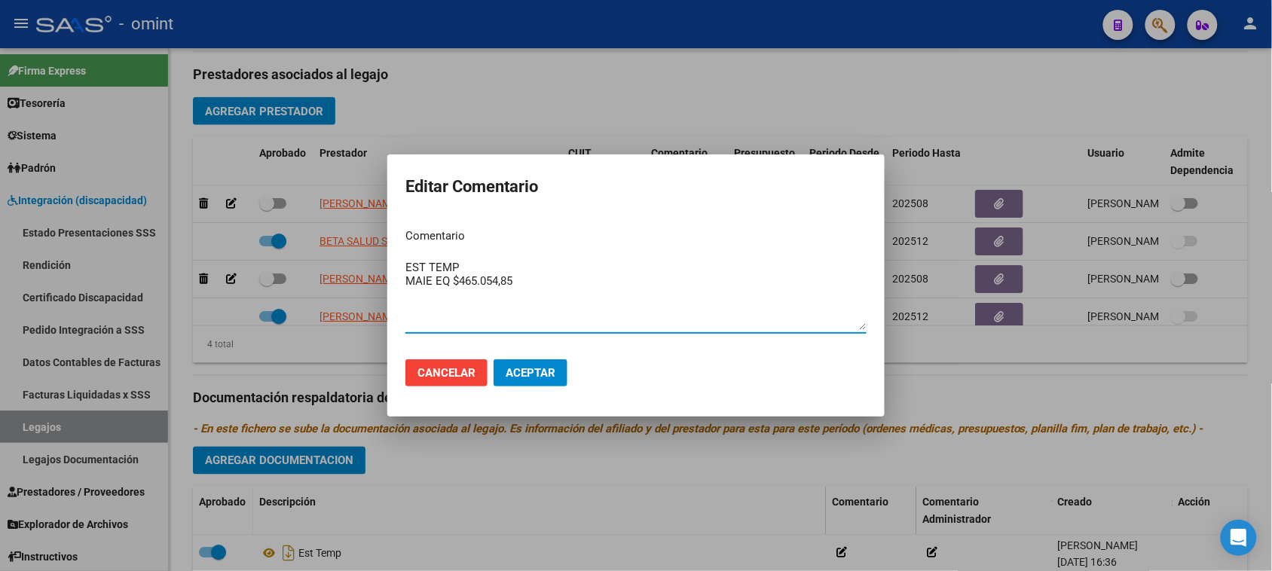
click at [475, 268] on textarea "EST TEMP MAIE EQ $465.054,85" at bounding box center [635, 294] width 461 height 71
drag, startPoint x: 452, startPoint y: 282, endPoint x: 571, endPoint y: 281, distance: 119.0
click at [554, 280] on textarea "EST TEMP Y MAIE EQ $465.054,85" at bounding box center [635, 294] width 461 height 71
click at [585, 258] on div "EST TEMP Y MAIE EQ Ingresar el comentario" at bounding box center [635, 294] width 461 height 77
click at [588, 262] on textarea "EST TEMP Y MAIE EQ" at bounding box center [635, 294] width 461 height 71
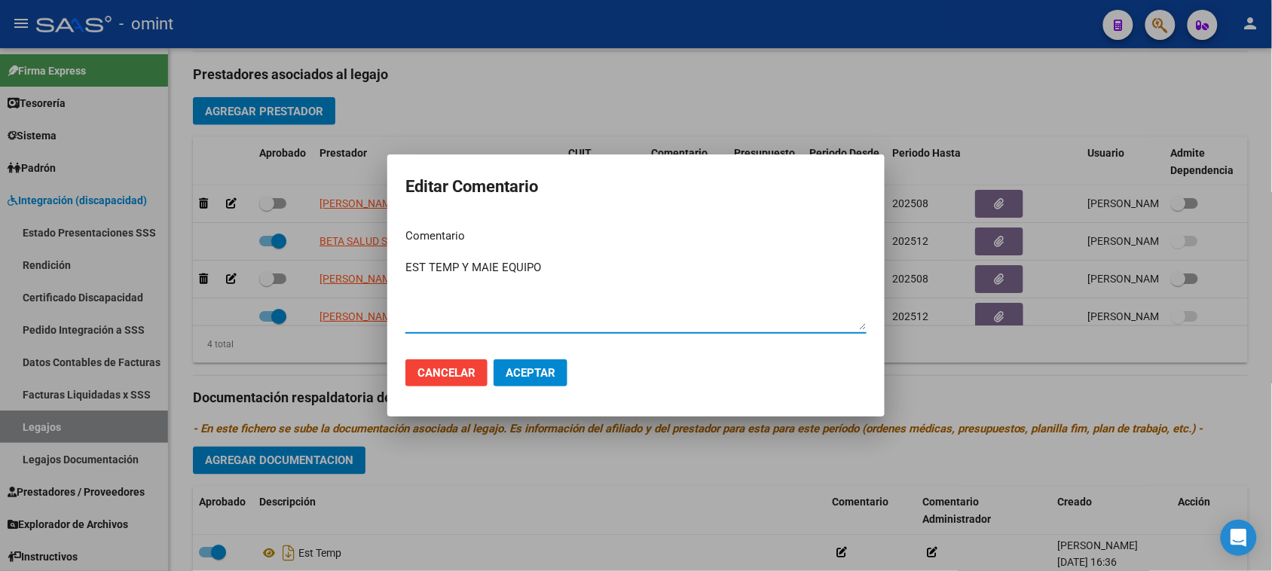
type textarea "EST TEMP Y MAIE EQUIPO"
click at [542, 377] on span "Aceptar" at bounding box center [530, 373] width 50 height 14
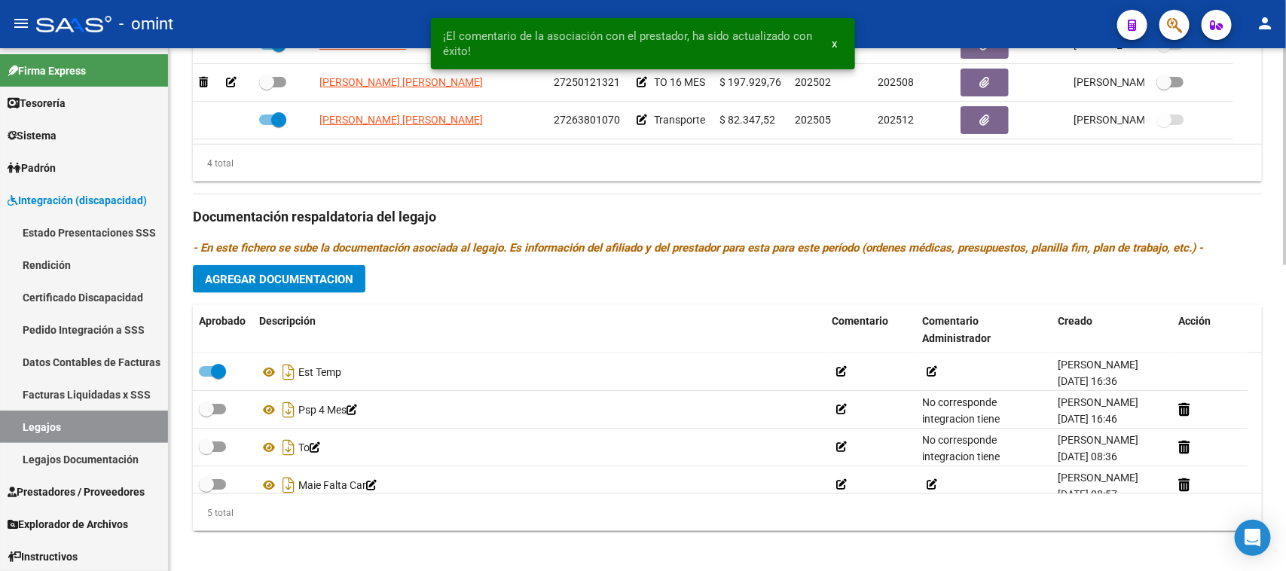
scroll to position [739, 0]
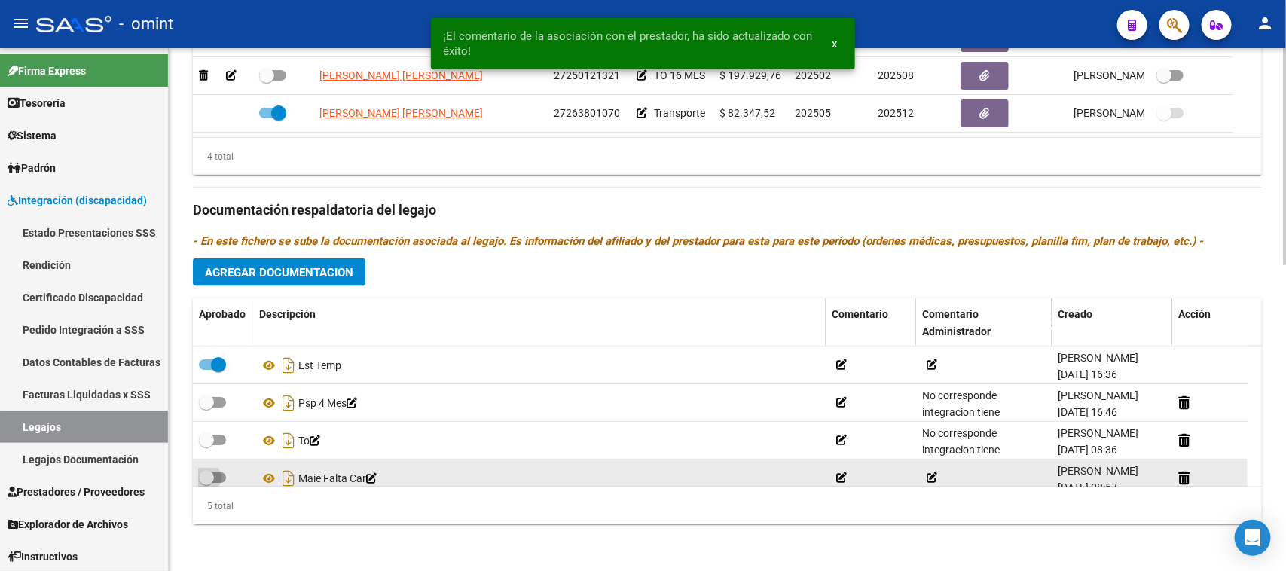
click at [224, 472] on span at bounding box center [212, 477] width 27 height 11
click at [206, 483] on input "checkbox" at bounding box center [206, 483] width 1 height 1
checkbox input "true"
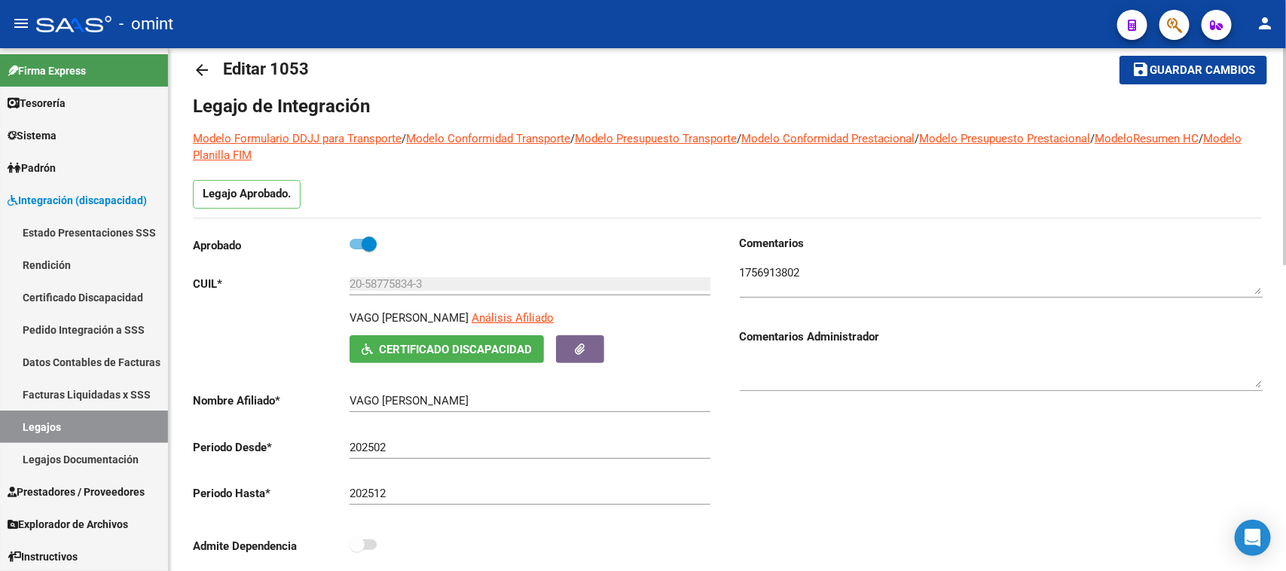
scroll to position [0, 0]
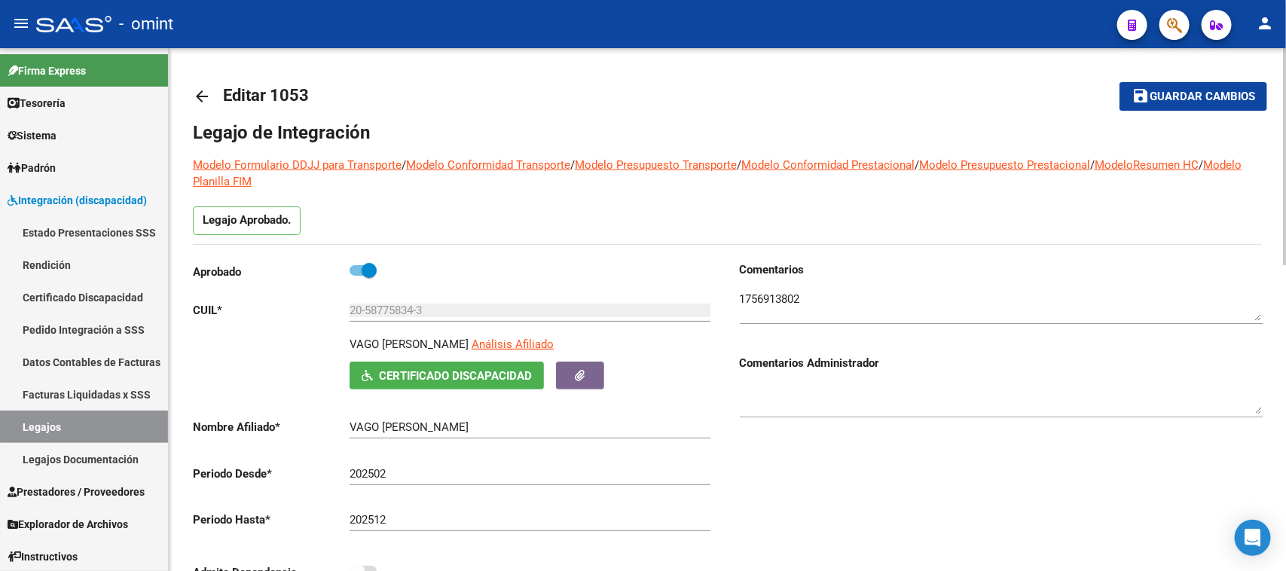
click at [1196, 87] on button "save Guardar cambios" at bounding box center [1193, 96] width 148 height 28
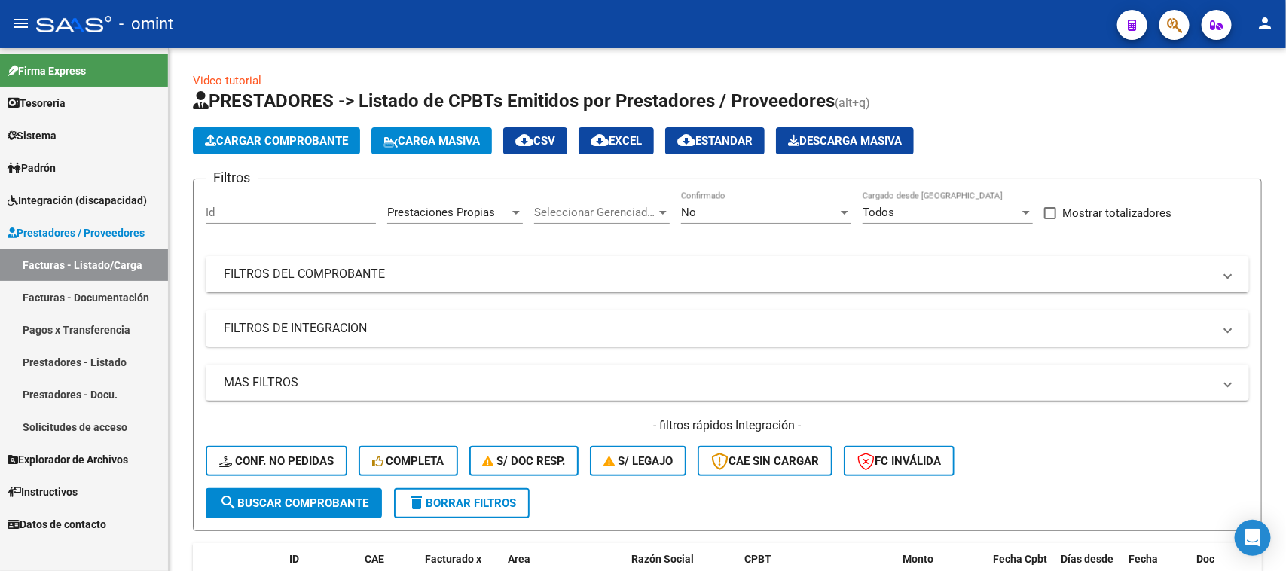
scroll to position [205, 0]
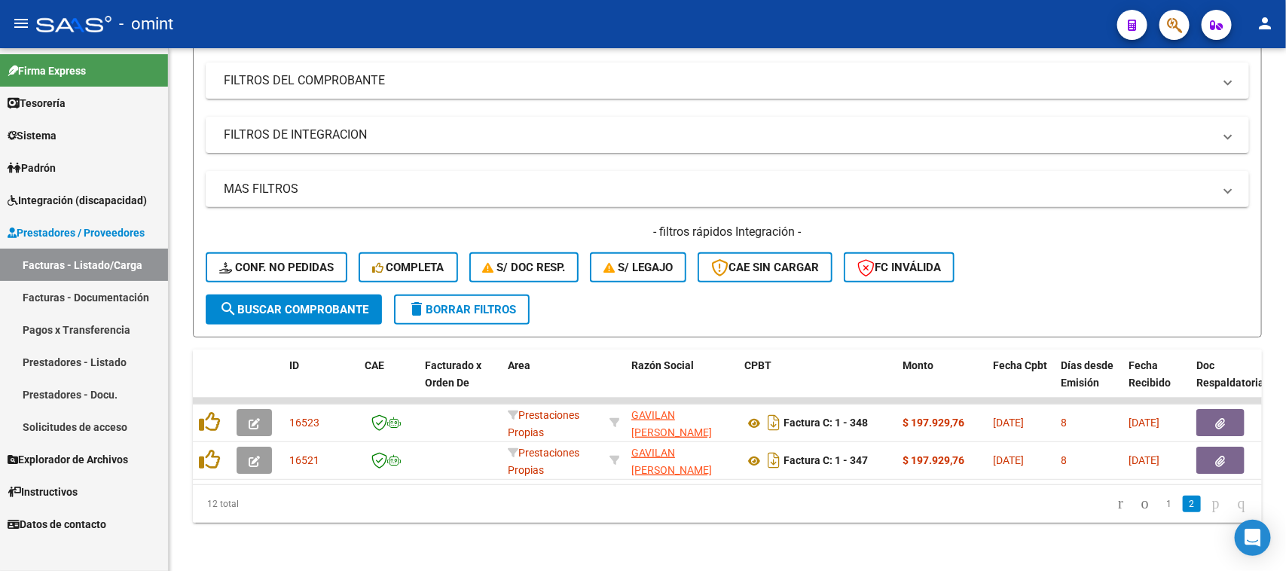
click at [136, 202] on span "Integración (discapacidad)" at bounding box center [77, 200] width 139 height 17
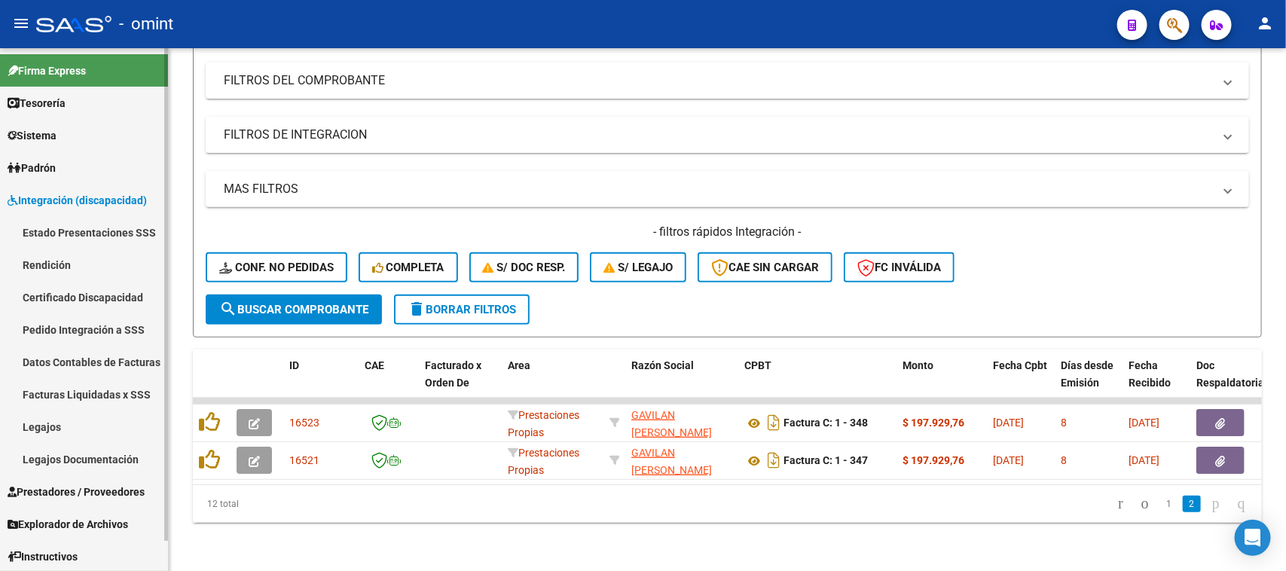
click at [87, 389] on link "Facturas Liquidadas x SSS" at bounding box center [84, 394] width 168 height 32
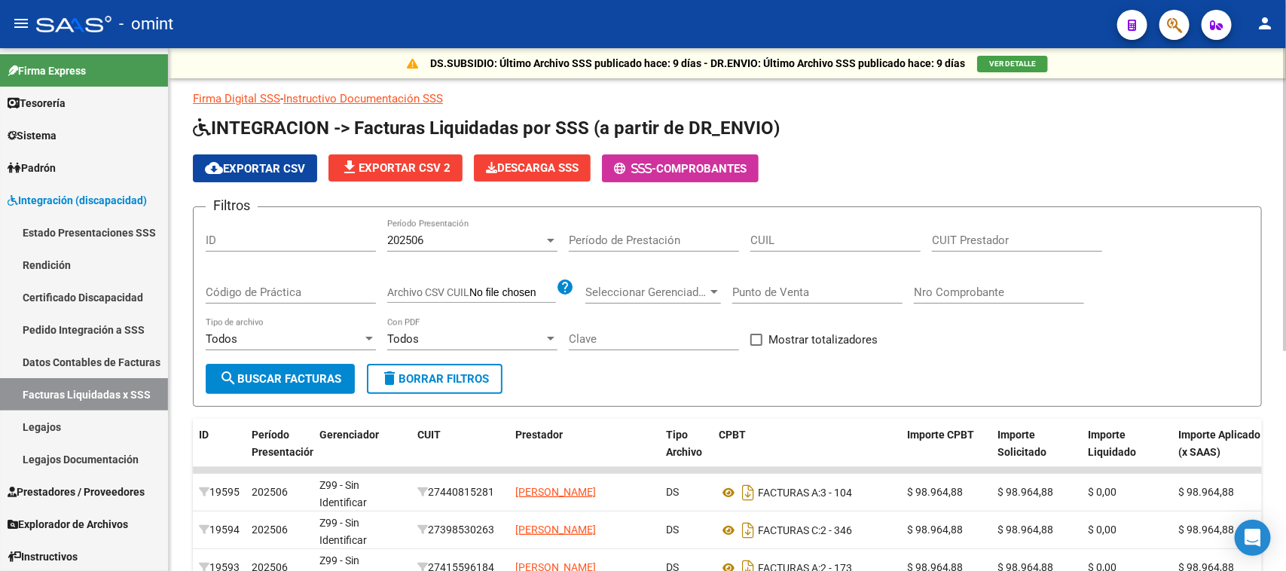
click at [987, 236] on input "CUIT Prestador" at bounding box center [1017, 241] width 170 height 14
paste input "20-28505145-3"
type input "20-28505145-3"
click at [329, 377] on span "search Buscar Facturas" at bounding box center [280, 379] width 122 height 14
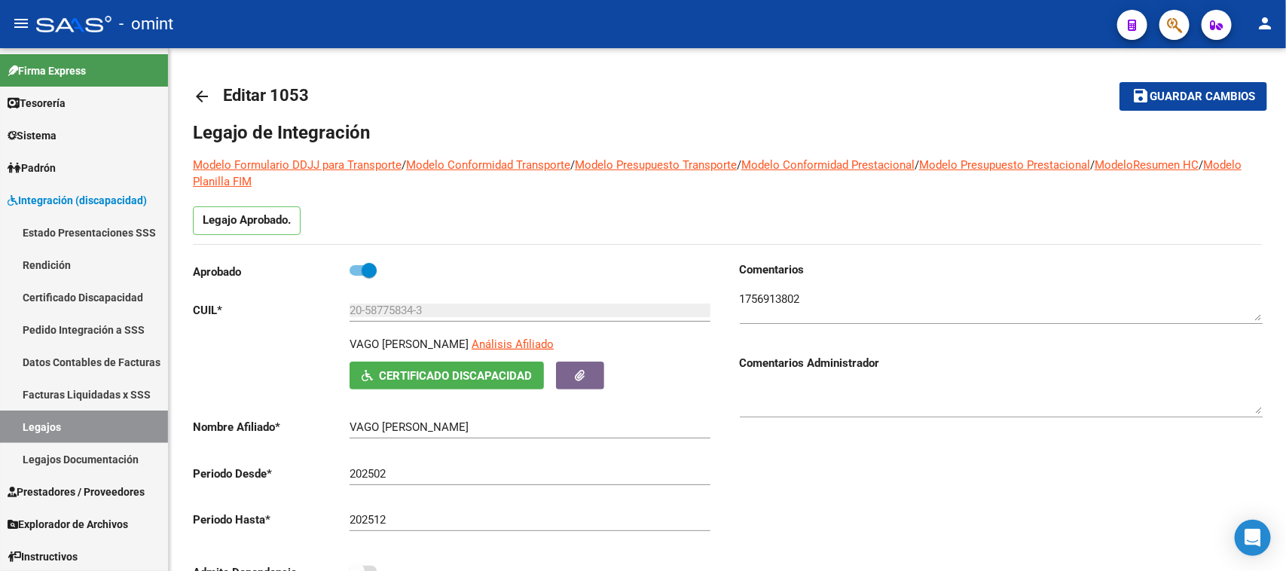
scroll to position [16, 0]
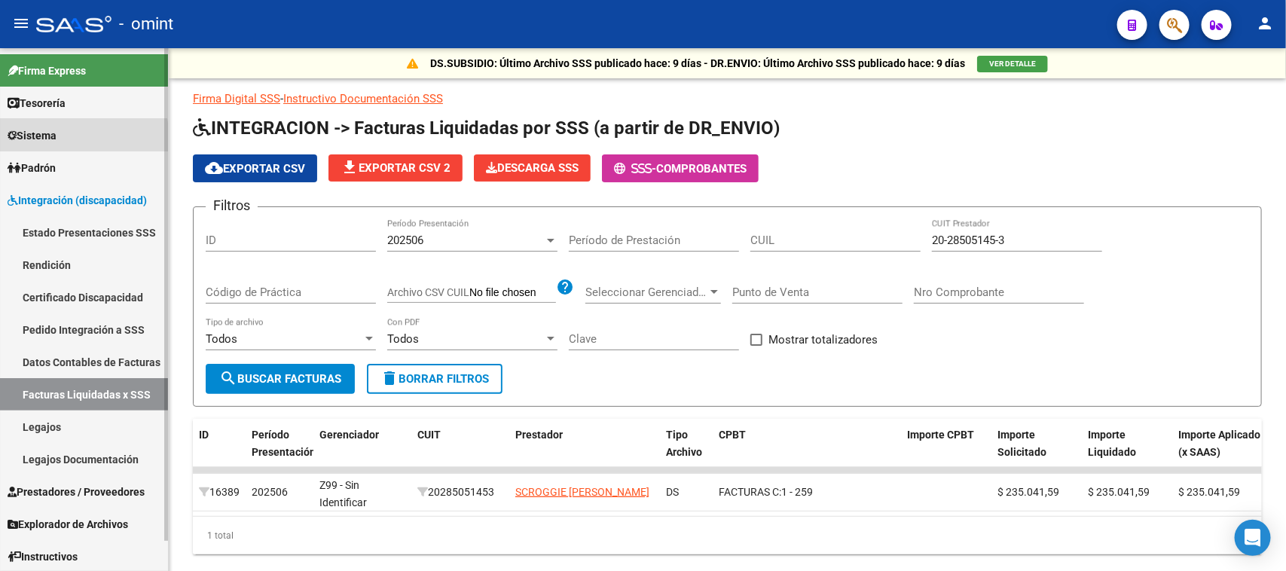
click at [69, 137] on link "Sistema" at bounding box center [84, 135] width 168 height 32
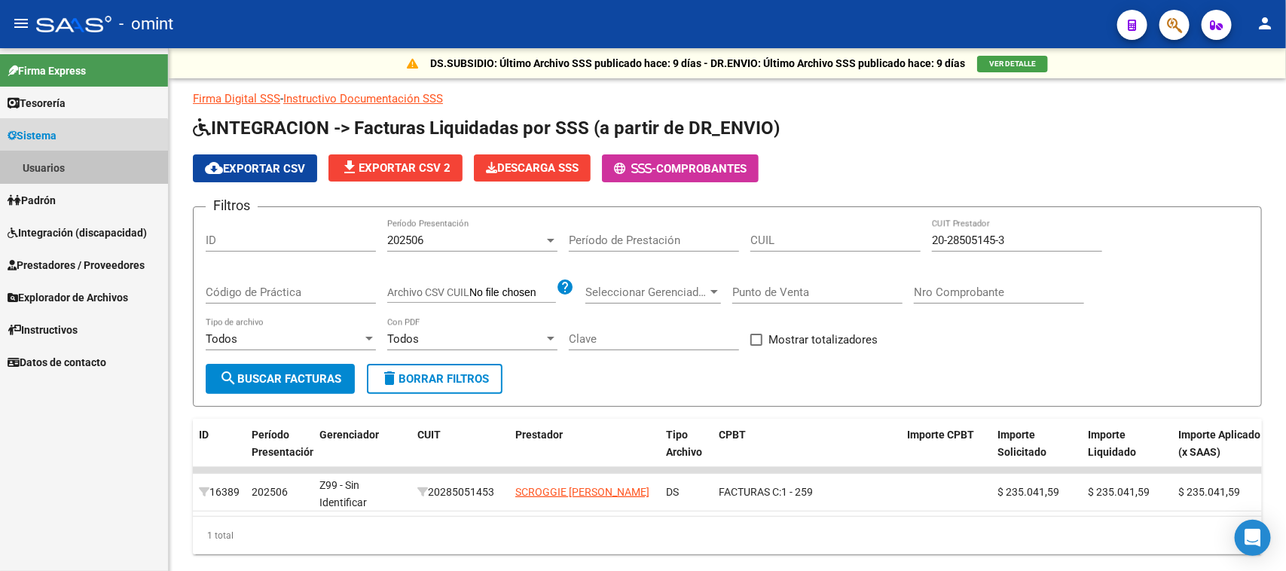
click at [73, 163] on link "Usuarios" at bounding box center [84, 167] width 168 height 32
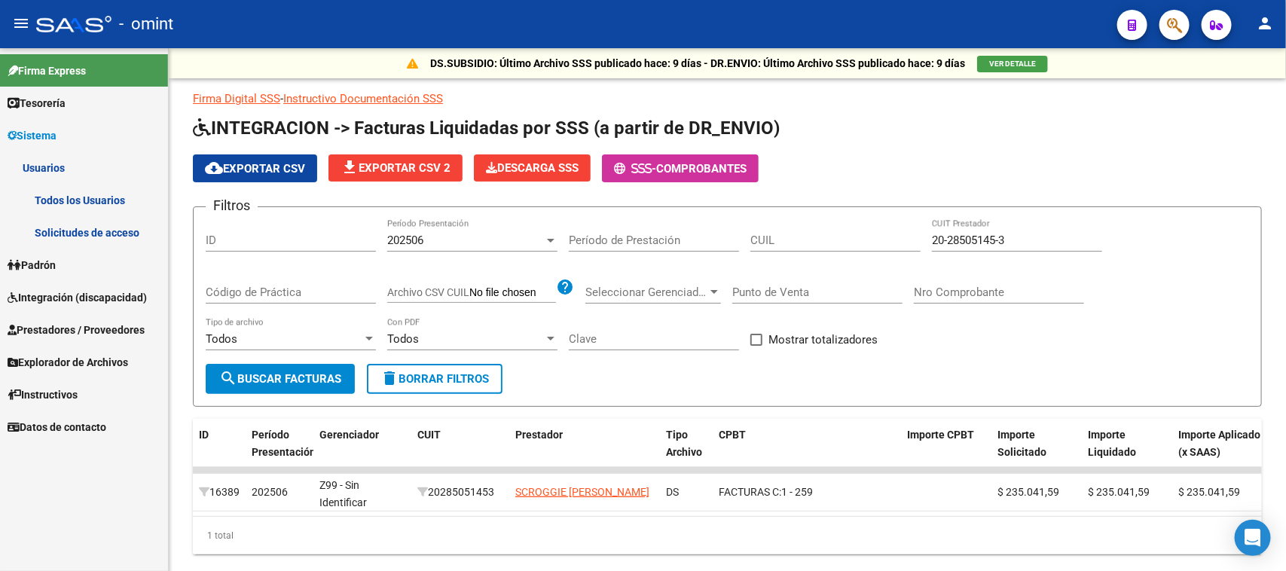
click at [68, 234] on link "Solicitudes de acceso" at bounding box center [84, 232] width 168 height 32
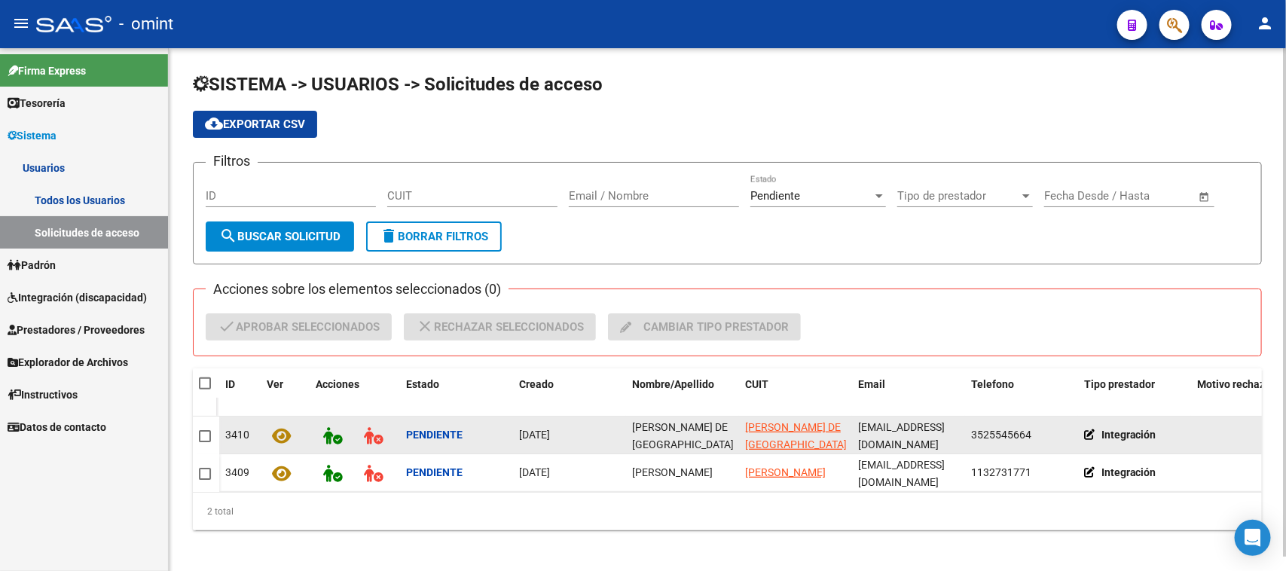
click at [664, 438] on span "[PERSON_NAME] DE [GEOGRAPHIC_DATA]" at bounding box center [683, 435] width 102 height 29
copy span "[PERSON_NAME] DE [GEOGRAPHIC_DATA]"
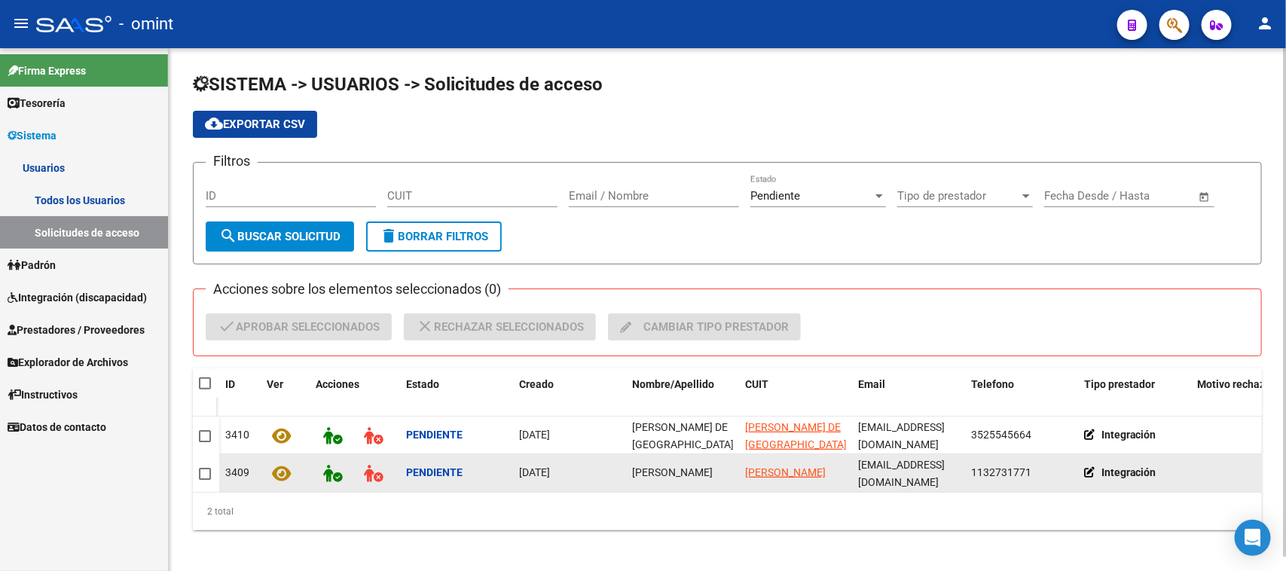
click at [650, 469] on span "[PERSON_NAME]" at bounding box center [672, 472] width 81 height 12
copy span "[PERSON_NAME]"
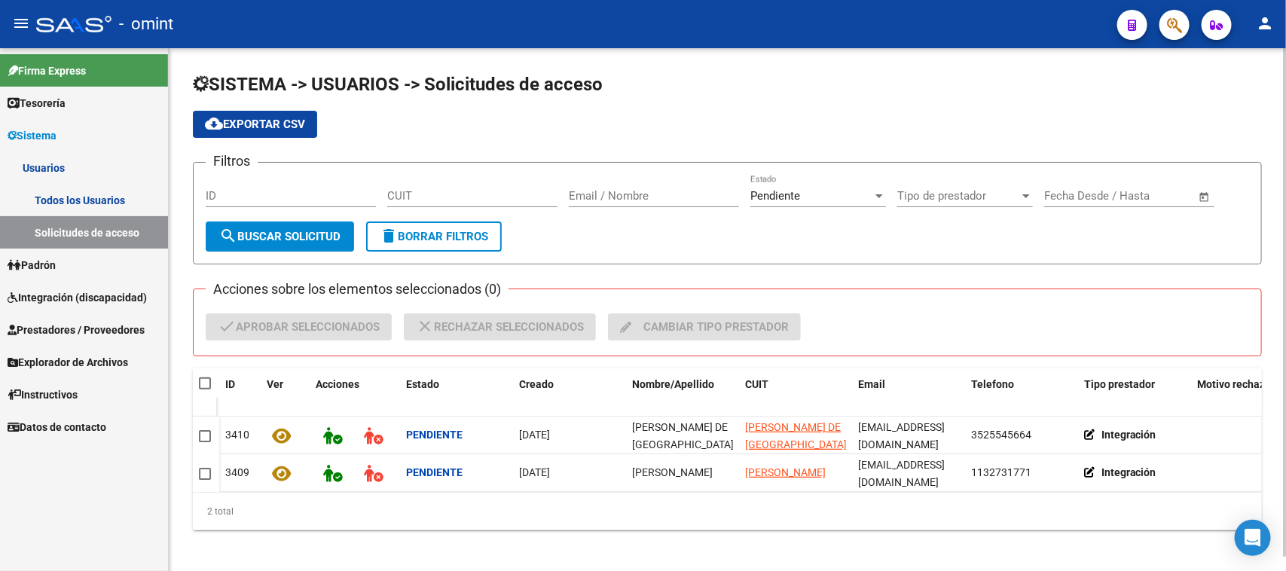
click at [213, 388] on span at bounding box center [216, 383] width 6 height 30
click at [209, 381] on span at bounding box center [205, 383] width 12 height 12
click at [205, 389] on input "checkbox" at bounding box center [204, 389] width 1 height 1
checkbox input "true"
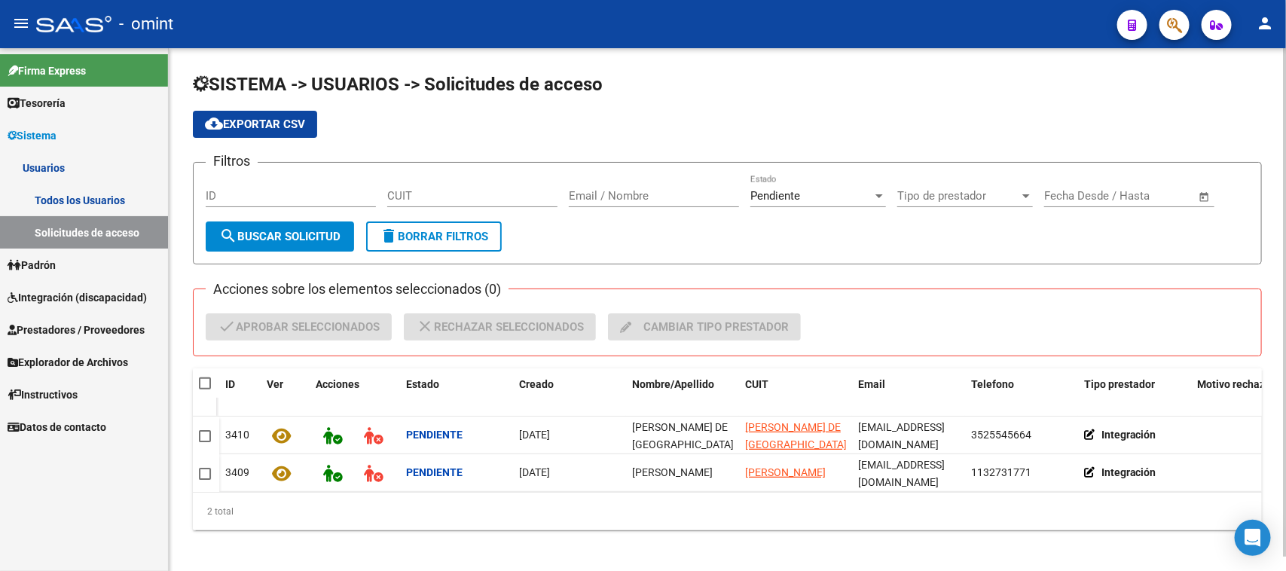
checkbox input "true"
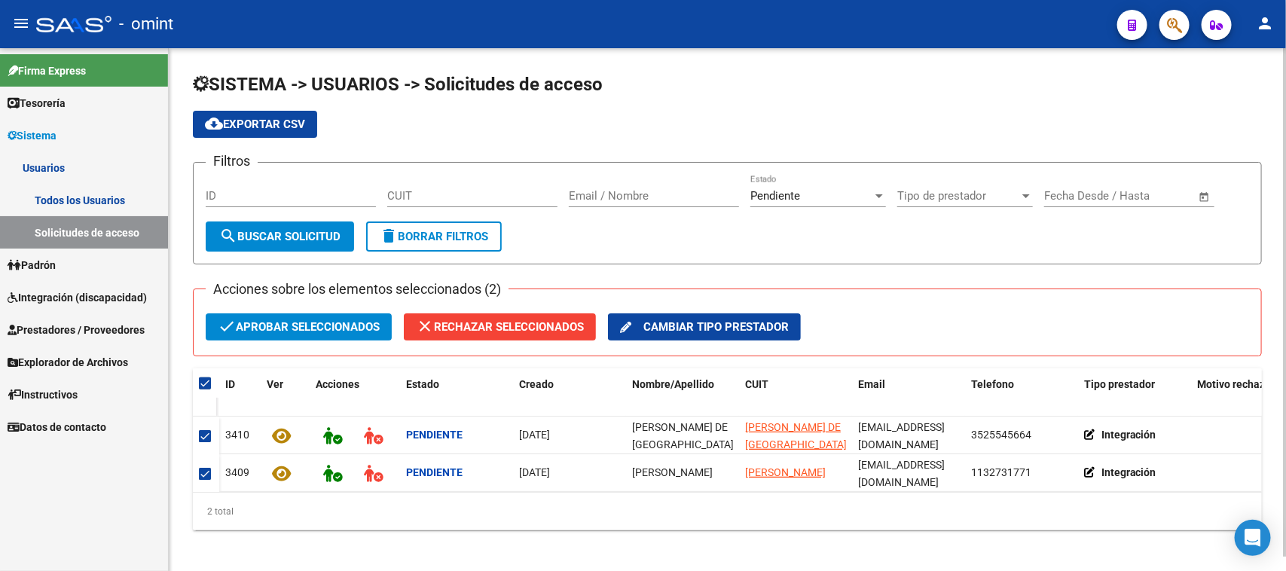
click at [251, 340] on div "Acciones sobre los elementos seleccionados (2) check Aprobar seleccionados clos…" at bounding box center [503, 332] width 595 height 39
click at [257, 320] on span "check Aprobar seleccionados" at bounding box center [299, 326] width 162 height 27
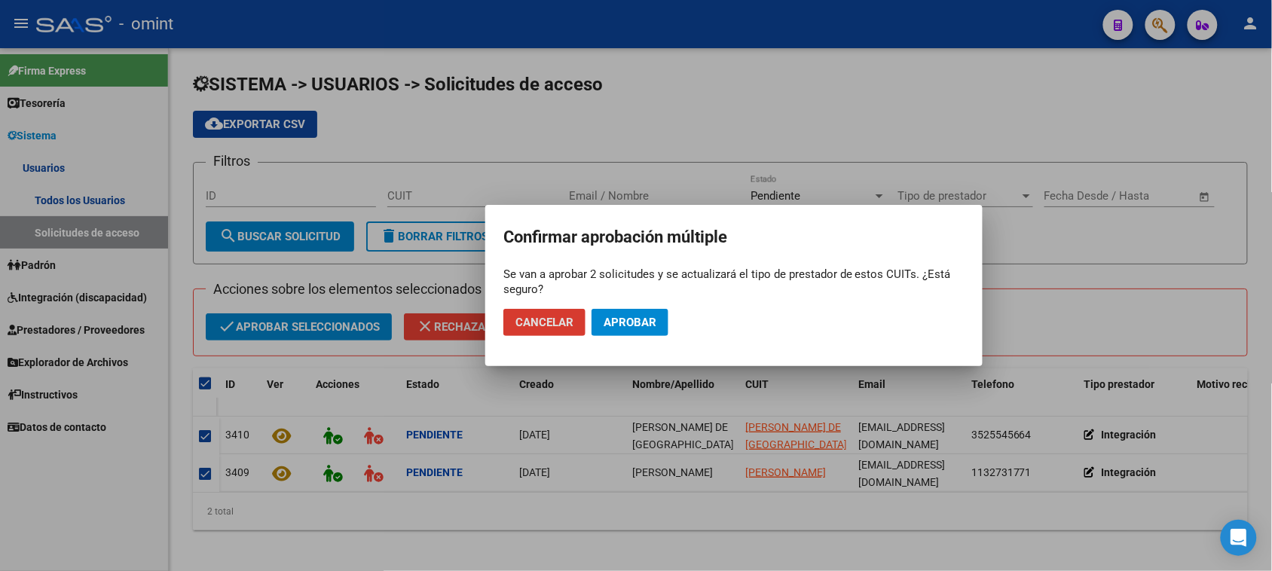
click at [663, 325] on button "Aprobar" at bounding box center [629, 322] width 77 height 27
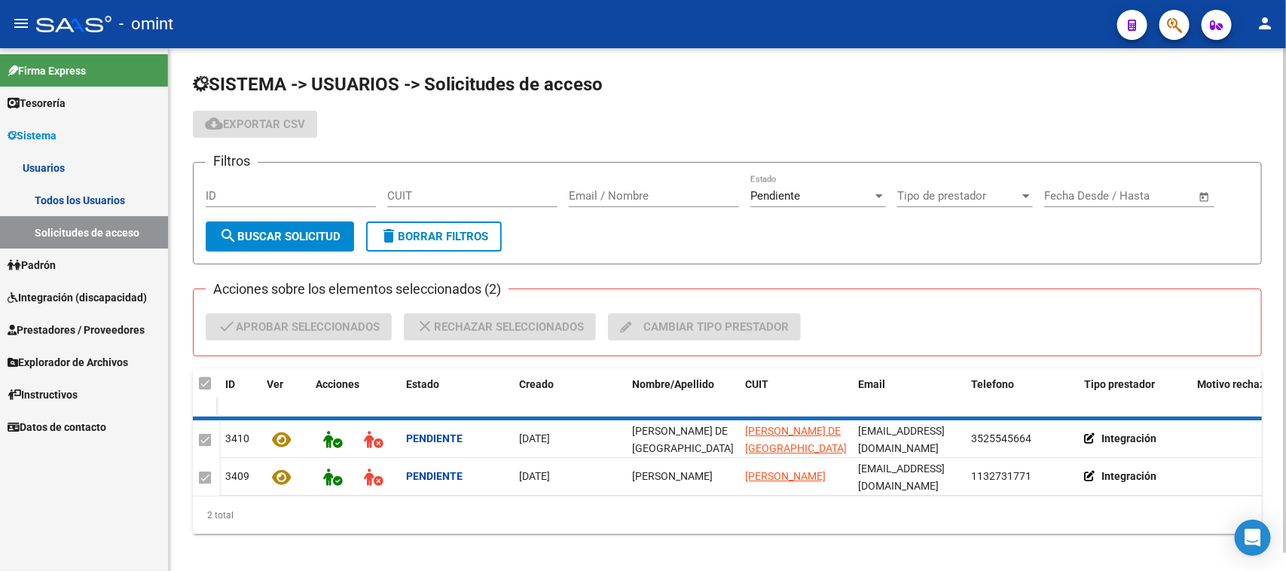
checkbox input "false"
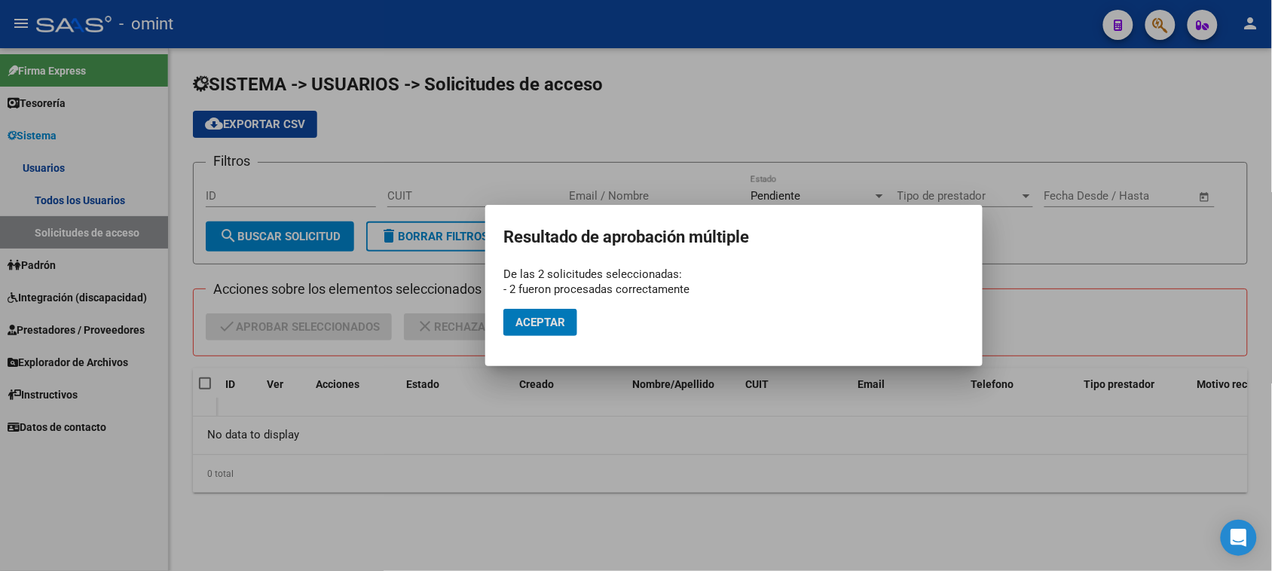
click at [562, 320] on span "Aceptar" at bounding box center [540, 323] width 50 height 14
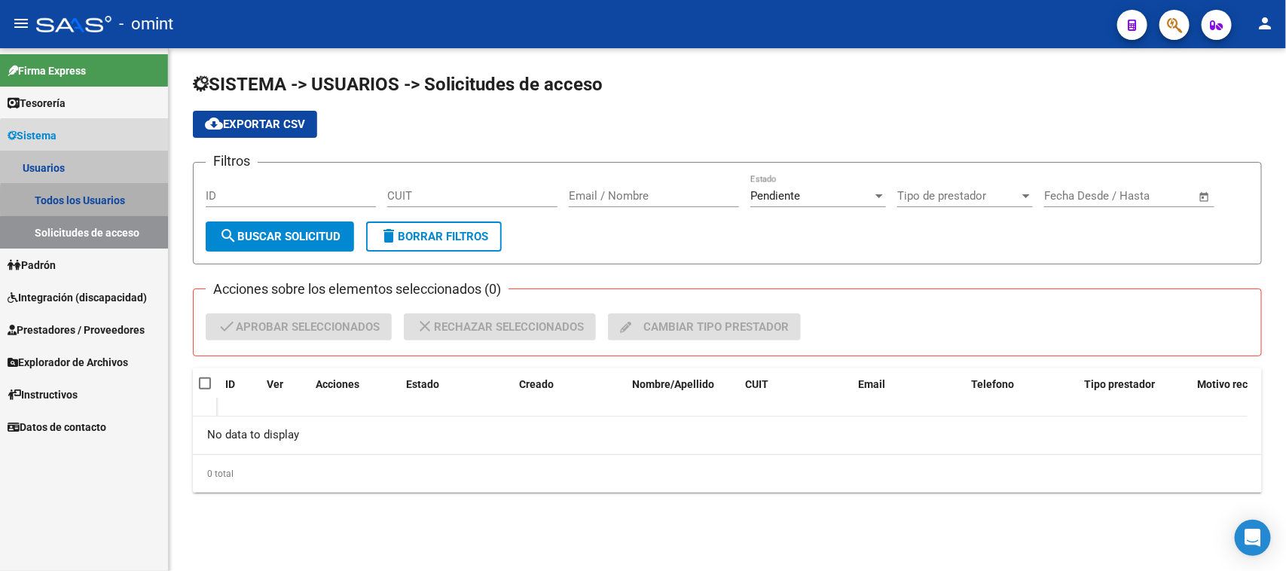
click at [133, 200] on link "Todos los Usuarios" at bounding box center [84, 200] width 168 height 32
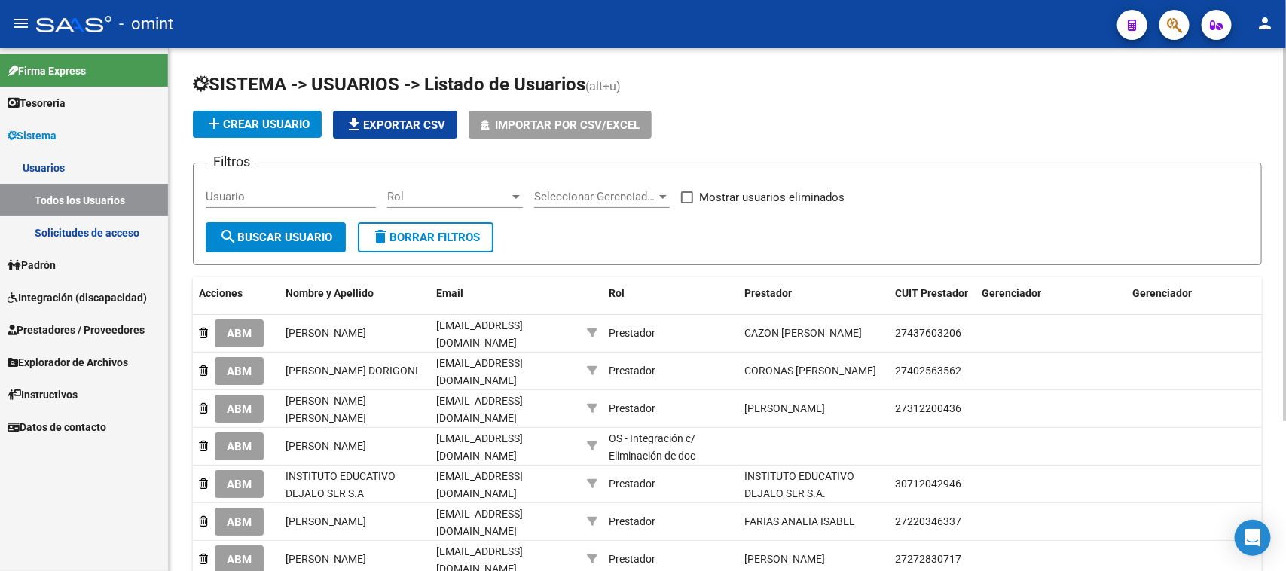
click at [281, 197] on input "Usuario" at bounding box center [291, 197] width 170 height 14
paste input "[PERSON_NAME]"
type input "[PERSON_NAME]"
click at [272, 240] on span "search Buscar Usuario" at bounding box center [275, 238] width 113 height 14
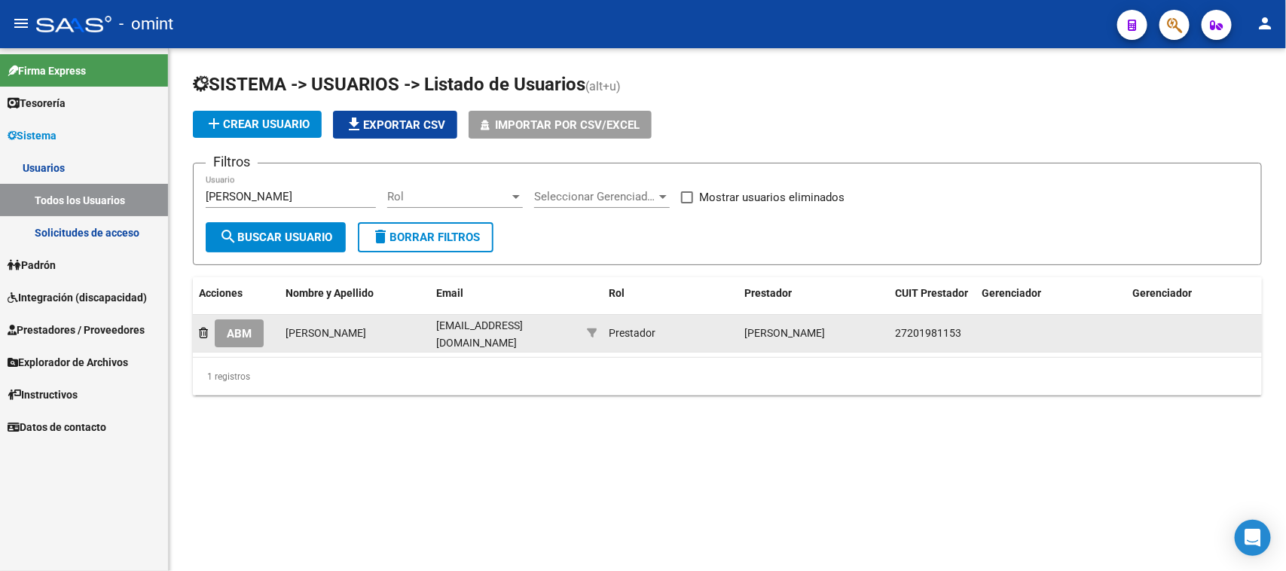
click at [239, 337] on button "ABM" at bounding box center [239, 333] width 49 height 28
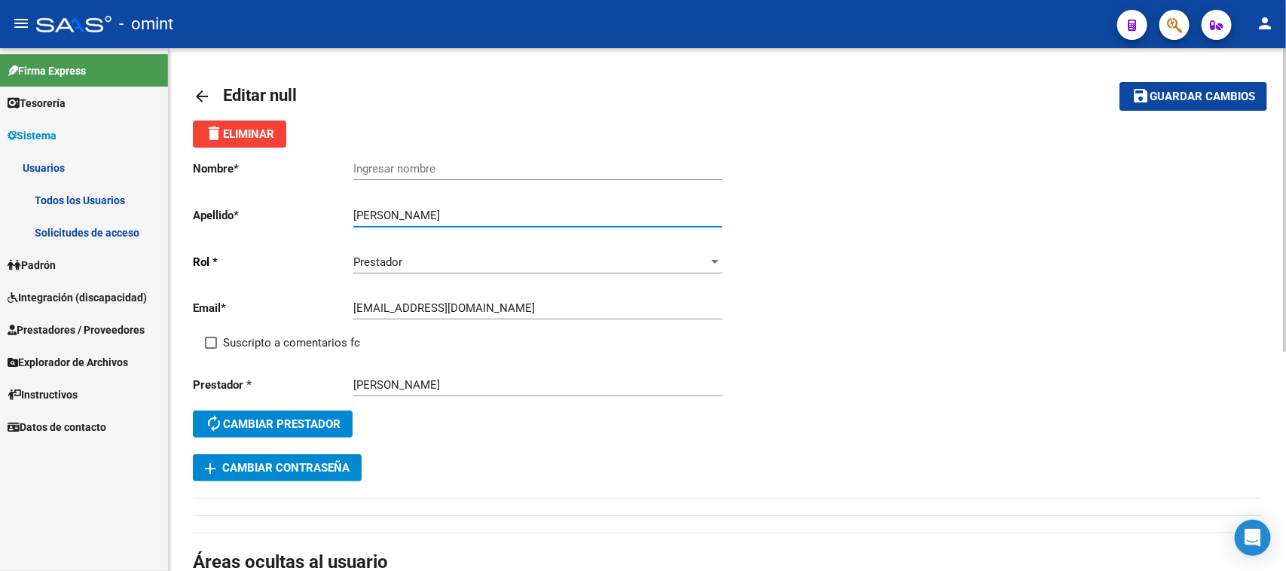
drag, startPoint x: 380, startPoint y: 212, endPoint x: 260, endPoint y: 207, distance: 120.6
click at [260, 209] on app-form-text-field "Apellido * [PERSON_NAME] apellido" at bounding box center [457, 216] width 529 height 14
type input "[PERSON_NAME]"
click at [438, 160] on div "Ingresar nombre" at bounding box center [537, 164] width 369 height 32
paste input "[PERSON_NAME]"
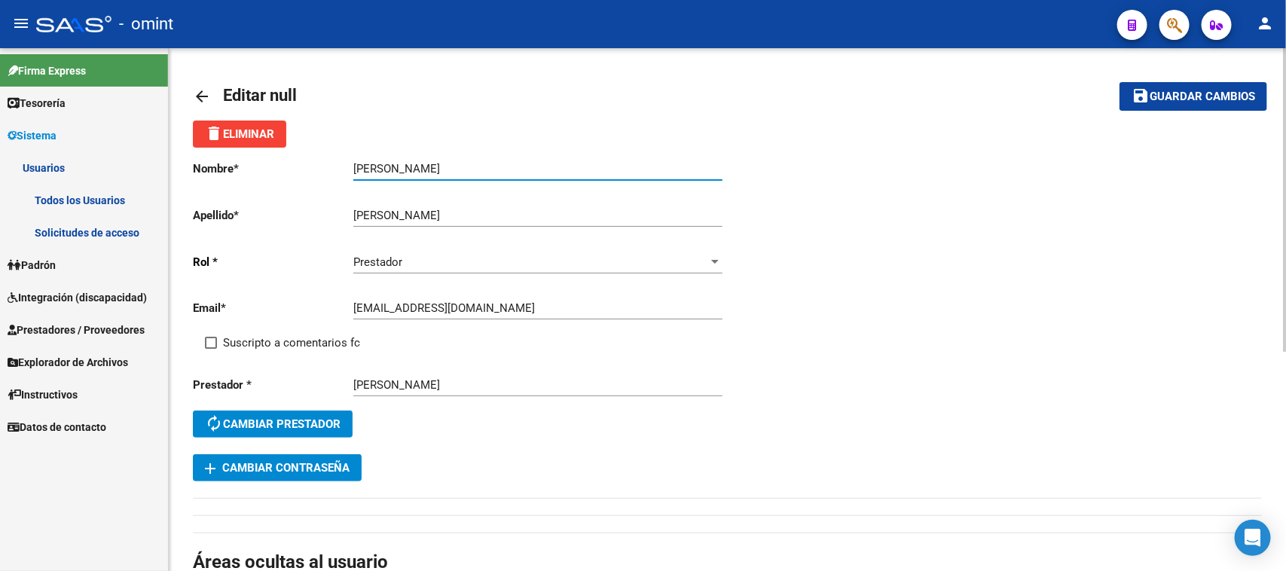
type input "[PERSON_NAME]"
click at [240, 337] on span "Suscripto a comentarios fc" at bounding box center [291, 343] width 137 height 18
click at [211, 349] on input "Suscripto a comentarios fc" at bounding box center [210, 349] width 1 height 1
checkbox input "true"
click at [1155, 99] on span "Guardar cambios" at bounding box center [1201, 97] width 105 height 14
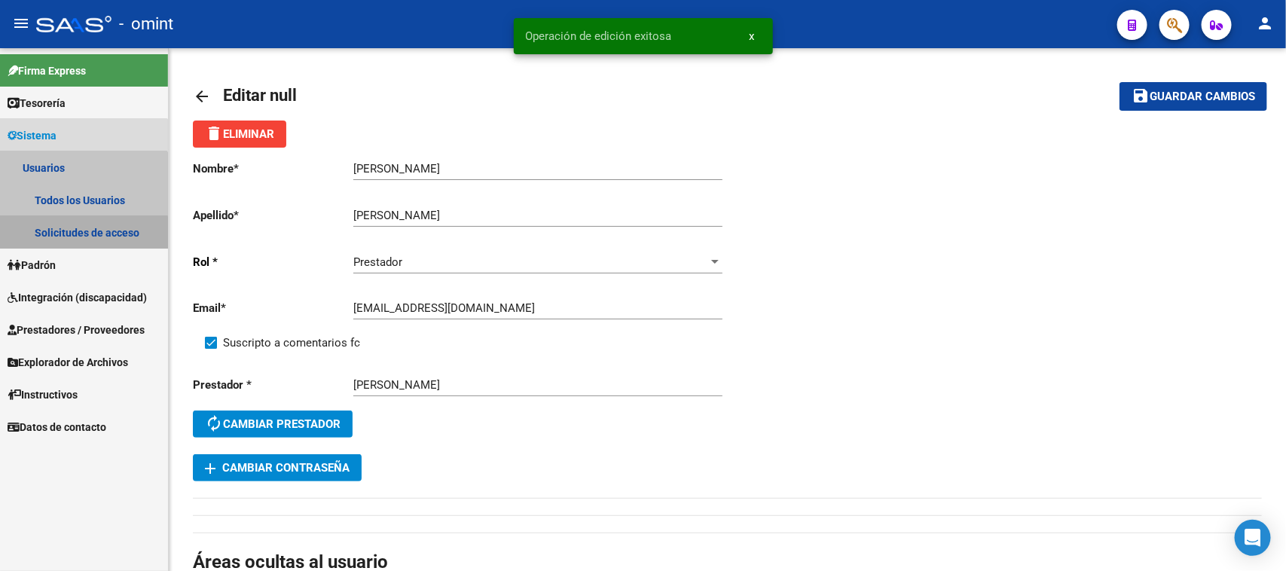
click at [64, 234] on link "Solicitudes de acceso" at bounding box center [84, 232] width 168 height 32
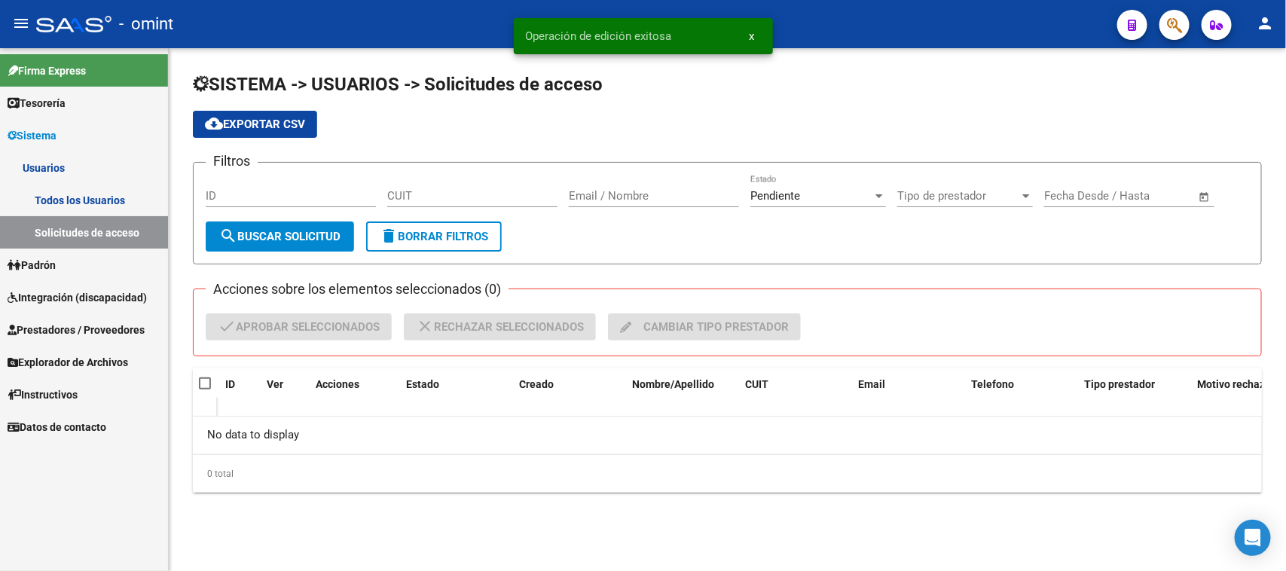
click at [77, 201] on link "Todos los Usuarios" at bounding box center [84, 200] width 168 height 32
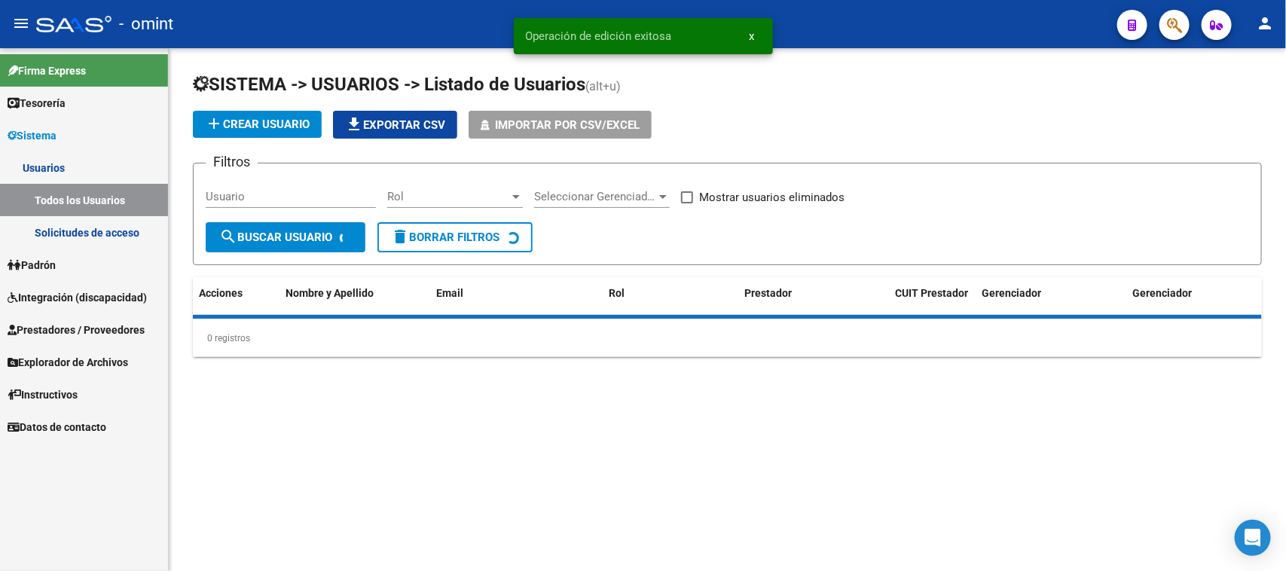
click at [261, 182] on div "Usuario" at bounding box center [291, 192] width 170 height 32
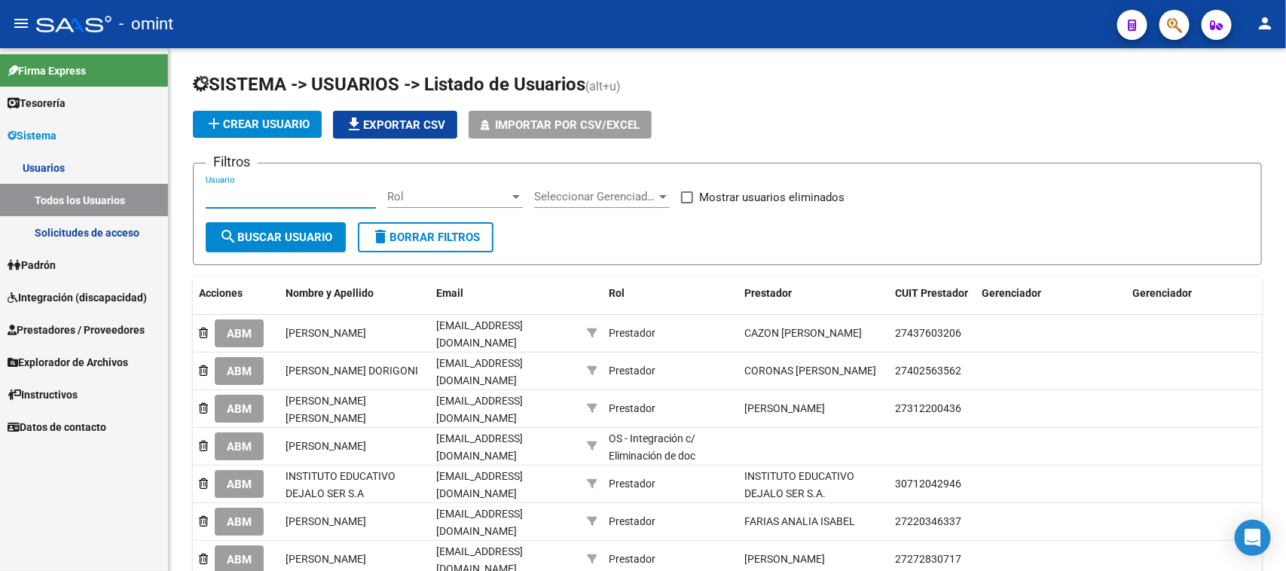
paste input "[PERSON_NAME] DE [GEOGRAPHIC_DATA]"
type input "[PERSON_NAME] DE [GEOGRAPHIC_DATA]"
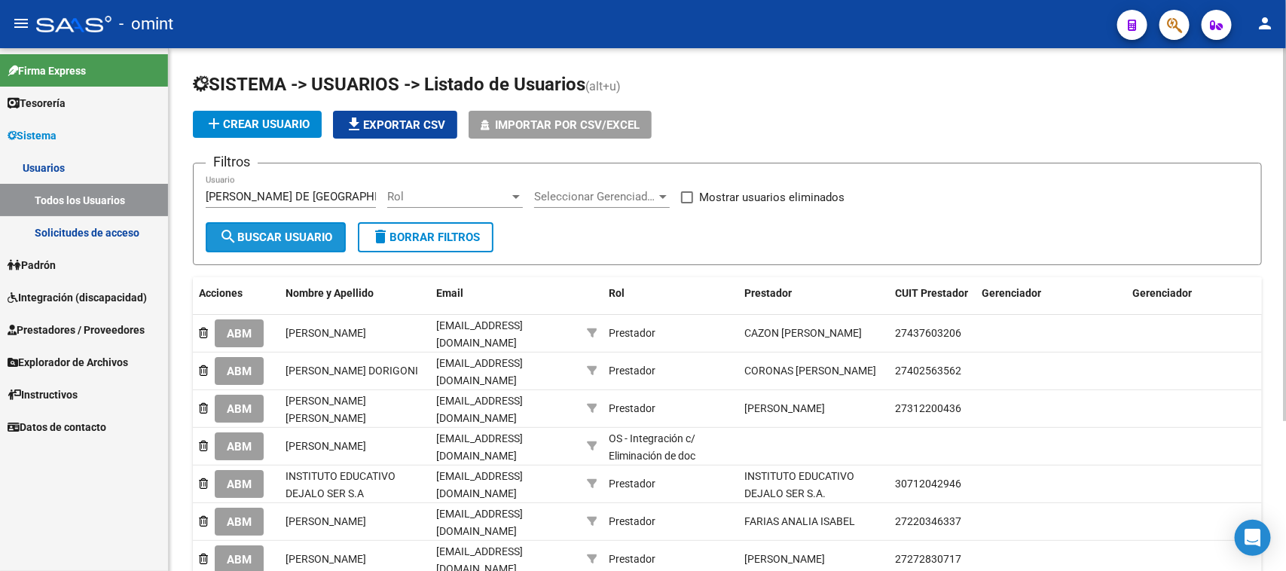
click at [299, 238] on span "search Buscar Usuario" at bounding box center [275, 238] width 113 height 14
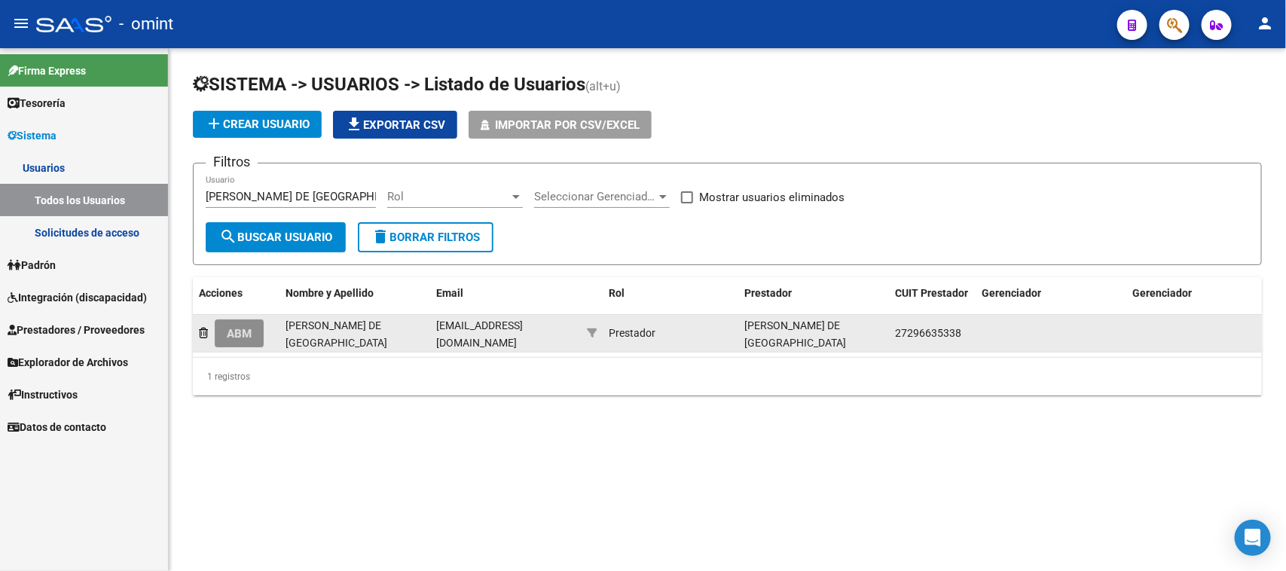
click at [246, 335] on span "ABM" at bounding box center [239, 334] width 25 height 14
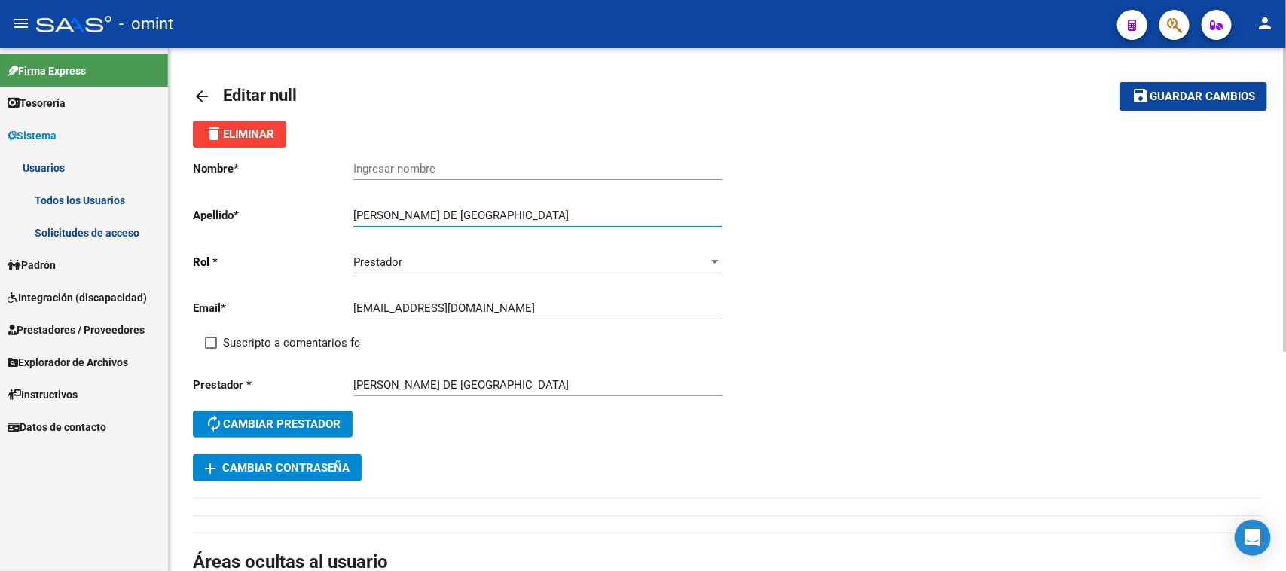
drag, startPoint x: 394, startPoint y: 215, endPoint x: 544, endPoint y: 219, distance: 150.0
click at [544, 218] on input "[PERSON_NAME] DE [GEOGRAPHIC_DATA]" at bounding box center [537, 216] width 369 height 14
type input "DURAN"
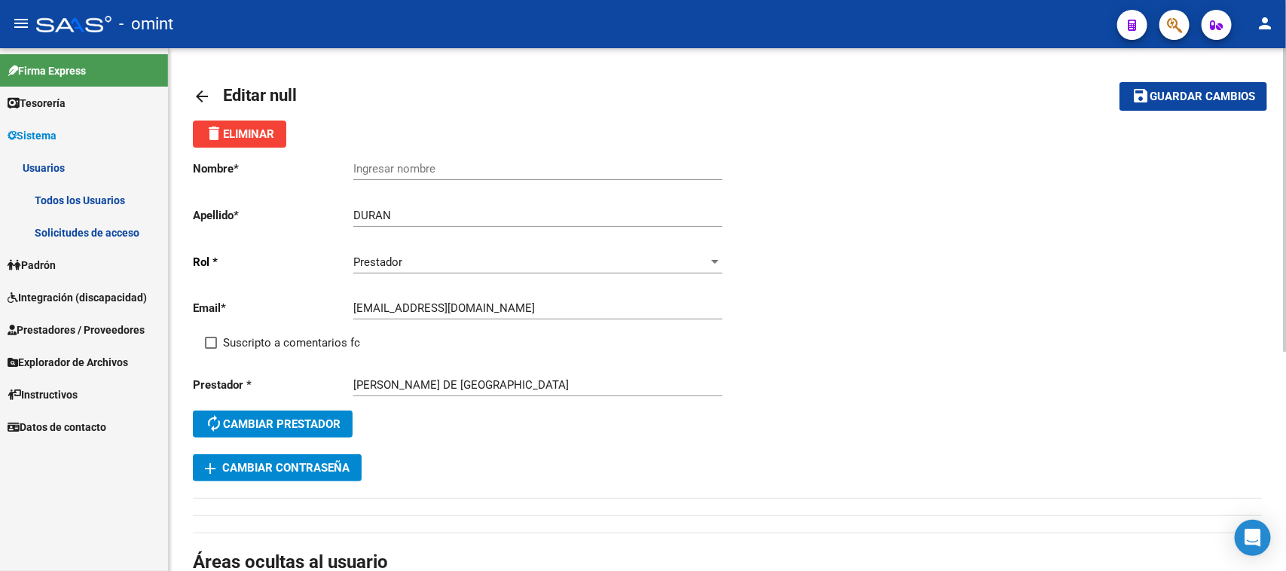
click at [514, 159] on div "Ingresar nombre" at bounding box center [537, 164] width 369 height 32
paste input "MARIA DE [GEOGRAPHIC_DATA]"
type input "MARIA DE [GEOGRAPHIC_DATA]"
click at [299, 318] on div "Email * [EMAIL_ADDRESS][DOMAIN_NAME] Ingresar email" at bounding box center [460, 310] width 535 height 47
click at [292, 344] on span "Suscripto a comentarios fc" at bounding box center [291, 343] width 137 height 18
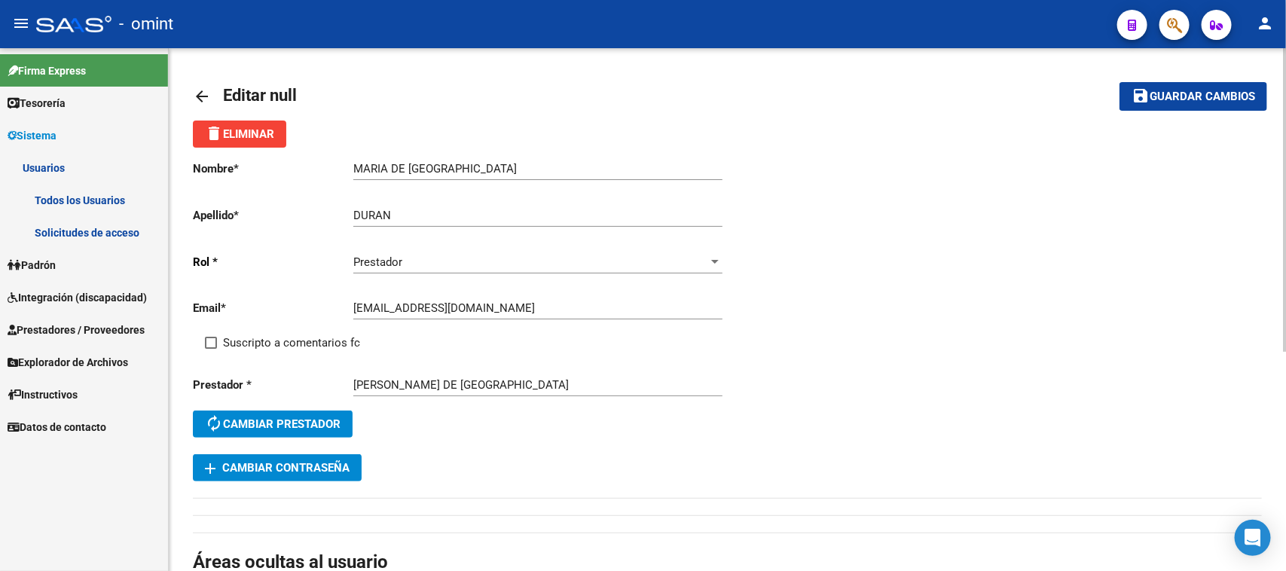
click at [211, 349] on input "Suscripto a comentarios fc" at bounding box center [210, 349] width 1 height 1
checkbox input "true"
click at [1159, 102] on span "Guardar cambios" at bounding box center [1201, 97] width 105 height 14
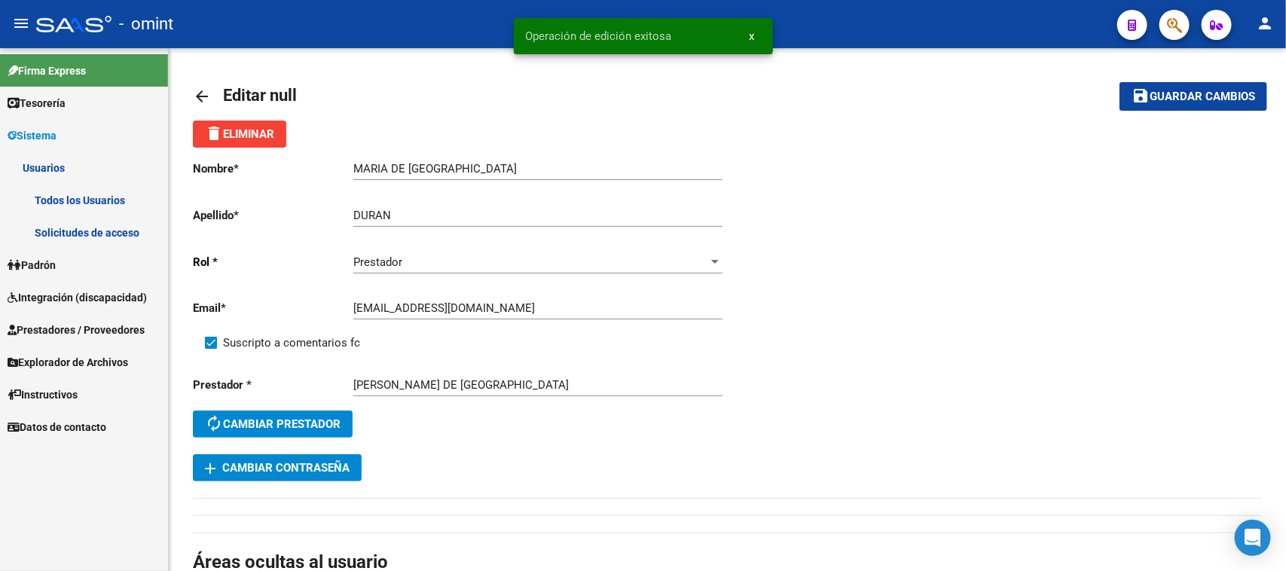
click at [92, 218] on link "Solicitudes de acceso" at bounding box center [84, 232] width 168 height 32
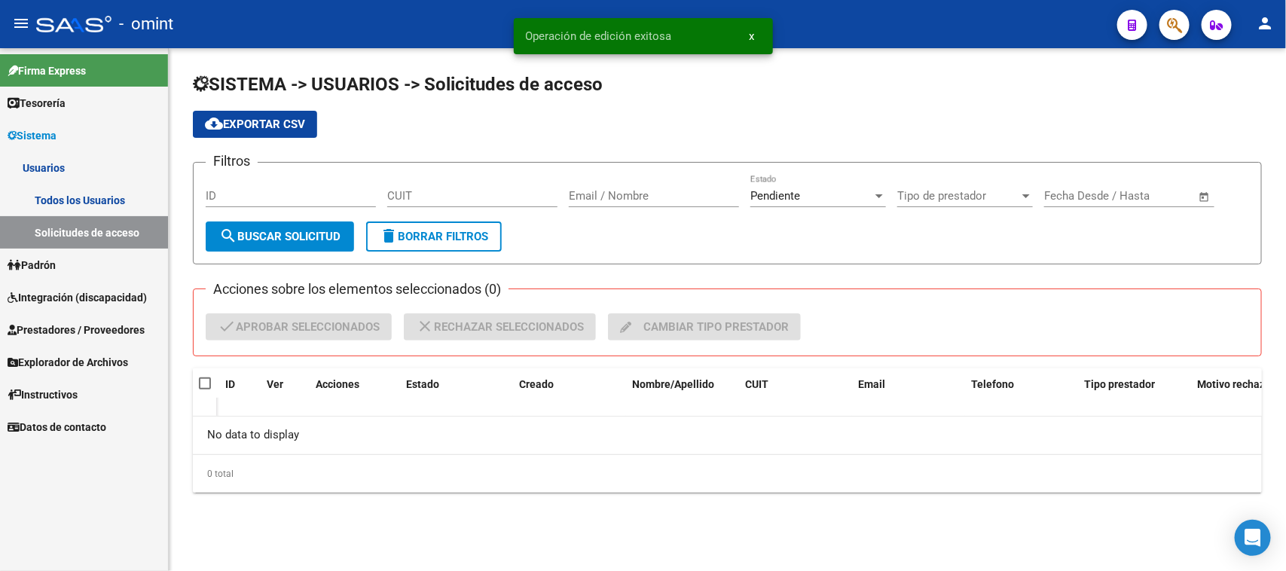
click at [92, 194] on link "Todos los Usuarios" at bounding box center [84, 200] width 168 height 32
